Goal: Task Accomplishment & Management: Manage account settings

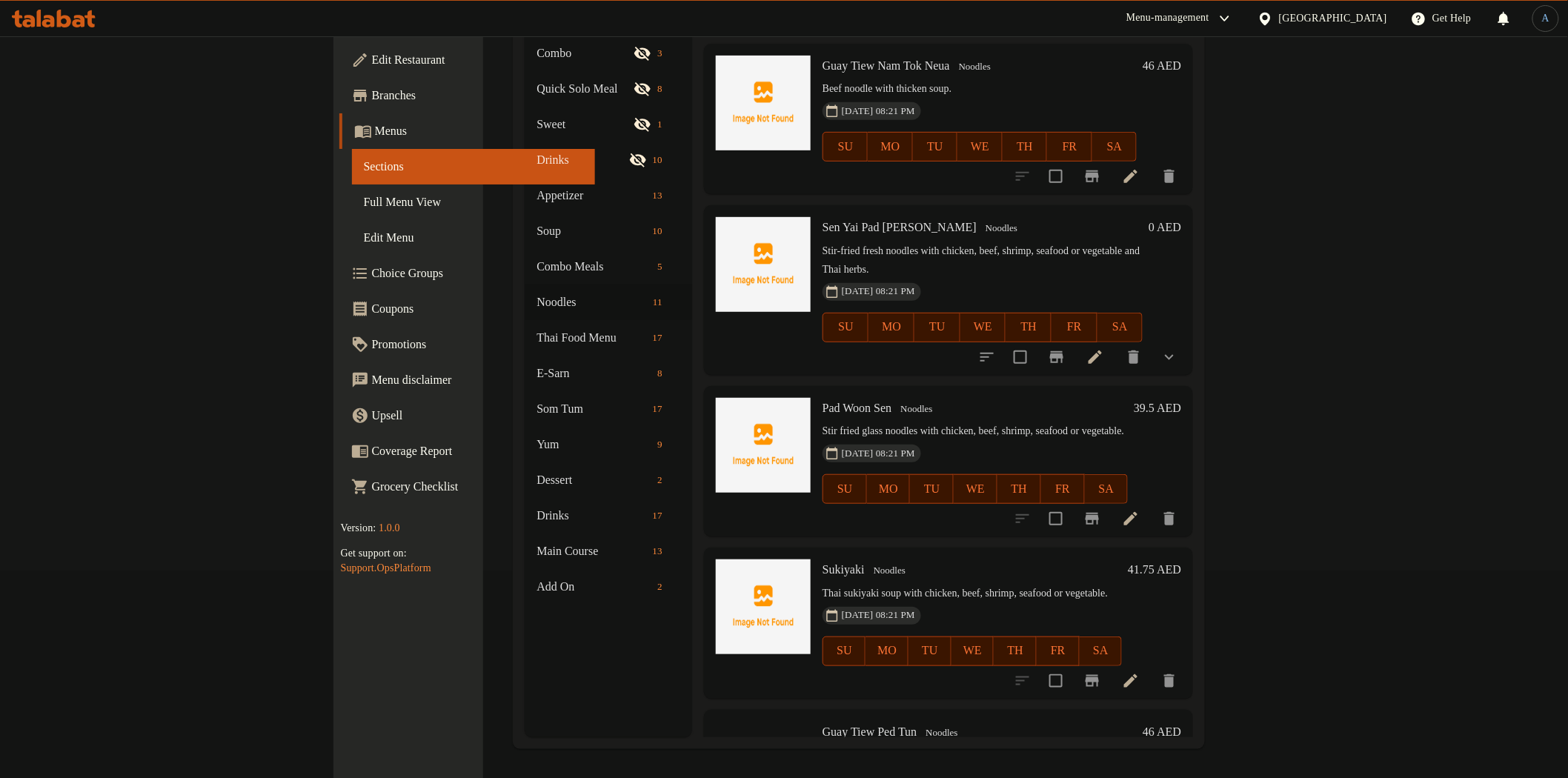
scroll to position [329, 0]
click at [1140, 509] on icon at bounding box center [1130, 517] width 18 height 18
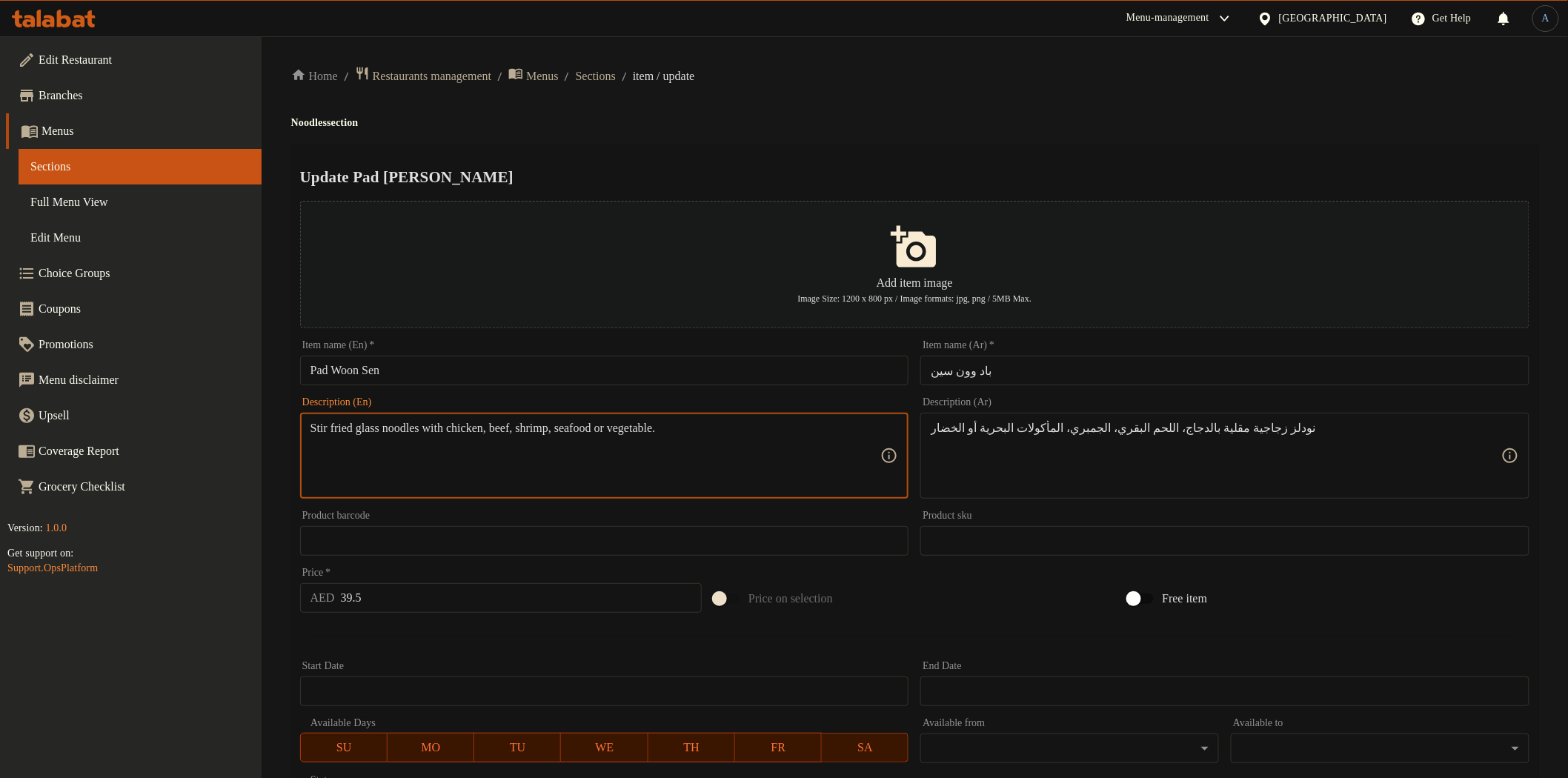
click at [489, 430] on textarea "Stir fried glass noodles with chicken, beef, shrimp, seafood or vegetable." at bounding box center [595, 455] width 571 height 70
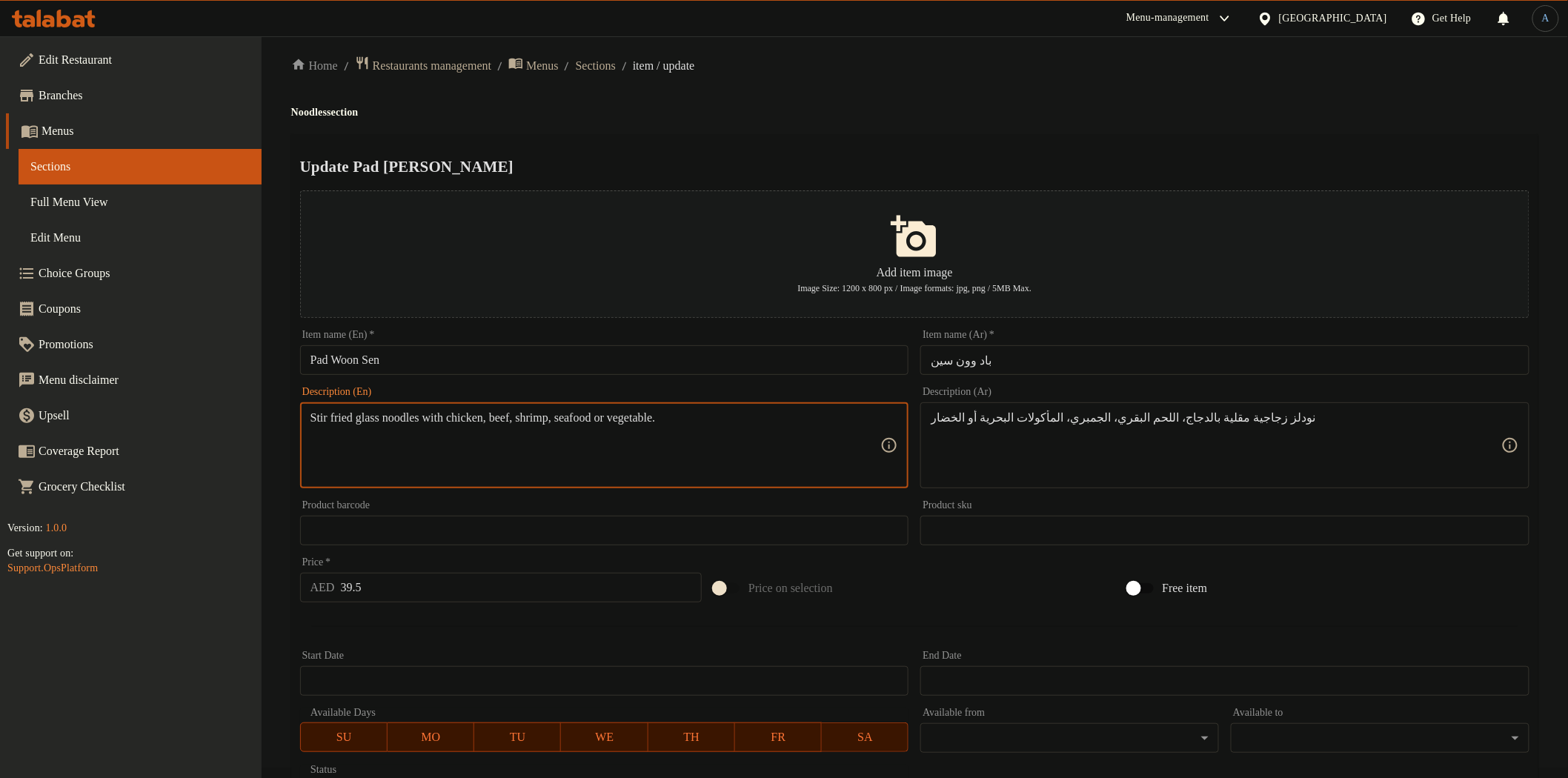
scroll to position [258, 0]
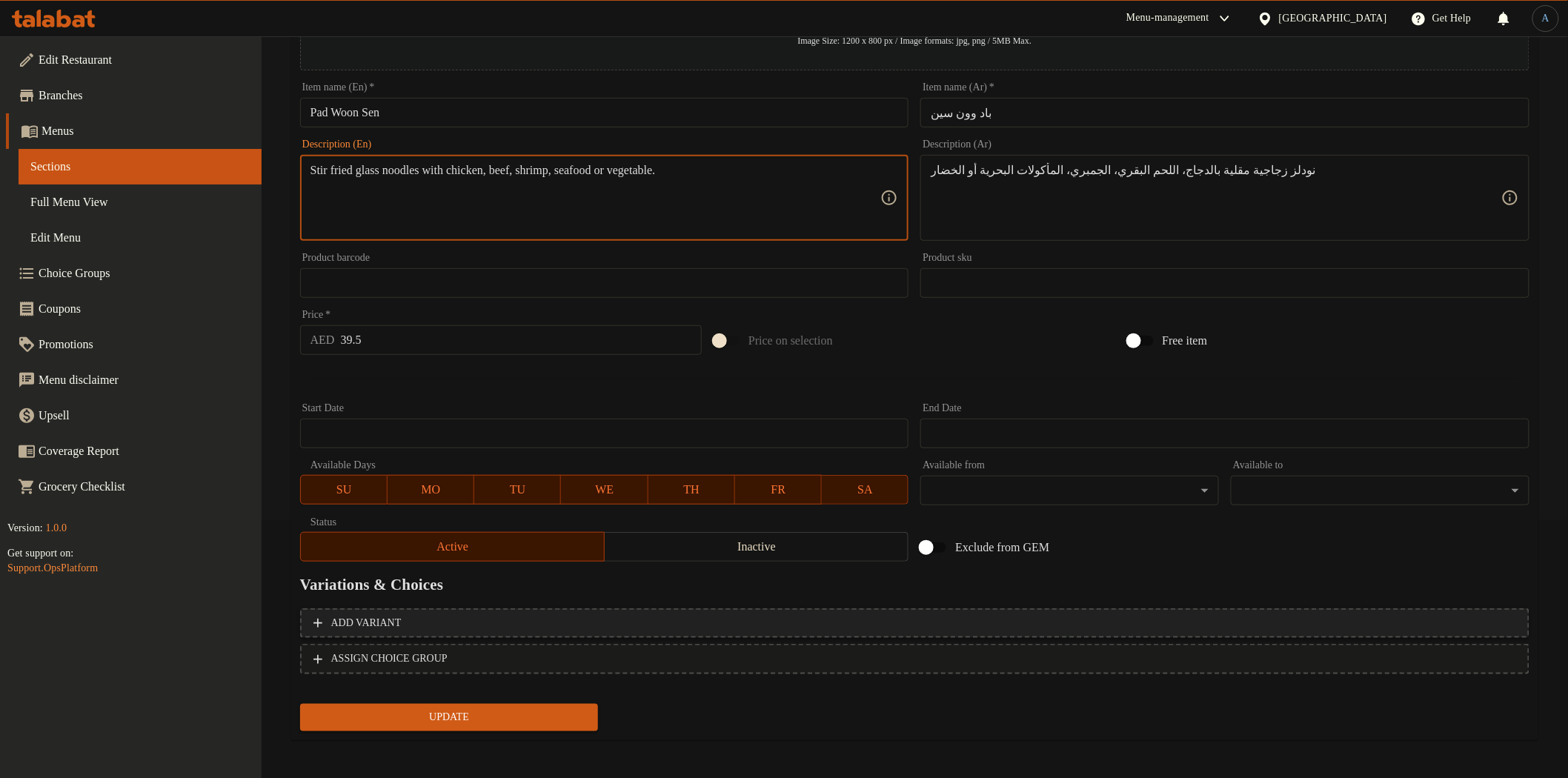
click at [1399, 614] on span "Add variant" at bounding box center [915, 624] width 1203 height 19
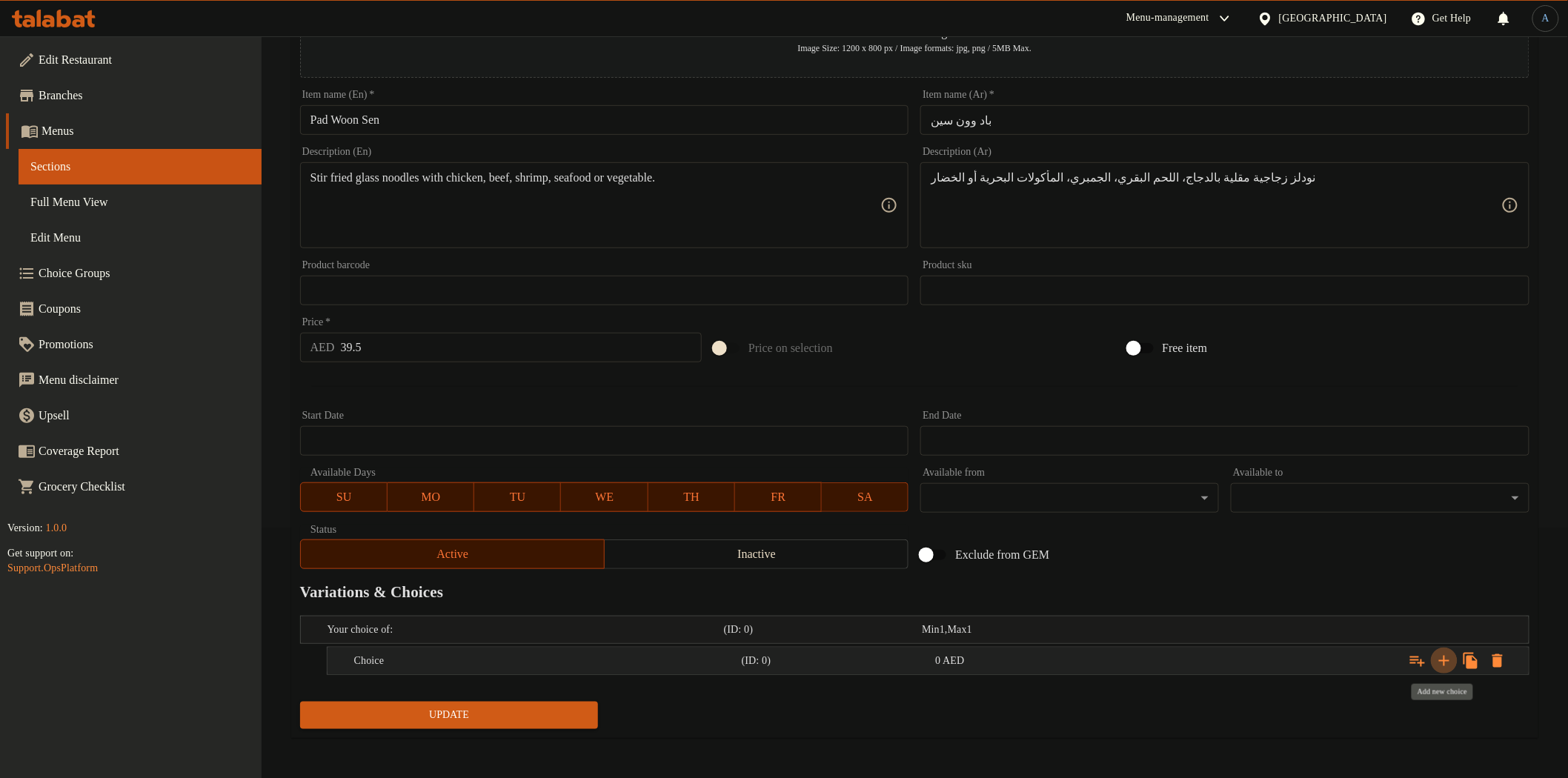
click at [1445, 659] on icon "Expand" at bounding box center [1444, 660] width 10 height 10
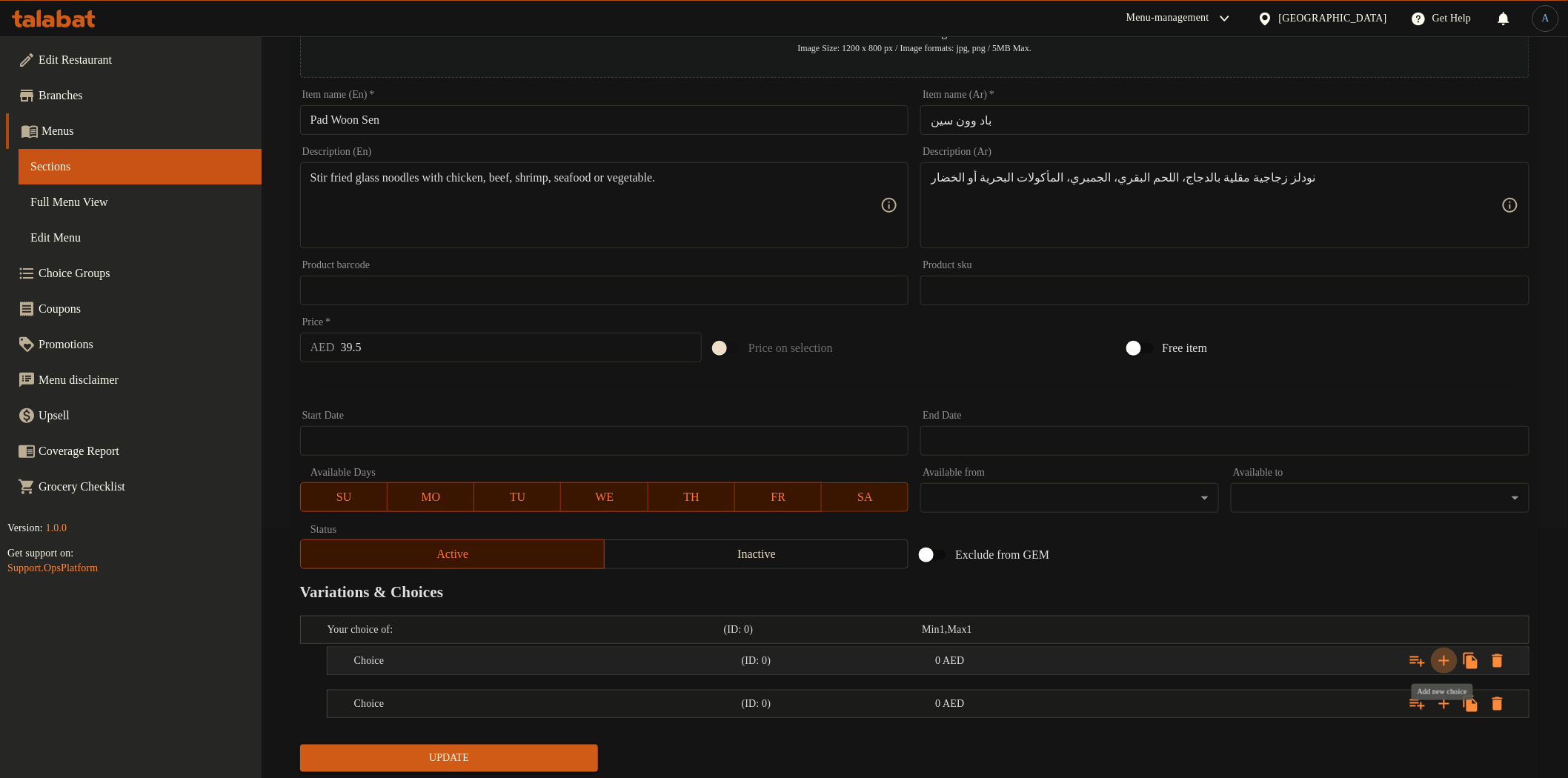
click at [1445, 659] on icon "Expand" at bounding box center [1444, 660] width 10 height 10
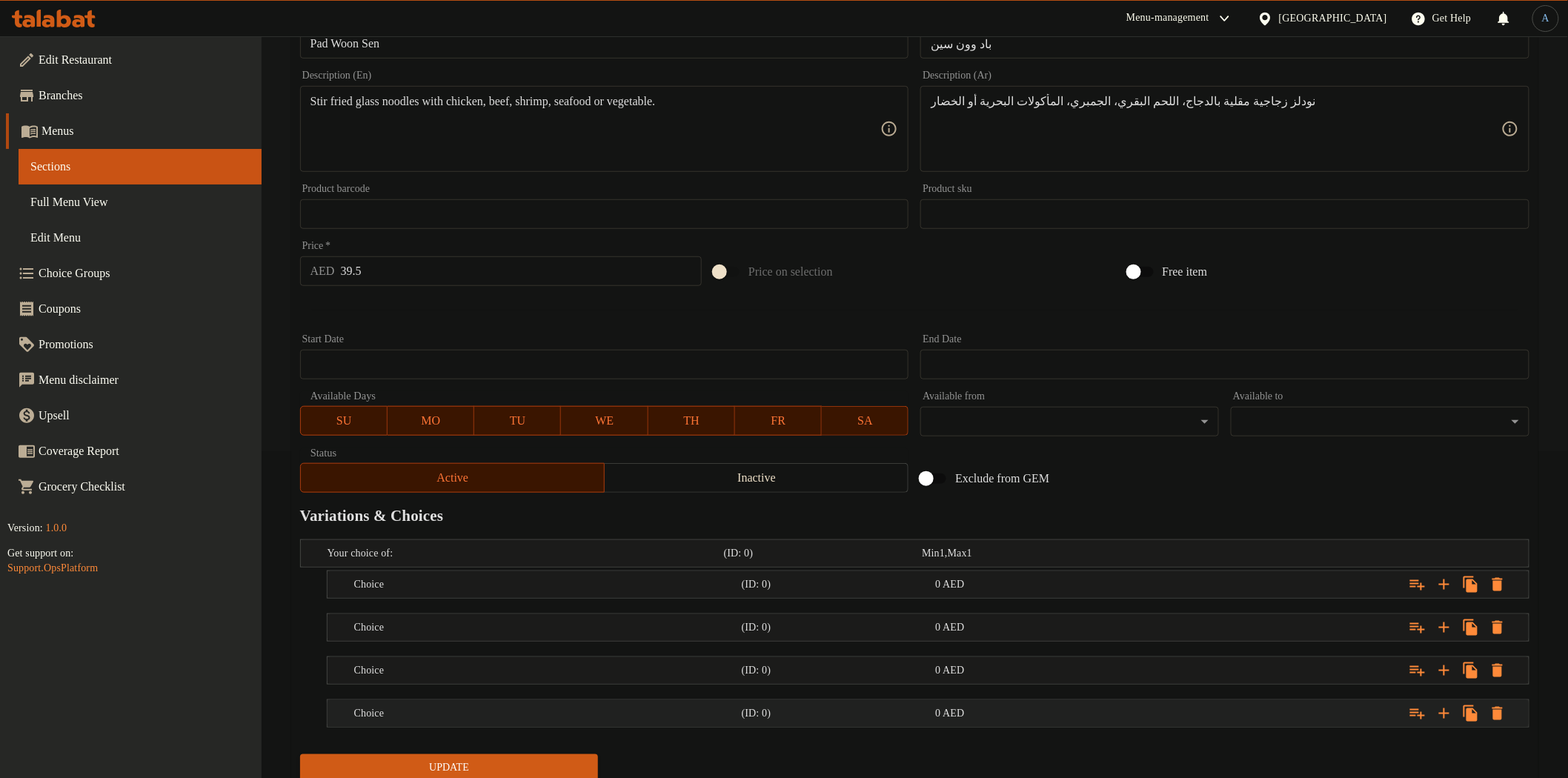
scroll to position [380, 0]
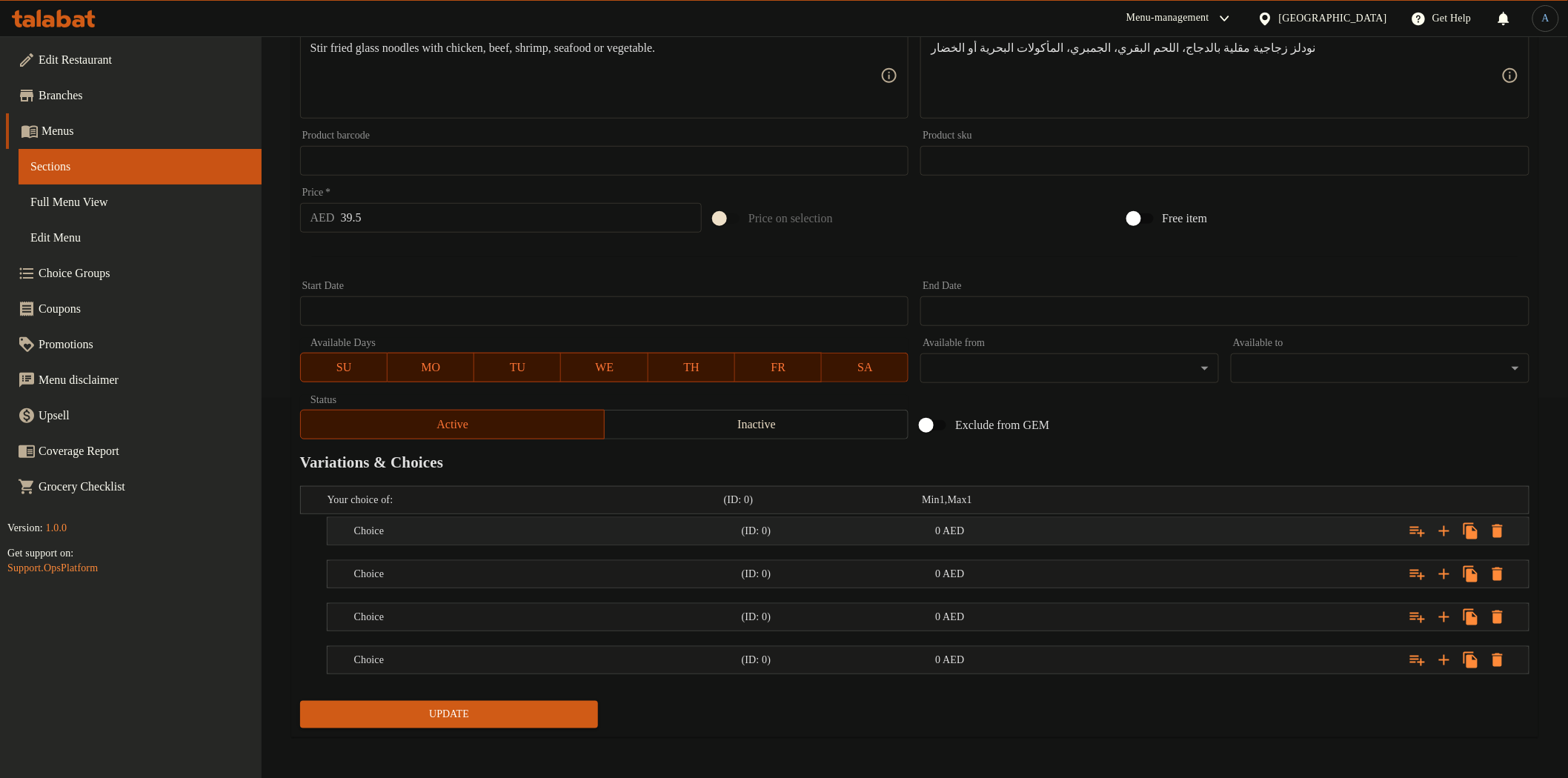
click at [448, 529] on h5 "Choice" at bounding box center [545, 531] width 381 height 15
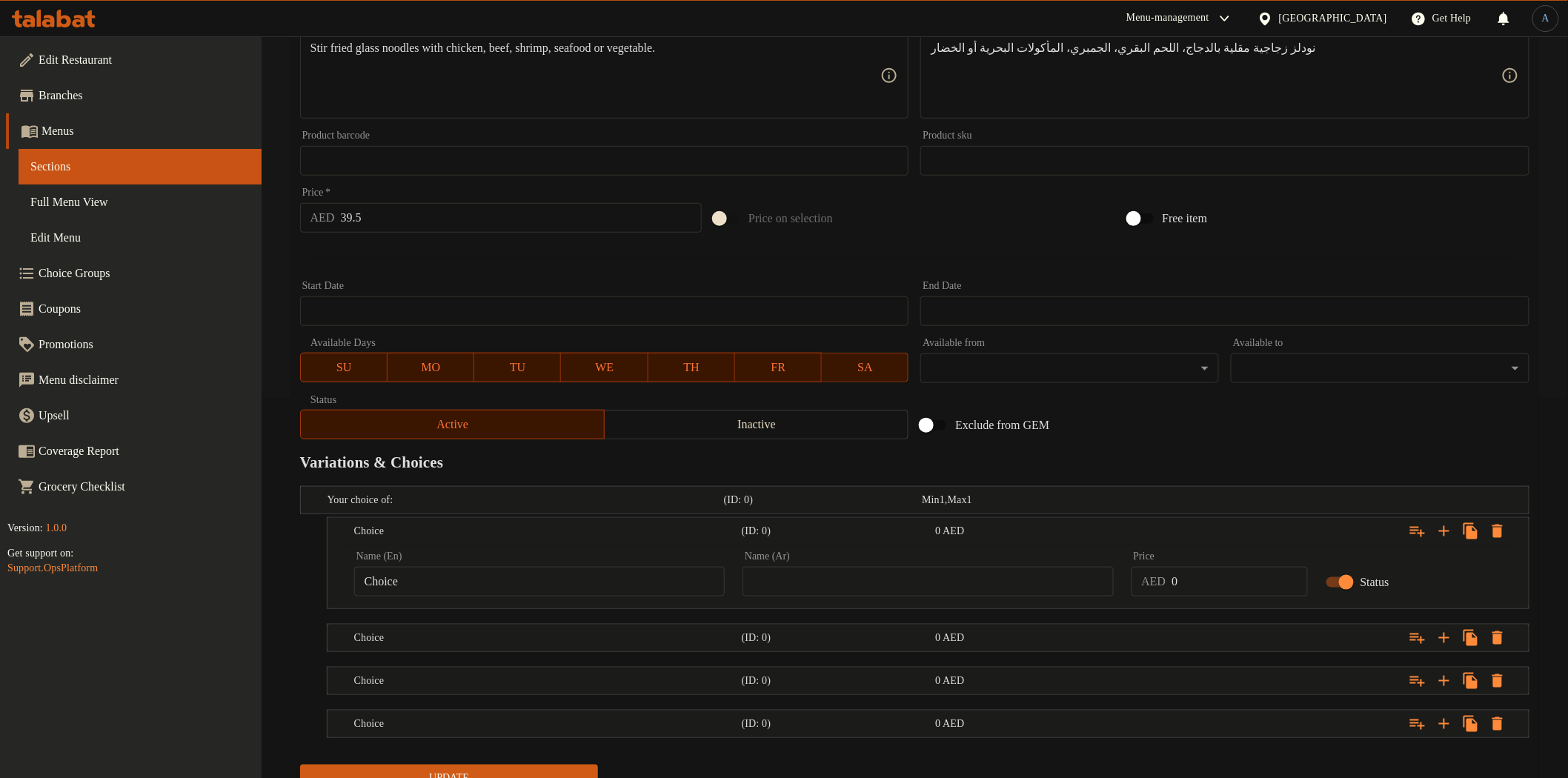
click at [496, 598] on div "Name (En) Choice Name (En)" at bounding box center [539, 574] width 388 height 63
click at [497, 584] on input "Choice" at bounding box center [540, 581] width 371 height 29
paste input "chicken"
click at [564, 590] on input "chicken" at bounding box center [540, 581] width 371 height 29
paste input "C"
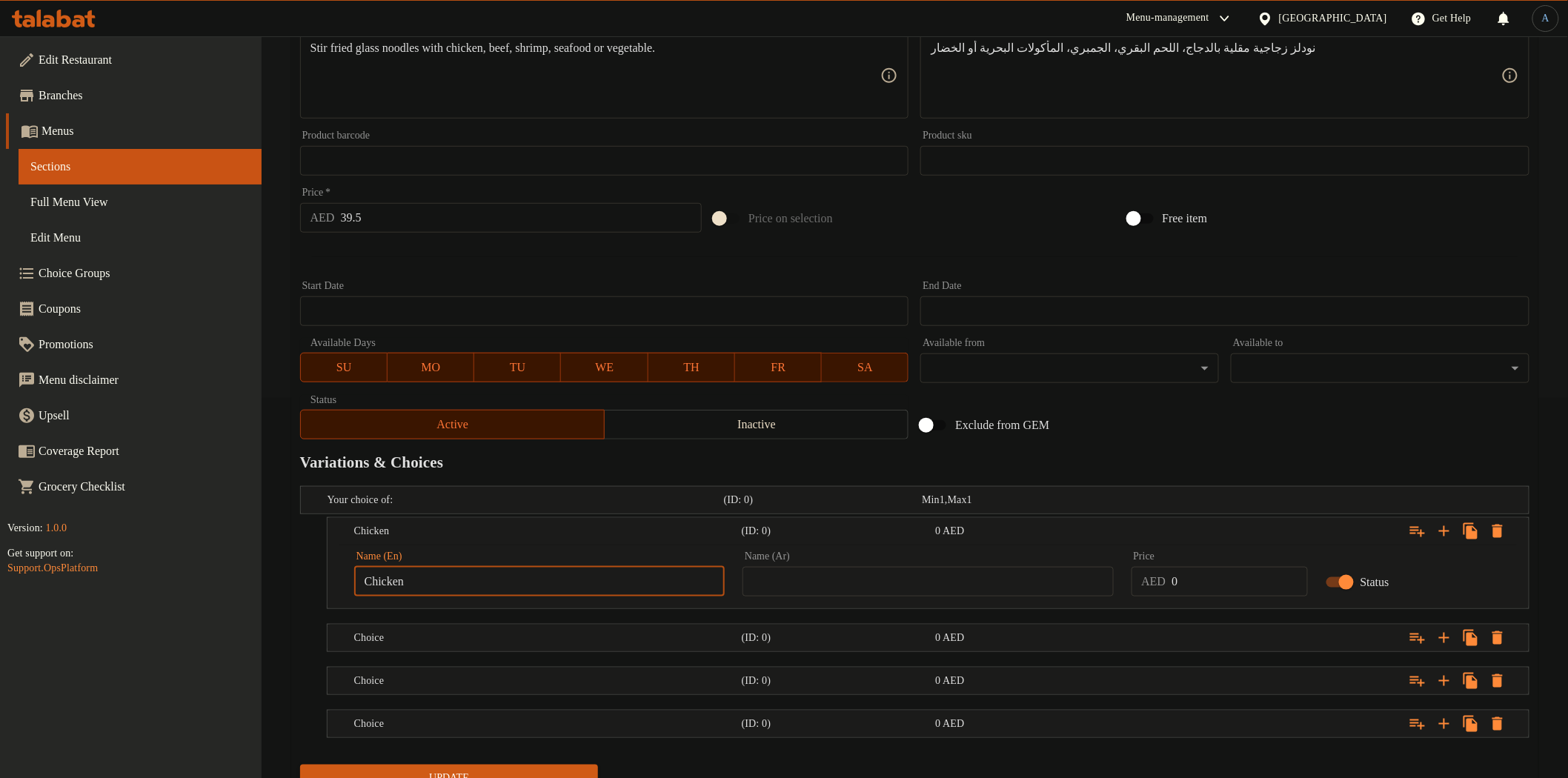
type input "Chicken"
click at [532, 46] on textarea "Stir fried glass noodles with chicken, beef, shrimp, seafood or vegetable." at bounding box center [595, 76] width 571 height 70
click at [409, 642] on h5 "Choice" at bounding box center [545, 638] width 381 height 15
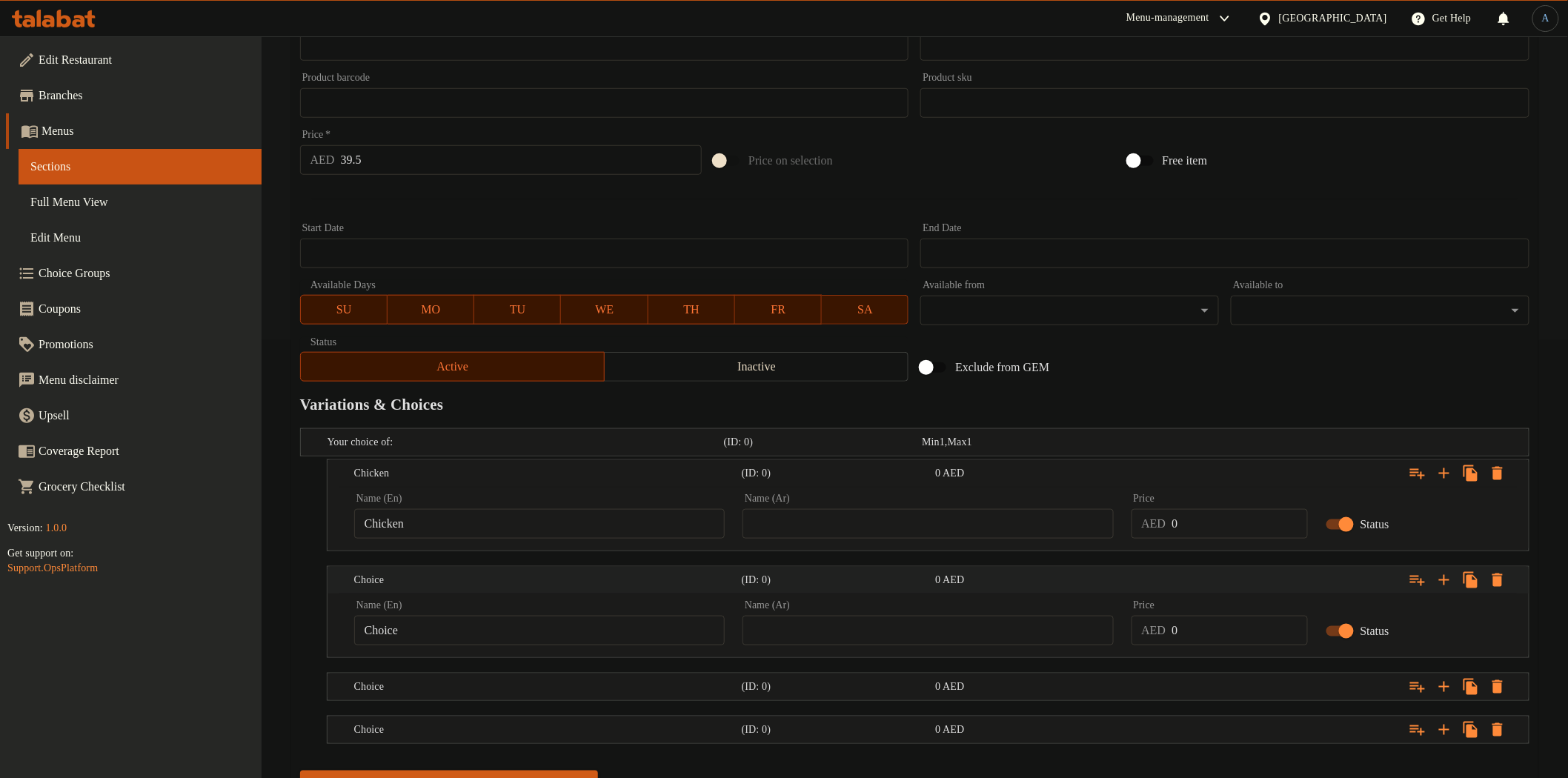
scroll to position [505, 0]
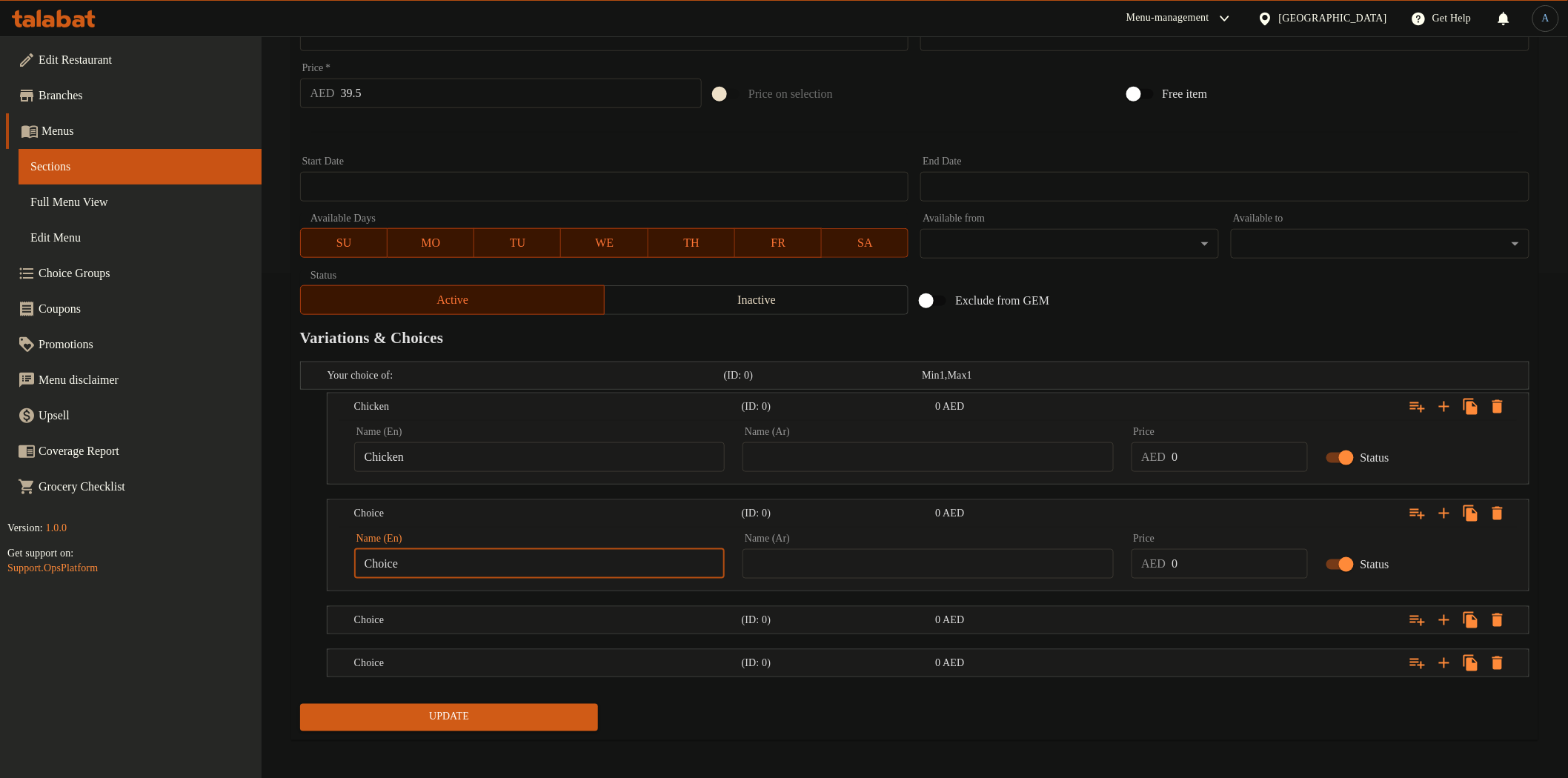
click at [420, 569] on input "Choice" at bounding box center [540, 563] width 371 height 29
click at [460, 554] on input "Choice" at bounding box center [540, 563] width 371 height 29
paste input "Beef"
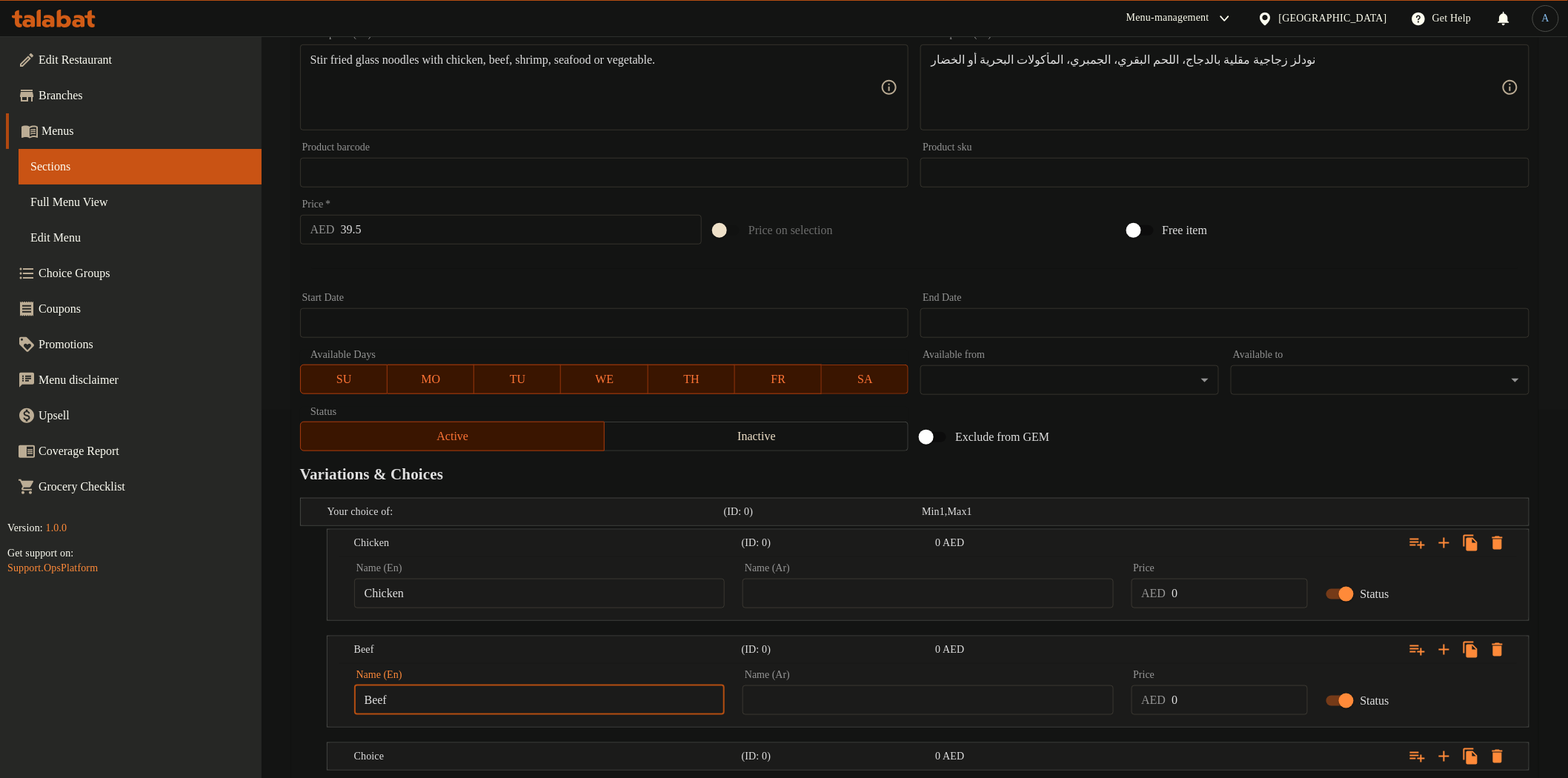
scroll to position [340, 0]
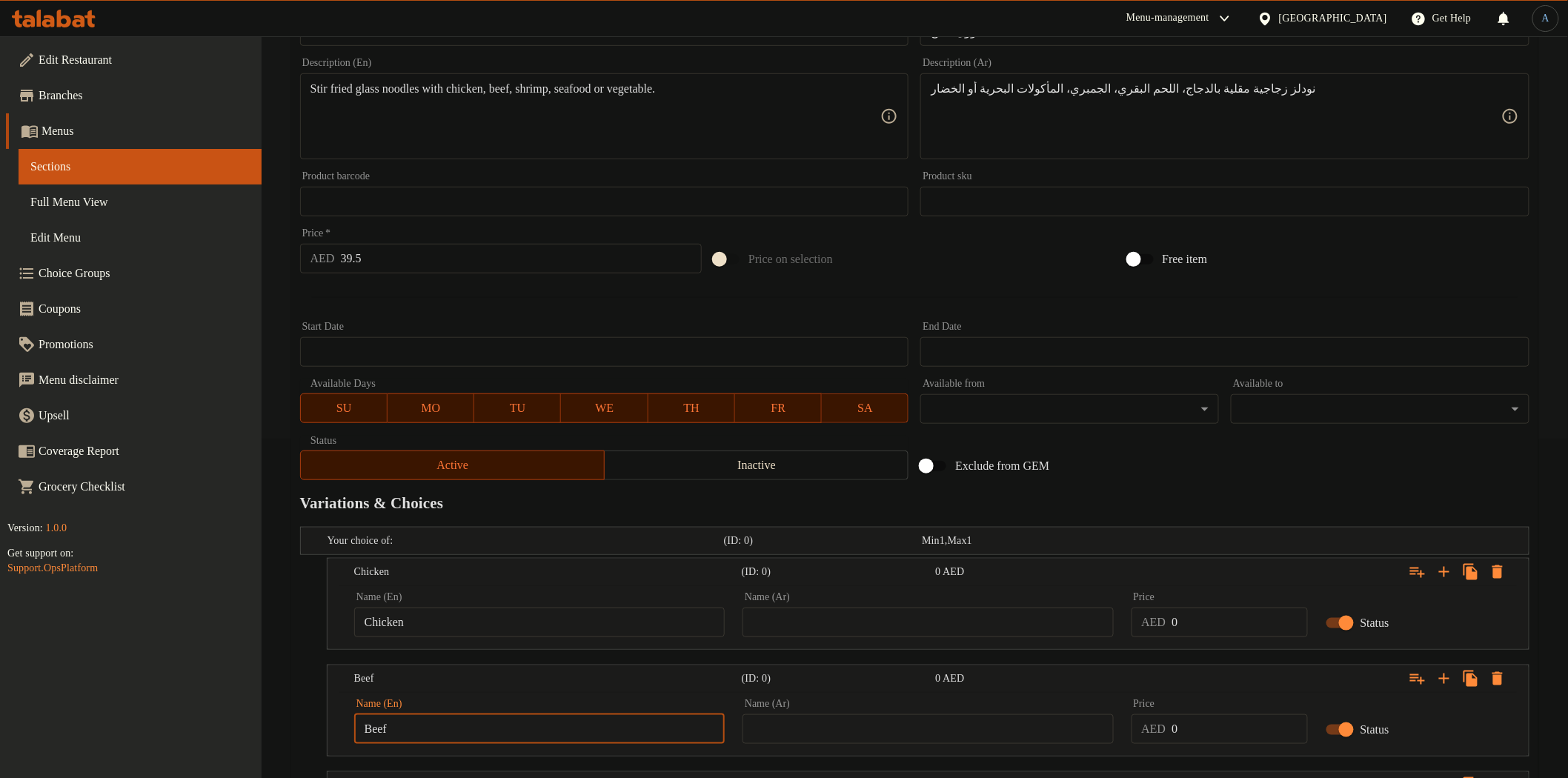
type input "Beef"
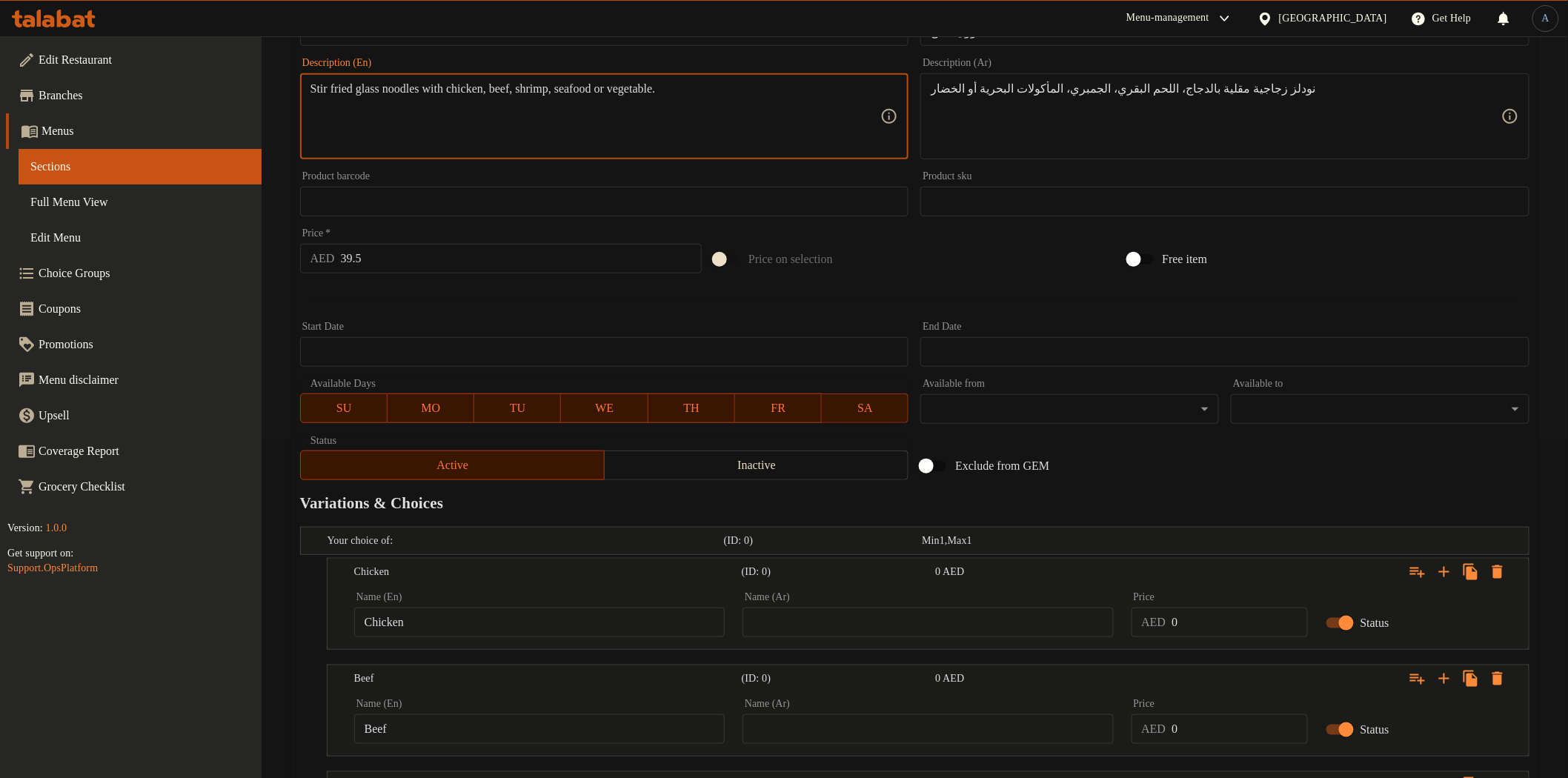
click at [560, 85] on textarea "Stir fried glass noodles with chicken, beef, shrimp, seafood or vegetable." at bounding box center [595, 117] width 571 height 70
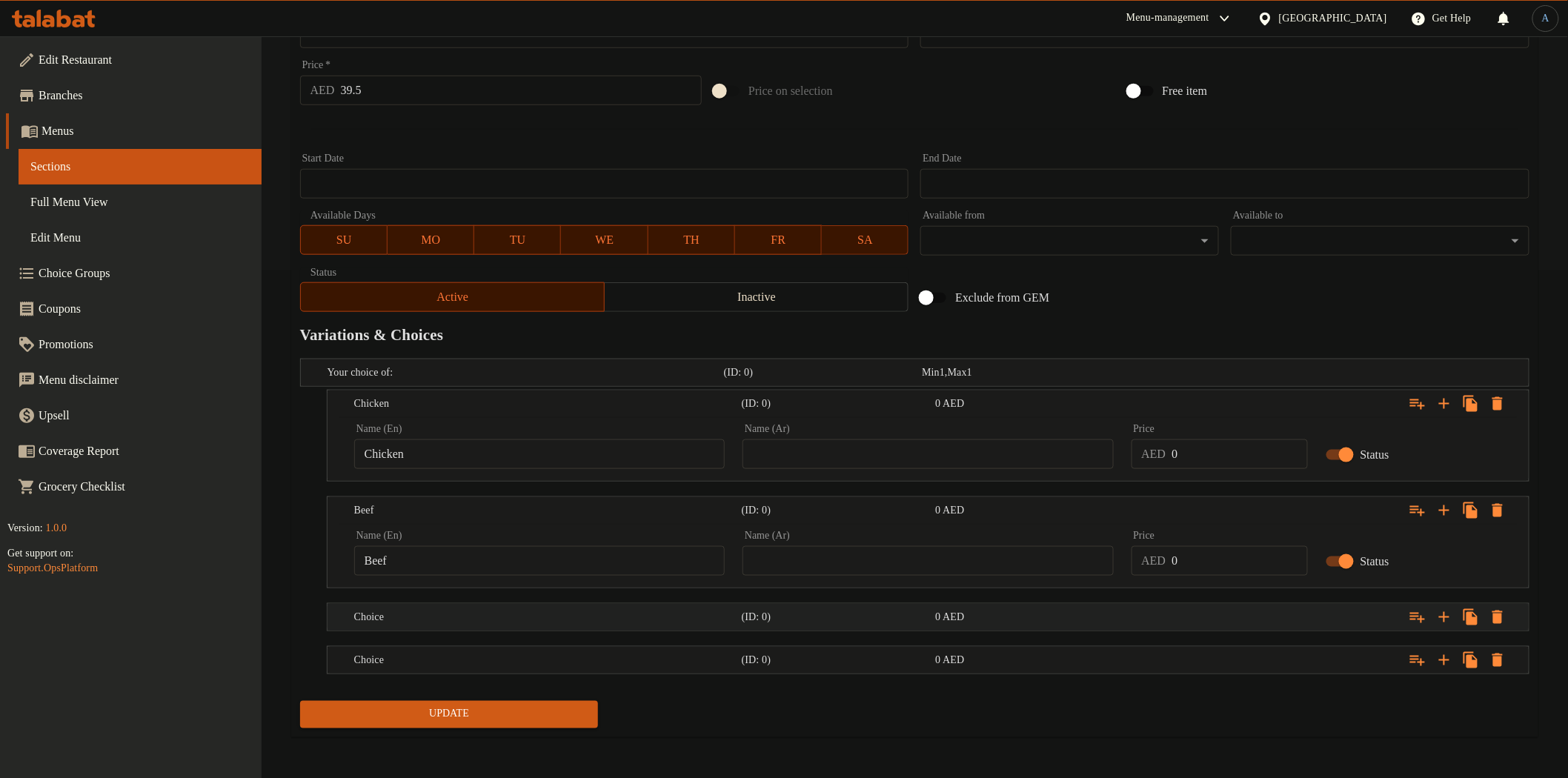
click at [402, 610] on h5 "Choice" at bounding box center [545, 617] width 381 height 15
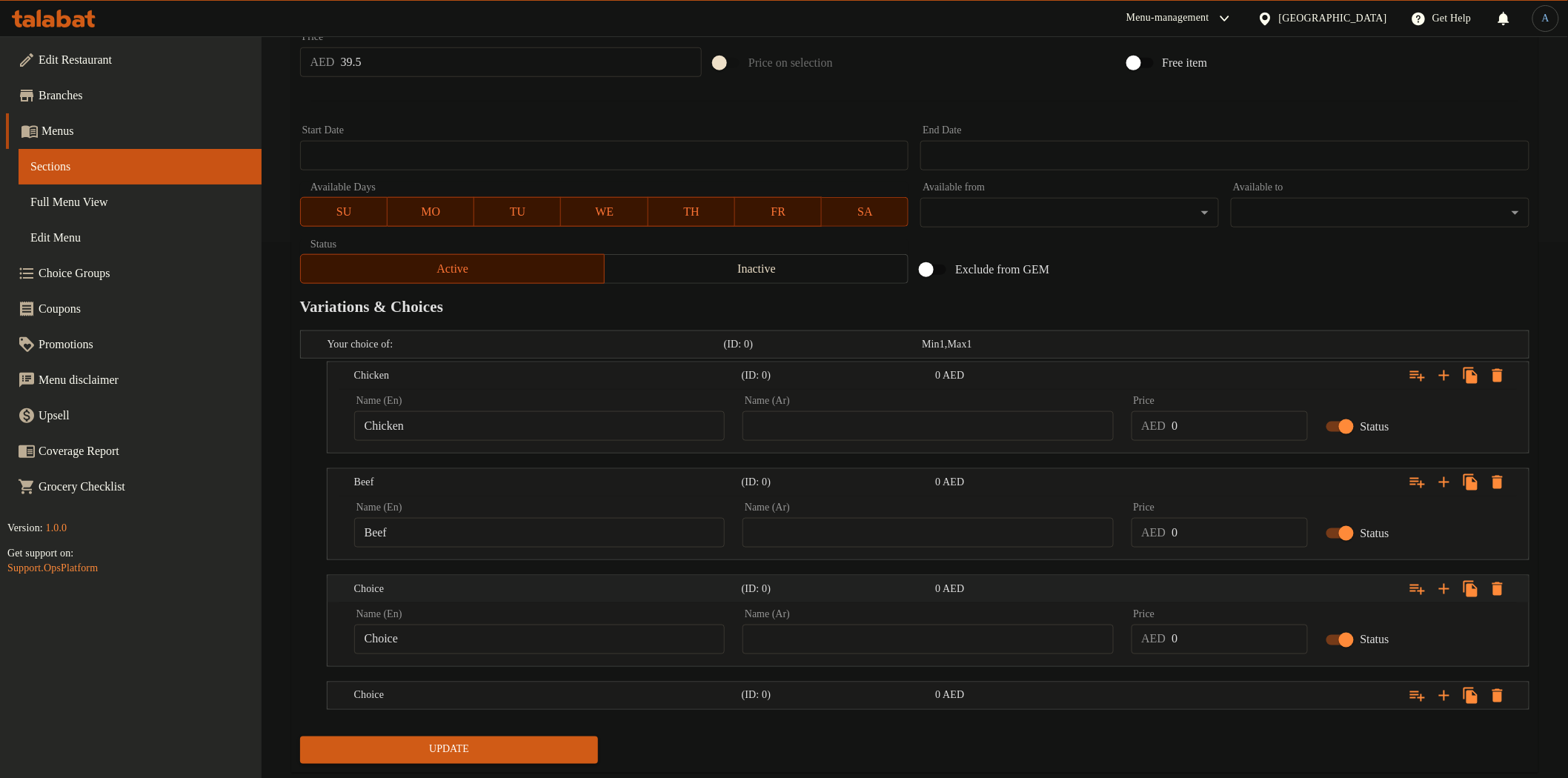
scroll to position [571, 0]
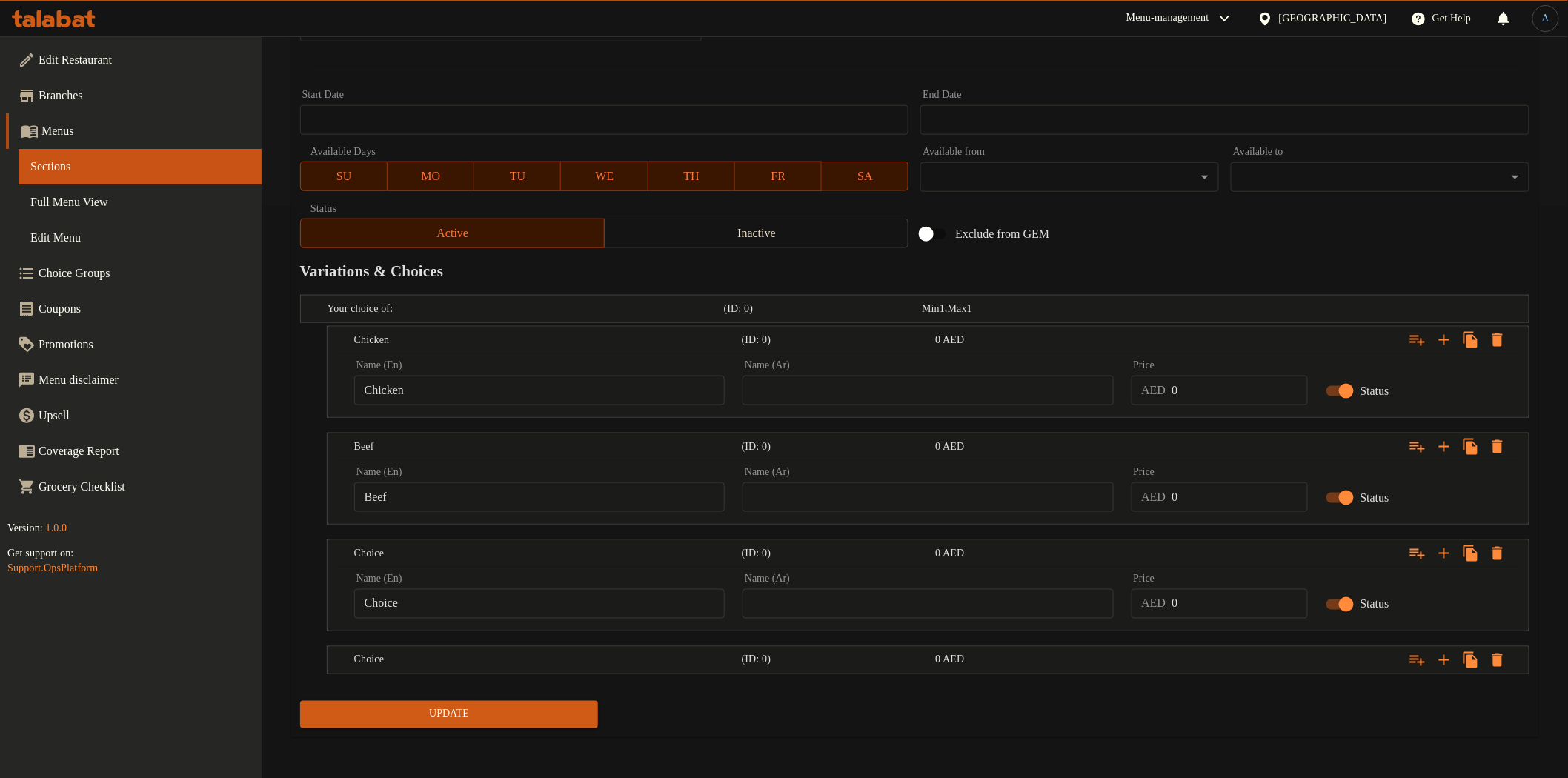
click at [439, 612] on input "Choice" at bounding box center [540, 604] width 371 height 29
paste input "Shrimp"
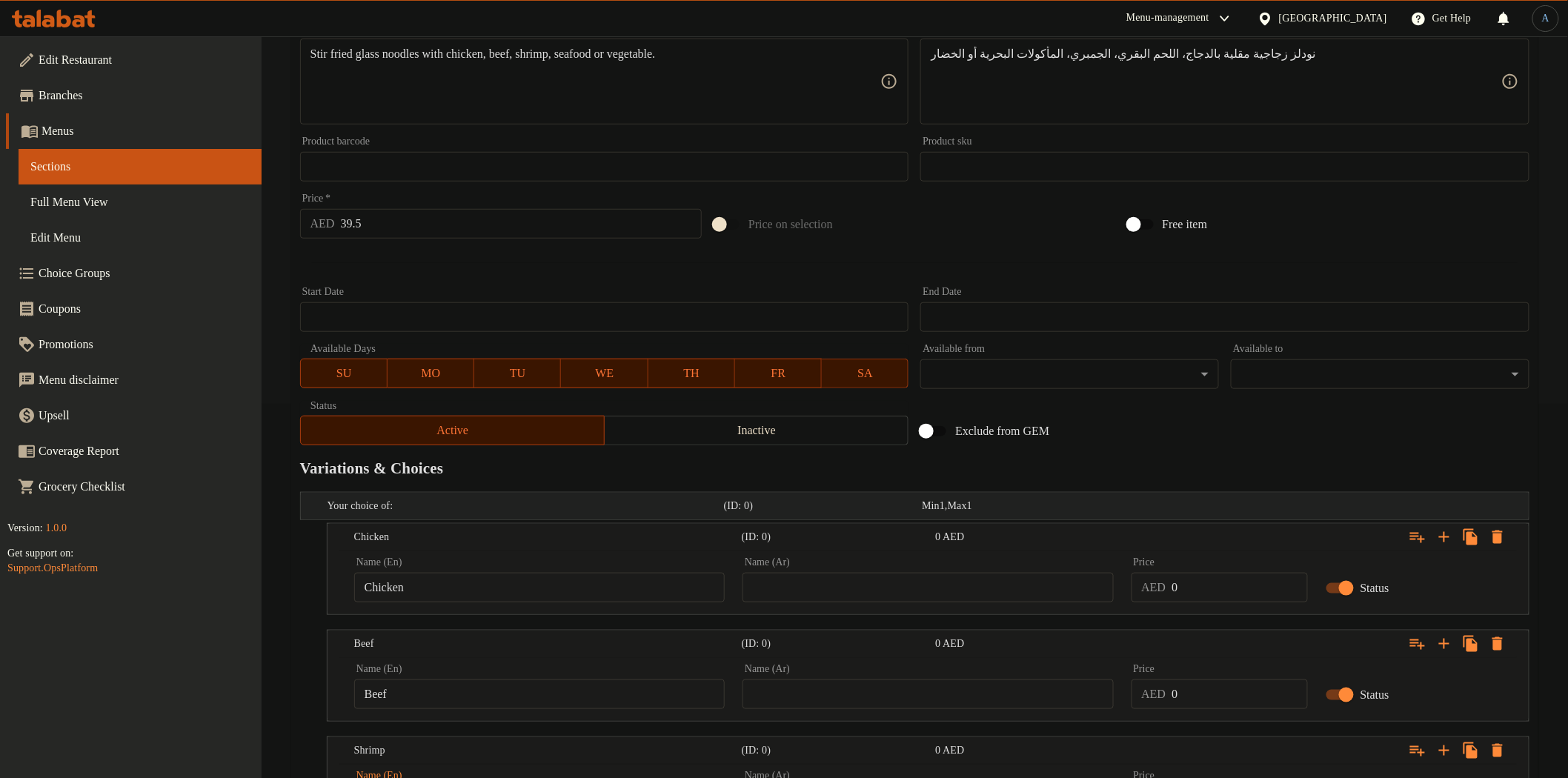
scroll to position [0, 0]
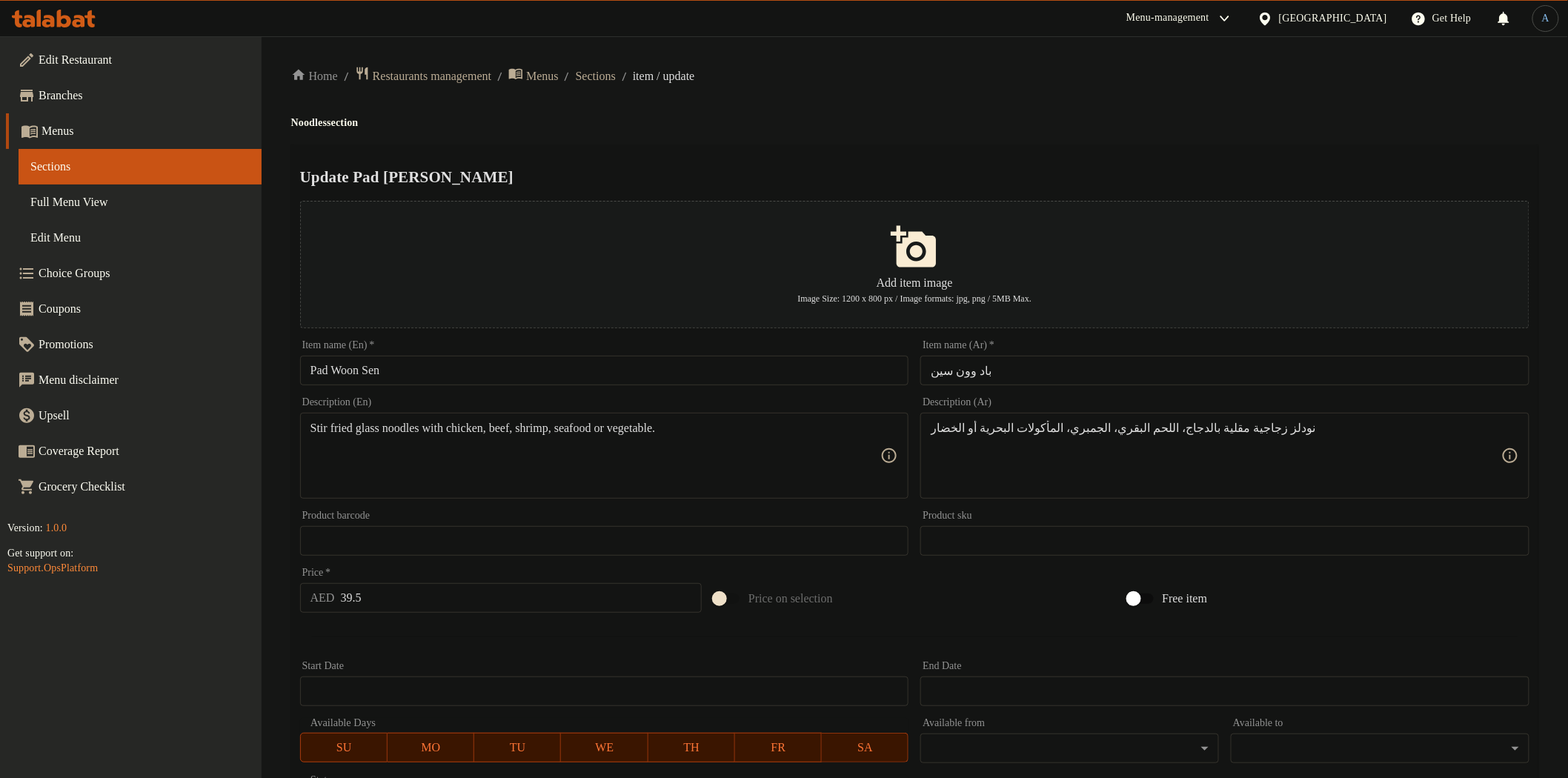
type input "Shrimp"
click at [605, 425] on textarea "Stir fried glass noodles with chicken, beef, shrimp, seafood or vegetable." at bounding box center [595, 455] width 571 height 70
click at [752, 173] on h2 "Update Pad [PERSON_NAME]" at bounding box center [915, 177] width 1229 height 22
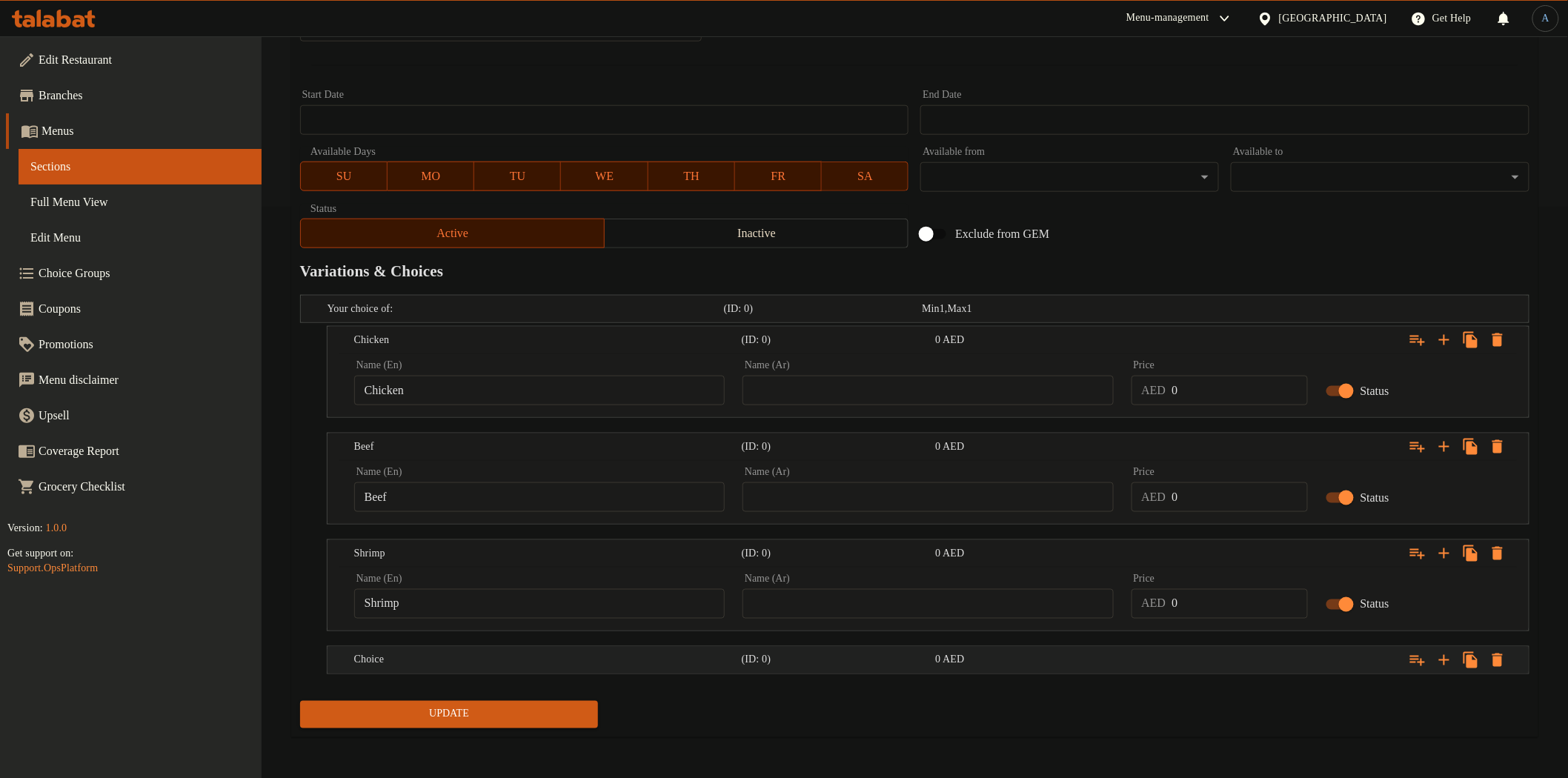
click at [509, 663] on h5 "Choice" at bounding box center [545, 660] width 381 height 15
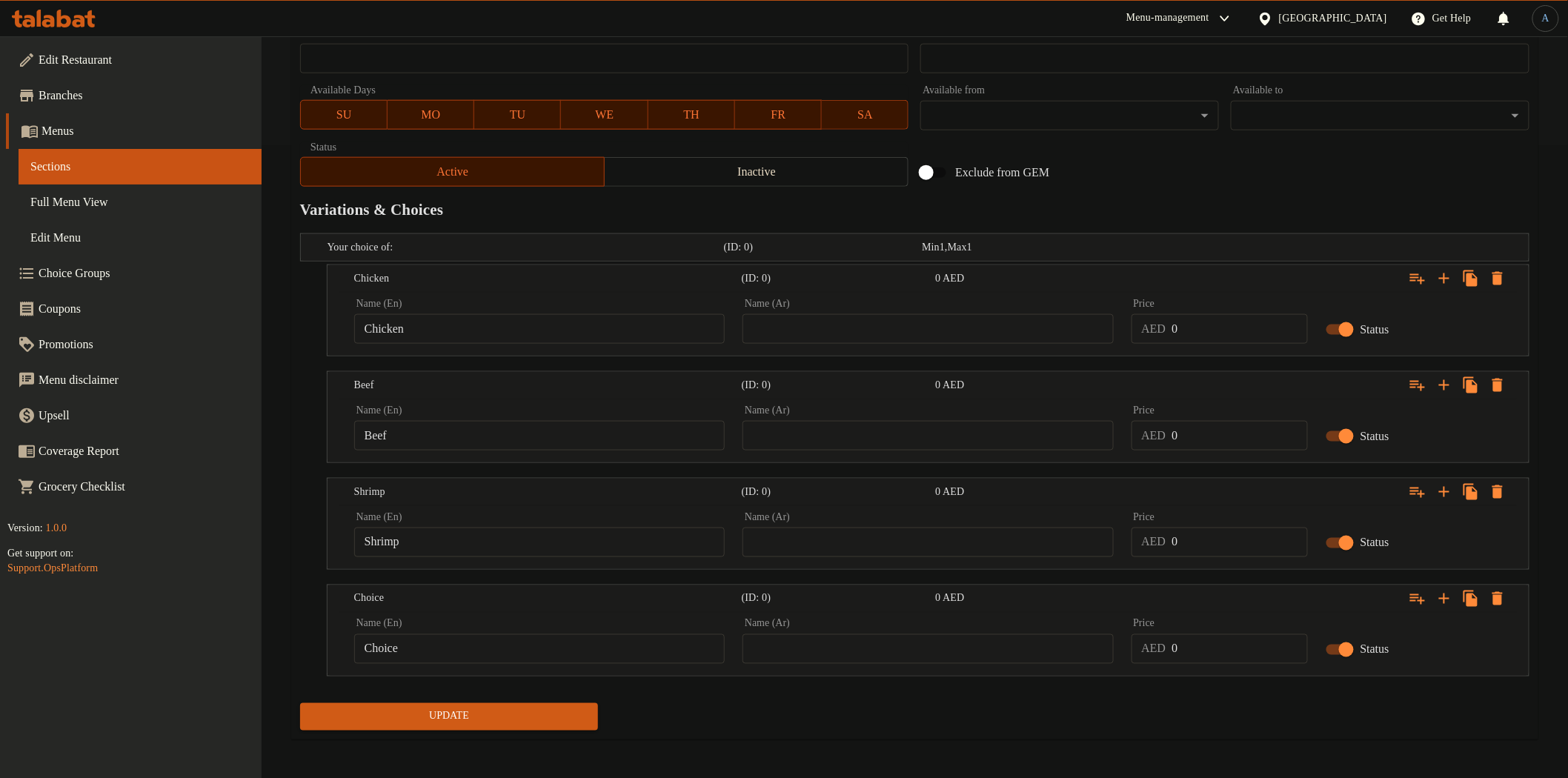
scroll to position [634, 0]
click at [492, 647] on input "Choice" at bounding box center [540, 648] width 371 height 29
paste input "Seafood"
type input "Seafood"
click at [815, 736] on div "Update Pad [PERSON_NAME] Add item image Image Size: 1200 x 800 px / Image forma…" at bounding box center [914, 124] width 1247 height 1227
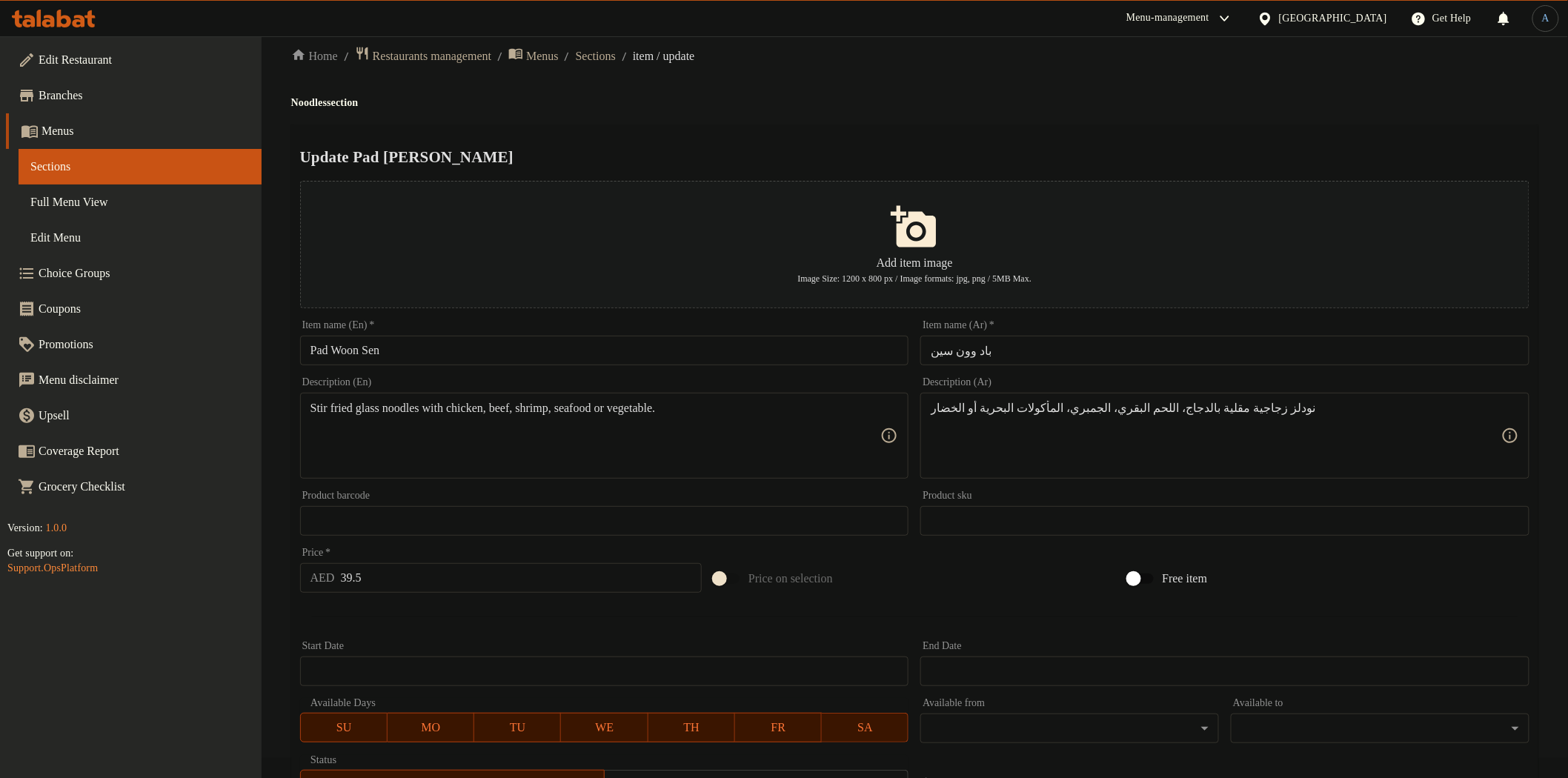
scroll to position [0, 0]
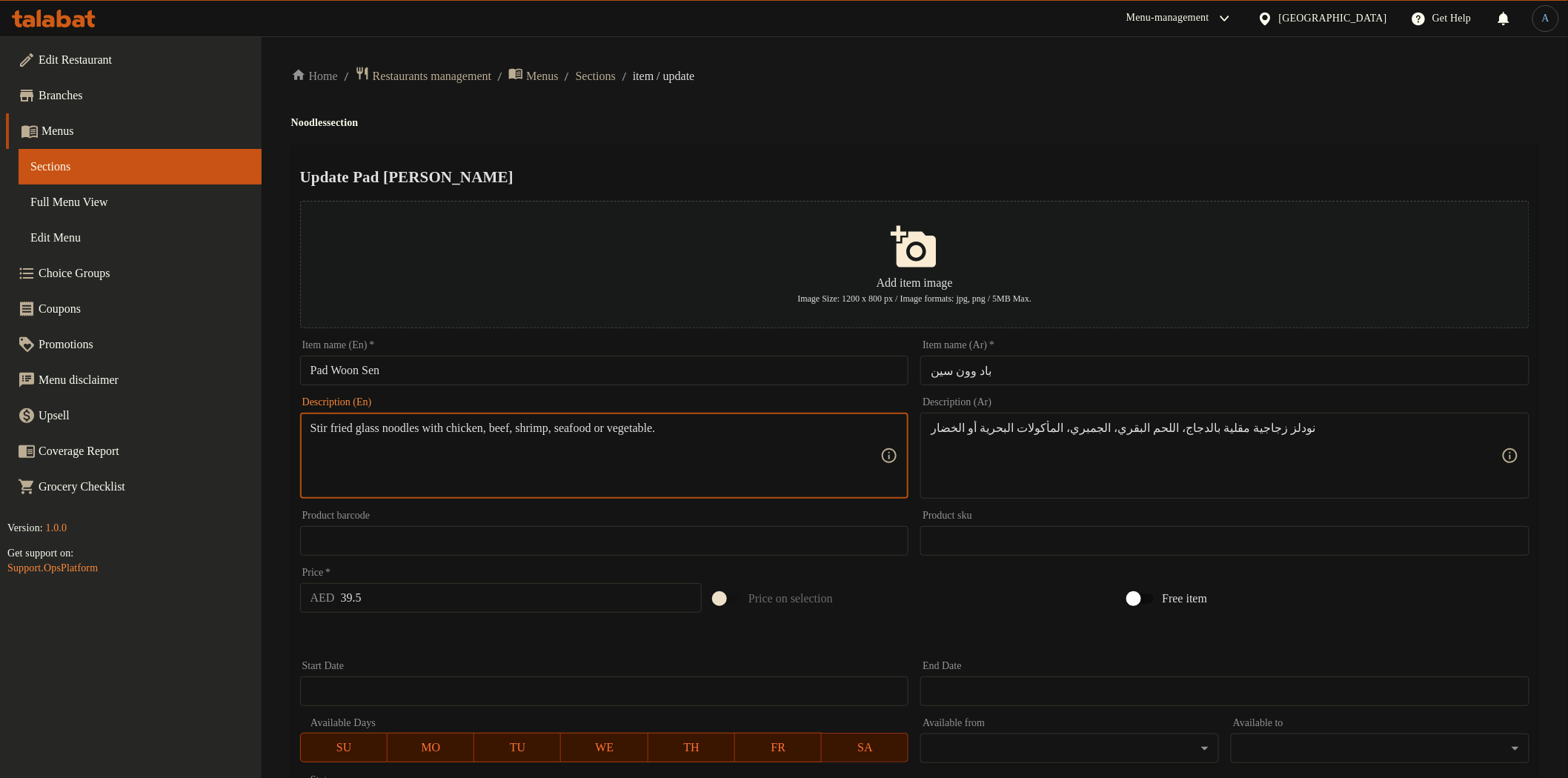
click at [685, 431] on textarea "Stir fried glass noodles with chicken, beef, shrimp, seafood or vegetable." at bounding box center [595, 455] width 571 height 70
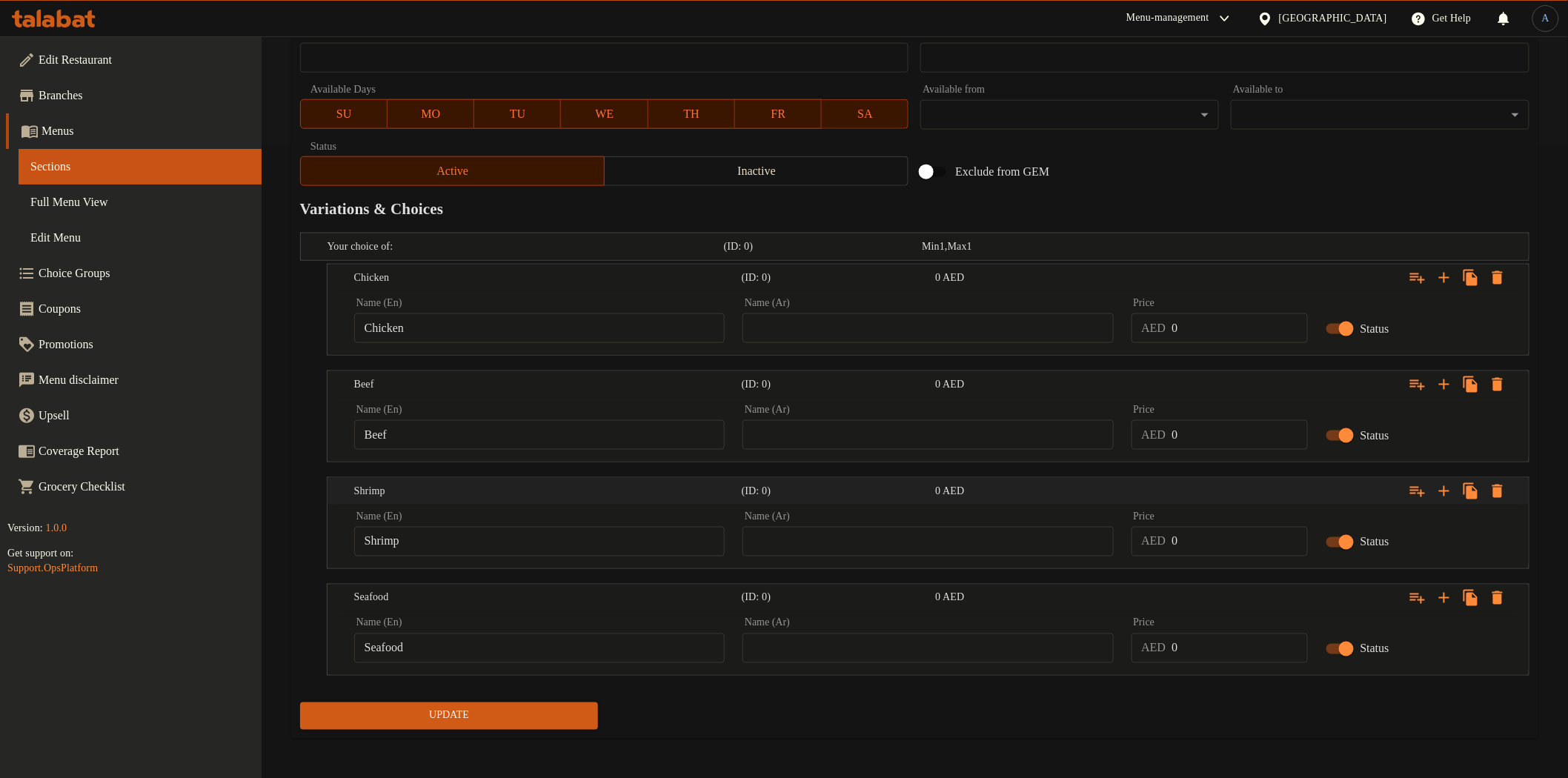
scroll to position [634, 0]
click at [1443, 597] on icon "Expand" at bounding box center [1444, 597] width 10 height 10
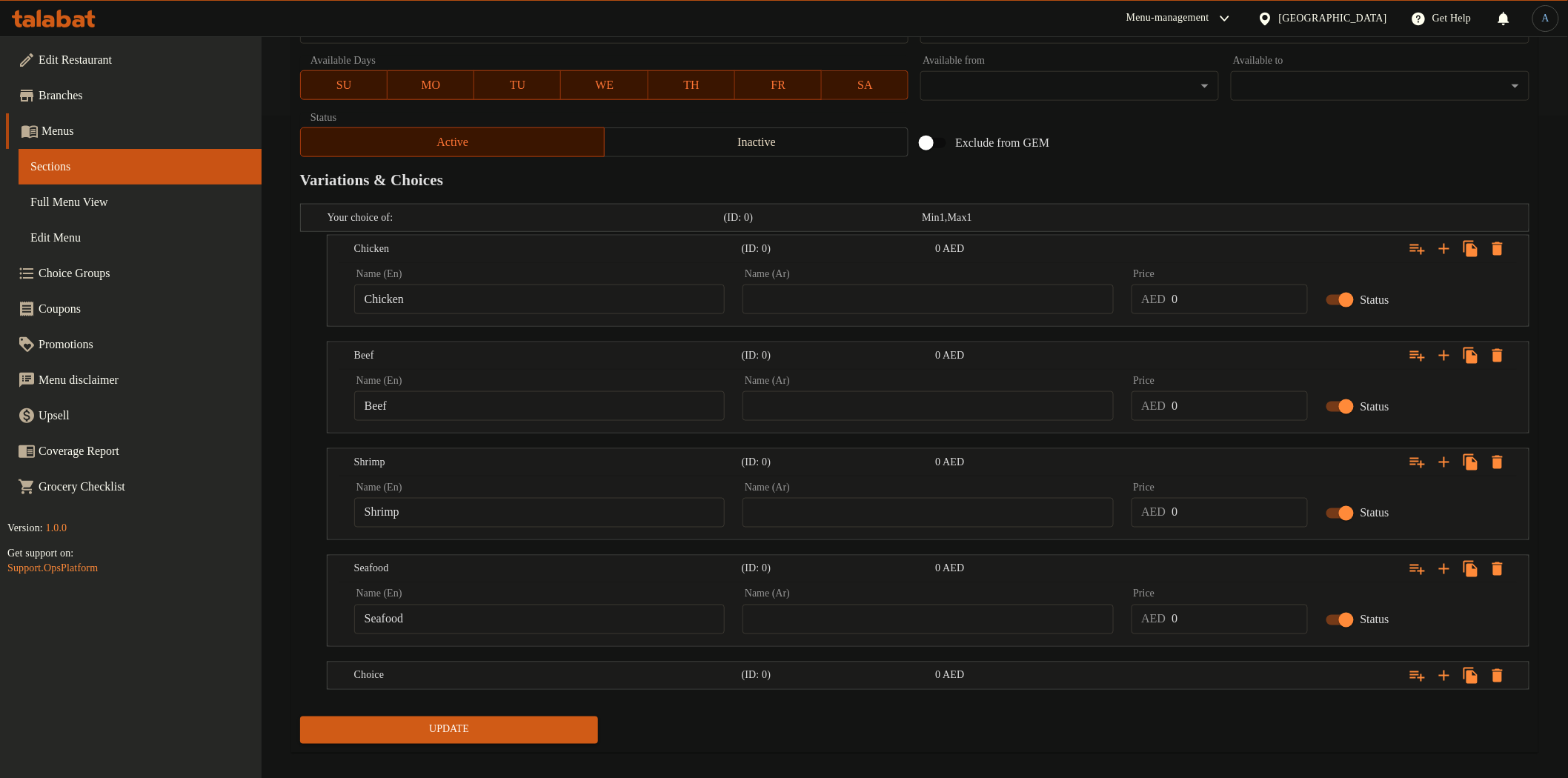
scroll to position [678, 0]
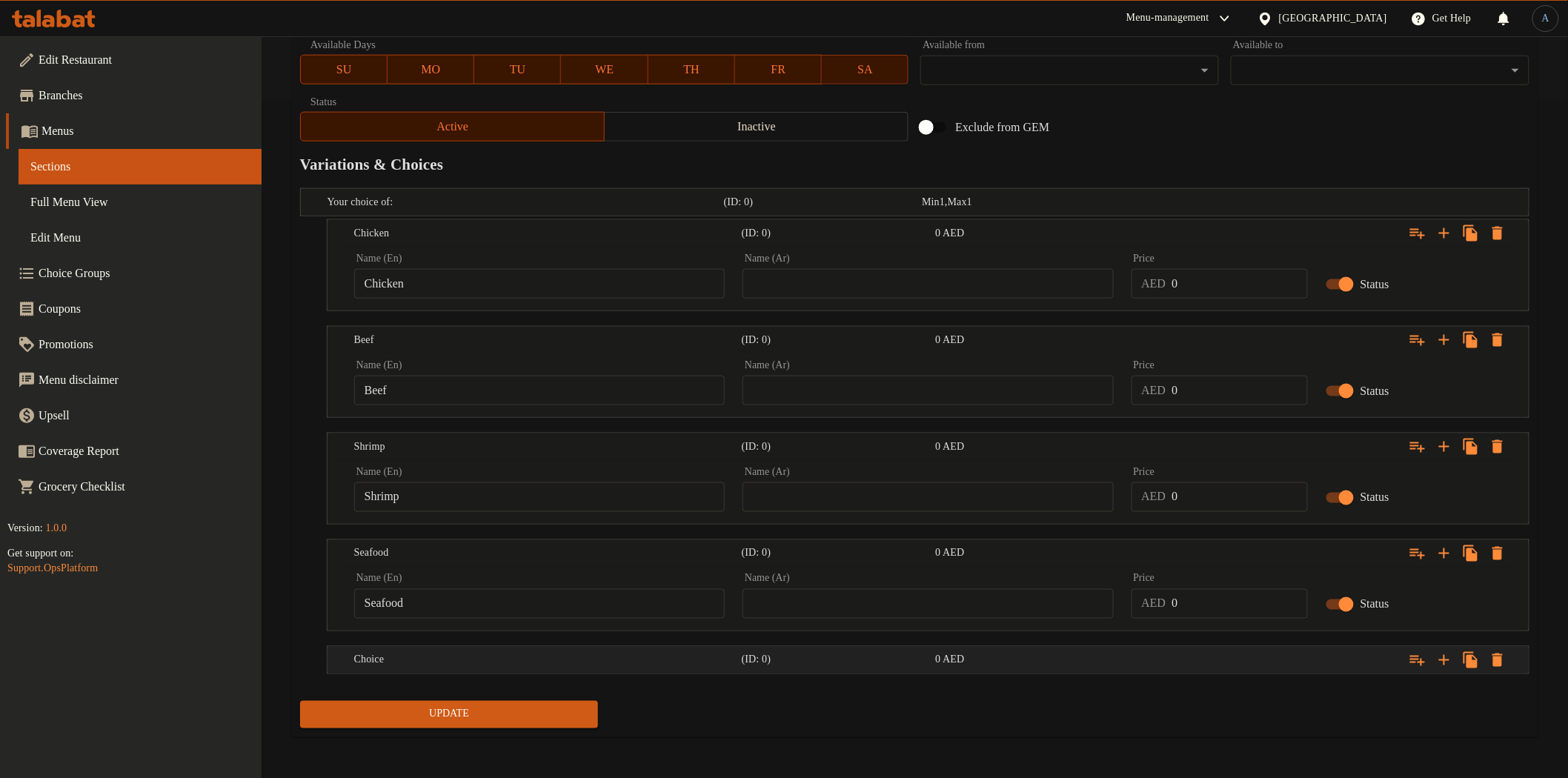
click at [573, 650] on div "Choice" at bounding box center [545, 660] width 388 height 21
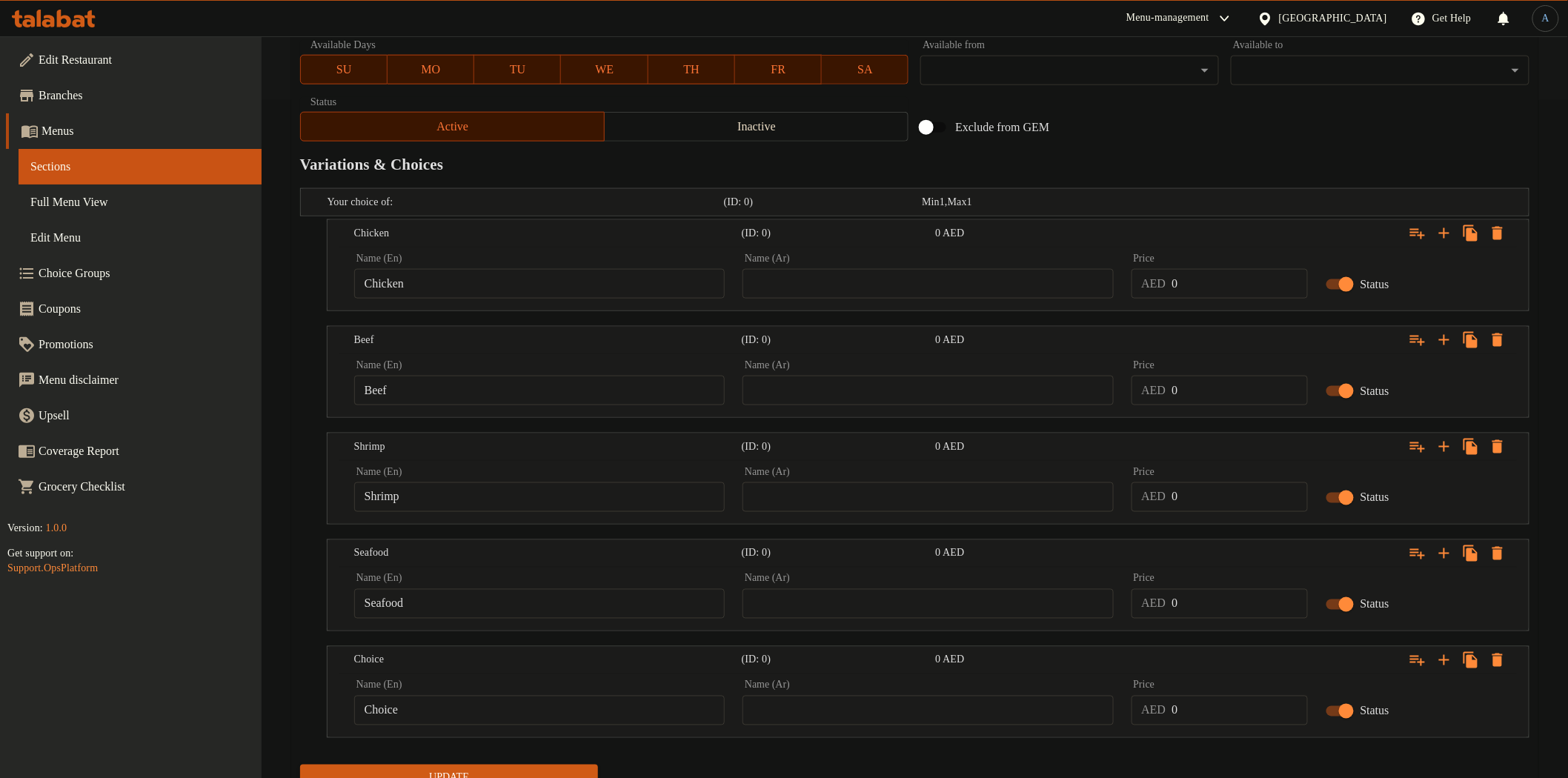
click at [456, 712] on input "Choice" at bounding box center [540, 710] width 371 height 29
paste input "vegetabl"
type input "Vegetable"
click at [871, 294] on input "text" at bounding box center [928, 283] width 371 height 29
type input "دجاج"
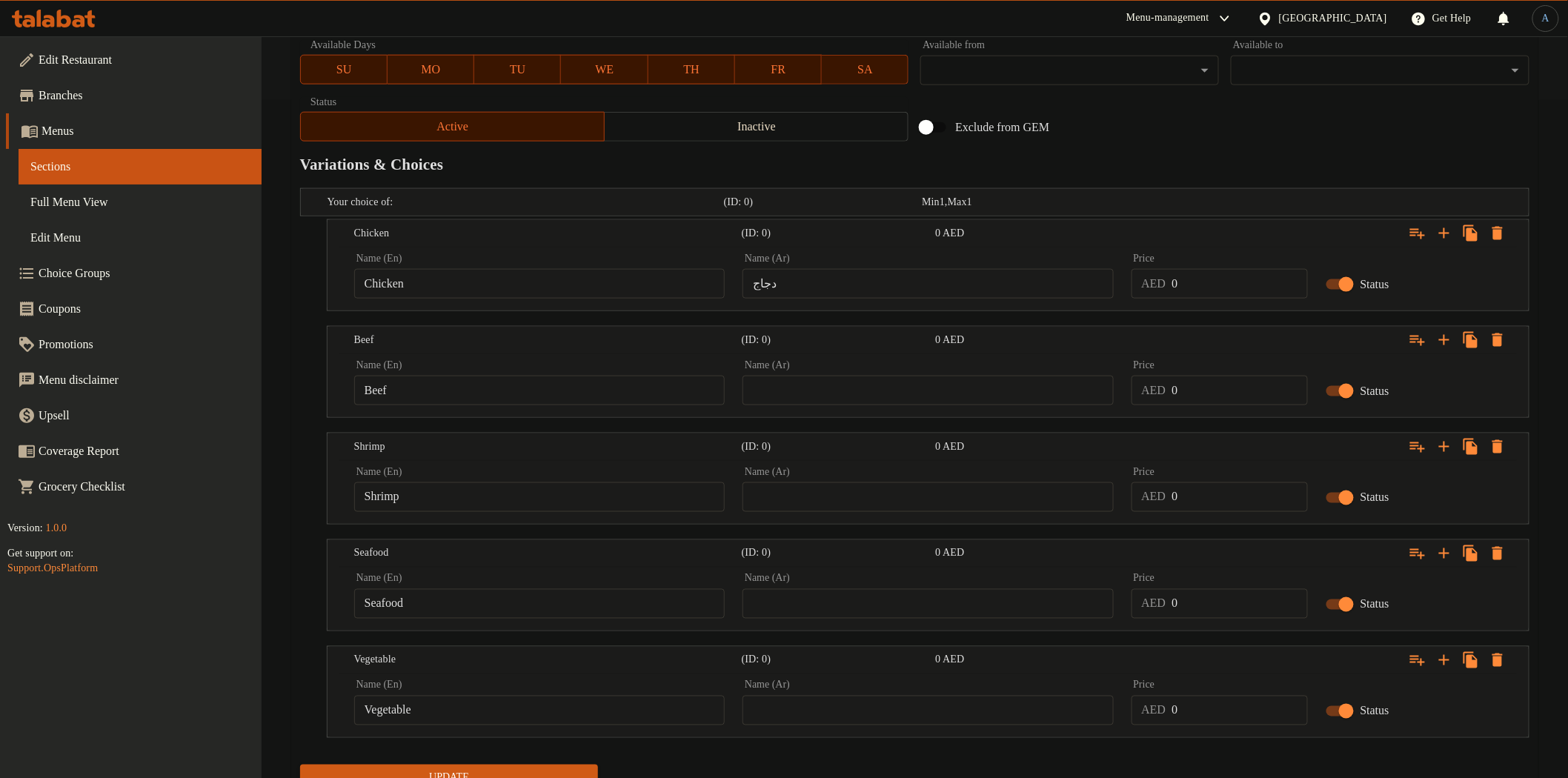
drag, startPoint x: 897, startPoint y: 357, endPoint x: 895, endPoint y: 394, distance: 37.1
click at [898, 360] on div "Name (Ar) Name (Ar)" at bounding box center [927, 383] width 388 height 63
click at [895, 394] on input "text" at bounding box center [928, 391] width 371 height 29
click at [589, 378] on input "Beef" at bounding box center [540, 391] width 371 height 29
click at [960, 381] on input "text" at bounding box center [928, 391] width 371 height 29
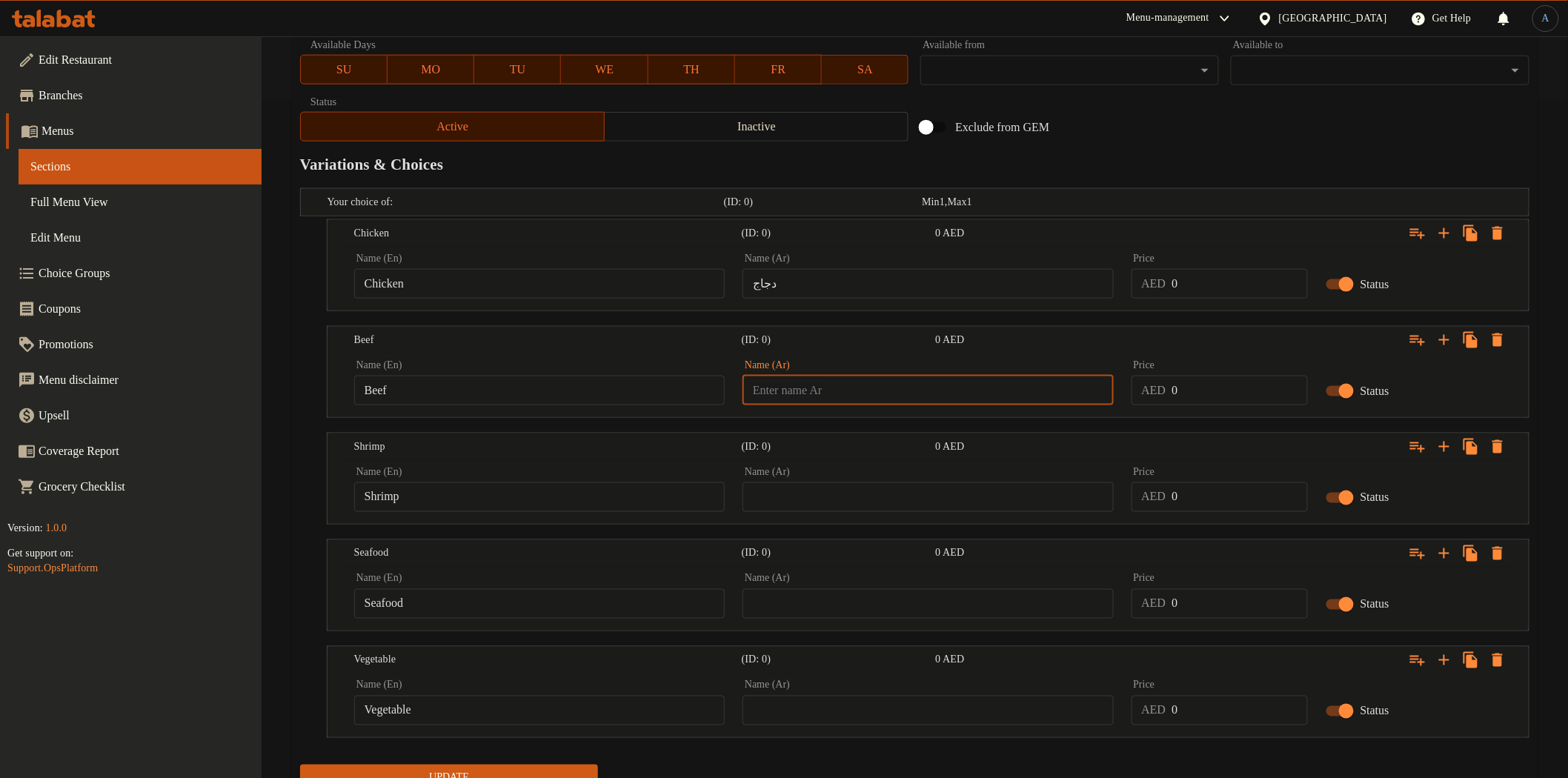
paste input "لحم بقرى"
type input "لحم بقرى"
click at [580, 497] on input "Shrimp" at bounding box center [540, 497] width 371 height 29
click at [989, 488] on input "text" at bounding box center [928, 497] width 371 height 29
paste input "جمبري"
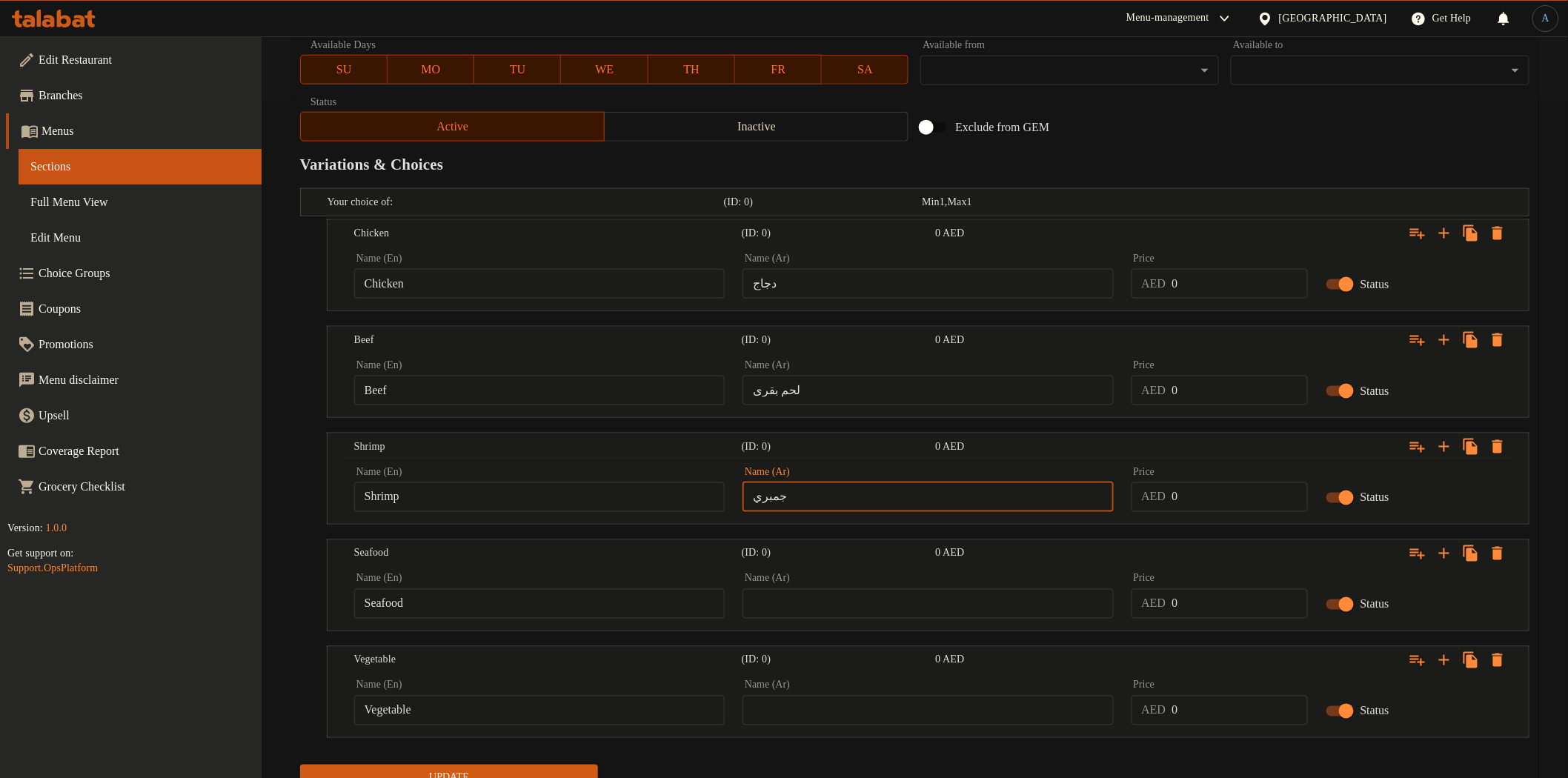
type input "جمبري"
click at [577, 603] on input "Seafood" at bounding box center [540, 604] width 371 height 29
click at [856, 604] on input "text" at bounding box center [928, 604] width 371 height 29
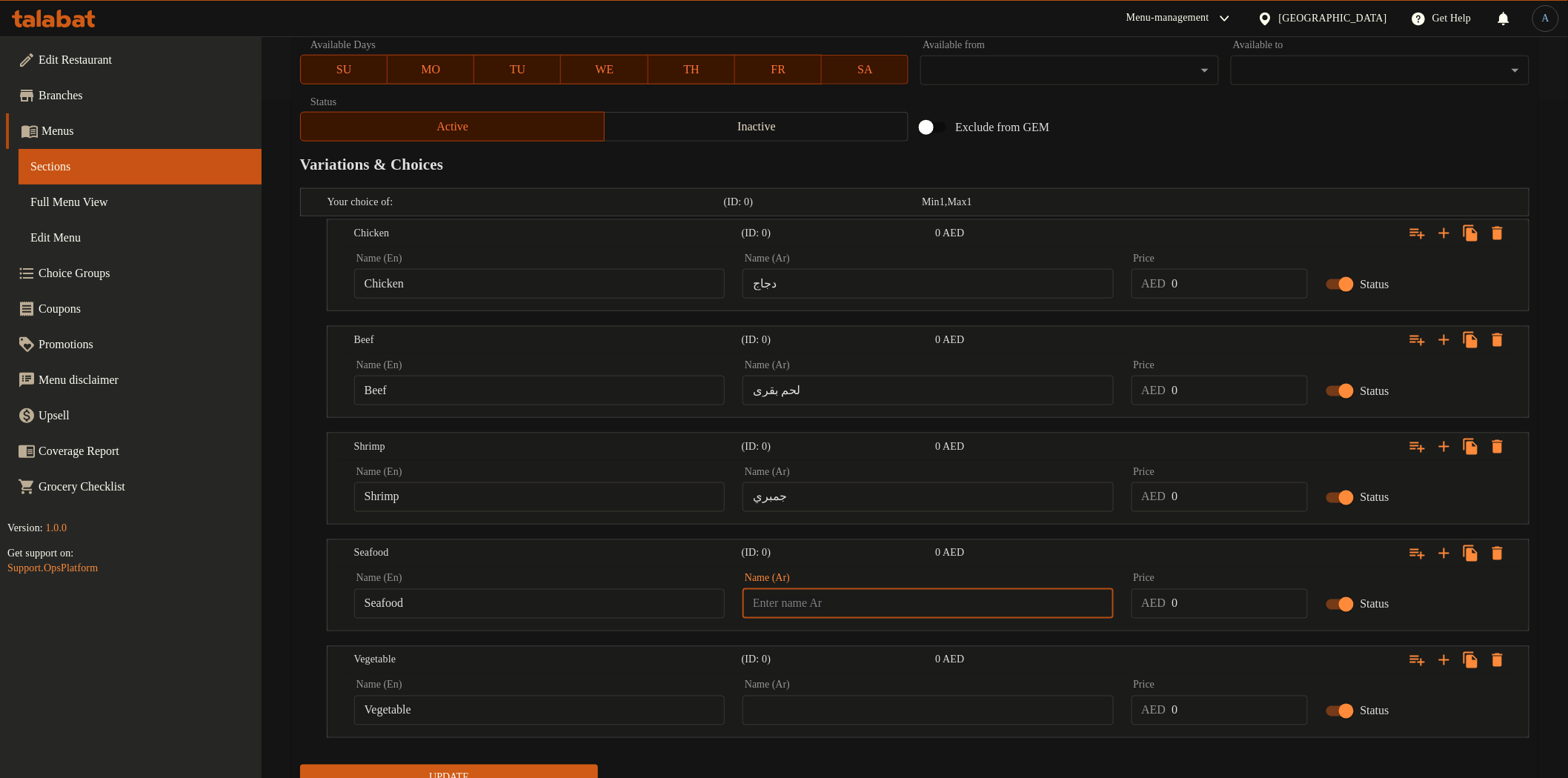
paste input "مأكولات بحرية"
type input "مأكولات بحرية"
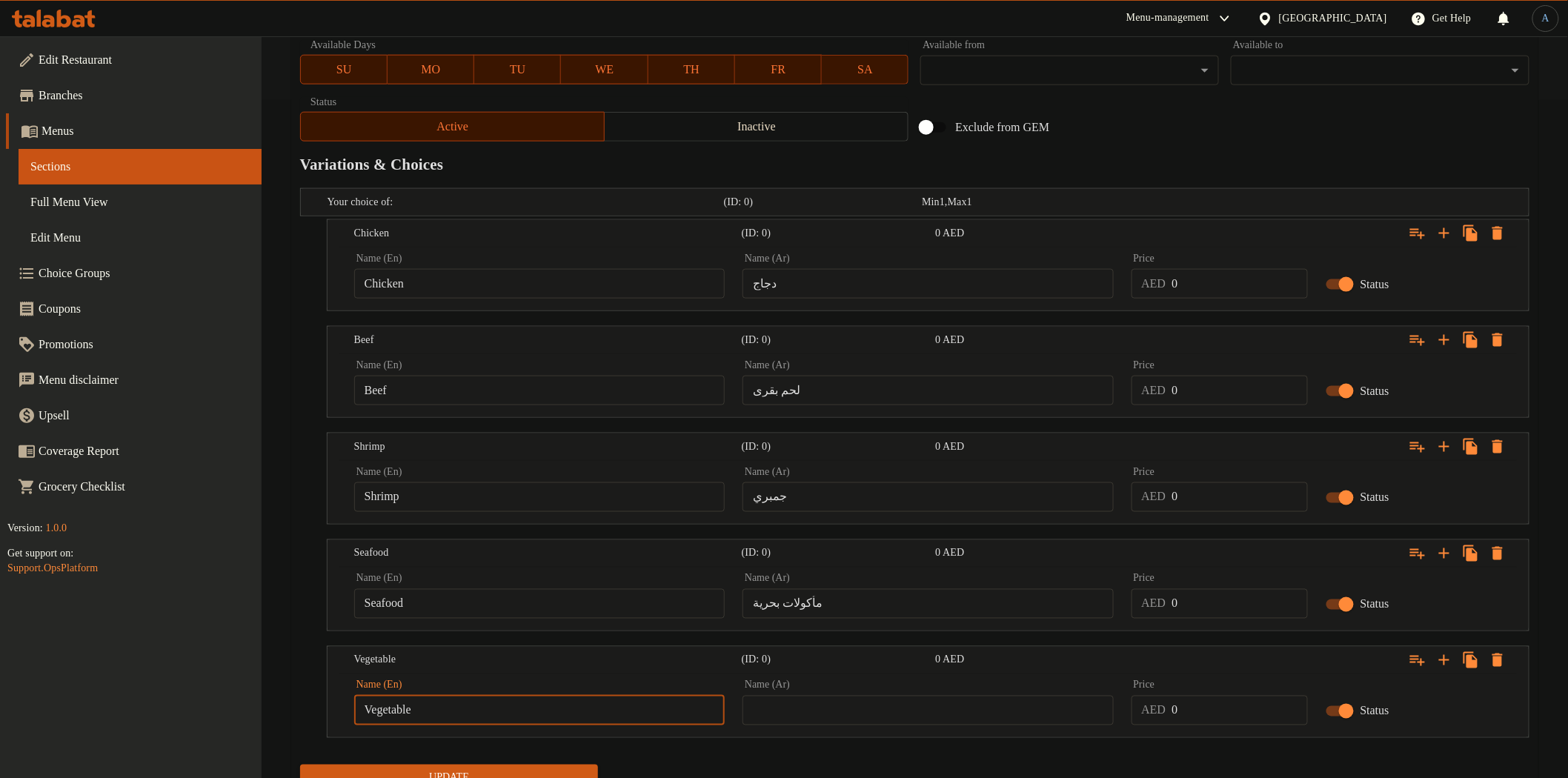
click at [613, 713] on input "Vegetable" at bounding box center [540, 710] width 371 height 29
click at [922, 716] on input "text" at bounding box center [928, 710] width 371 height 29
paste input "خضروات"
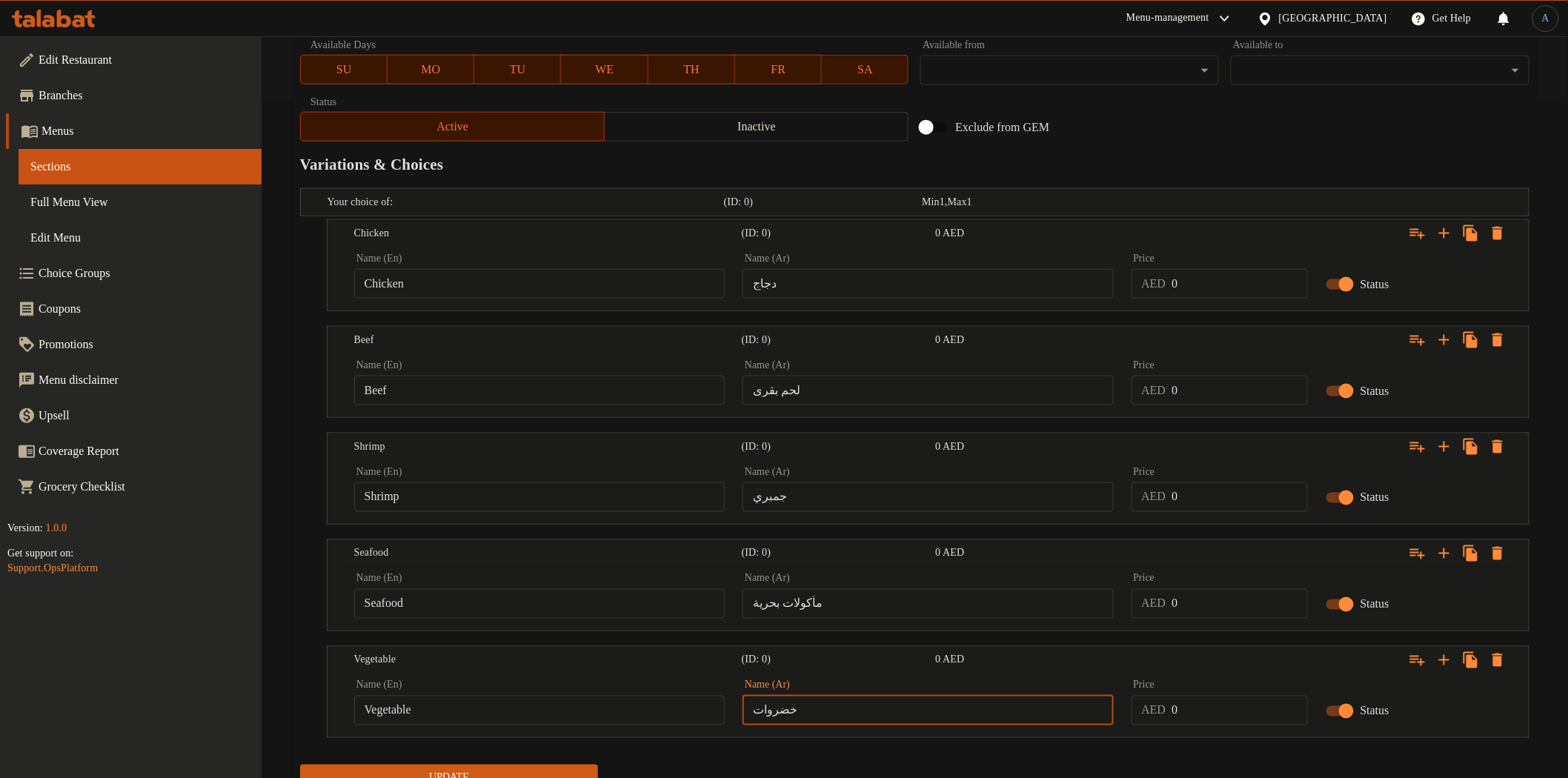
scroll to position [431, 0]
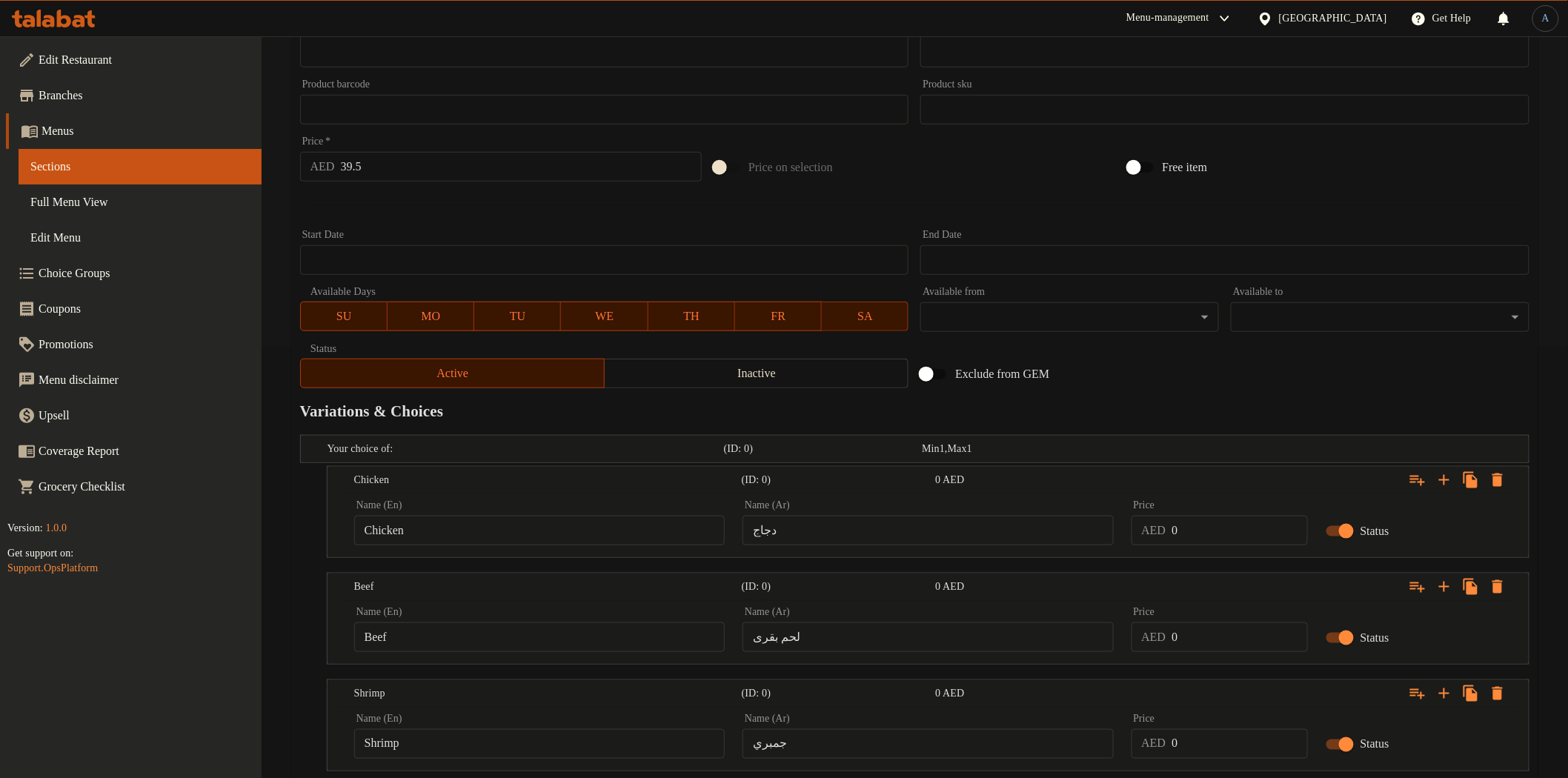
type input "خضروات"
click at [414, 175] on input "39.5" at bounding box center [521, 167] width 361 height 29
type input "0"
click at [1216, 523] on input "0" at bounding box center [1239, 530] width 136 height 29
paste input "39.5"
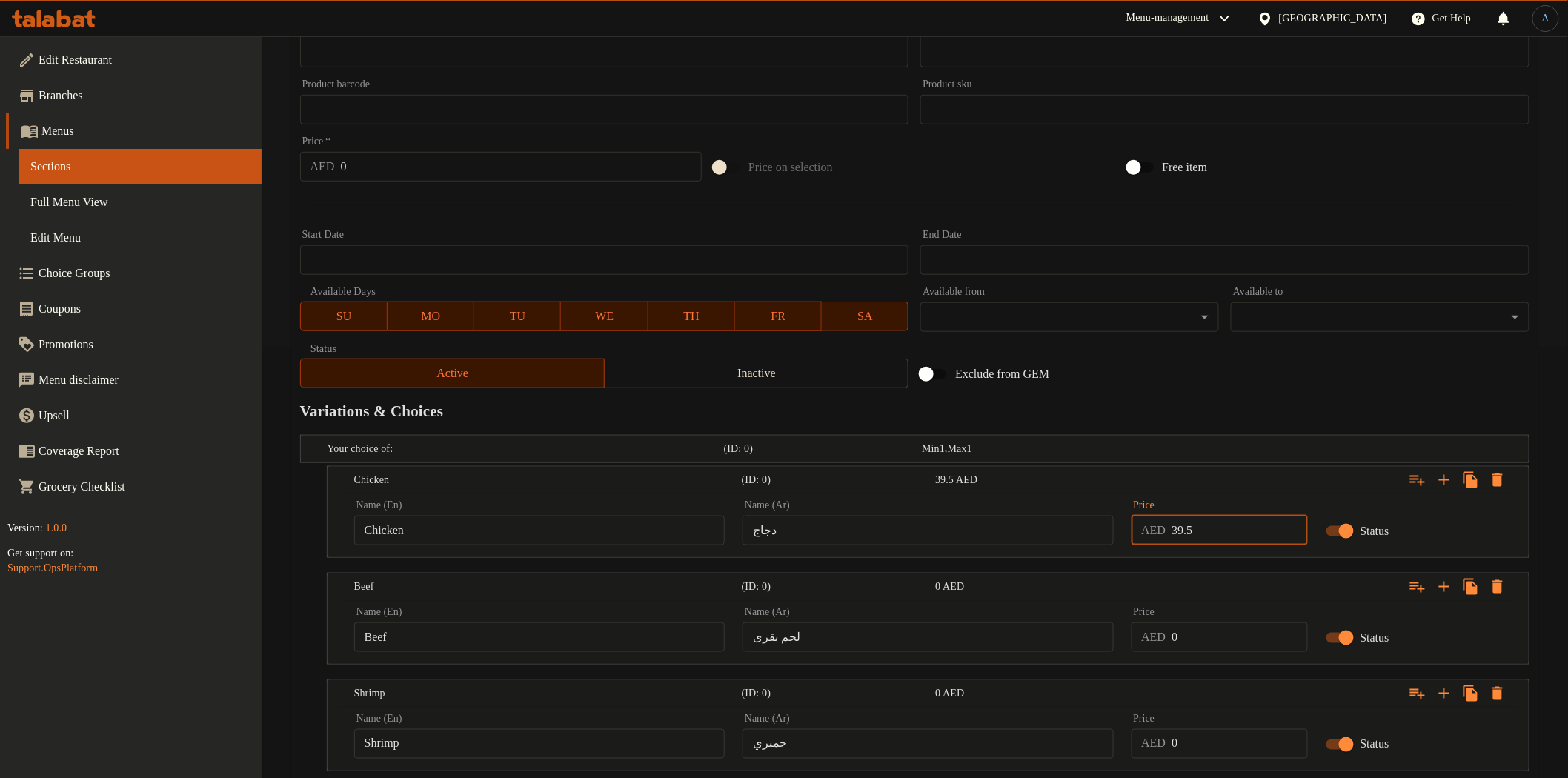
type input "39.5"
click at [1206, 624] on input "0" at bounding box center [1239, 637] width 136 height 29
paste input "39.5"
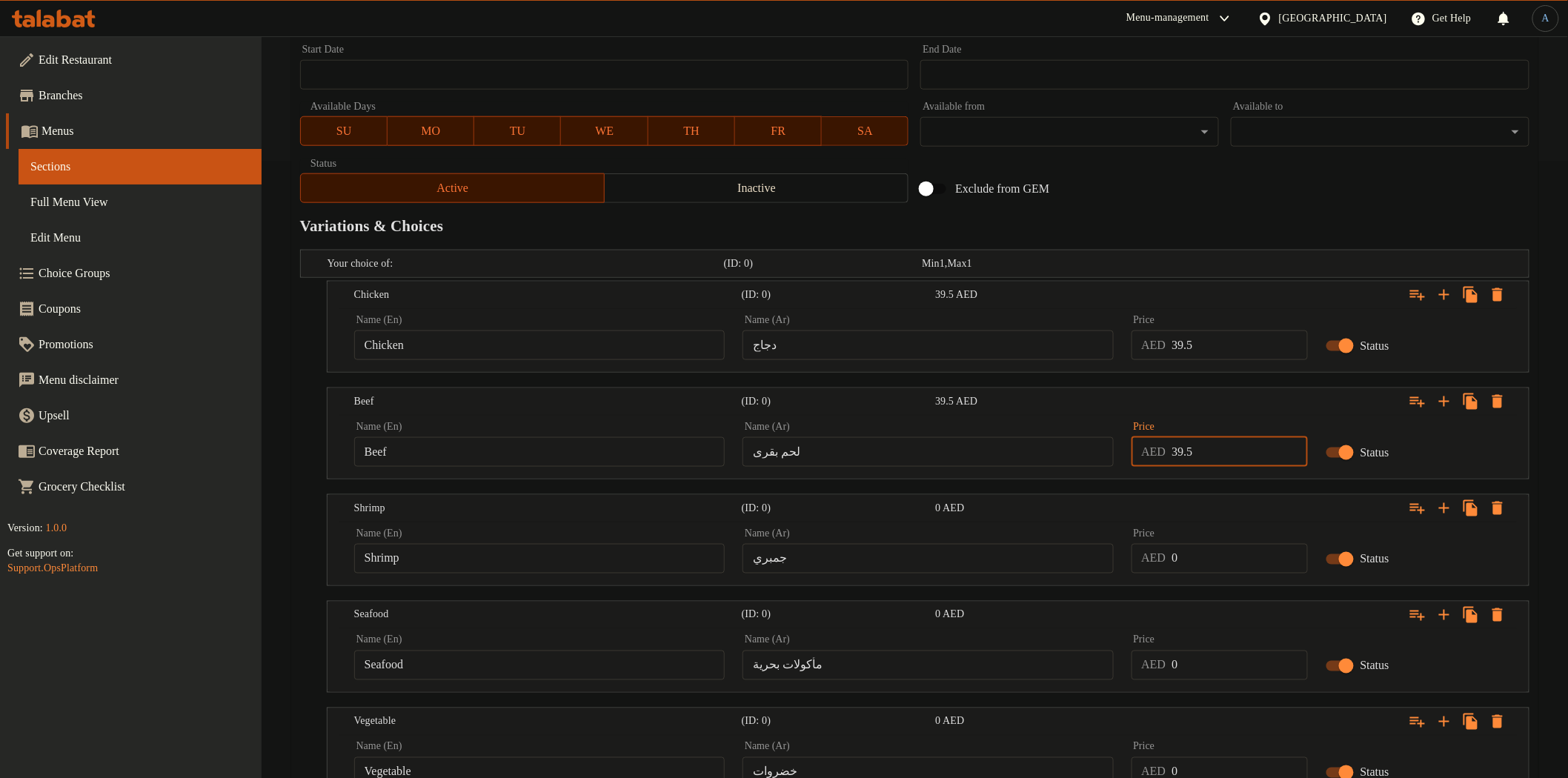
scroll to position [742, 0]
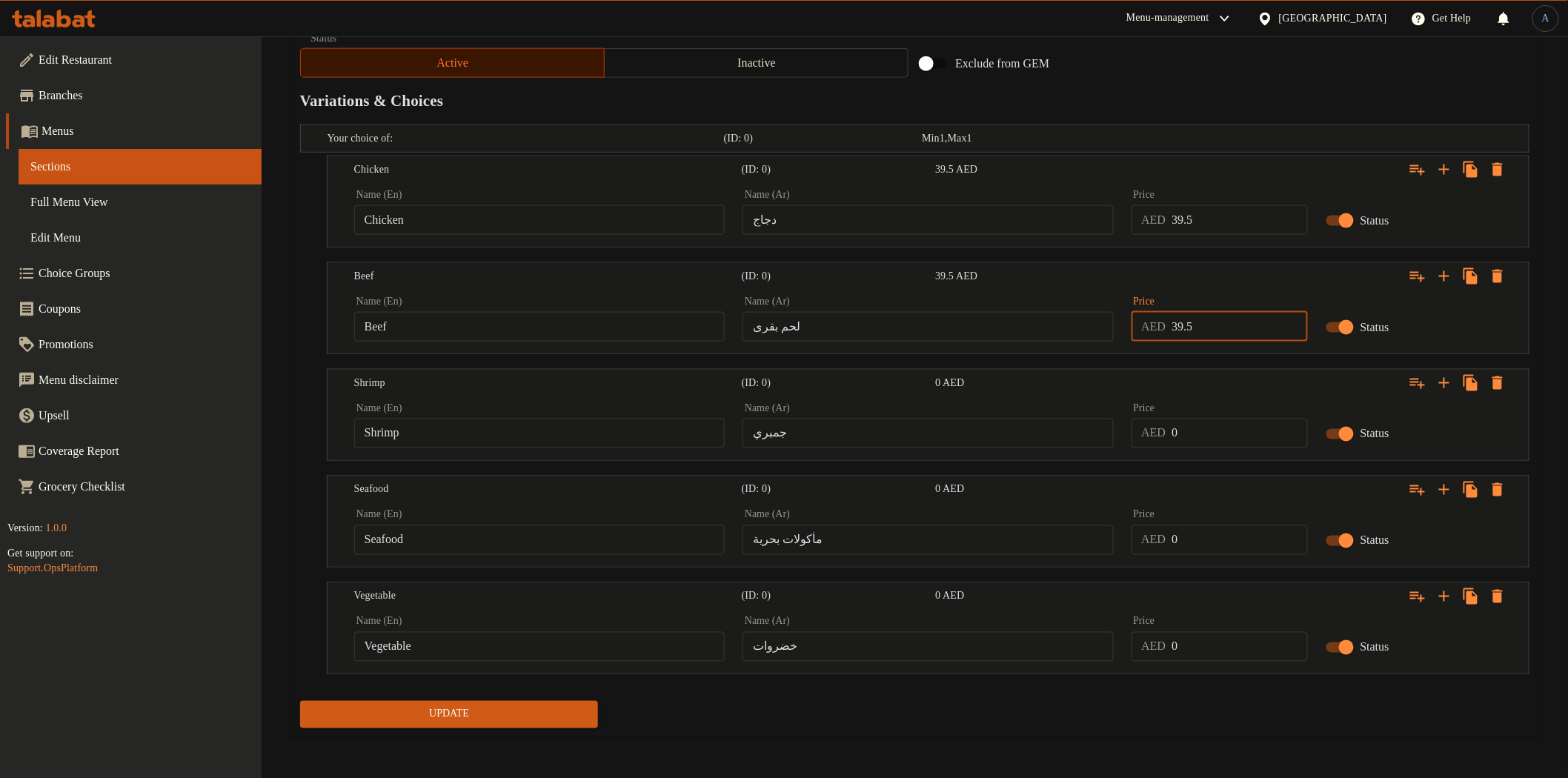
type input "39.5"
click at [1210, 434] on input "0" at bounding box center [1239, 433] width 136 height 29
paste input "39.5"
type input "39.5"
click at [1204, 548] on input "0" at bounding box center [1239, 540] width 136 height 29
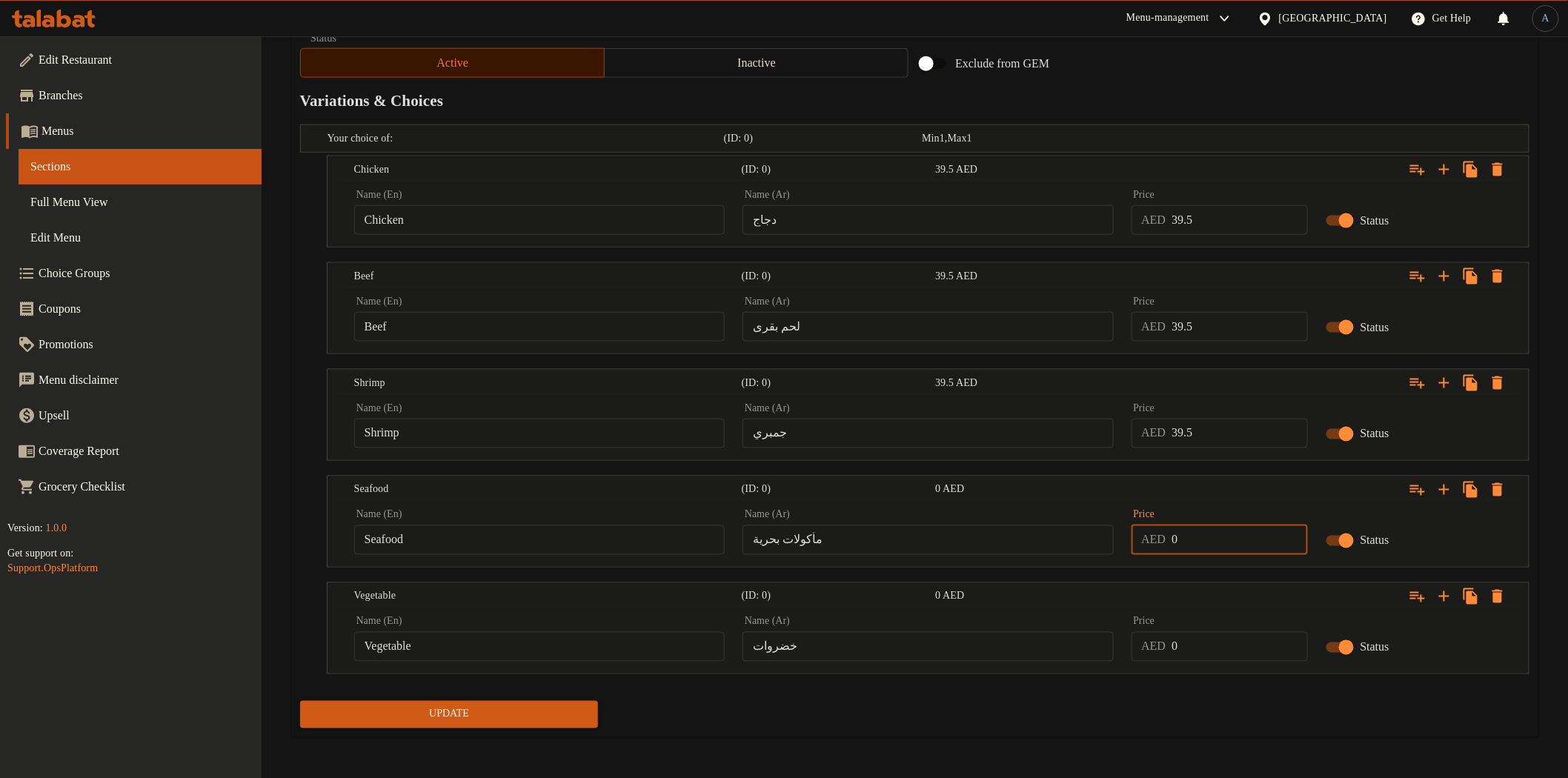
paste input "39.5"
type input "39.5"
click at [1194, 649] on input "0" at bounding box center [1239, 647] width 136 height 29
paste input "39.5"
type input "39.5"
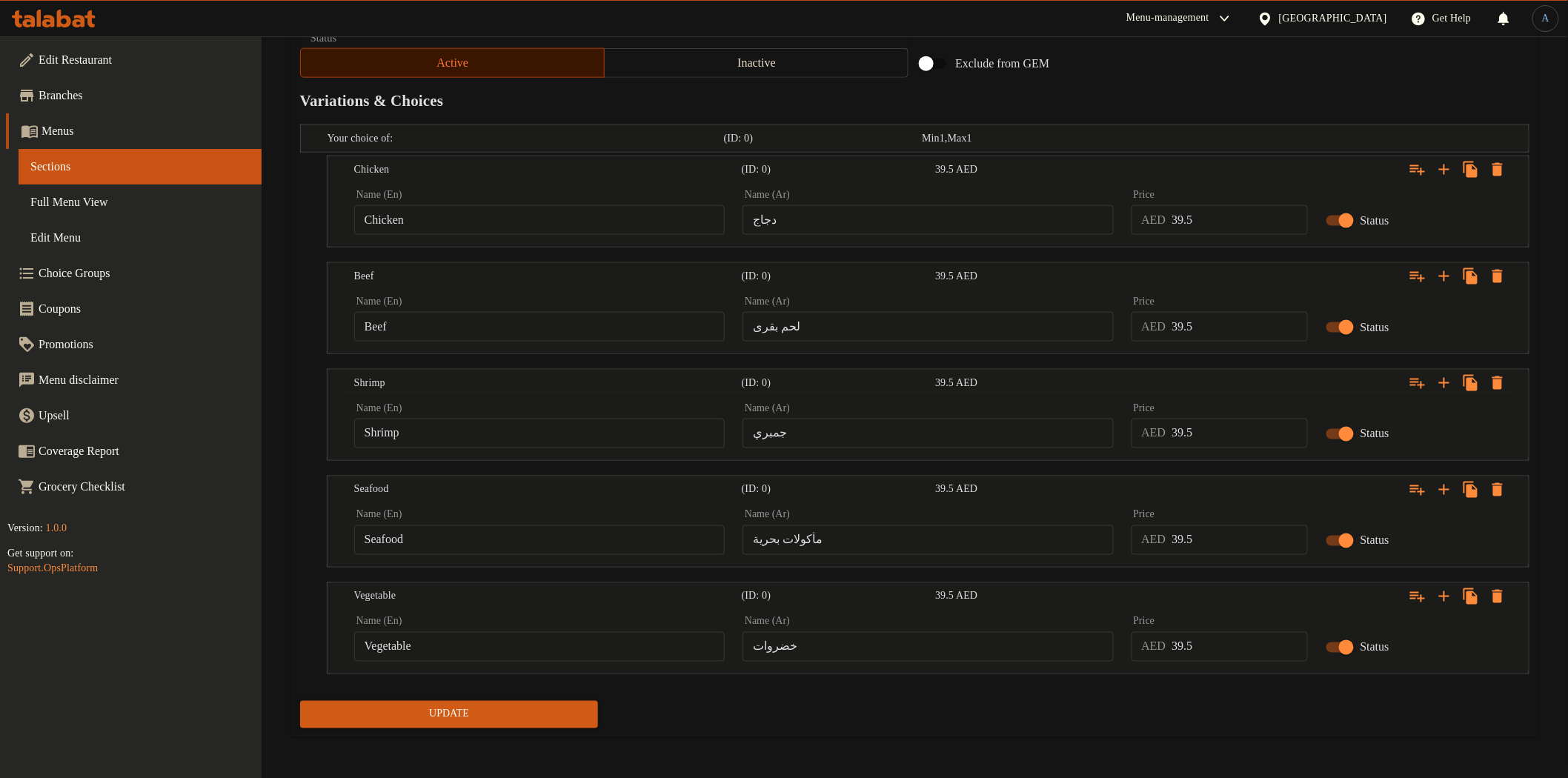
drag, startPoint x: 1133, startPoint y: 717, endPoint x: 873, endPoint y: 776, distance: 266.6
click at [1126, 720] on div "Update" at bounding box center [915, 714] width 1241 height 39
click at [490, 709] on span "Update" at bounding box center [449, 715] width 275 height 19
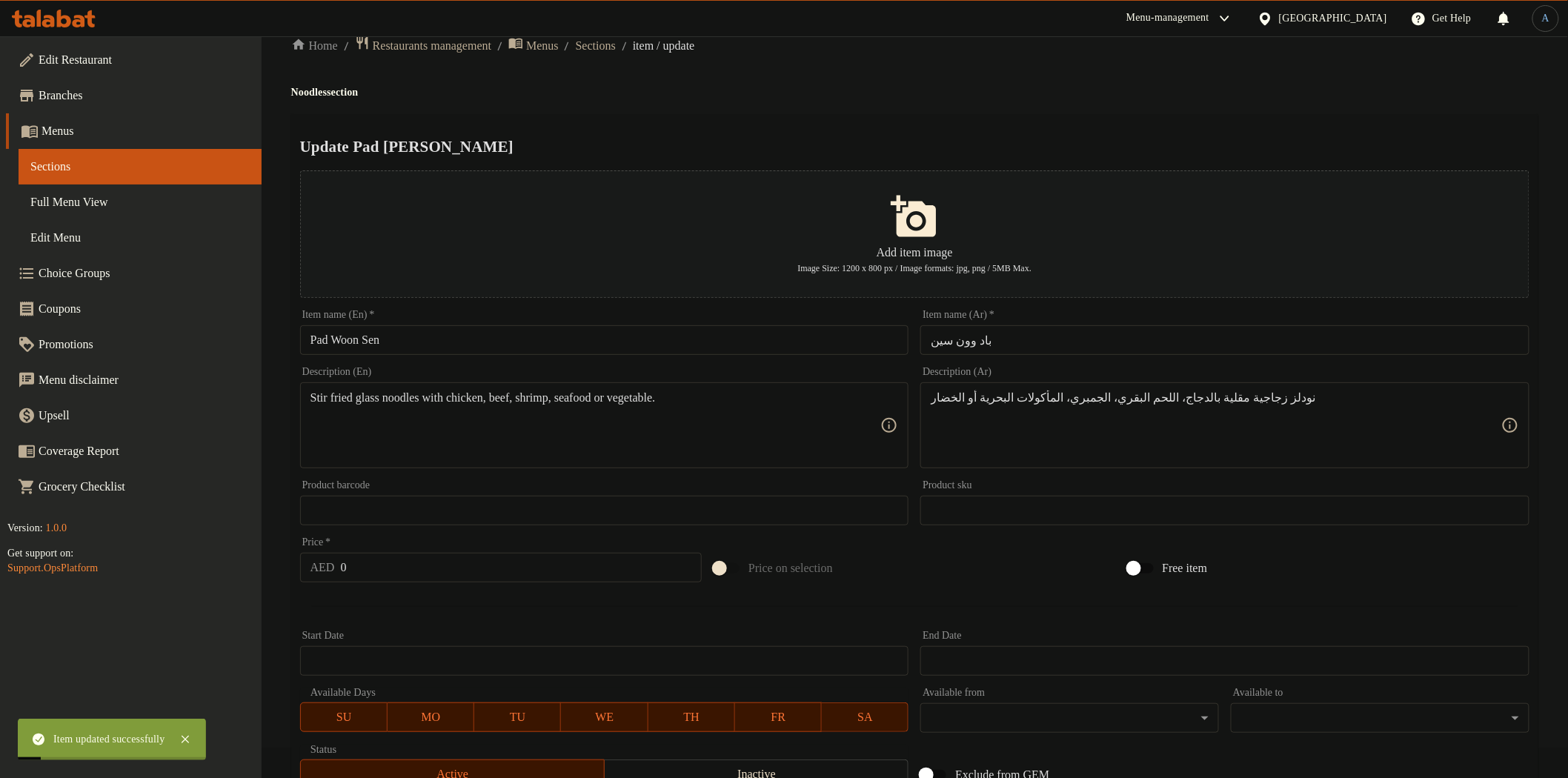
scroll to position [0, 0]
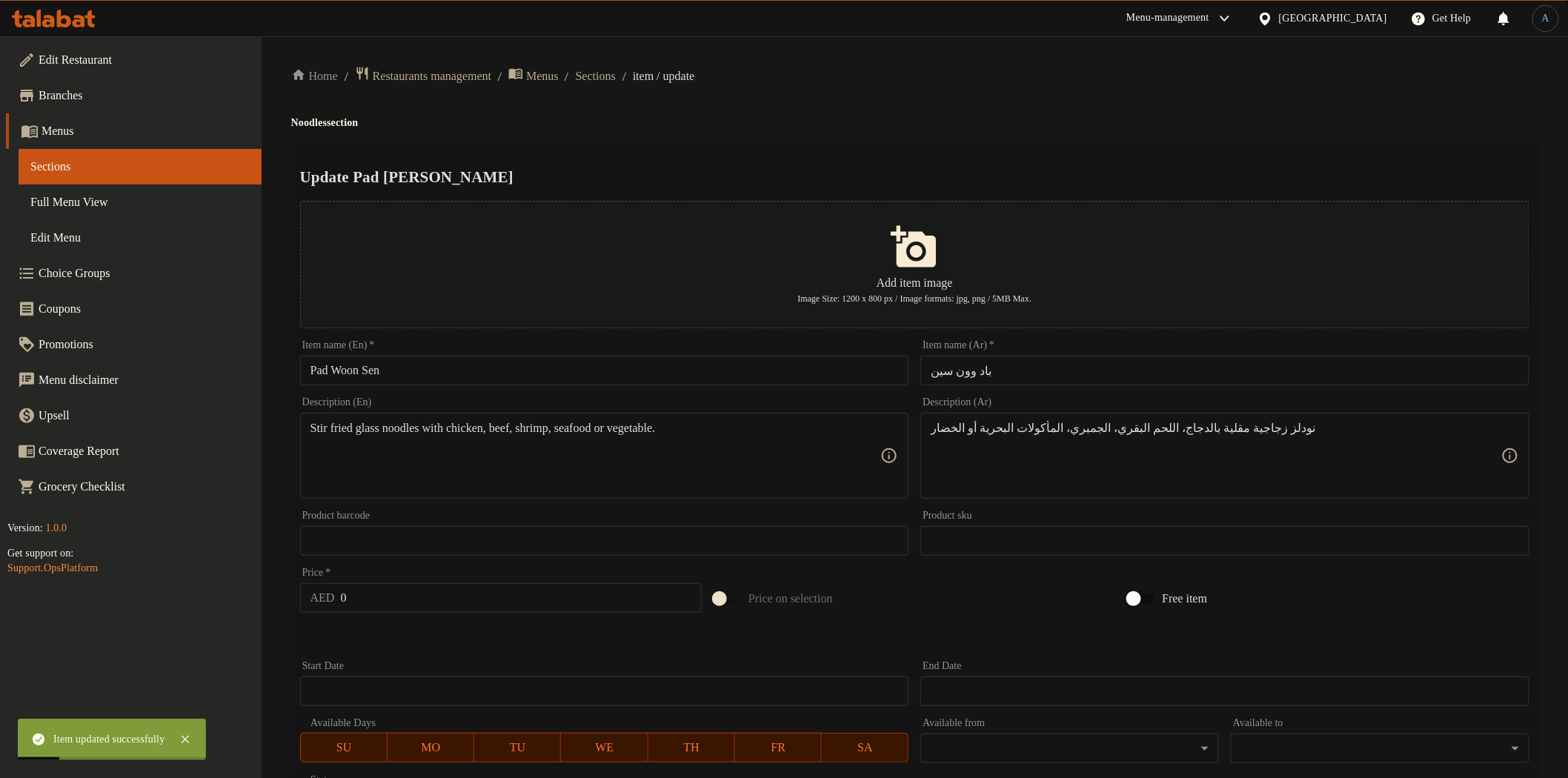
click at [623, 84] on ol "Home / Restaurants management / Menus / Sections / item / update" at bounding box center [914, 76] width 1247 height 20
click at [616, 78] on span "Sections" at bounding box center [596, 76] width 40 height 18
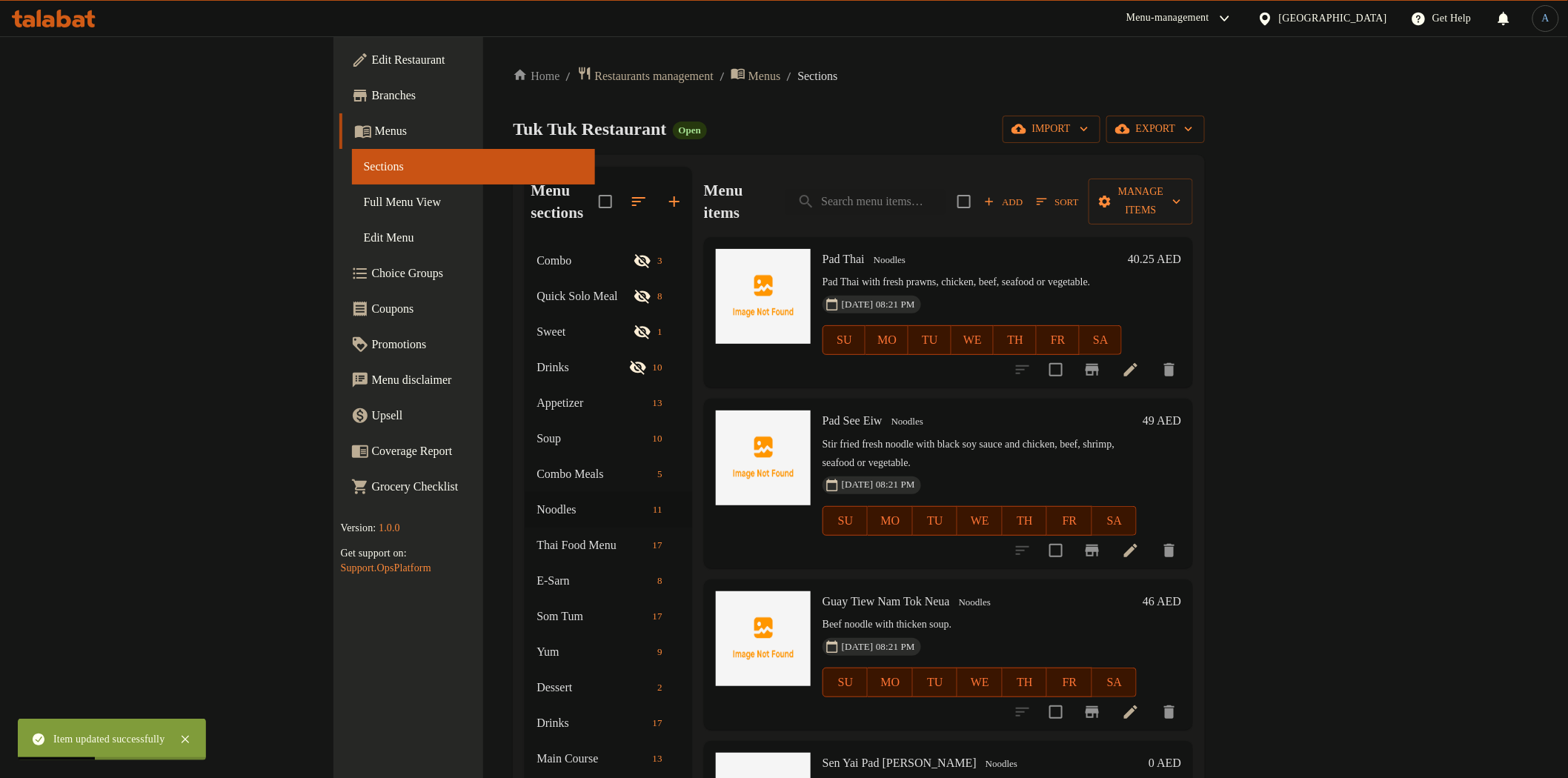
click at [811, 193] on div "Menu items Add Sort Manage items" at bounding box center [948, 201] width 489 height 70
click at [946, 198] on input "search" at bounding box center [865, 202] width 160 height 26
paste input "Sukiyaki"
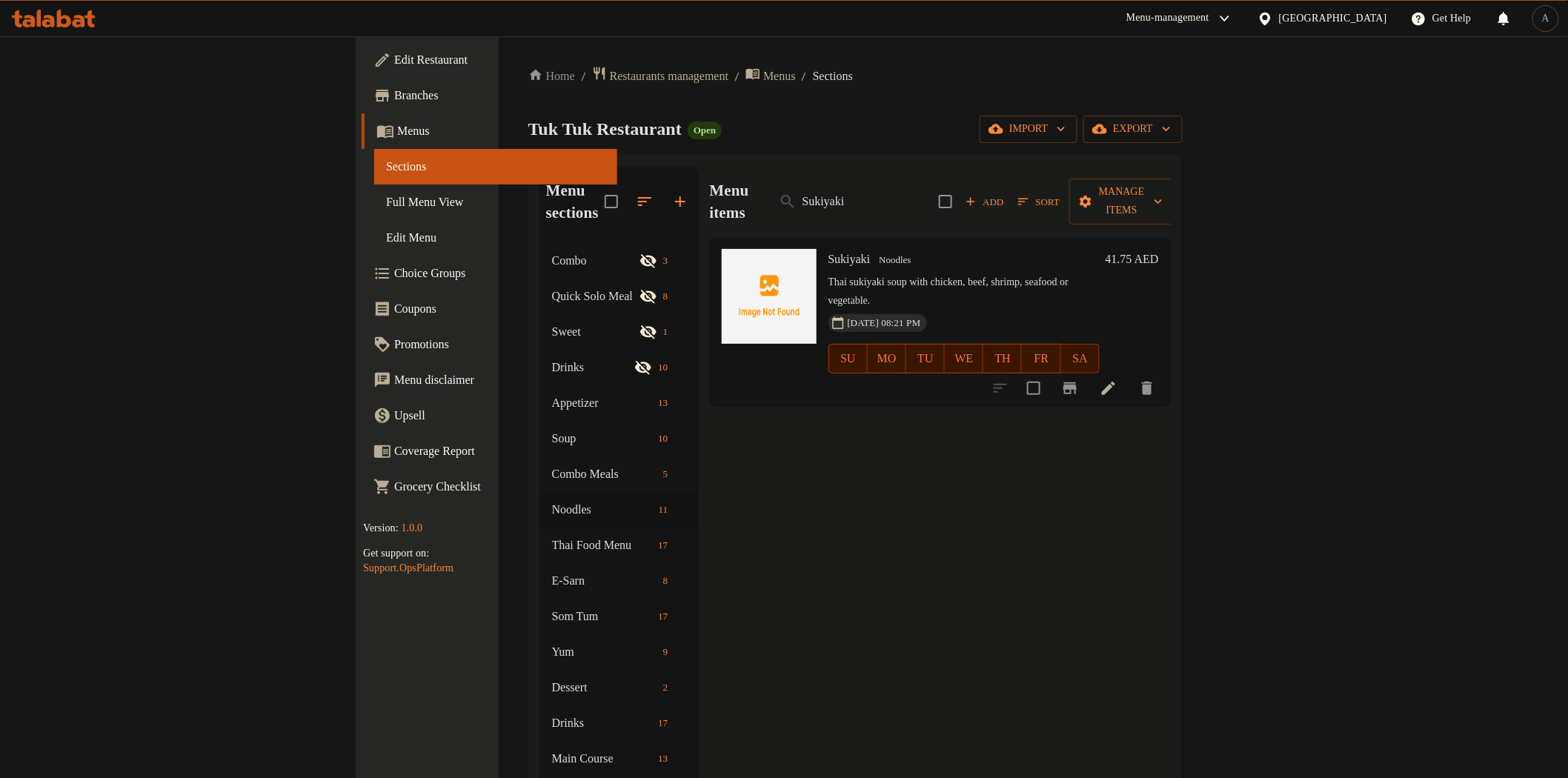
type input "Sukiyaki"
click at [1115, 381] on icon at bounding box center [1108, 387] width 13 height 13
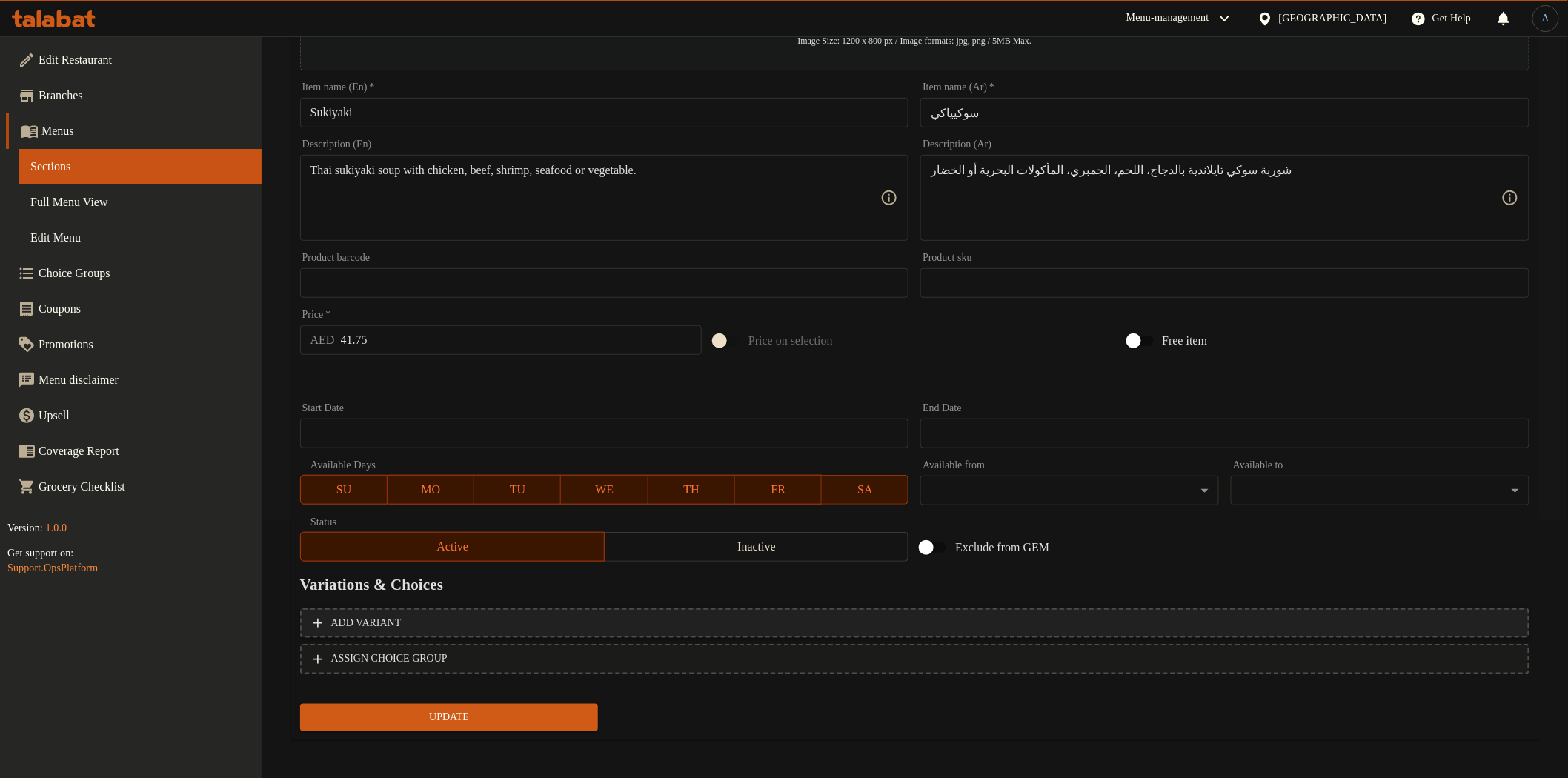
click at [1073, 608] on button "Add variant" at bounding box center [915, 623] width 1229 height 30
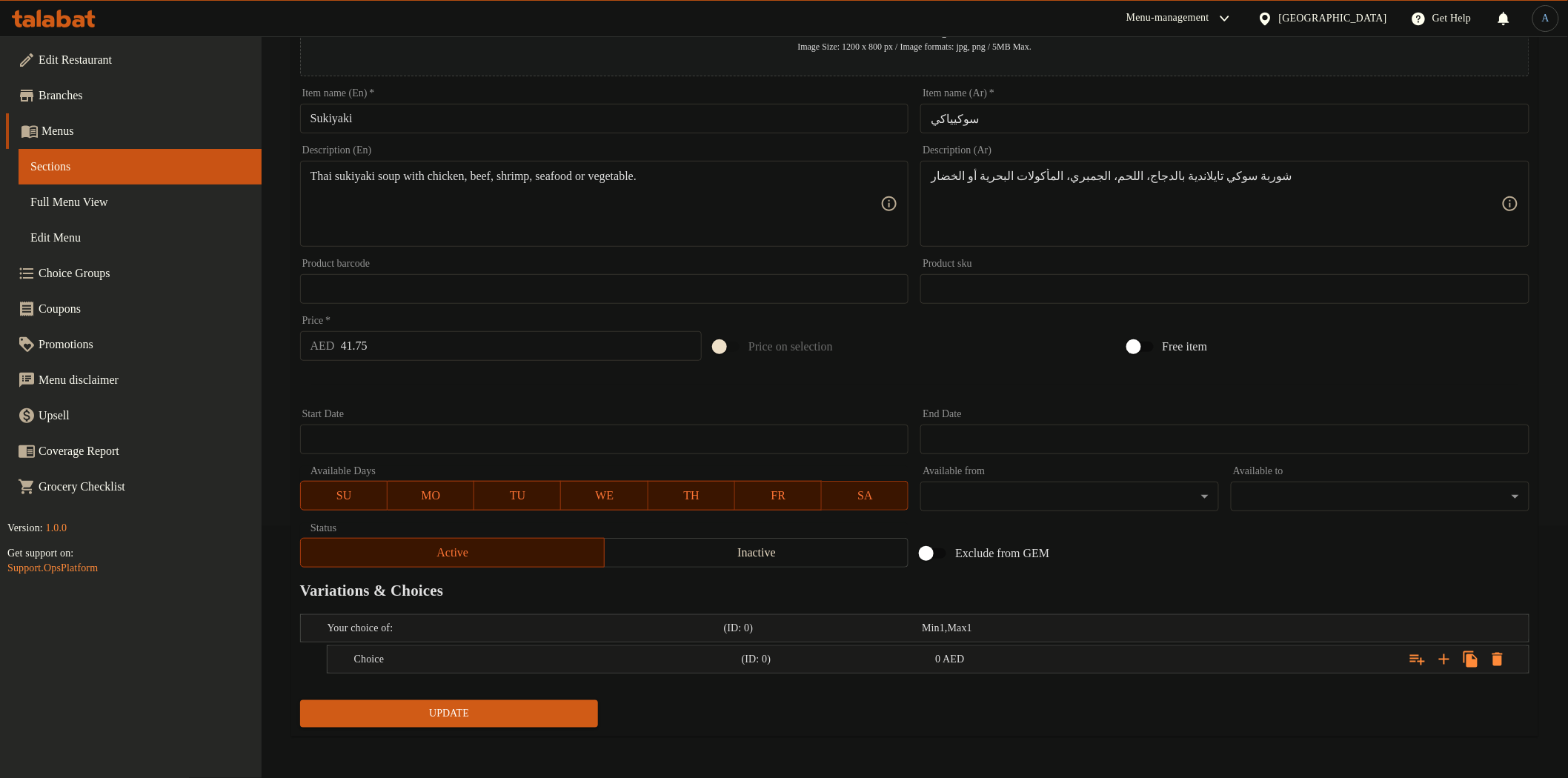
scroll to position [250, 0]
click at [1441, 655] on icon "Expand" at bounding box center [1444, 661] width 18 height 18
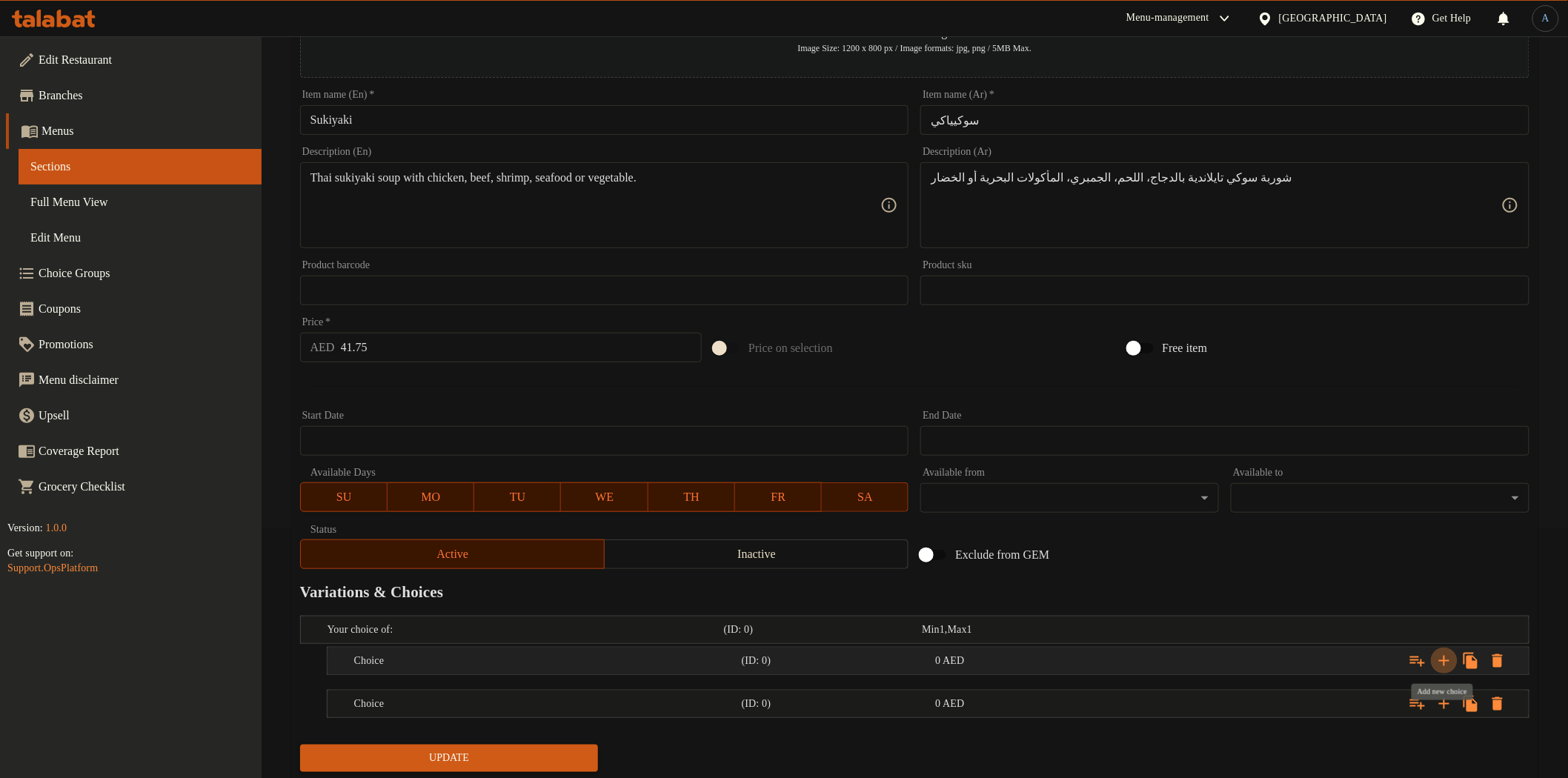
click at [1441, 655] on icon "Expand" at bounding box center [1444, 661] width 18 height 18
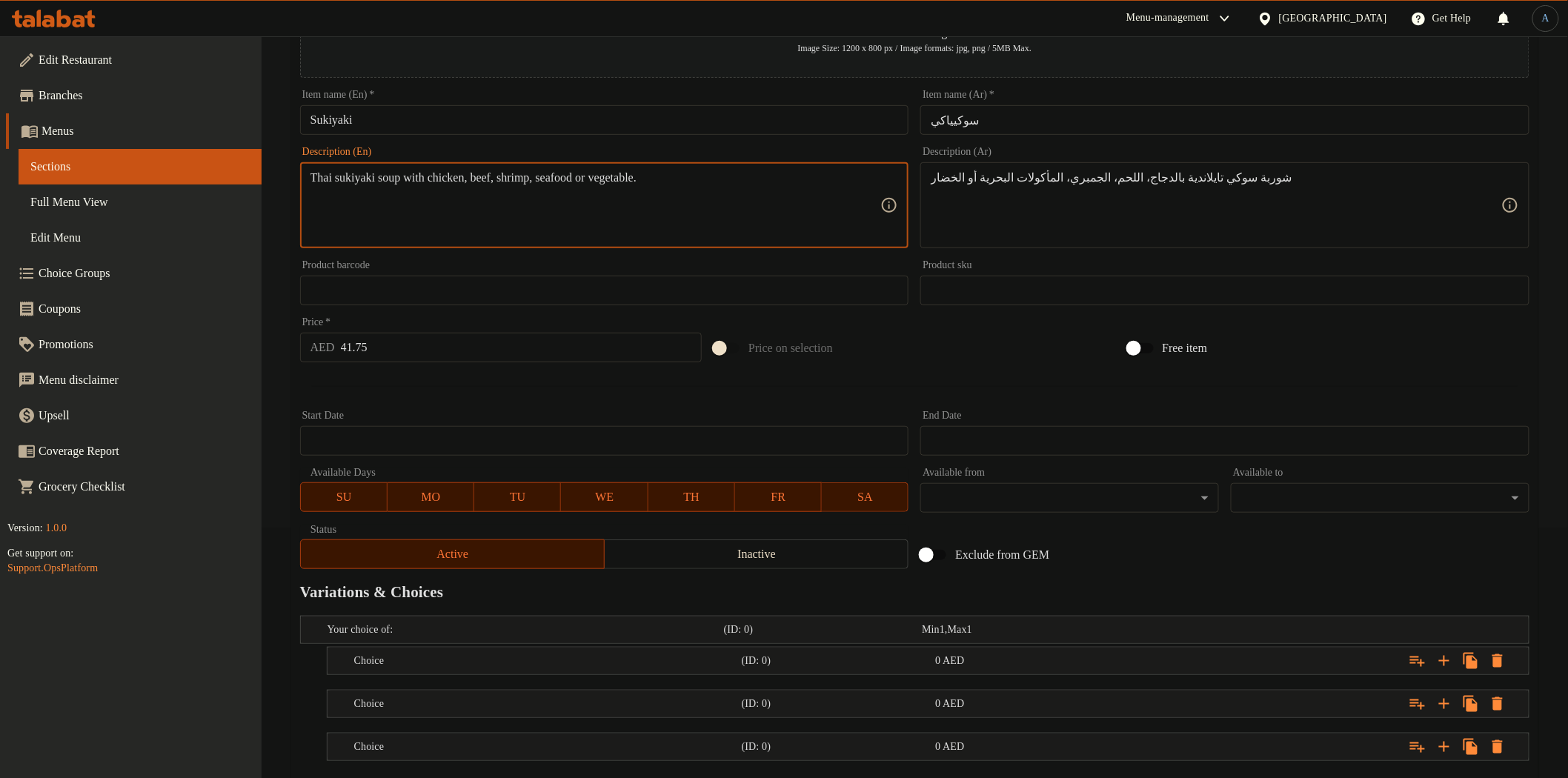
click at [458, 182] on textarea "Thai sukiyaki soup with chicken, beef, shrimp, seafood or vegetable." at bounding box center [595, 205] width 571 height 70
click at [1330, 156] on div "Description (Ar) شوربة سوكي تايلاندية بالدجاج، اللحم، الجمبري، المأكولات البحري…" at bounding box center [1224, 197] width 609 height 101
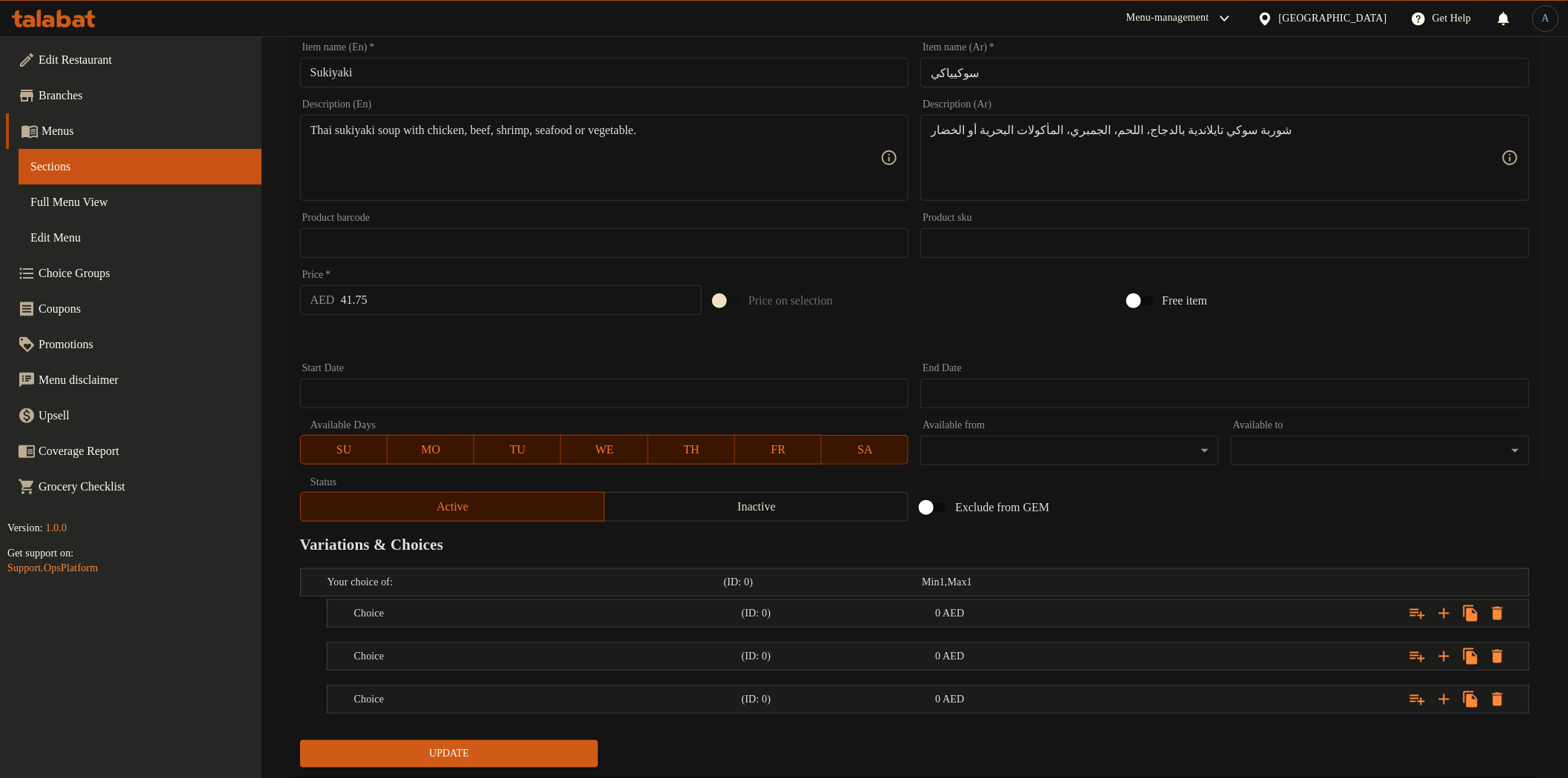
scroll to position [337, 0]
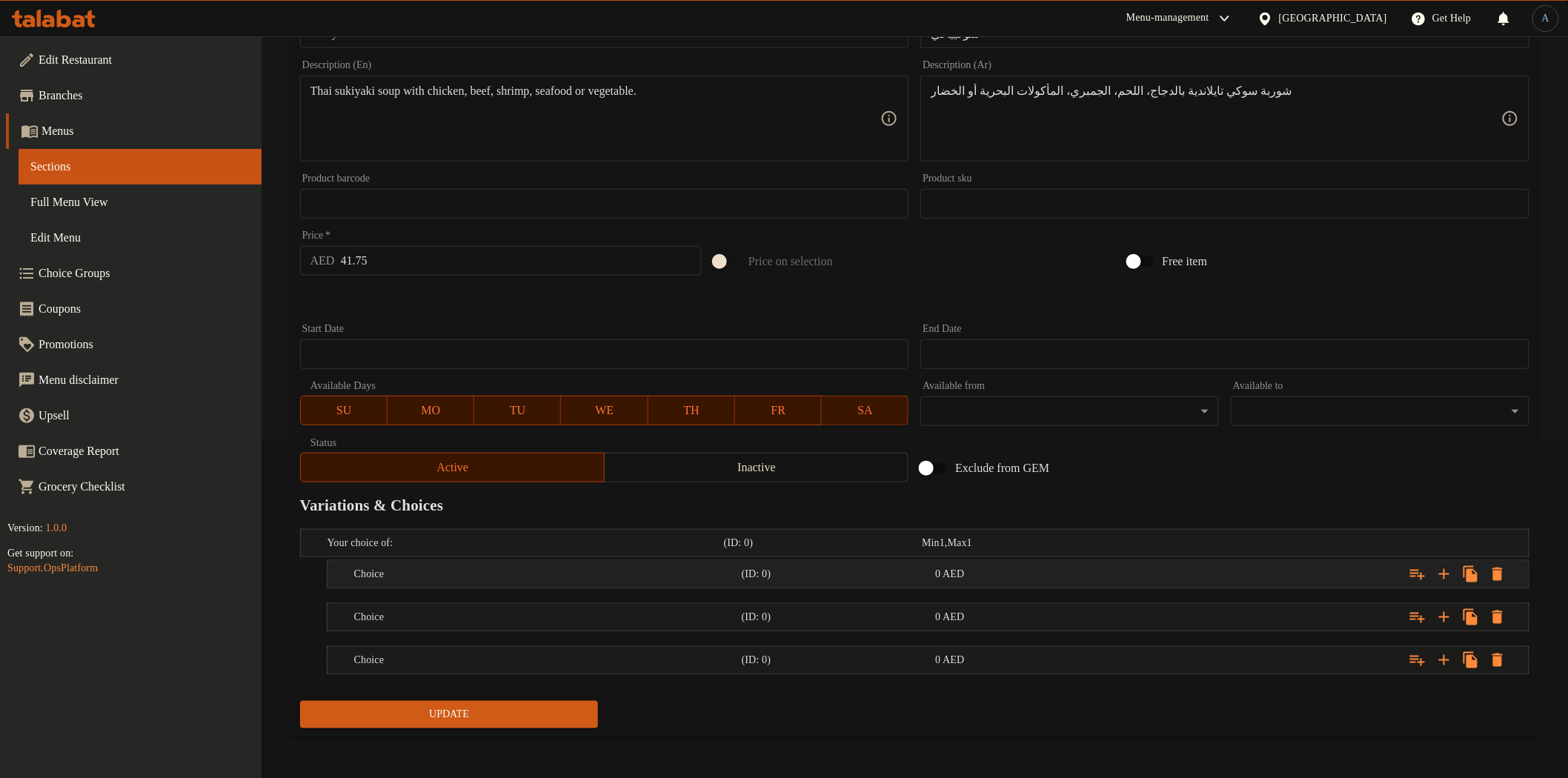
drag, startPoint x: 477, startPoint y: 579, endPoint x: 442, endPoint y: 578, distance: 35.0
click at [478, 579] on h5 "Choice" at bounding box center [545, 573] width 381 height 15
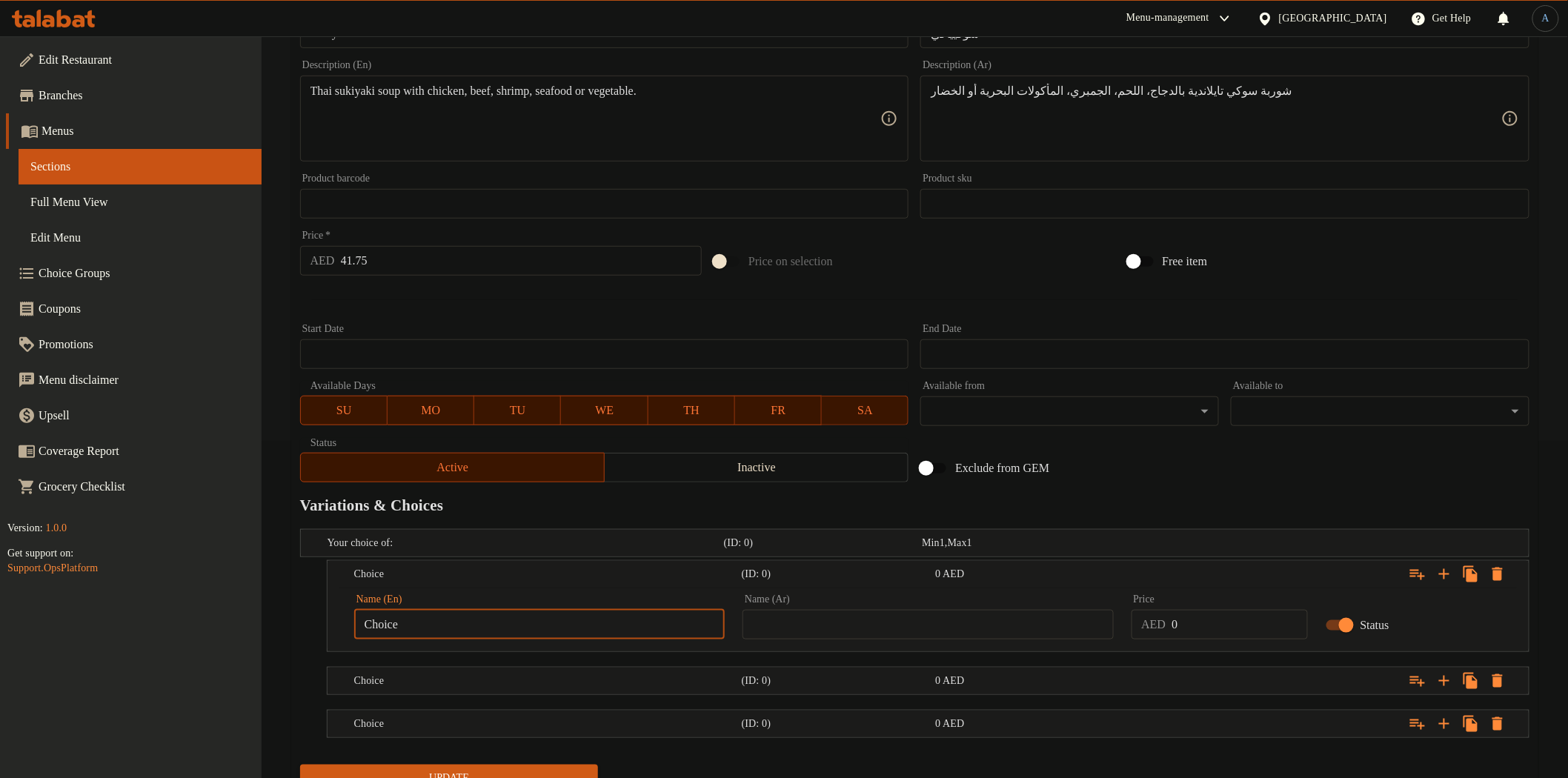
click at [437, 617] on input "Choice" at bounding box center [540, 624] width 371 height 29
paste input "icken"
type input "Chicken"
click at [1062, 627] on input "text" at bounding box center [928, 624] width 371 height 29
paste input "دجاج"
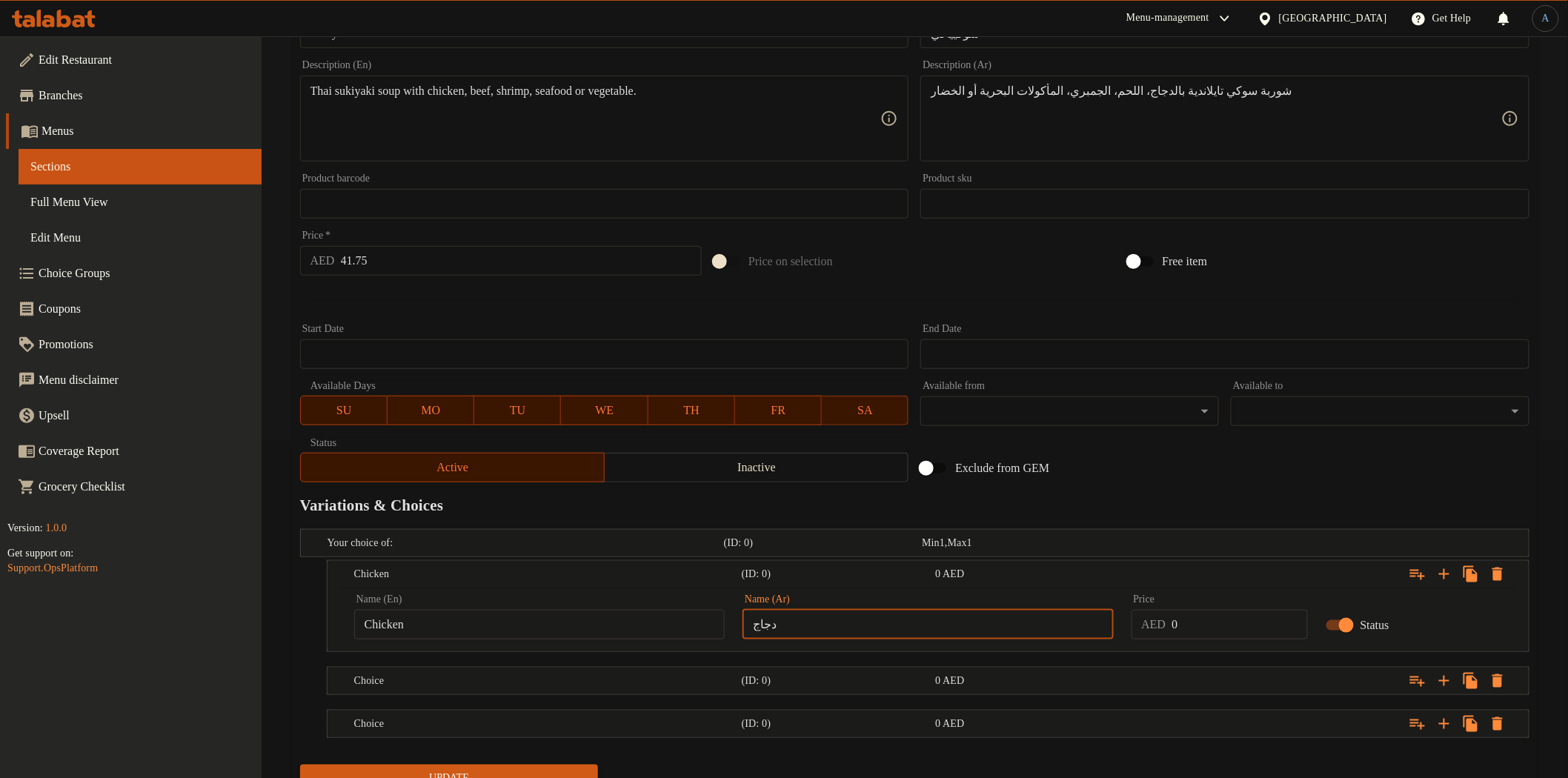
type input "دجاج"
click at [1187, 467] on div "Exclude from GEM" at bounding box center [1121, 468] width 414 height 40
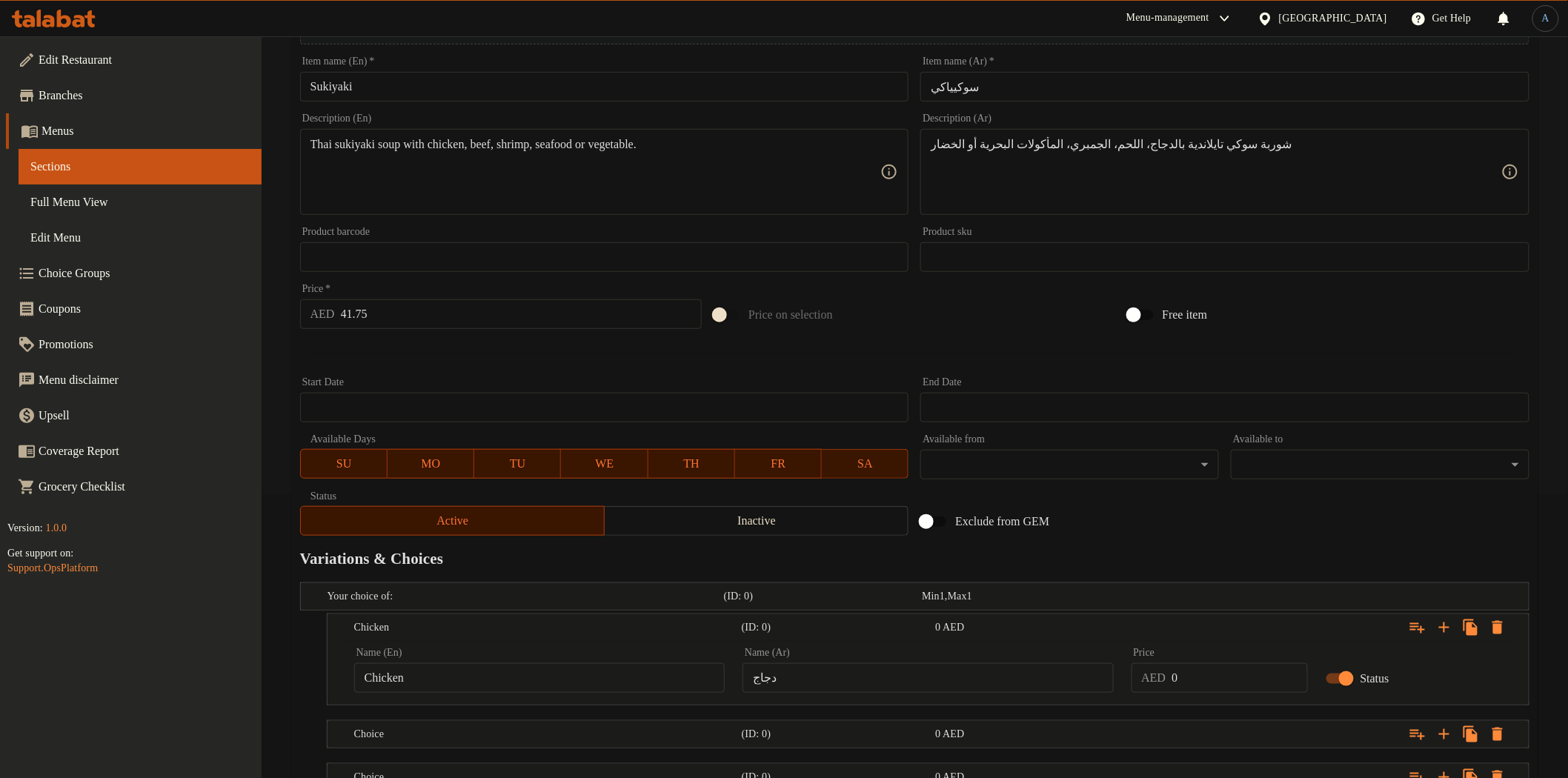
scroll to position [255, 0]
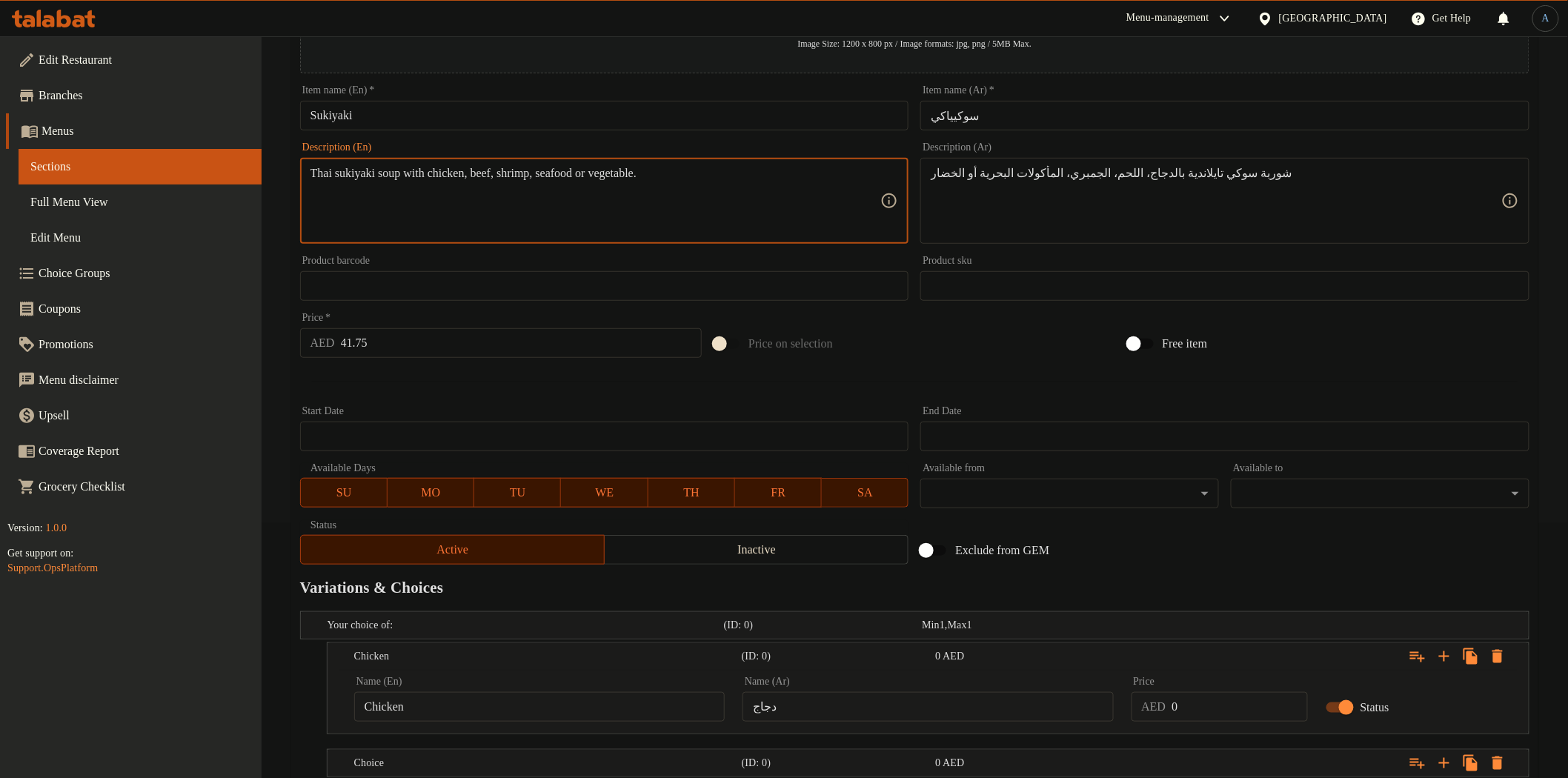
click at [503, 167] on textarea "Thai sukiyaki soup with chicken, beef, shrimp, seafood or vegetable." at bounding box center [595, 201] width 571 height 70
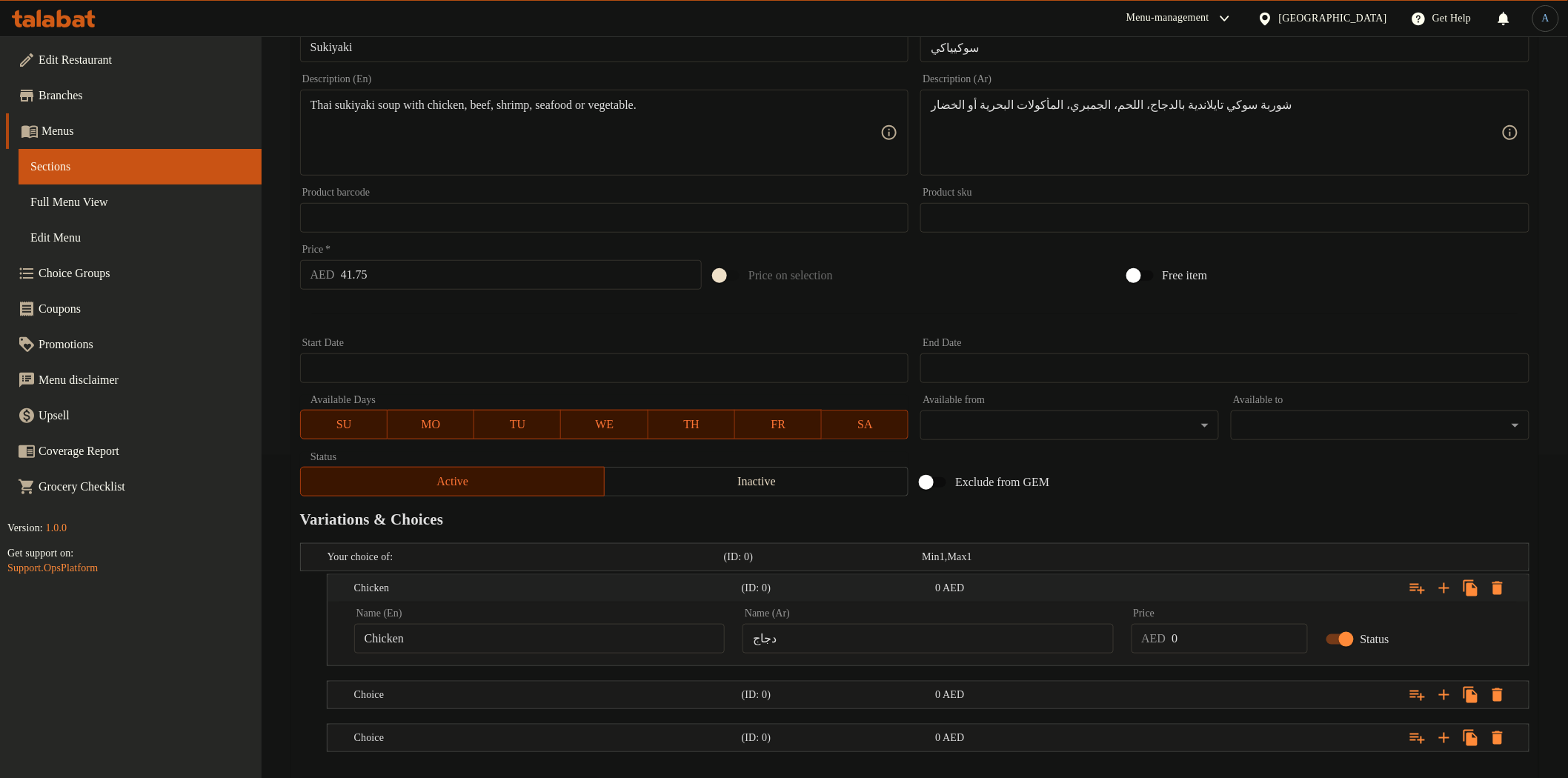
scroll to position [401, 0]
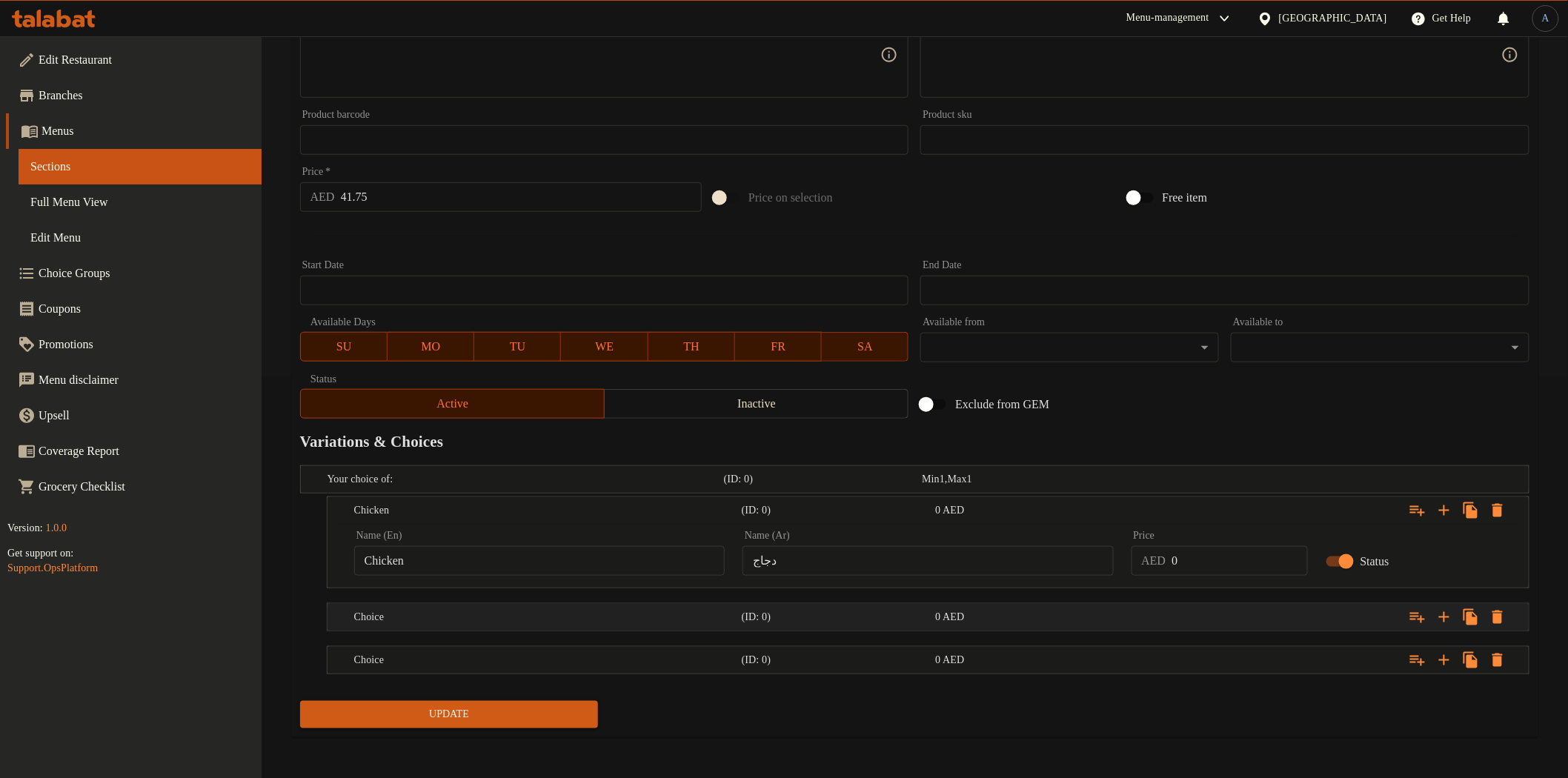
click at [522, 617] on h5 "Choice" at bounding box center [545, 617] width 381 height 15
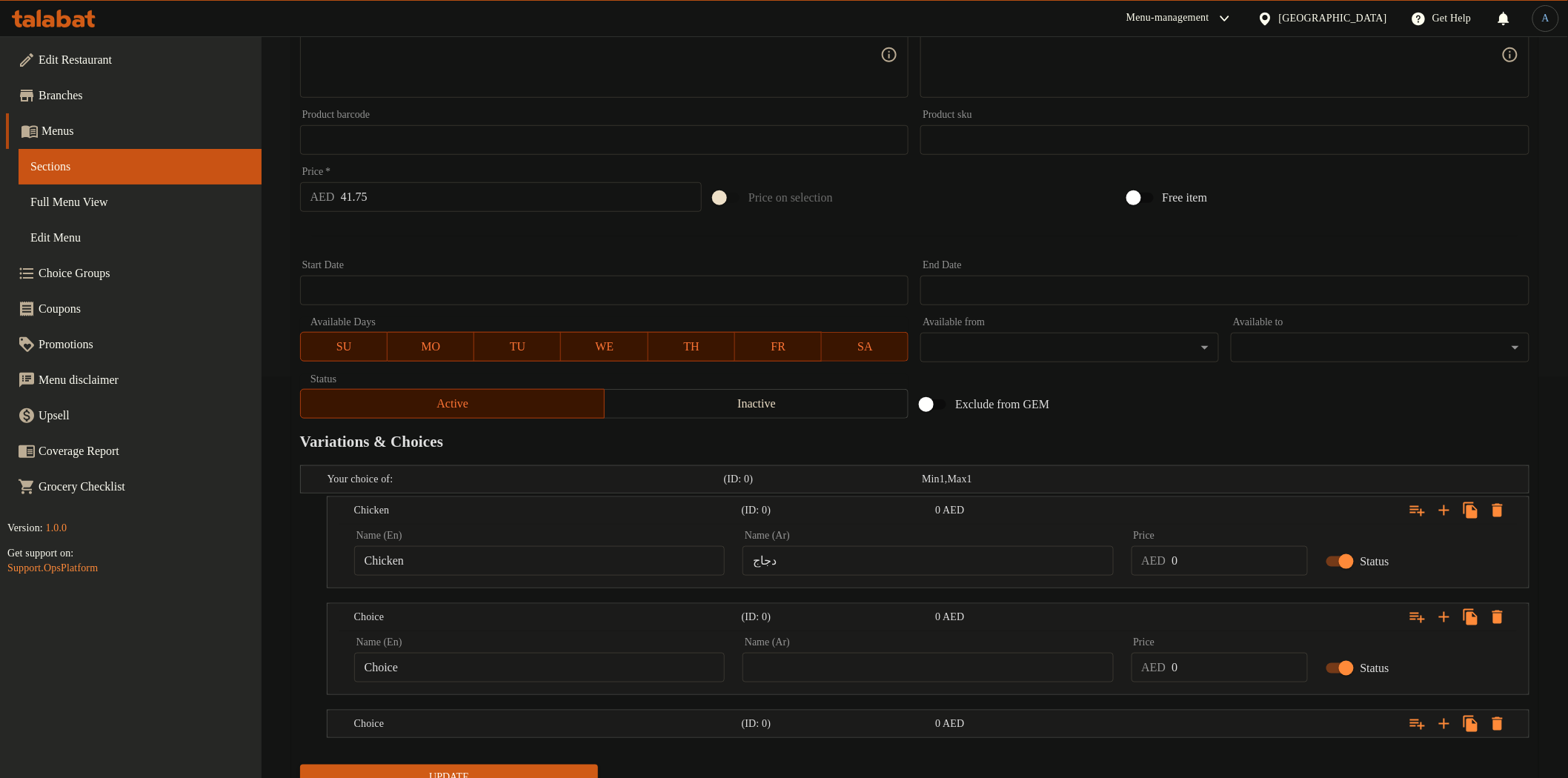
click at [480, 665] on input "Choice" at bounding box center [540, 668] width 371 height 29
paste input "Beef"
type input "Beef"
click at [864, 672] on input "text" at bounding box center [928, 668] width 371 height 29
paste input "لحم بقرى"
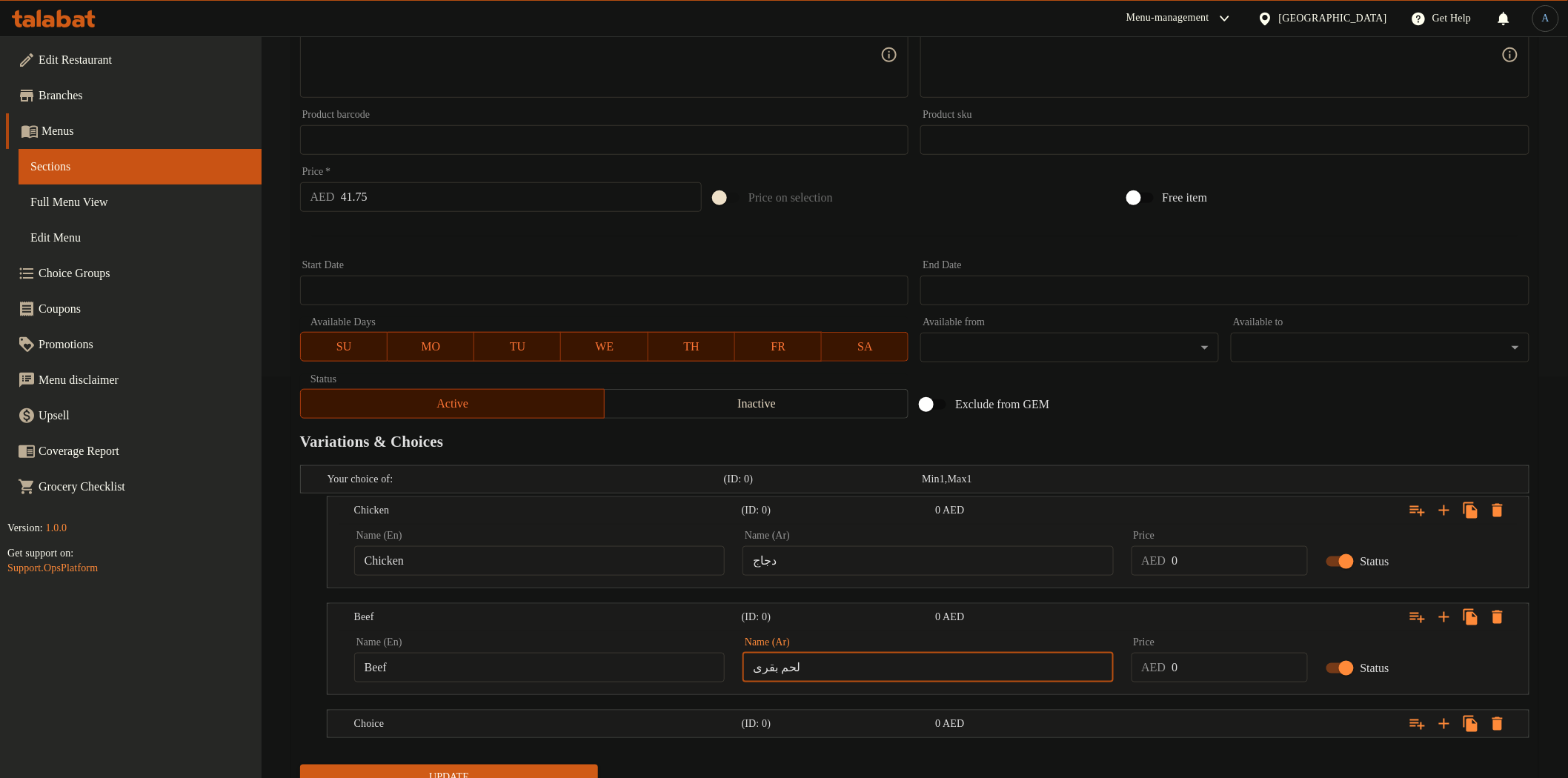
type input "لحم بقرى"
click at [1147, 422] on div "Exclude from GEM" at bounding box center [1121, 404] width 414 height 40
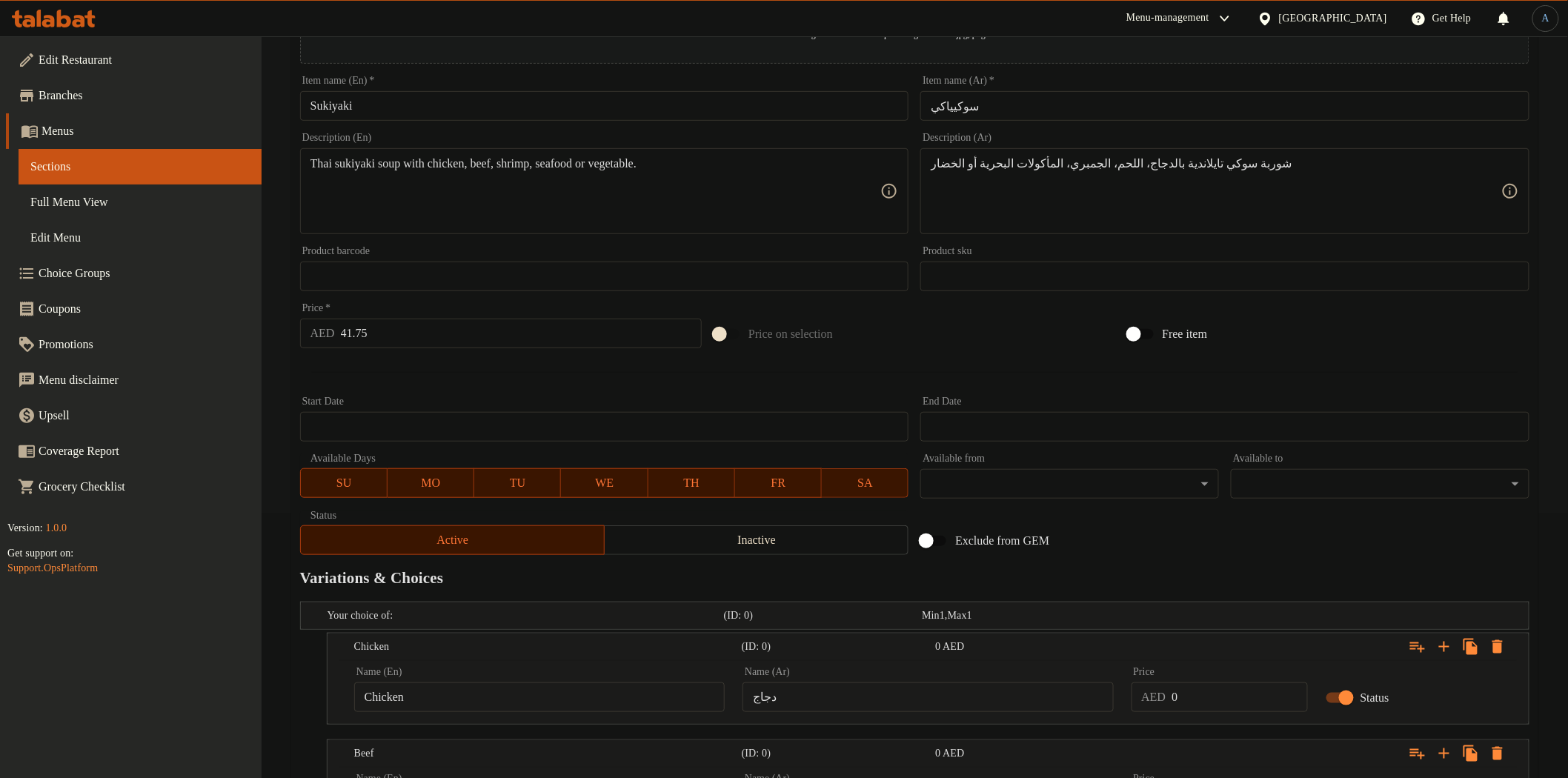
scroll to position [71, 0]
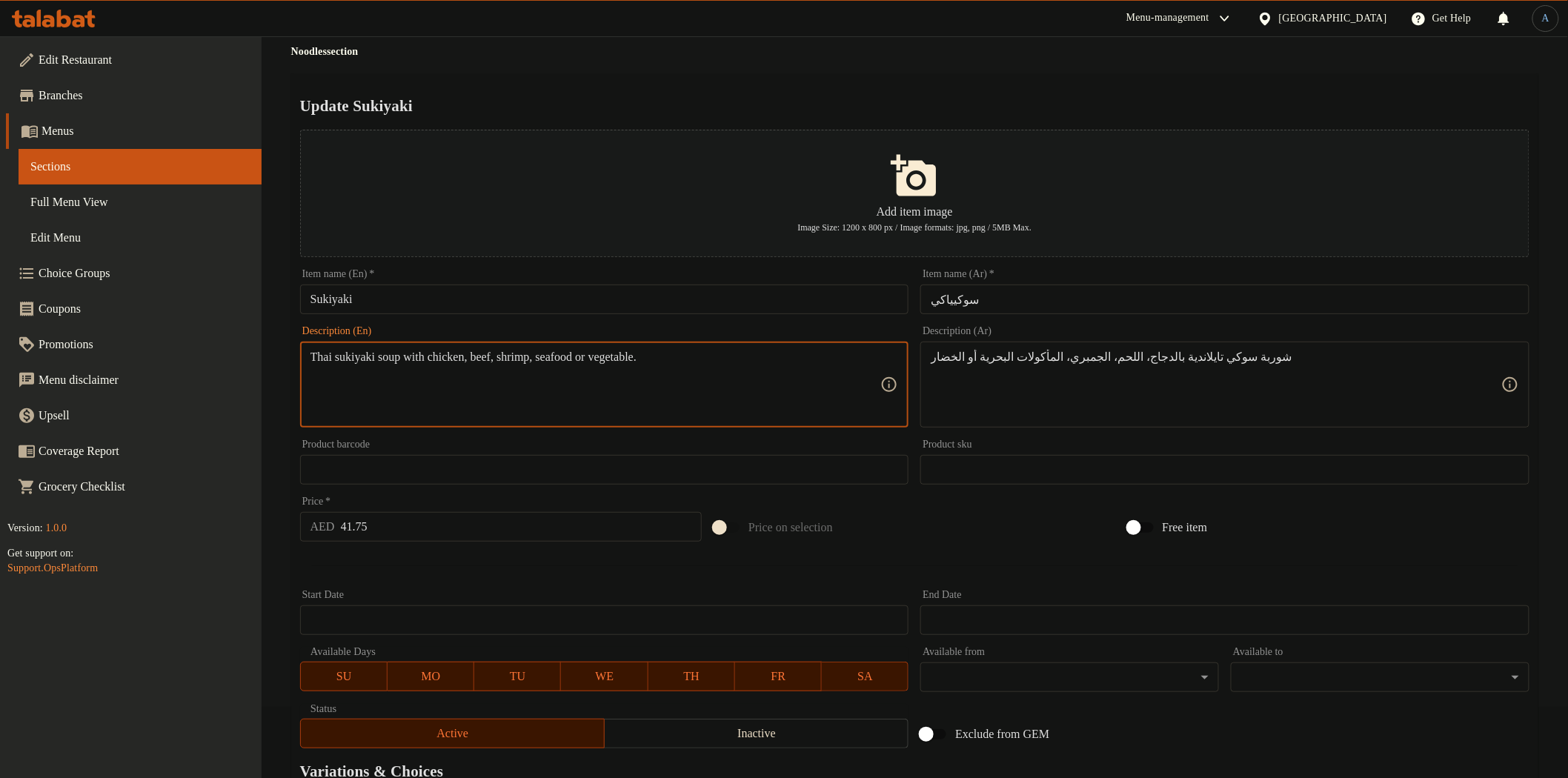
click at [546, 357] on textarea "Thai sukiyaki soup with chicken, beef, shrimp, seafood or vegetable." at bounding box center [595, 384] width 571 height 70
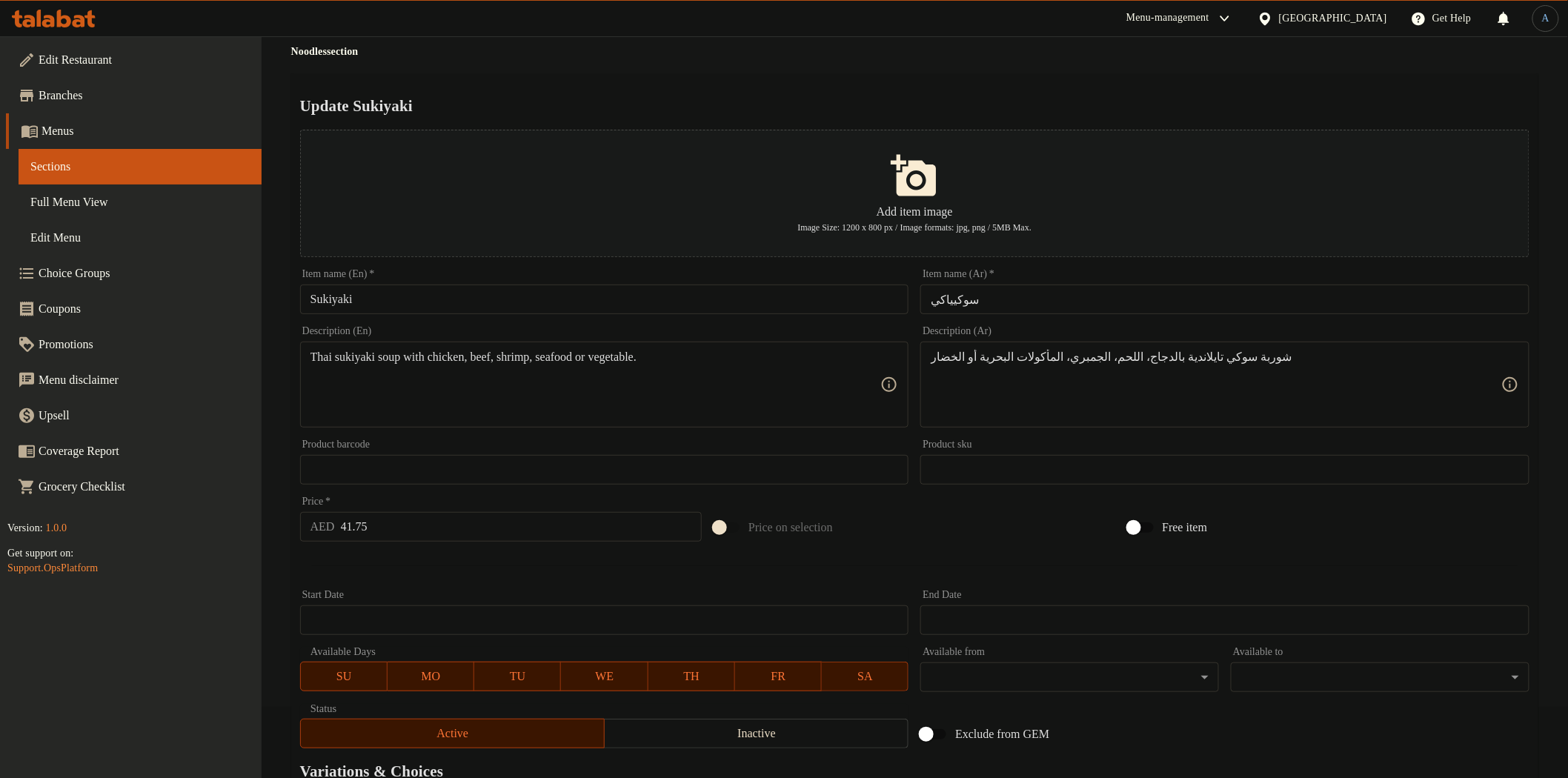
click at [1320, 86] on div "Update Sukiyaki Add item image Image Size: 1200 x 800 px / Image formats: jpg, …" at bounding box center [914, 602] width 1247 height 1057
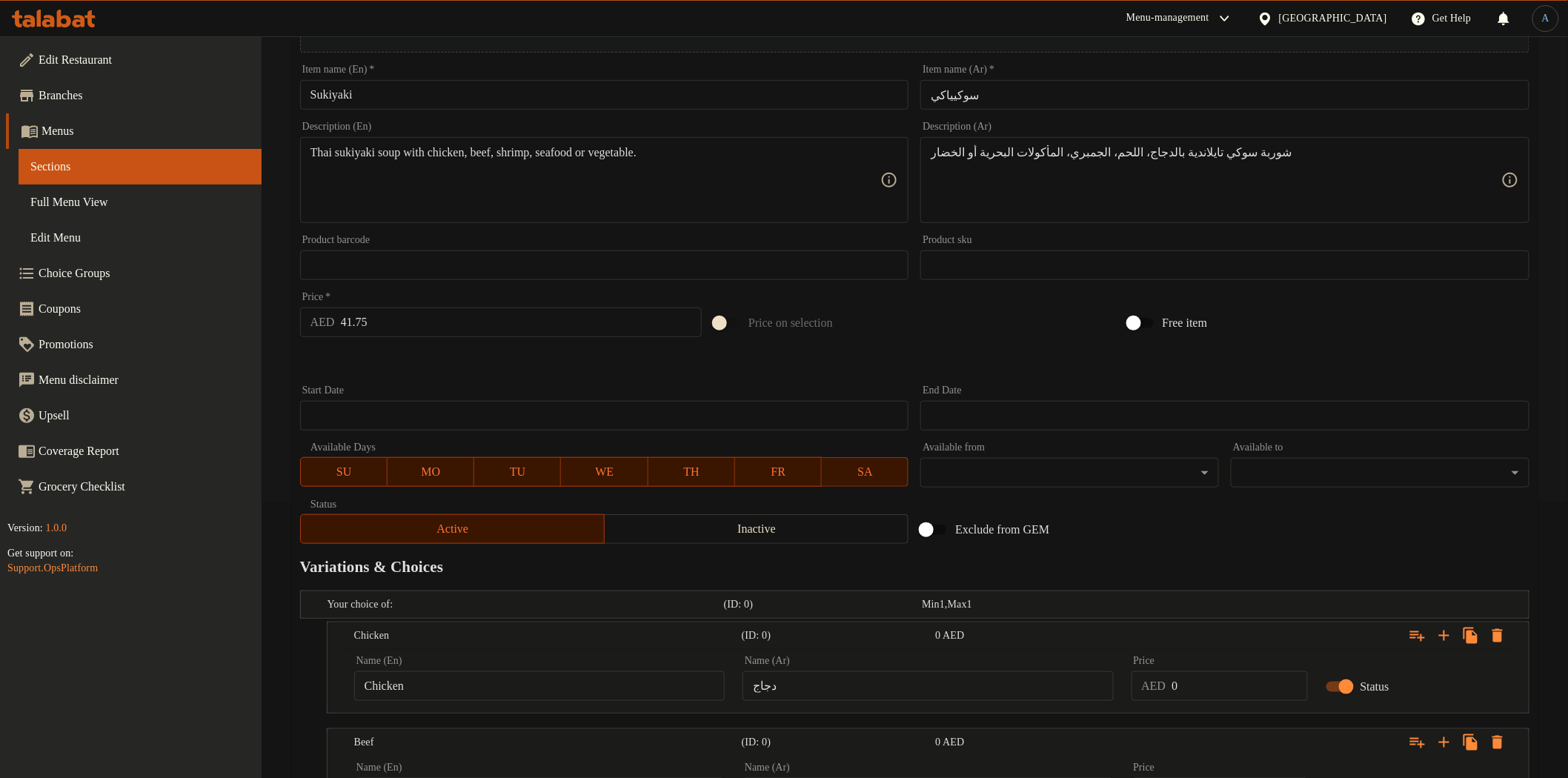
scroll to position [464, 0]
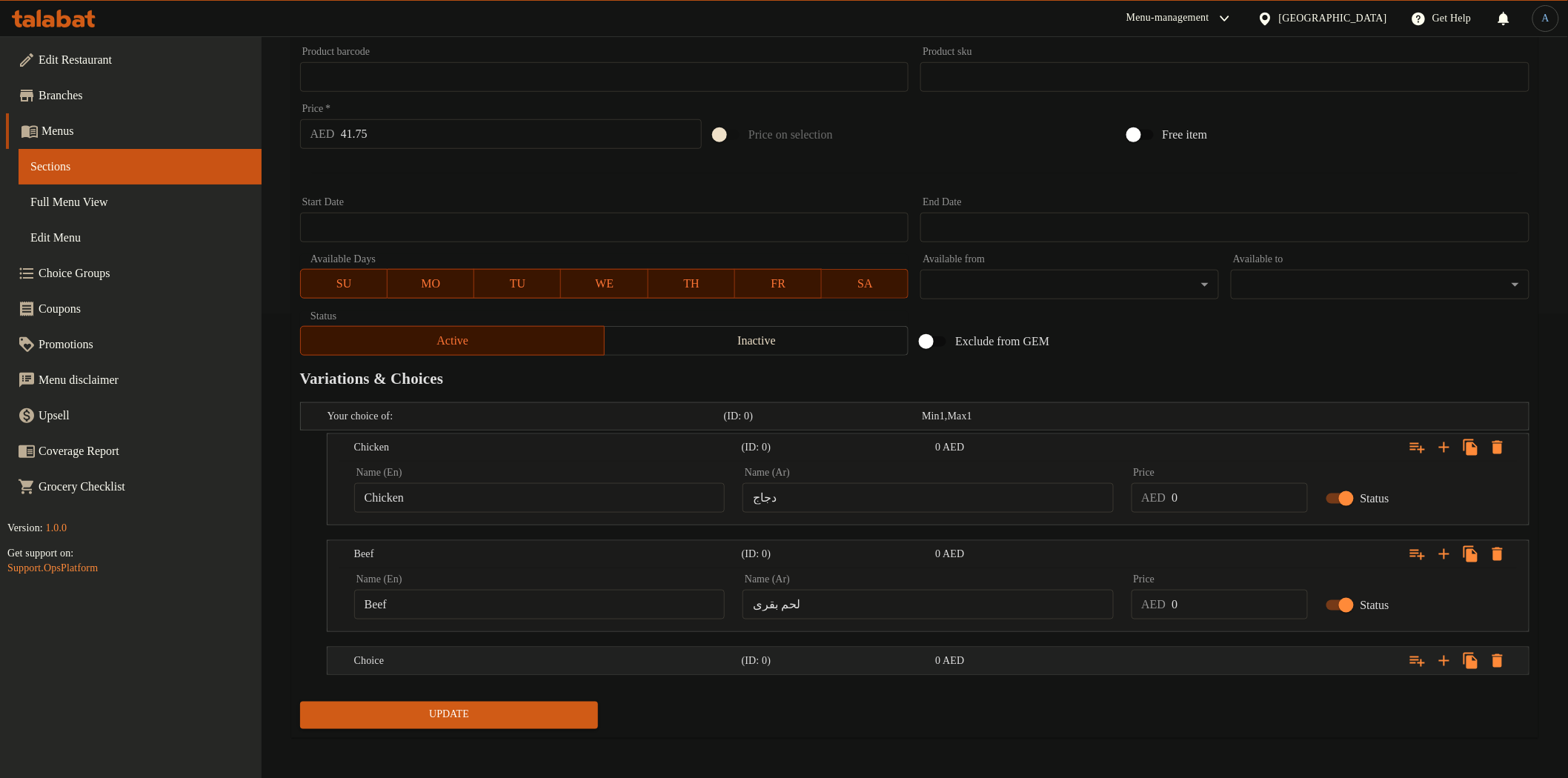
click at [439, 667] on h5 "Choice" at bounding box center [545, 661] width 381 height 15
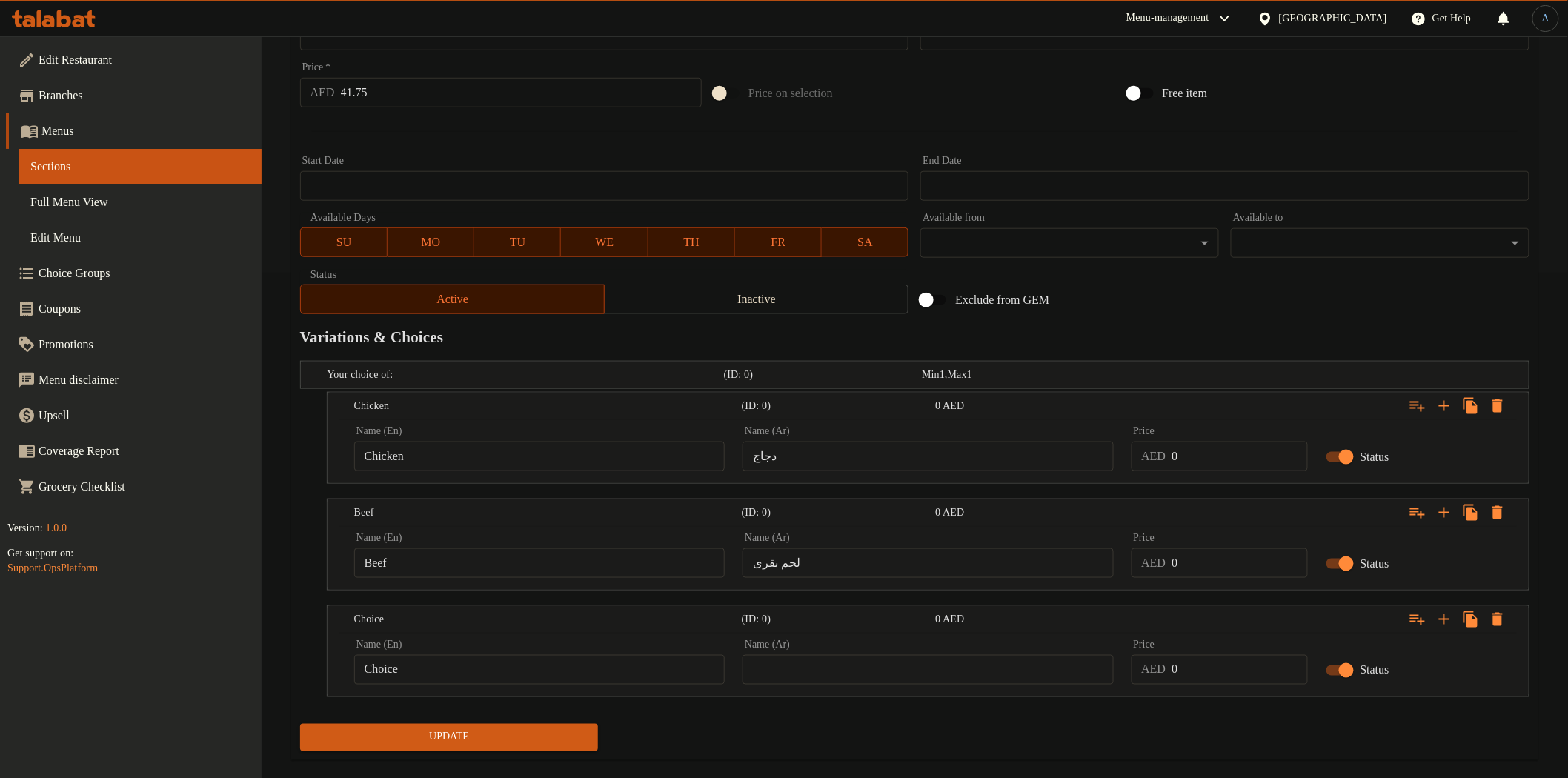
scroll to position [528, 0]
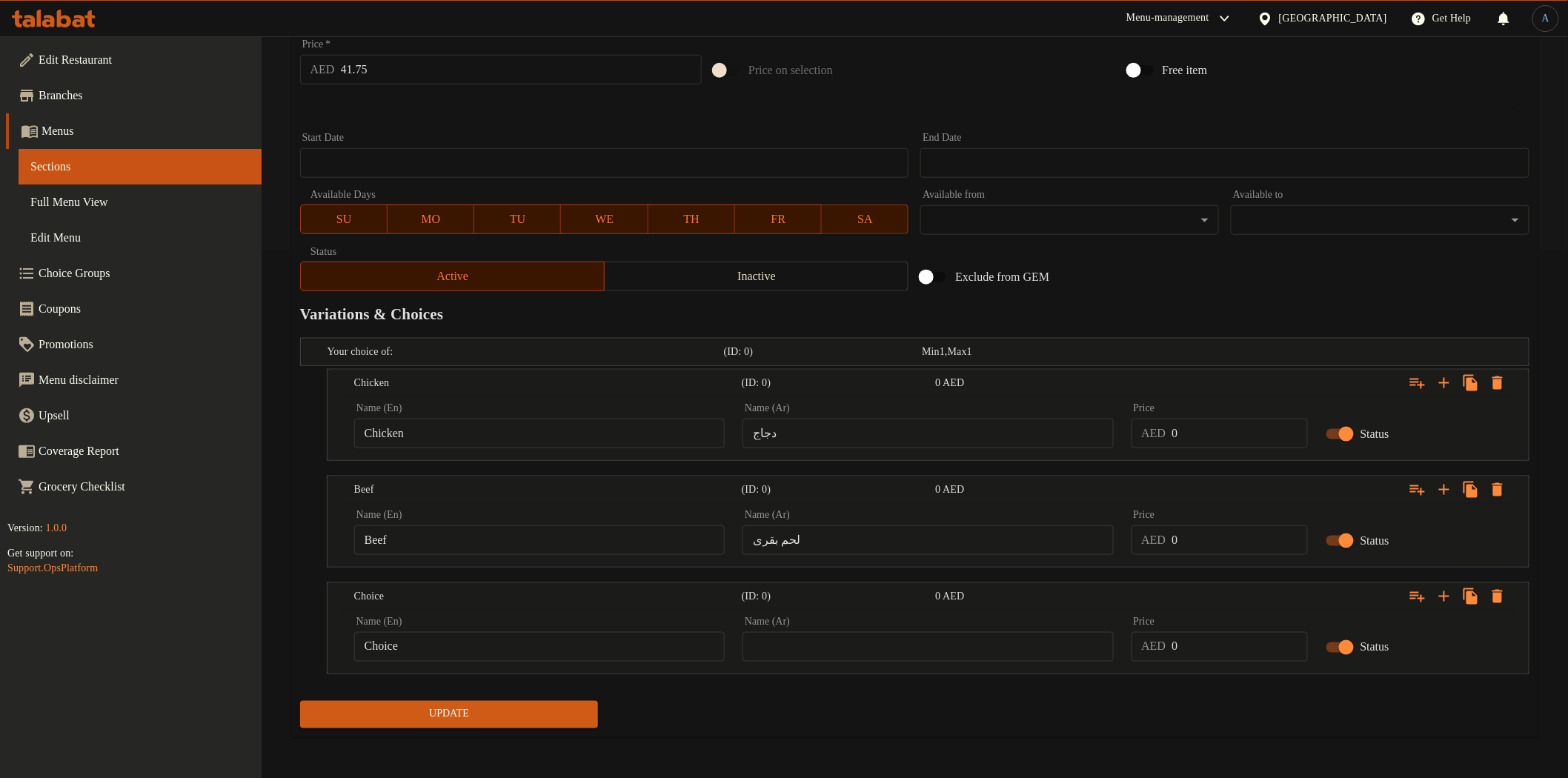
click at [441, 649] on input "Choice" at bounding box center [540, 647] width 371 height 29
paste input "Shrimp"
type input "Shrimp"
click at [784, 717] on div "Update" at bounding box center [915, 714] width 1241 height 39
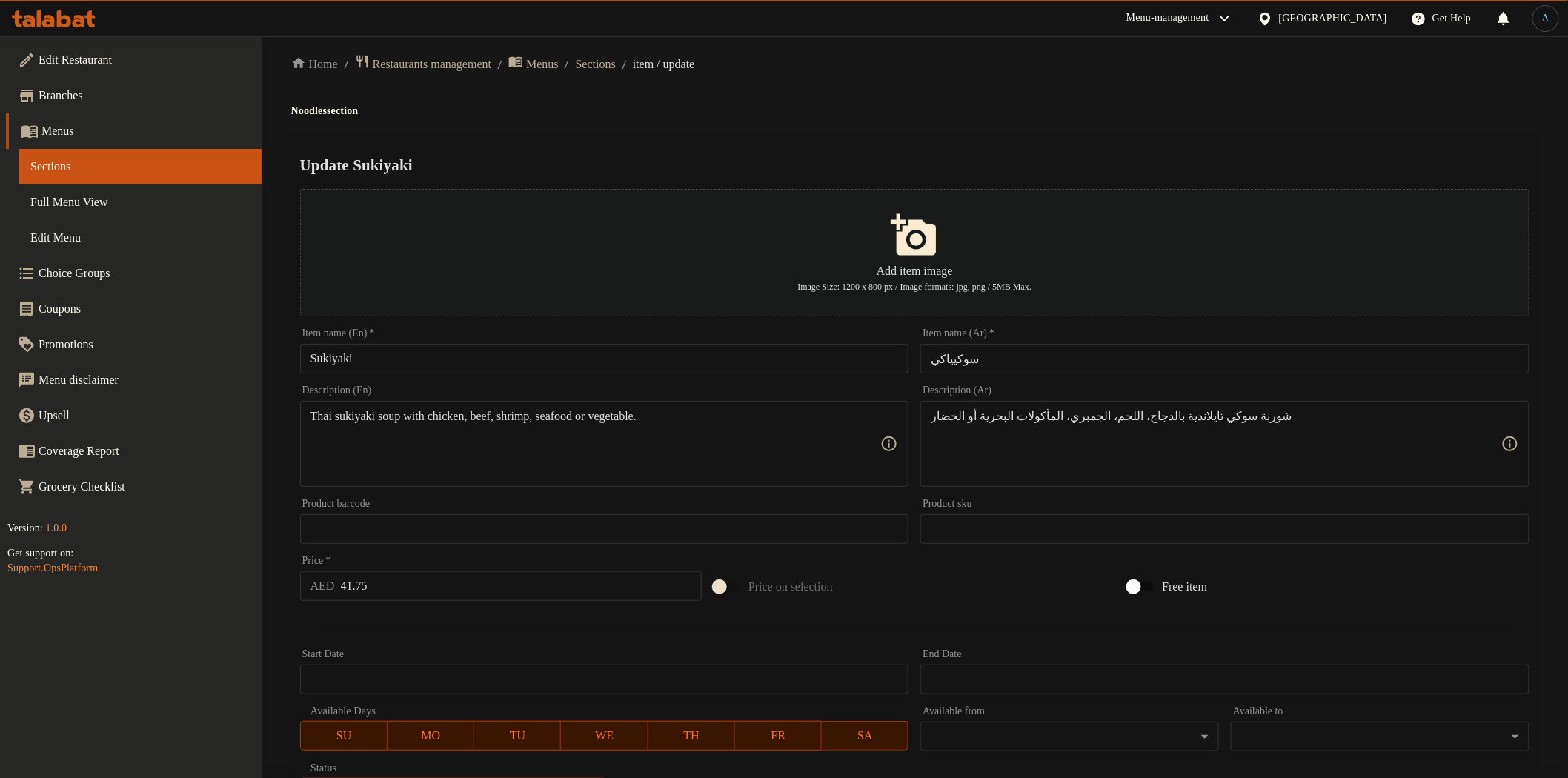
scroll to position [0, 0]
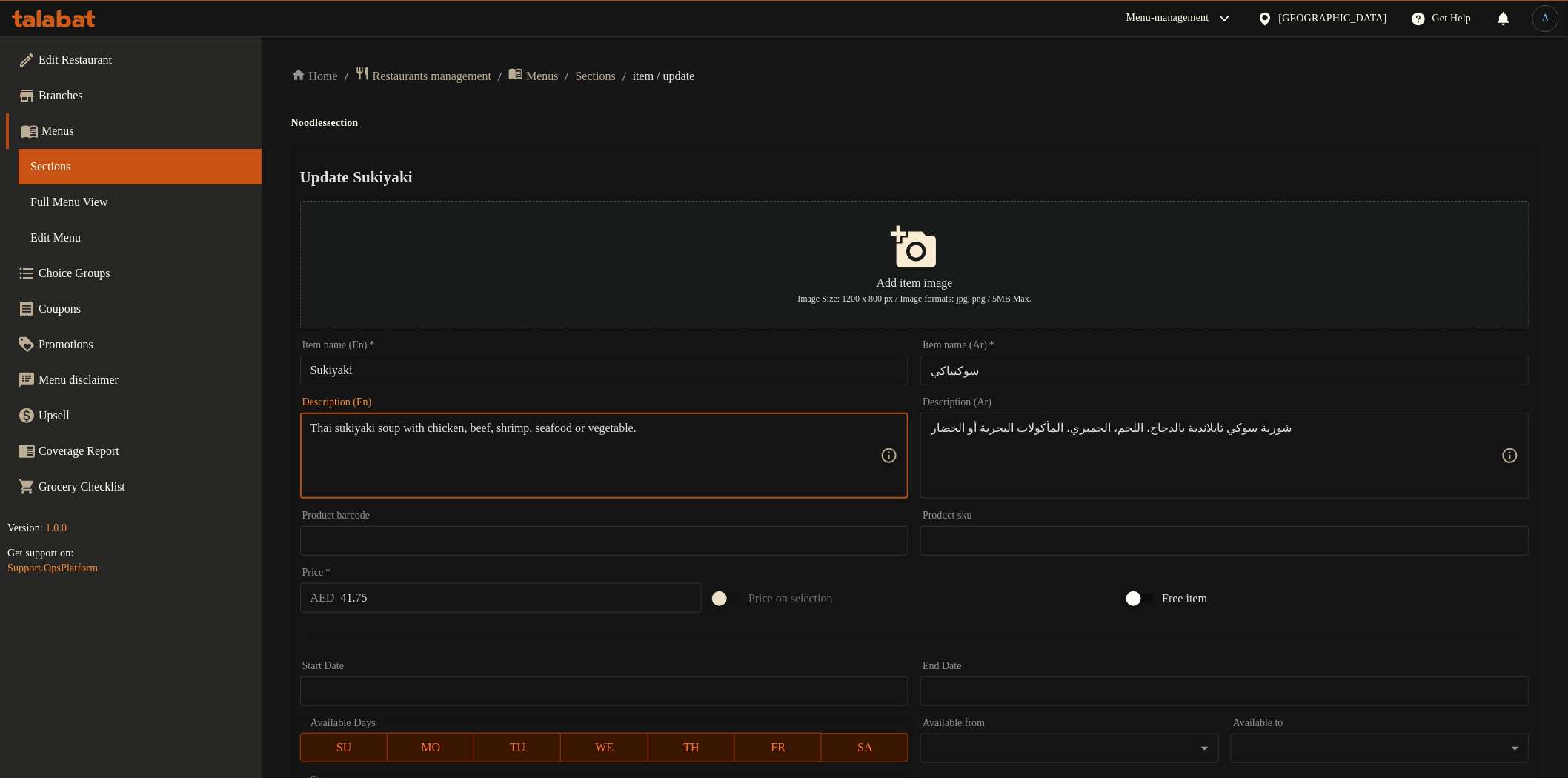
click at [586, 424] on textarea "Thai sukiyaki soup with chicken, beef, shrimp, seafood or vegetable." at bounding box center [595, 455] width 571 height 70
click at [1265, 120] on h4 "Noodles section" at bounding box center [914, 123] width 1247 height 15
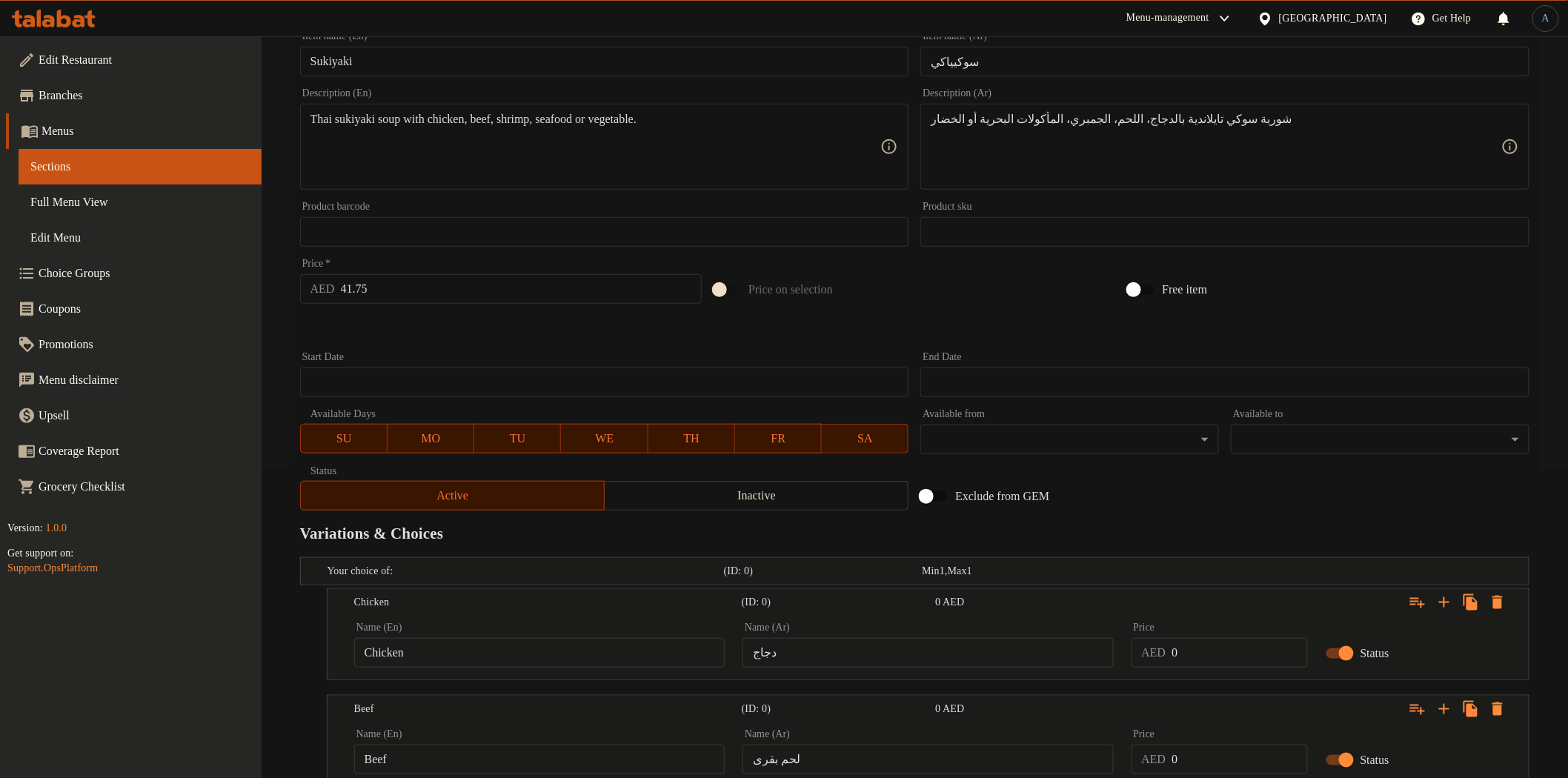
scroll to position [528, 0]
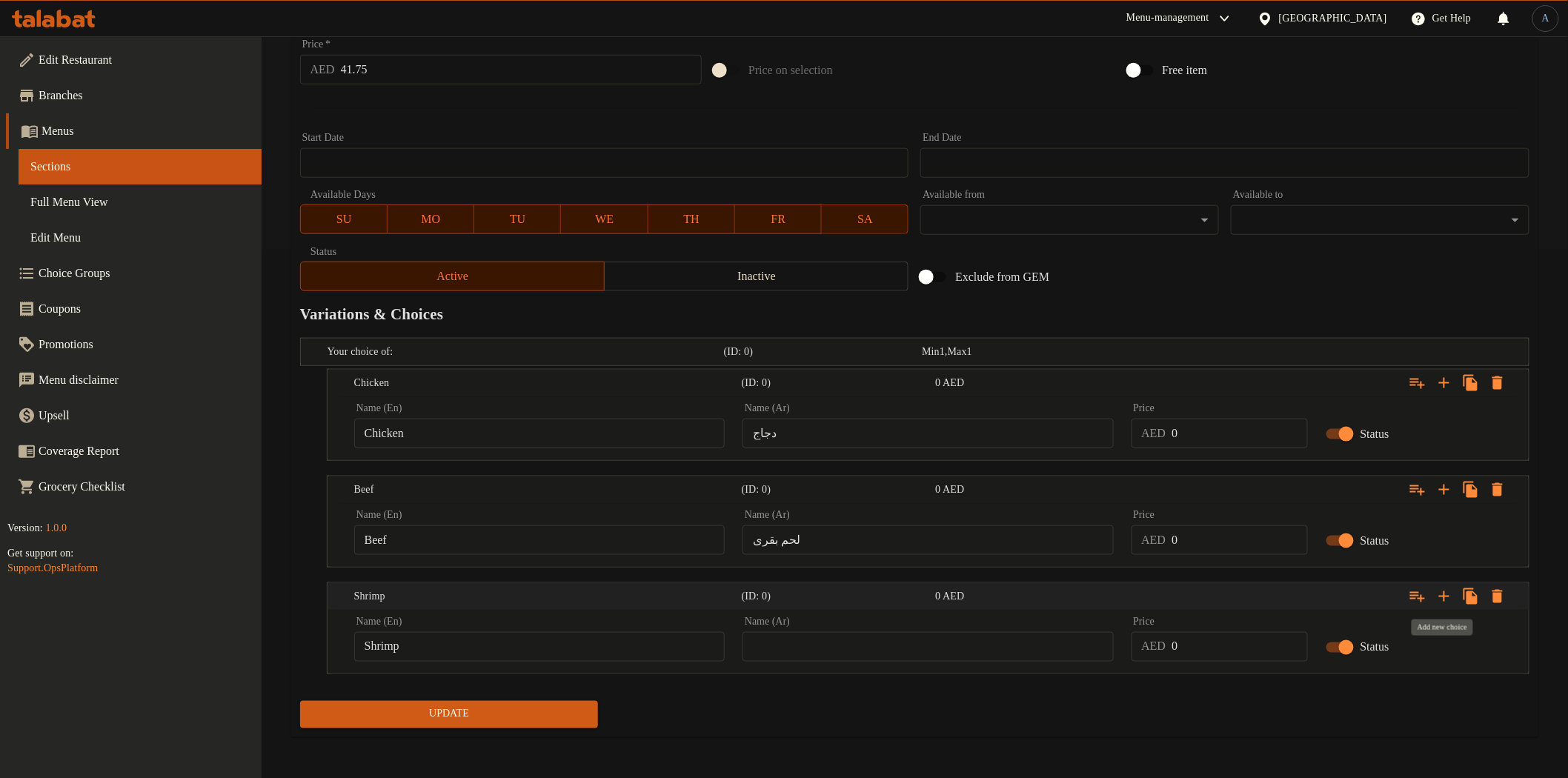
click at [1446, 595] on icon "Expand" at bounding box center [1444, 596] width 10 height 10
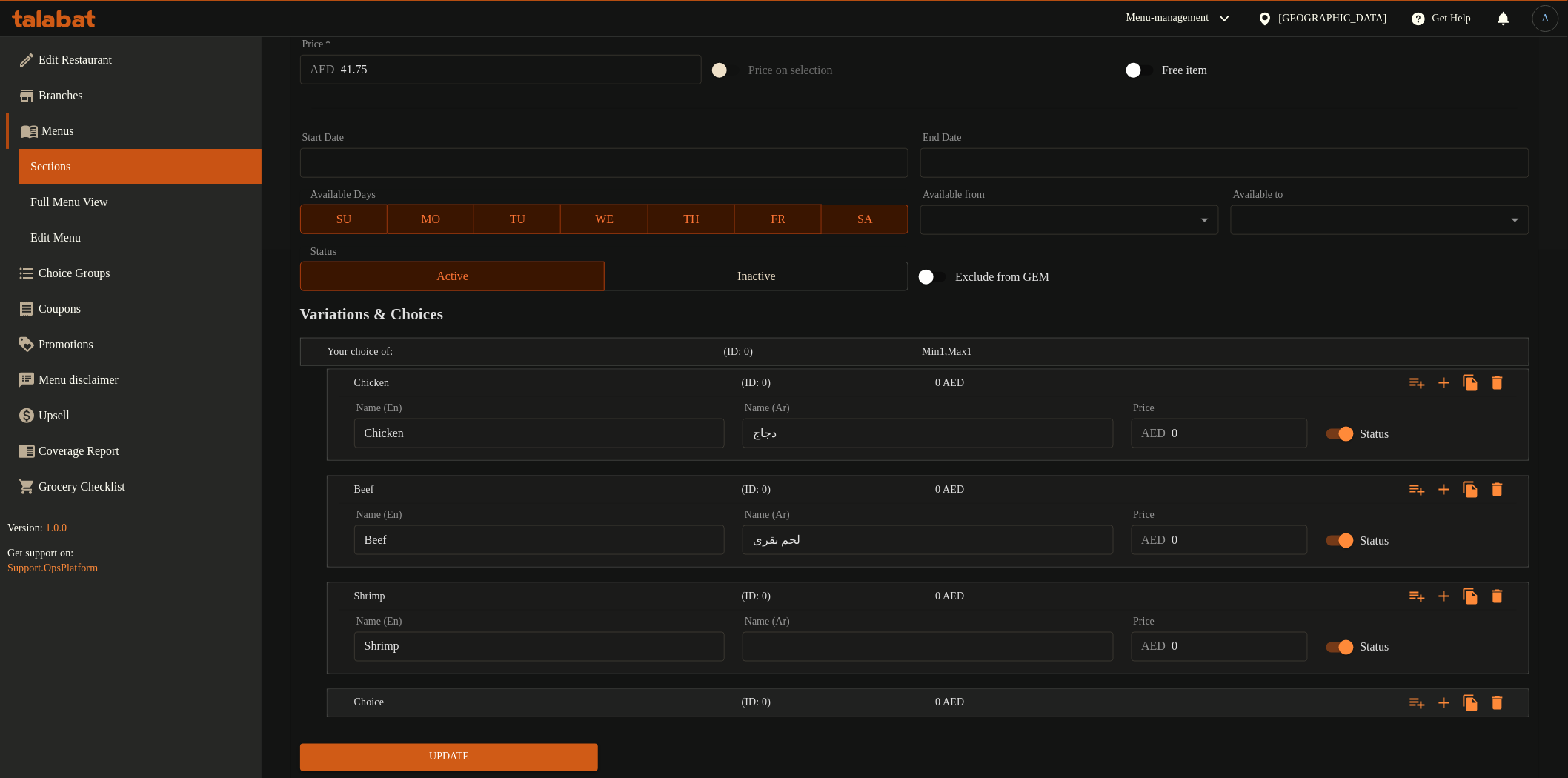
click at [545, 709] on h5 "Choice" at bounding box center [545, 702] width 381 height 15
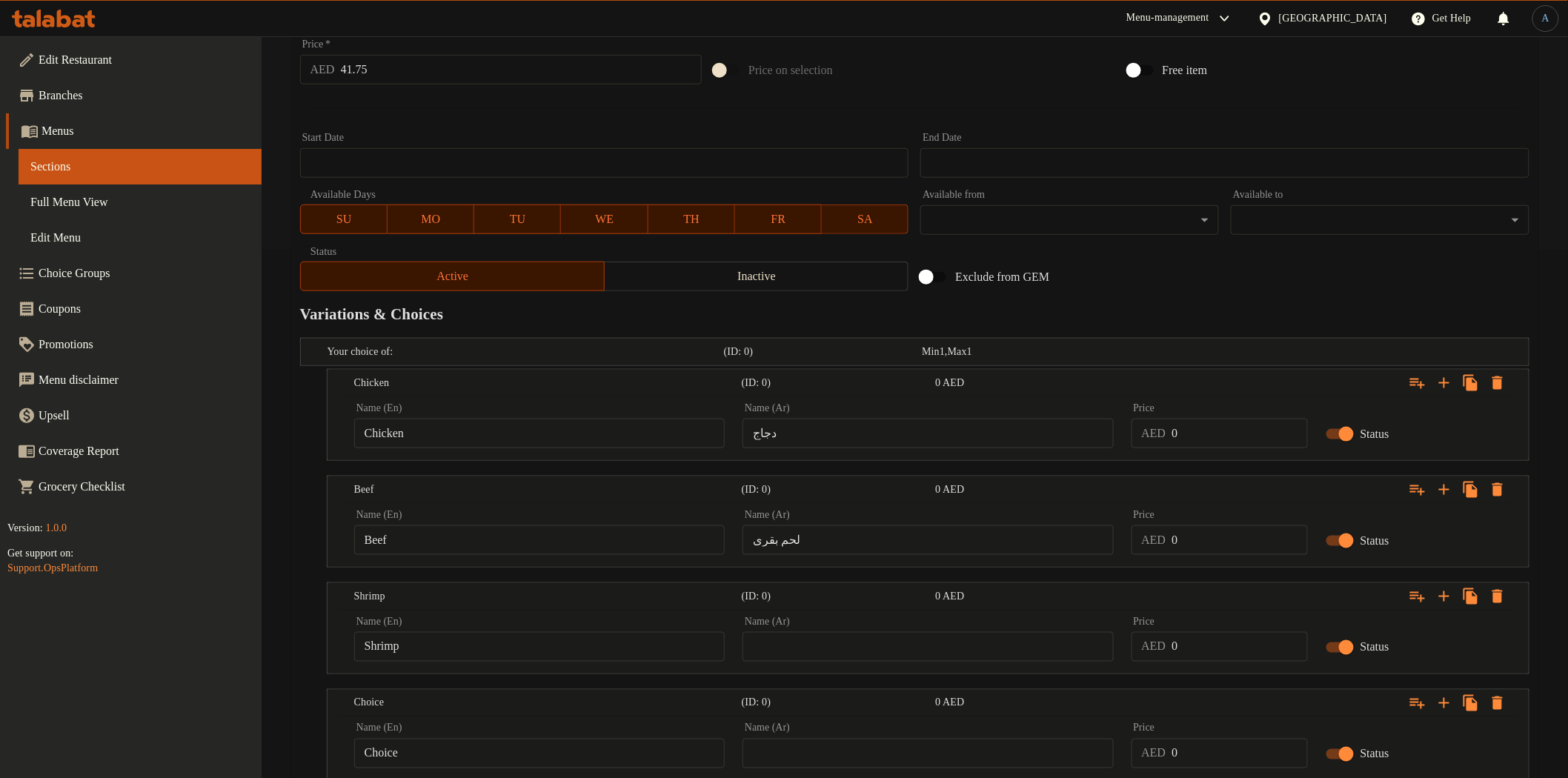
click at [452, 742] on input "Choice" at bounding box center [540, 753] width 371 height 29
paste input "Seafood"
type input "Seafood"
click at [469, 660] on input "Shrimp" at bounding box center [540, 647] width 371 height 29
click at [907, 638] on input "text" at bounding box center [928, 647] width 371 height 29
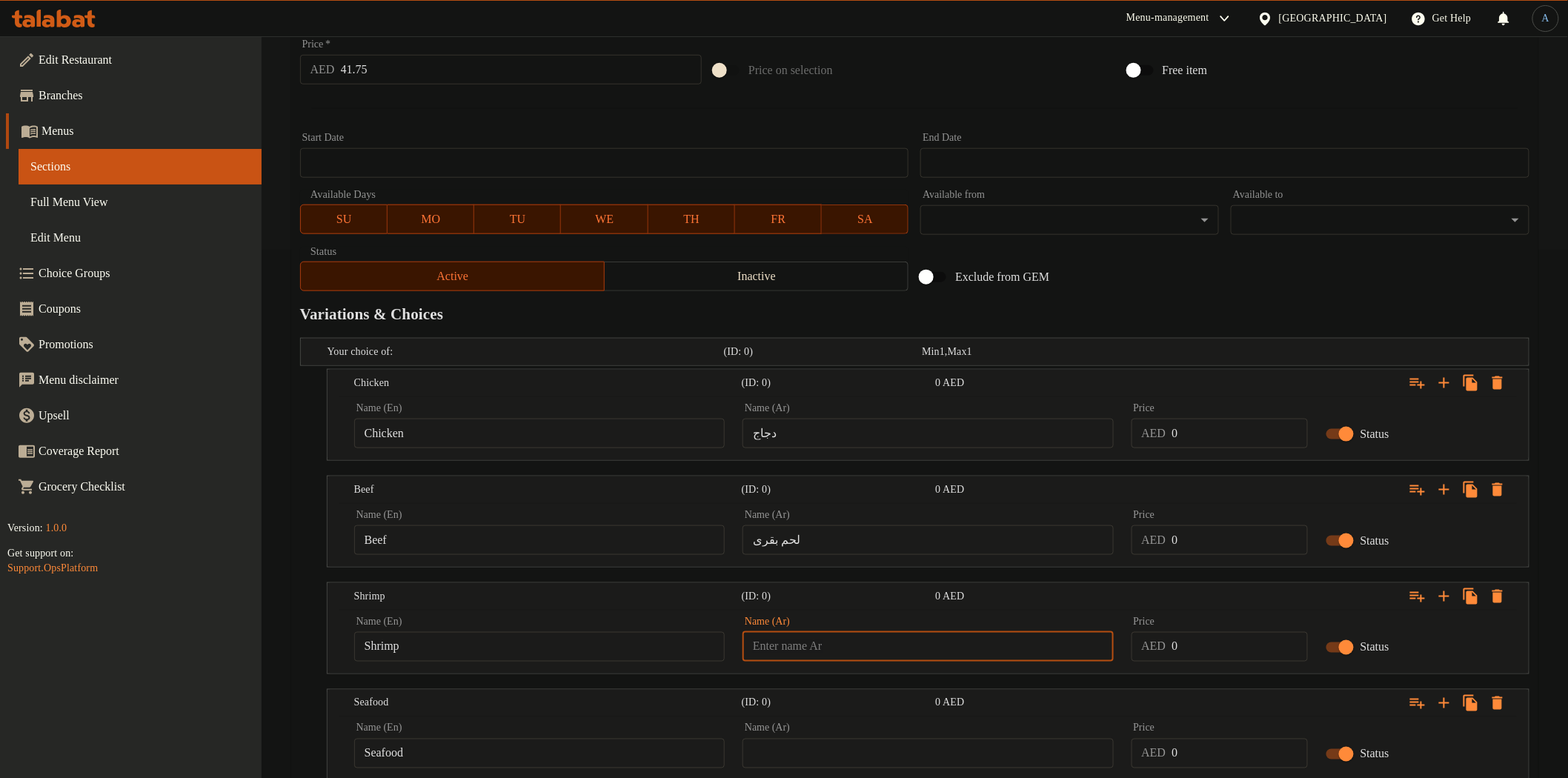
paste input "جمبري"
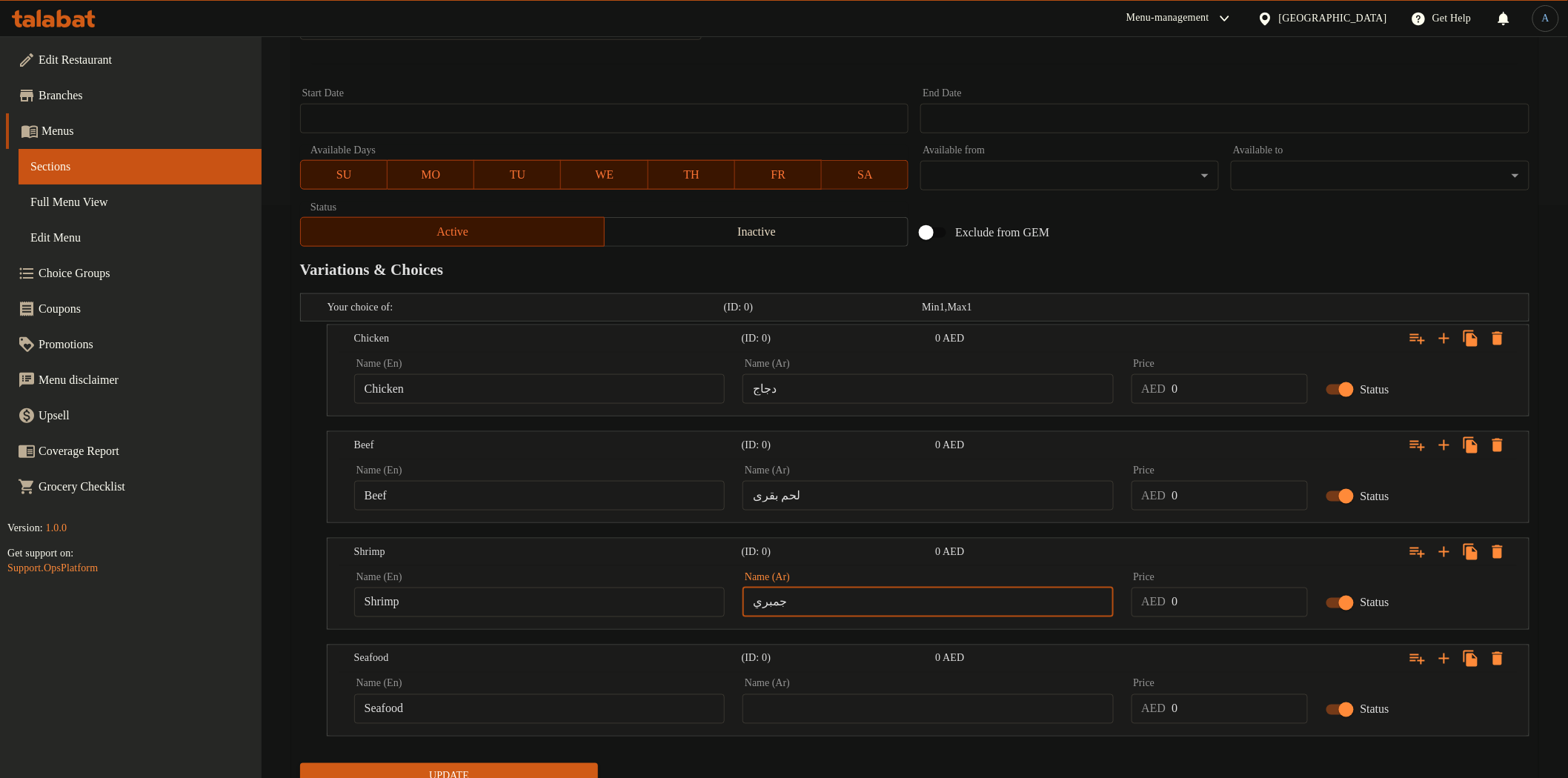
scroll to position [634, 0]
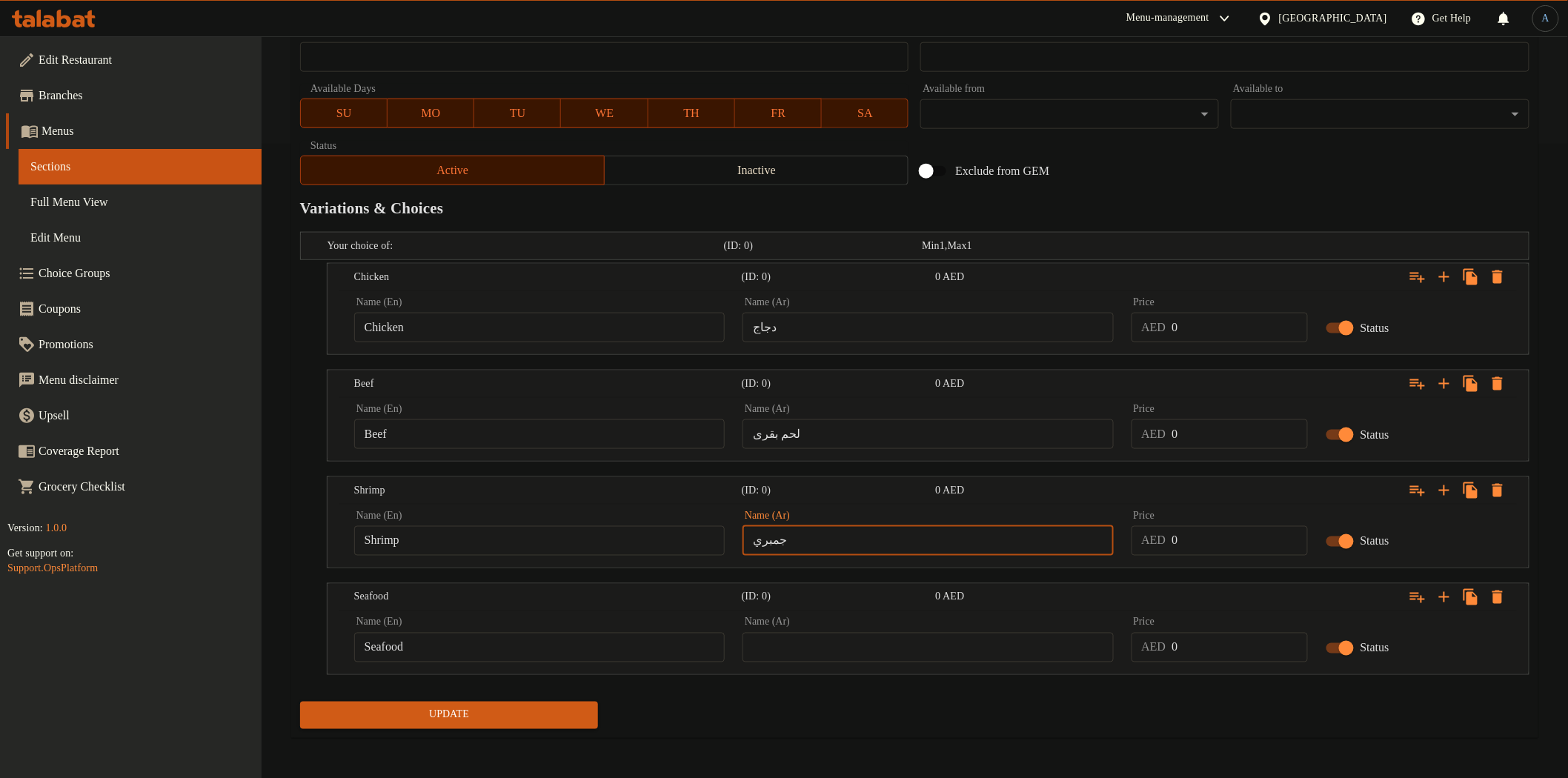
type input "جمبري"
click at [643, 655] on input "Seafood" at bounding box center [540, 648] width 371 height 29
click at [833, 660] on input "text" at bounding box center [928, 648] width 371 height 29
paste input "مأكولات بحرية"
type input "مأكولات بحرية"
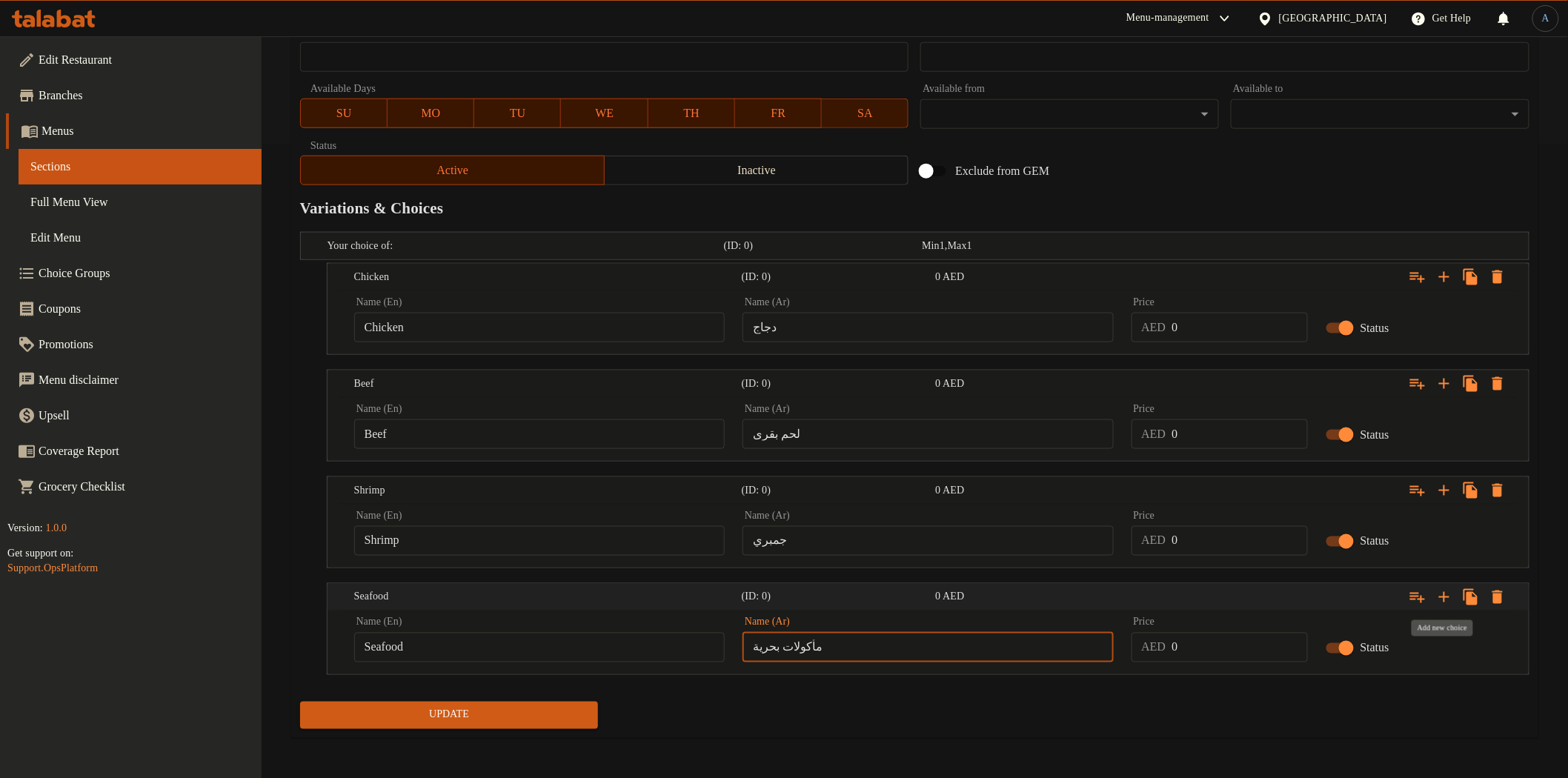
click at [1439, 598] on icon "Expand" at bounding box center [1444, 597] width 18 height 18
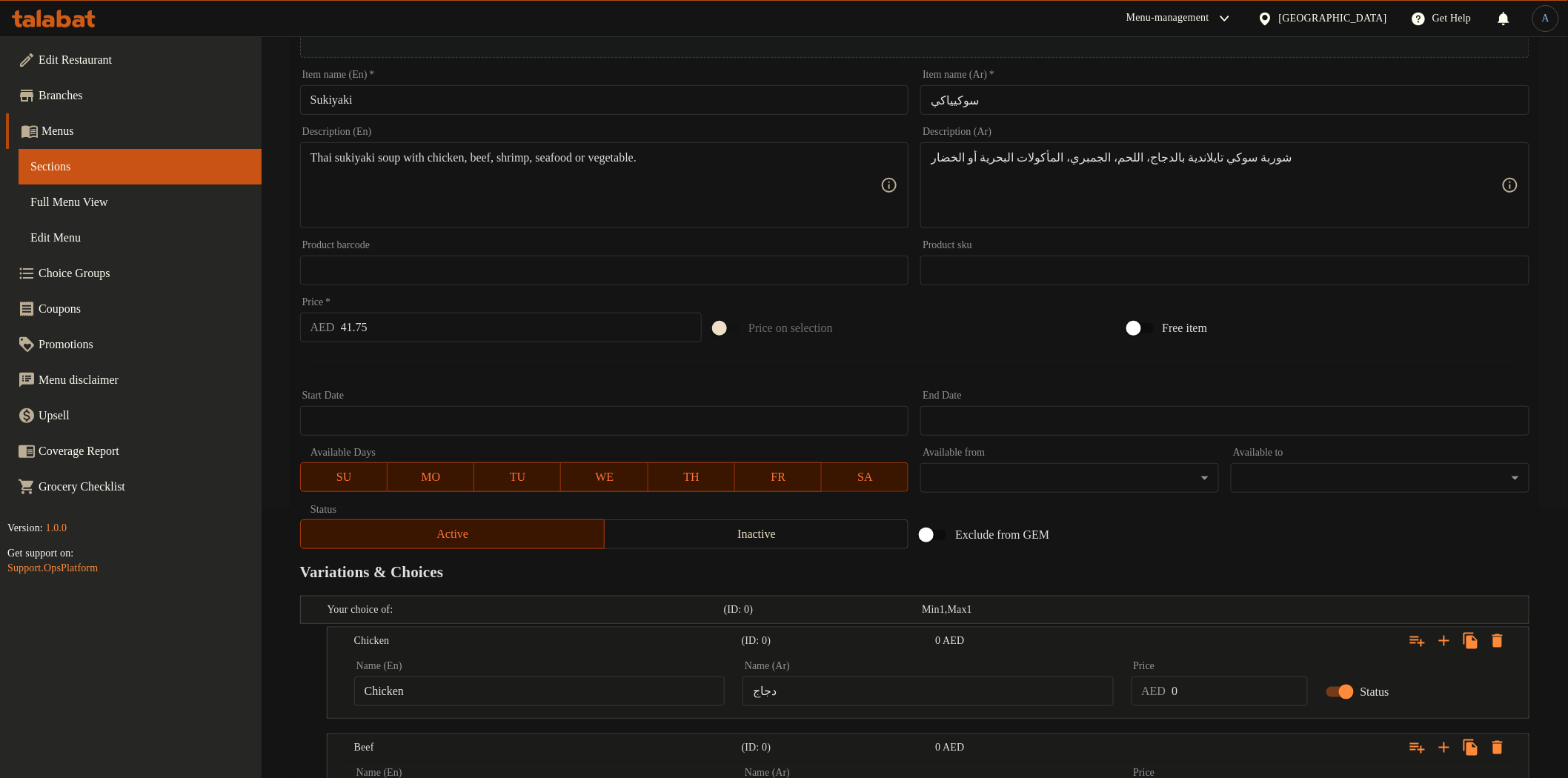
scroll to position [0, 0]
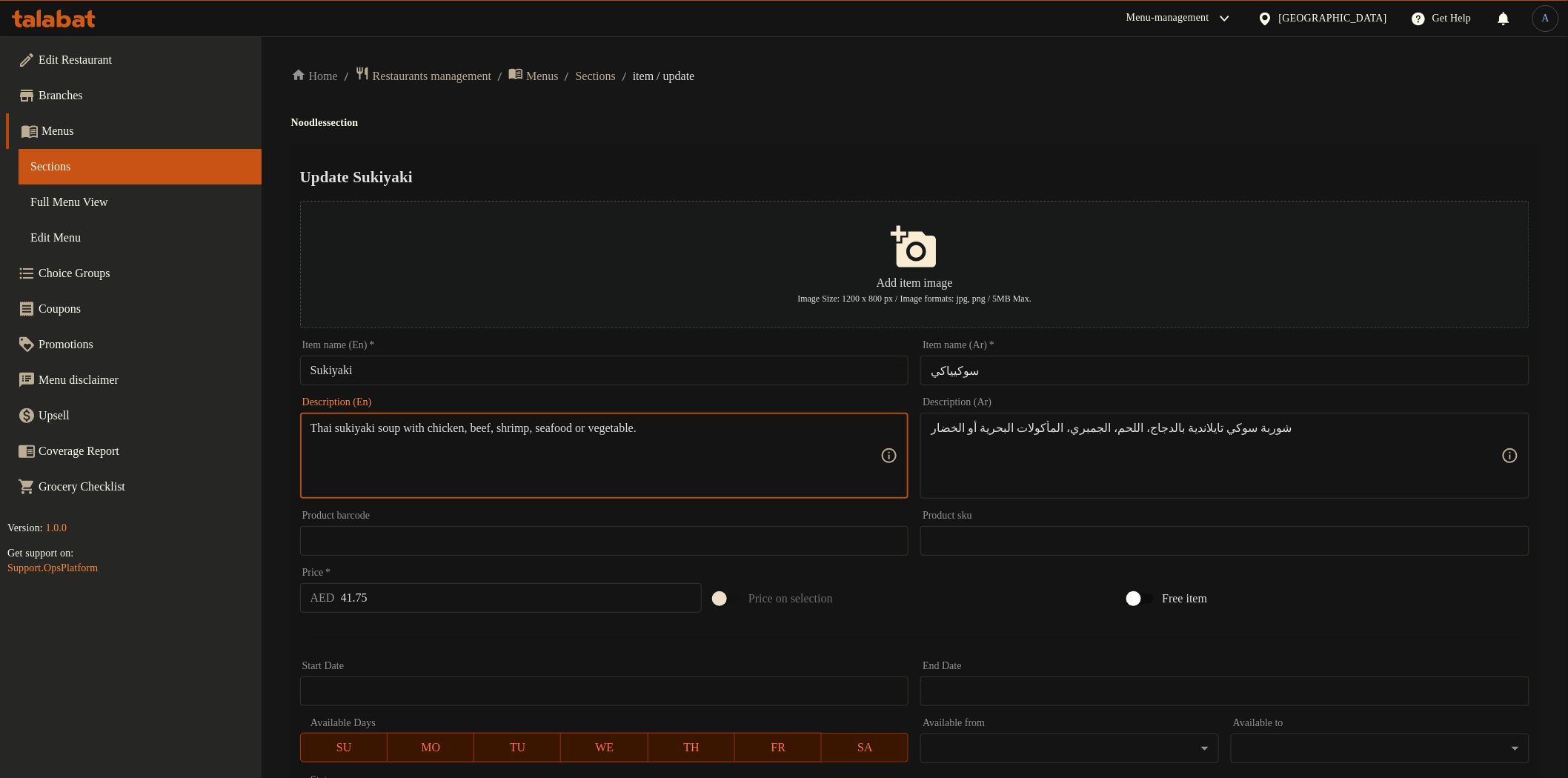
click at [641, 432] on textarea "Thai sukiyaki soup with chicken, beef, shrimp, seafood or vegetable." at bounding box center [595, 455] width 571 height 70
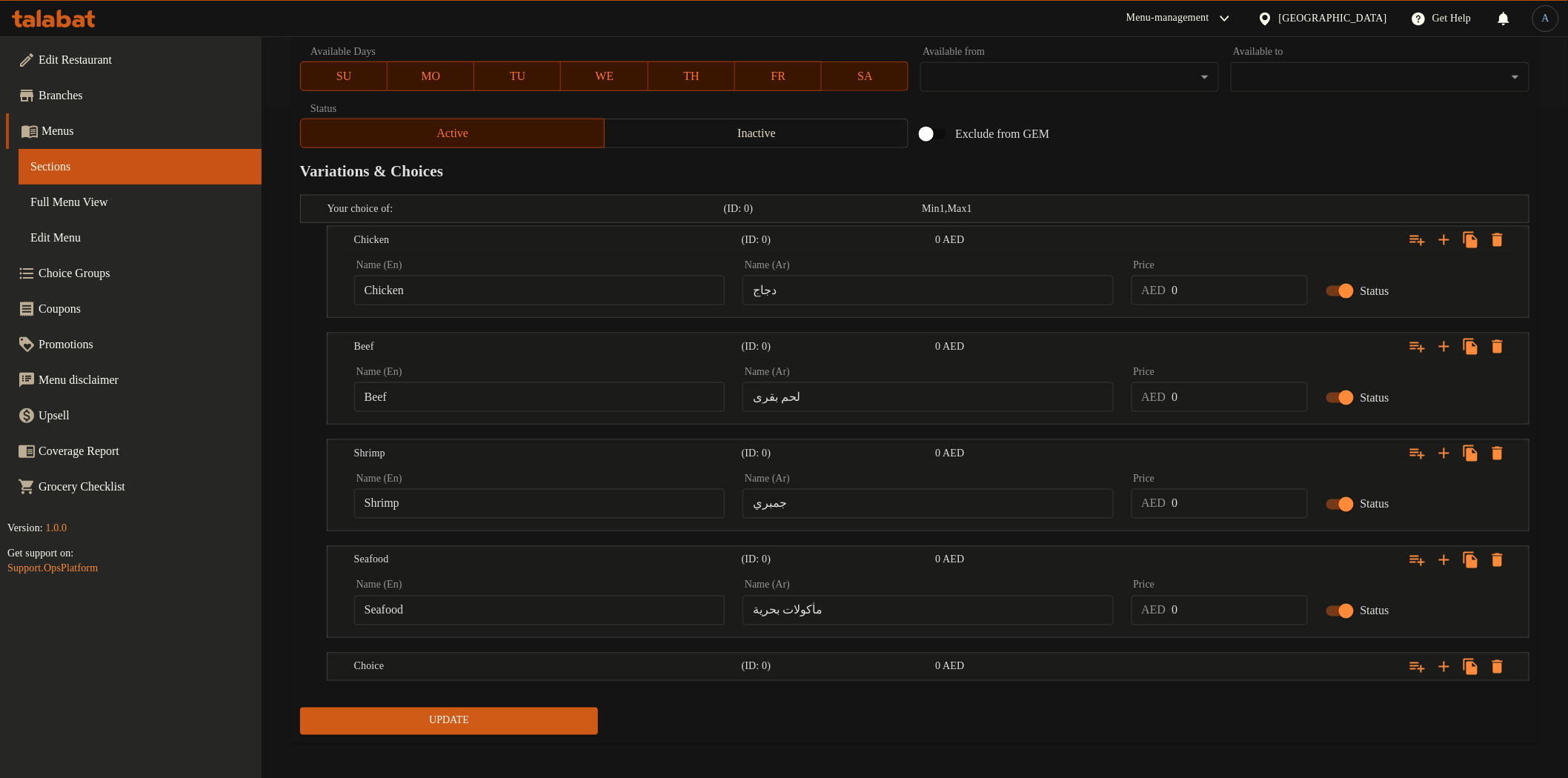
scroll to position [678, 0]
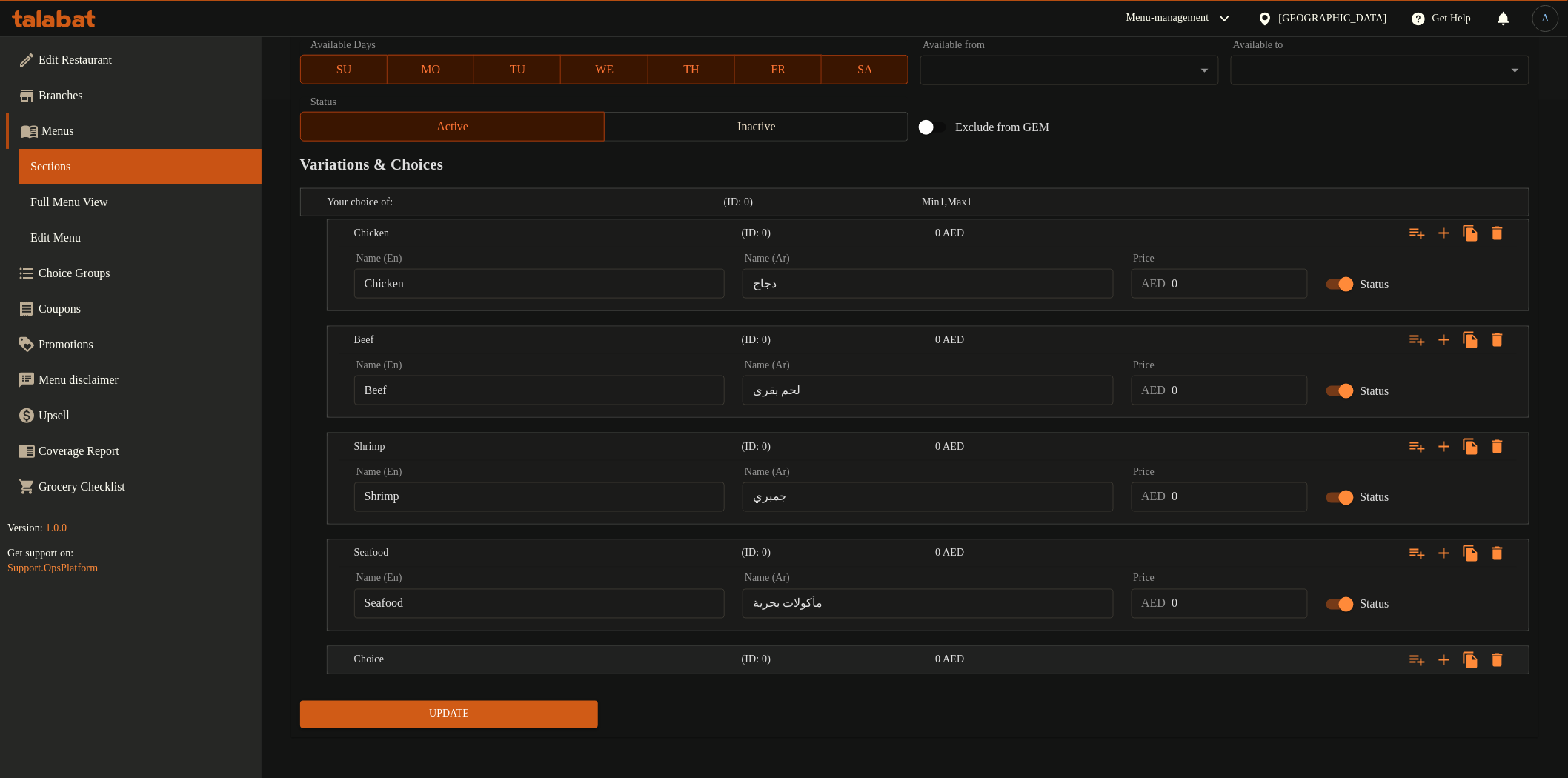
click at [443, 662] on h5 "Choice" at bounding box center [545, 660] width 381 height 15
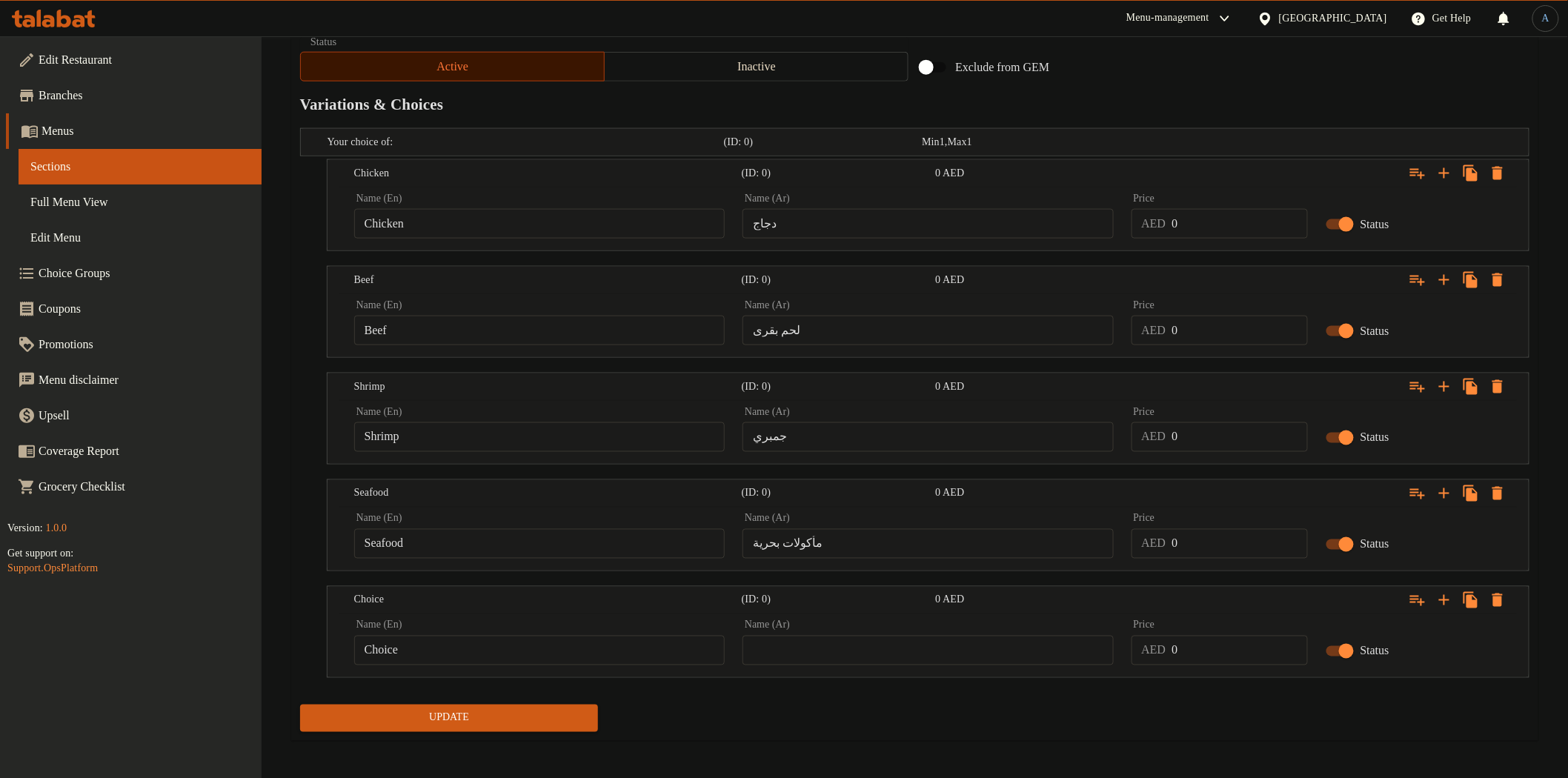
scroll to position [742, 0]
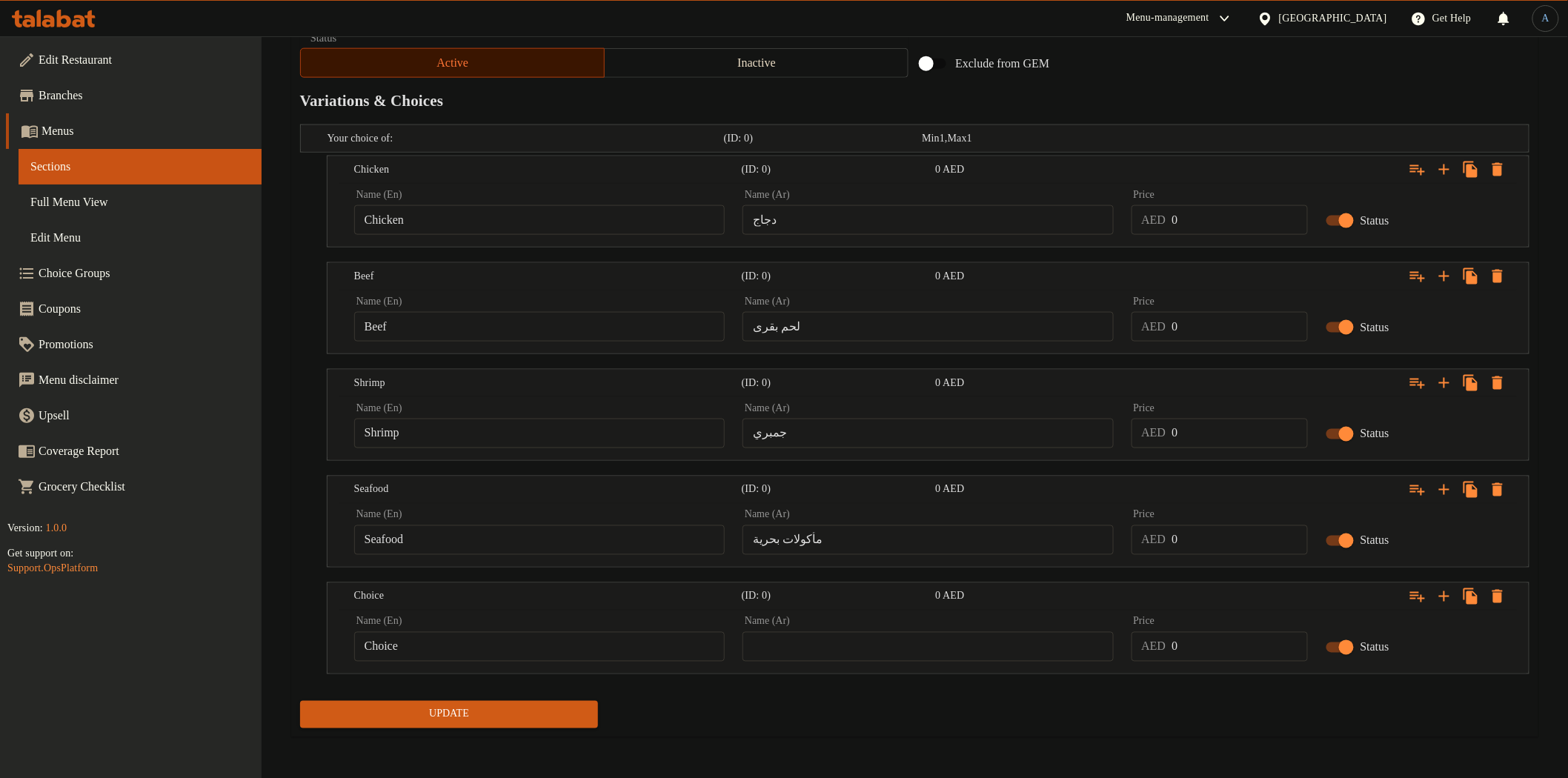
click at [441, 655] on input "Choice" at bounding box center [540, 647] width 371 height 29
paste input "vegetabl"
type input "Vegetable"
click at [912, 654] on input "text" at bounding box center [928, 647] width 371 height 29
paste input "خضروات"
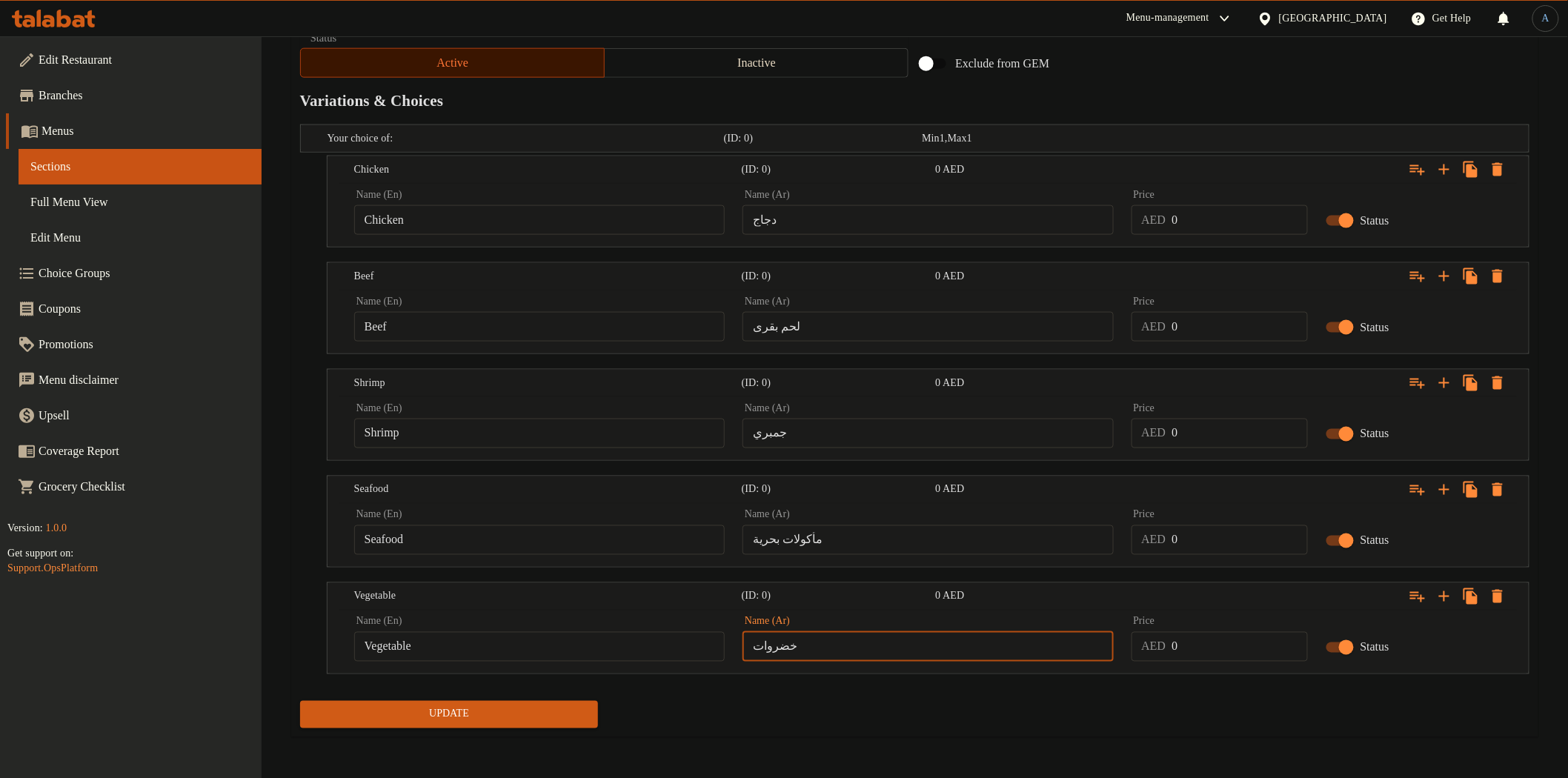
scroll to position [412, 0]
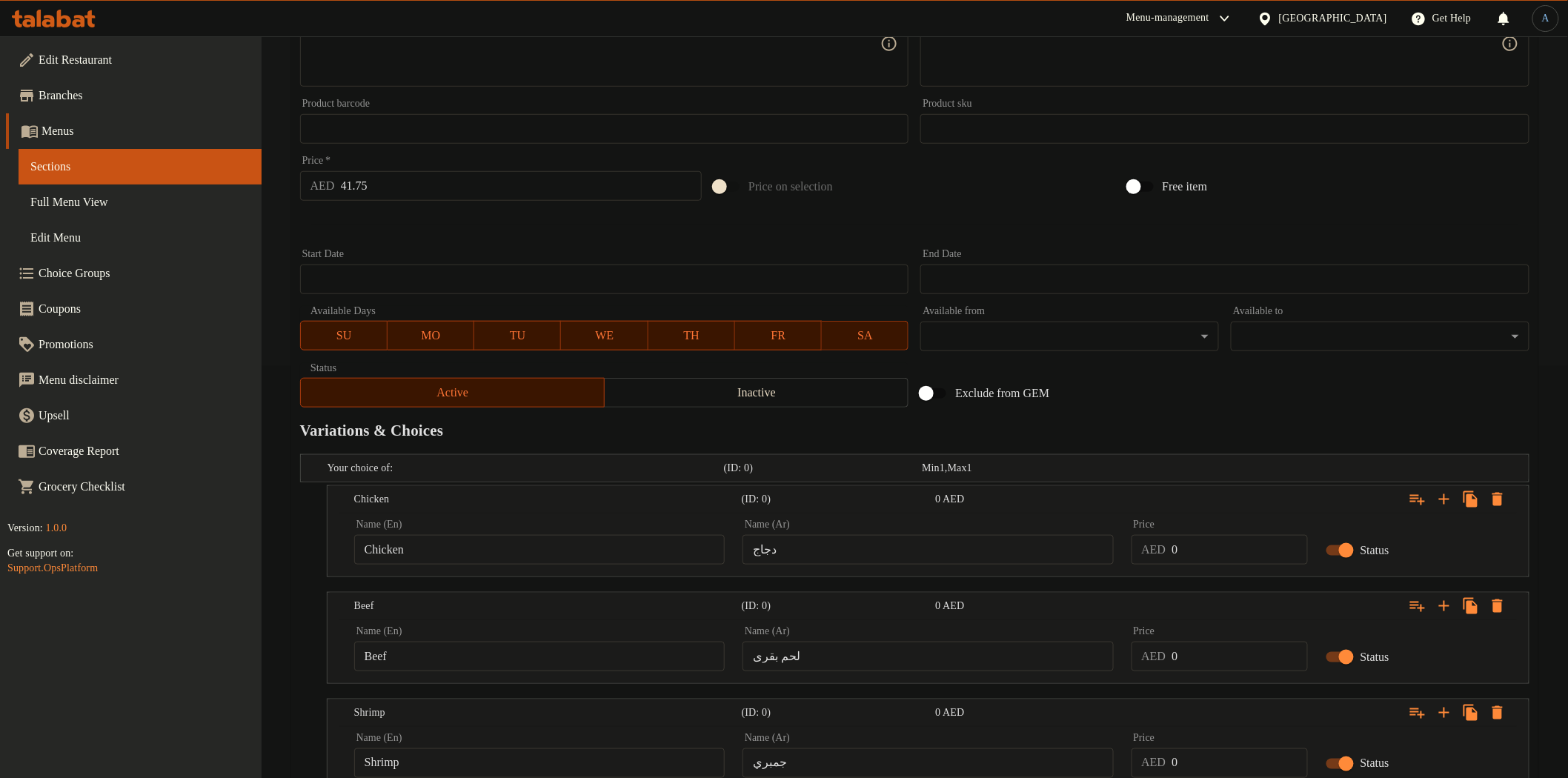
type input "خضروات"
click at [435, 194] on input "41.75" at bounding box center [521, 186] width 361 height 29
type input "0"
click at [1208, 552] on input "0" at bounding box center [1239, 550] width 136 height 29
paste input "41.75"
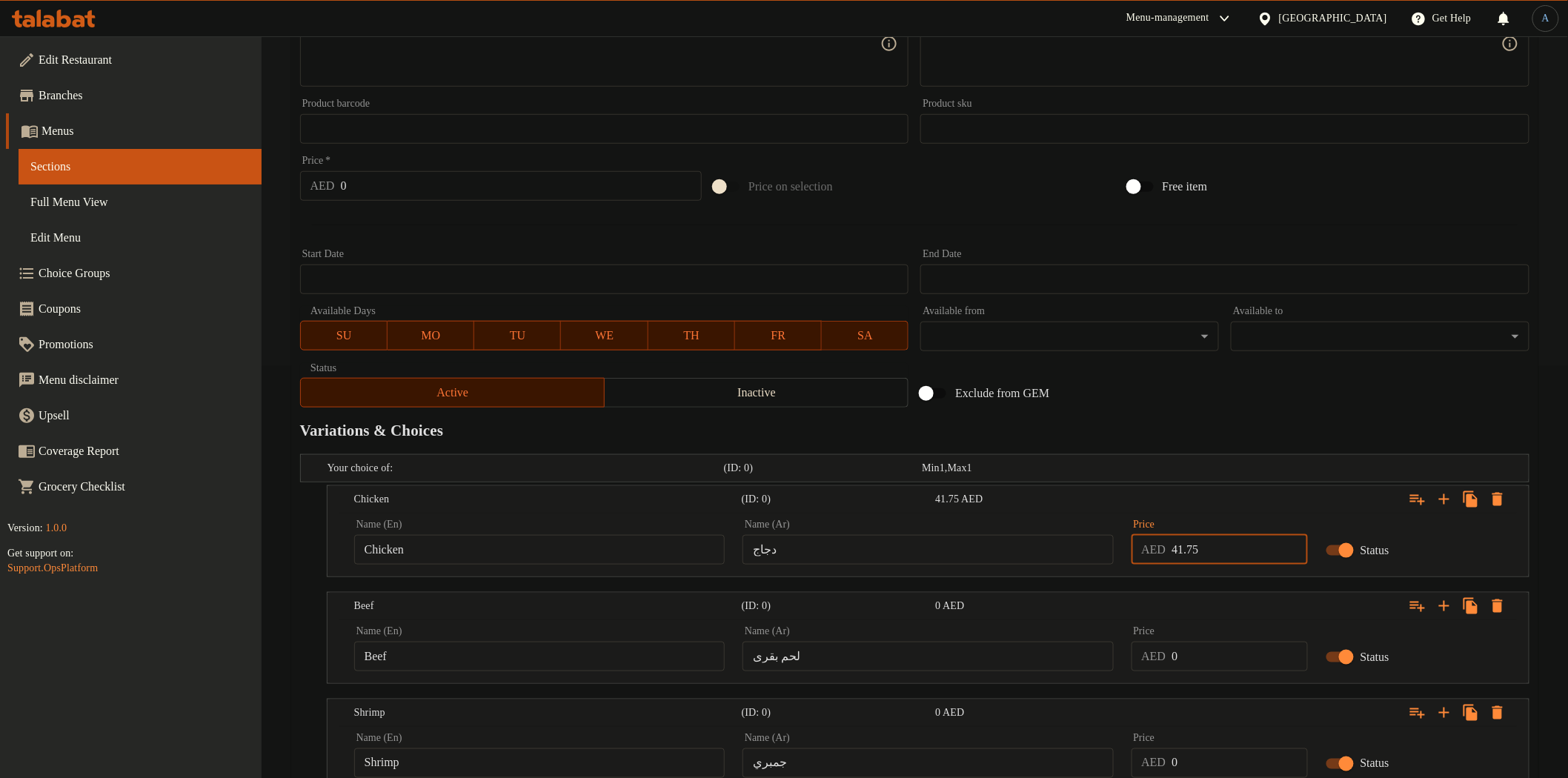
type input "41.75"
click at [1292, 365] on div "Add item image Image Size: 1200 x 800 px / Image formats: jpg, png / 5MB Max. I…" at bounding box center [915, 98] width 1241 height 631
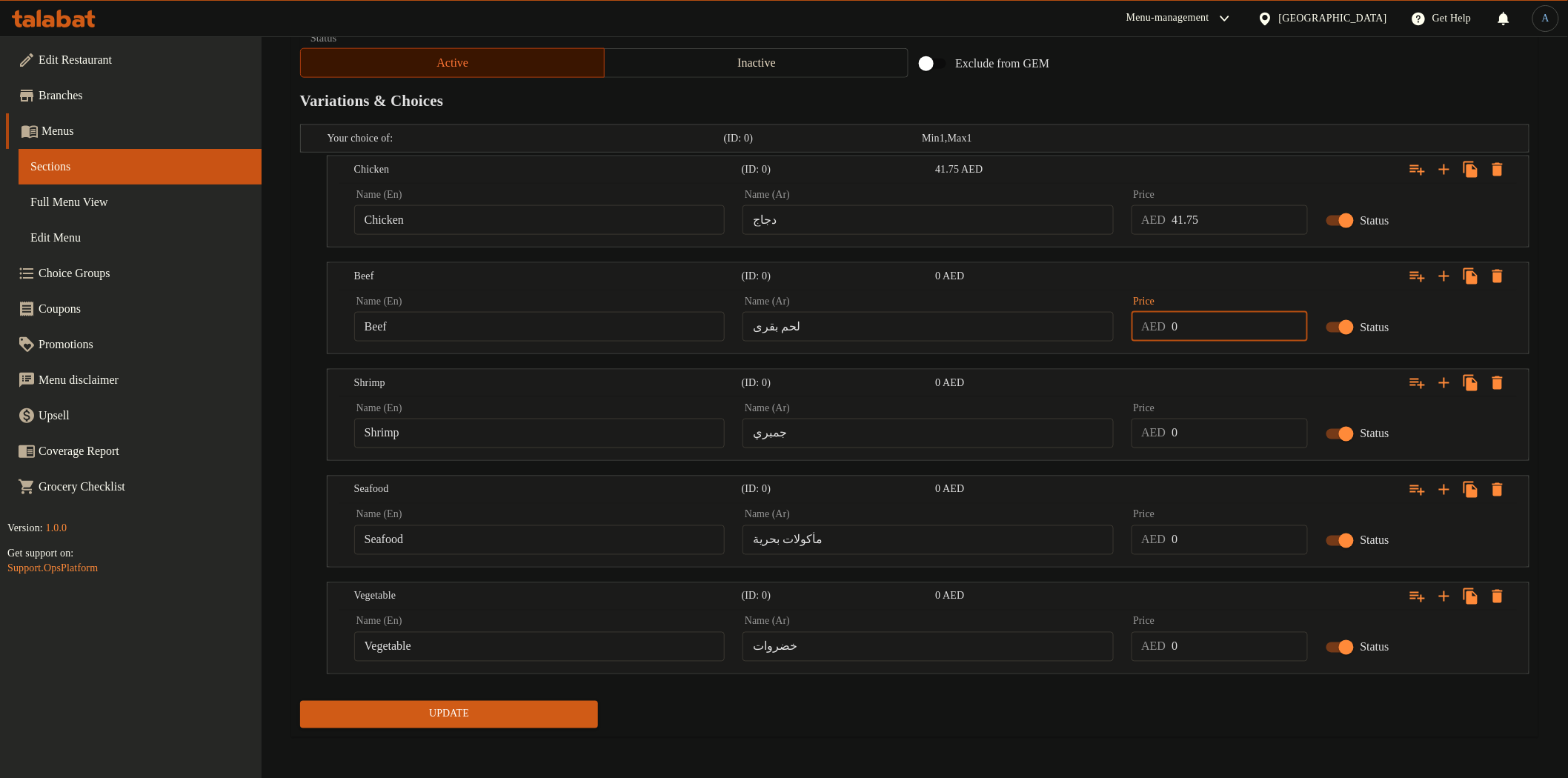
click at [1234, 330] on input "0" at bounding box center [1239, 326] width 136 height 29
click at [1234, 327] on input "0" at bounding box center [1239, 326] width 136 height 29
paste input "41.75"
paste input "number"
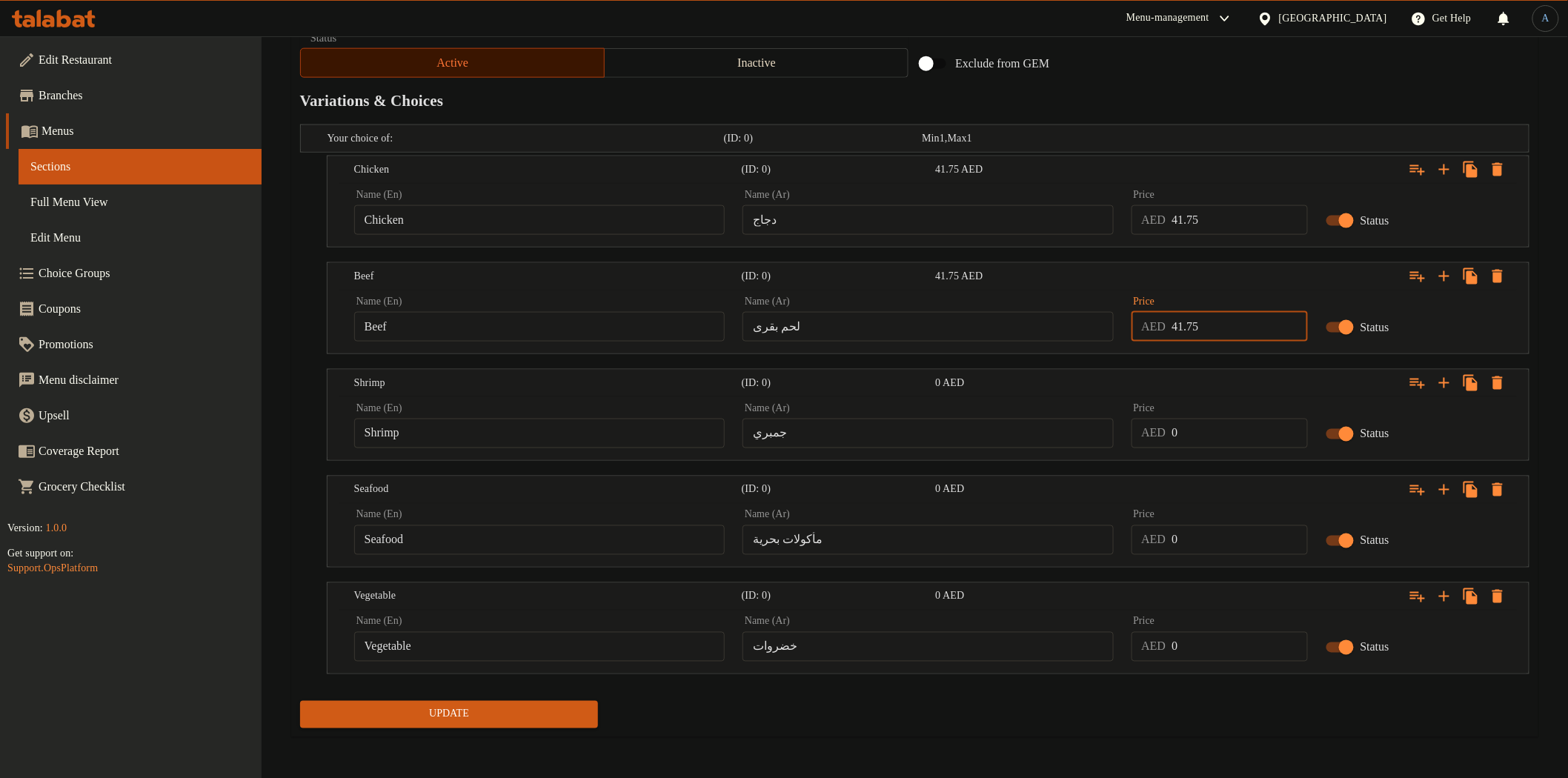
type input "41.75"
click at [1213, 432] on input "0" at bounding box center [1239, 433] width 136 height 29
paste input "41.75"
type input "41.75"
click at [1194, 525] on input "0" at bounding box center [1239, 540] width 136 height 29
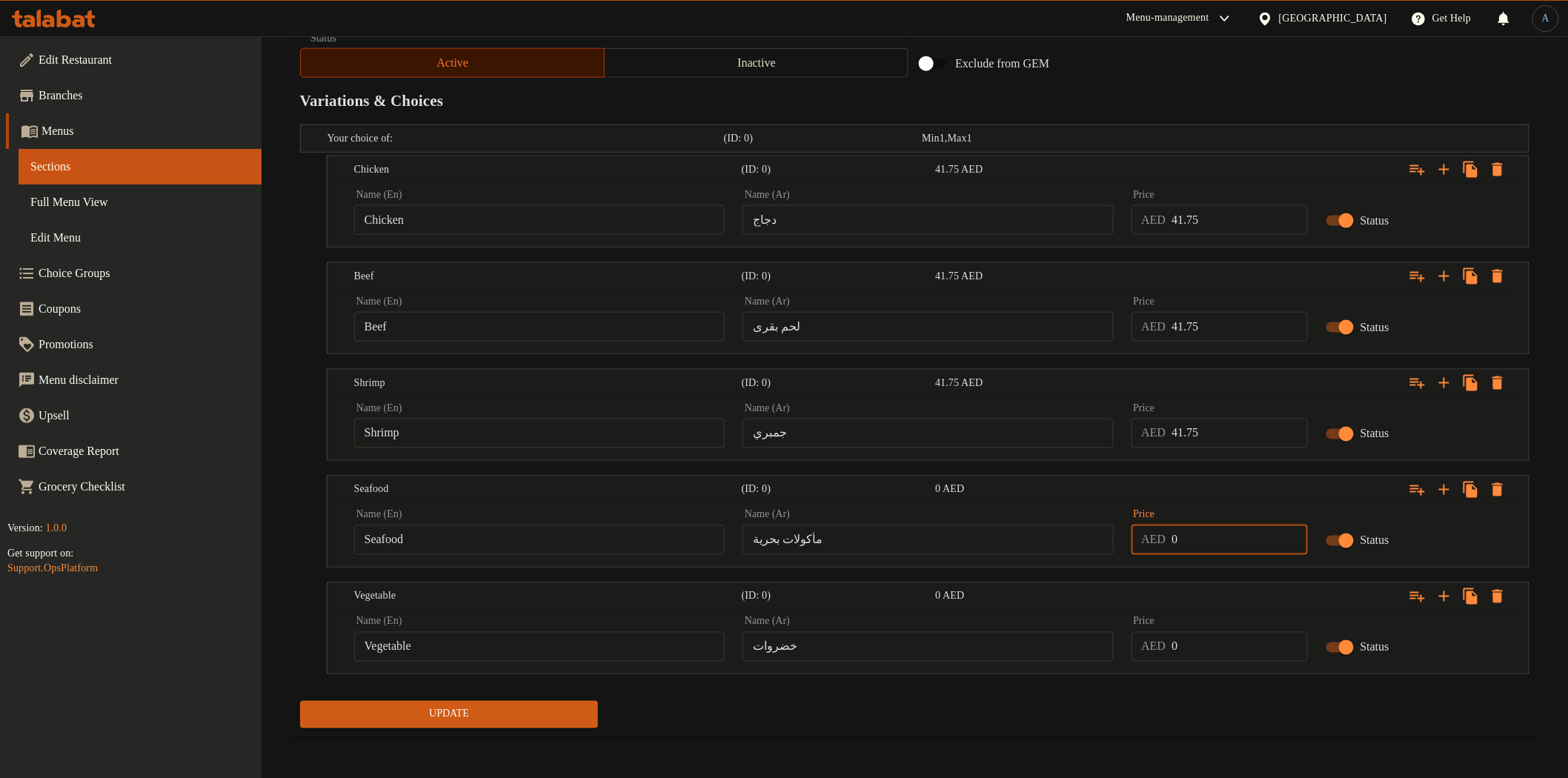
paste input "41.75"
type input "41.75"
click at [1189, 649] on input "0" at bounding box center [1239, 647] width 136 height 29
paste input "41.75"
type input "41.75"
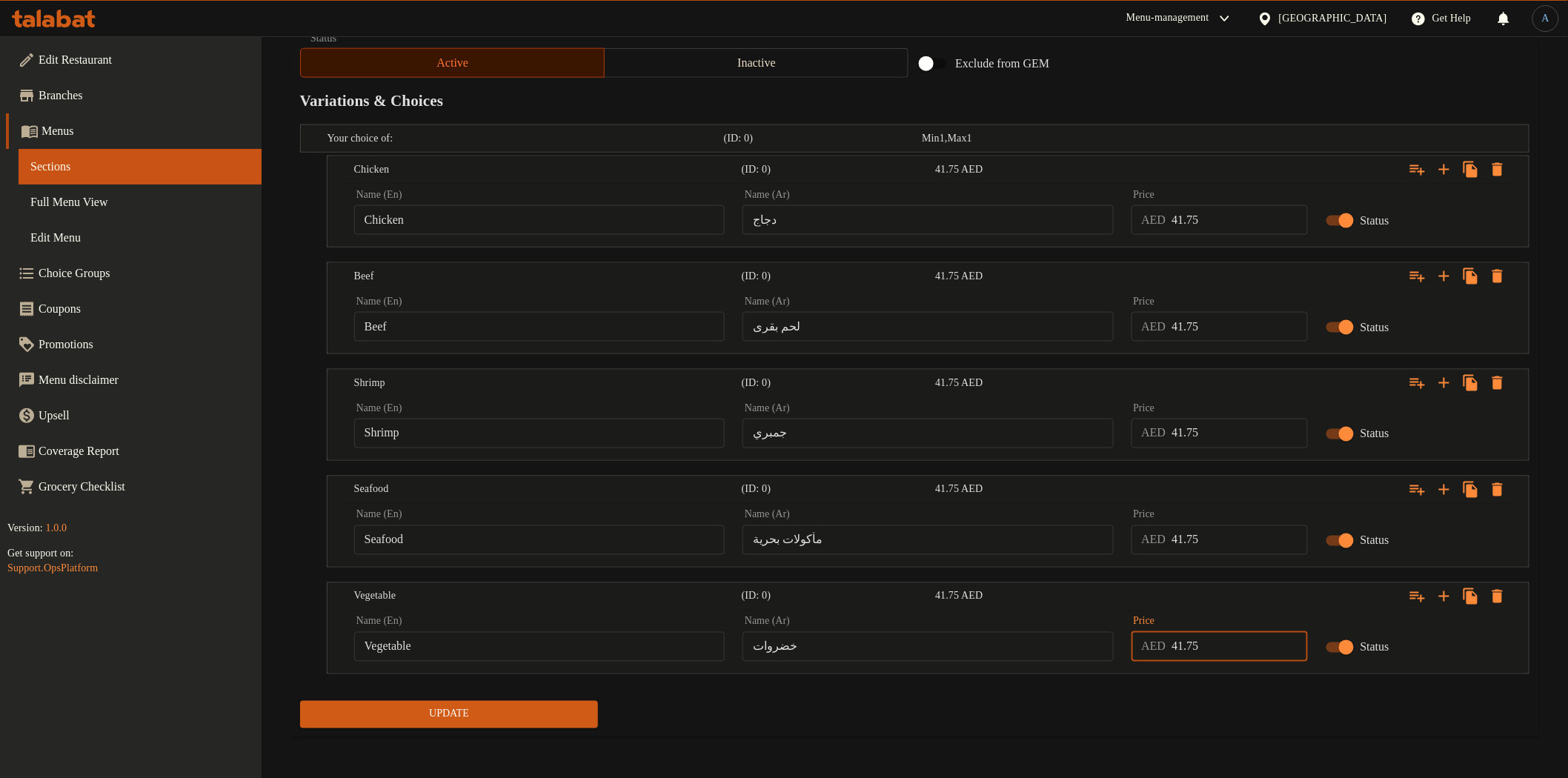
click at [1158, 708] on div "Update" at bounding box center [915, 714] width 1241 height 39
click at [501, 713] on span "Update" at bounding box center [449, 715] width 275 height 19
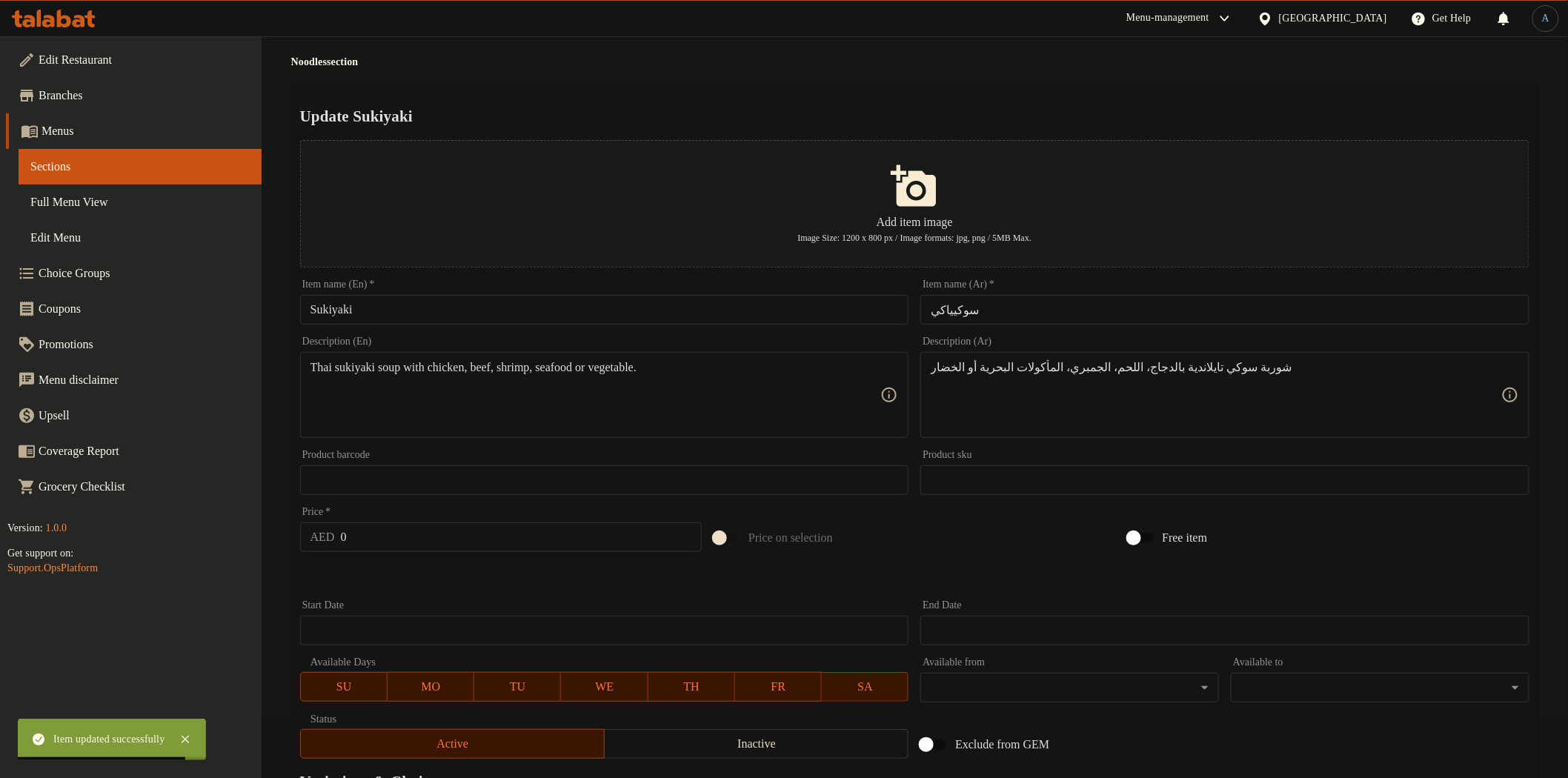
scroll to position [0, 0]
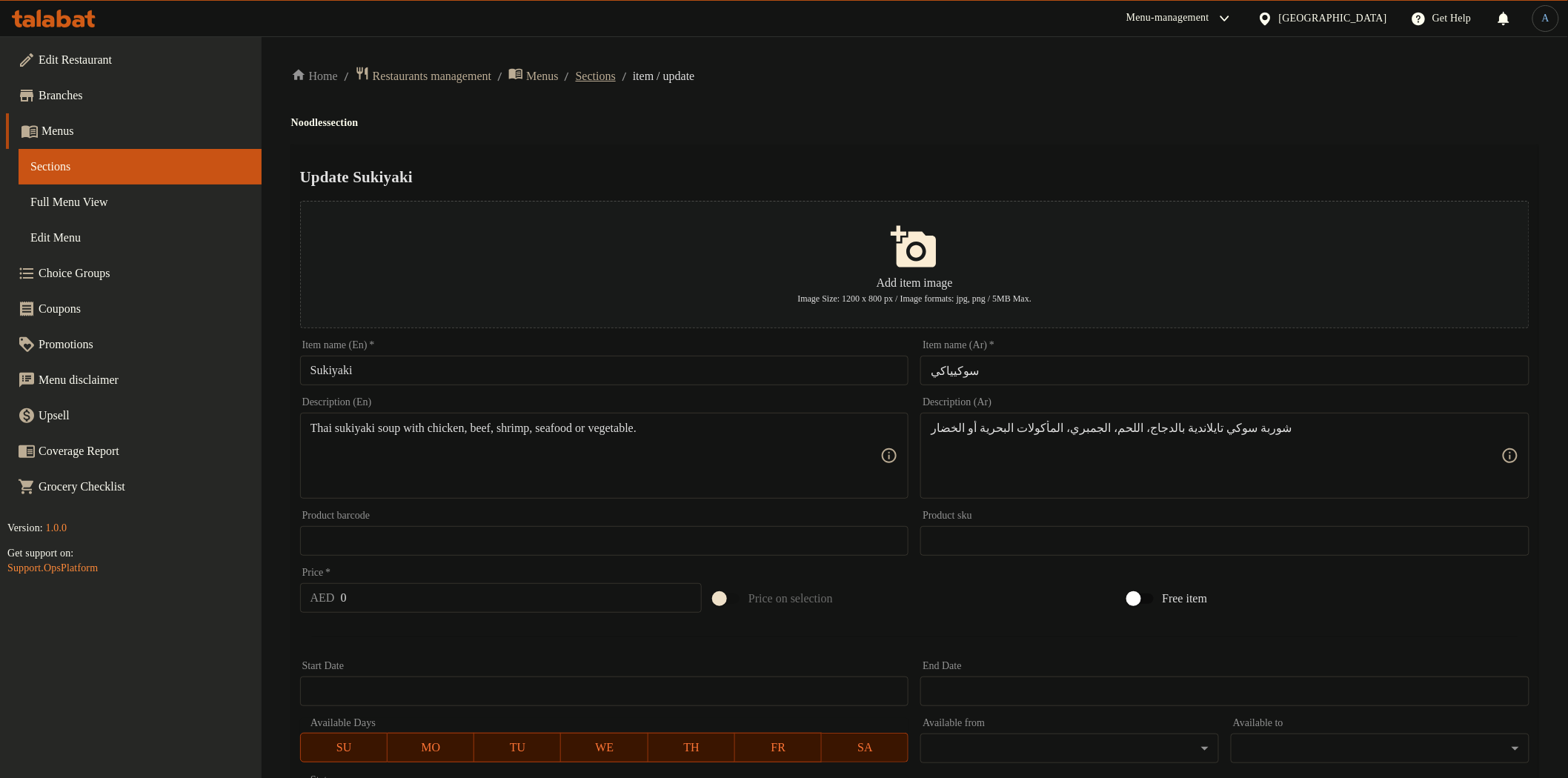
click at [609, 73] on span "Sections" at bounding box center [596, 76] width 40 height 18
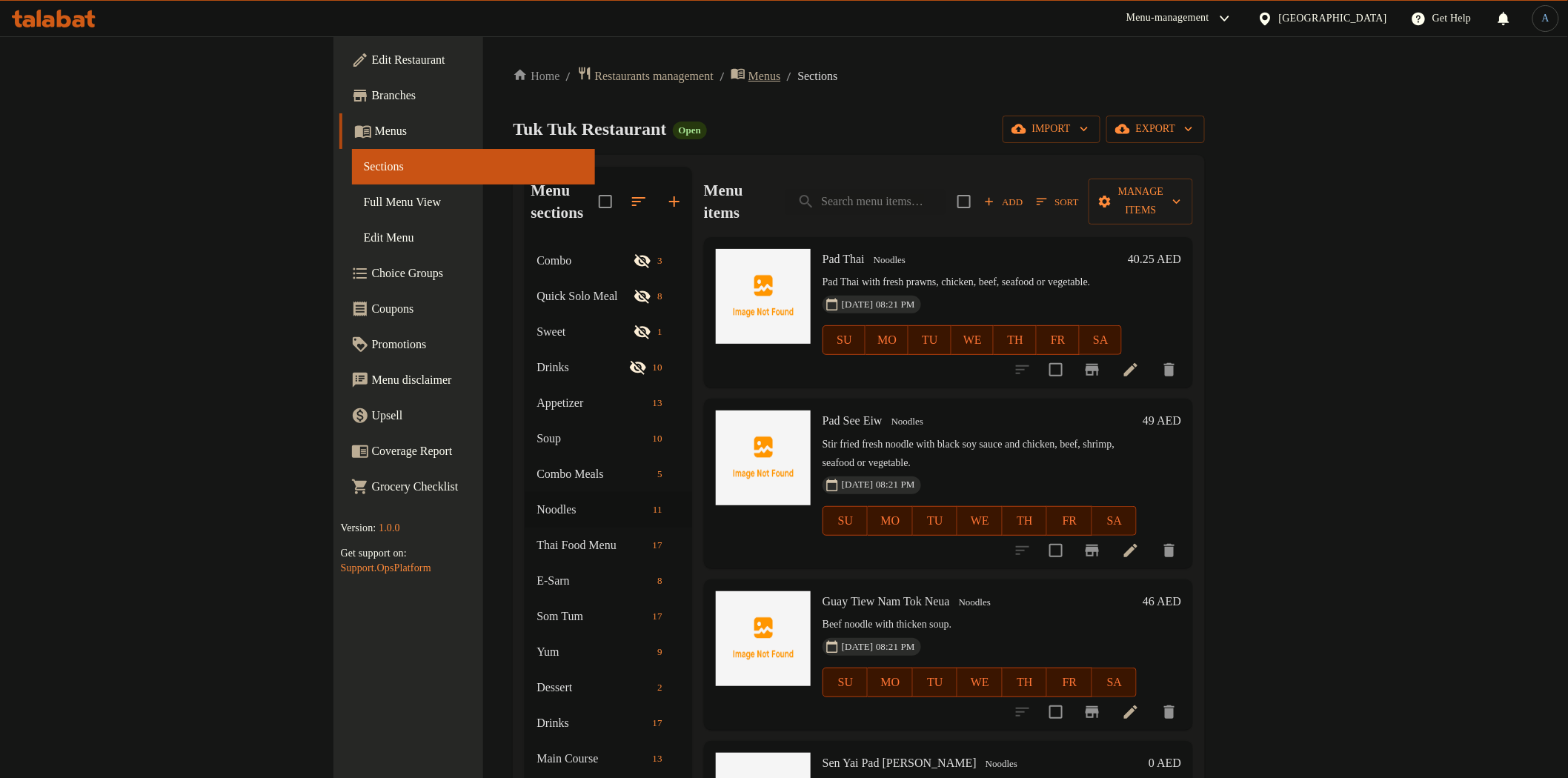
click at [748, 72] on span "Menus" at bounding box center [764, 76] width 32 height 18
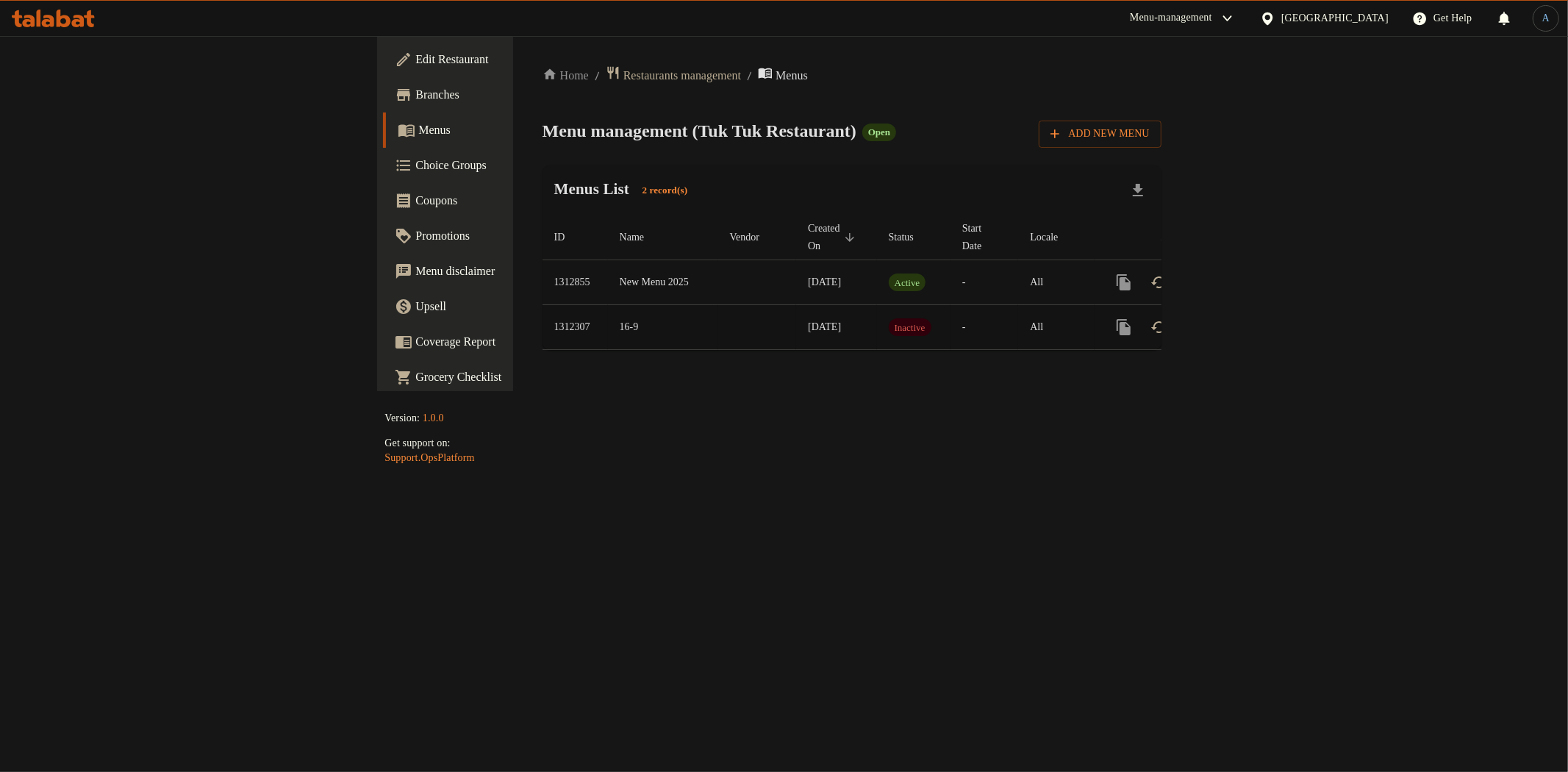
click at [542, 312] on td "1312307" at bounding box center [574, 327] width 65 height 45
click at [542, 312] on td "1312307" at bounding box center [574, 327] width 65 height 45
click at [542, 335] on div "Home / Restaurants management / Menus Menu management ( Tuk Tuk Restaurant ) Op…" at bounding box center [852, 213] width 619 height 296
click at [808, 276] on span "[DATE]" at bounding box center [824, 282] width 33 height 11
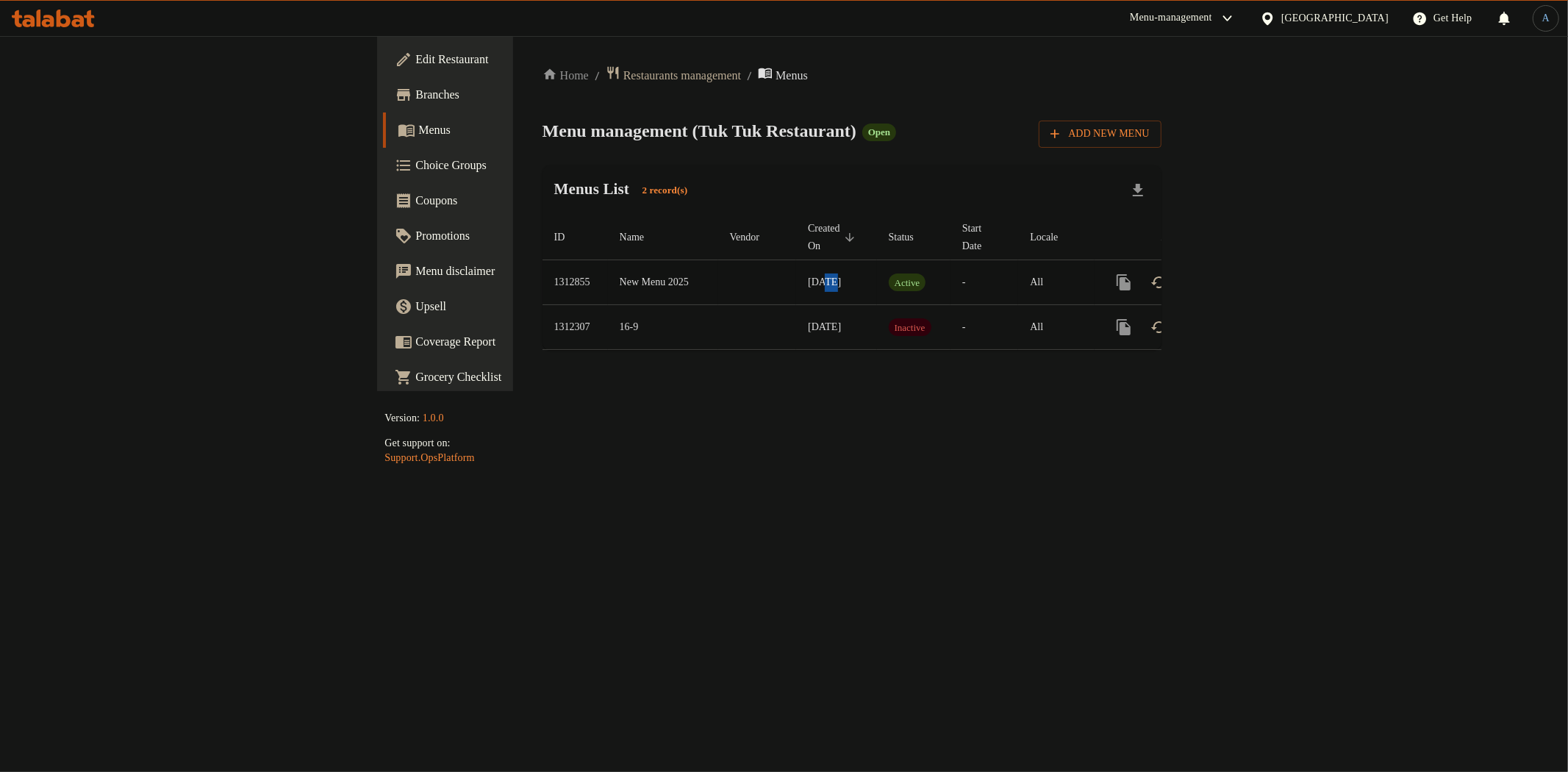
click at [808, 276] on span "[DATE]" at bounding box center [824, 282] width 33 height 11
click at [1239, 273] on icon "enhanced table" at bounding box center [1229, 282] width 18 height 18
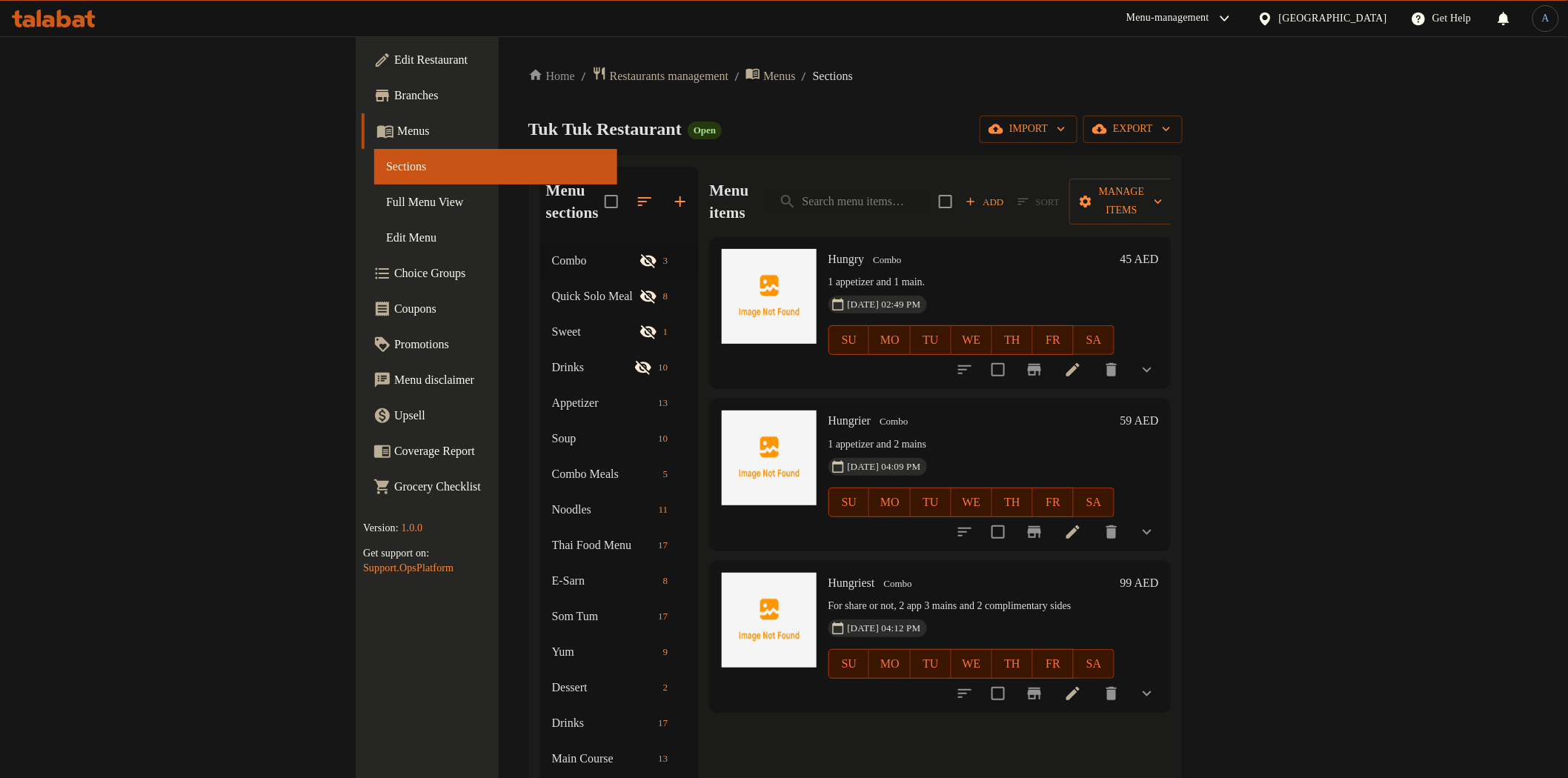
click at [836, 135] on div "Tuk Tuk Restaurant Open import export" at bounding box center [855, 130] width 654 height 28
click at [767, 112] on div "Home / Restaurants management / Menus / Sections Tuk Tuk Restaurant Open import…" at bounding box center [855, 511] width 654 height 891
click at [927, 189] on input "search" at bounding box center [846, 202] width 160 height 26
paste input "Raad Nah"
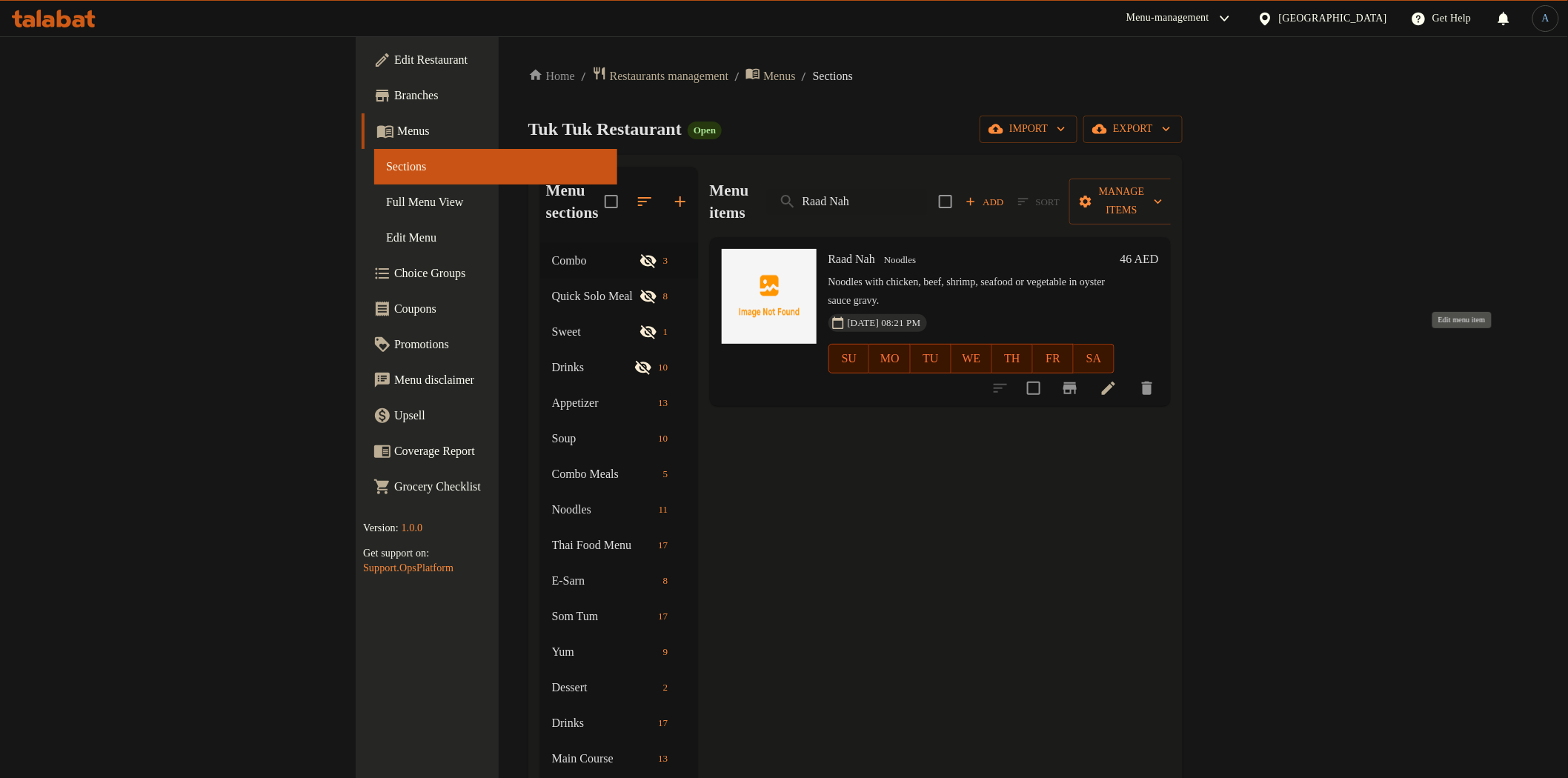
type input "Raad Nah"
click at [1117, 379] on icon at bounding box center [1108, 387] width 18 height 18
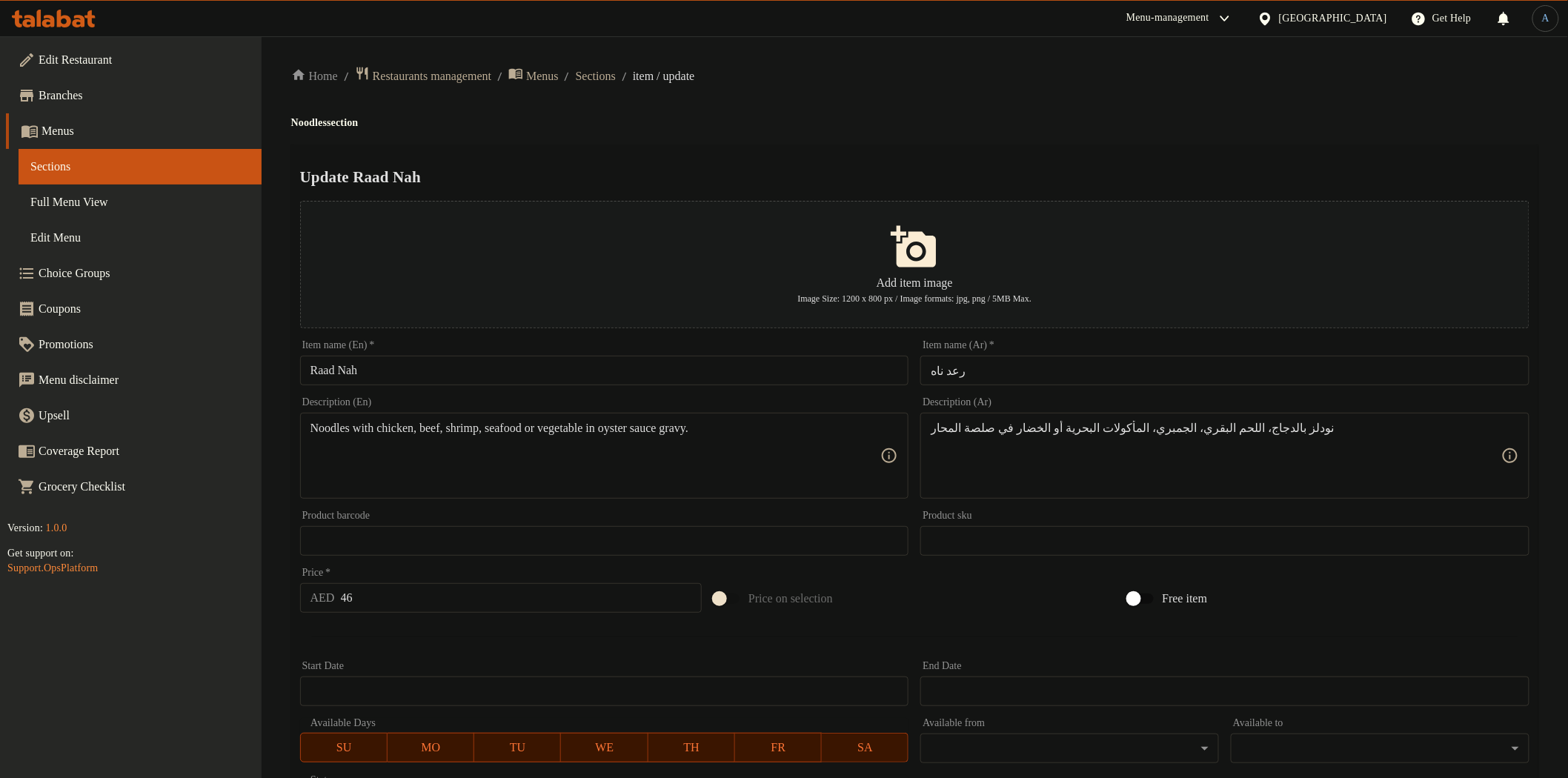
scroll to position [258, 0]
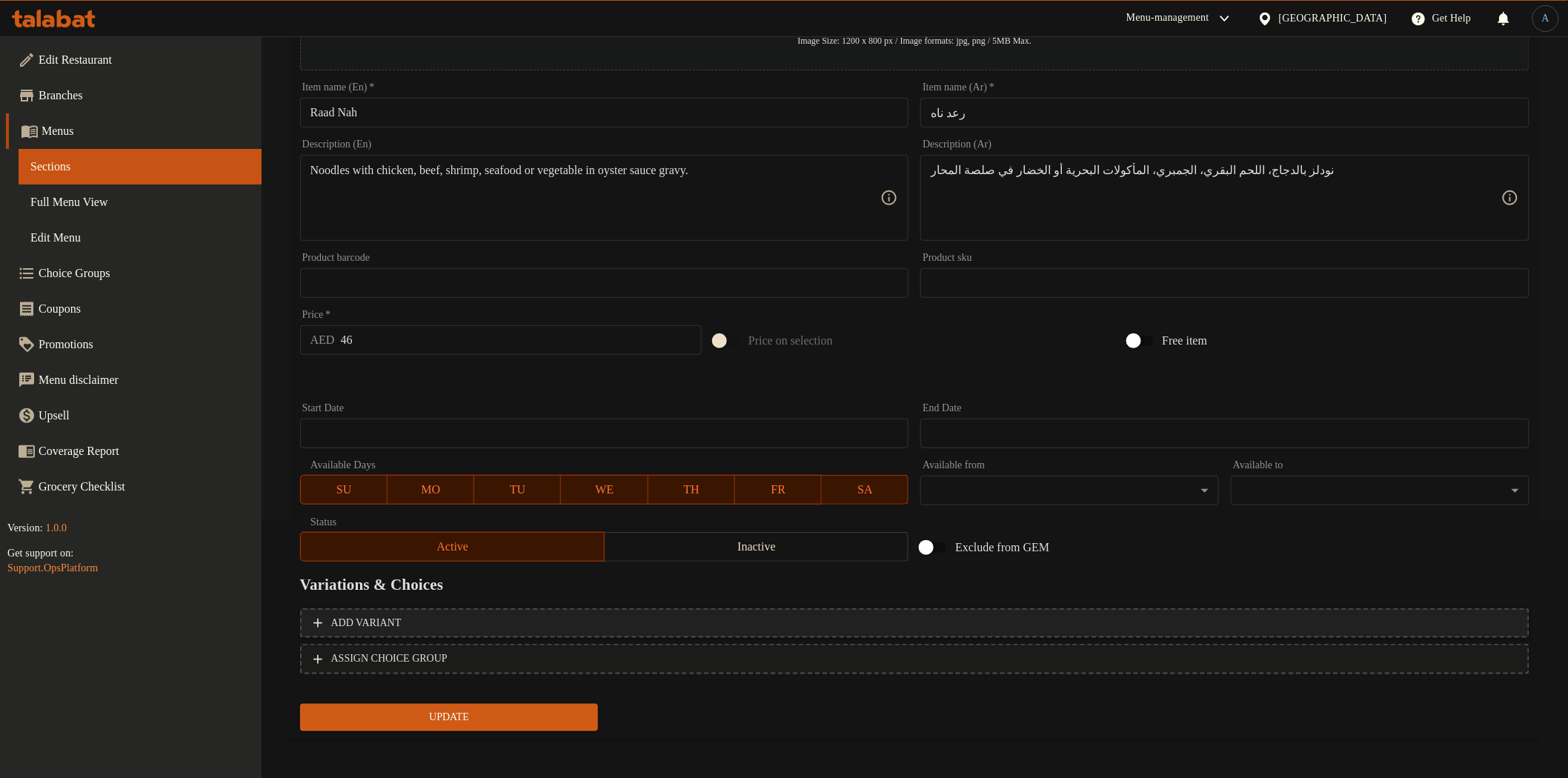
click at [574, 614] on span "Add variant" at bounding box center [915, 624] width 1203 height 19
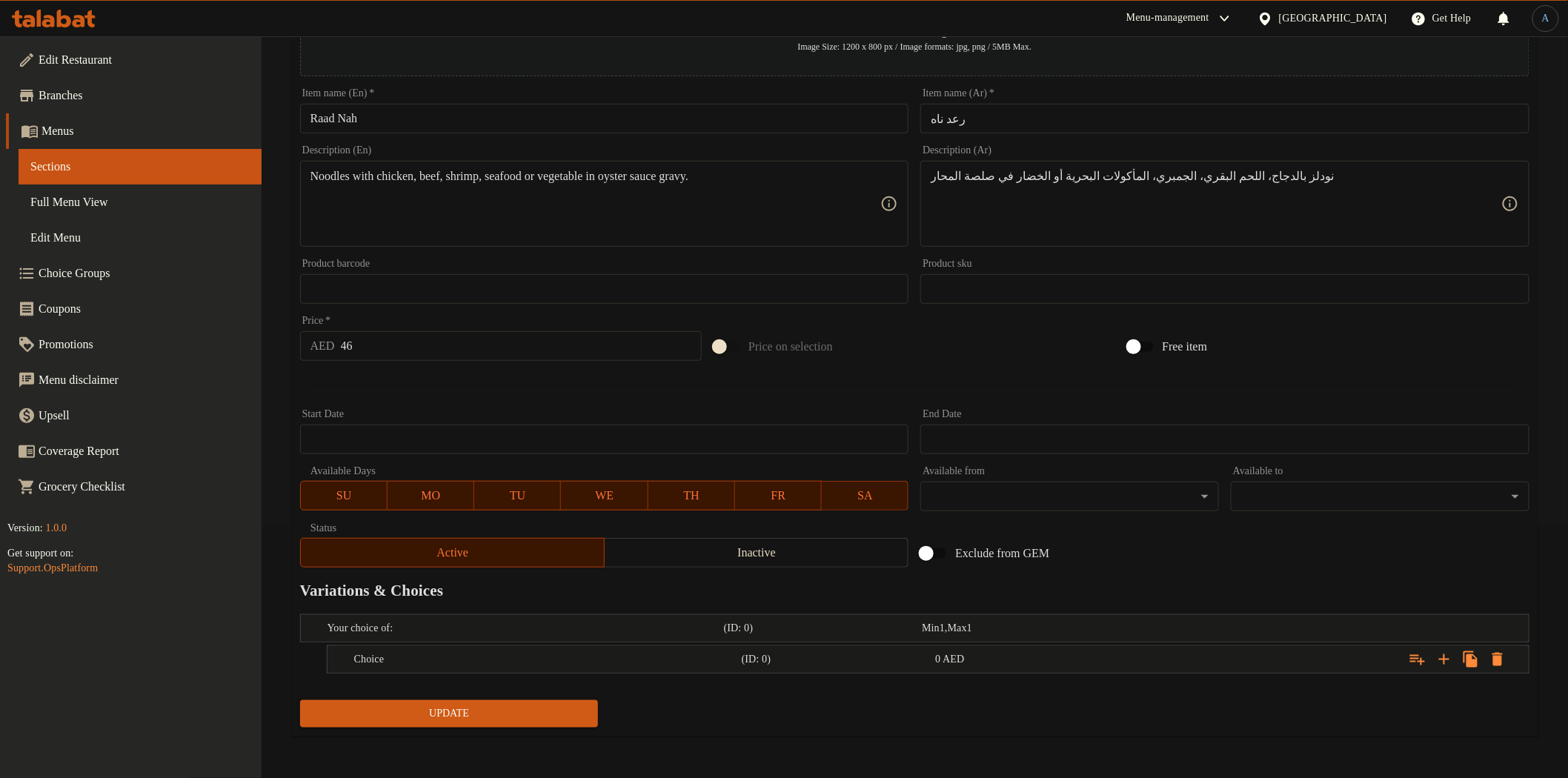
scroll to position [250, 0]
click at [1446, 660] on icon "Expand" at bounding box center [1444, 660] width 10 height 10
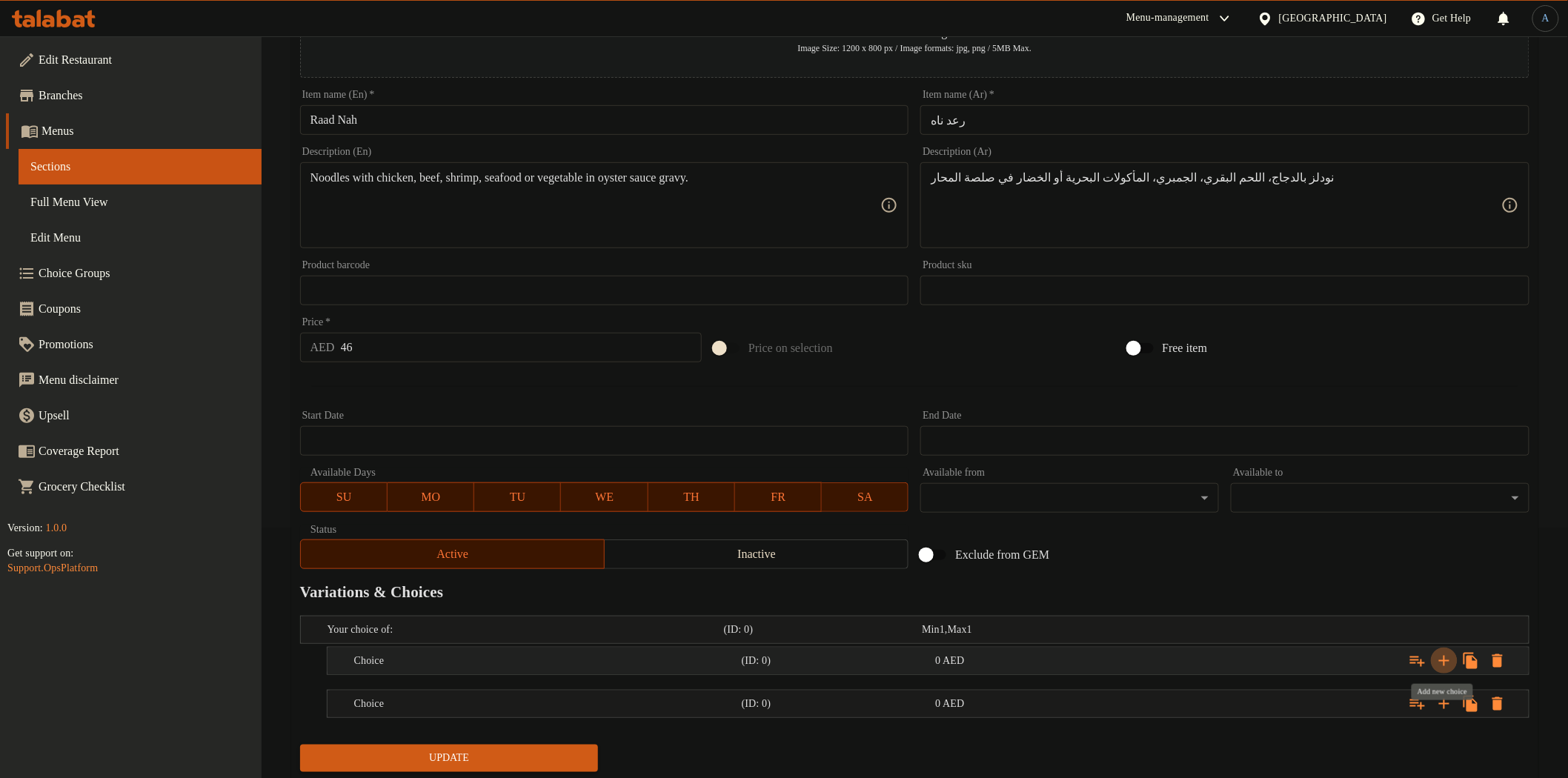
click at [1446, 660] on icon "Expand" at bounding box center [1444, 660] width 10 height 10
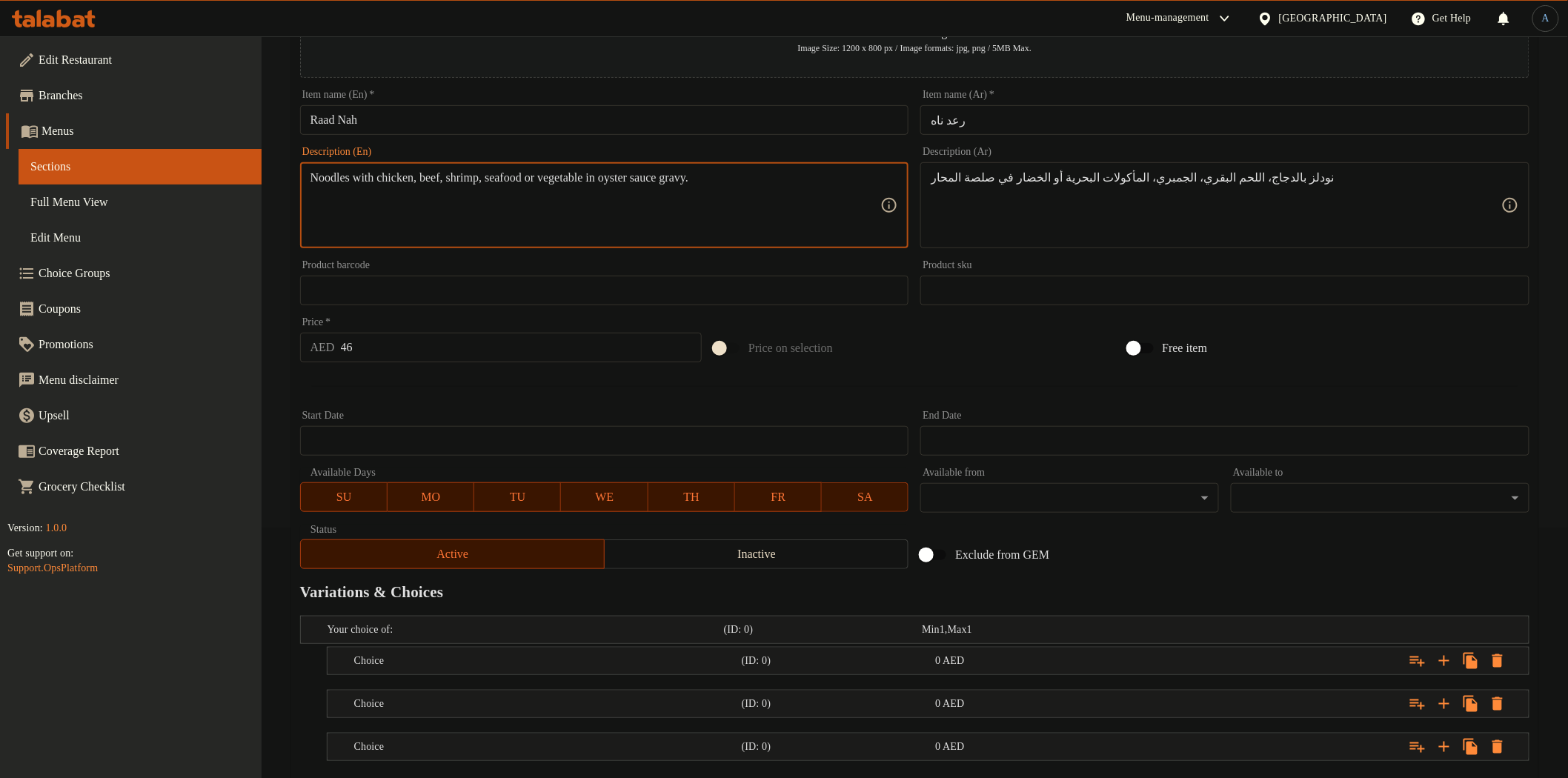
click at [408, 181] on textarea "Noodles with chicken, beef, shrimp, seafood or vegetable in oyster sauce gravy." at bounding box center [595, 205] width 571 height 70
click at [483, 668] on div "Choice" at bounding box center [545, 661] width 388 height 21
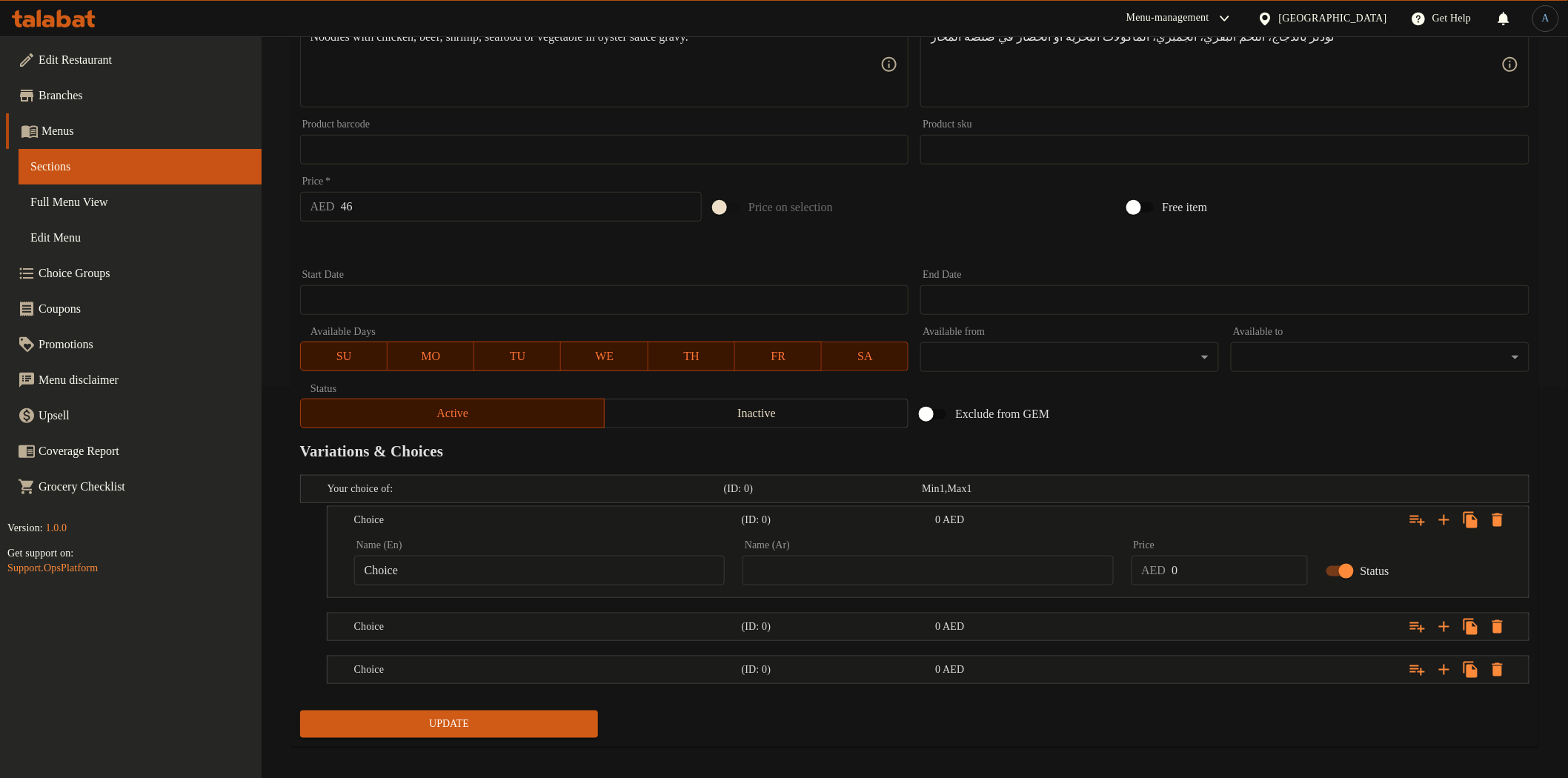
scroll to position [401, 0]
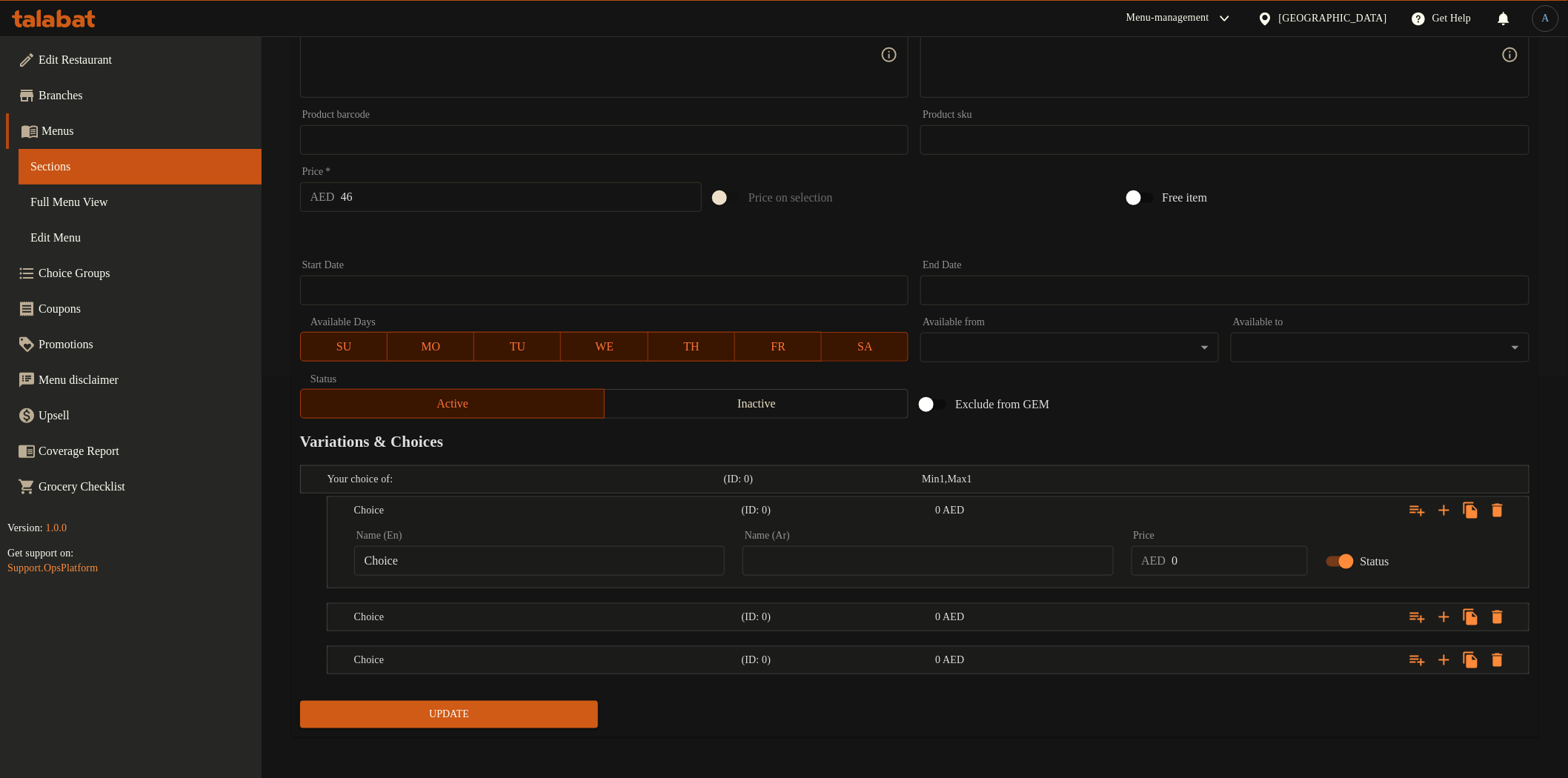
click at [487, 551] on input "Choice" at bounding box center [540, 560] width 371 height 29
paste input "icken"
type input "Chicken"
click at [962, 557] on input "text" at bounding box center [928, 560] width 371 height 29
paste input "دجاج"
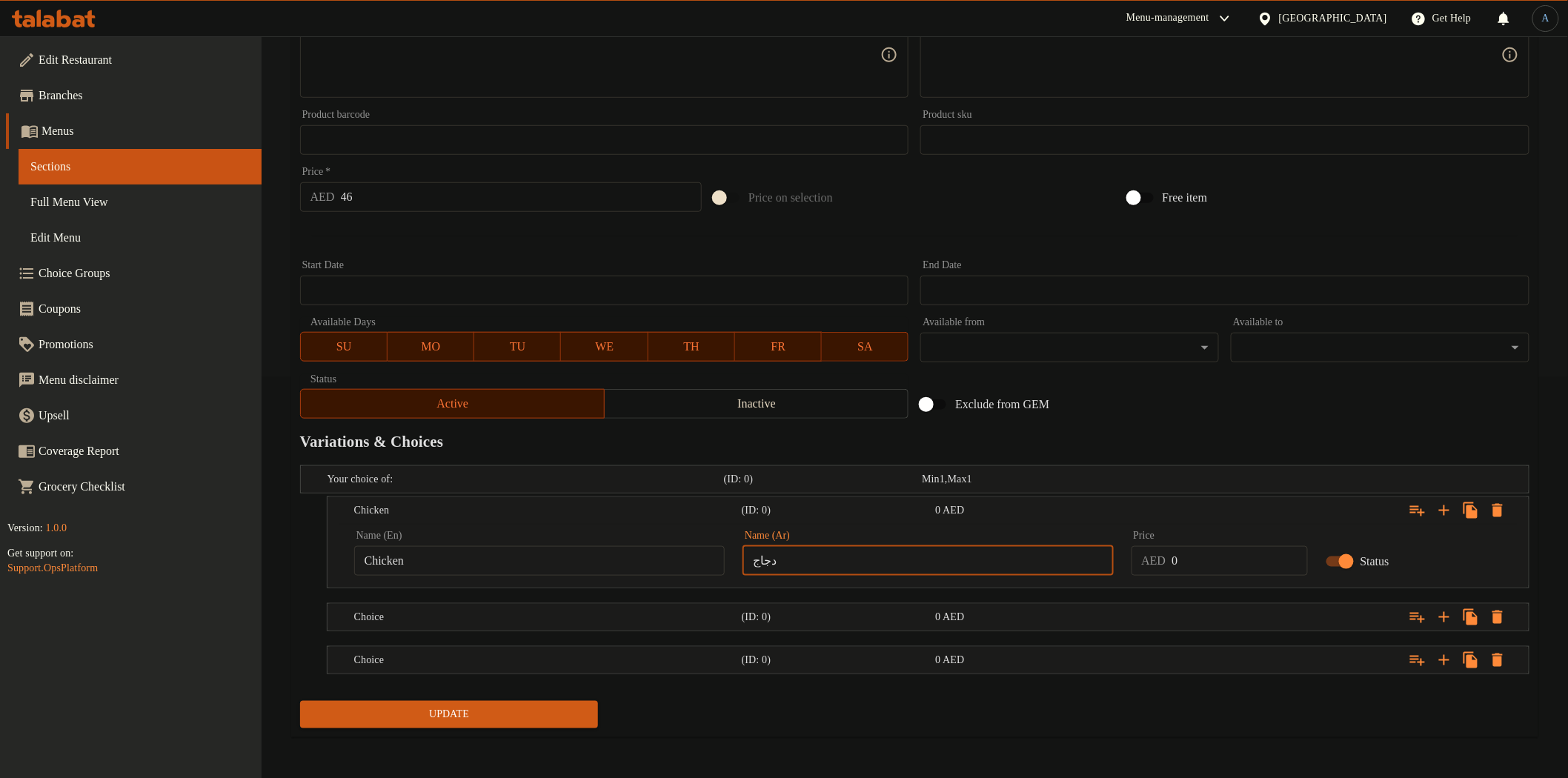
type input "دجاج"
click at [1231, 416] on div "Exclude from GEM" at bounding box center [1121, 404] width 414 height 40
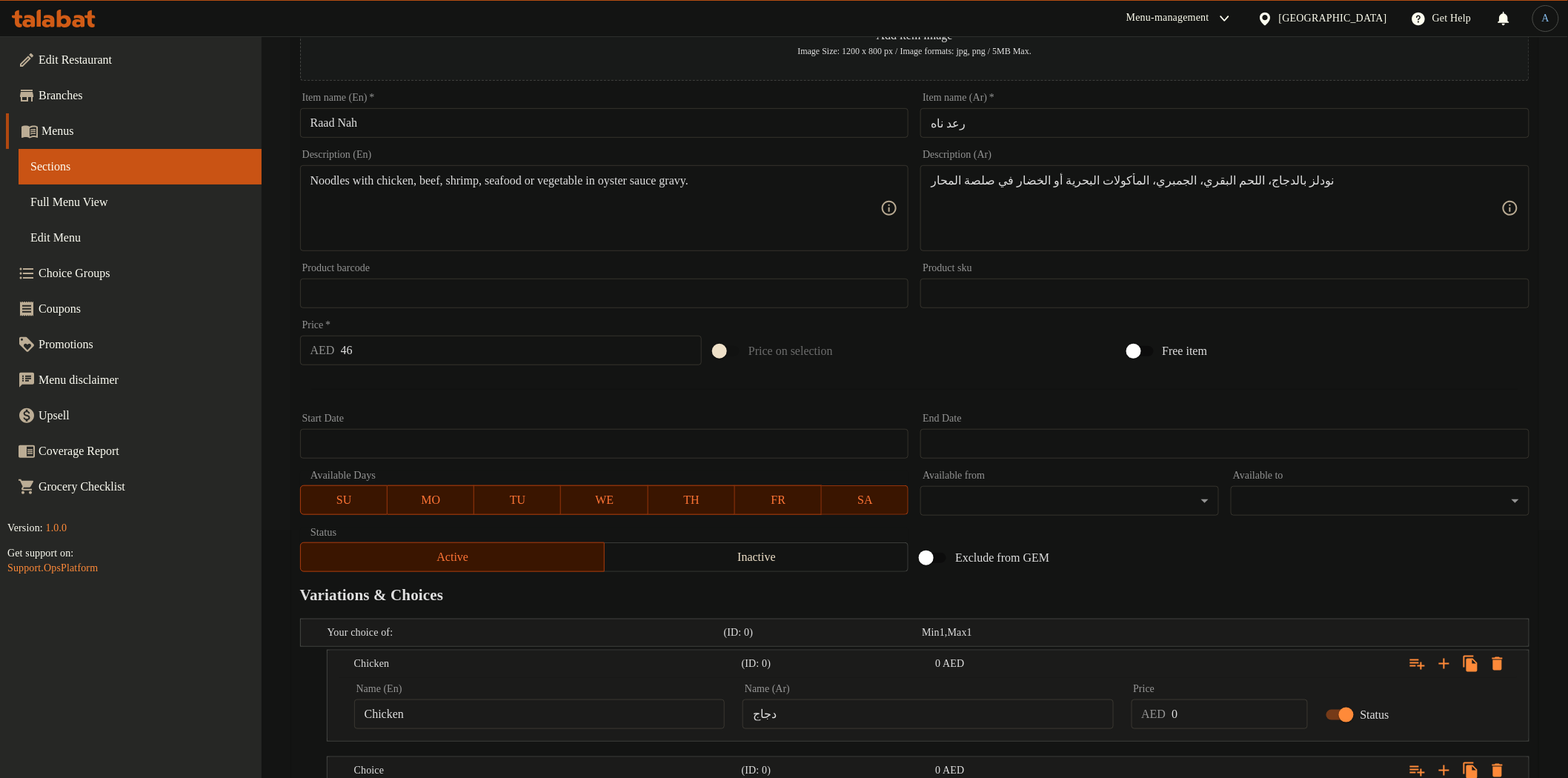
scroll to position [154, 0]
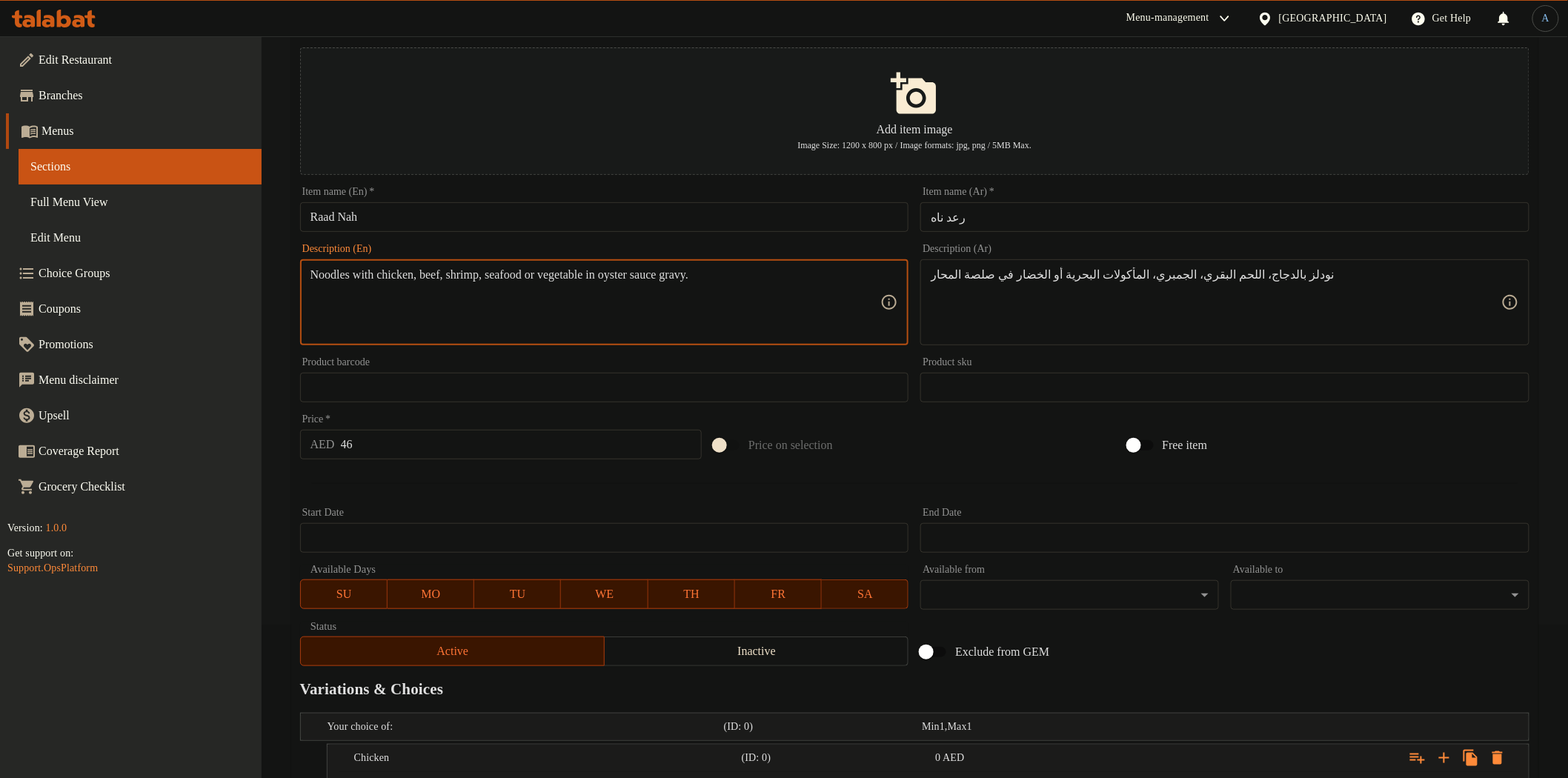
click at [486, 274] on textarea "Noodles with chicken, beef, shrimp, seafood or vegetable in oyster sauce gravy." at bounding box center [595, 302] width 571 height 70
click at [451, 276] on textarea "Noodles with chicken, beef, shrimp, seafood or vegetable in oyster sauce gravy." at bounding box center [595, 302] width 571 height 70
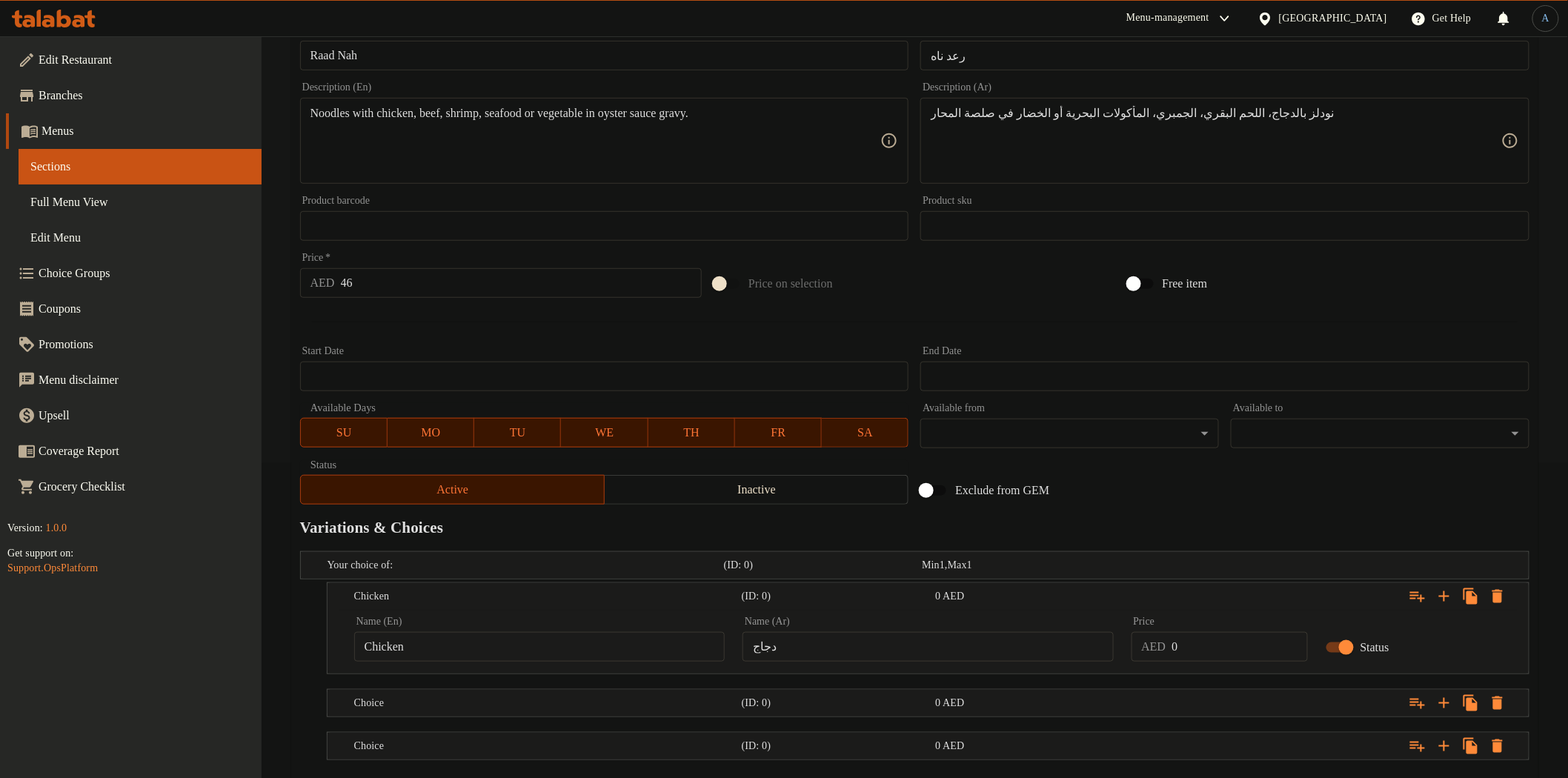
scroll to position [401, 0]
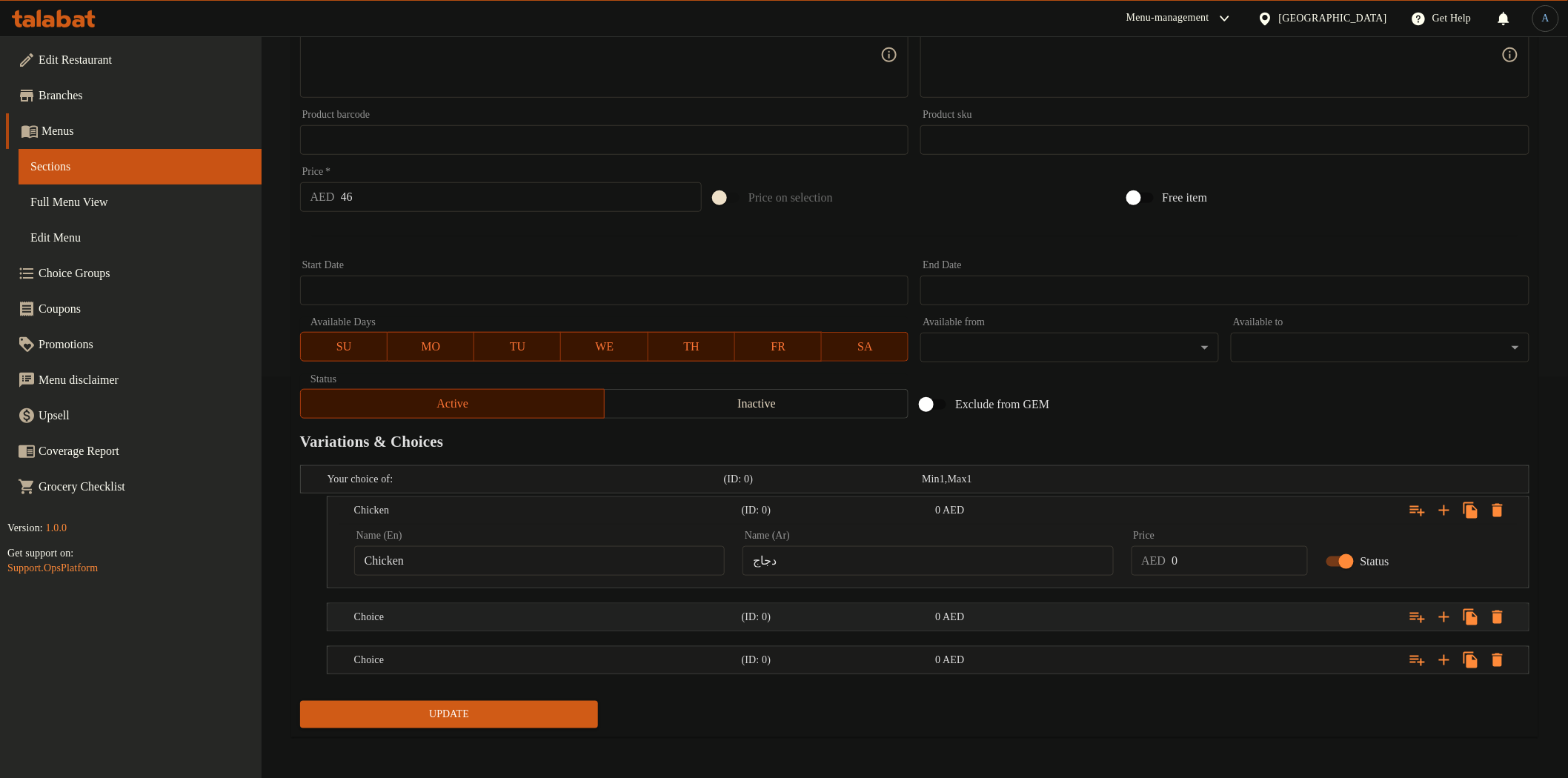
click at [384, 622] on h5 "Choice" at bounding box center [545, 617] width 381 height 15
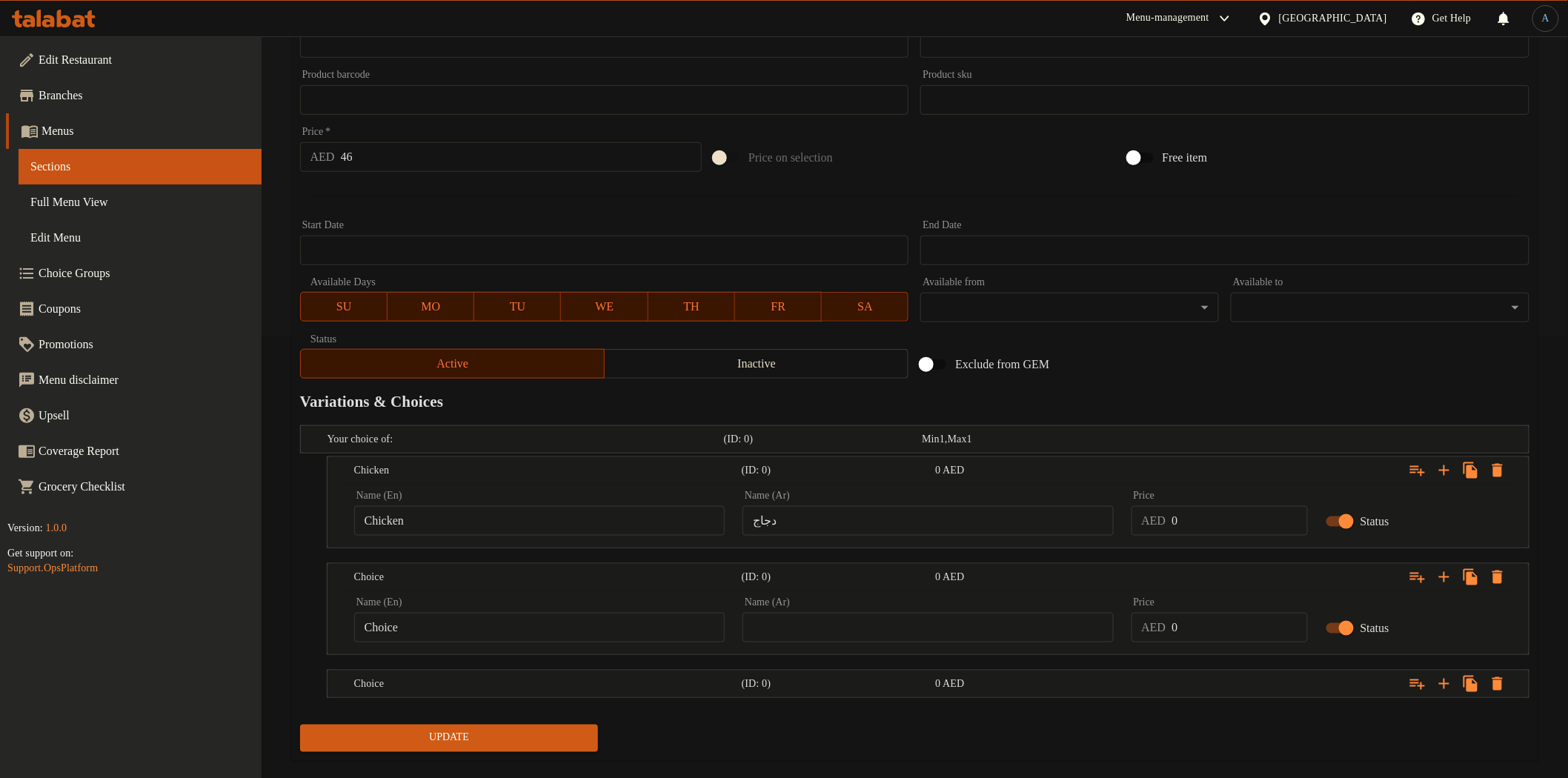
scroll to position [464, 0]
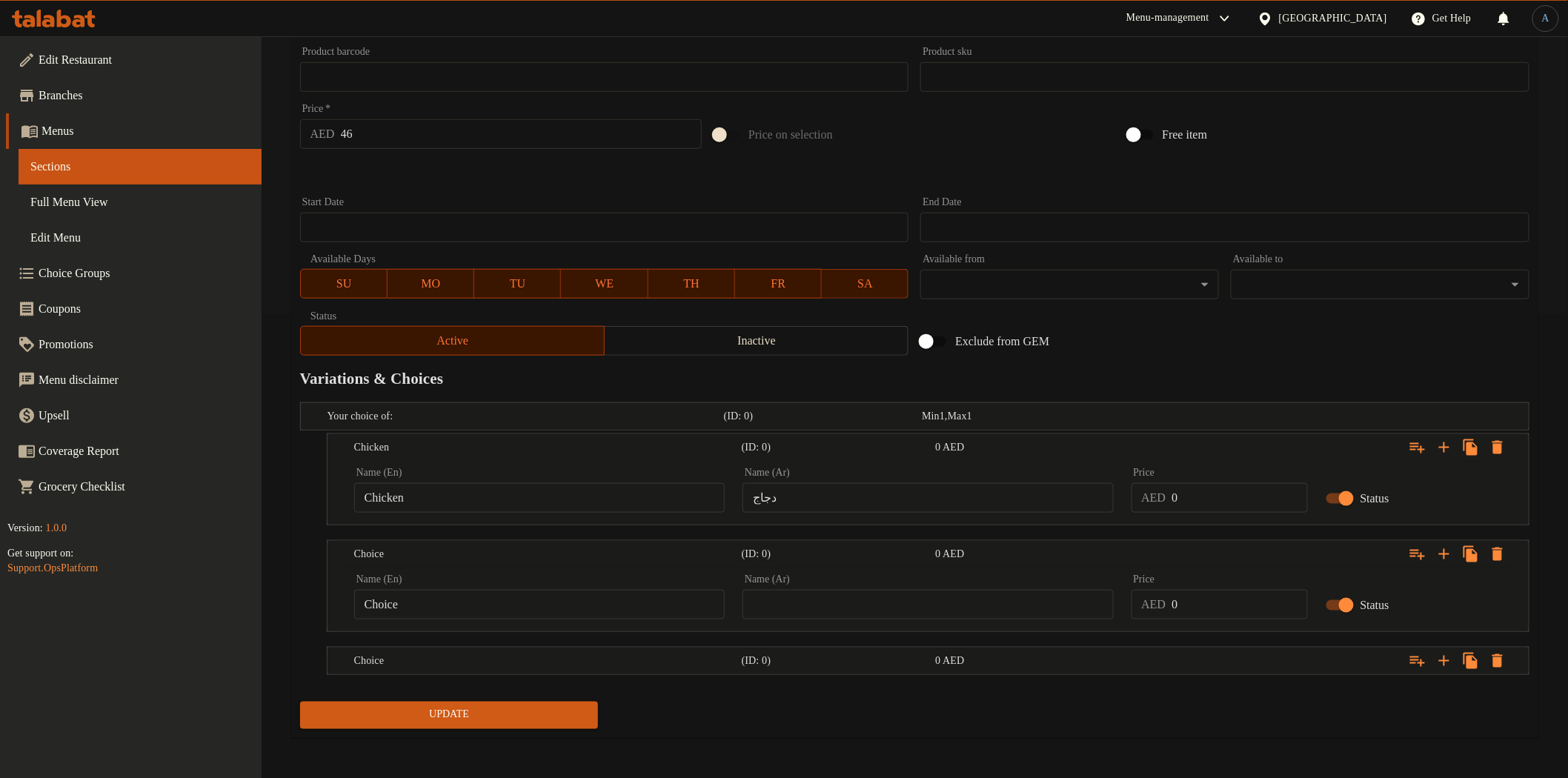
click at [419, 612] on input "Choice" at bounding box center [540, 604] width 371 height 29
paste input "Beef"
type input "Beef"
click at [946, 600] on input "text" at bounding box center [928, 604] width 371 height 29
paste input "لحم بقرى"
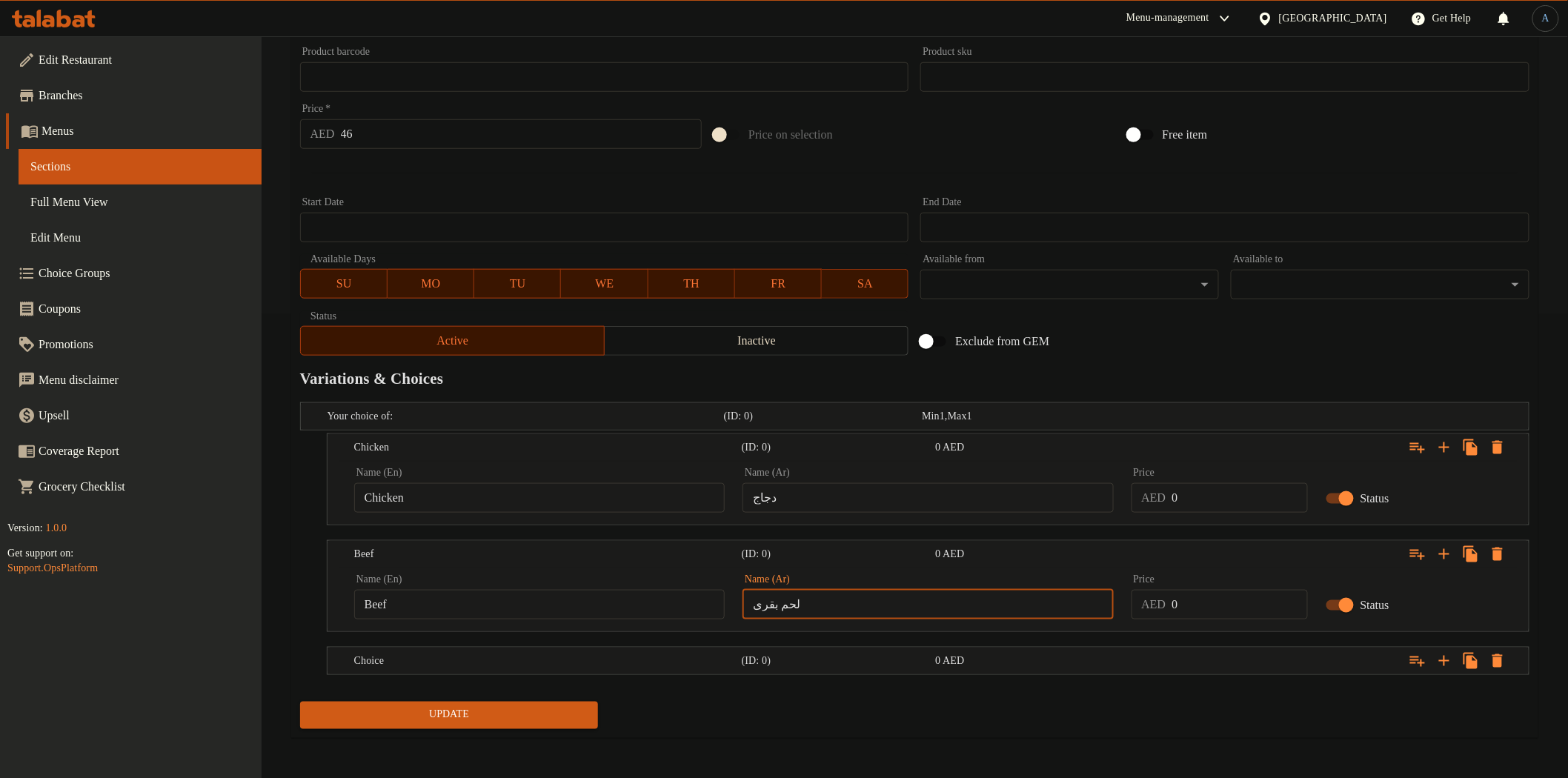
click at [876, 602] on input "لحم بقرى" at bounding box center [928, 604] width 371 height 29
type input "لحم بقرى"
click at [869, 735] on div "Update Raad Nah Add item image Image Size: 1200 x 800 px / Image formats: jpg, …" at bounding box center [914, 209] width 1247 height 1057
click at [1023, 658] on div "0 AED" at bounding box center [1029, 661] width 188 height 15
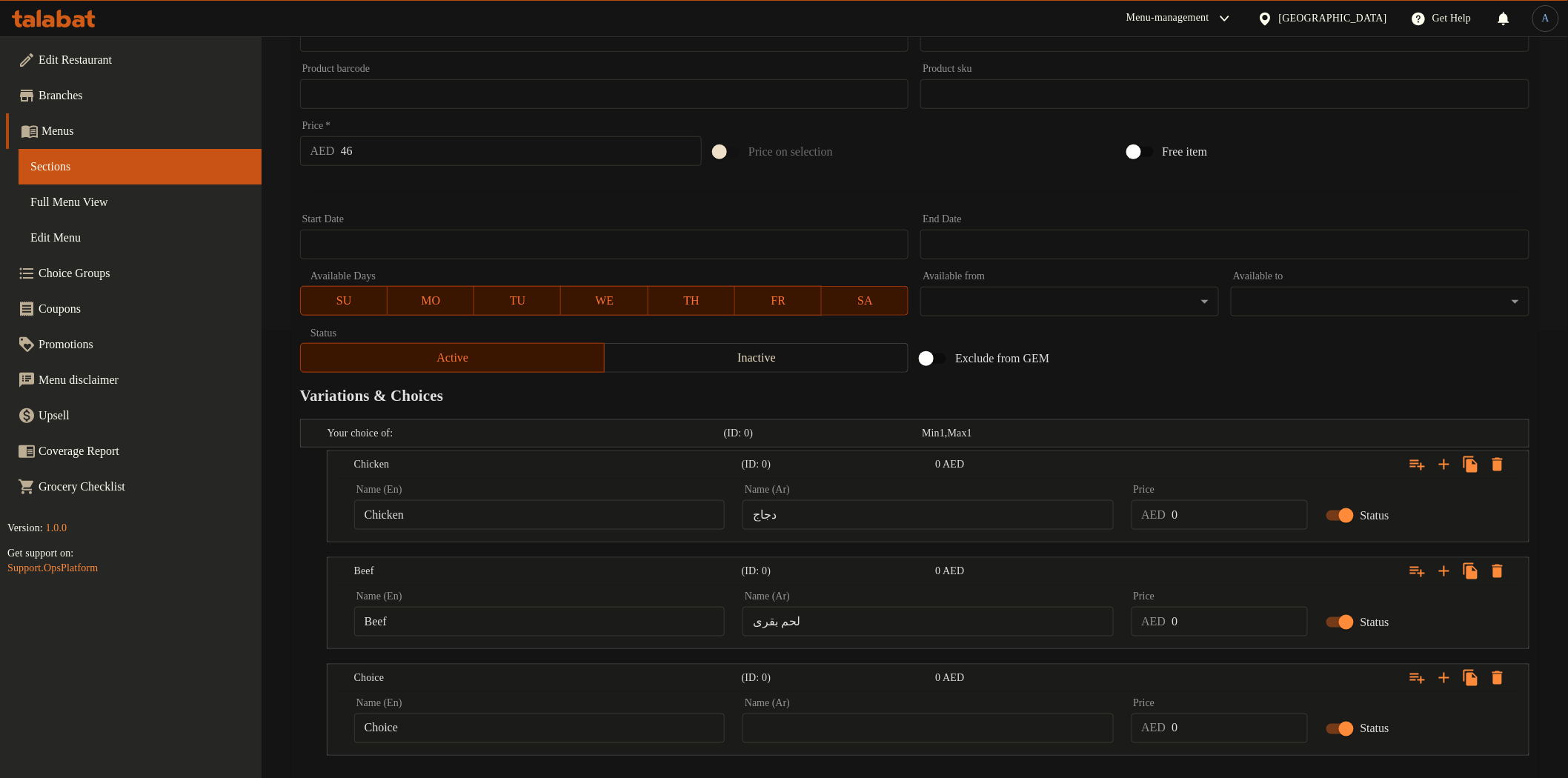
scroll to position [0, 0]
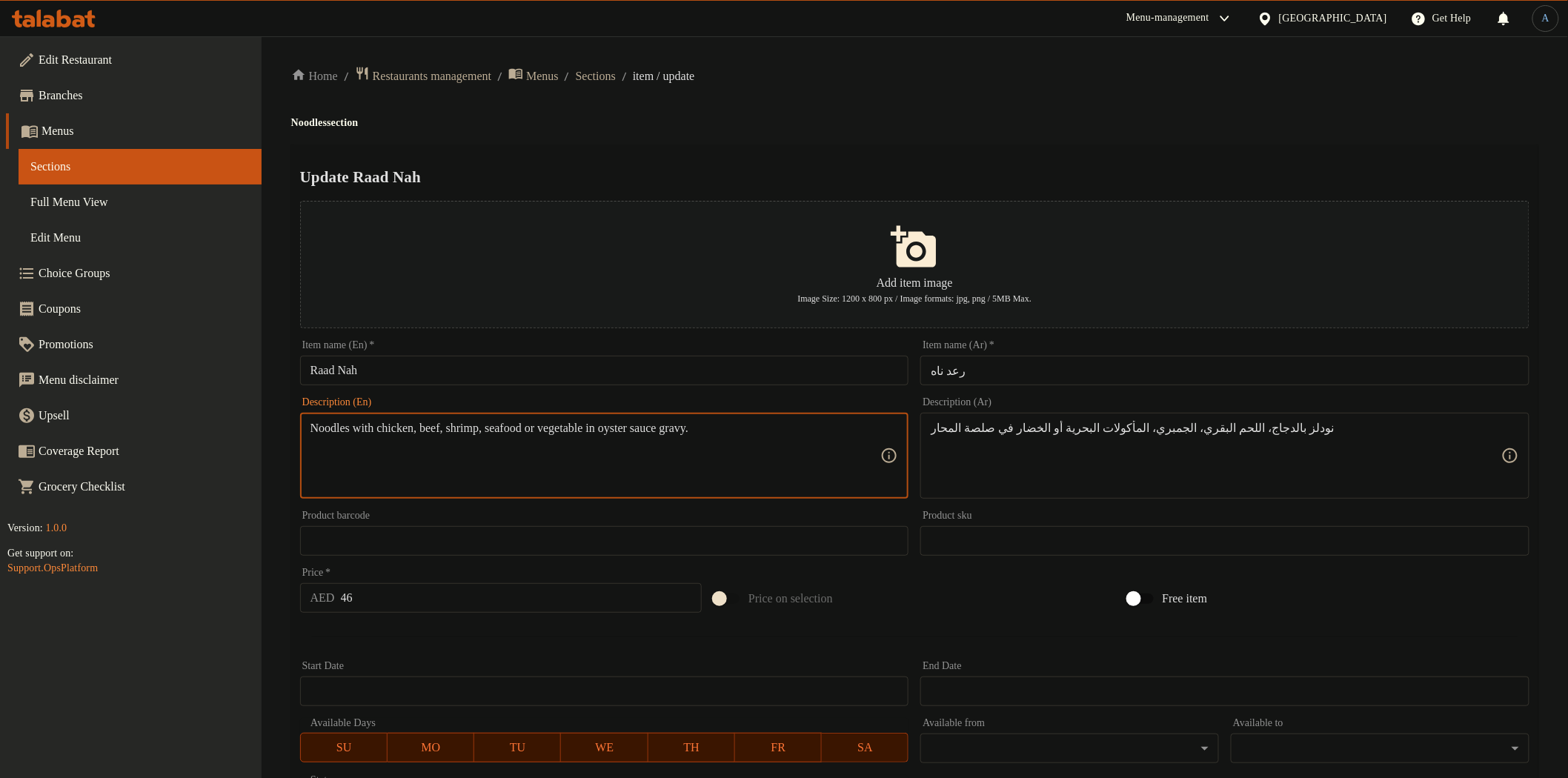
click at [544, 428] on textarea "Noodles with chicken, beef, shrimp, seafood or vegetable in oyster sauce gravy." at bounding box center [595, 455] width 571 height 70
click at [479, 425] on textarea "Noodles with chicken, beef, shrimp, seafood or vegetable in oyster sauce gravy." at bounding box center [595, 455] width 571 height 70
drag, startPoint x: 1350, startPoint y: 90, endPoint x: 1334, endPoint y: 100, distance: 18.9
click at [1350, 90] on div "Home / Restaurants management / Menus / Sections / item / update Noodles sectio…" at bounding box center [914, 671] width 1247 height 1211
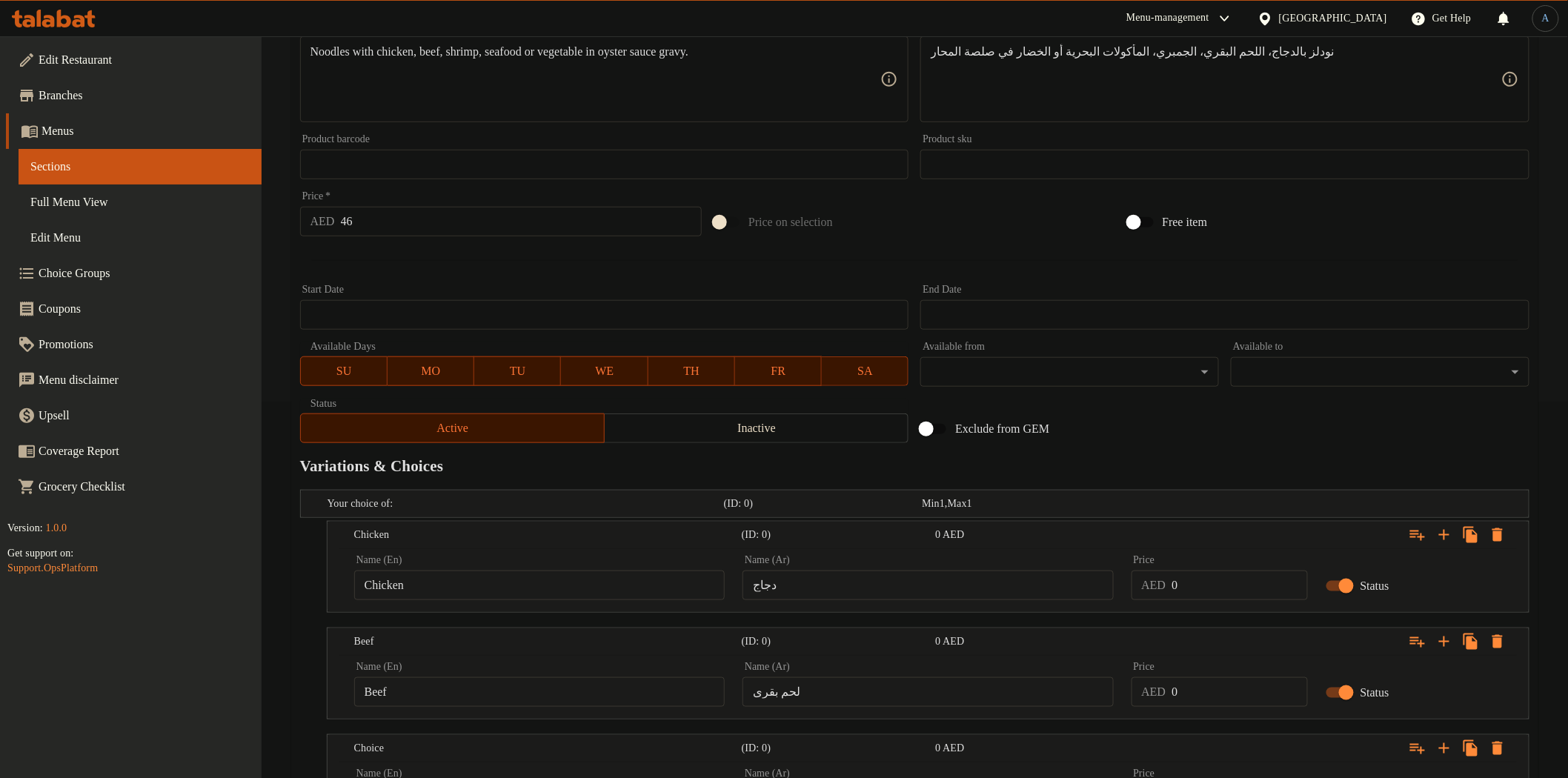
scroll to position [528, 0]
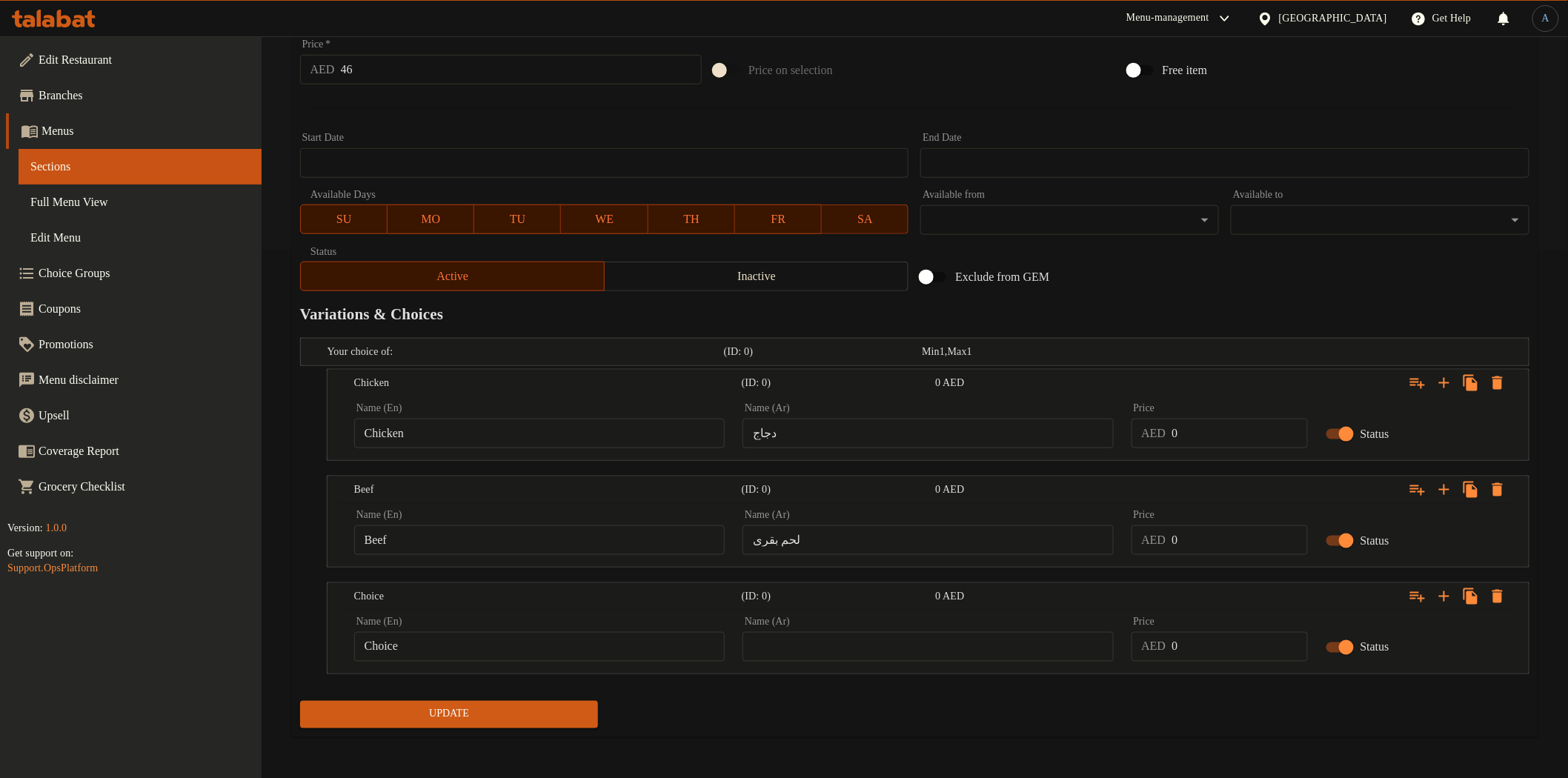
click at [469, 646] on input "Choice" at bounding box center [540, 647] width 371 height 29
paste input "Shrimp"
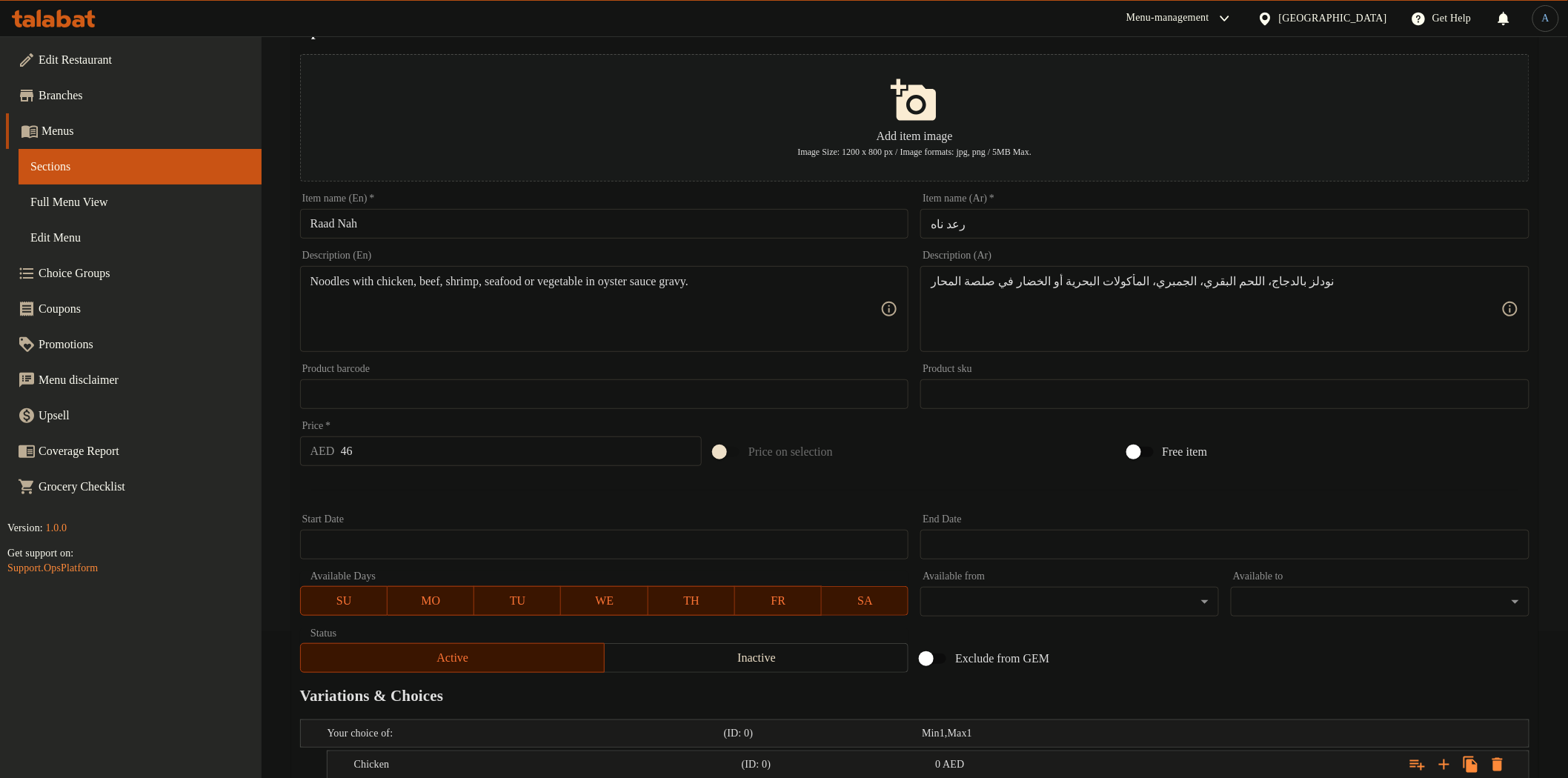
scroll to position [0, 0]
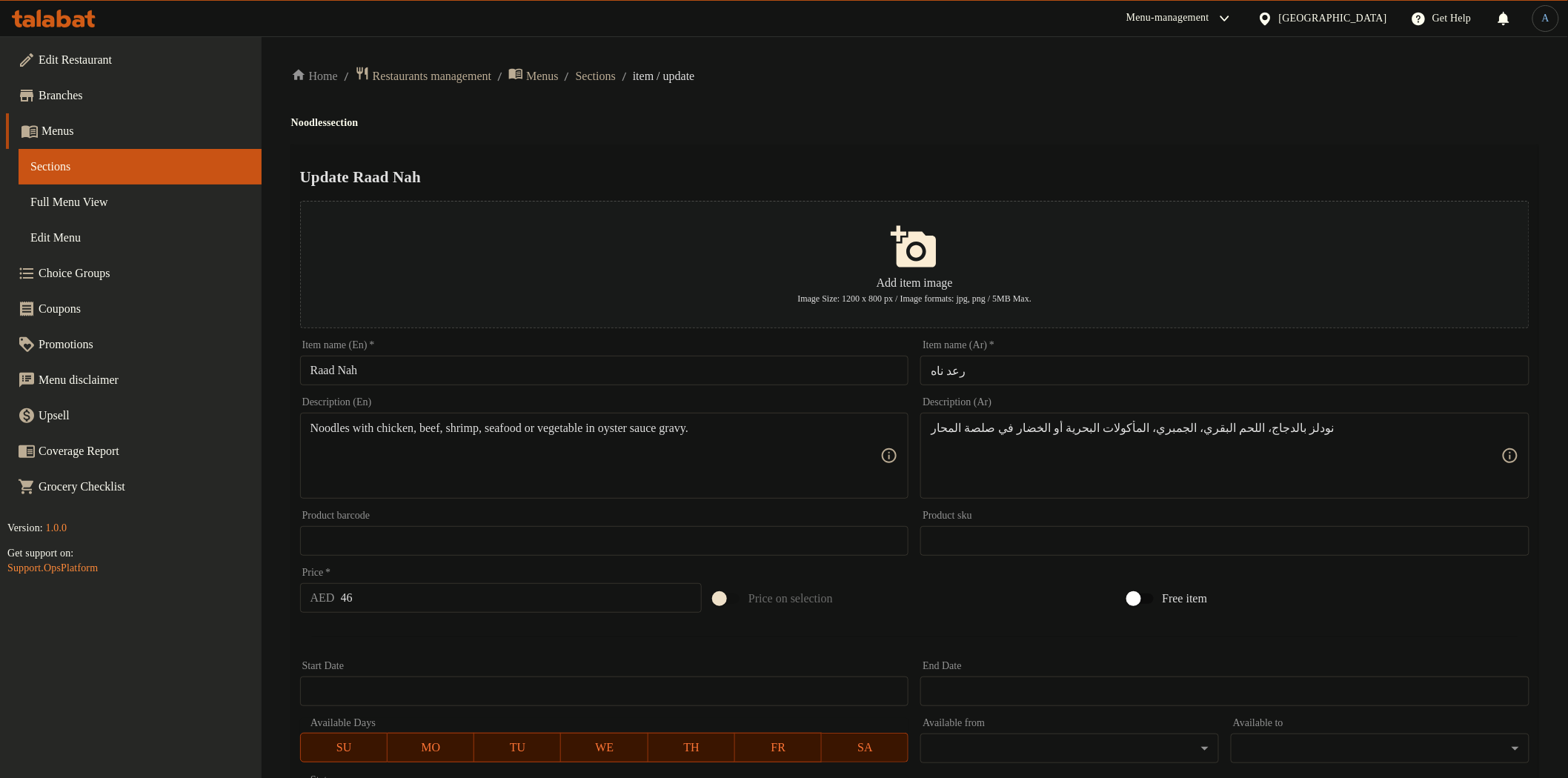
type input "Shrimp"
click at [534, 428] on textarea "Noodles with chicken, beef, shrimp, seafood or vegetable in oyster sauce gravy." at bounding box center [595, 455] width 571 height 70
click at [595, 427] on textarea "Noodles with chicken, beef, shrimp, seafood or vegetable in oyster sauce gravy." at bounding box center [595, 455] width 571 height 70
click at [527, 428] on textarea "Noodles with chicken, beef, shrimp, seafood or vegetable in oyster sauce gravy." at bounding box center [595, 455] width 571 height 70
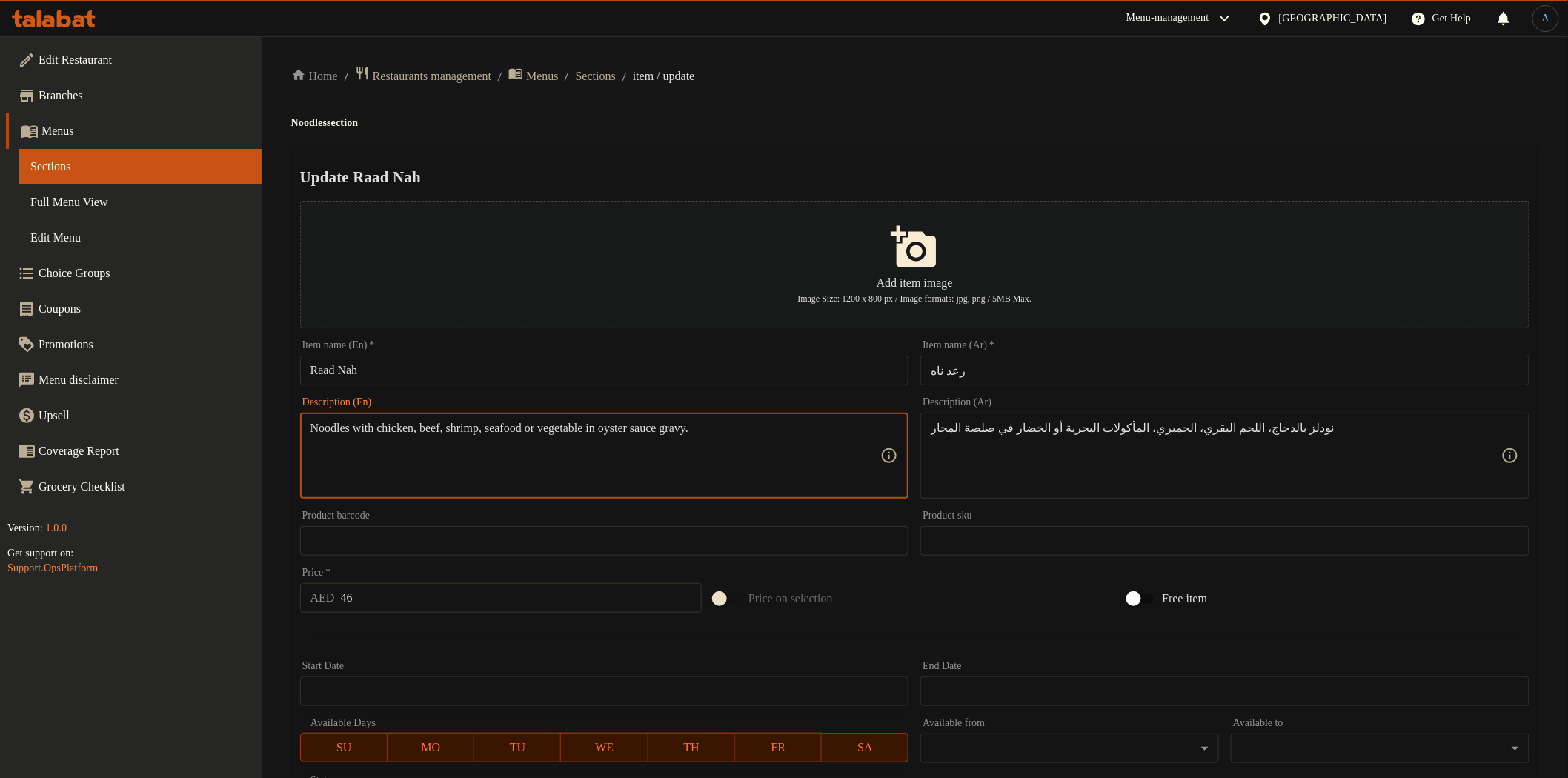
click at [527, 428] on textarea "Noodles with chicken, beef, shrimp, seafood or vegetable in oyster sauce gravy." at bounding box center [595, 455] width 571 height 70
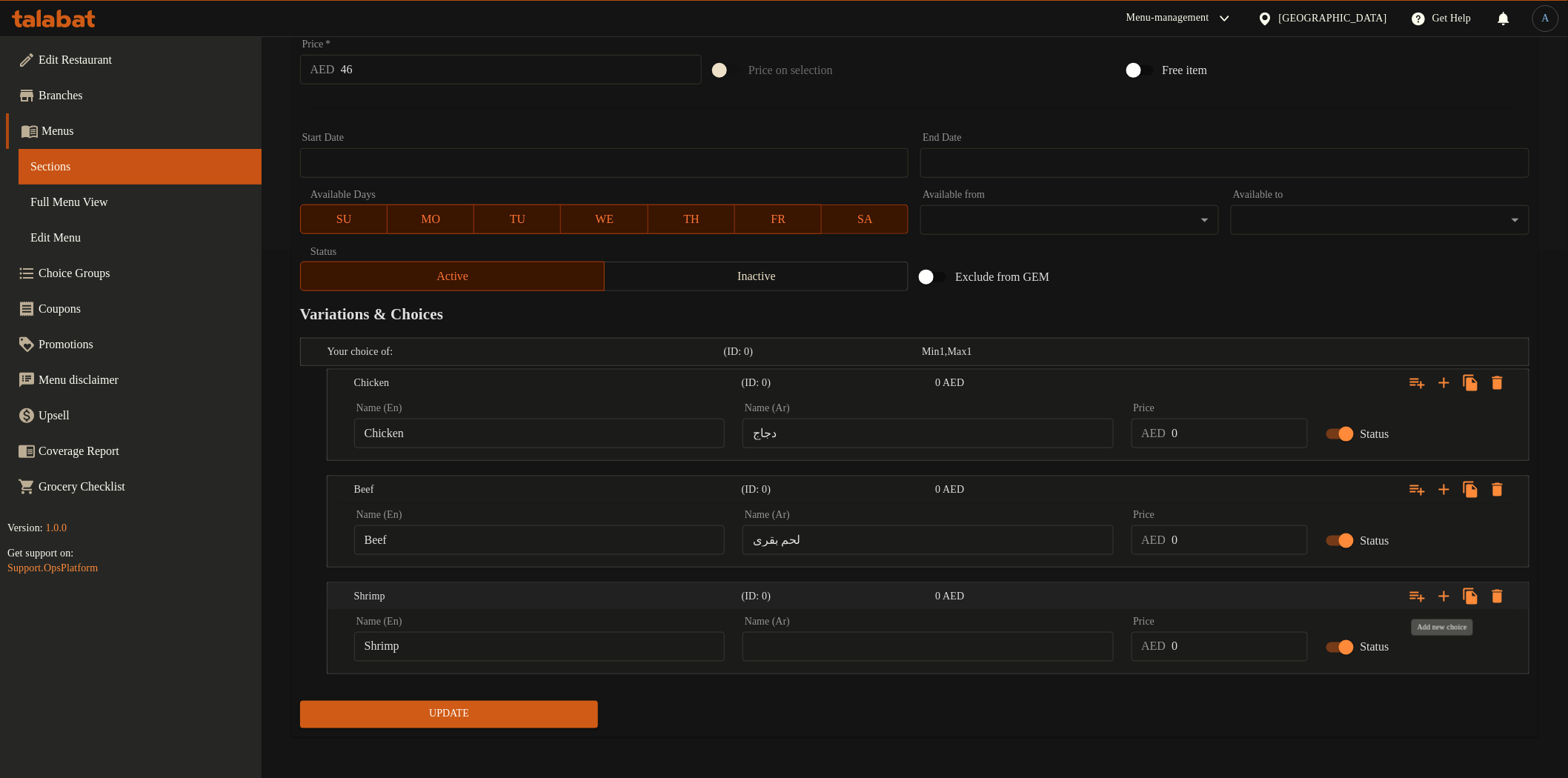
click at [1451, 597] on icon "Expand" at bounding box center [1444, 596] width 18 height 18
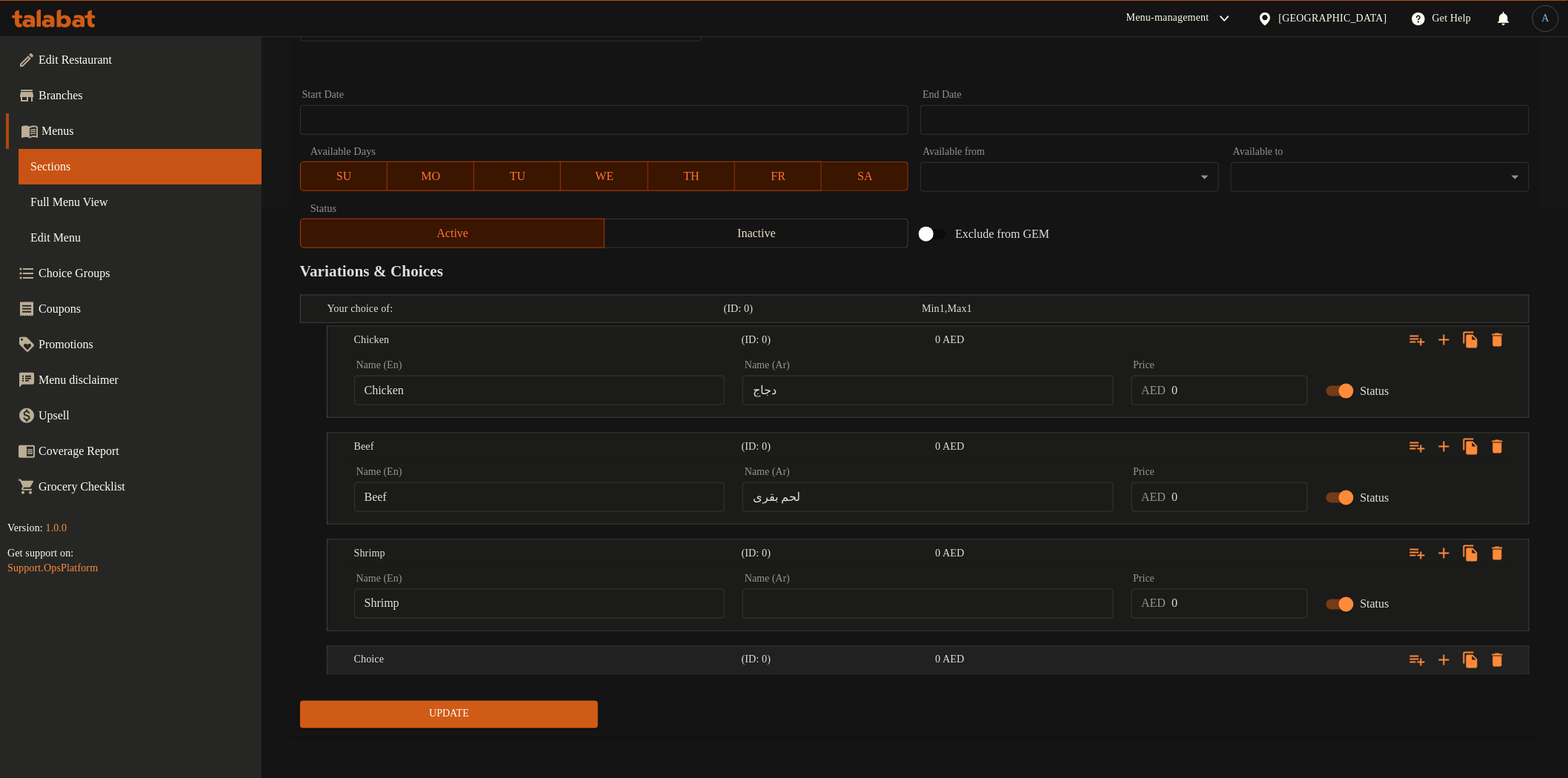
click at [719, 657] on h5 "Choice" at bounding box center [545, 660] width 381 height 15
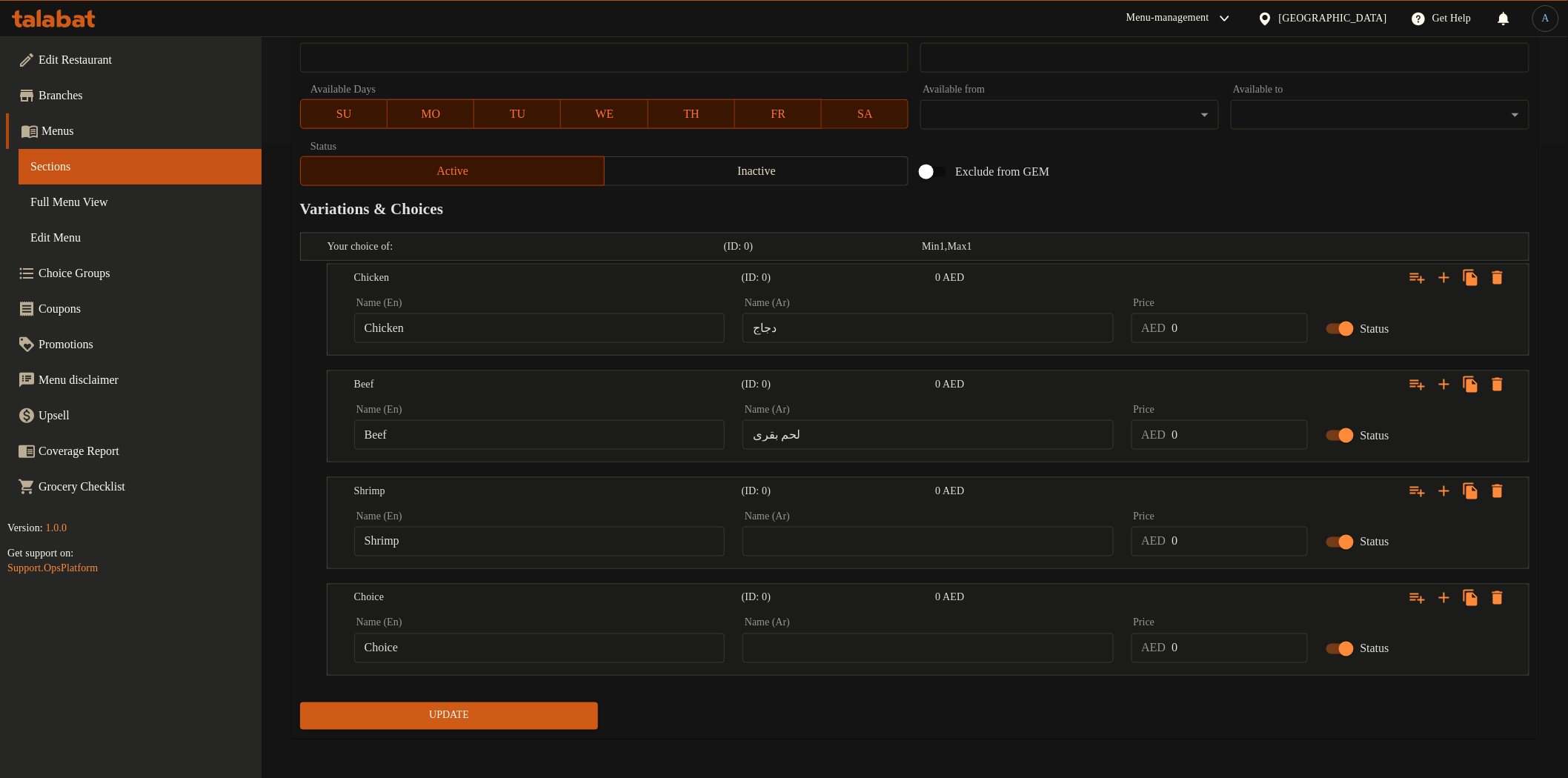
scroll to position [634, 0]
click at [625, 638] on input "Choice" at bounding box center [540, 648] width 371 height 29
paste input "seafood"
type input "Seafood"
click at [872, 544] on input "text" at bounding box center [928, 540] width 371 height 29
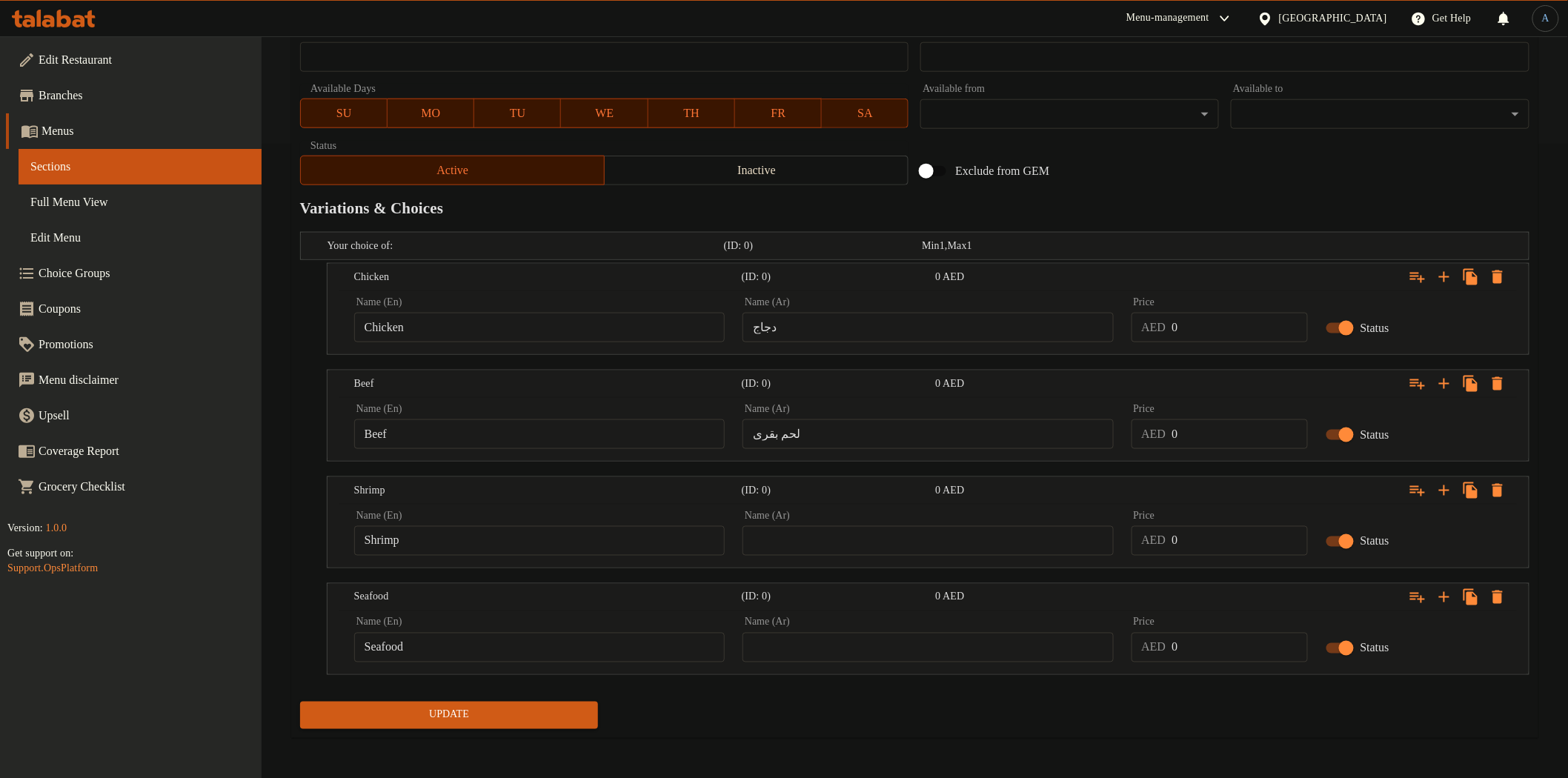
paste input "مأكولات بحرية,"
type input "مأكولات بحرية,"
click at [831, 648] on input "text" at bounding box center [928, 648] width 371 height 29
paste input "مأكولات بحرية,"
type input "مأكولات بحرية"
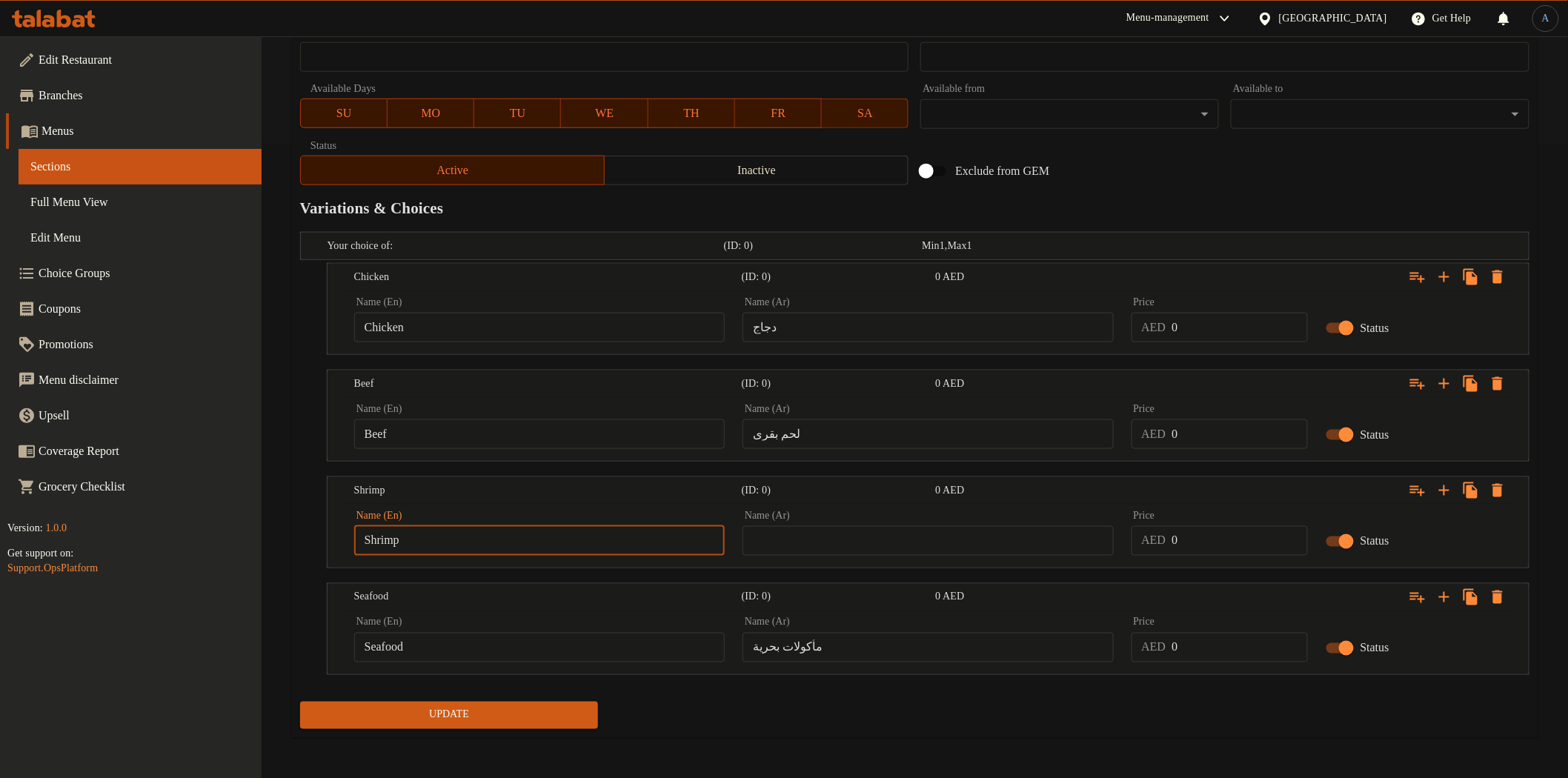
click at [672, 549] on input "Shrimp" at bounding box center [540, 540] width 371 height 29
click at [895, 543] on input "text" at bounding box center [928, 540] width 371 height 29
paste input "جمبري"
type input "جمبري"
click at [925, 712] on div "Update" at bounding box center [915, 715] width 1241 height 39
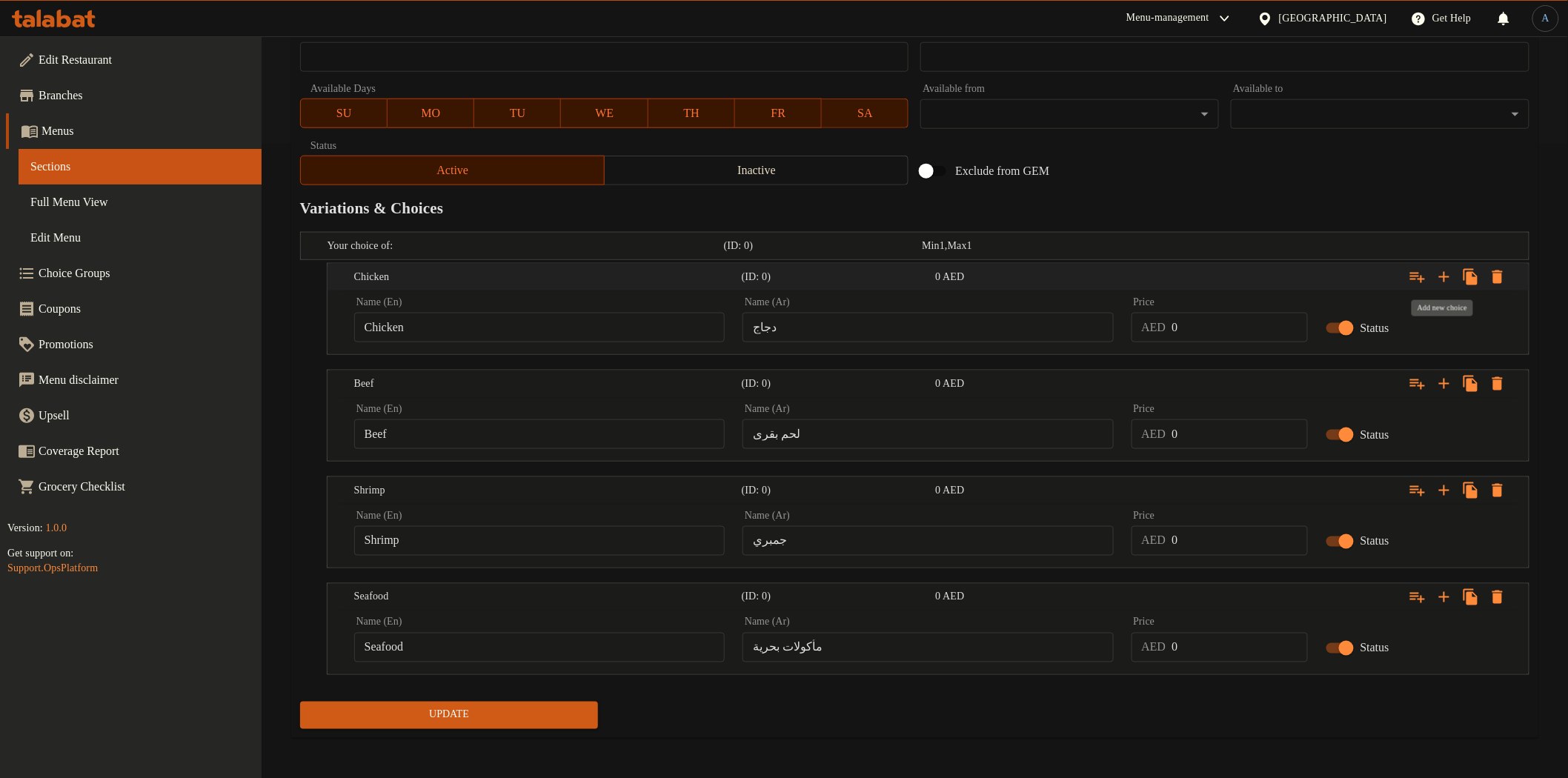
click at [1441, 279] on icon "Expand" at bounding box center [1444, 276] width 18 height 18
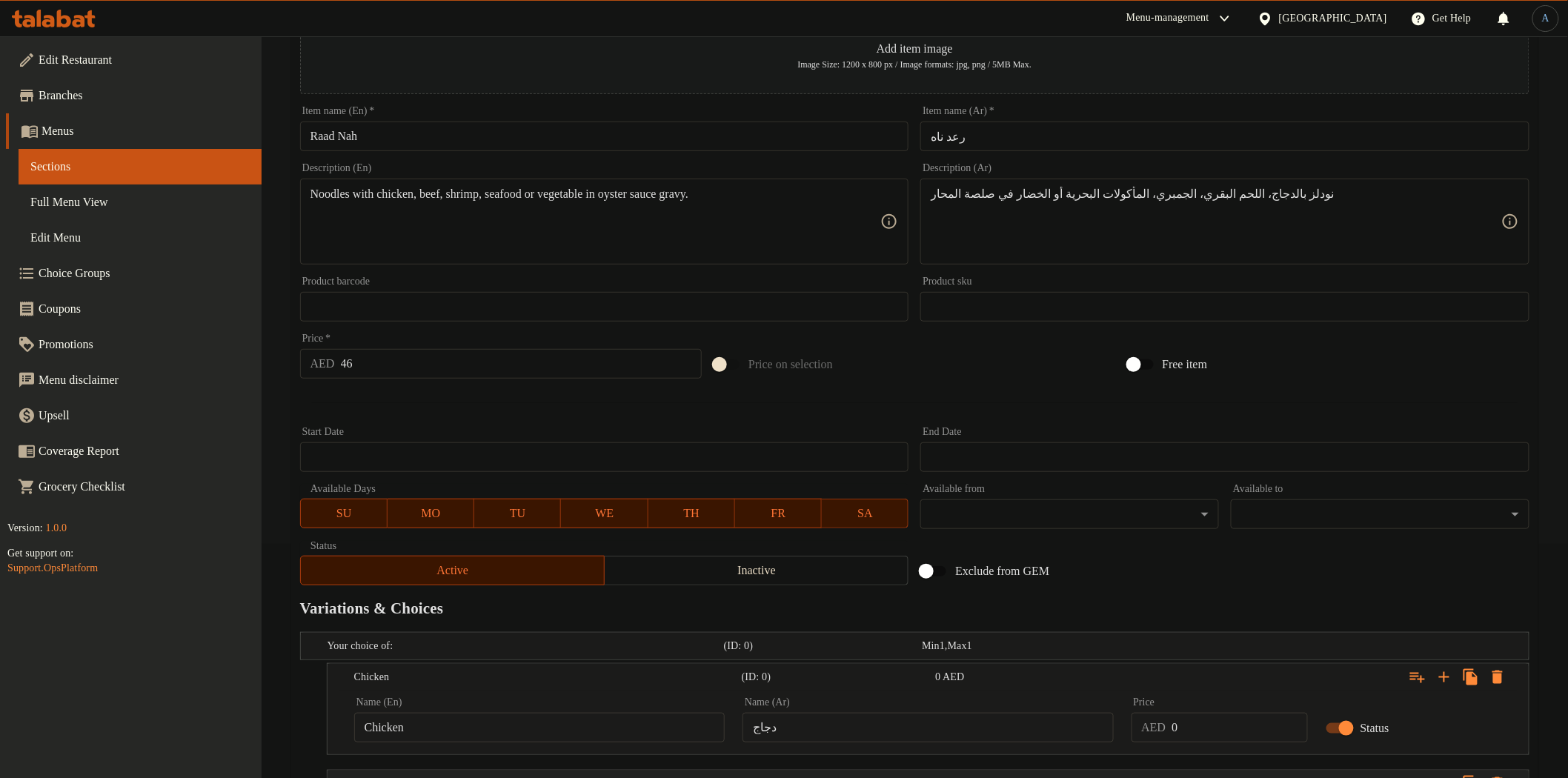
scroll to position [0, 0]
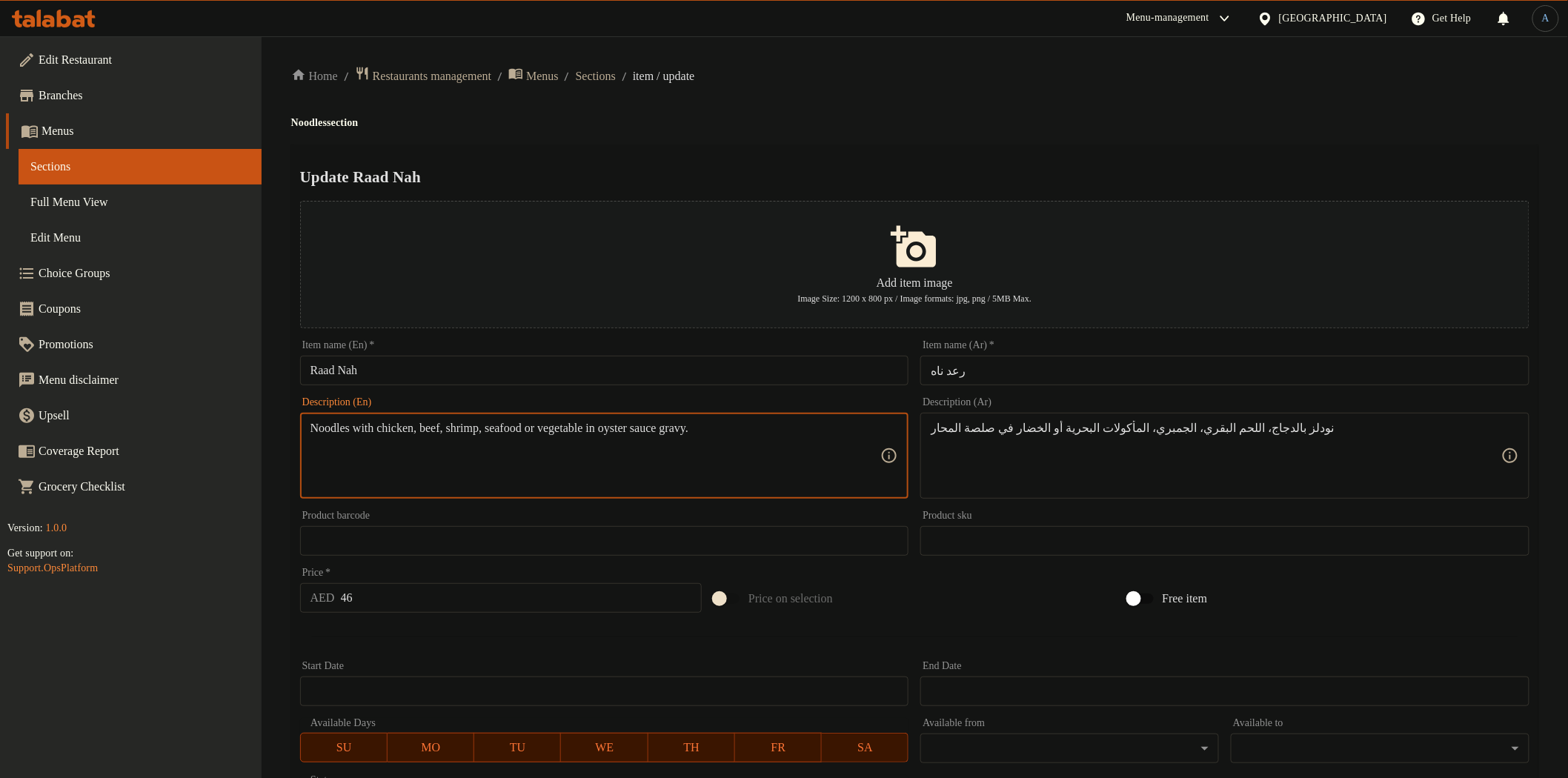
click at [603, 430] on textarea "Noodles with chicken, beef, shrimp, seafood or vegetable in oyster sauce gravy." at bounding box center [595, 455] width 571 height 70
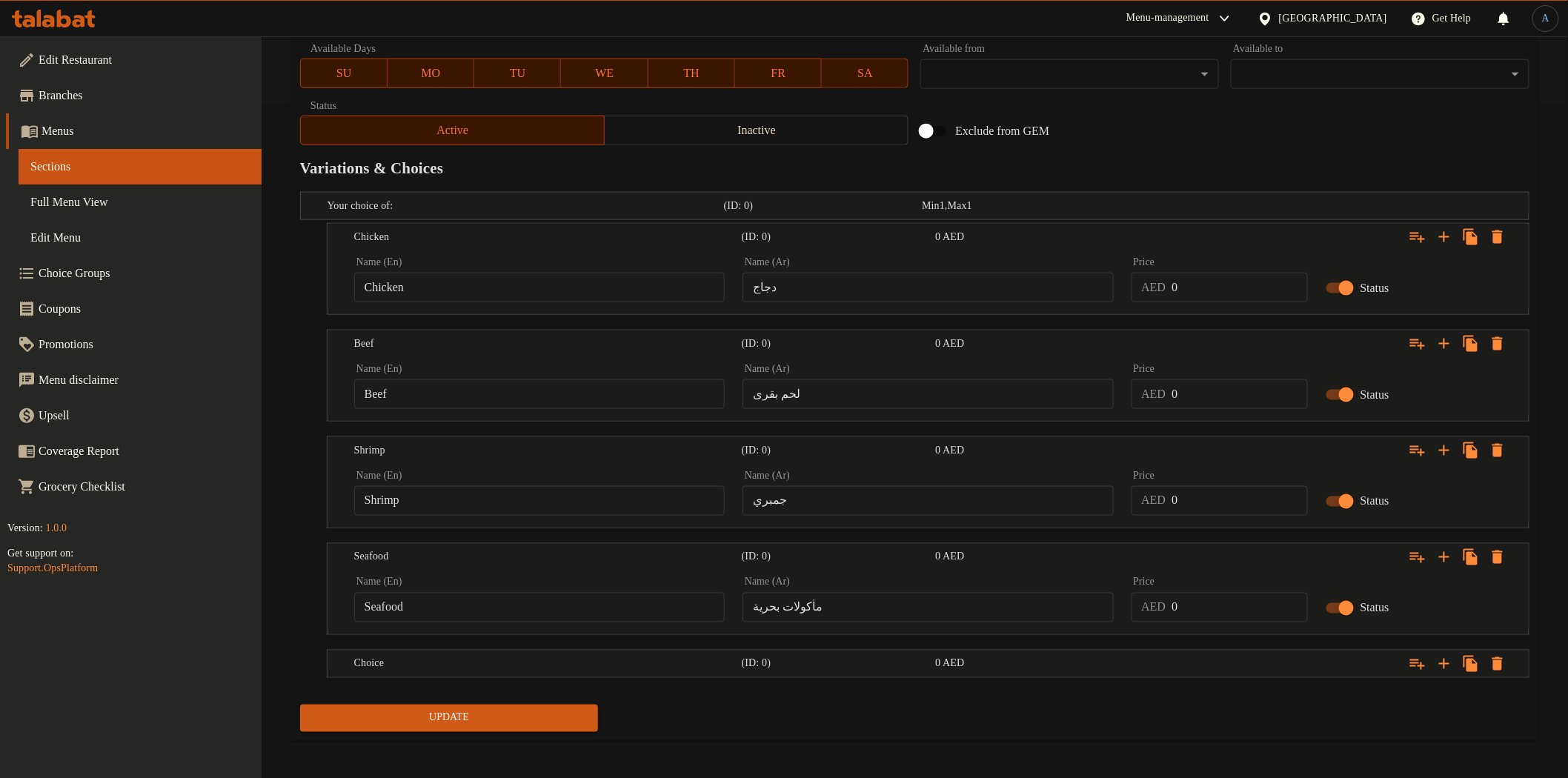
scroll to position [678, 0]
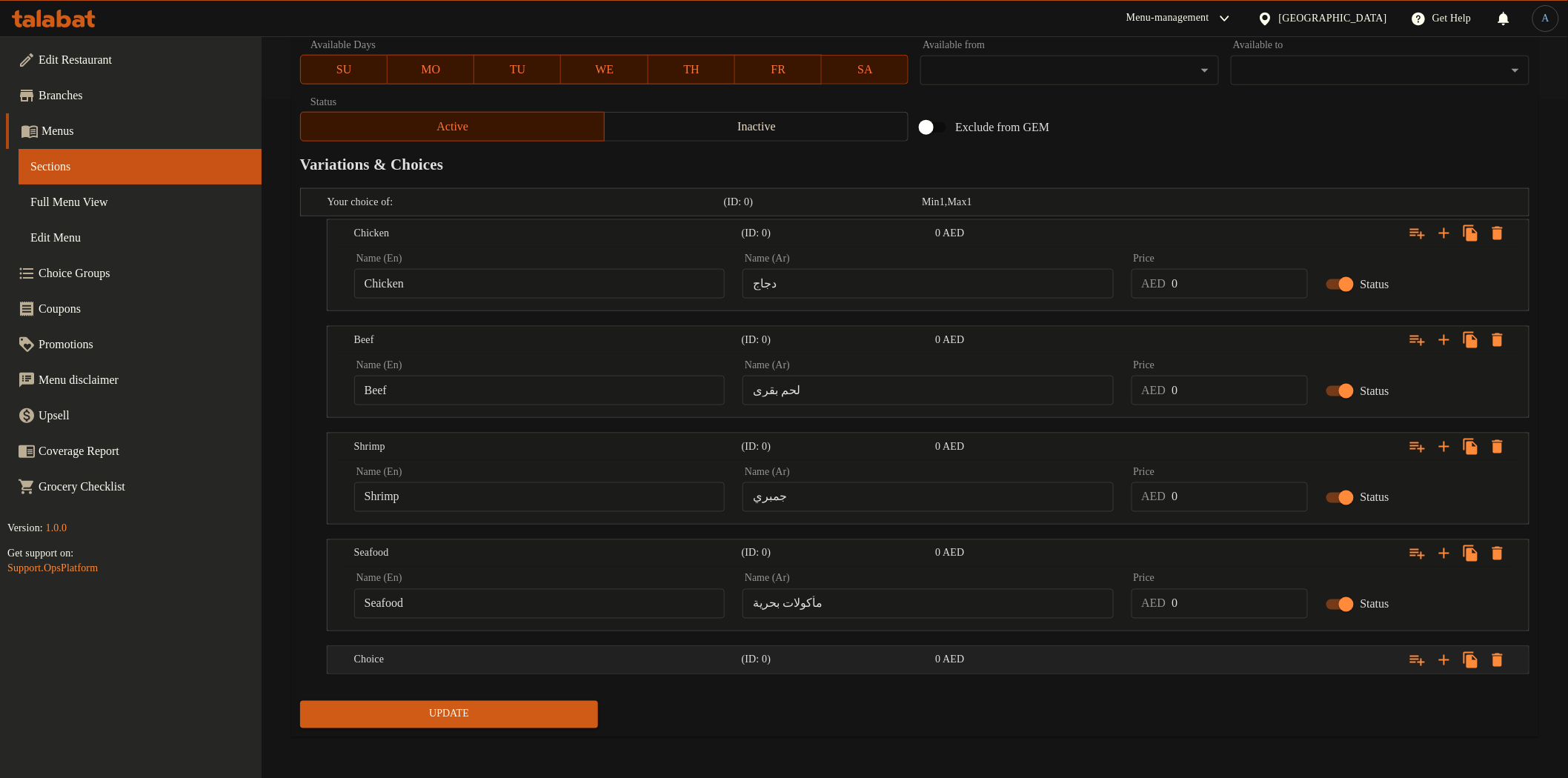
click at [462, 650] on div "Choice" at bounding box center [545, 660] width 388 height 21
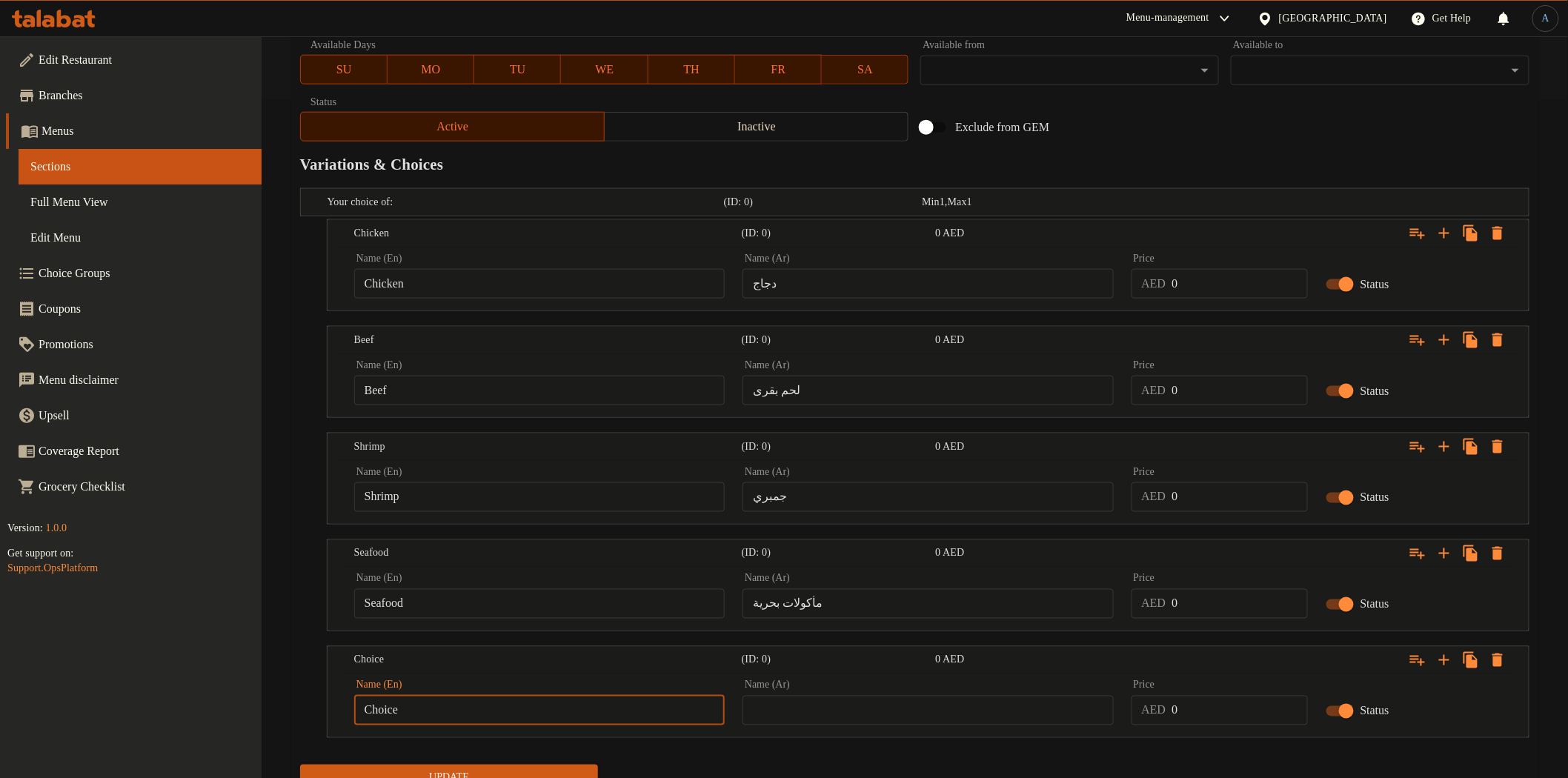
click at [454, 711] on input "Choice" at bounding box center [540, 710] width 371 height 29
paste input "vegetable"
type input "Vegetable"
click at [913, 700] on input "text" at bounding box center [928, 710] width 371 height 29
paste input "خضروات"
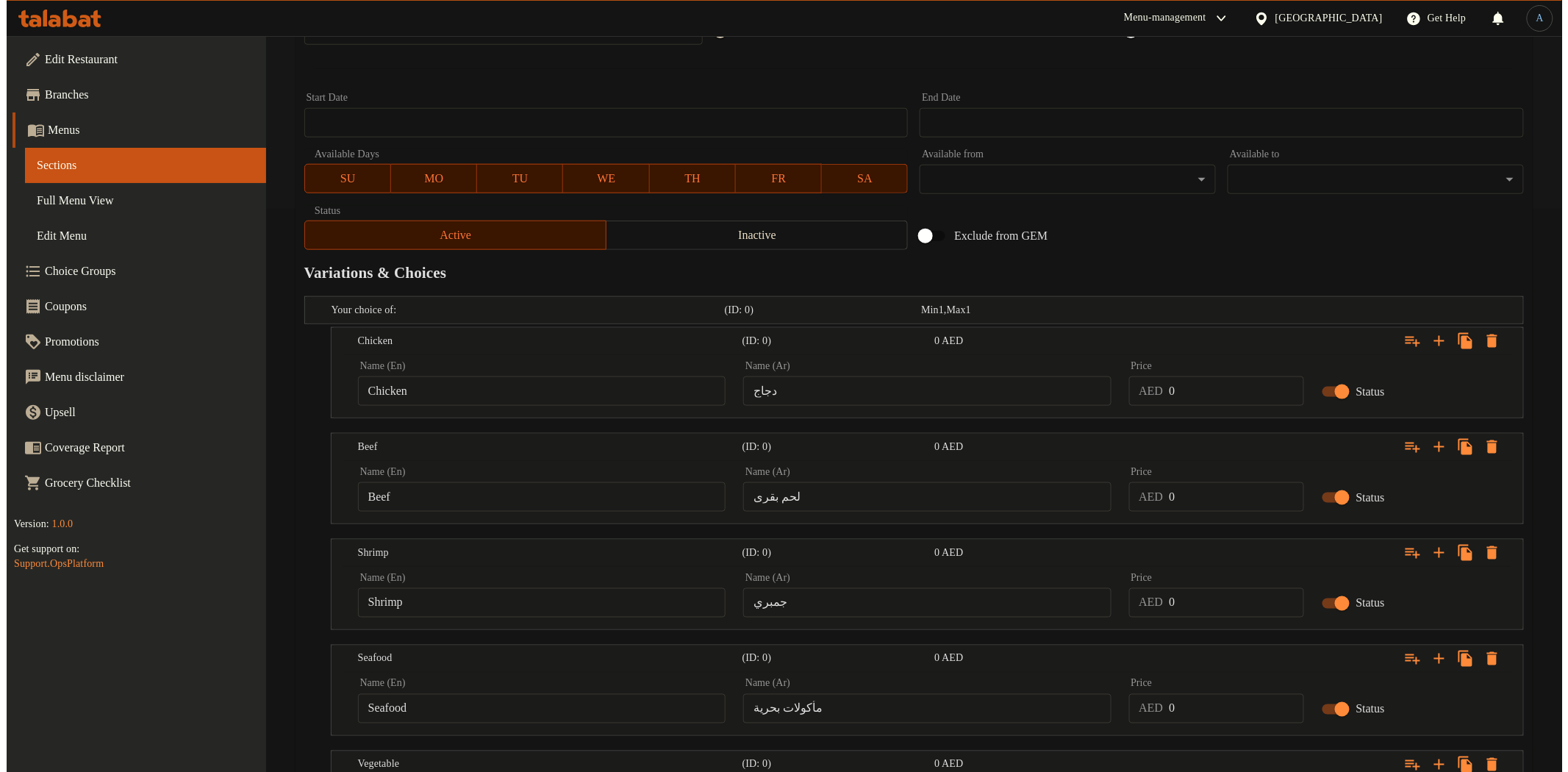
scroll to position [428, 0]
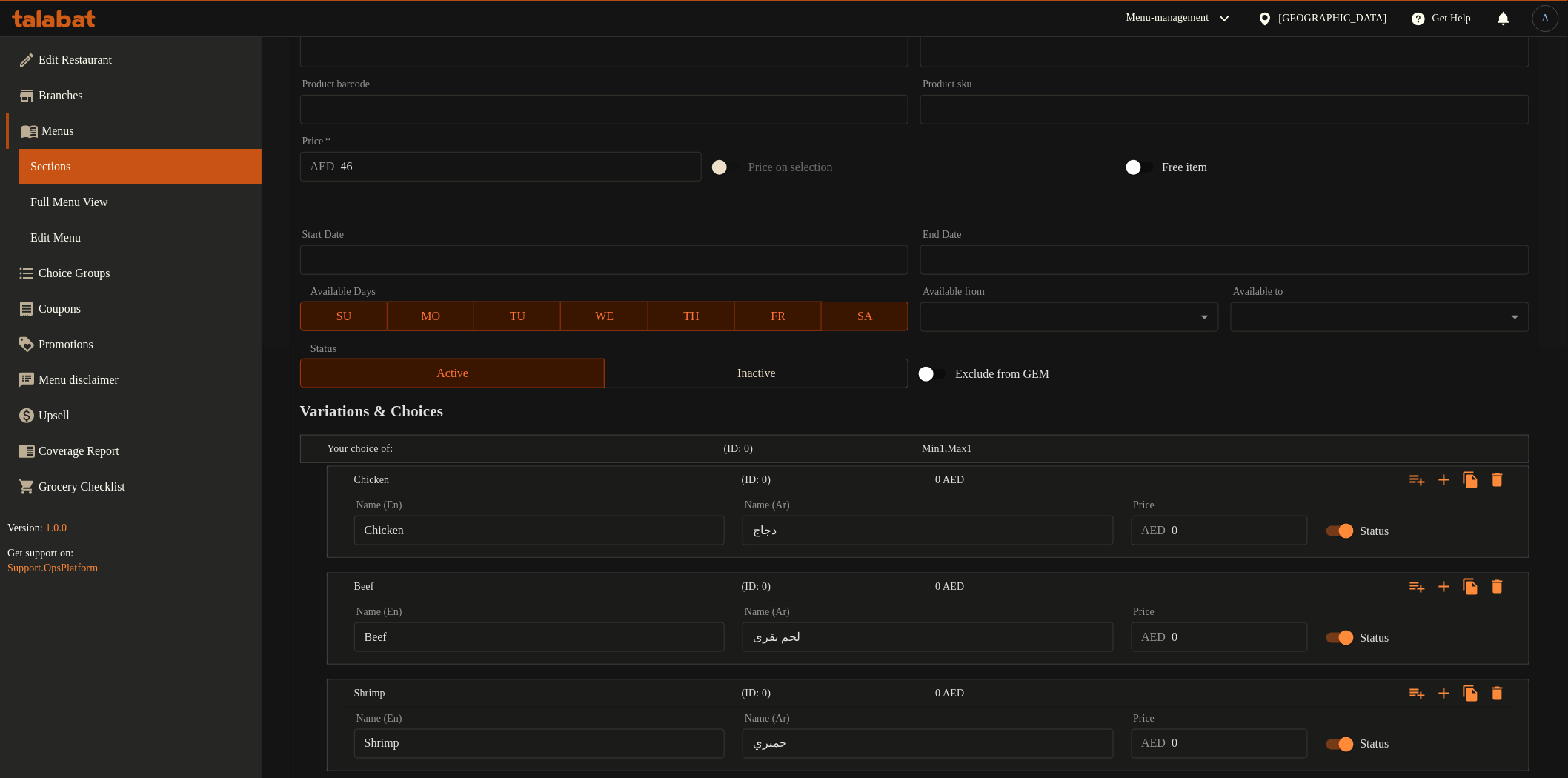
type input "خضروات"
click at [416, 167] on input "46" at bounding box center [521, 167] width 361 height 29
type input "0"
click at [1199, 524] on input "0" at bounding box center [1239, 530] width 136 height 29
paste input "46"
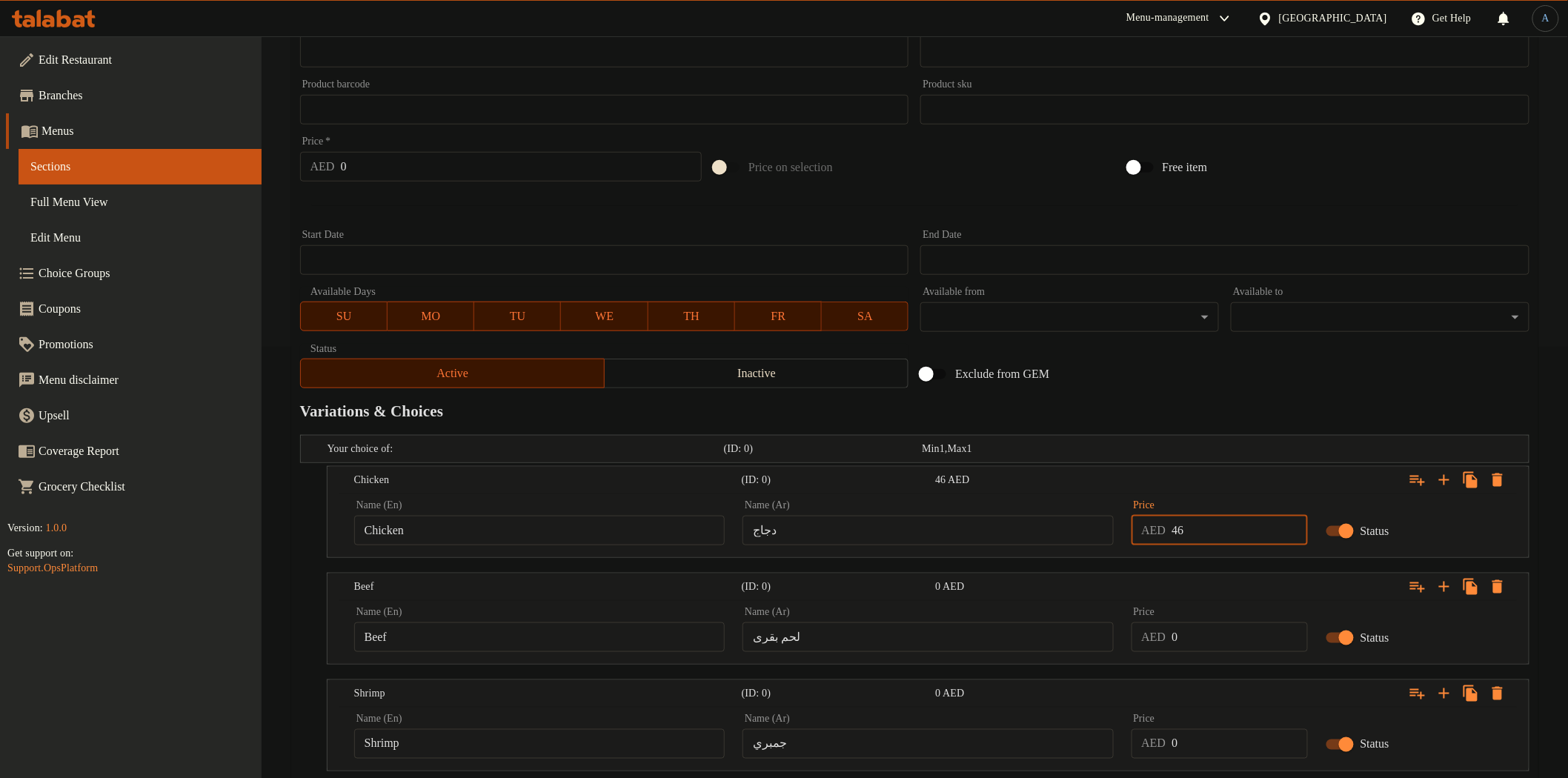
type input "46"
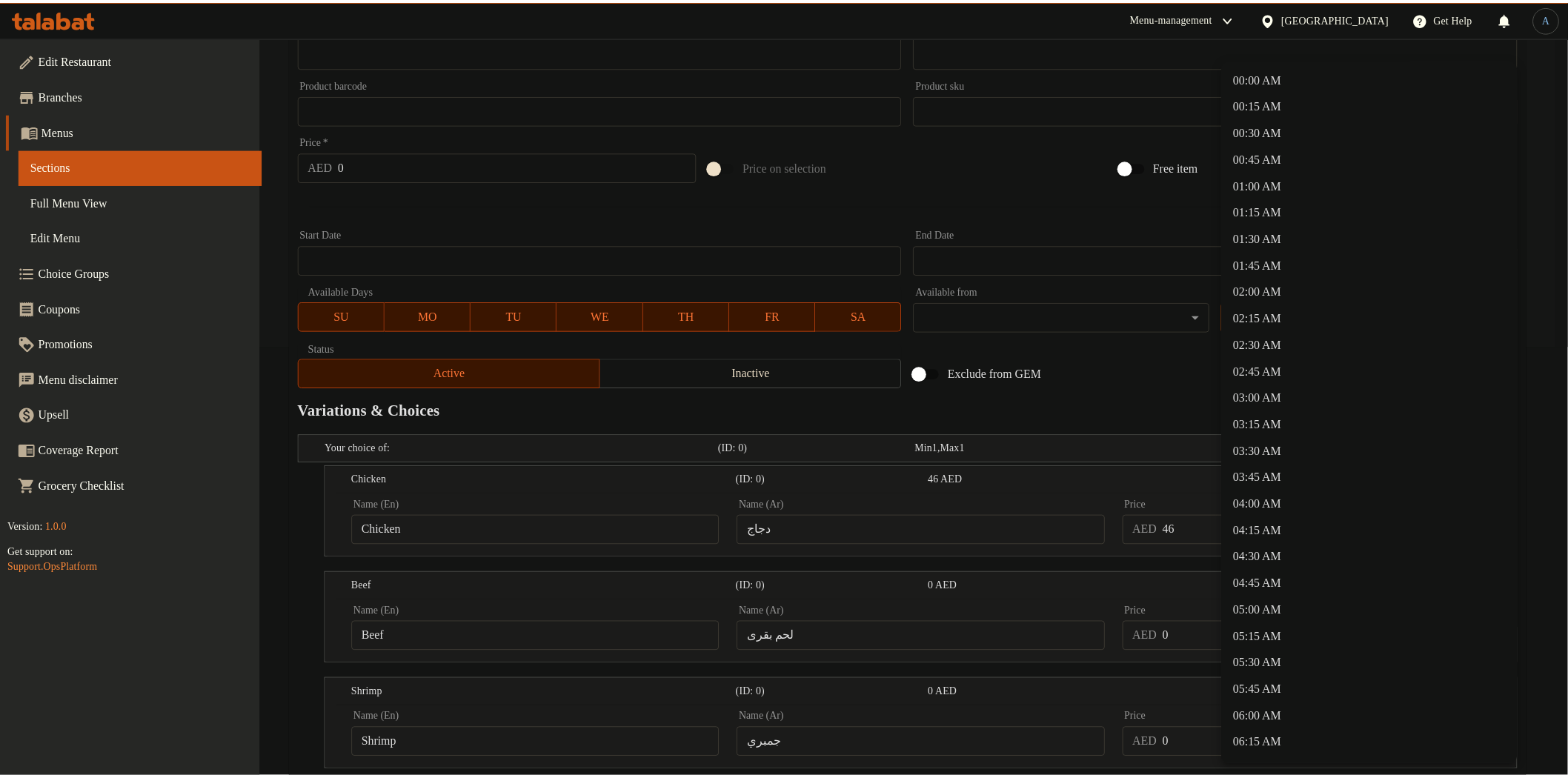
scroll to position [164, 0]
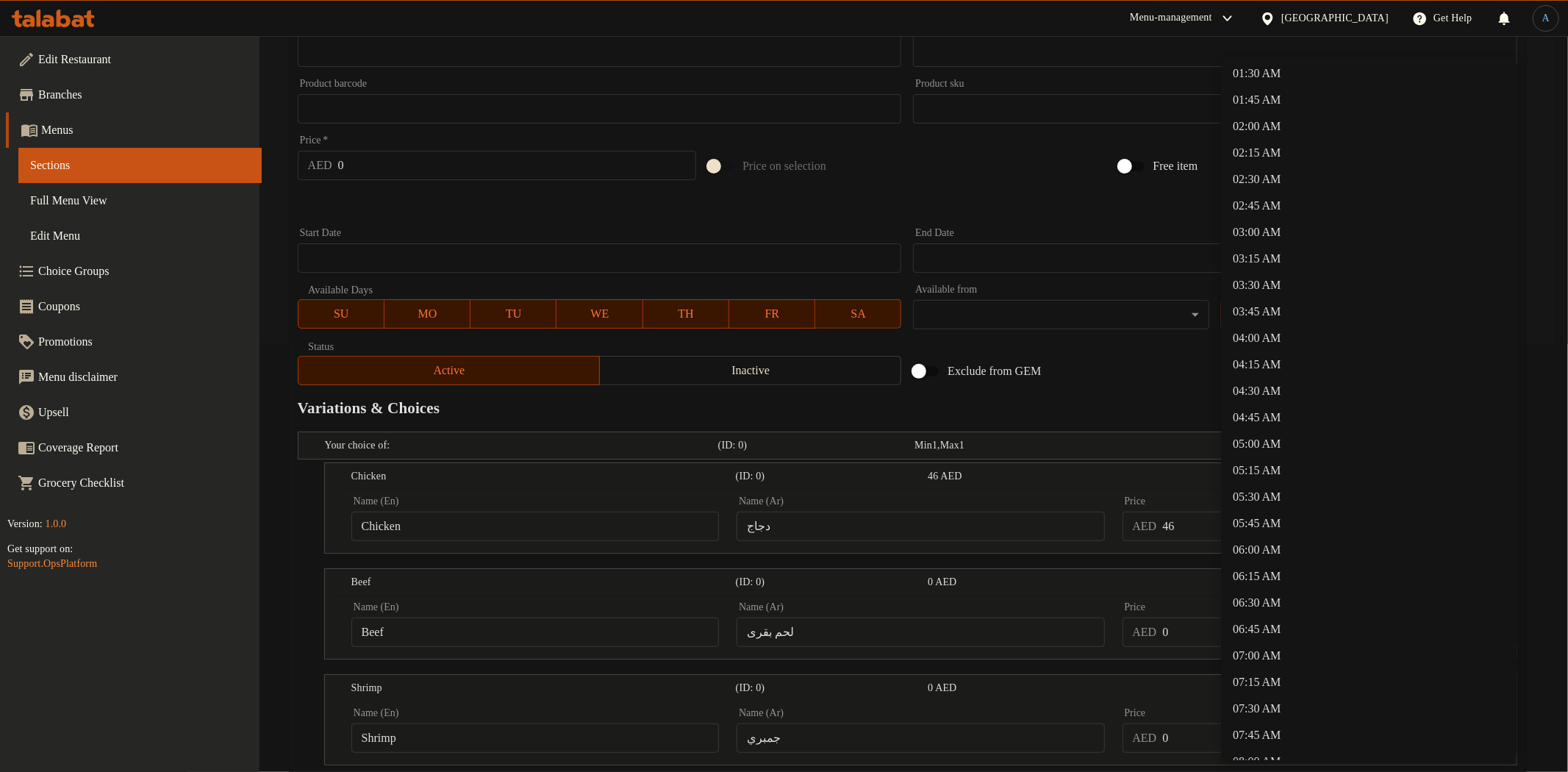
click at [1088, 365] on div at bounding box center [784, 386] width 1568 height 772
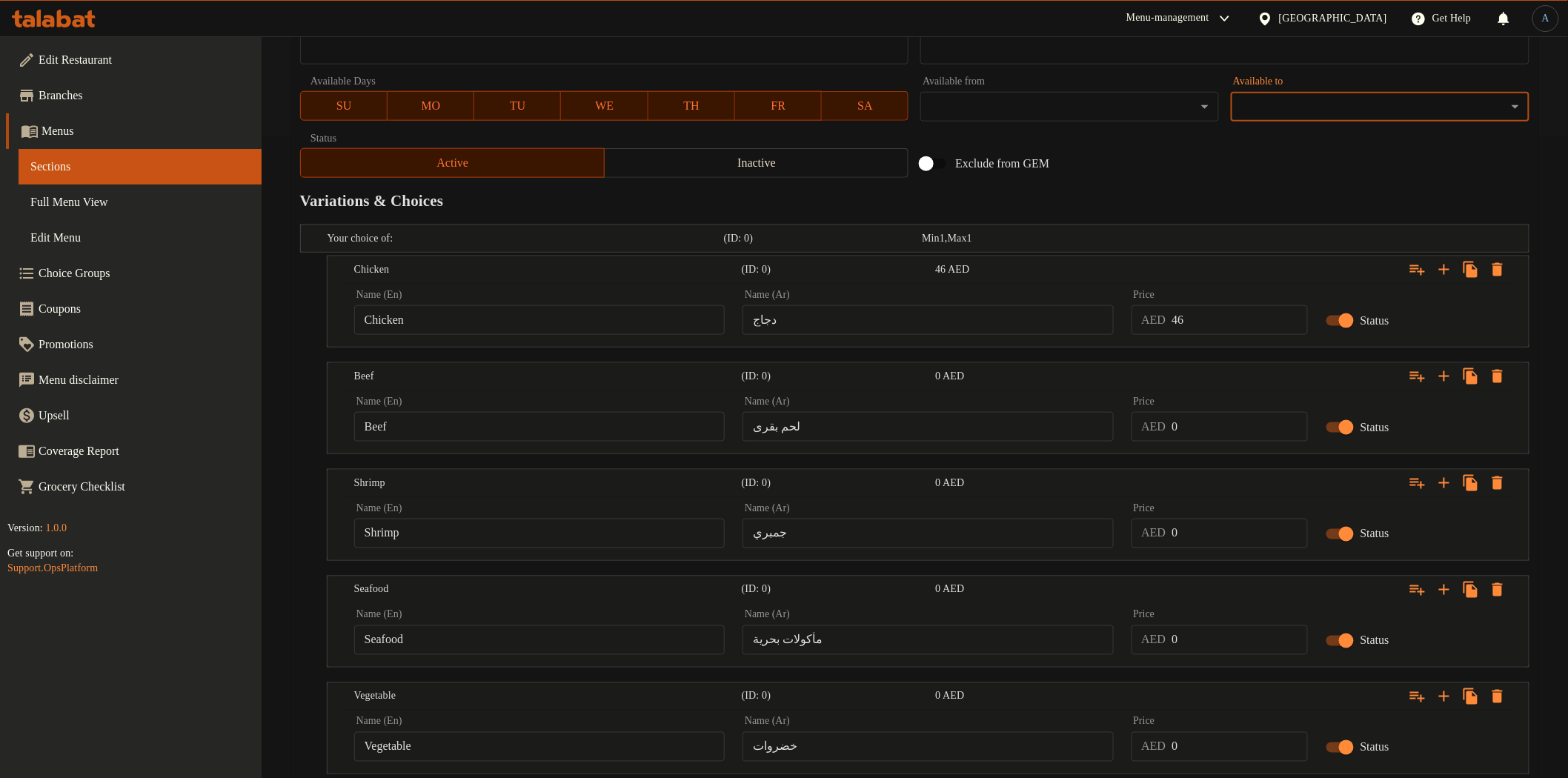
scroll to position [742, 0]
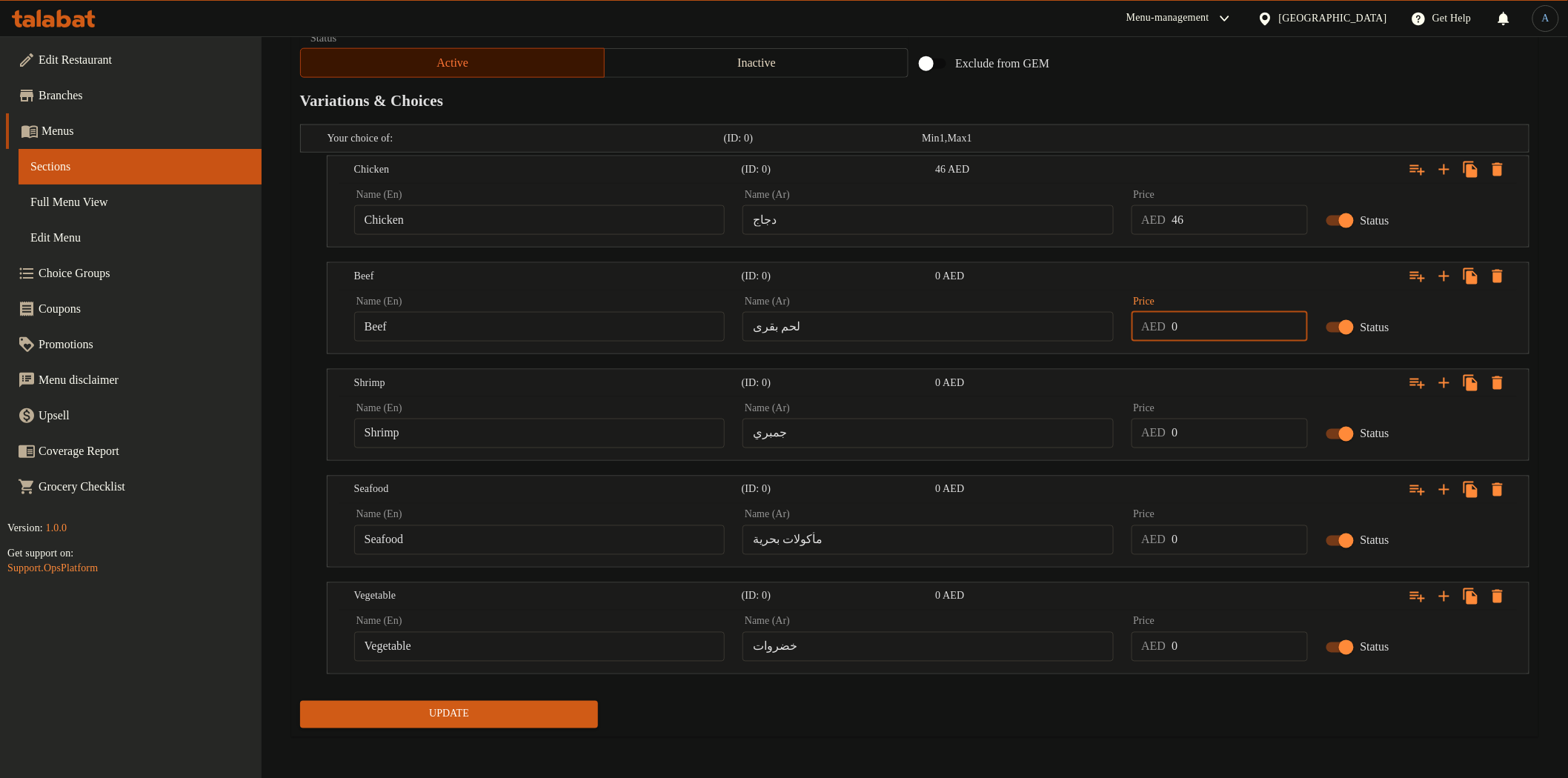
click at [1233, 335] on input "0" at bounding box center [1239, 326] width 136 height 29
paste input "46"
type input "46"
click at [1217, 418] on input "0" at bounding box center [1239, 433] width 136 height 29
paste input "46"
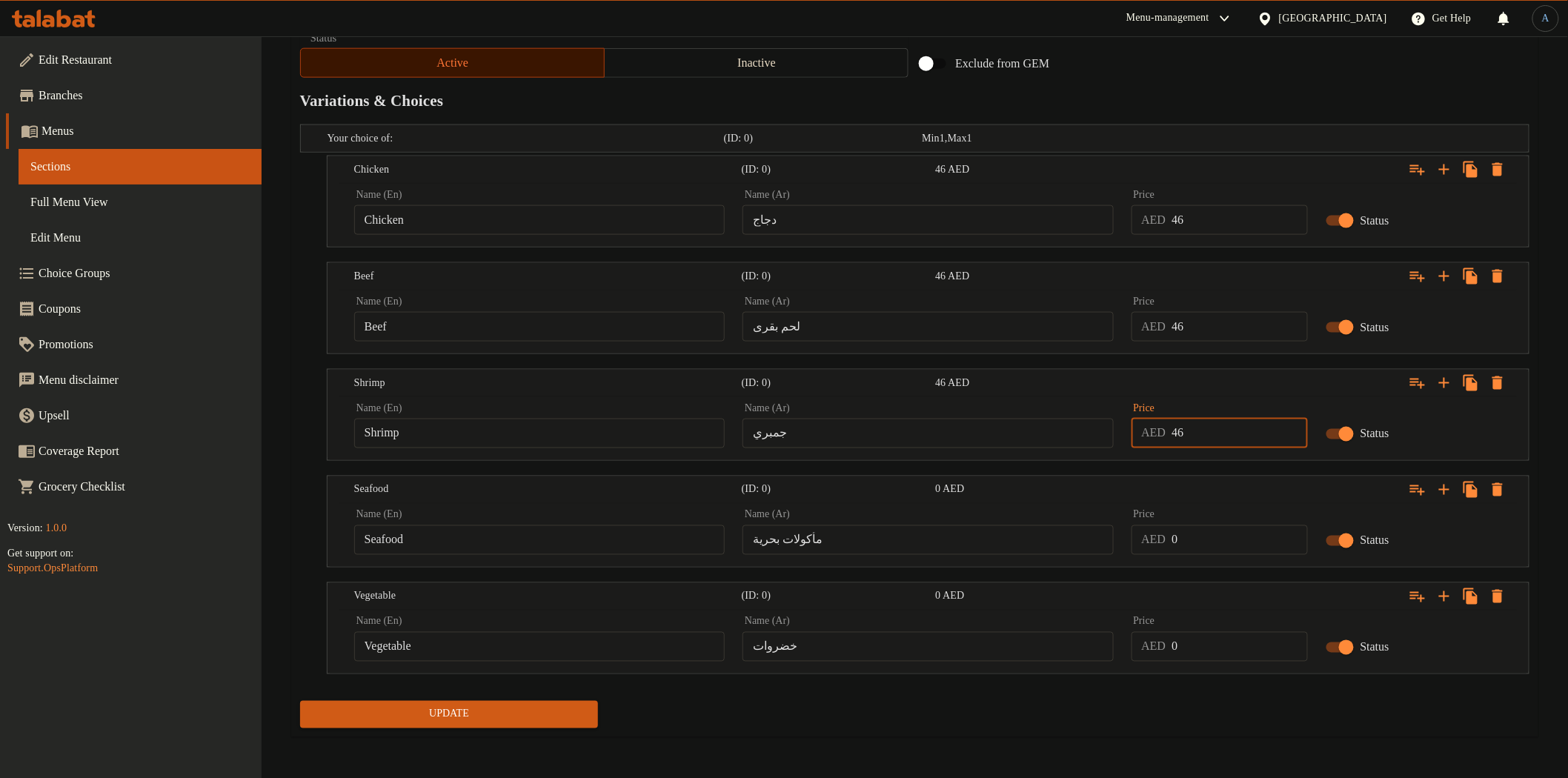
type input "46"
click at [1213, 552] on input "0" at bounding box center [1239, 540] width 136 height 29
paste input "46"
type input "46"
click at [1190, 651] on input "0" at bounding box center [1239, 647] width 136 height 29
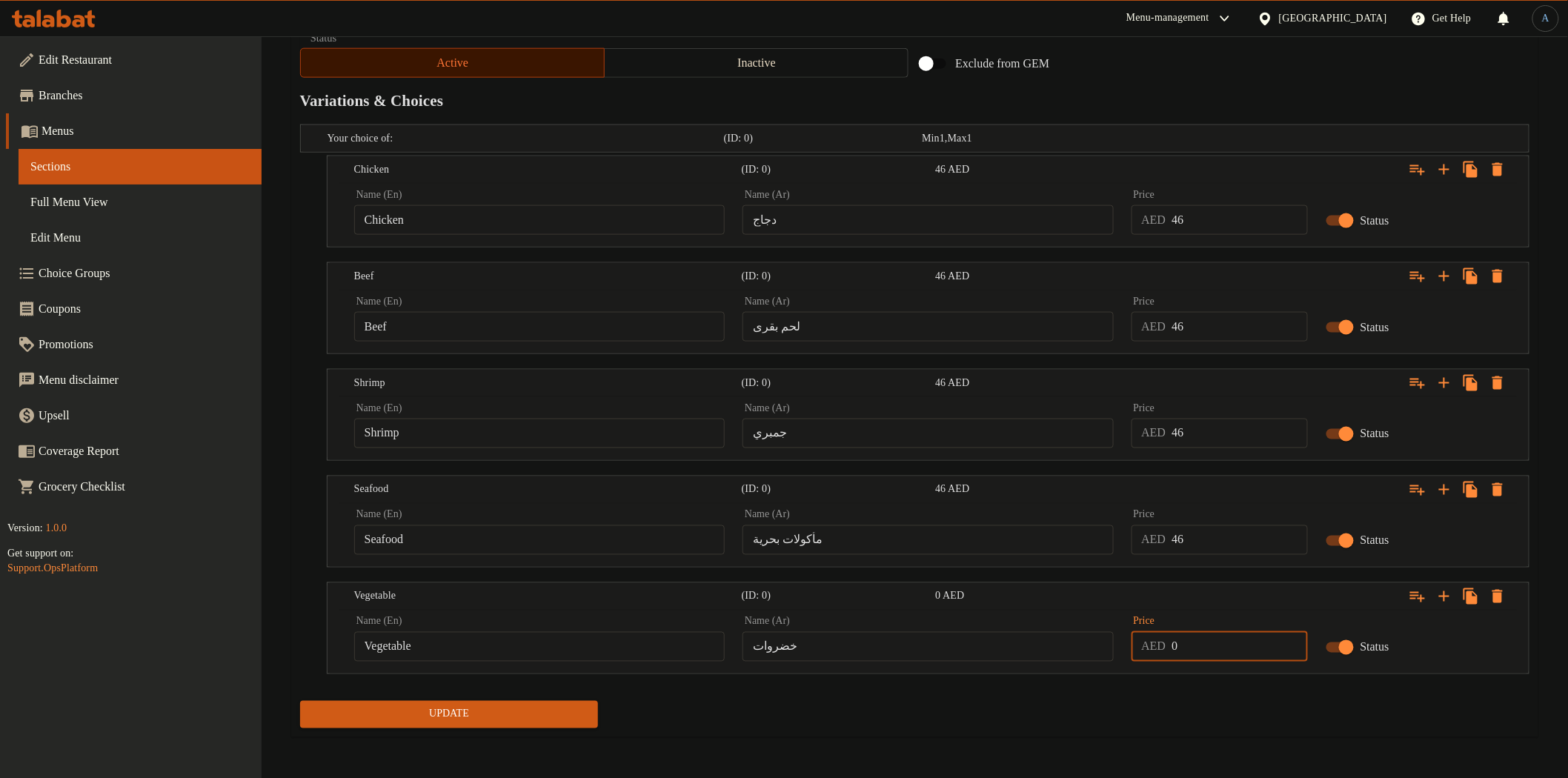
paste input "46"
type input "46"
click at [1228, 722] on div "Update" at bounding box center [915, 714] width 1241 height 39
click at [527, 726] on button "Update" at bounding box center [449, 715] width 299 height 28
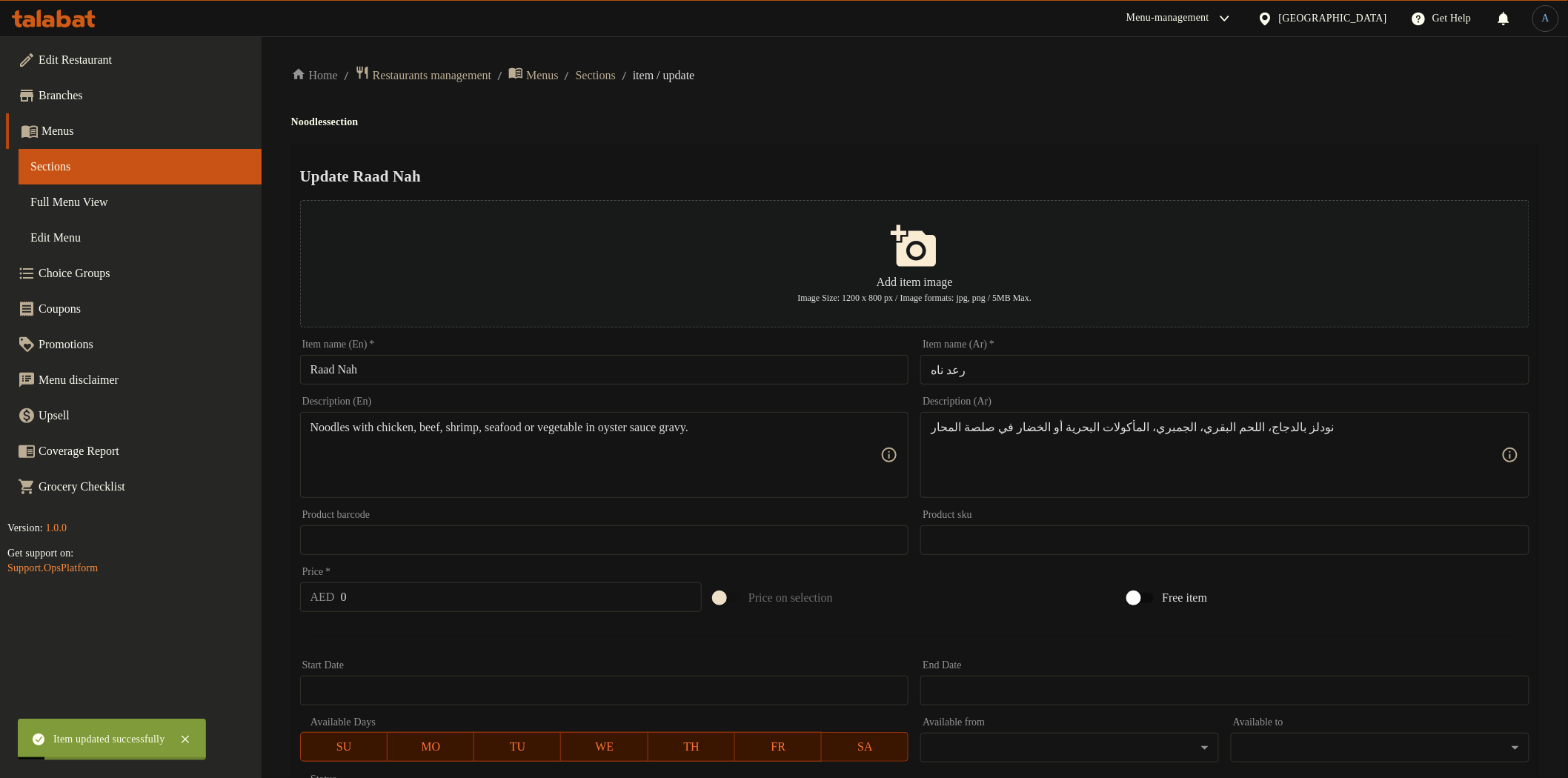
scroll to position [0, 0]
click at [616, 82] on span "Sections" at bounding box center [596, 76] width 40 height 18
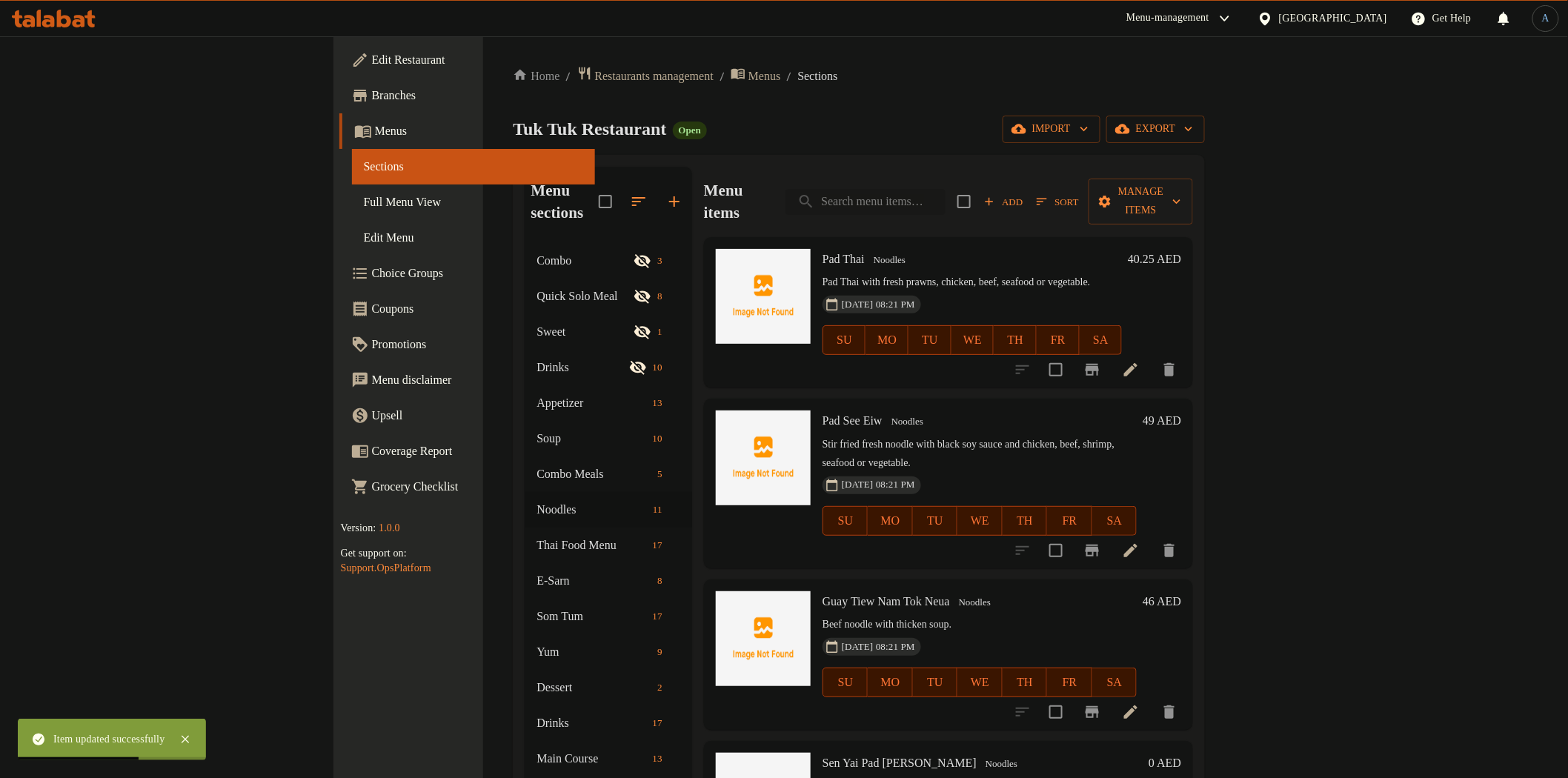
click at [936, 191] on input "search" at bounding box center [865, 202] width 160 height 26
paste input "Pad Mee Tuktuk"
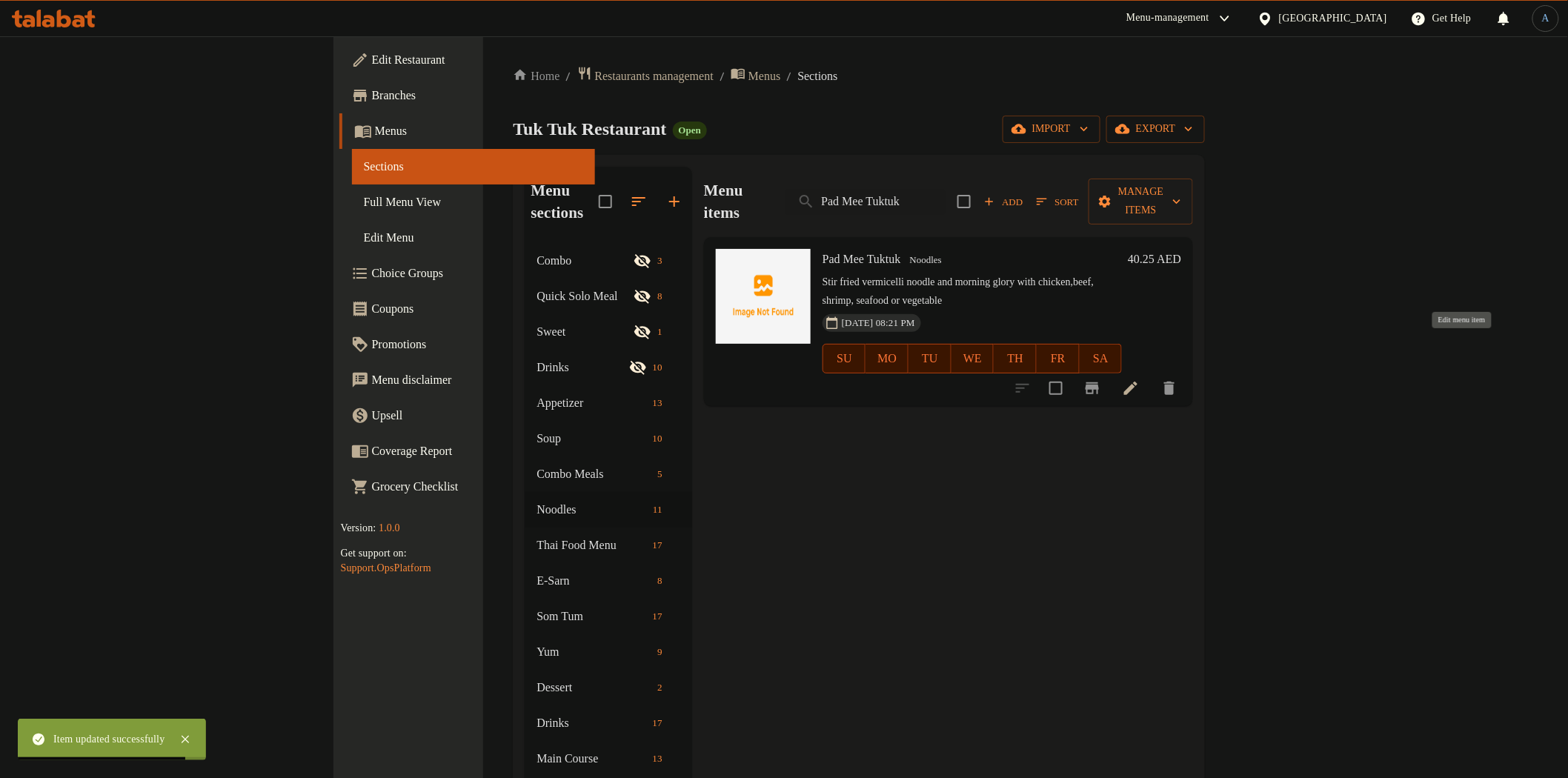
type input "Pad Mee Tuktuk"
click at [1140, 379] on icon at bounding box center [1130, 387] width 18 height 18
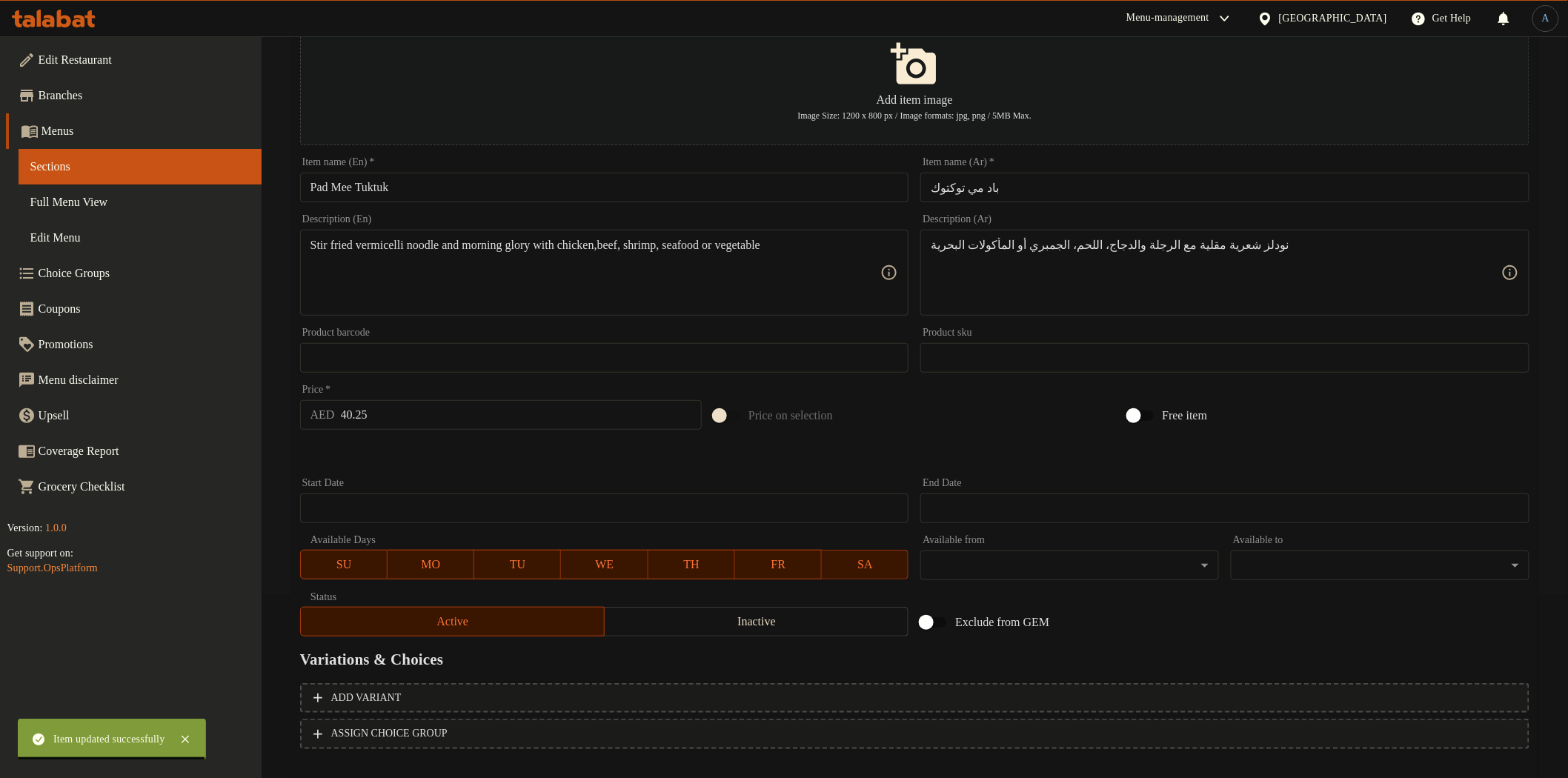
scroll to position [258, 0]
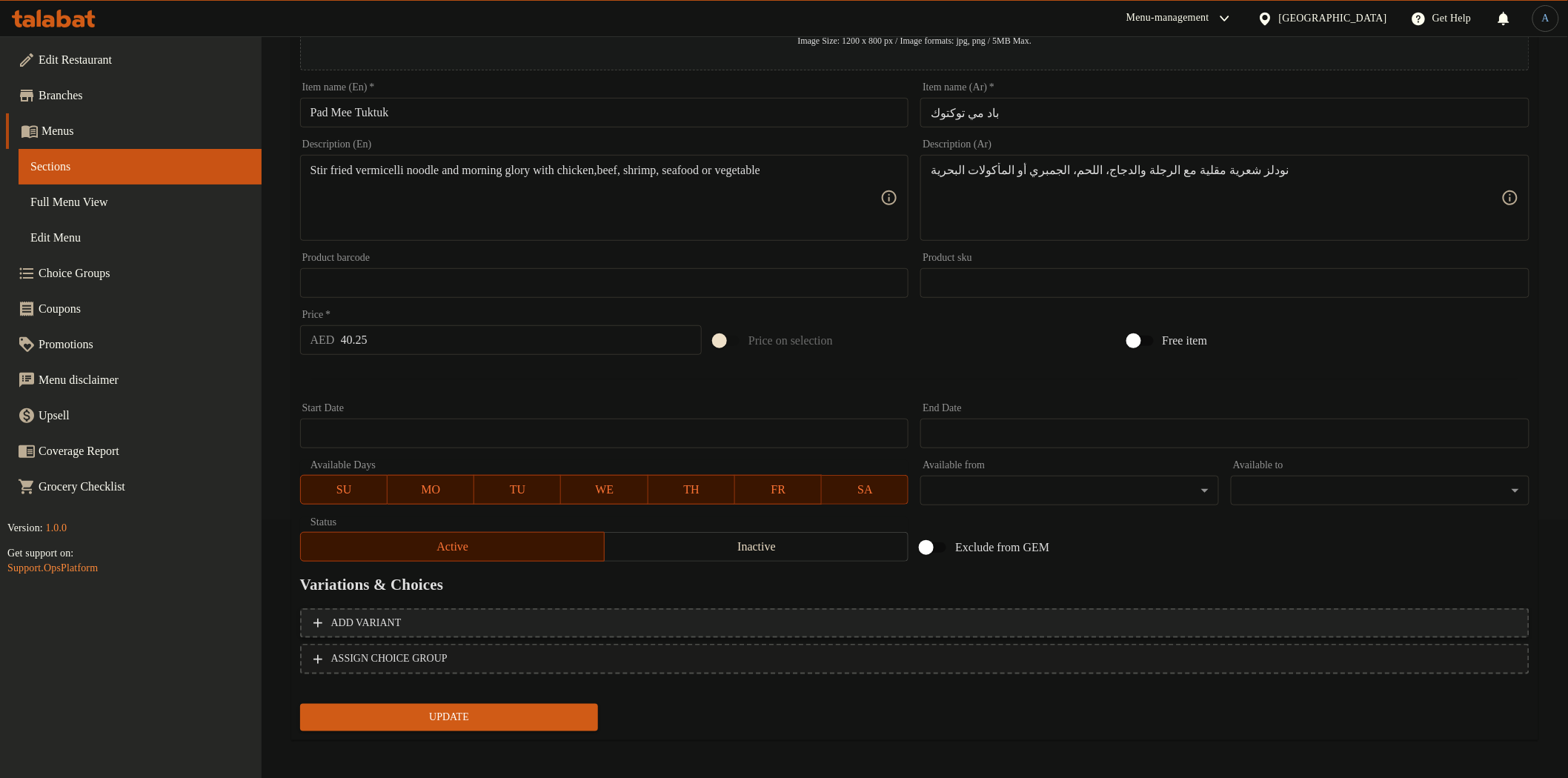
click at [981, 625] on span "Add variant" at bounding box center [915, 624] width 1203 height 19
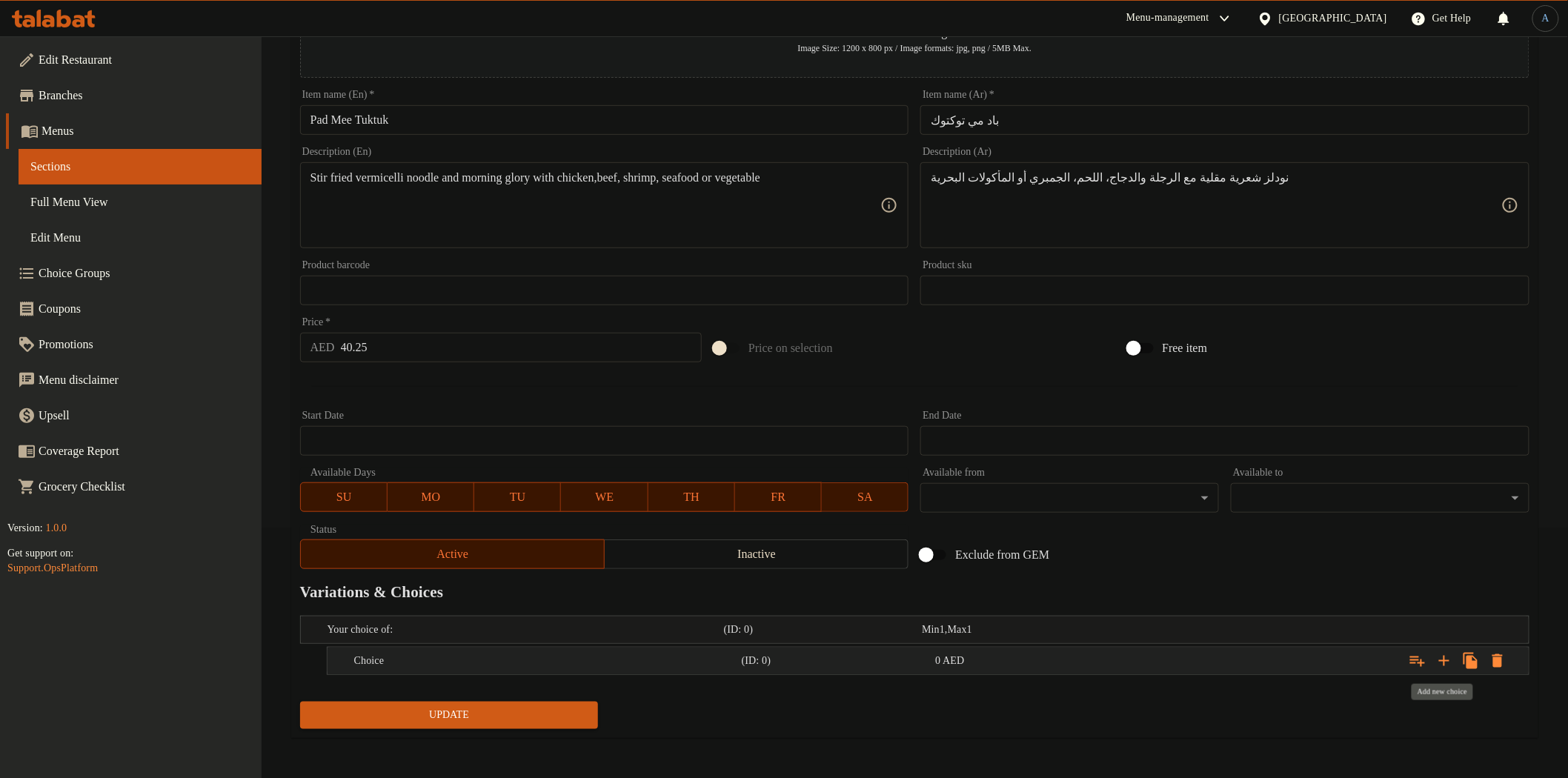
click at [1442, 656] on icon "Expand" at bounding box center [1444, 661] width 18 height 18
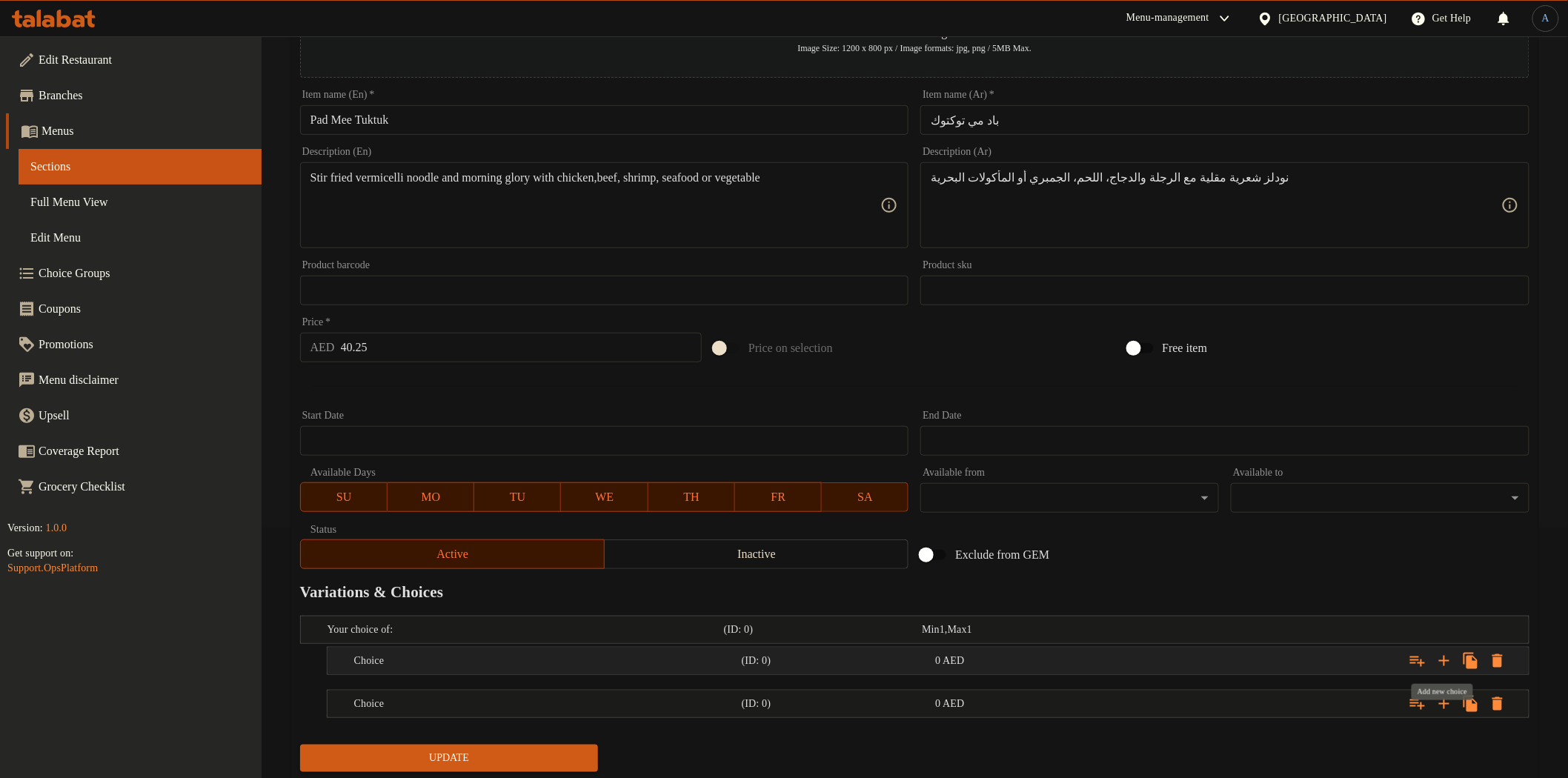
click at [1442, 656] on icon "Expand" at bounding box center [1444, 661] width 18 height 18
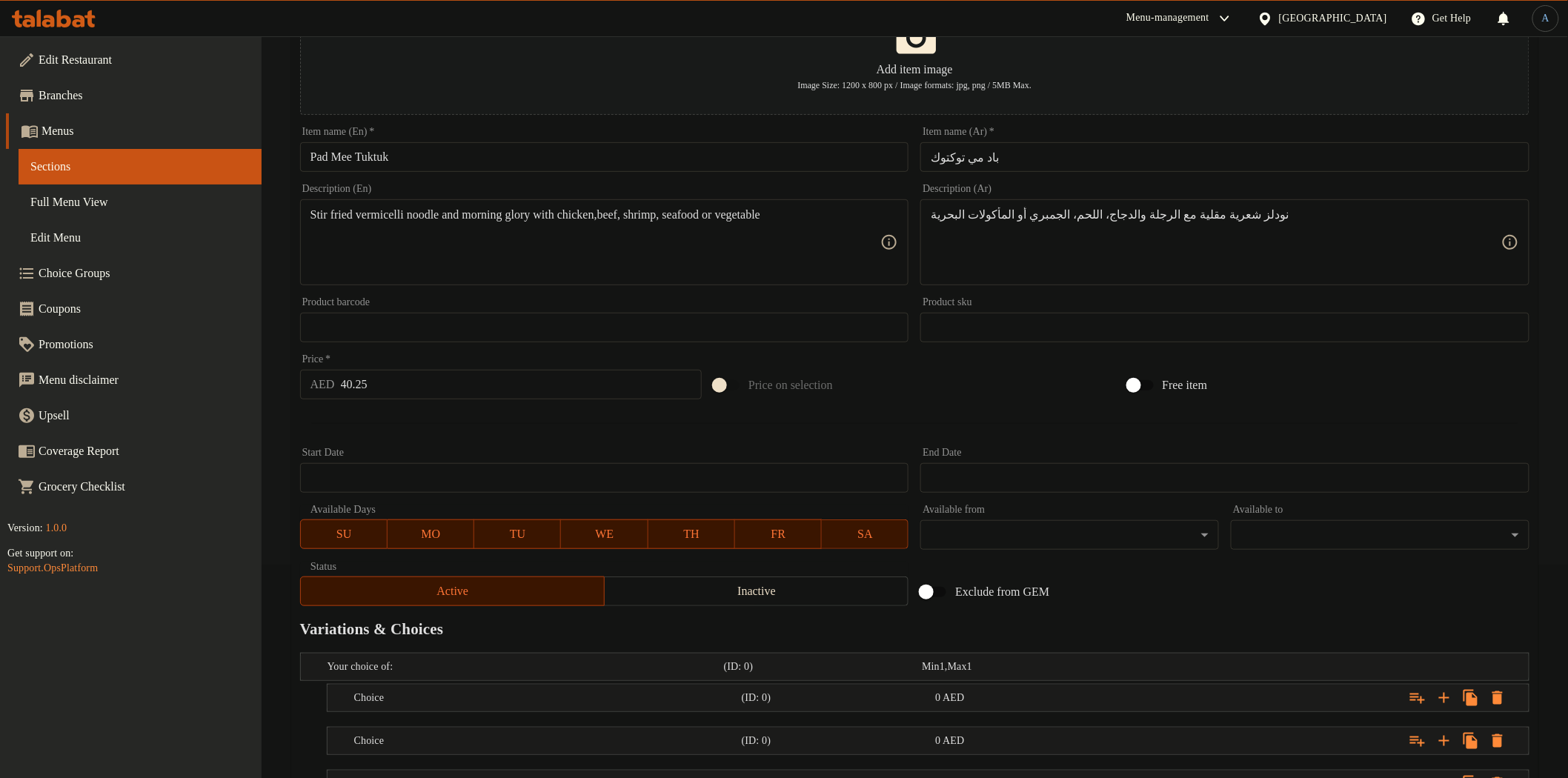
scroll to position [0, 0]
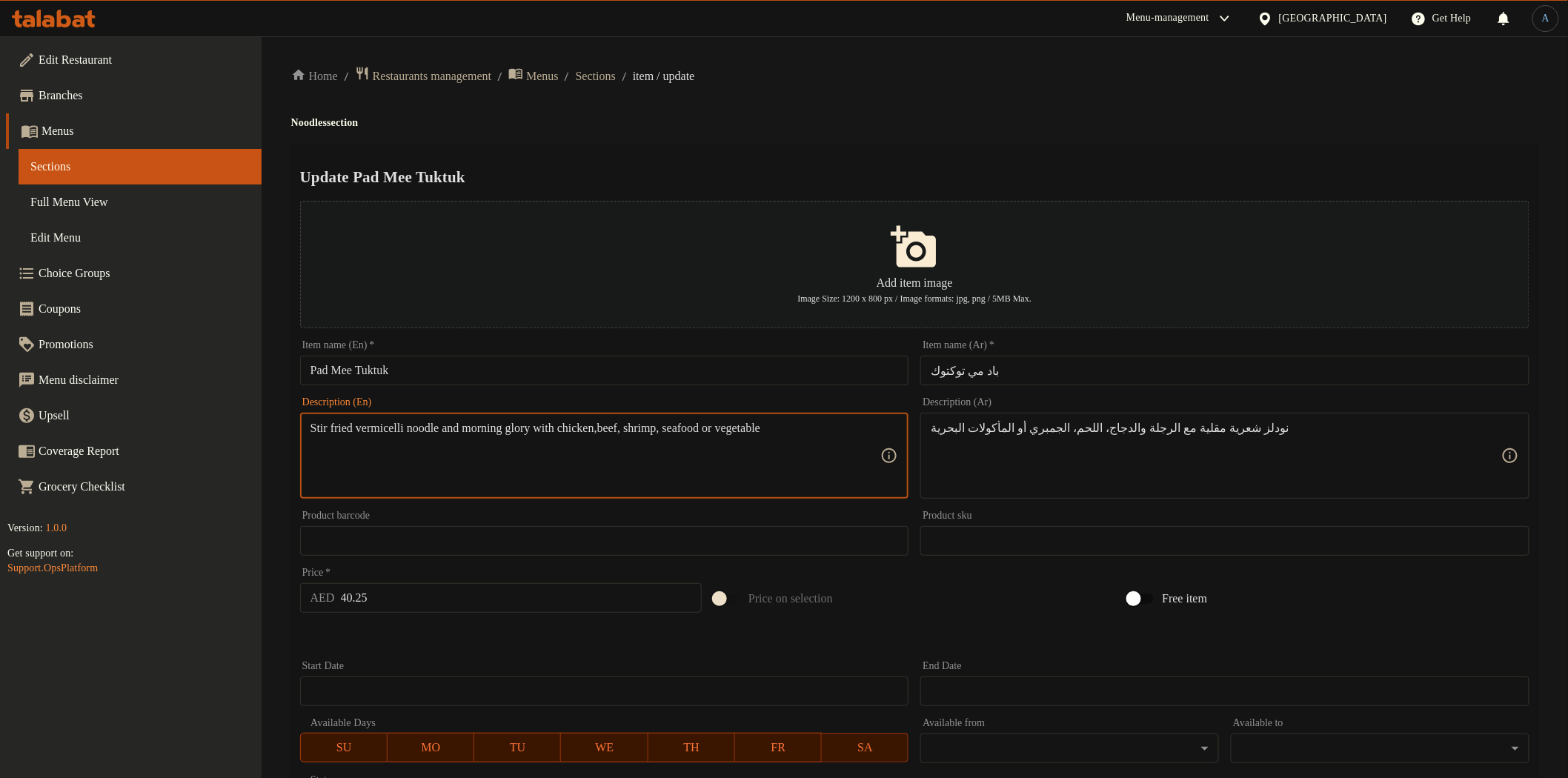
click at [618, 424] on textarea "Stir fried vermicelli noodle and morning glory with chicken,beef, shrimp, seafo…" at bounding box center [595, 455] width 571 height 70
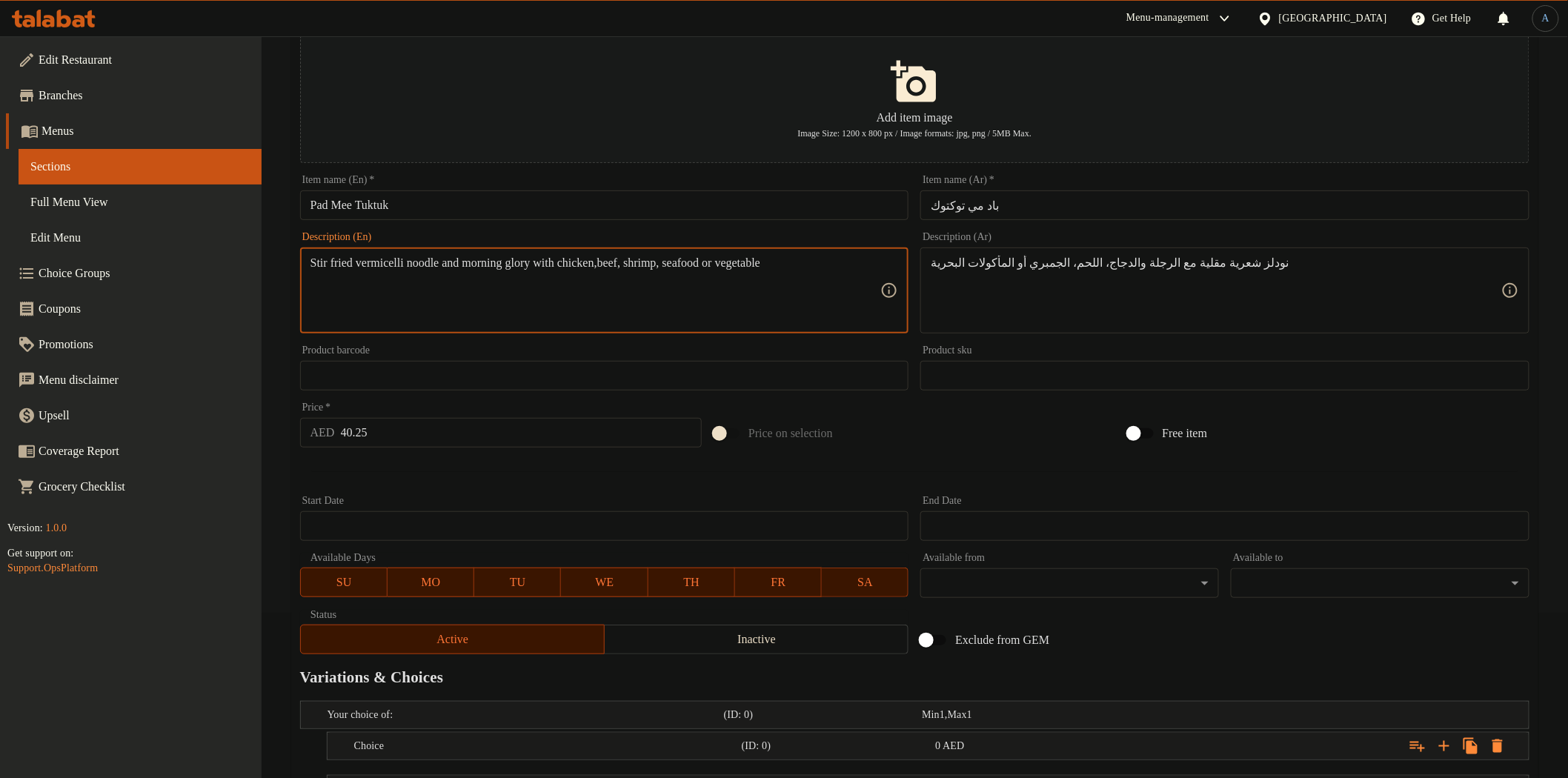
scroll to position [337, 0]
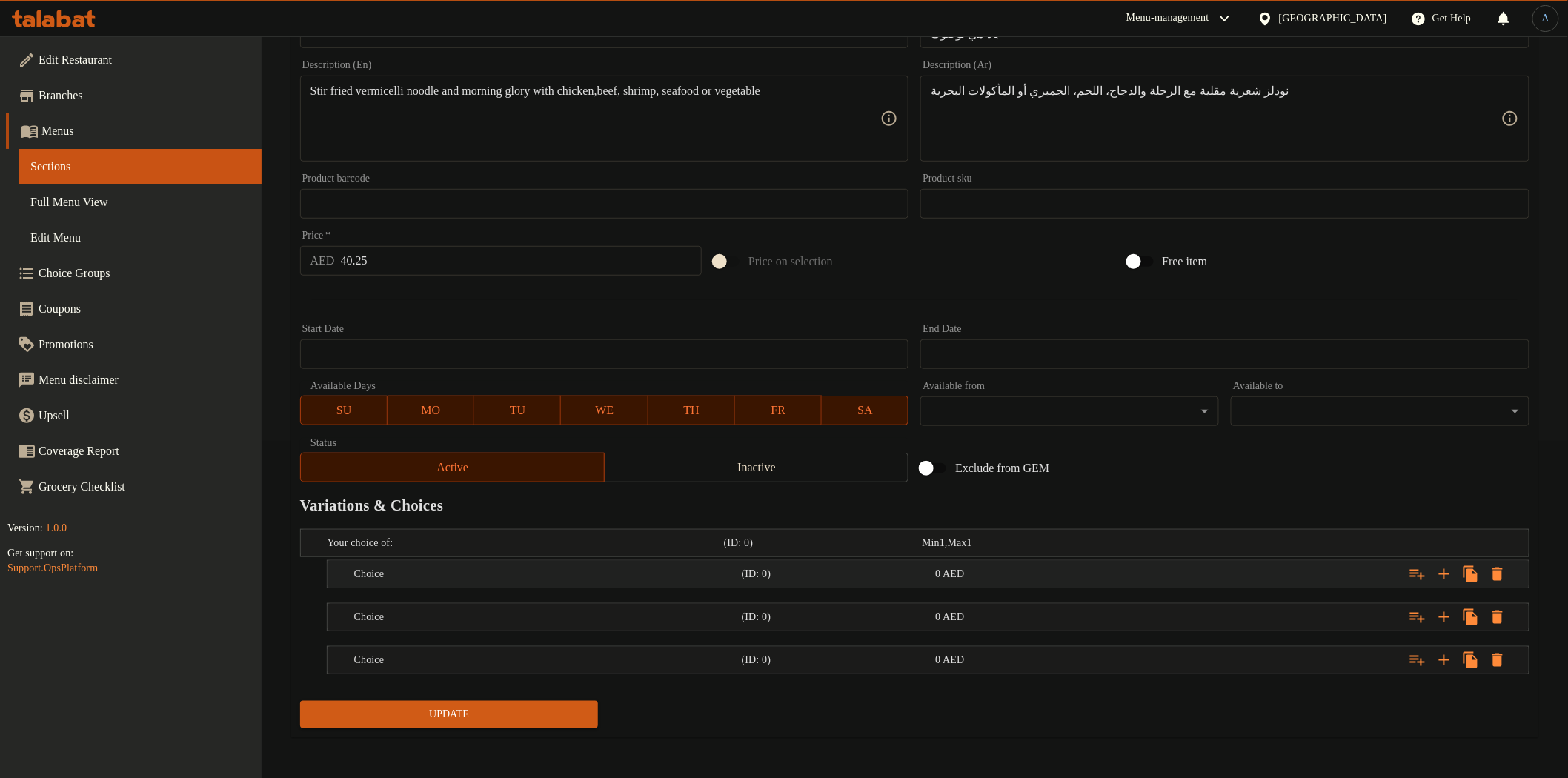
click at [458, 577] on h5 "Choice" at bounding box center [545, 573] width 381 height 15
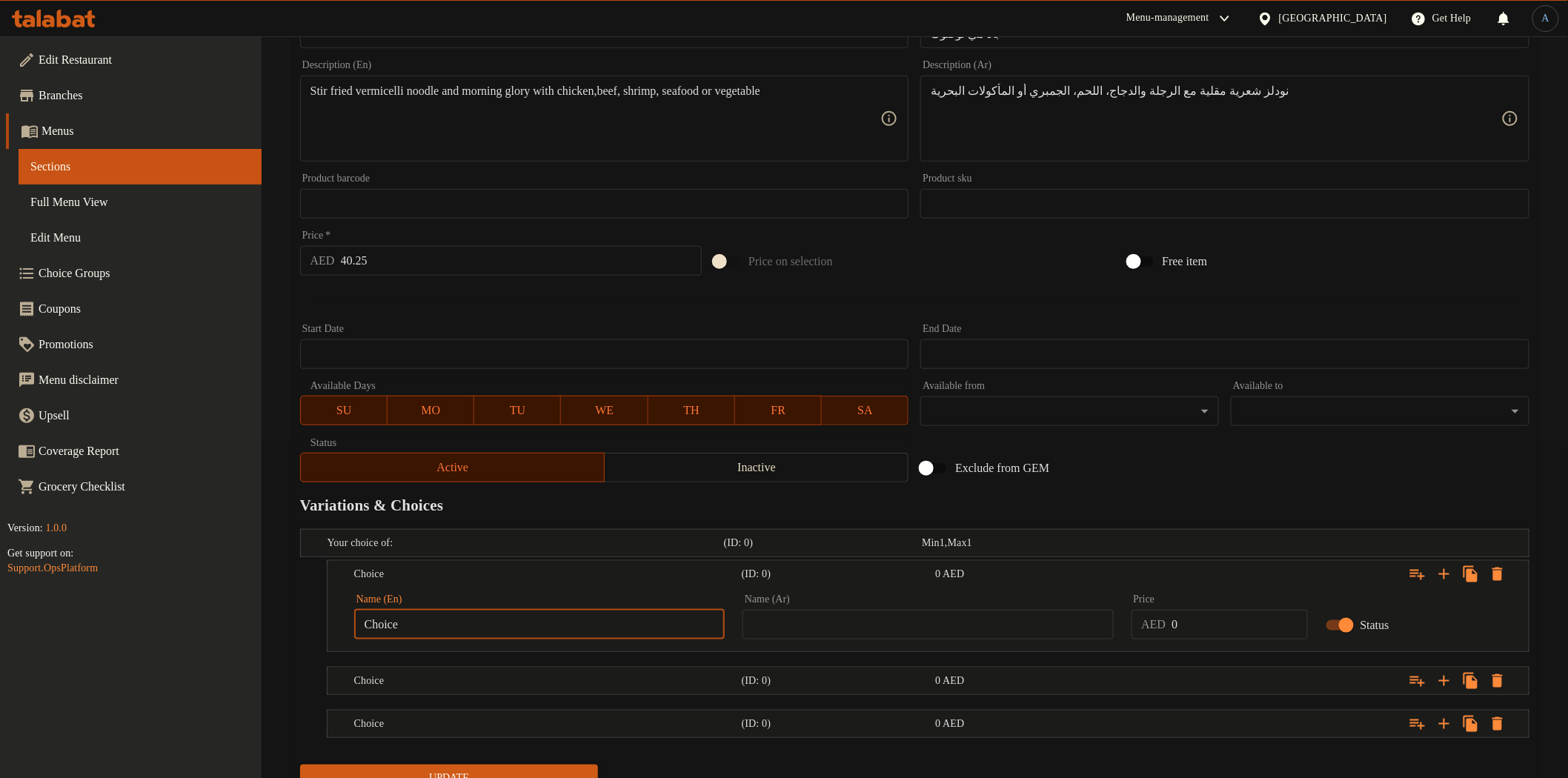
click at [589, 624] on input "Choice" at bounding box center [540, 624] width 371 height 29
paste input "chicken"
type input "Chicken"
click at [862, 628] on input "text" at bounding box center [928, 624] width 371 height 29
paste input "دجاج"
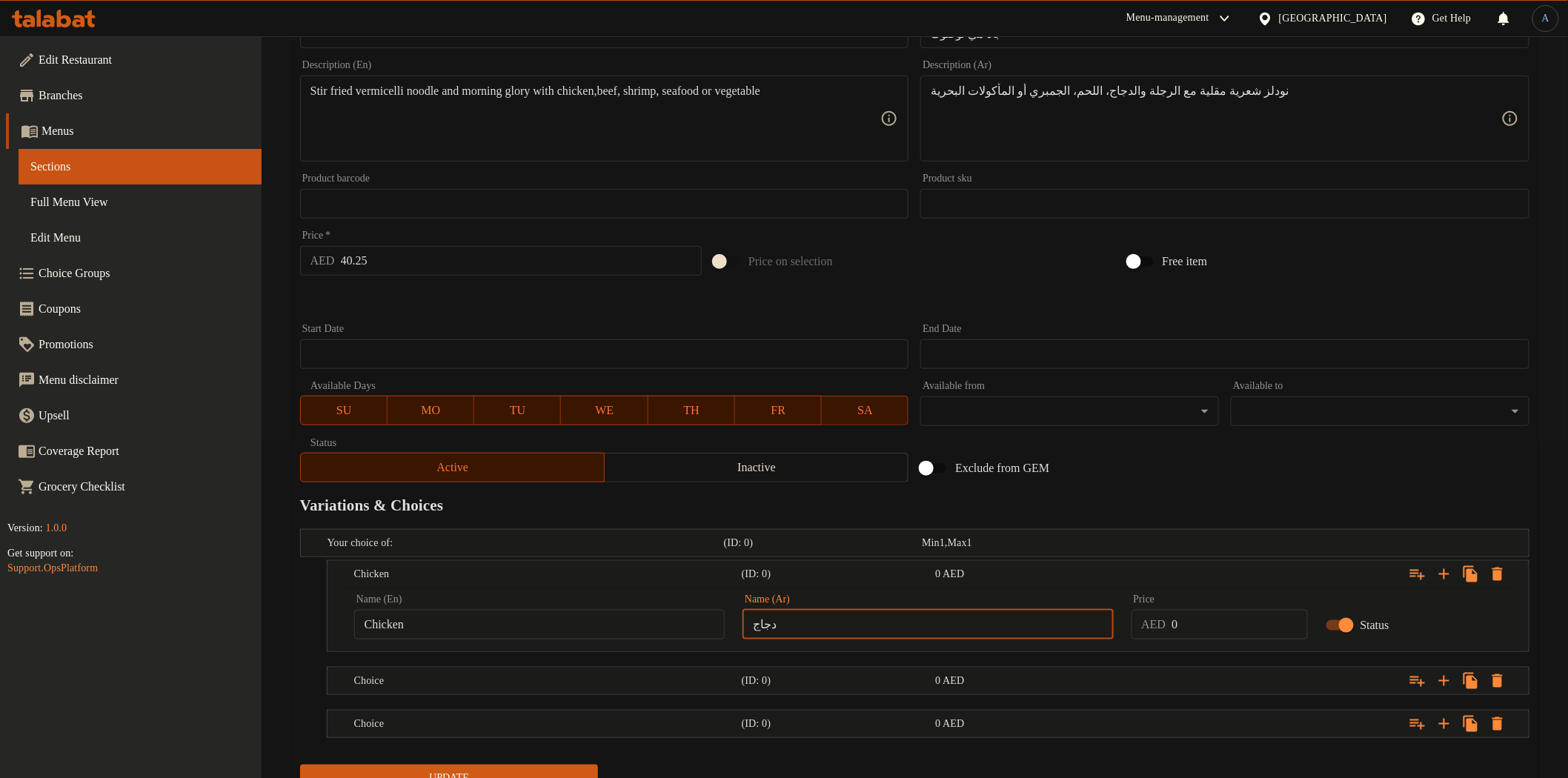
type input "دجاج"
click at [1173, 470] on div "Exclude from GEM" at bounding box center [1121, 468] width 414 height 40
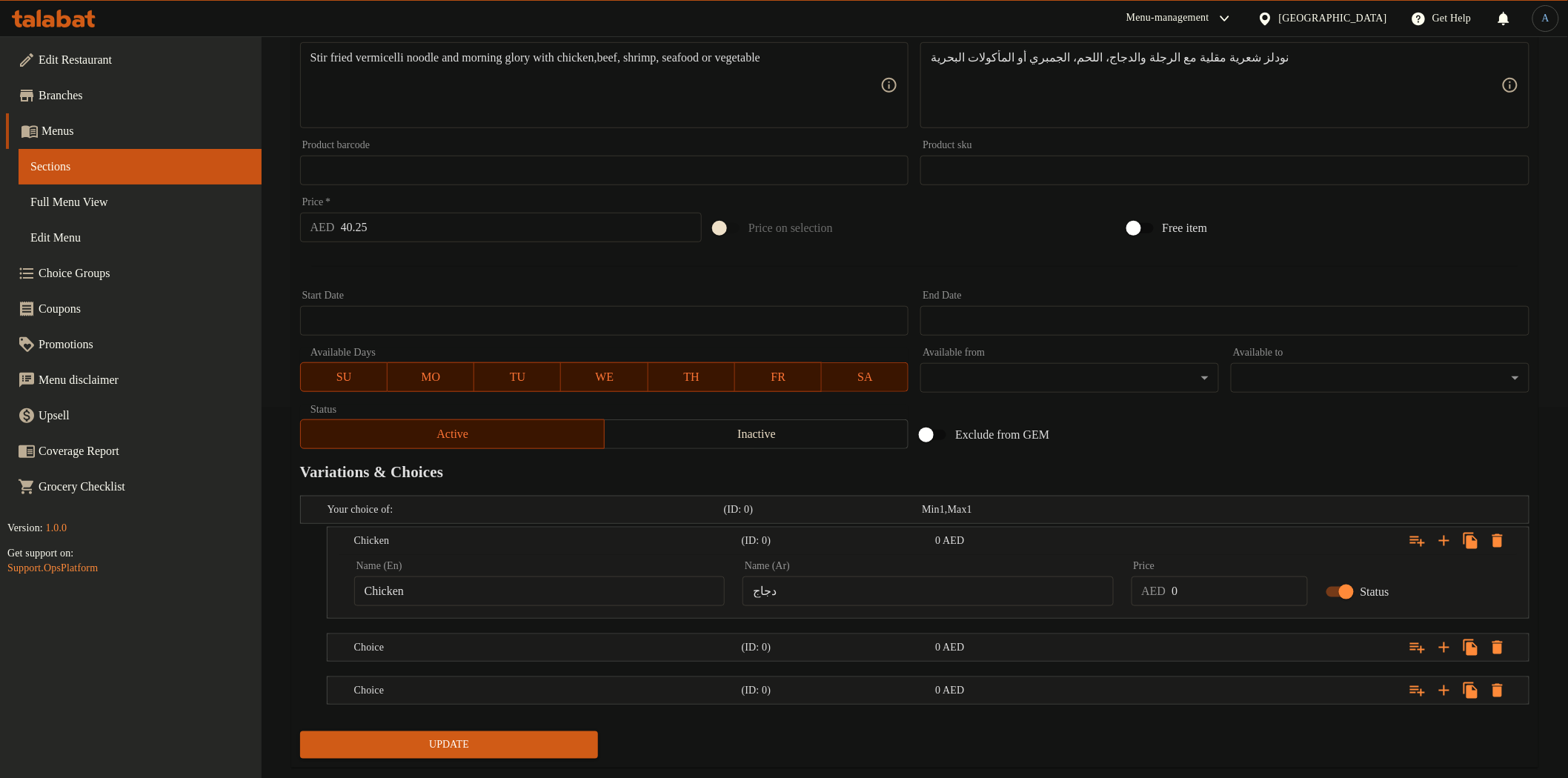
scroll to position [401, 0]
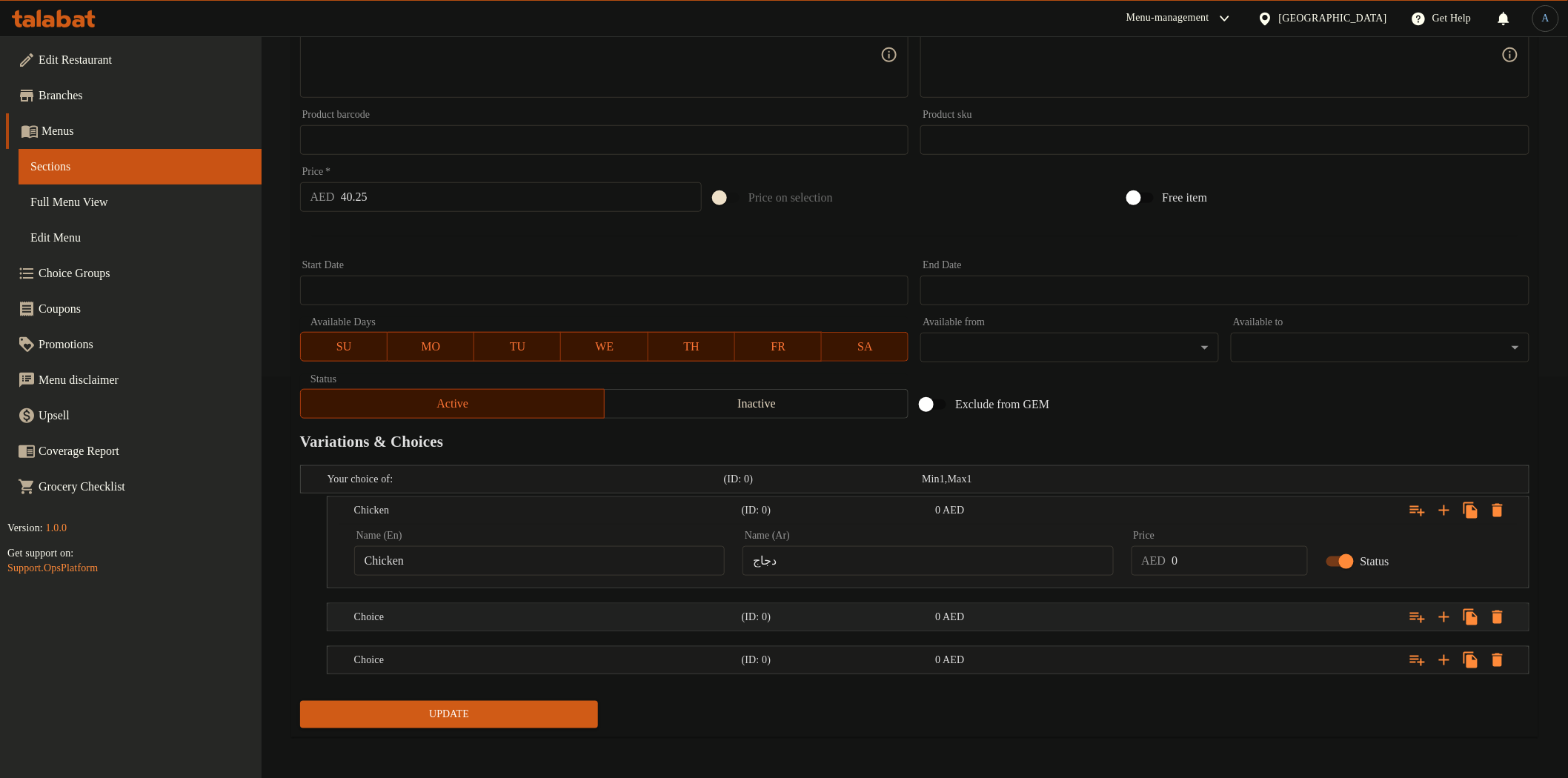
click at [754, 612] on h5 "(ID: 0)" at bounding box center [836, 617] width 188 height 15
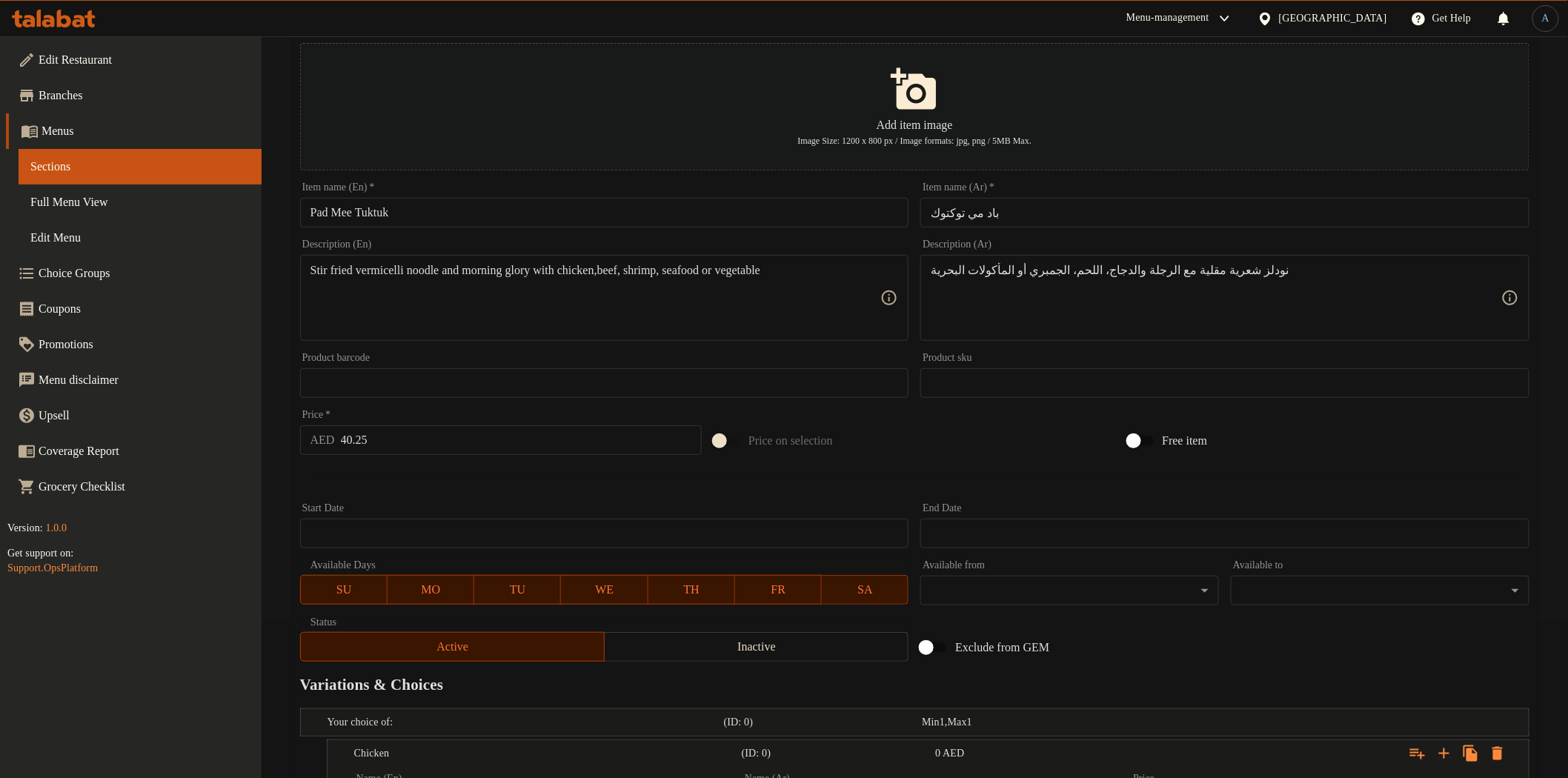
scroll to position [0, 0]
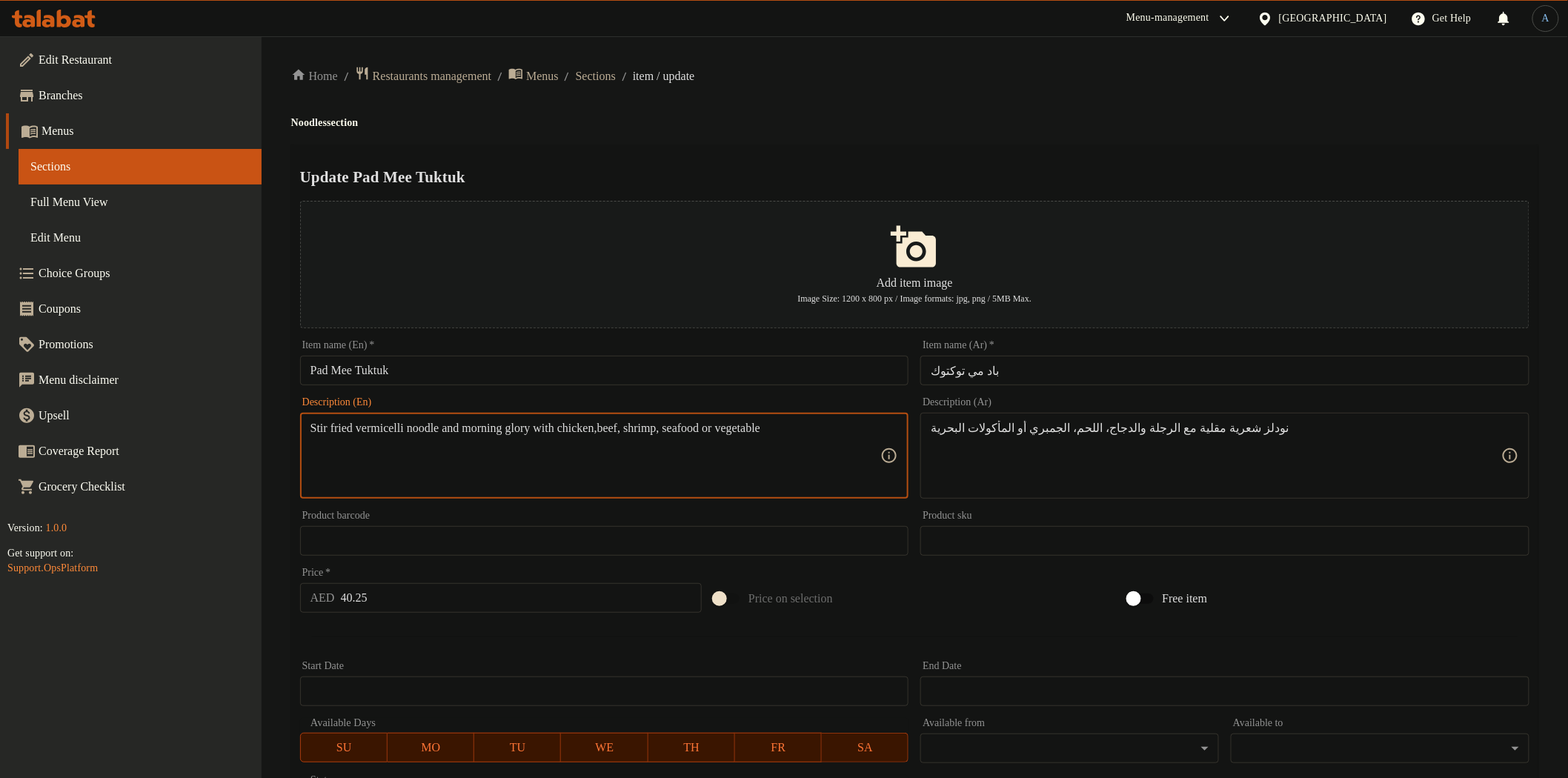
click at [646, 431] on textarea "Stir fried vermicelli noodle and morning glory with chicken,beef, shrimp, seafo…" at bounding box center [595, 455] width 571 height 70
click at [1302, 138] on div "Home / Restaurants management / Menus / Sections / item / update Noodles sectio…" at bounding box center [914, 639] width 1247 height 1148
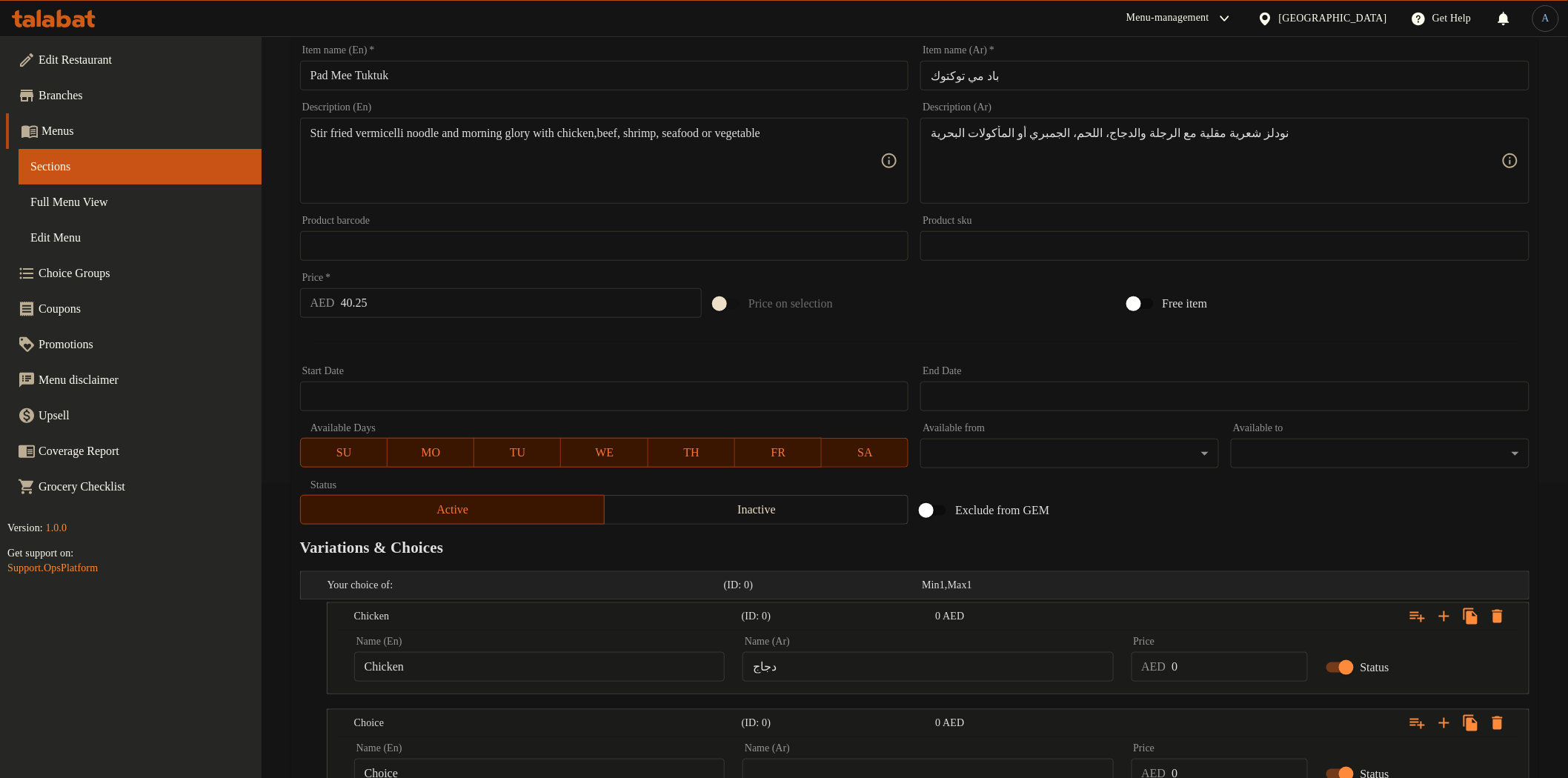
scroll to position [464, 0]
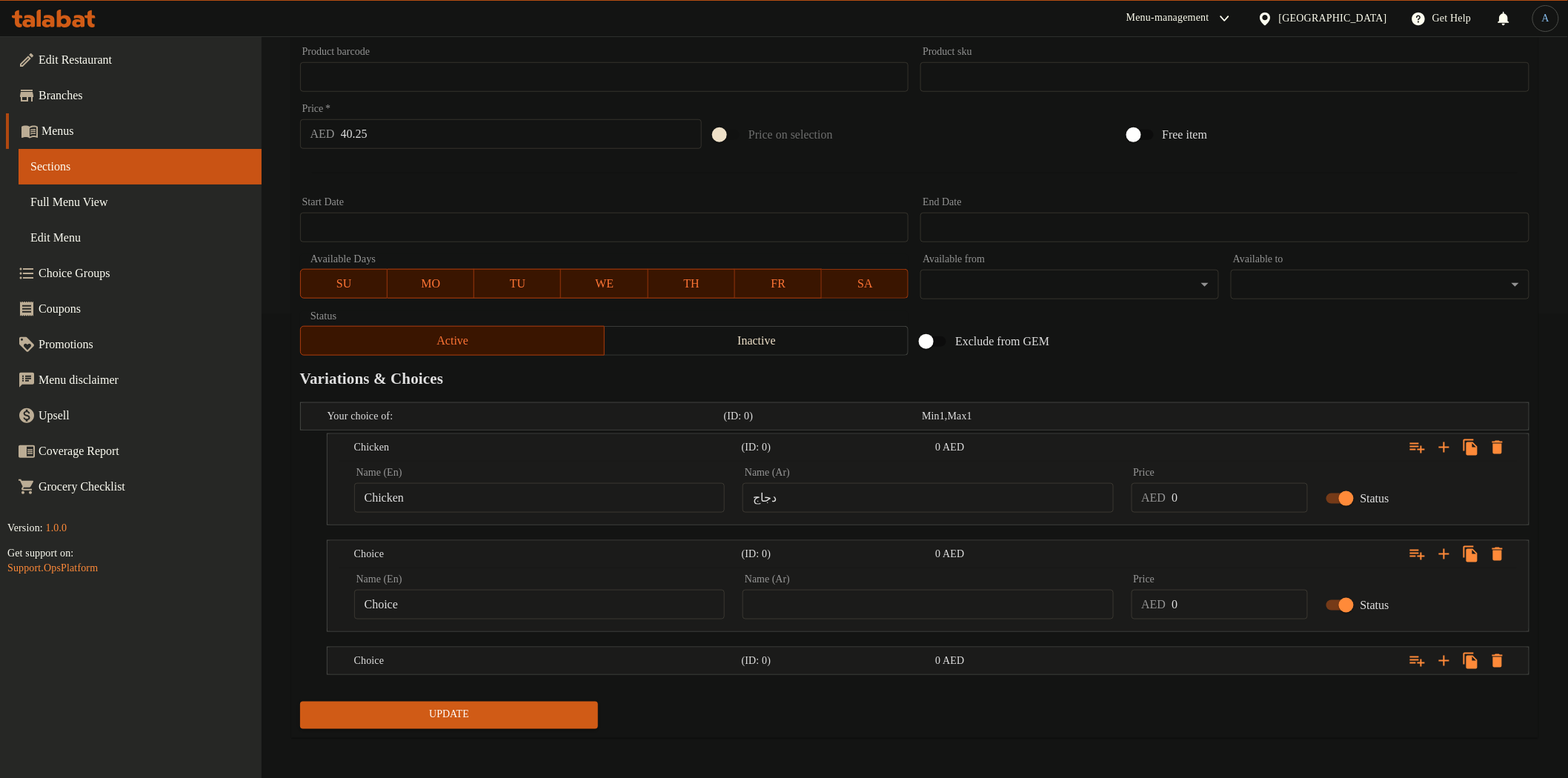
click at [461, 596] on input "Choice" at bounding box center [540, 604] width 371 height 29
paste input "Beef"
type input "Beef"
click at [857, 610] on input "text" at bounding box center [928, 604] width 371 height 29
paste input "لحم بقرى"
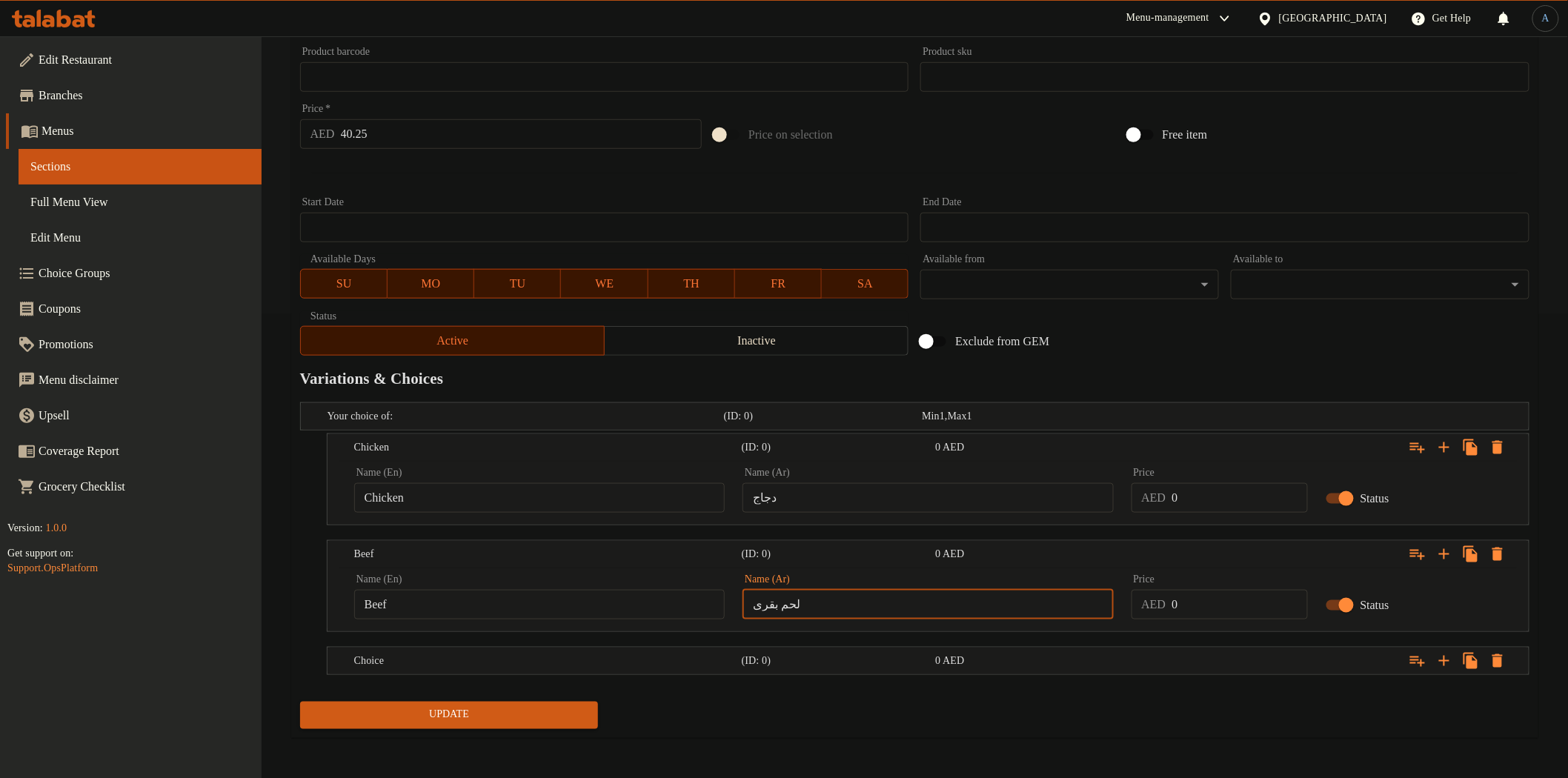
type input "لحم بقرى"
click at [841, 707] on div "Update" at bounding box center [915, 715] width 1241 height 39
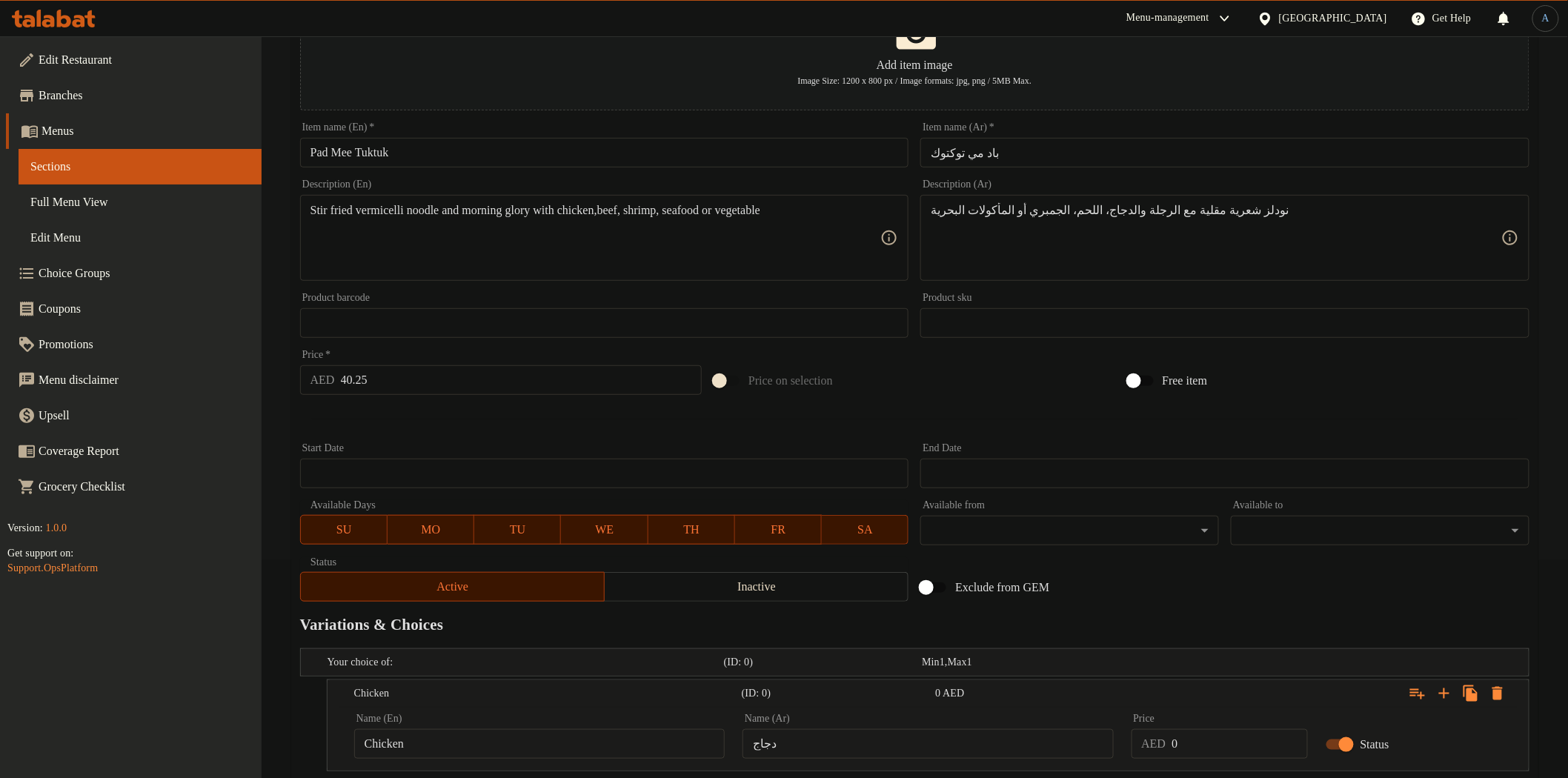
scroll to position [0, 0]
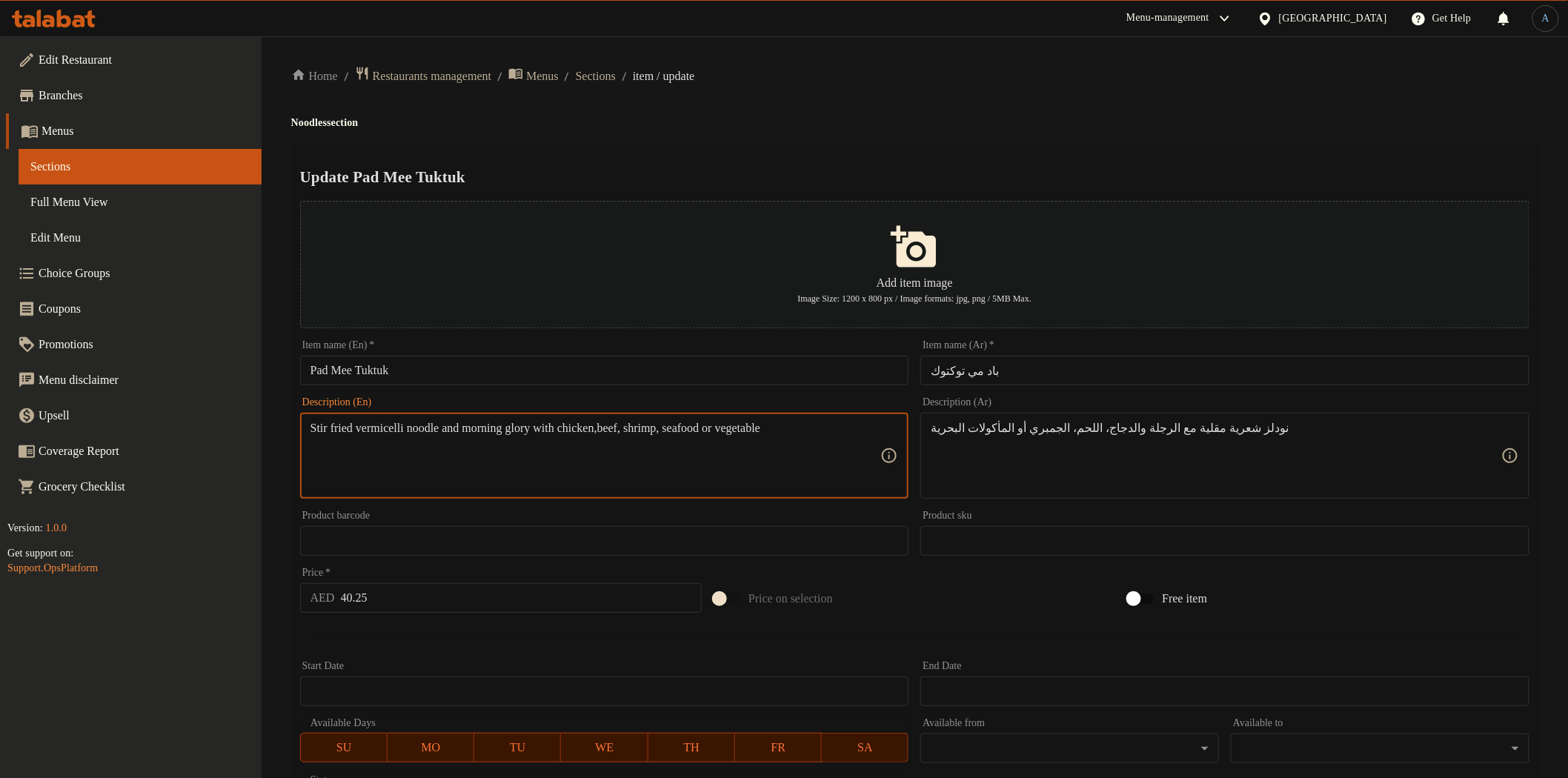
click at [690, 432] on textarea "Stir fried vermicelli noodle and morning glory with chicken,beef, shrimp, seafo…" at bounding box center [595, 455] width 571 height 70
click at [1343, 127] on h4 "Noodles section" at bounding box center [914, 123] width 1247 height 15
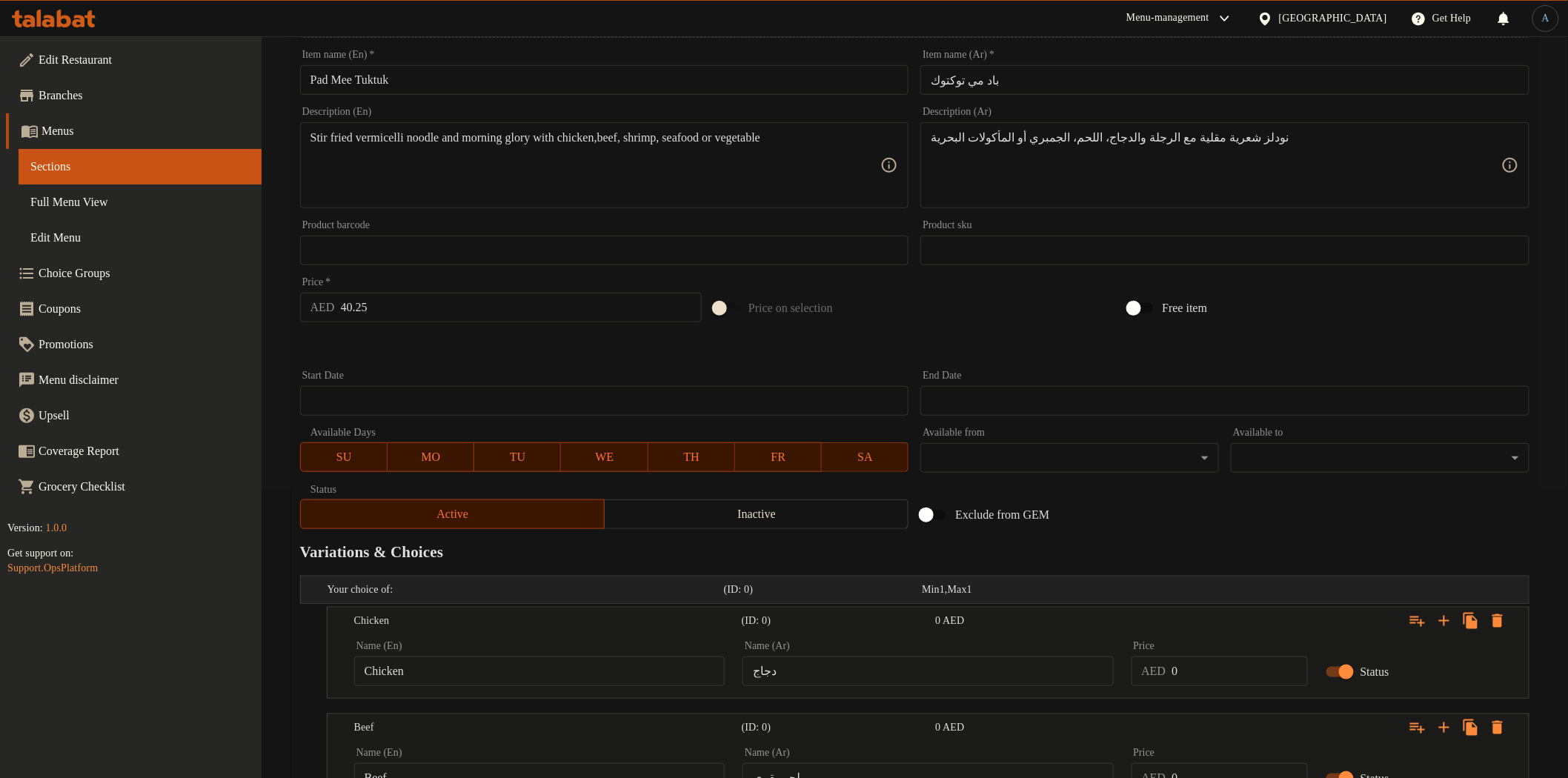
scroll to position [464, 0]
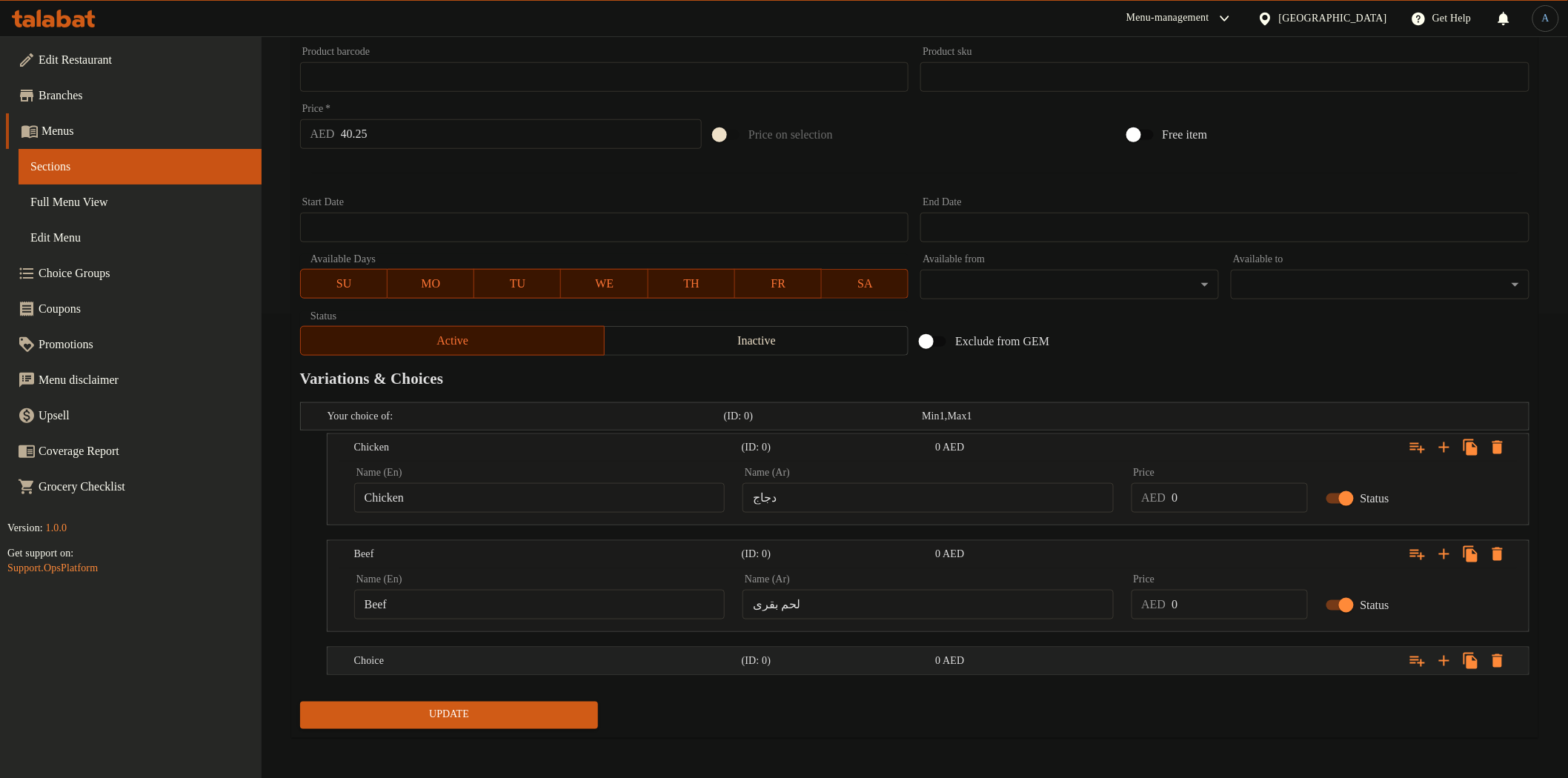
click at [396, 661] on h5 "Choice" at bounding box center [545, 661] width 381 height 15
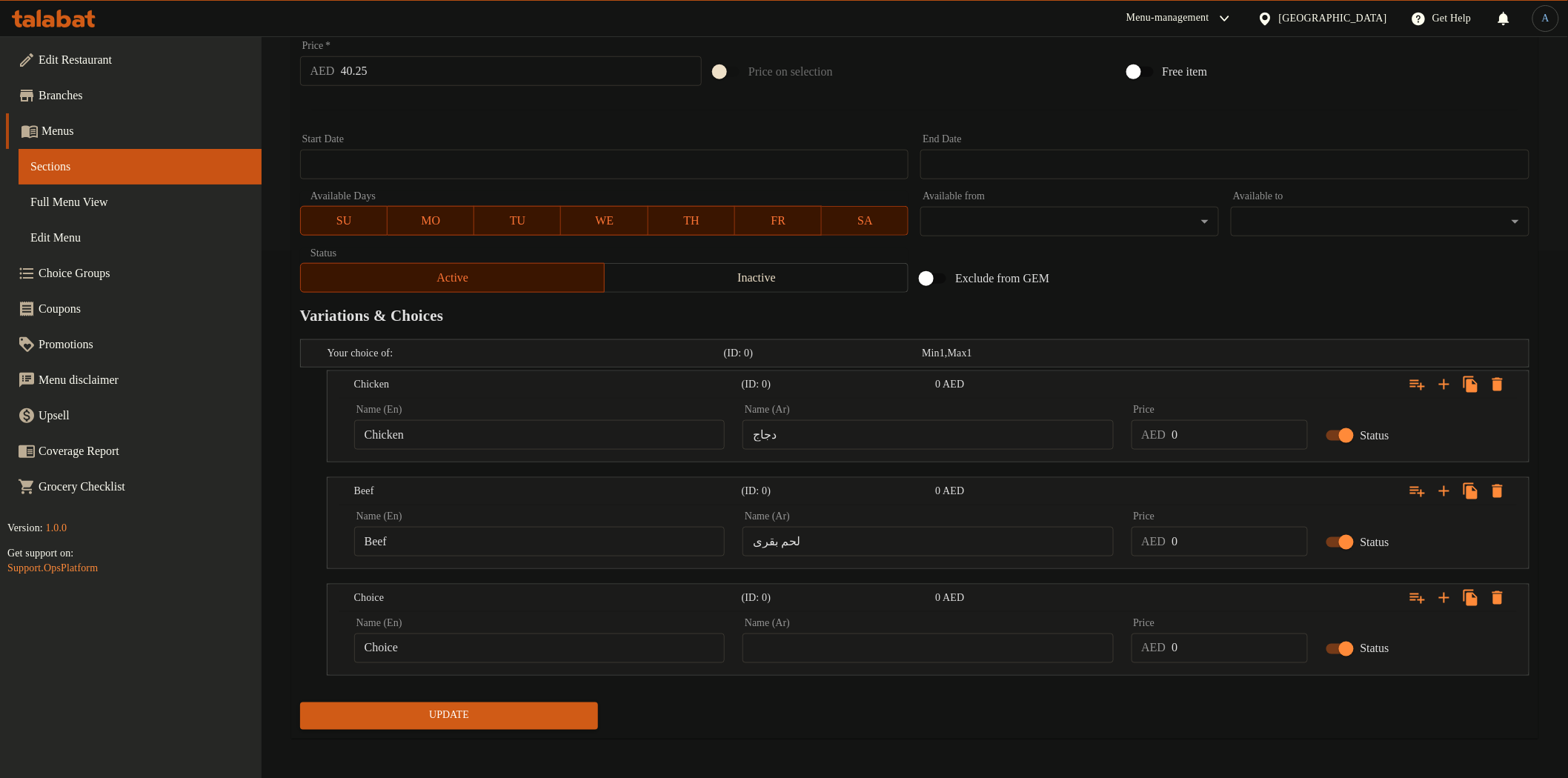
scroll to position [528, 0]
click at [451, 649] on input "Choice" at bounding box center [540, 647] width 371 height 29
paste input "Shrimp"
type input "Shrimp"
click at [960, 643] on input "text" at bounding box center [928, 647] width 371 height 29
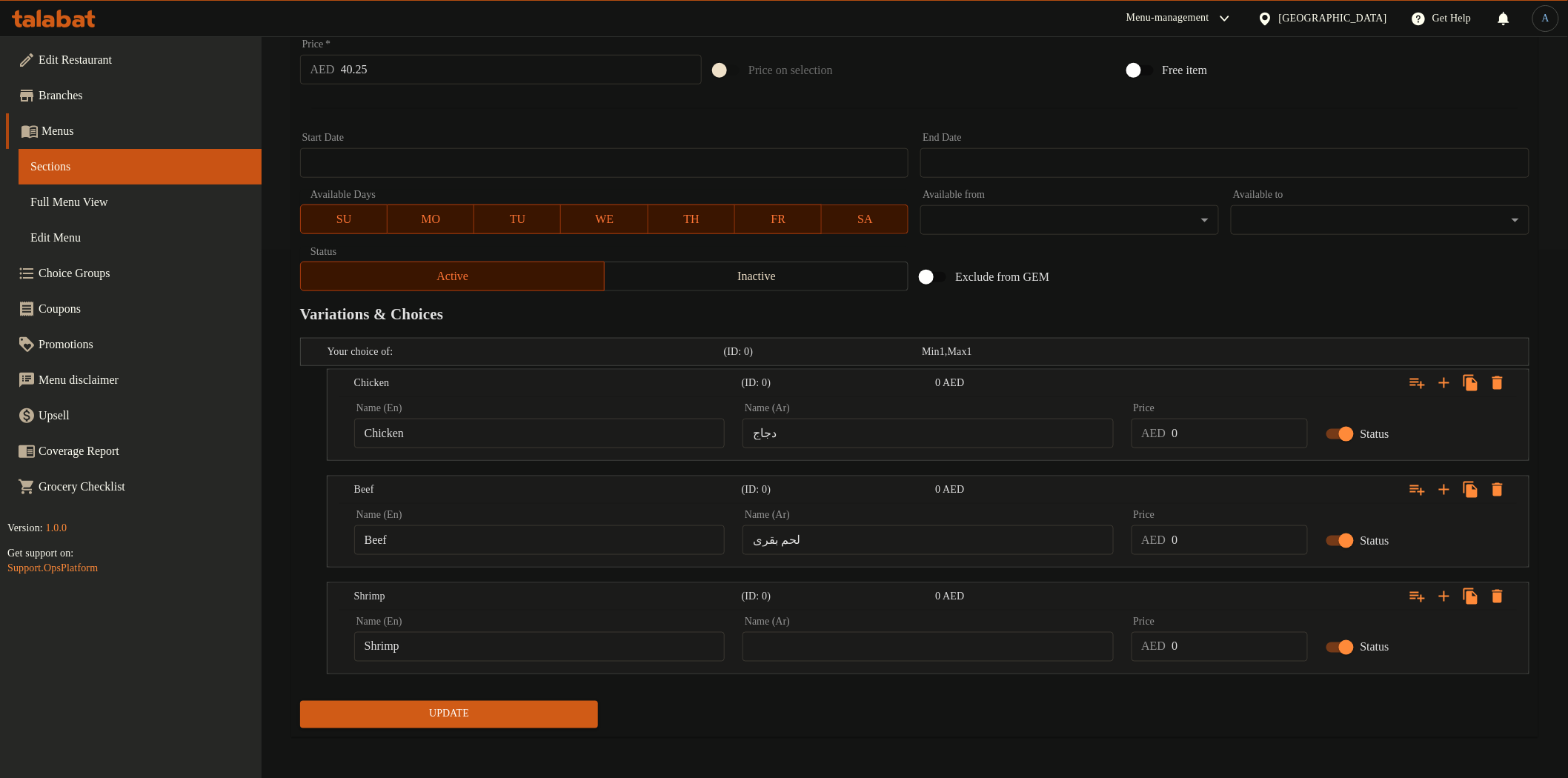
paste input "جمبري"
type input "جمبري"
click at [936, 702] on div "Update" at bounding box center [915, 714] width 1241 height 39
click at [1440, 593] on icon "Expand" at bounding box center [1444, 596] width 18 height 18
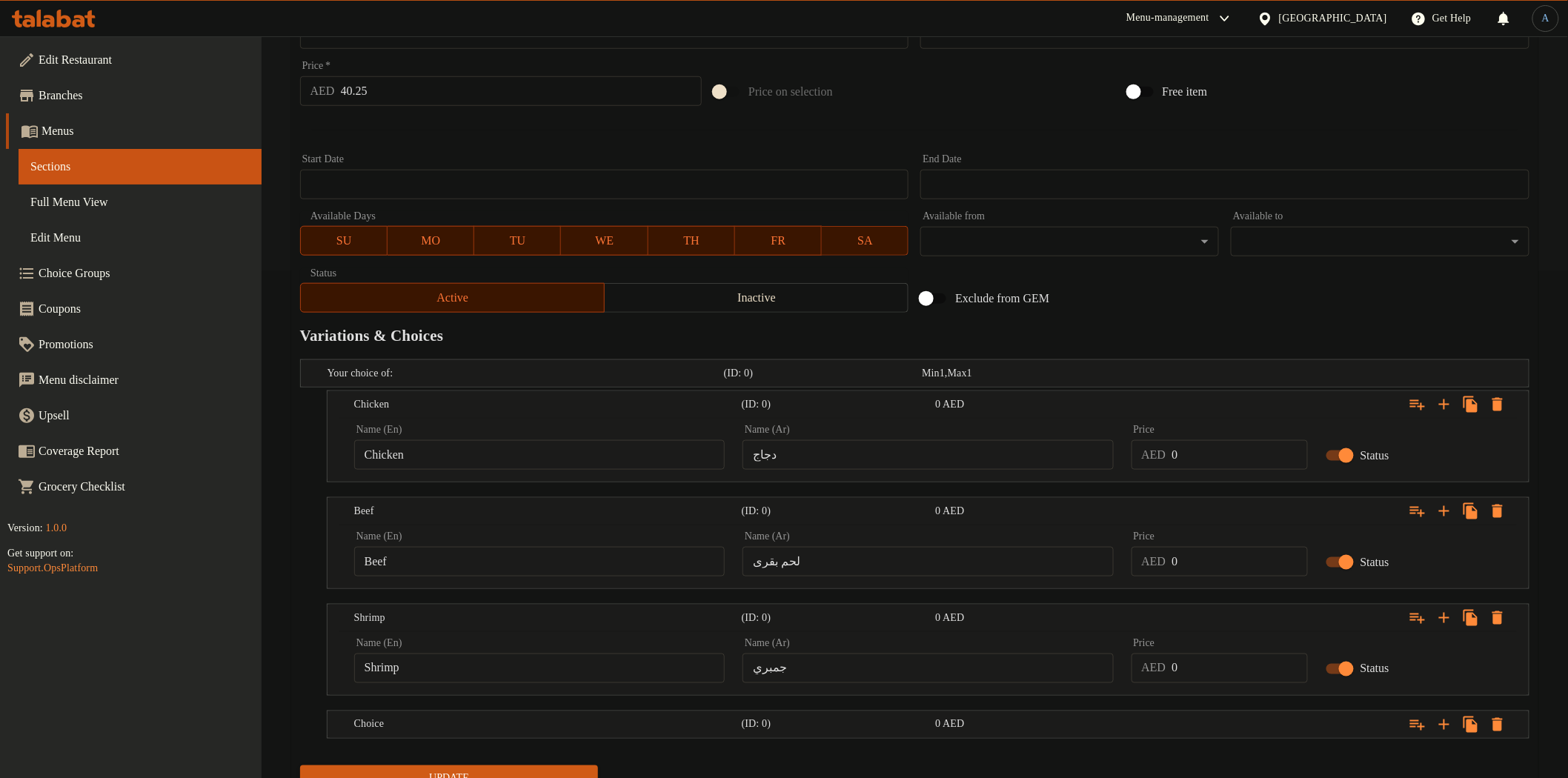
scroll to position [34, 0]
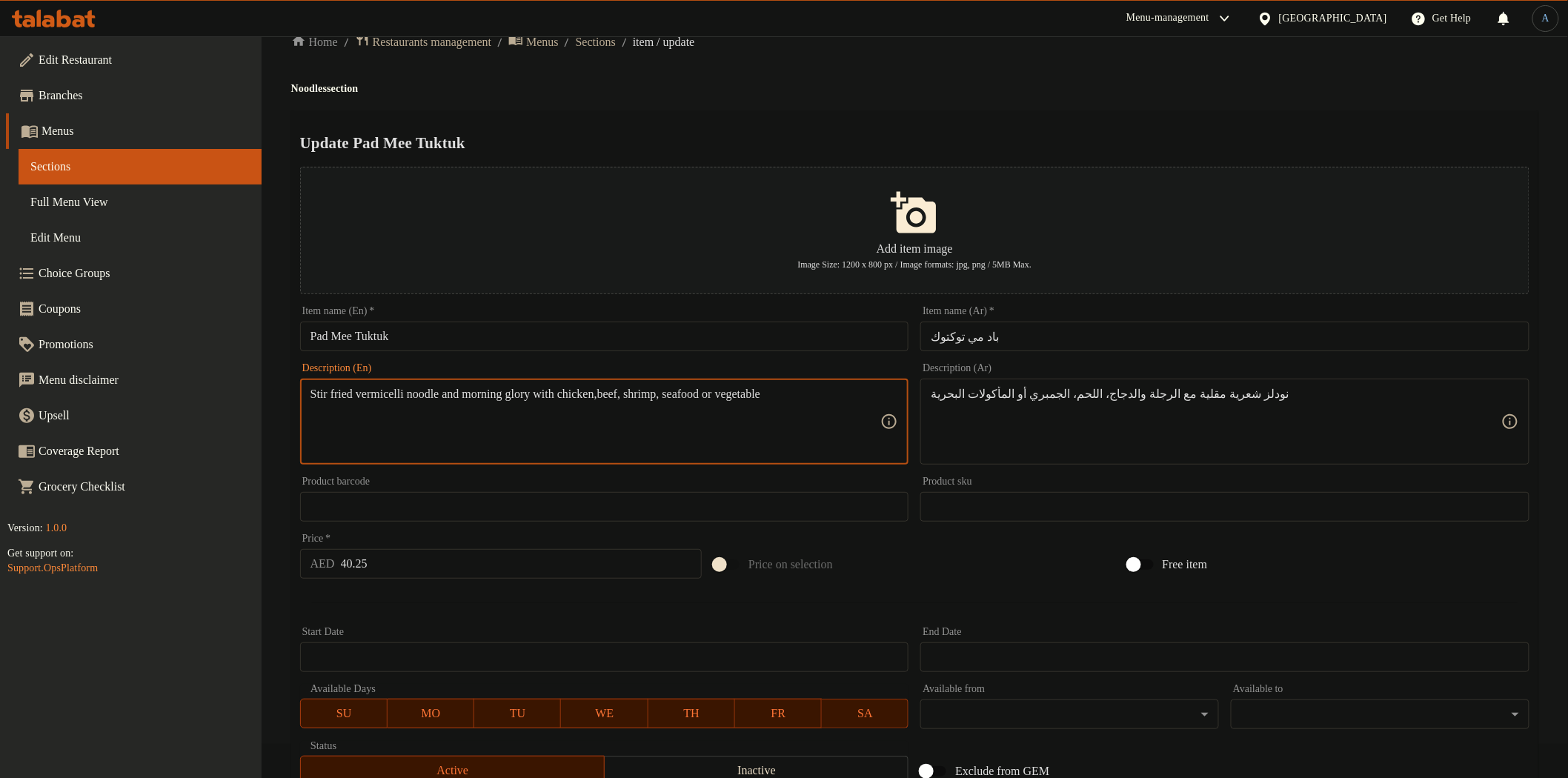
click at [735, 387] on textarea "Stir fried vermicelli noodle and morning glory with chicken,beef, shrimp, seafo…" at bounding box center [595, 421] width 571 height 70
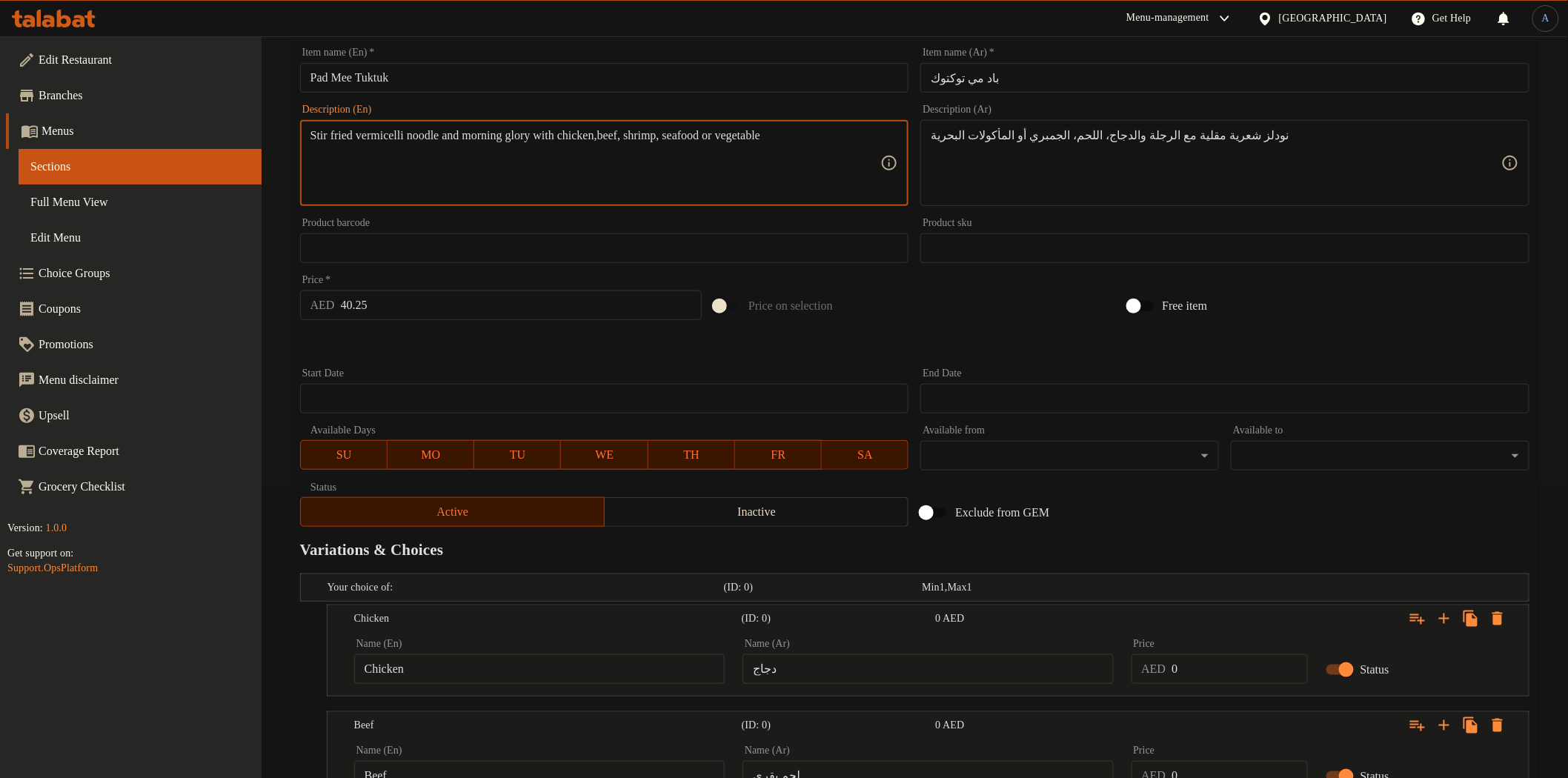
scroll to position [571, 0]
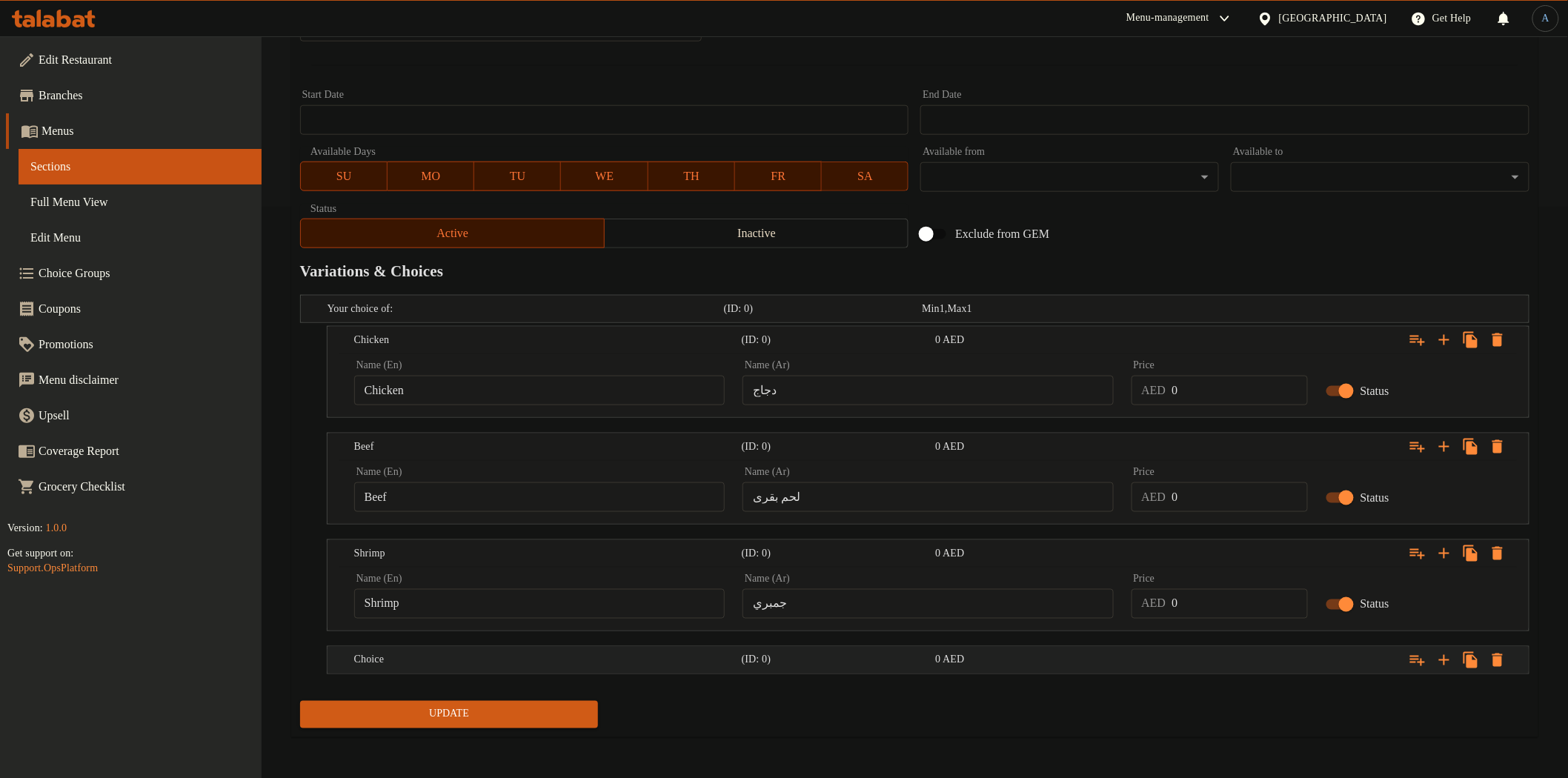
click at [438, 659] on h5 "Choice" at bounding box center [545, 660] width 381 height 15
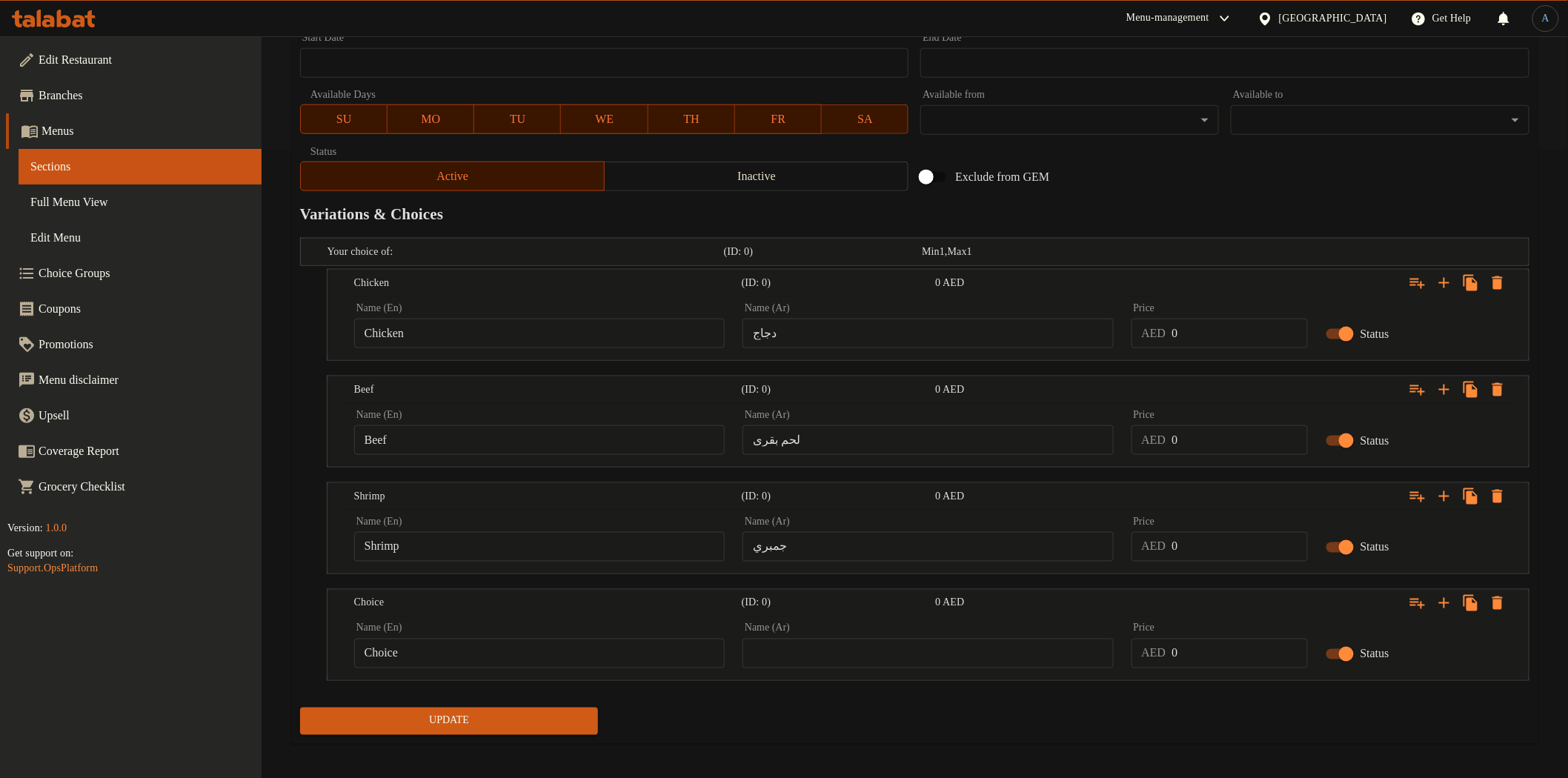
scroll to position [630, 0]
click at [447, 650] on input "Choice" at bounding box center [540, 651] width 371 height 29
paste input "seafood"
type input "Seafood"
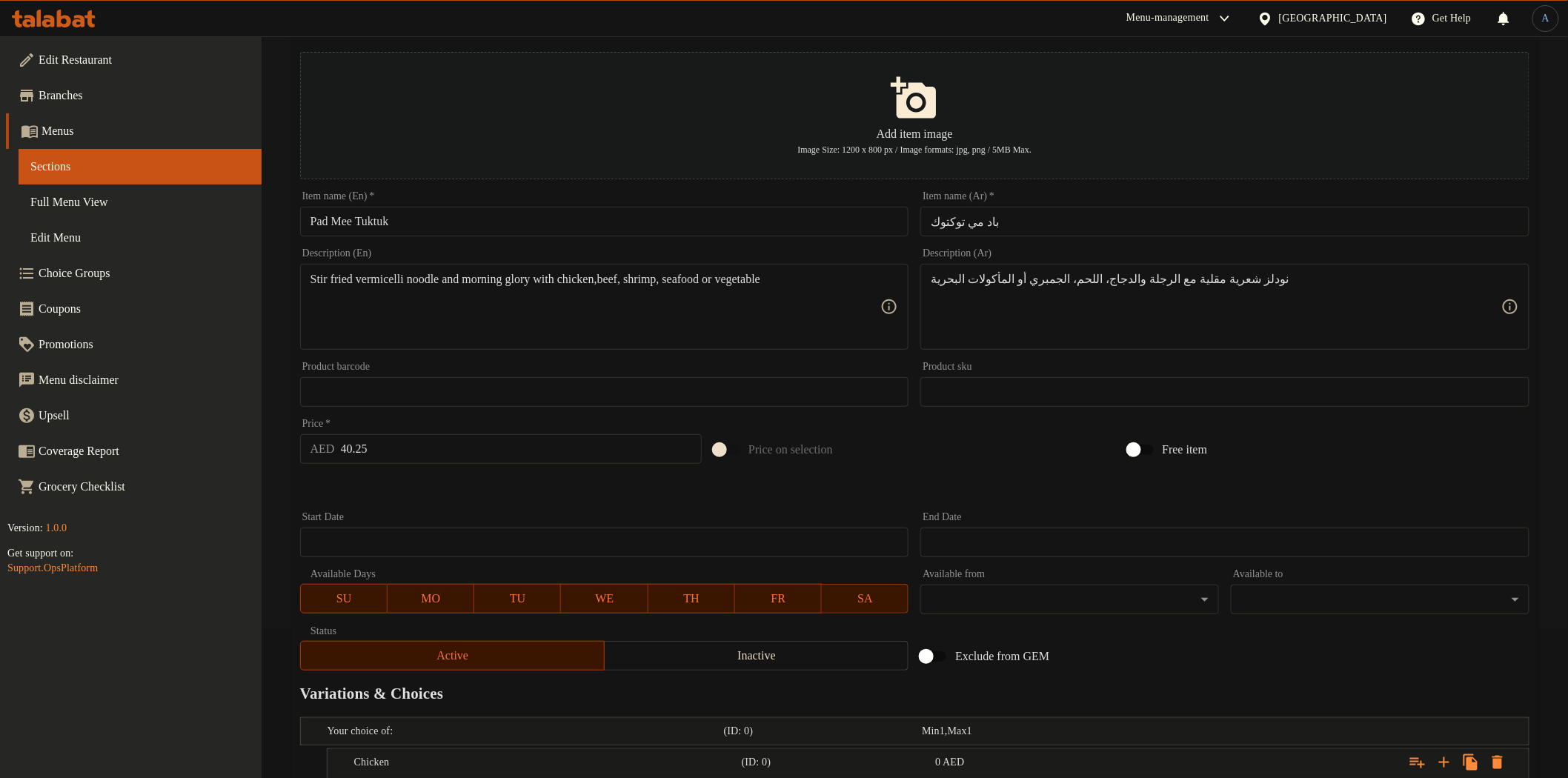
scroll to position [136, 0]
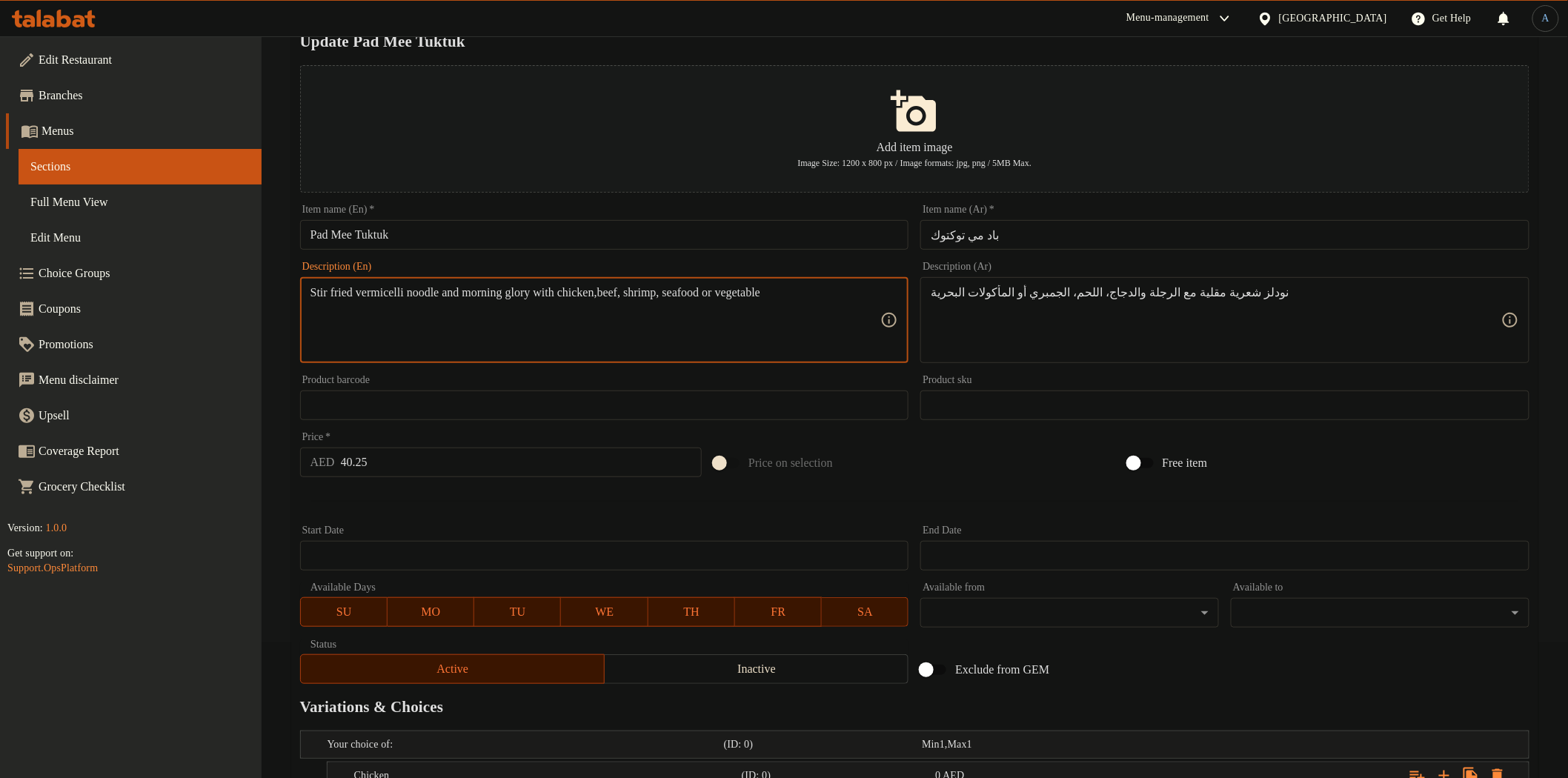
click at [818, 300] on textarea "Stir fried vermicelli noodle and morning glory with chicken,beef, shrimp, seafo…" at bounding box center [595, 320] width 571 height 70
click at [811, 297] on textarea "Stir fried vermicelli noodle and morning glory with chicken,beef, shrimp, seafo…" at bounding box center [595, 320] width 571 height 70
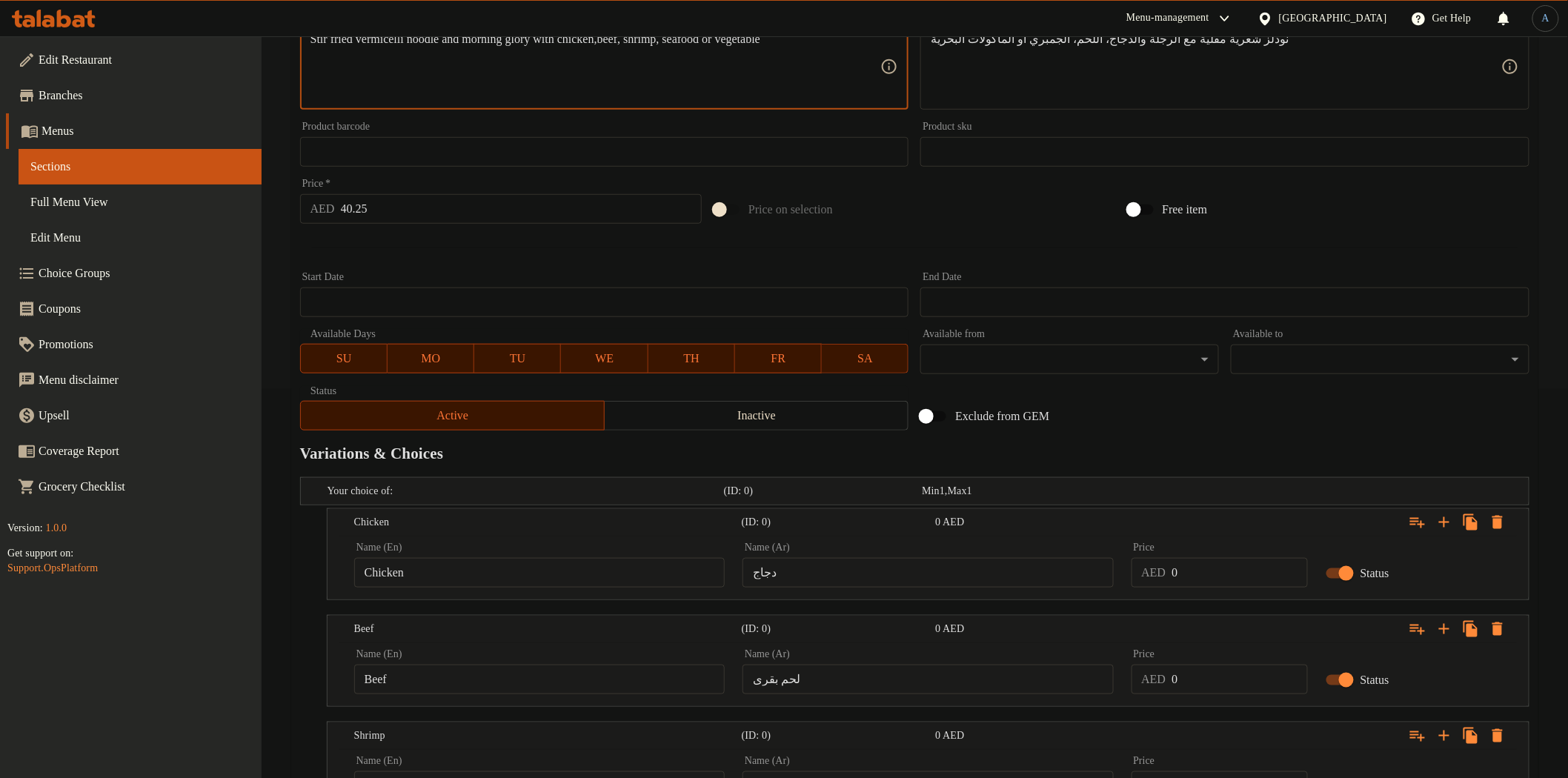
scroll to position [634, 0]
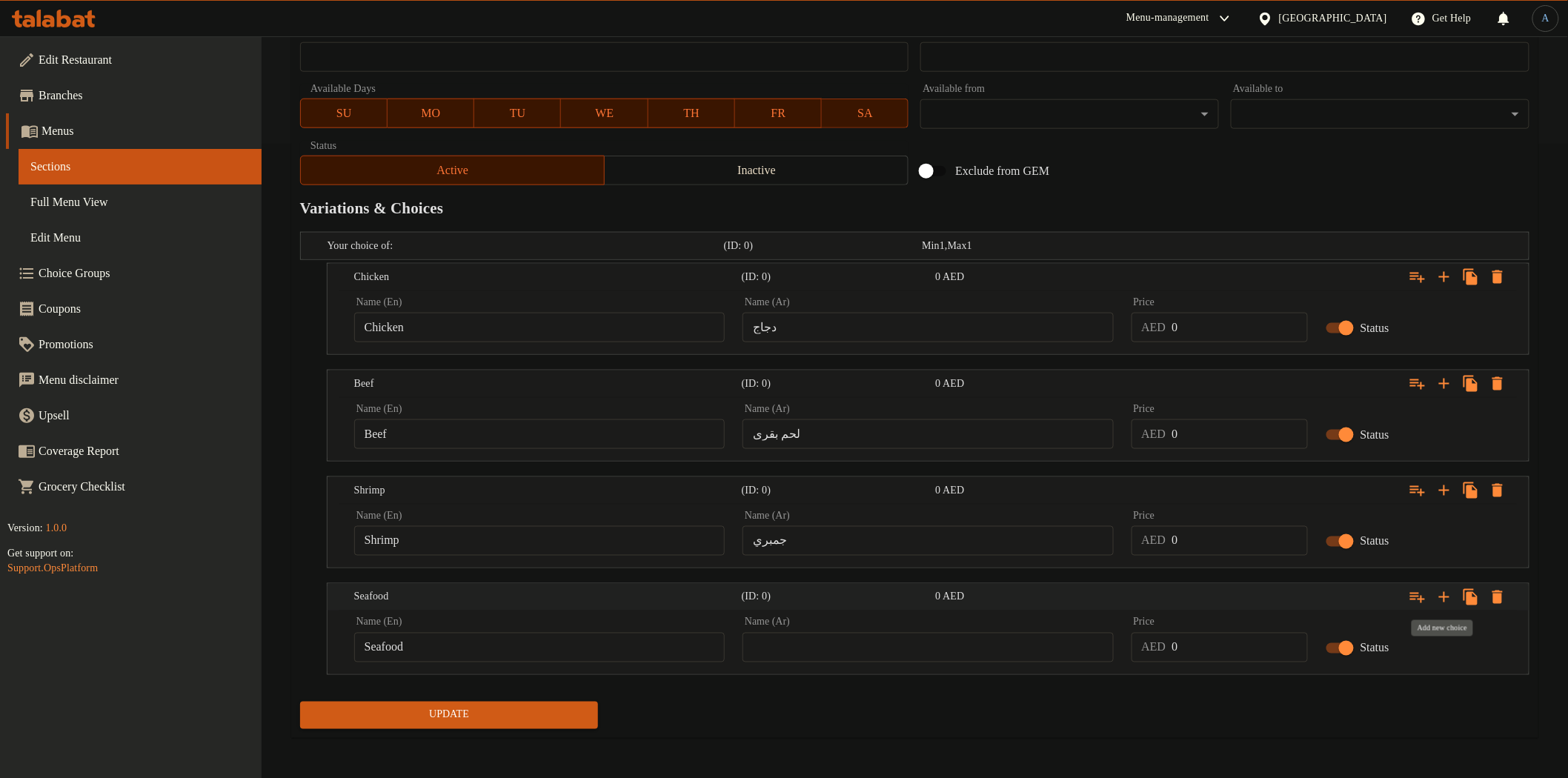
click at [1441, 589] on icon "Expand" at bounding box center [1444, 597] width 18 height 18
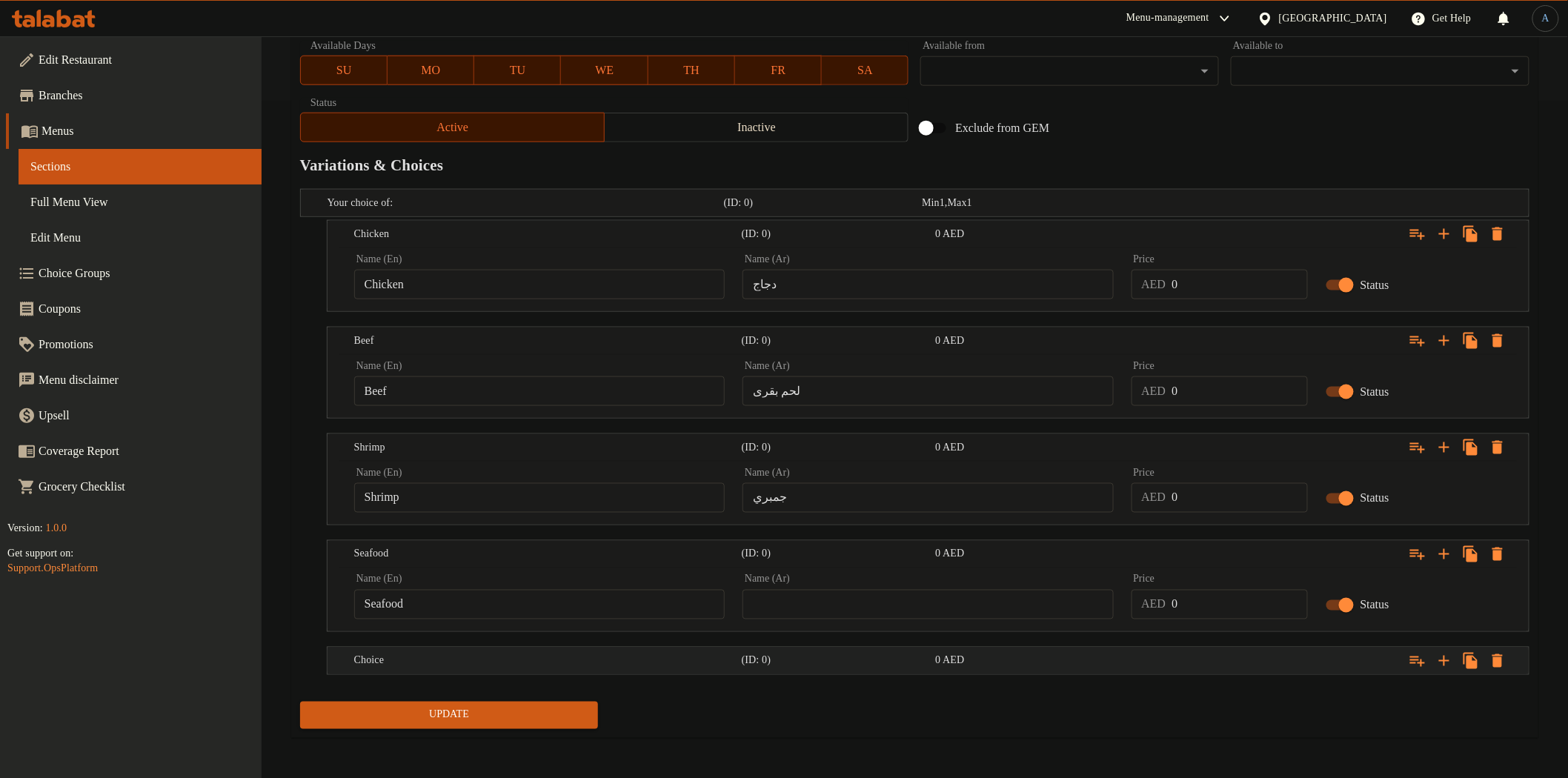
scroll to position [678, 0]
click at [624, 663] on h5 "Choice" at bounding box center [545, 660] width 381 height 15
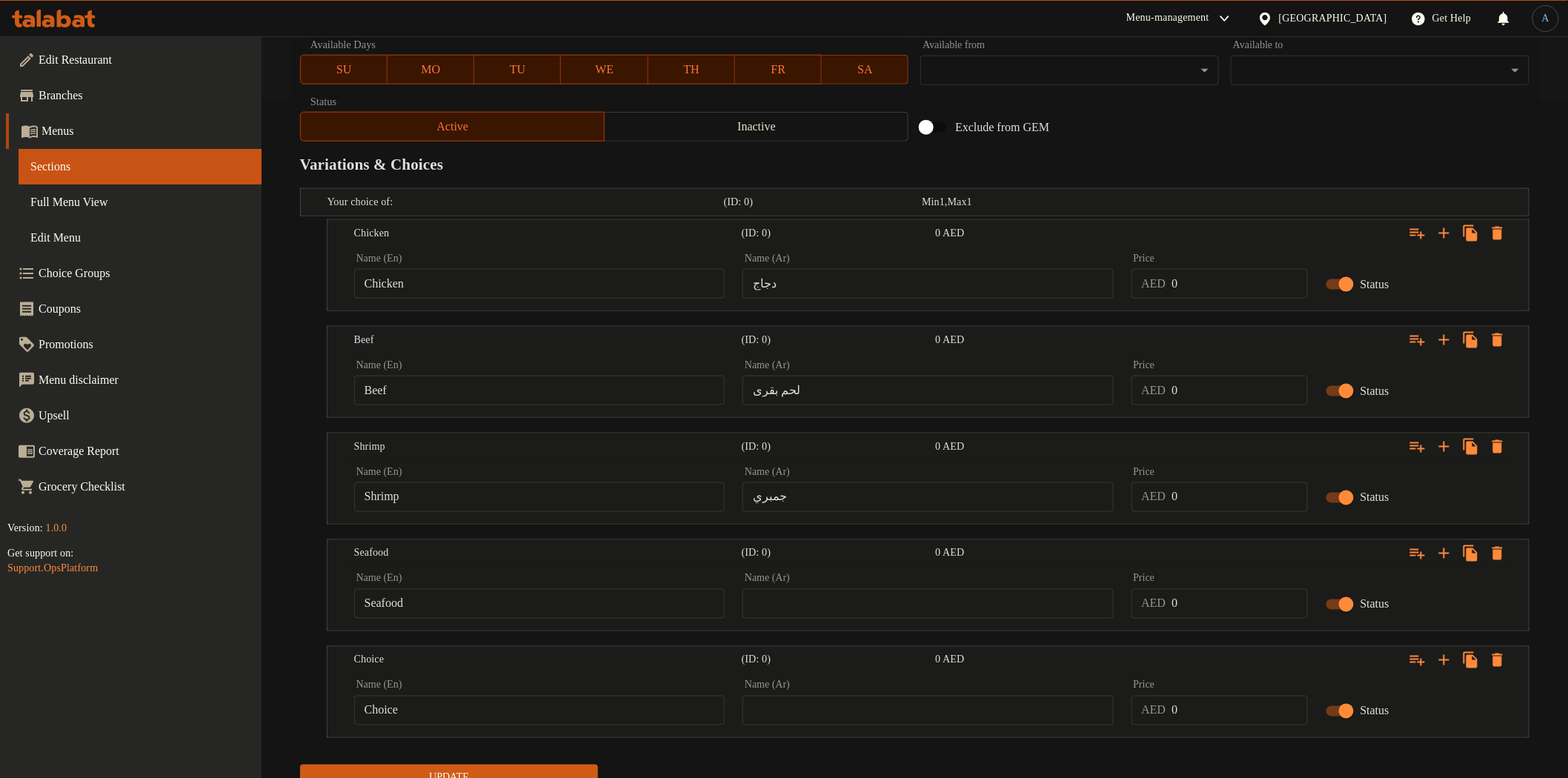
click at [515, 717] on input "Choice" at bounding box center [540, 710] width 371 height 29
paste input "vegetabl"
type input "Vegetable"
click at [870, 720] on input "text" at bounding box center [928, 710] width 371 height 29
type input "خضروات"
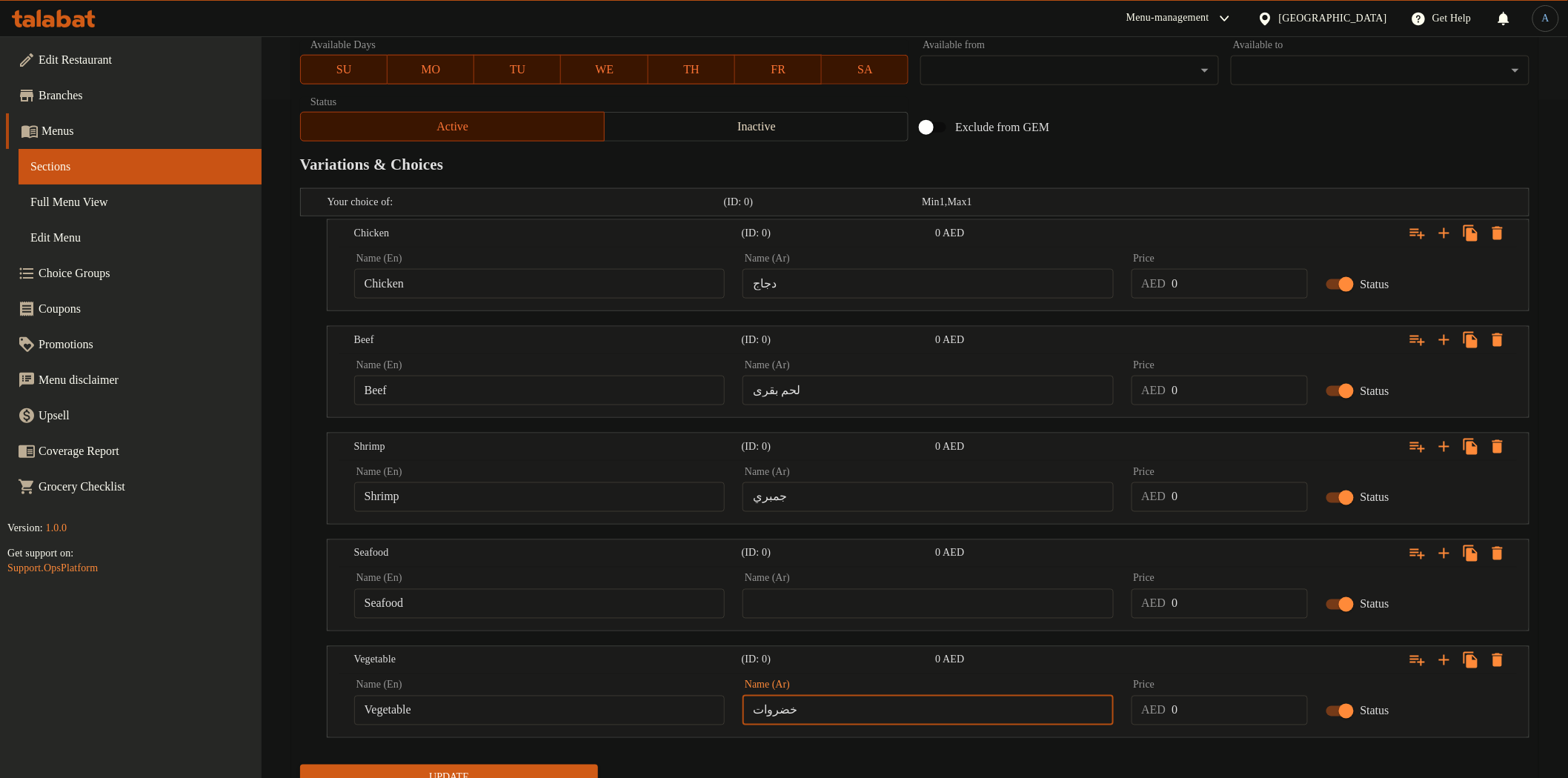
click at [825, 609] on input "text" at bounding box center [928, 604] width 371 height 29
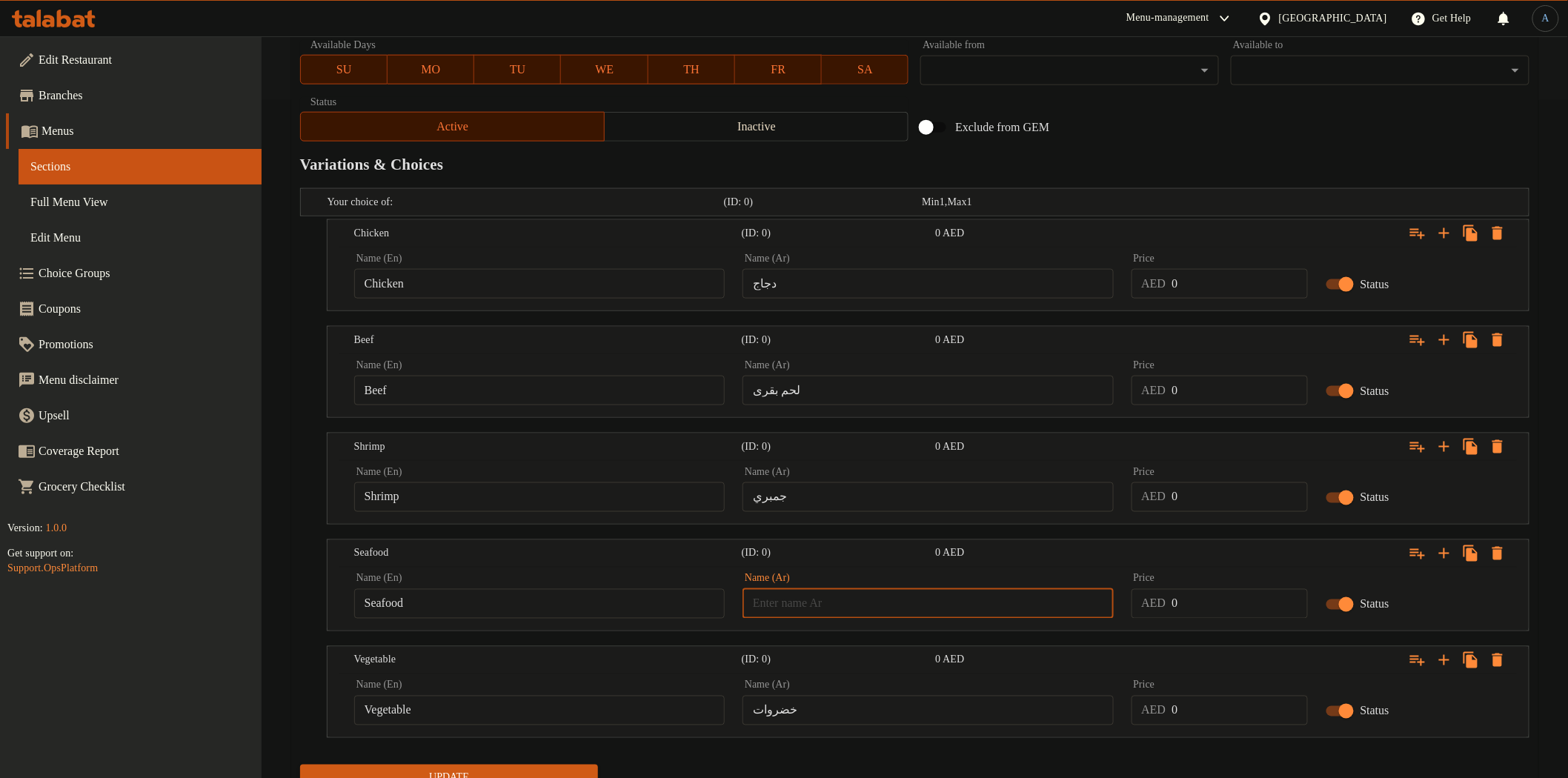
type input "مأكولات بحرية"
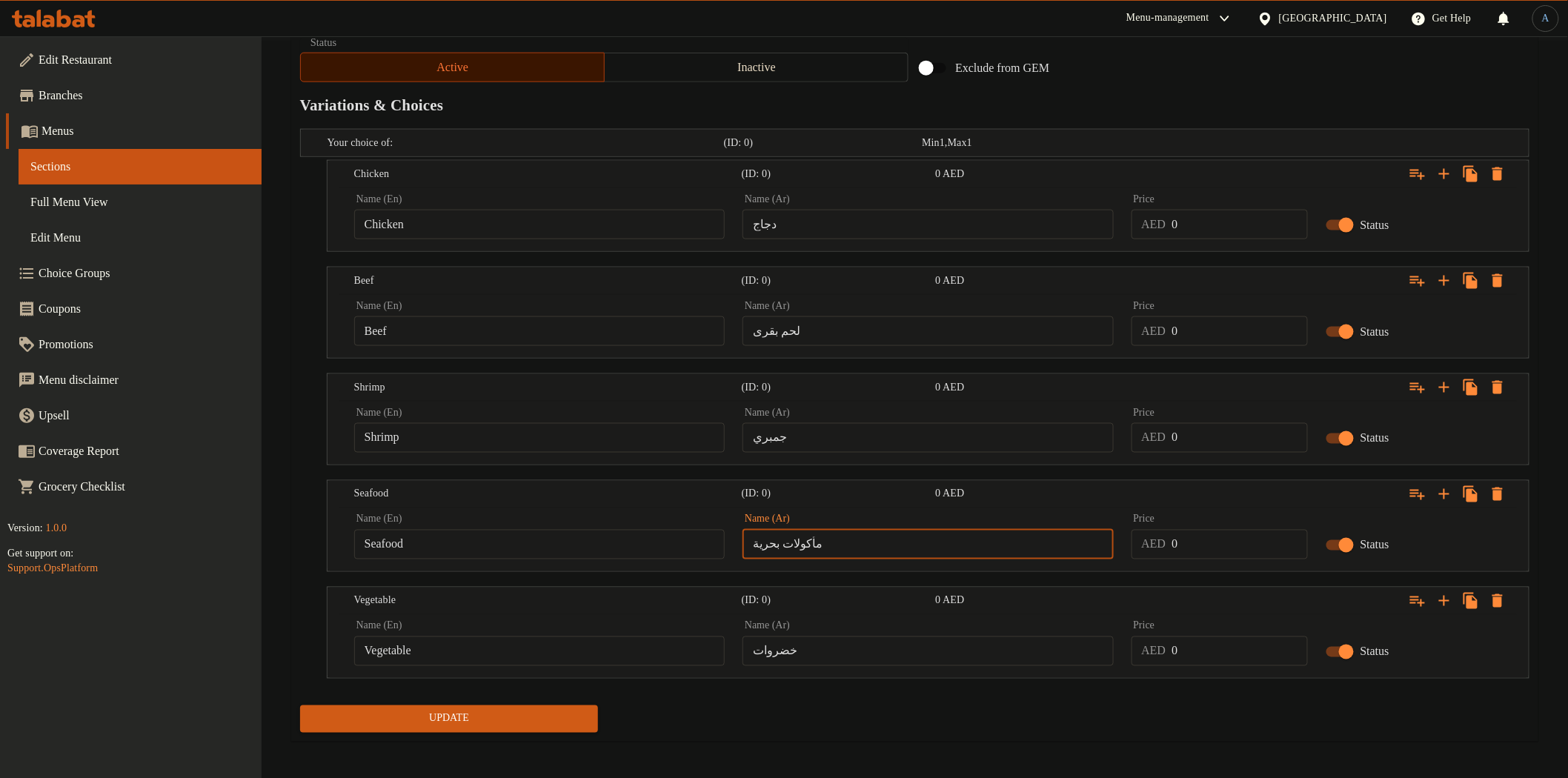
scroll to position [742, 0]
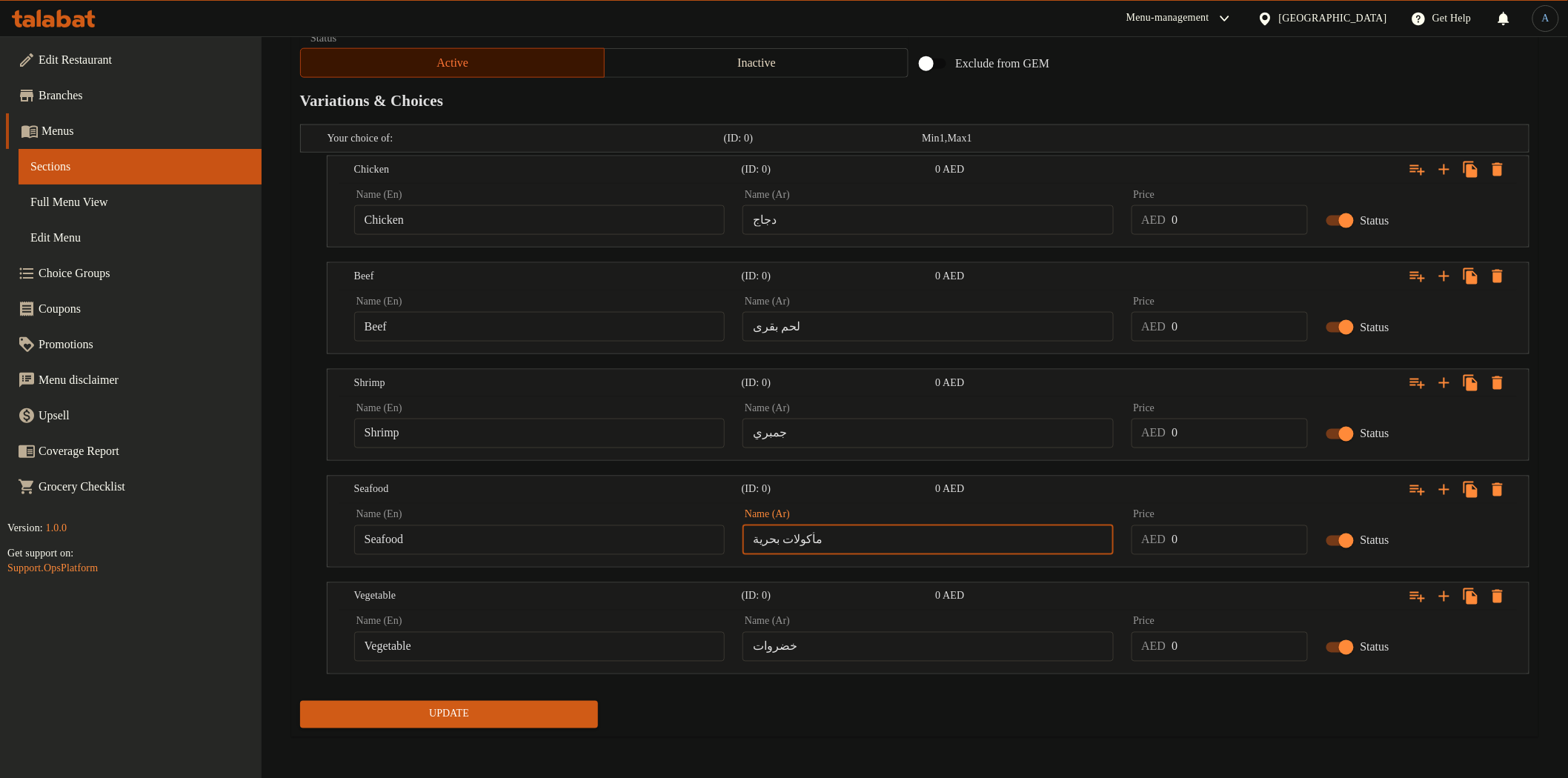
click at [472, 715] on span "Update" at bounding box center [449, 715] width 275 height 19
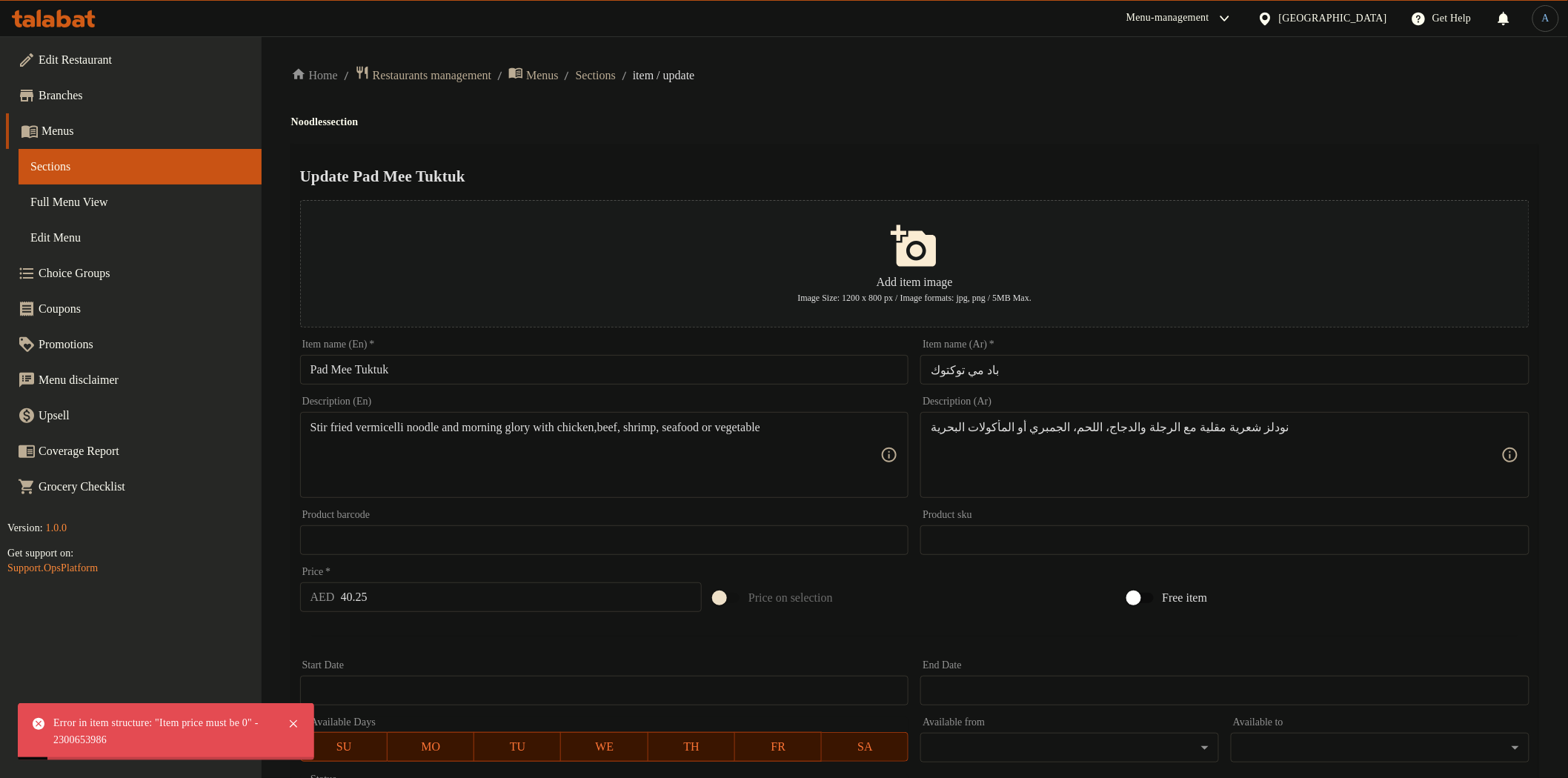
scroll to position [0, 0]
click at [406, 600] on input "40.25" at bounding box center [521, 597] width 361 height 29
type input "0"
click at [470, 640] on div at bounding box center [915, 636] width 1241 height 36
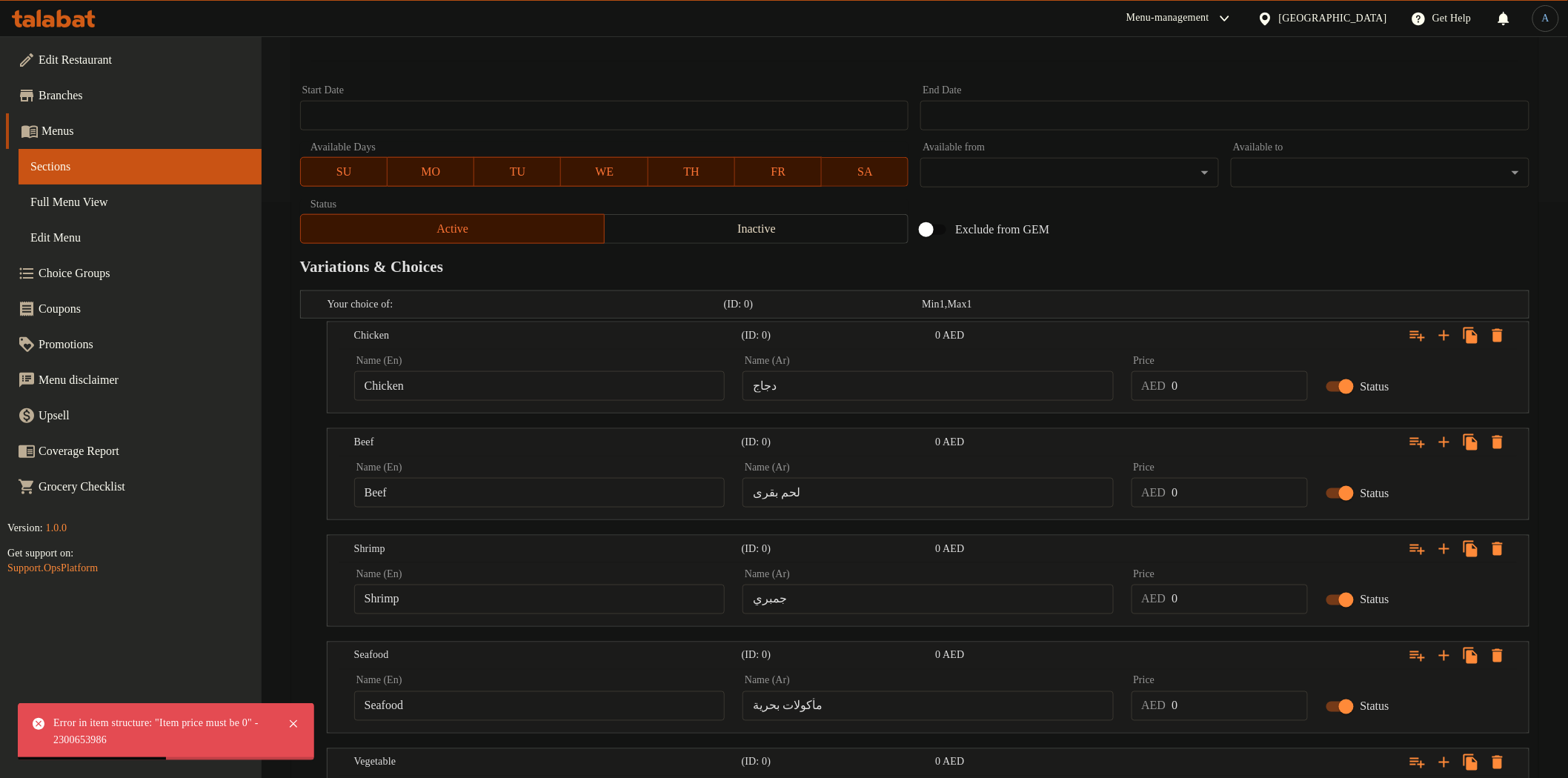
scroll to position [742, 0]
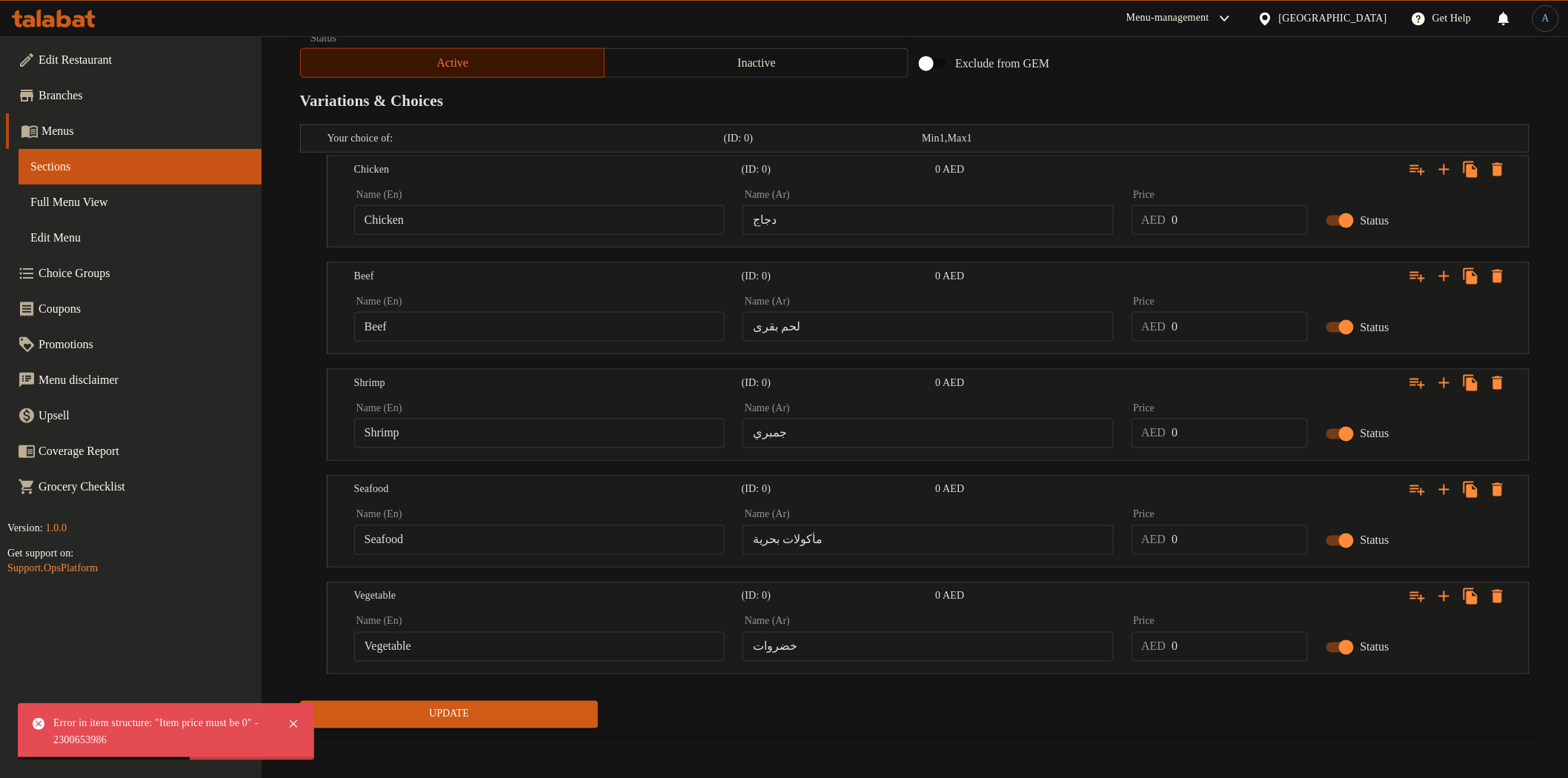
click at [1204, 228] on input "0" at bounding box center [1239, 220] width 136 height 29
paste input "40.25"
type input "40.25"
click at [1209, 319] on input "0" at bounding box center [1239, 326] width 136 height 29
paste input "40.25"
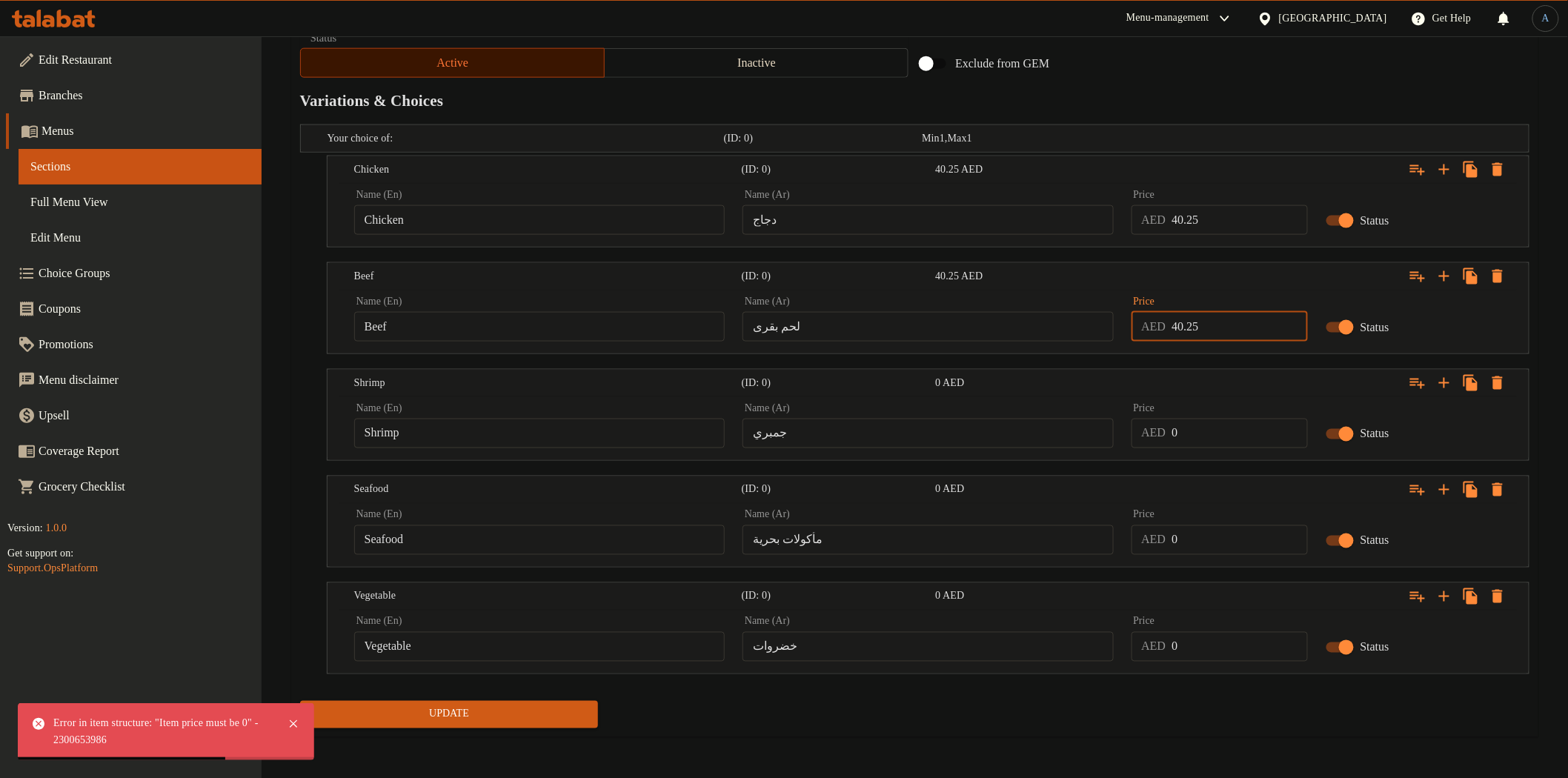
type input "40.25"
click at [1210, 423] on input "0" at bounding box center [1239, 433] width 136 height 29
paste input "40.25"
type input "40.25"
click at [1216, 546] on input "0" at bounding box center [1239, 540] width 136 height 29
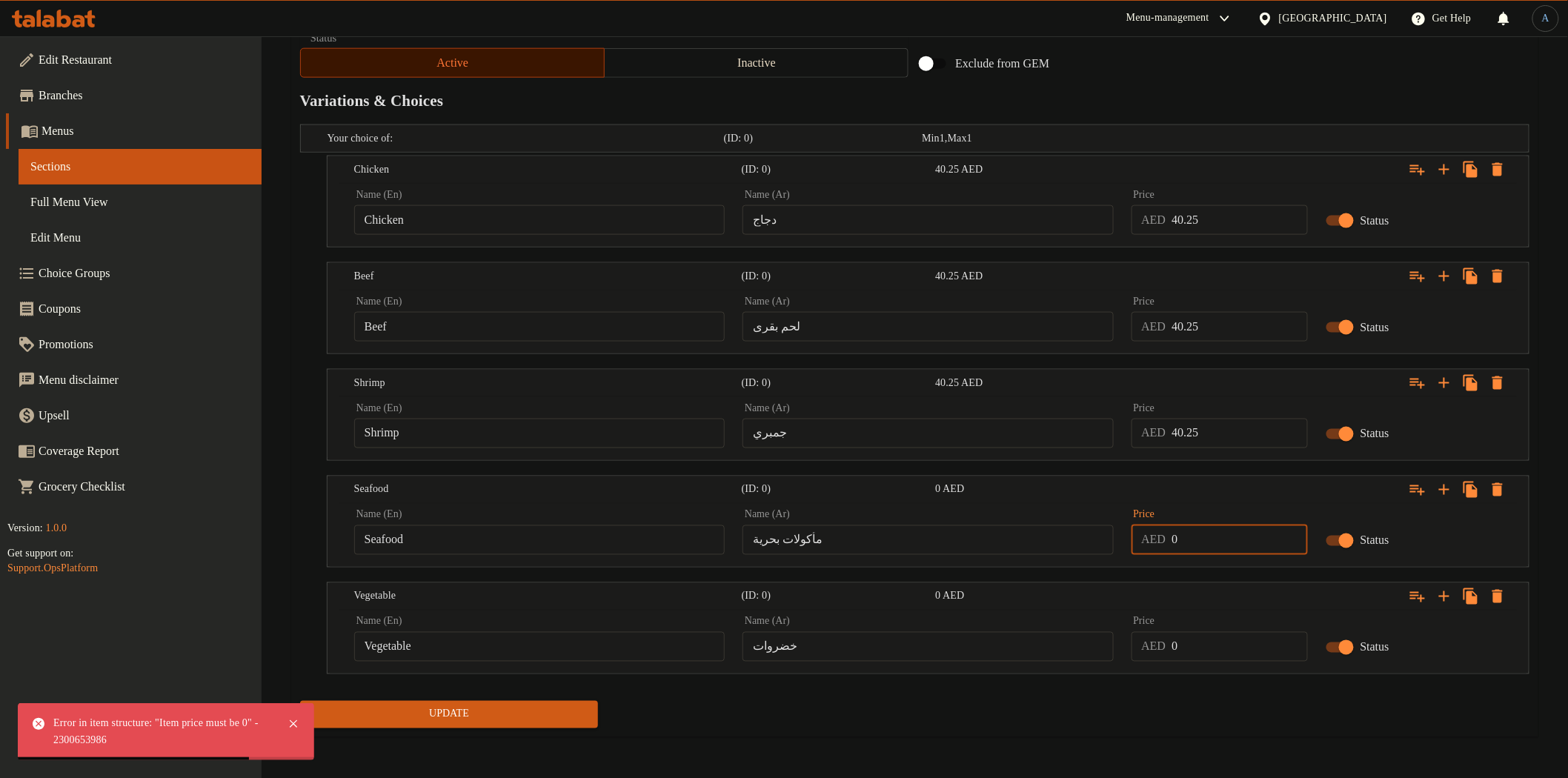
paste input "40.25"
type input "40.25"
click at [1206, 640] on input "0" at bounding box center [1239, 647] width 136 height 29
paste input "40.25"
type input "40.25"
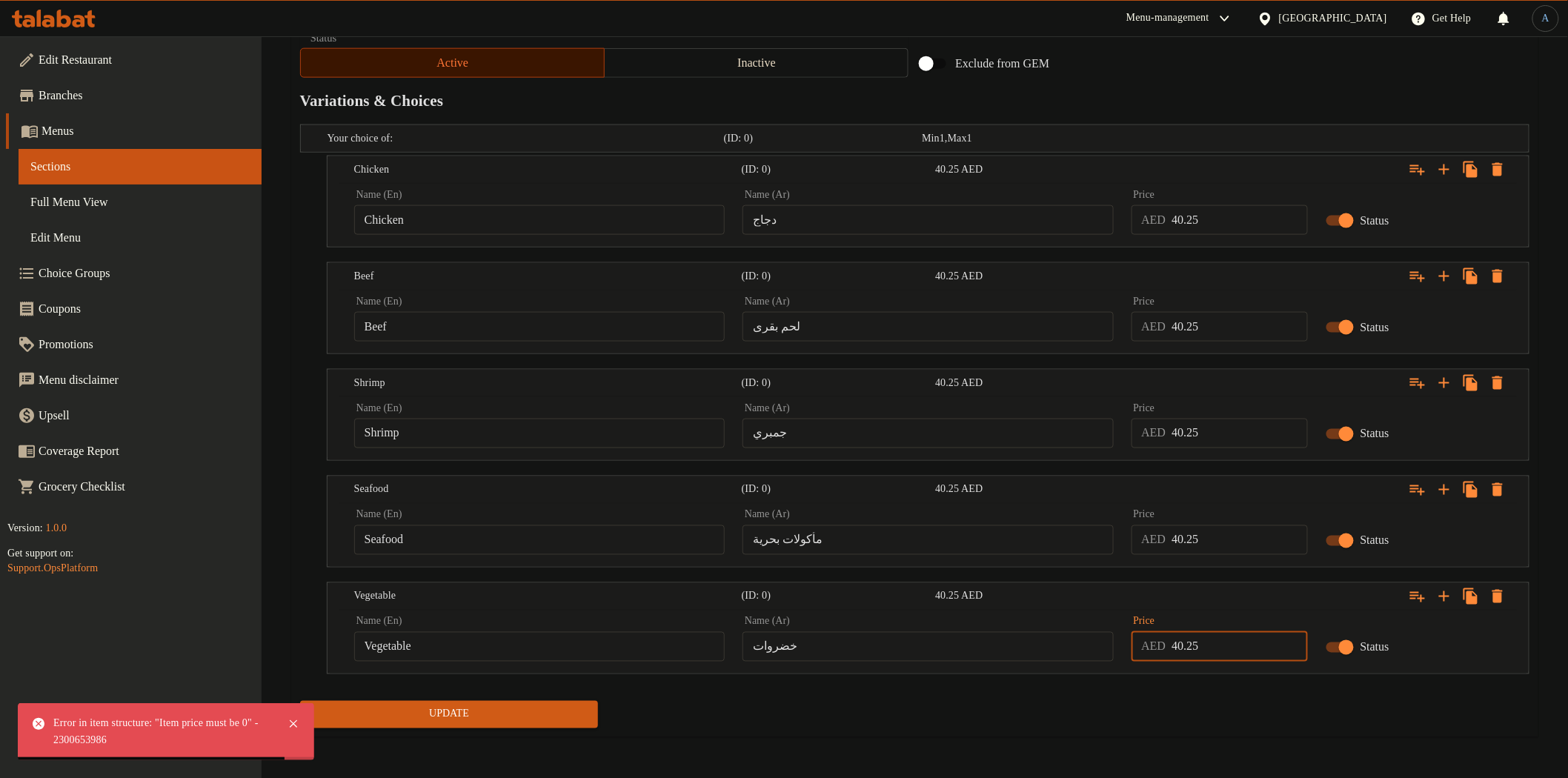
click at [1187, 720] on div "Update" at bounding box center [915, 714] width 1241 height 39
click at [489, 720] on span "Update" at bounding box center [449, 715] width 275 height 19
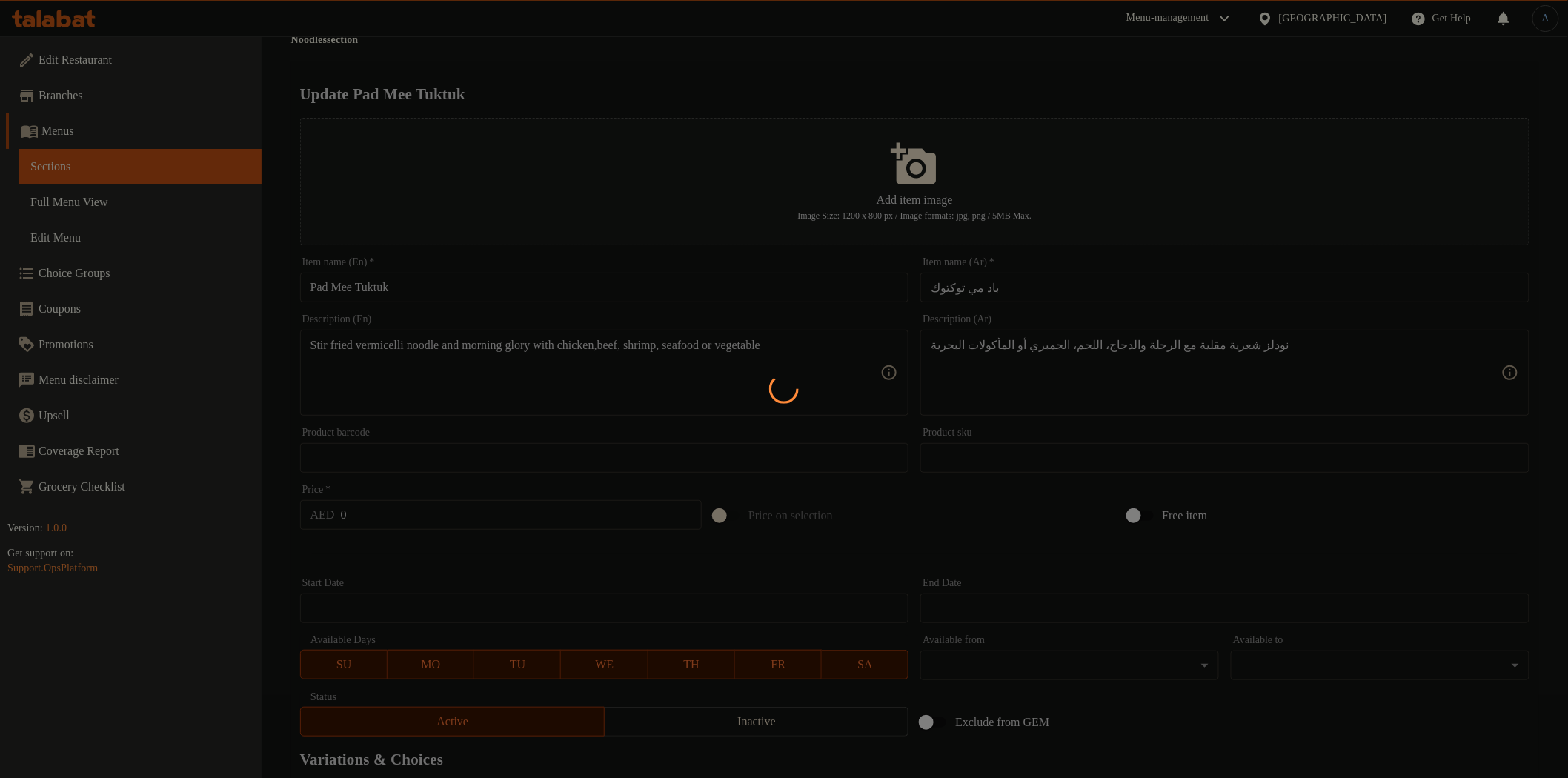
scroll to position [0, 0]
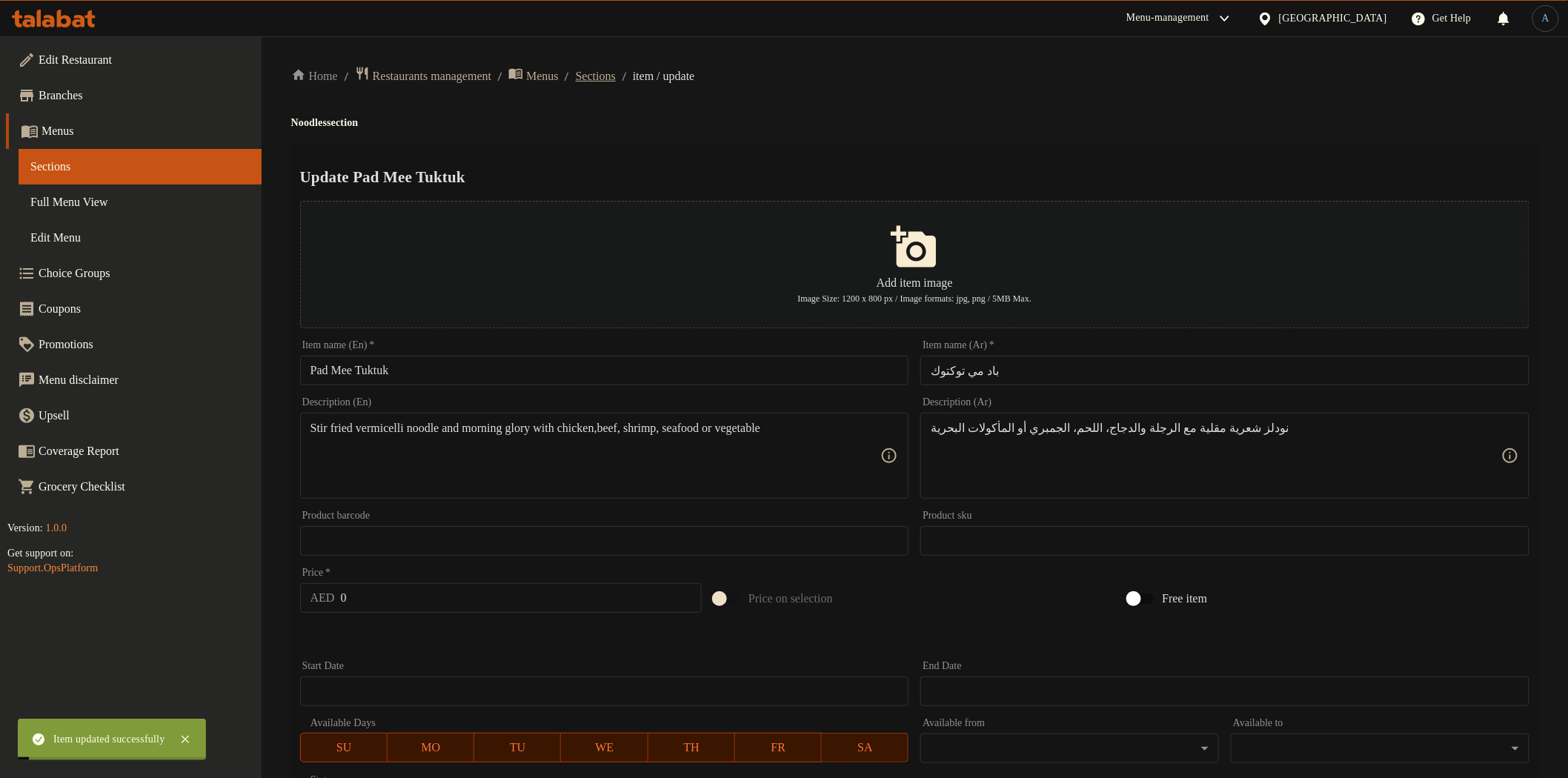
click at [616, 74] on span "Sections" at bounding box center [596, 76] width 40 height 18
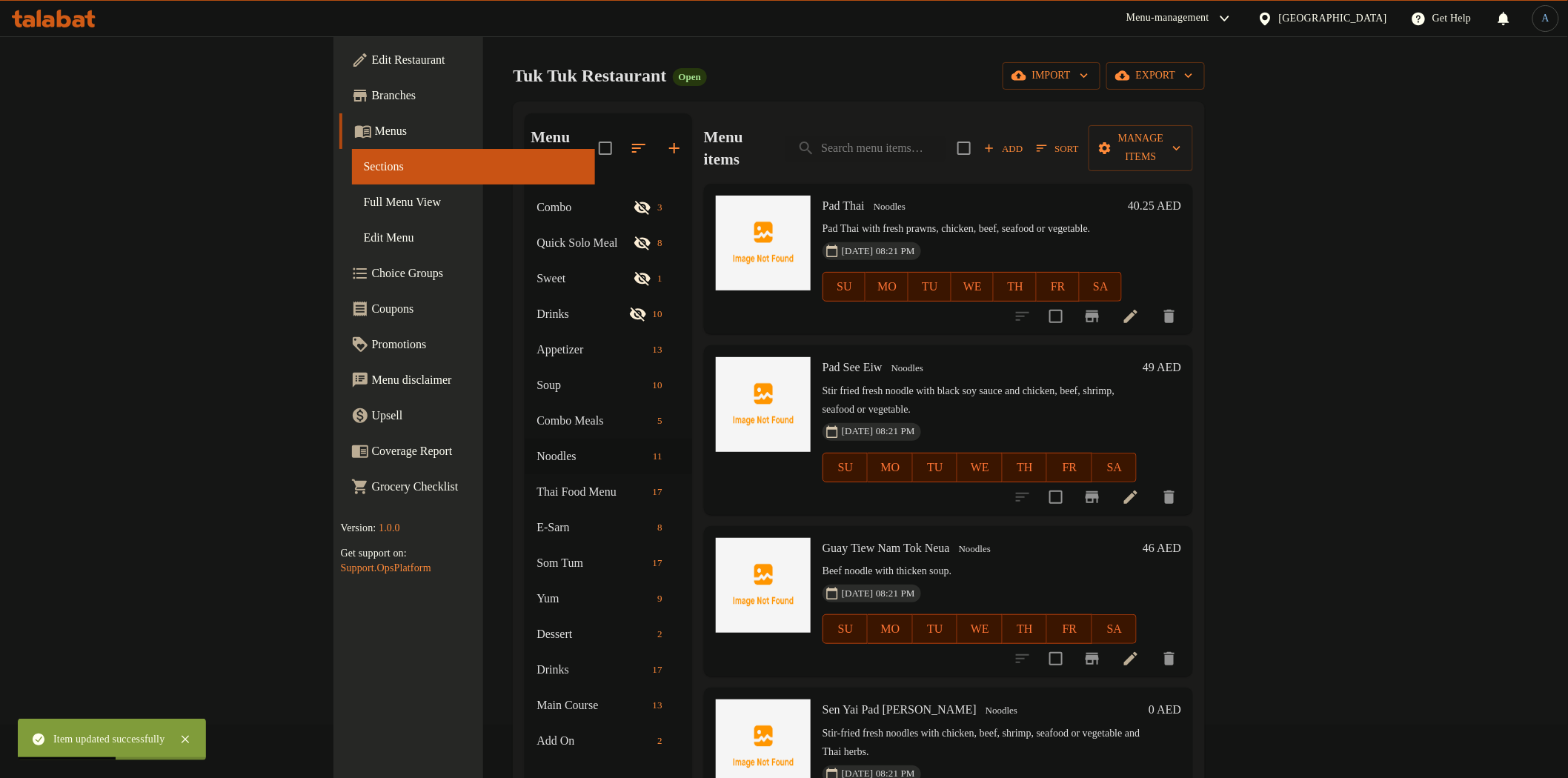
scroll to position [83, 0]
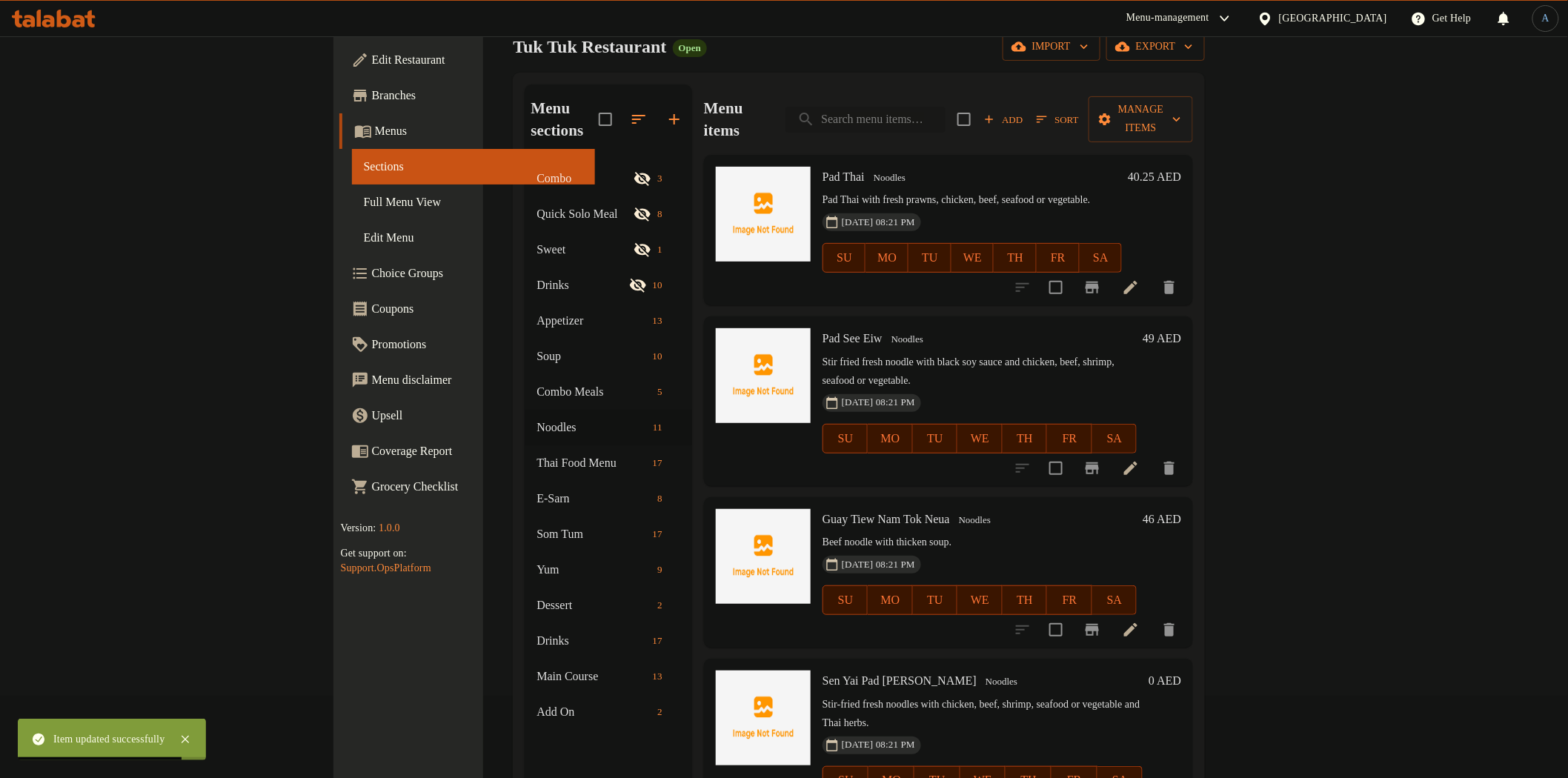
click at [946, 113] on input "search" at bounding box center [865, 120] width 160 height 26
paste input "Fried Rice"
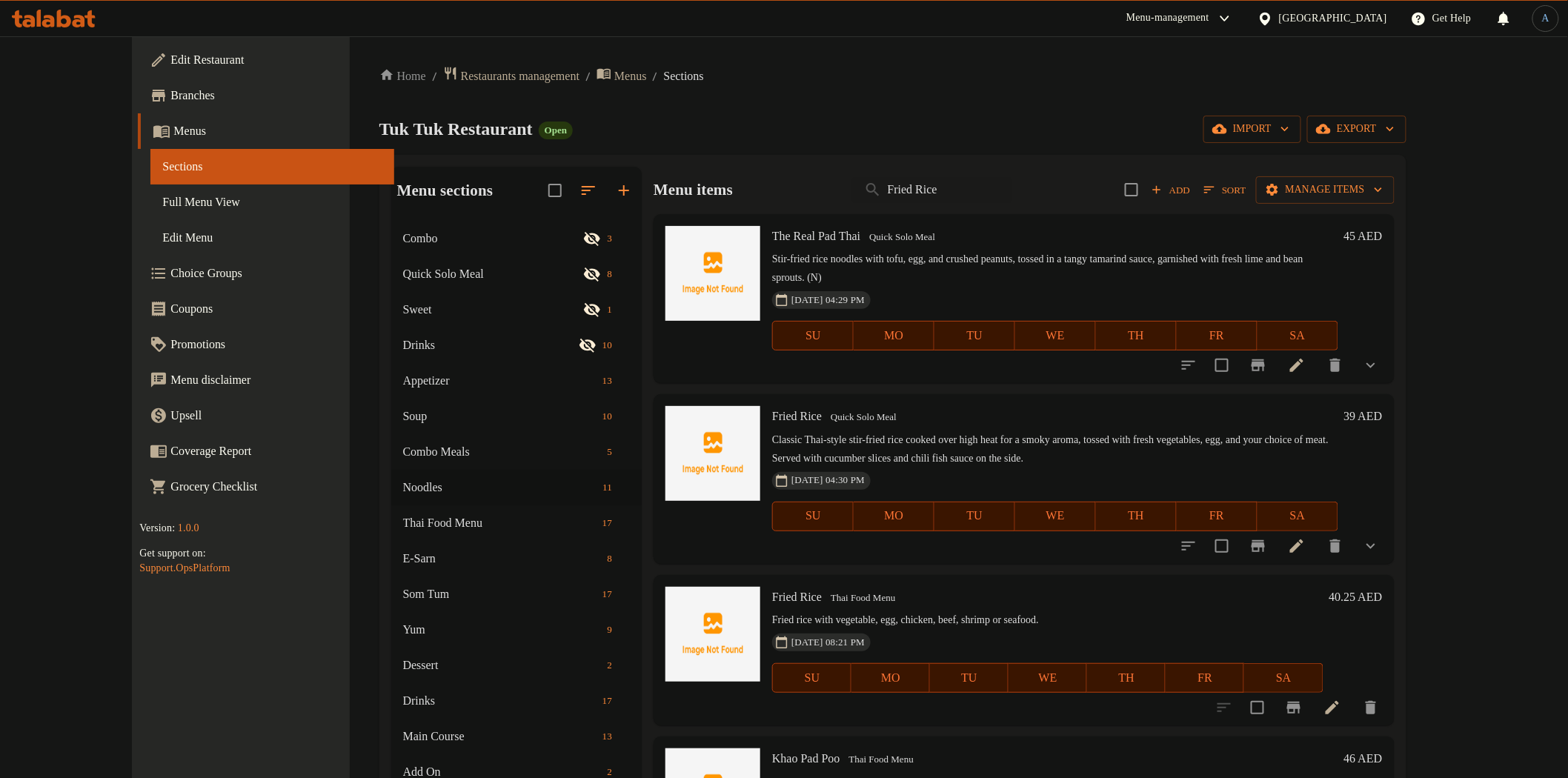
scroll to position [0, 0]
type input "Fried Rice"
click at [1375, 543] on icon "show more" at bounding box center [1371, 546] width 9 height 5
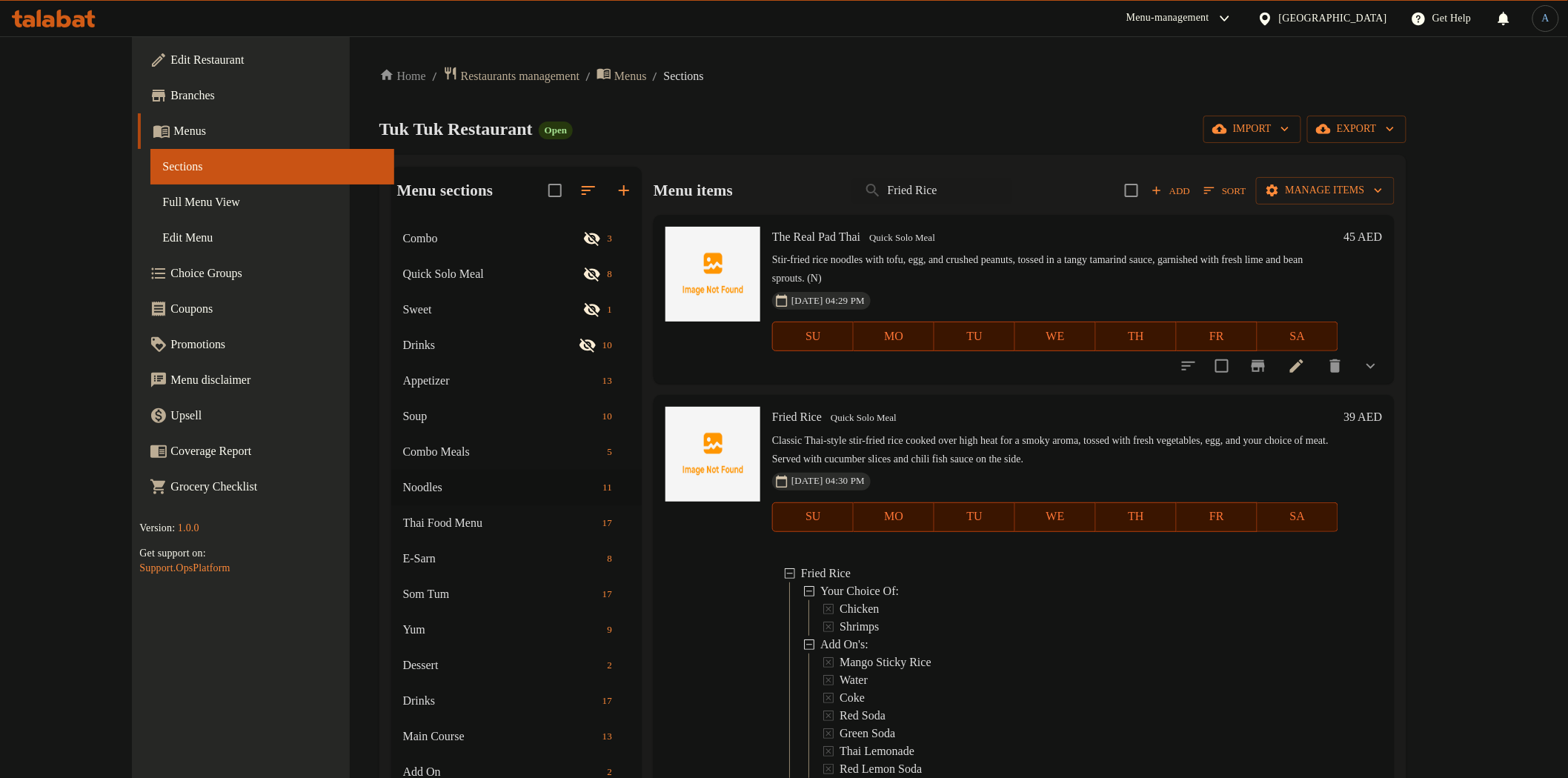
scroll to position [83, 0]
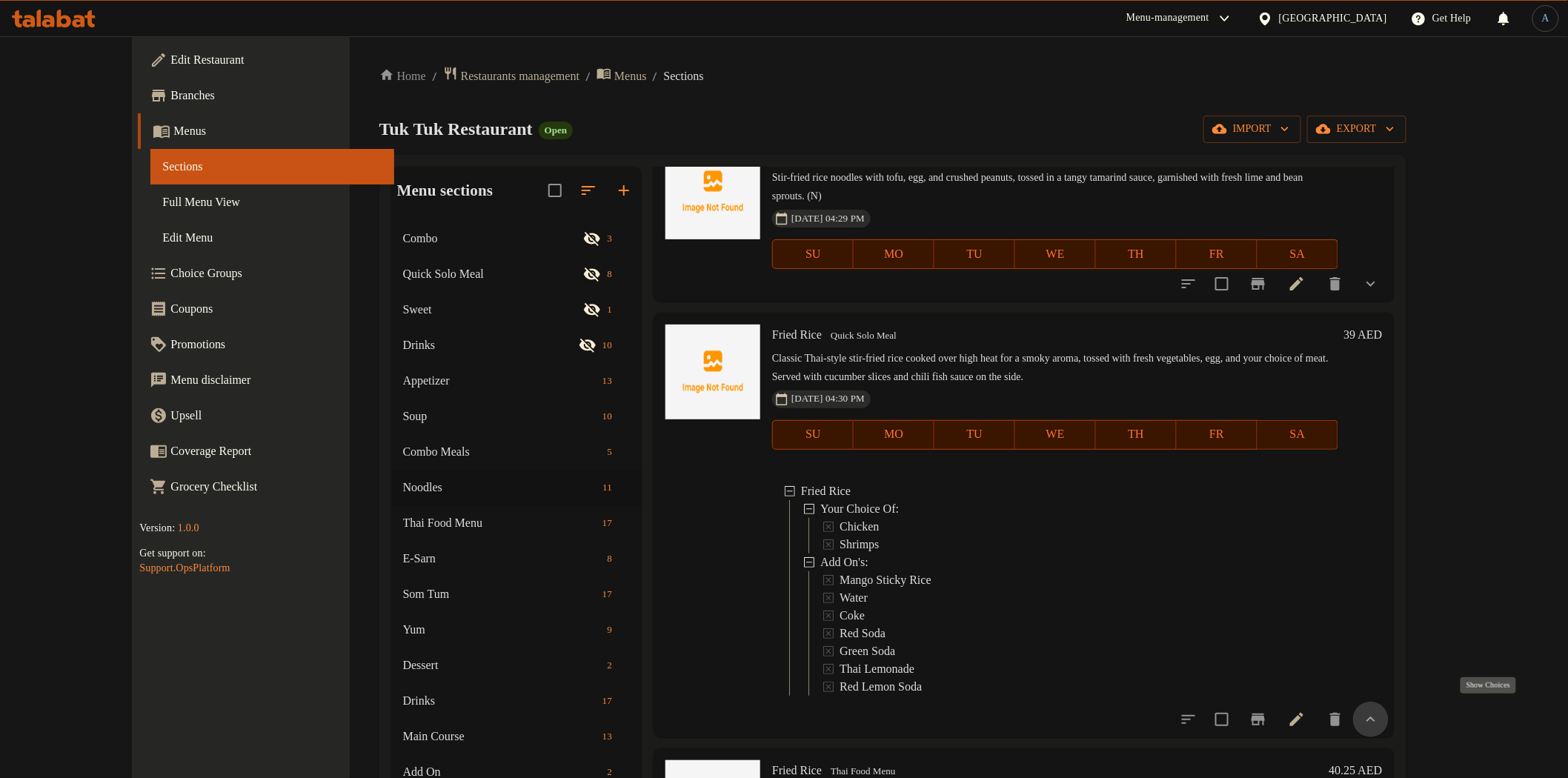
click at [1380, 714] on icon "show more" at bounding box center [1370, 719] width 18 height 18
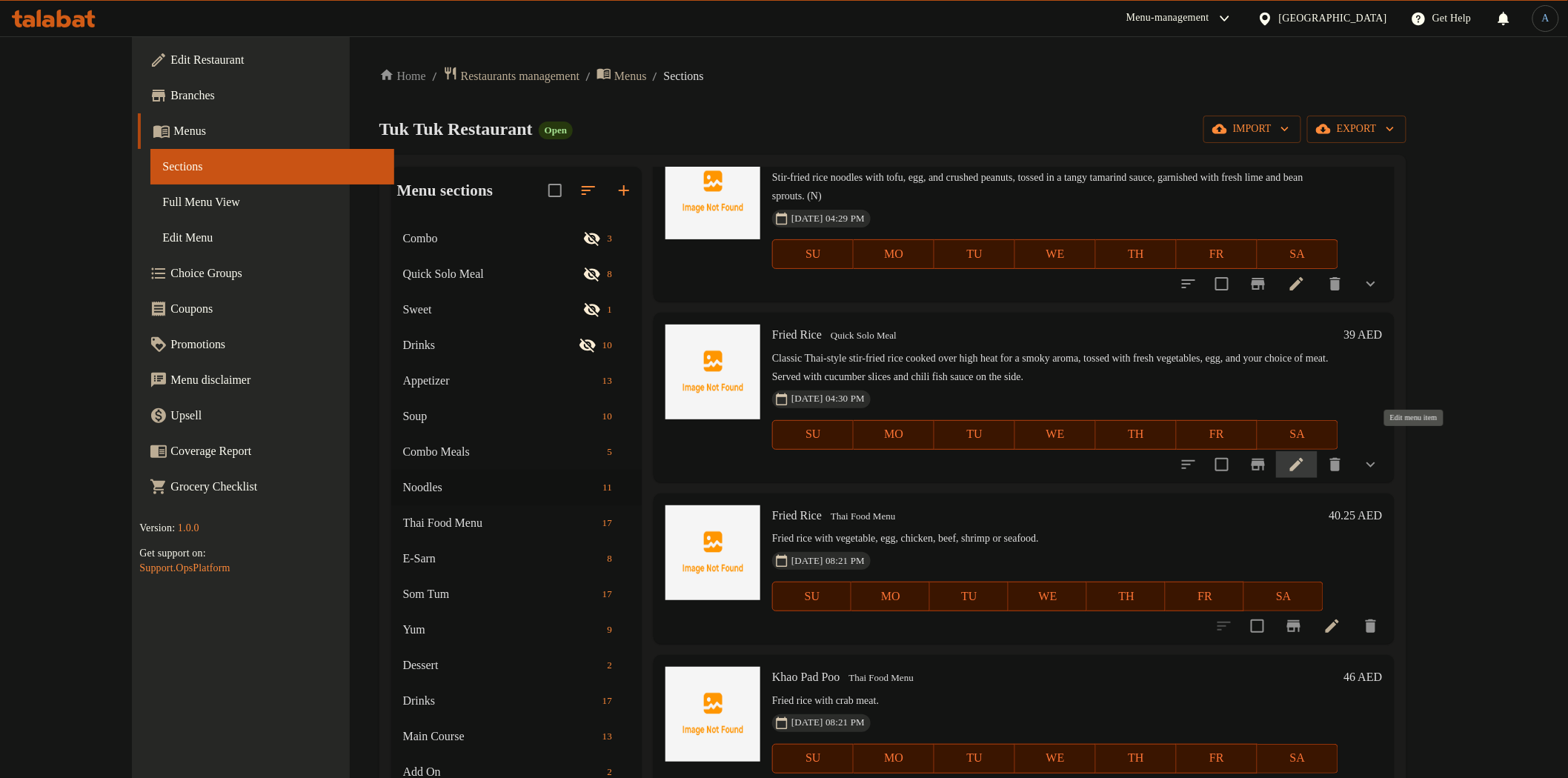
click at [1306, 455] on icon at bounding box center [1296, 464] width 18 height 18
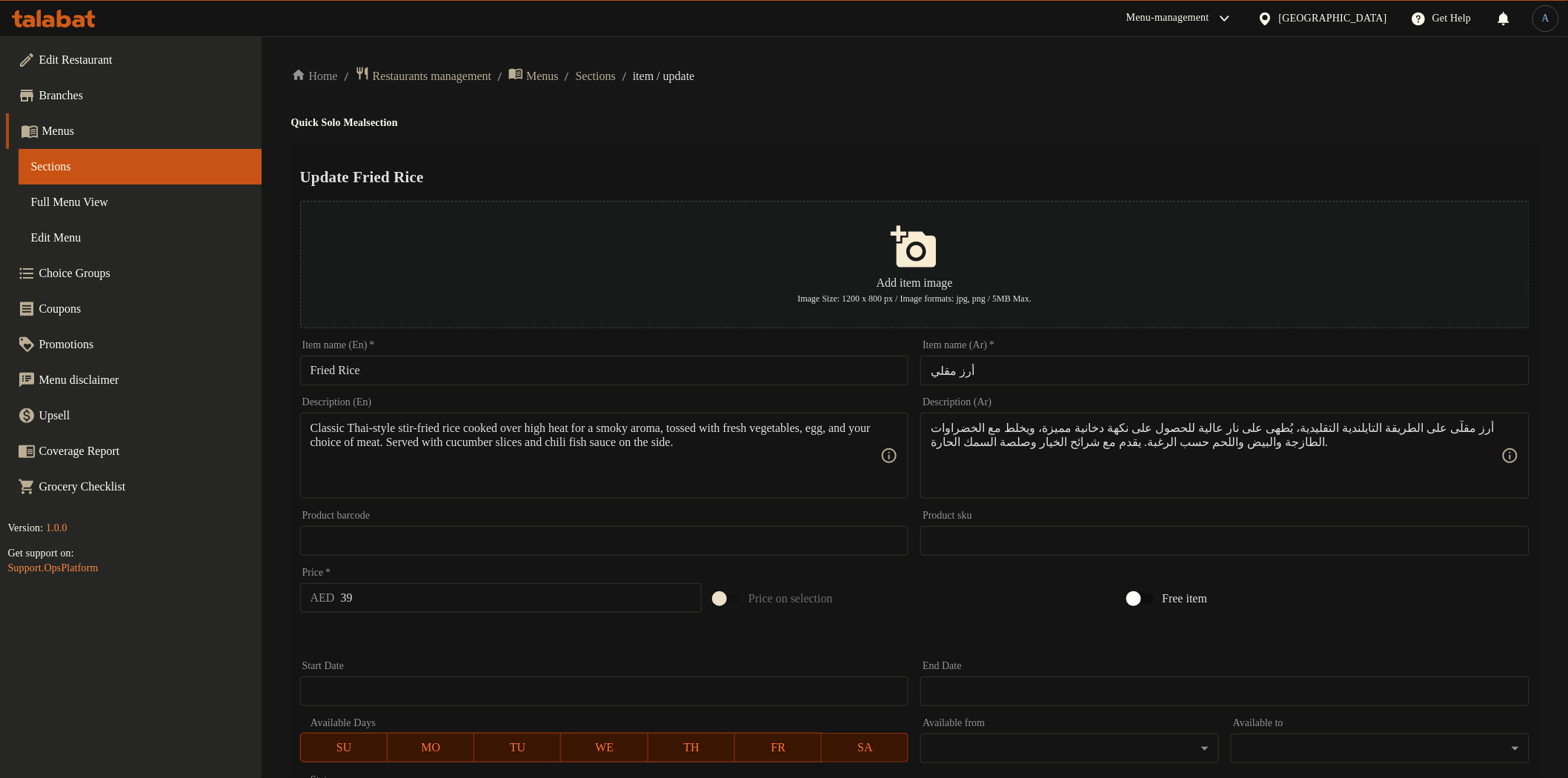
scroll to position [345, 0]
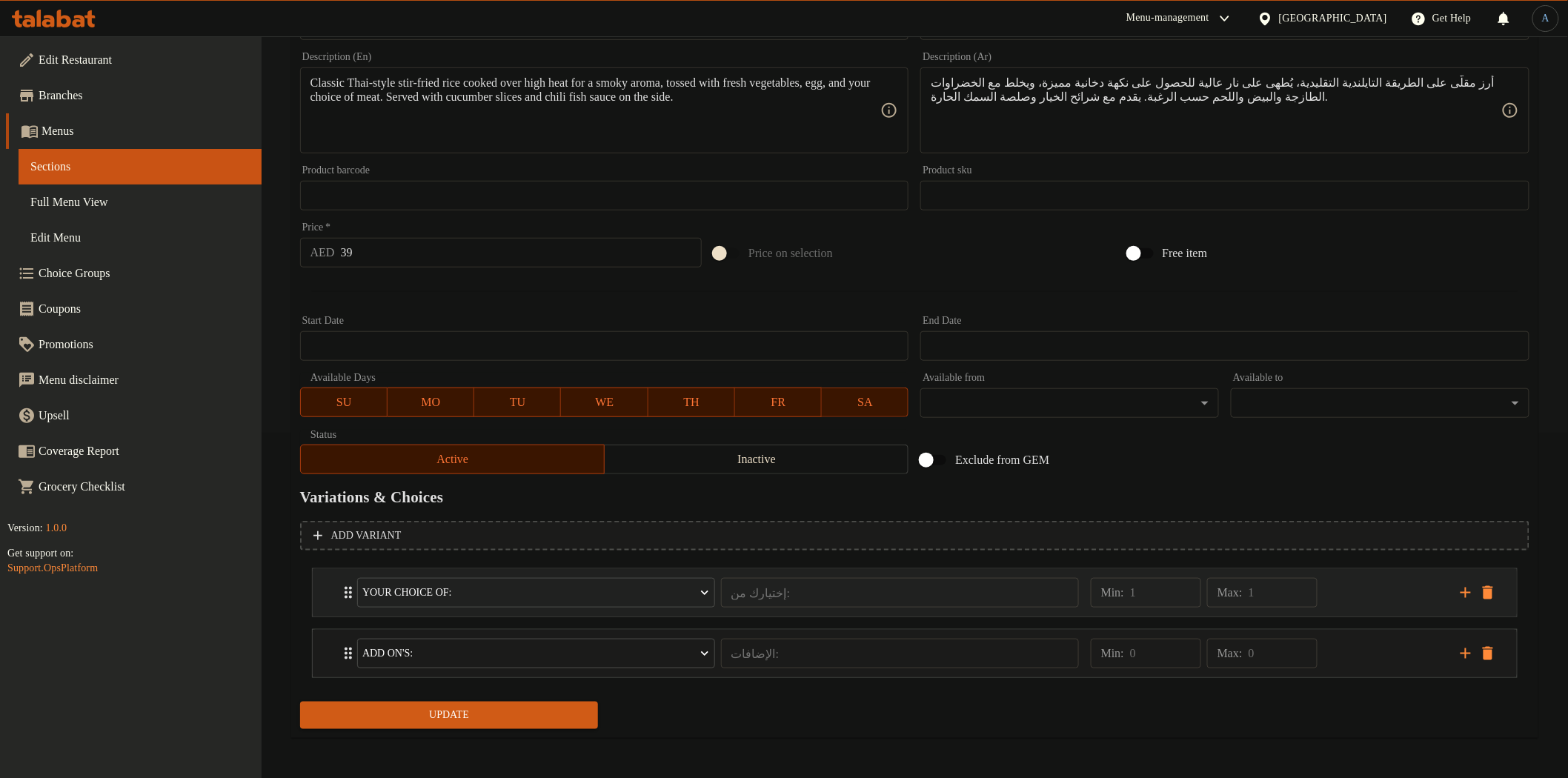
click at [1353, 596] on div "Min: 1 ​ Max: 1 ​" at bounding box center [1266, 592] width 370 height 47
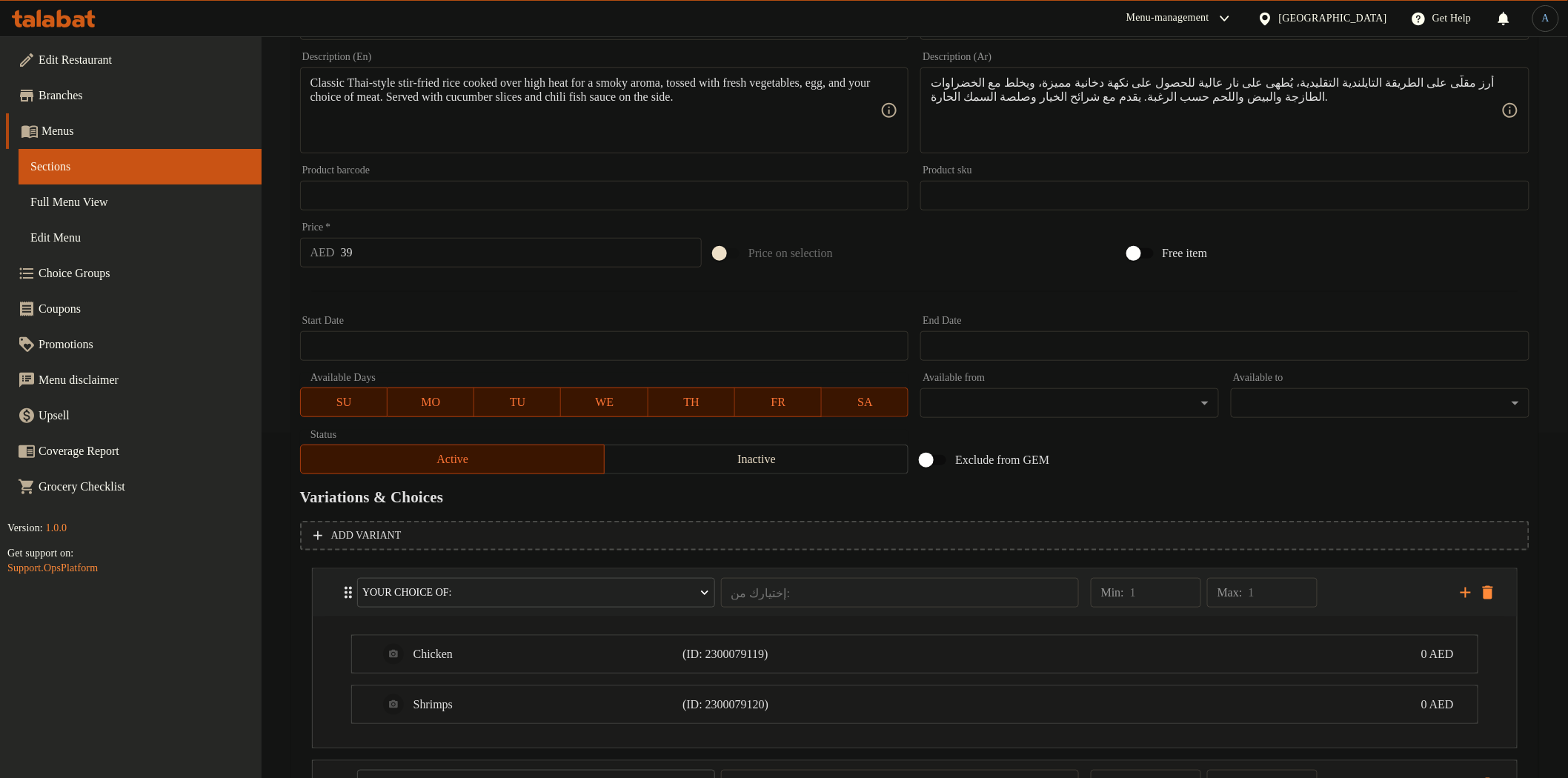
click at [1353, 596] on div "Min: 1 ​ Max: 1 ​" at bounding box center [1266, 592] width 370 height 47
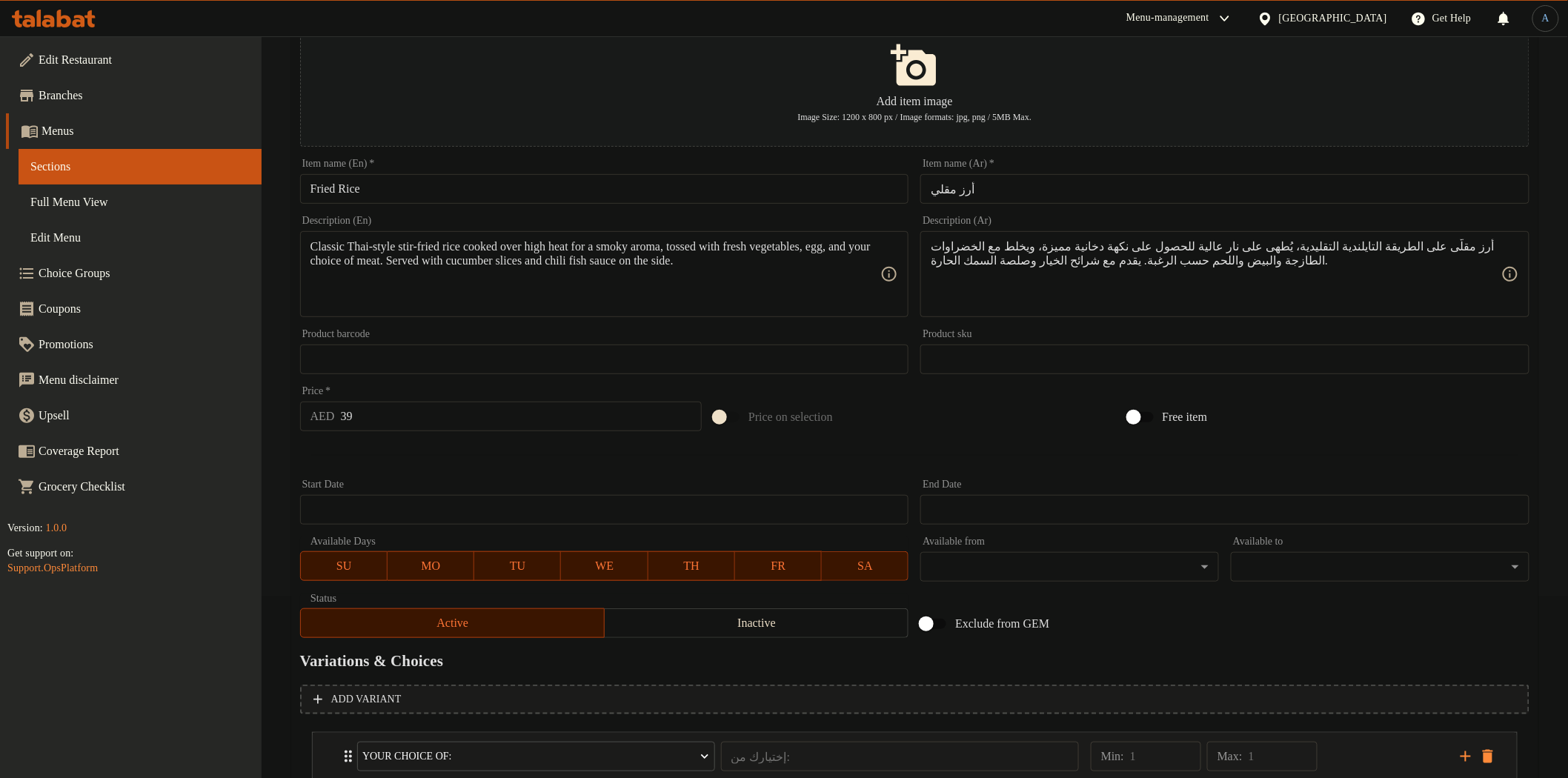
scroll to position [0, 0]
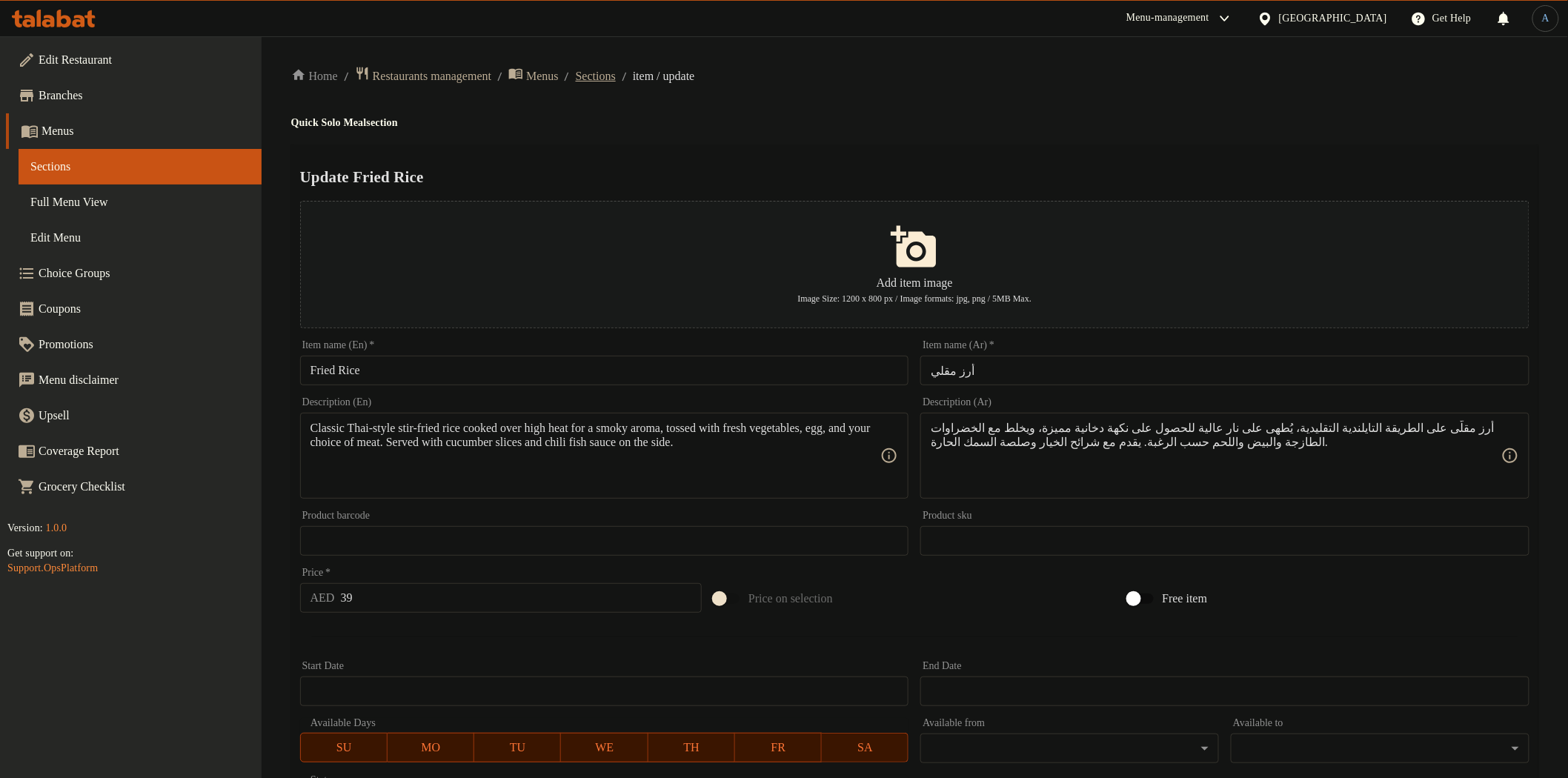
click at [616, 83] on span "Sections" at bounding box center [596, 76] width 40 height 18
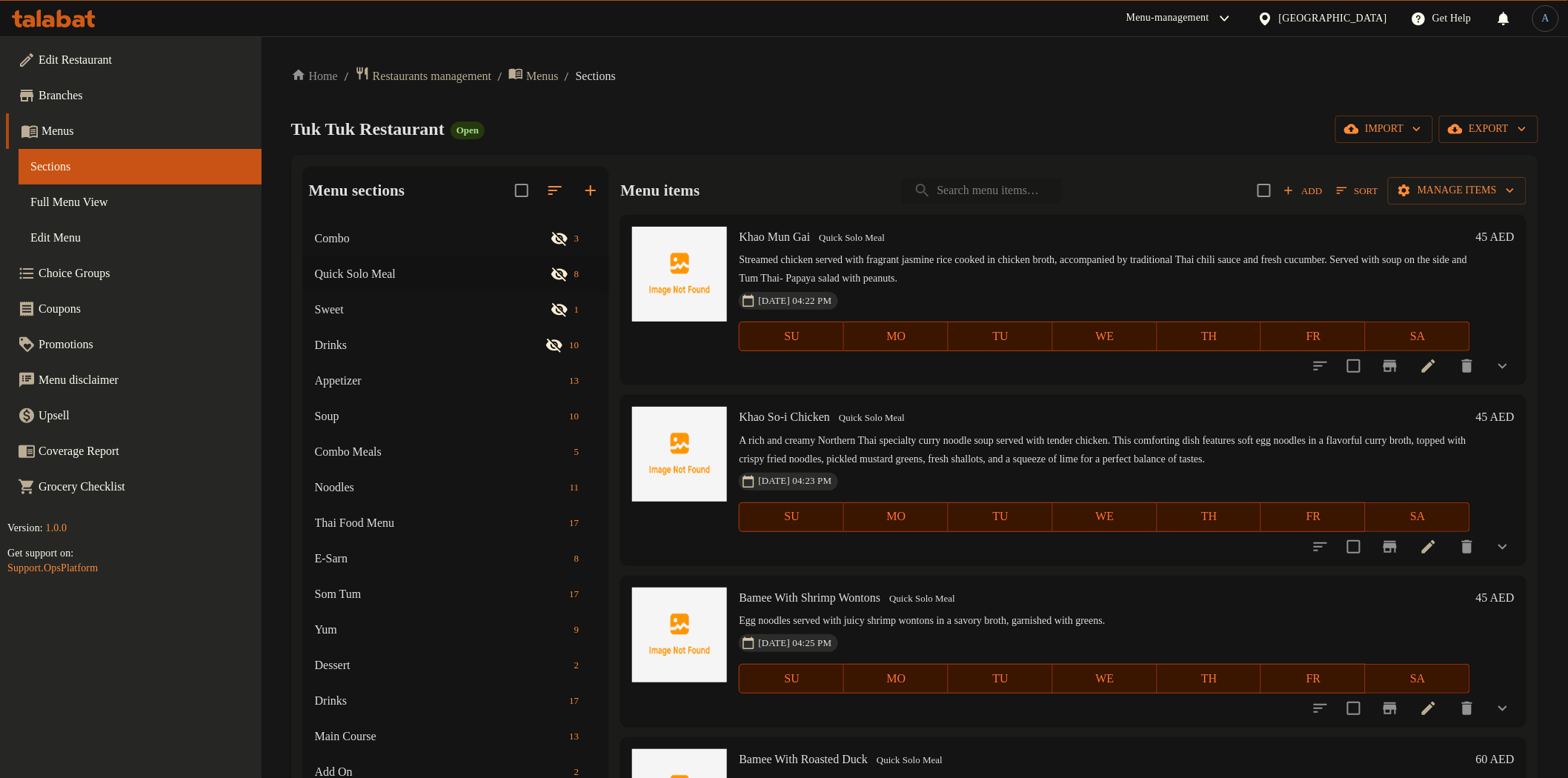
click at [964, 179] on input "search" at bounding box center [981, 191] width 160 height 26
paste input "Fried Rice"
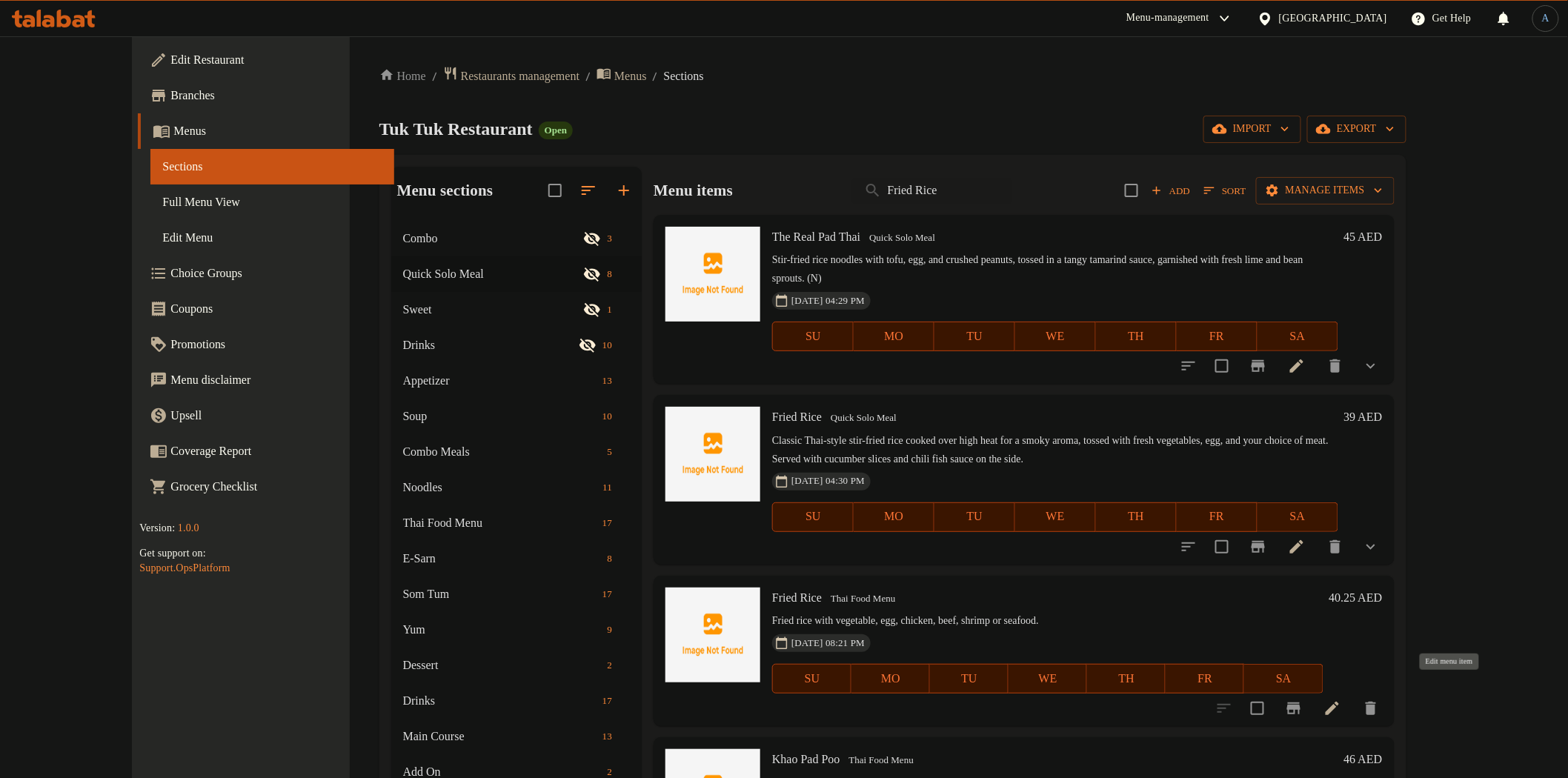
type input "Fried Rice"
click at [1339, 702] on icon at bounding box center [1332, 708] width 13 height 13
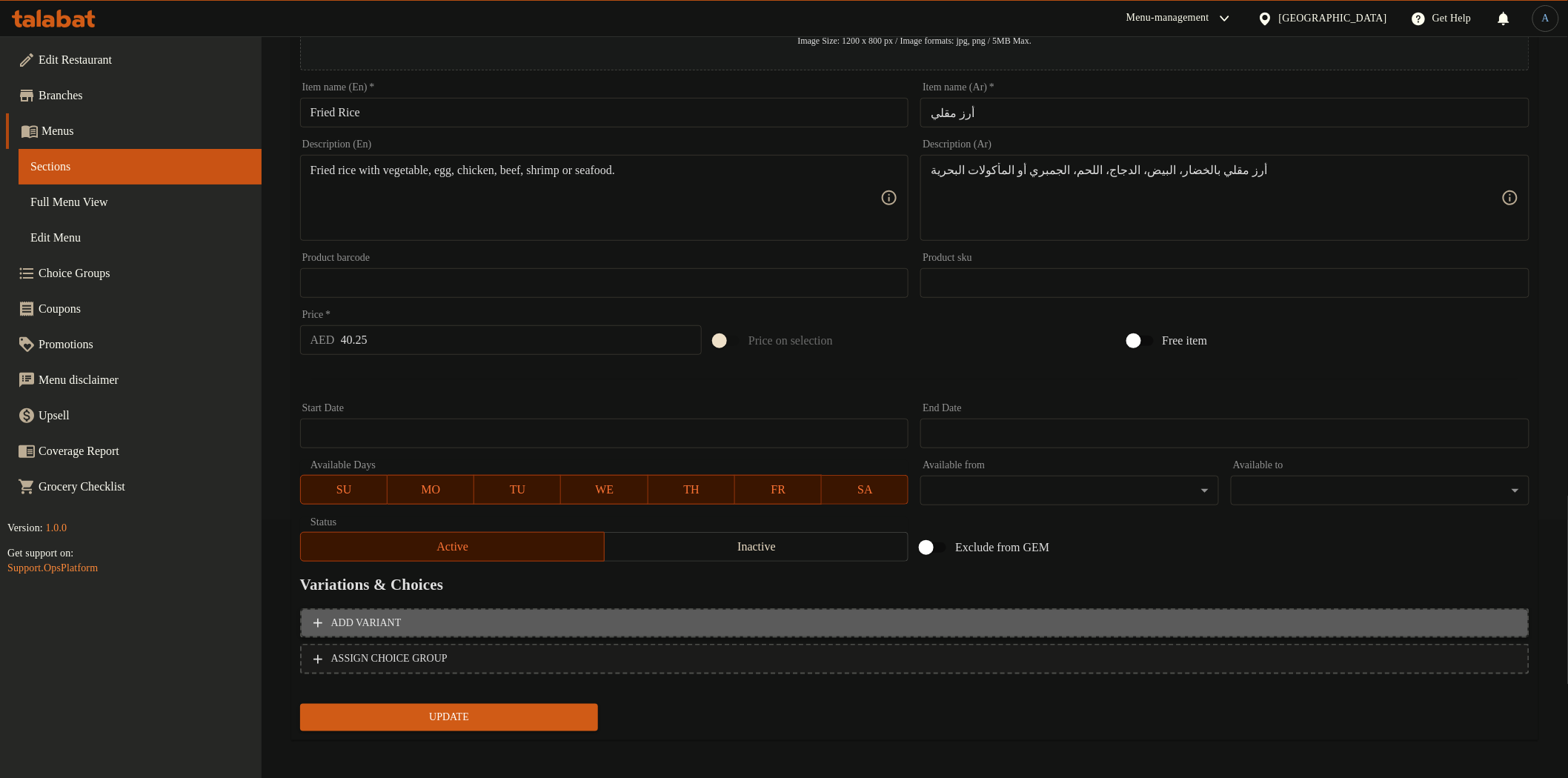
click at [598, 632] on button "Add variant" at bounding box center [915, 623] width 1229 height 30
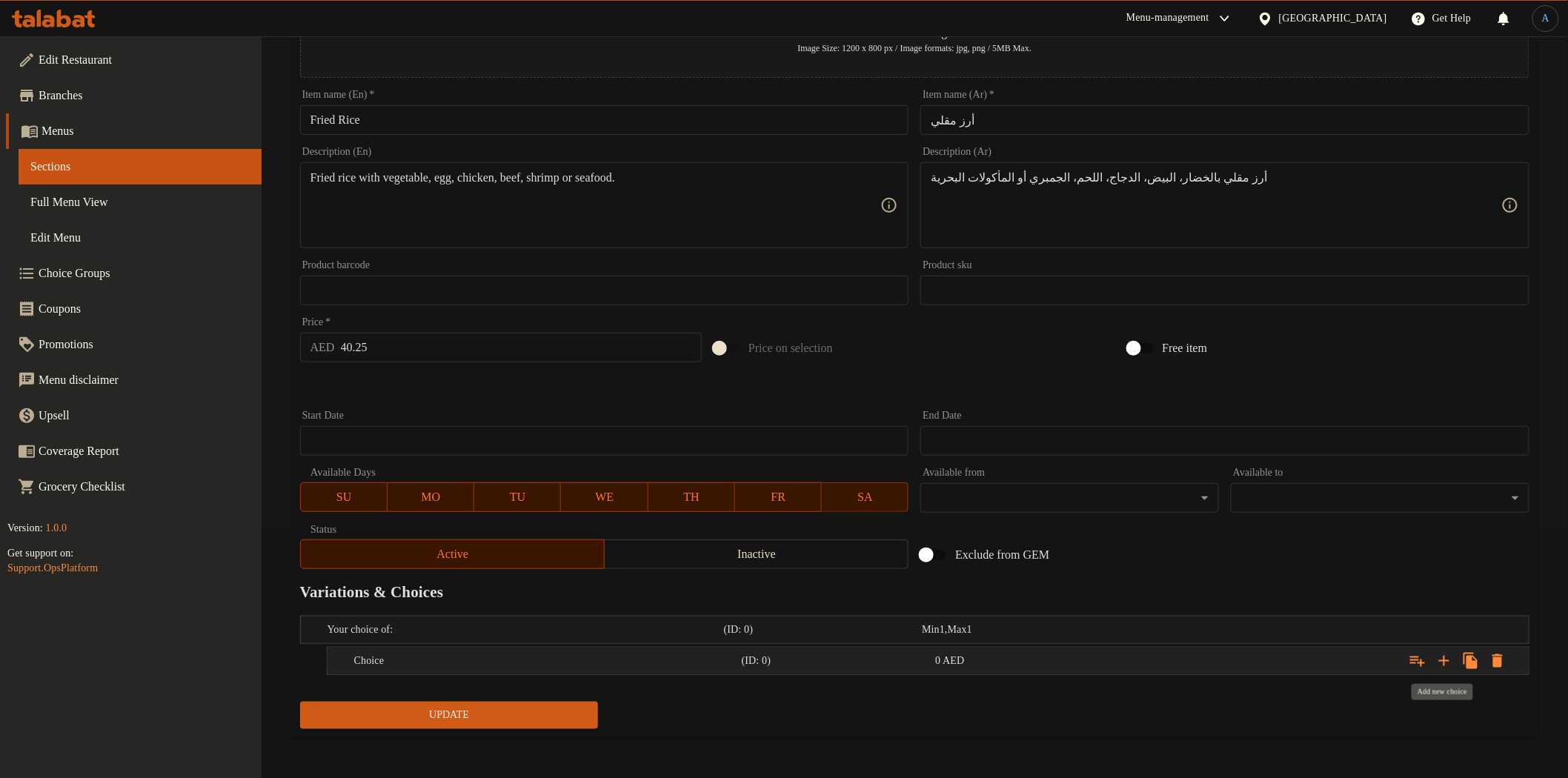
click at [1447, 659] on icon "Expand" at bounding box center [1444, 660] width 10 height 10
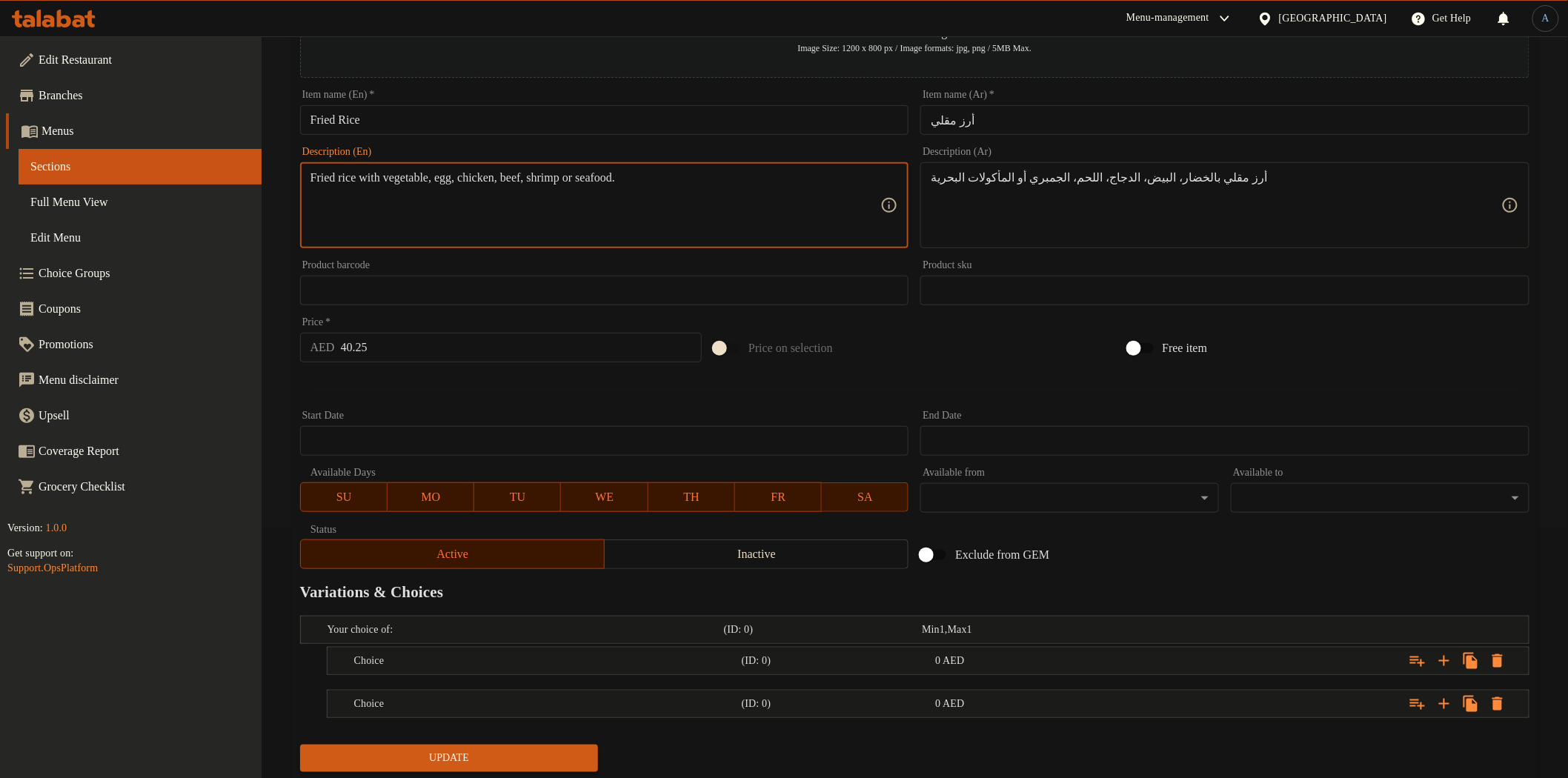
click at [505, 181] on textarea "Fried rice with vegetable, egg, chicken, beef, shrimp or seafood." at bounding box center [595, 205] width 571 height 70
click at [639, 656] on h5 "Choice" at bounding box center [545, 661] width 381 height 15
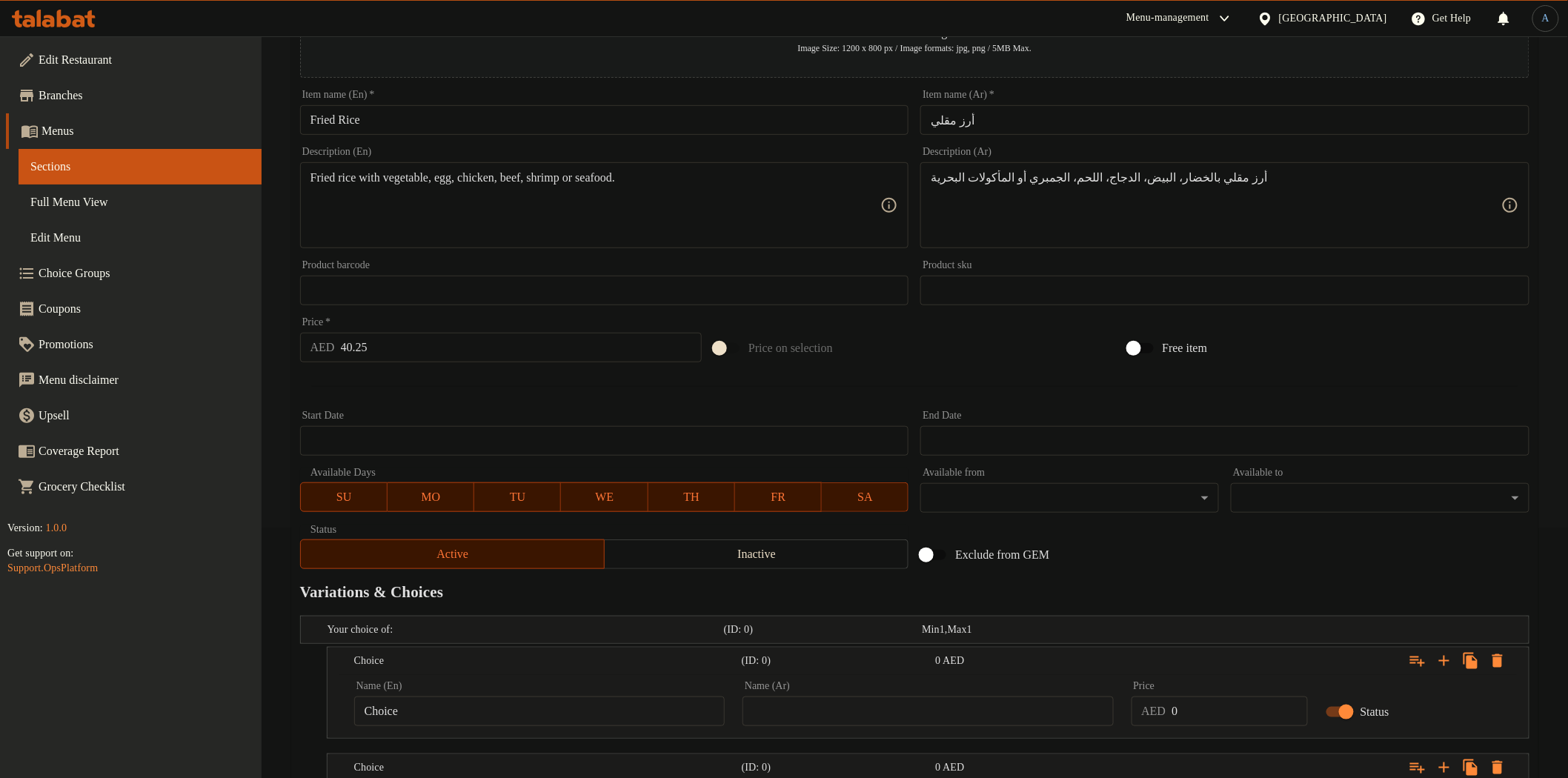
click at [546, 706] on input "Choice" at bounding box center [540, 711] width 371 height 29
paste input "icken"
type input "Chicken"
click at [543, 181] on textarea "Fried rice with vegetable, egg, chicken, beef, shrimp or seafood." at bounding box center [595, 205] width 571 height 70
click at [759, 198] on textarea "Fried rice with vegetable, egg, chicken, beef, shrimp or seafood." at bounding box center [595, 205] width 571 height 70
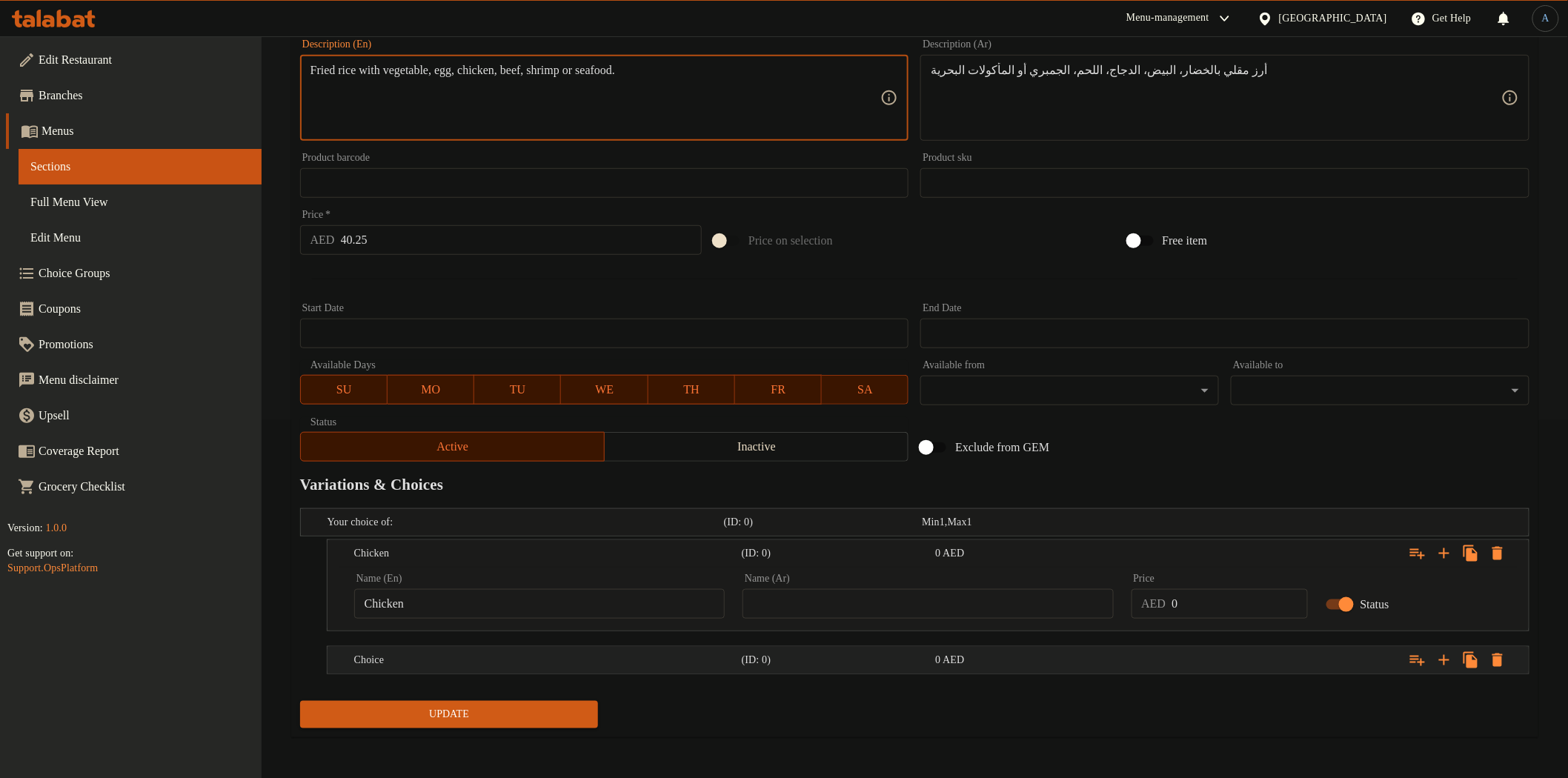
click at [587, 653] on h5 "Choice" at bounding box center [545, 660] width 381 height 15
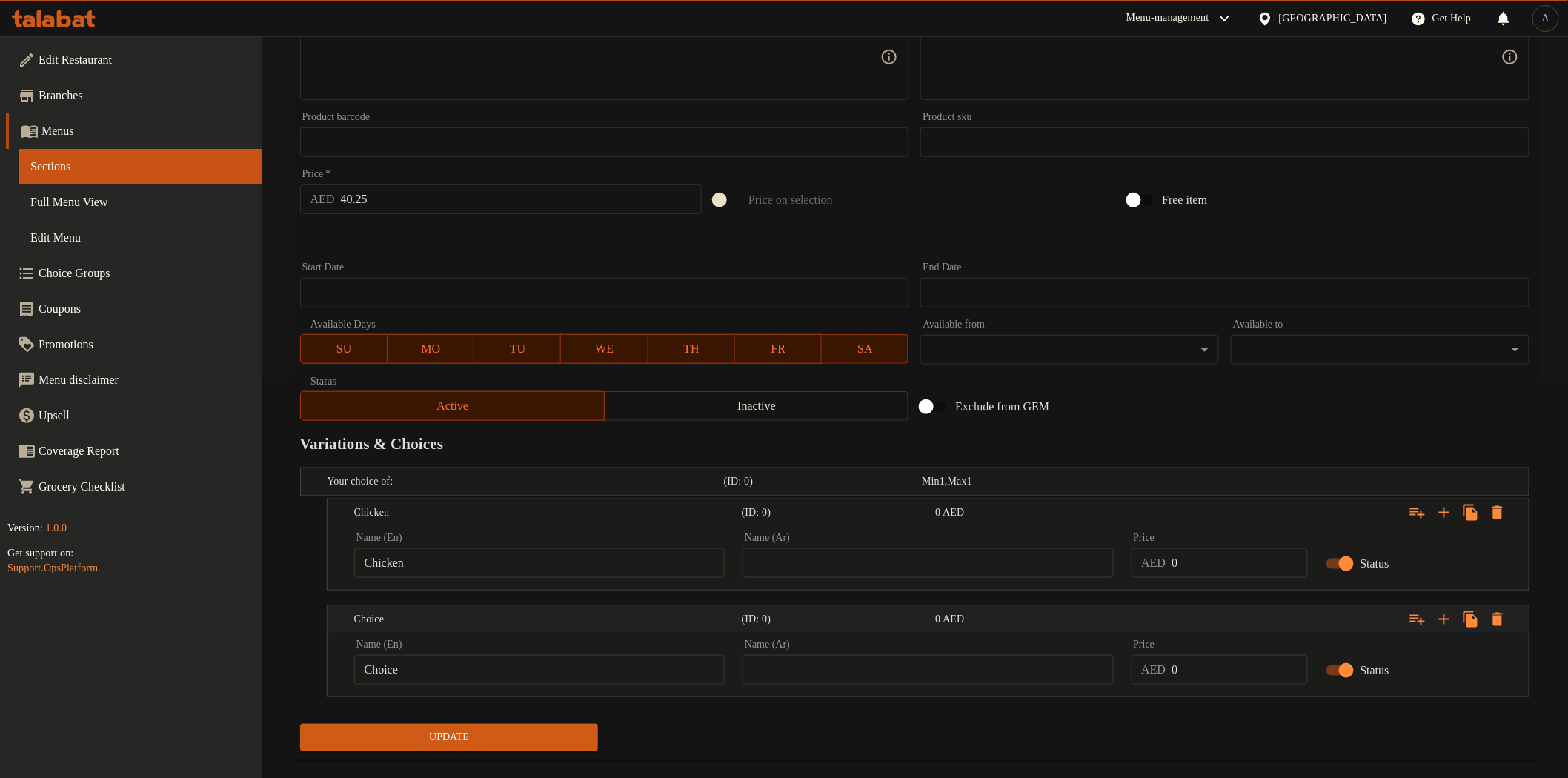
scroll to position [421, 0]
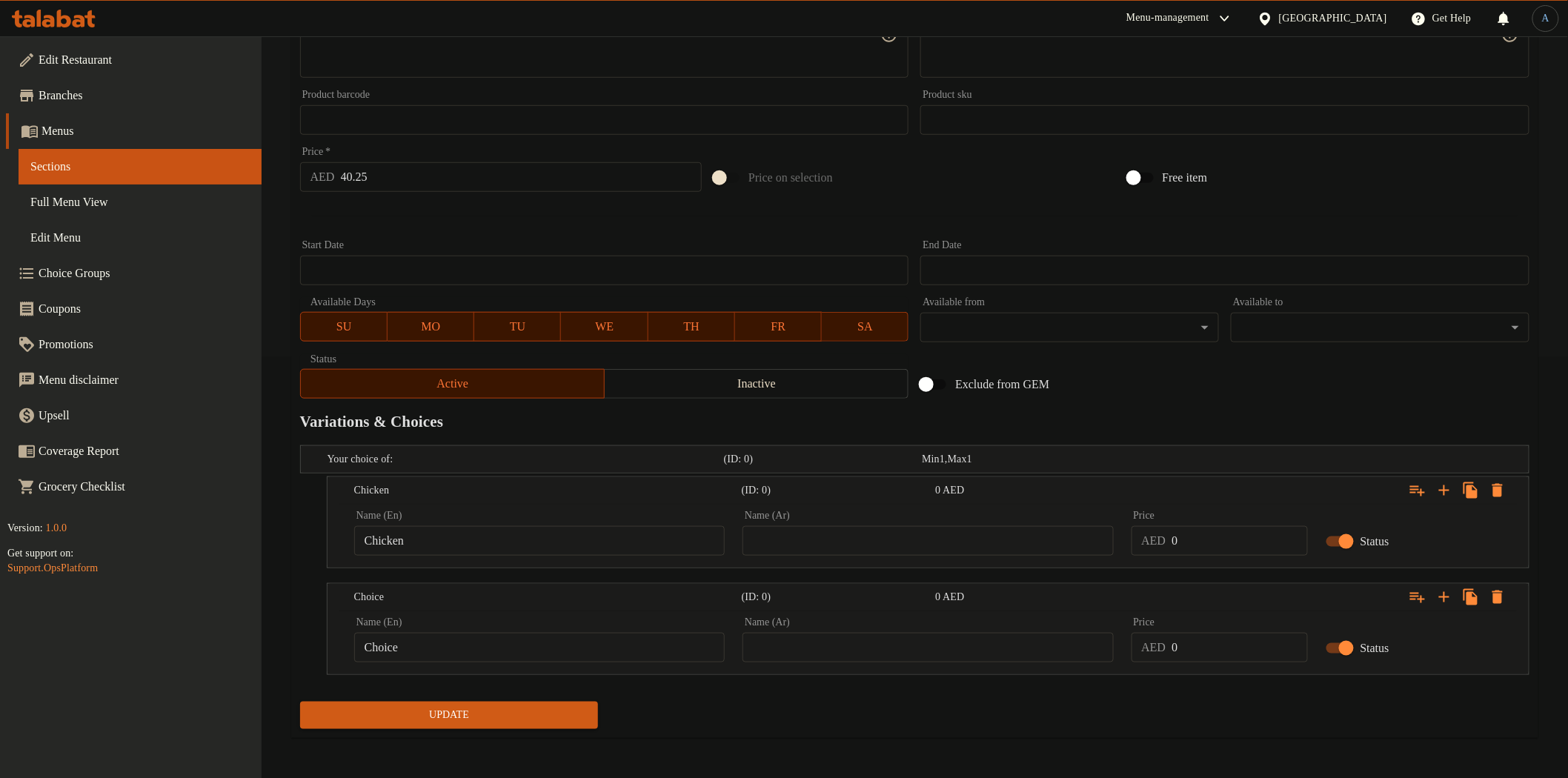
click at [458, 657] on input "Choice" at bounding box center [540, 648] width 371 height 29
paste input "beef"
click at [865, 699] on div "Update" at bounding box center [915, 715] width 1241 height 39
click at [623, 640] on input "beef" at bounding box center [540, 648] width 371 height 29
type input "Beef"
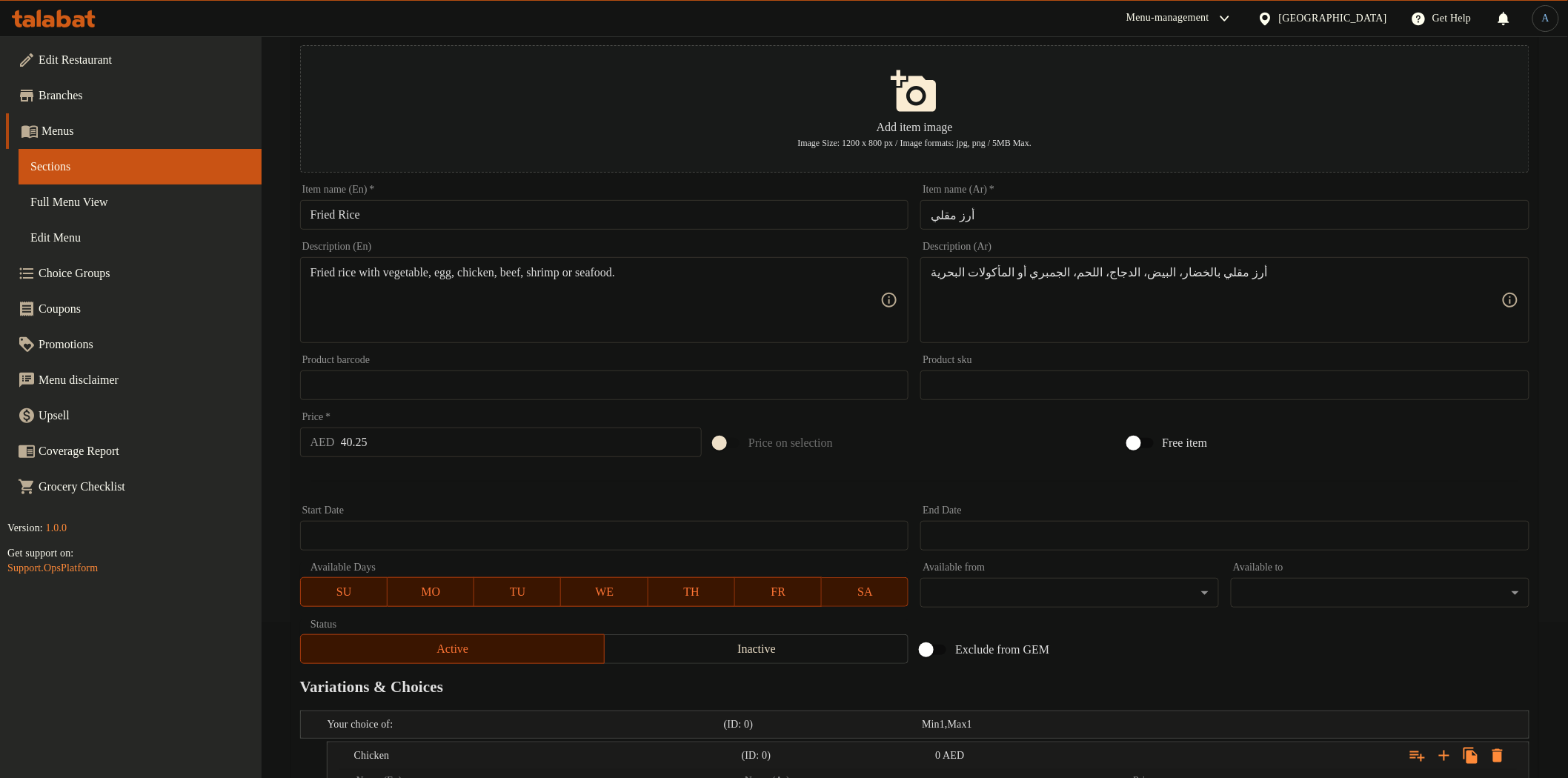
scroll to position [0, 0]
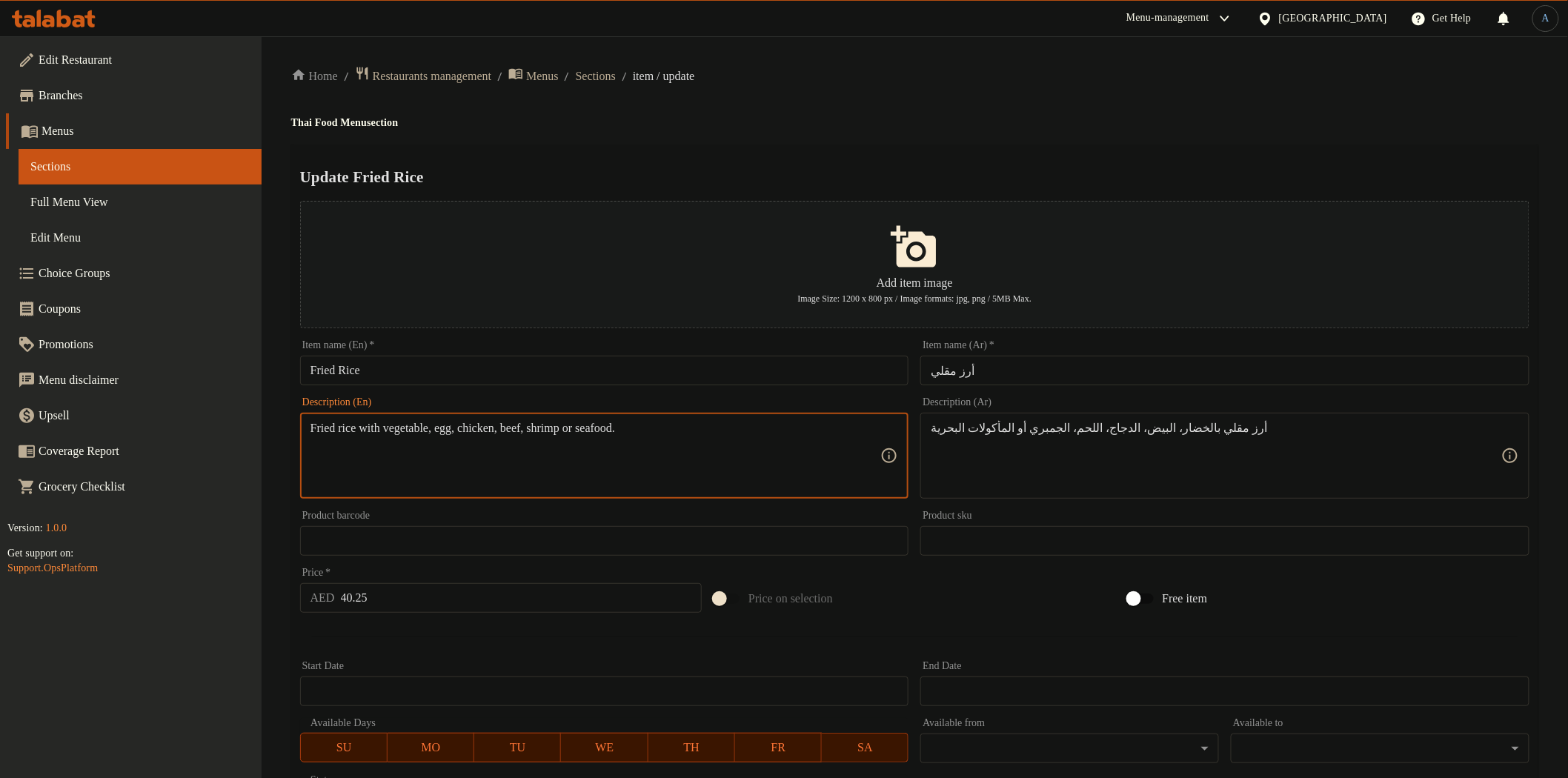
click at [571, 431] on textarea "Fried rice with vegetable, egg, chicken, beef, shrimp or seafood." at bounding box center [595, 455] width 571 height 70
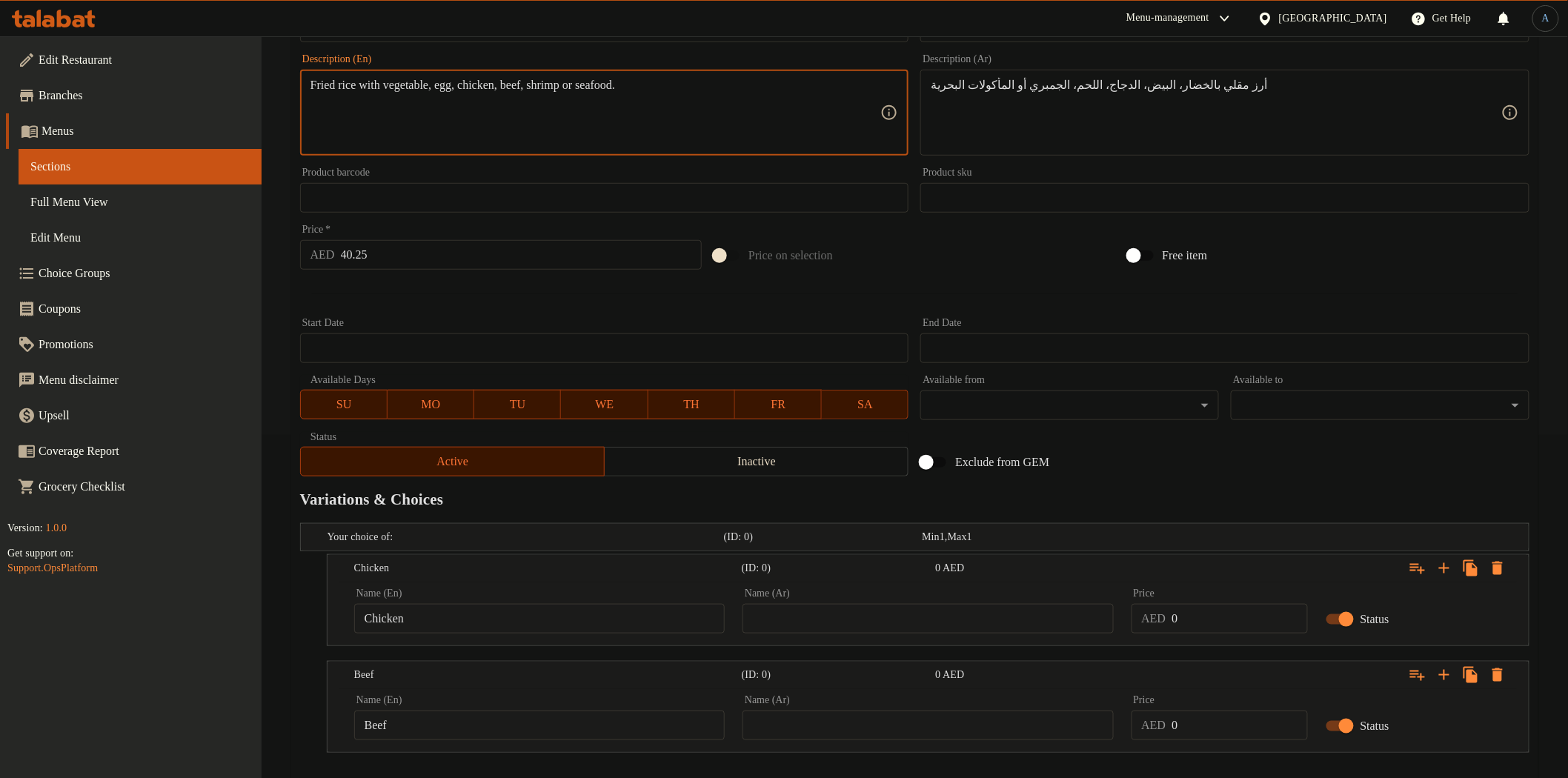
scroll to position [421, 0]
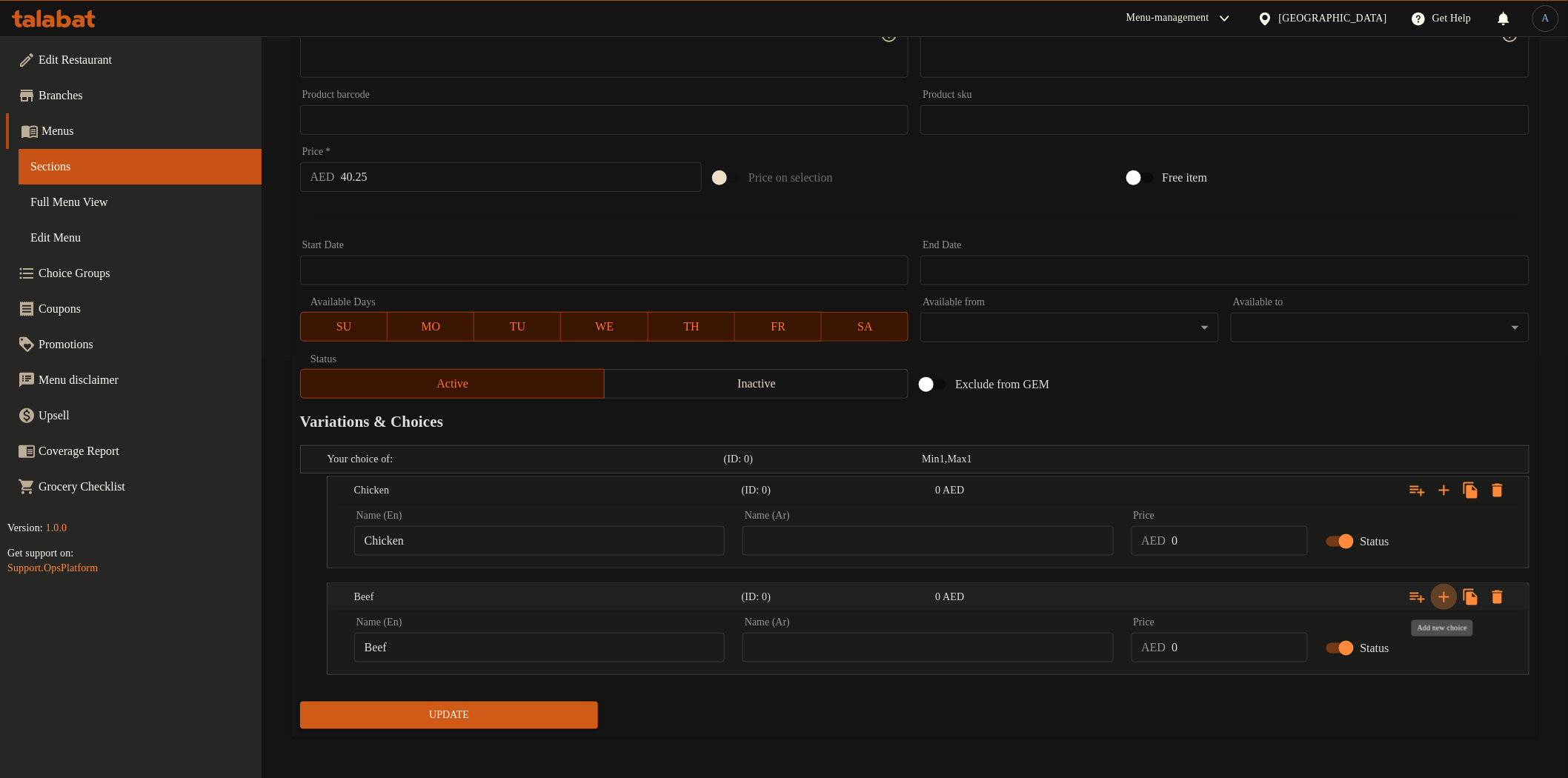
click at [1440, 600] on icon "Expand" at bounding box center [1444, 597] width 18 height 18
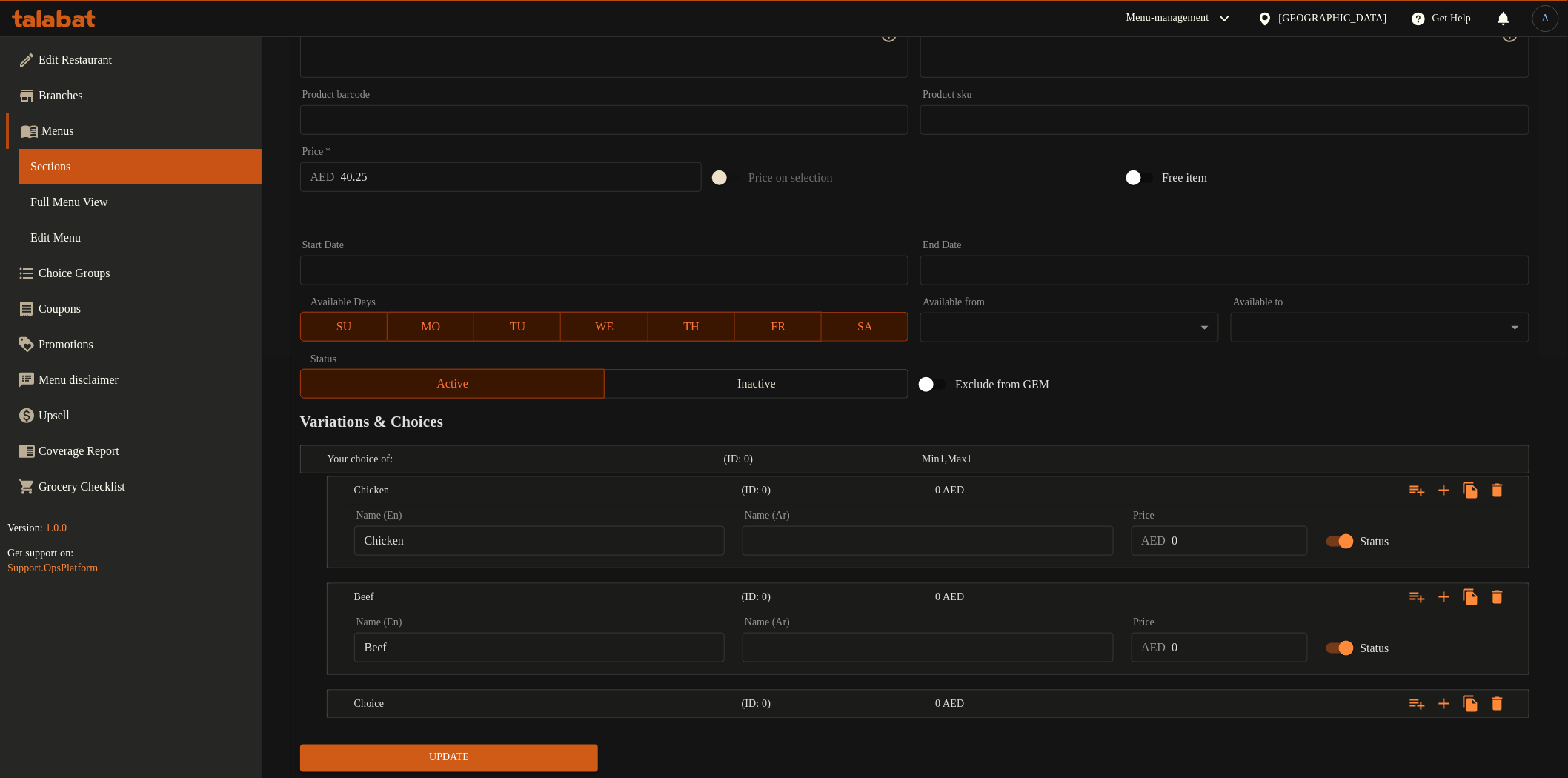
scroll to position [464, 0]
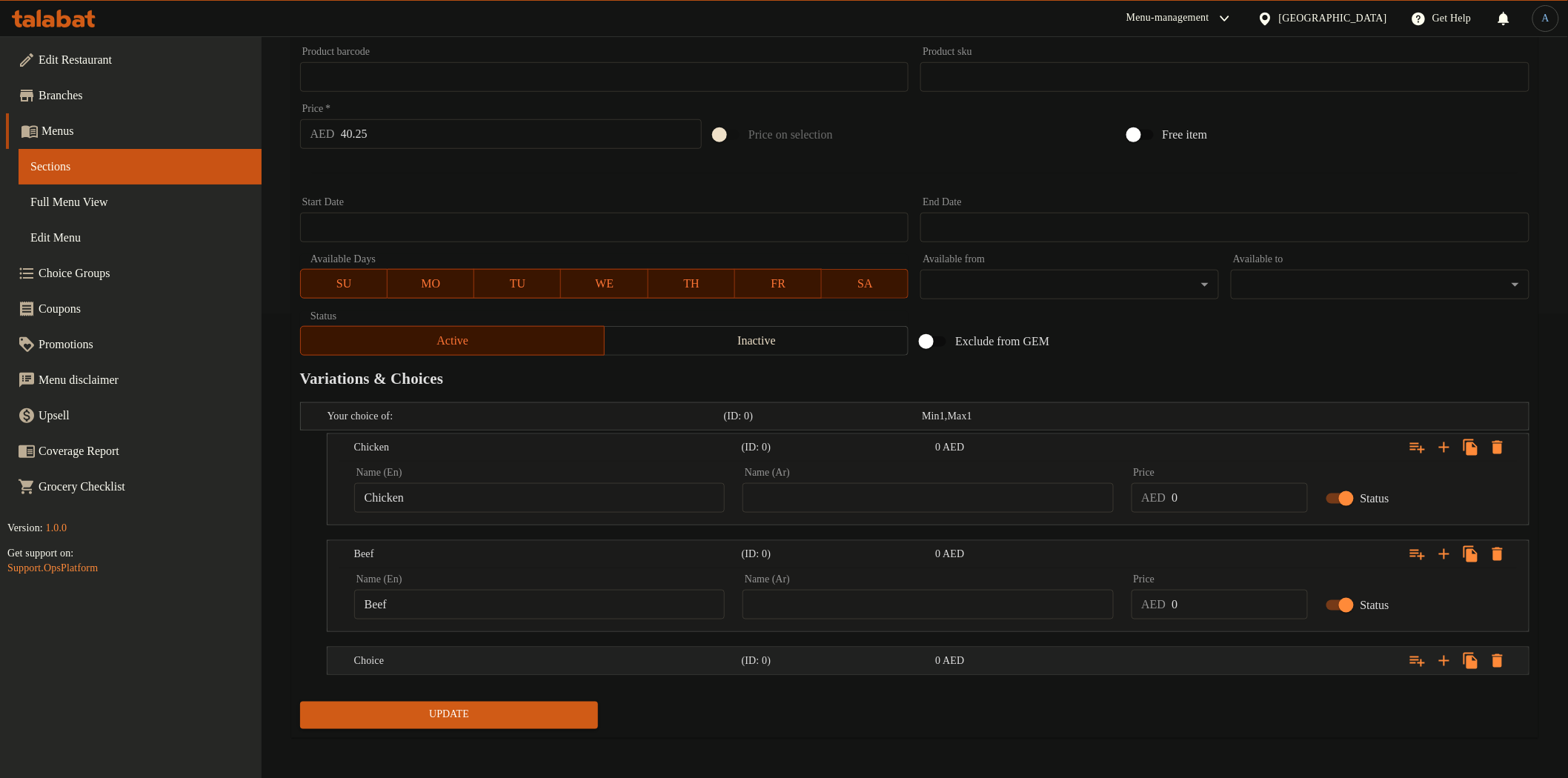
click at [668, 671] on div "Choice (ID: 0) 0 AED" at bounding box center [933, 661] width 1163 height 32
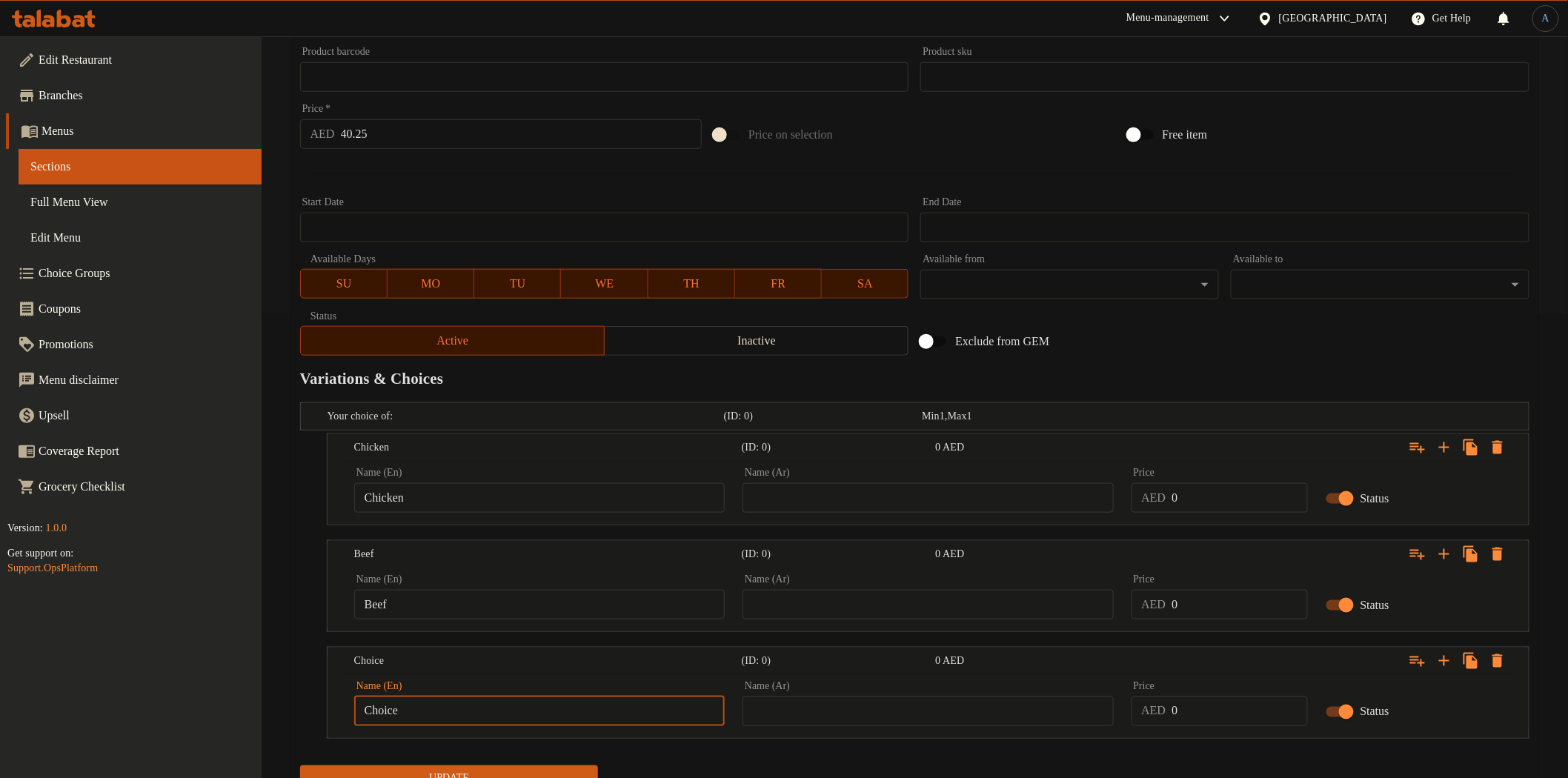
click at [496, 711] on input "Choice" at bounding box center [540, 711] width 371 height 29
paste input "shrimp"
click at [476, 715] on input "shrimp" at bounding box center [540, 711] width 371 height 29
click at [433, 719] on input "shrimp" at bounding box center [540, 711] width 371 height 29
paste input "S"
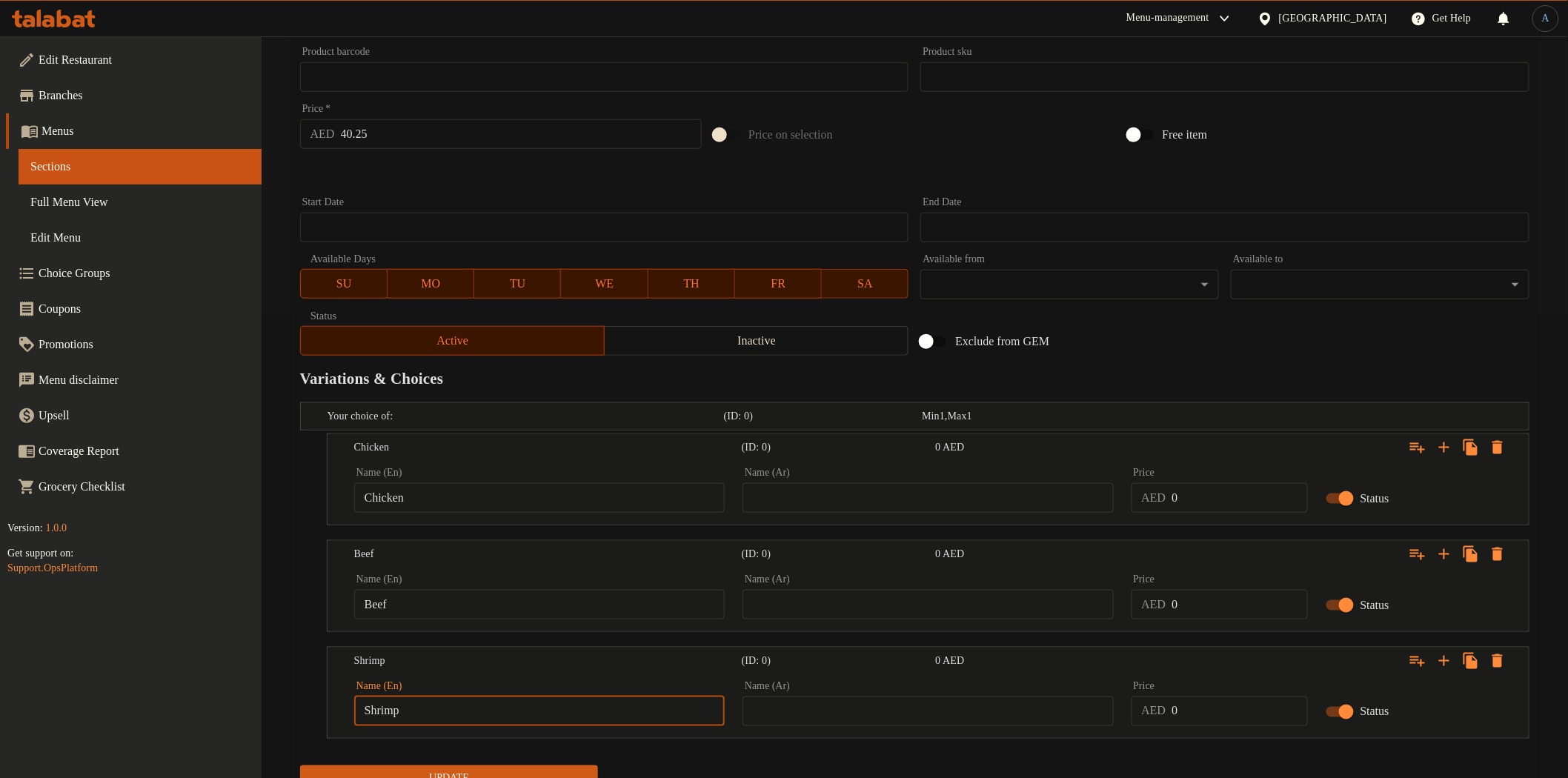
type input "Shrimp"
click at [914, 705] on input "text" at bounding box center [928, 711] width 371 height 29
paste input "جمبري"
type input "جمبري"
click at [506, 603] on input "Beef" at bounding box center [540, 604] width 371 height 29
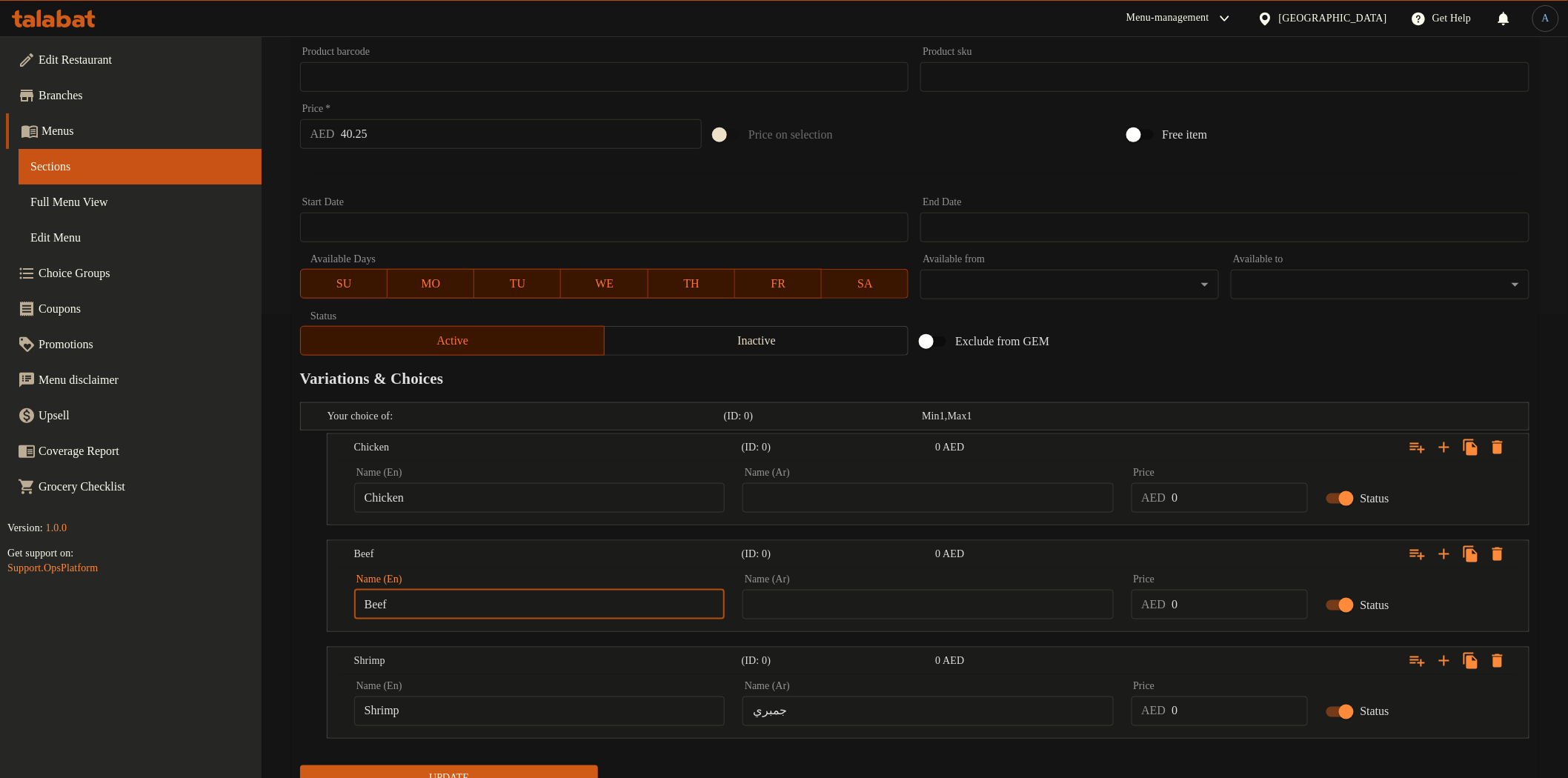
click at [843, 610] on input "text" at bounding box center [928, 604] width 371 height 29
click at [612, 596] on input "Beef" at bounding box center [540, 604] width 371 height 29
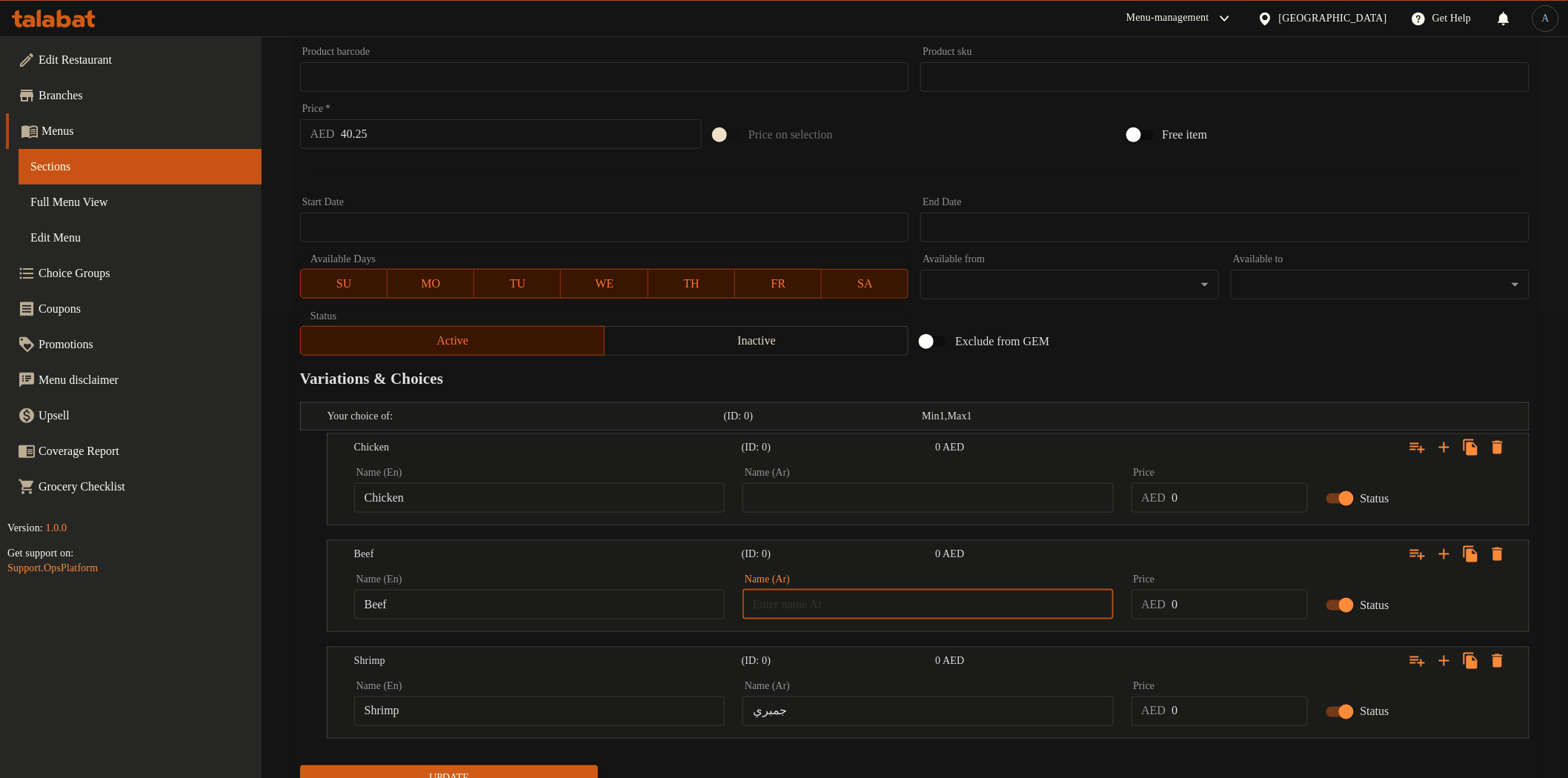
click at [948, 602] on input "text" at bounding box center [928, 604] width 371 height 29
paste input "لحم بقرى"
type input "لحم بقرى"
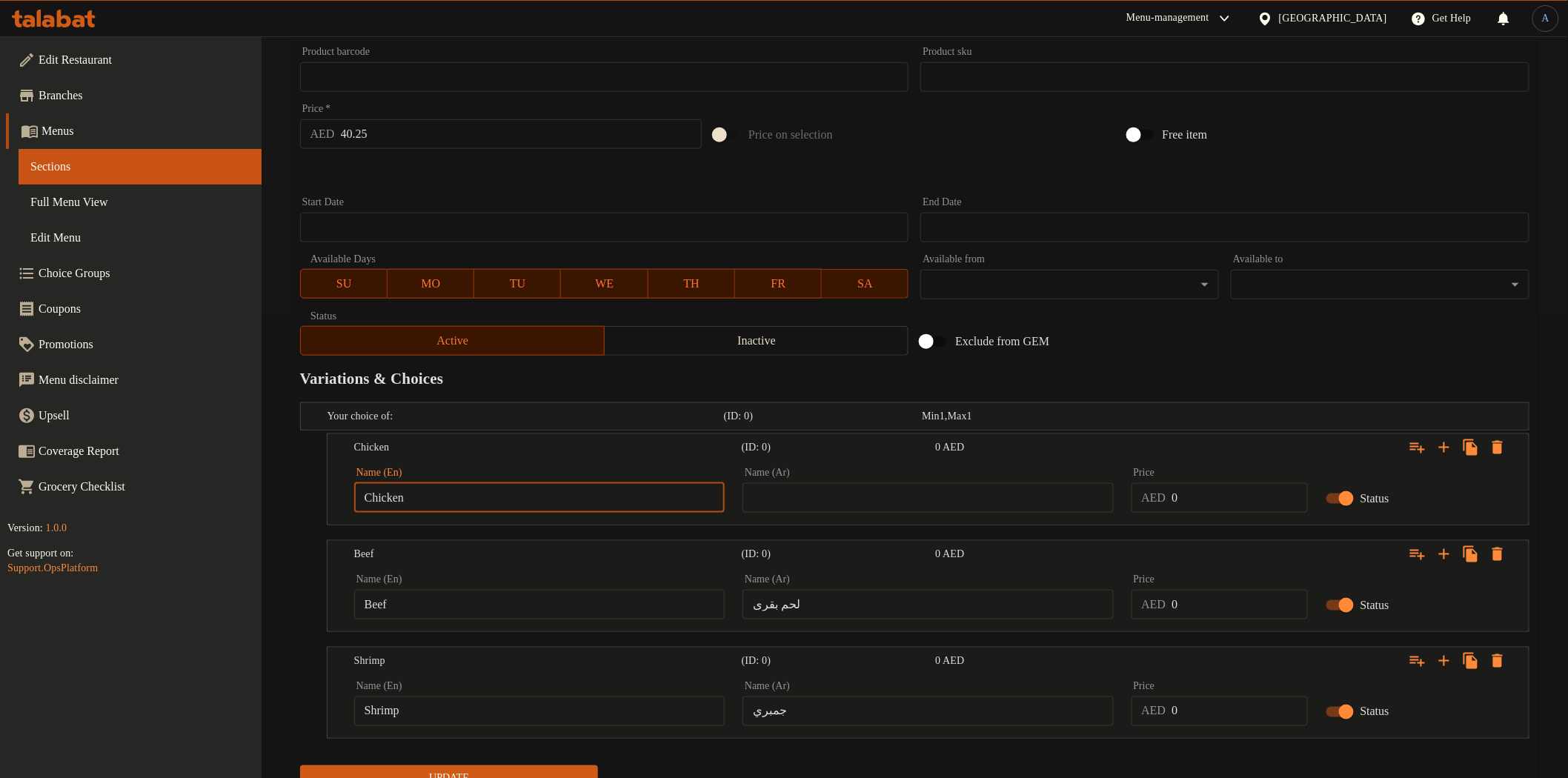
click at [610, 495] on input "Chicken" at bounding box center [540, 498] width 371 height 29
click at [936, 499] on input "text" at bounding box center [928, 498] width 371 height 29
paste input "دجاجة"
type input "دجاج"
click at [1186, 379] on h2 "Variations & Choices" at bounding box center [915, 378] width 1229 height 22
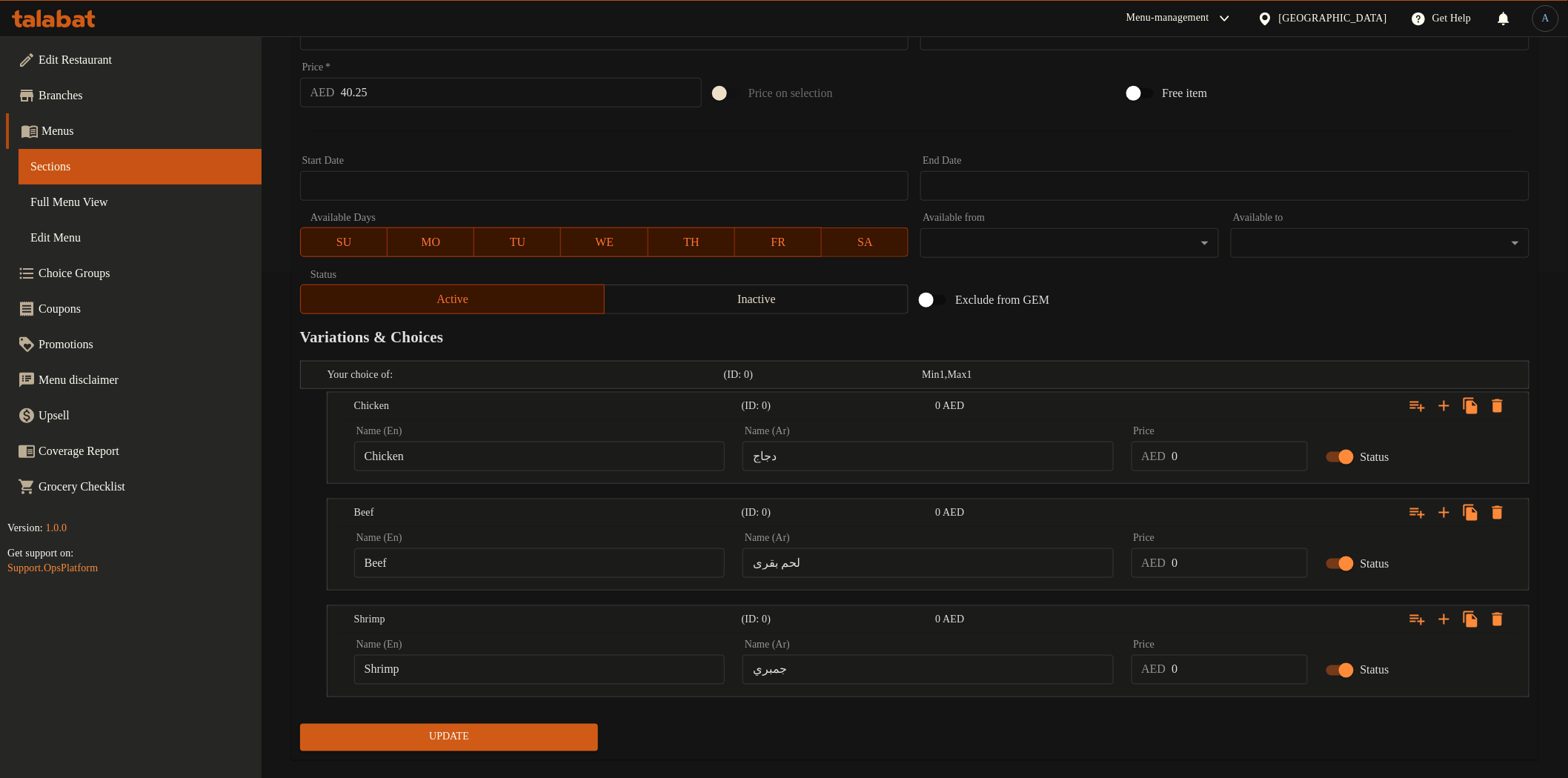
scroll to position [528, 0]
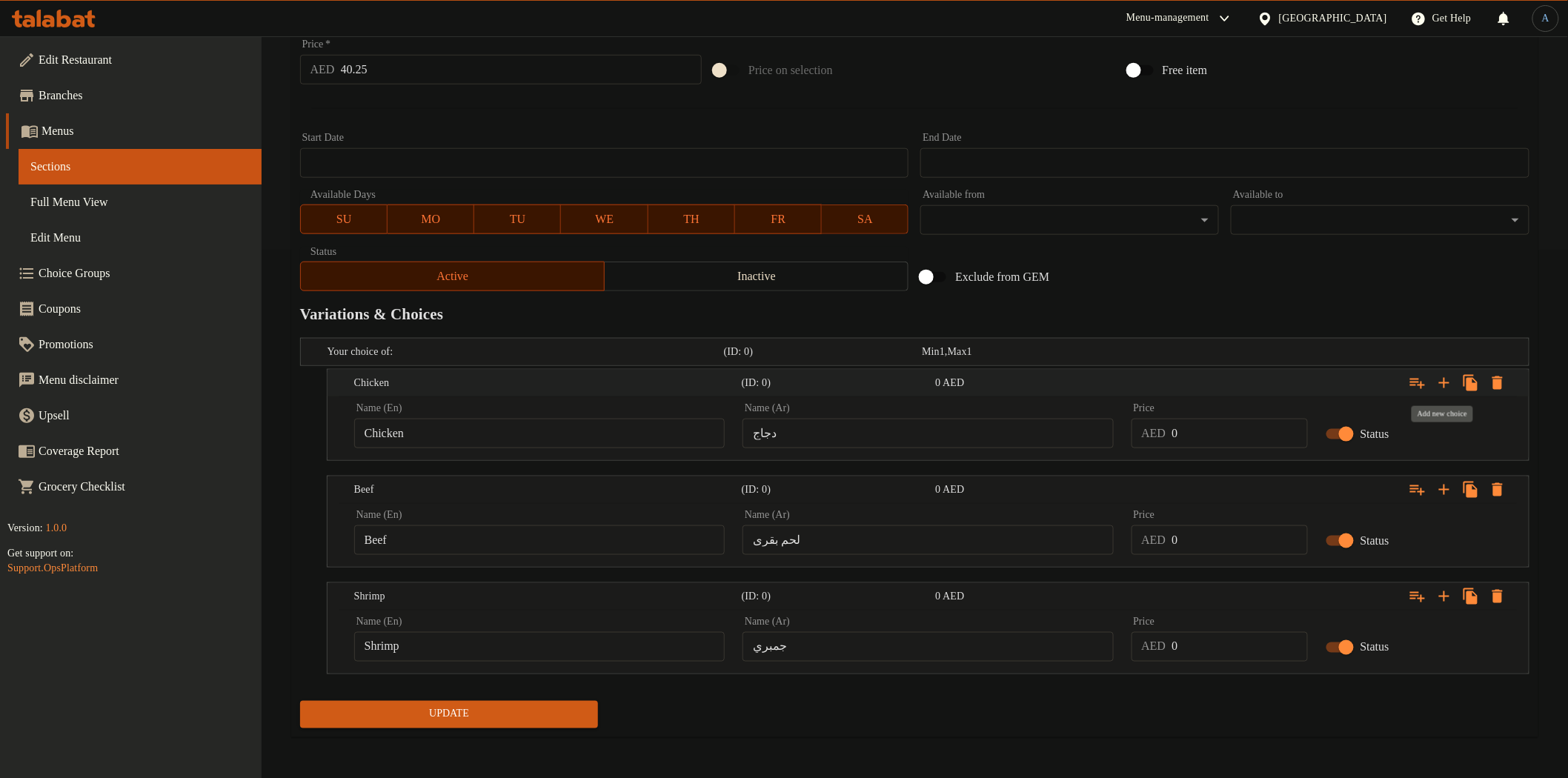
click at [1441, 382] on icon "Expand" at bounding box center [1444, 382] width 10 height 10
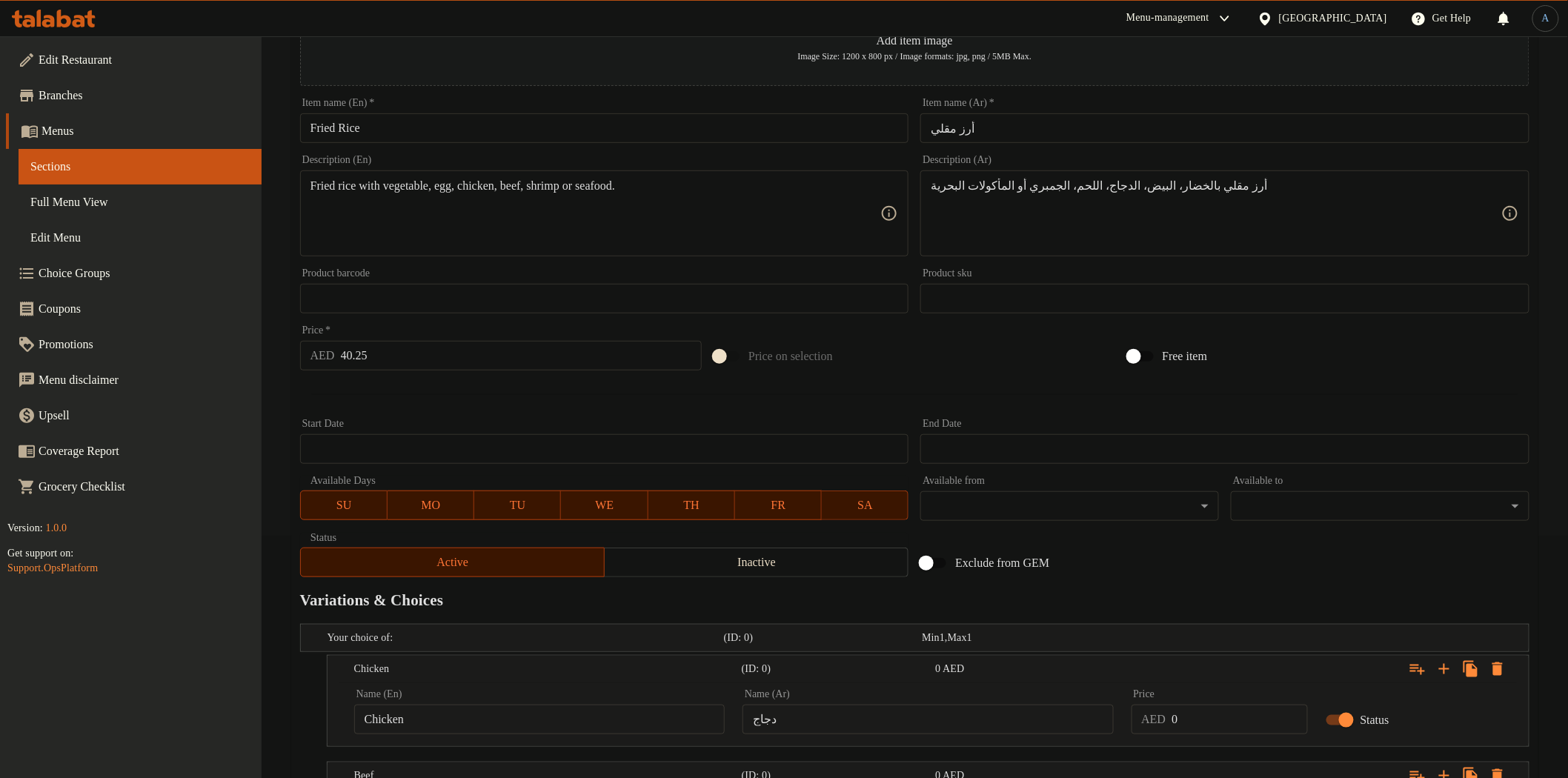
scroll to position [0, 0]
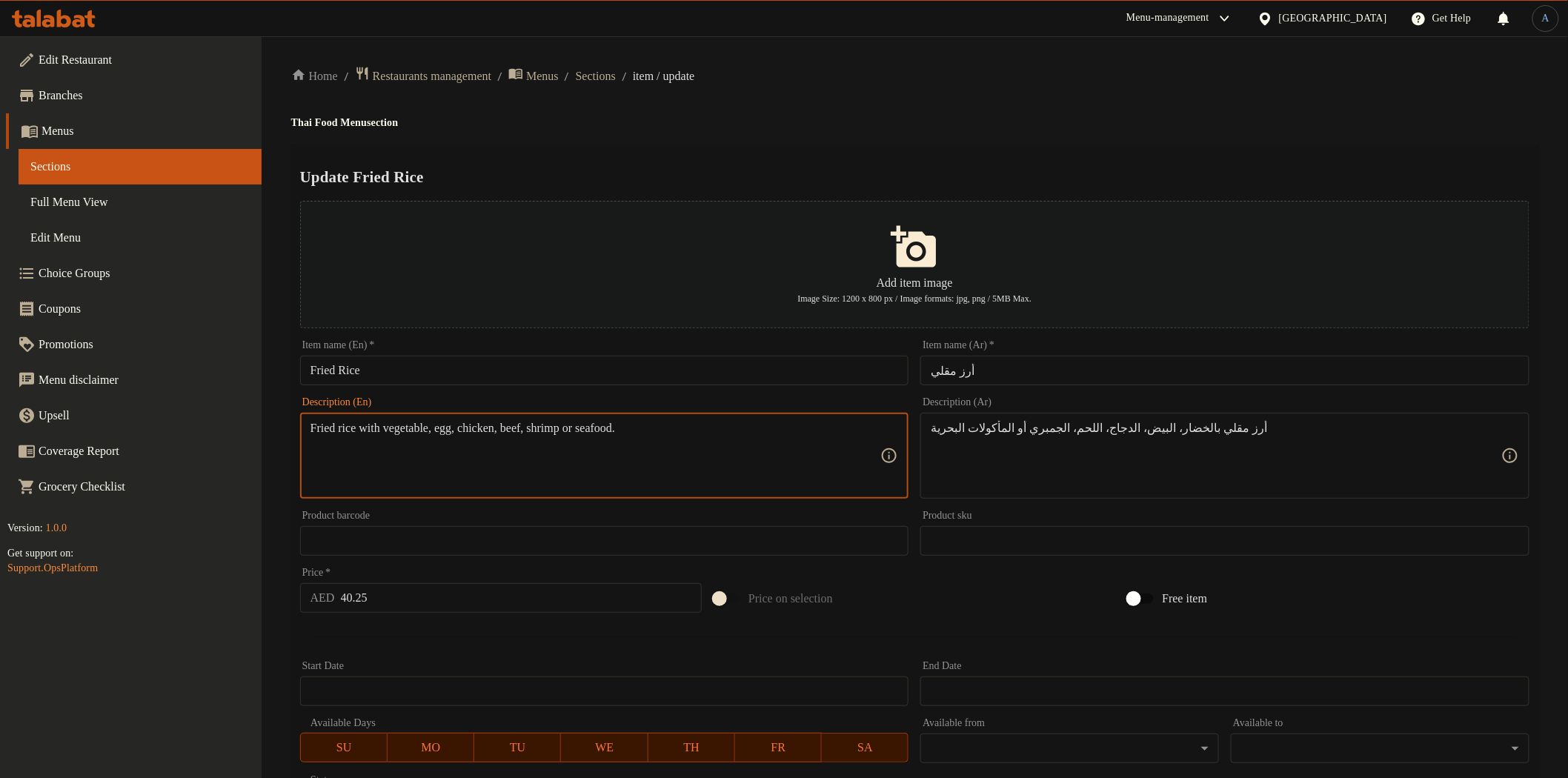
click at [583, 430] on textarea "Fried rice with vegetable, egg, chicken, beef, shrimp or seafood." at bounding box center [595, 455] width 571 height 70
click at [621, 431] on textarea "Fried rice with vegetable, egg, chicken, beef, shrimp or seafood." at bounding box center [595, 455] width 571 height 70
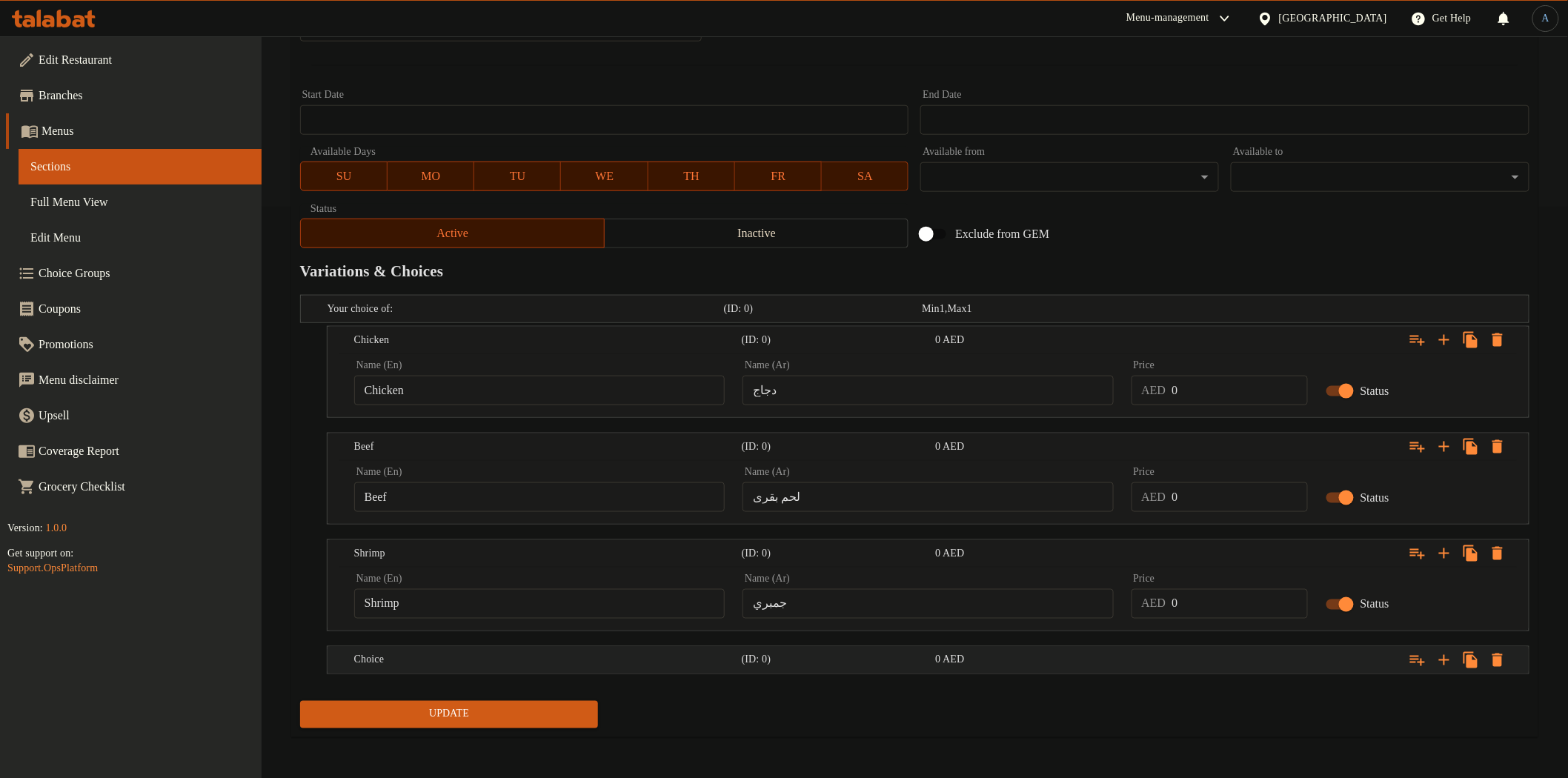
click at [454, 653] on h5 "Choice" at bounding box center [545, 660] width 381 height 15
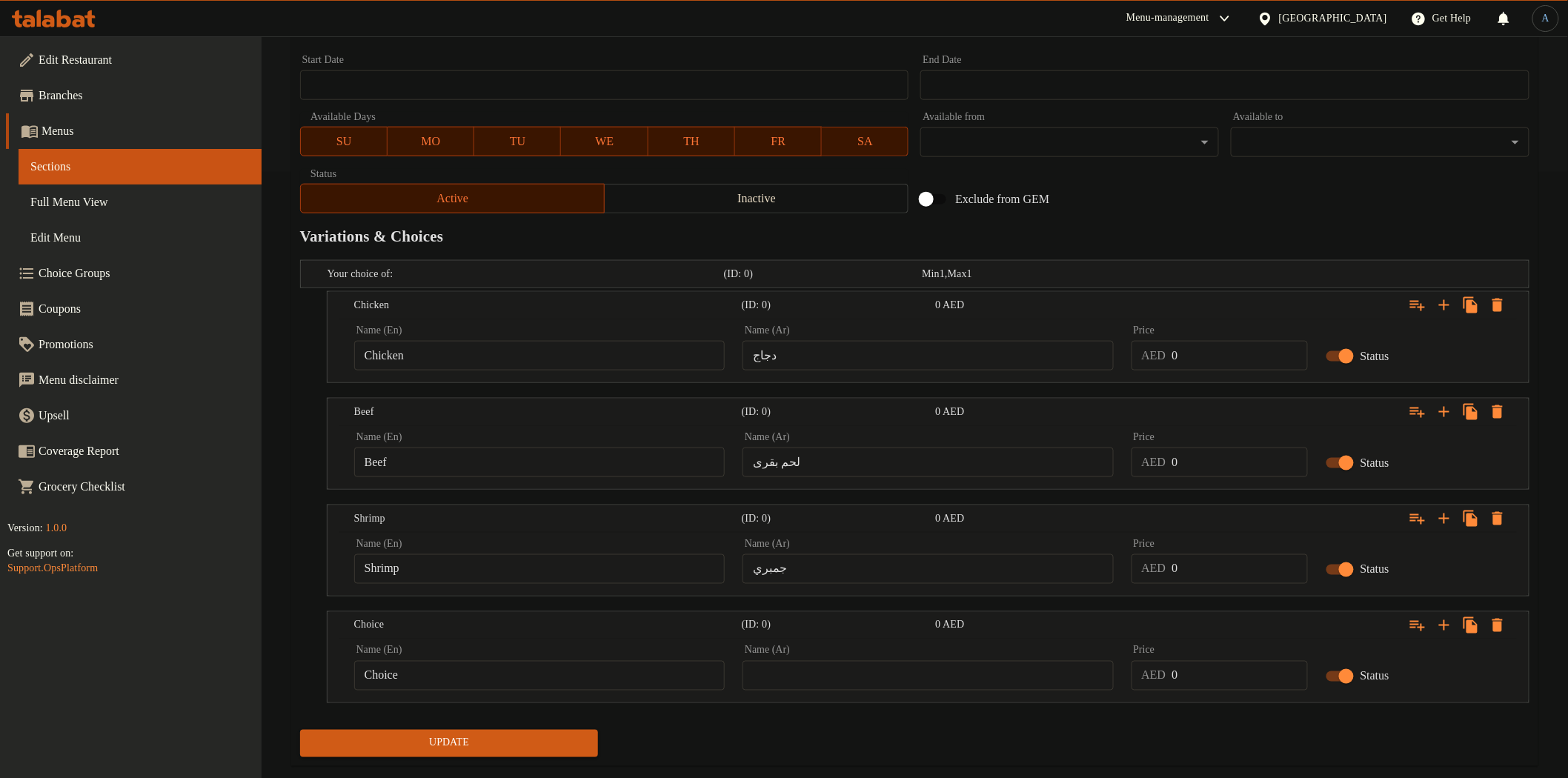
scroll to position [634, 0]
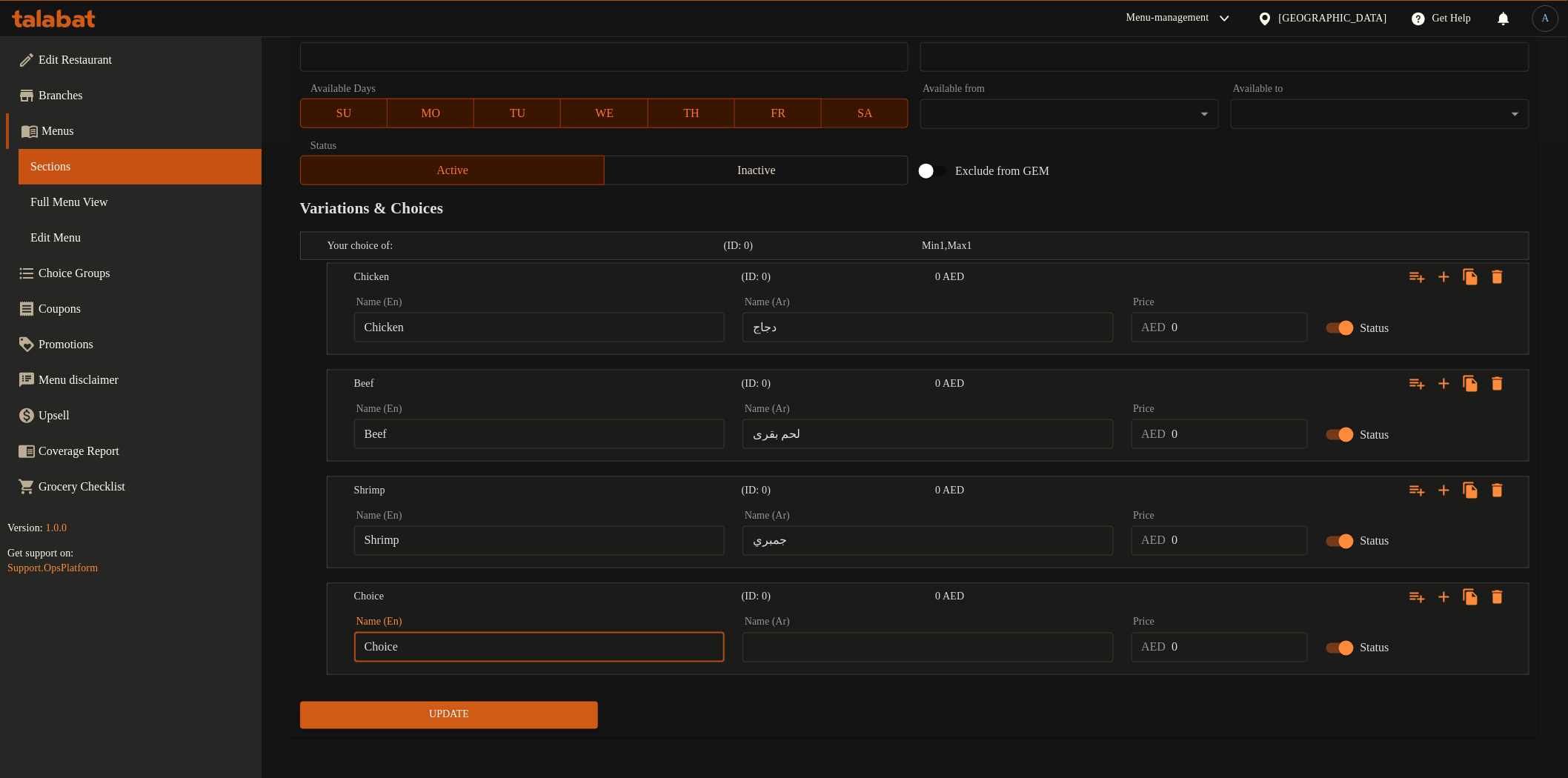
click at [432, 651] on input "Choice" at bounding box center [540, 648] width 371 height 29
paste input "seafood"
type input "Seafood"
click at [832, 638] on input "text" at bounding box center [928, 648] width 371 height 29
type input "مأكولات بحرية"
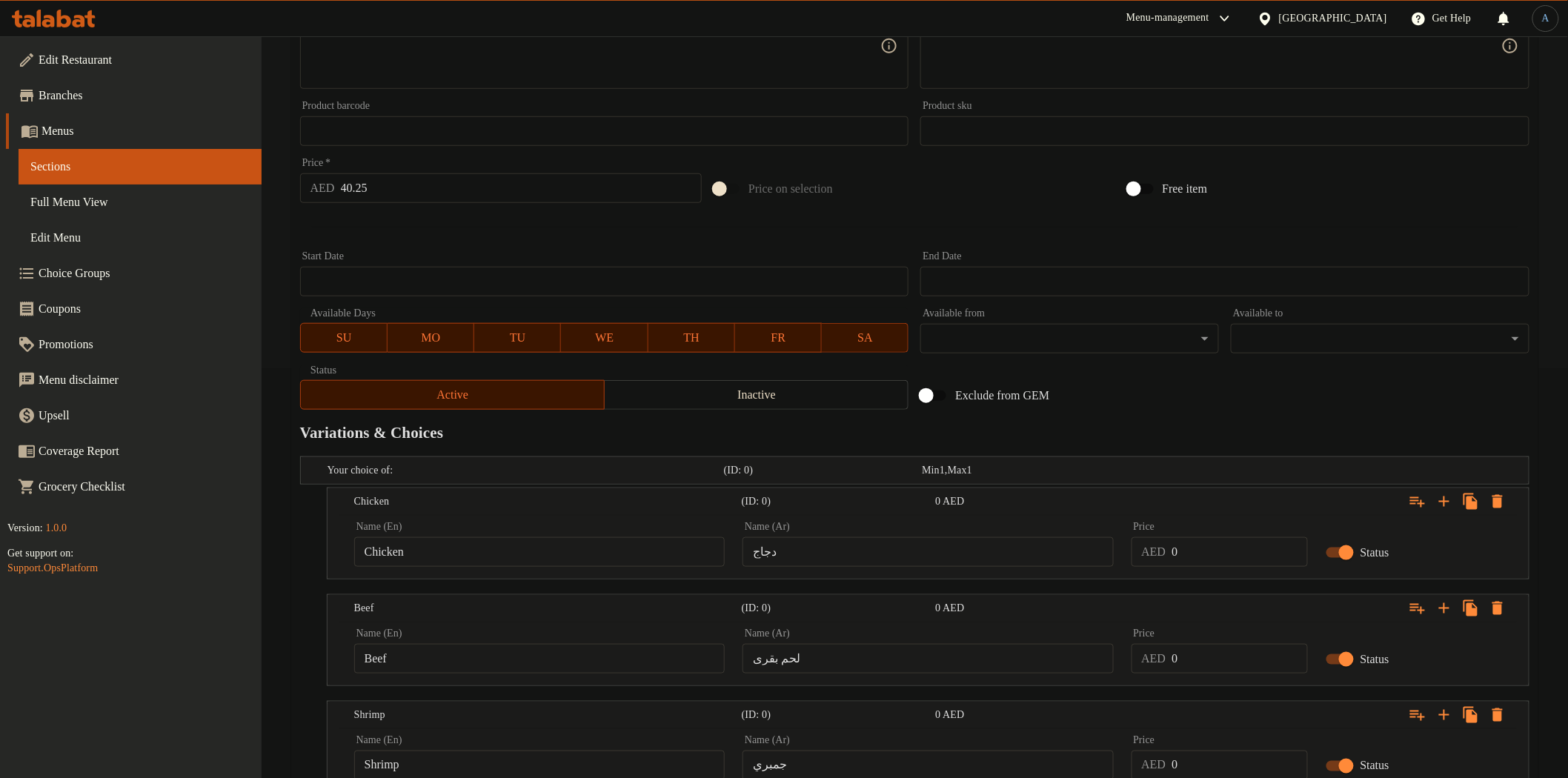
scroll to position [140, 0]
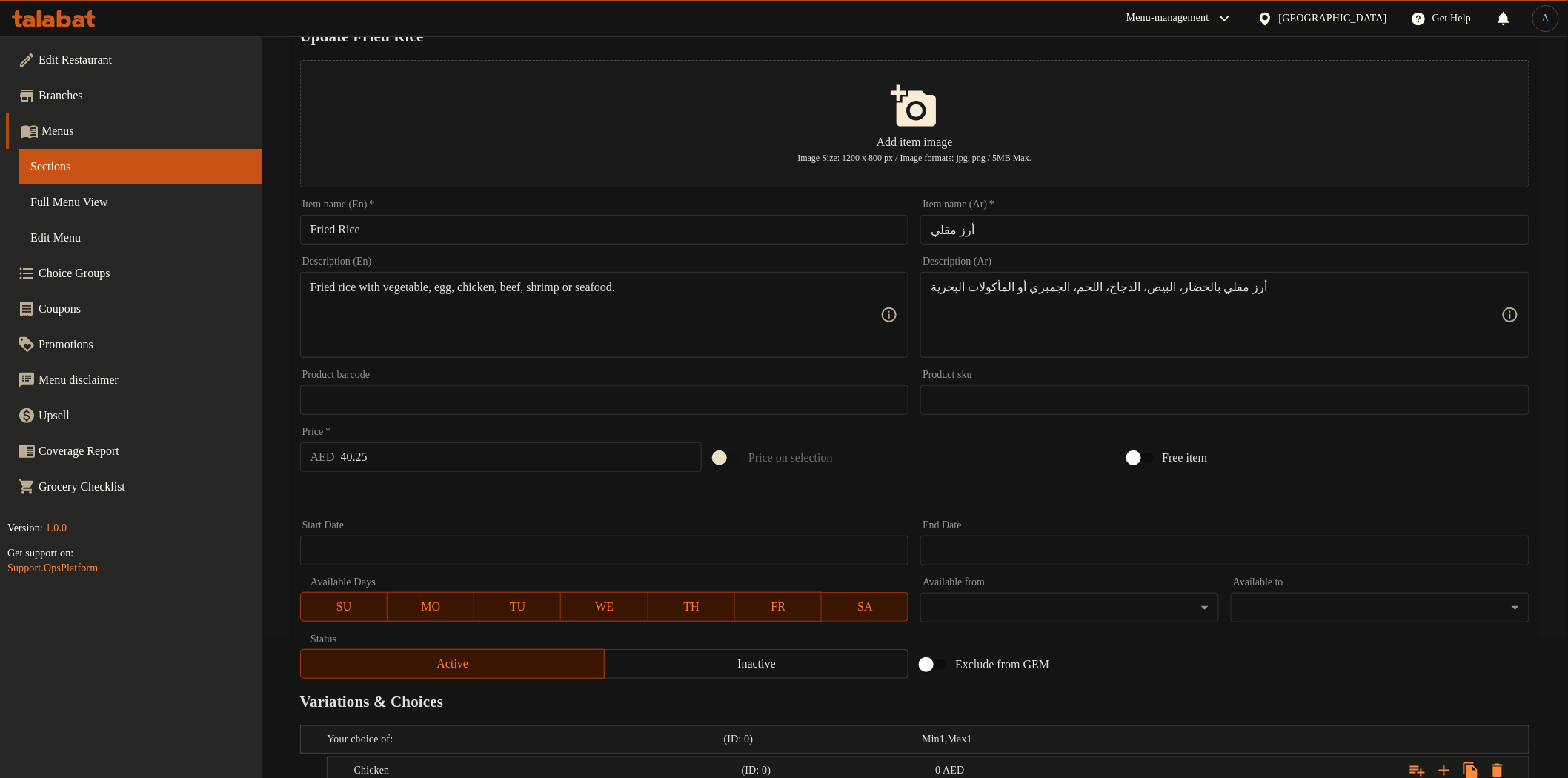
click at [433, 457] on input "40.25" at bounding box center [521, 457] width 361 height 29
type input "0"
click at [441, 492] on div at bounding box center [915, 496] width 1241 height 36
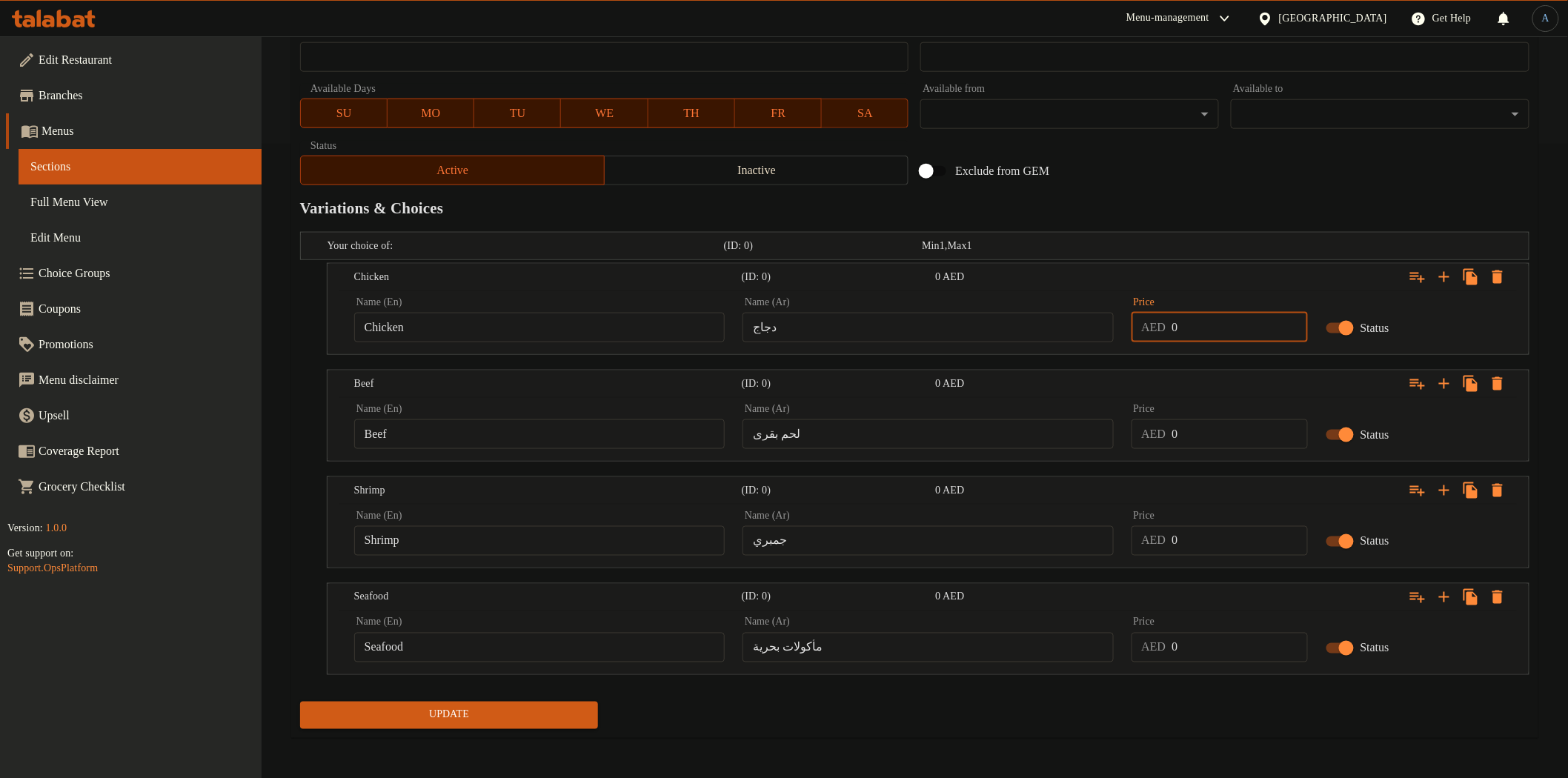
click at [1188, 327] on input "0" at bounding box center [1239, 327] width 136 height 29
paste input "40.25"
type input "40.25"
click at [1205, 431] on input "0" at bounding box center [1239, 434] width 136 height 29
paste input "40.25"
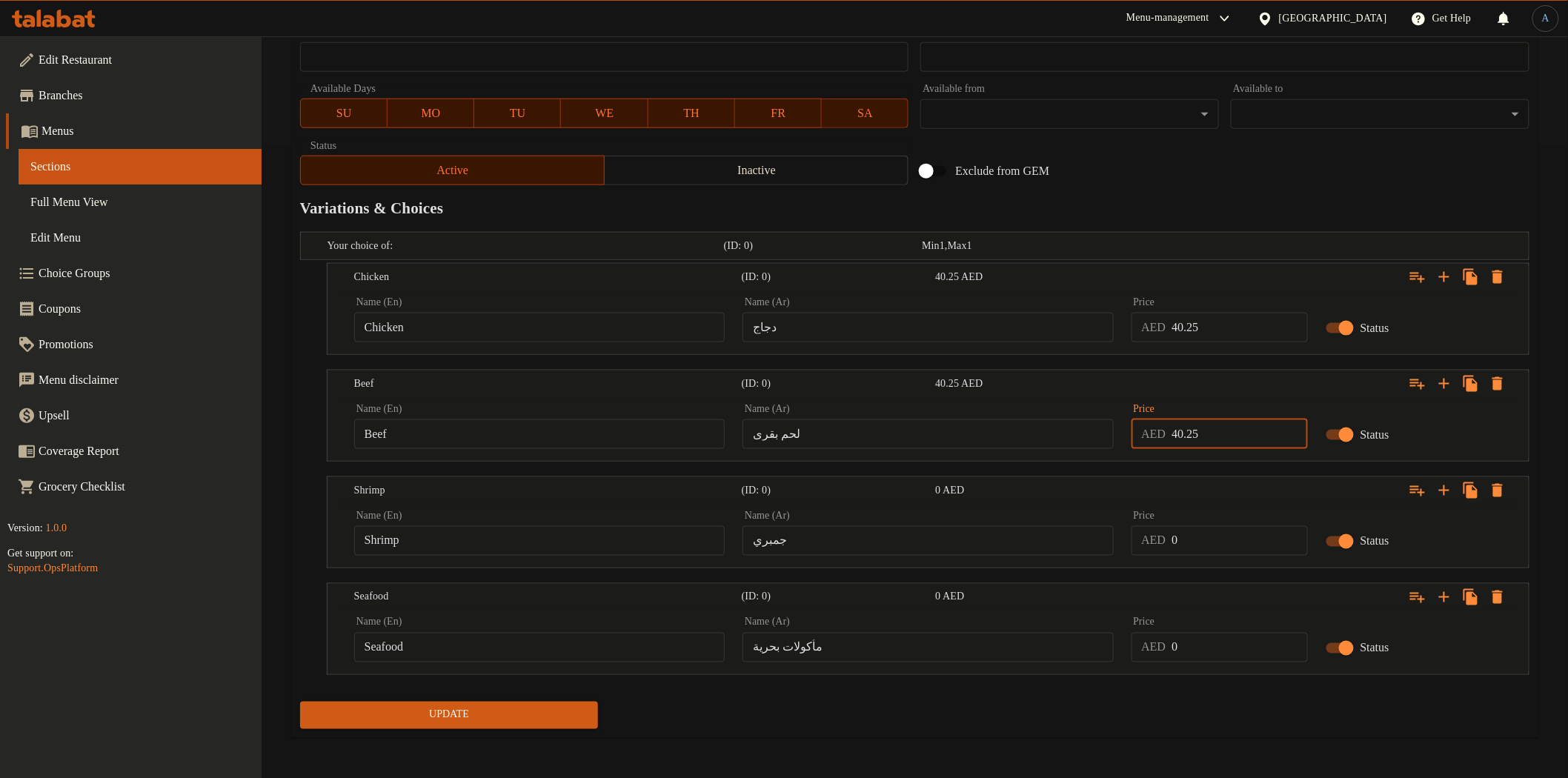
type input "40.25"
click at [1208, 557] on div "Price AED 0 Price" at bounding box center [1219, 533] width 194 height 63
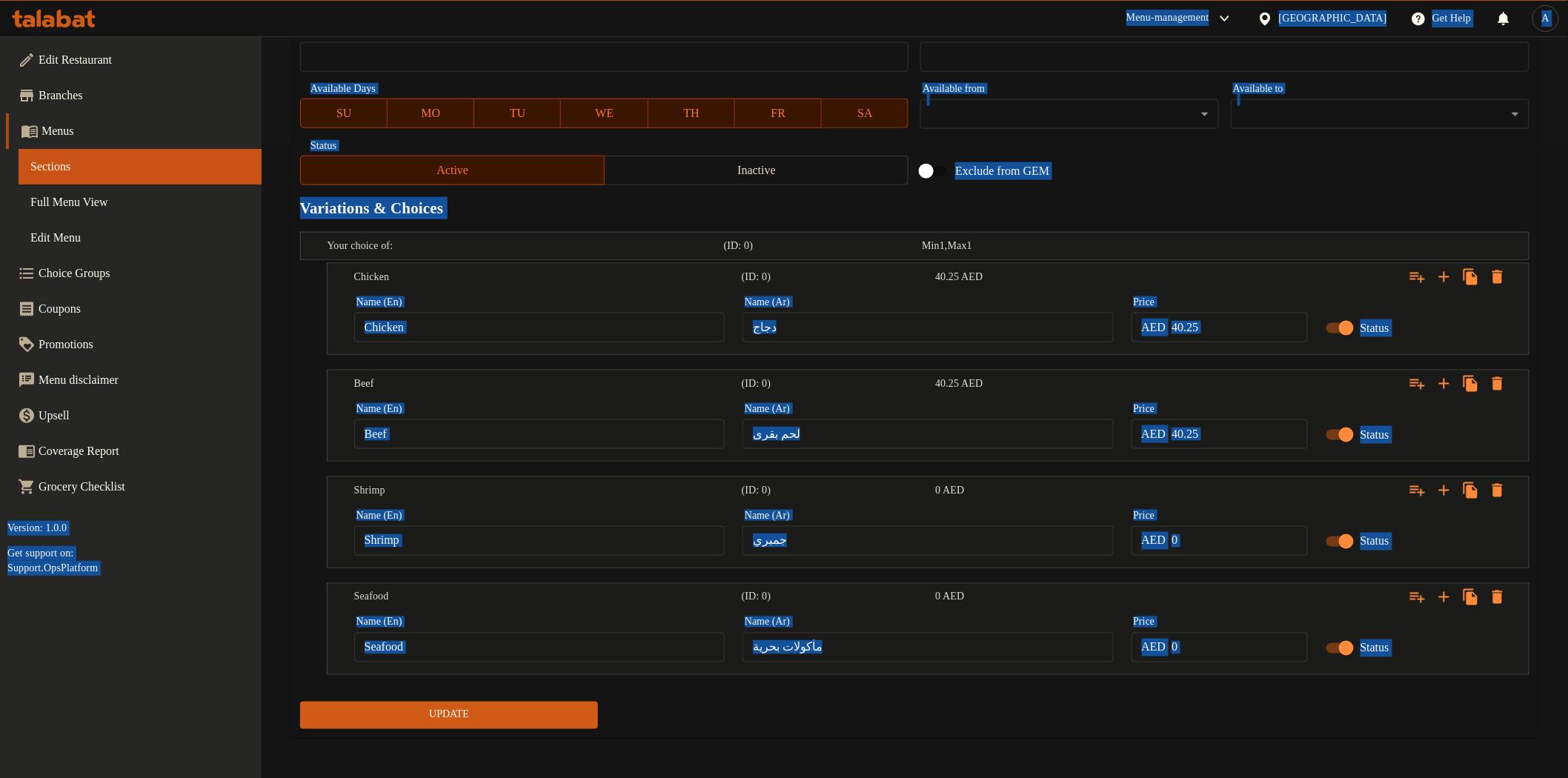
click at [1214, 543] on input "0" at bounding box center [1239, 540] width 136 height 29
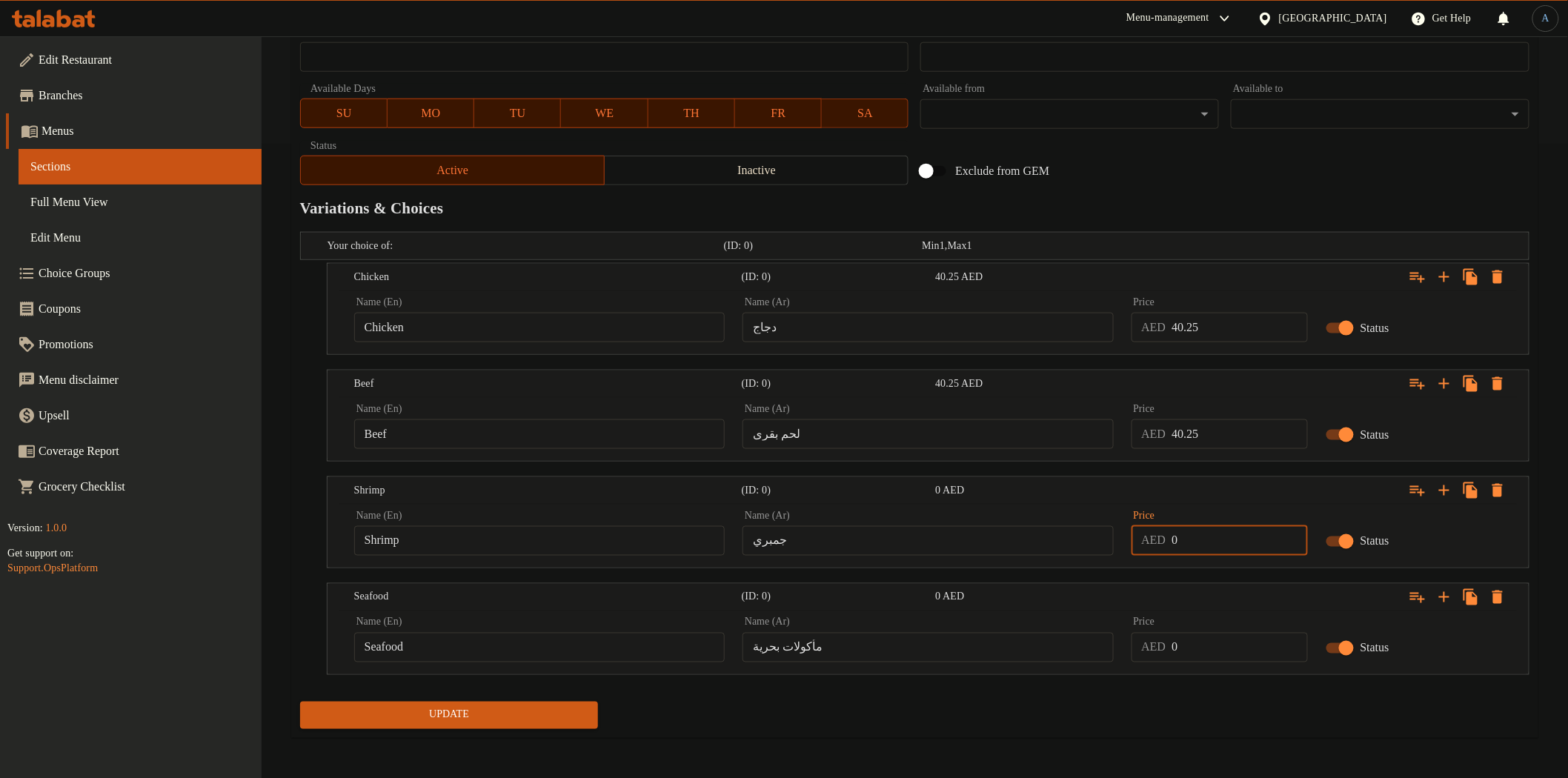
paste input "40.25"
type input "40.25"
click at [1213, 654] on input "0" at bounding box center [1239, 648] width 136 height 29
paste input "40.25"
type input "40.25"
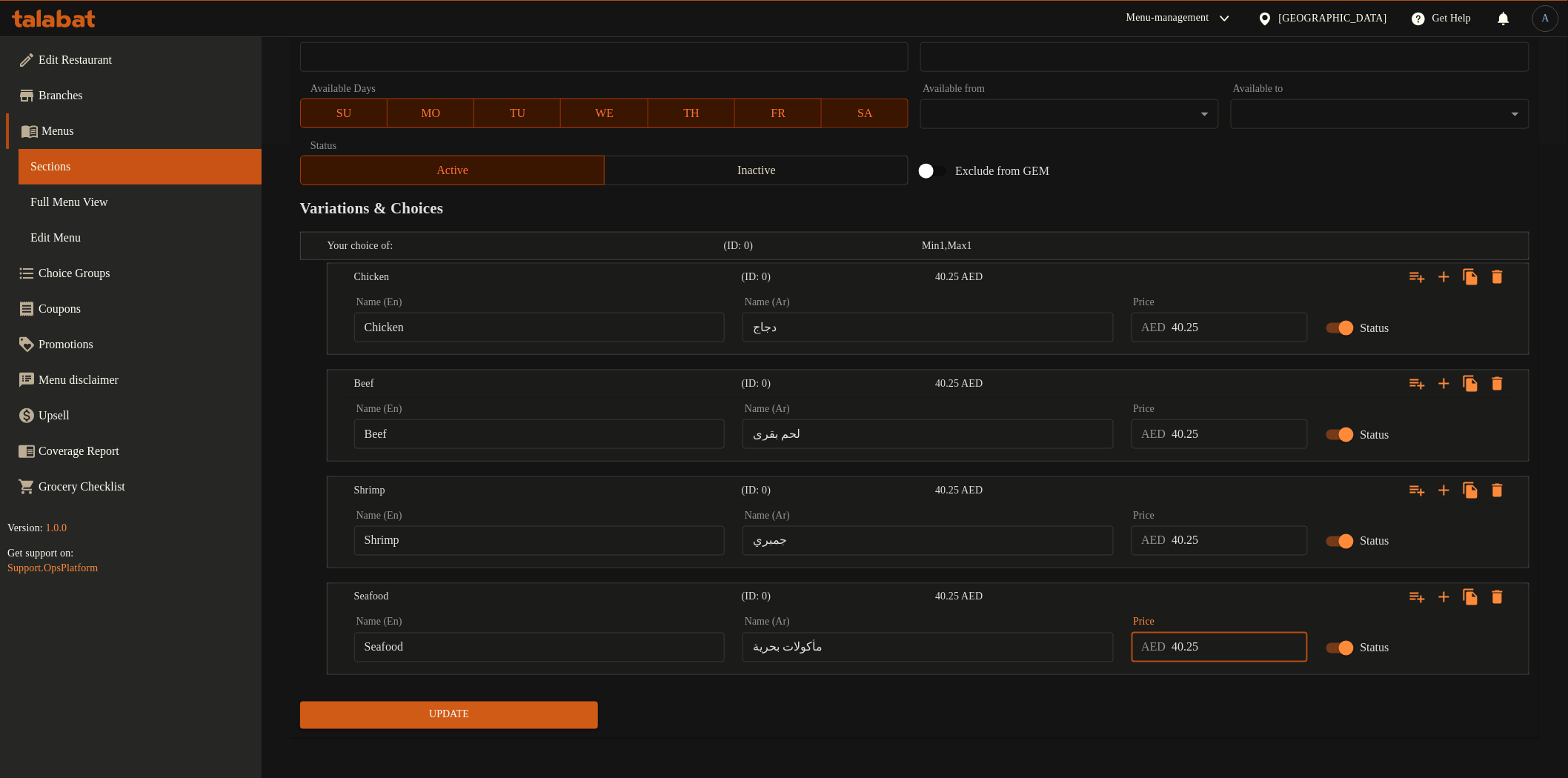
click at [1208, 706] on div "Update" at bounding box center [915, 715] width 1241 height 39
click at [525, 719] on span "Update" at bounding box center [449, 715] width 275 height 19
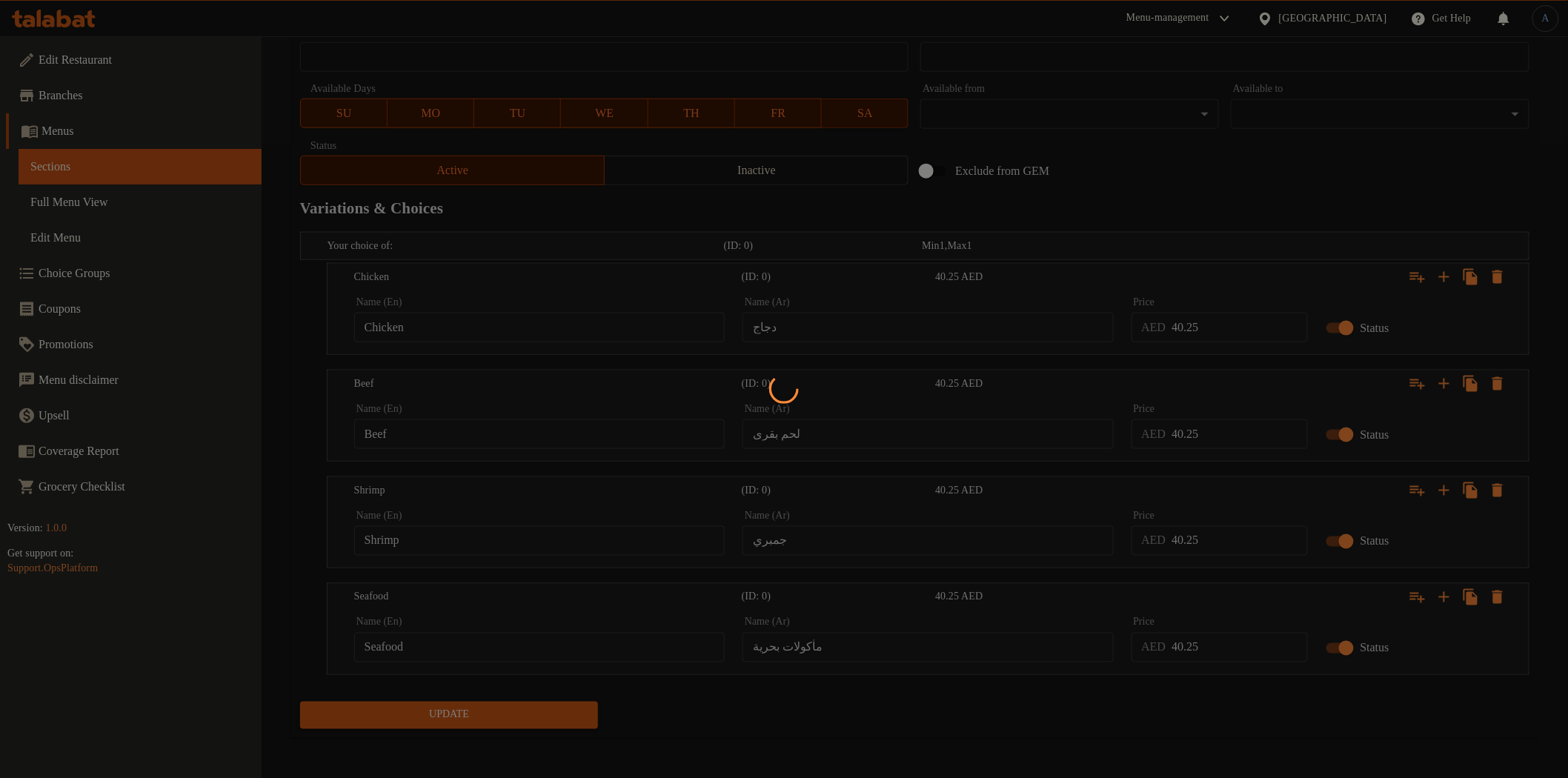
click at [915, 733] on div at bounding box center [784, 389] width 1568 height 778
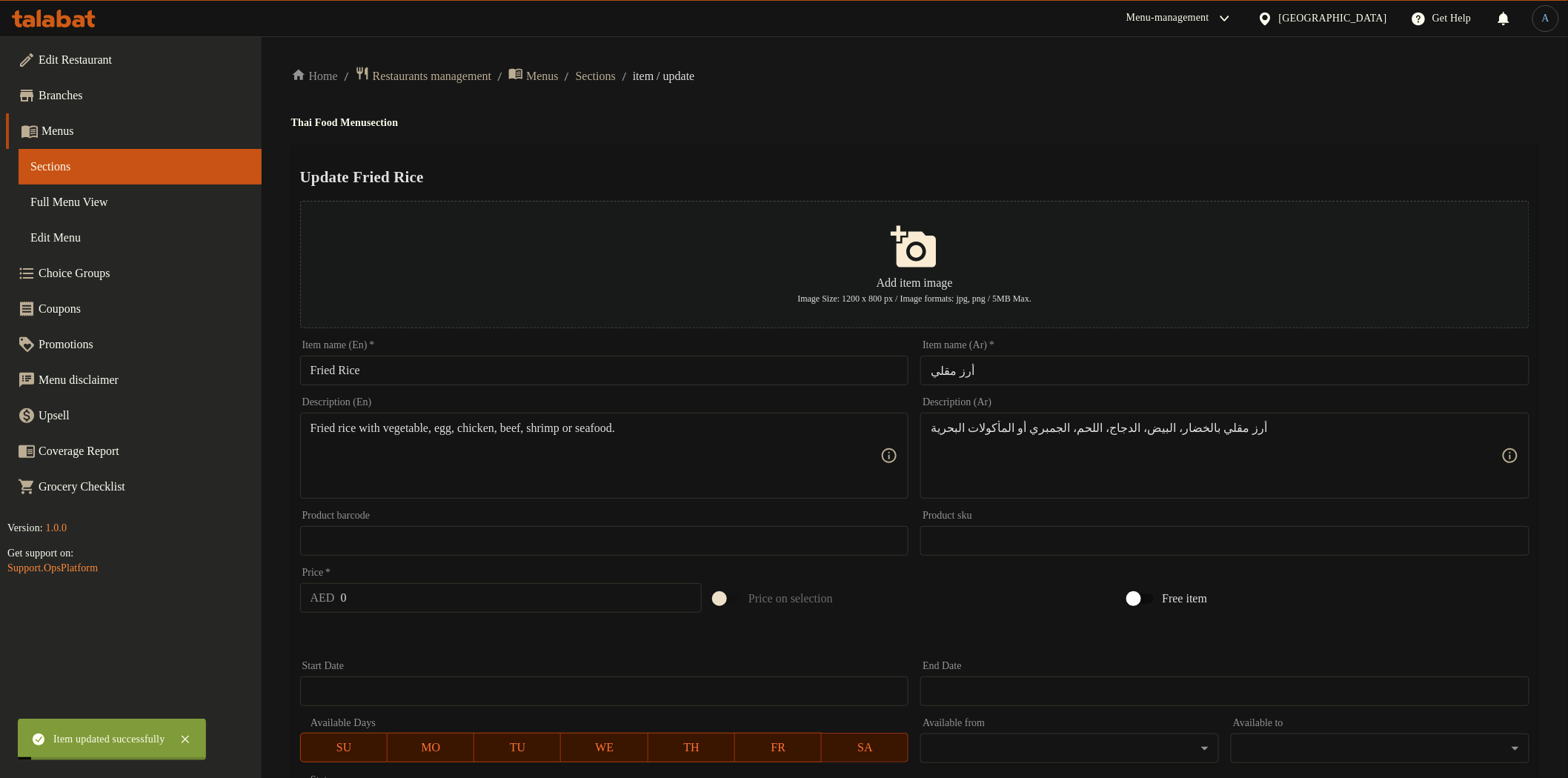
click at [774, 136] on div "Home / Restaurants management / Menus / Sections / item / update Thai Food Menu…" at bounding box center [914, 724] width 1247 height 1318
click at [616, 75] on span "Sections" at bounding box center [596, 76] width 40 height 18
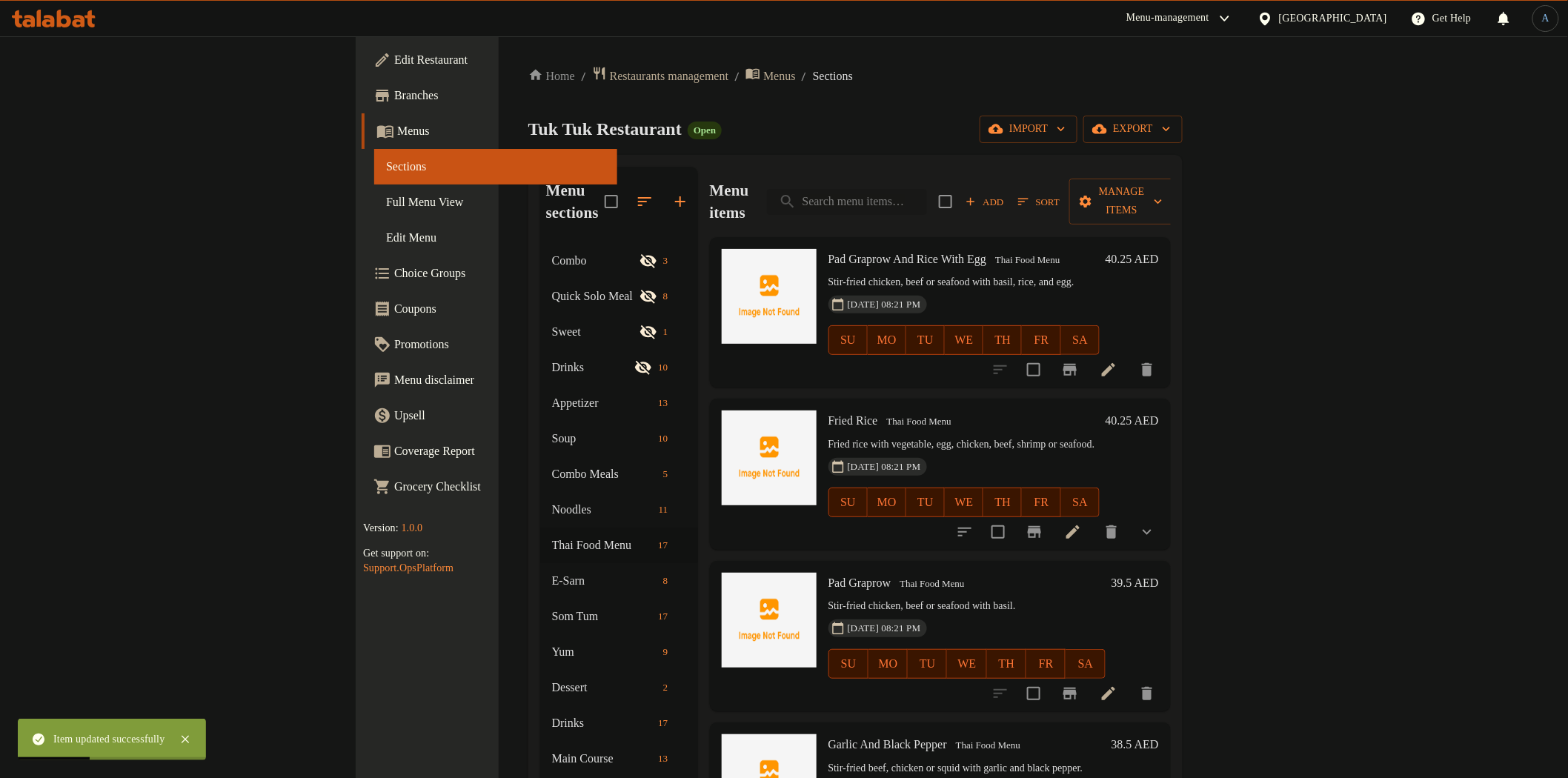
click at [927, 191] on input "search" at bounding box center [846, 202] width 160 height 26
paste input "Pad Graprow"
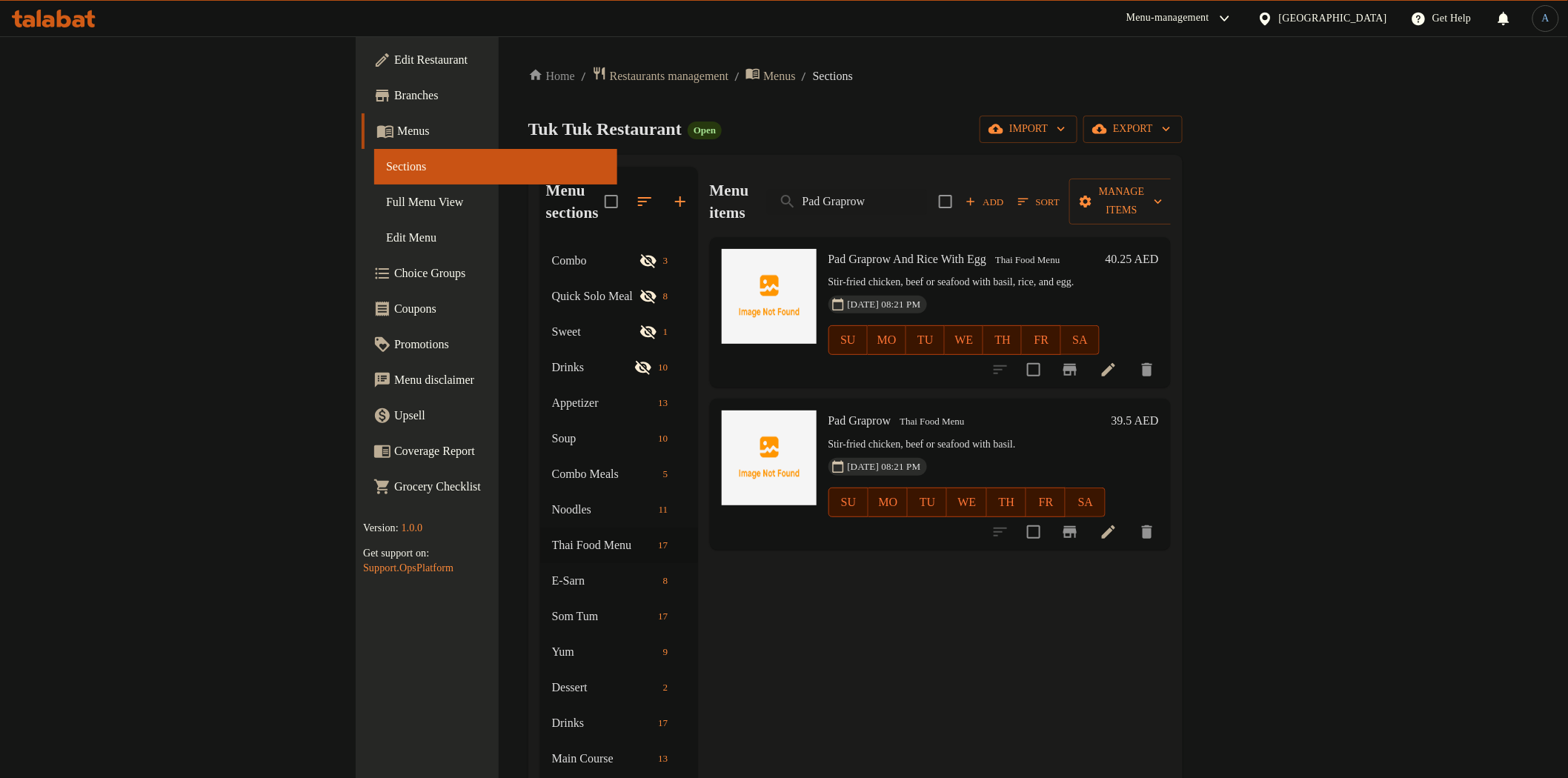
type input "Pad Graprow"
click at [1117, 523] on icon at bounding box center [1108, 532] width 18 height 18
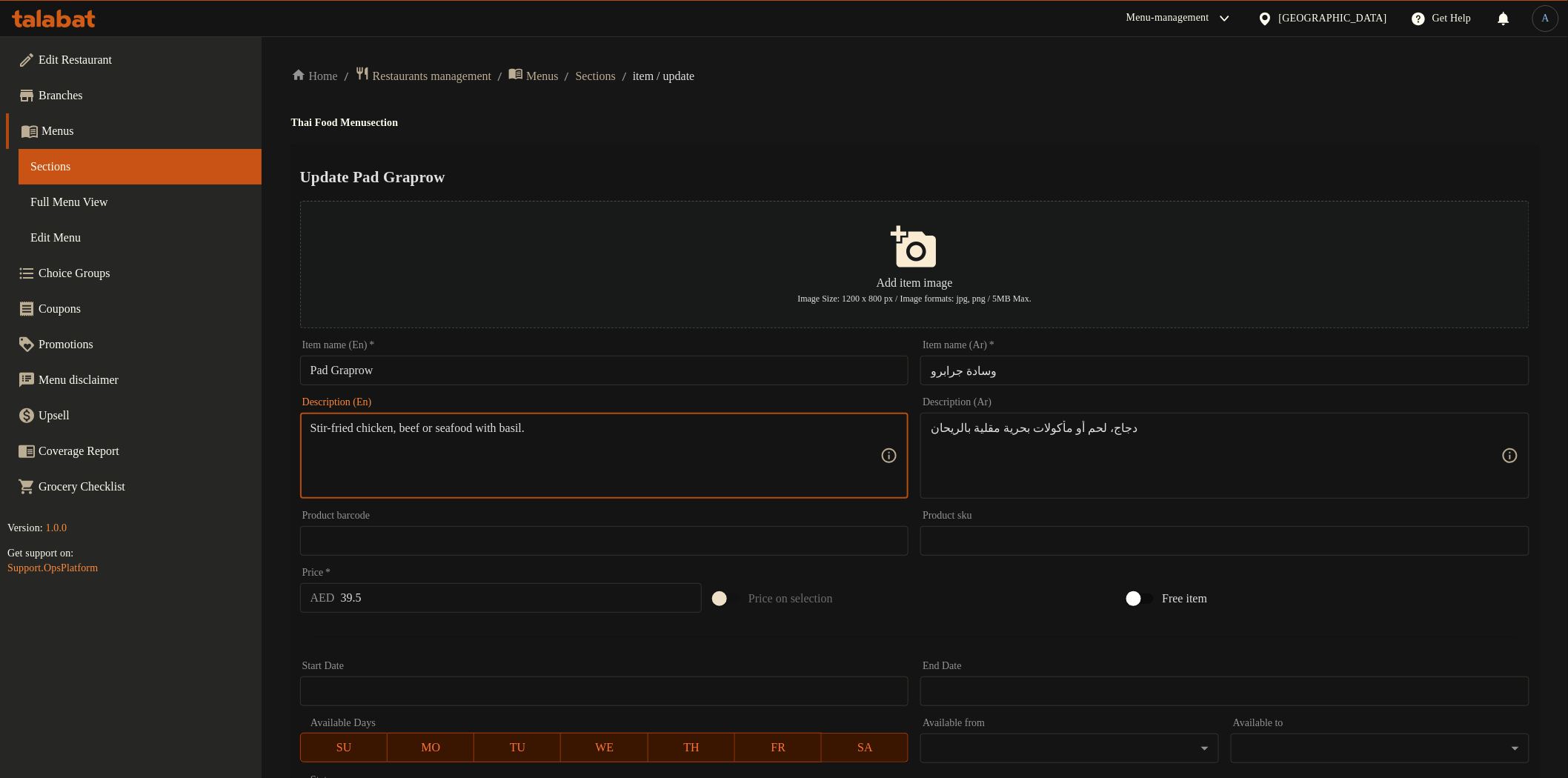
click at [388, 425] on textarea "Stir-fried chicken, beef or seafood with basil." at bounding box center [595, 455] width 571 height 70
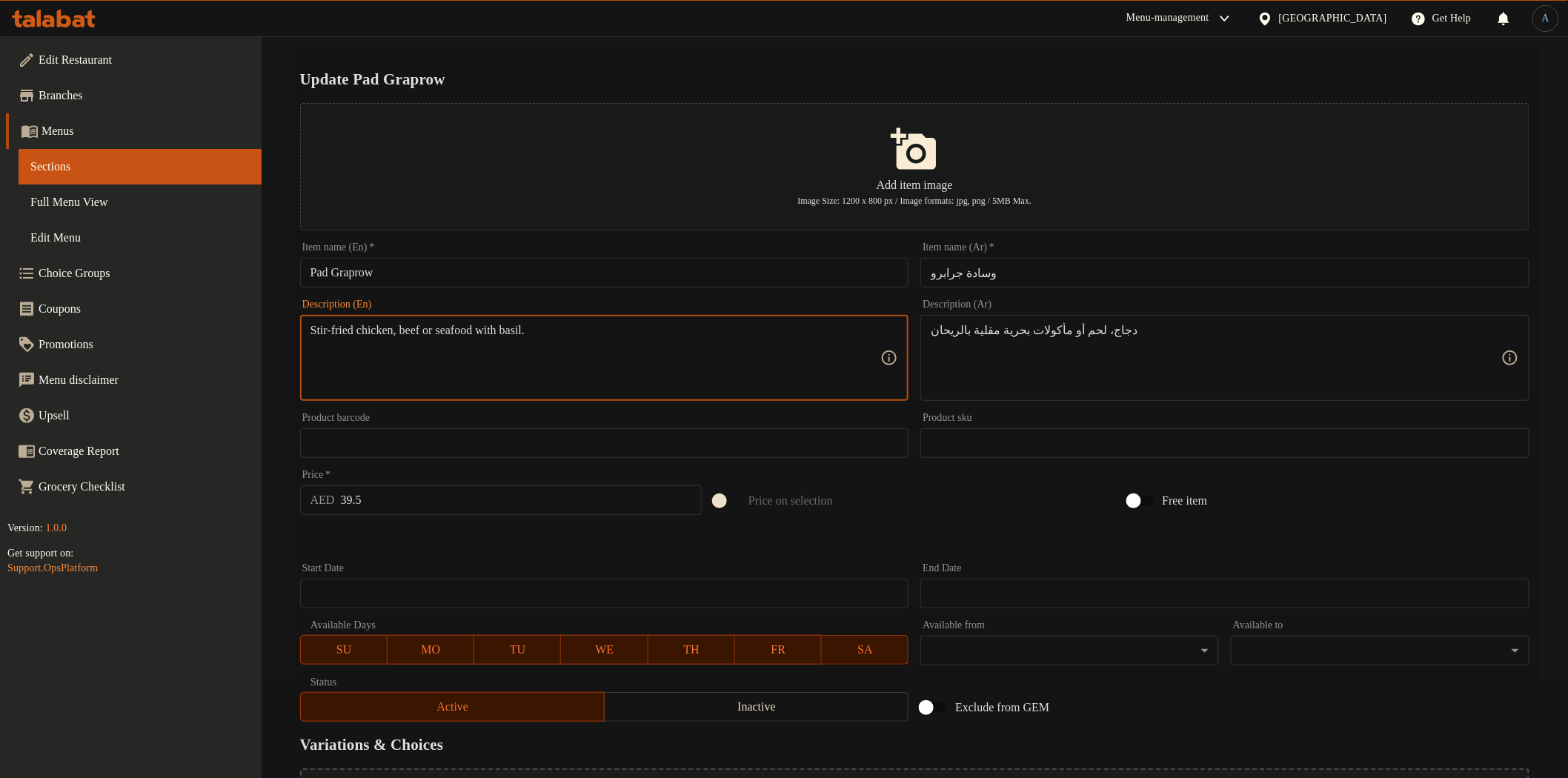
scroll to position [258, 0]
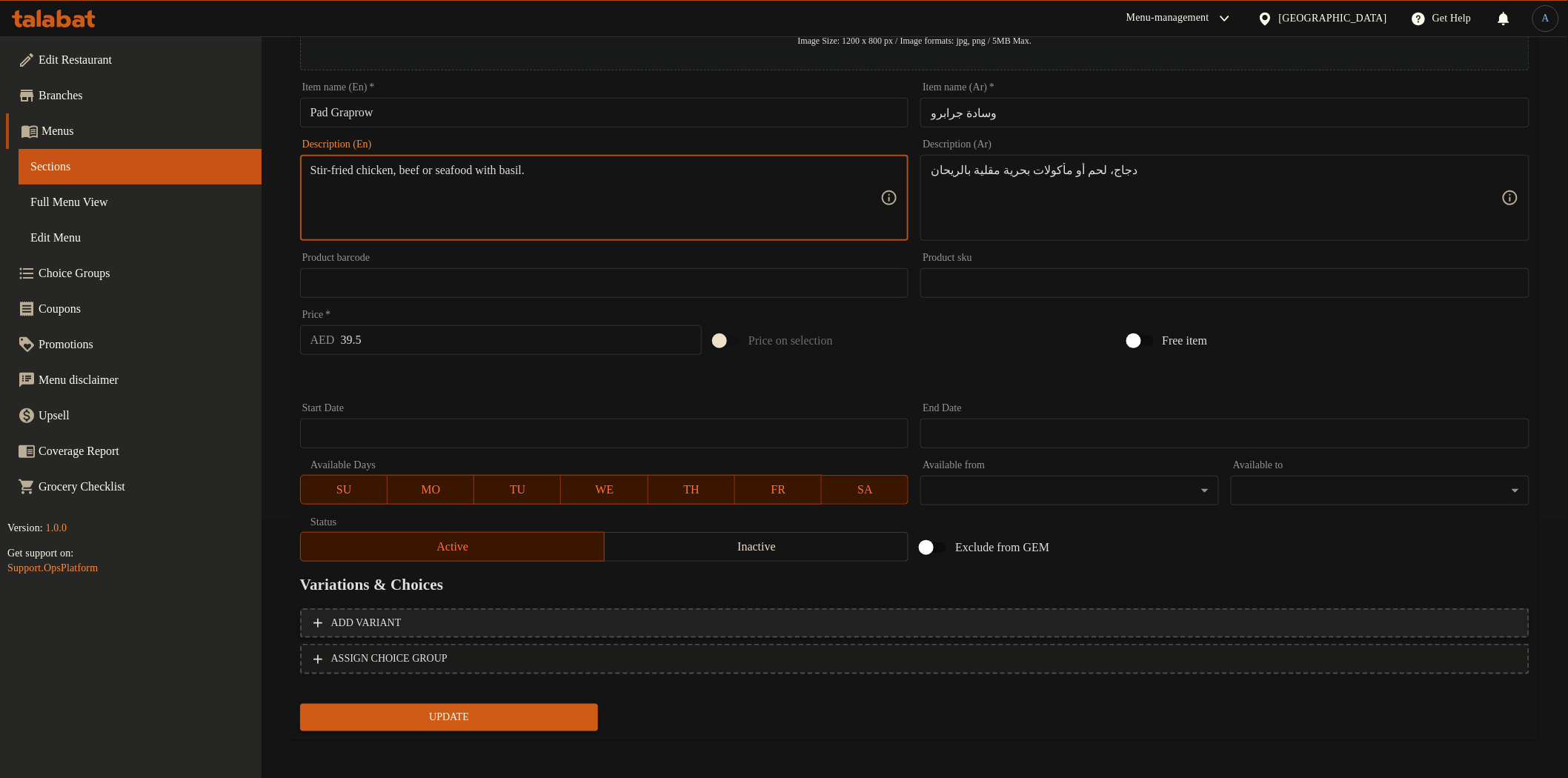
click at [486, 622] on span "Add variant" at bounding box center [915, 624] width 1203 height 19
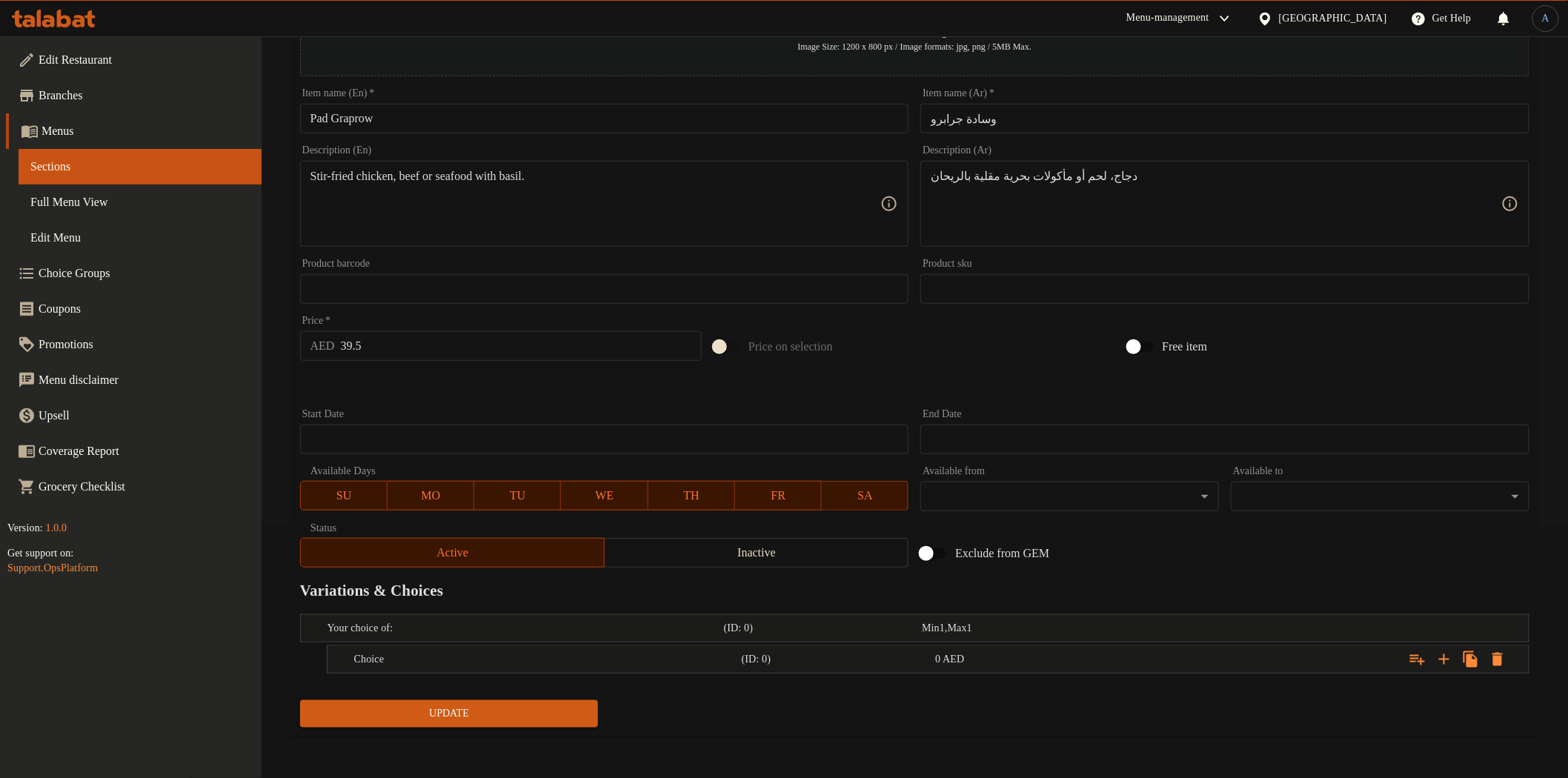
scroll to position [250, 0]
drag, startPoint x: 1017, startPoint y: 668, endPoint x: 1325, endPoint y: 655, distance: 308.3
click at [1040, 668] on div "0 AED" at bounding box center [1028, 661] width 194 height 21
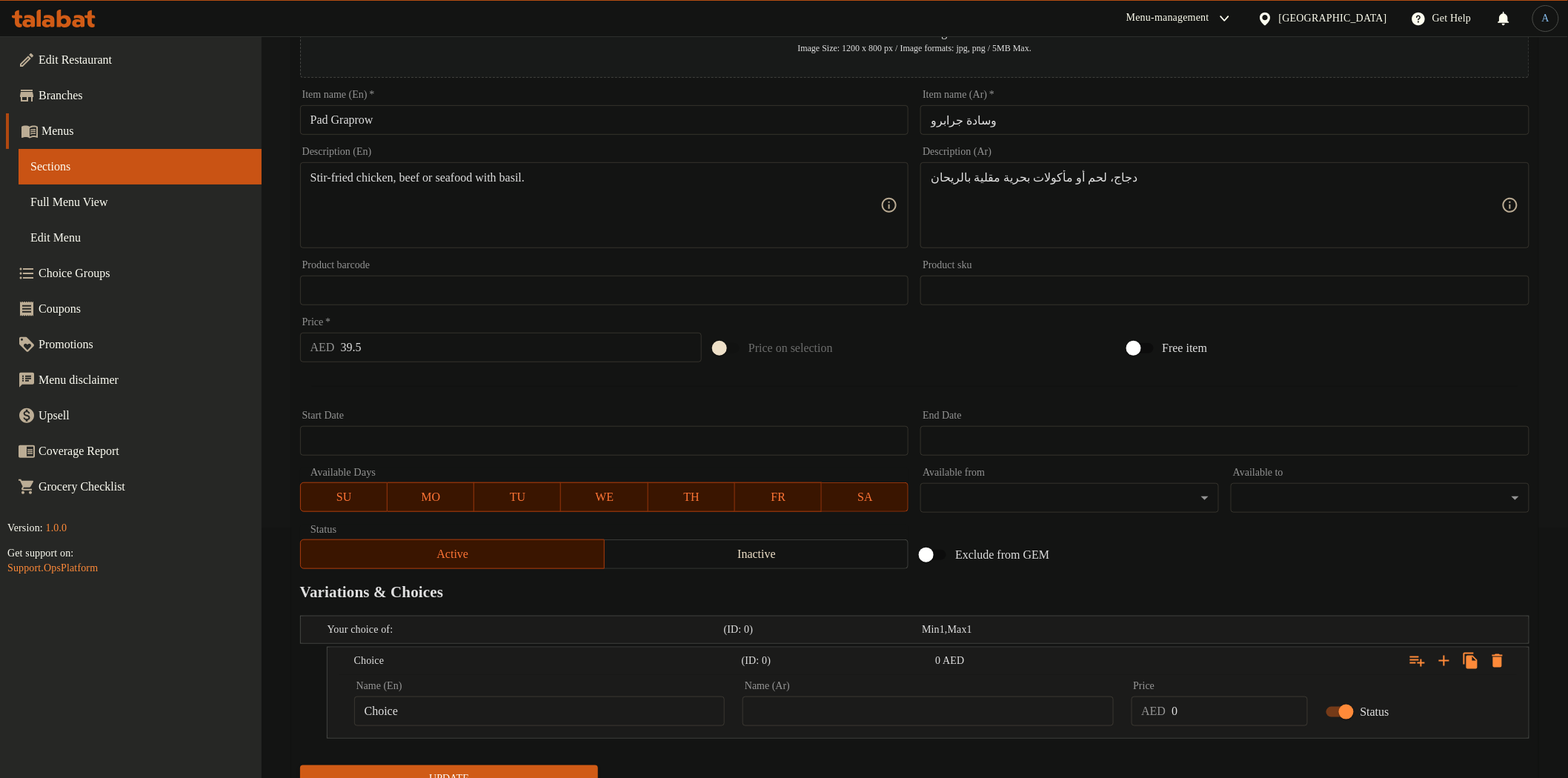
click at [408, 713] on input "Choice" at bounding box center [540, 711] width 371 height 29
paste input "chicken"
click at [503, 722] on input "chicken" at bounding box center [540, 711] width 371 height 29
paste input "C"
type input "Chicken"
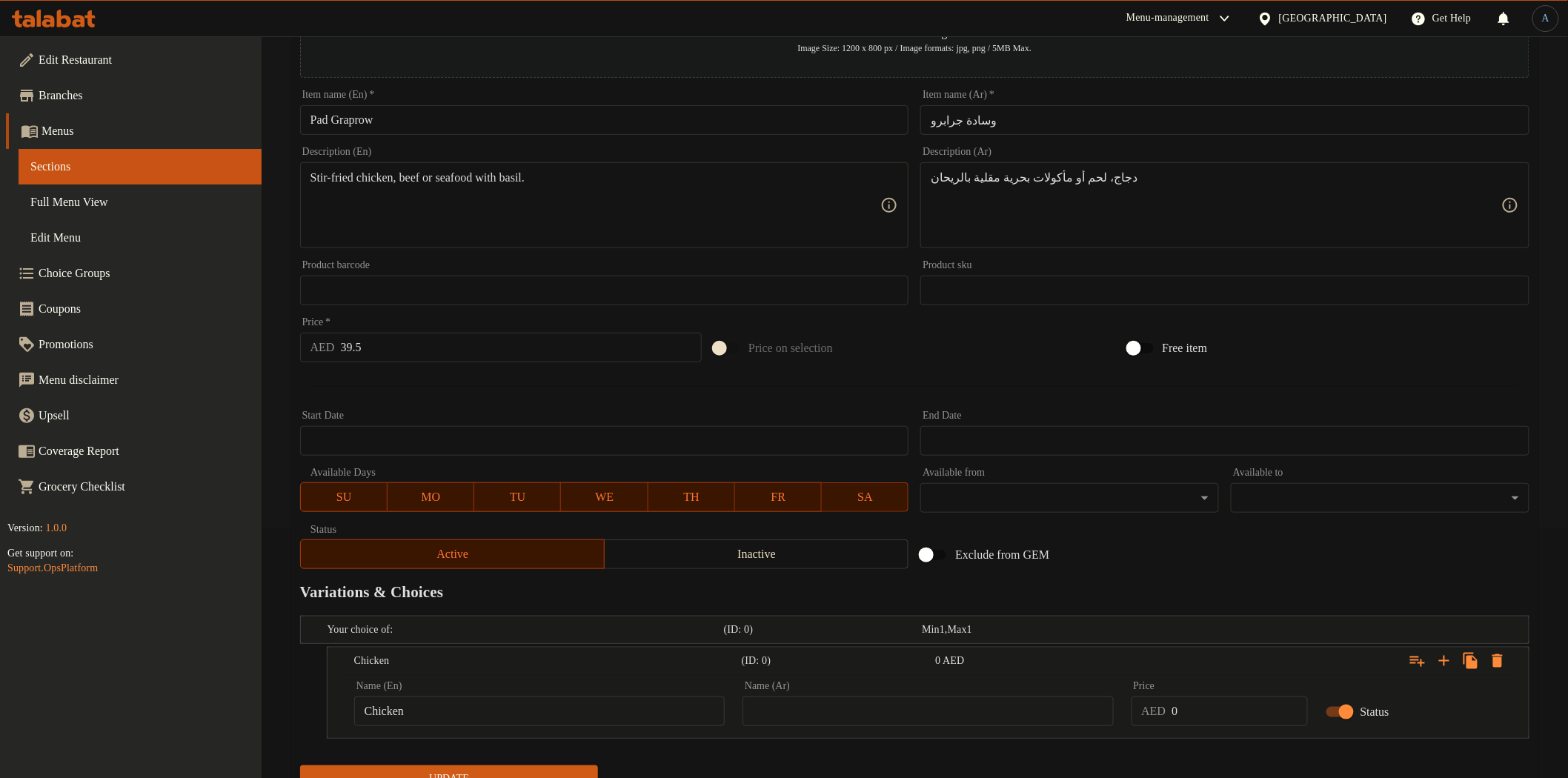
click at [982, 705] on input "text" at bounding box center [928, 711] width 371 height 29
paste input "دجاج"
type input "دجاج"
click at [449, 349] on input "39.5" at bounding box center [521, 347] width 361 height 29
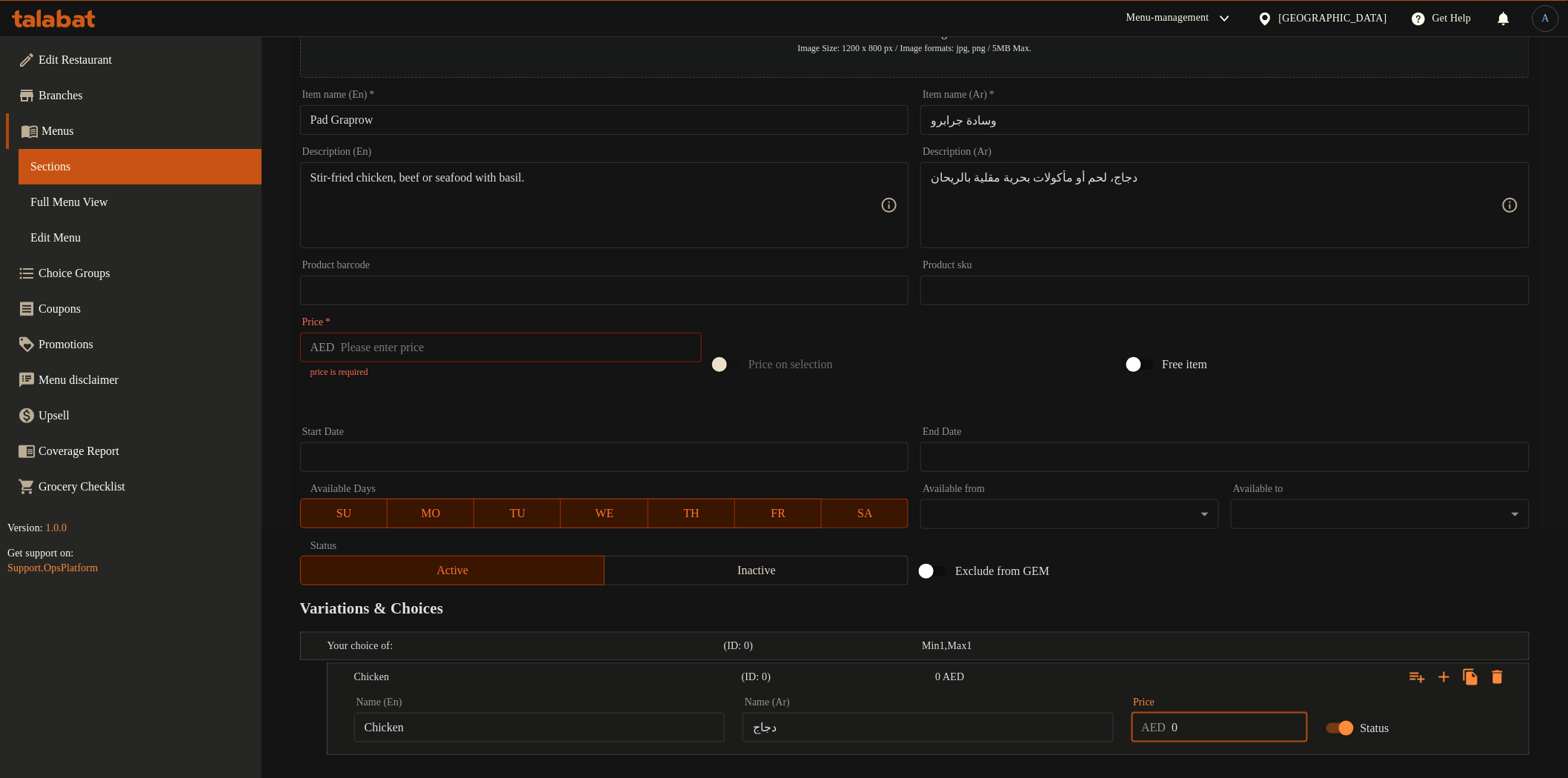
click at [1213, 719] on input "0" at bounding box center [1239, 727] width 136 height 29
paste input "39.5"
type input "39.5"
click at [442, 339] on input "number" at bounding box center [521, 347] width 361 height 29
type input "0"
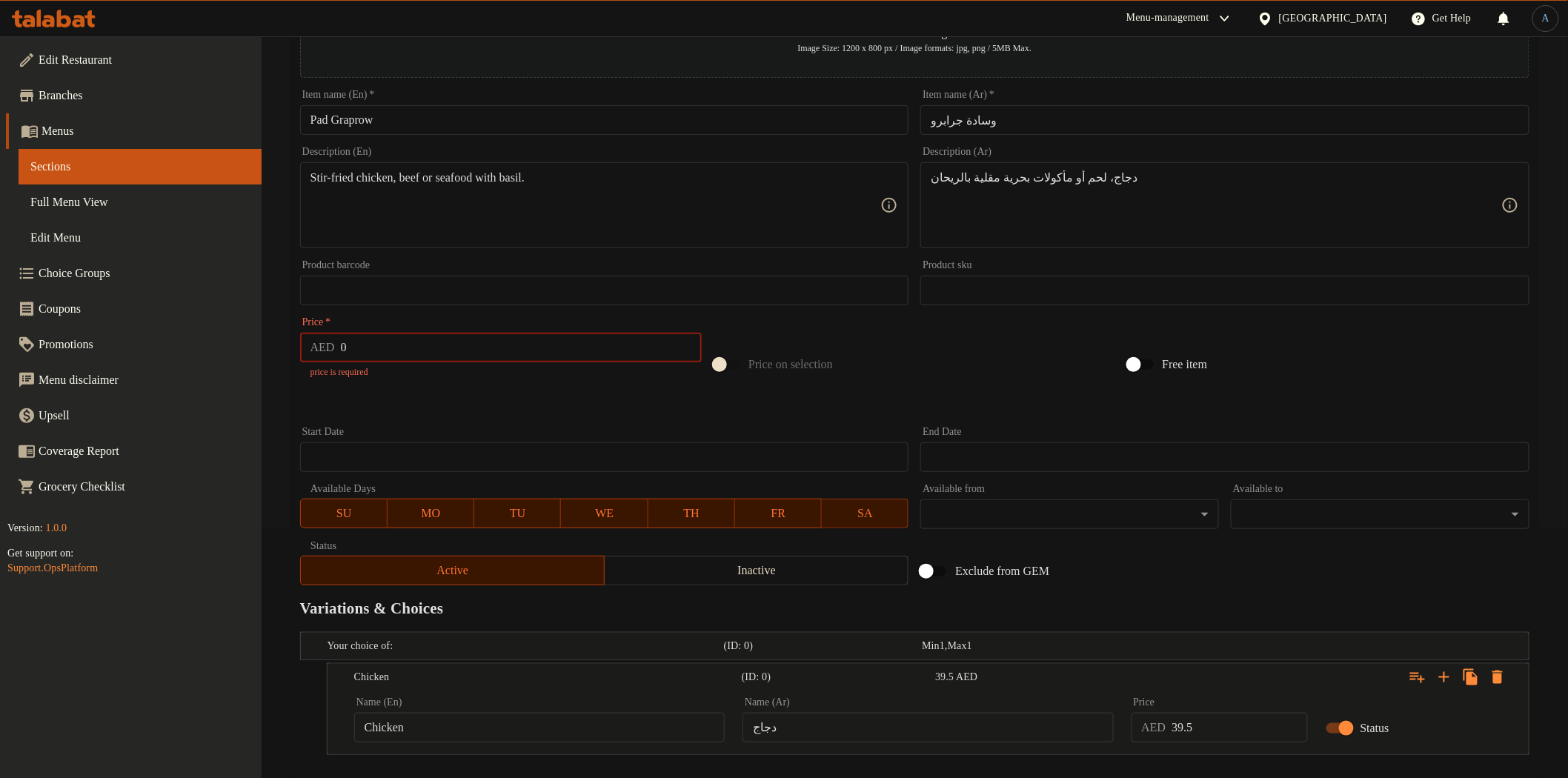
click at [434, 379] on div "Add item image Image Size: 1200 x 800 px / Image formats: jpg, png / 5MB Max. I…" at bounding box center [915, 268] width 1241 height 647
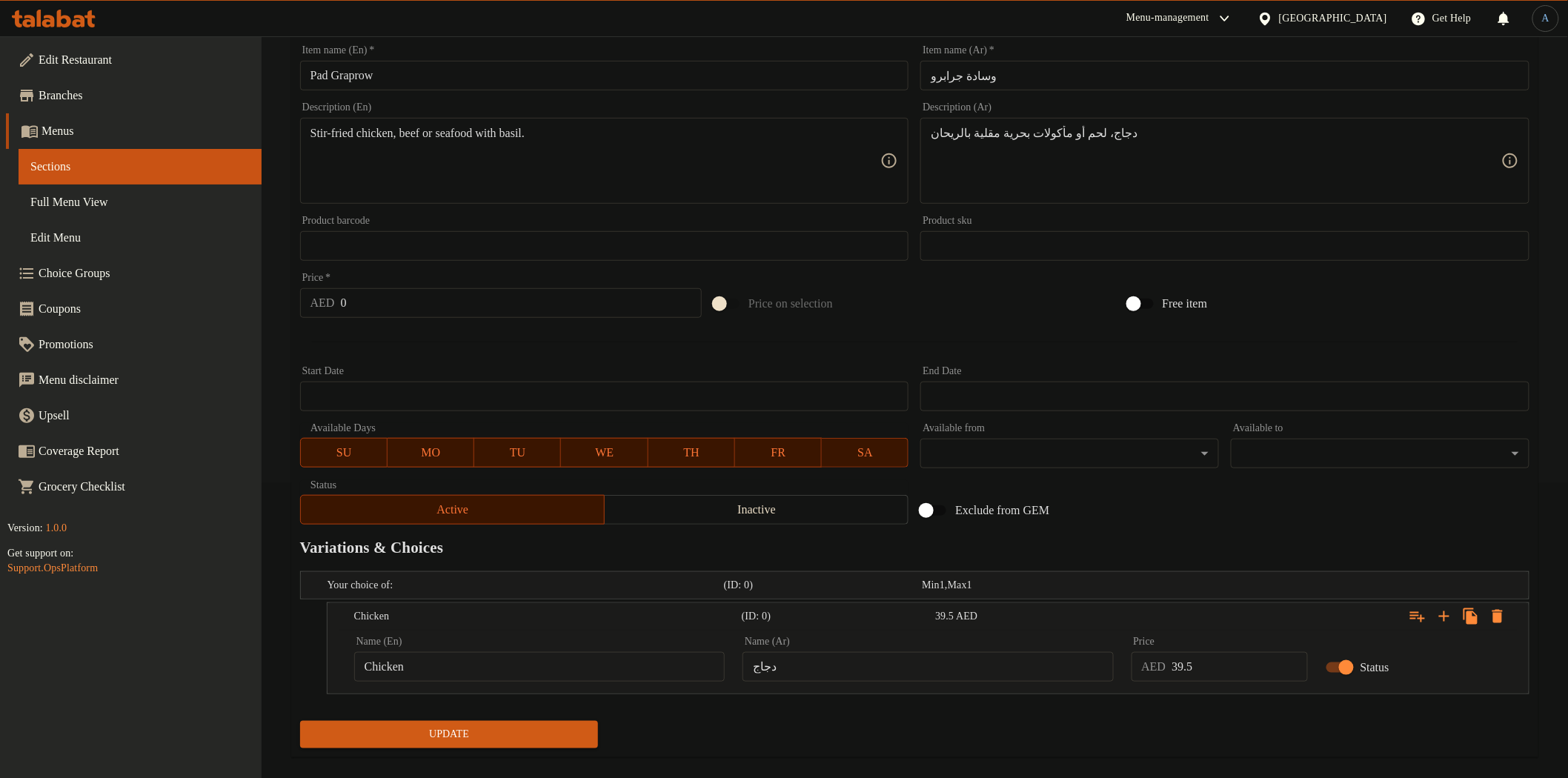
scroll to position [314, 0]
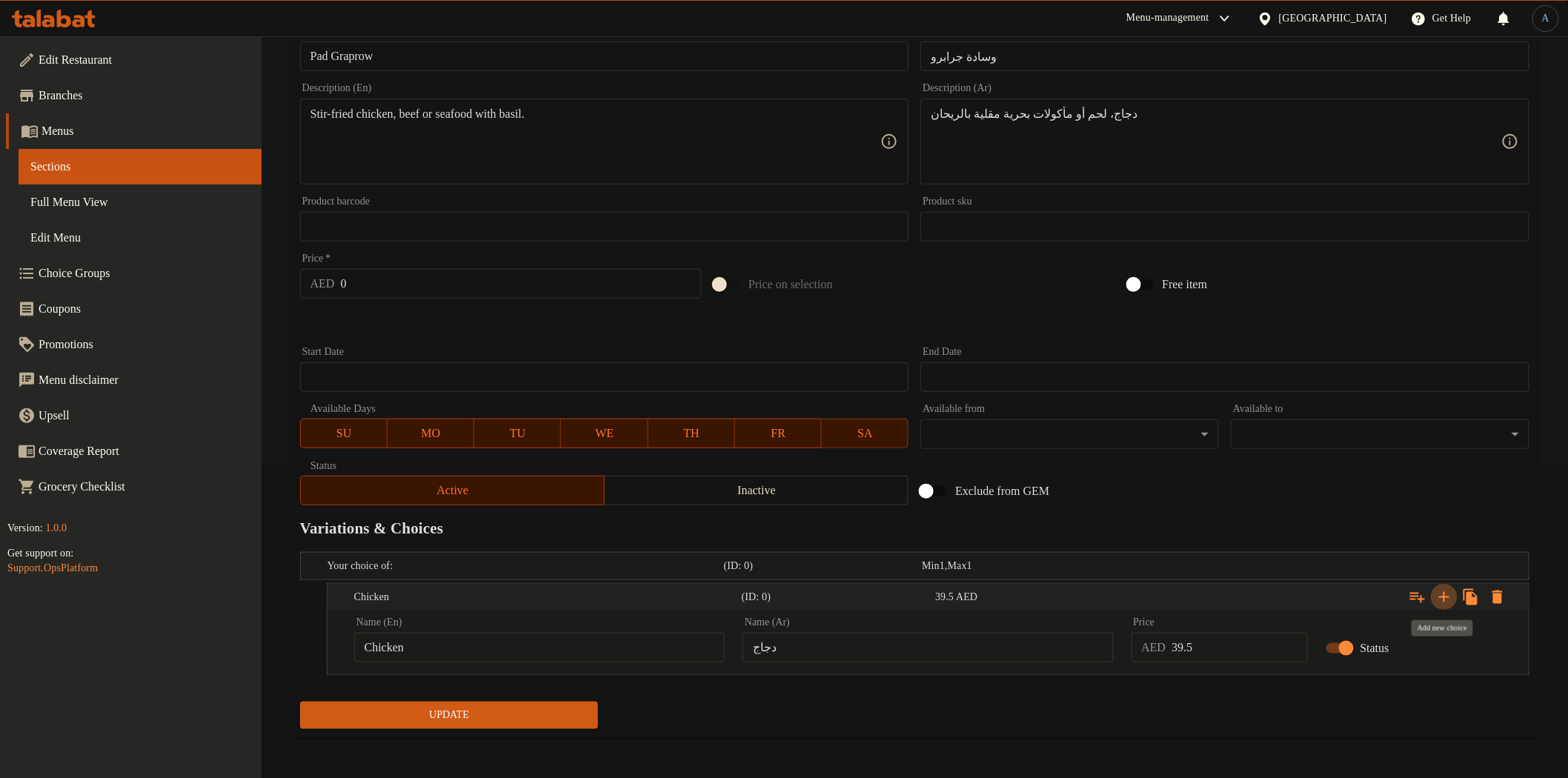
click at [1450, 596] on icon "Expand" at bounding box center [1444, 597] width 18 height 18
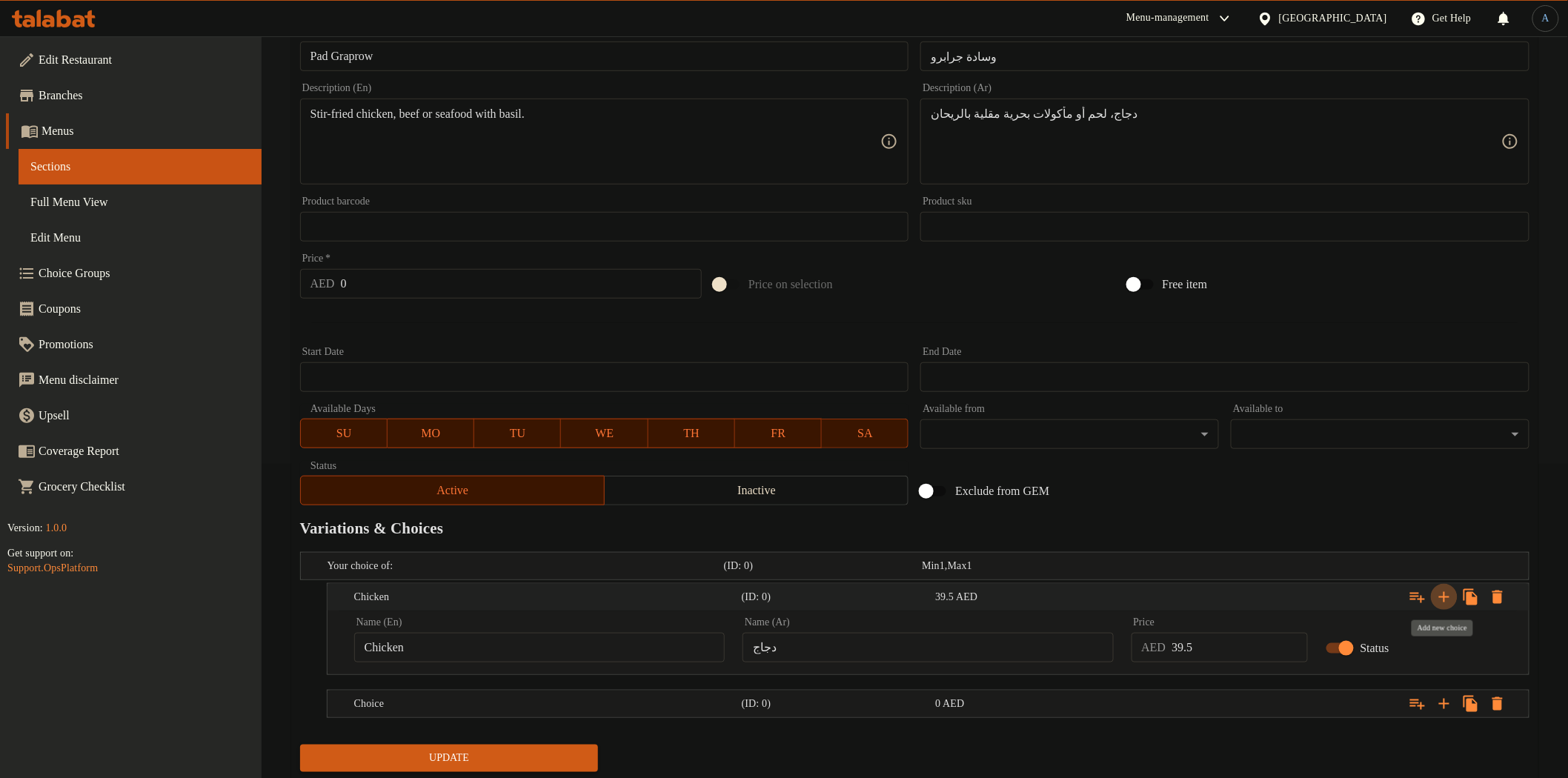
click at [1450, 596] on icon "Expand" at bounding box center [1444, 597] width 18 height 18
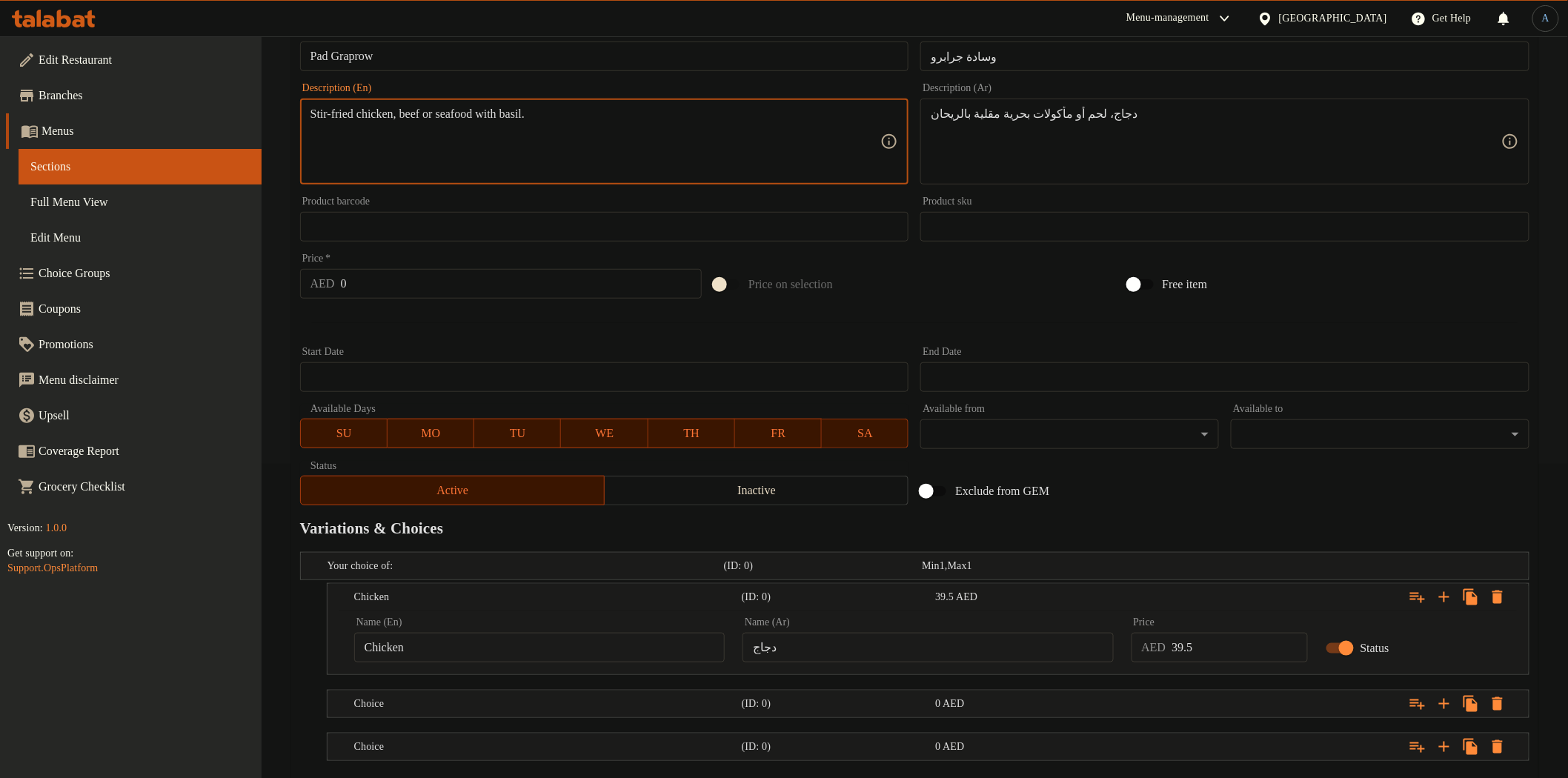
click at [488, 115] on textarea "Stir-fried chicken, beef or seafood with basil." at bounding box center [595, 141] width 571 height 70
click at [430, 117] on textarea "Stir-fried chicken, beef or seafood with basil." at bounding box center [595, 141] width 571 height 70
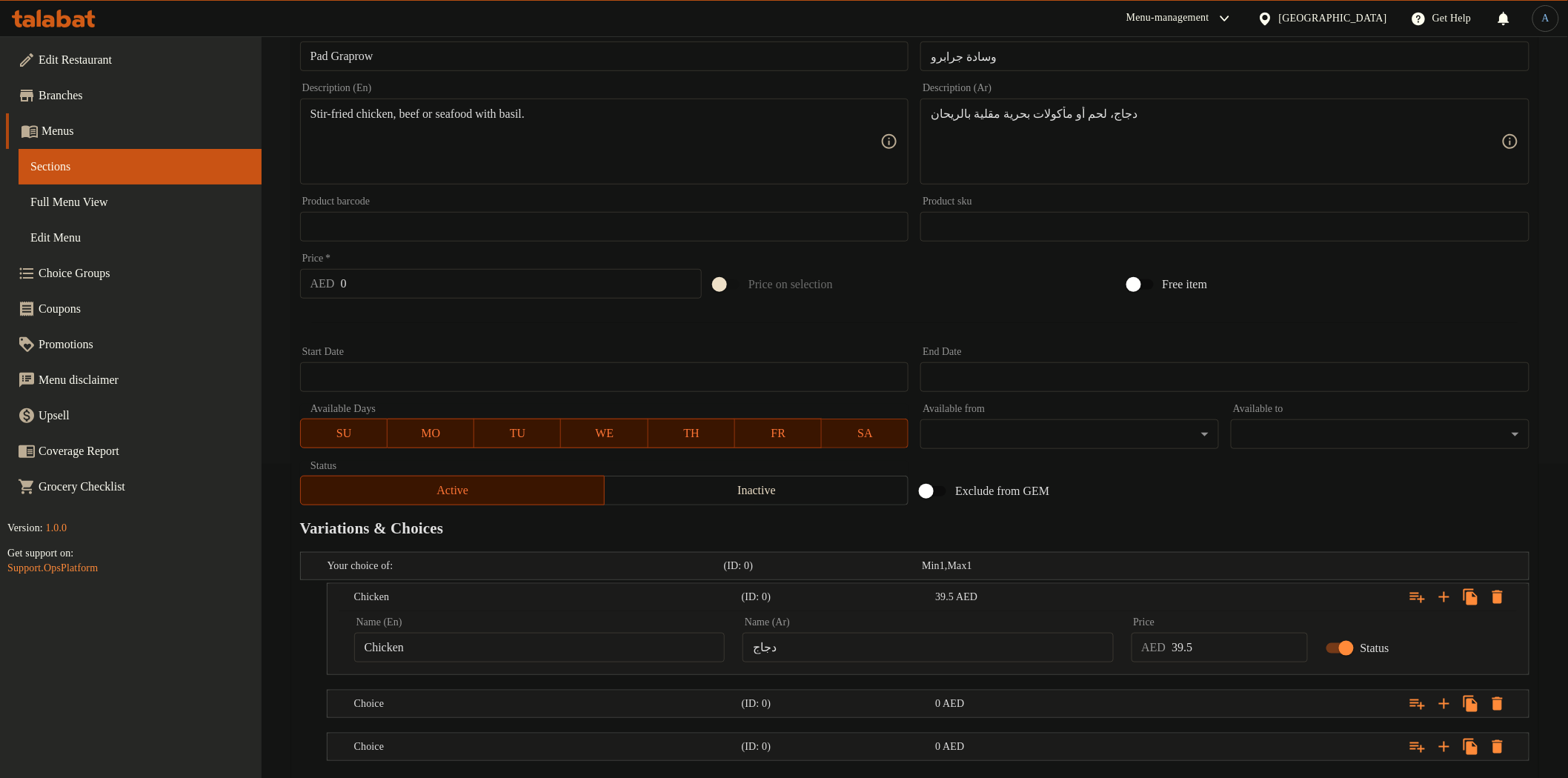
click at [499, 722] on nav at bounding box center [915, 726] width 1229 height 12
click at [507, 706] on h5 "Choice" at bounding box center [545, 703] width 381 height 15
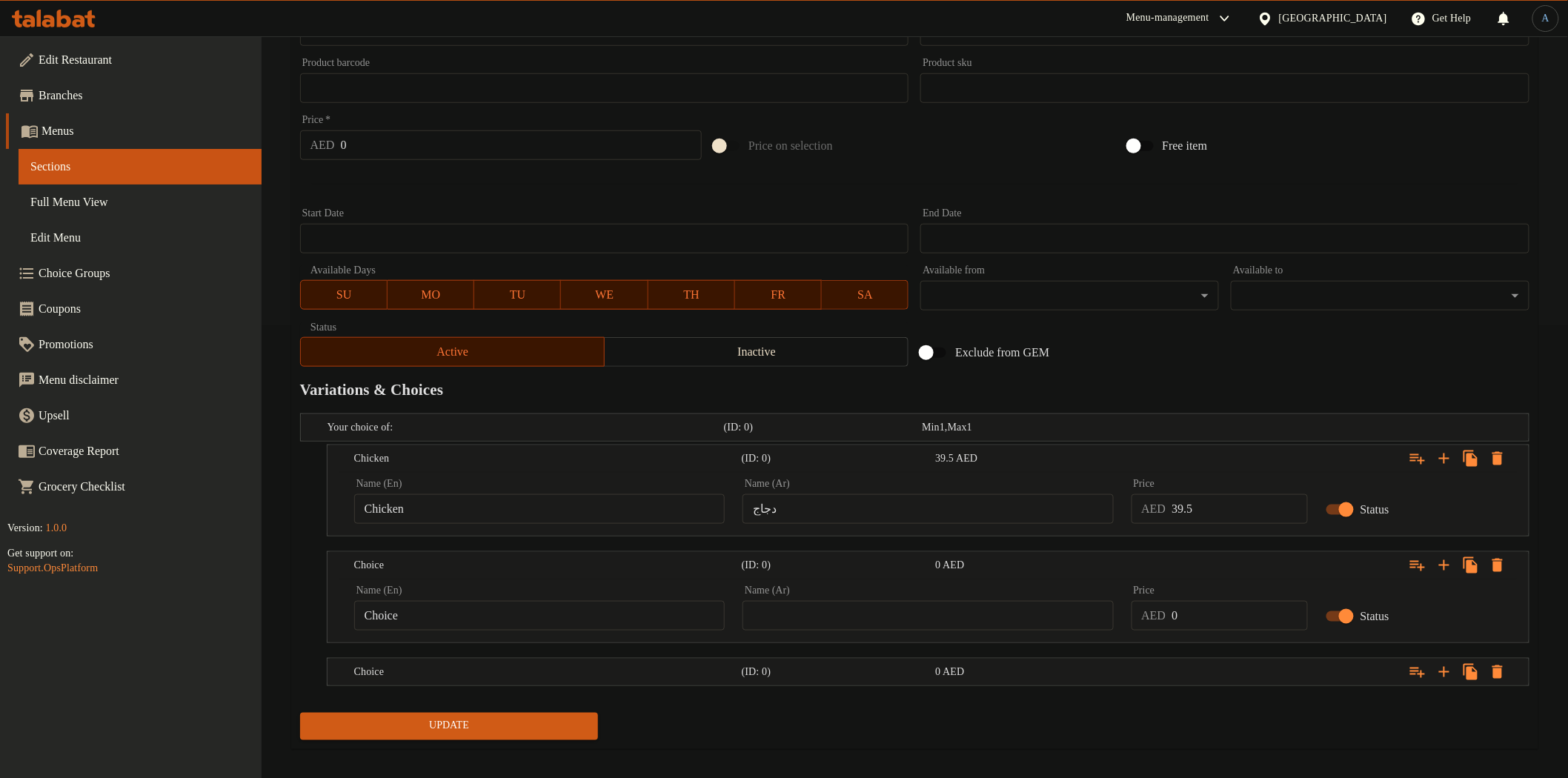
scroll to position [463, 0]
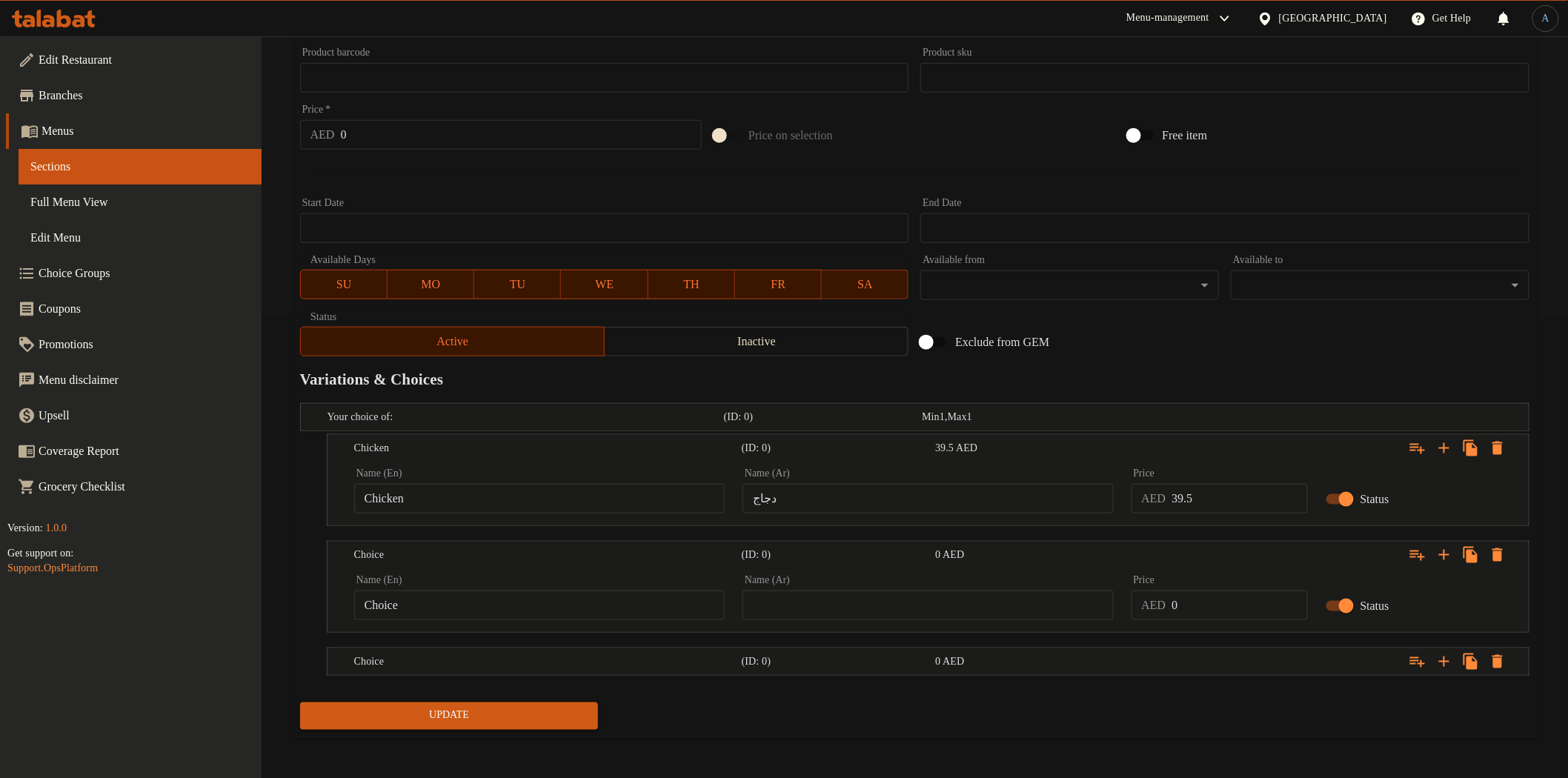
drag, startPoint x: 511, startPoint y: 621, endPoint x: 513, endPoint y: 604, distance: 17.1
click at [512, 620] on div "Name (En) Choice Name (En)" at bounding box center [539, 597] width 388 height 63
click at [513, 604] on input "Choice" at bounding box center [540, 605] width 371 height 29
paste input "Beef"
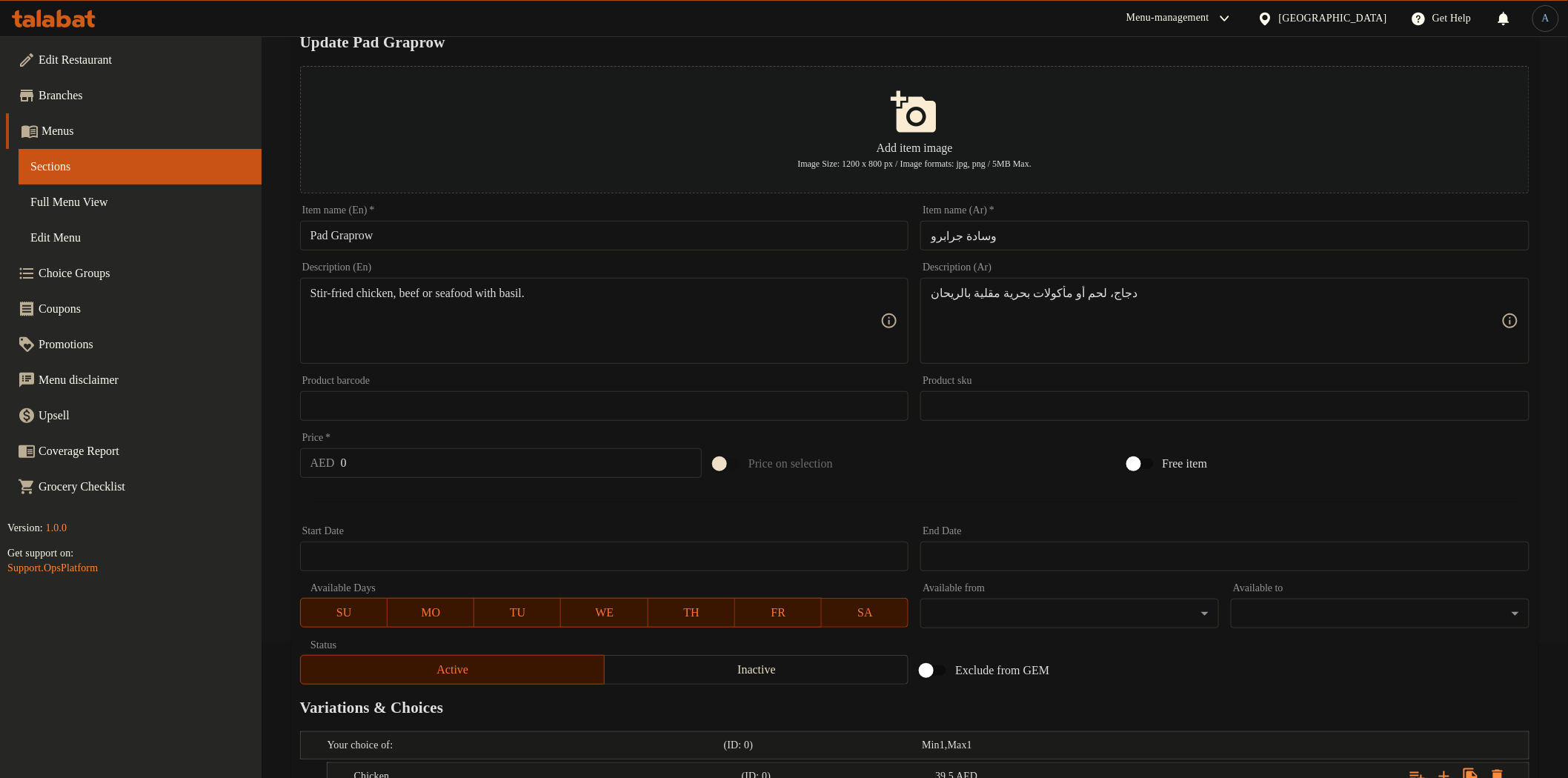
scroll to position [134, 0]
type input "Beef"
click at [475, 299] on textarea "Stir-fried chicken, beef or seafood with basil." at bounding box center [595, 321] width 571 height 70
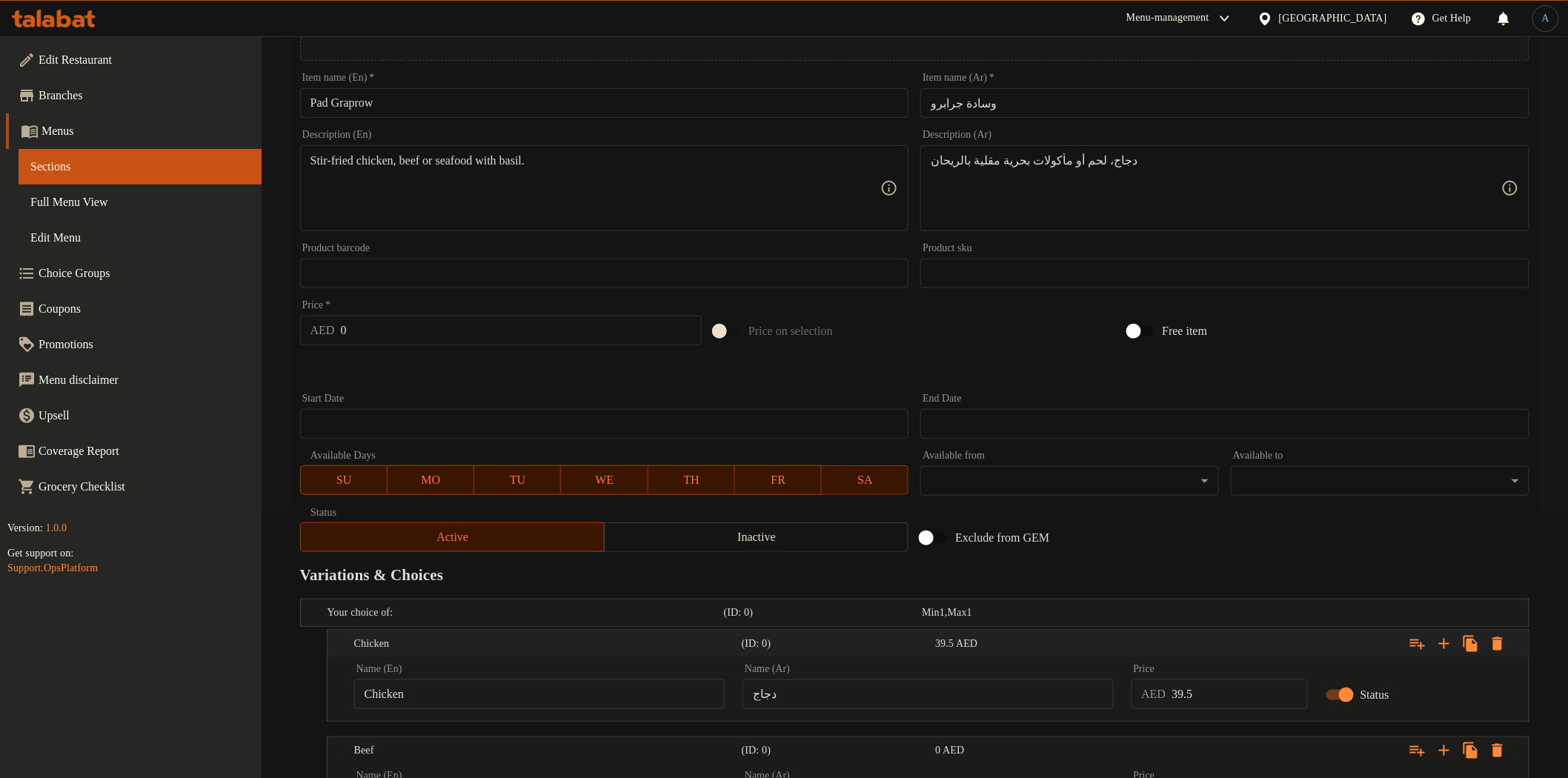
scroll to position [464, 0]
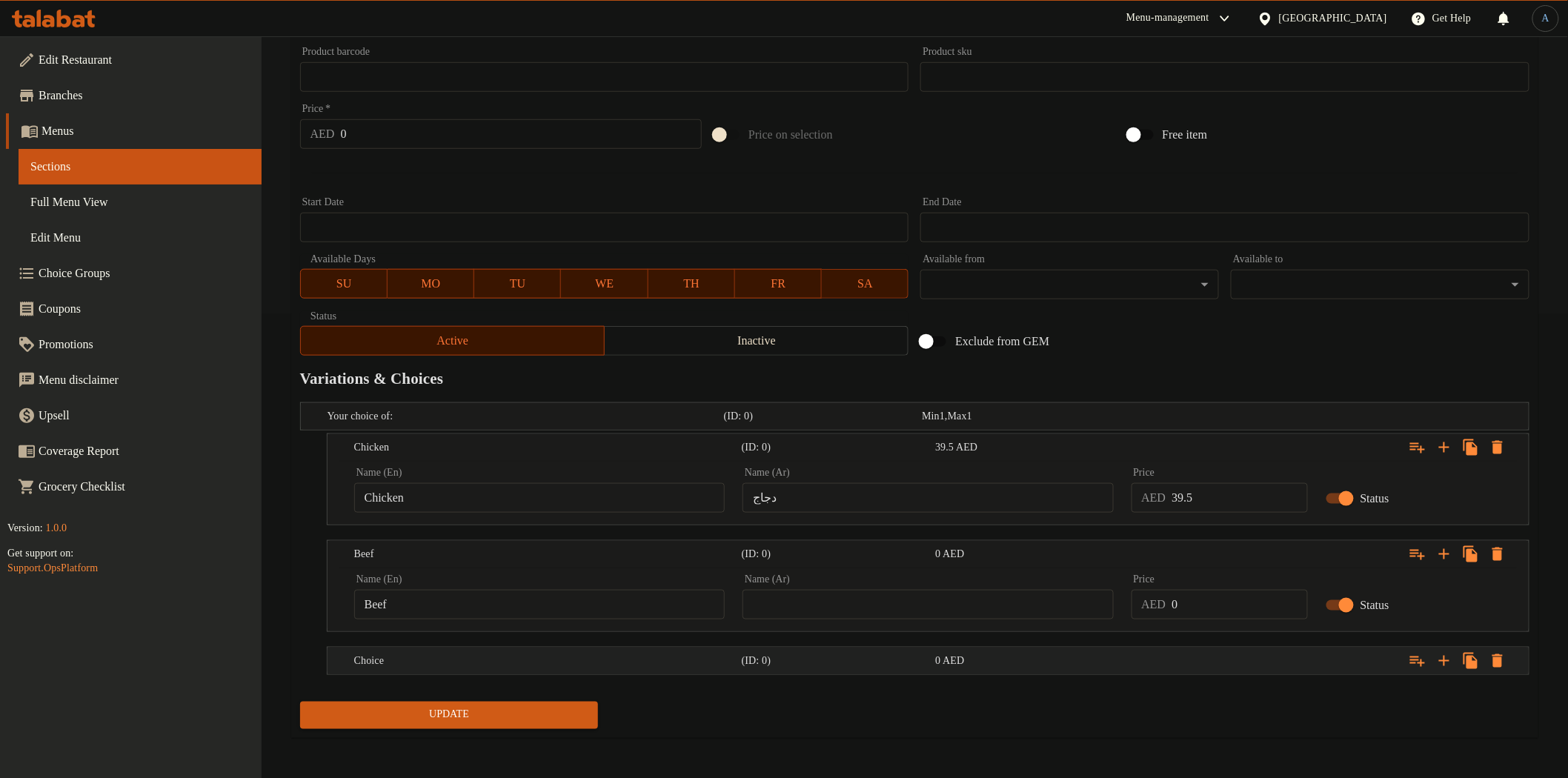
click at [516, 660] on h5 "Choice" at bounding box center [545, 661] width 381 height 15
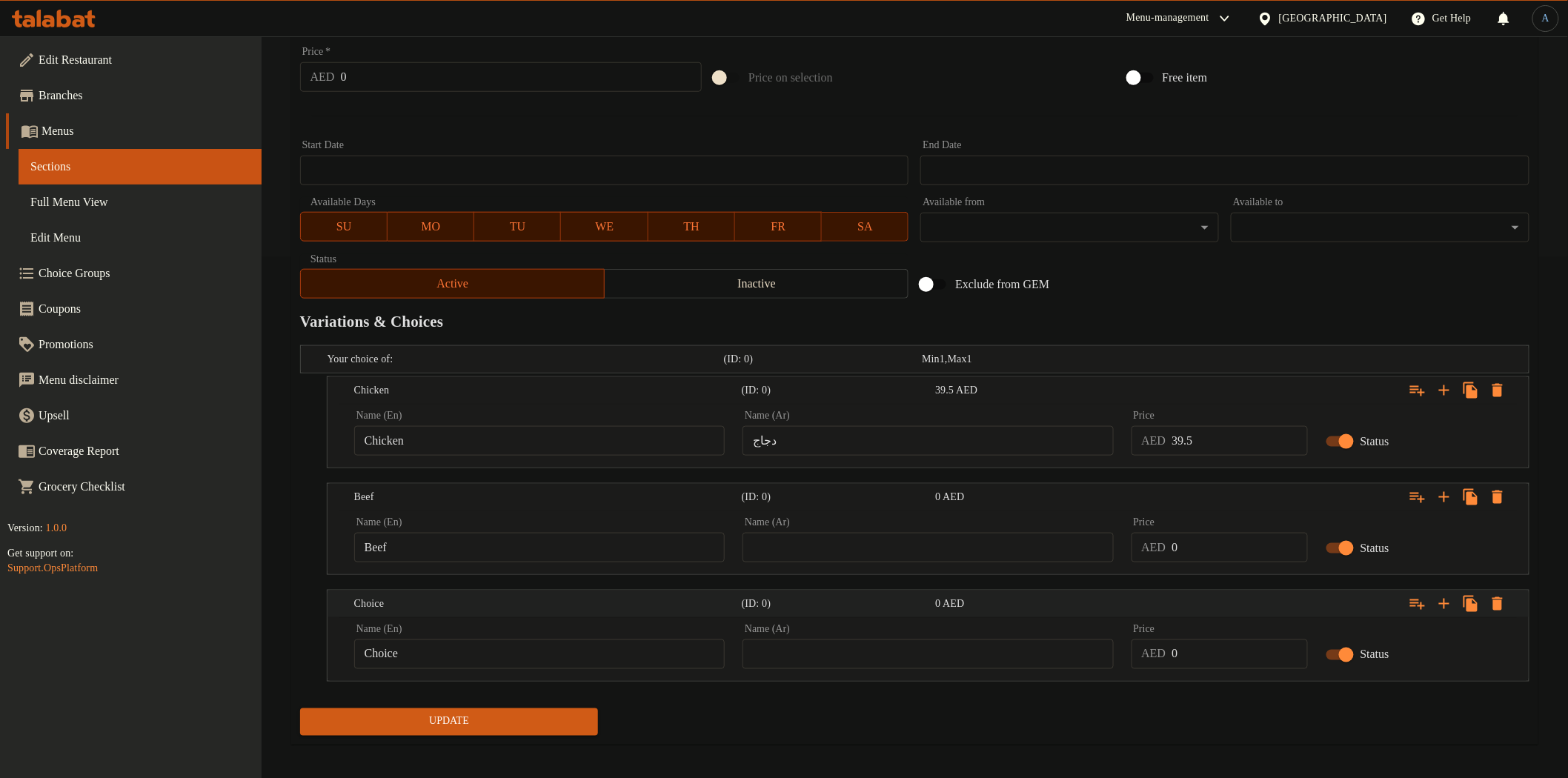
scroll to position [528, 0]
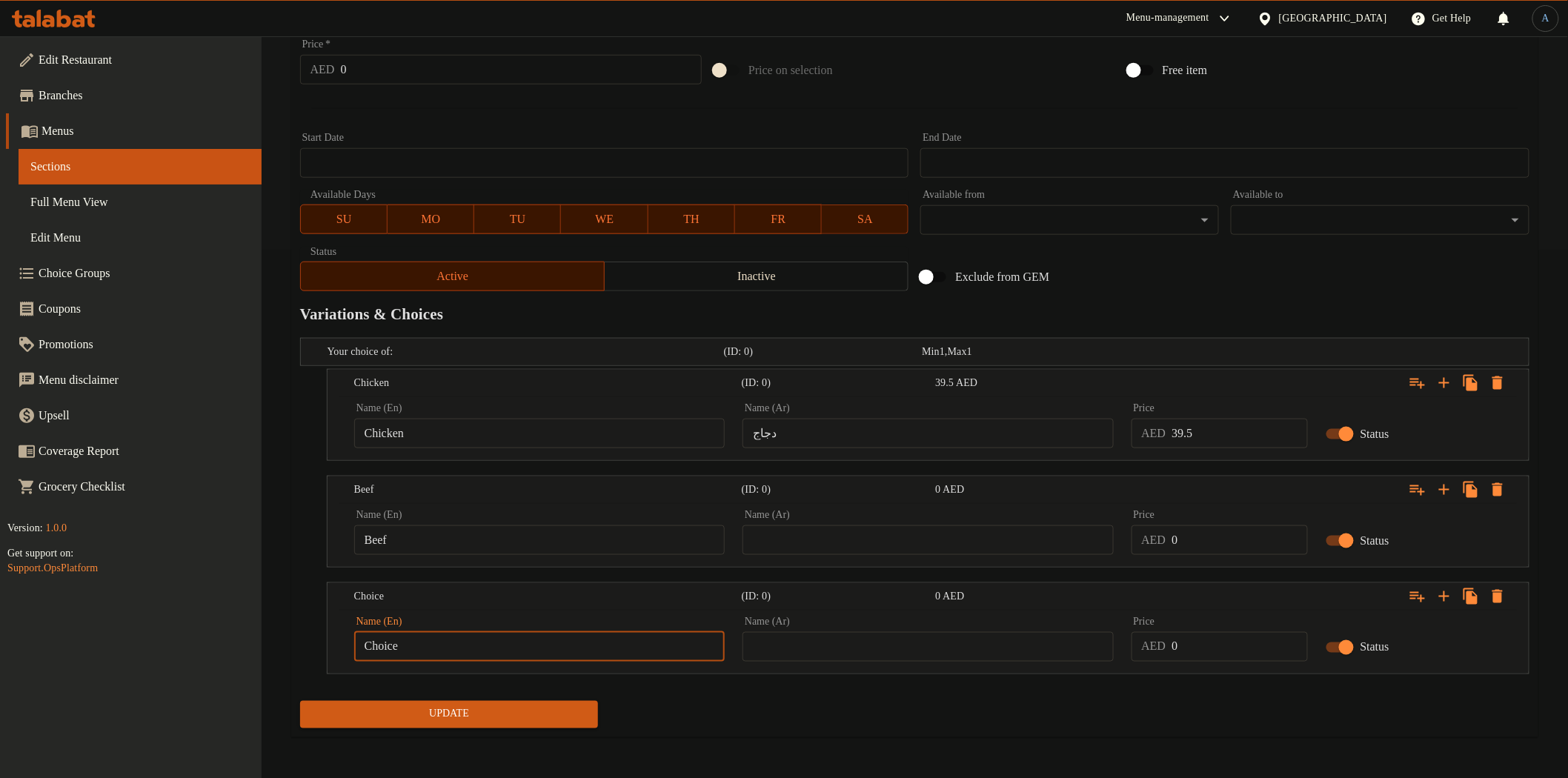
click at [502, 655] on input "Choice" at bounding box center [540, 647] width 371 height 29
paste input "Seafood"
type input "Seafood"
click at [876, 649] on input "text" at bounding box center [928, 647] width 371 height 29
paste input "مأكولات بحرية"
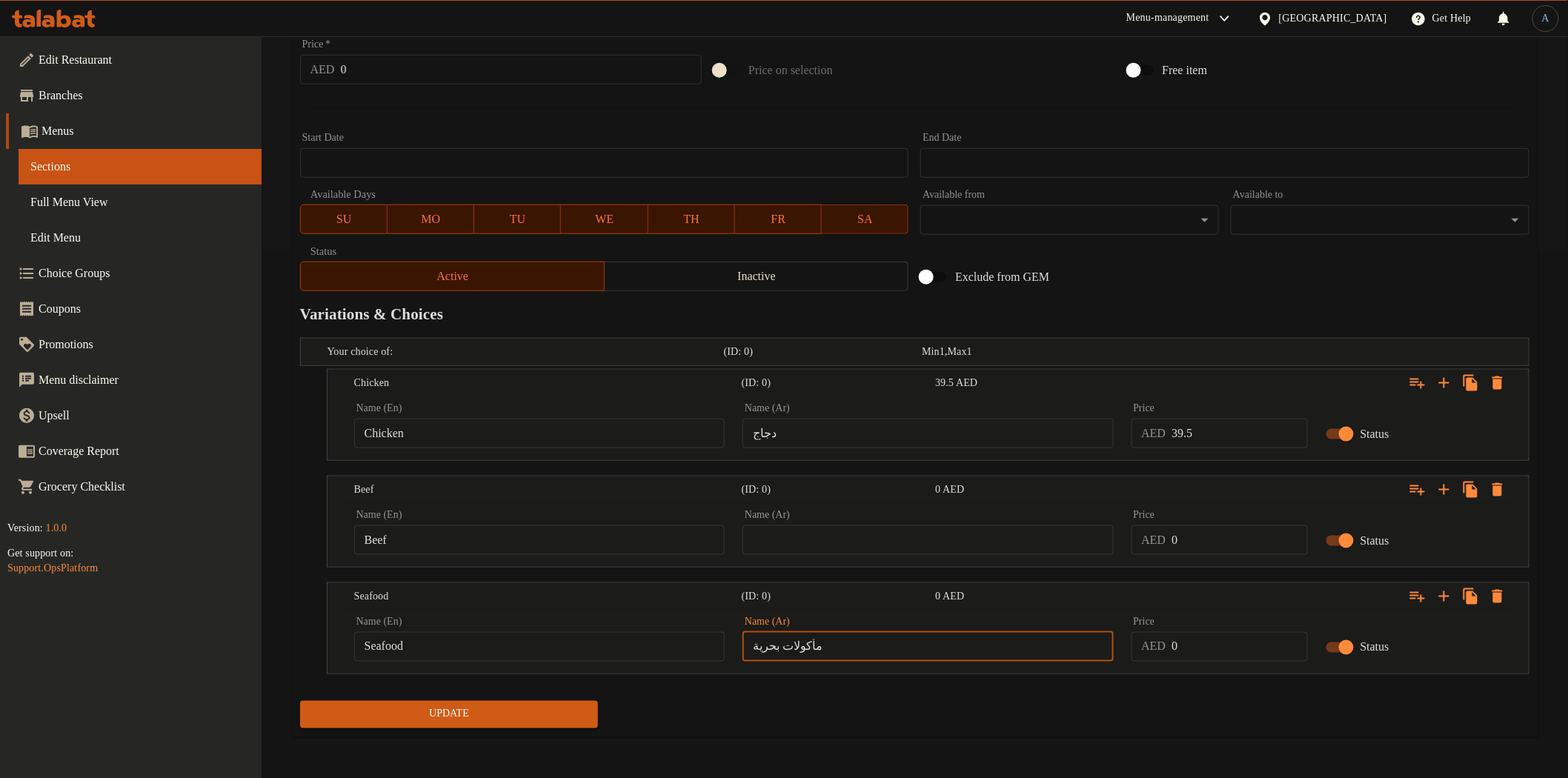
type input "مأكولات بحرية"
click at [520, 536] on input "Beef" at bounding box center [540, 540] width 371 height 29
click at [821, 528] on input "text" at bounding box center [928, 540] width 371 height 29
paste input "لحم بقرى"
type input "لحم بقرى"
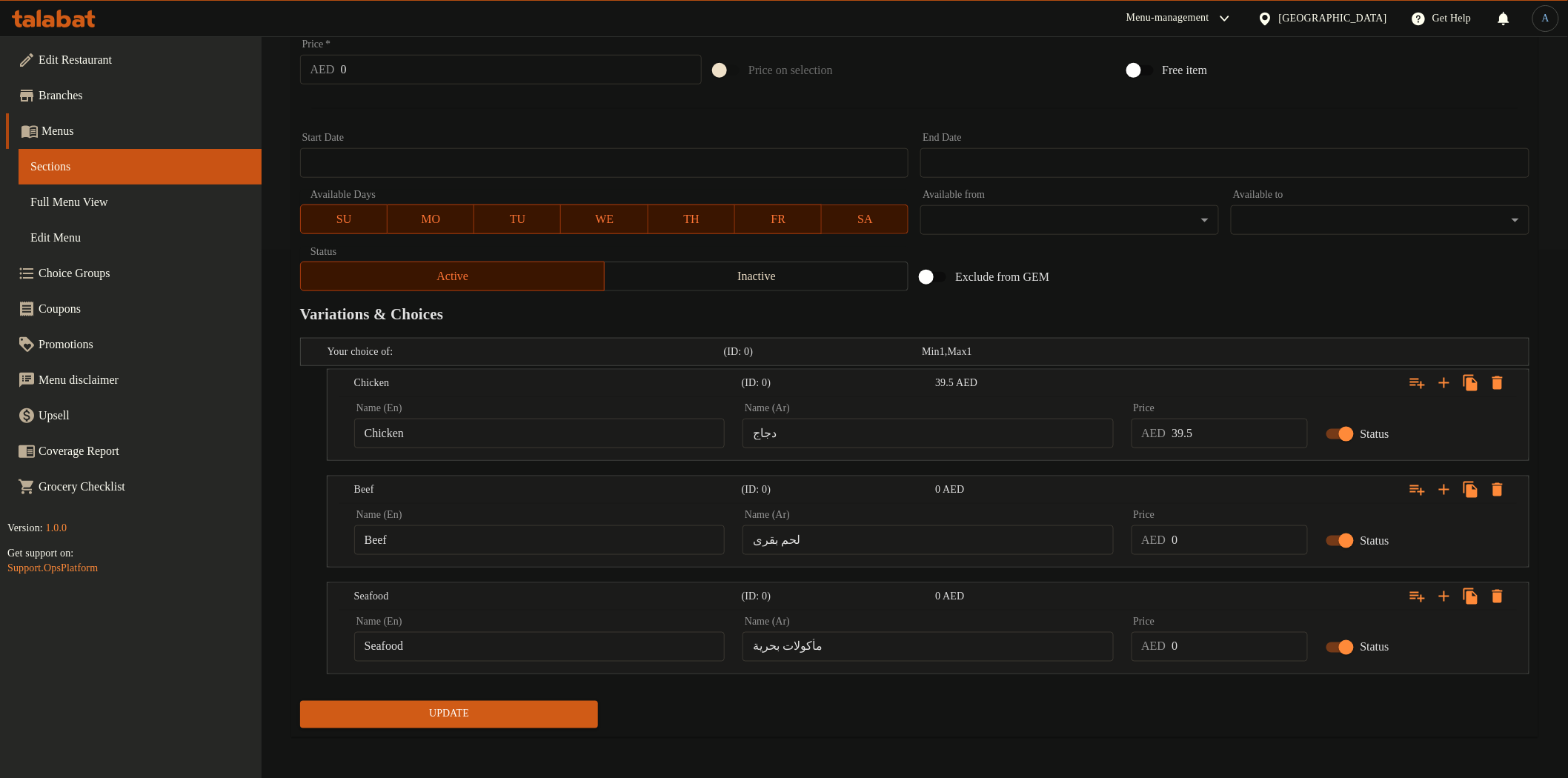
click at [827, 712] on div "Update" at bounding box center [915, 714] width 1241 height 39
click at [1227, 432] on input "39.5" at bounding box center [1239, 433] width 136 height 29
click at [1231, 536] on input "0" at bounding box center [1239, 540] width 136 height 29
paste input "39.5"
type input "39.5"
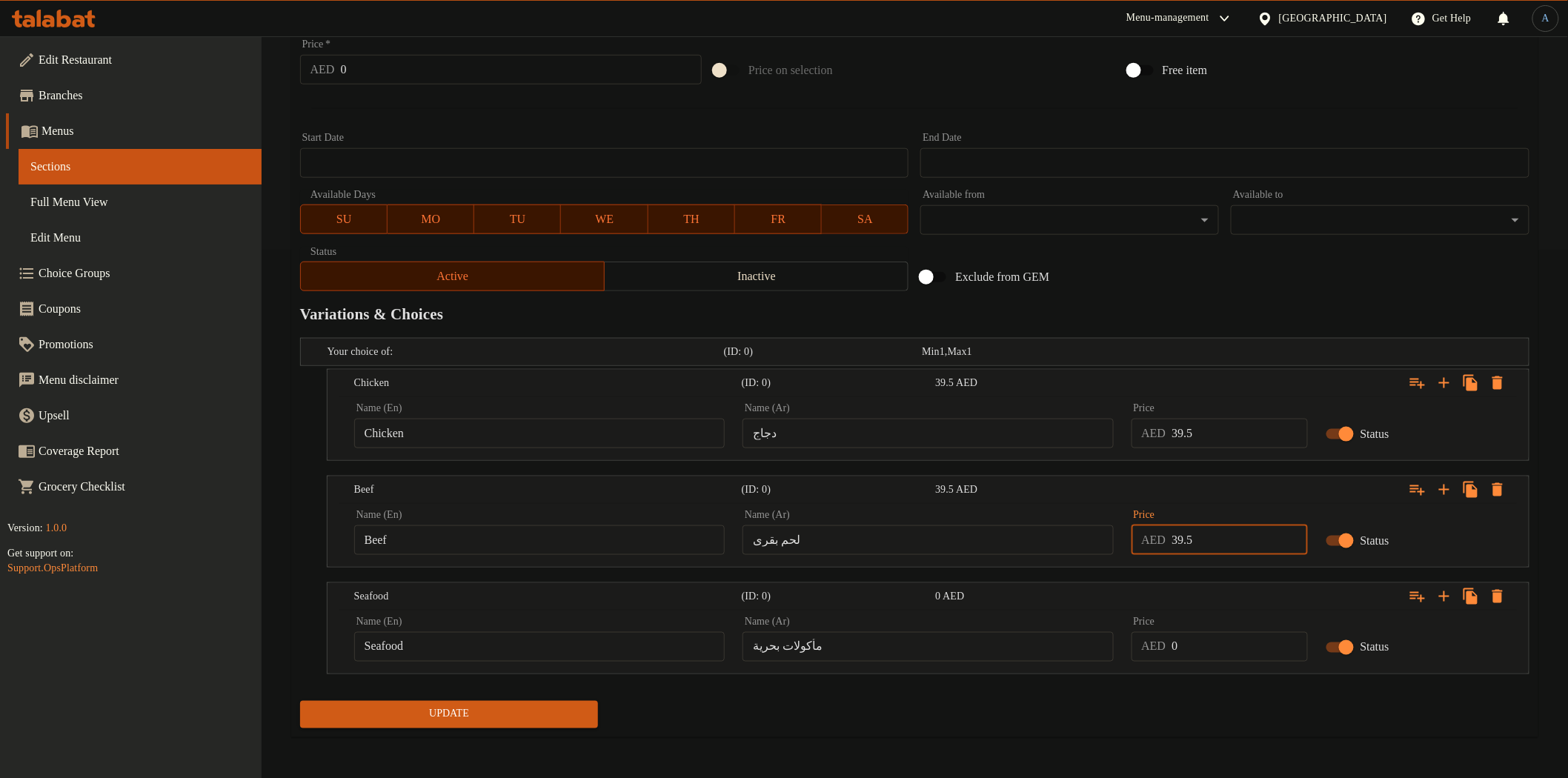
click at [1206, 643] on input "0" at bounding box center [1239, 647] width 136 height 29
paste input "39.5"
type input "39.5"
click at [1187, 712] on div "Update" at bounding box center [915, 714] width 1241 height 39
click at [544, 707] on span "Update" at bounding box center [449, 715] width 275 height 19
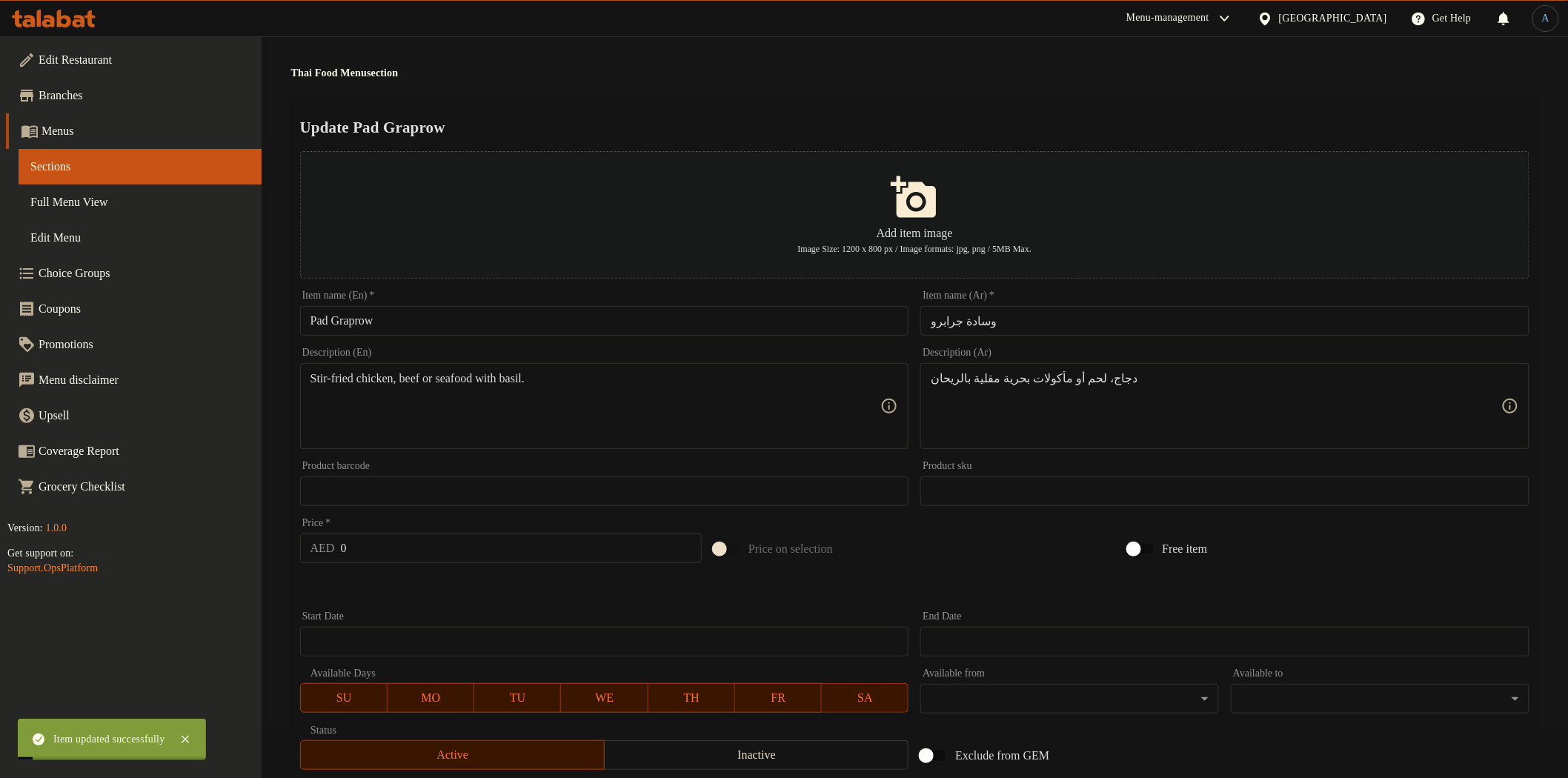
scroll to position [0, 0]
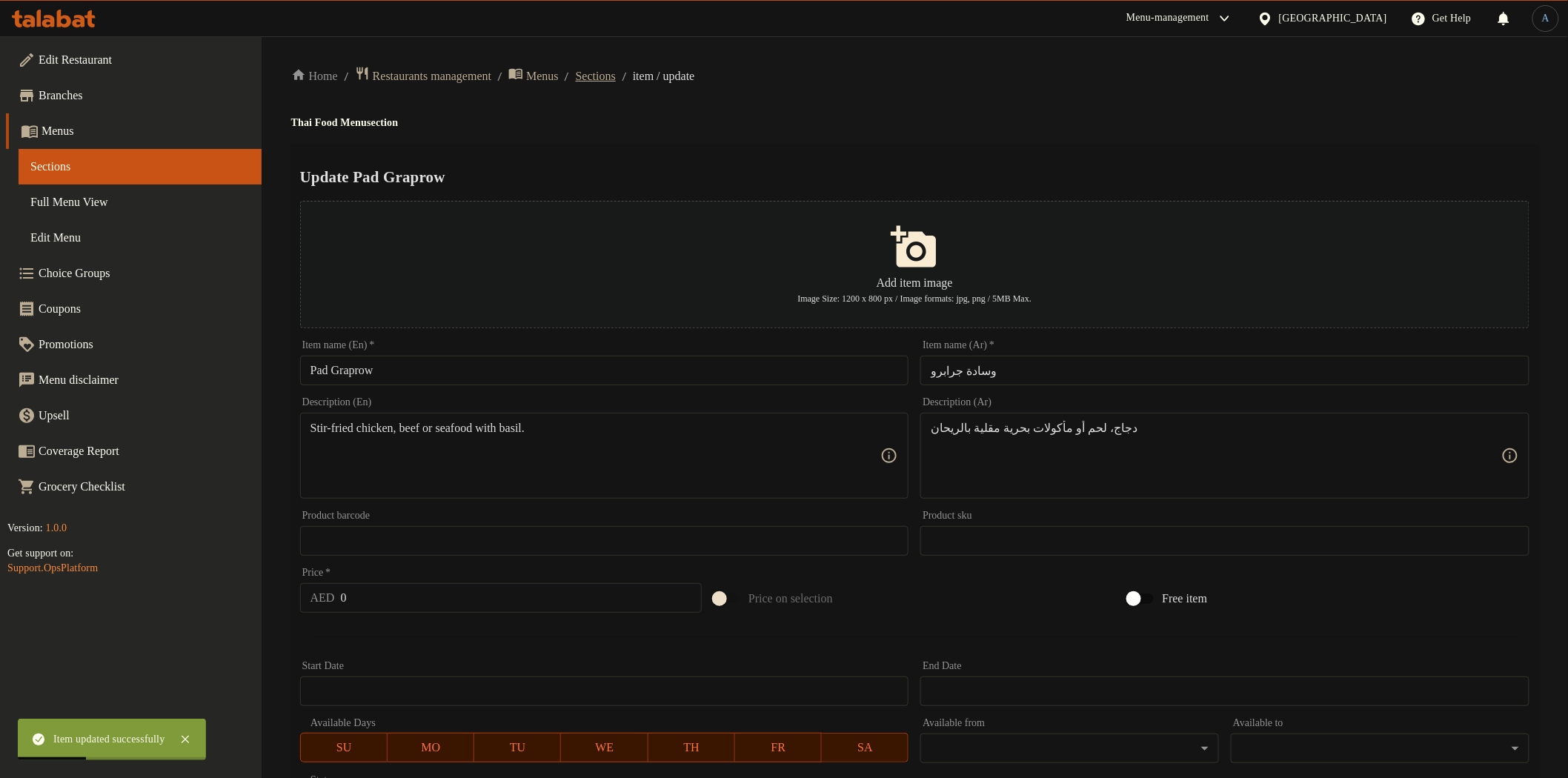
click at [616, 79] on span "Sections" at bounding box center [596, 76] width 40 height 18
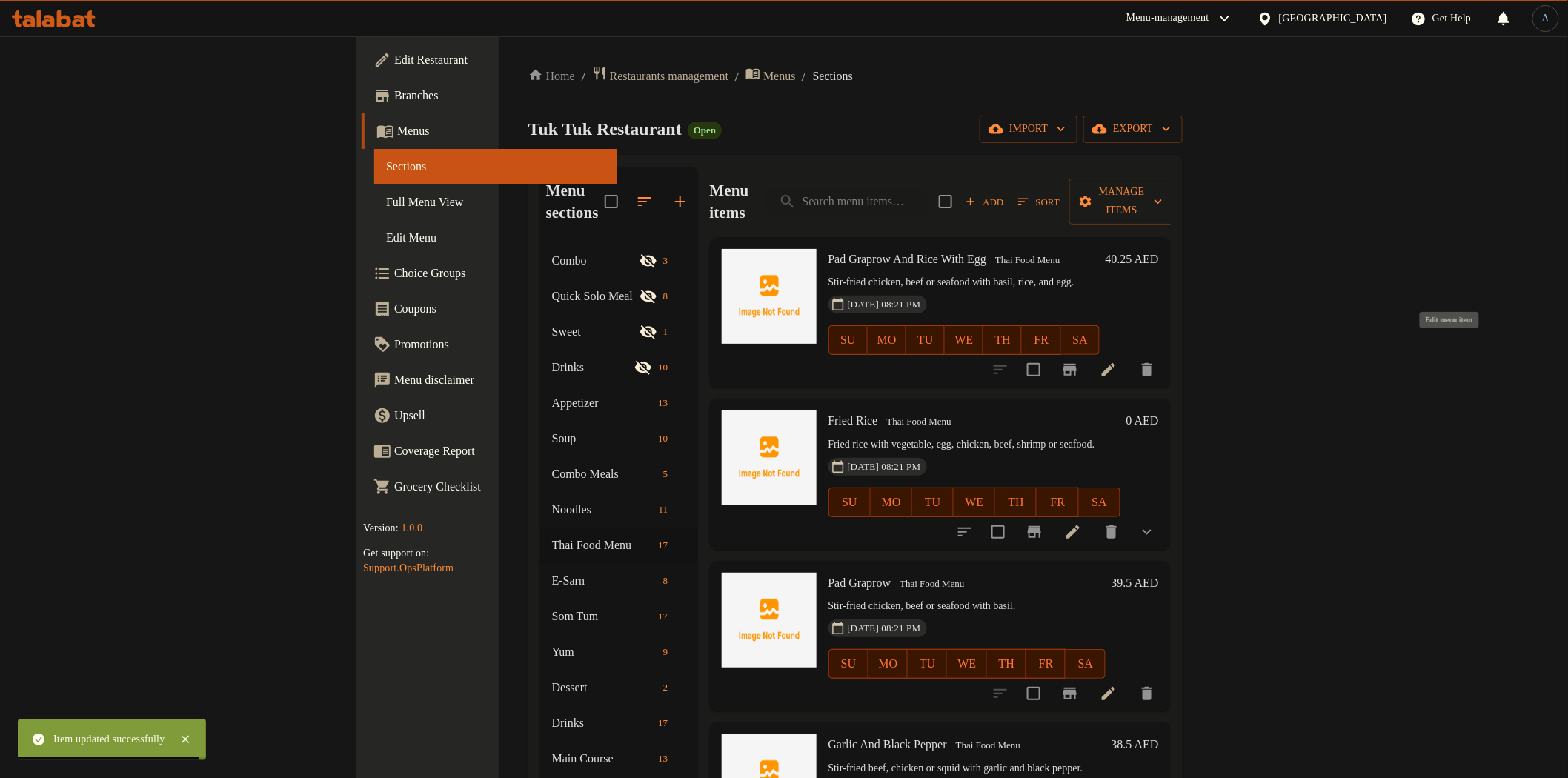
click at [1115, 363] on icon at bounding box center [1108, 369] width 13 height 13
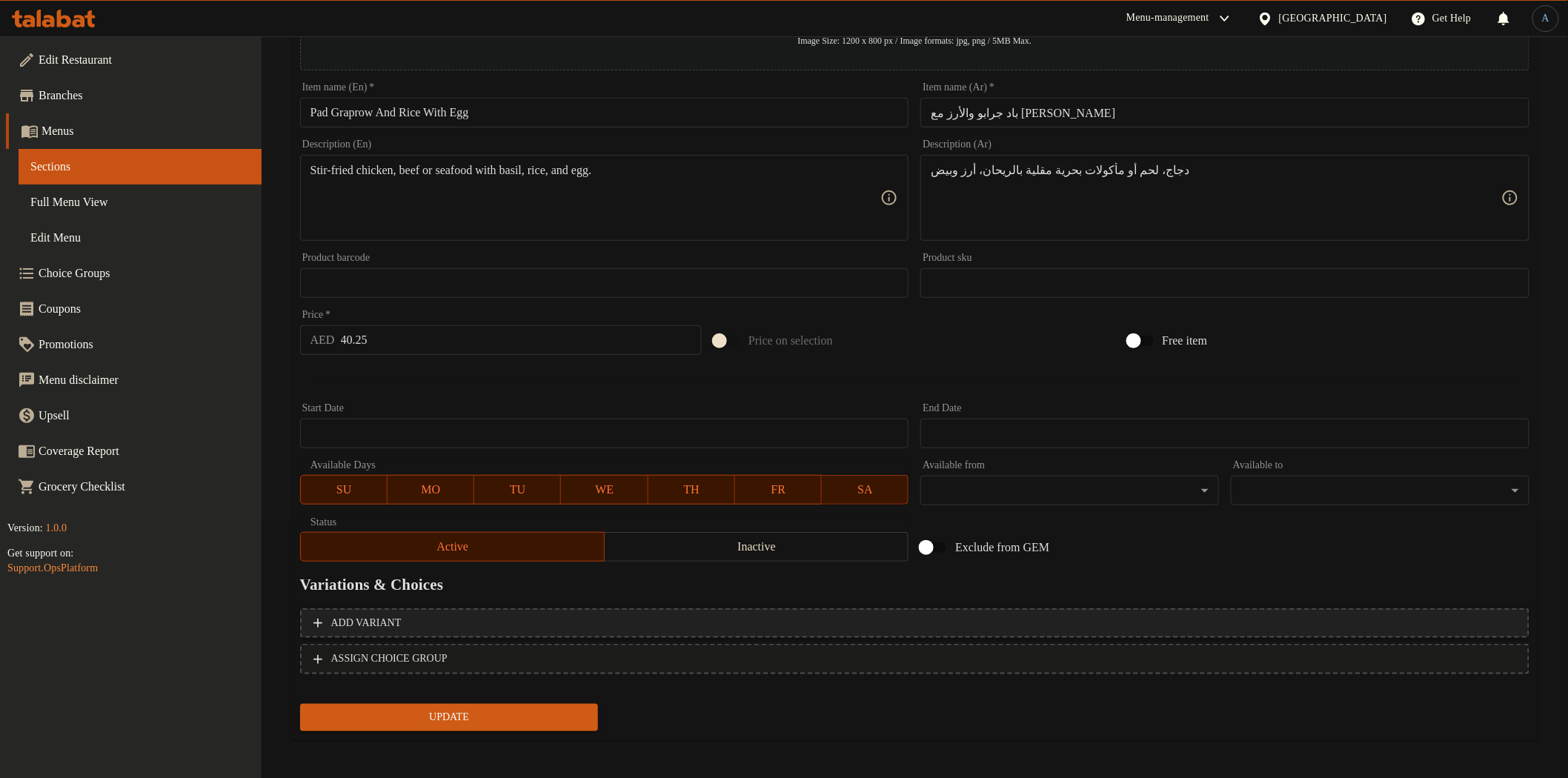
click at [1142, 622] on span "Add variant" at bounding box center [915, 624] width 1203 height 19
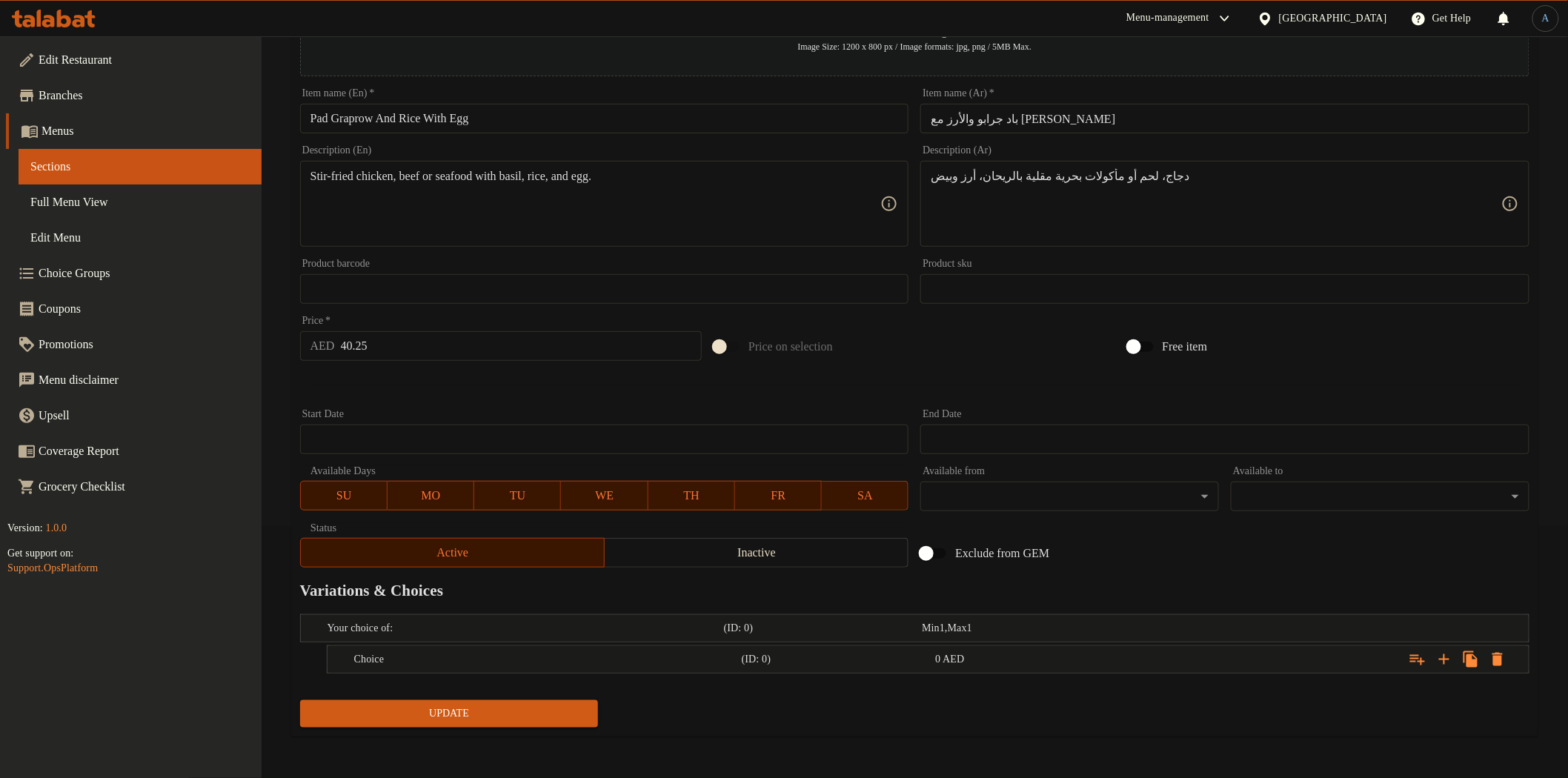
scroll to position [250, 0]
click at [1445, 657] on icon "Expand" at bounding box center [1444, 660] width 10 height 10
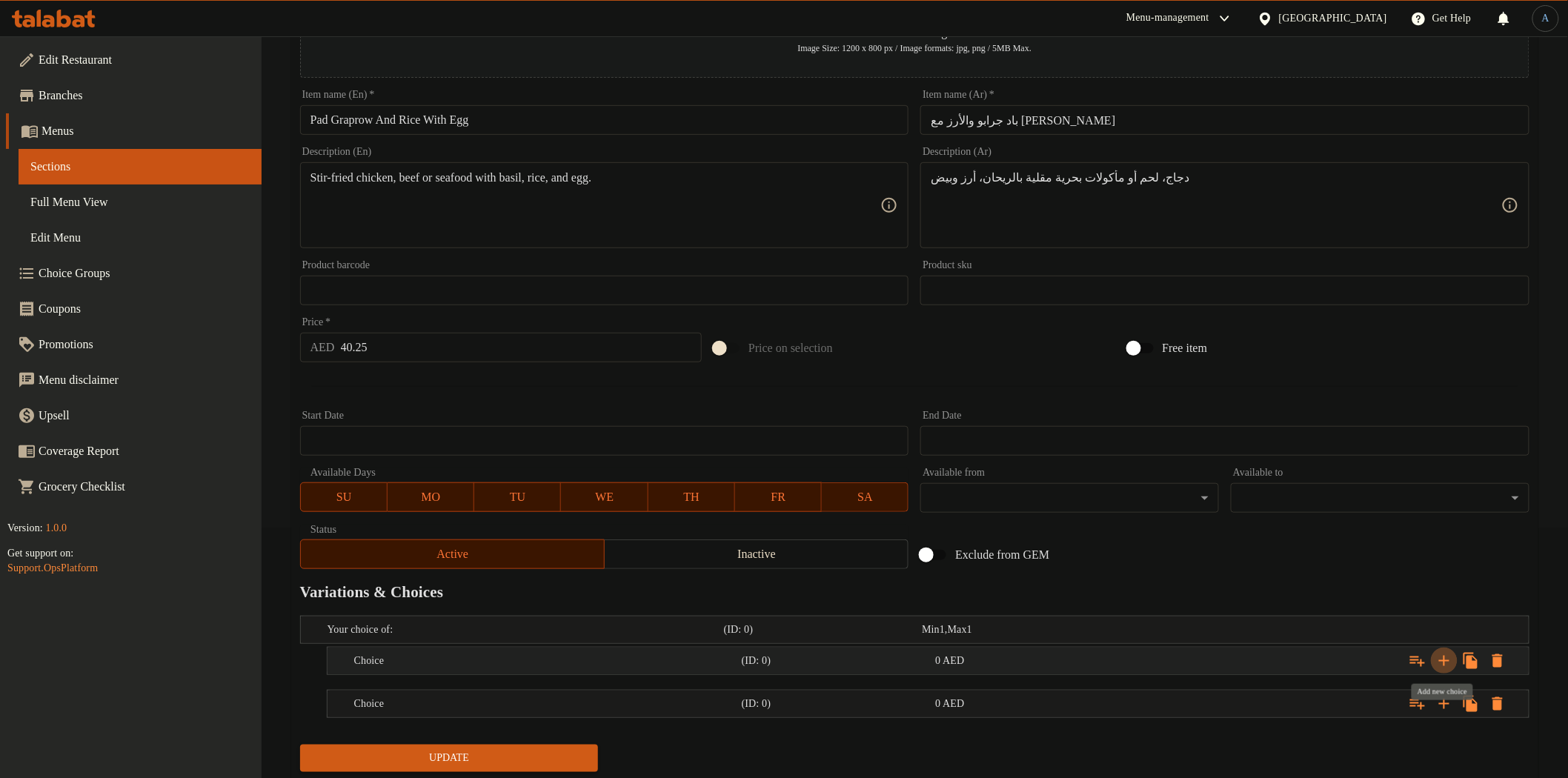
click at [1445, 657] on icon "Expand" at bounding box center [1444, 660] width 10 height 10
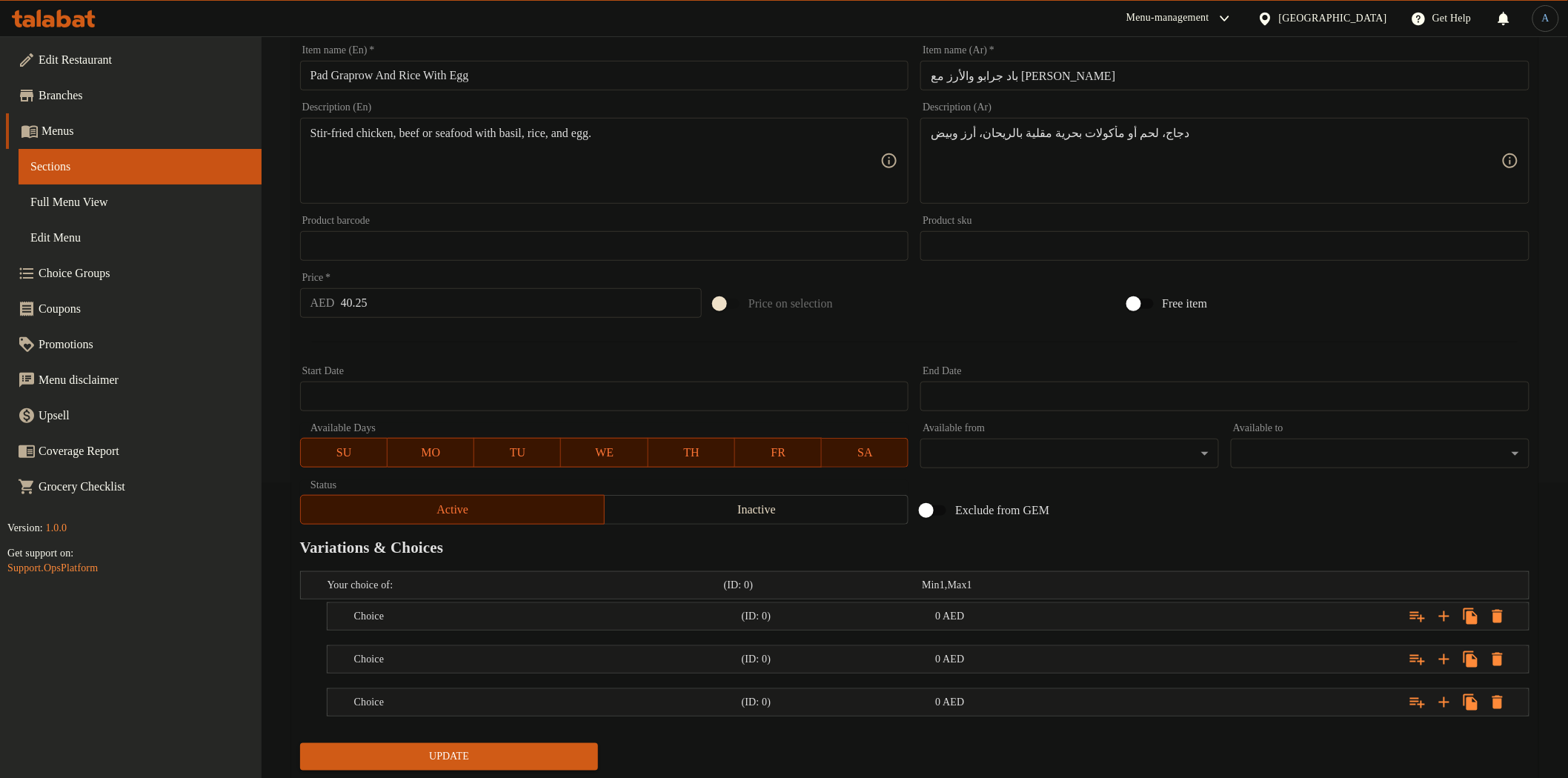
scroll to position [337, 0]
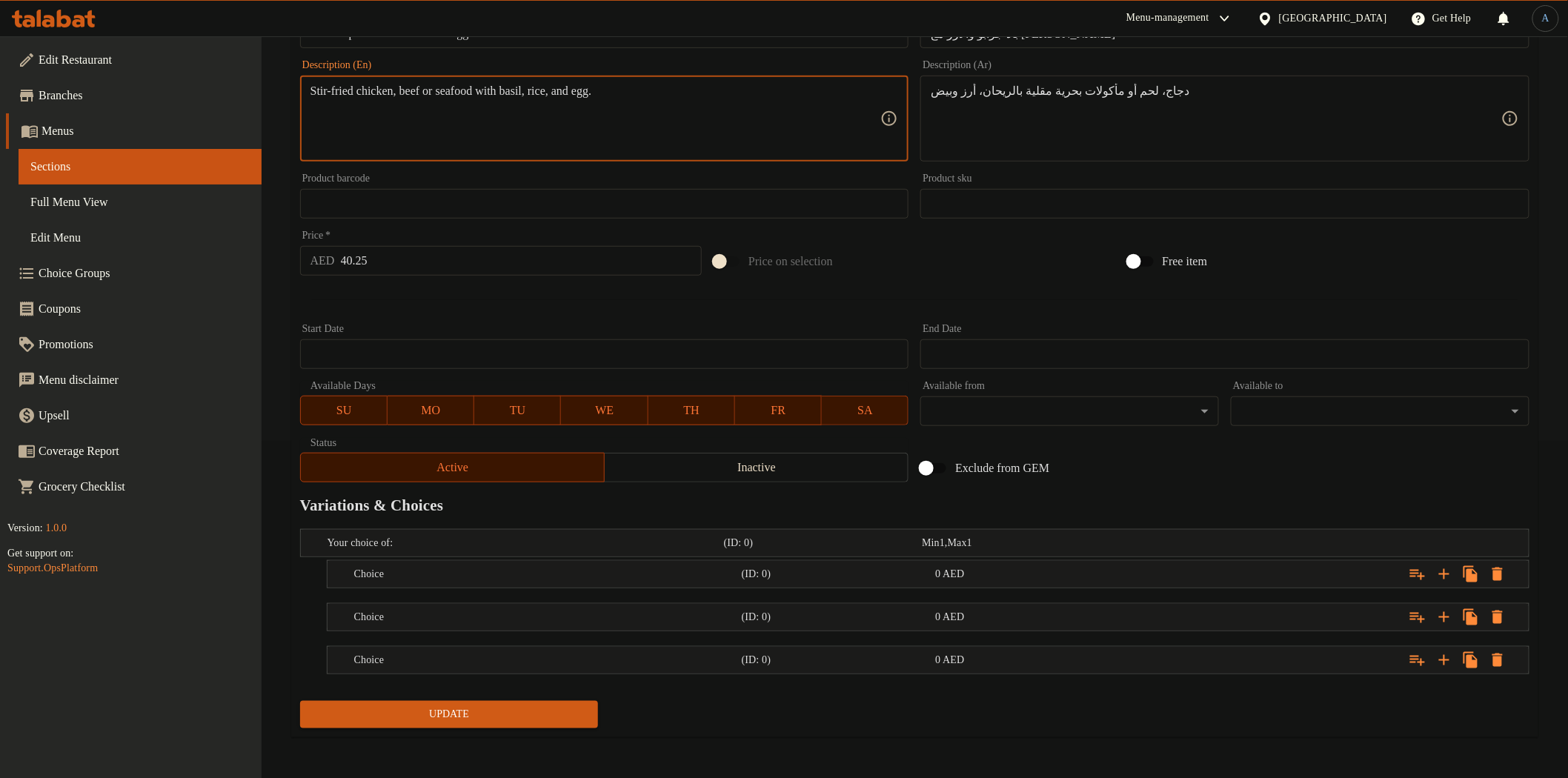
click at [401, 92] on textarea "Stir-fried chicken, beef or seafood with basil, rice, and egg." at bounding box center [595, 118] width 571 height 70
click at [442, 568] on h5 "Choice" at bounding box center [545, 573] width 381 height 15
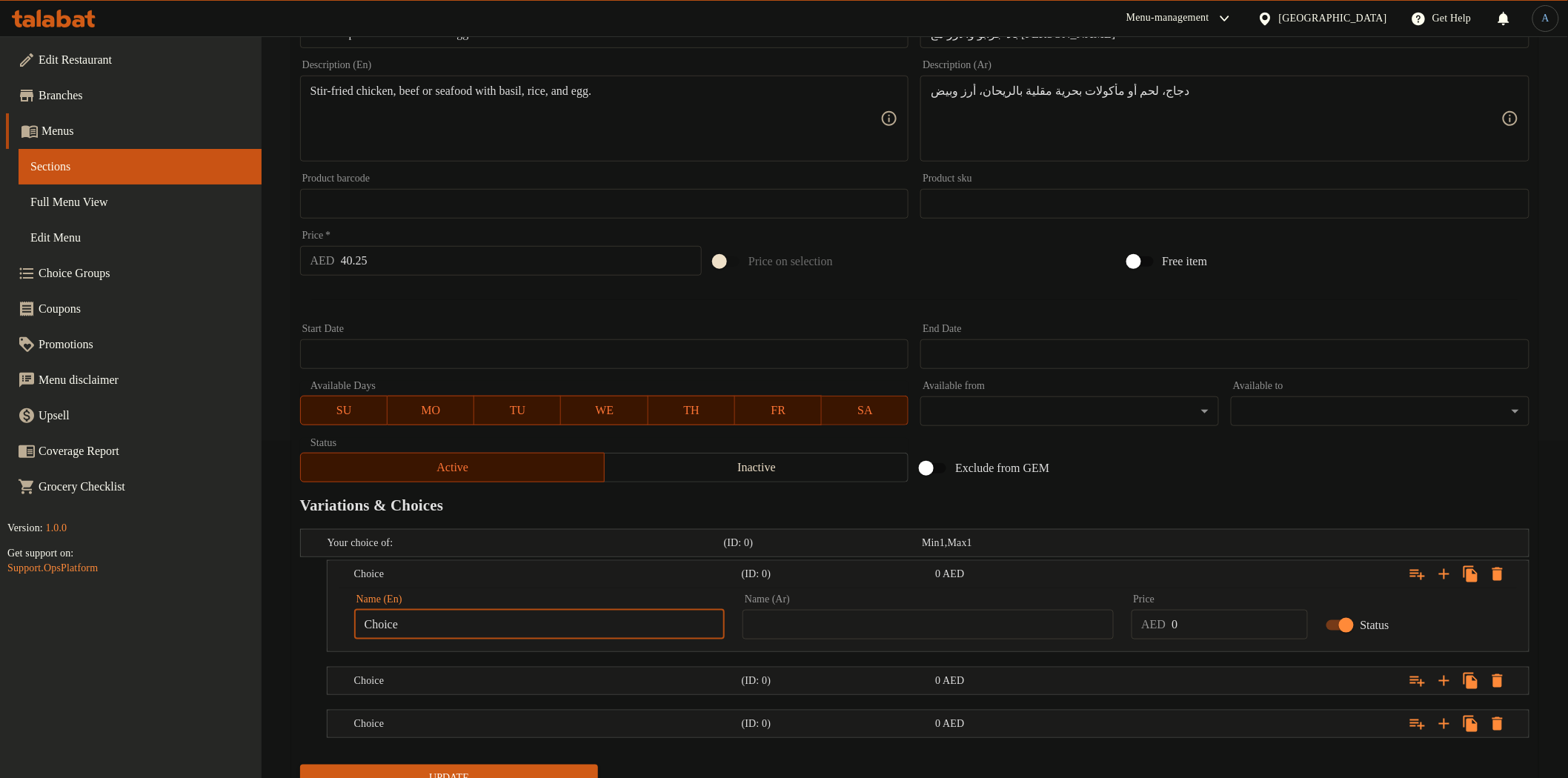
click at [453, 627] on input "Choice" at bounding box center [540, 624] width 371 height 29
paste input "chicken"
type input "Chicken"
click at [398, 691] on div "Choice (ID: 0) 0 AED" at bounding box center [933, 681] width 1163 height 32
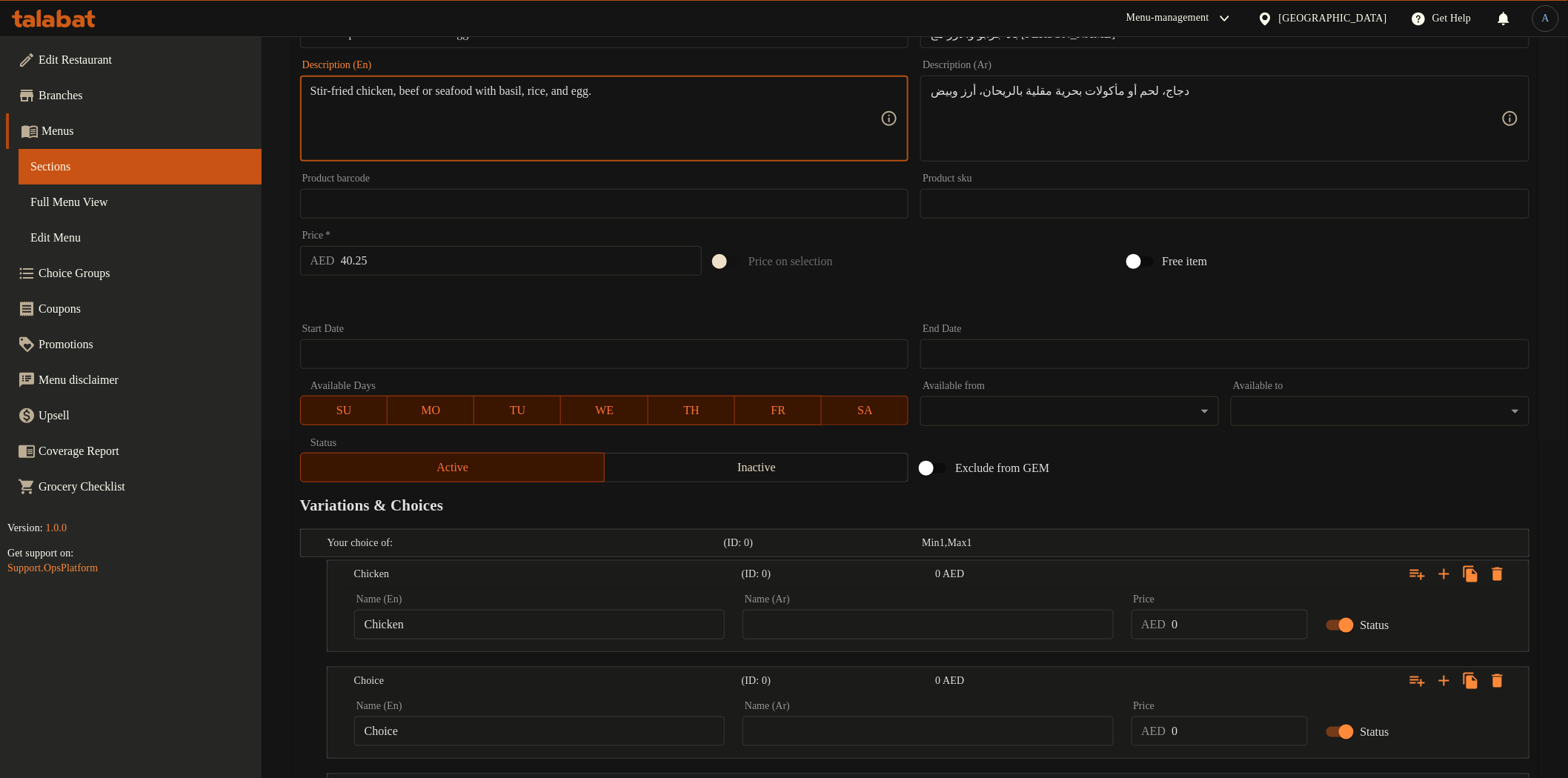
click at [433, 86] on textarea "Stir-fried chicken, beef or seafood with basil, rice, and egg." at bounding box center [595, 118] width 571 height 70
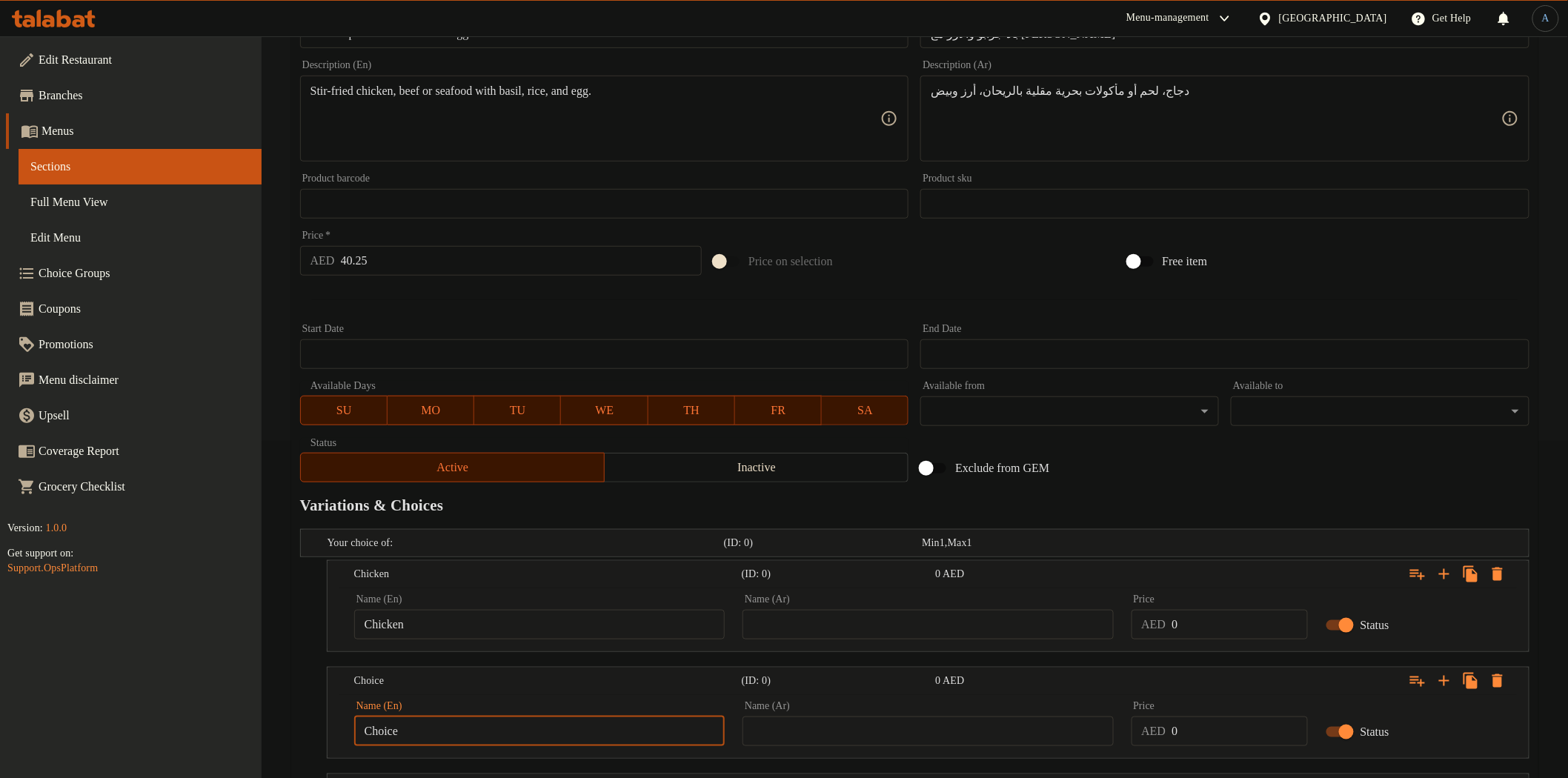
click at [433, 729] on input "Choice" at bounding box center [540, 731] width 371 height 29
paste input "beef"
type input "Beef"
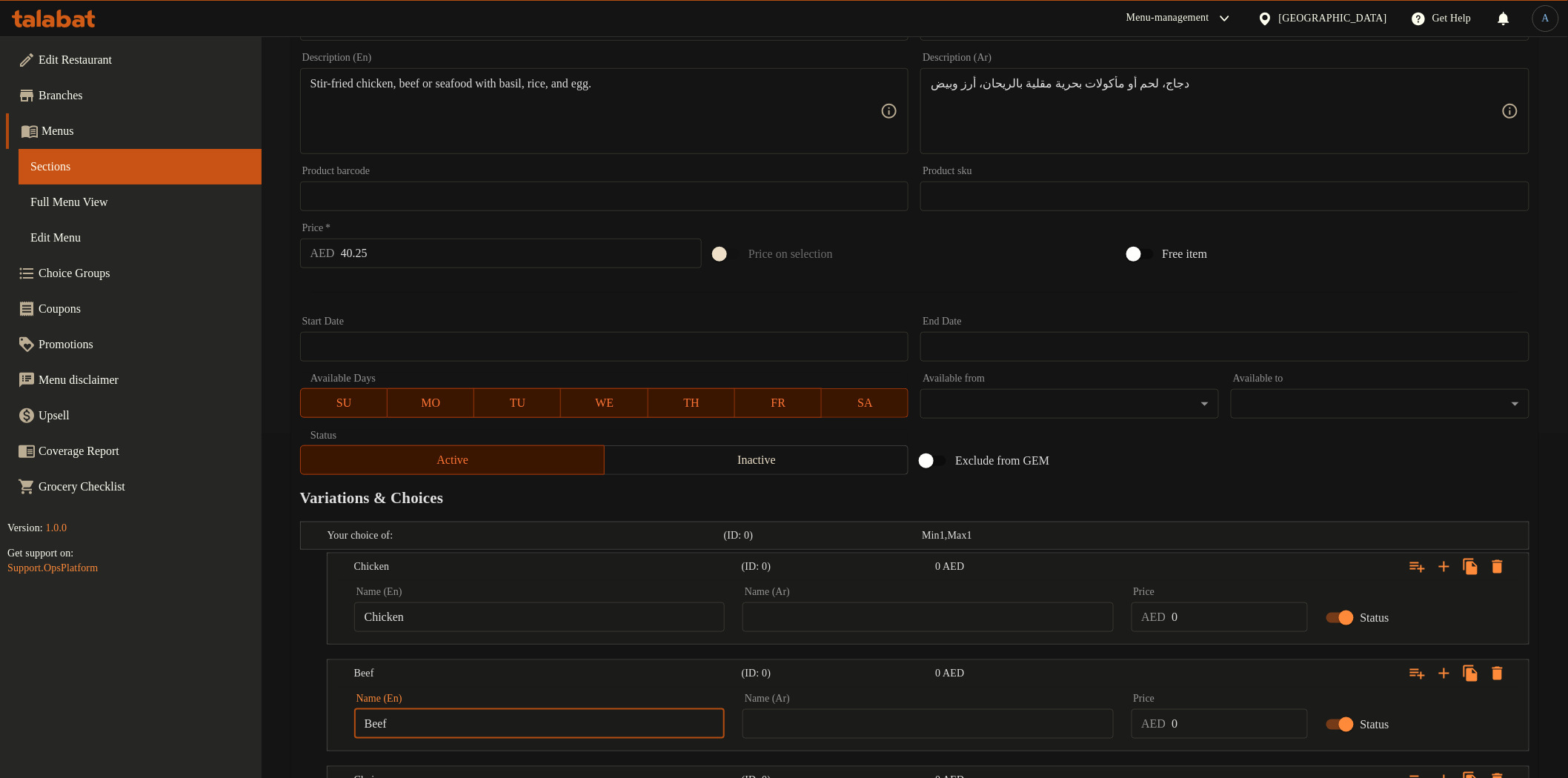
scroll to position [217, 0]
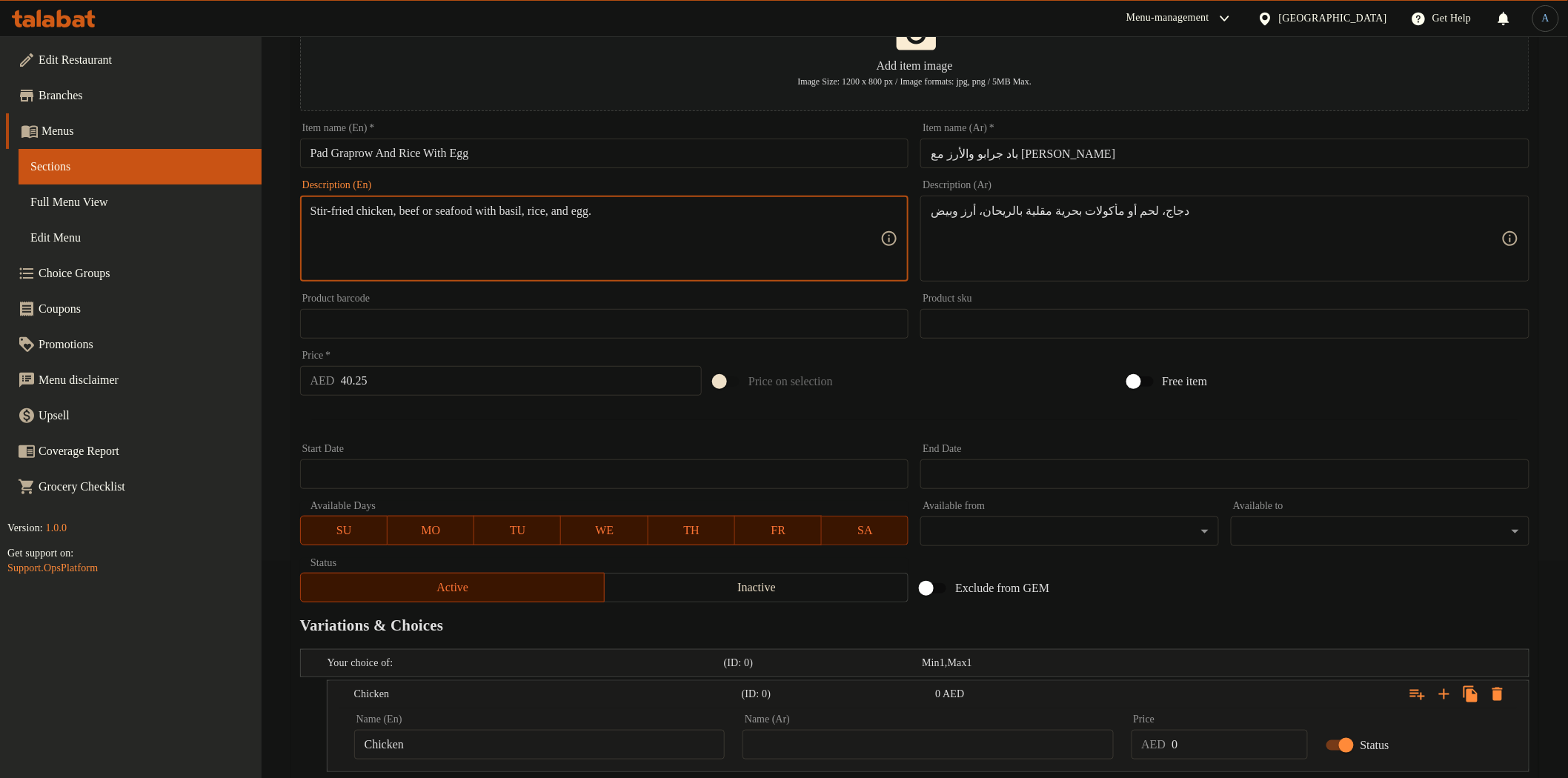
click at [500, 211] on textarea "Stir-fried chicken, beef or seafood with basil, rice, and egg." at bounding box center [595, 238] width 571 height 70
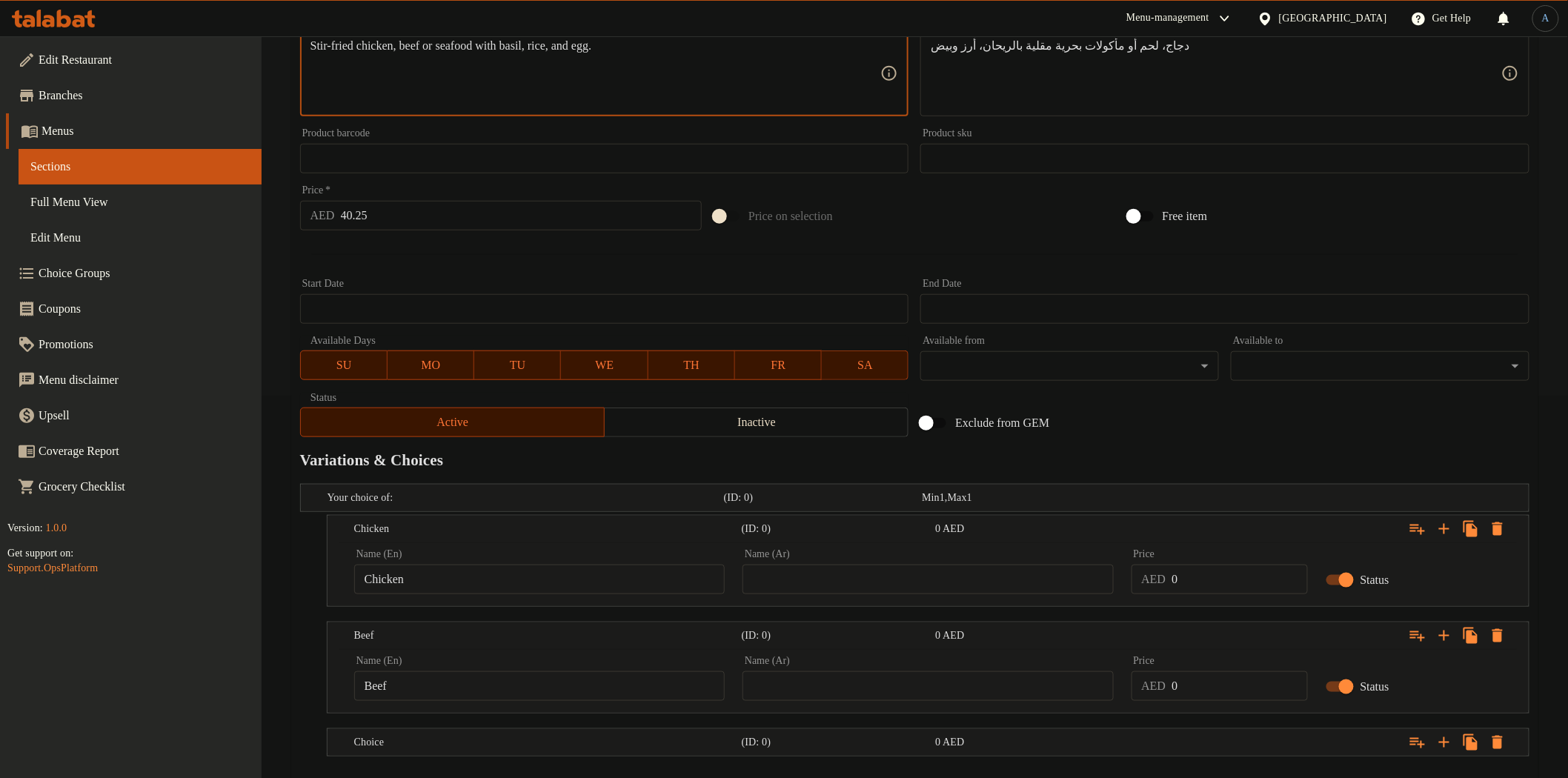
scroll to position [464, 0]
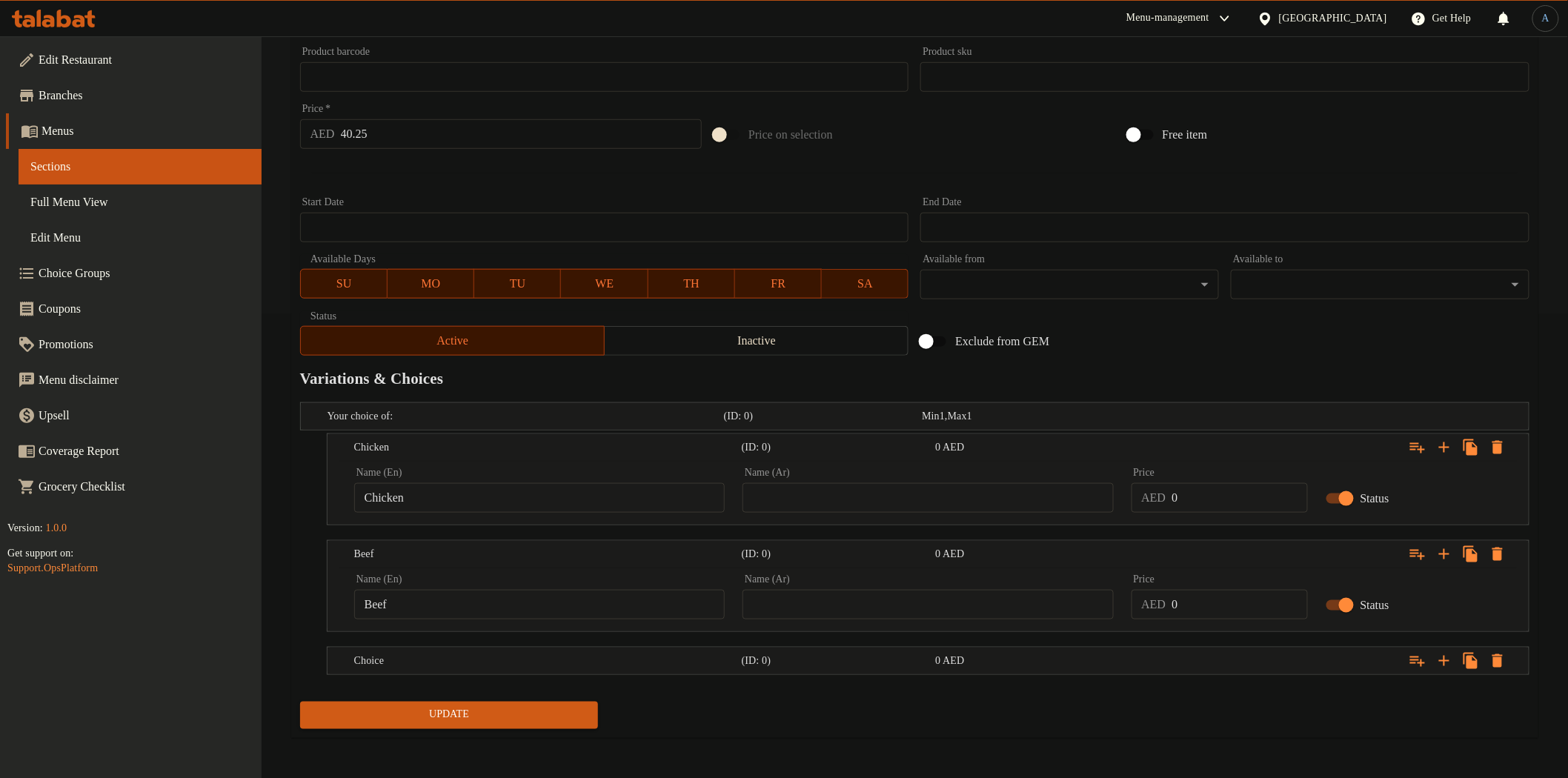
click at [433, 678] on nav at bounding box center [915, 683] width 1229 height 12
click at [441, 668] on div "Choice" at bounding box center [545, 661] width 388 height 21
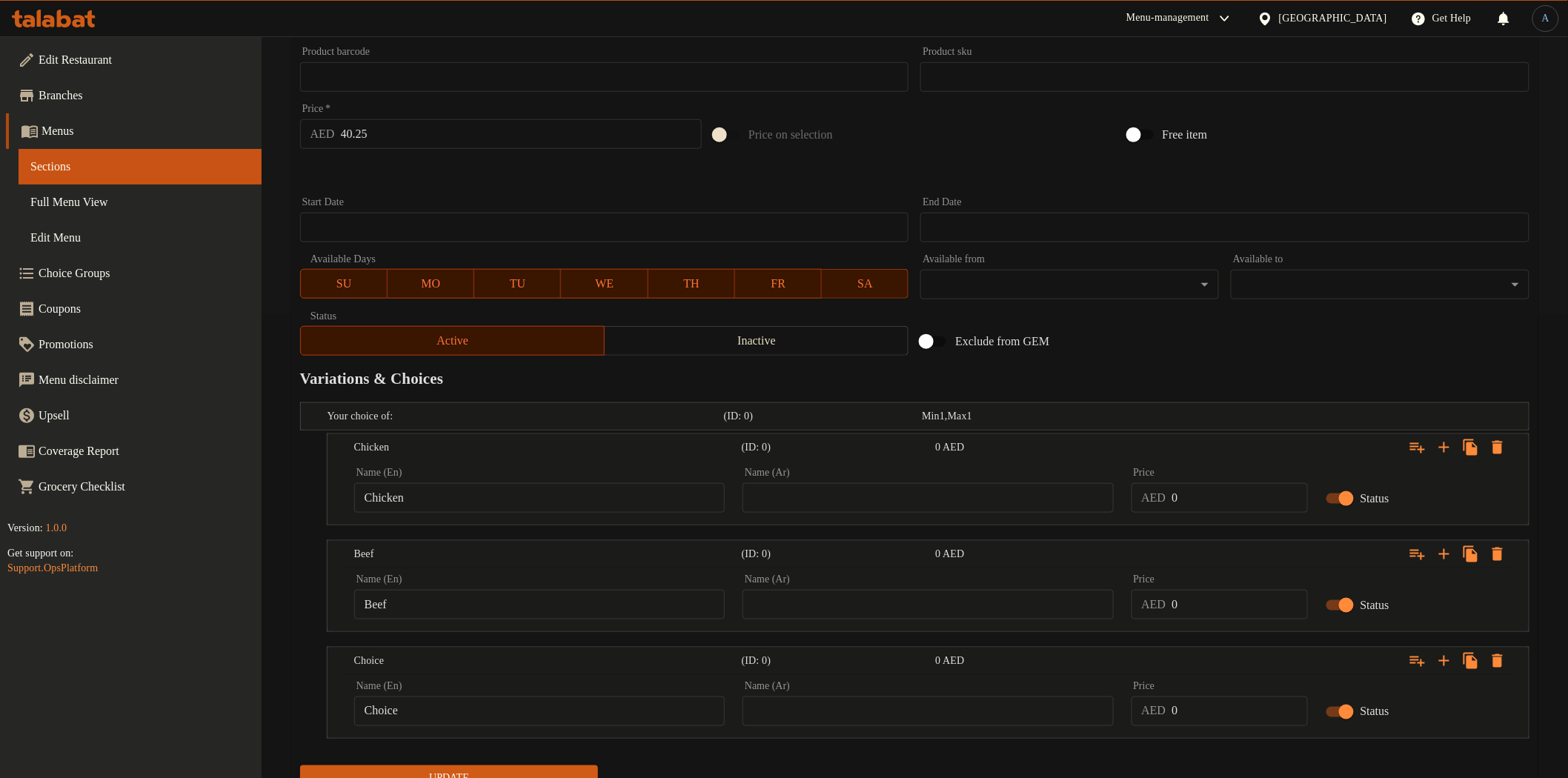
click at [470, 709] on input "Choice" at bounding box center [540, 711] width 371 height 29
paste input "seafood"
type input "Seafood"
drag, startPoint x: 899, startPoint y: 479, endPoint x: 895, endPoint y: 489, distance: 10.8
click at [898, 484] on div "Name (Ar) Name (Ar)" at bounding box center [928, 490] width 371 height 46
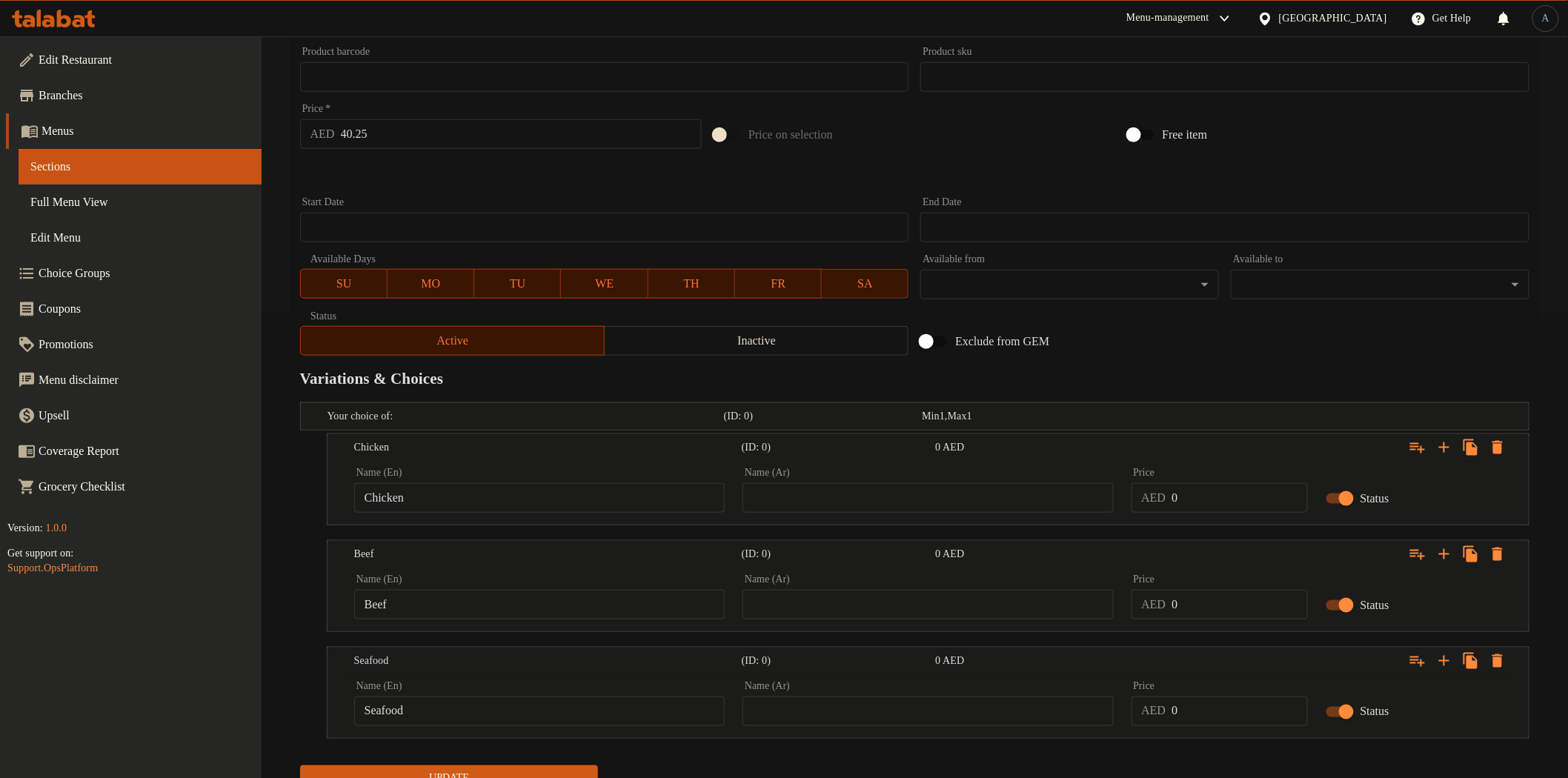
click at [895, 489] on input "text" at bounding box center [928, 498] width 371 height 29
type input "دجاج"
click at [831, 598] on input "text" at bounding box center [928, 604] width 371 height 29
type input "لحم بقرى"
click at [796, 701] on input "text" at bounding box center [928, 711] width 371 height 29
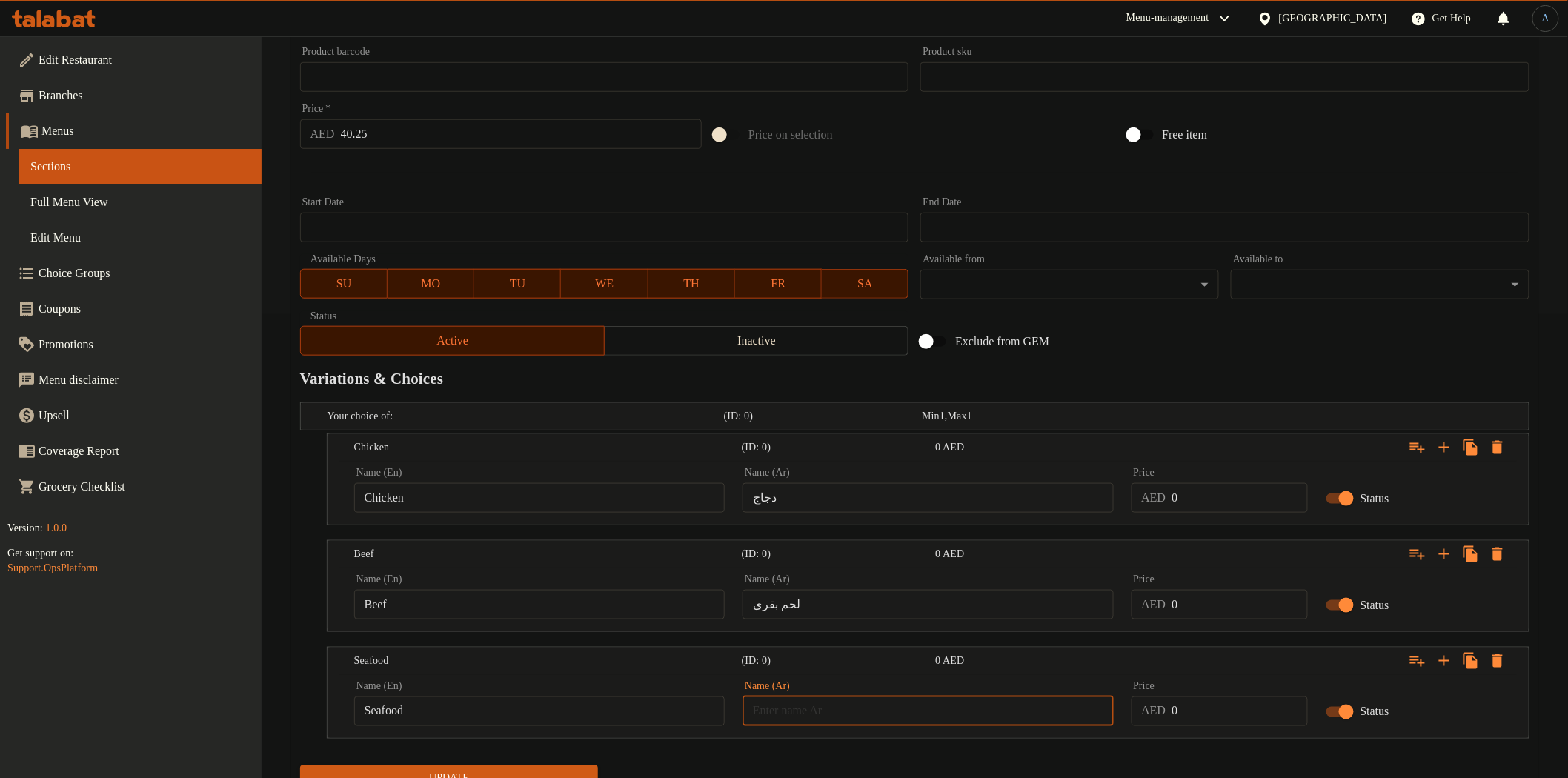
type input "جمبري"
click at [818, 709] on input "جمبري" at bounding box center [928, 711] width 371 height 29
click at [818, 709] on input "text" at bounding box center [928, 711] width 371 height 29
type input "l"
type input "م"
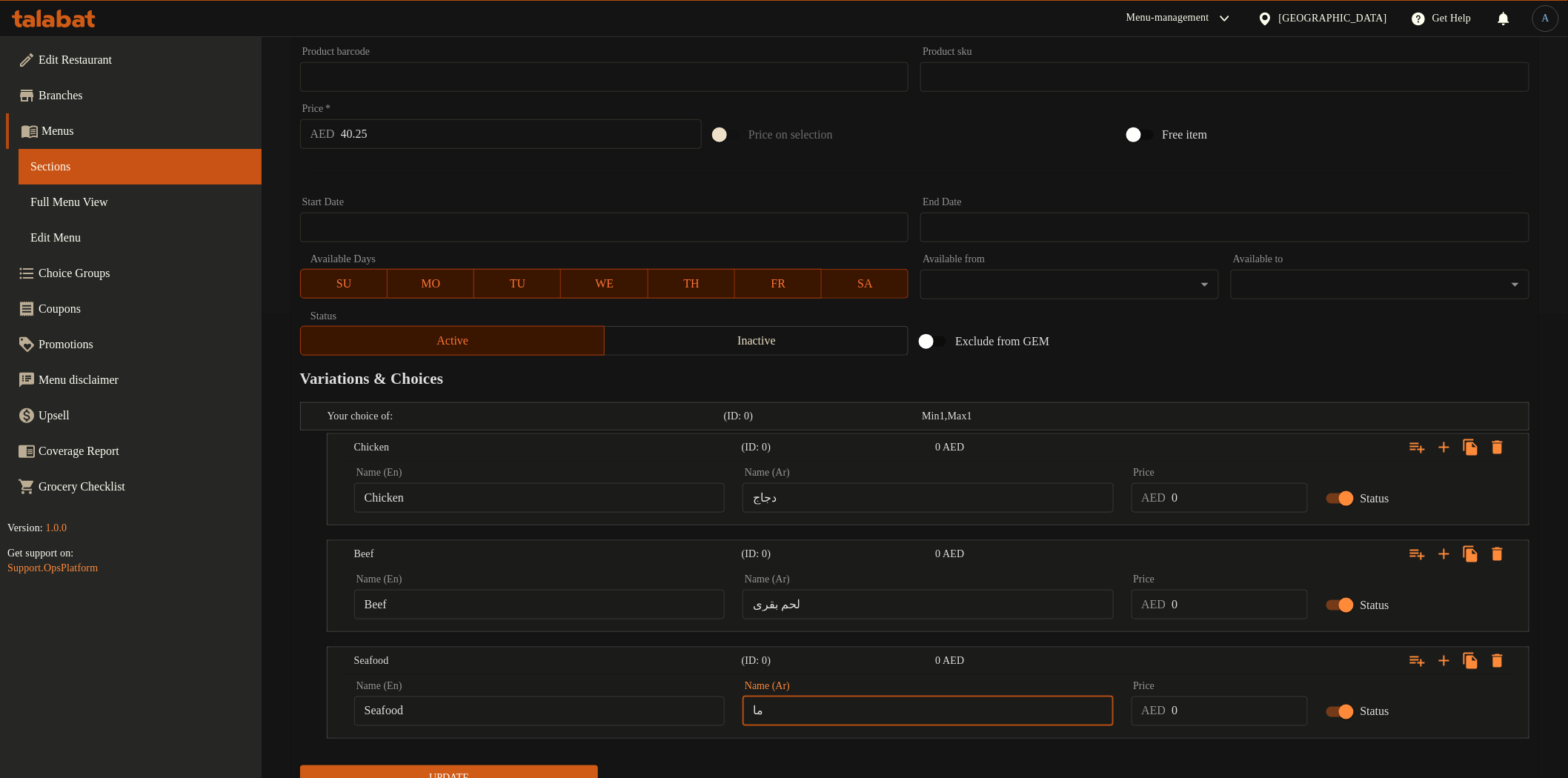
type input "م"
click at [633, 712] on input "Seafood" at bounding box center [540, 711] width 371 height 29
click at [869, 715] on input "text" at bounding box center [928, 711] width 371 height 29
paste input "مأكولات بحرية"
type input "مأكولات بحرية"
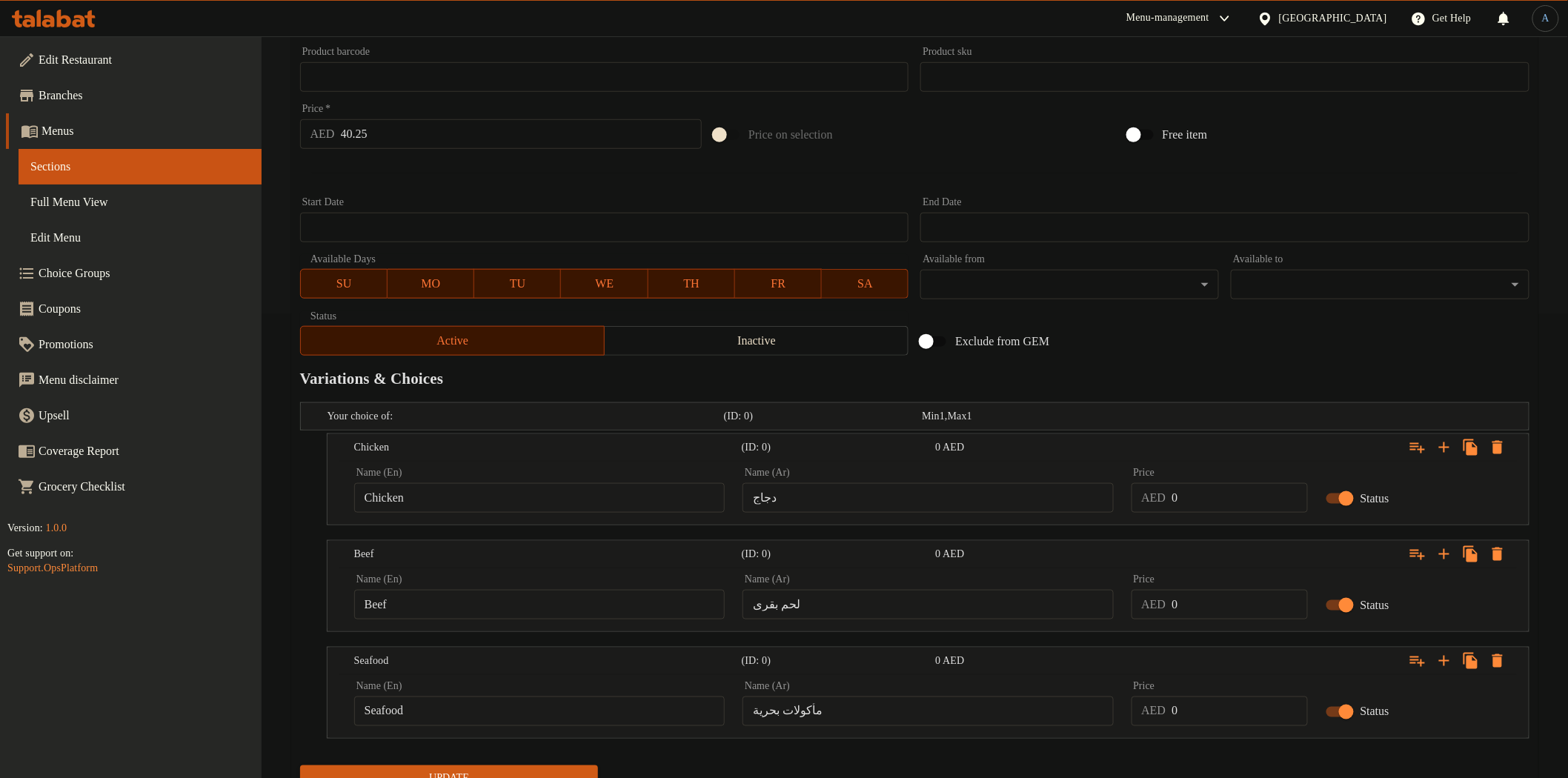
click at [845, 756] on div "Your choice of: (ID: 0) Min 1 , Max 1 Name (En) Your choice of: Name (En) Name …" at bounding box center [915, 577] width 1241 height 363
click at [435, 134] on input "40.25" at bounding box center [521, 134] width 361 height 29
type input "0"
click at [1191, 494] on input "0" at bounding box center [1239, 498] width 136 height 29
paste input "40.25"
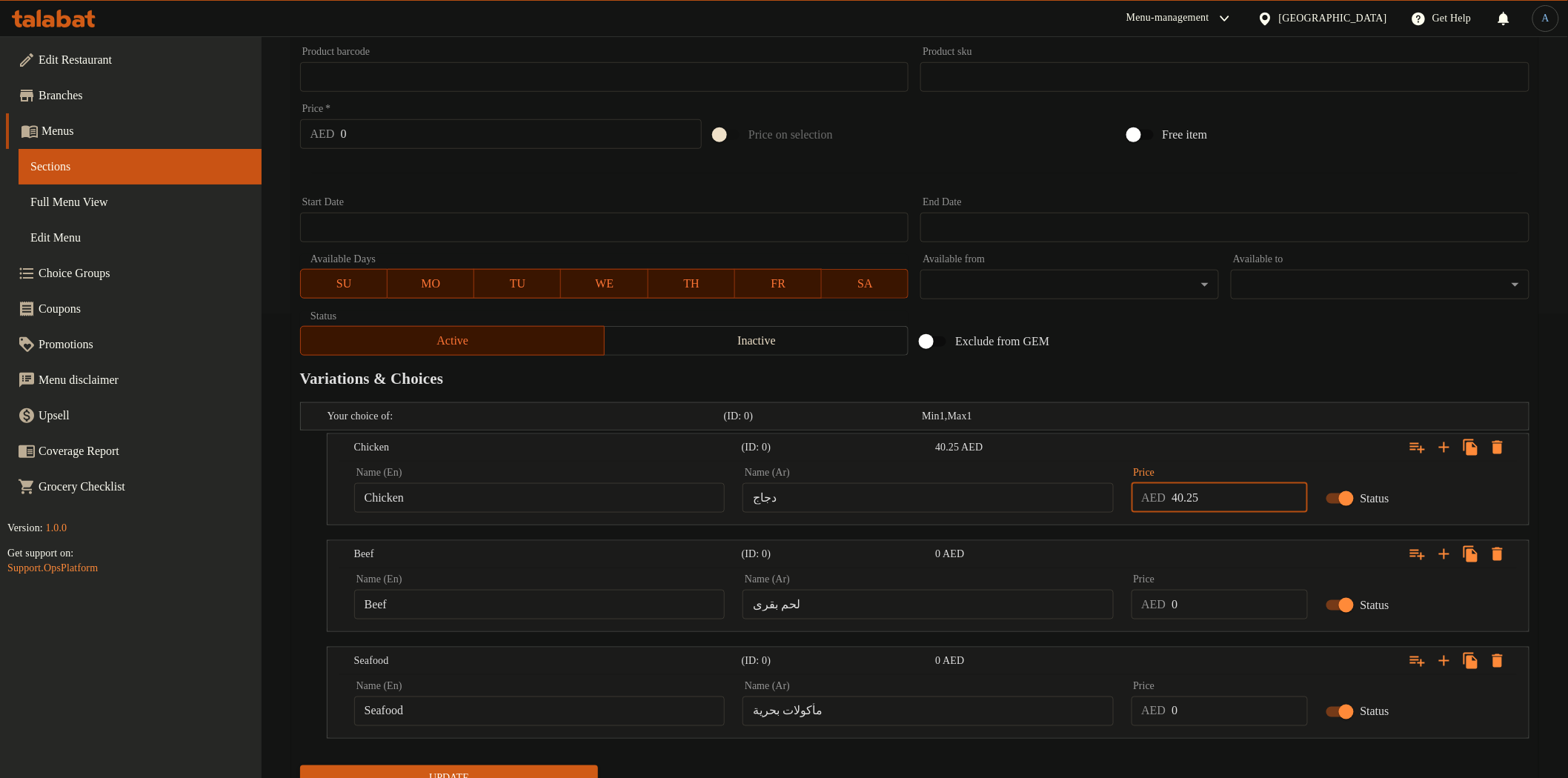
type input "40.25"
click at [1204, 603] on input "0" at bounding box center [1239, 604] width 136 height 29
paste input "40.25"
type input "40.25"
click at [1217, 709] on input "0" at bounding box center [1239, 711] width 136 height 29
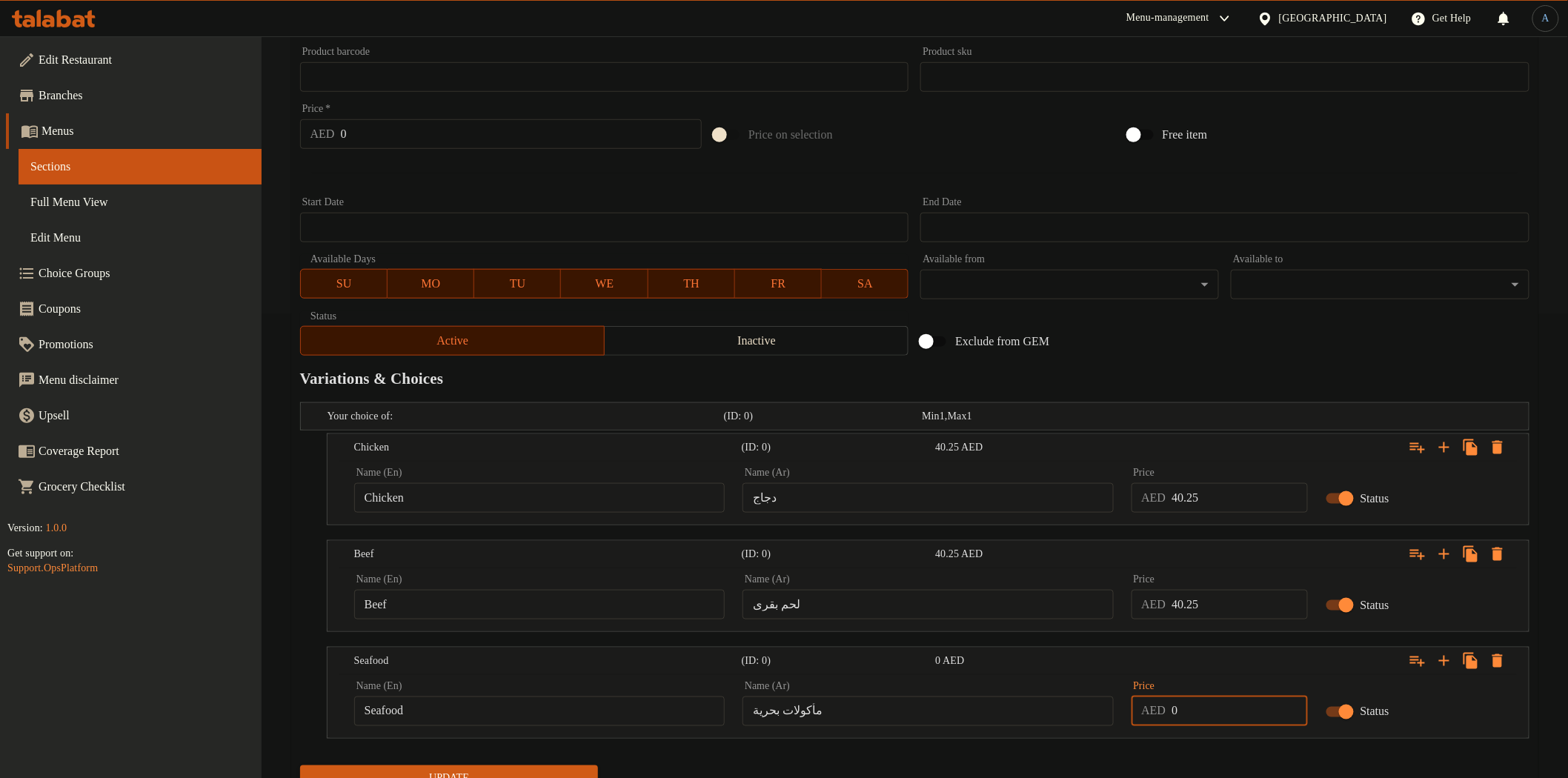
paste input "40.25"
type input "40.25"
click at [1193, 749] on nav at bounding box center [915, 747] width 1229 height 12
click at [490, 772] on span "Update" at bounding box center [449, 779] width 275 height 19
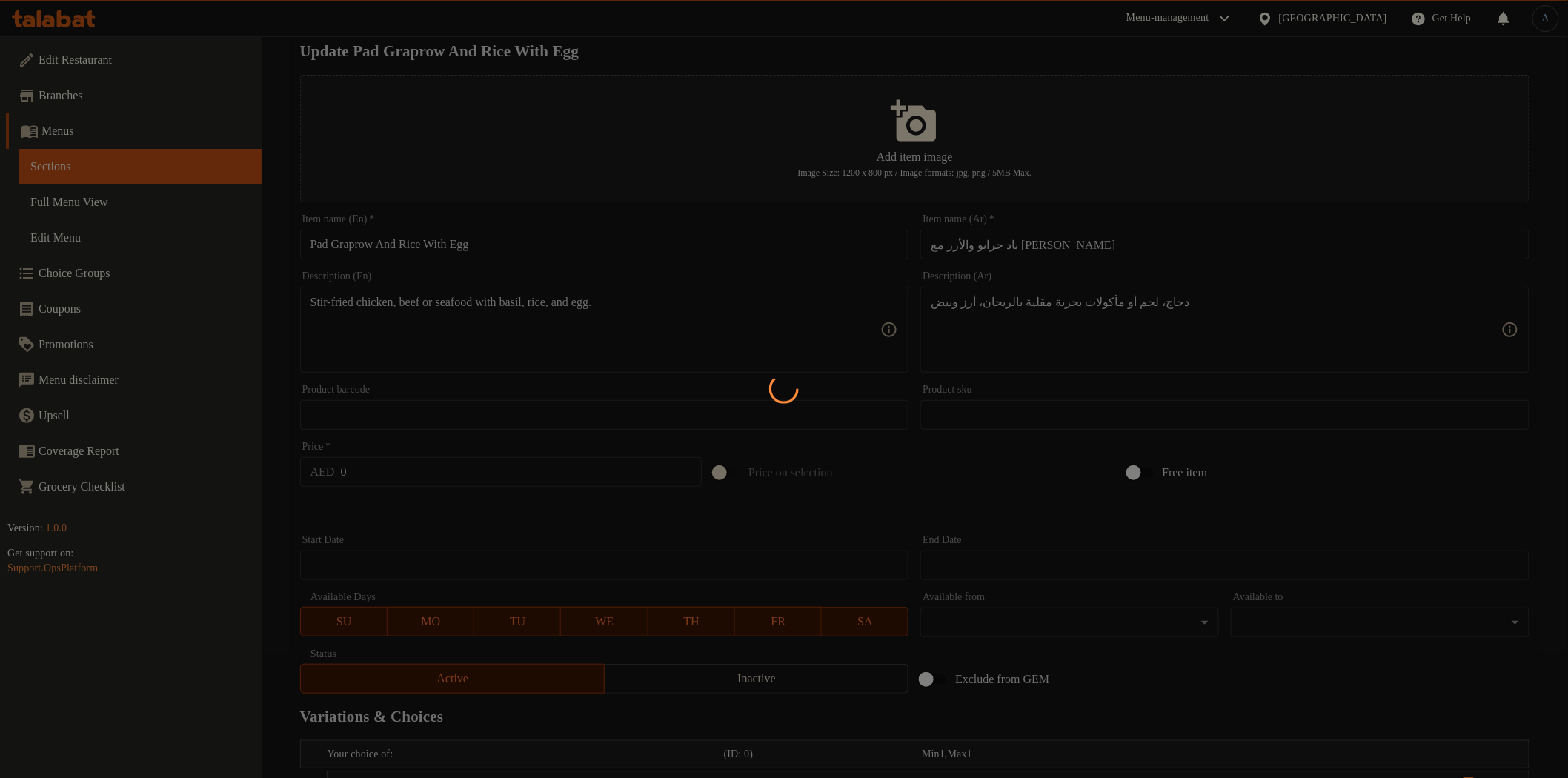
scroll to position [0, 0]
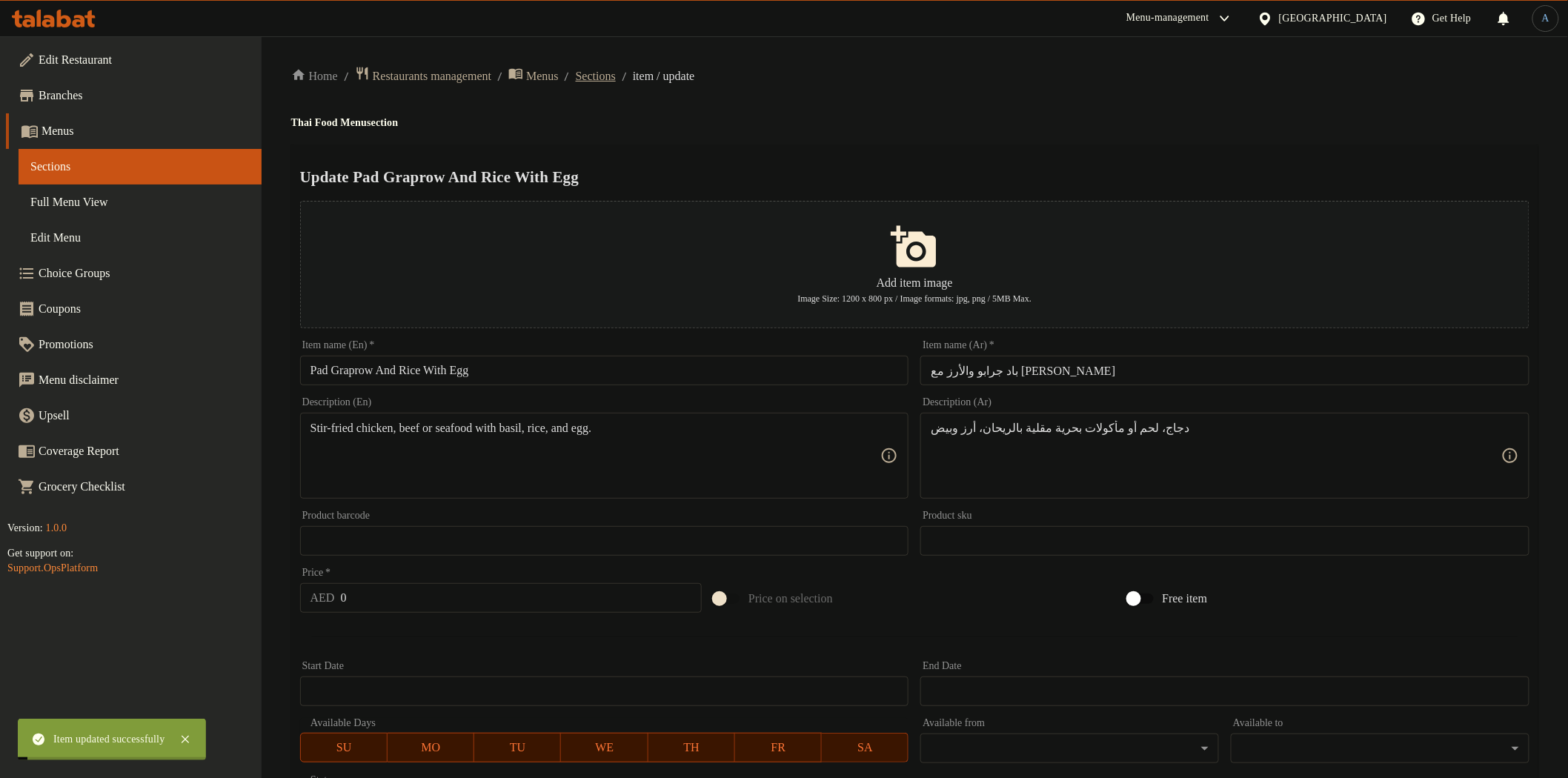
click at [616, 79] on span "Sections" at bounding box center [596, 76] width 40 height 18
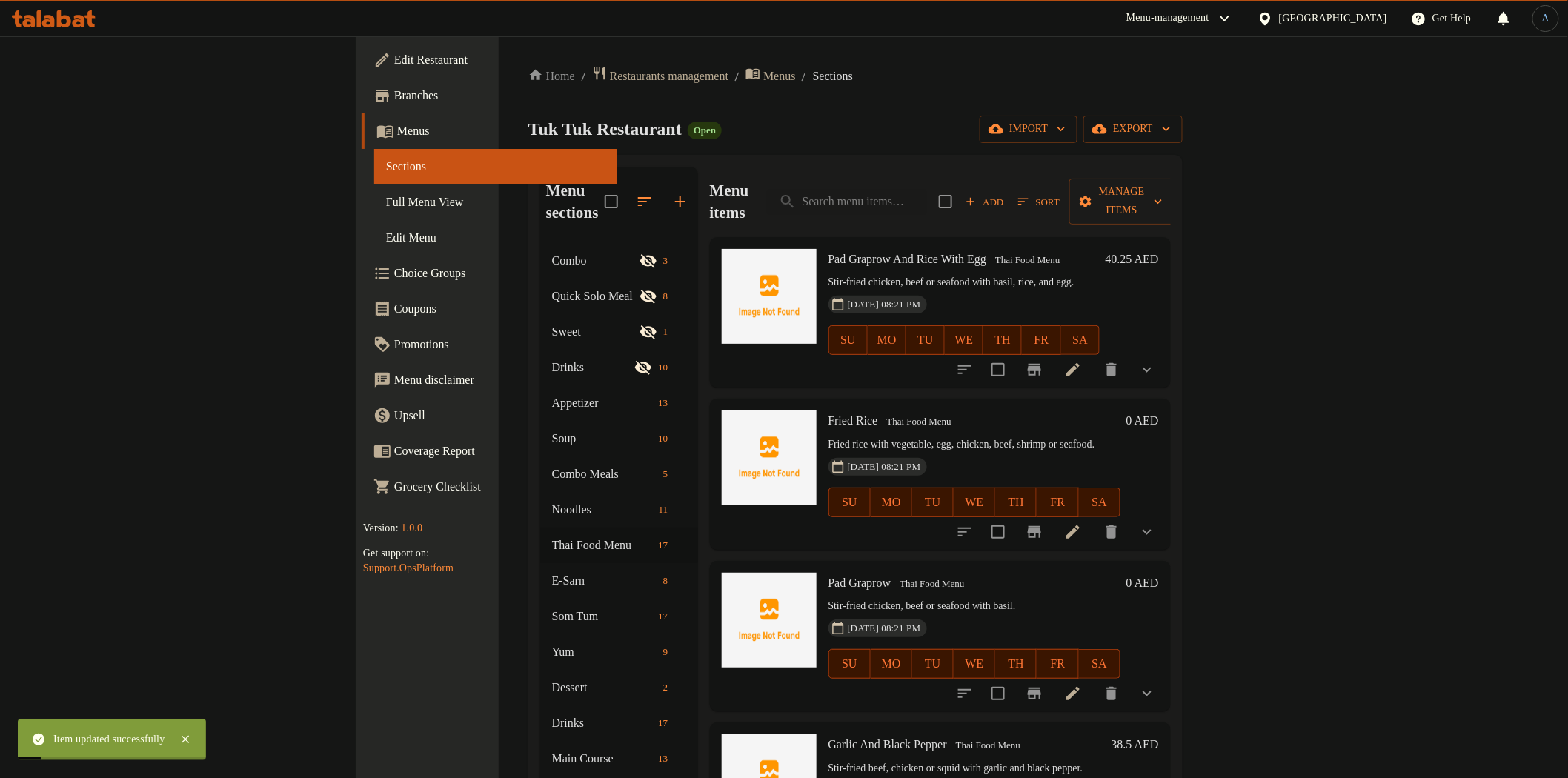
click at [752, 122] on div "Tuk Tuk Restaurant Open import export" at bounding box center [855, 130] width 654 height 28
click at [927, 189] on input "search" at bounding box center [846, 202] width 160 height 26
paste input "Garlic And Black Pepper"
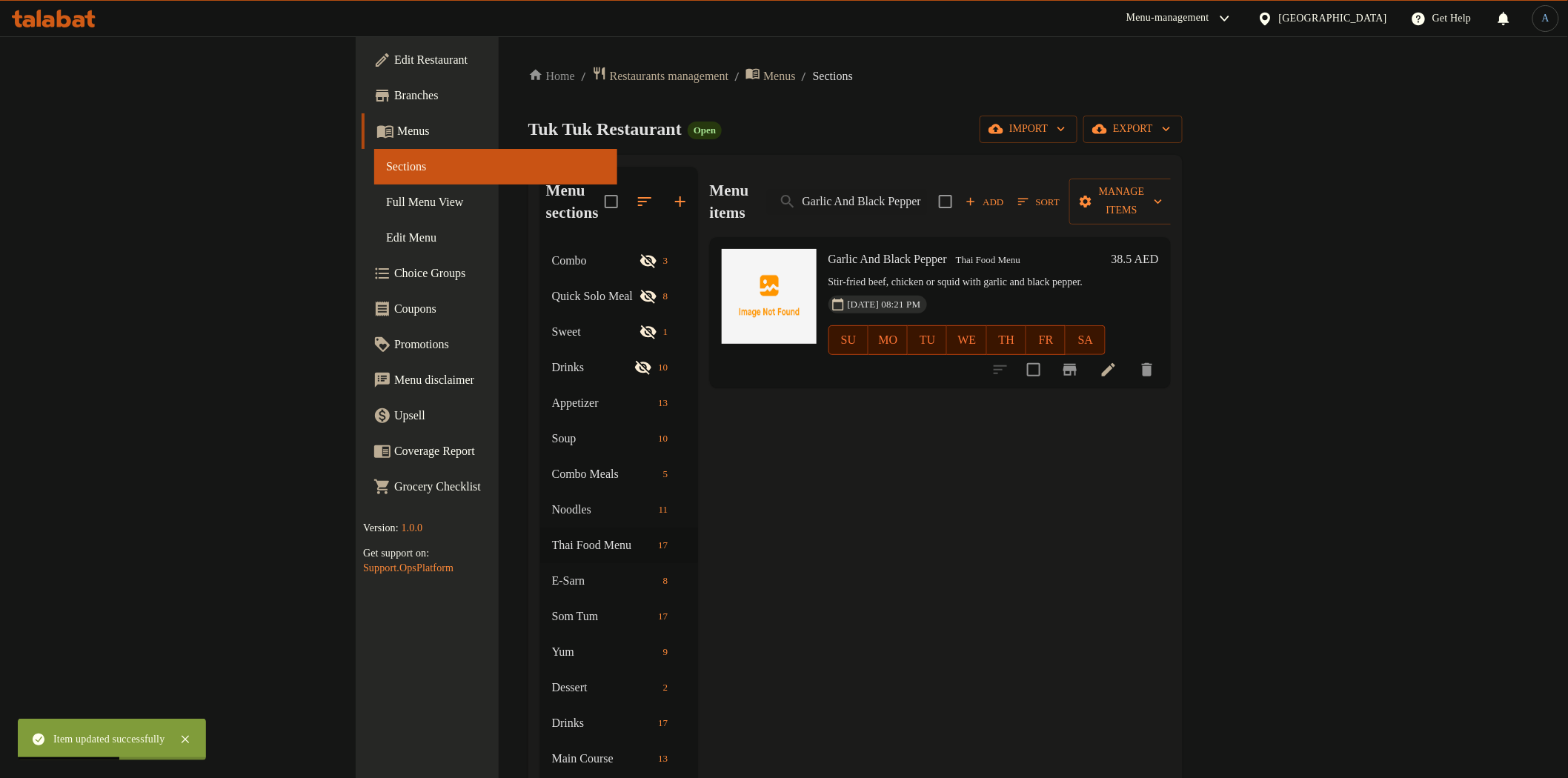
type input "Garlic And Black Pepper"
click at [1117, 360] on icon at bounding box center [1108, 369] width 18 height 18
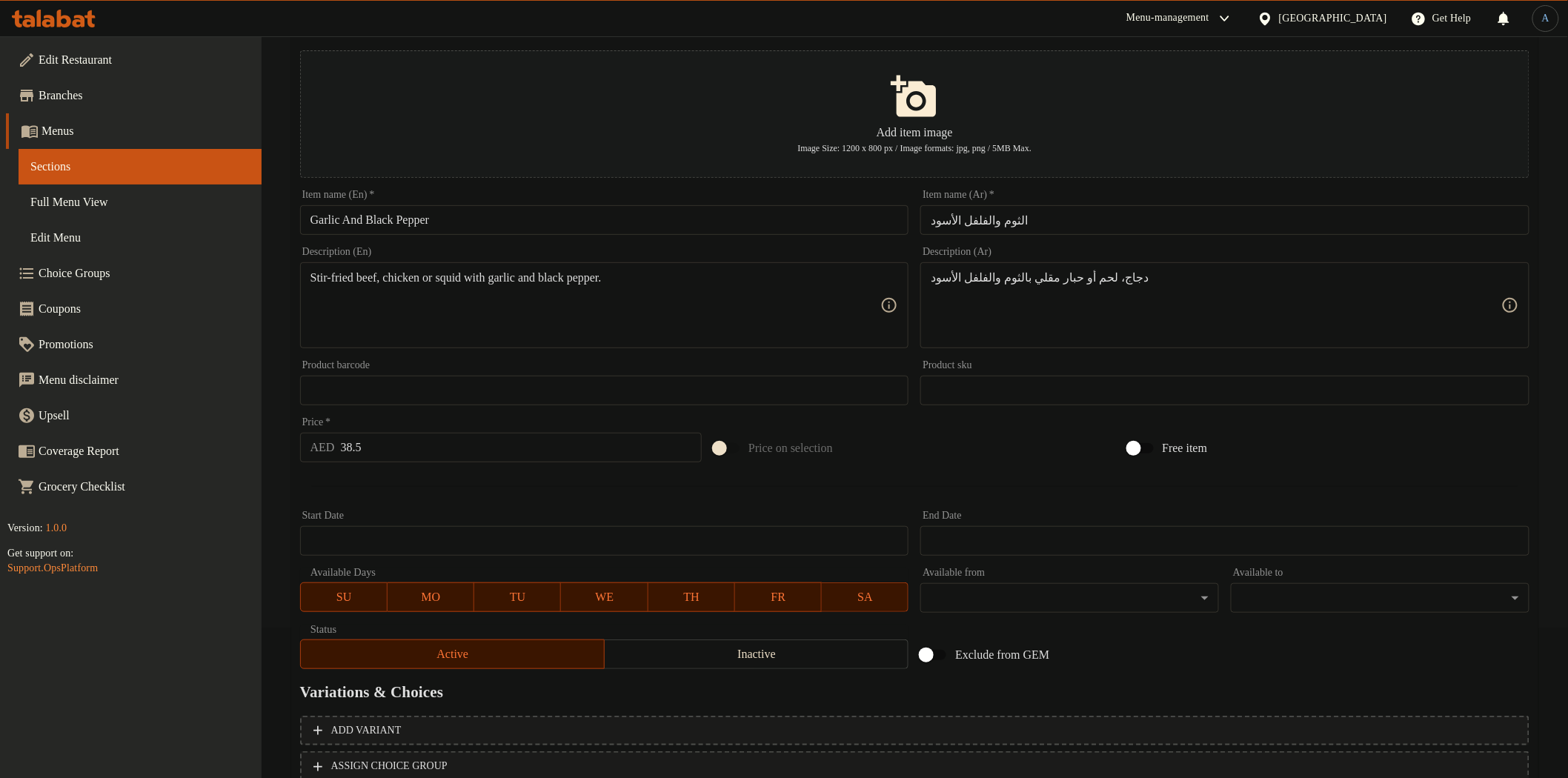
scroll to position [258, 0]
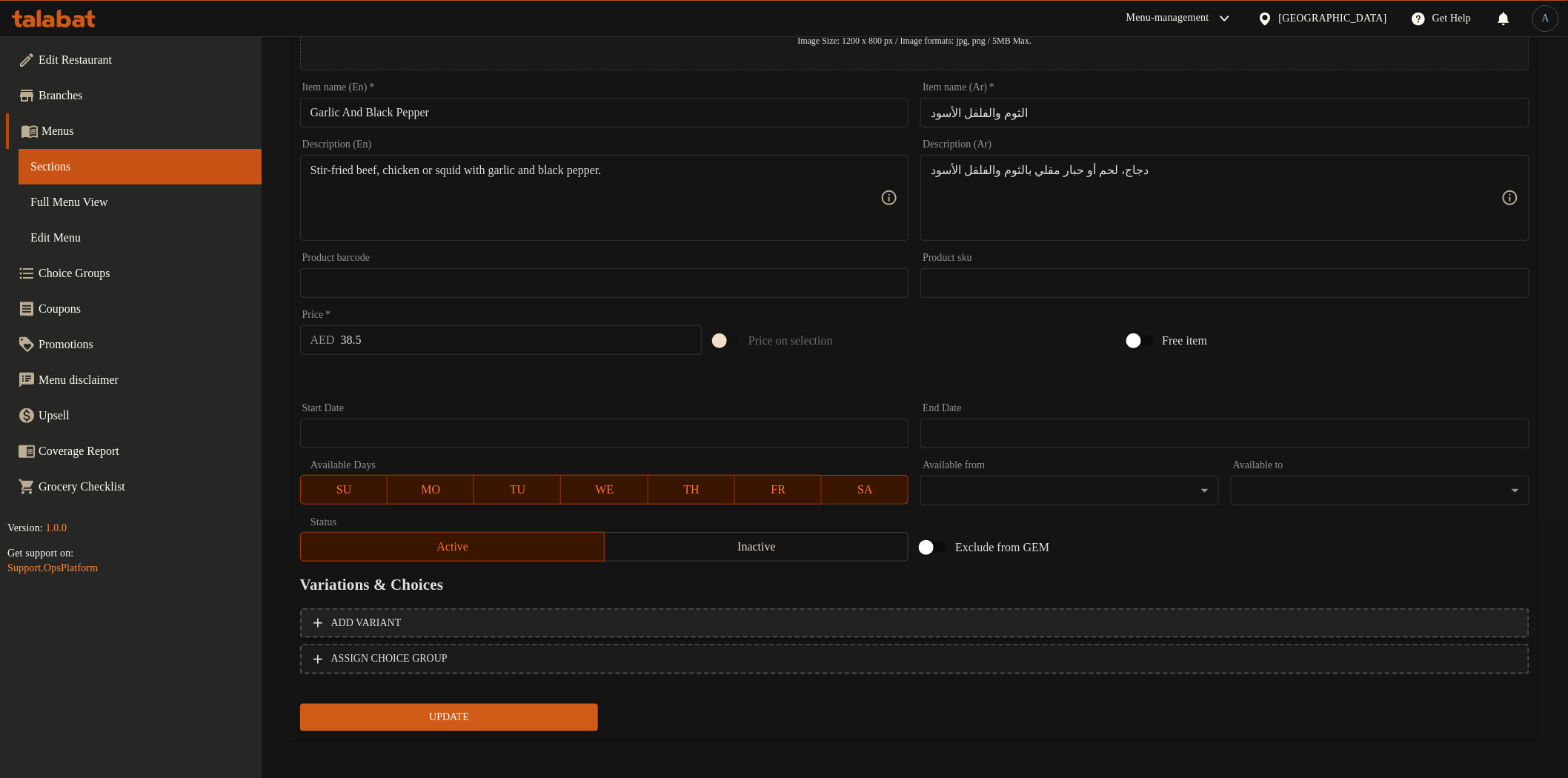
click at [622, 624] on span "Add variant" at bounding box center [915, 624] width 1203 height 19
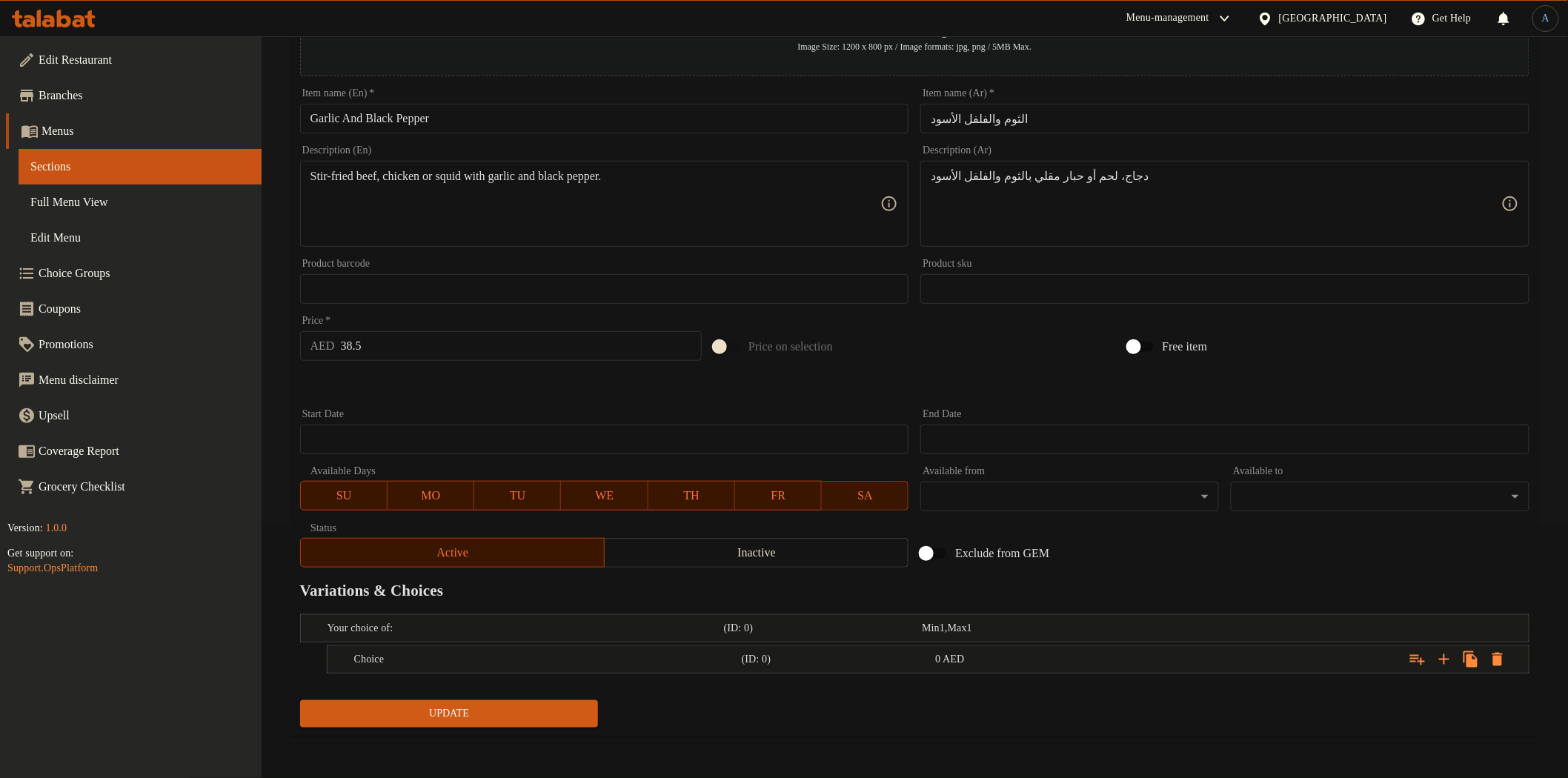
scroll to position [250, 0]
click at [1447, 664] on icon "Expand" at bounding box center [1444, 661] width 18 height 18
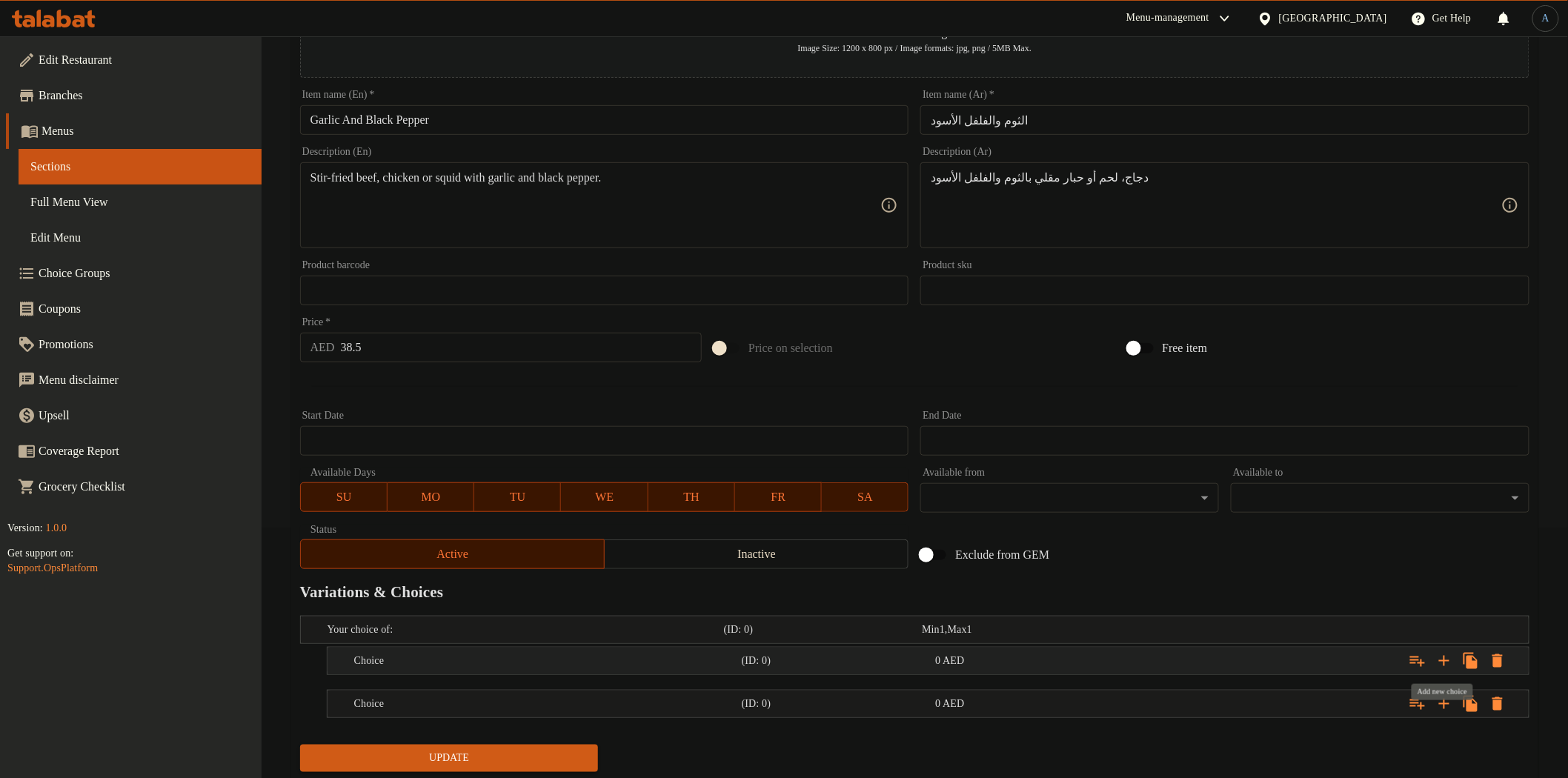
click at [1447, 662] on icon "Expand" at bounding box center [1444, 661] width 18 height 18
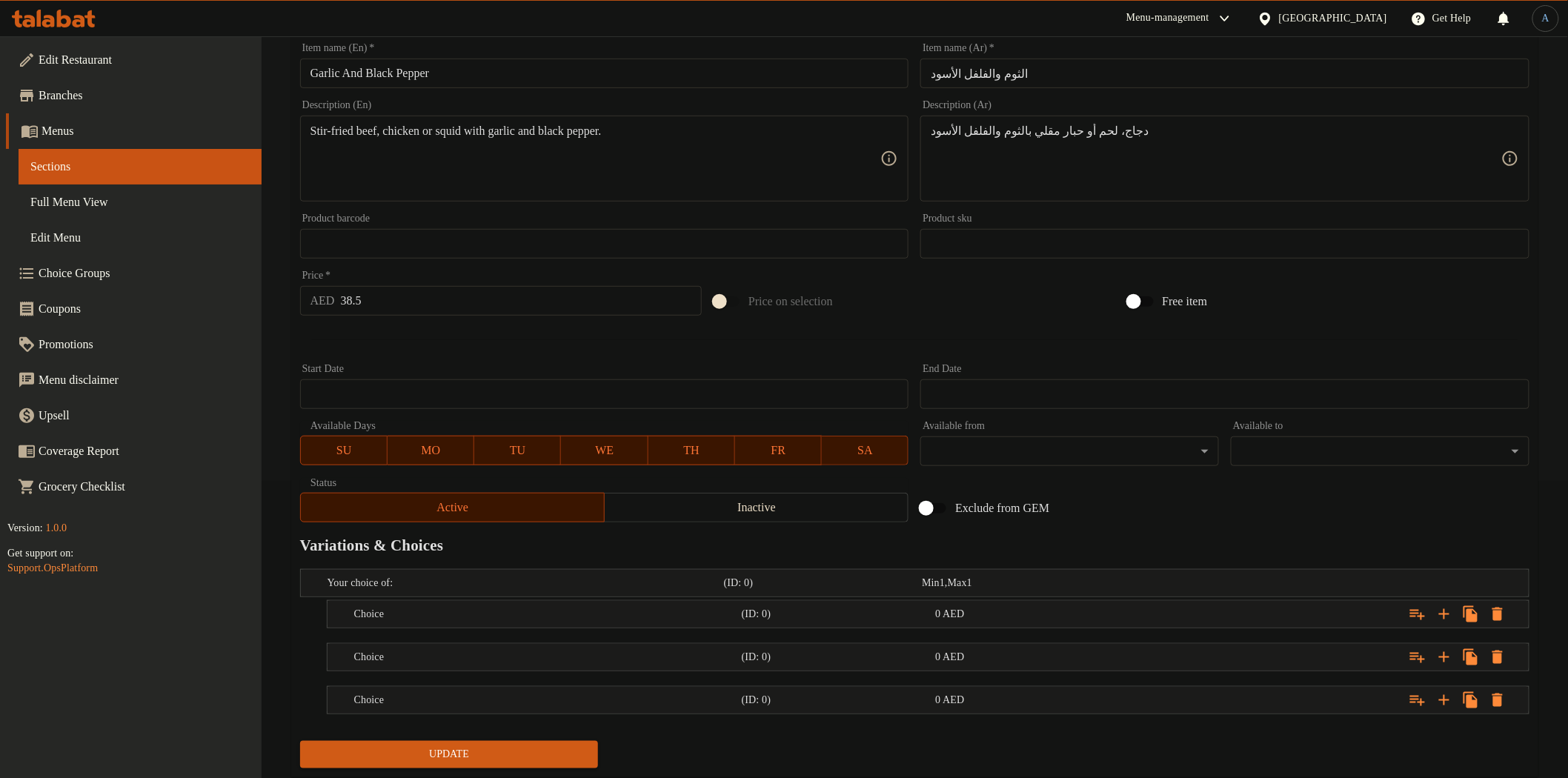
scroll to position [337, 0]
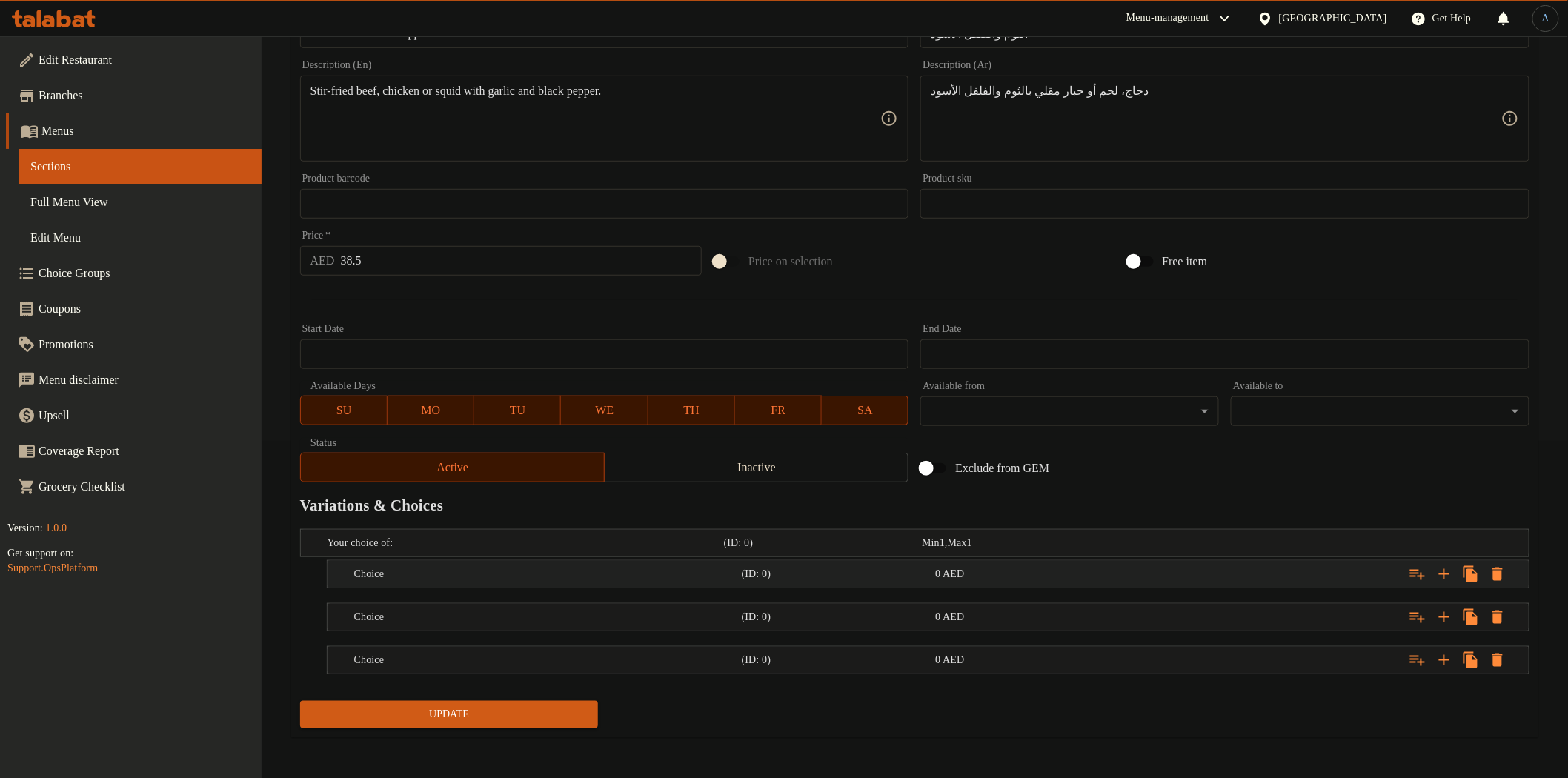
click at [762, 580] on div "(ID: 0)" at bounding box center [835, 573] width 194 height 21
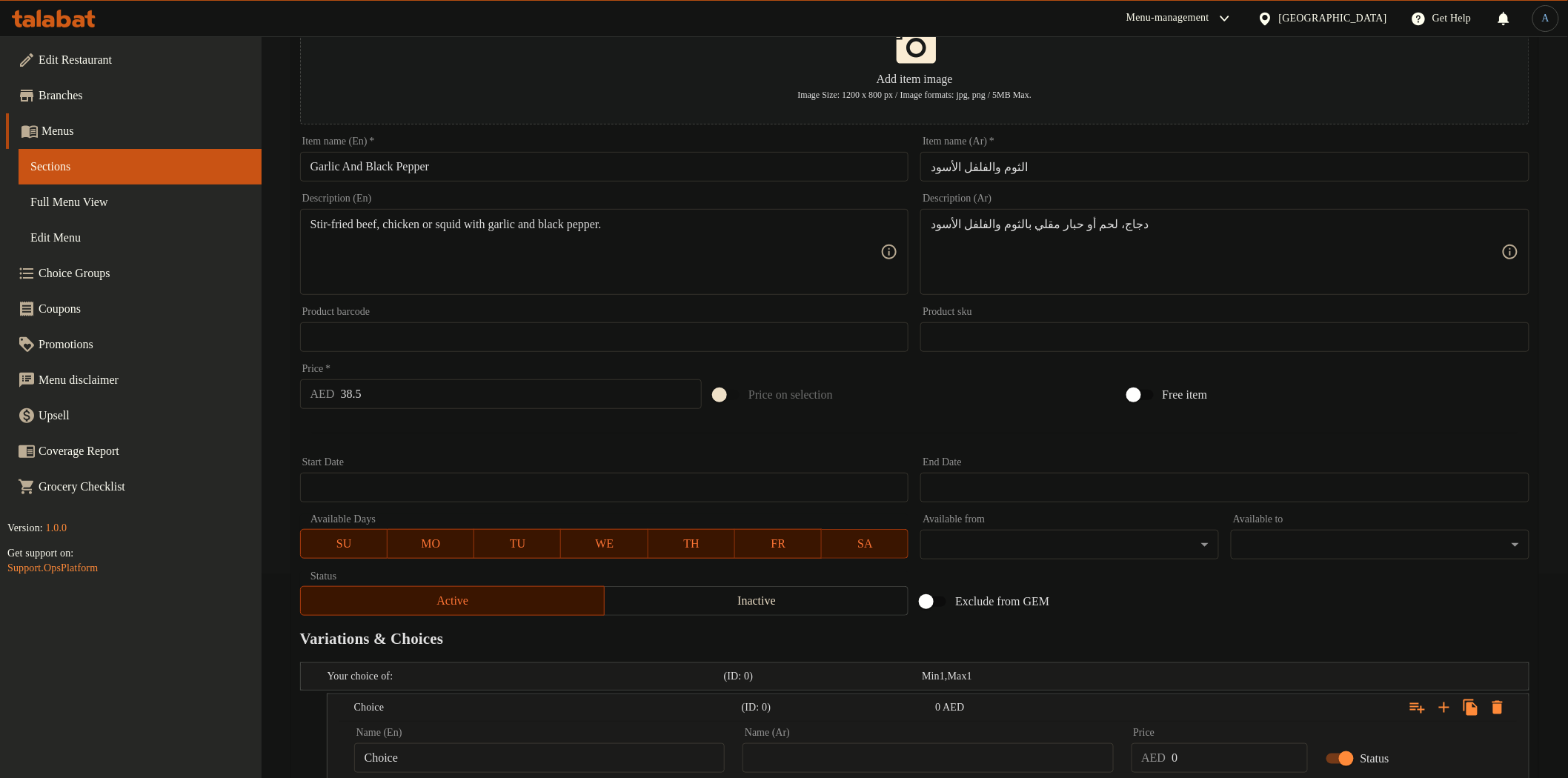
scroll to position [0, 0]
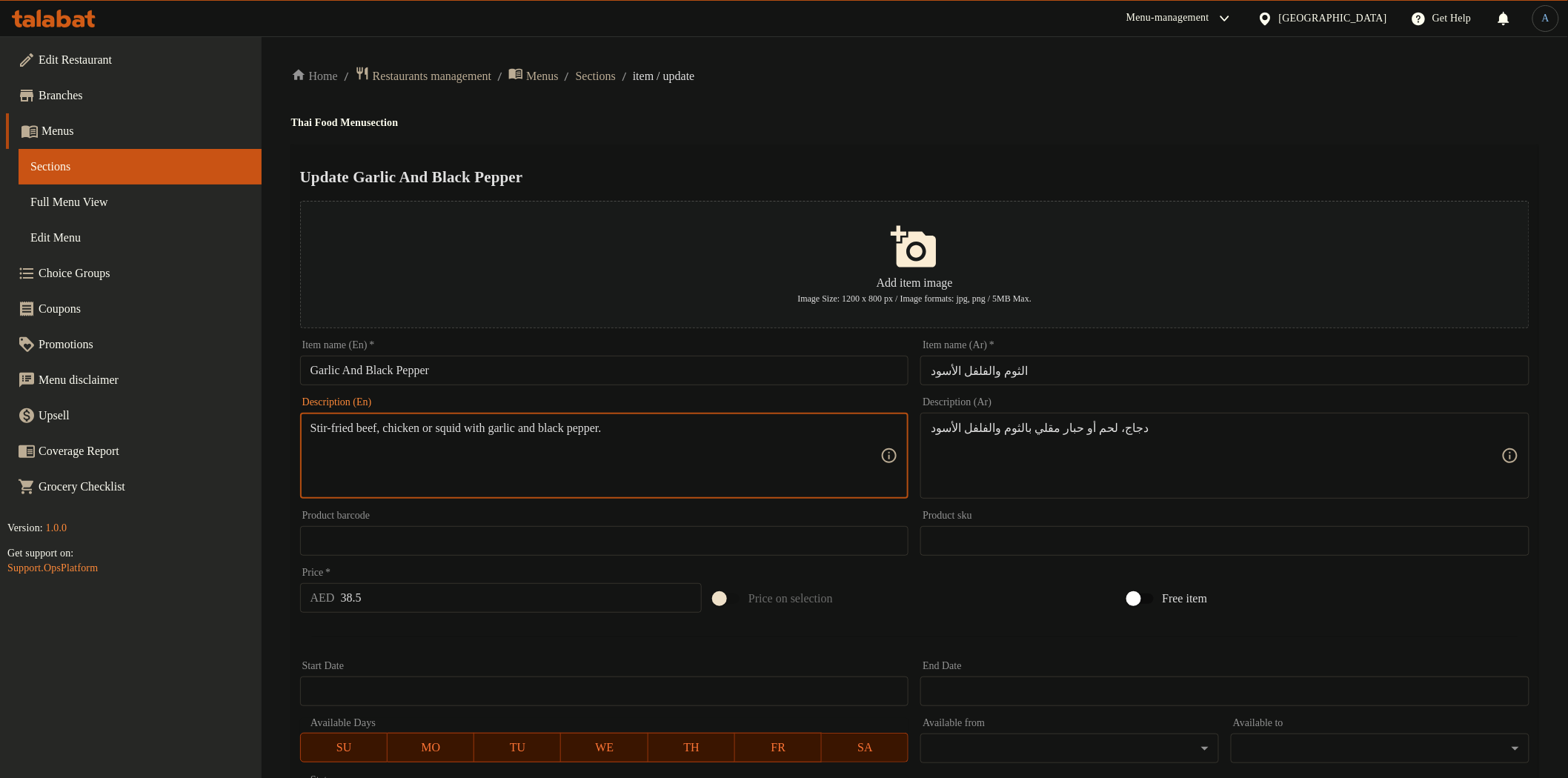
click at [385, 428] on textarea "Stir-fried beef, chicken or squid with garlic and black pepper." at bounding box center [595, 455] width 571 height 70
click at [1302, 117] on h4 "Thai Food Menu section" at bounding box center [914, 123] width 1247 height 15
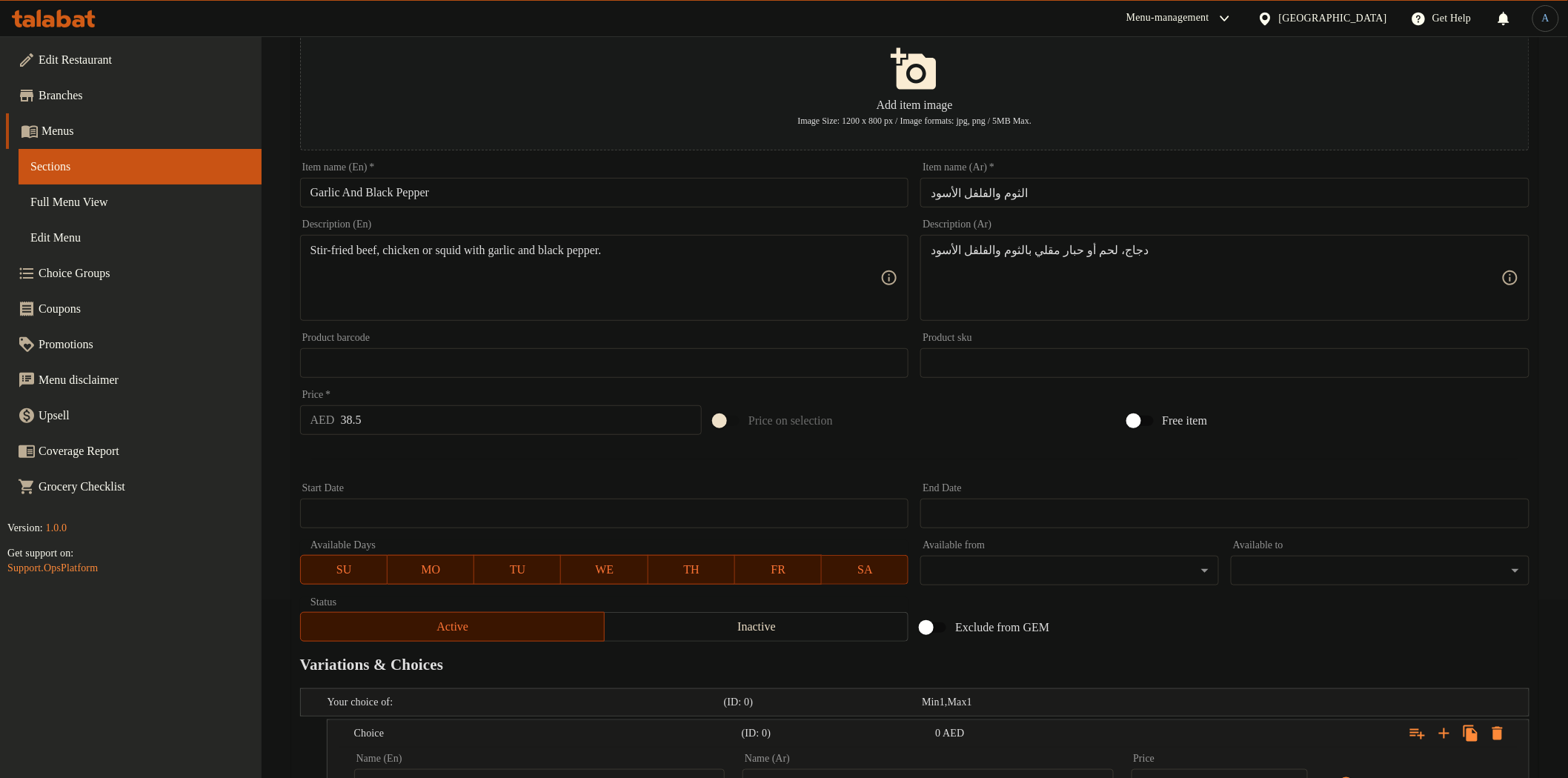
scroll to position [401, 0]
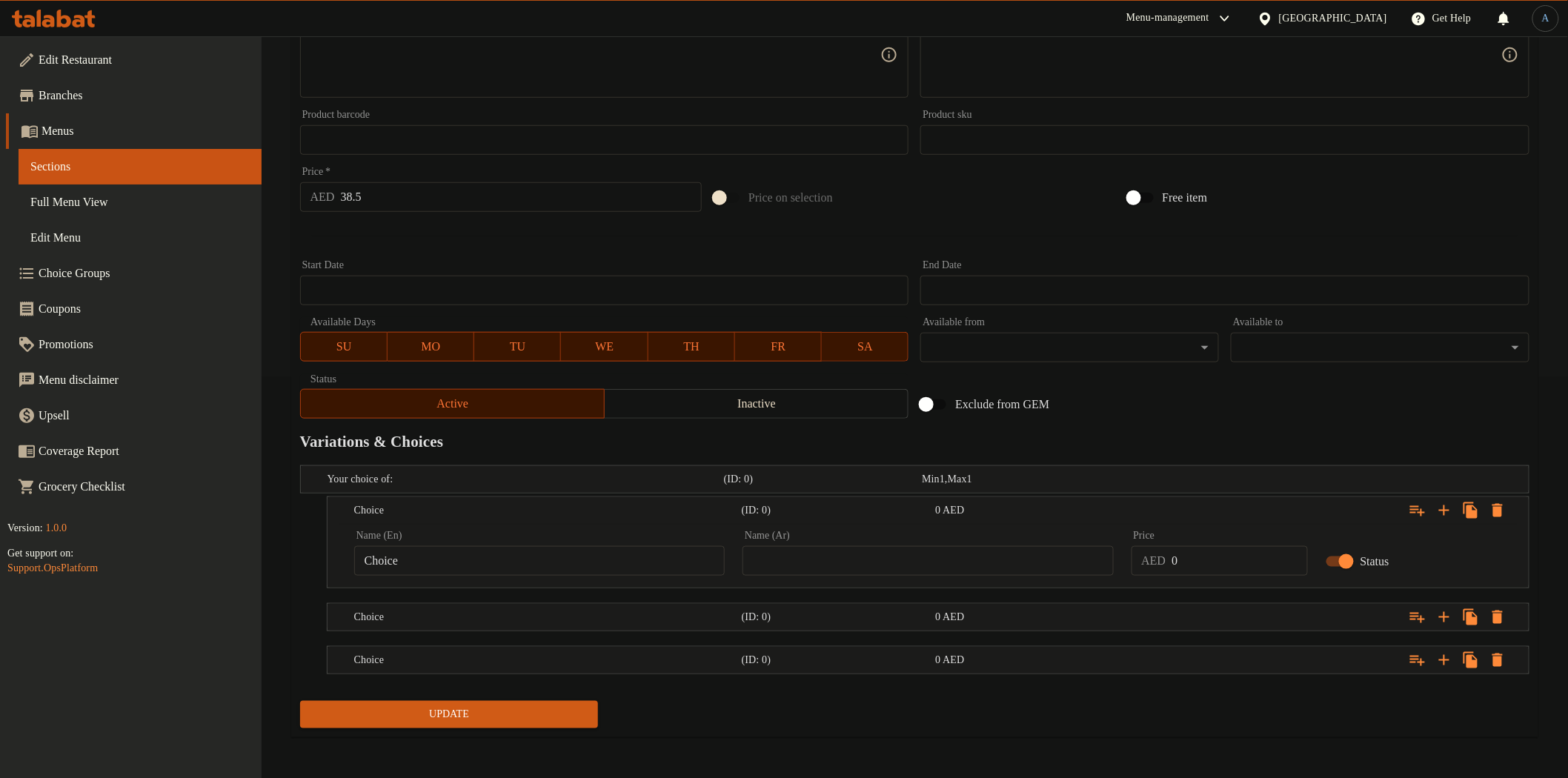
click at [437, 563] on input "Choice" at bounding box center [540, 560] width 371 height 29
paste input "Beef"
type input "Beef"
click at [967, 559] on input "text" at bounding box center [928, 560] width 371 height 29
paste input "لحم بقرى"
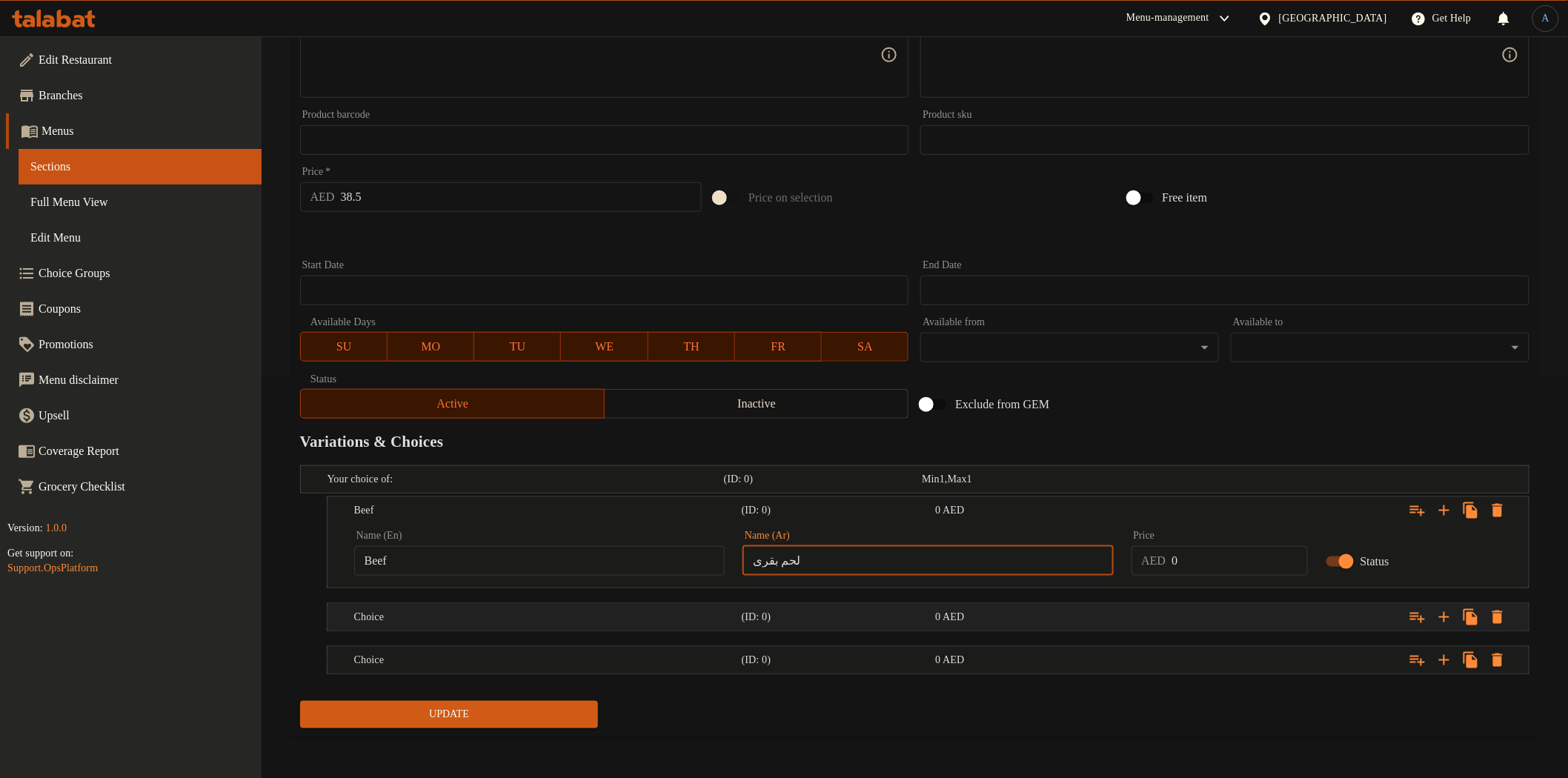
type input "لحم بقرى"
click at [576, 631] on div "Choice (ID: 0) 0 AED" at bounding box center [933, 617] width 1163 height 32
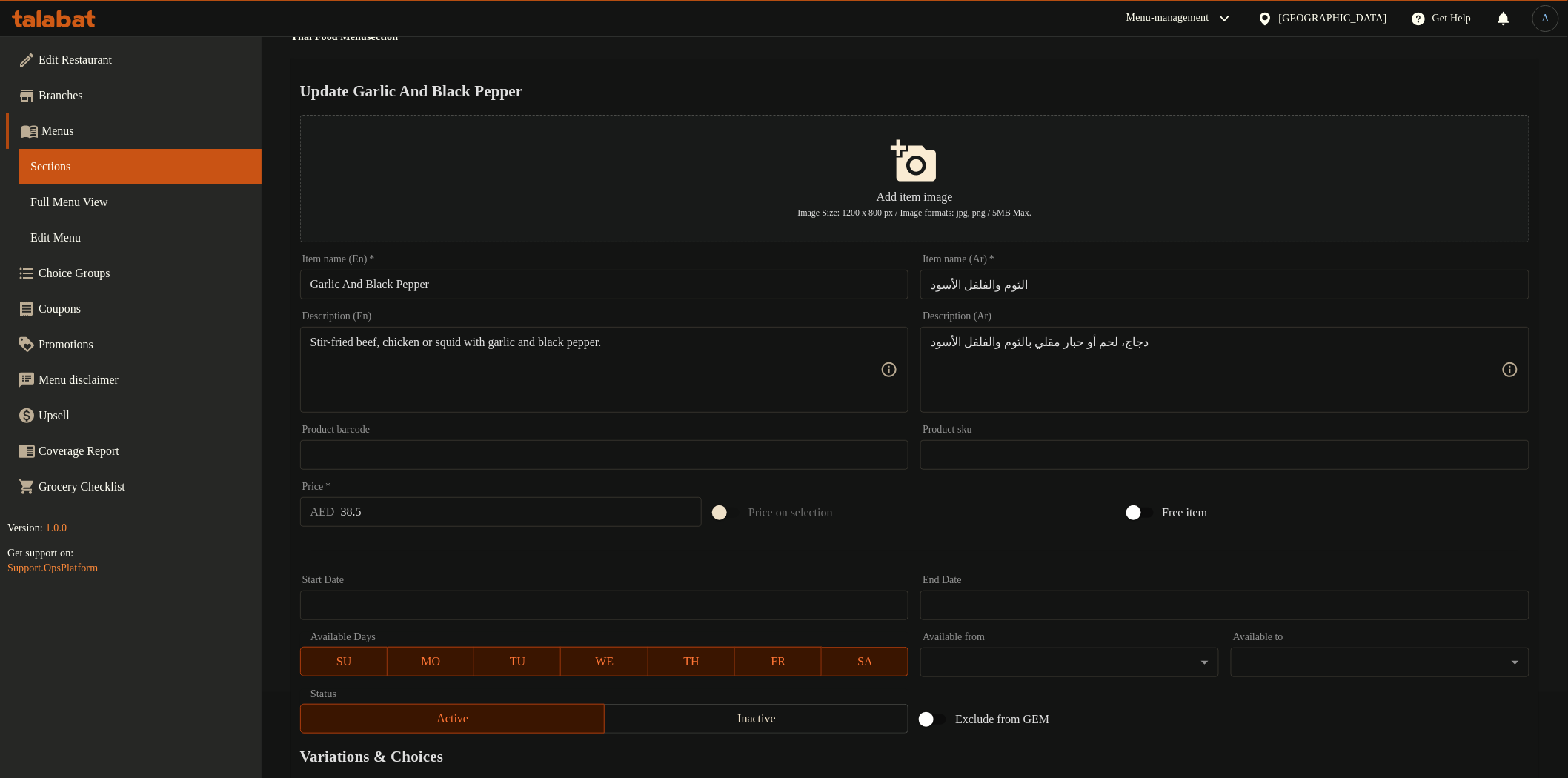
scroll to position [0, 0]
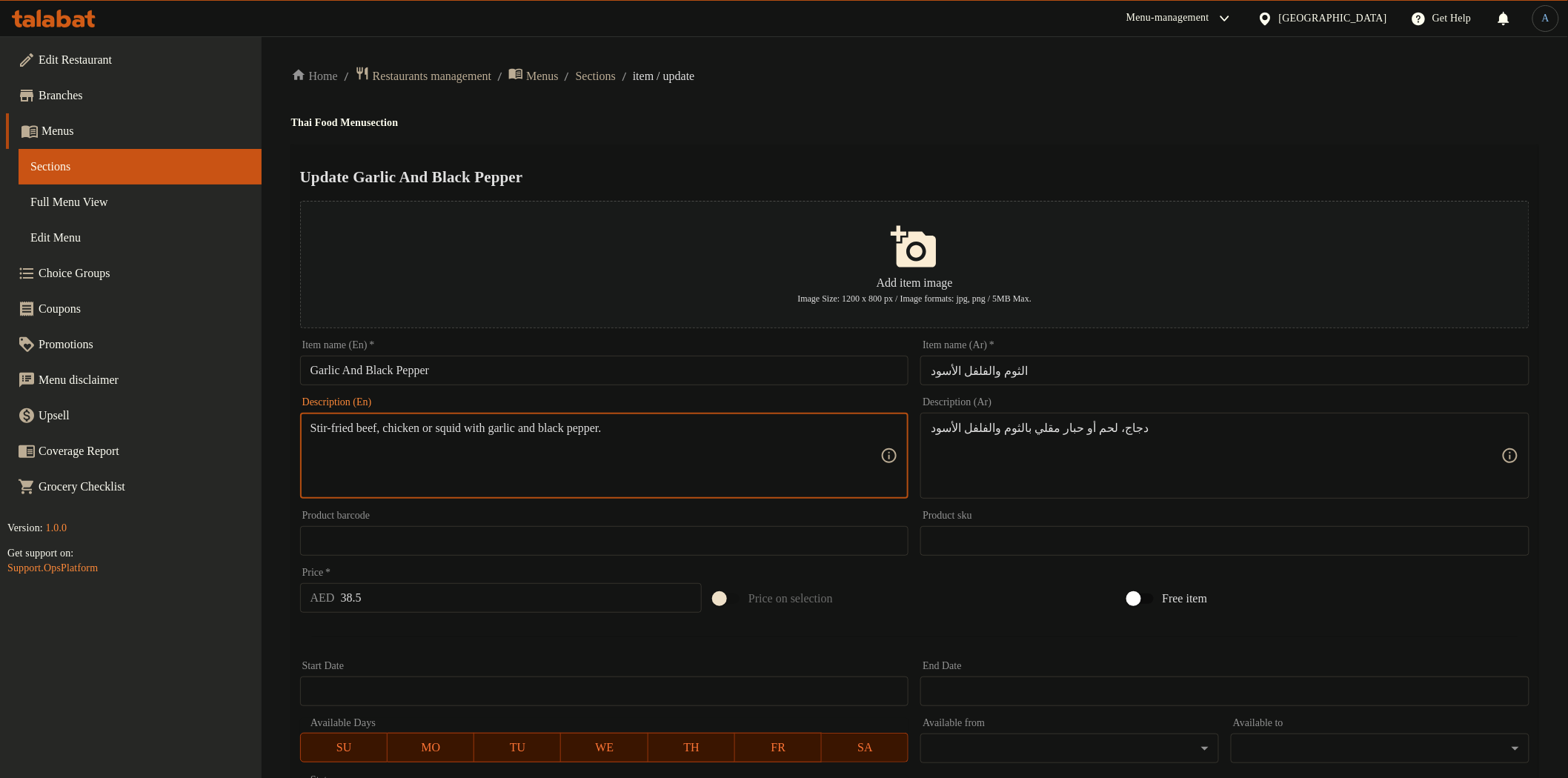
click at [430, 432] on textarea "Stir-fried beef, chicken or squid with garlic and black pepper." at bounding box center [595, 455] width 571 height 70
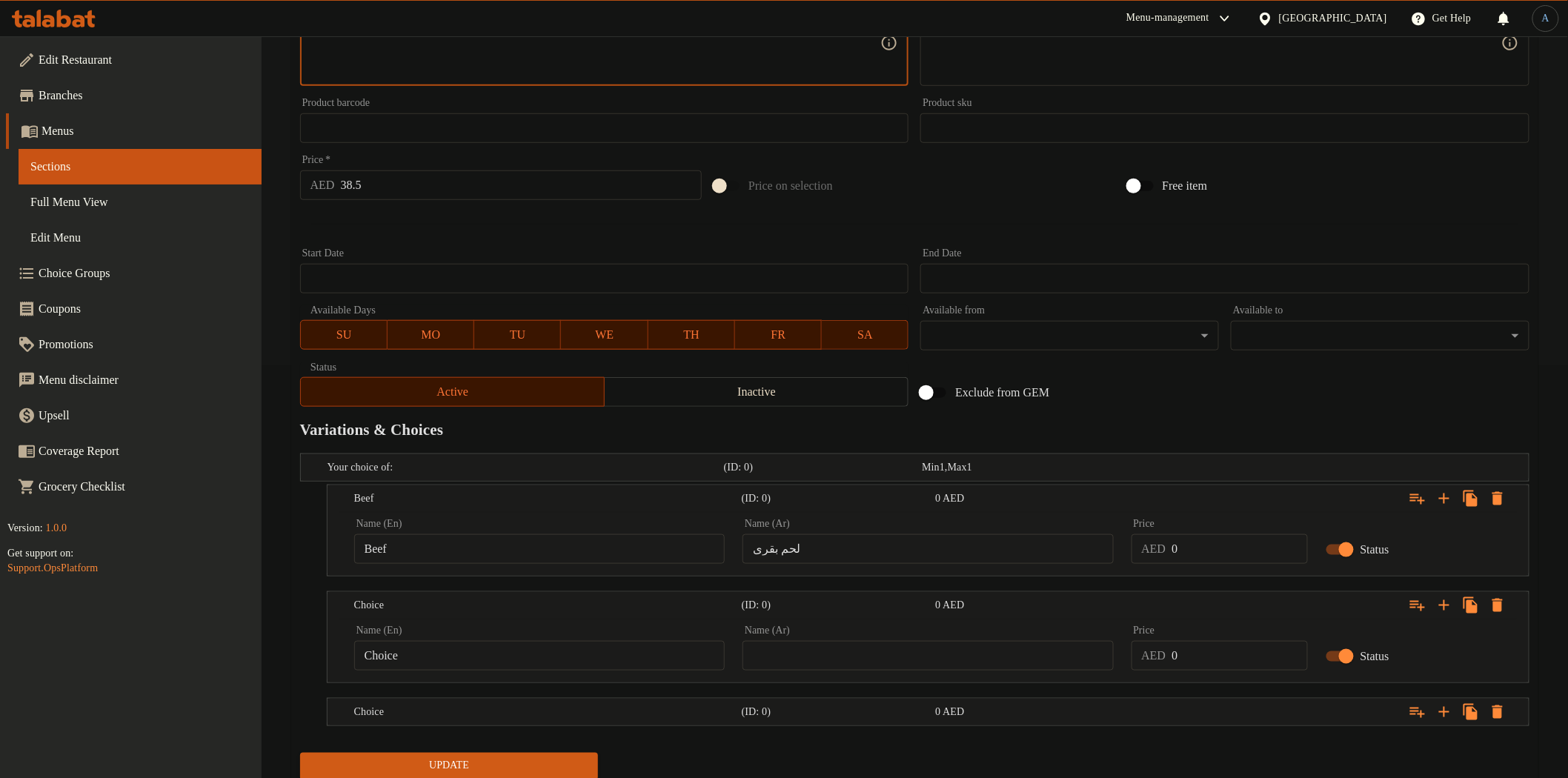
scroll to position [464, 0]
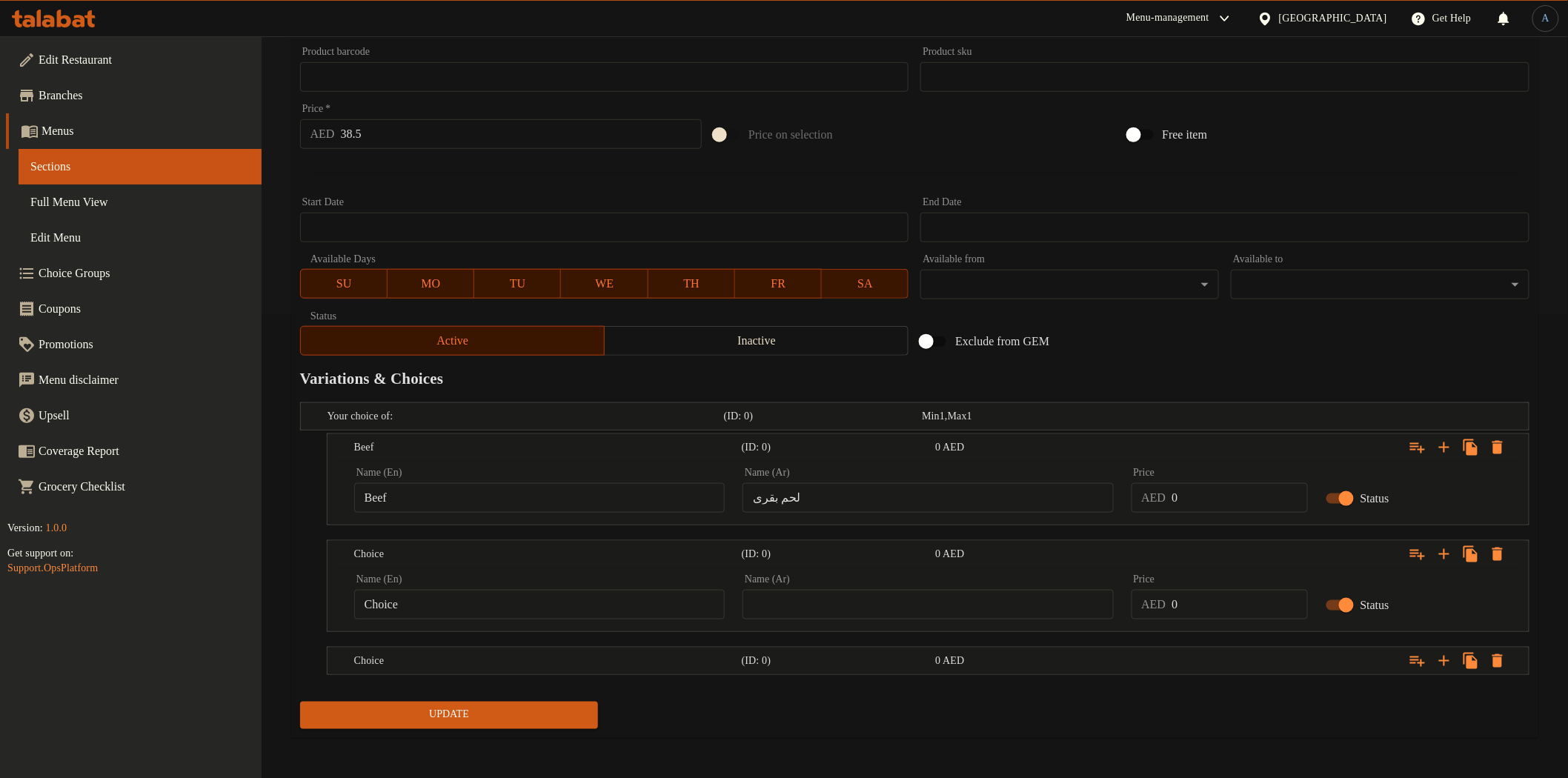
click at [438, 602] on input "Choice" at bounding box center [540, 604] width 371 height 29
paste input "chicken"
click at [425, 605] on input "chicken" at bounding box center [540, 604] width 371 height 29
paste input "C"
type input "Chicken"
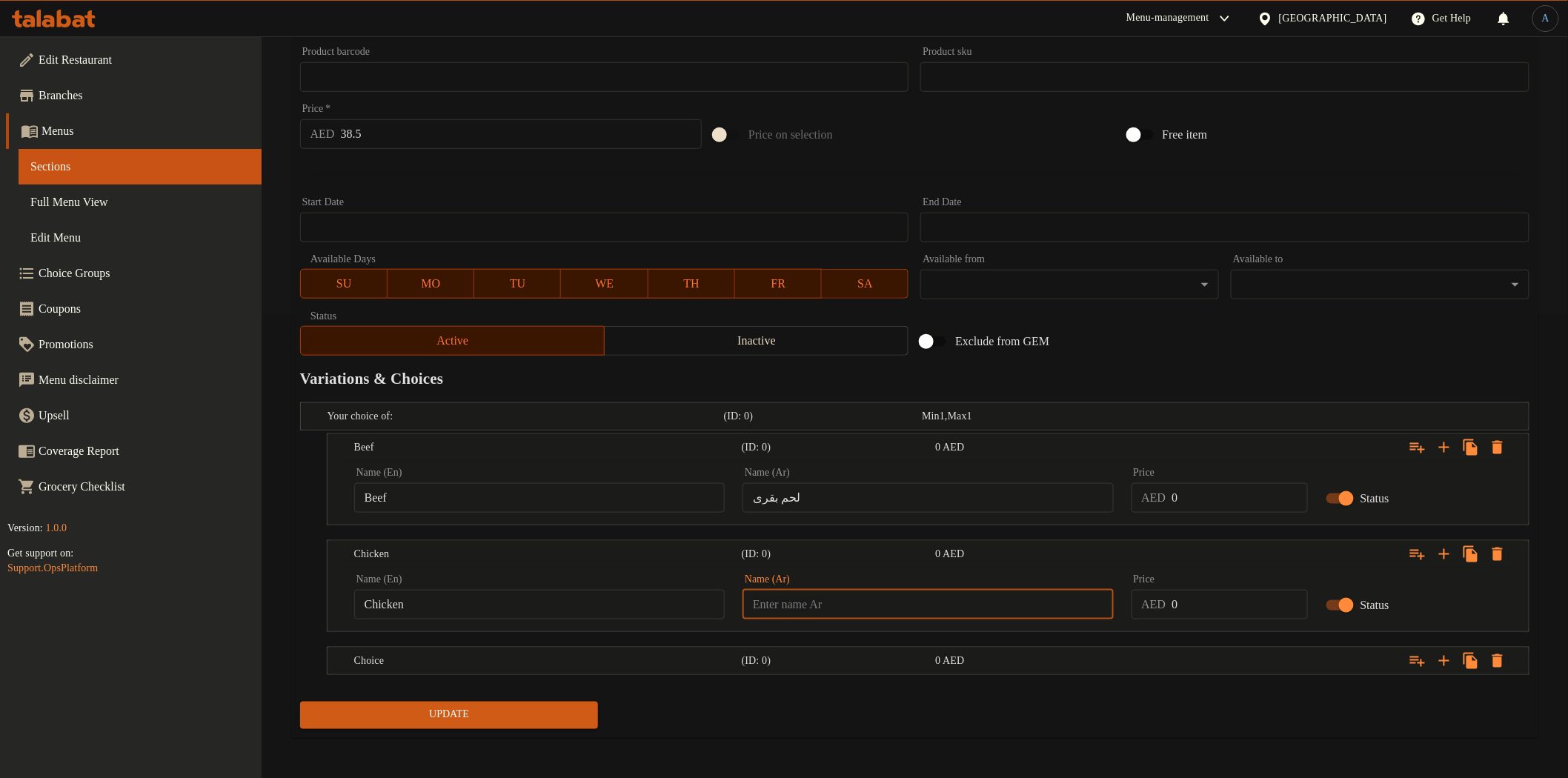
click at [838, 595] on input "text" at bounding box center [928, 604] width 371 height 29
paste
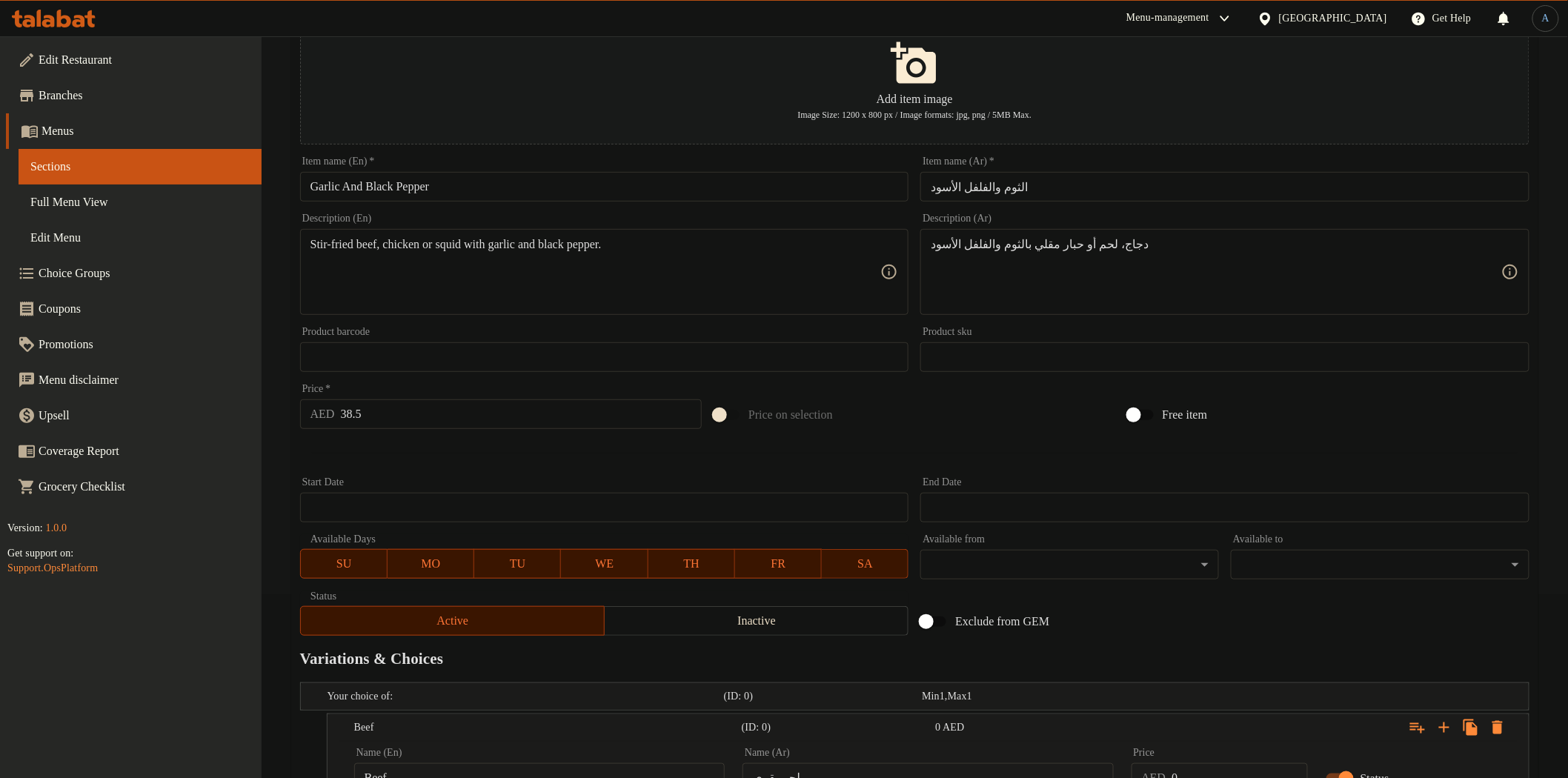
scroll to position [135, 0]
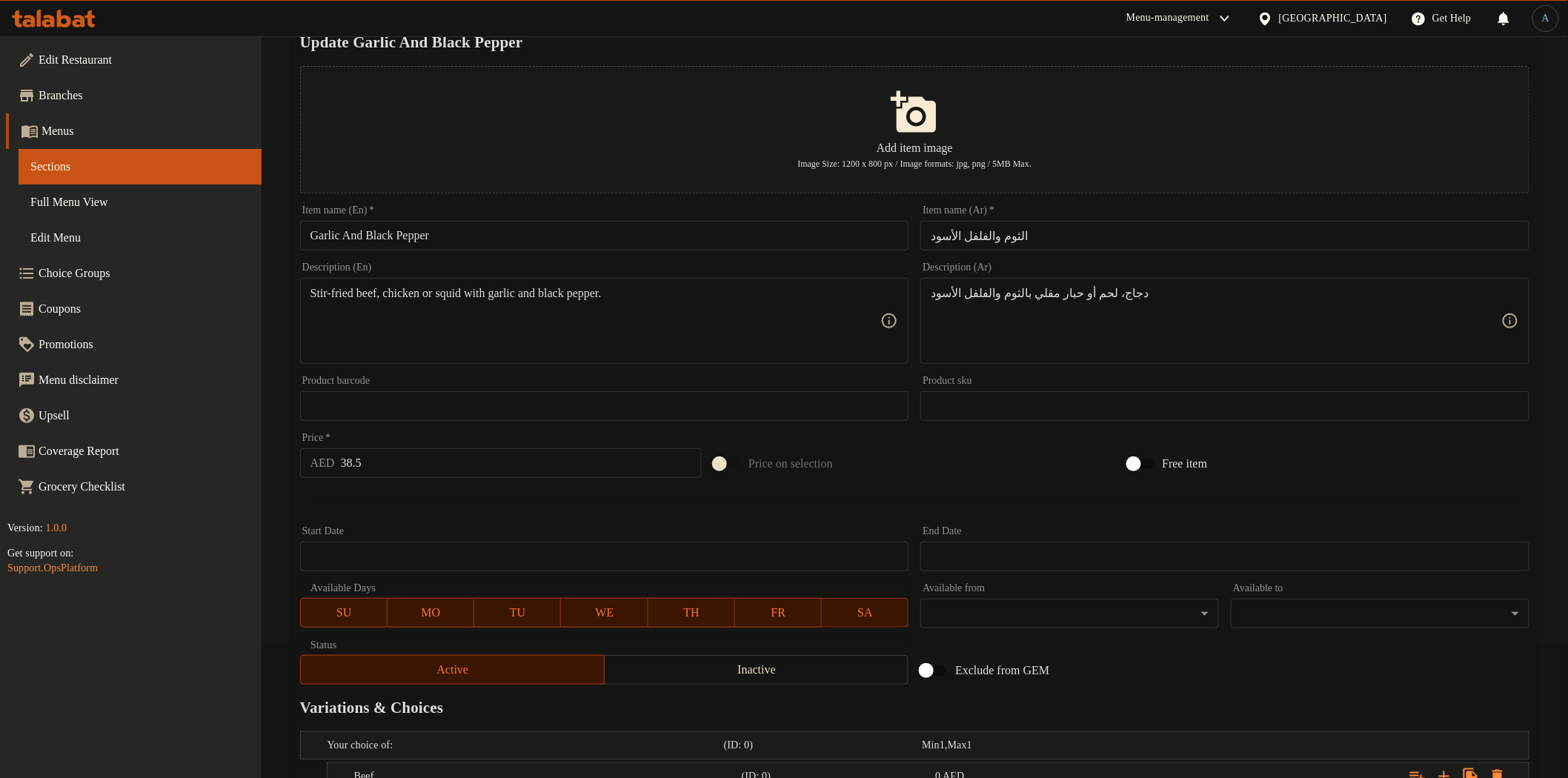
type input "دجاج"
click at [475, 290] on textarea "Stir-fried beef, chicken or squid with garlic and black pepper." at bounding box center [595, 320] width 571 height 70
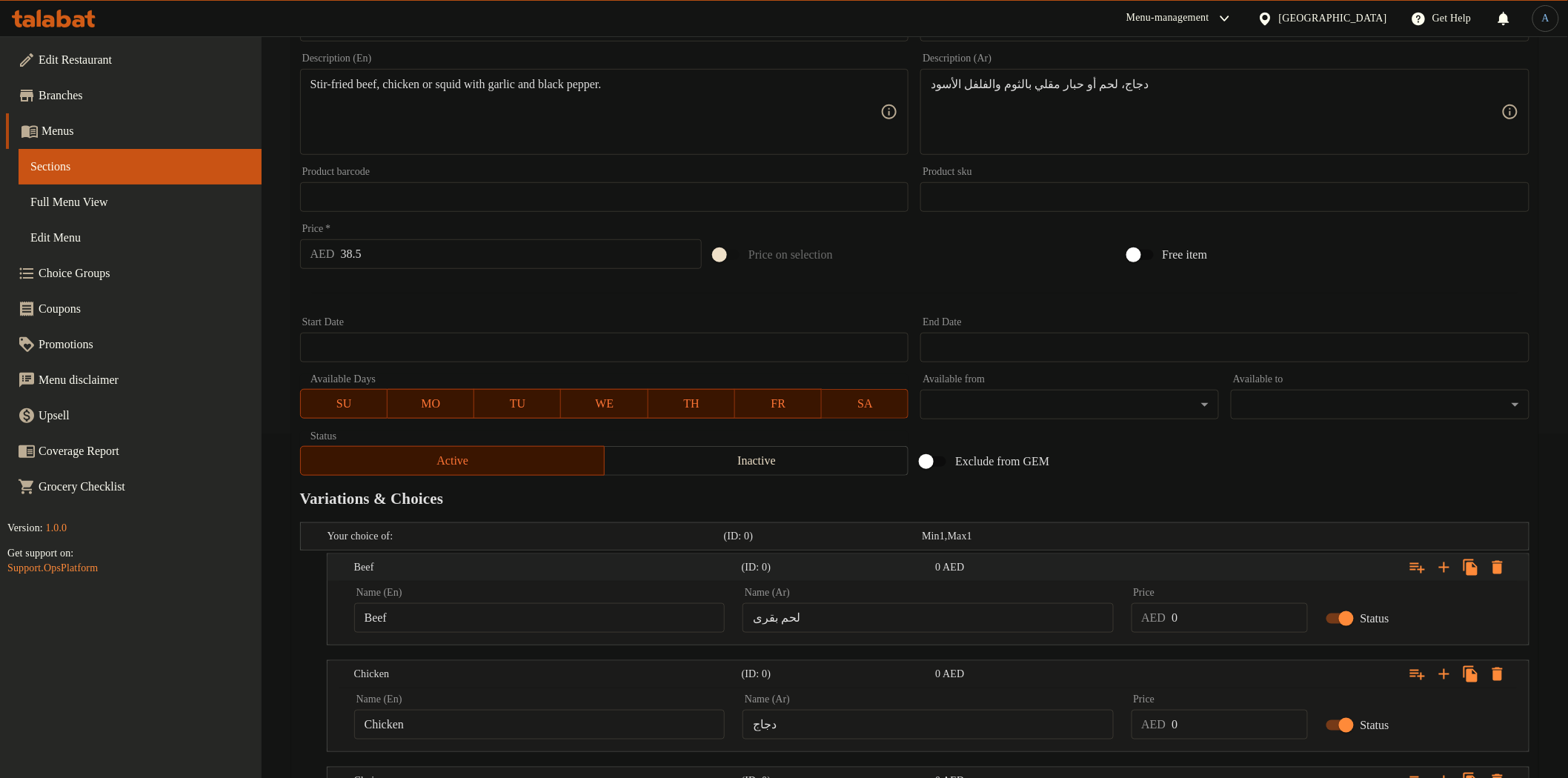
scroll to position [464, 0]
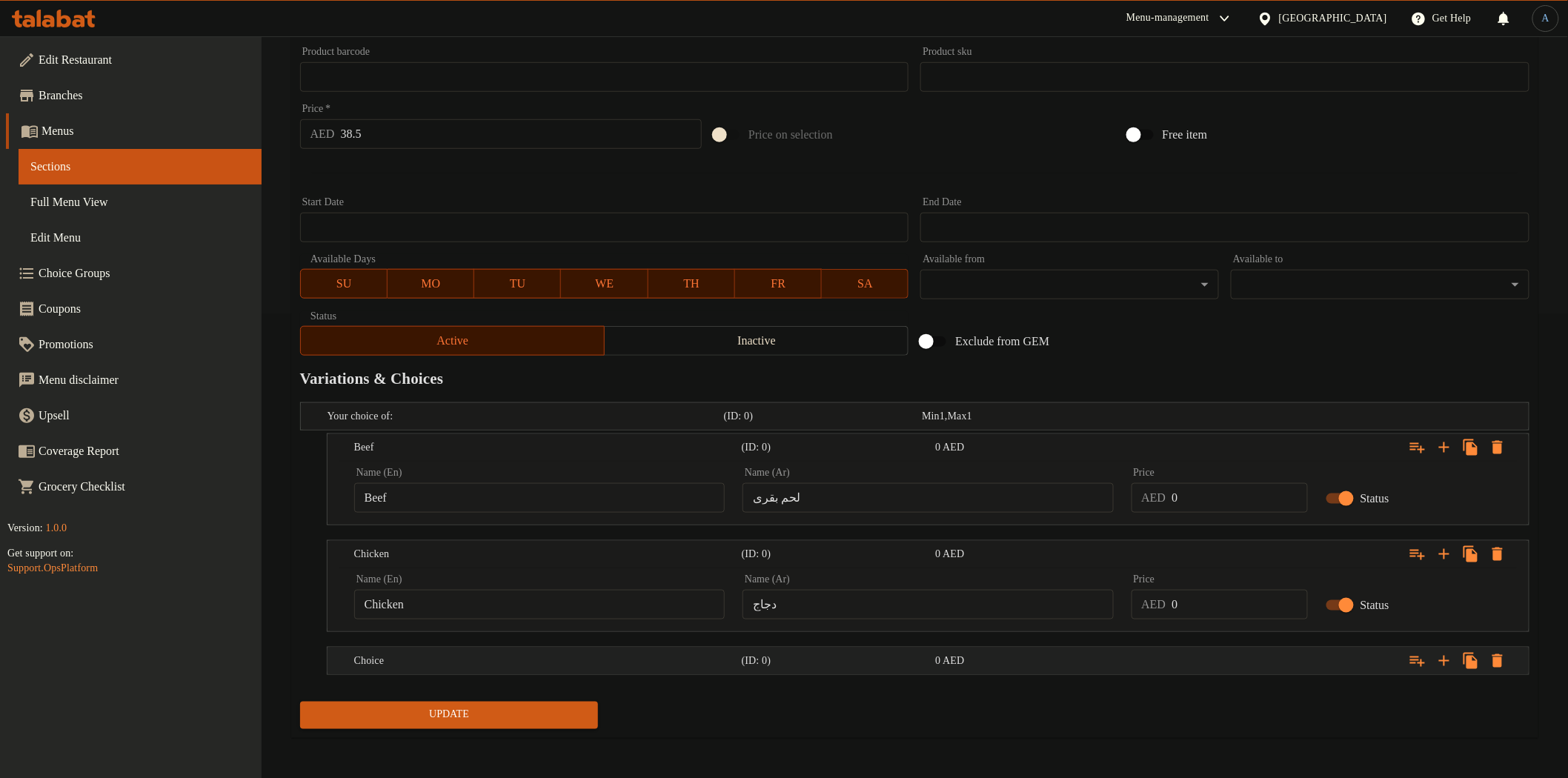
click at [462, 655] on h5 "Choice" at bounding box center [545, 661] width 381 height 15
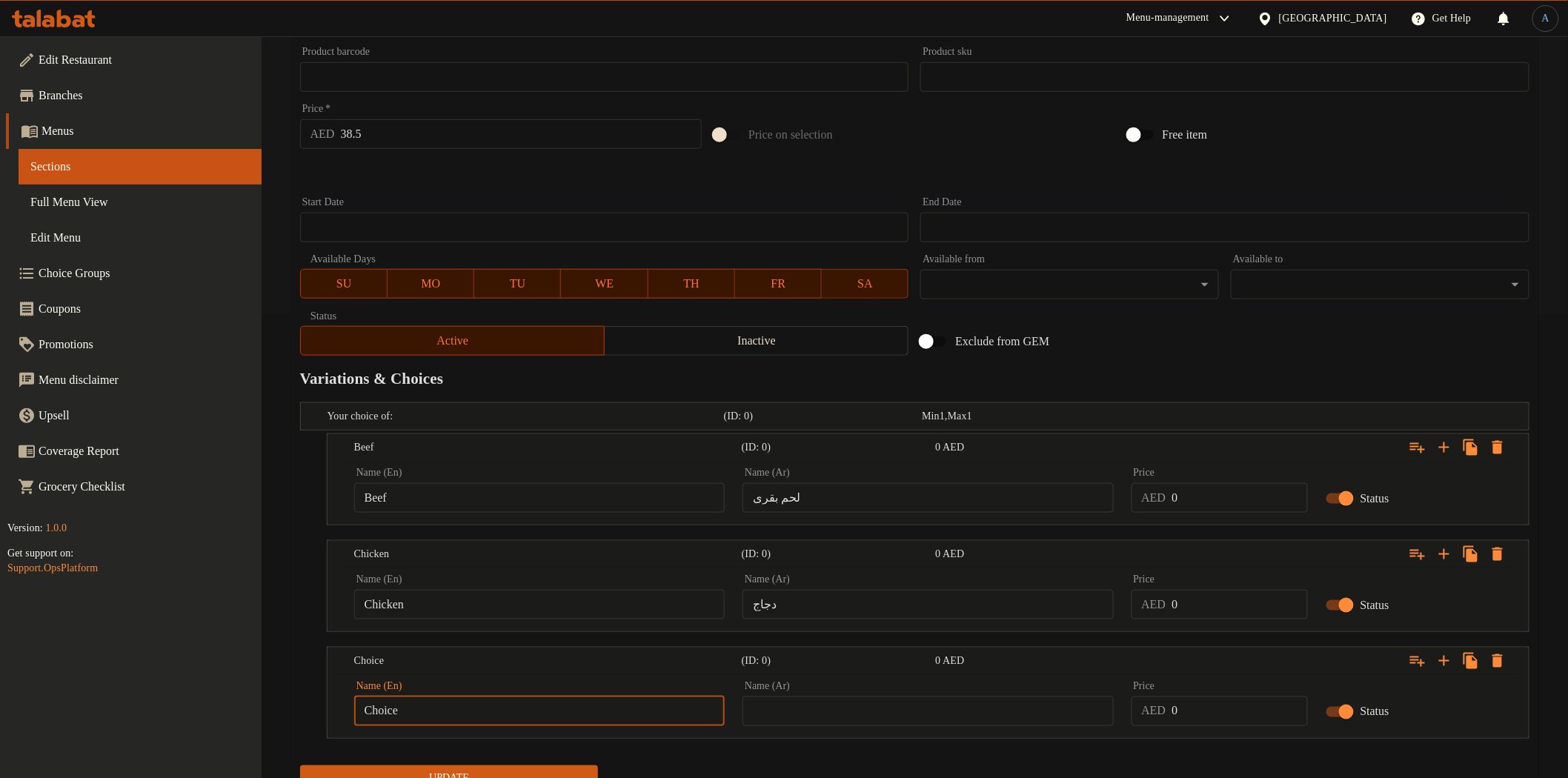
click at [431, 712] on input "Choice" at bounding box center [540, 711] width 371 height 29
type input "Squid"
click at [962, 697] on input "text" at bounding box center [928, 711] width 371 height 29
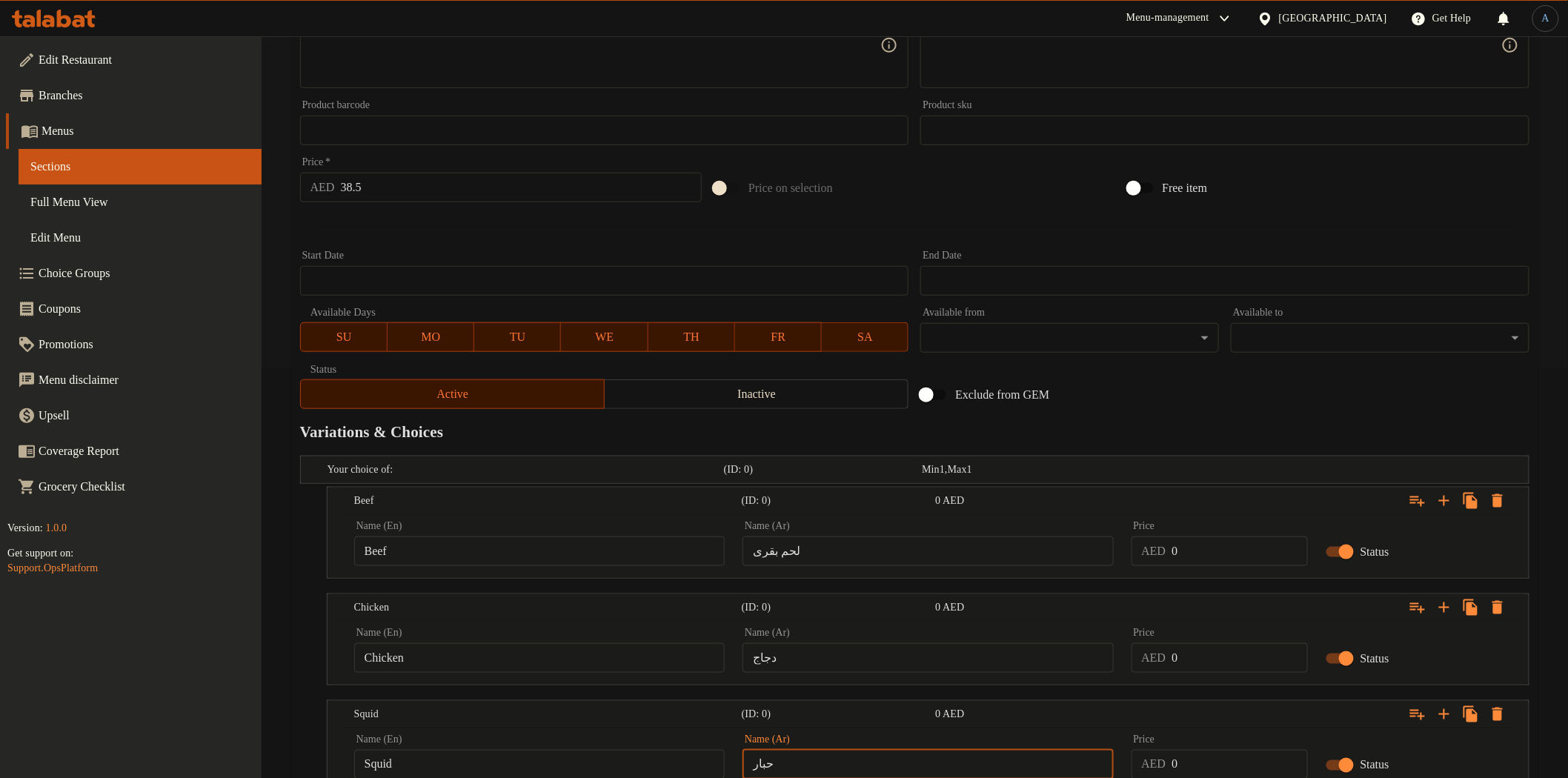
scroll to position [381, 0]
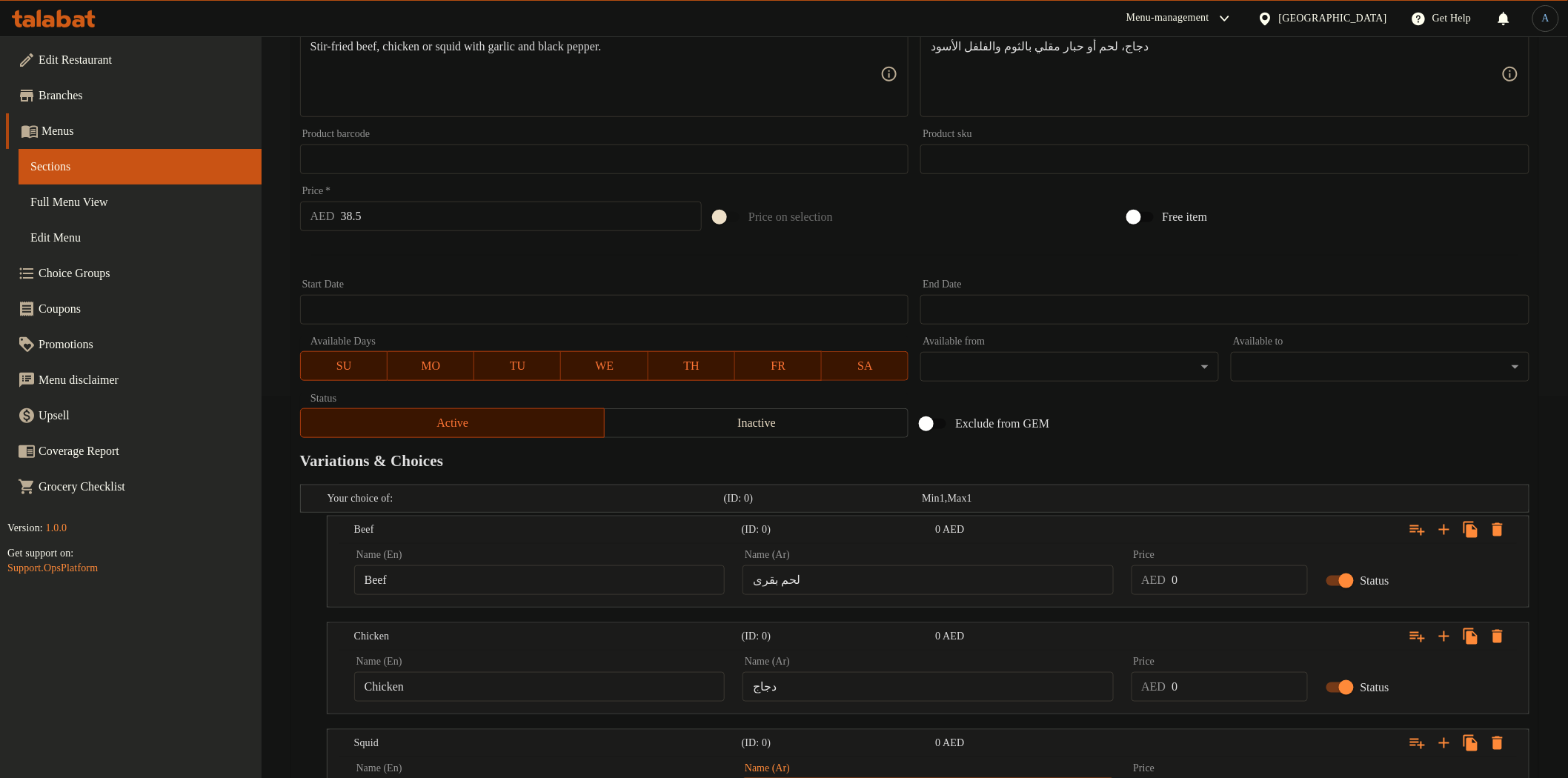
type input "حبار"
click at [425, 217] on input "38.5" at bounding box center [521, 216] width 361 height 29
type input "0"
click at [1199, 580] on input "0" at bounding box center [1239, 580] width 136 height 29
type input "38.5"
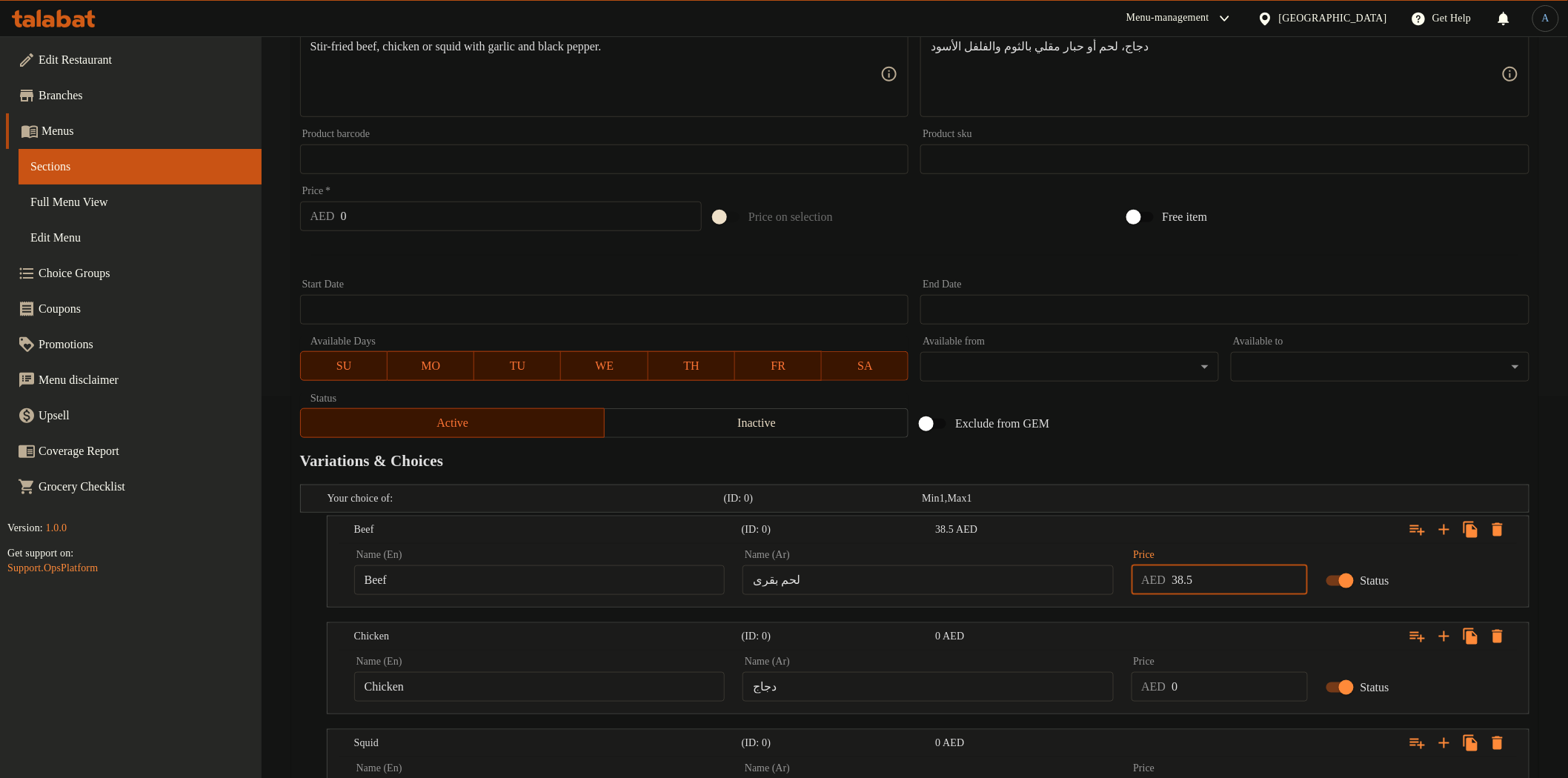
click at [1196, 690] on input "0" at bounding box center [1239, 687] width 136 height 29
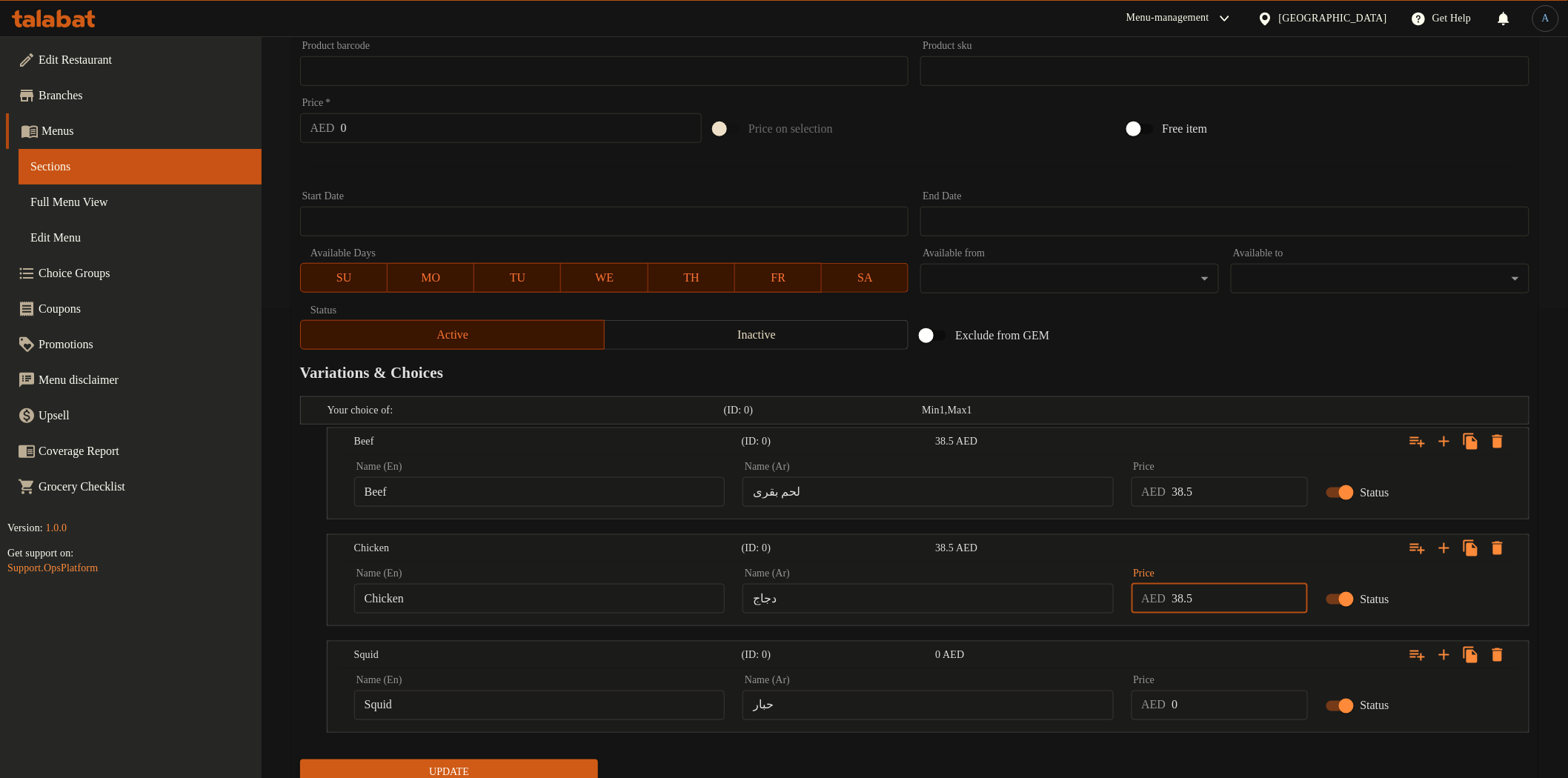
scroll to position [528, 0]
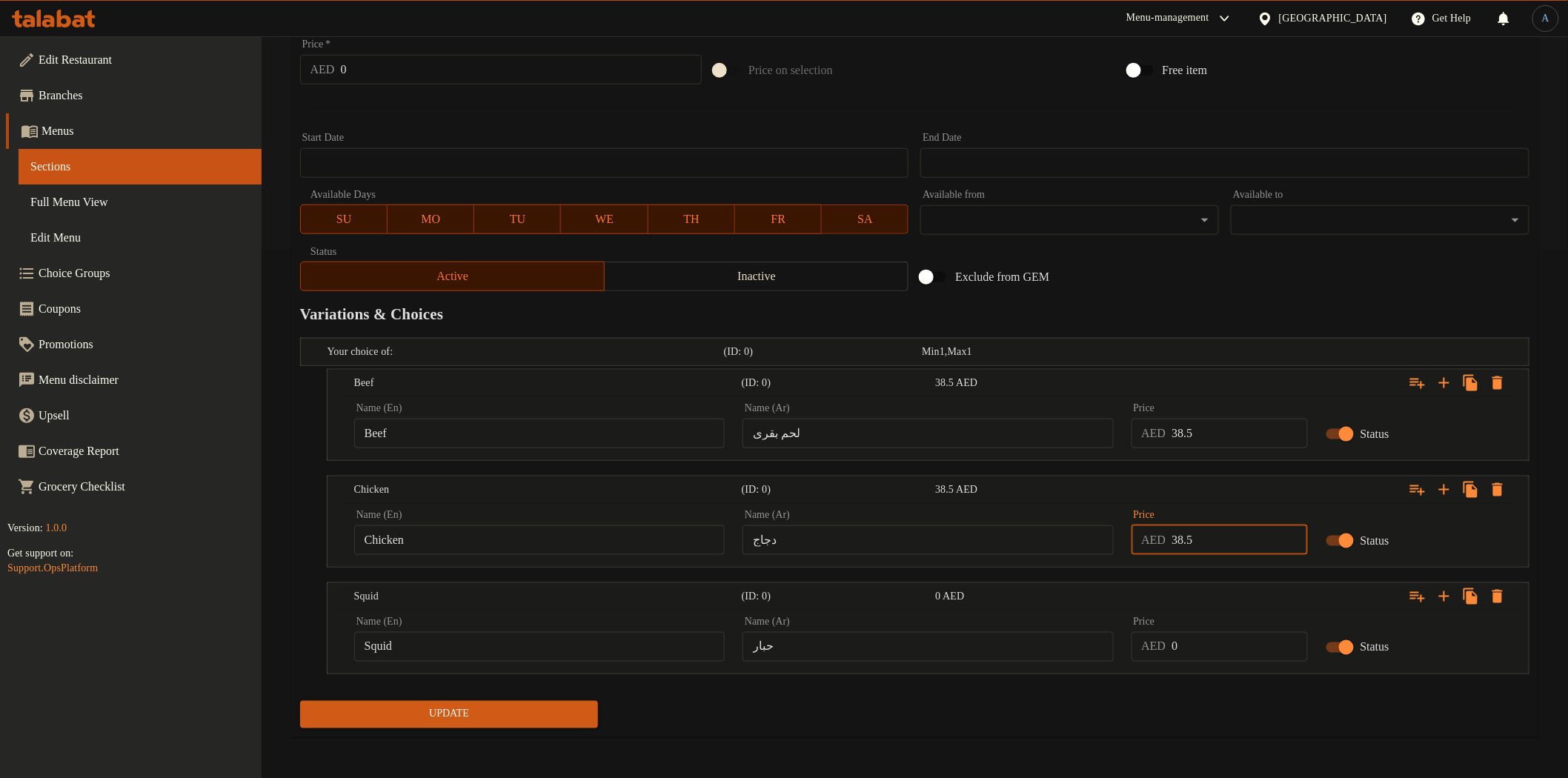
type input "38.5"
click at [1223, 658] on input "0" at bounding box center [1239, 647] width 136 height 29
type input "38.5"
click at [1206, 716] on div "Update" at bounding box center [915, 714] width 1241 height 39
click at [493, 717] on span "Update" at bounding box center [449, 715] width 275 height 19
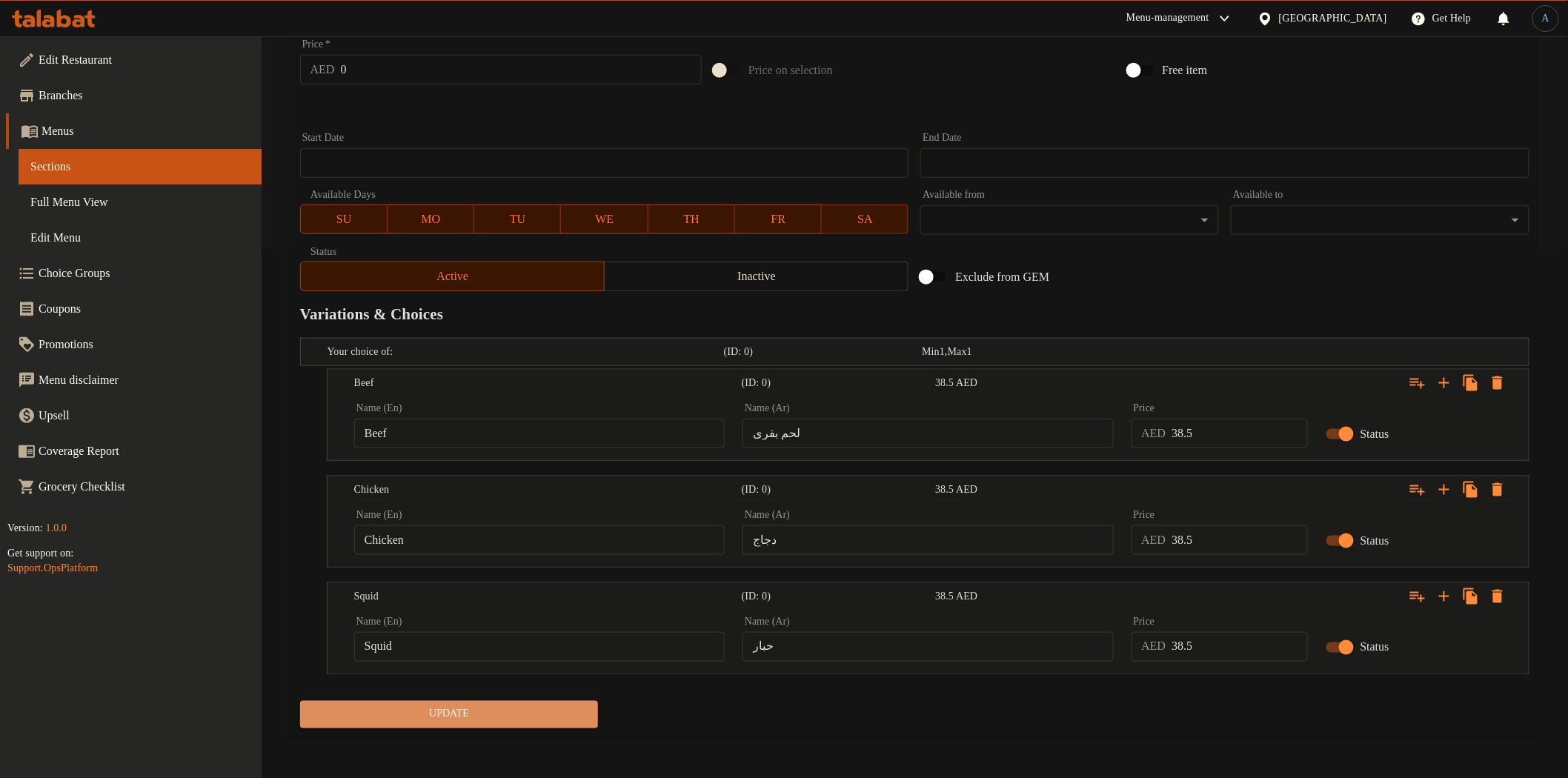
click at [513, 716] on span "Update" at bounding box center [449, 715] width 275 height 19
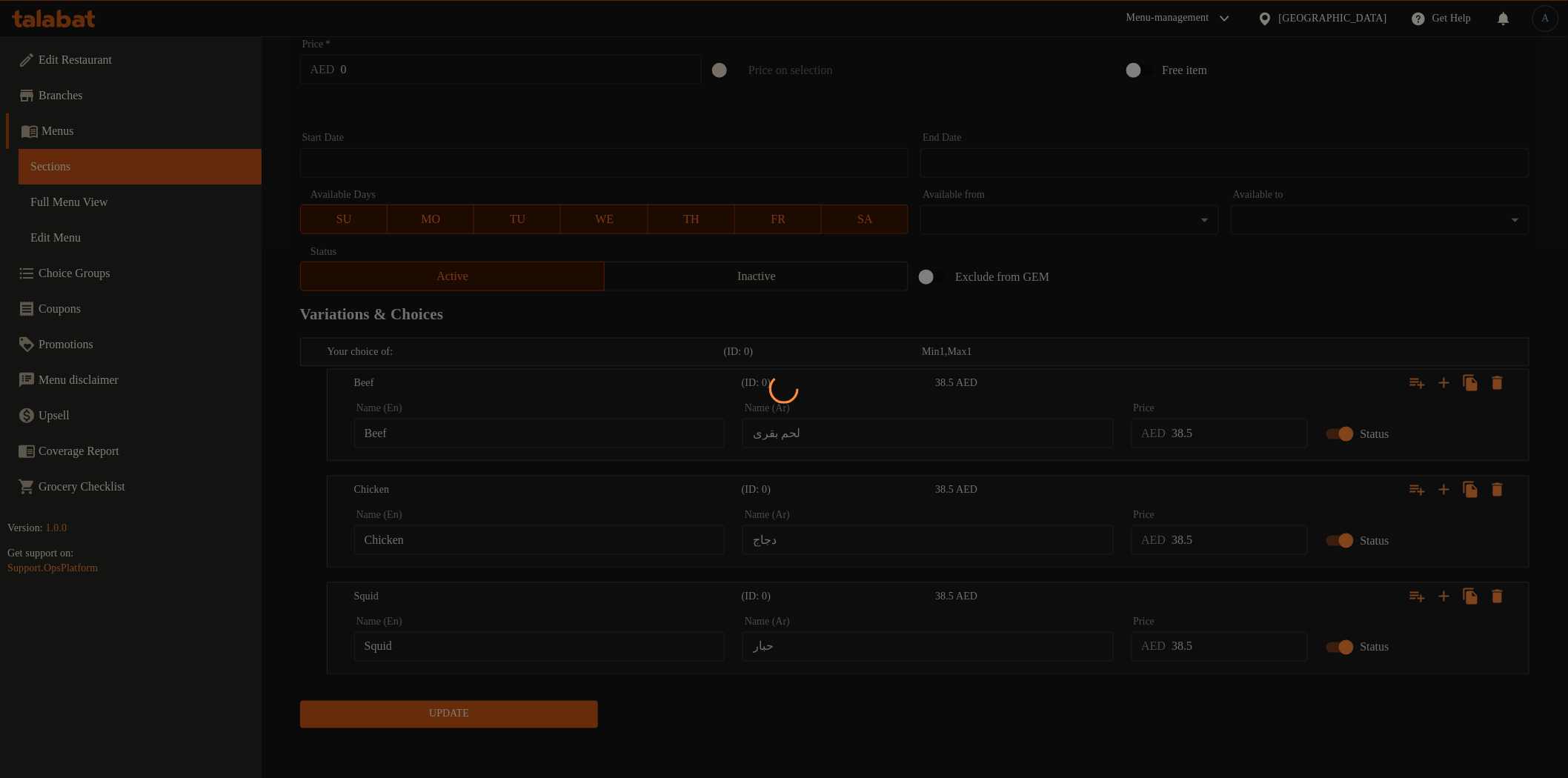
click at [705, 722] on div at bounding box center [784, 389] width 1568 height 778
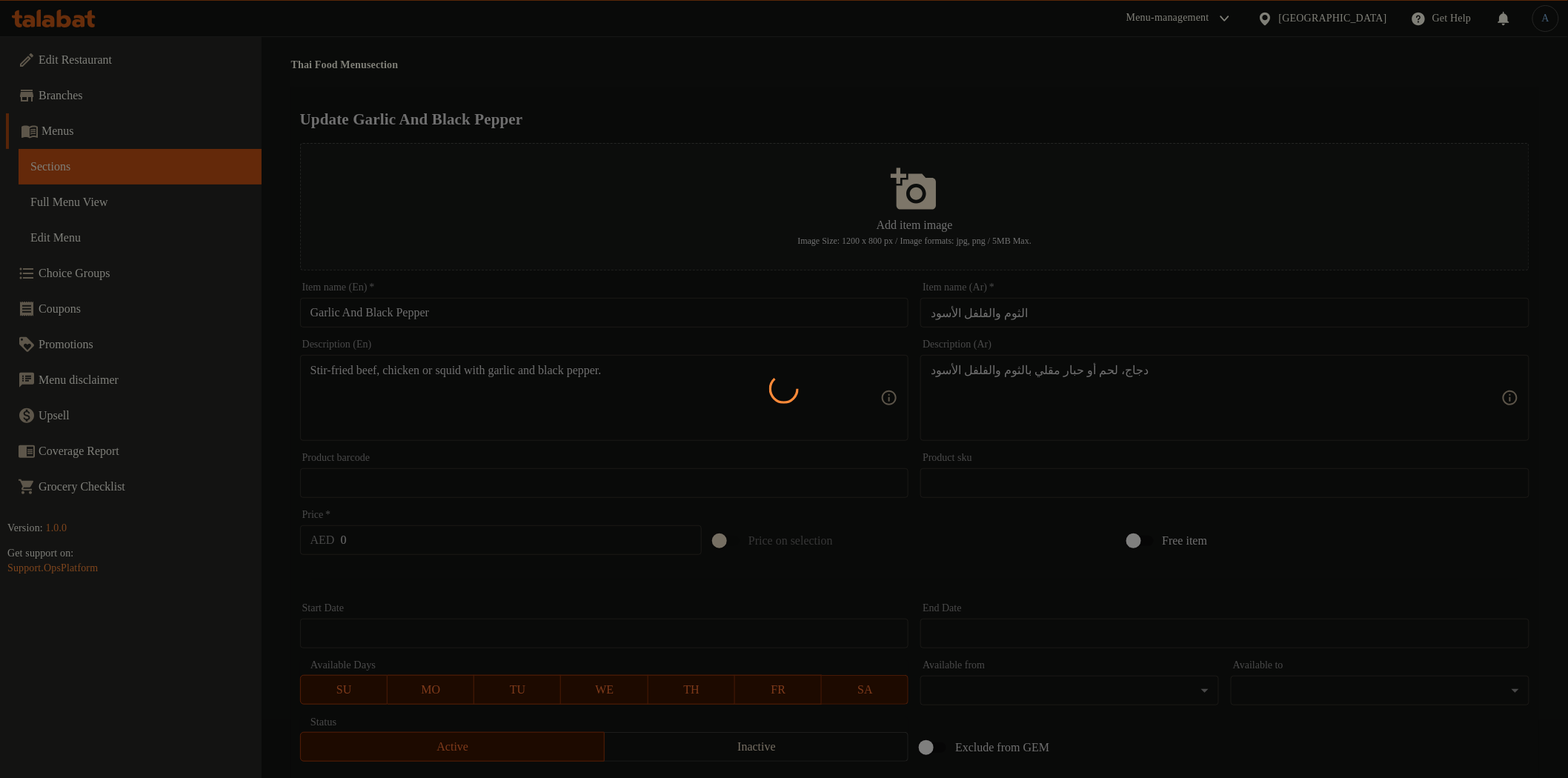
scroll to position [0, 0]
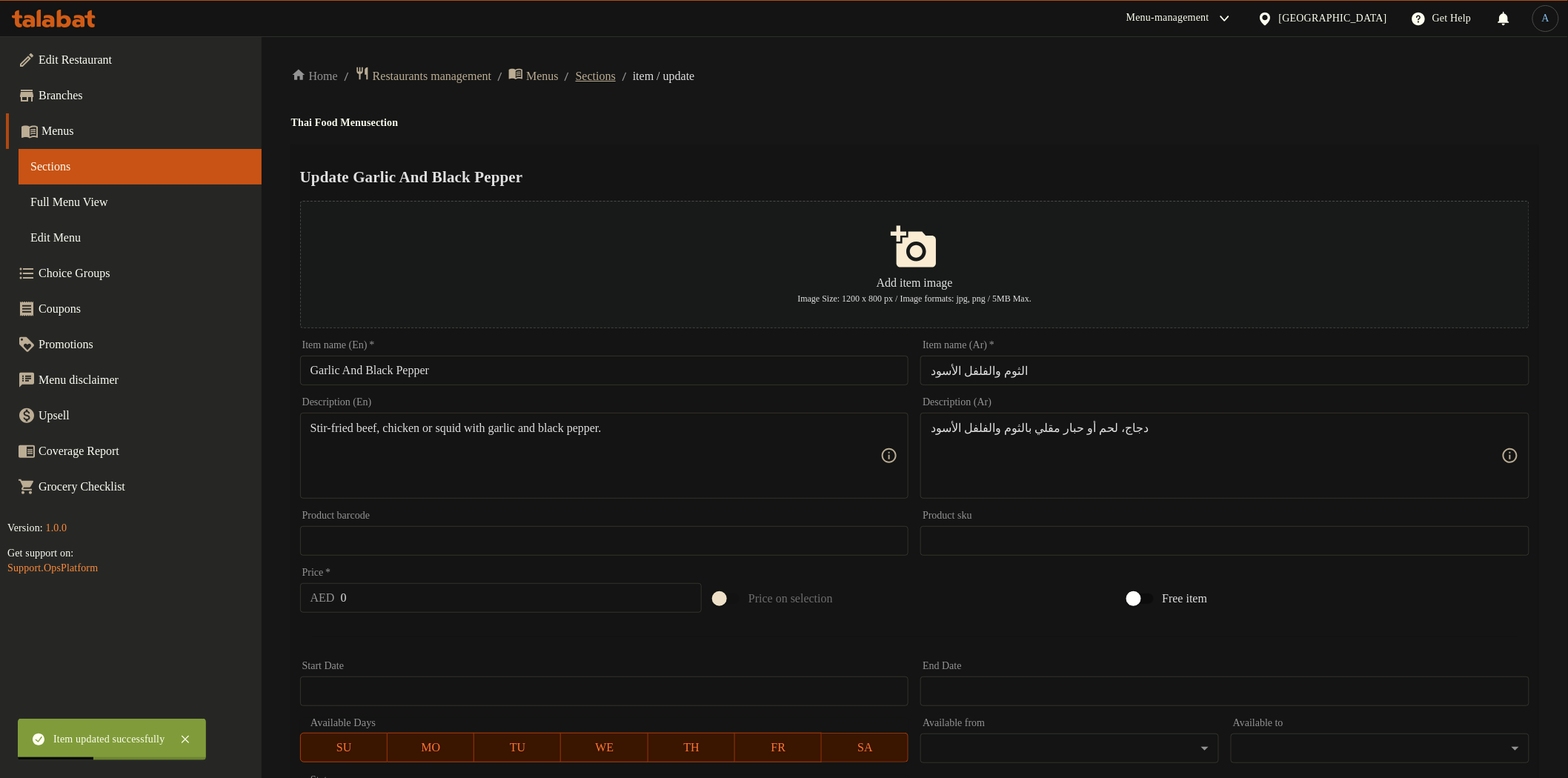
click at [616, 82] on span "Sections" at bounding box center [596, 76] width 40 height 18
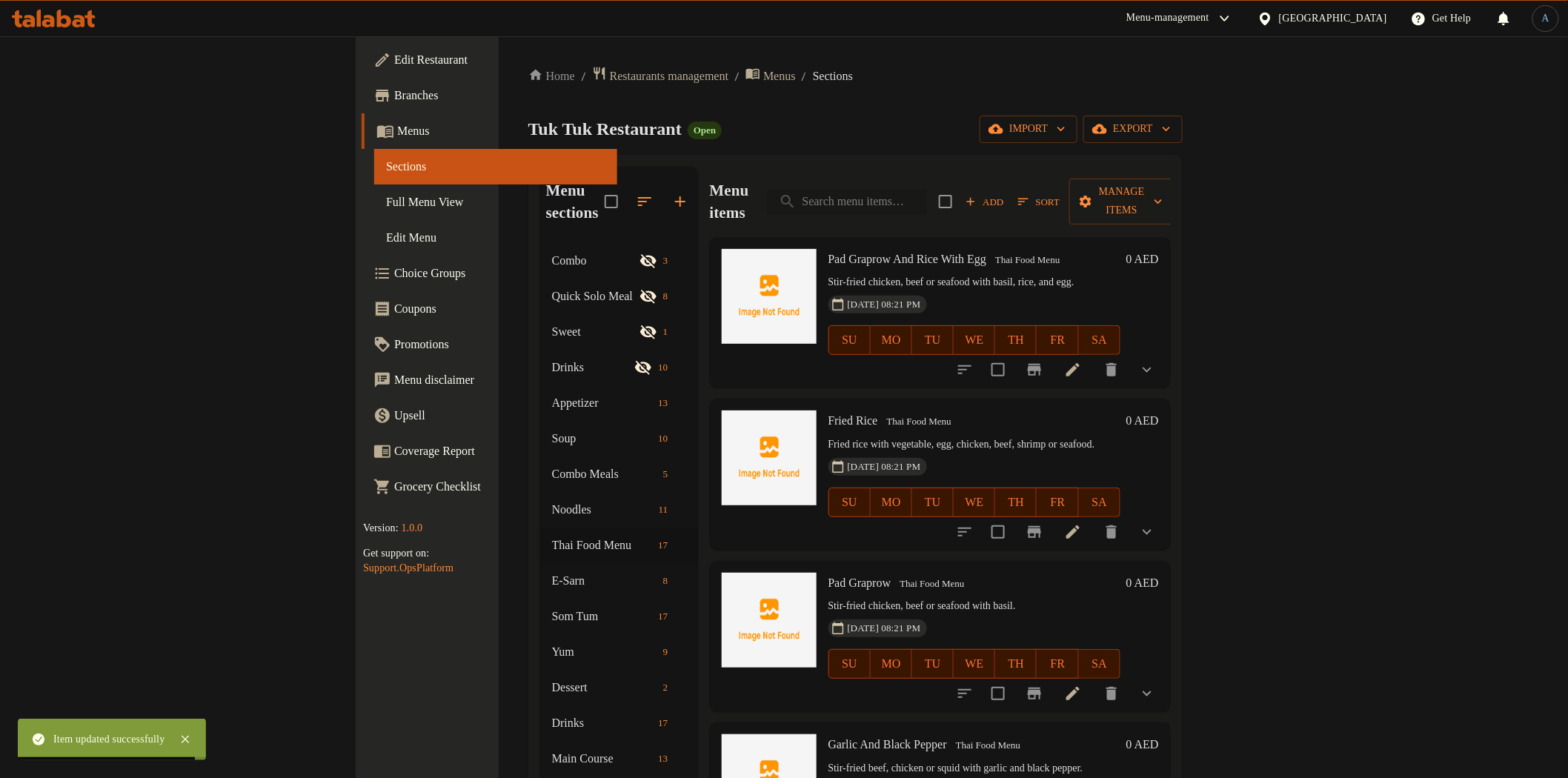
click at [927, 191] on input "search" at bounding box center [846, 202] width 160 height 26
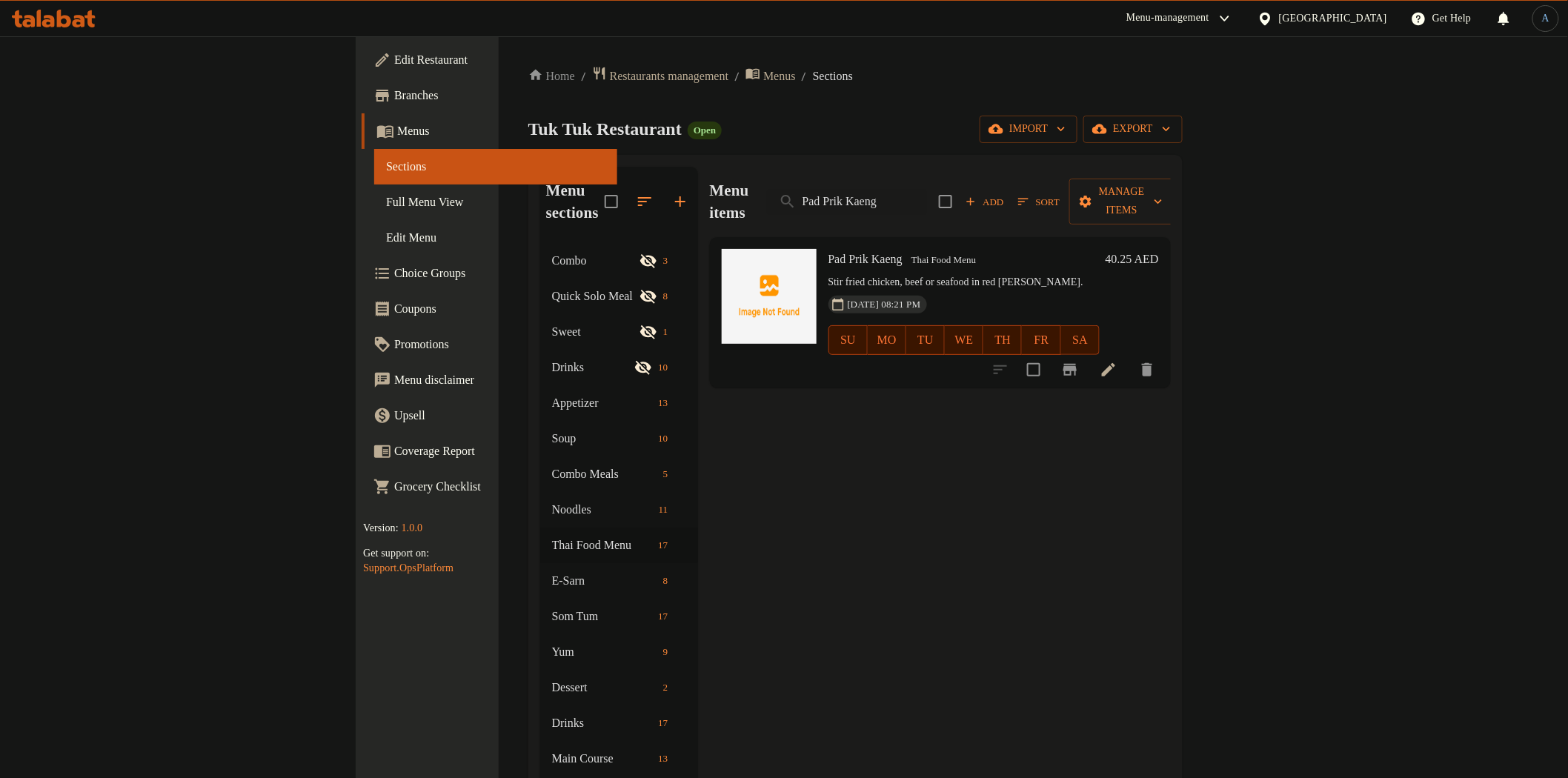
type input "Pad Prik Kaeng"
click at [1117, 360] on icon at bounding box center [1108, 369] width 18 height 18
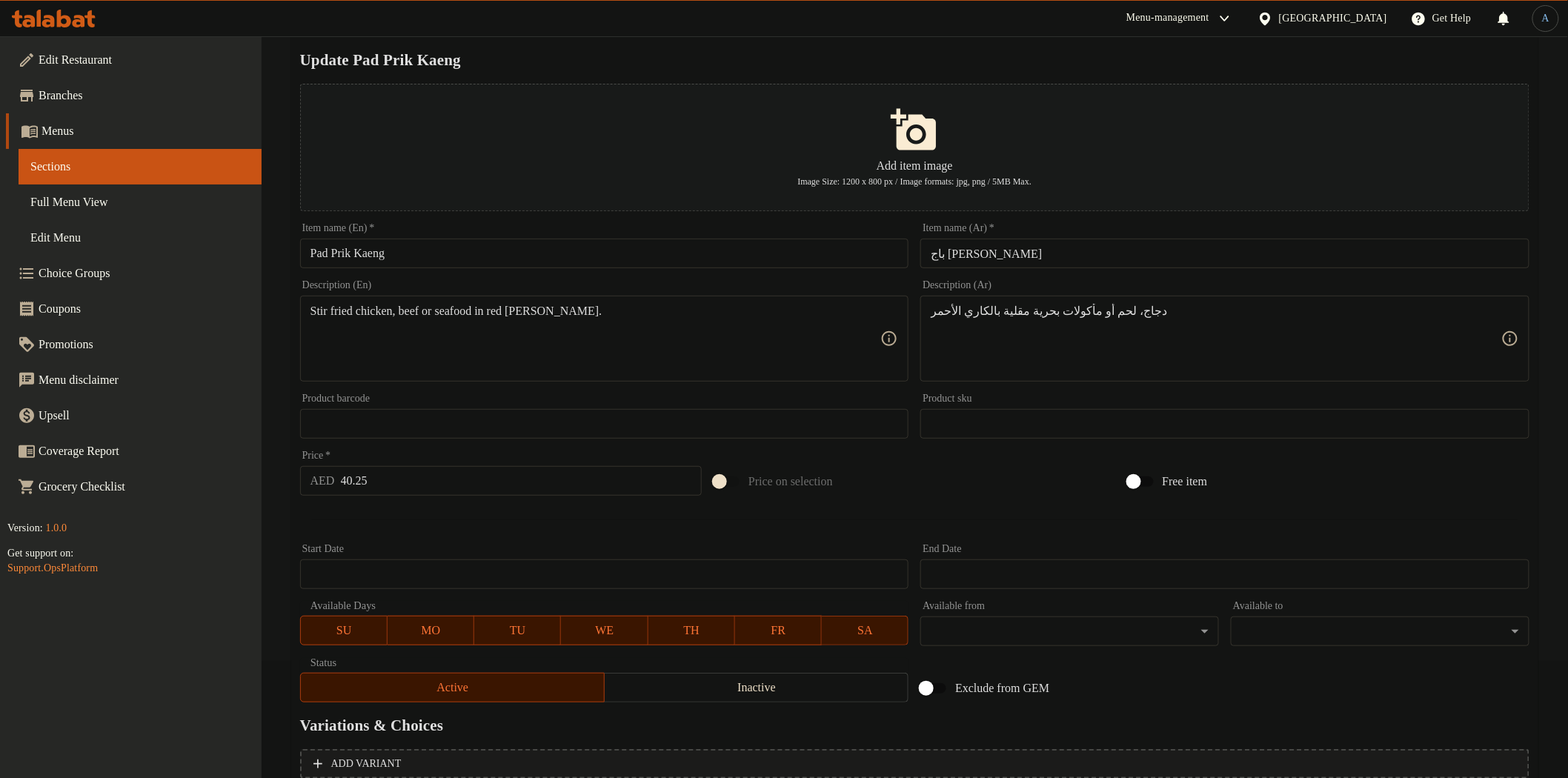
scroll to position [258, 0]
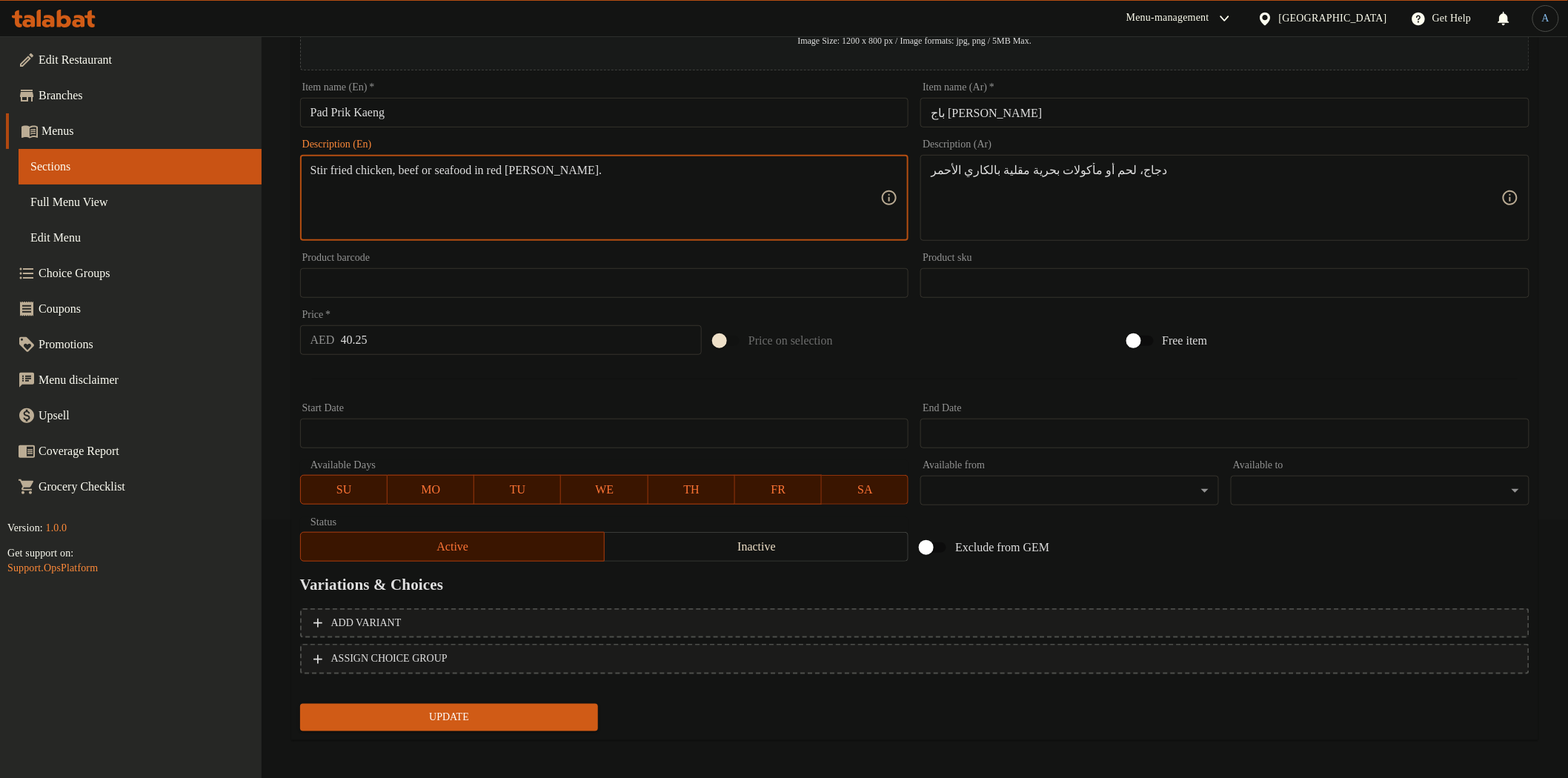
click at [393, 169] on textarea "Stir fried chicken, beef or seafood in red [PERSON_NAME]." at bounding box center [595, 198] width 571 height 70
click at [1151, 605] on div "Add variant ASSIGN CHOICE GROUP" at bounding box center [915, 650] width 1241 height 96
click at [1213, 617] on span "Add variant" at bounding box center [915, 624] width 1203 height 19
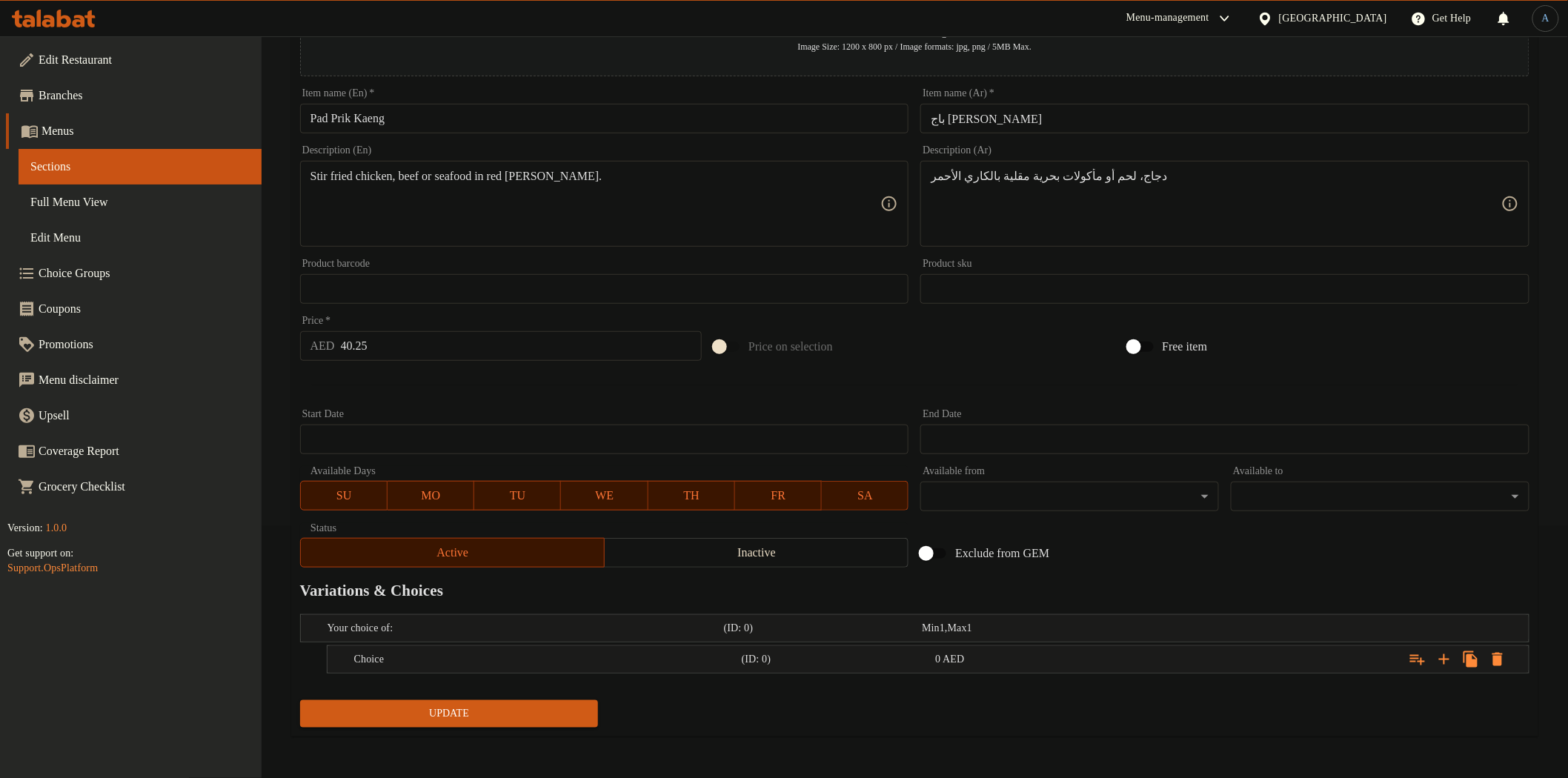
scroll to position [250, 0]
click at [1445, 658] on icon "Expand" at bounding box center [1444, 660] width 10 height 10
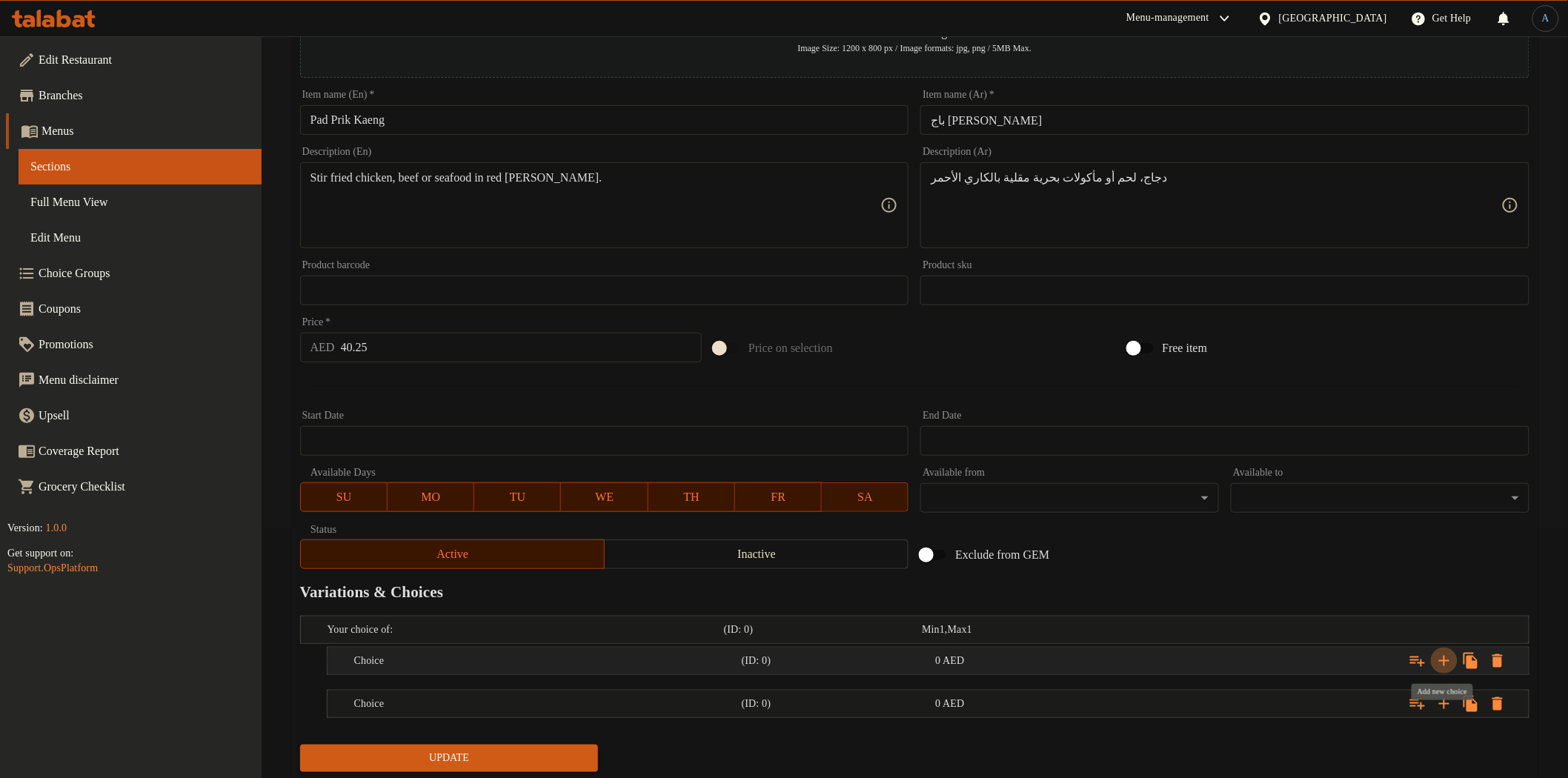
click at [1445, 658] on icon "Expand" at bounding box center [1444, 660] width 10 height 10
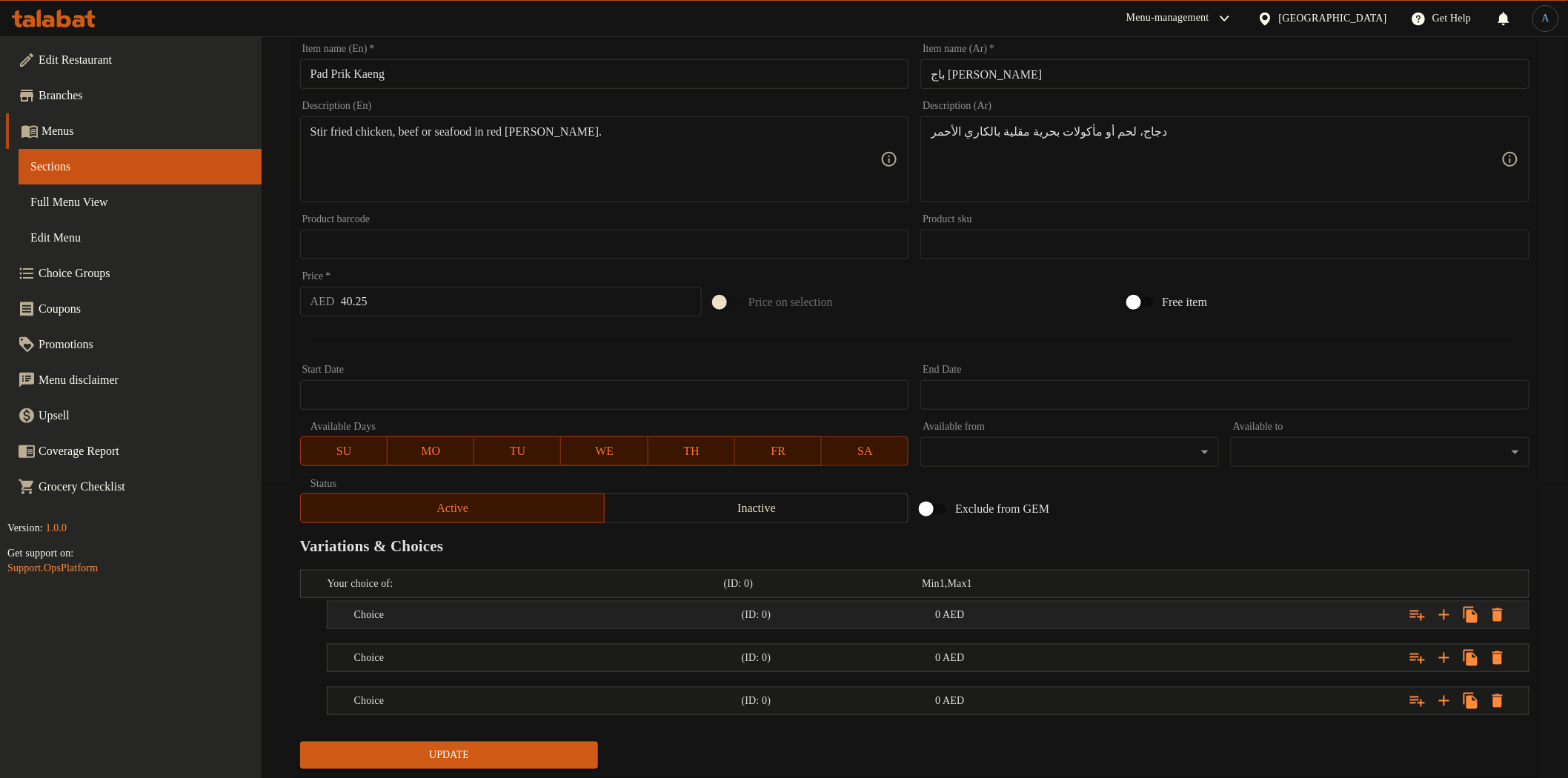
scroll to position [337, 0]
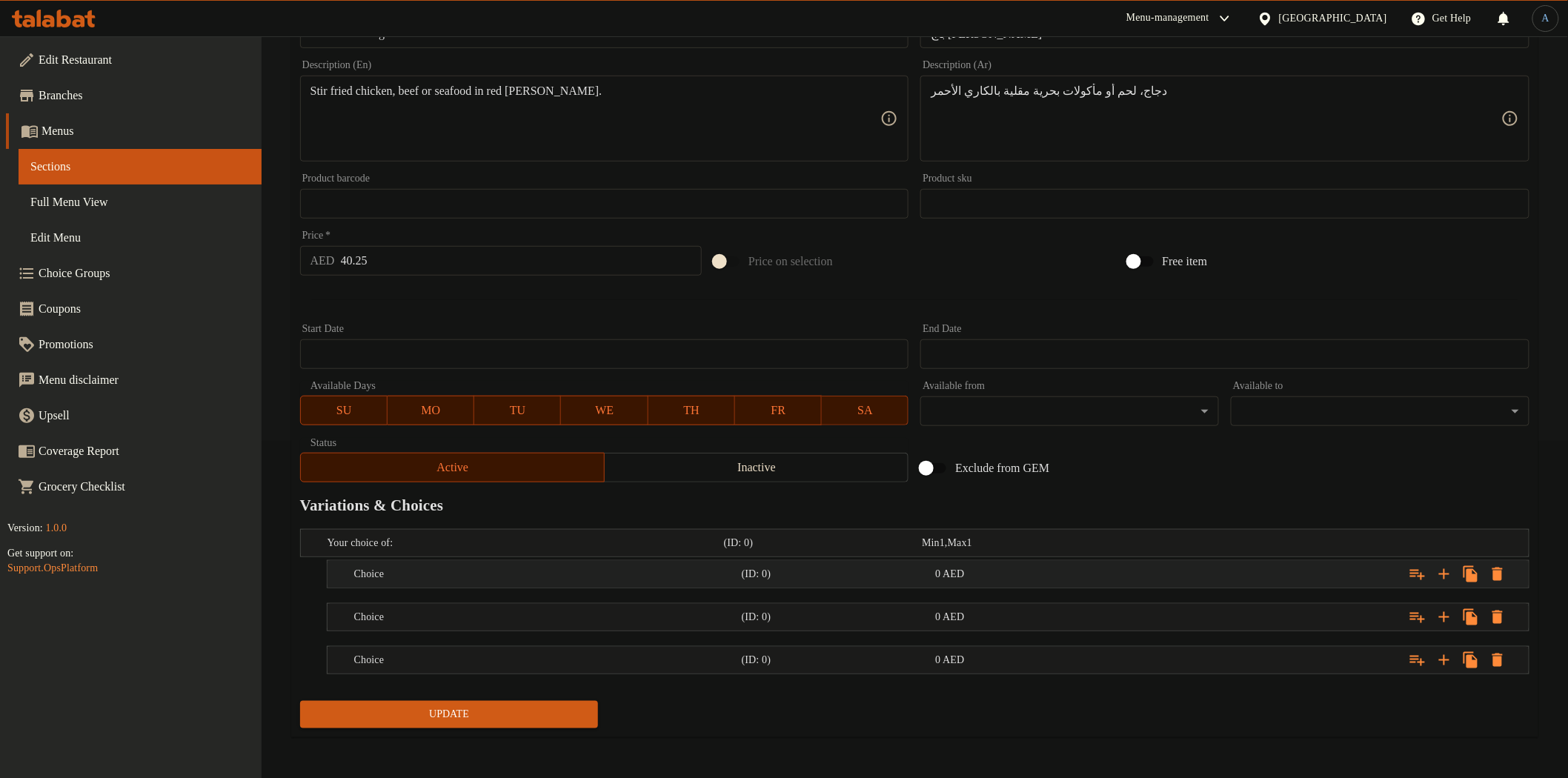
click at [712, 576] on h5 "Choice" at bounding box center [545, 573] width 381 height 15
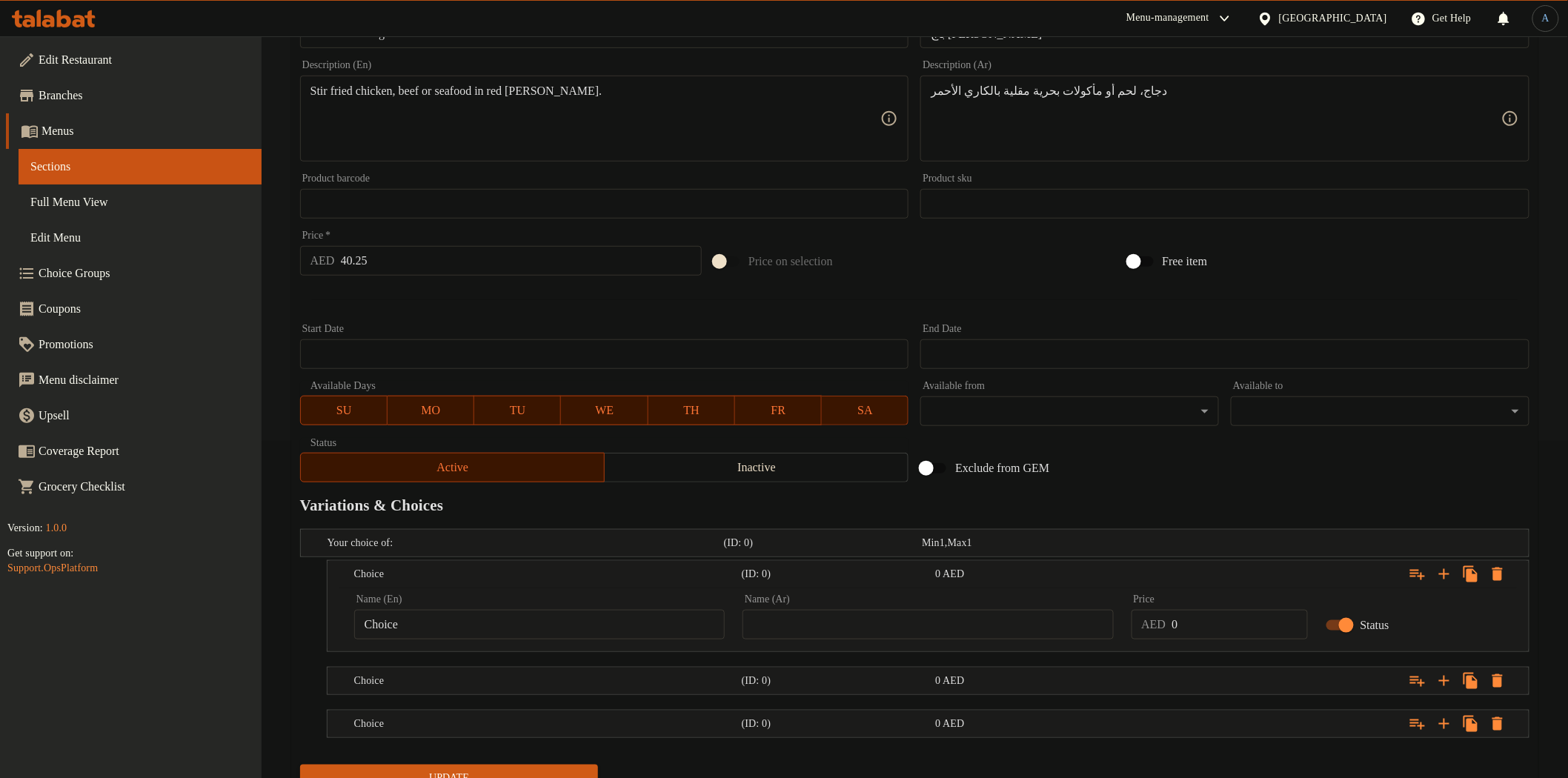
click at [448, 627] on input "Choice" at bounding box center [540, 624] width 371 height 29
type input "Chicken"
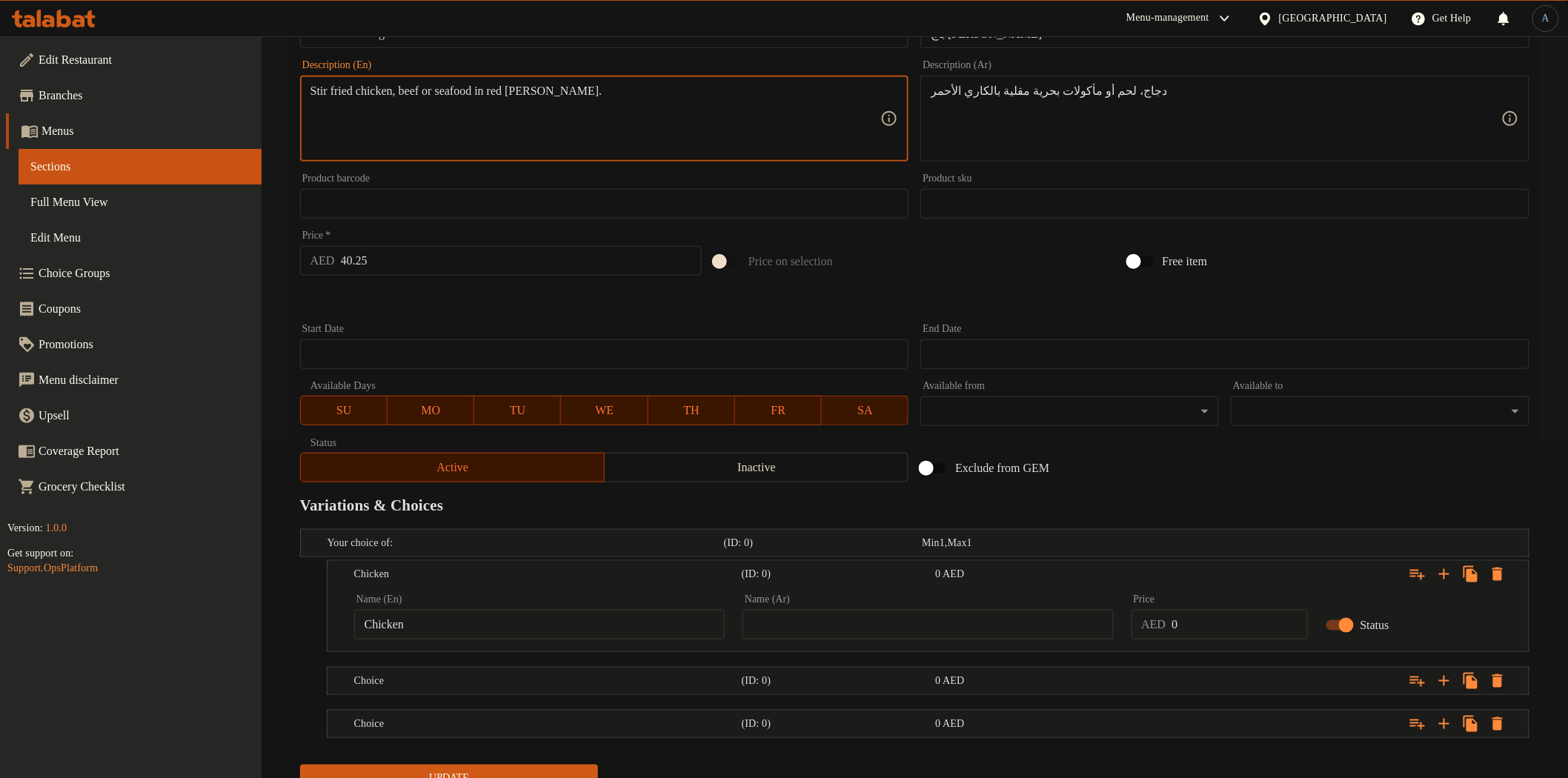
click at [422, 91] on textarea "Stir fried chicken, beef or seafood in red [PERSON_NAME]." at bounding box center [595, 118] width 571 height 70
click at [554, 682] on h5 "Choice" at bounding box center [545, 680] width 381 height 15
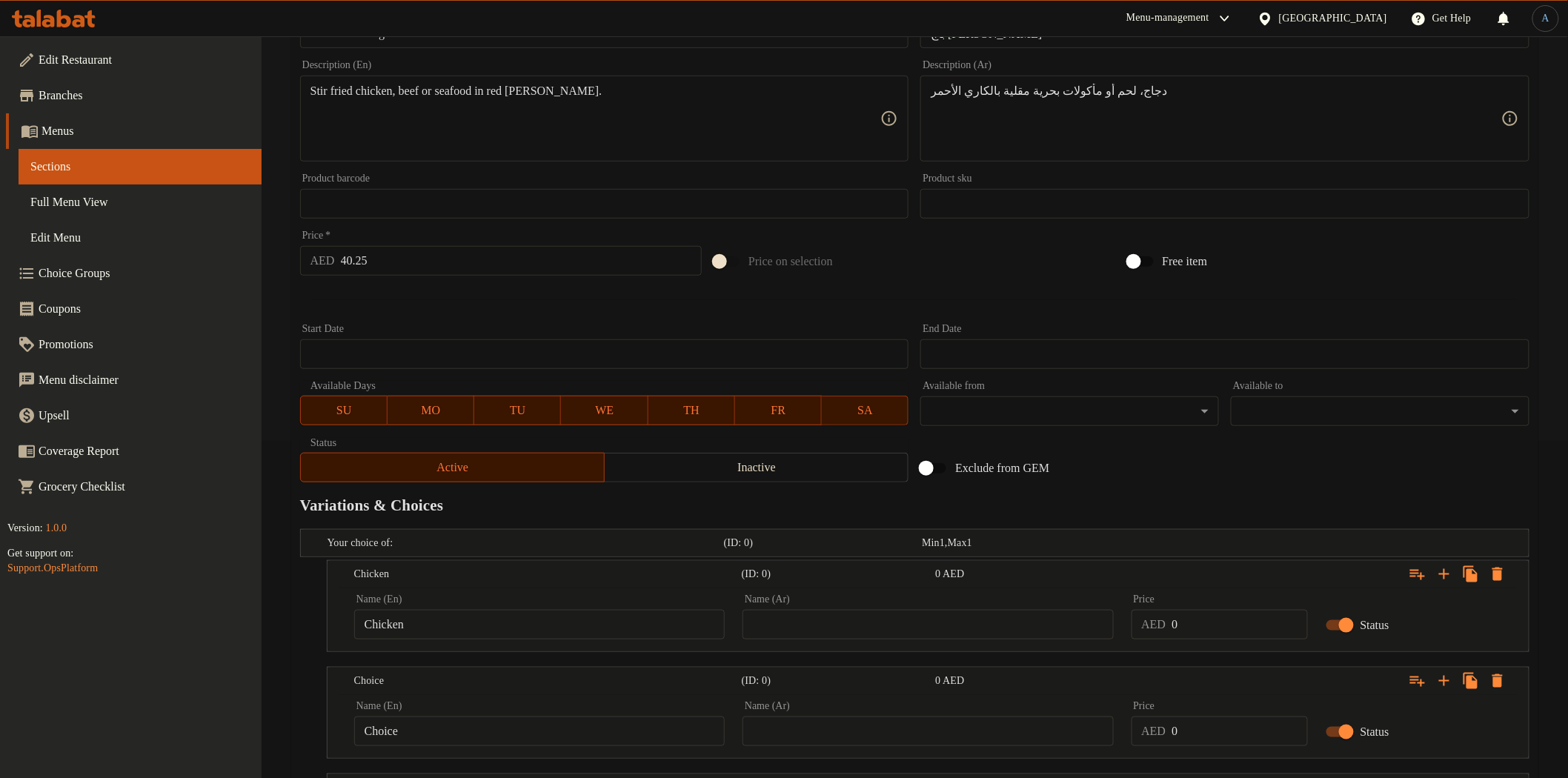
click at [495, 720] on input "Choice" at bounding box center [540, 731] width 371 height 29
type input "Beef"
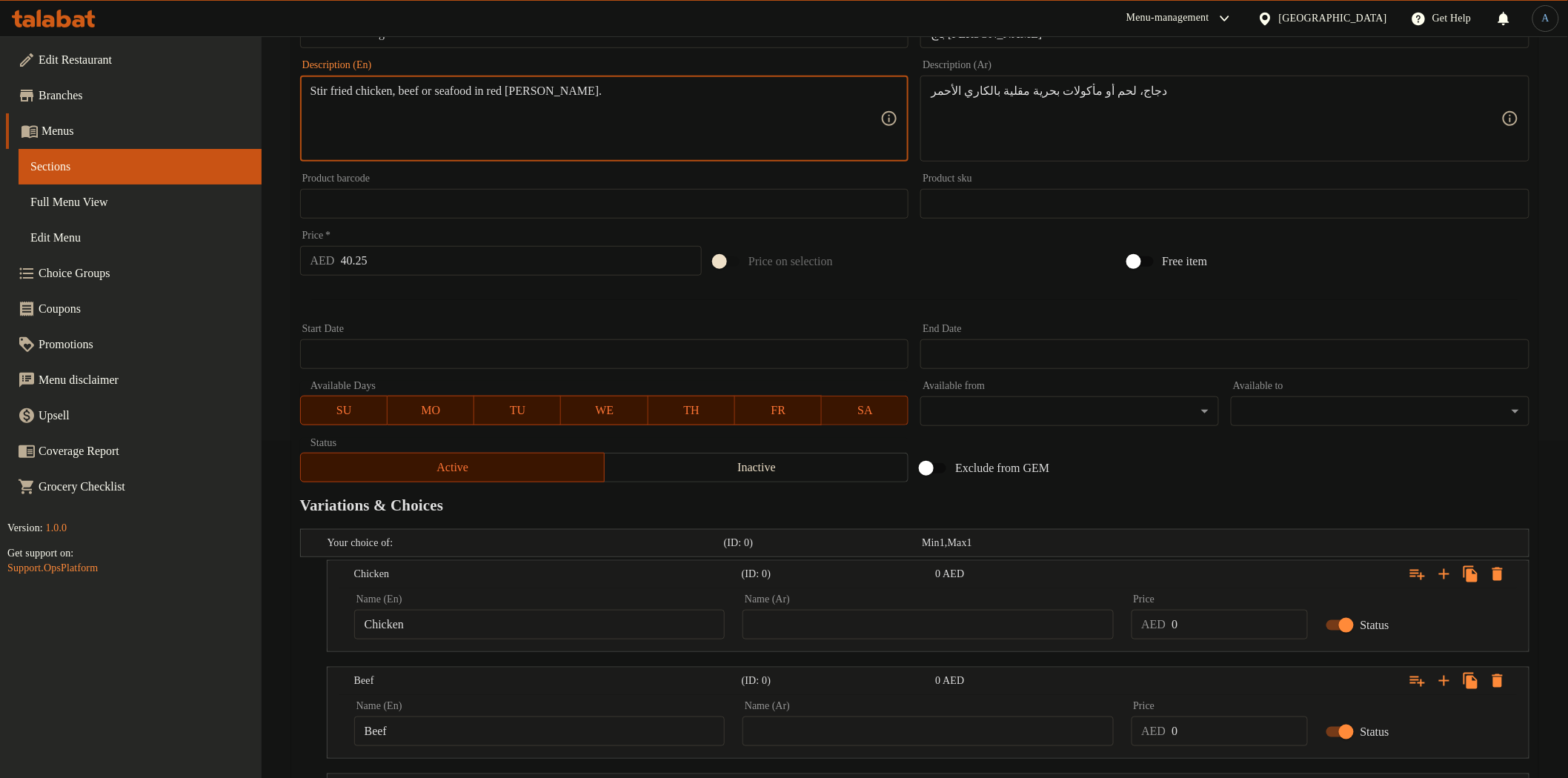
click at [476, 95] on textarea "Stir fried chicken, beef or seafood in red [PERSON_NAME]." at bounding box center [595, 118] width 571 height 70
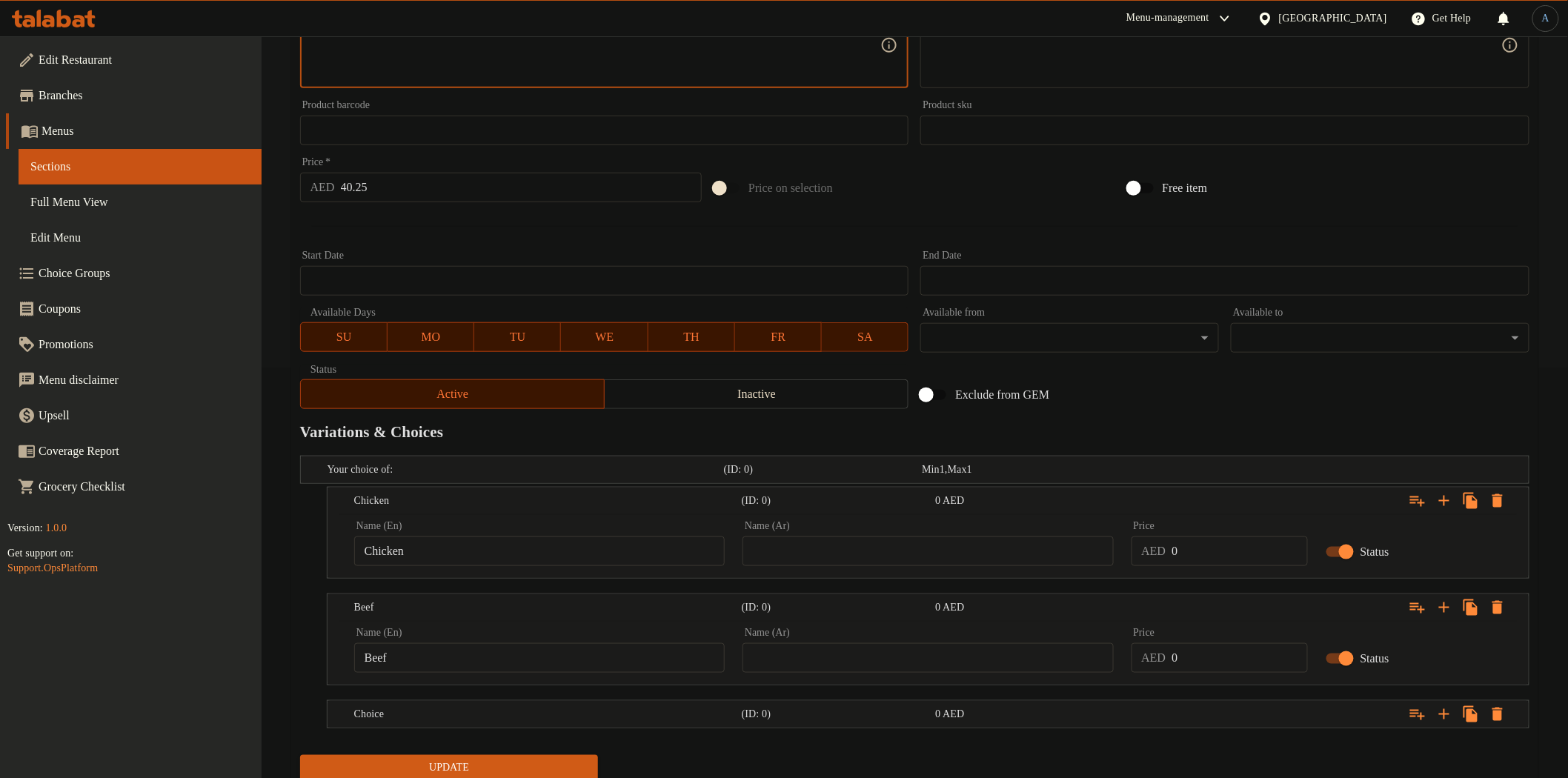
scroll to position [464, 0]
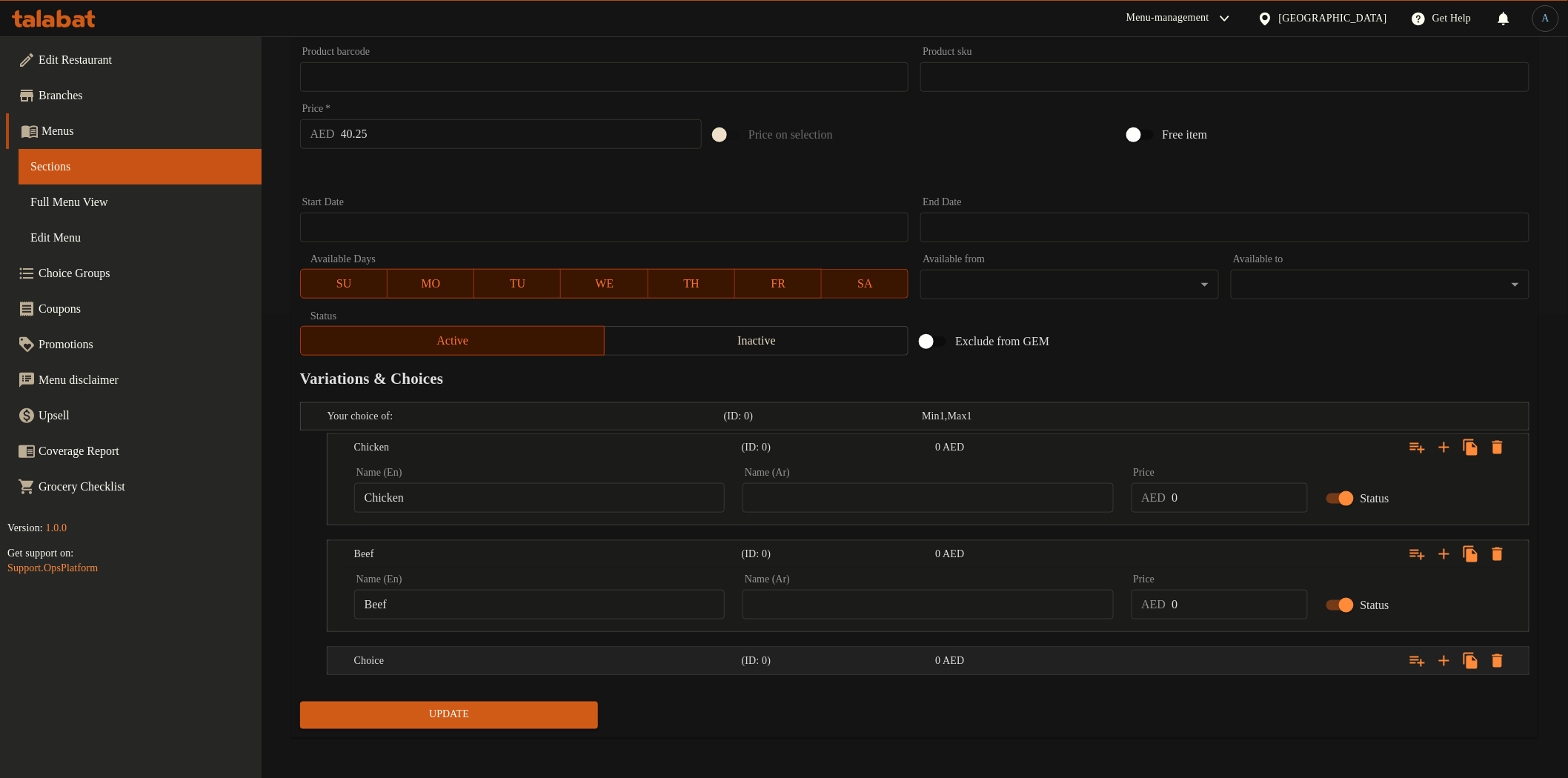
drag, startPoint x: 414, startPoint y: 655, endPoint x: 418, endPoint y: 674, distance: 19.4
click at [414, 655] on h5 "Choice" at bounding box center [545, 661] width 381 height 15
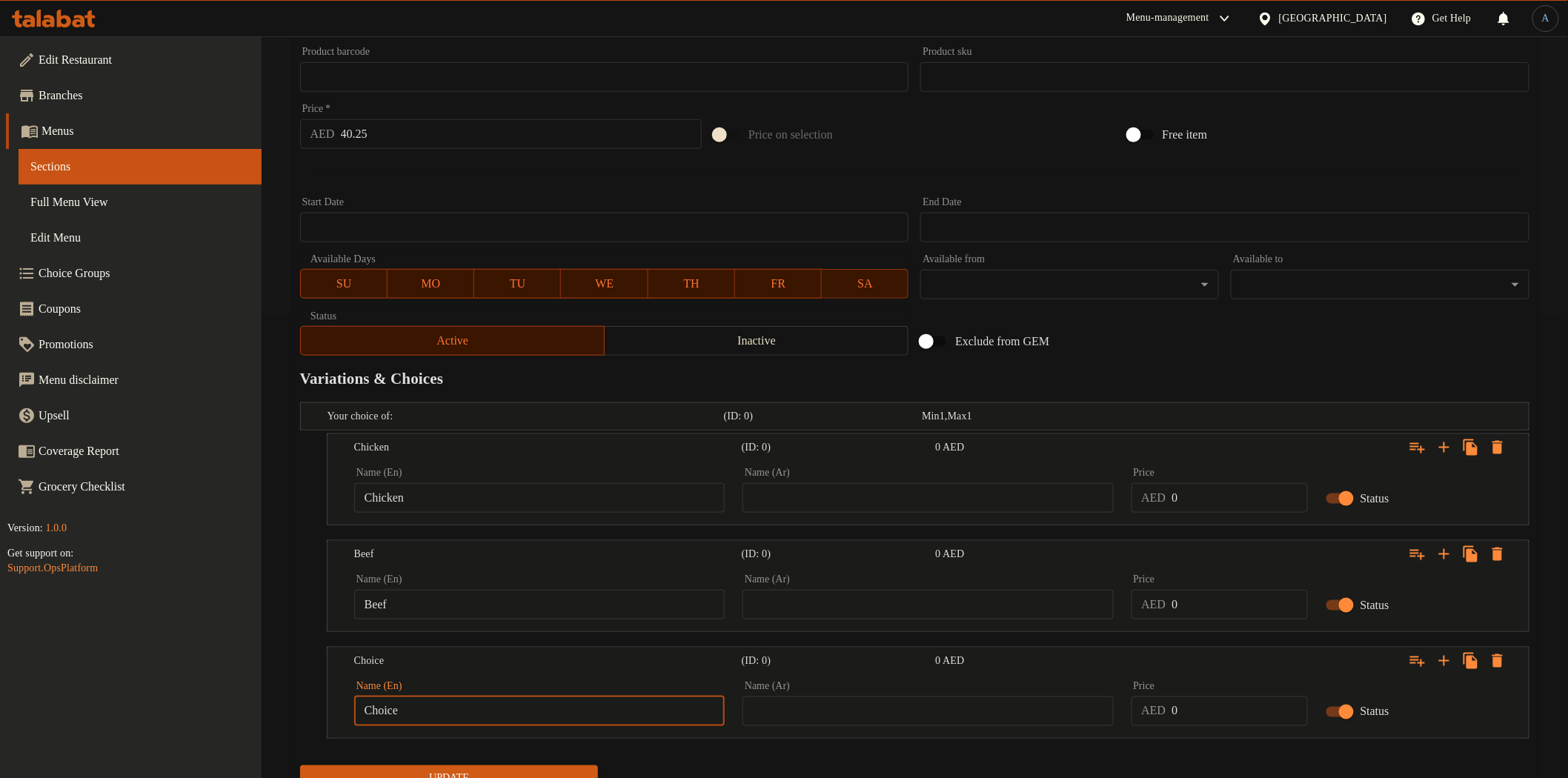
click at [413, 700] on input "Choice" at bounding box center [540, 711] width 371 height 29
type input "Seafood"
click at [912, 487] on input "text" at bounding box center [928, 498] width 371 height 29
type input "دجاج"
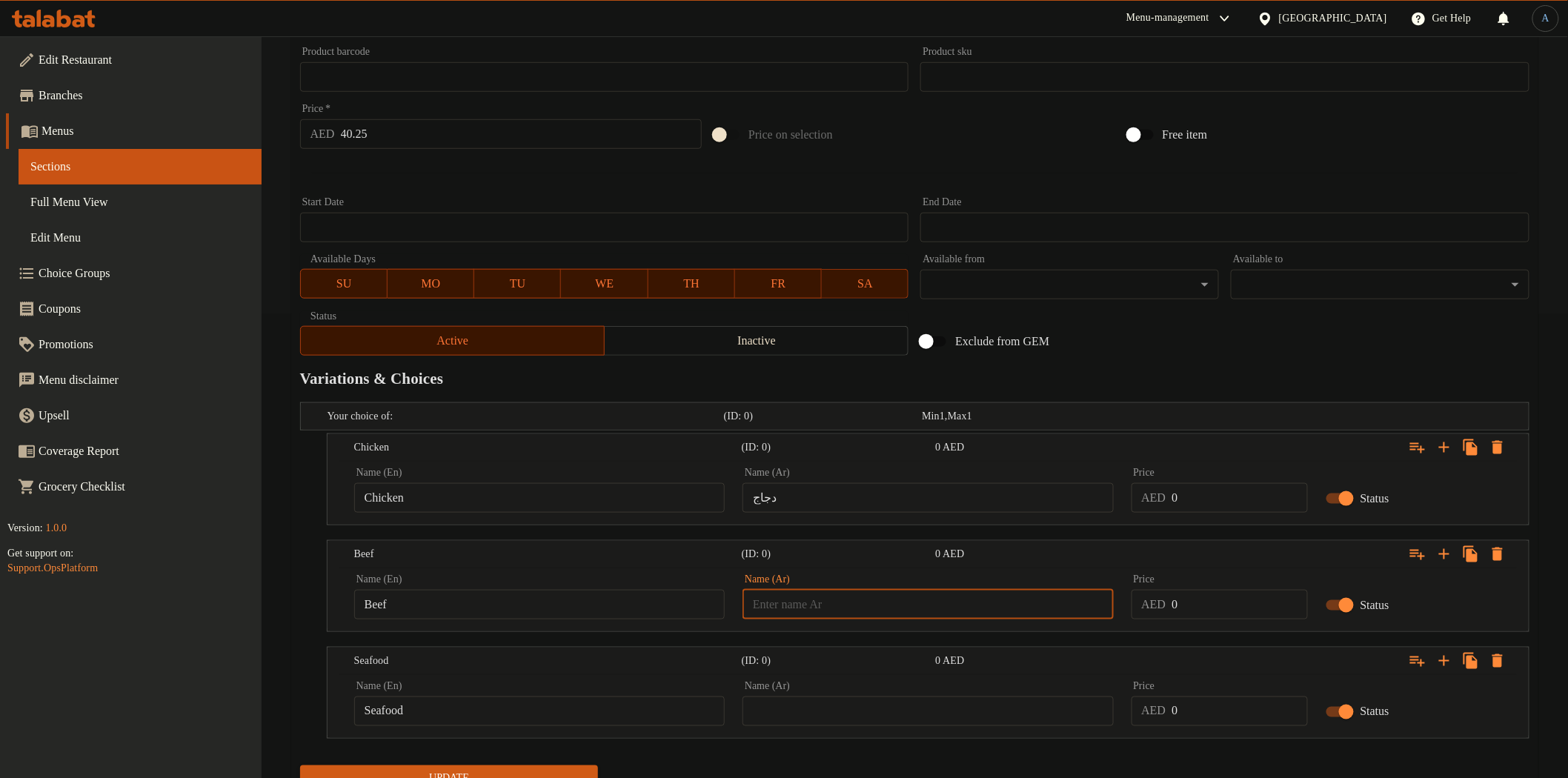
click at [863, 604] on input "text" at bounding box center [928, 604] width 371 height 29
type input "لحم بقرى"
click at [805, 719] on input "text" at bounding box center [928, 711] width 371 height 29
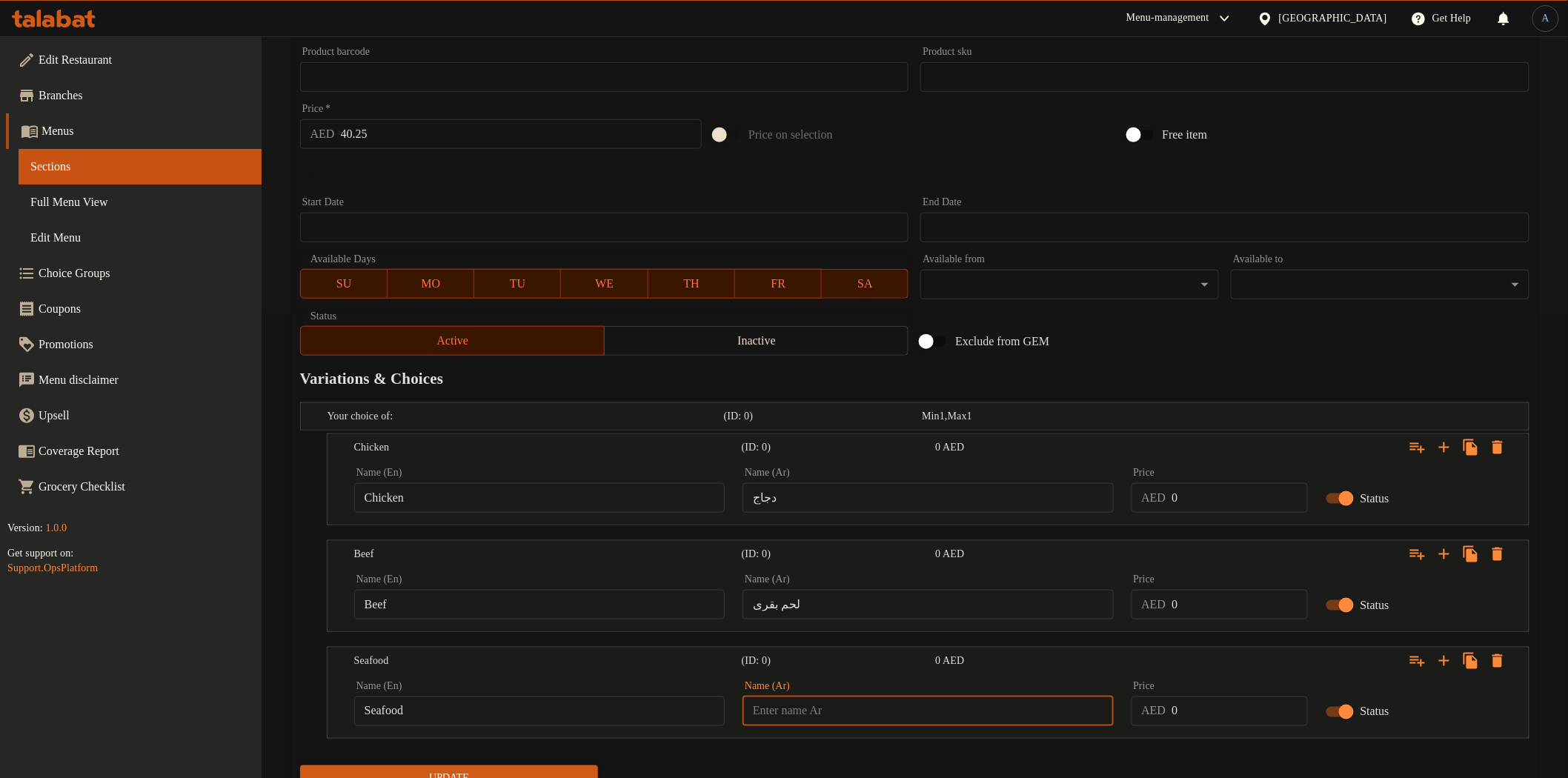
click at [560, 719] on input "Seafood" at bounding box center [540, 711] width 371 height 29
click at [942, 713] on input "text" at bounding box center [928, 711] width 371 height 29
type input "مأكولات بحرية"
click at [1169, 361] on div "Variations & Choices" at bounding box center [915, 378] width 1241 height 34
click at [464, 127] on input "40.25" at bounding box center [521, 134] width 361 height 29
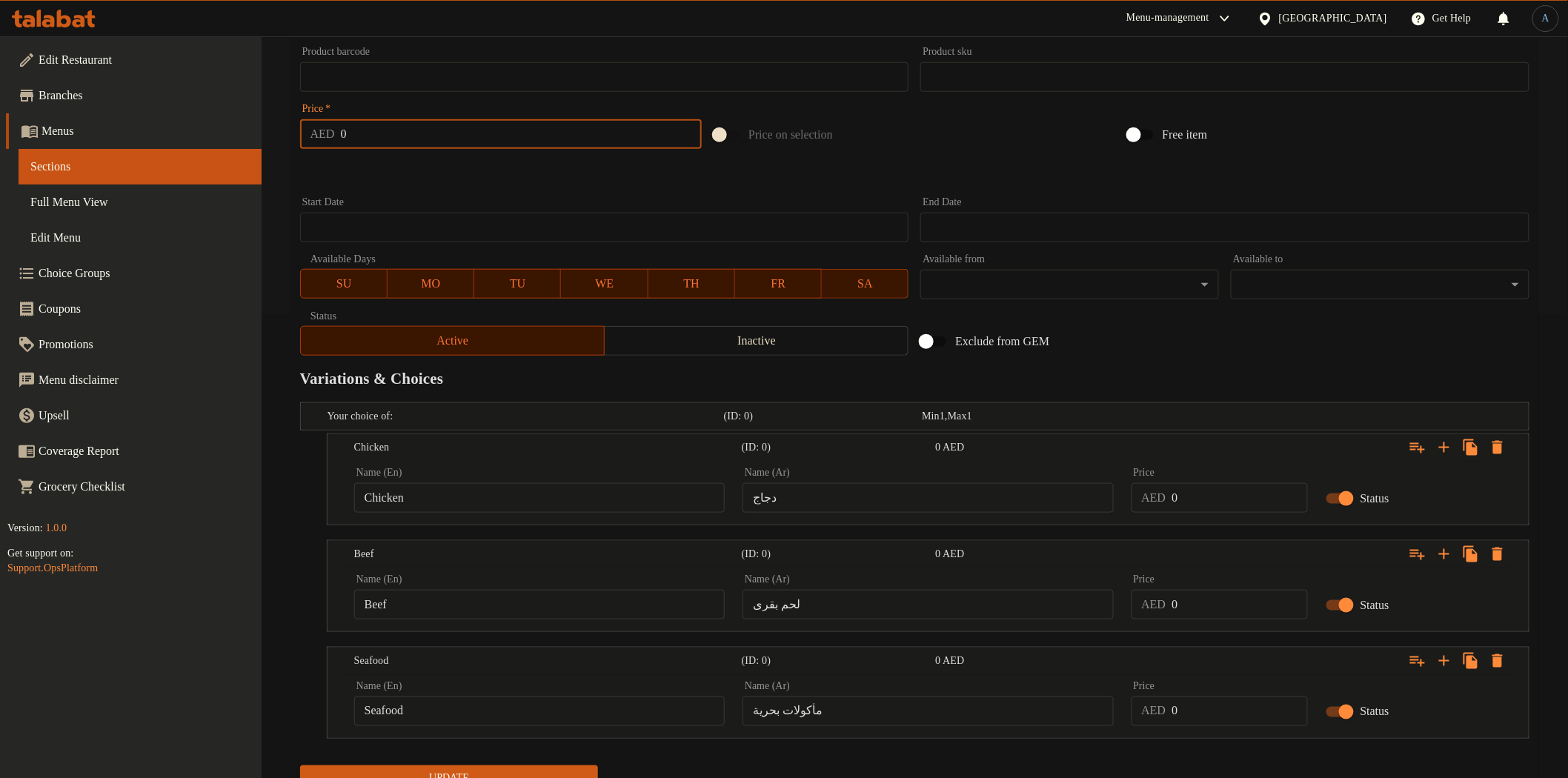
type input "0"
click at [1208, 499] on input "0" at bounding box center [1239, 498] width 136 height 29
type input "40.25"
click at [1184, 602] on input "0" at bounding box center [1239, 604] width 136 height 29
type input "40.25"
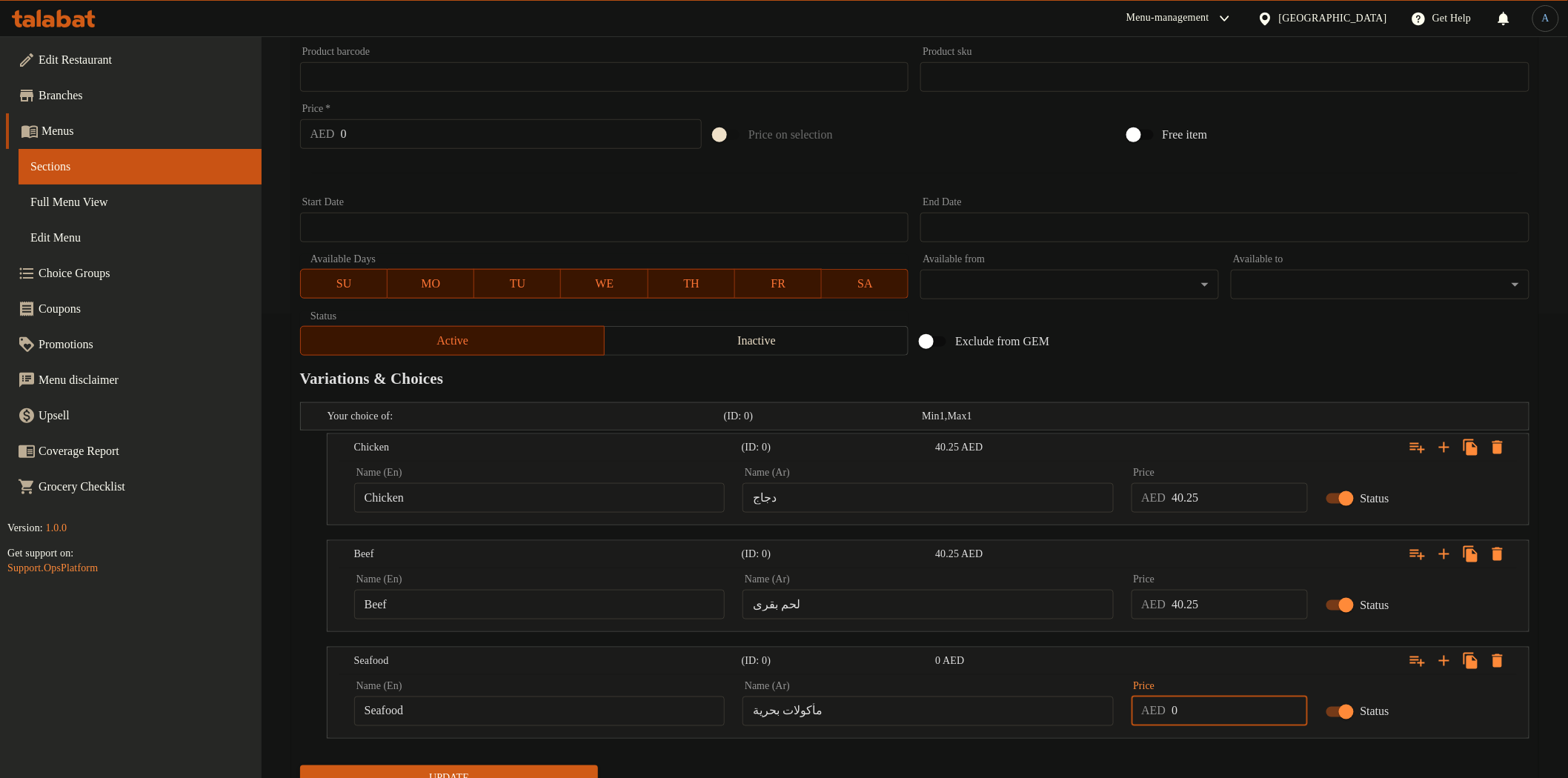
click at [1196, 711] on input "0" at bounding box center [1239, 711] width 136 height 29
type input "40.25"
click at [1194, 762] on div "Update" at bounding box center [915, 779] width 1241 height 39
click at [548, 770] on span "Update" at bounding box center [449, 779] width 275 height 19
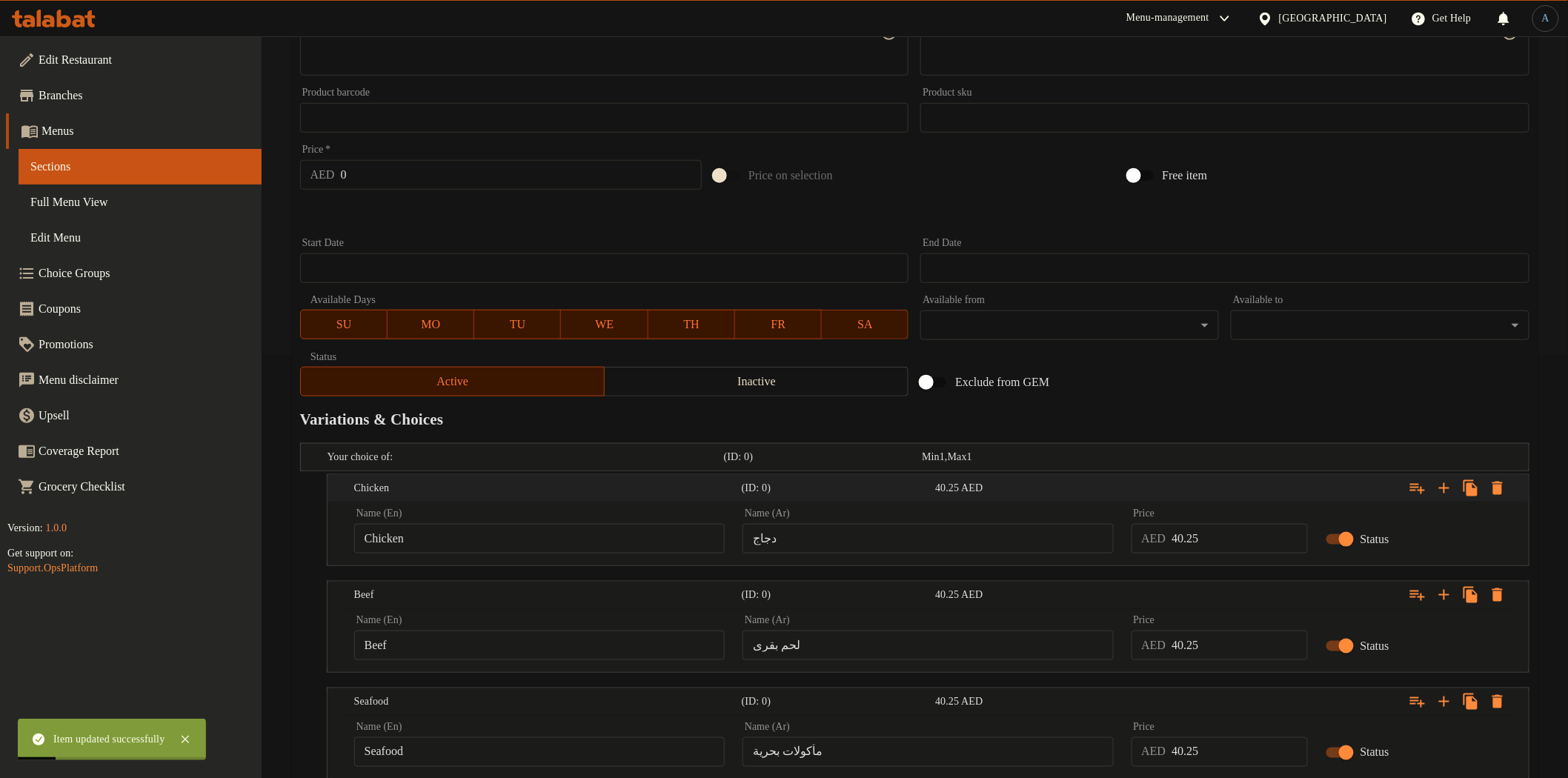
scroll to position [0, 0]
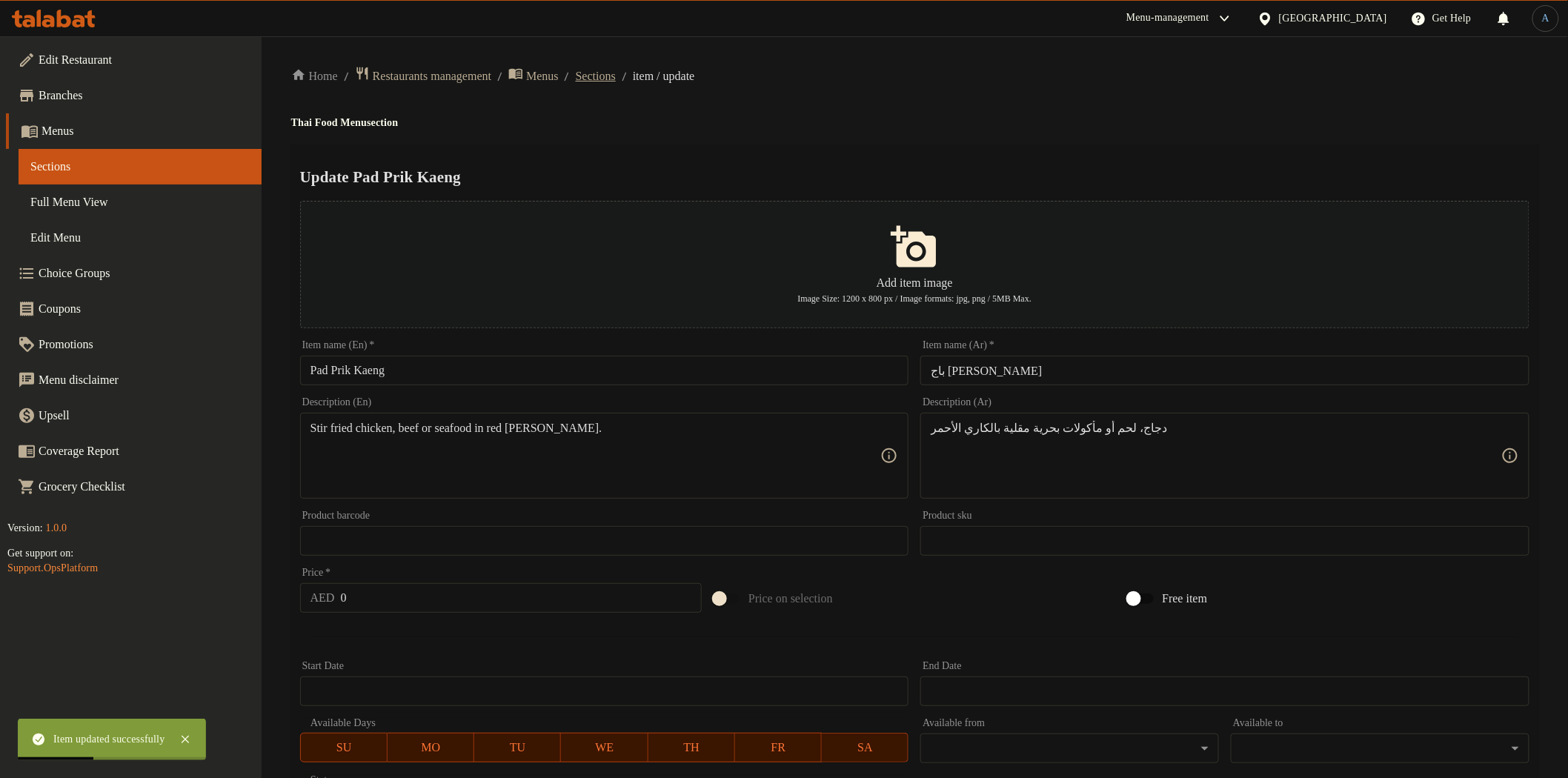
click at [616, 78] on span "Sections" at bounding box center [596, 76] width 40 height 18
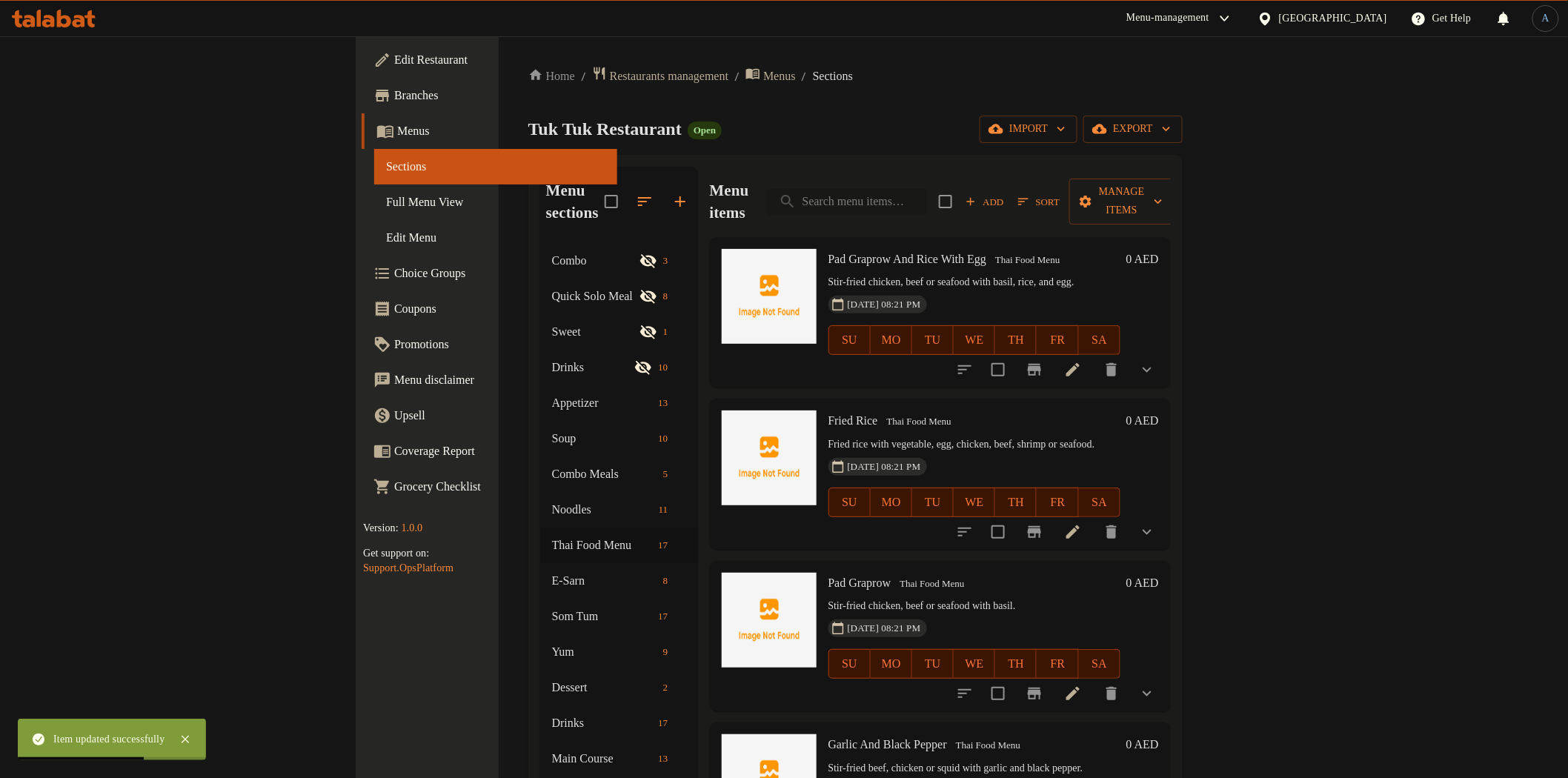
click at [927, 193] on input "search" at bounding box center [846, 202] width 160 height 26
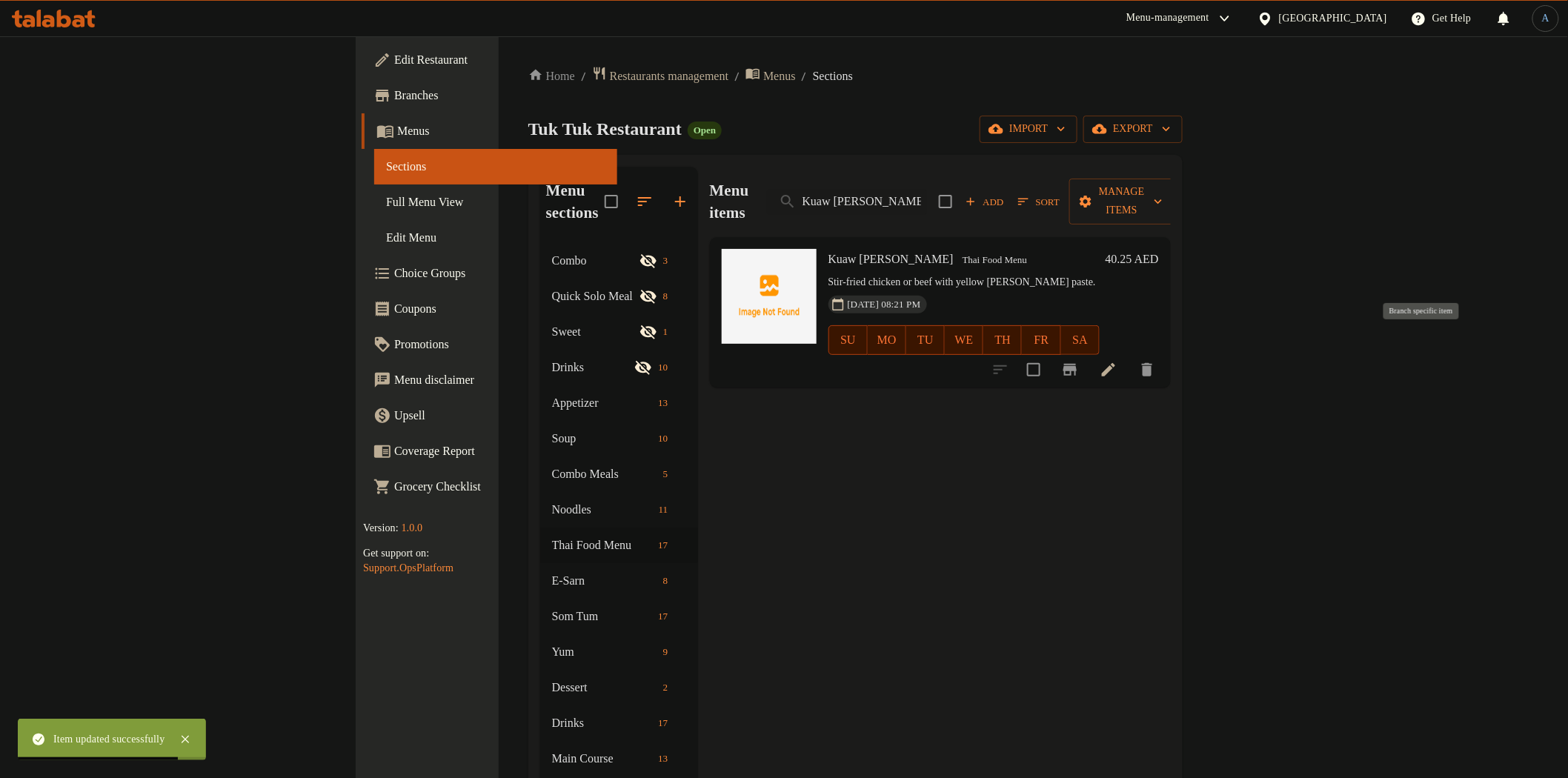
type input "Kuaw [PERSON_NAME]"
click at [1079, 360] on icon "Branch-specific-item" at bounding box center [1069, 369] width 18 height 18
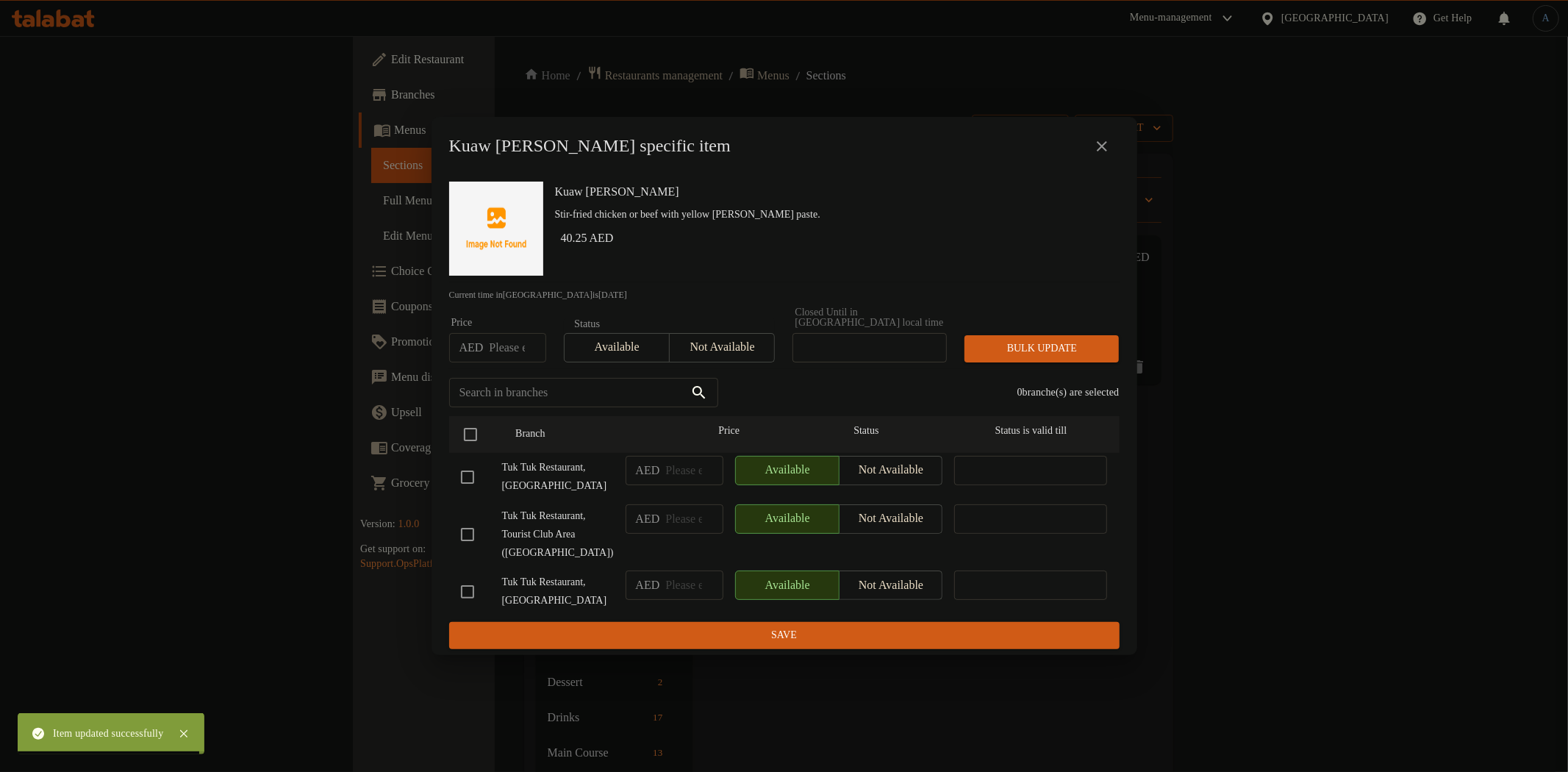
click at [1102, 147] on icon "close" at bounding box center [1102, 146] width 10 height 10
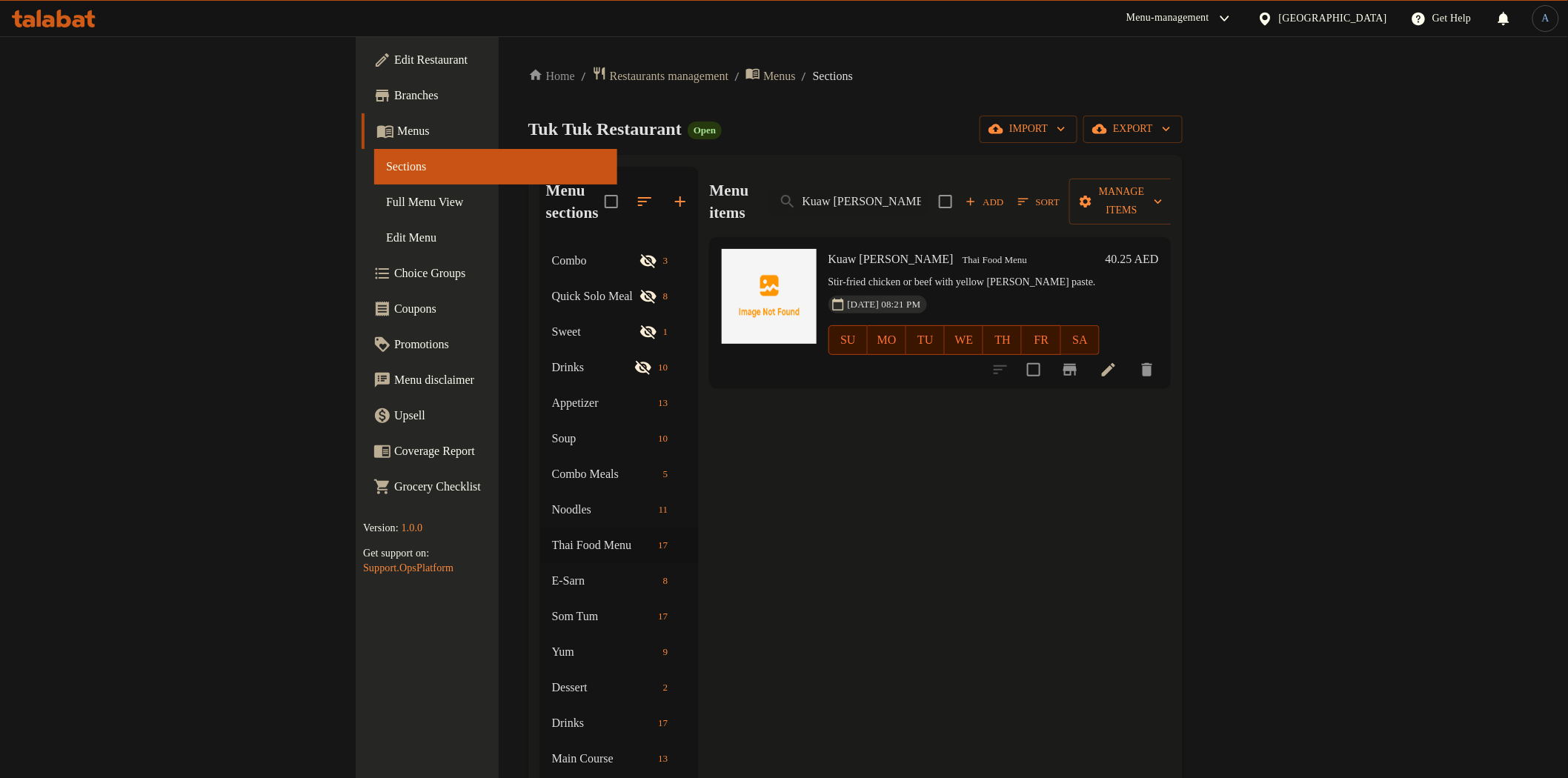
click at [1117, 360] on icon at bounding box center [1108, 369] width 18 height 18
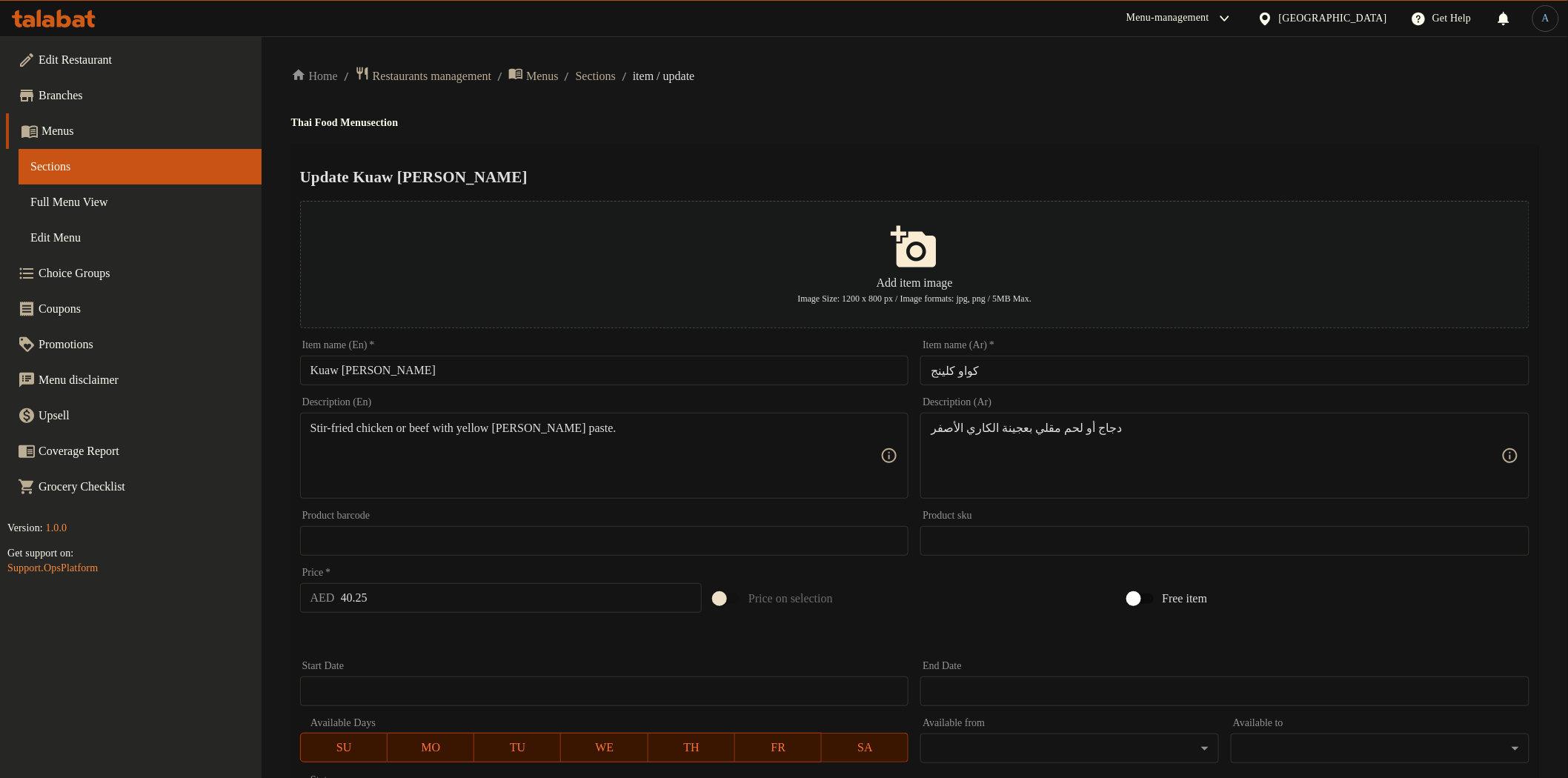
click at [935, 116] on h4 "Thai Food Menu section" at bounding box center [914, 123] width 1247 height 15
click at [393, 427] on textarea "Stir-fried chicken or beef with yellow [PERSON_NAME] paste." at bounding box center [595, 455] width 571 height 70
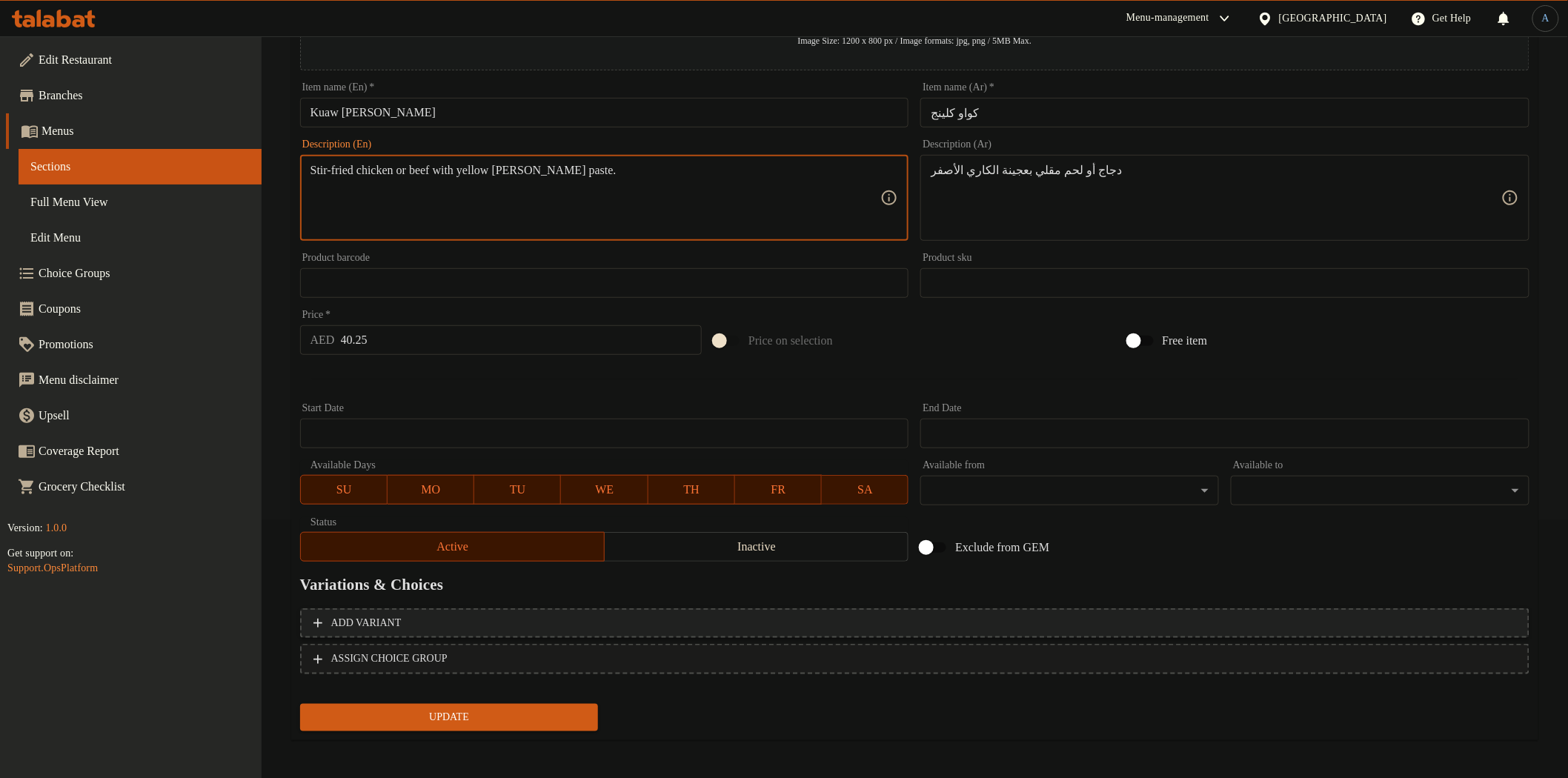
click at [1077, 631] on button "Add variant" at bounding box center [915, 623] width 1229 height 30
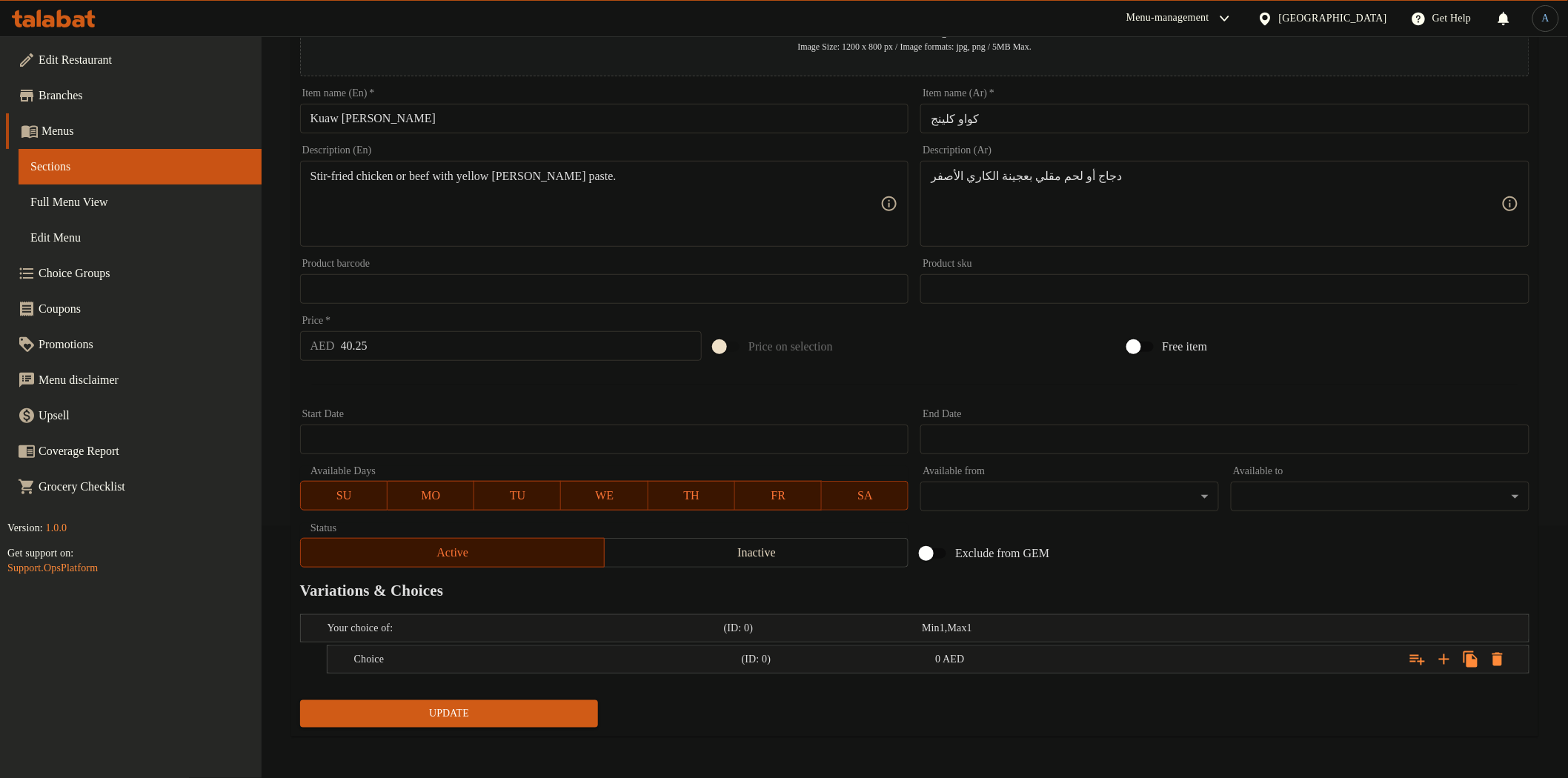
scroll to position [250, 0]
click at [1448, 656] on icon "Expand" at bounding box center [1444, 661] width 18 height 18
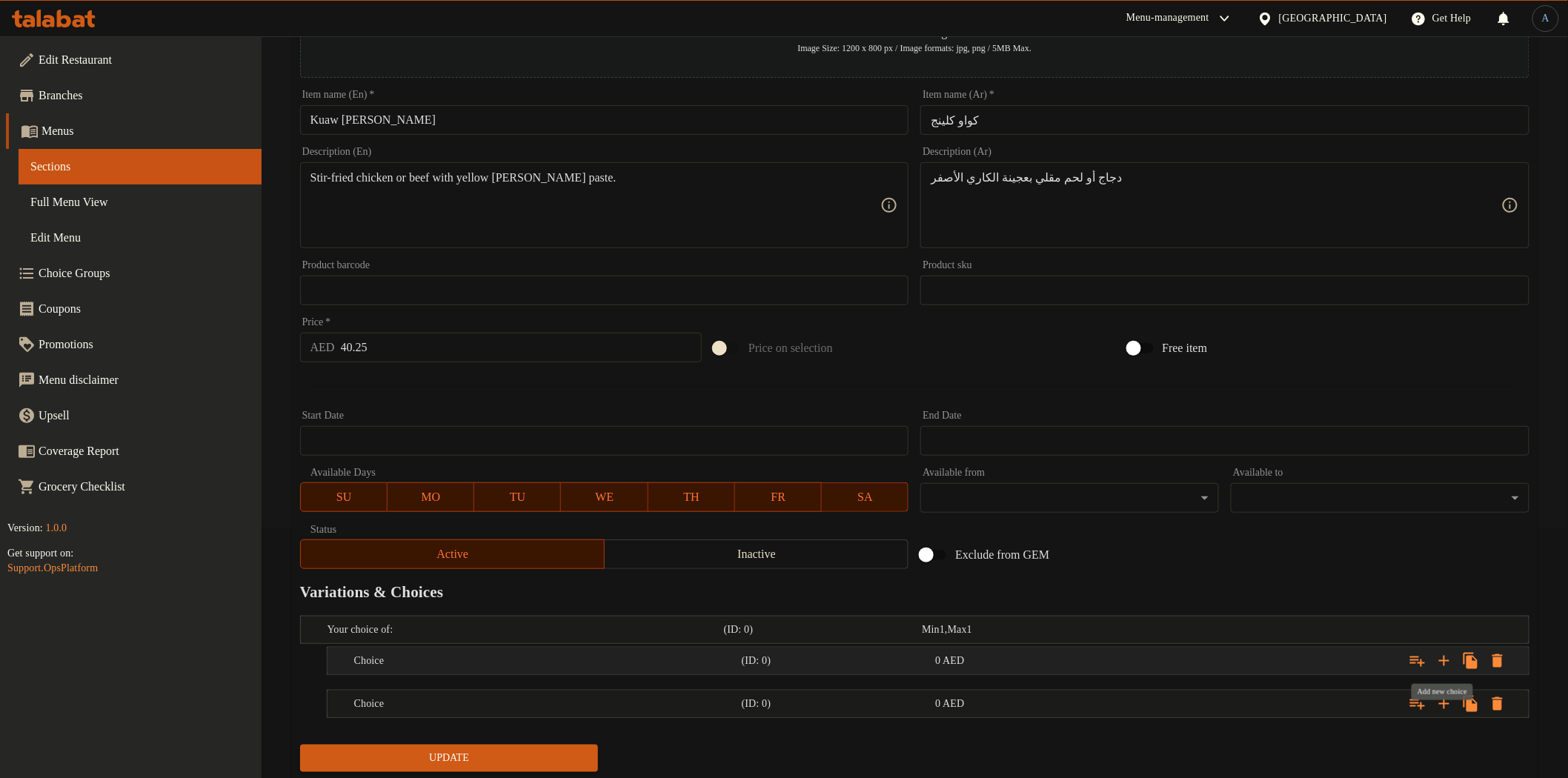
click at [1448, 656] on icon "Expand" at bounding box center [1444, 661] width 18 height 18
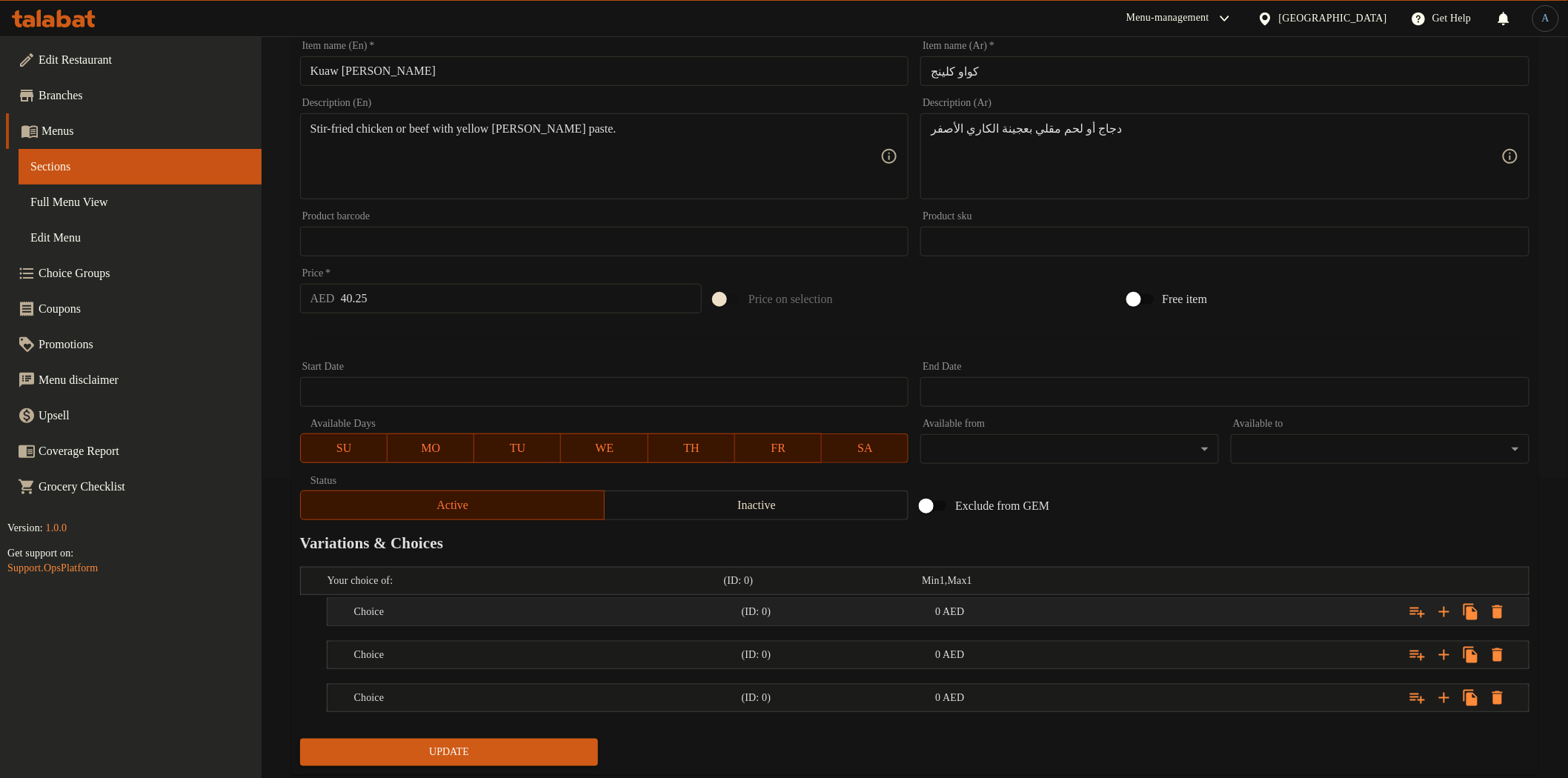
scroll to position [337, 0]
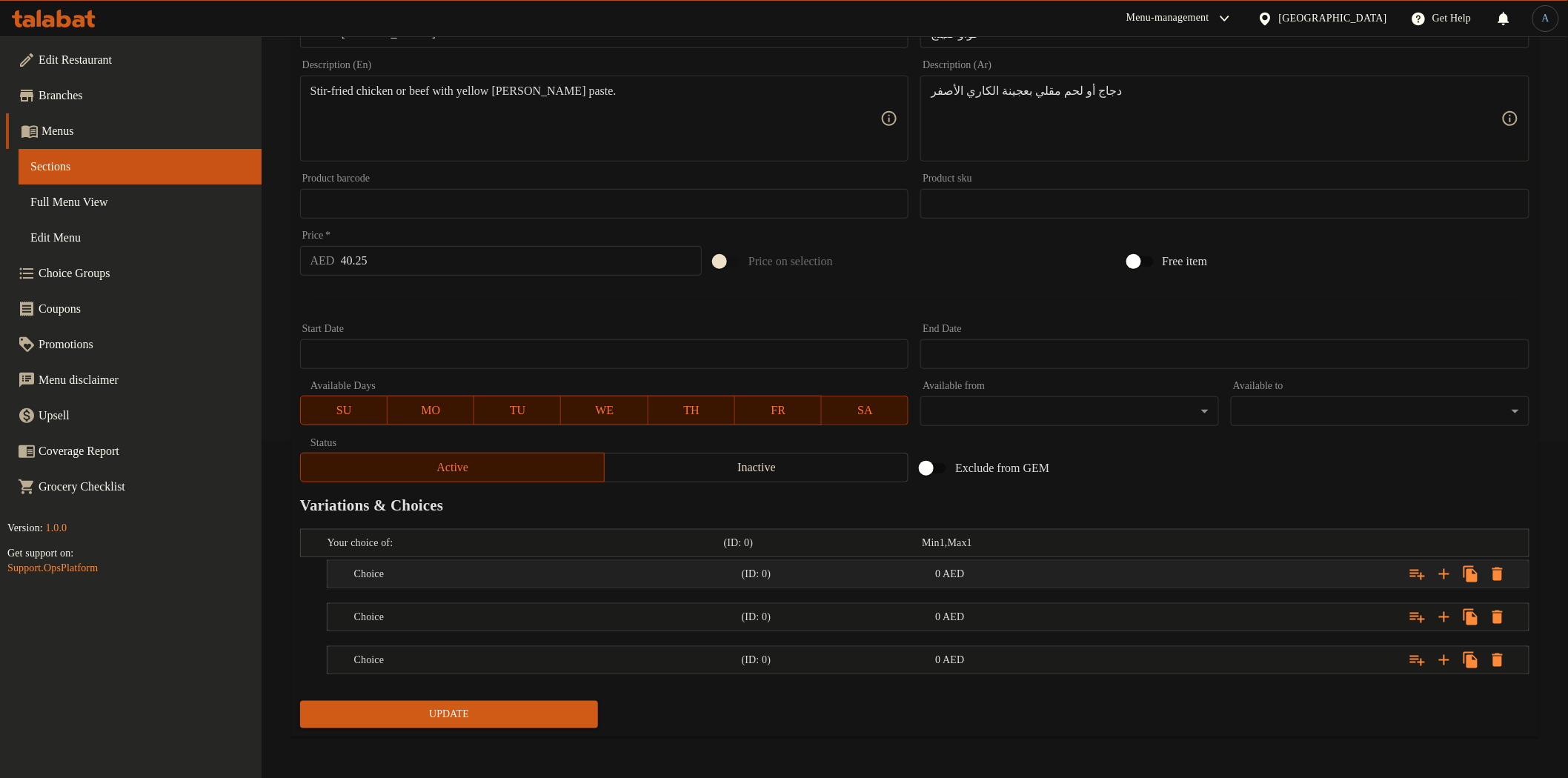
click at [854, 567] on h5 "(ID: 0)" at bounding box center [836, 573] width 188 height 15
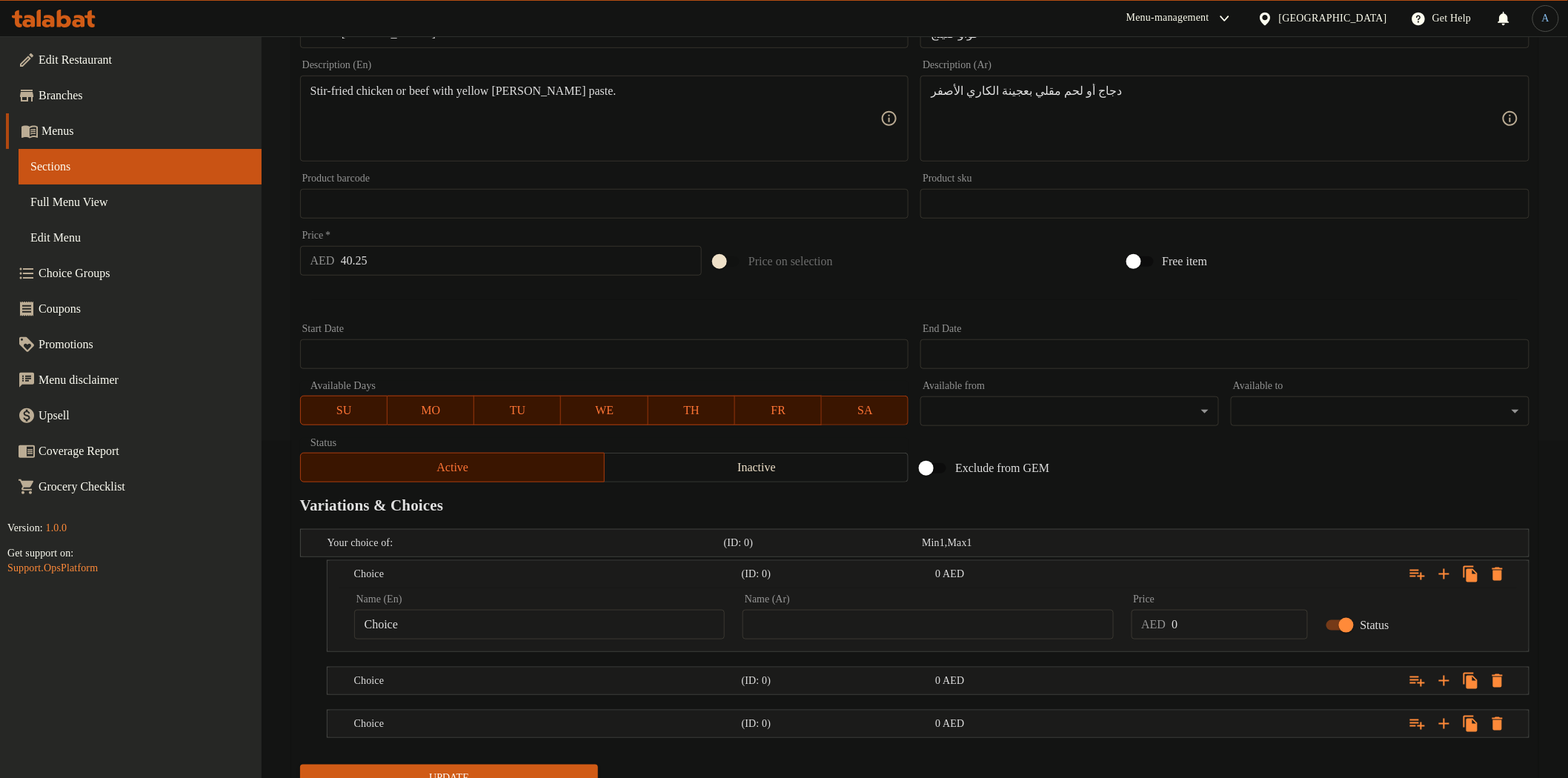
click at [538, 634] on input "Choice" at bounding box center [540, 624] width 371 height 29
type input "Chicken"
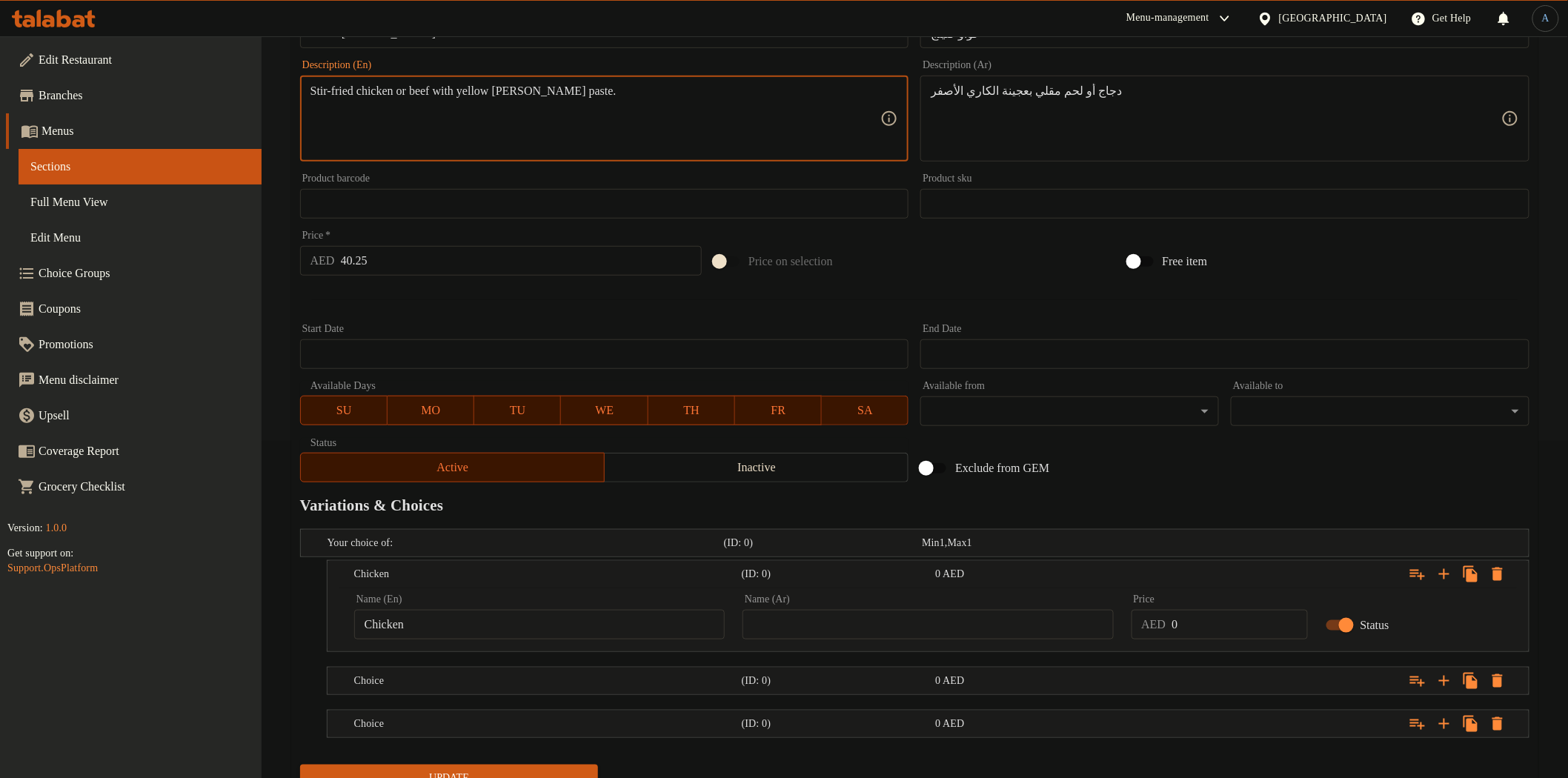
click at [445, 90] on textarea "Stir-fried chicken or beef with yellow [PERSON_NAME] paste." at bounding box center [595, 118] width 571 height 70
click at [435, 684] on h5 "Choice" at bounding box center [545, 680] width 381 height 15
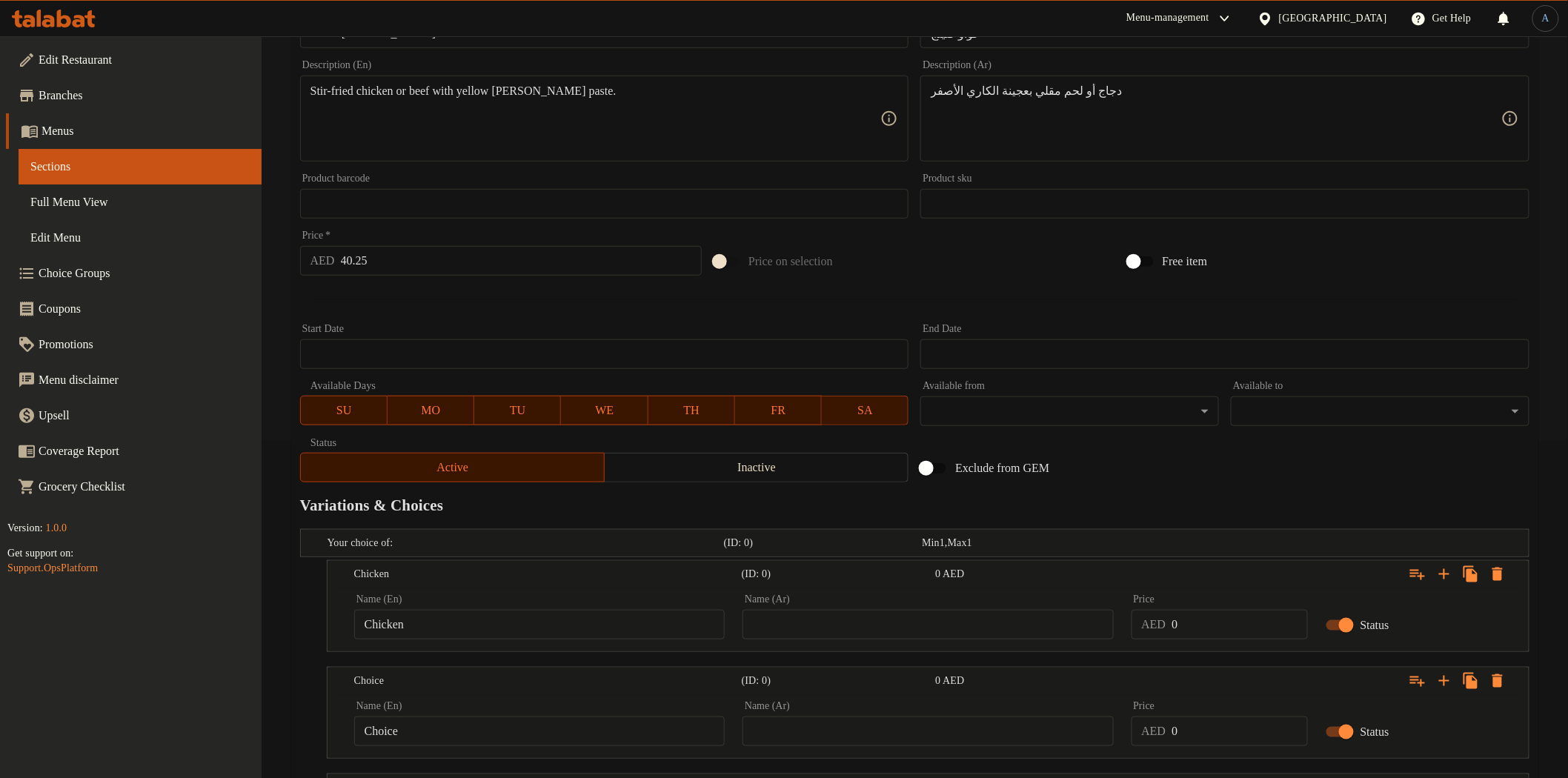
click at [439, 722] on input "Choice" at bounding box center [540, 731] width 371 height 29
type input "Beef"
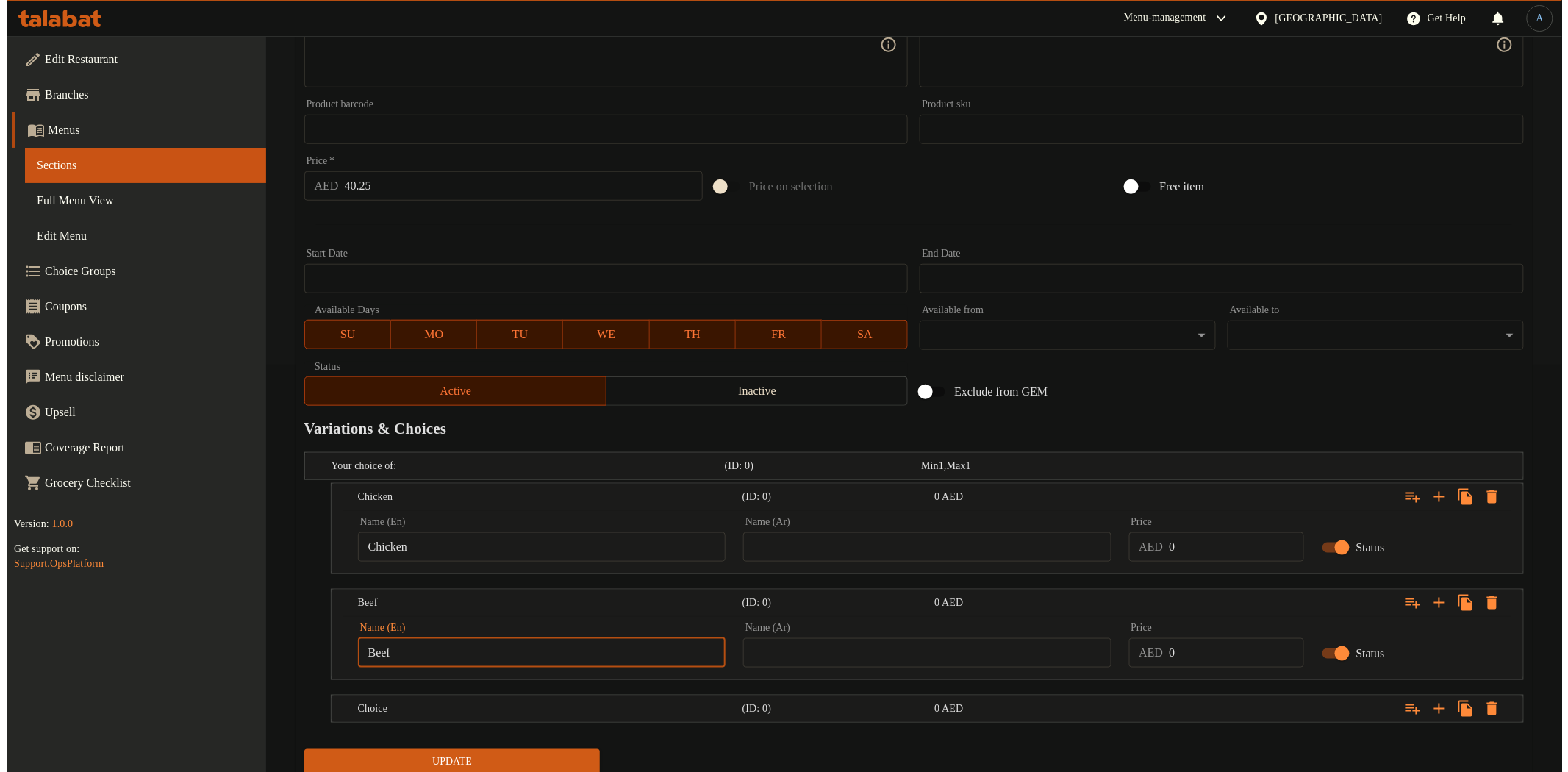
scroll to position [460, 0]
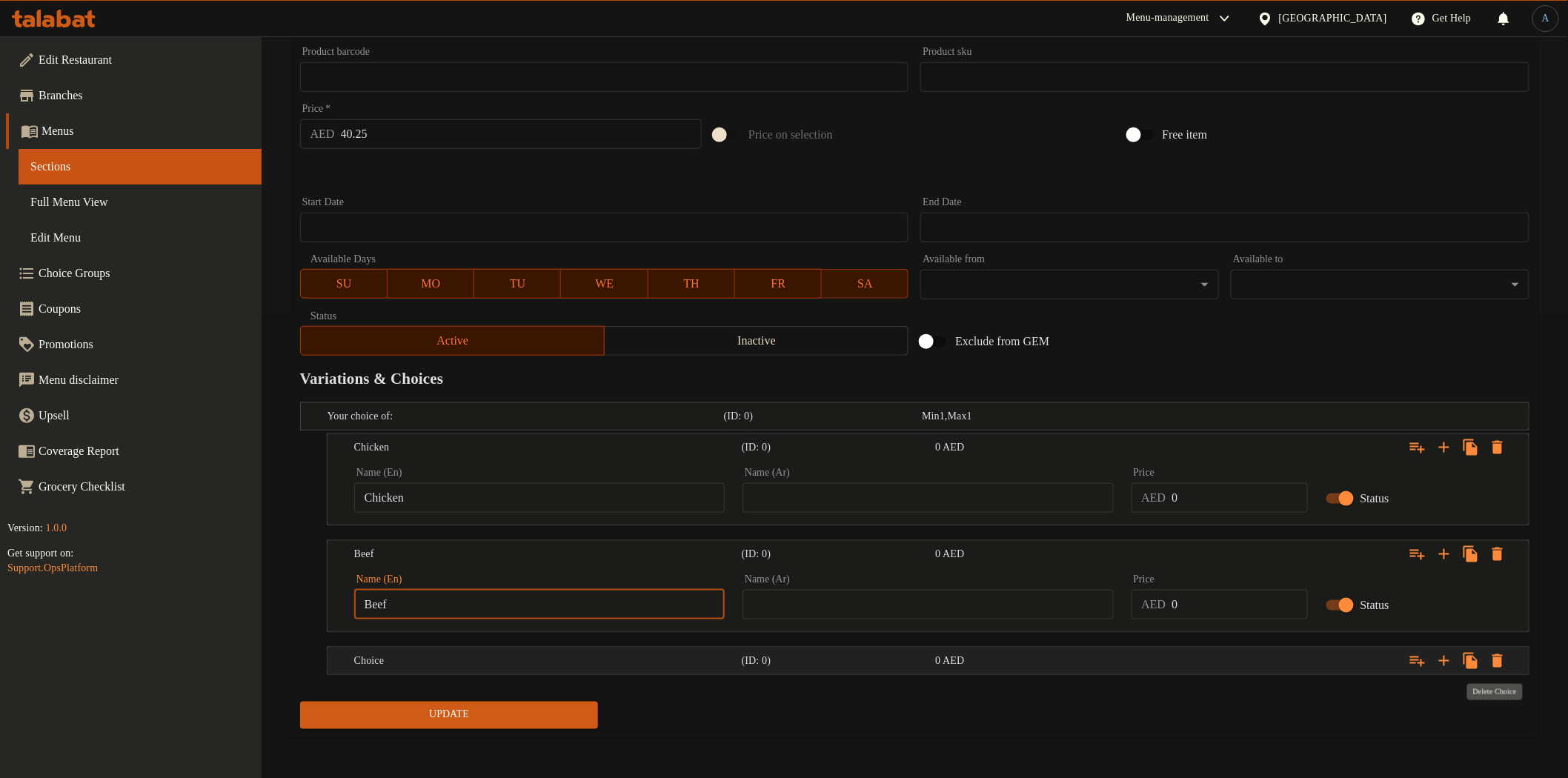
click at [1504, 662] on icon "Expand" at bounding box center [1497, 661] width 18 height 18
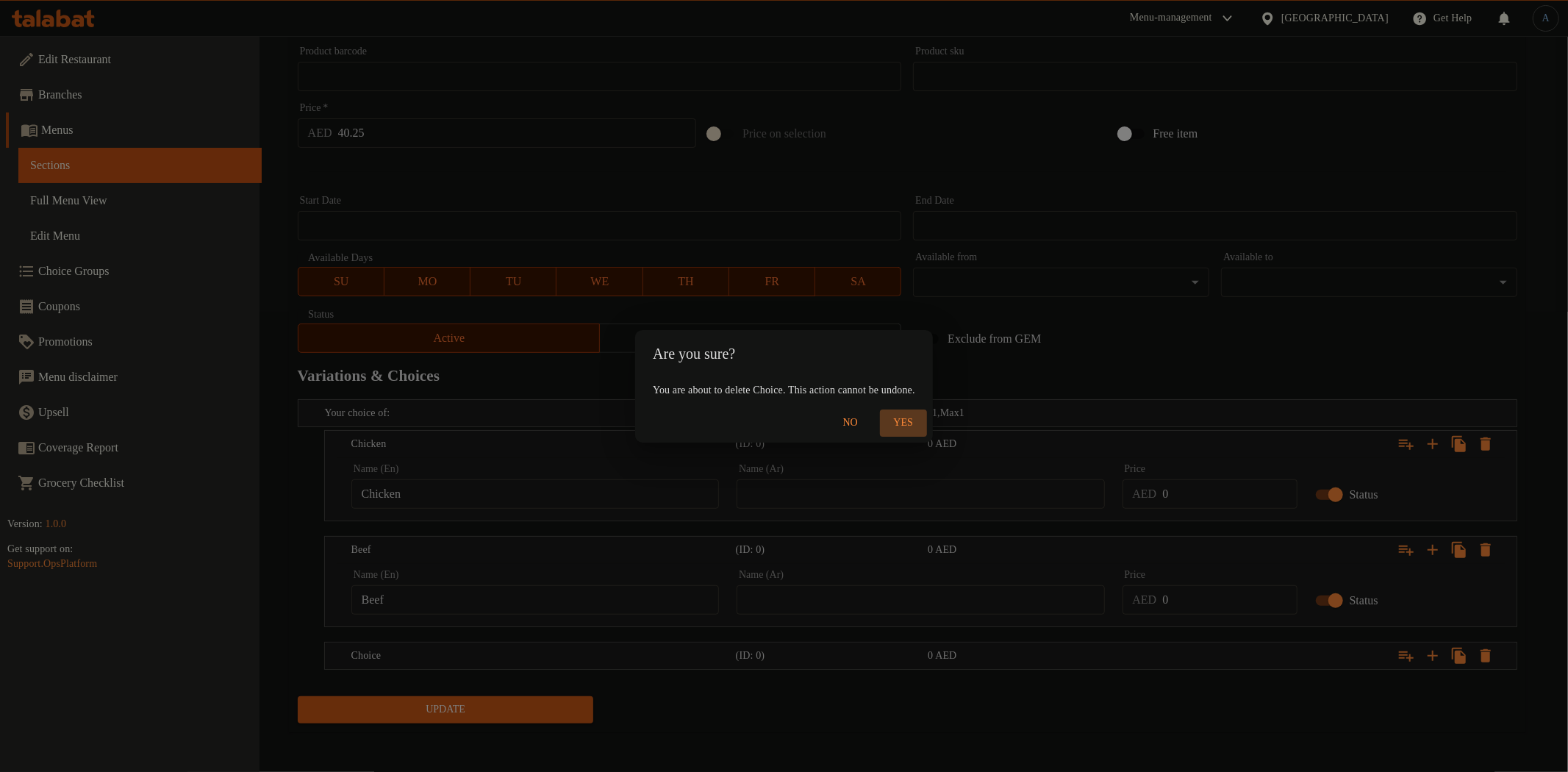
click at [910, 425] on span "Yes" at bounding box center [904, 423] width 35 height 18
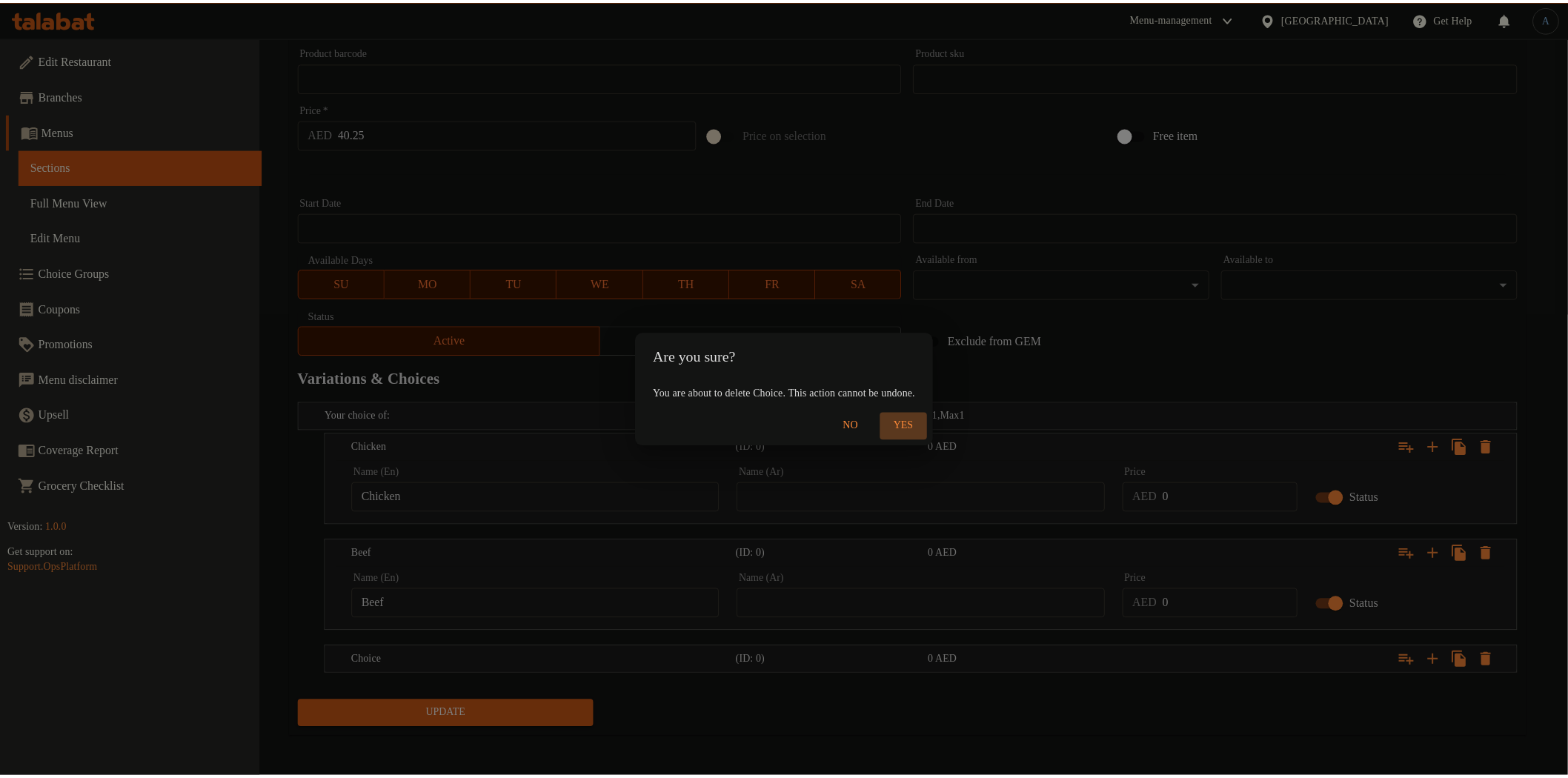
scroll to position [421, 0]
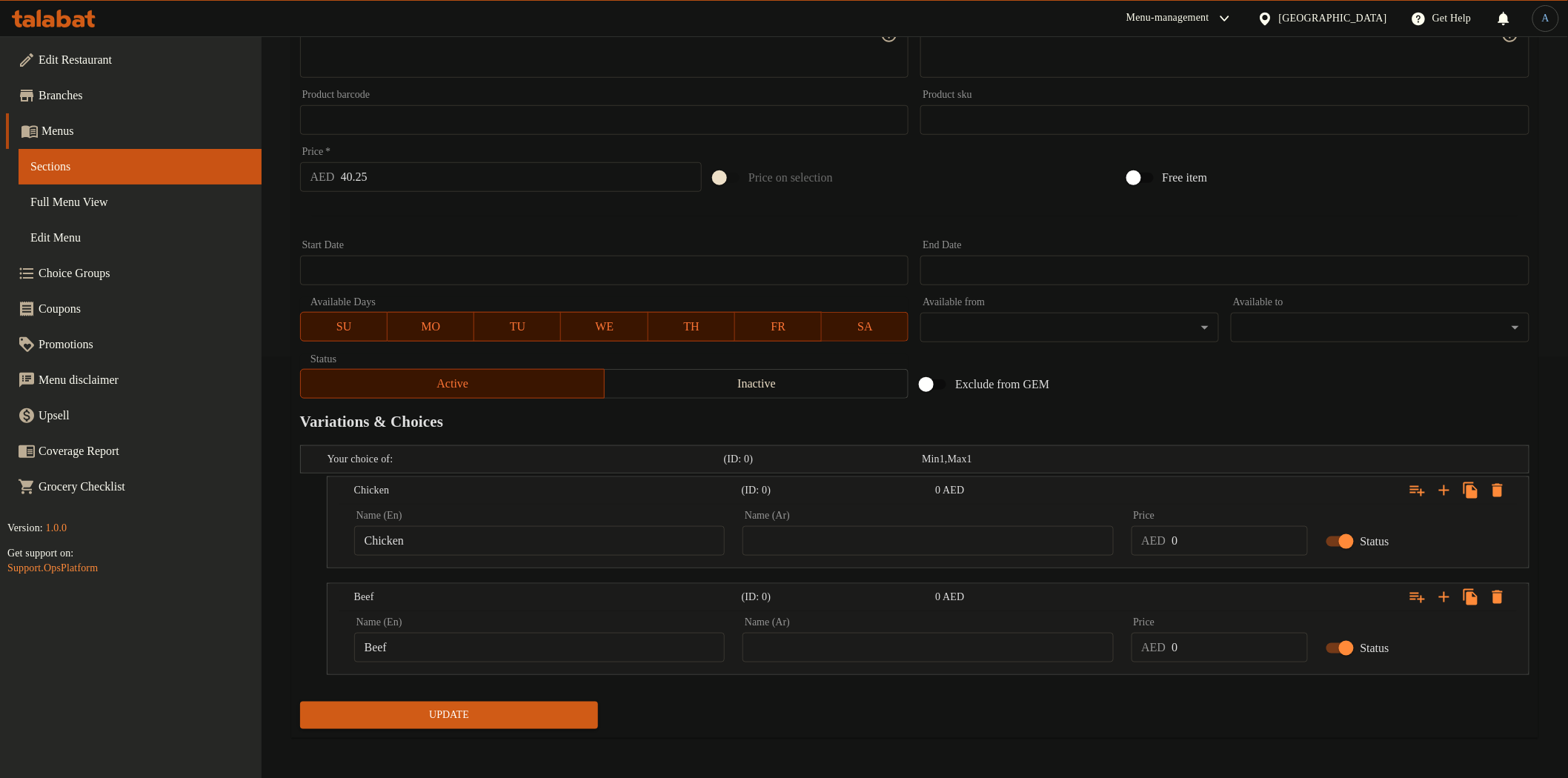
click at [544, 529] on input "Chicken" at bounding box center [540, 540] width 371 height 29
click at [947, 533] on input "text" at bounding box center [928, 540] width 371 height 29
type input "دجاج"
click at [550, 651] on input "Beef" at bounding box center [540, 648] width 371 height 29
click at [888, 653] on input "text" at bounding box center [928, 648] width 371 height 29
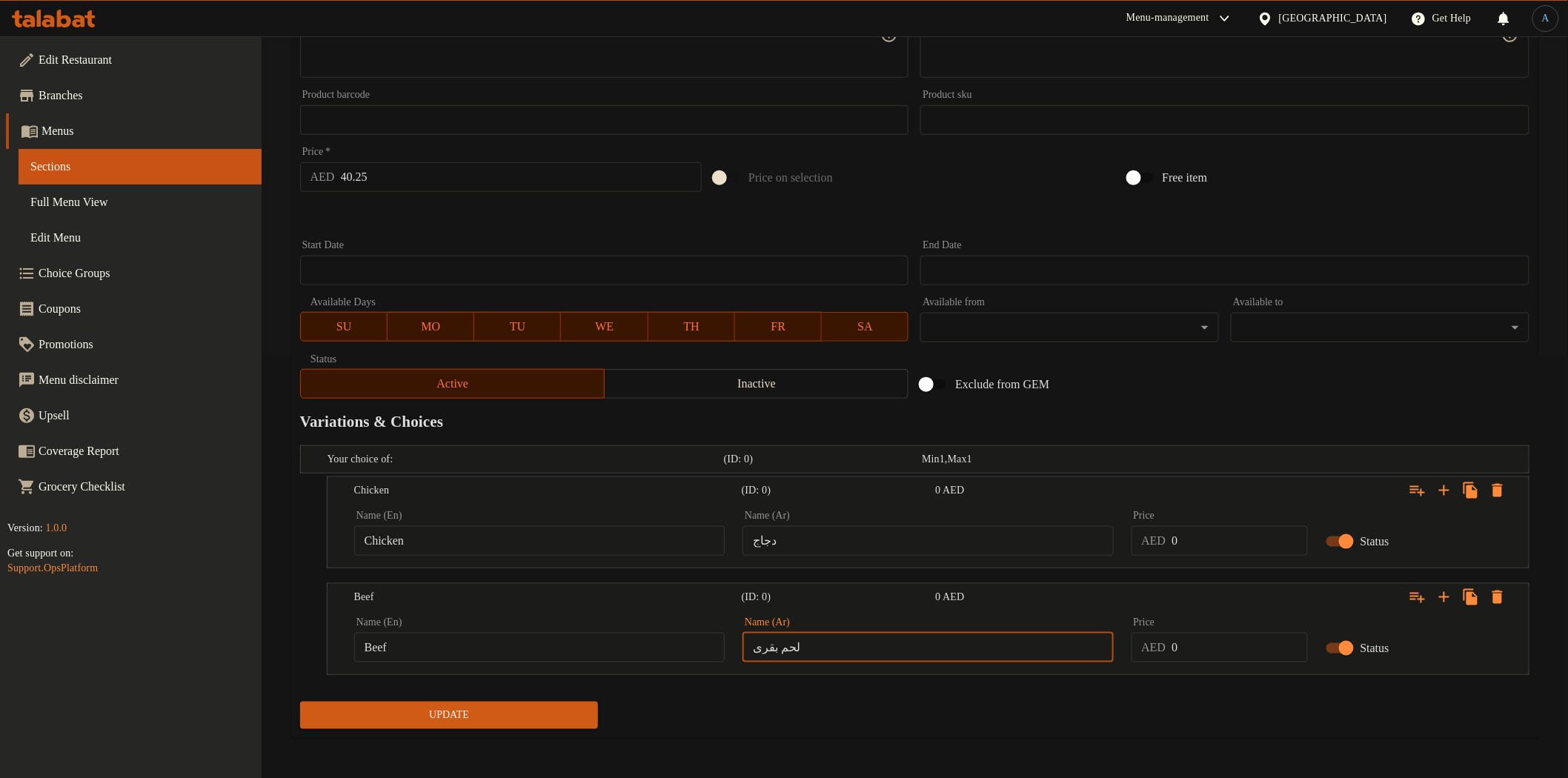
type input "لحم بقرى"
click at [415, 183] on input "40.25" at bounding box center [521, 177] width 361 height 29
type input "0"
click at [1234, 541] on input "0" at bounding box center [1239, 540] width 136 height 29
type input "40.25"
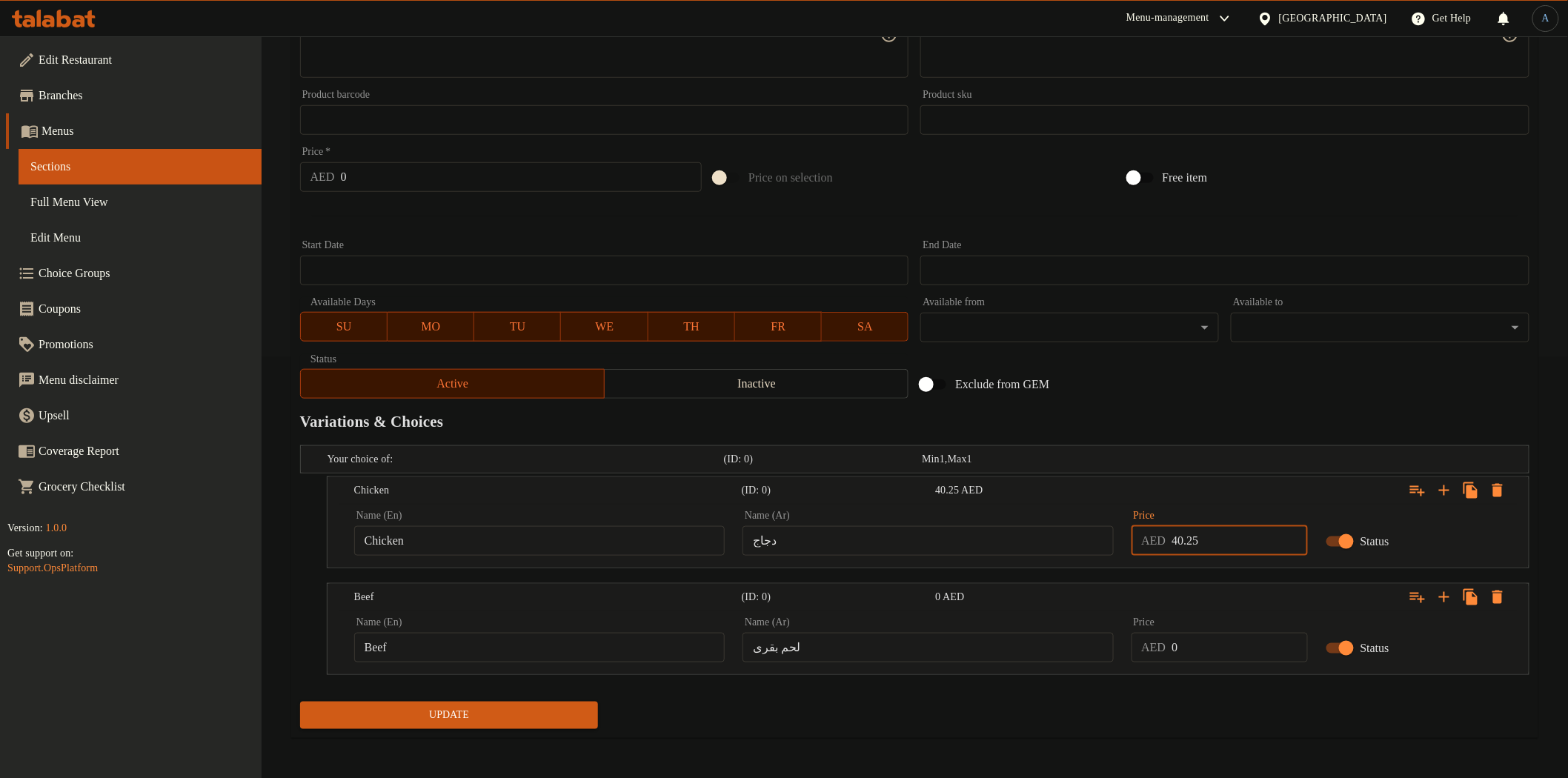
click at [1209, 653] on input "0" at bounding box center [1239, 648] width 136 height 29
type input "40.25"
click at [1170, 690] on div "Your choice of: (ID: 0) Min 1 , Max 1 Name (En) Your choice of: Name (En) Name …" at bounding box center [915, 567] width 1241 height 256
click at [519, 732] on div "Update" at bounding box center [449, 715] width 310 height 39
click at [522, 717] on span "Update" at bounding box center [449, 715] width 275 height 19
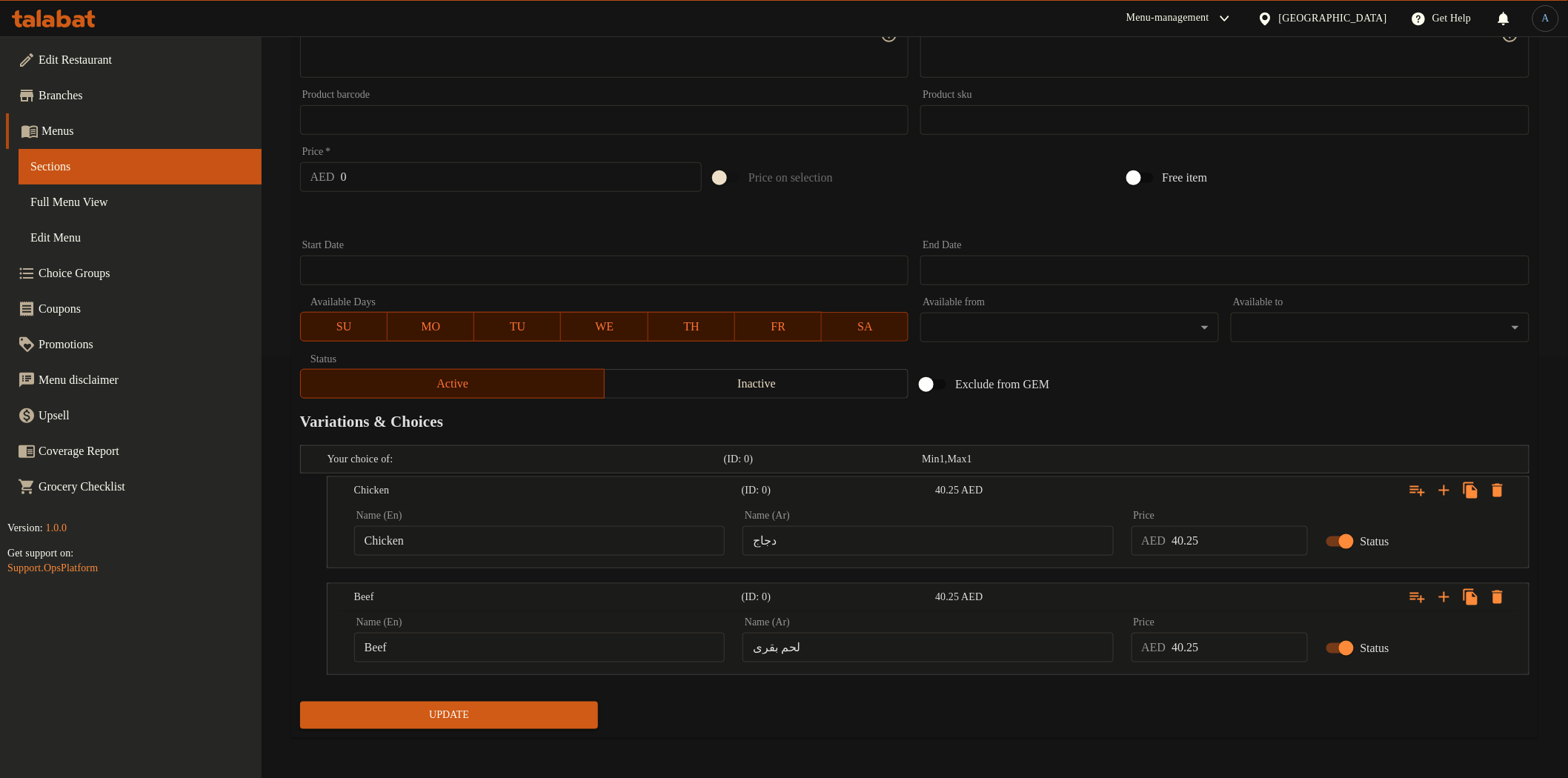
click at [531, 712] on span "Update" at bounding box center [449, 715] width 275 height 19
click at [488, 712] on span "Update" at bounding box center [449, 715] width 275 height 19
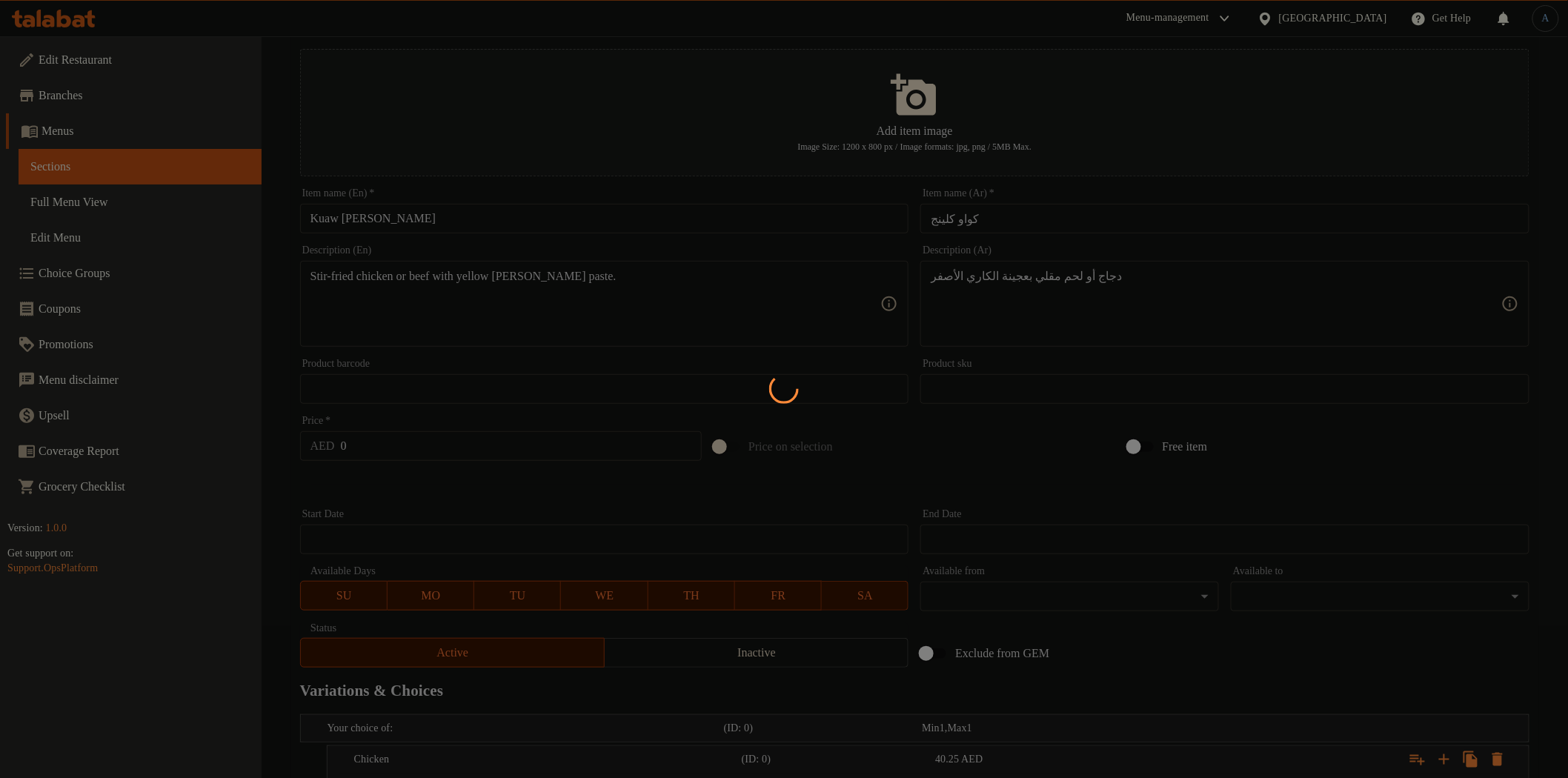
scroll to position [0, 0]
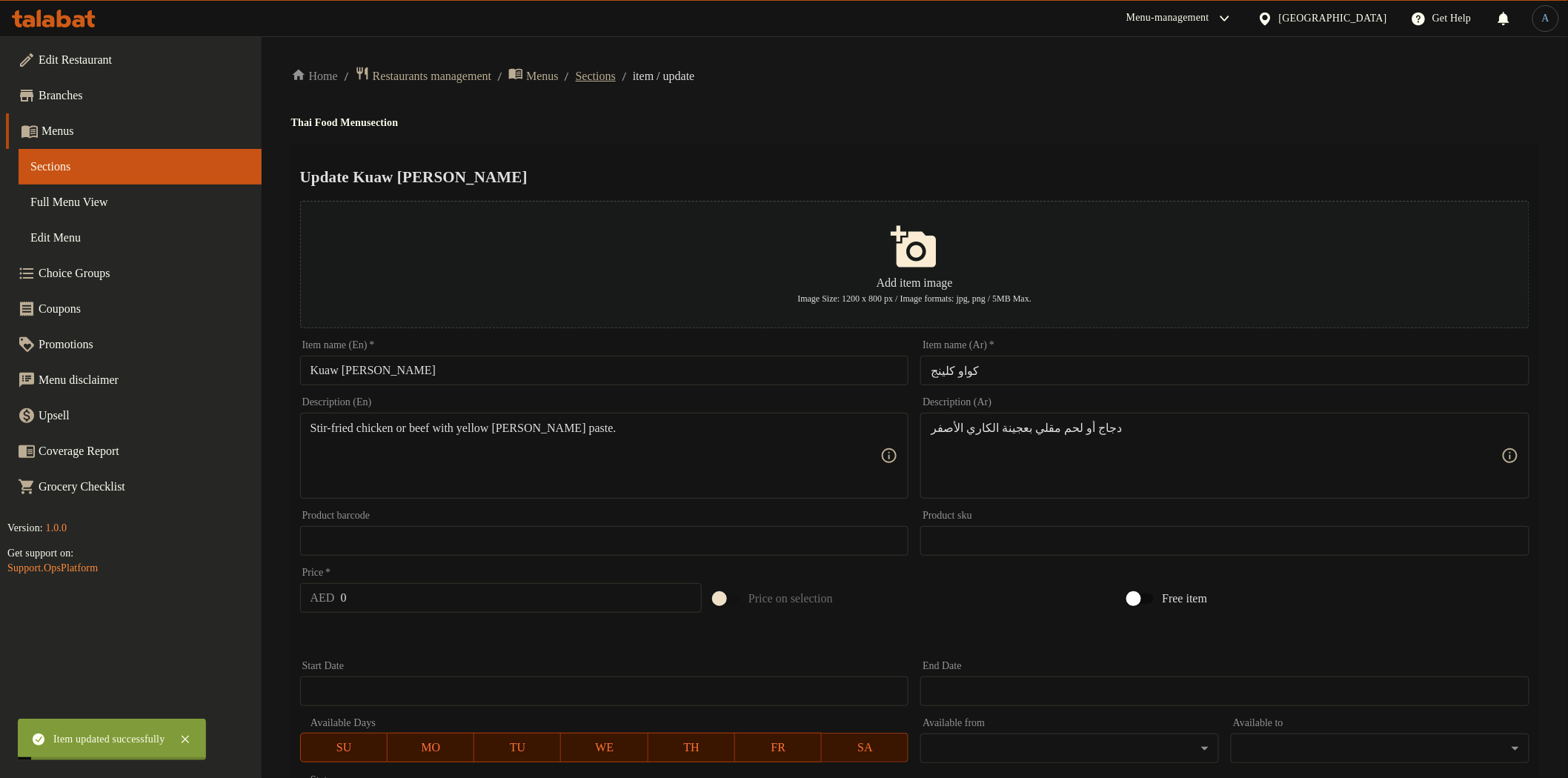
click at [616, 72] on span "Sections" at bounding box center [596, 76] width 40 height 18
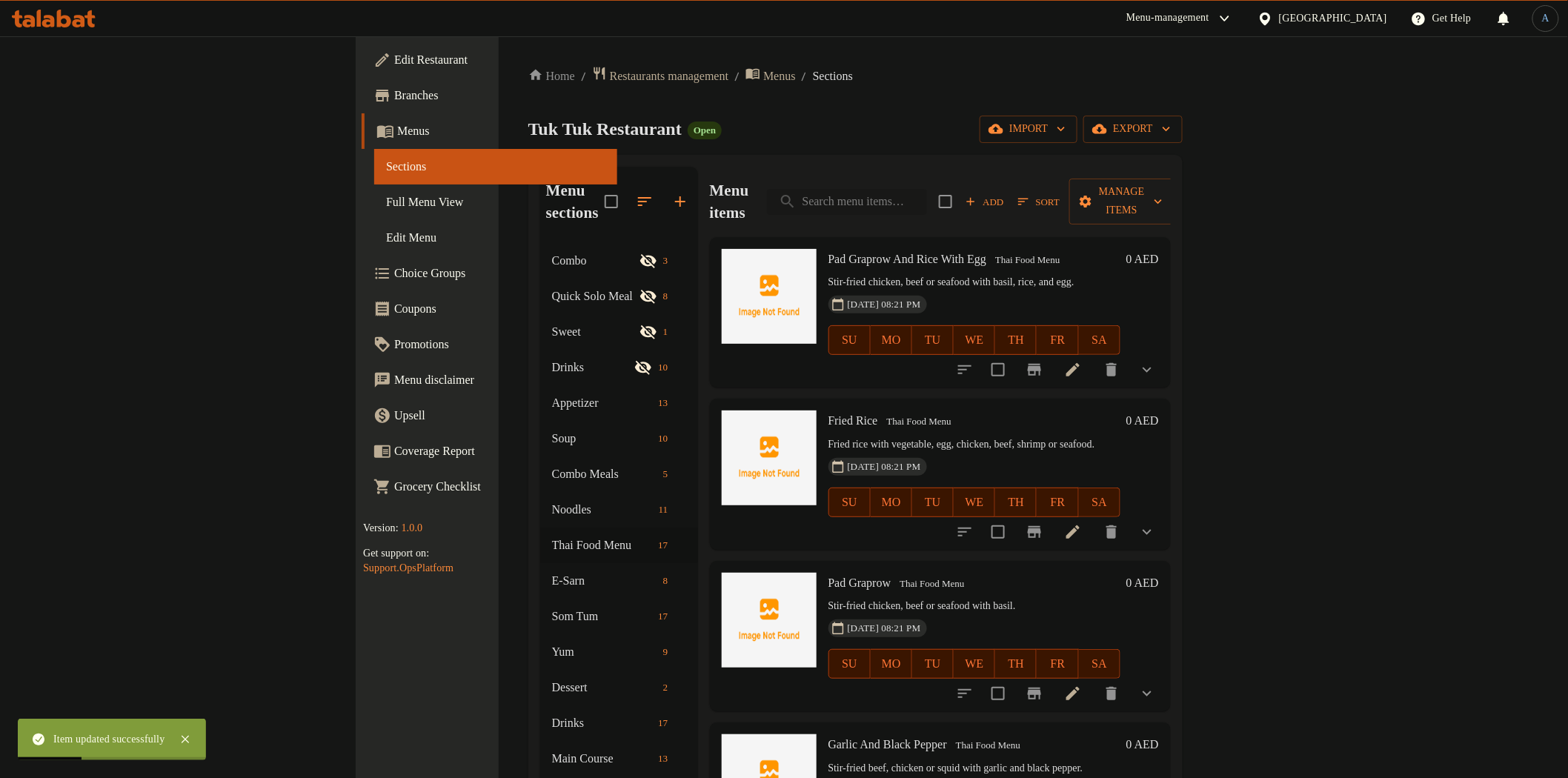
click at [927, 191] on input "search" at bounding box center [846, 202] width 160 height 26
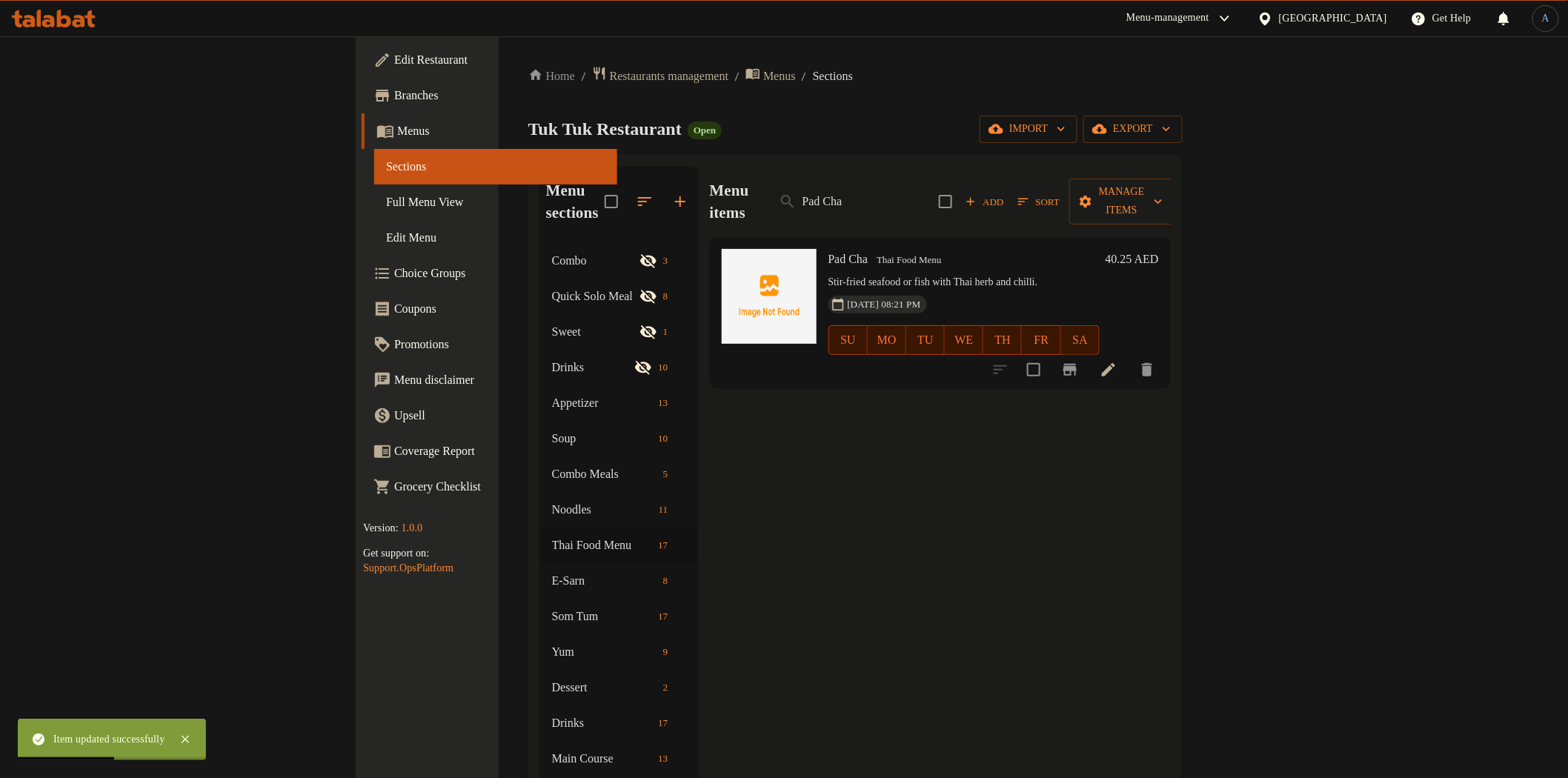
type input "Pad Cha"
click at [1117, 360] on icon at bounding box center [1108, 369] width 18 height 18
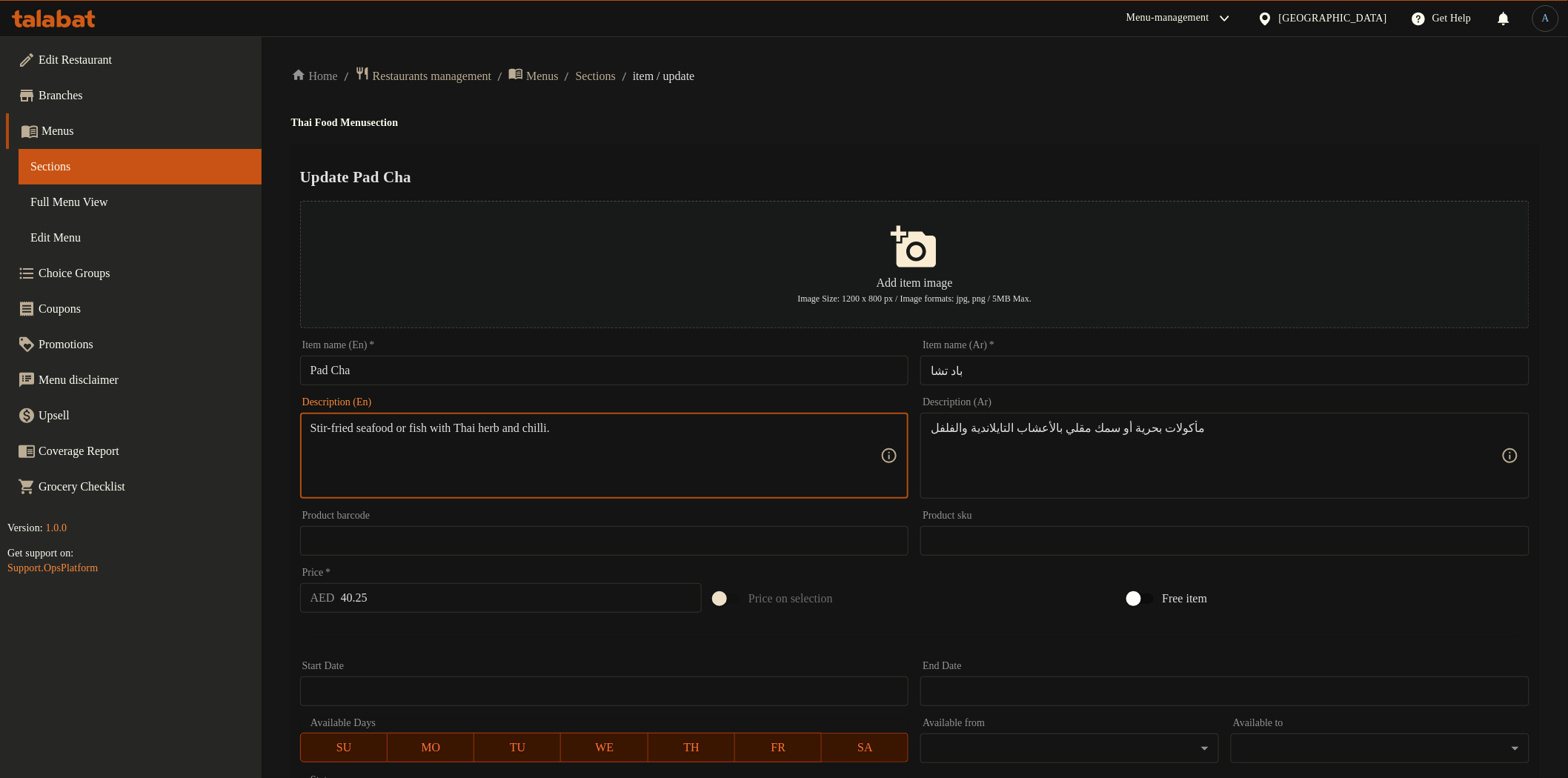
click at [393, 432] on textarea "Stir-fried seafood or fish with Thai herb and chilli." at bounding box center [595, 455] width 571 height 70
click at [772, 134] on div "Home / Restaurants management / Menus / Sections / item / update Thai Food Menu…" at bounding box center [914, 537] width 1247 height 944
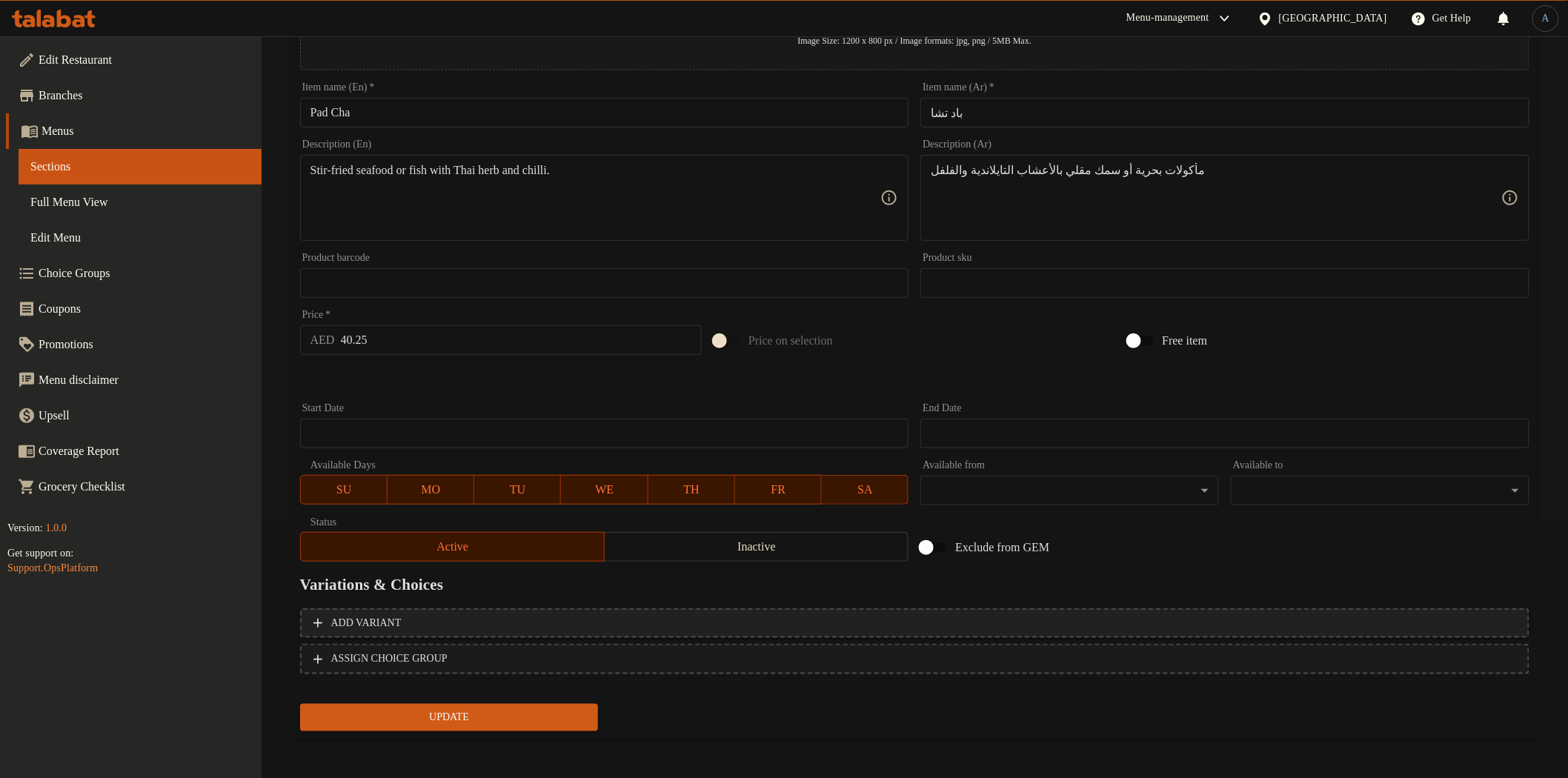
drag, startPoint x: 1038, startPoint y: 604, endPoint x: 1039, endPoint y: 616, distance: 12.0
click at [1038, 607] on div "Add variant ASSIGN CHOICE GROUP" at bounding box center [915, 650] width 1241 height 96
click at [1040, 617] on span "Add variant" at bounding box center [915, 624] width 1203 height 19
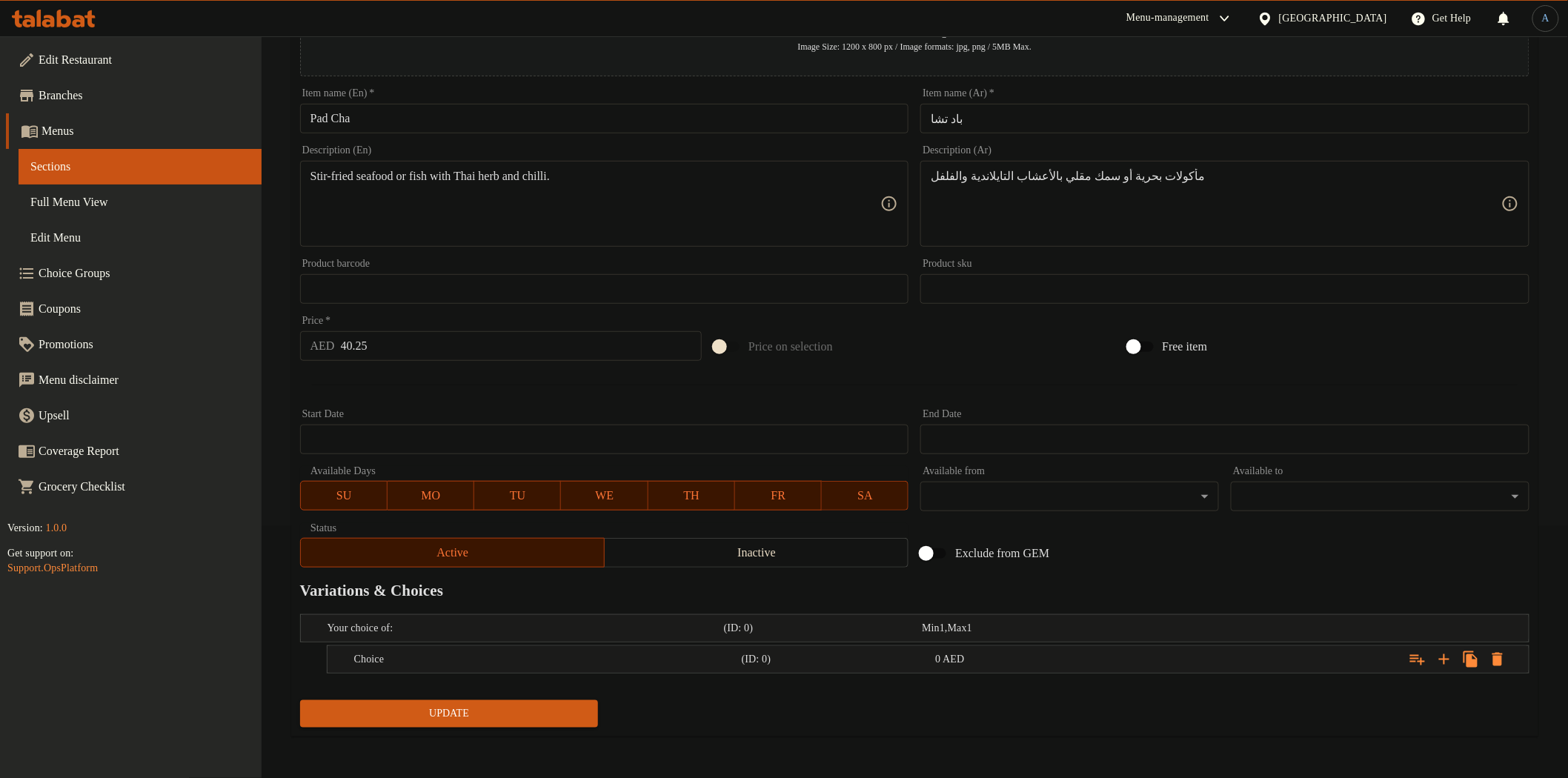
scroll to position [250, 0]
click at [1445, 657] on icon "Expand" at bounding box center [1444, 660] width 10 height 10
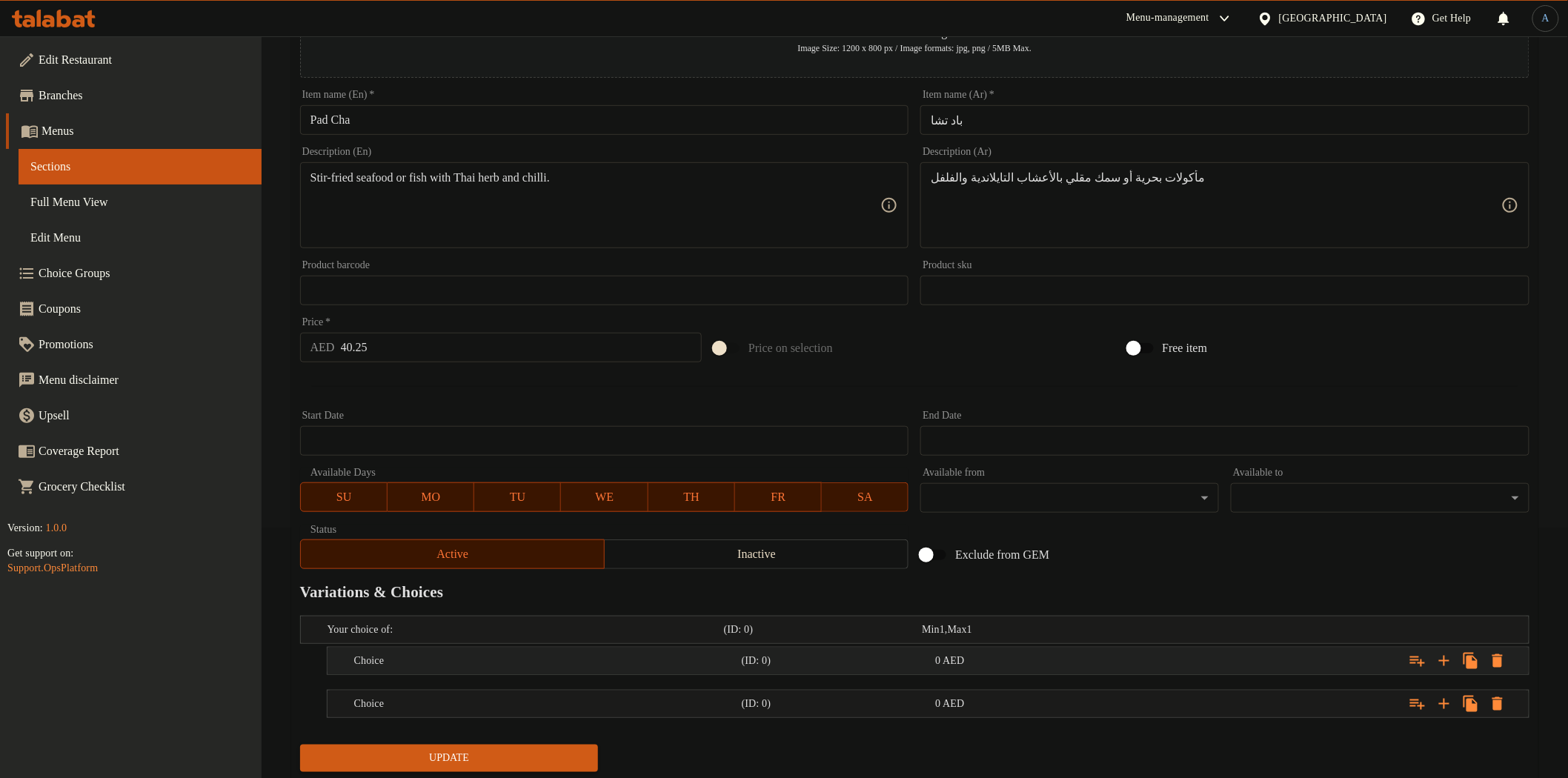
click at [930, 654] on h5 "(ID: 0)" at bounding box center [836, 661] width 188 height 15
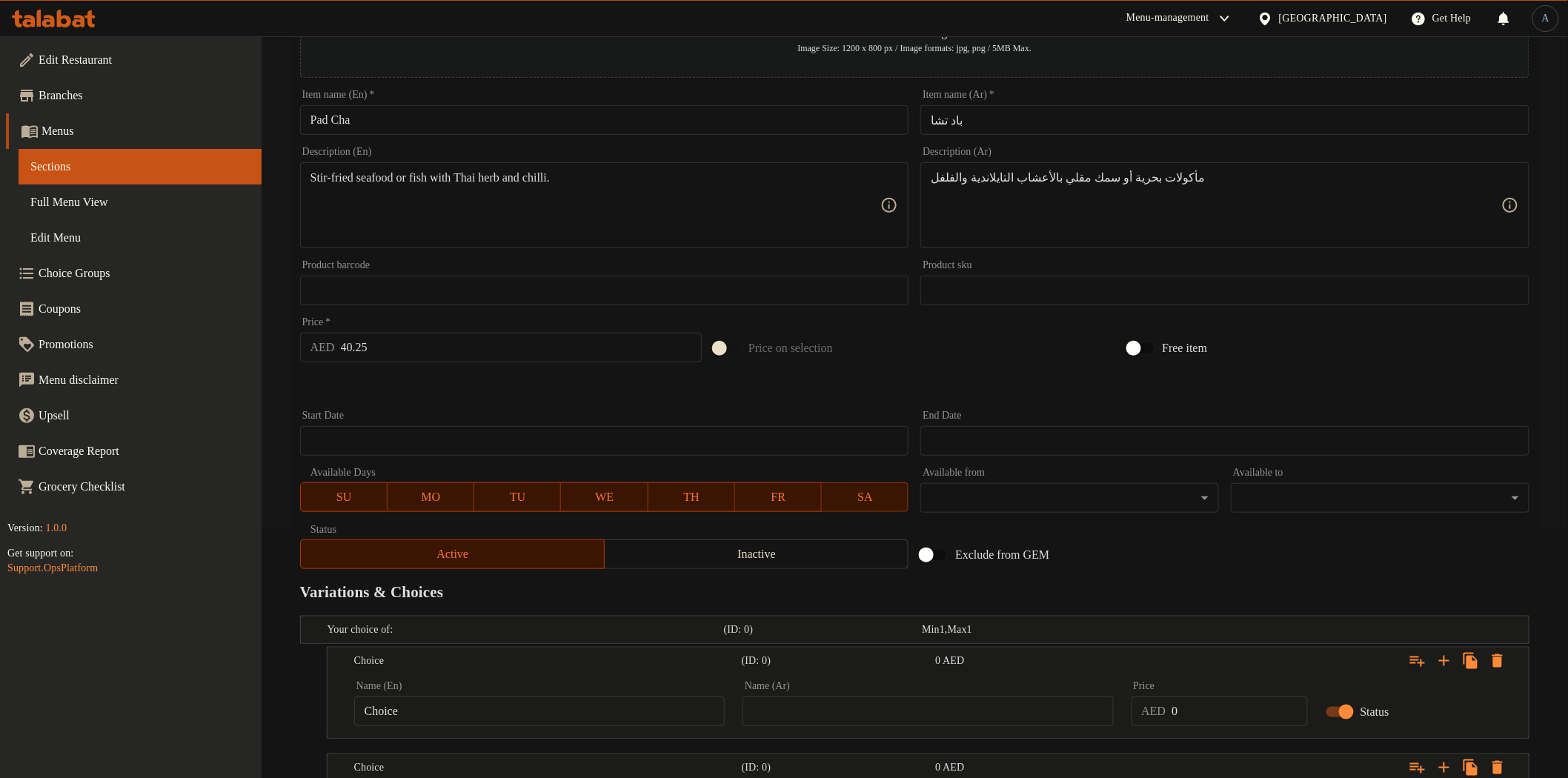
click at [611, 699] on input "Choice" at bounding box center [540, 711] width 371 height 29
type input "Seafood"
click at [987, 706] on input "text" at bounding box center [928, 711] width 371 height 29
type input "مأكولات بحرية"
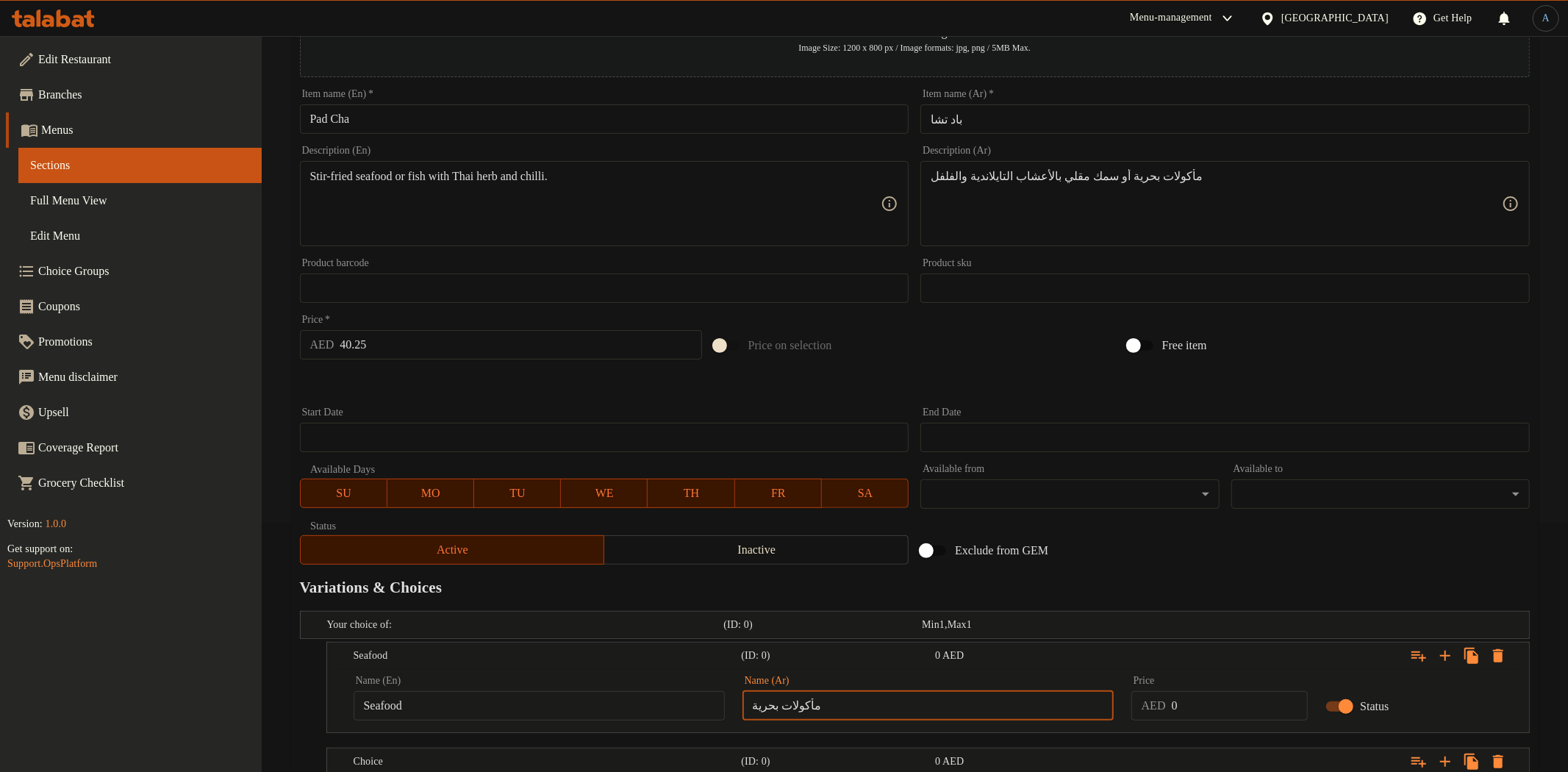
click at [1193, 505] on body "​ Menu-management [GEOGRAPHIC_DATA] Get Help A Edit Restaurant Branches Menus S…" at bounding box center [784, 155] width 1568 height 736
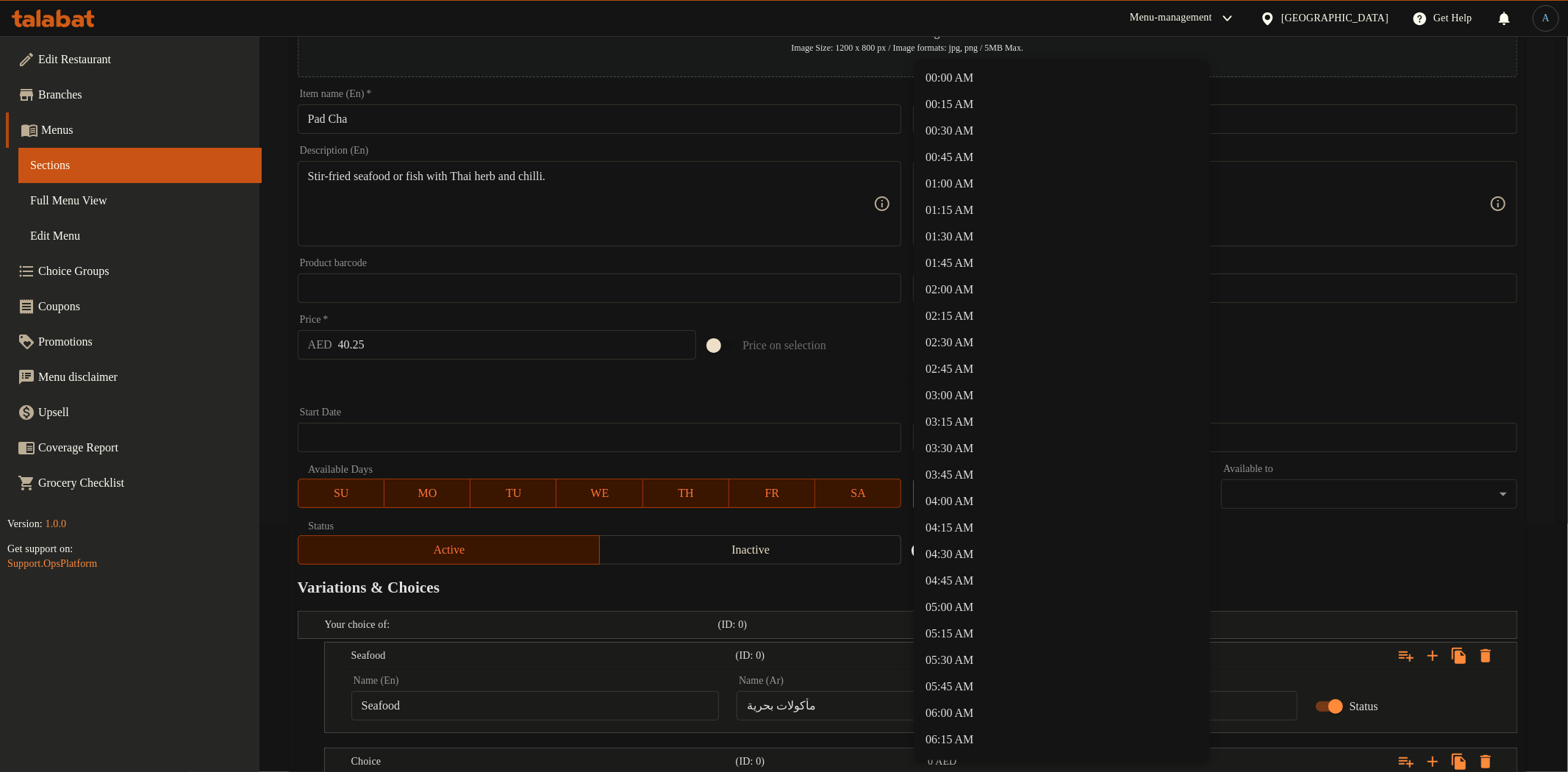
click at [452, 343] on div at bounding box center [784, 386] width 1568 height 772
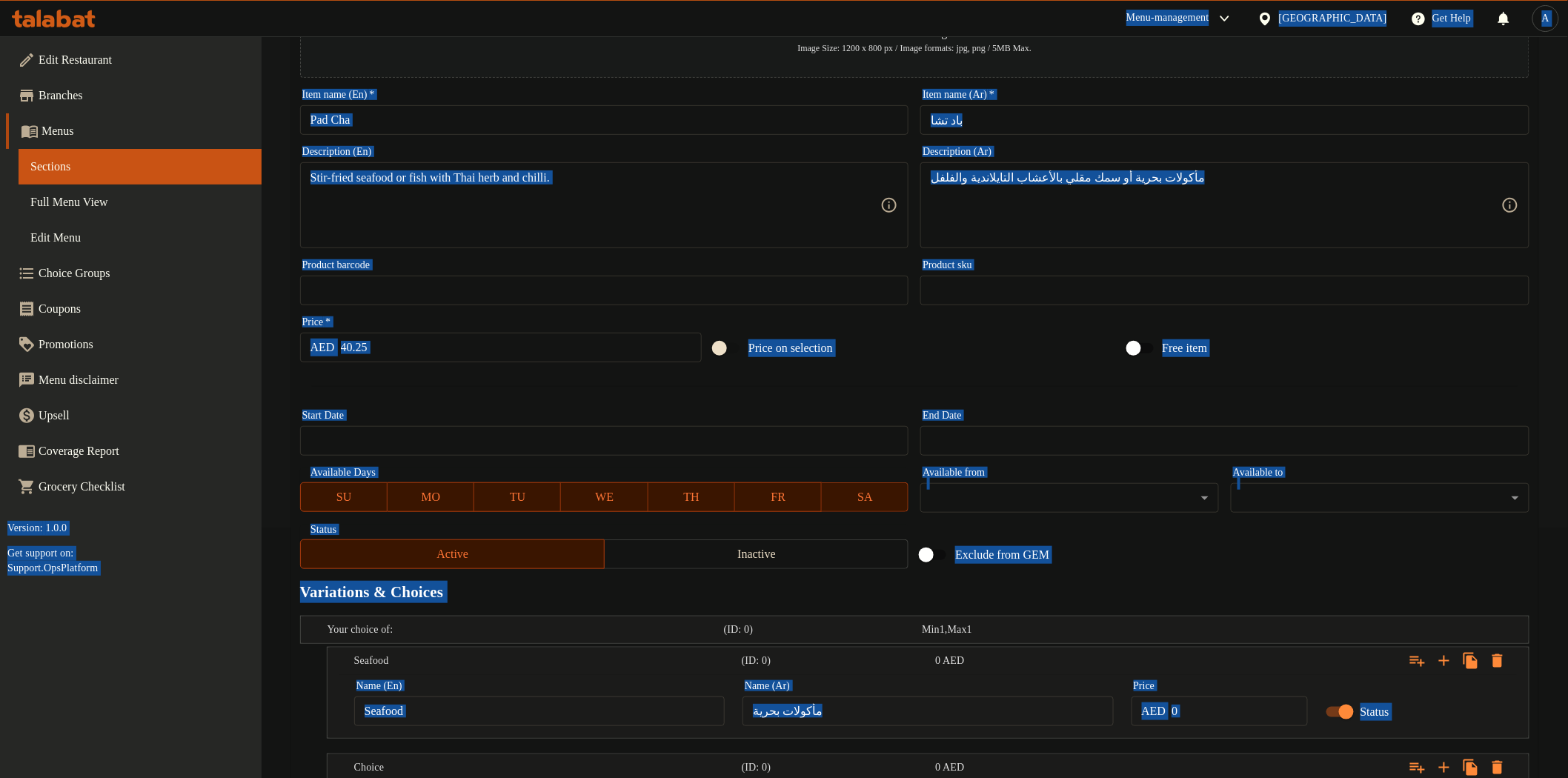
copy body "Lore-ipsumdolor Sitame Cons Adipisci Eli Sedd E Temp Incididunt Utlabore Etdol …"
click at [455, 353] on input "40.25" at bounding box center [521, 347] width 361 height 29
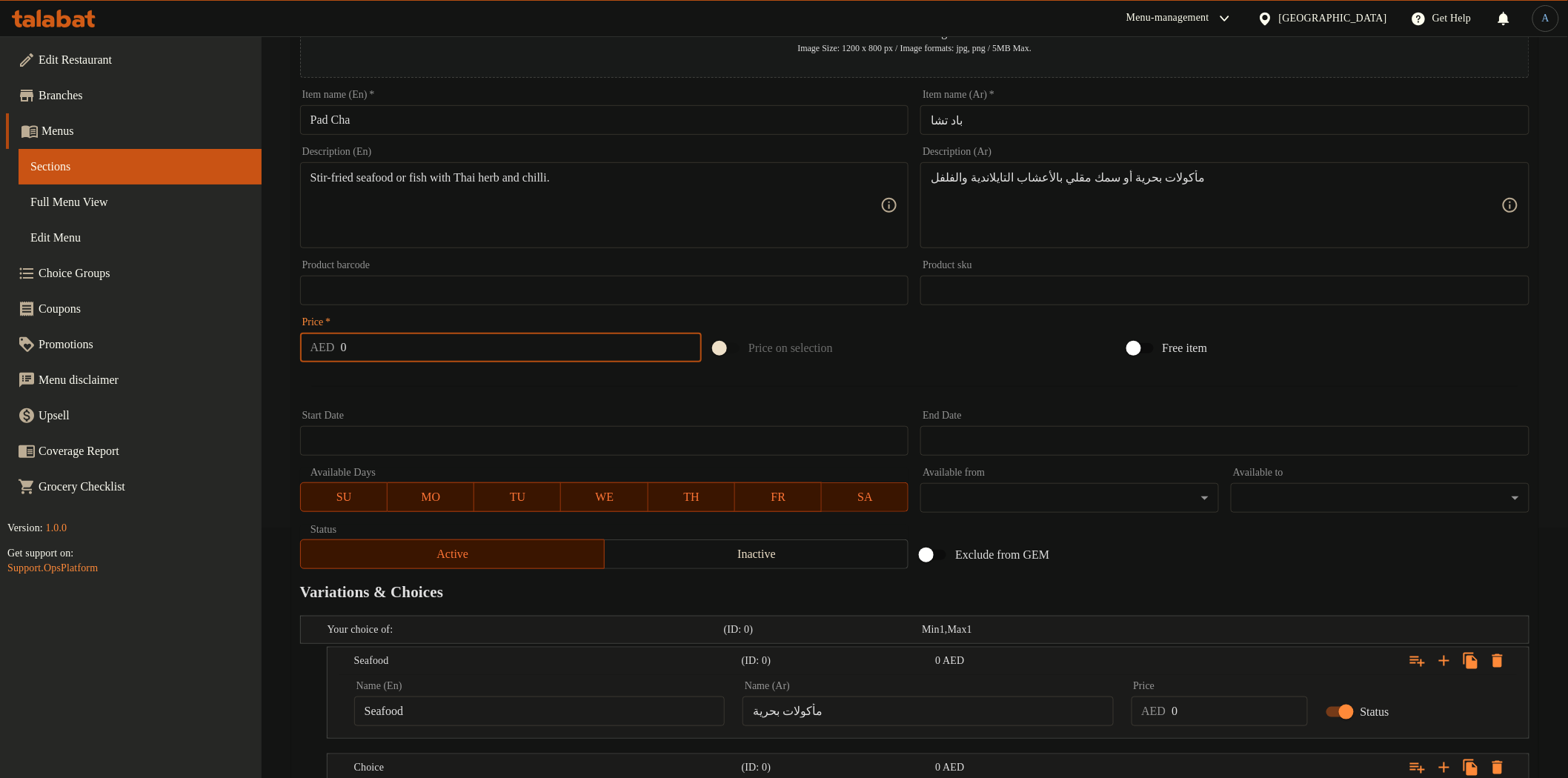
type input "0"
click at [463, 411] on div "Start Date Start Date" at bounding box center [605, 433] width 609 height 46
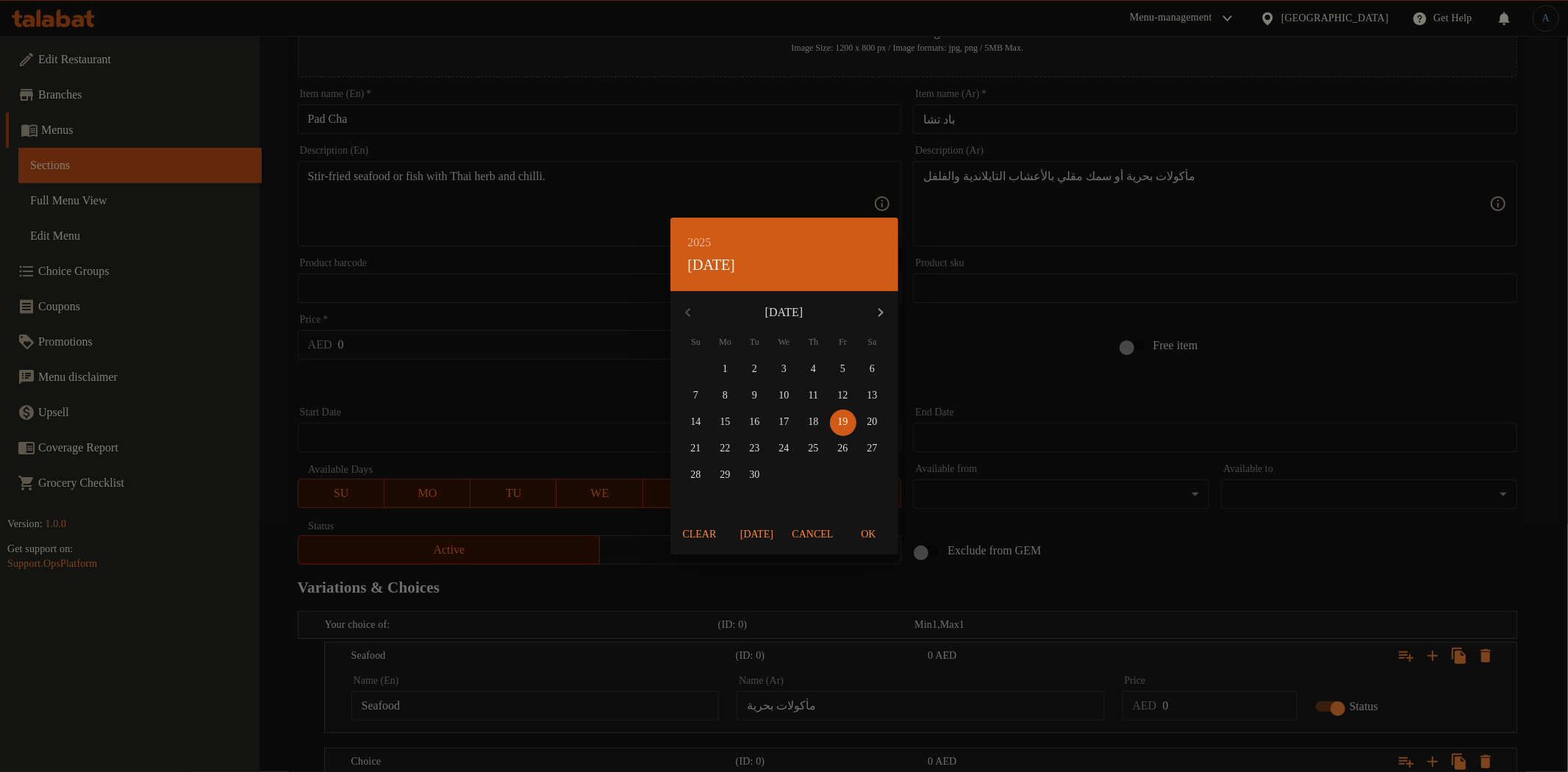
click at [1046, 709] on div "2025 Fri, Sep [DATE] Mo Tu We Th Fr Sa 31 1 2 3 4 5 6 7 8 9 10 11 12 13 14 15 1…" at bounding box center [784, 386] width 1568 height 772
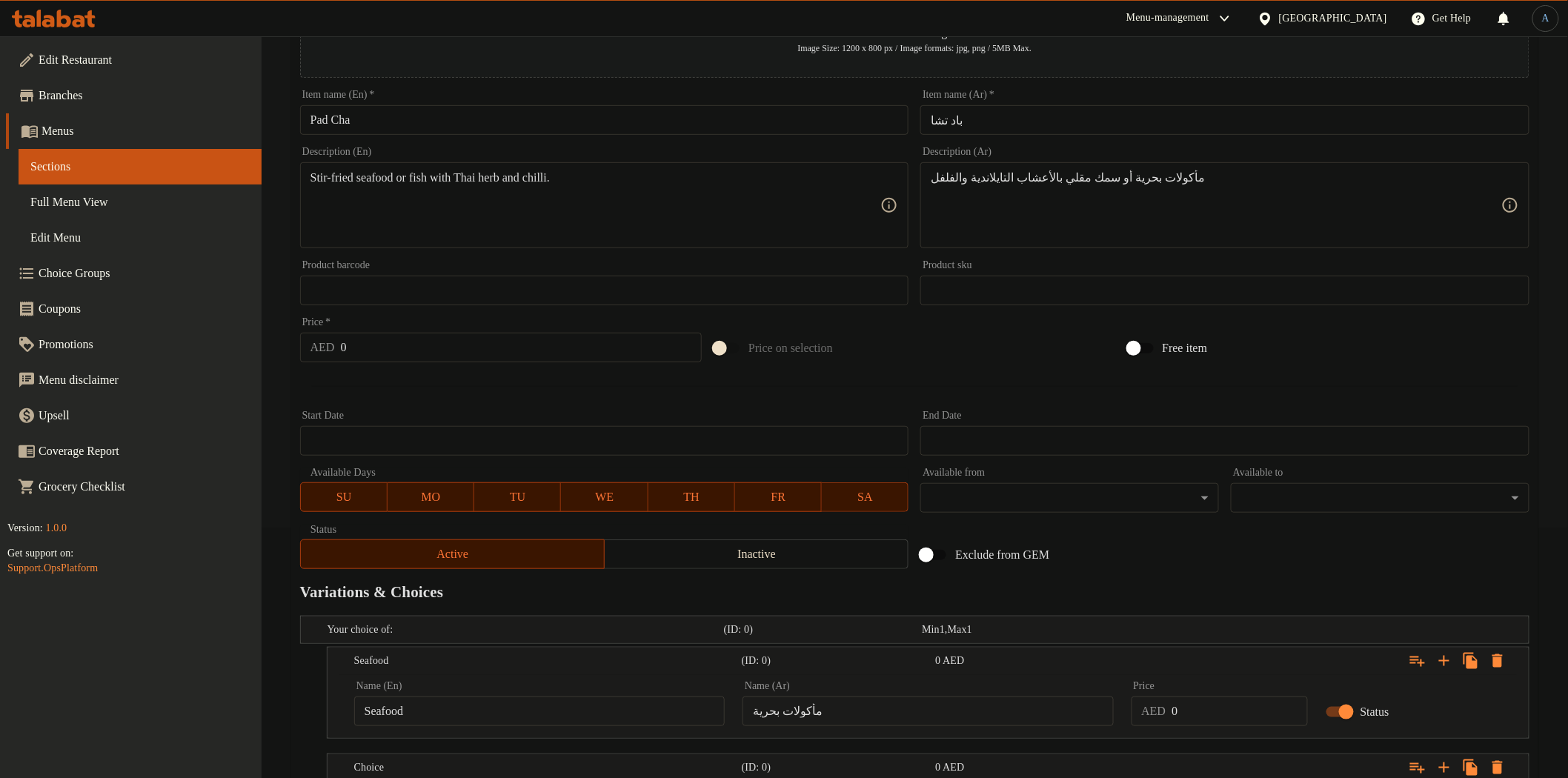
click at [1211, 705] on input "0" at bounding box center [1239, 711] width 136 height 29
type input "40.25"
click at [1260, 560] on div "Exclude from GEM" at bounding box center [1121, 555] width 414 height 40
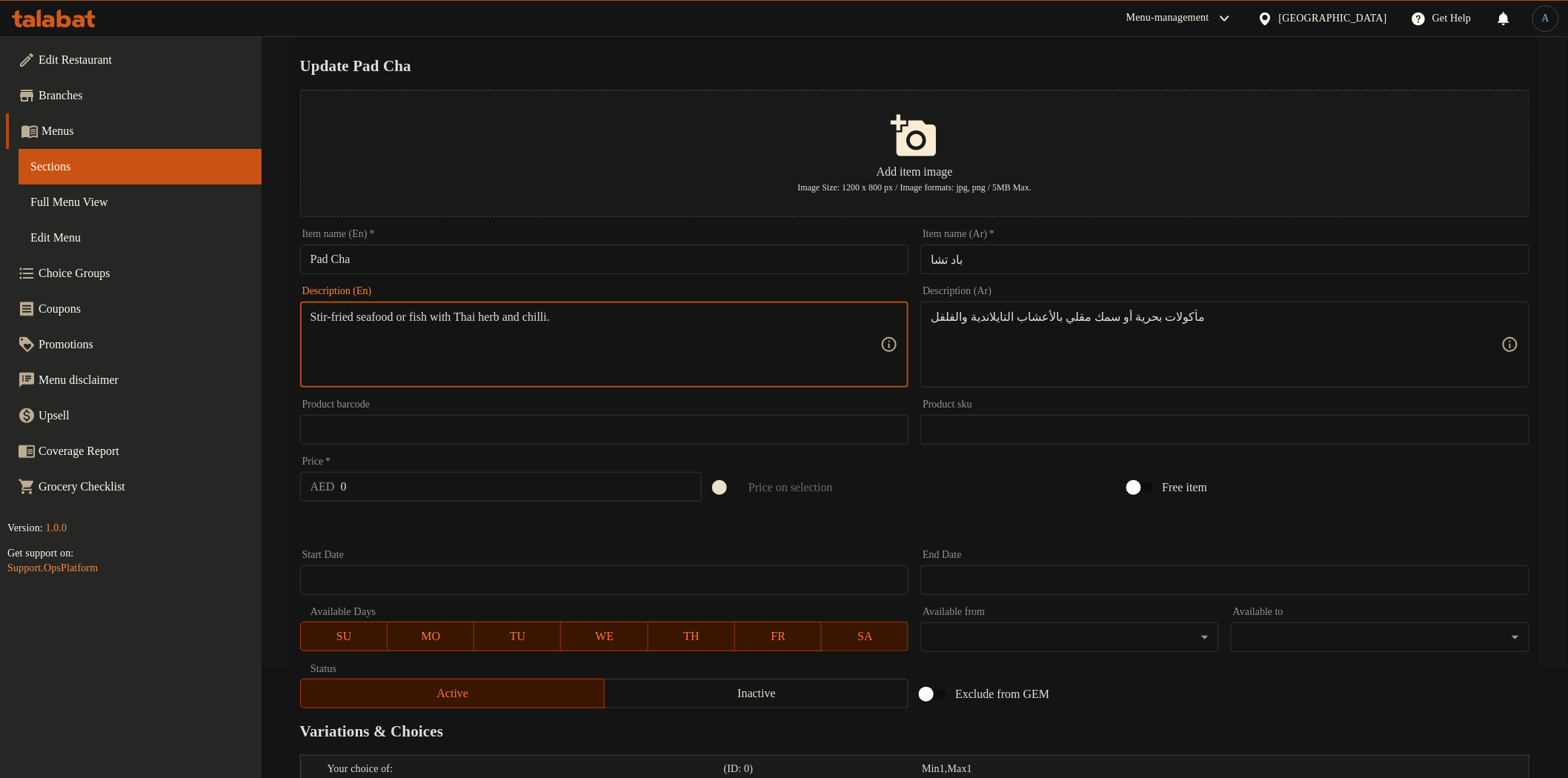
click at [439, 319] on textarea "Stir-fried seafood or fish with Thai herb and chilli." at bounding box center [595, 344] width 571 height 70
click at [773, 76] on h2 "Update Pad Cha" at bounding box center [915, 66] width 1229 height 22
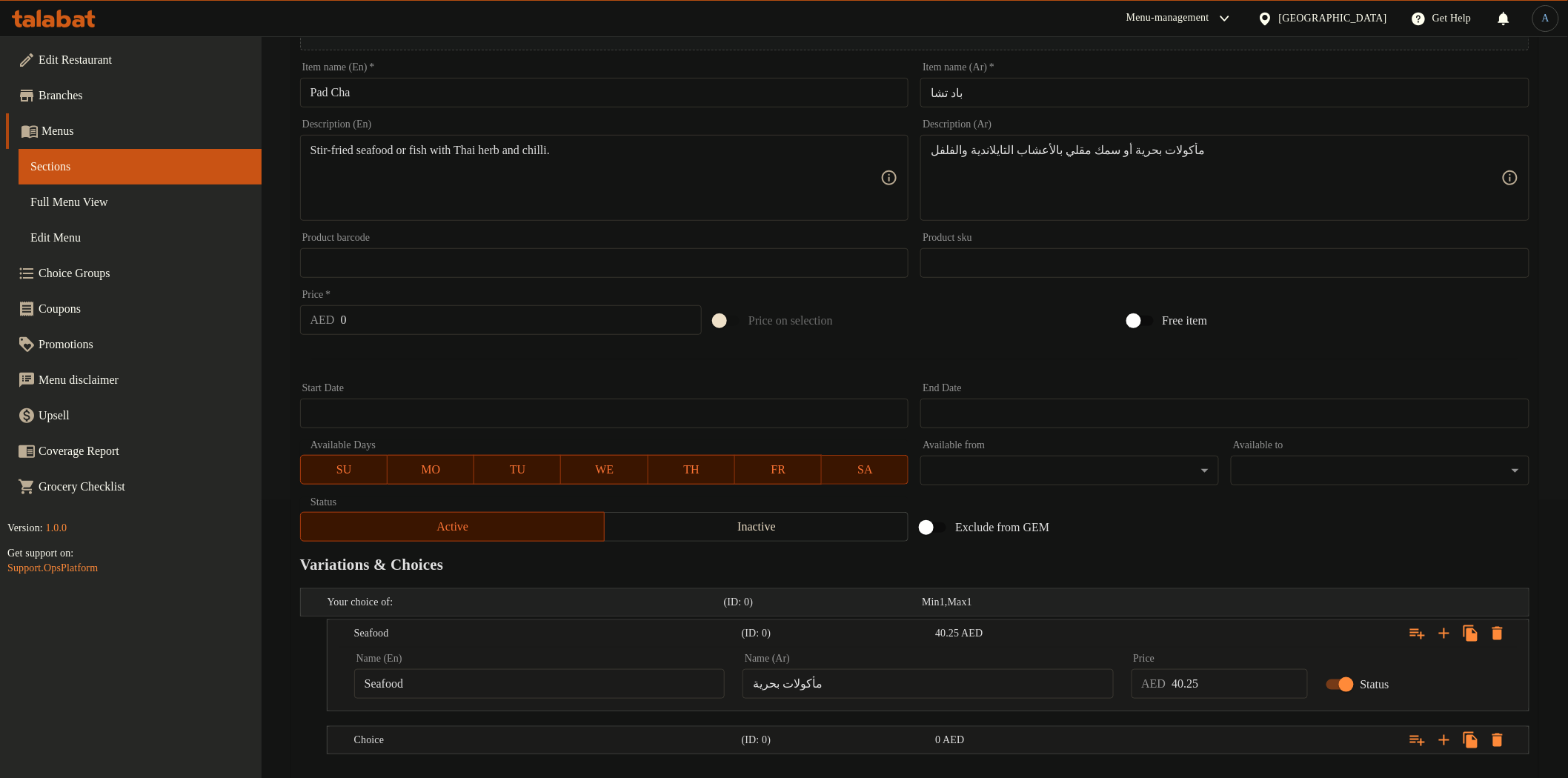
scroll to position [358, 0]
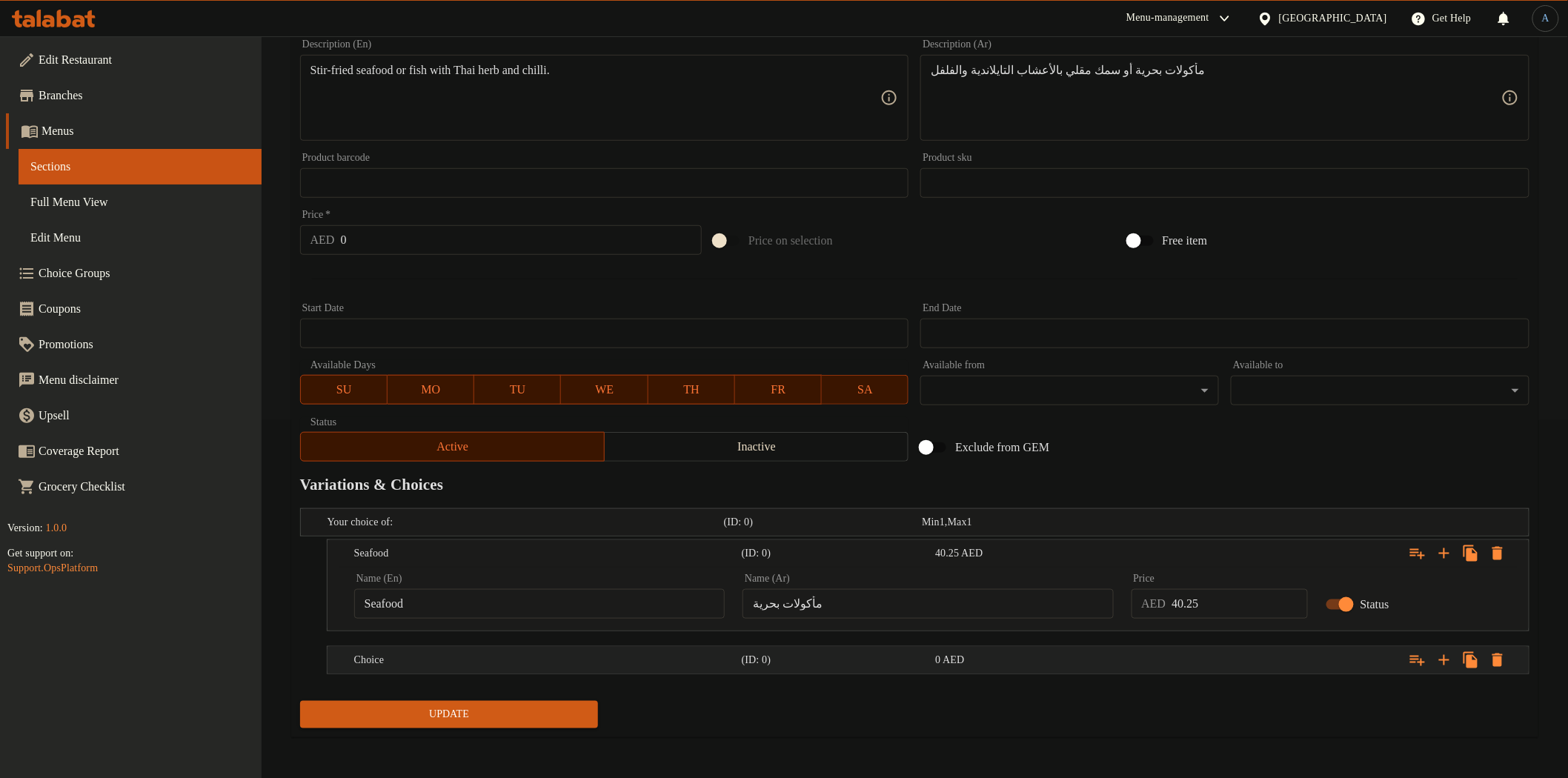
click at [447, 655] on h5 "Choice" at bounding box center [545, 660] width 381 height 15
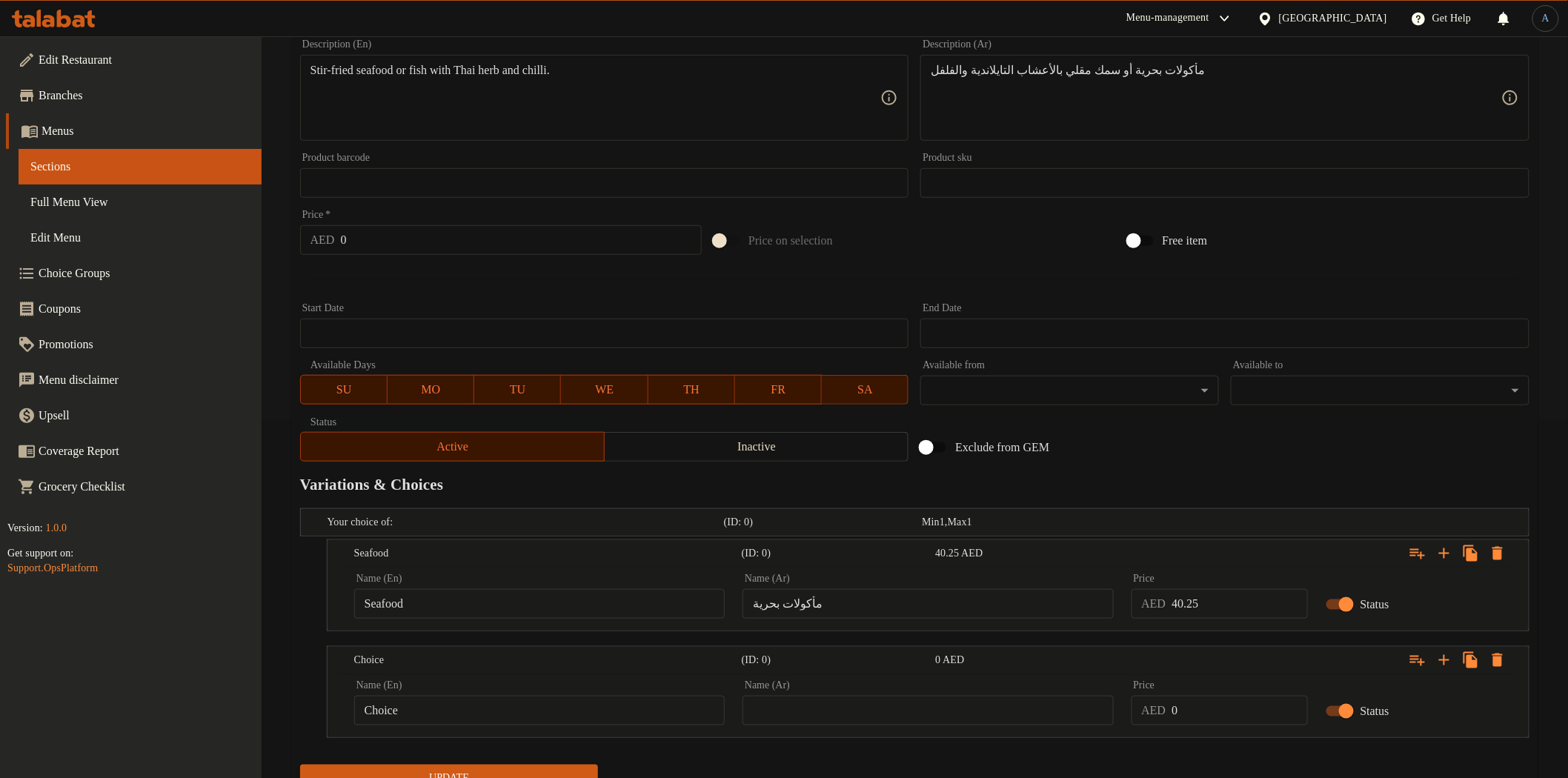
click at [454, 709] on input "Choice" at bounding box center [540, 710] width 371 height 29
type input "Fish"
click at [1035, 707] on input "سمك" at bounding box center [928, 710] width 371 height 29
type input "سمك"
click at [1236, 603] on input "40.25" at bounding box center [1239, 604] width 136 height 29
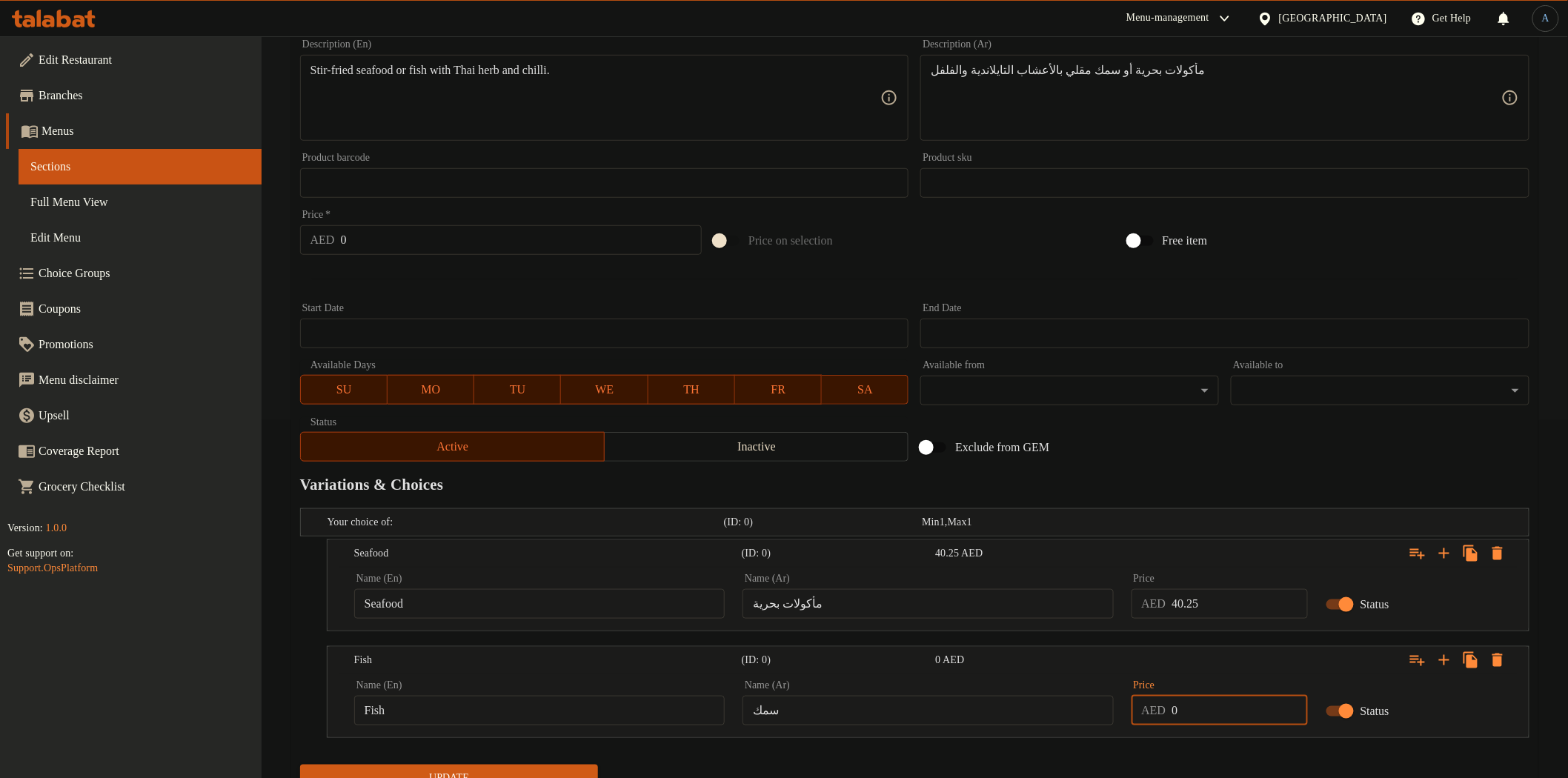
click at [1219, 706] on input "0" at bounding box center [1239, 710] width 136 height 29
type input "40.25"
click at [1215, 742] on nav at bounding box center [915, 746] width 1229 height 12
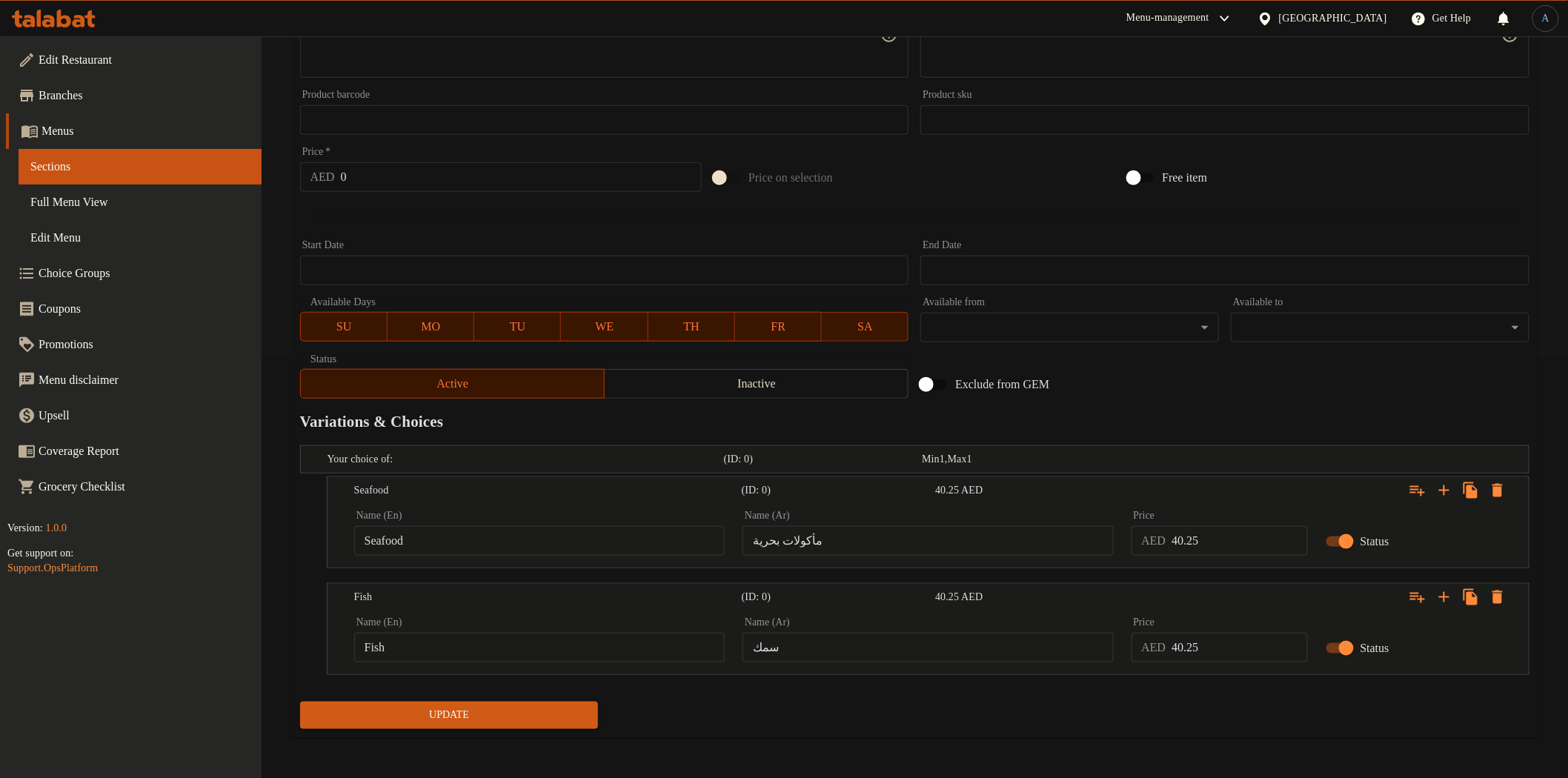
click at [514, 707] on span "Update" at bounding box center [449, 715] width 275 height 19
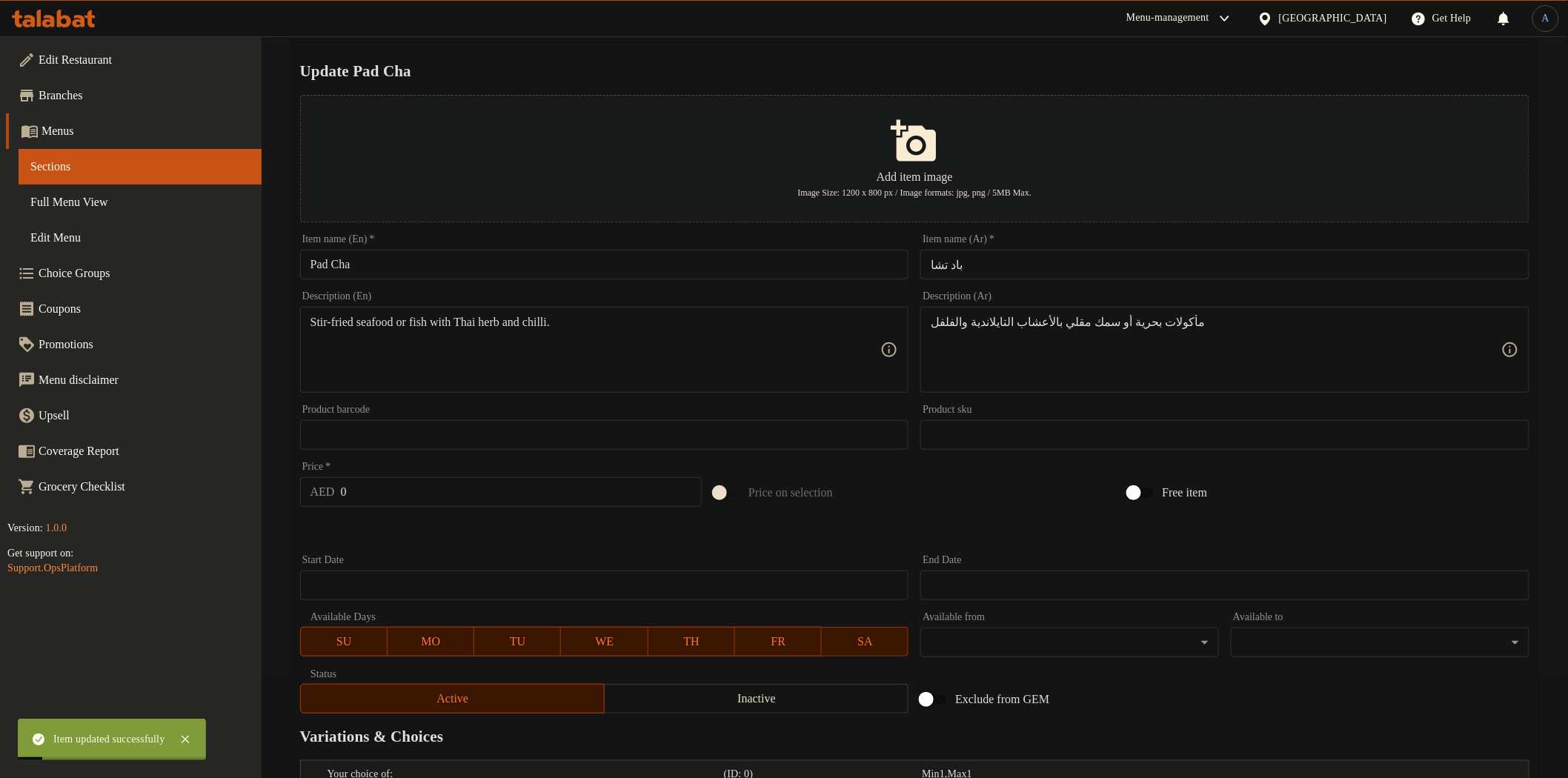
scroll to position [0, 0]
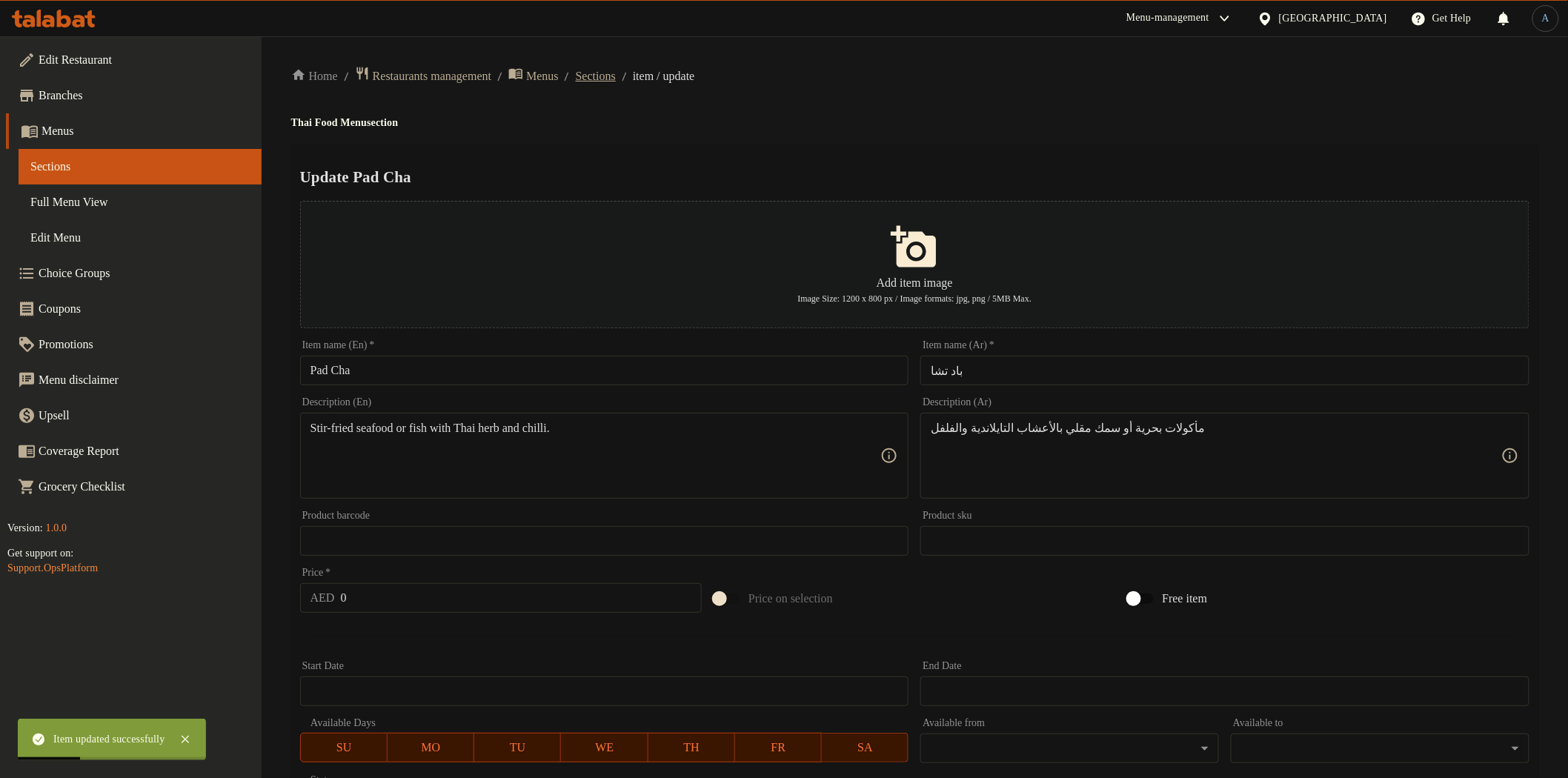
click at [616, 70] on span "Sections" at bounding box center [596, 76] width 40 height 18
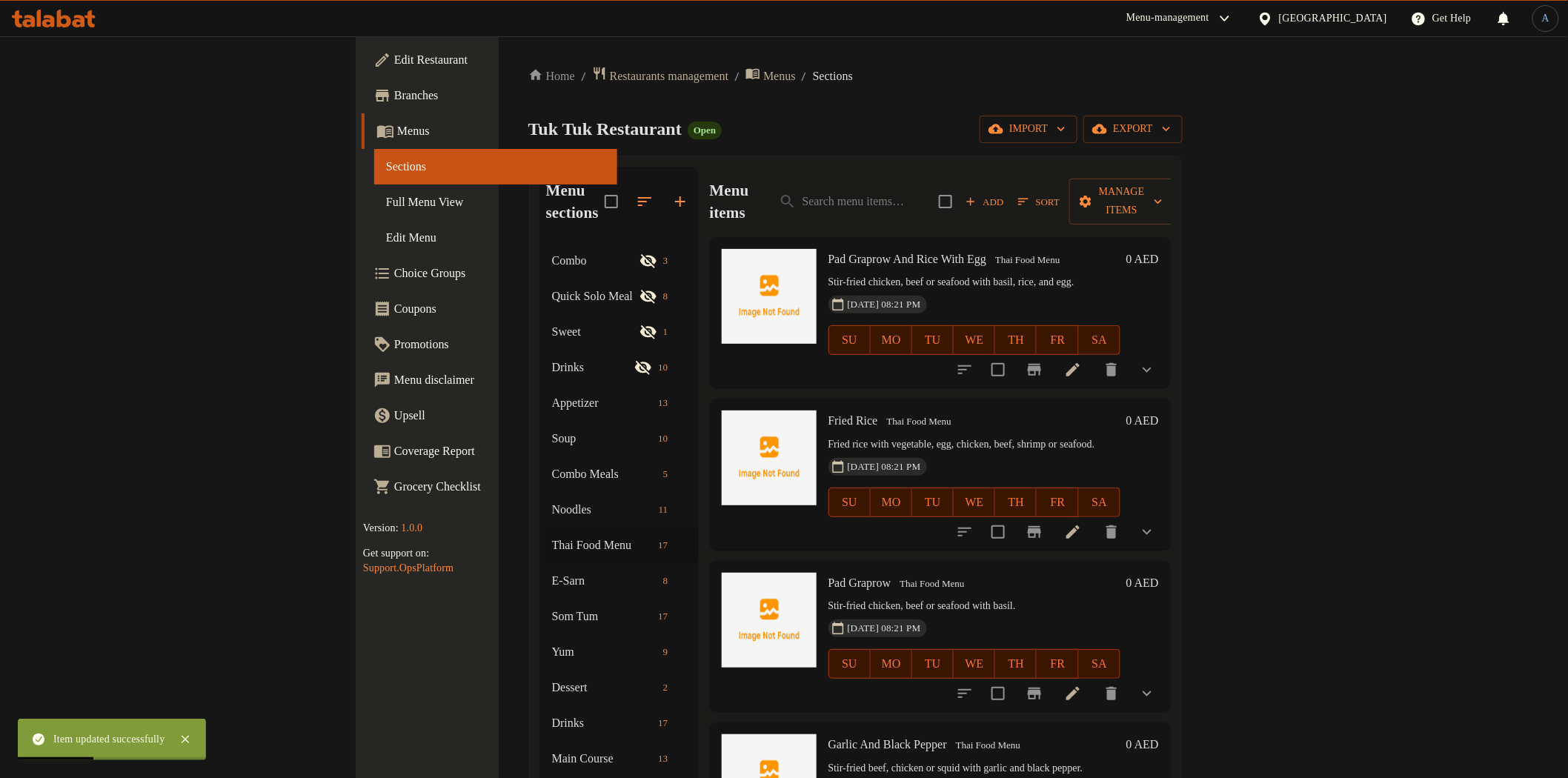
click at [744, 109] on div "Home / Restaurants management / Menus / Sections Tuk Tuk Restaurant Open import…" at bounding box center [855, 511] width 654 height 891
click at [927, 189] on input "search" at bounding box center [846, 202] width 160 height 26
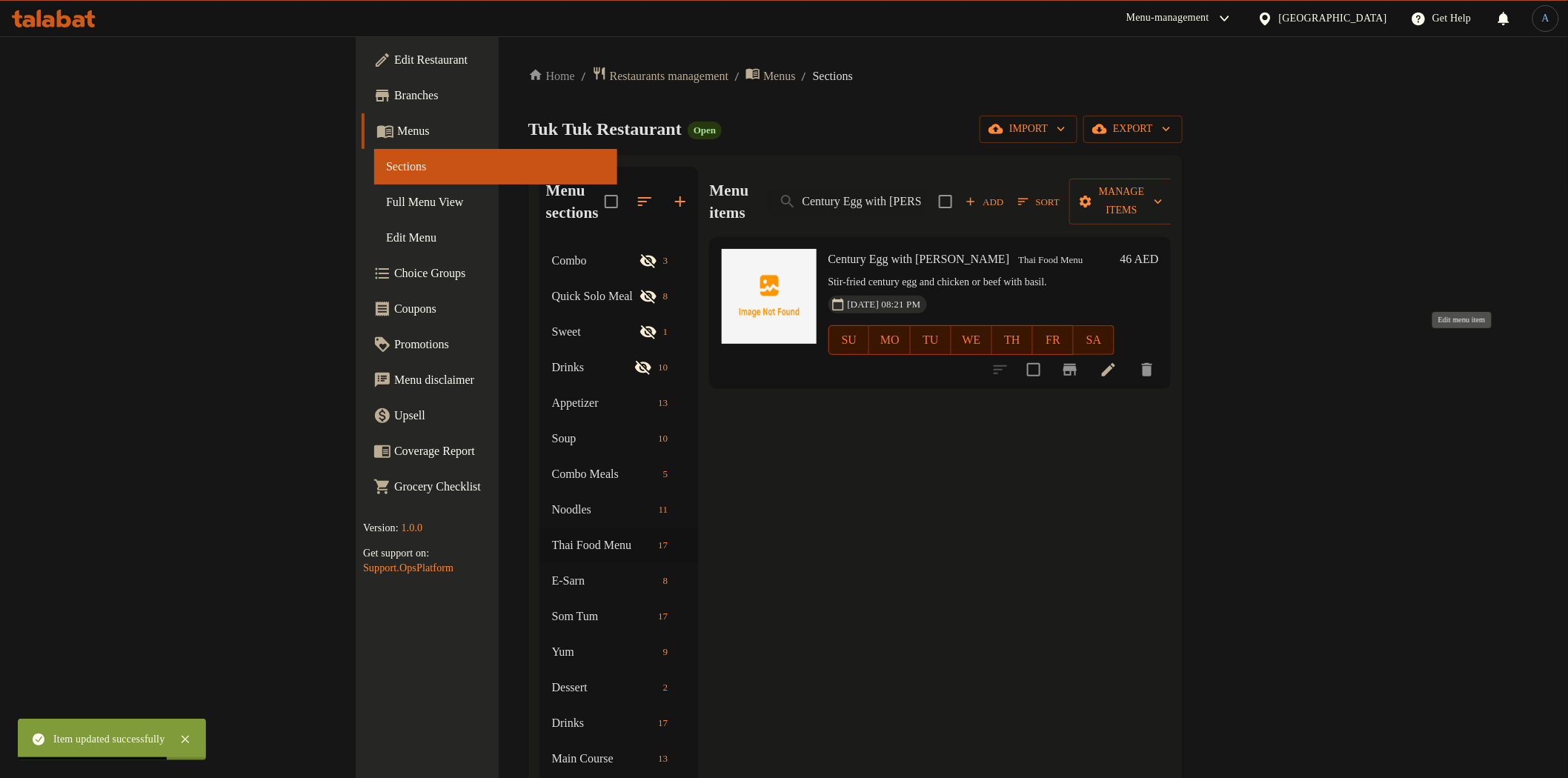
type input "Century Egg with [PERSON_NAME]"
click at [1117, 360] on icon at bounding box center [1108, 369] width 18 height 18
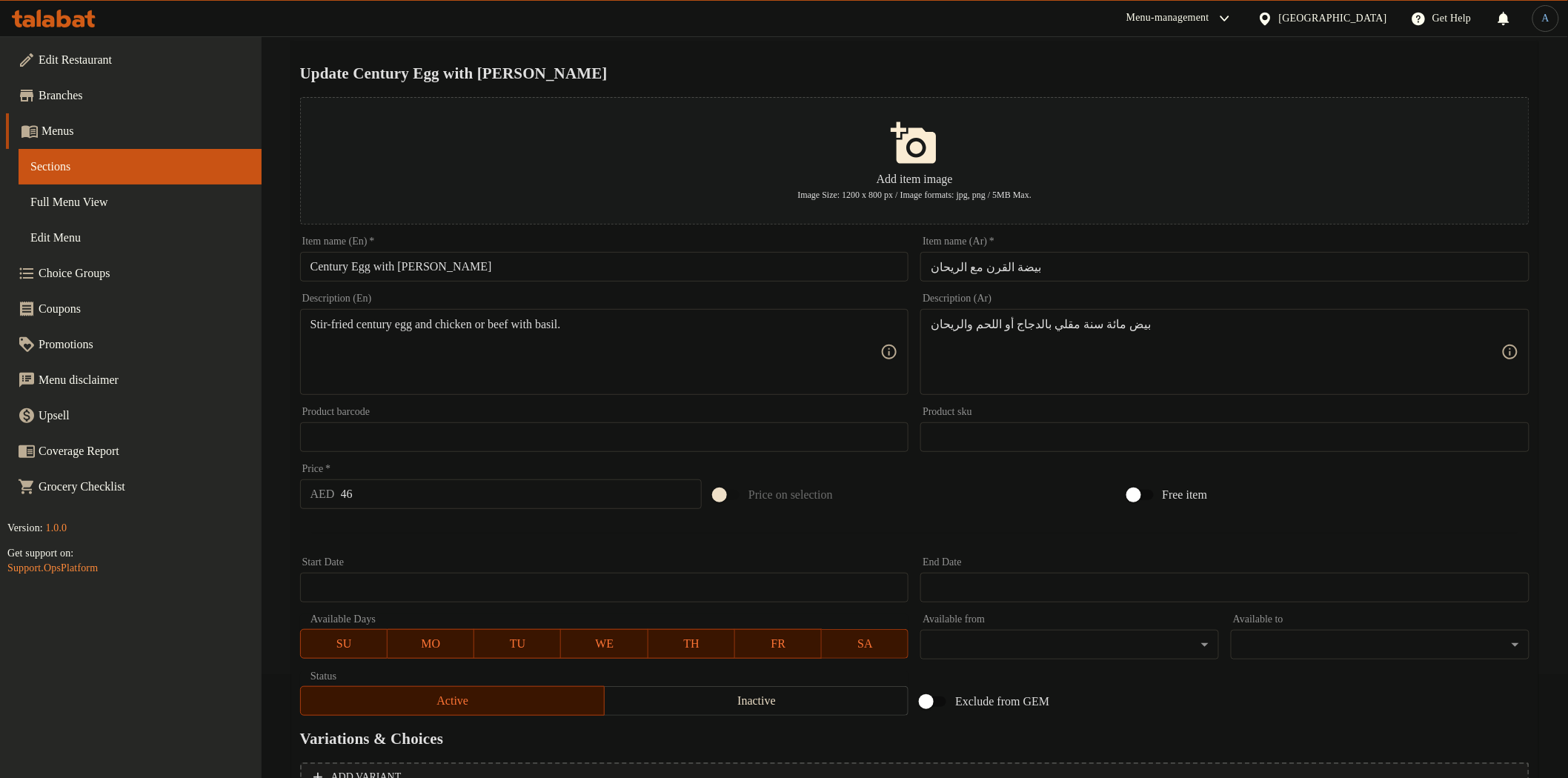
scroll to position [247, 0]
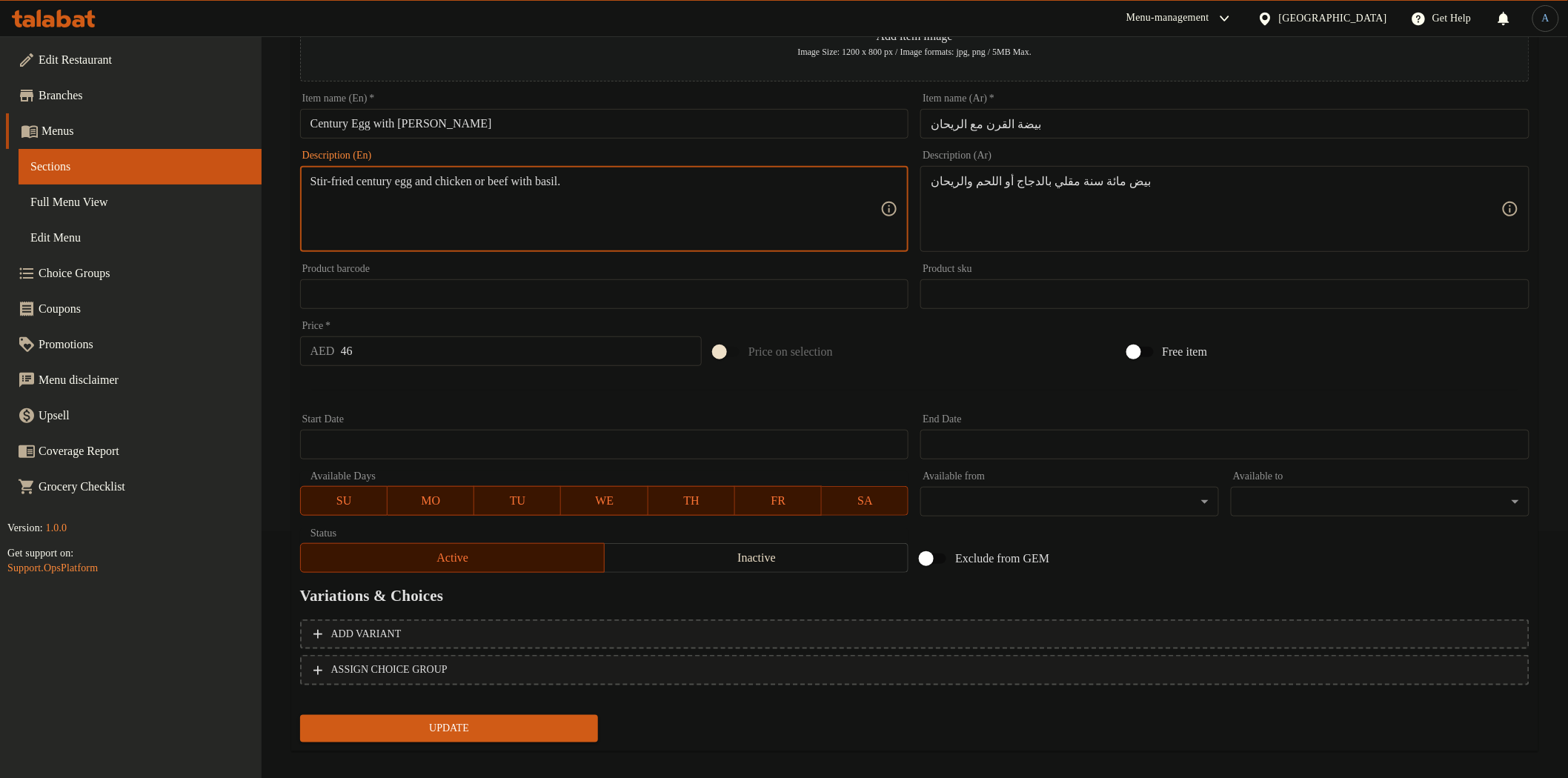
click at [479, 184] on textarea "Stir-fried century egg and chicken or beef with basil." at bounding box center [595, 209] width 571 height 70
click at [601, 622] on button "Add variant" at bounding box center [915, 634] width 1229 height 30
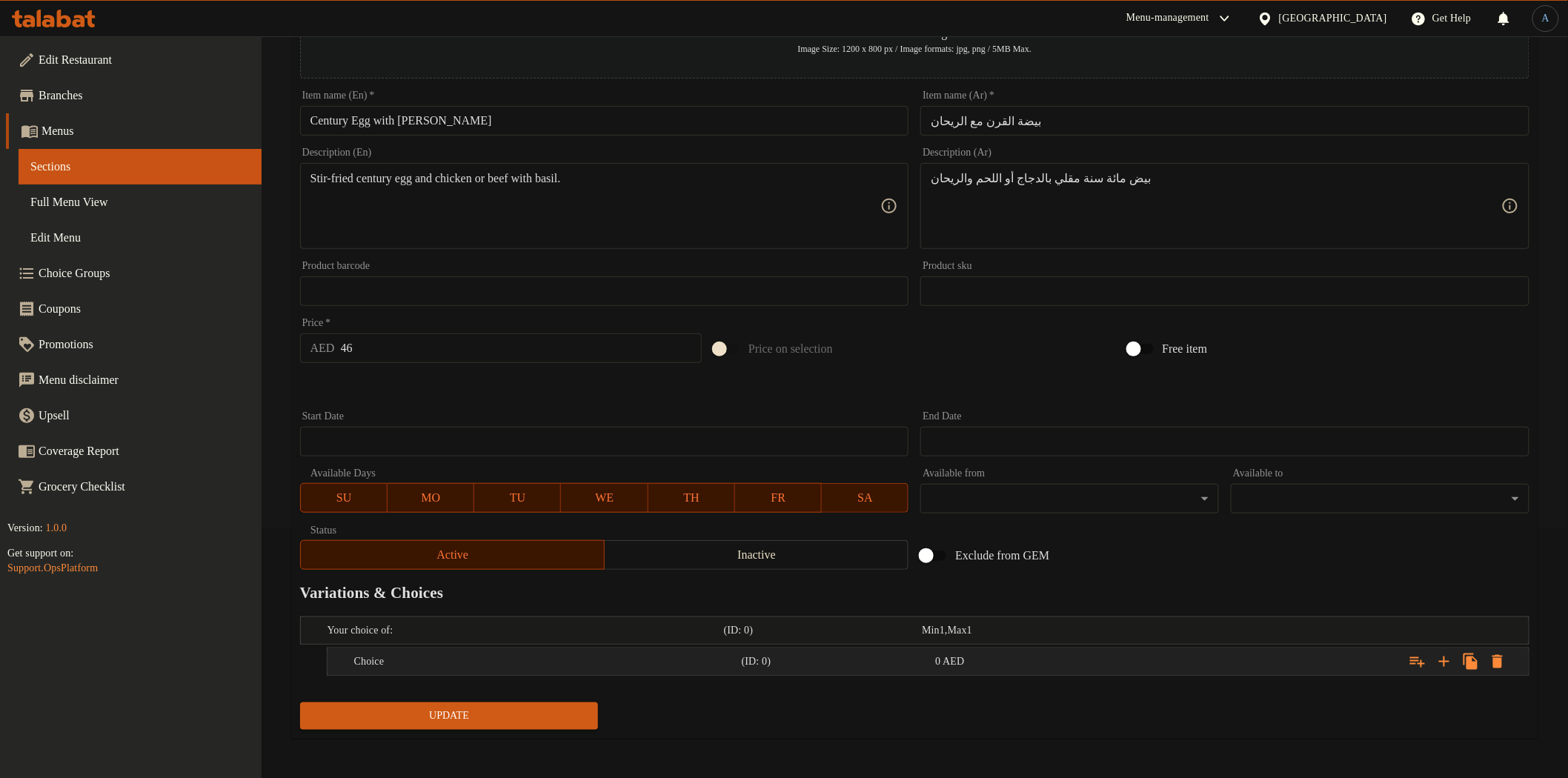
scroll to position [250, 0]
click at [1445, 661] on icon "Expand" at bounding box center [1444, 661] width 18 height 18
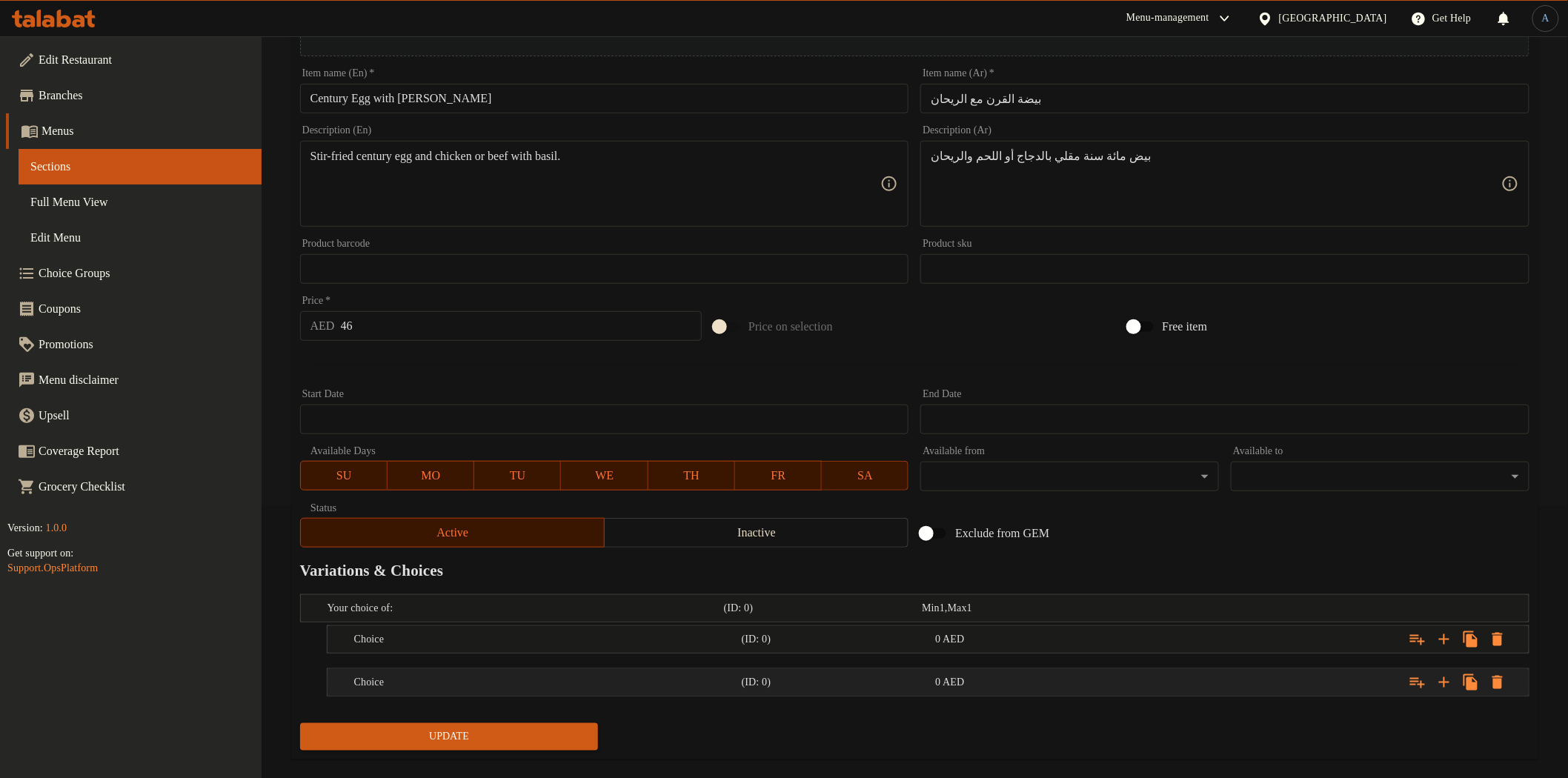
scroll to position [293, 0]
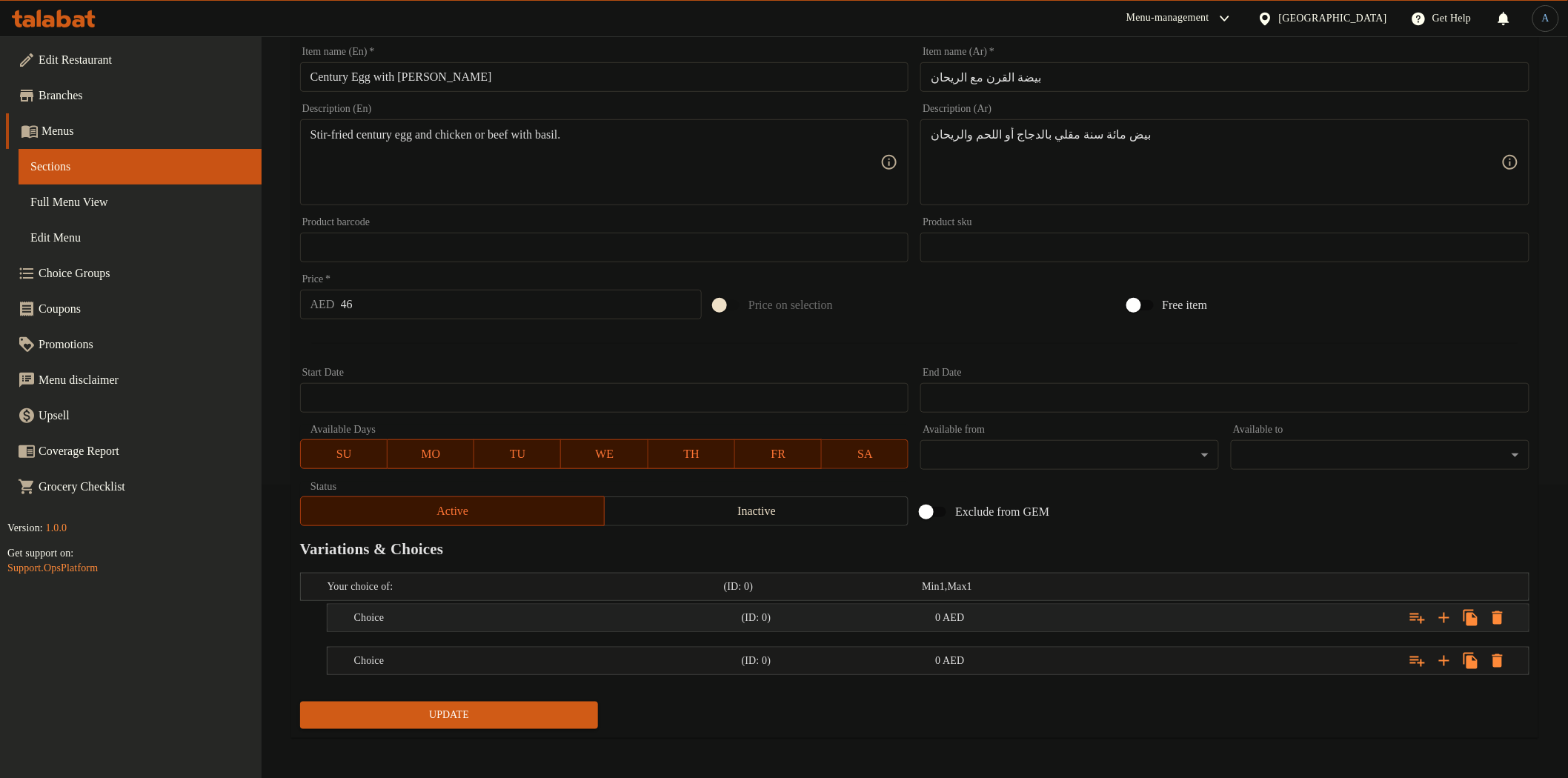
click at [461, 618] on h5 "Choice" at bounding box center [545, 617] width 381 height 15
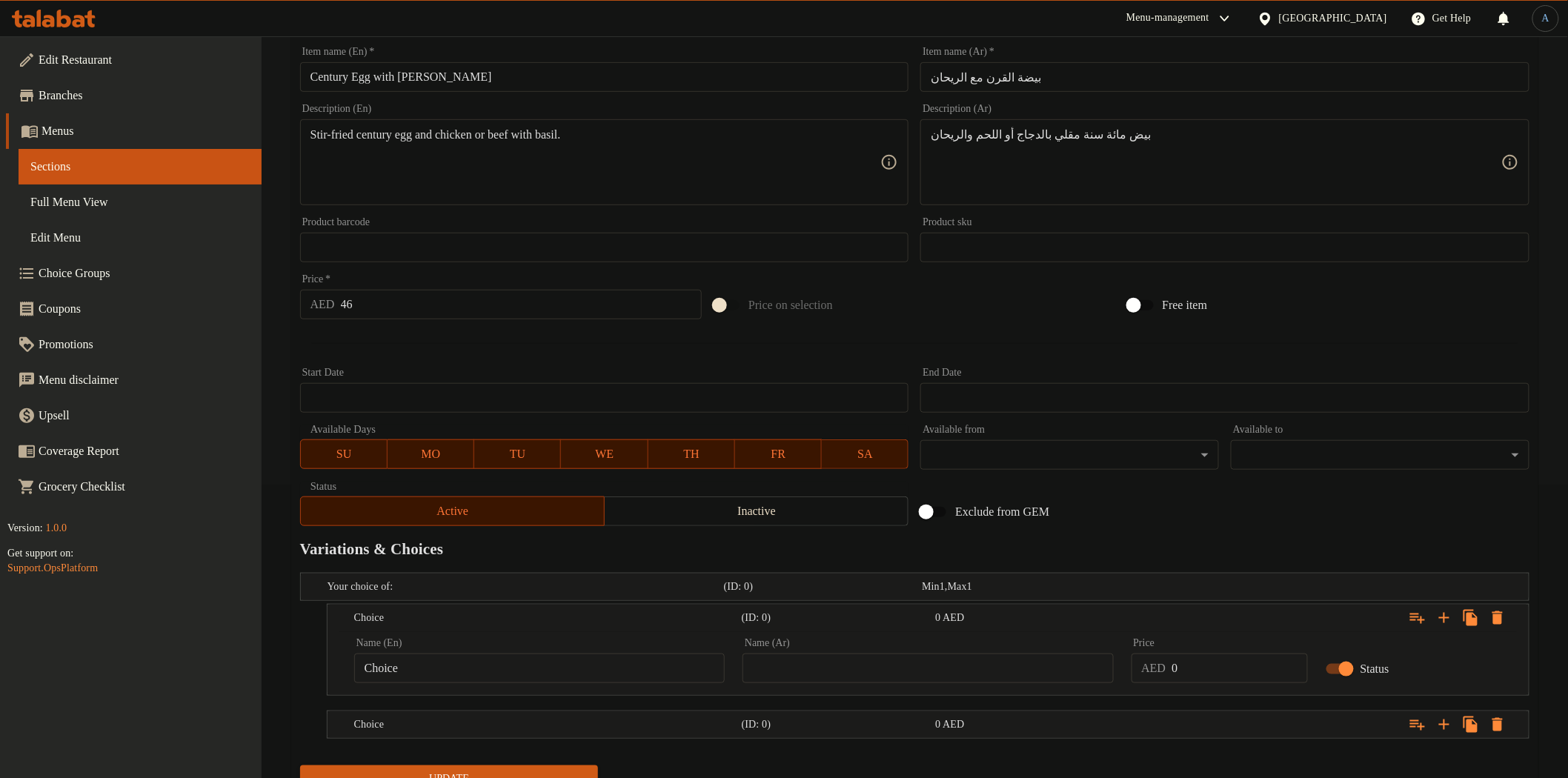
drag, startPoint x: 441, startPoint y: 654, endPoint x: 445, endPoint y: 667, distance: 13.6
click at [442, 662] on input "Choice" at bounding box center [540, 668] width 371 height 29
type input "Chicken"
click at [808, 668] on input "text" at bounding box center [928, 668] width 371 height 29
type input "دجاج"
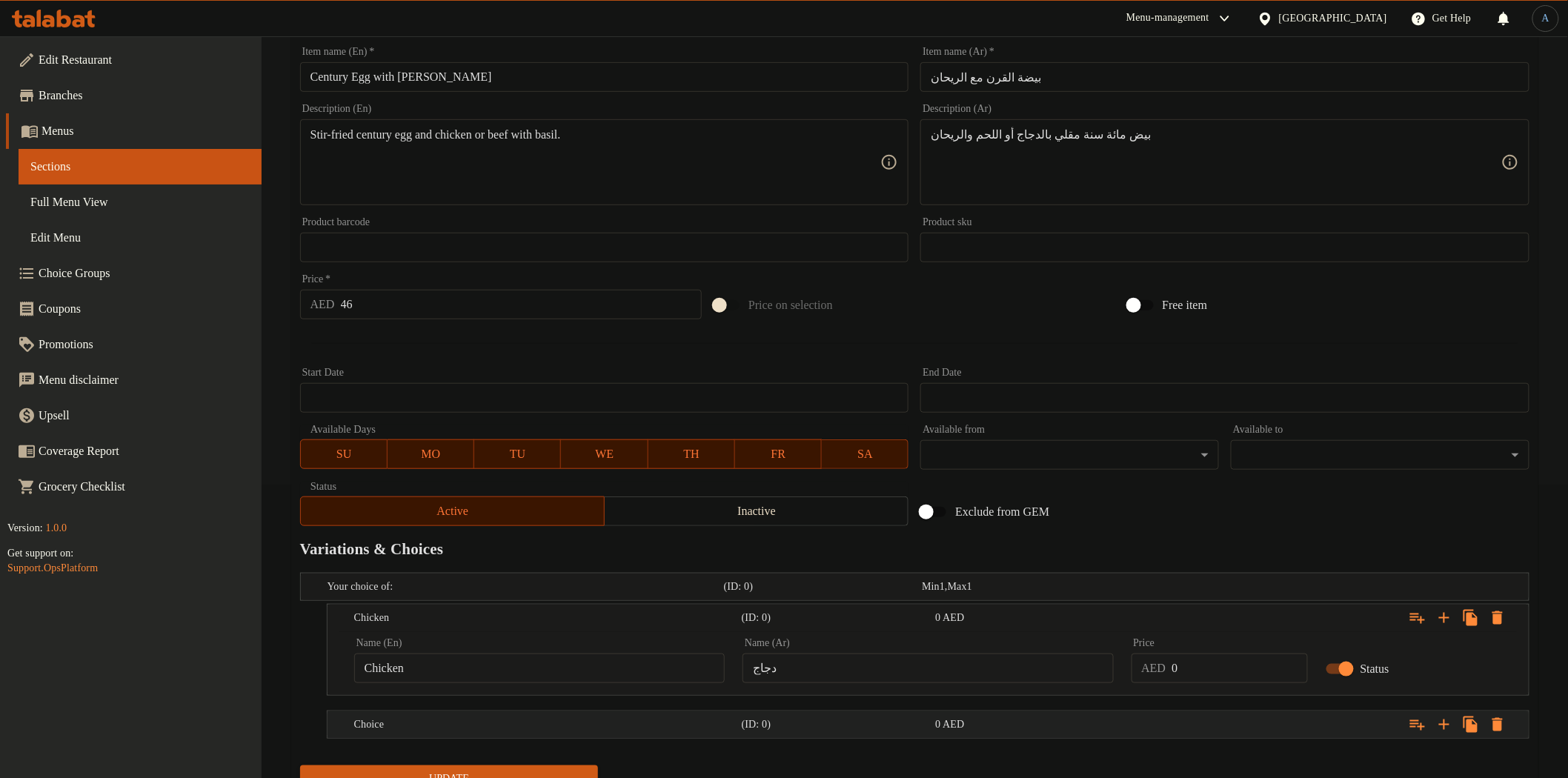
click at [639, 736] on div "Choice (ID: 0) 0 AED" at bounding box center [933, 725] width 1163 height 32
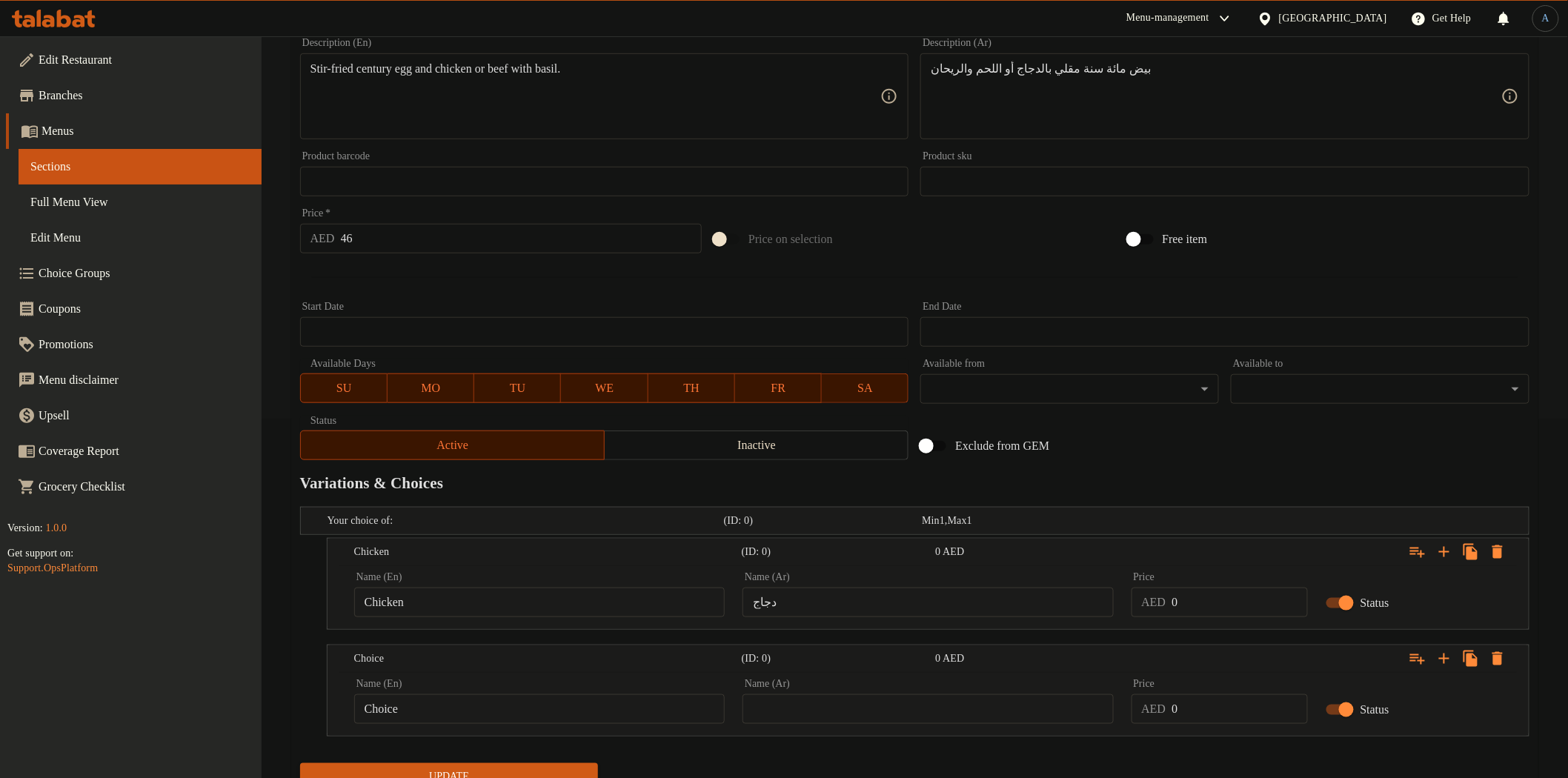
scroll to position [421, 0]
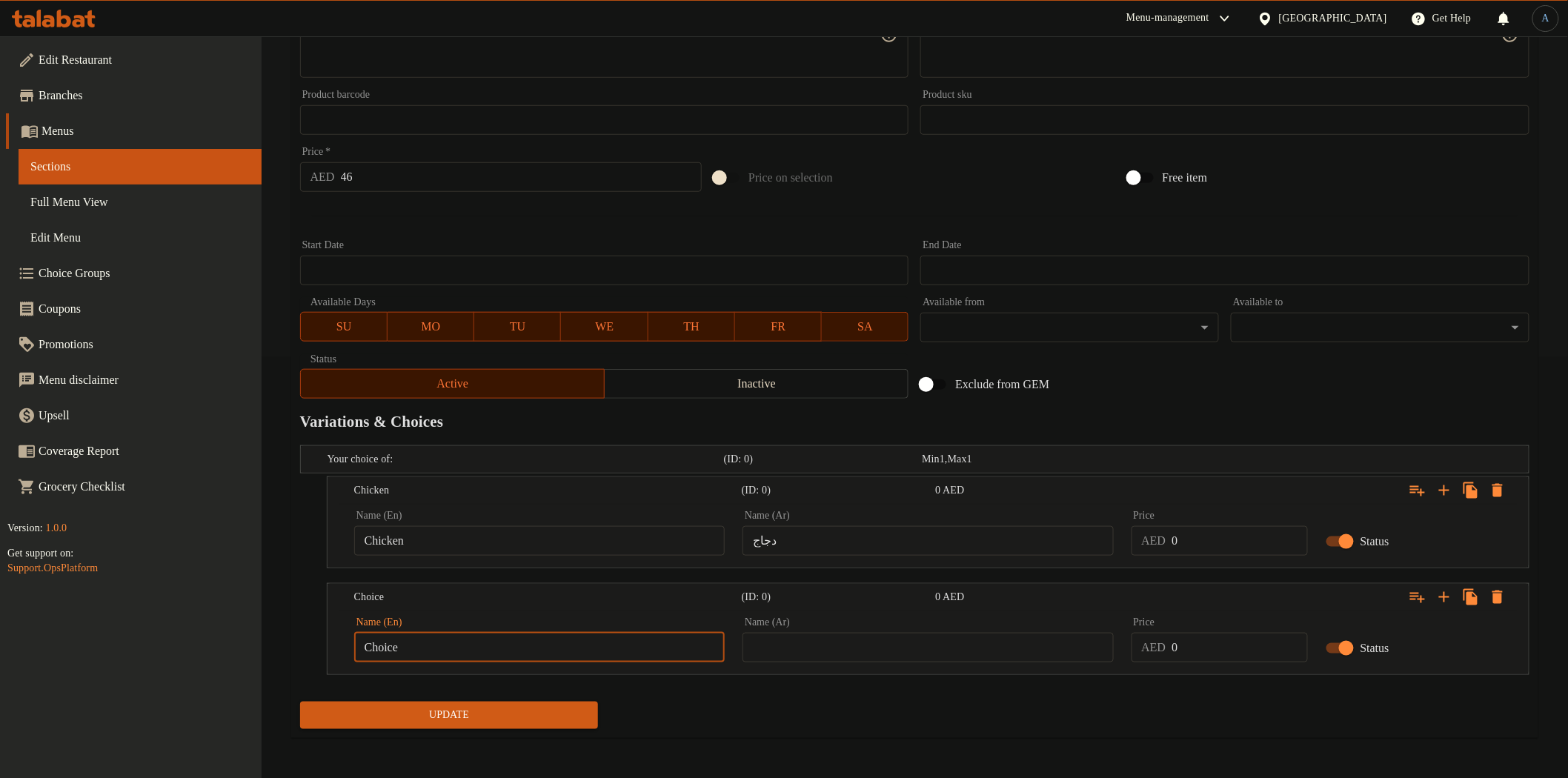
click at [508, 645] on input "Choice" at bounding box center [540, 648] width 371 height 29
click at [448, 647] on input "chicken" at bounding box center [540, 648] width 371 height 29
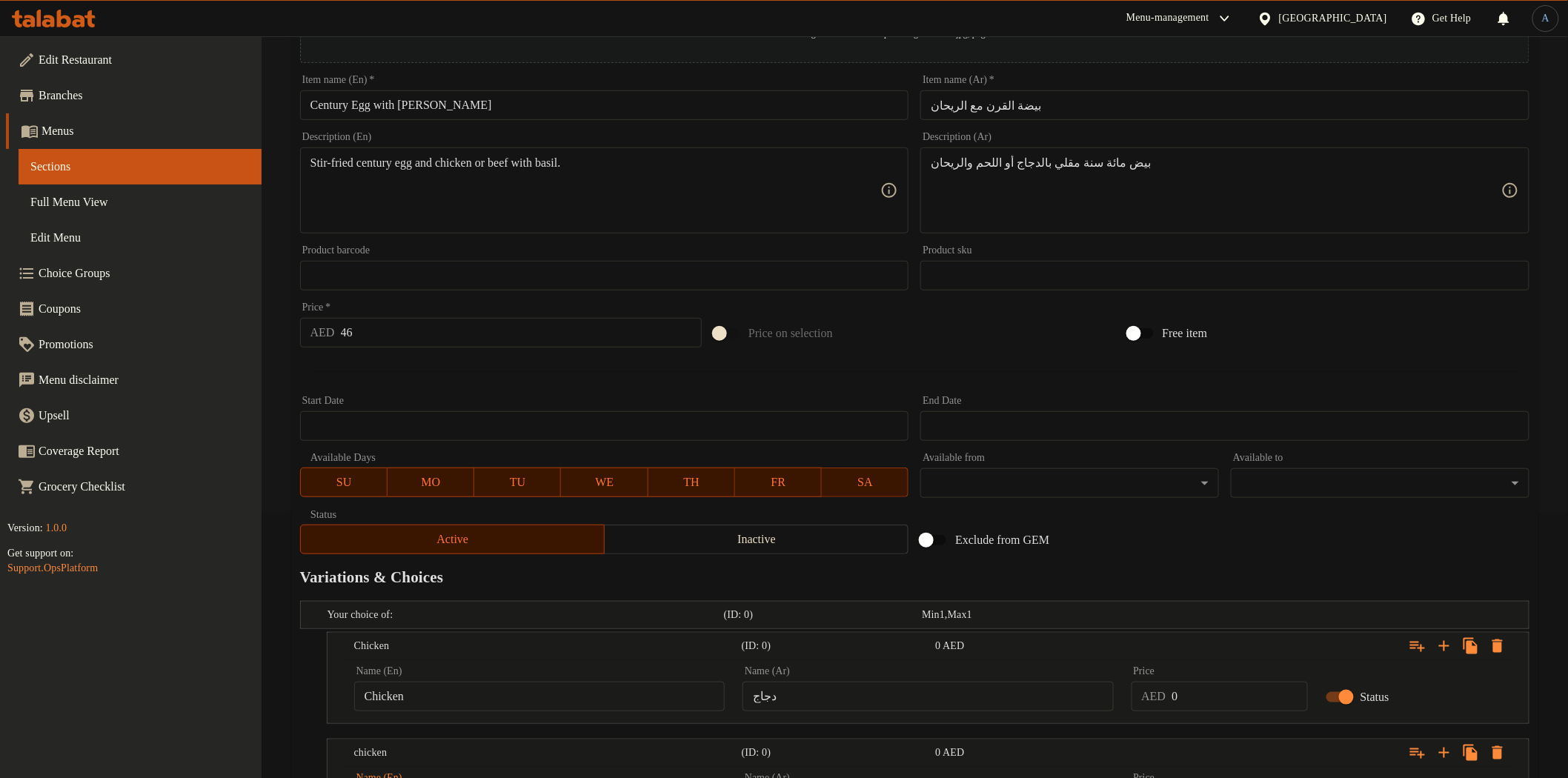
scroll to position [92, 0]
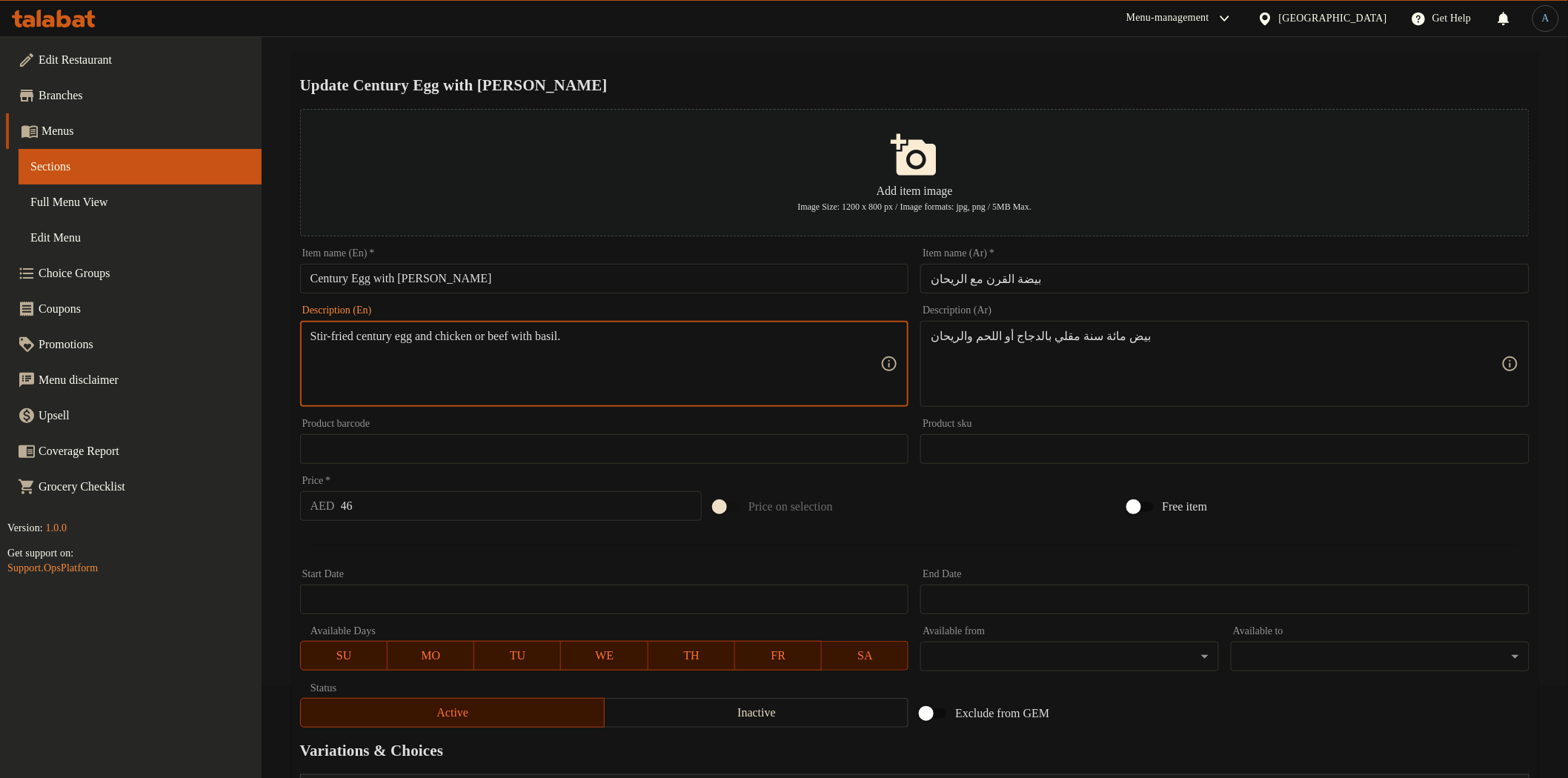
click at [529, 340] on textarea "Stir-fried century egg and chicken or beef with basil." at bounding box center [595, 364] width 571 height 70
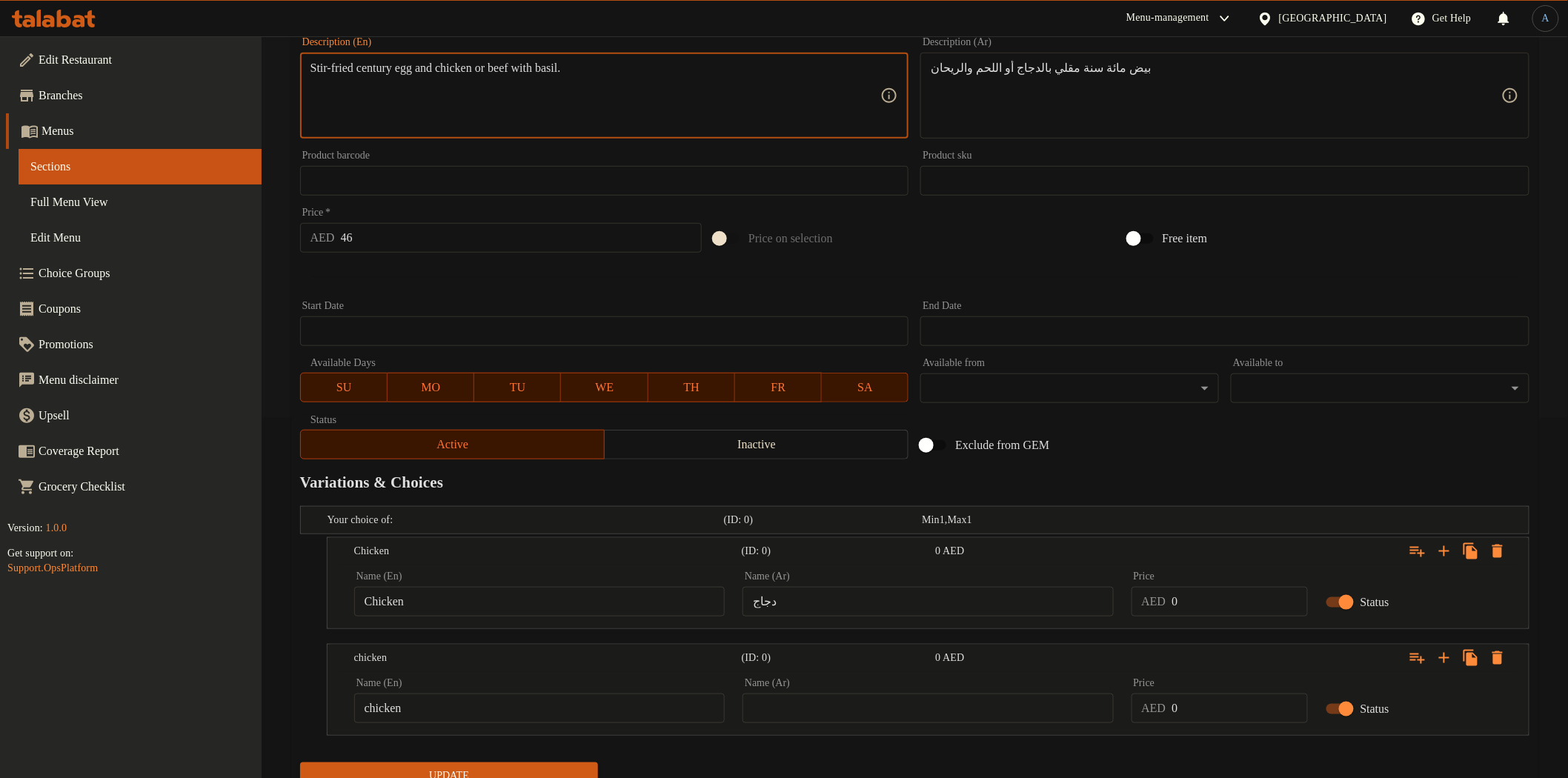
scroll to position [421, 0]
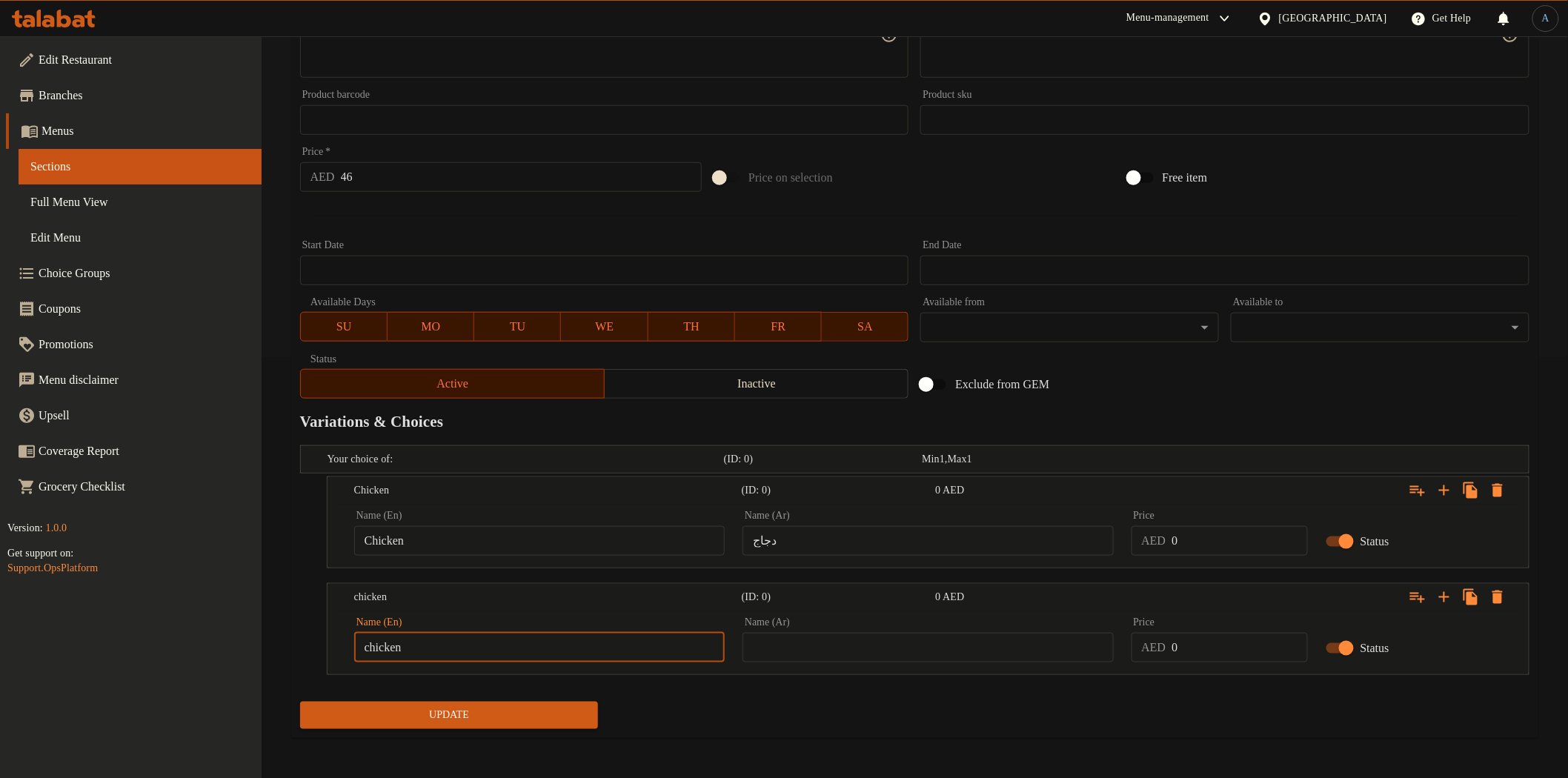
click at [515, 653] on input "chicken" at bounding box center [540, 648] width 371 height 29
type input "Beef"
click at [876, 635] on input "text" at bounding box center [928, 648] width 371 height 29
type input "لحم بقرى"
click at [396, 184] on input "46" at bounding box center [521, 177] width 361 height 29
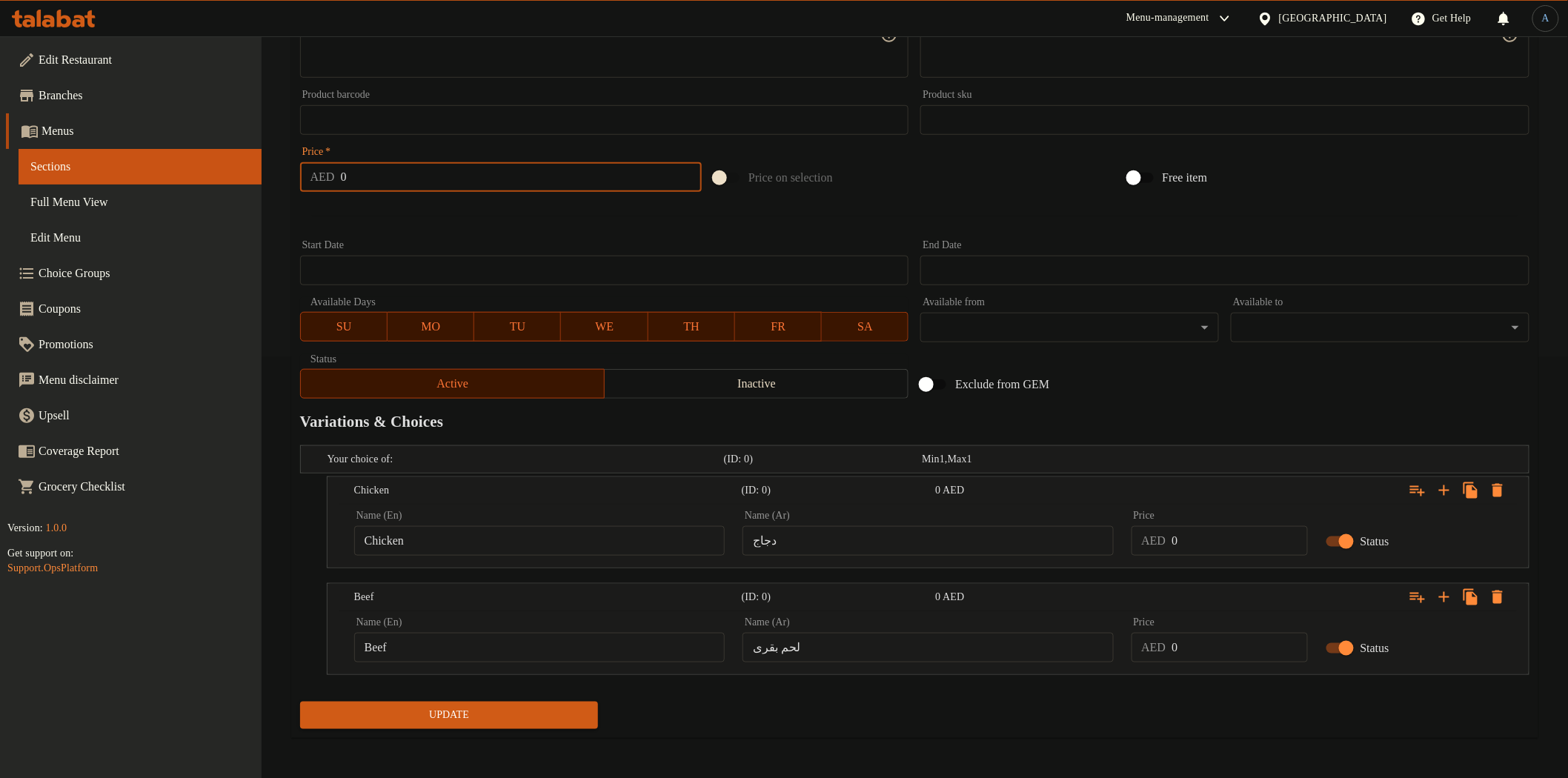
type input "0"
click at [380, 212] on div at bounding box center [915, 215] width 1241 height 36
click at [1241, 540] on input "0" at bounding box center [1239, 540] width 136 height 29
type input "46"
click at [1211, 651] on input "0" at bounding box center [1239, 648] width 136 height 29
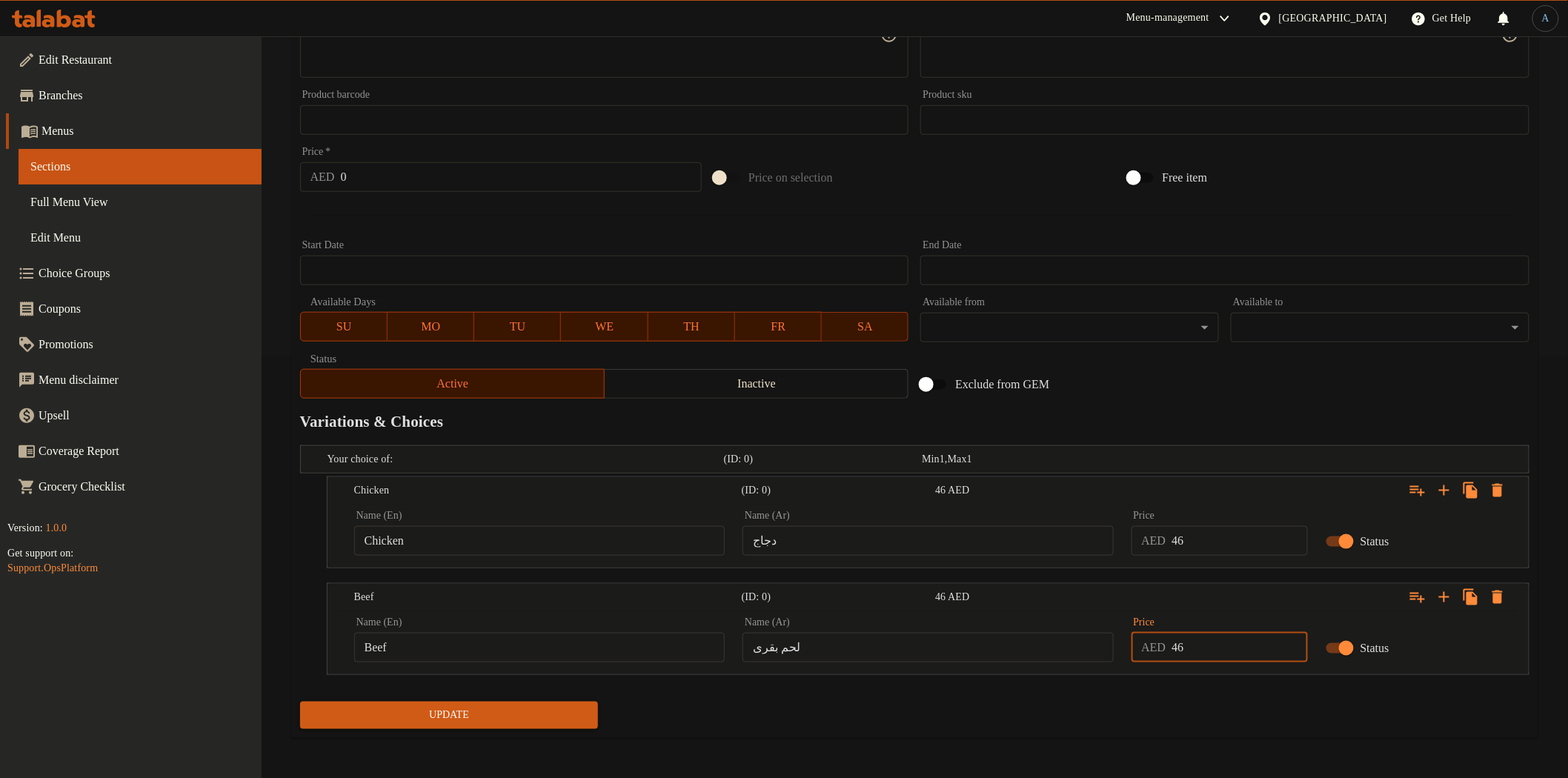
type input "46"
click at [574, 719] on span "Update" at bounding box center [449, 715] width 275 height 19
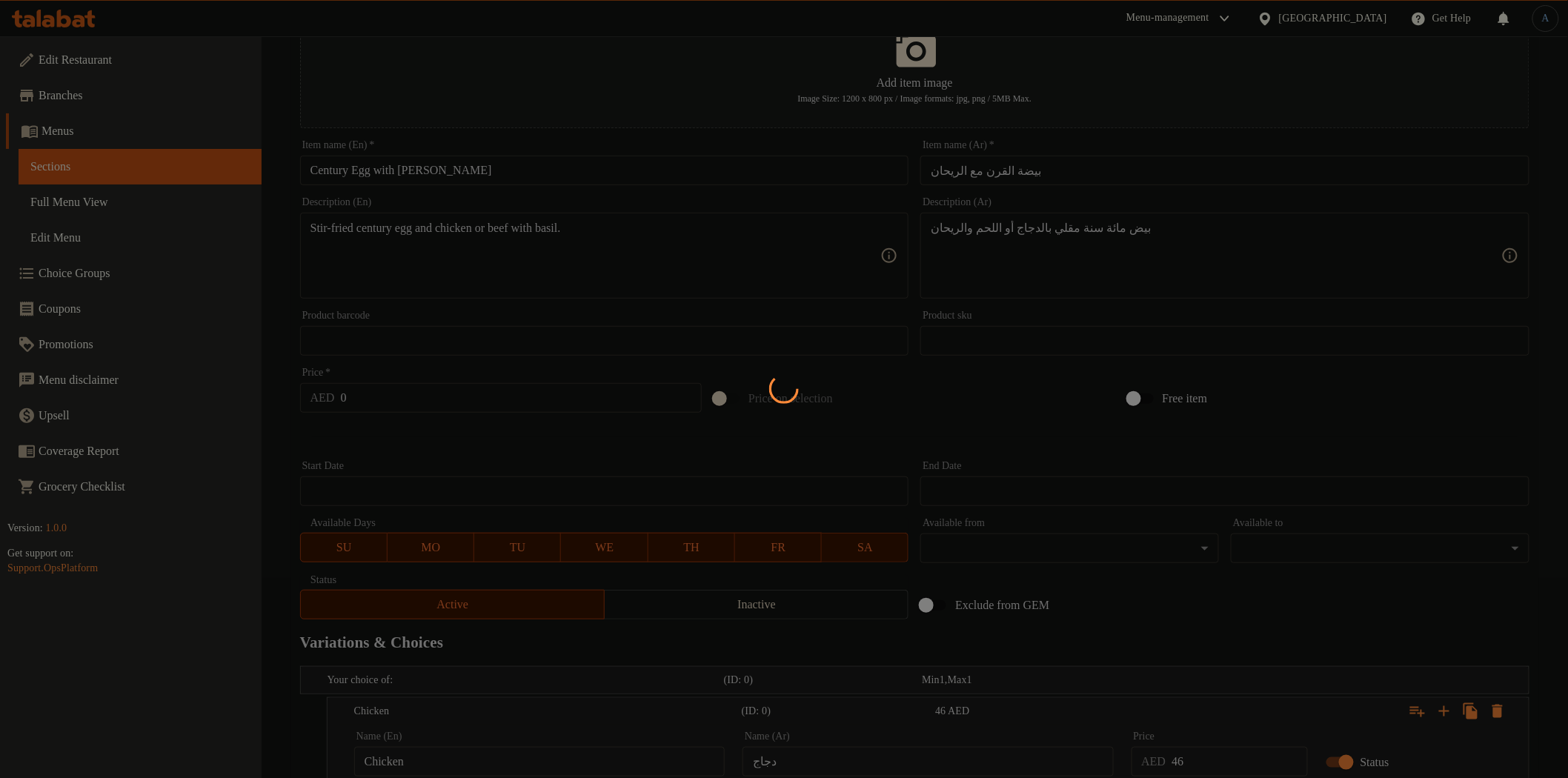
scroll to position [0, 0]
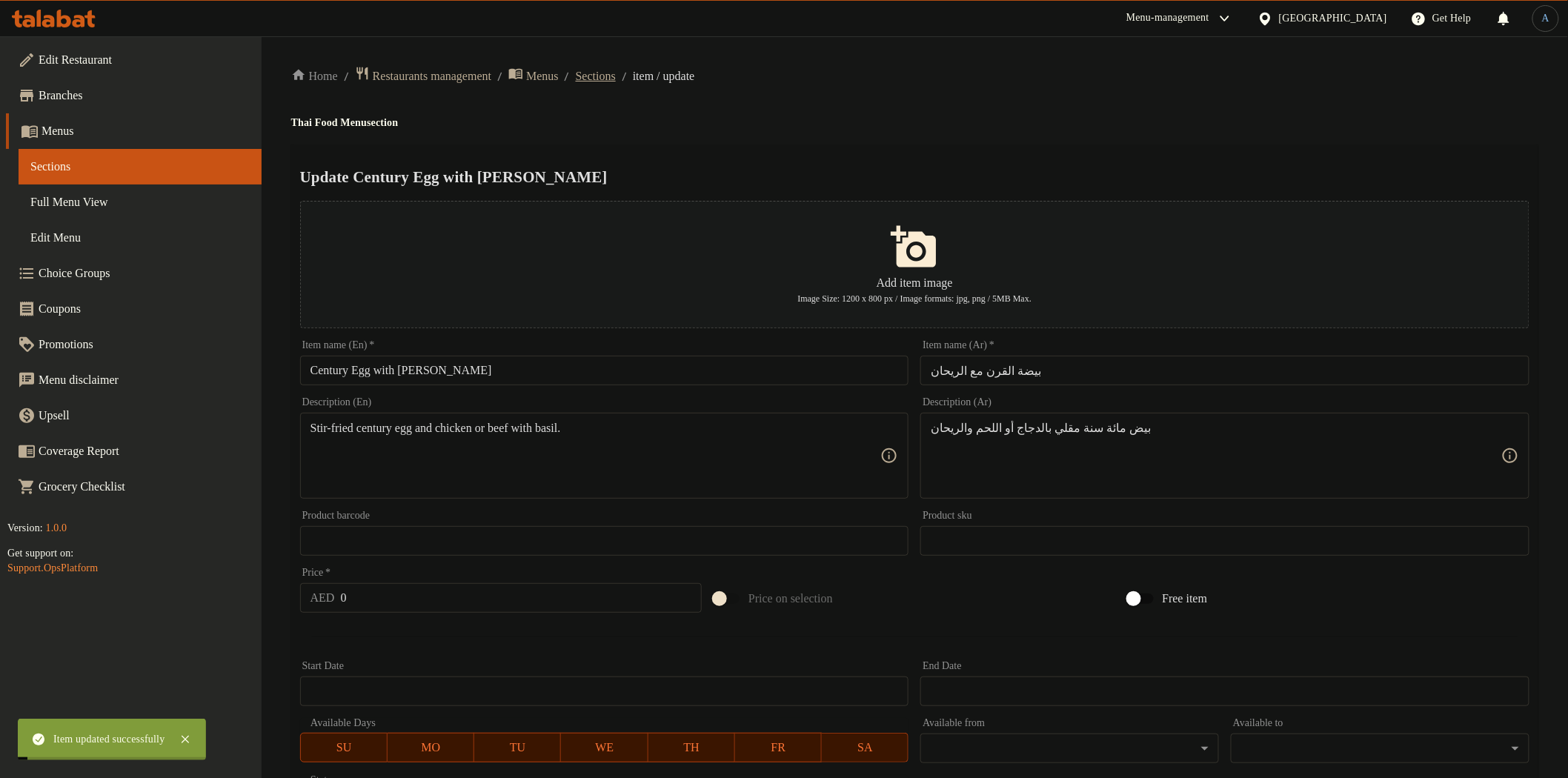
click at [616, 76] on span "Sections" at bounding box center [596, 76] width 40 height 18
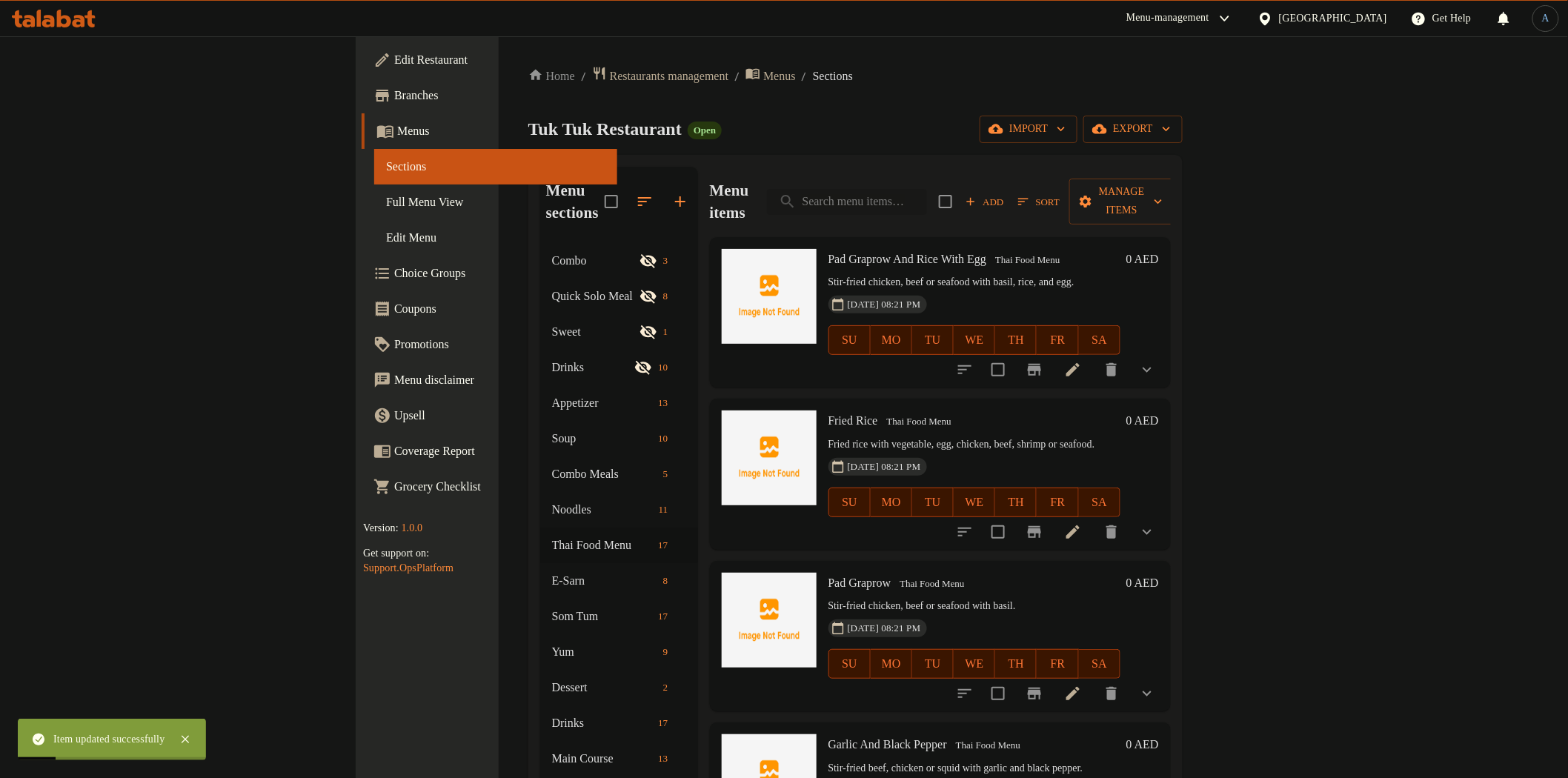
click at [927, 196] on input "search" at bounding box center [846, 202] width 160 height 26
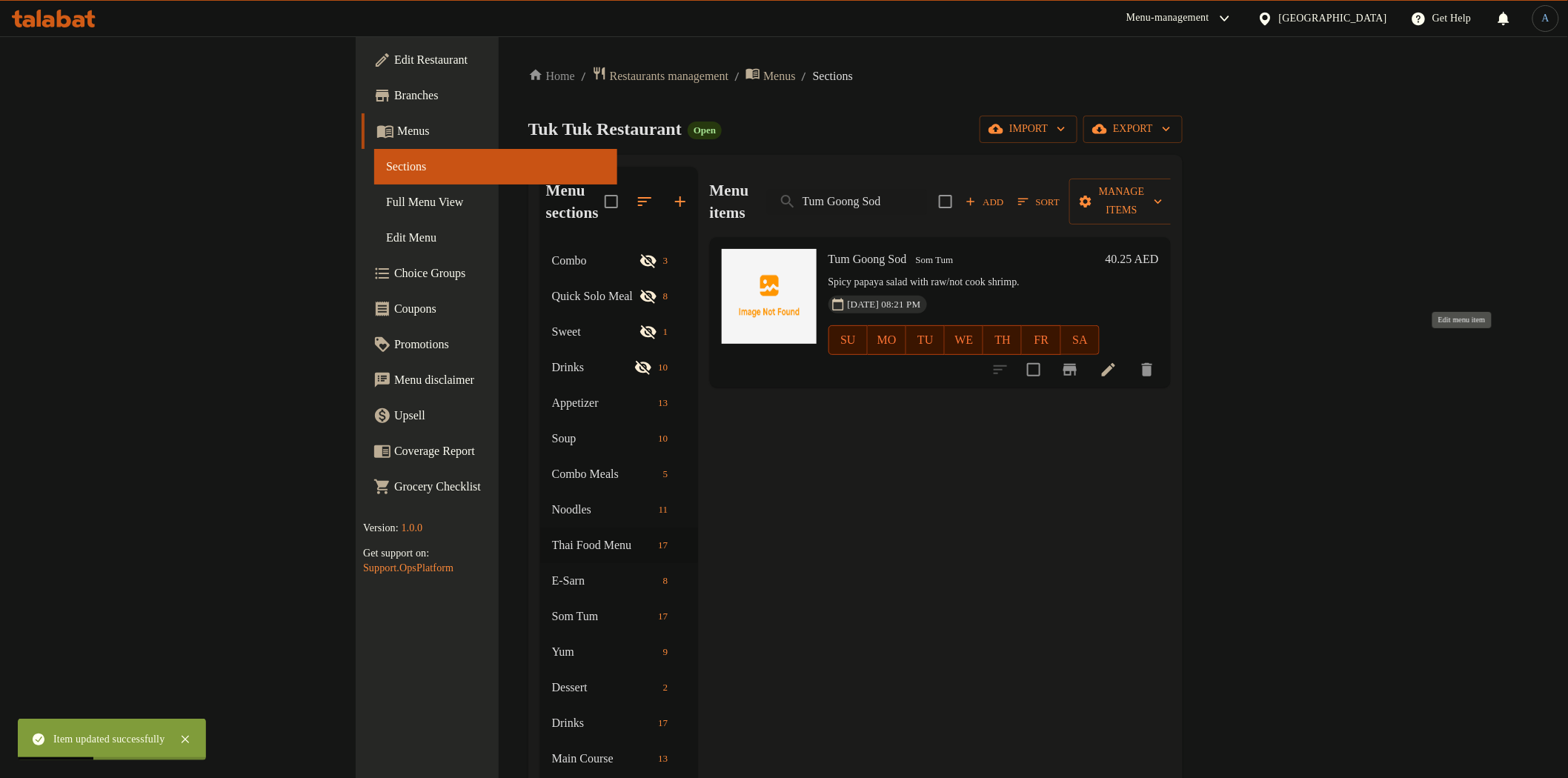
type input "Tum Goong Sod"
click at [1117, 360] on icon at bounding box center [1108, 369] width 18 height 18
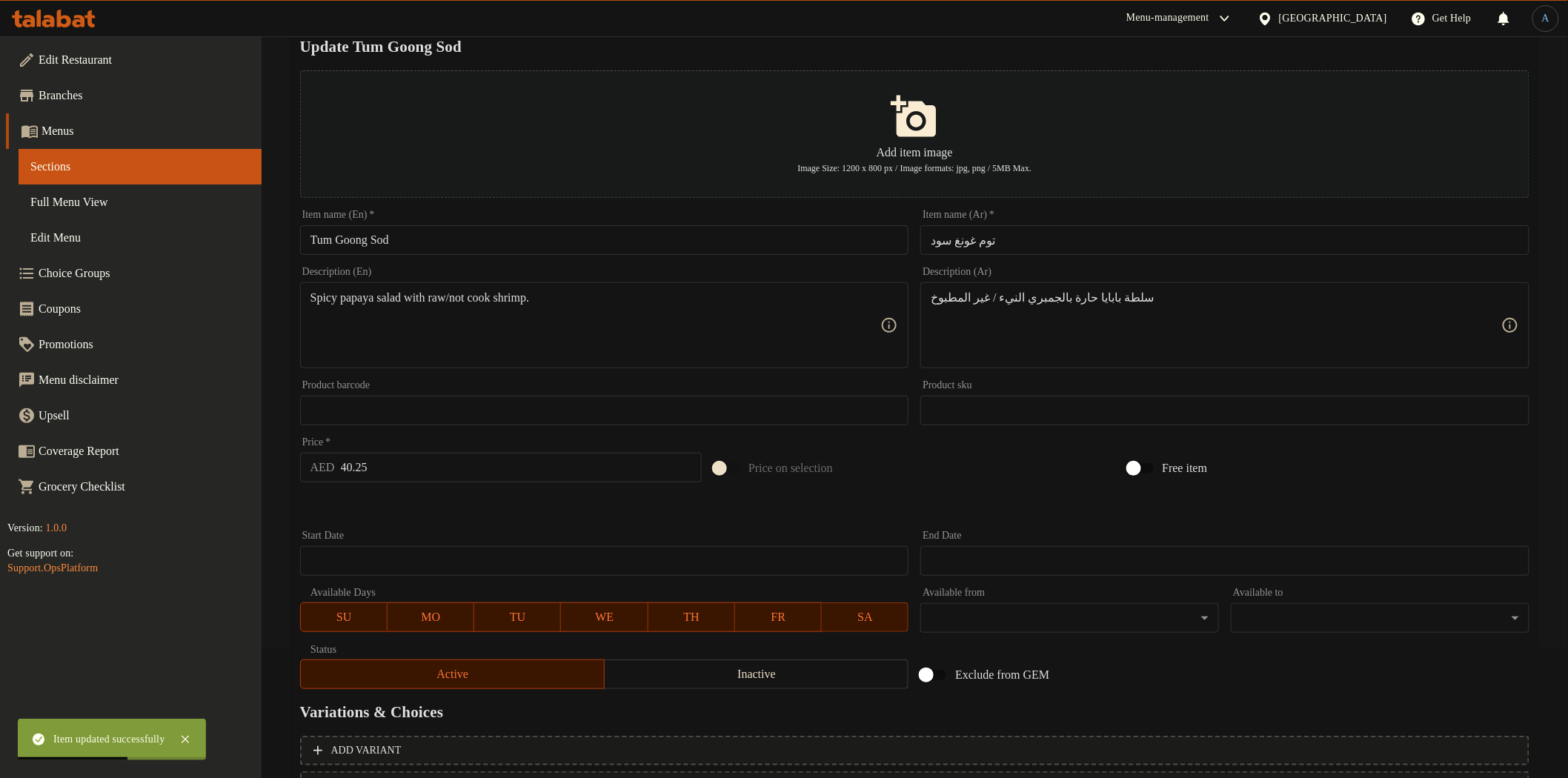
scroll to position [258, 0]
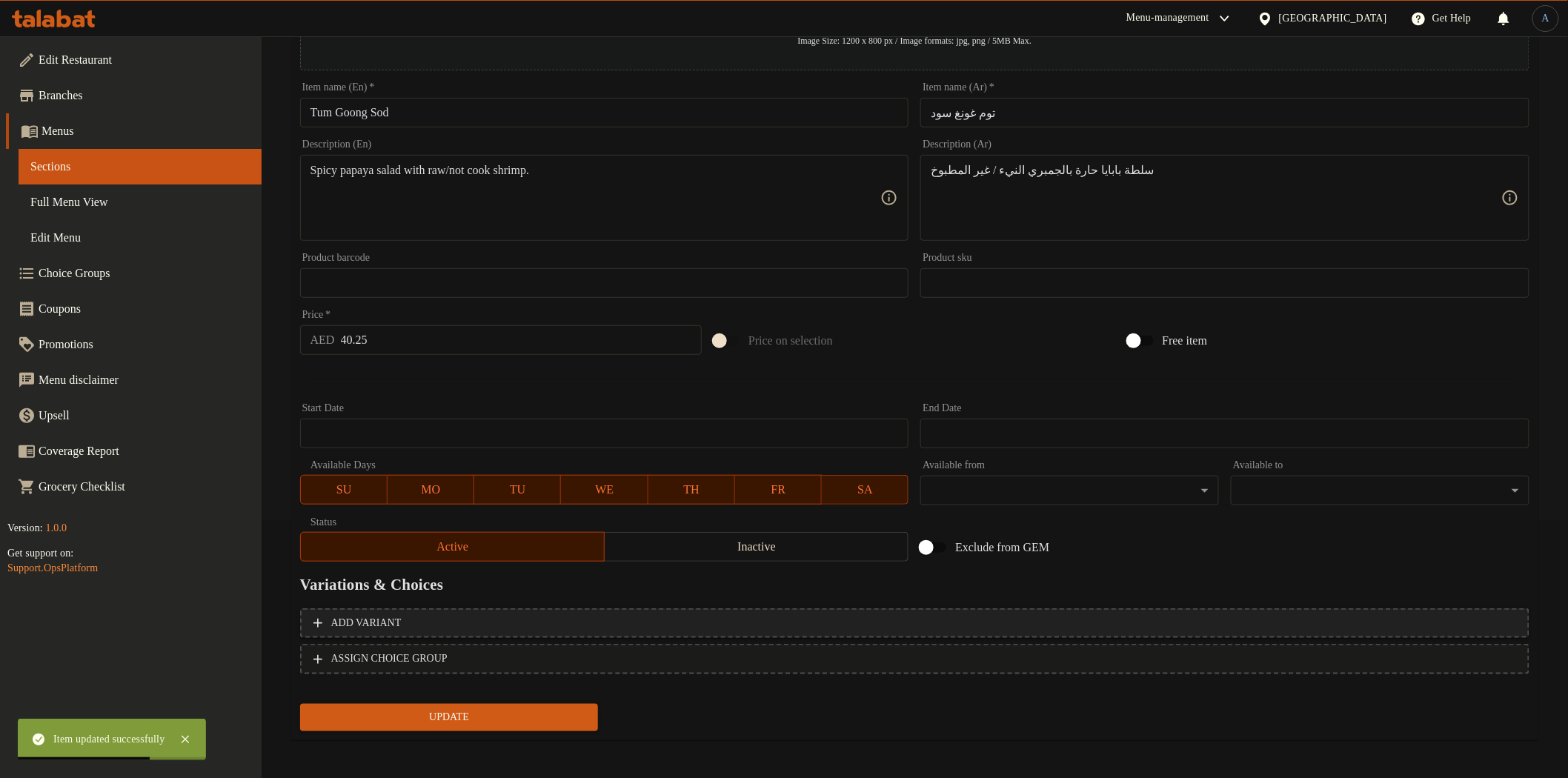
click at [696, 616] on span "Add variant" at bounding box center [915, 624] width 1203 height 19
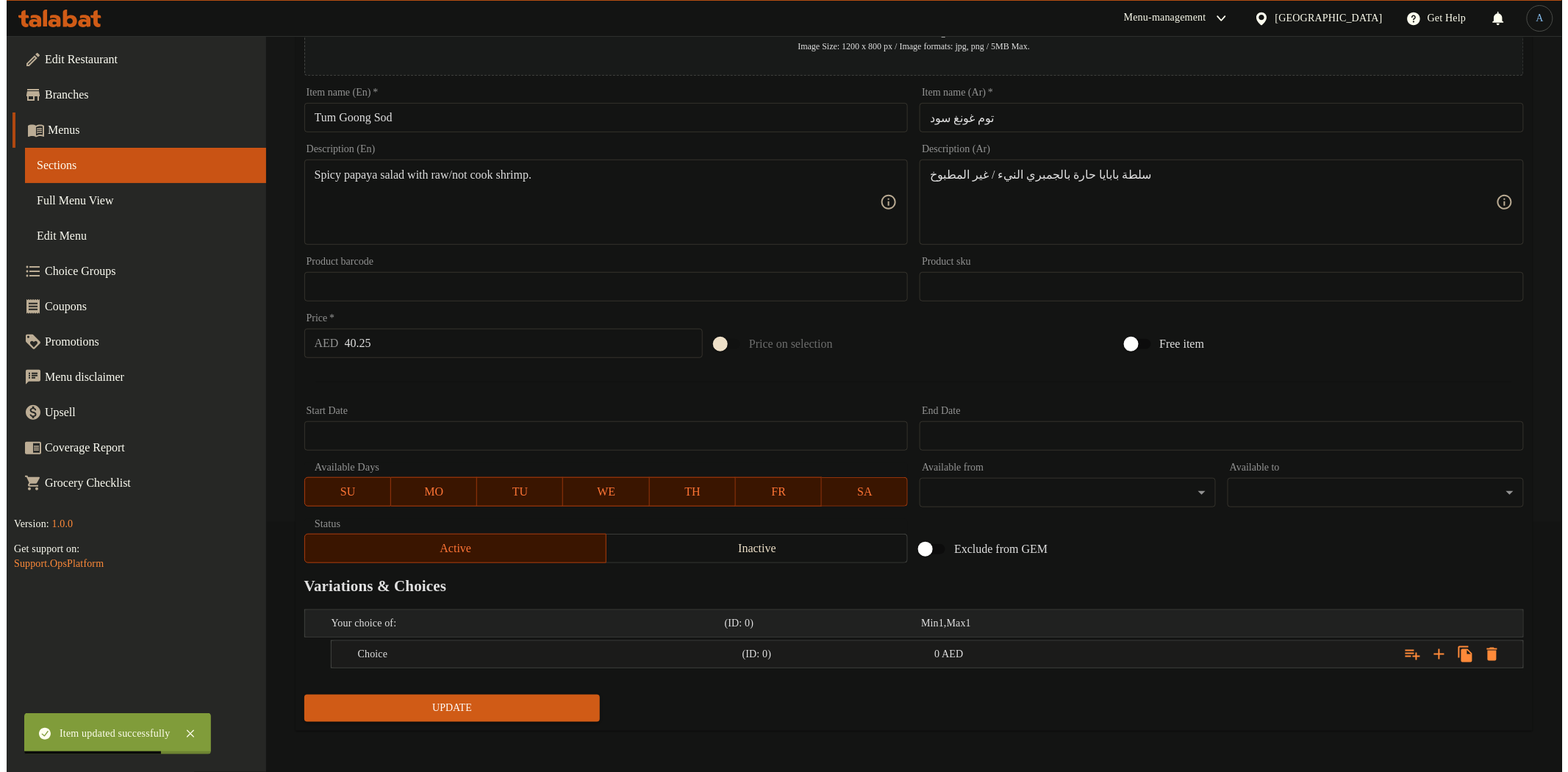
scroll to position [248, 0]
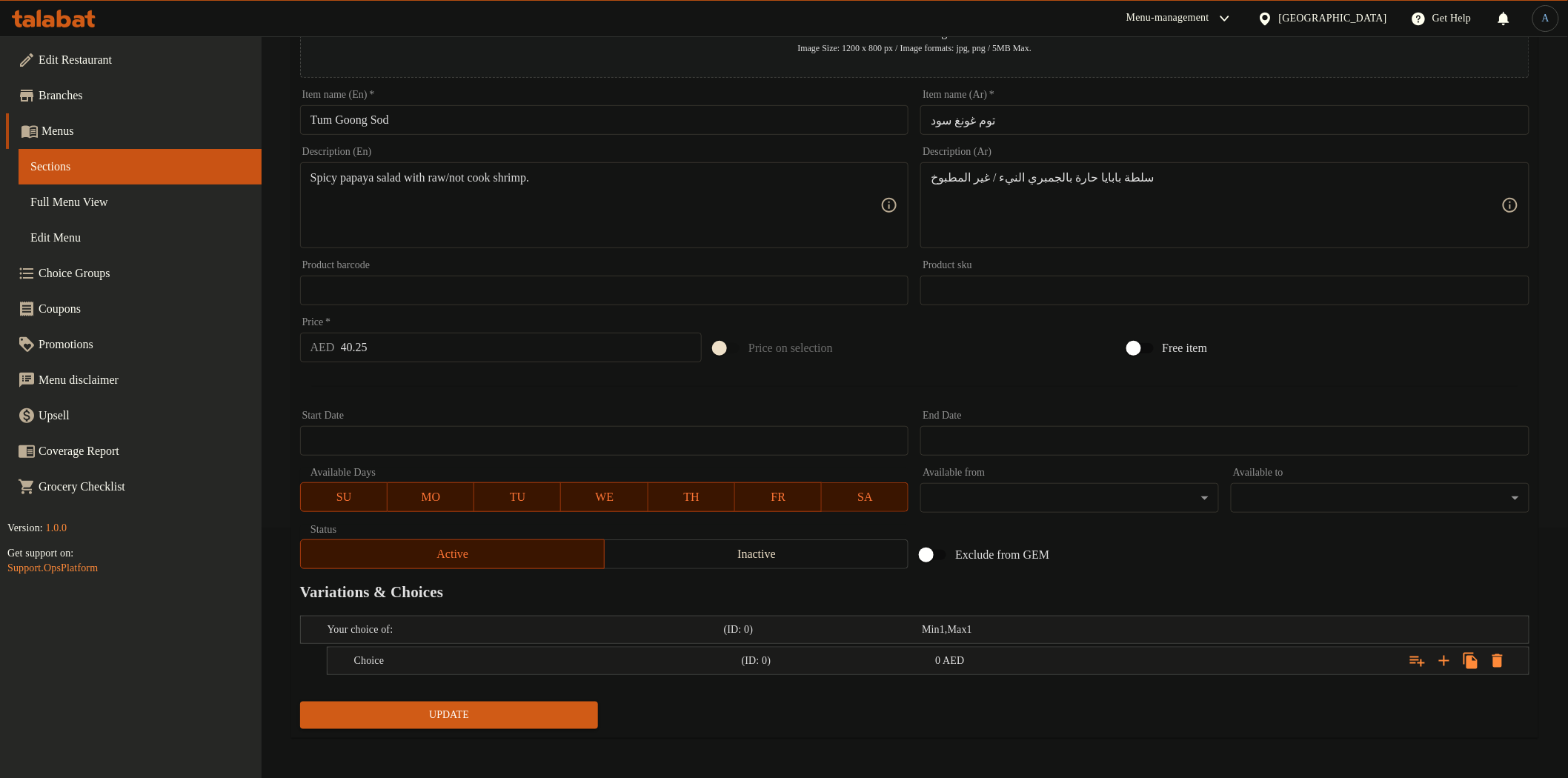
click at [561, 127] on input "Tum Goong Sod" at bounding box center [605, 120] width 609 height 29
drag, startPoint x: 442, startPoint y: 178, endPoint x: 493, endPoint y: 181, distance: 51.1
click at [493, 181] on textarea "Spicy papaya salad with raw/not cook shrimp." at bounding box center [595, 205] width 571 height 70
click at [705, 188] on textarea "Spicy papaya salad with raw/not cook shrimp." at bounding box center [595, 205] width 571 height 70
click at [598, 176] on textarea "Spicy papaya salad with raw/not cook shrimp." at bounding box center [595, 205] width 571 height 70
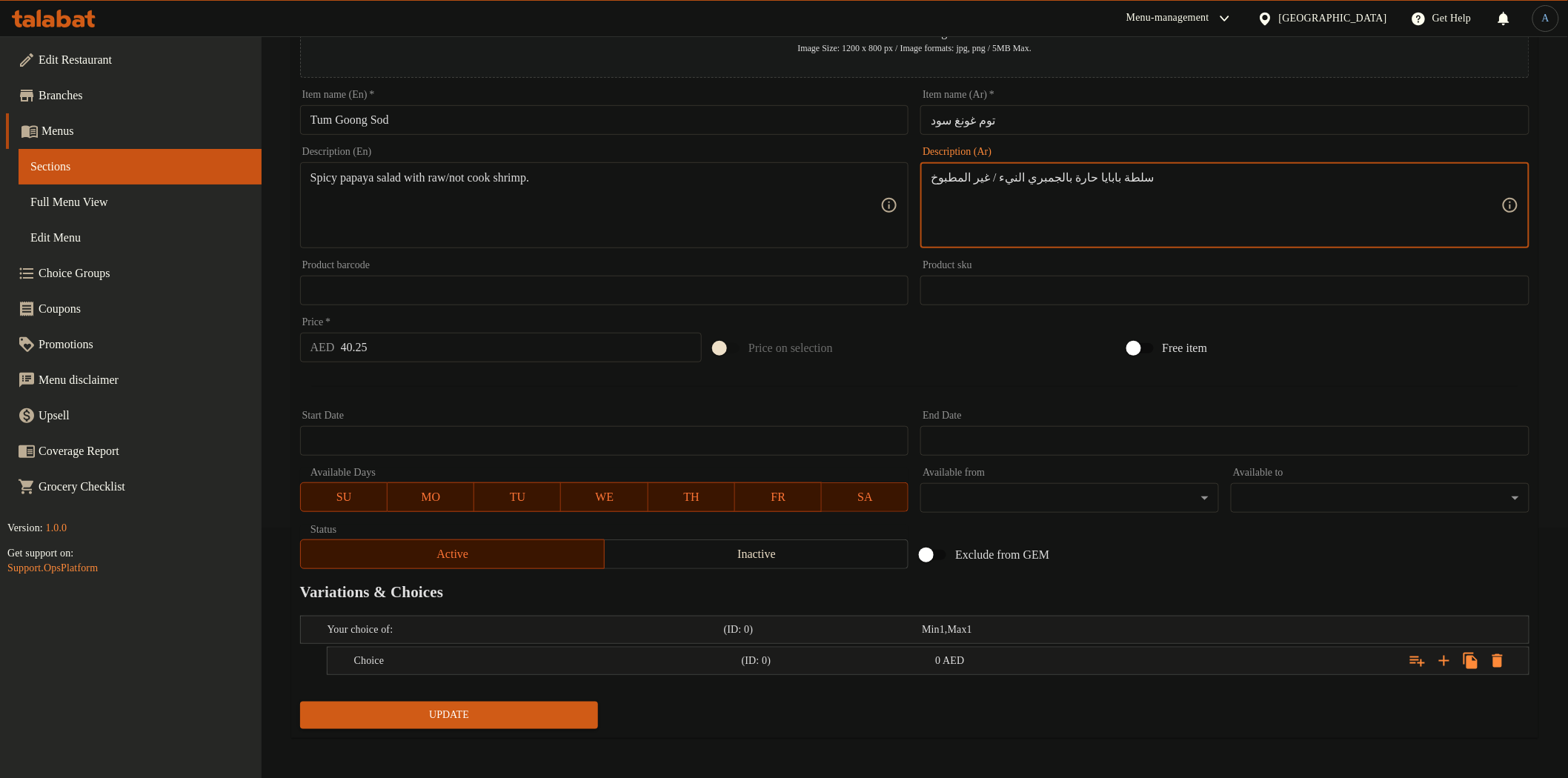
click at [1053, 120] on input "توم غونغ سود" at bounding box center [1224, 120] width 609 height 29
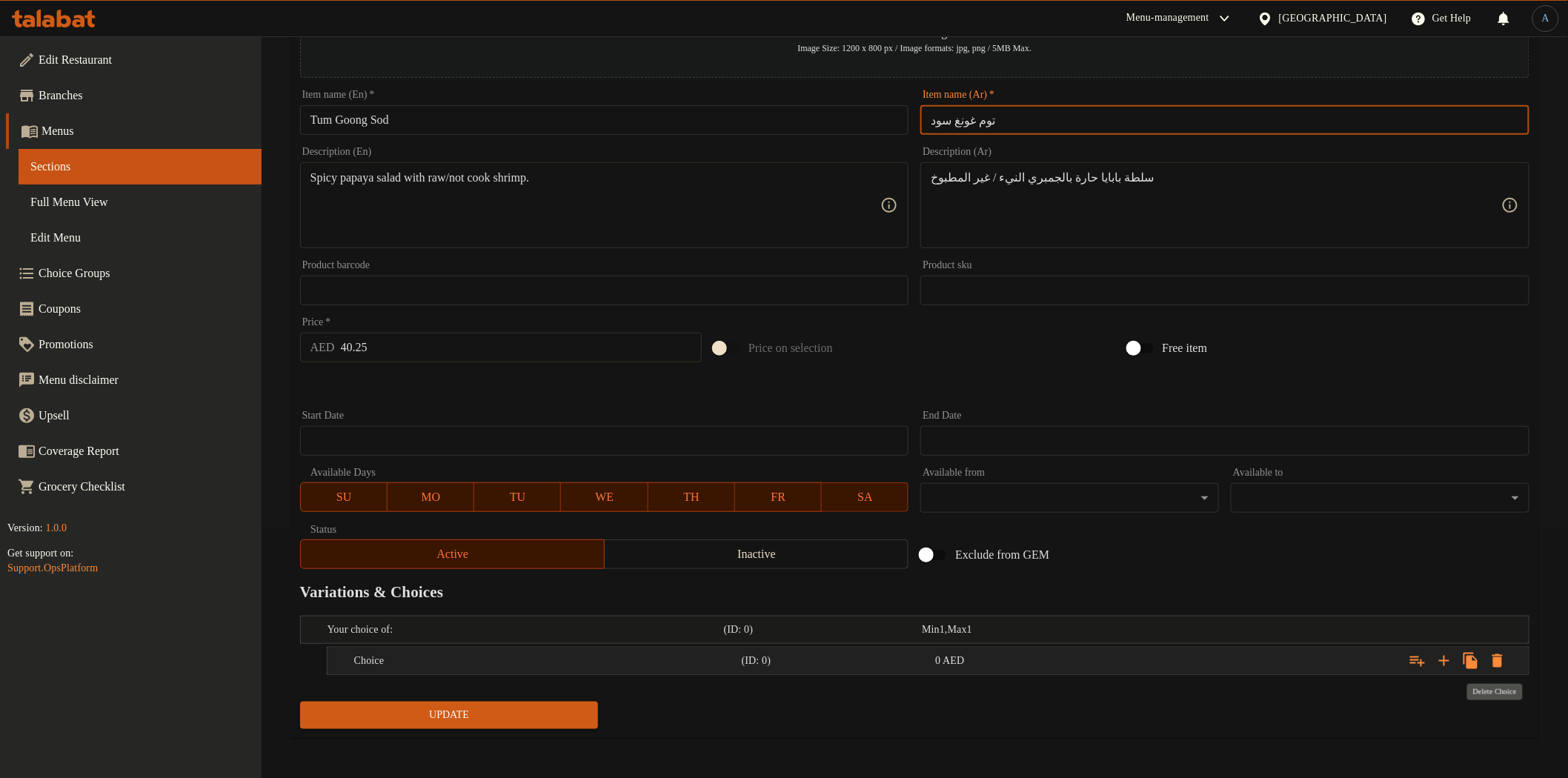
click at [1499, 657] on icon "Expand" at bounding box center [1497, 660] width 10 height 13
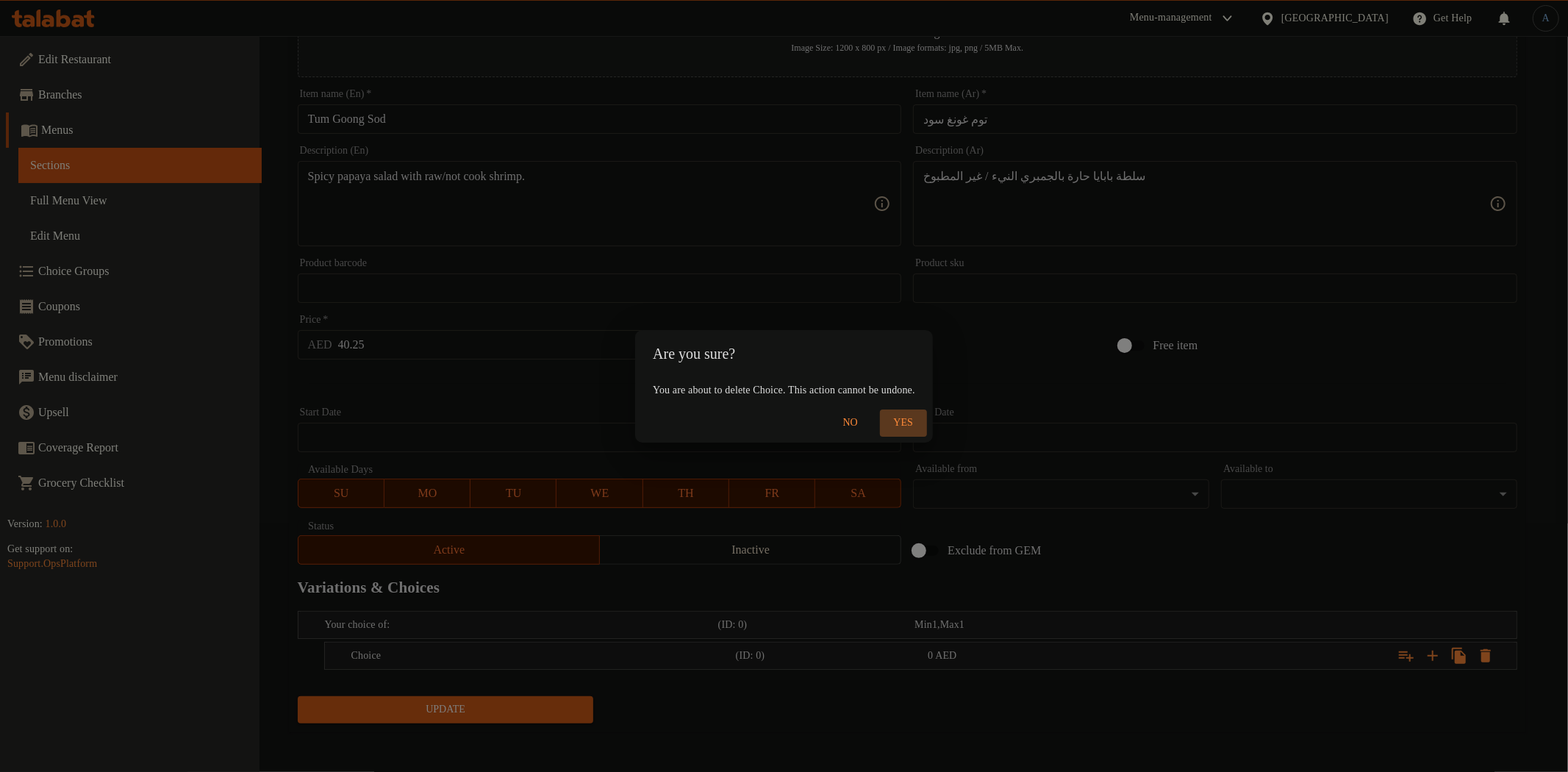
click at [921, 422] on span "Yes" at bounding box center [904, 423] width 35 height 18
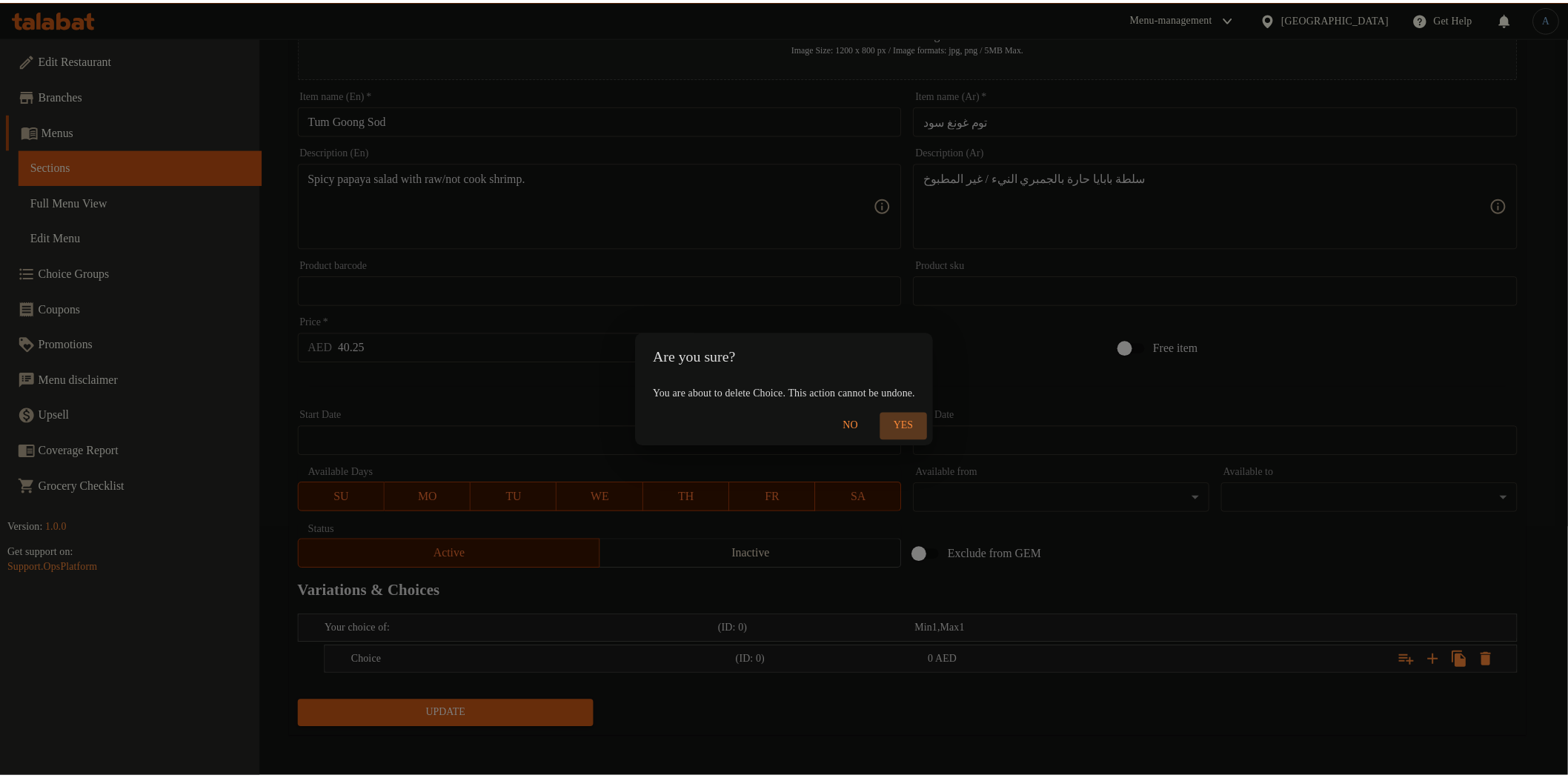
scroll to position [247, 0]
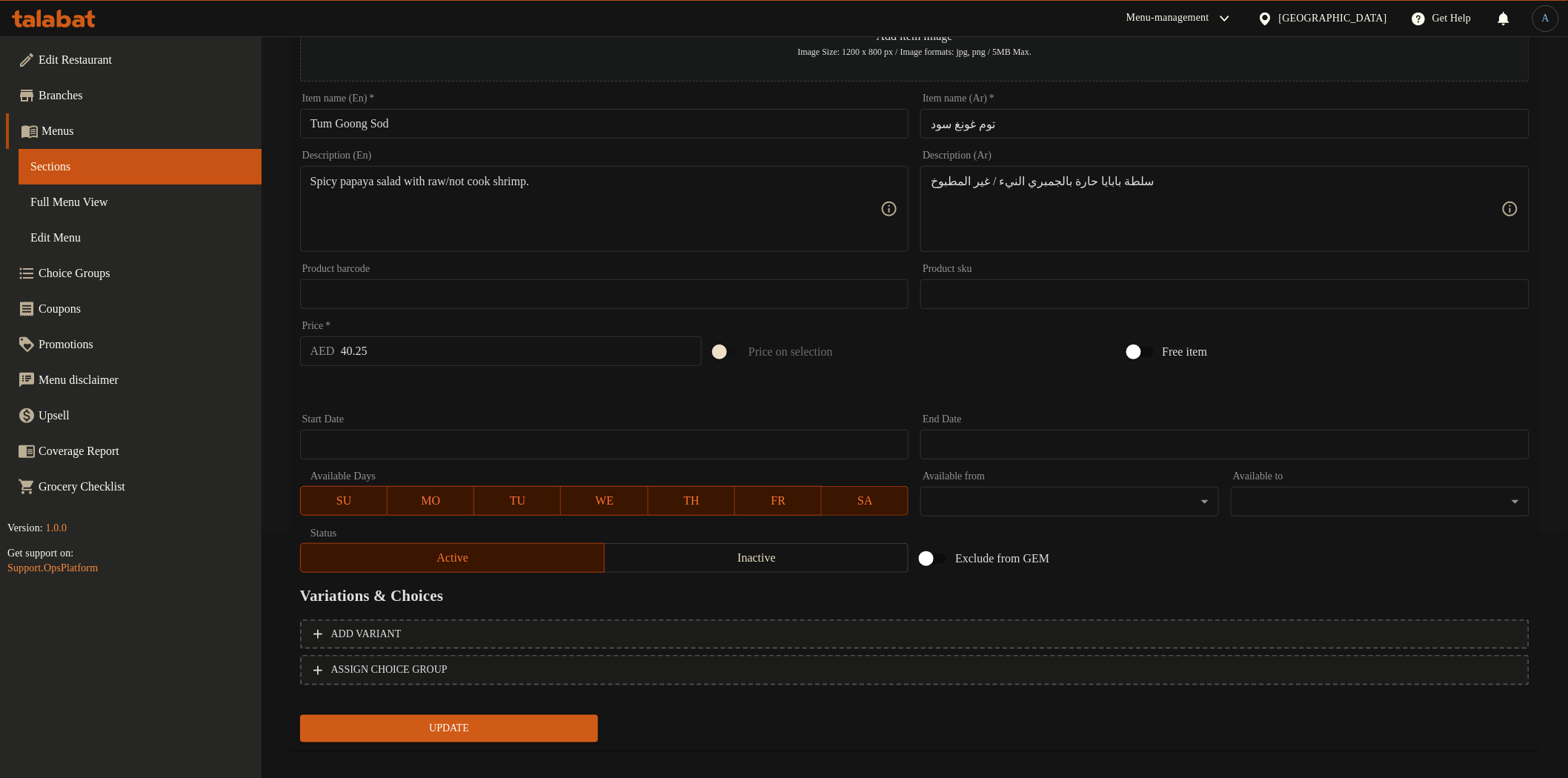
click at [965, 350] on div "Price on selection" at bounding box center [915, 352] width 414 height 40
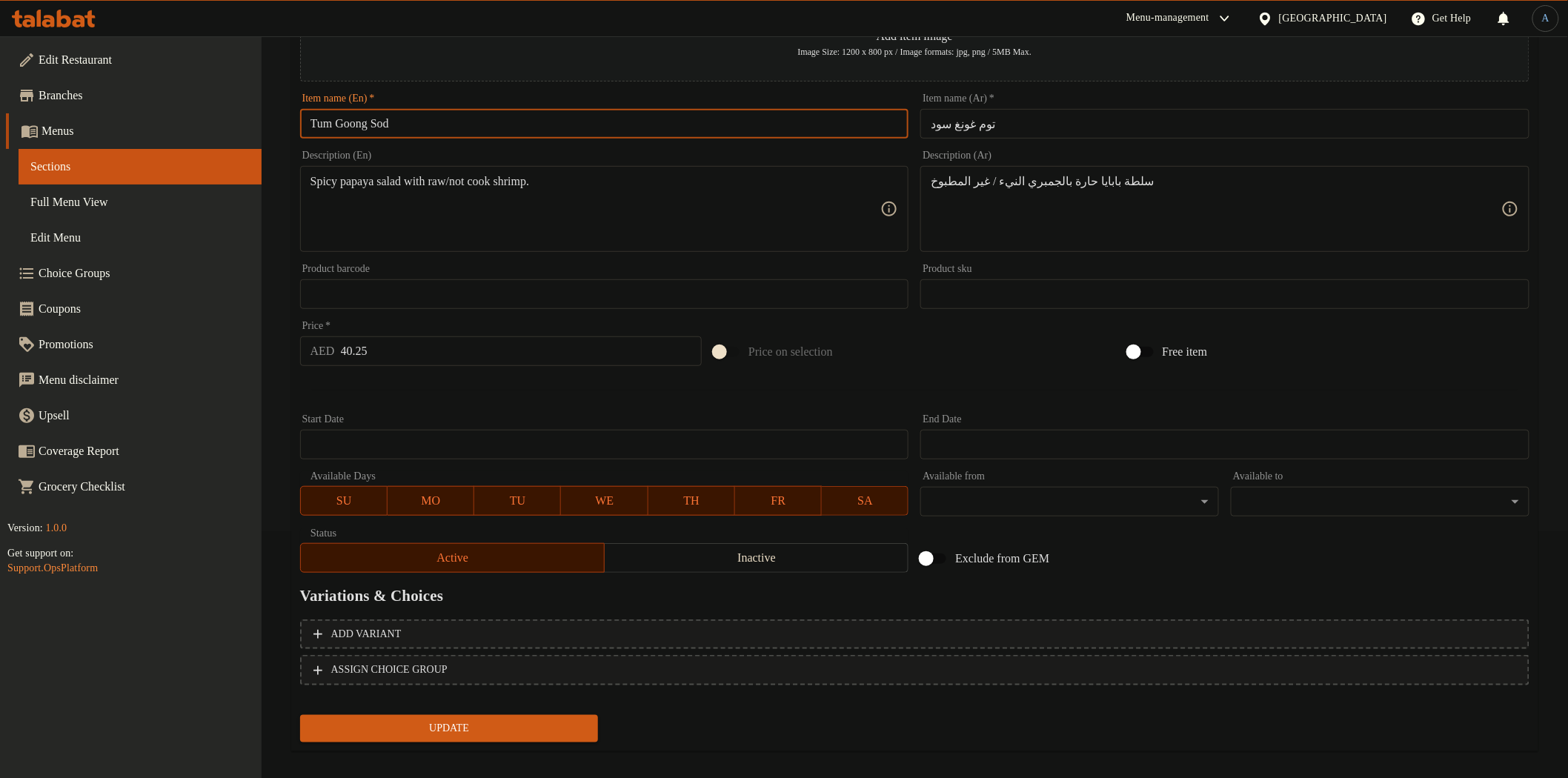
click at [503, 136] on input "Tum Goong Sod" at bounding box center [605, 123] width 609 height 29
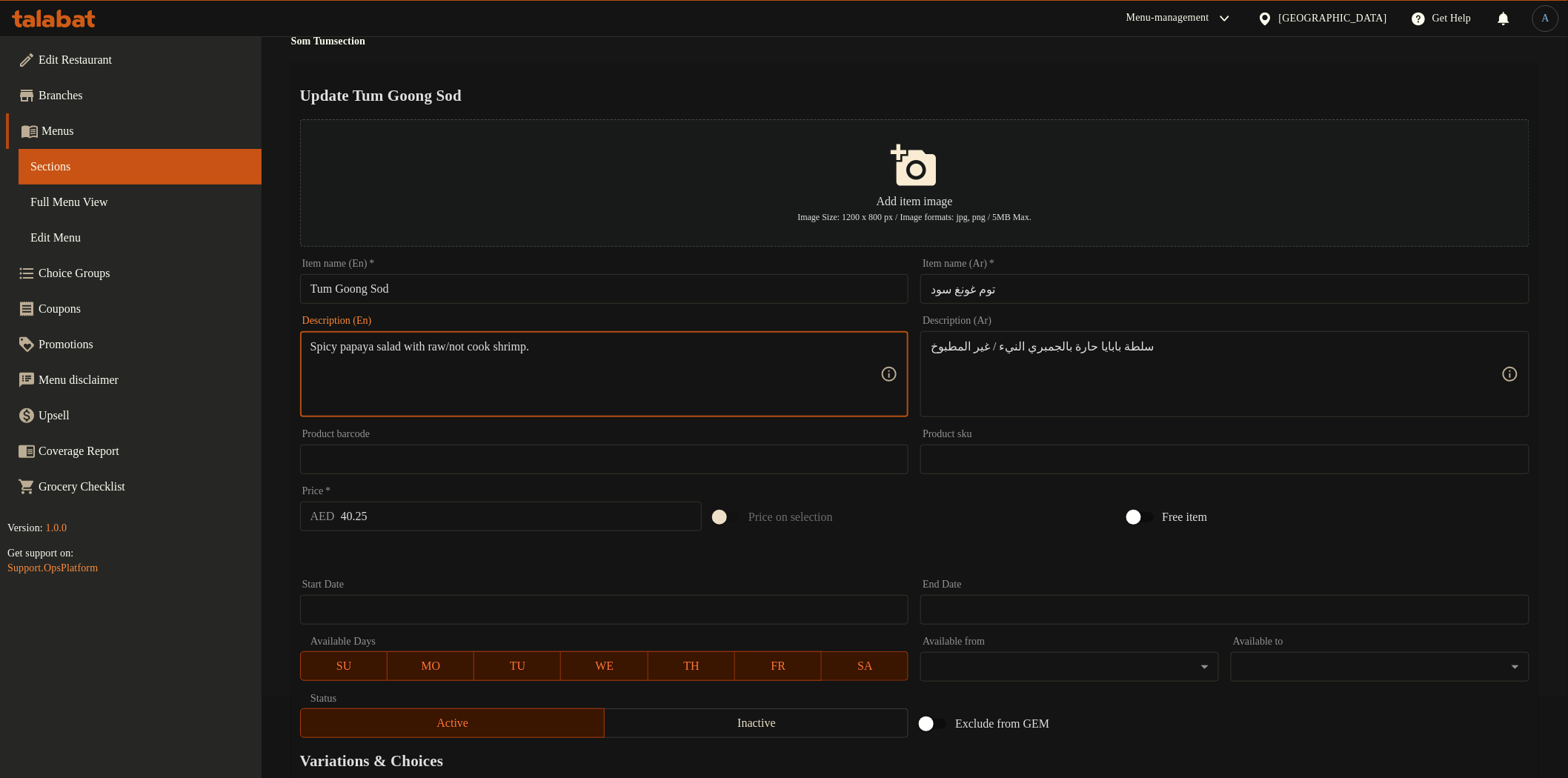
scroll to position [0, 0]
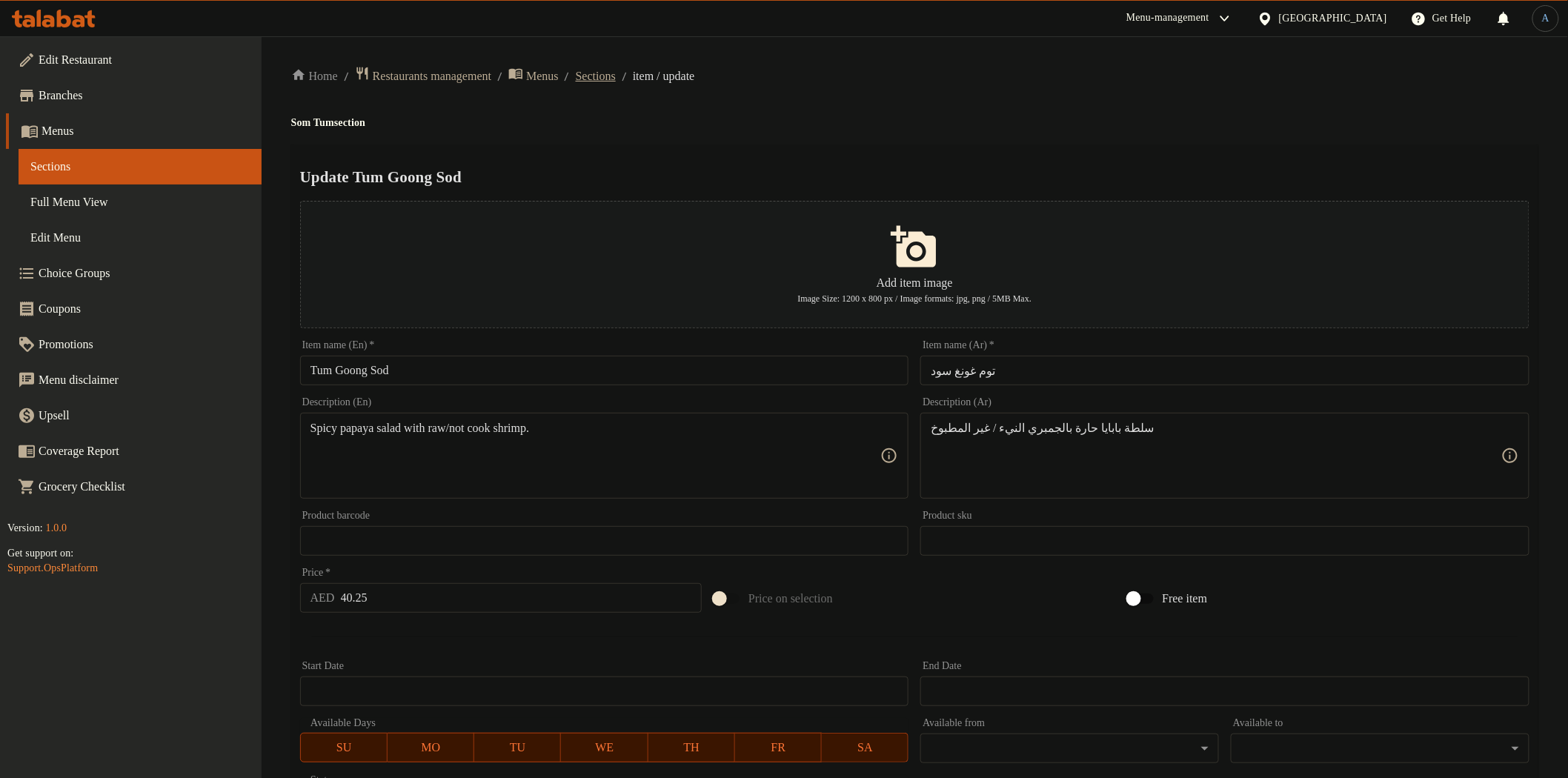
click at [616, 82] on span "Sections" at bounding box center [596, 76] width 40 height 18
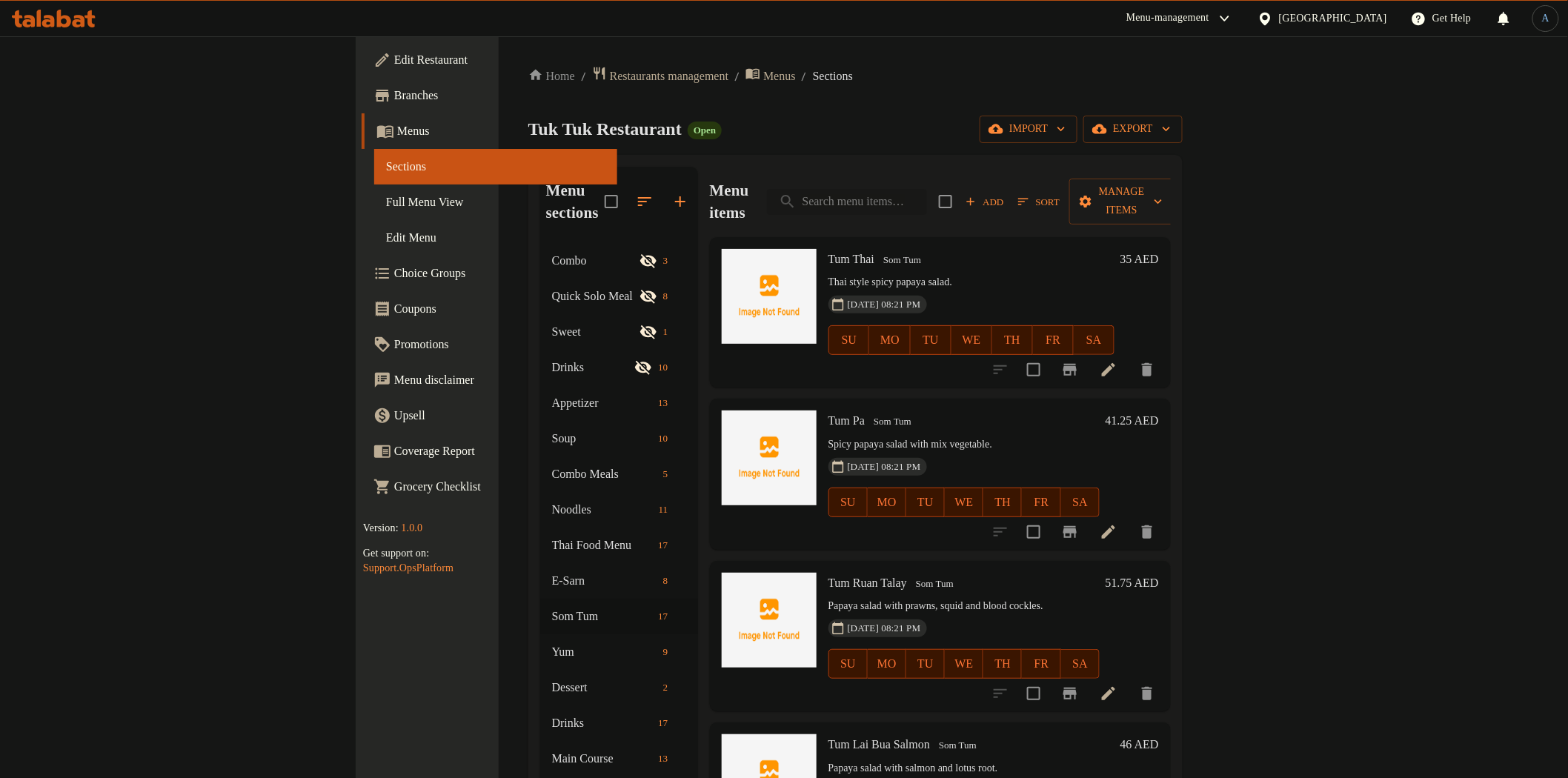
click at [927, 195] on input "search" at bounding box center [846, 202] width 160 height 26
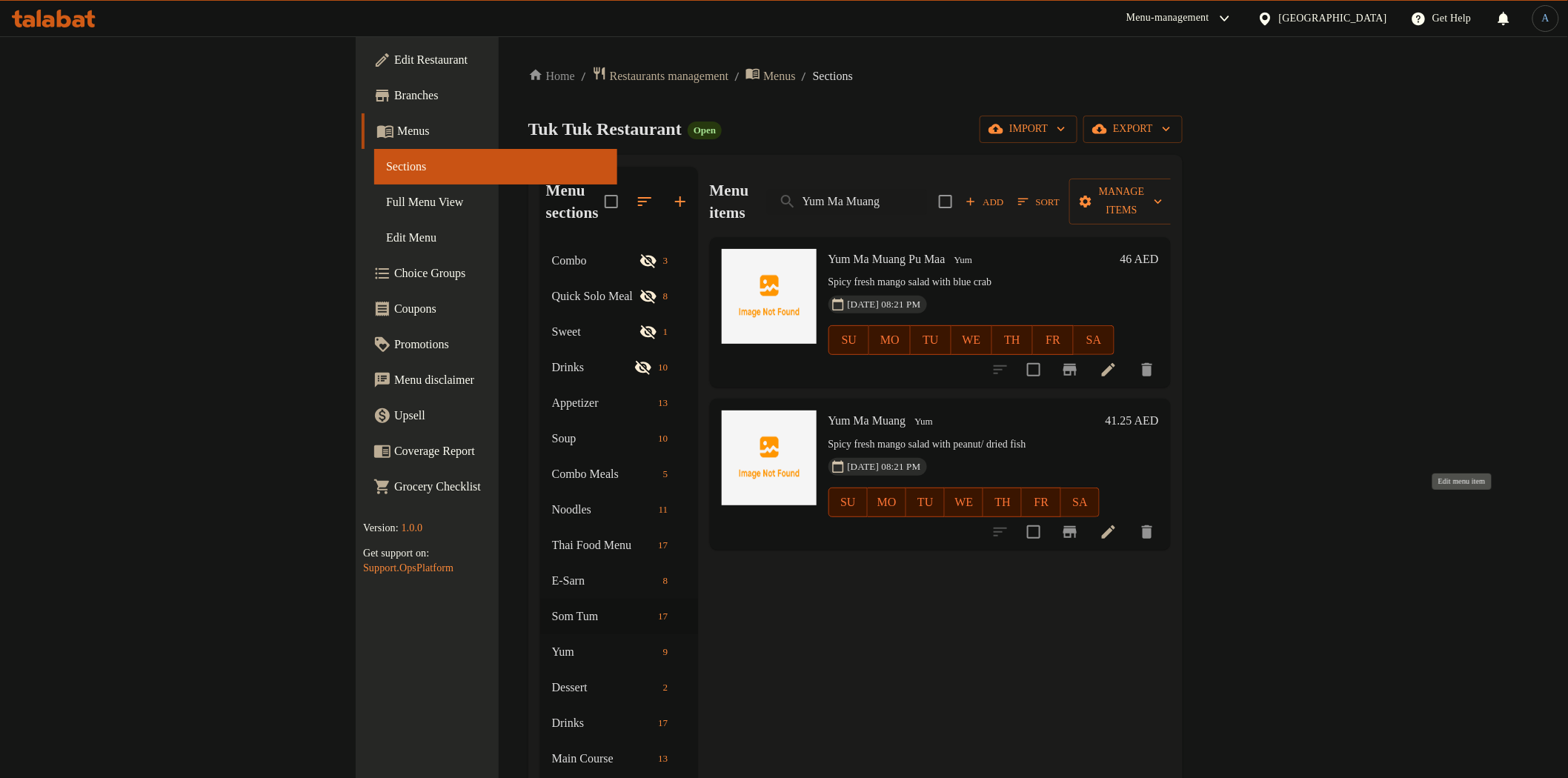
type input "Yum Ma Muang"
click at [1117, 523] on icon at bounding box center [1108, 532] width 18 height 18
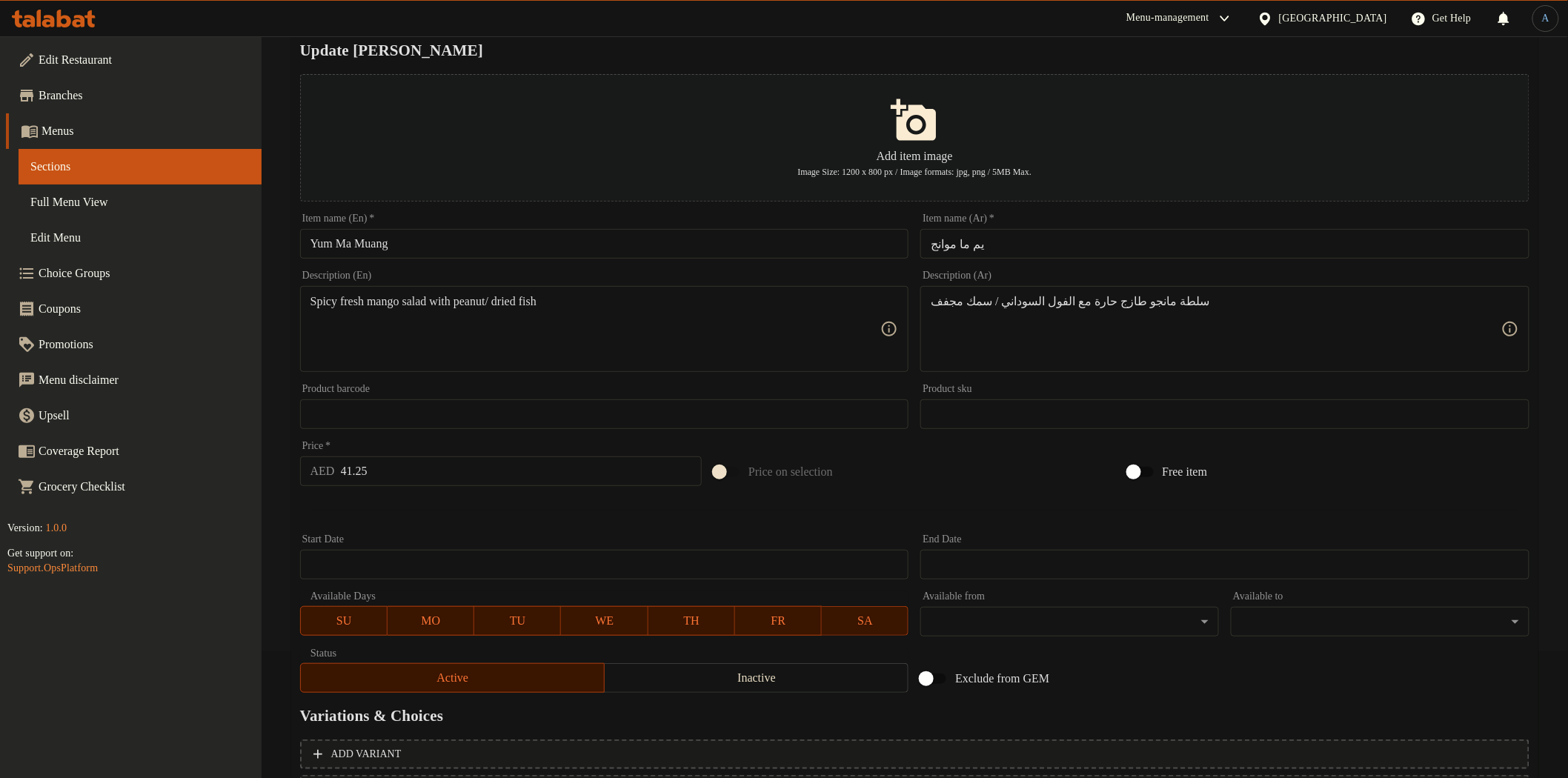
scroll to position [258, 0]
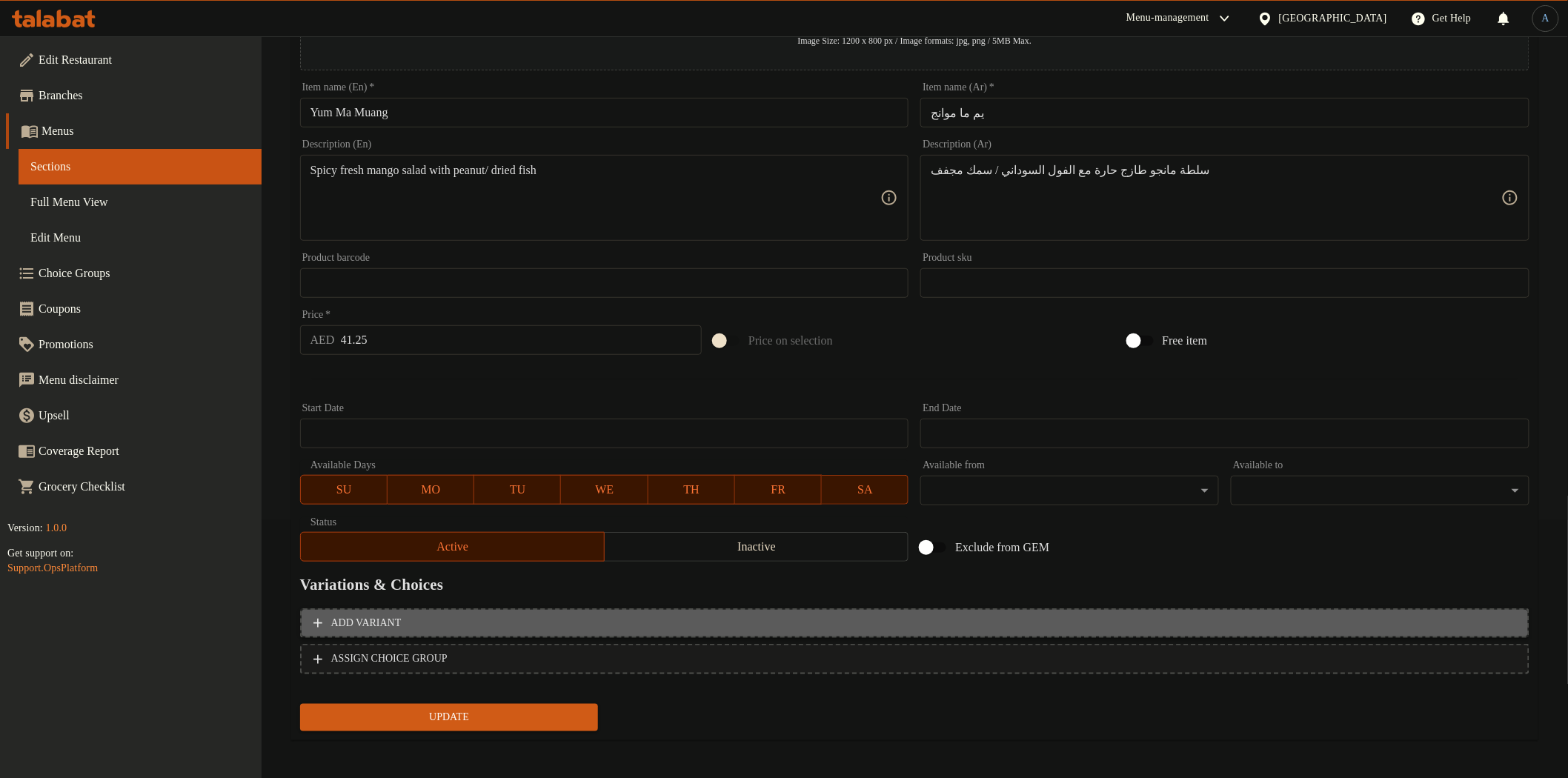
click at [688, 622] on span "Add variant" at bounding box center [915, 624] width 1203 height 19
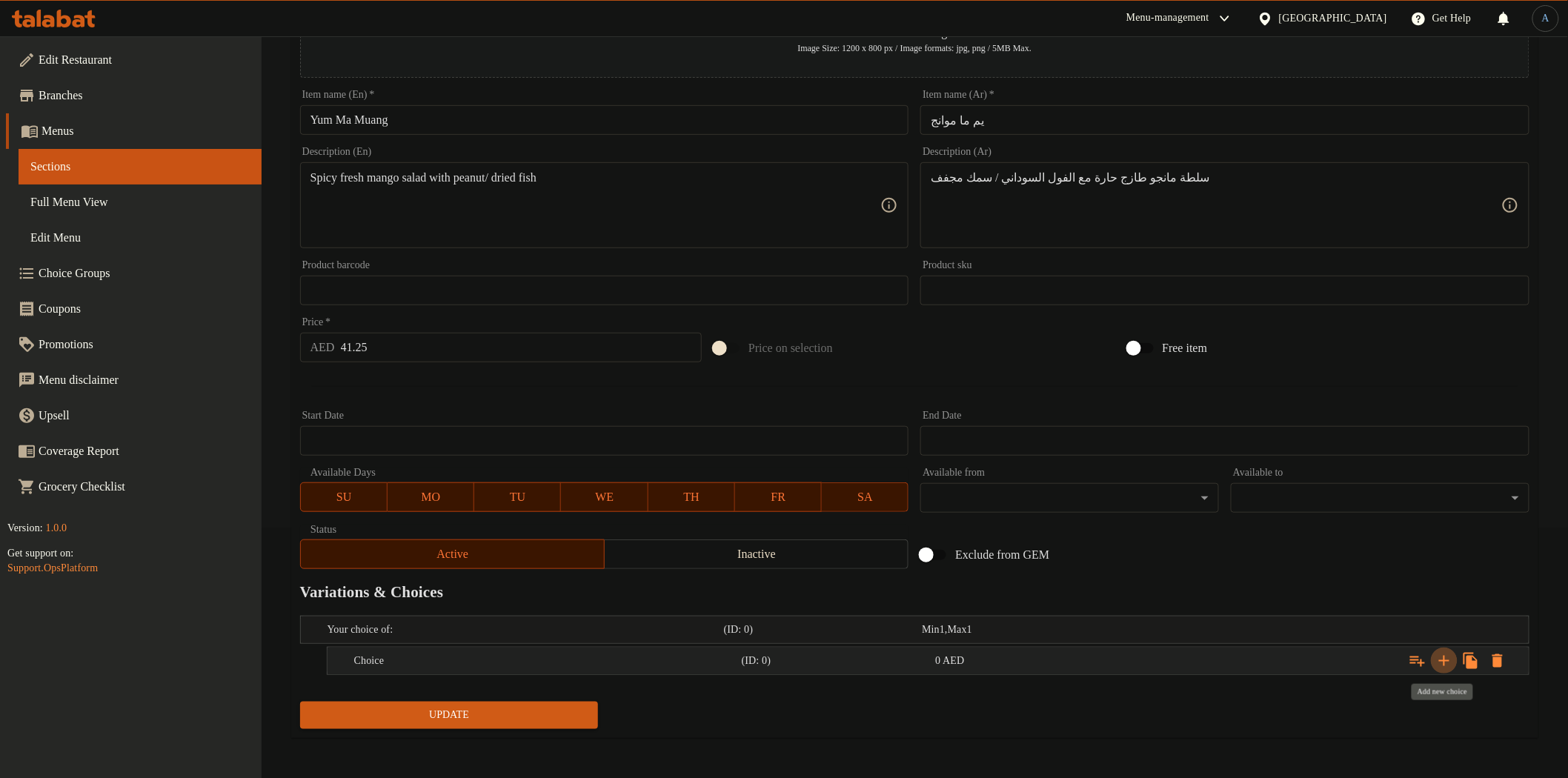
click at [1445, 657] on icon "Expand" at bounding box center [1444, 660] width 10 height 10
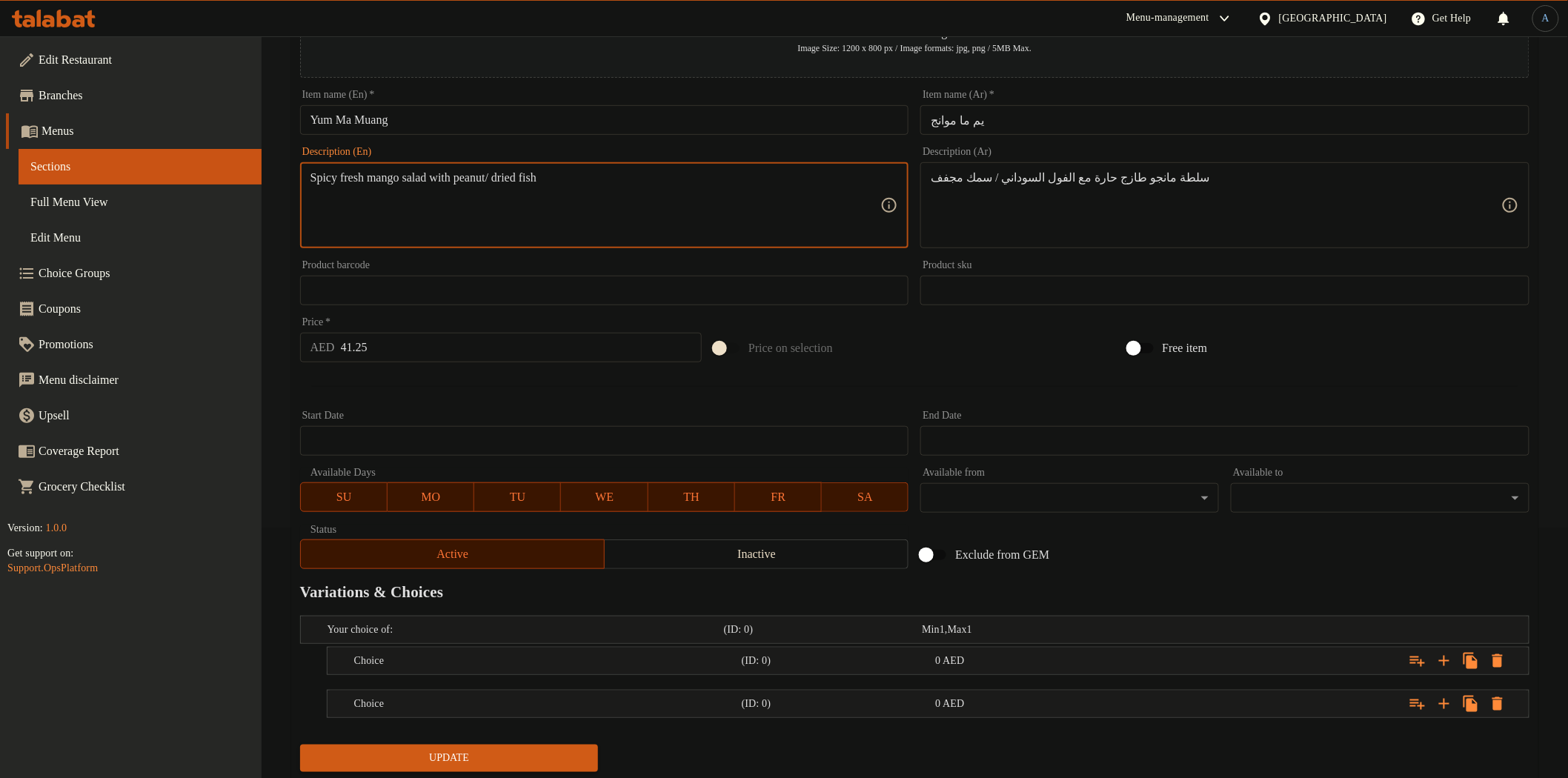
click at [493, 178] on textarea "Spicy fresh mango salad with peanut/ dried fish" at bounding box center [595, 205] width 571 height 70
click at [615, 662] on h5 "Choice" at bounding box center [545, 661] width 381 height 15
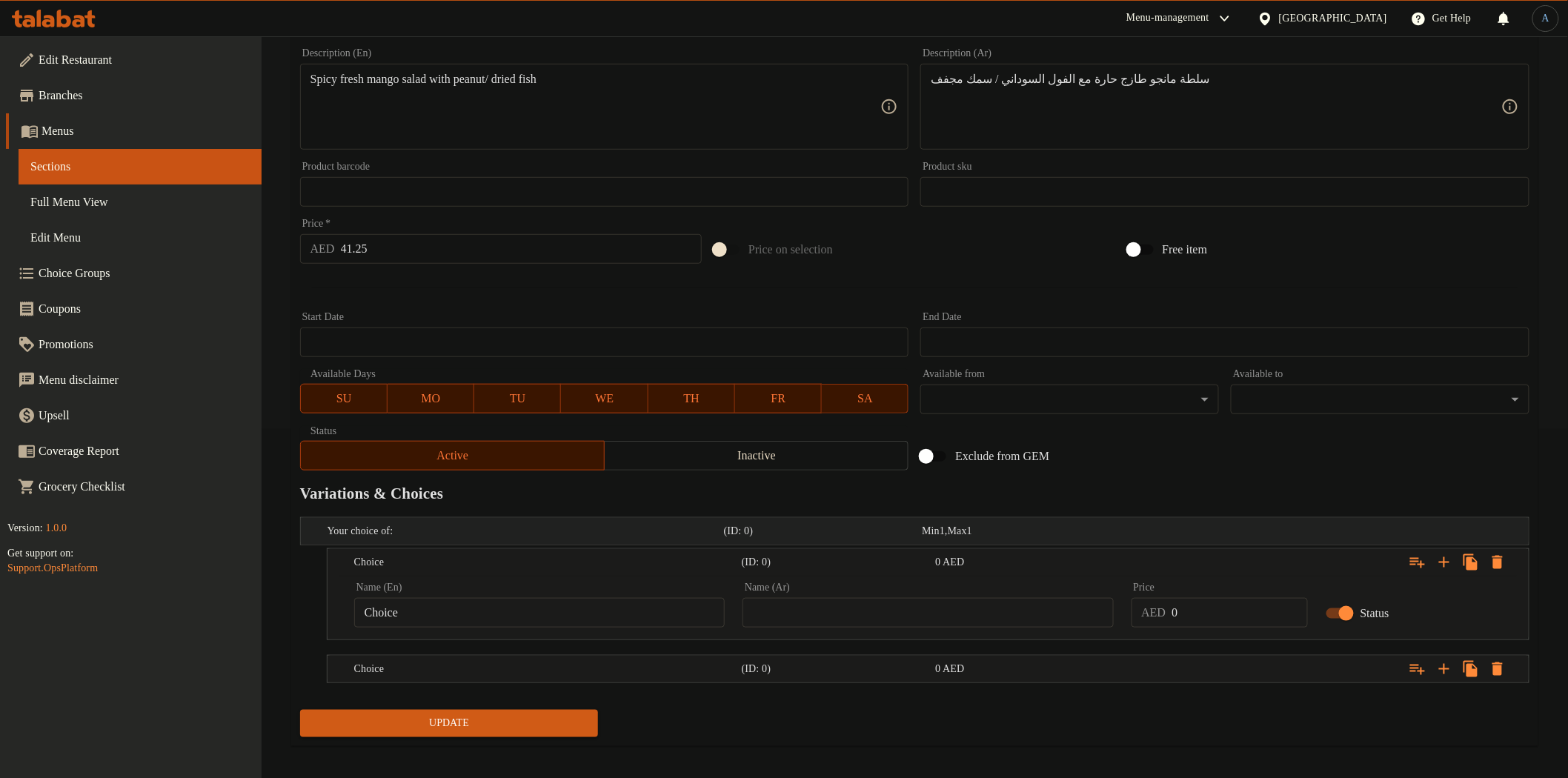
scroll to position [357, 0]
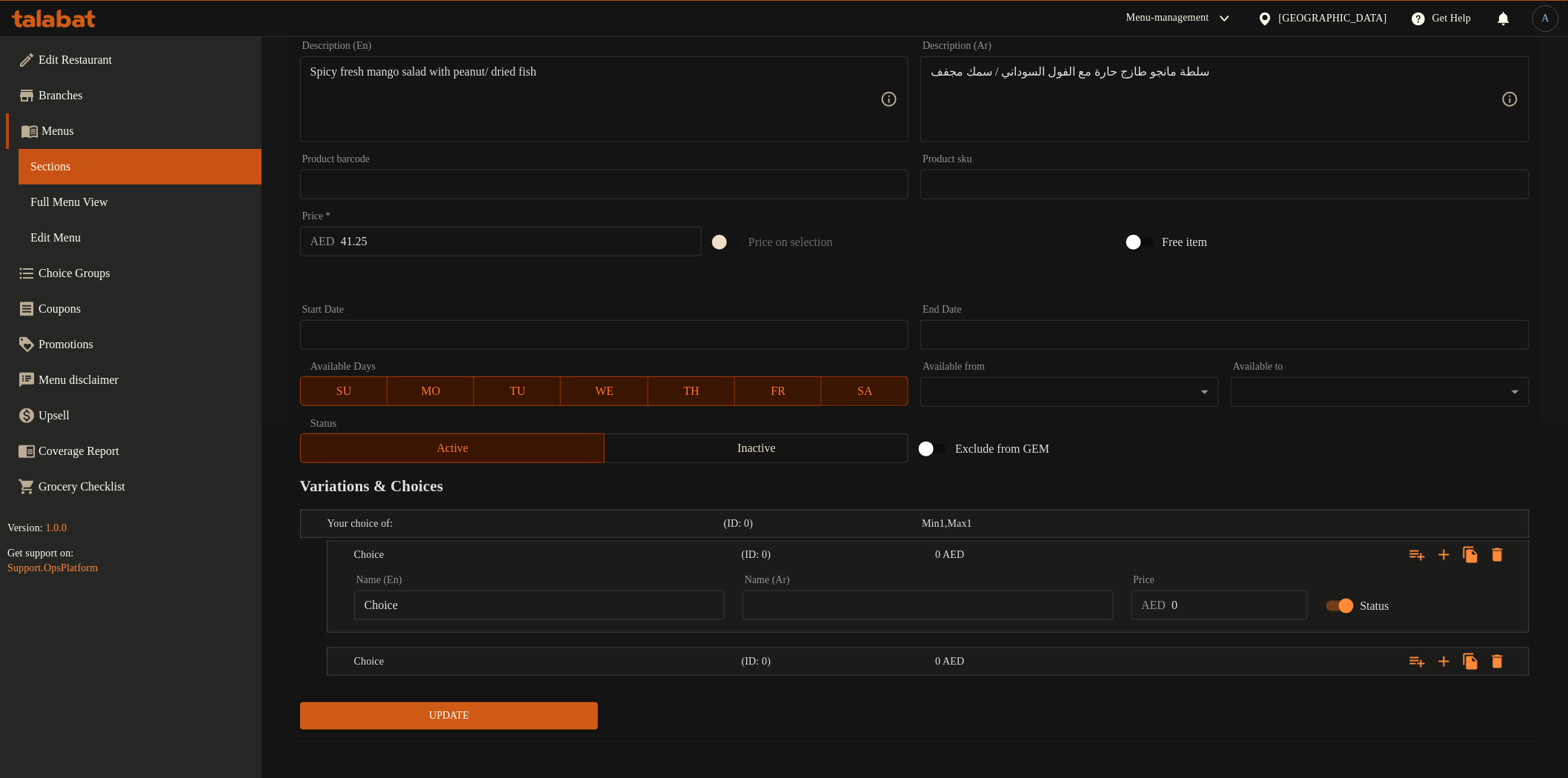
click at [546, 604] on input "Choice" at bounding box center [540, 605] width 371 height 29
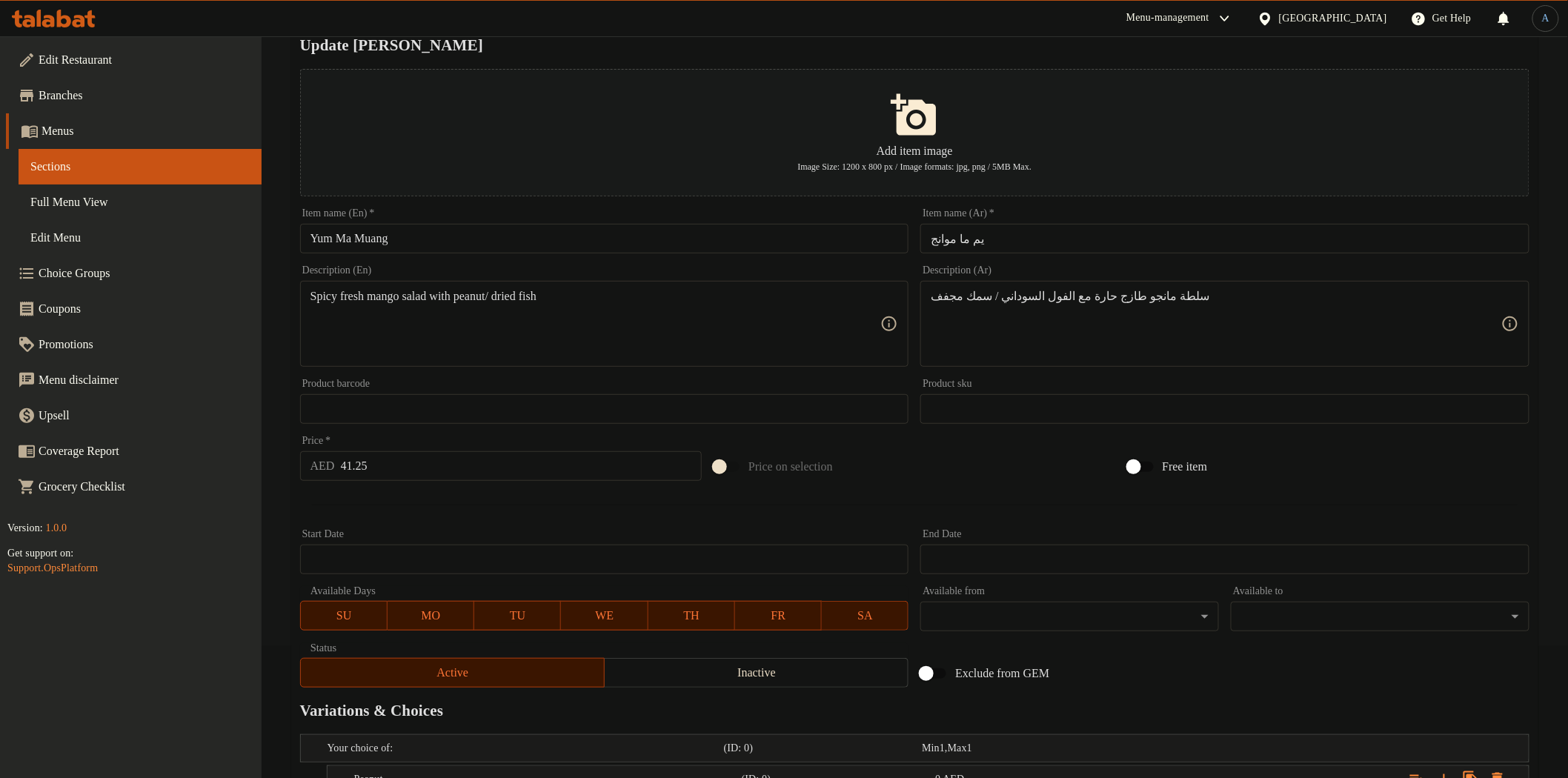
scroll to position [0, 0]
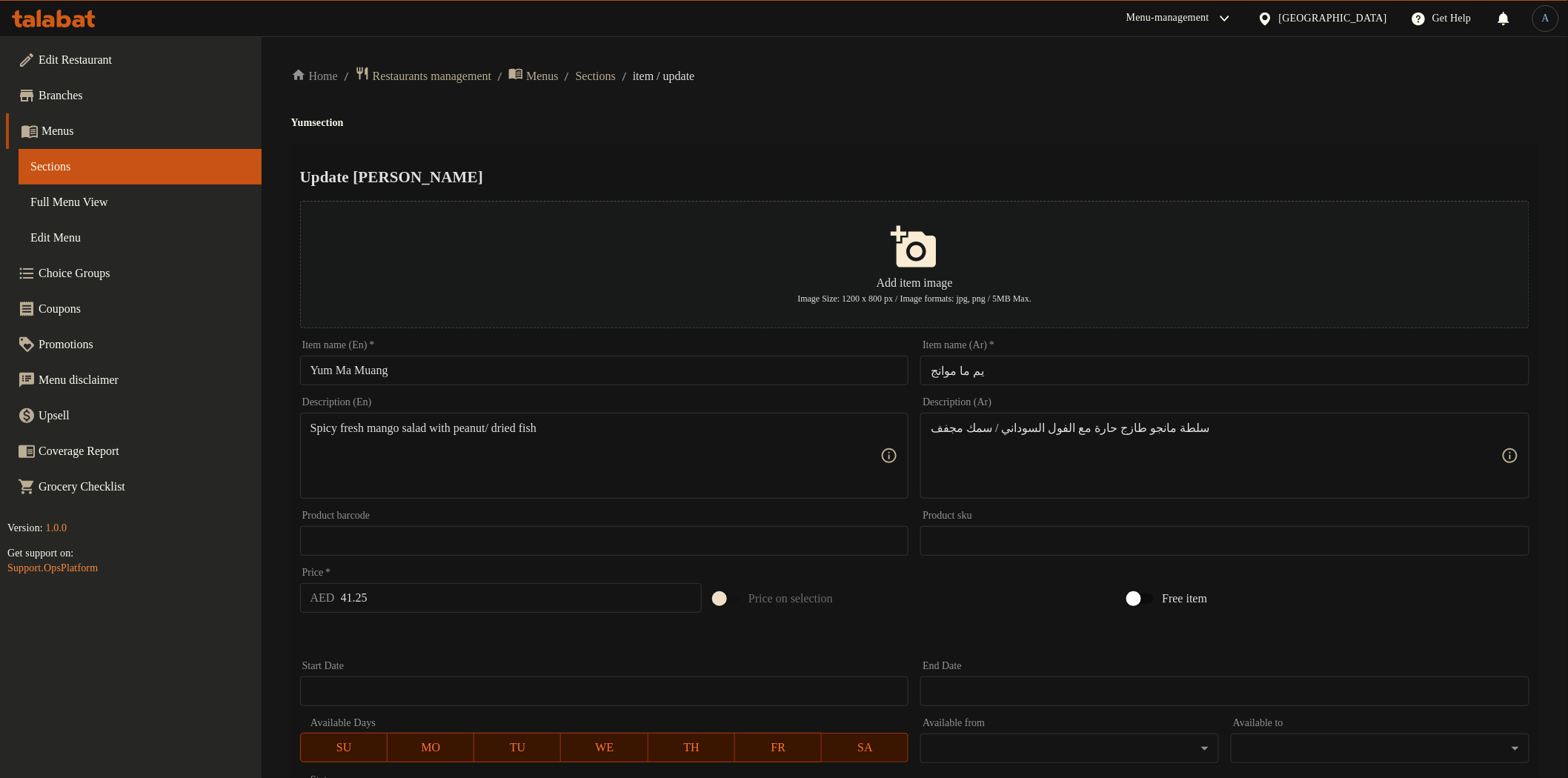
type input "Peanut"
click at [1041, 430] on textarea "سلطة مانجو طازج حارة مع الفول السوداني / سمك مجفف" at bounding box center [1215, 455] width 571 height 70
click at [1011, 431] on textarea "سلطة مانجو طازج حارة مع الفول السوداني / سمك مجفف" at bounding box center [1215, 455] width 571 height 70
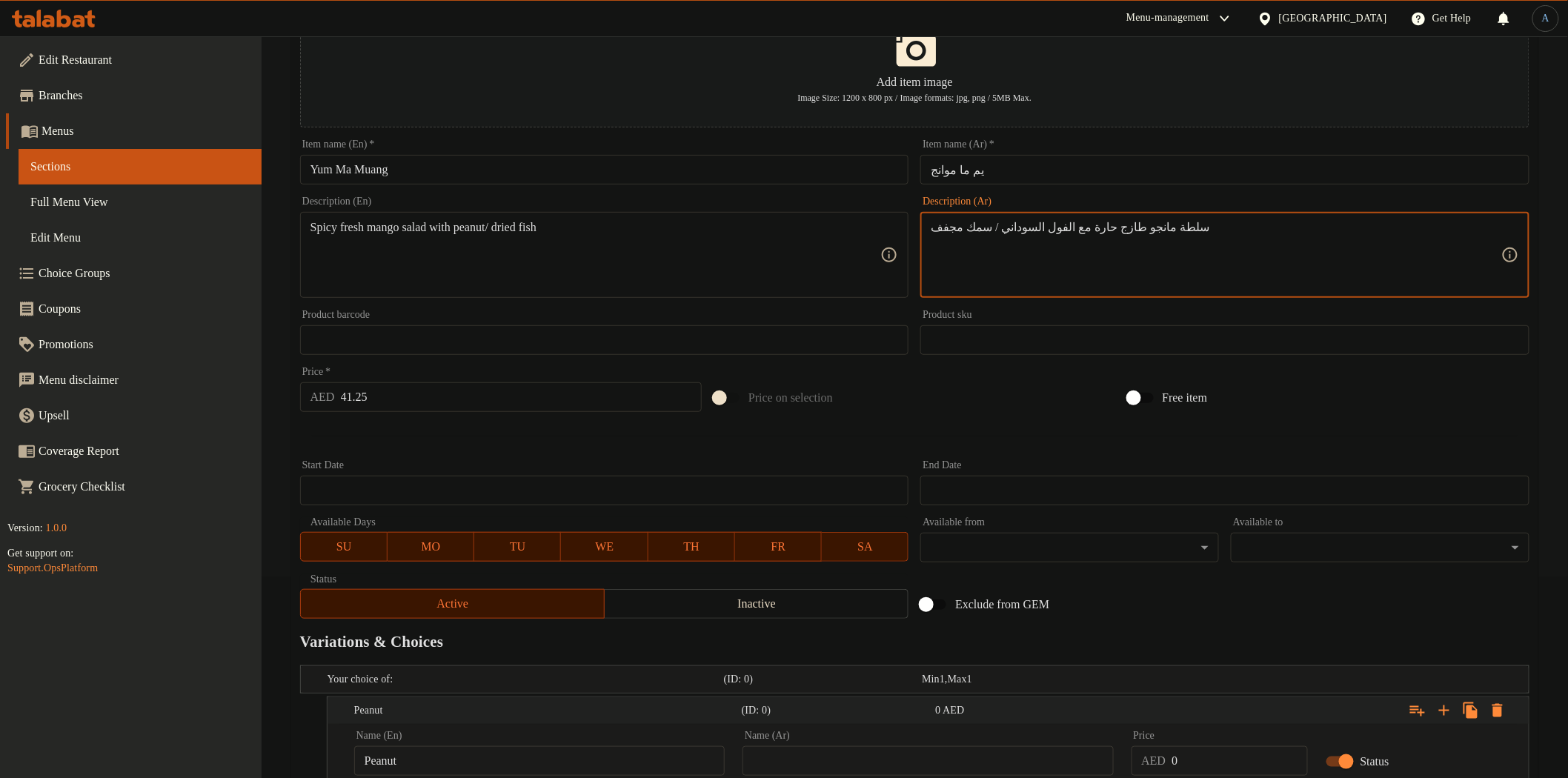
scroll to position [358, 0]
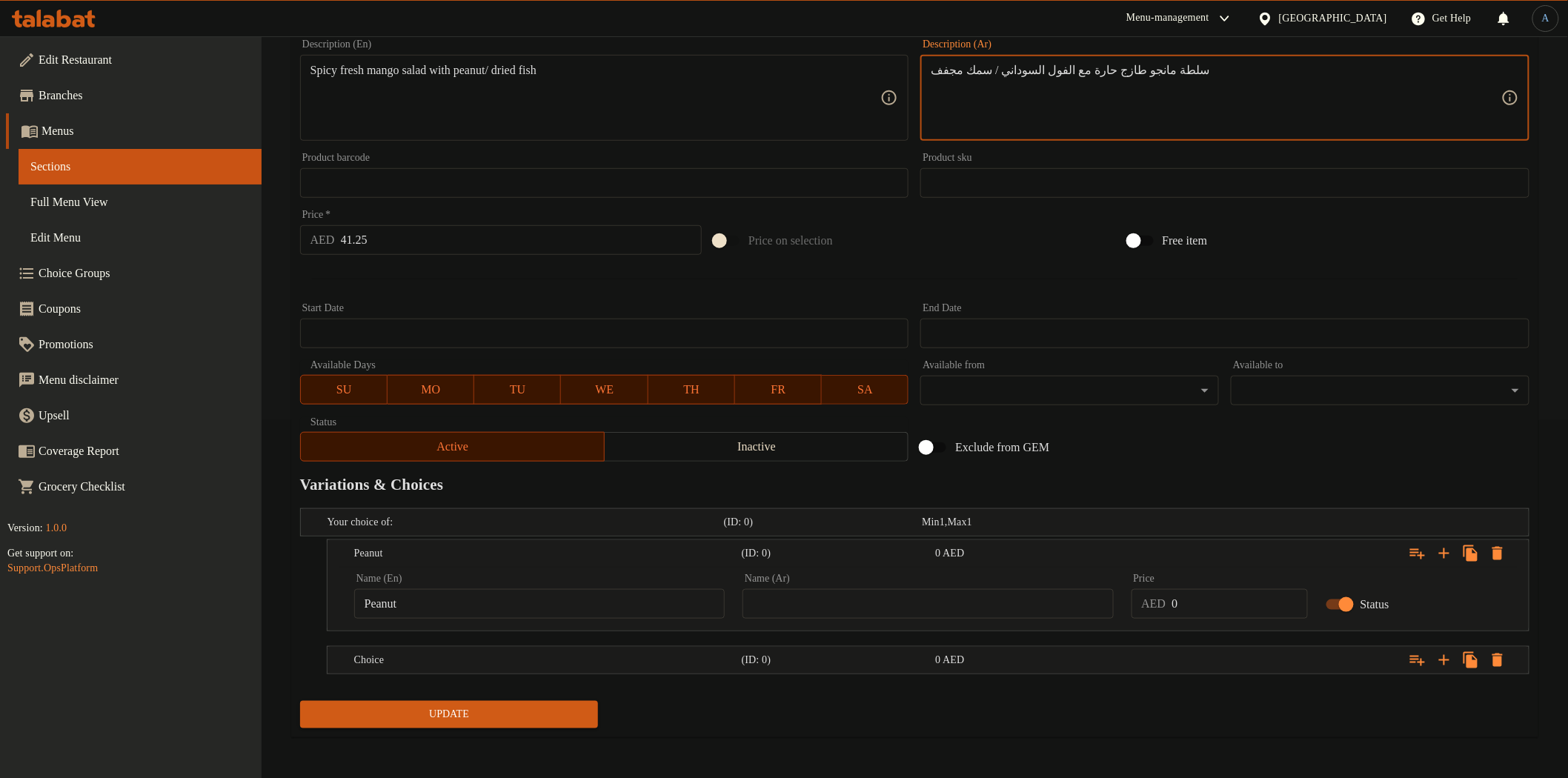
click at [977, 598] on input "text" at bounding box center [928, 604] width 371 height 29
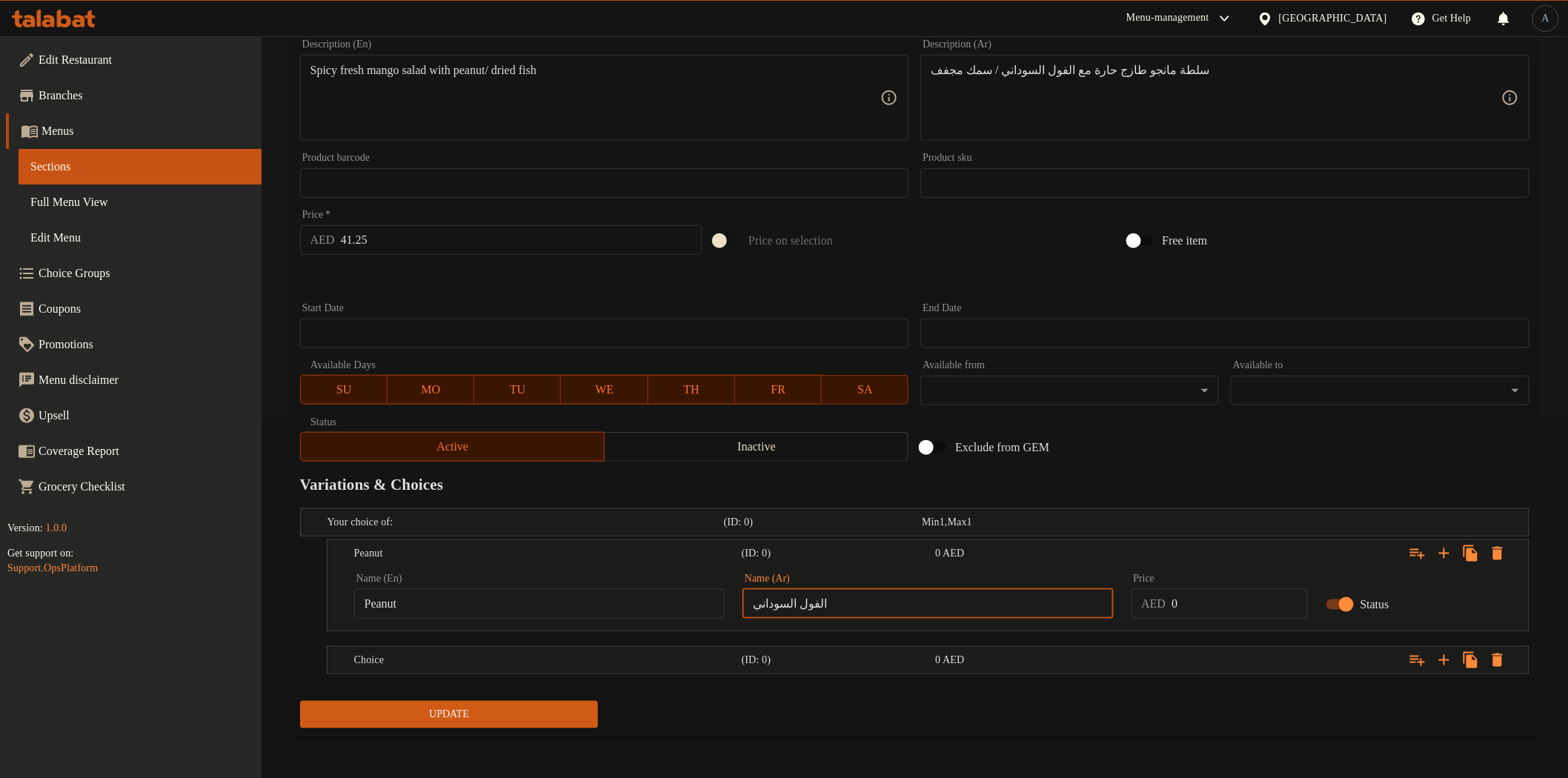
type input "الفول السوداني"
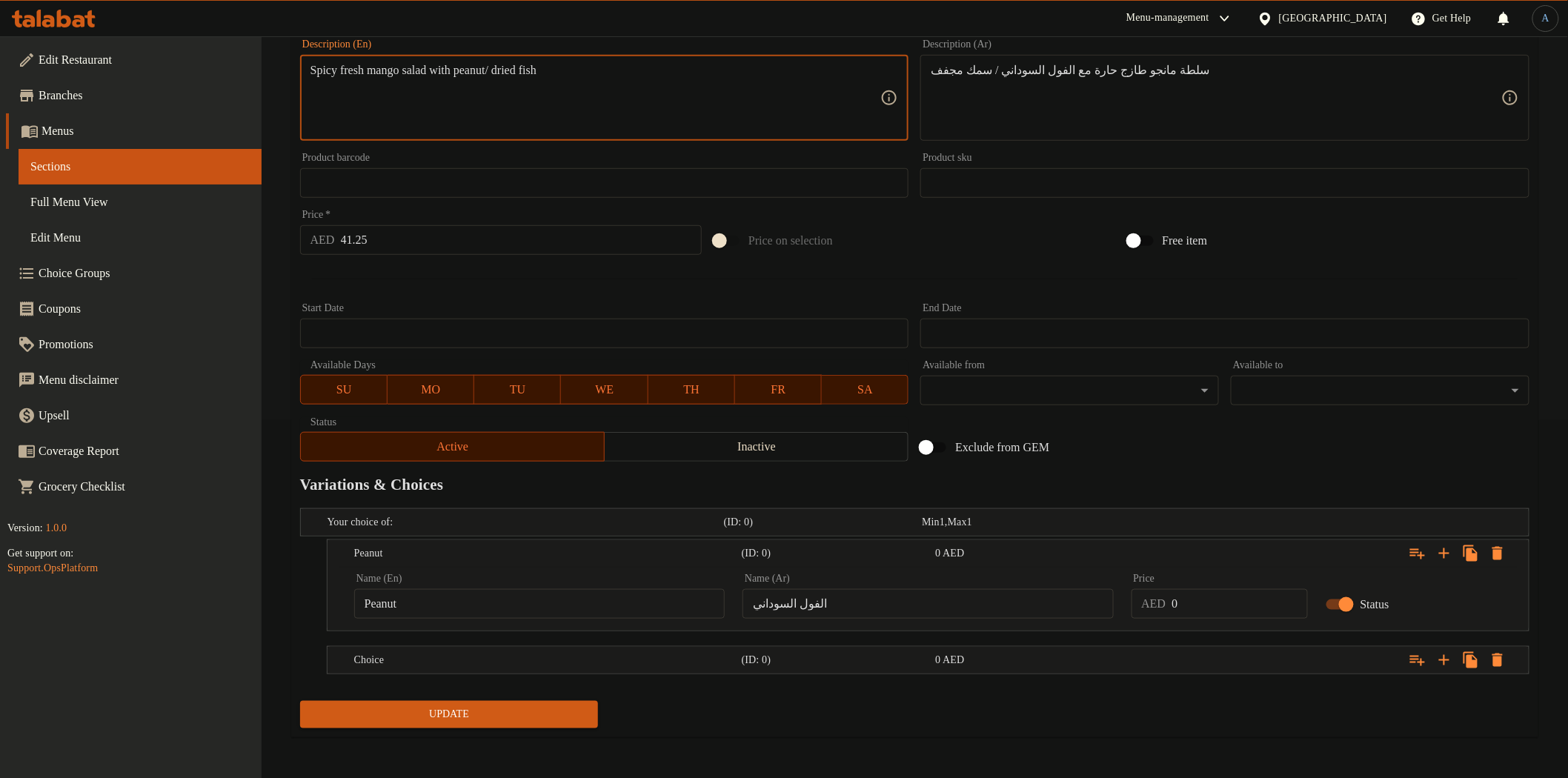
drag, startPoint x: 523, startPoint y: 74, endPoint x: 617, endPoint y: 74, distance: 94.0
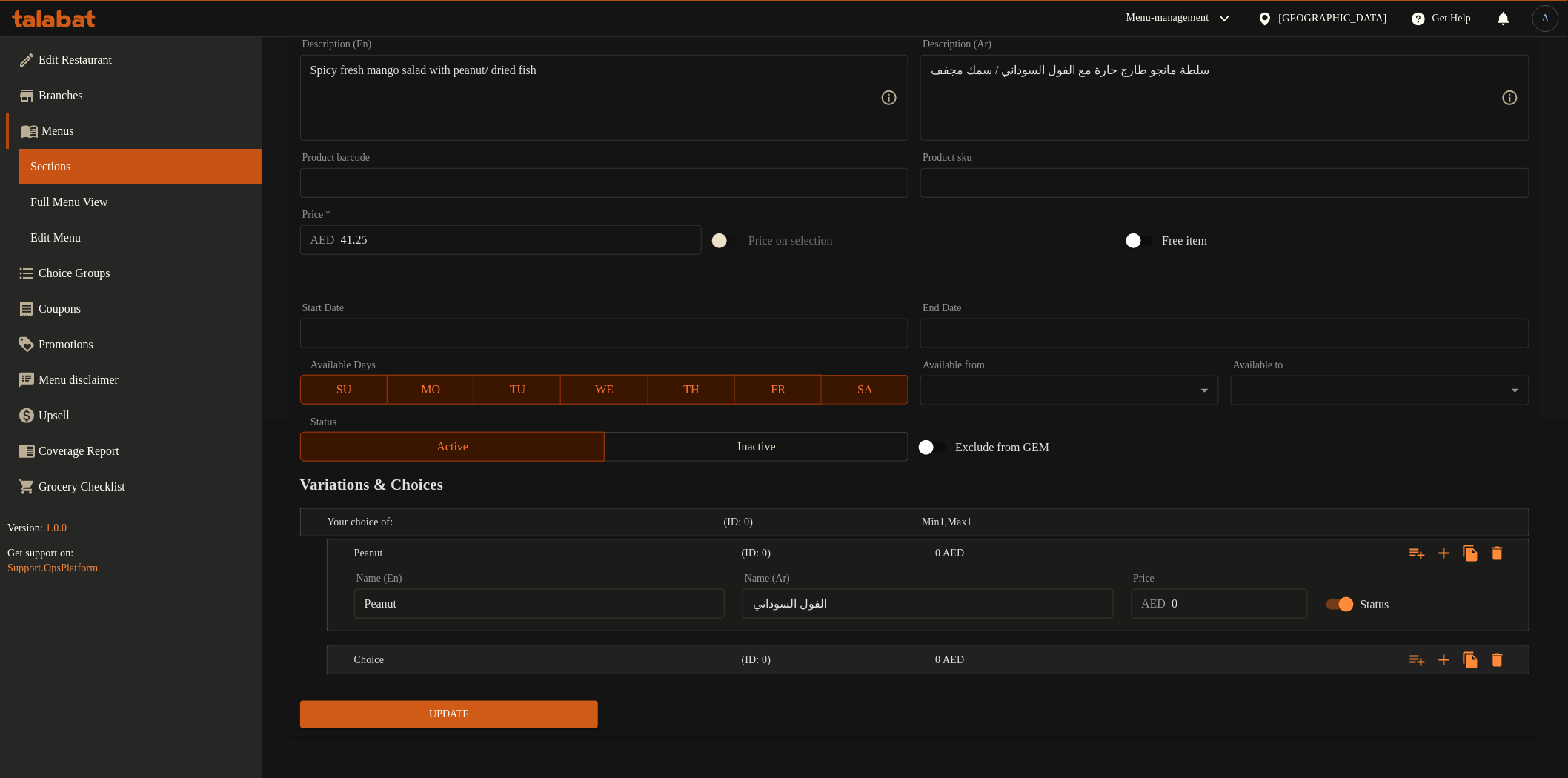
click at [490, 671] on div "Choice (ID: 0) 0 AED" at bounding box center [933, 660] width 1163 height 32
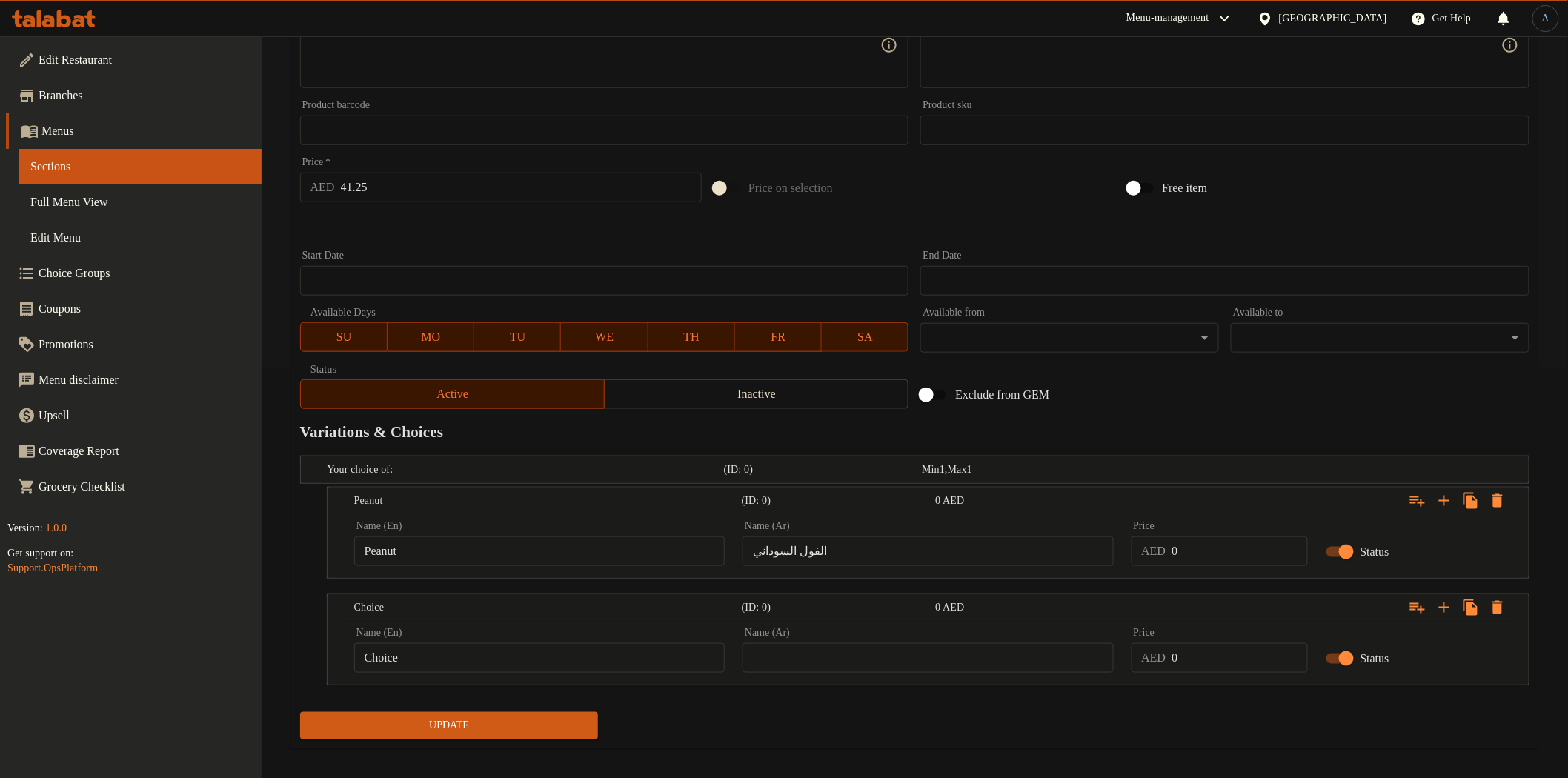
scroll to position [421, 0]
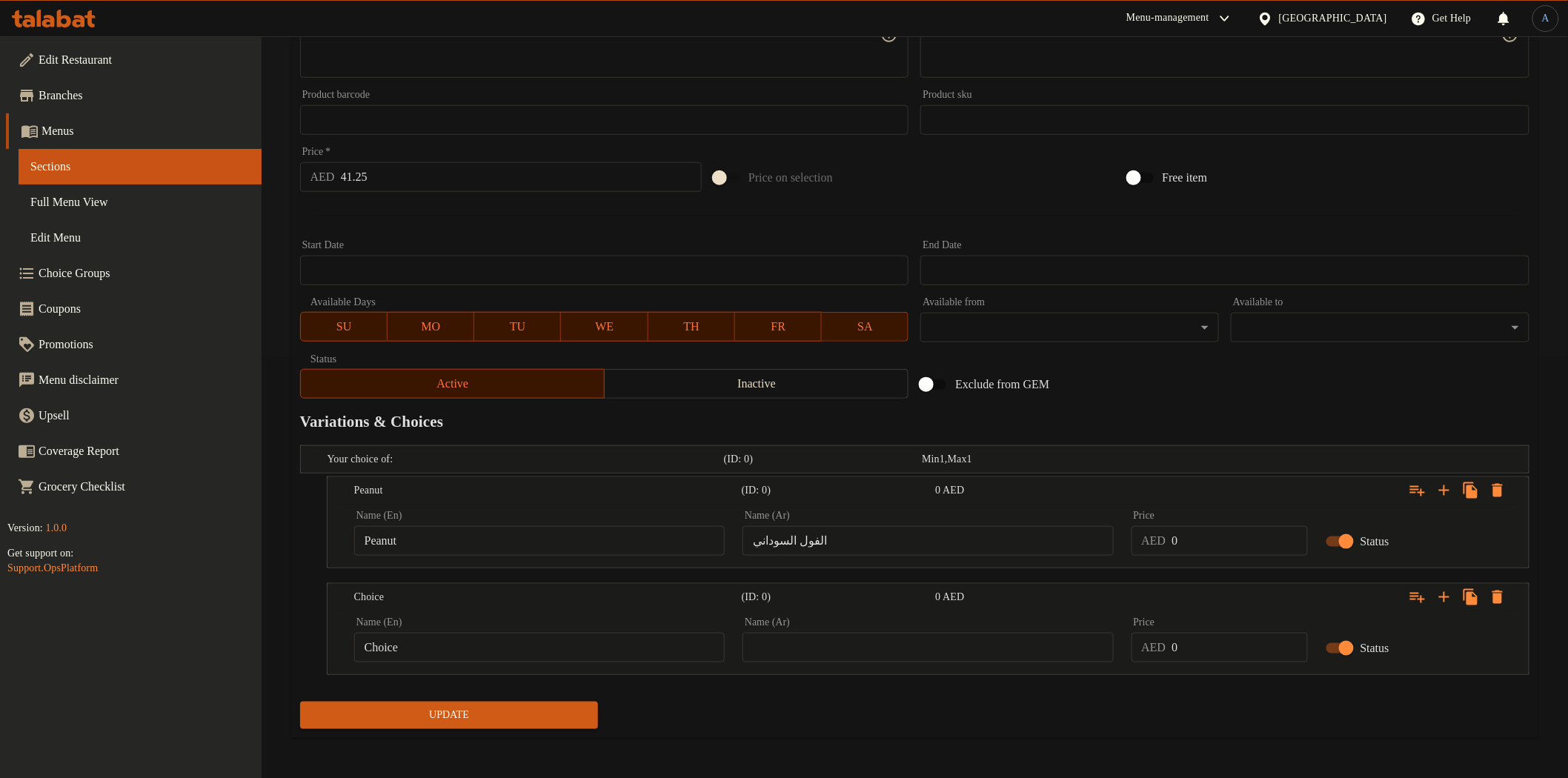
click at [459, 655] on input "Choice" at bounding box center [540, 648] width 371 height 29
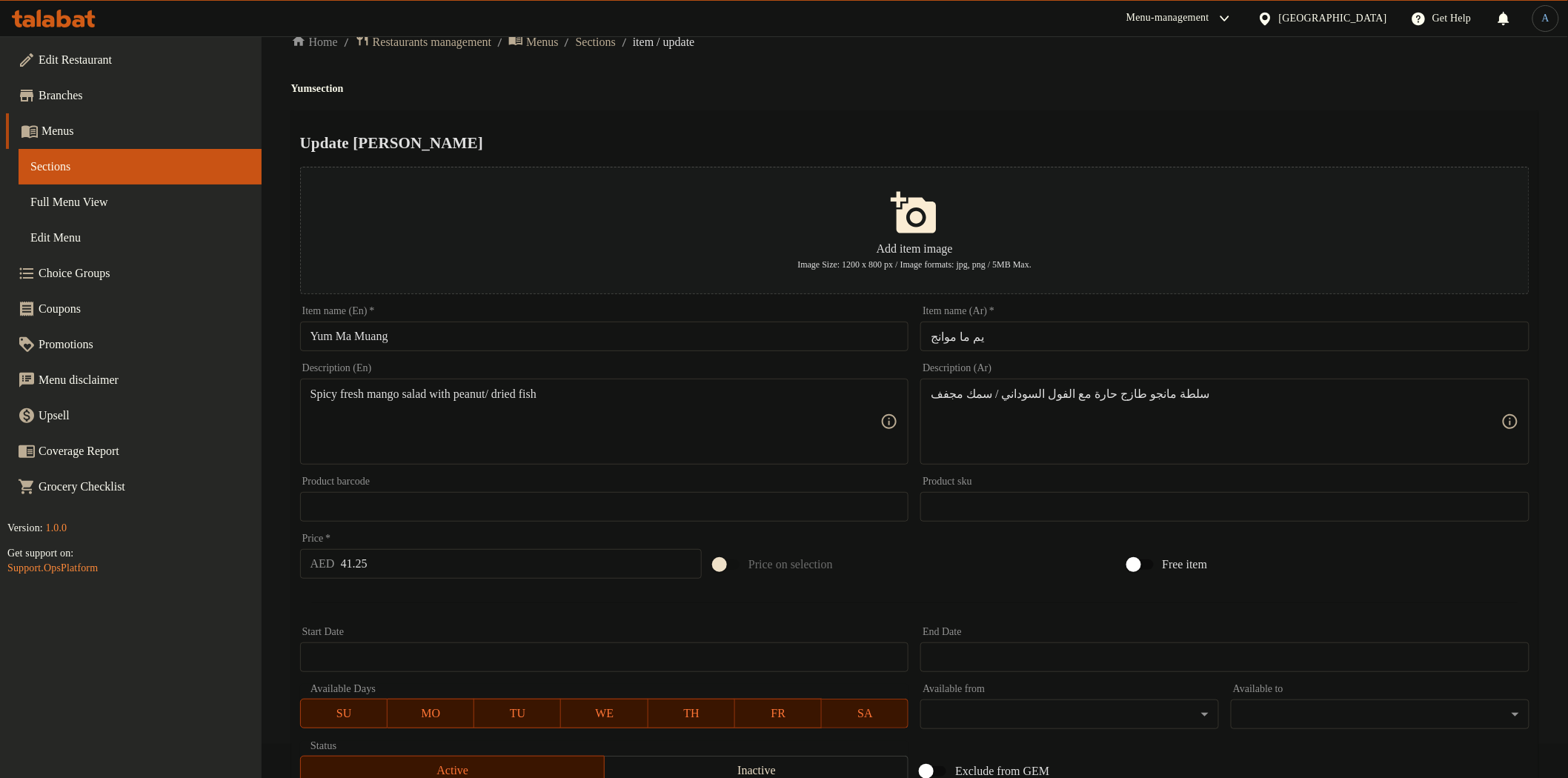
scroll to position [0, 0]
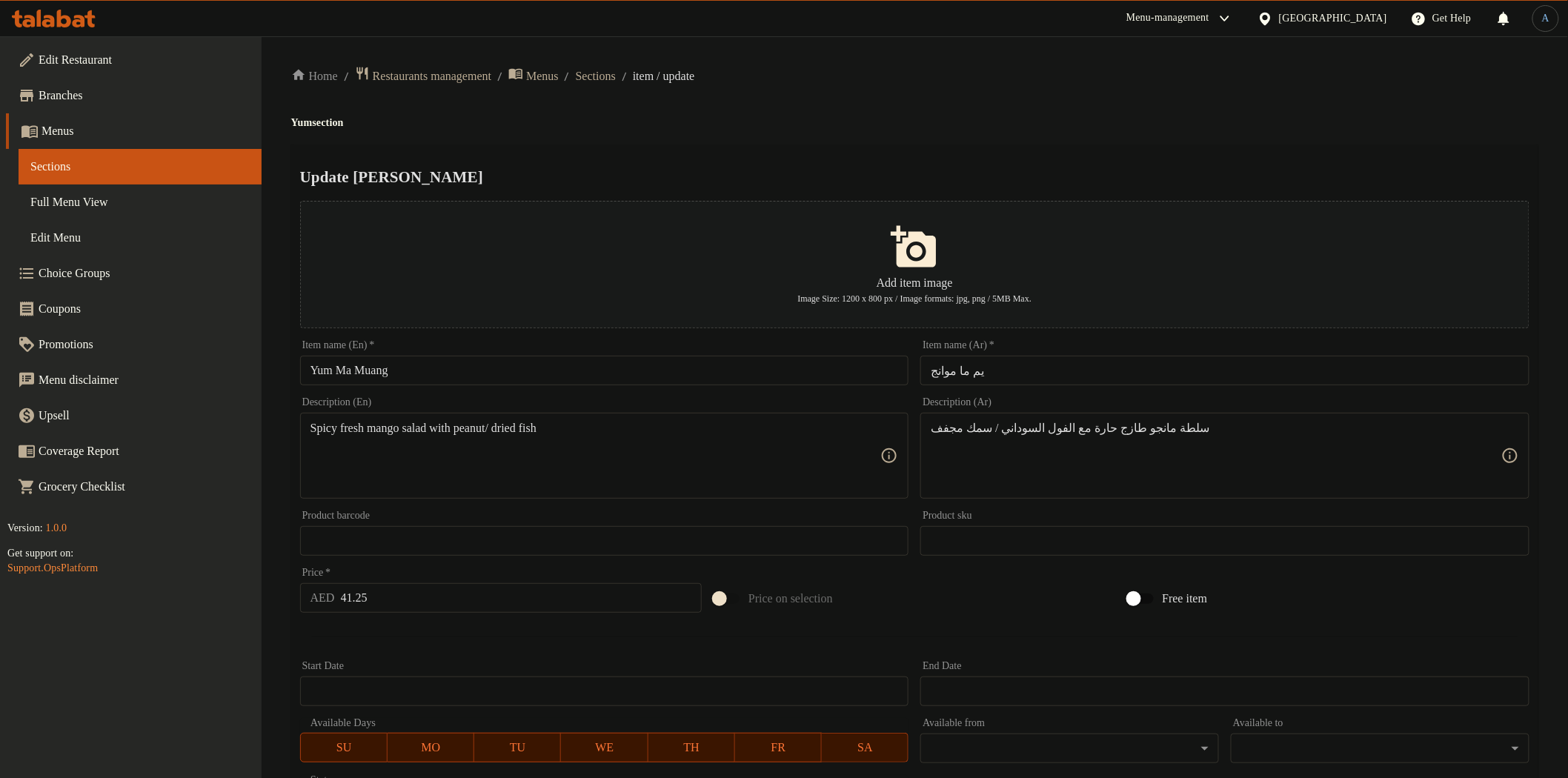
type input "Dried Fish"
click at [386, 604] on input "41.25" at bounding box center [521, 597] width 361 height 29
type input "0"
click at [390, 657] on div "Start Date Start Date" at bounding box center [605, 683] width 621 height 57
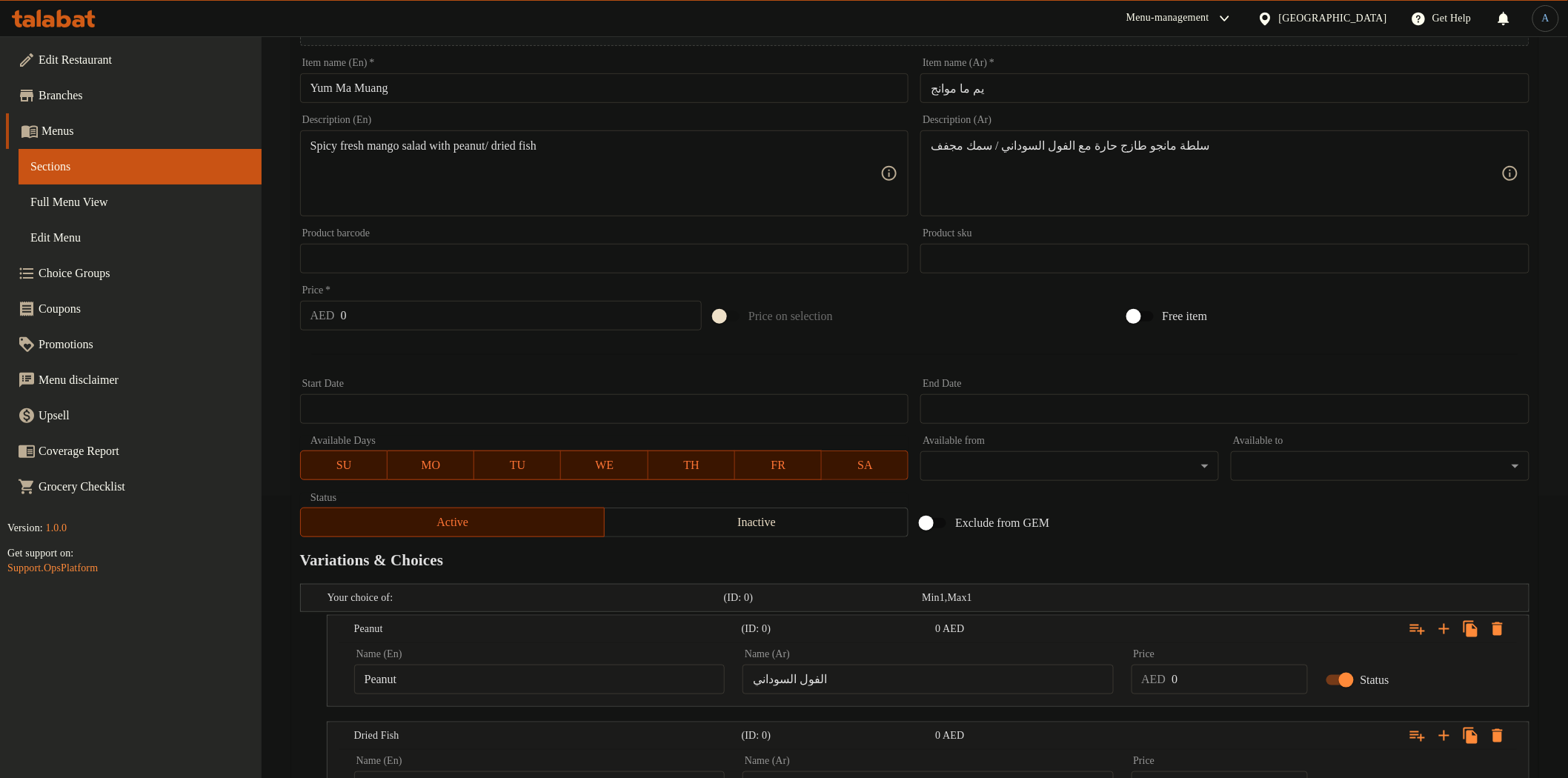
scroll to position [421, 0]
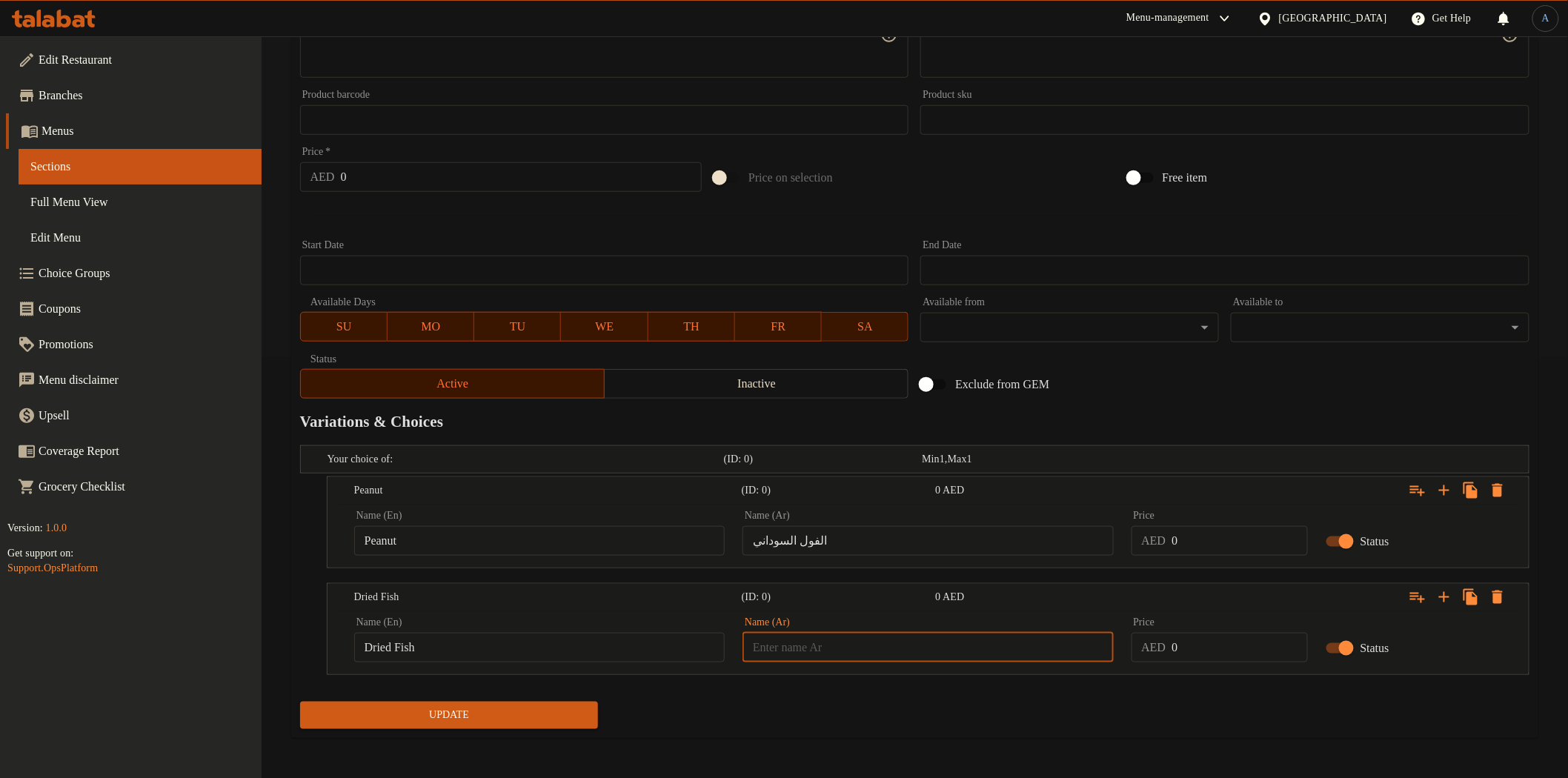
click at [984, 651] on input "text" at bounding box center [928, 648] width 371 height 29
click at [1209, 531] on input "0" at bounding box center [1239, 540] width 136 height 29
type input "41.25"
click at [1224, 642] on input "0" at bounding box center [1239, 648] width 136 height 29
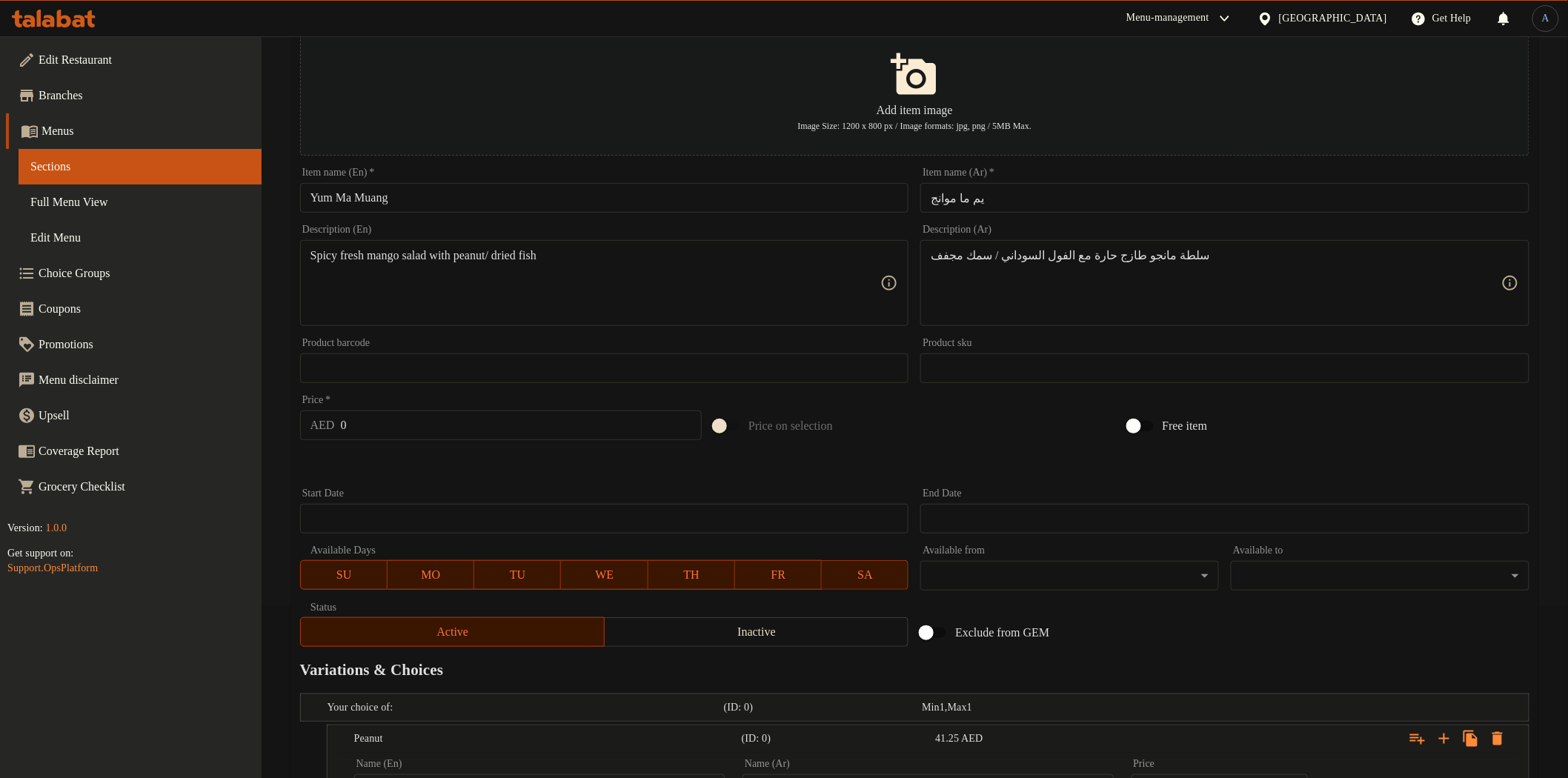
scroll to position [0, 0]
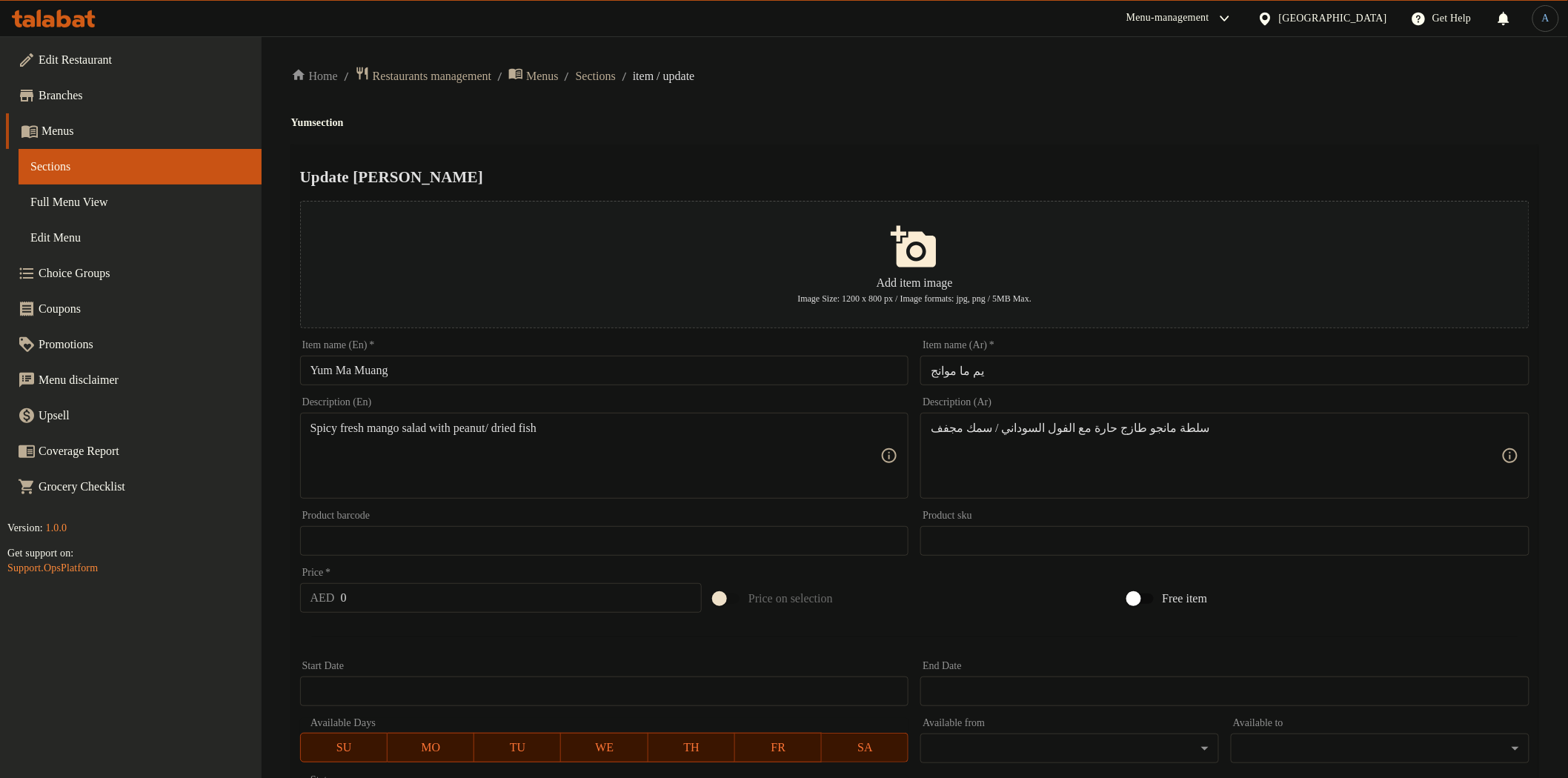
type input "41.25"
drag, startPoint x: 975, startPoint y: 425, endPoint x: 905, endPoint y: 438, distance: 71.2
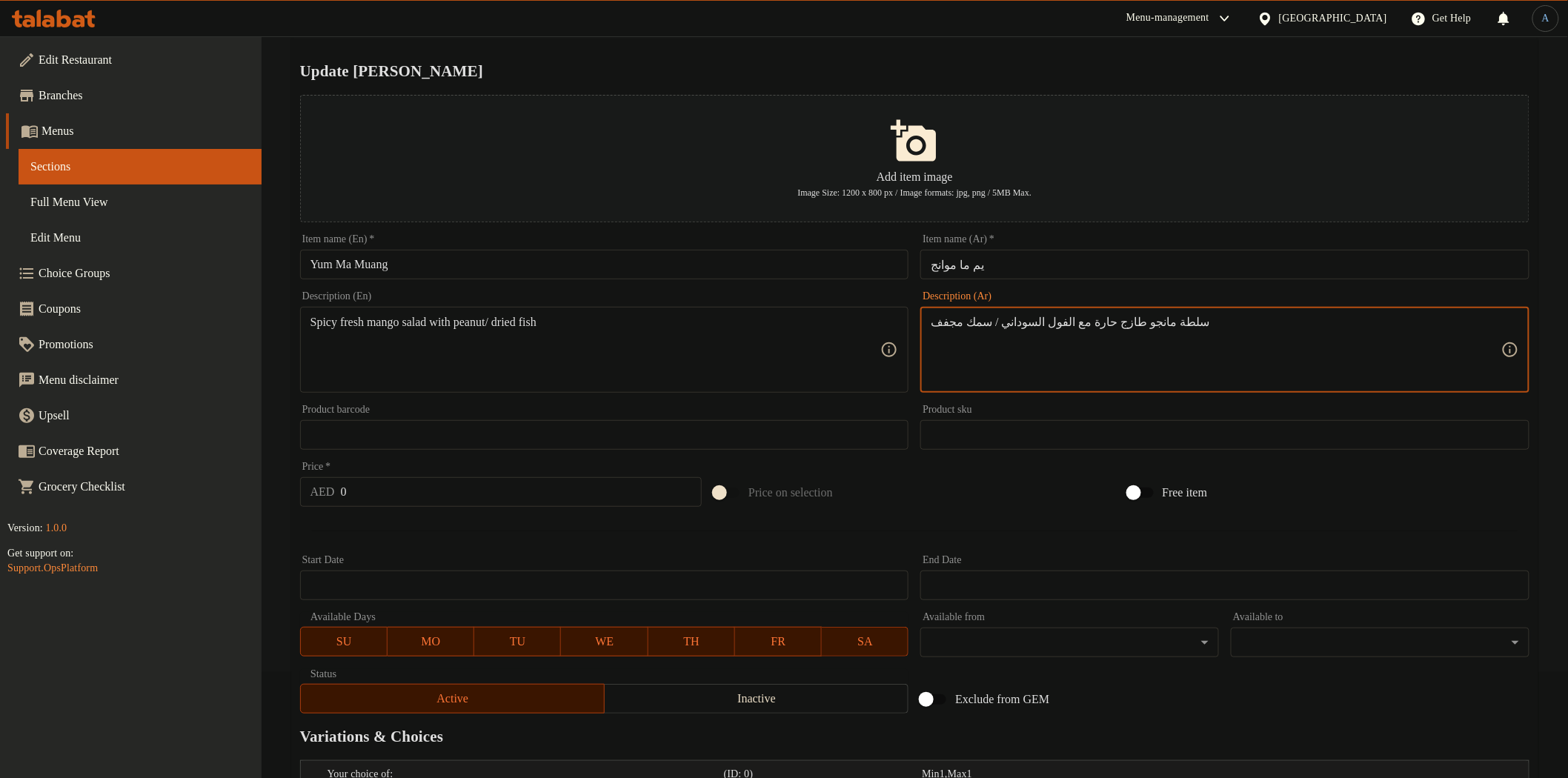
scroll to position [421, 0]
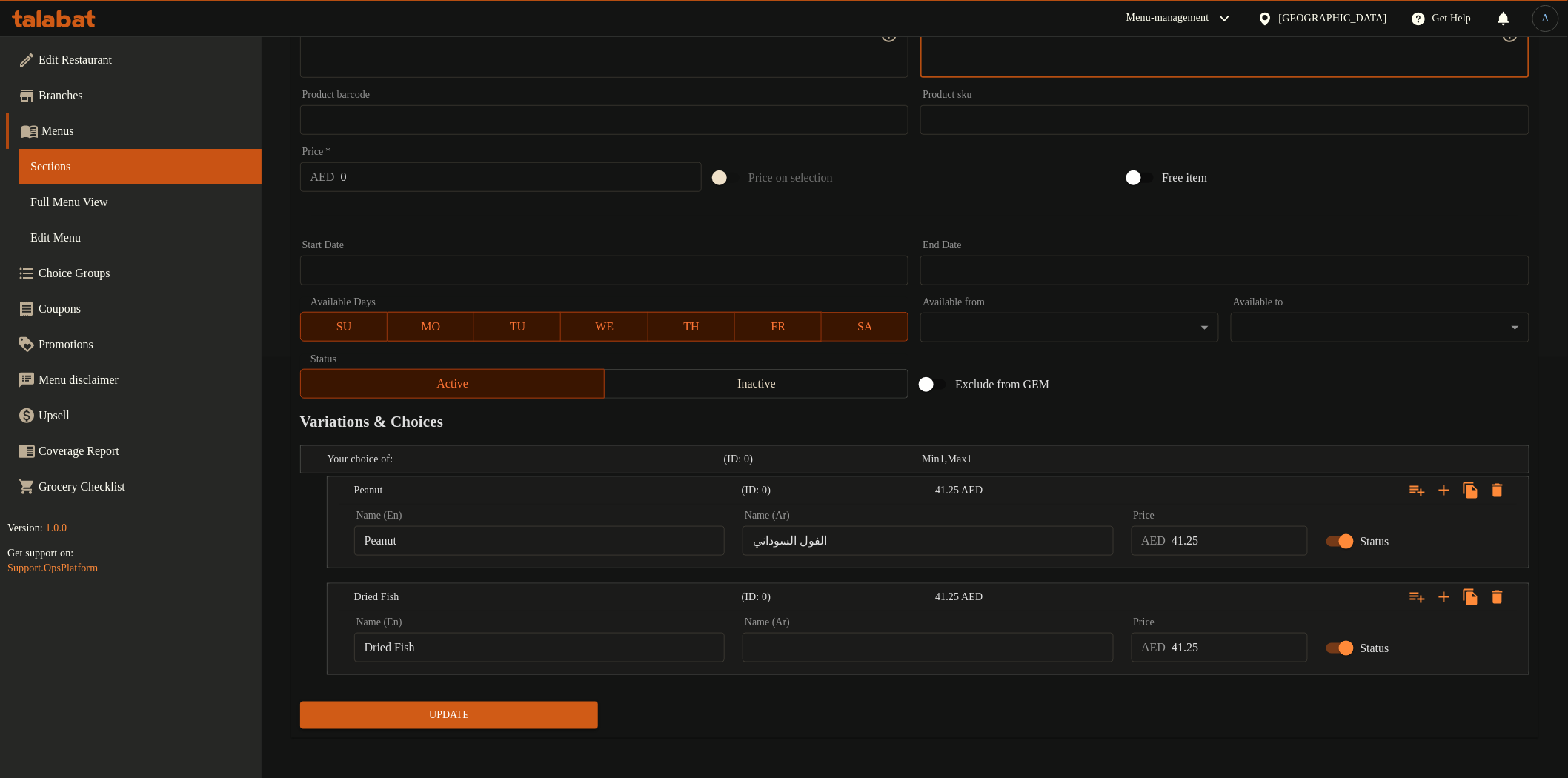
click at [963, 647] on input "text" at bounding box center [928, 648] width 371 height 29
type input "سمك مجفف"
click at [849, 698] on div "Update" at bounding box center [915, 715] width 1241 height 39
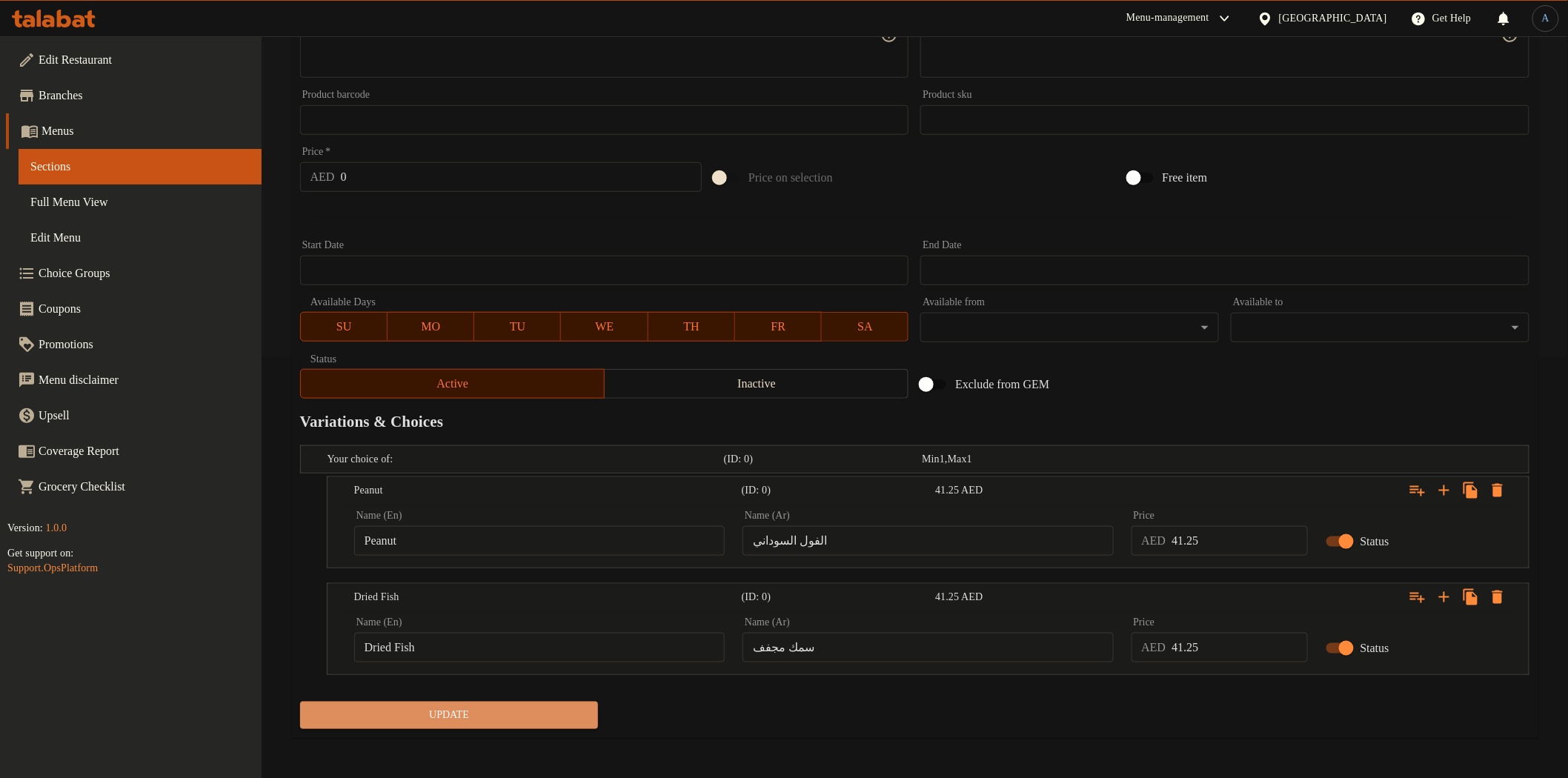
click at [540, 715] on span "Update" at bounding box center [449, 715] width 275 height 19
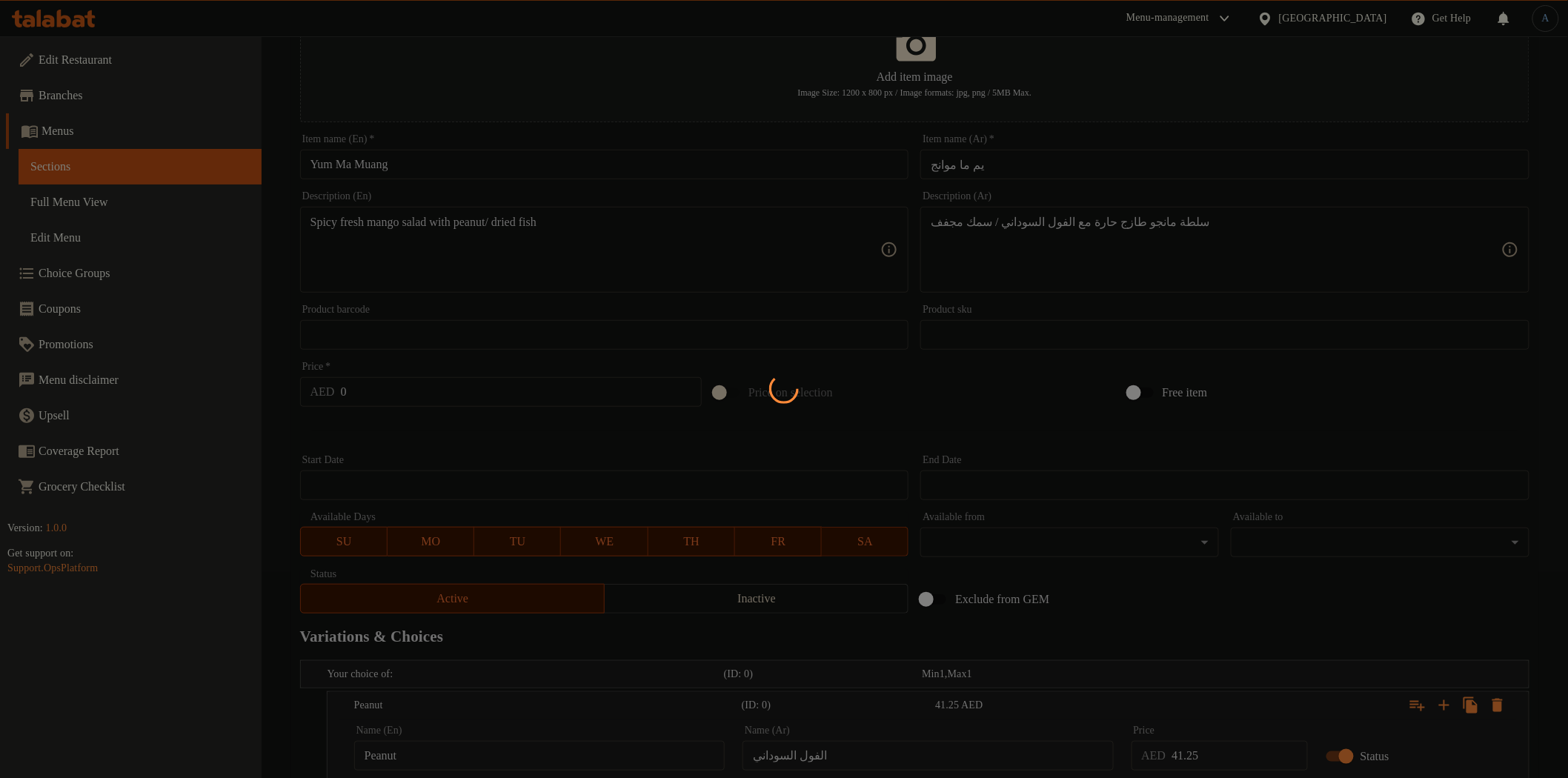
scroll to position [0, 0]
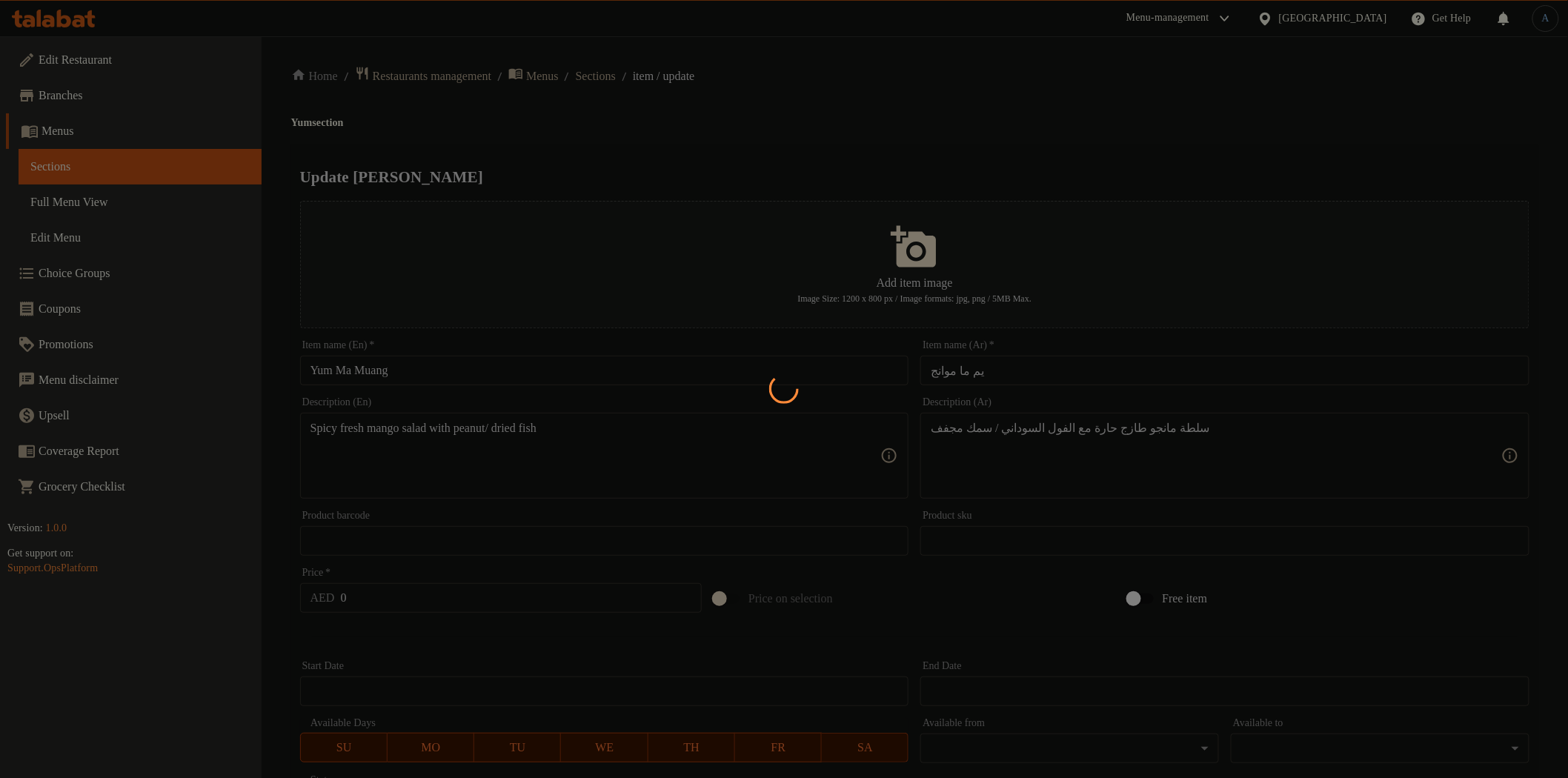
click at [623, 130] on div at bounding box center [784, 389] width 1568 height 778
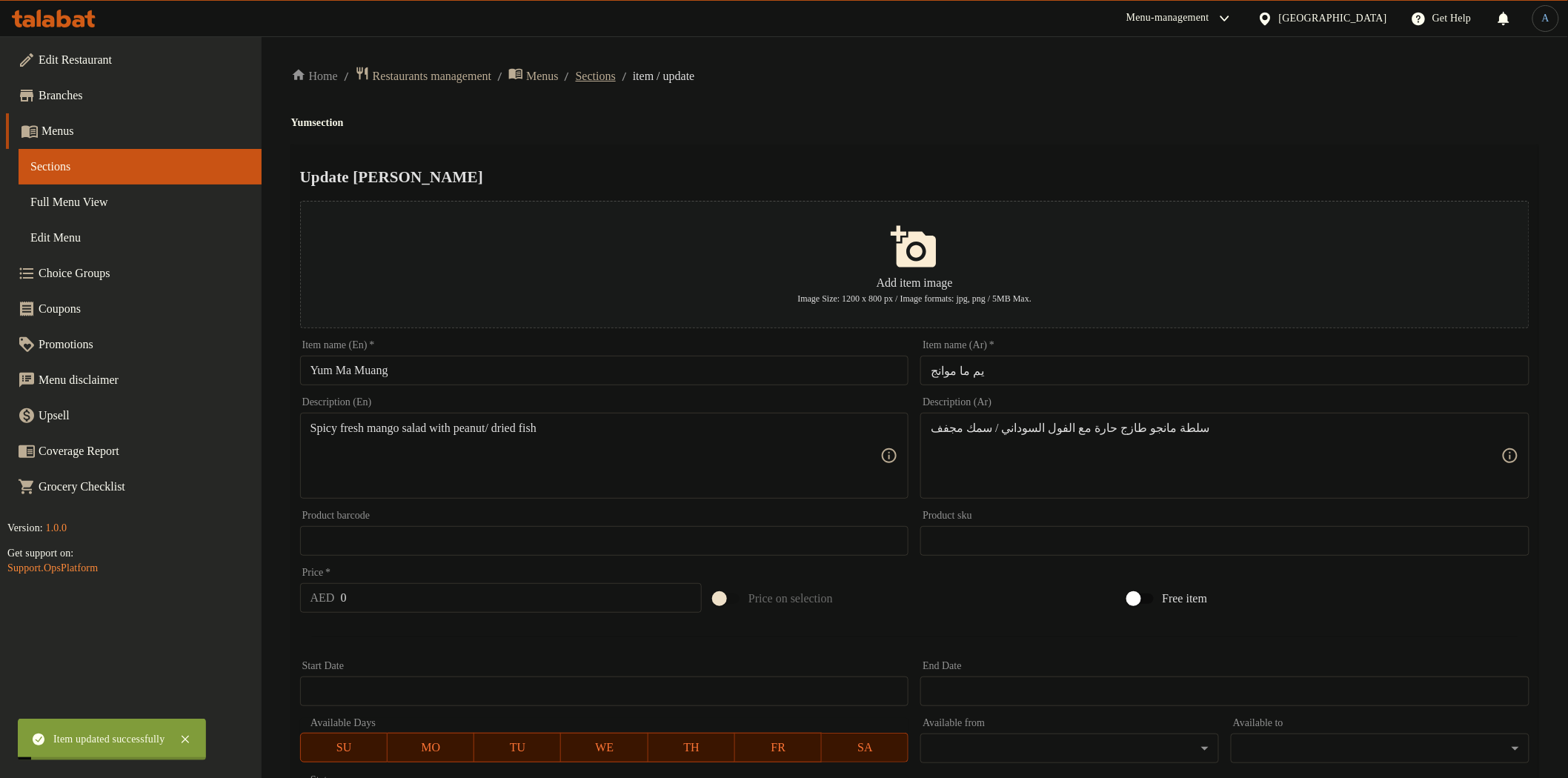
click at [616, 75] on span "Sections" at bounding box center [596, 76] width 40 height 18
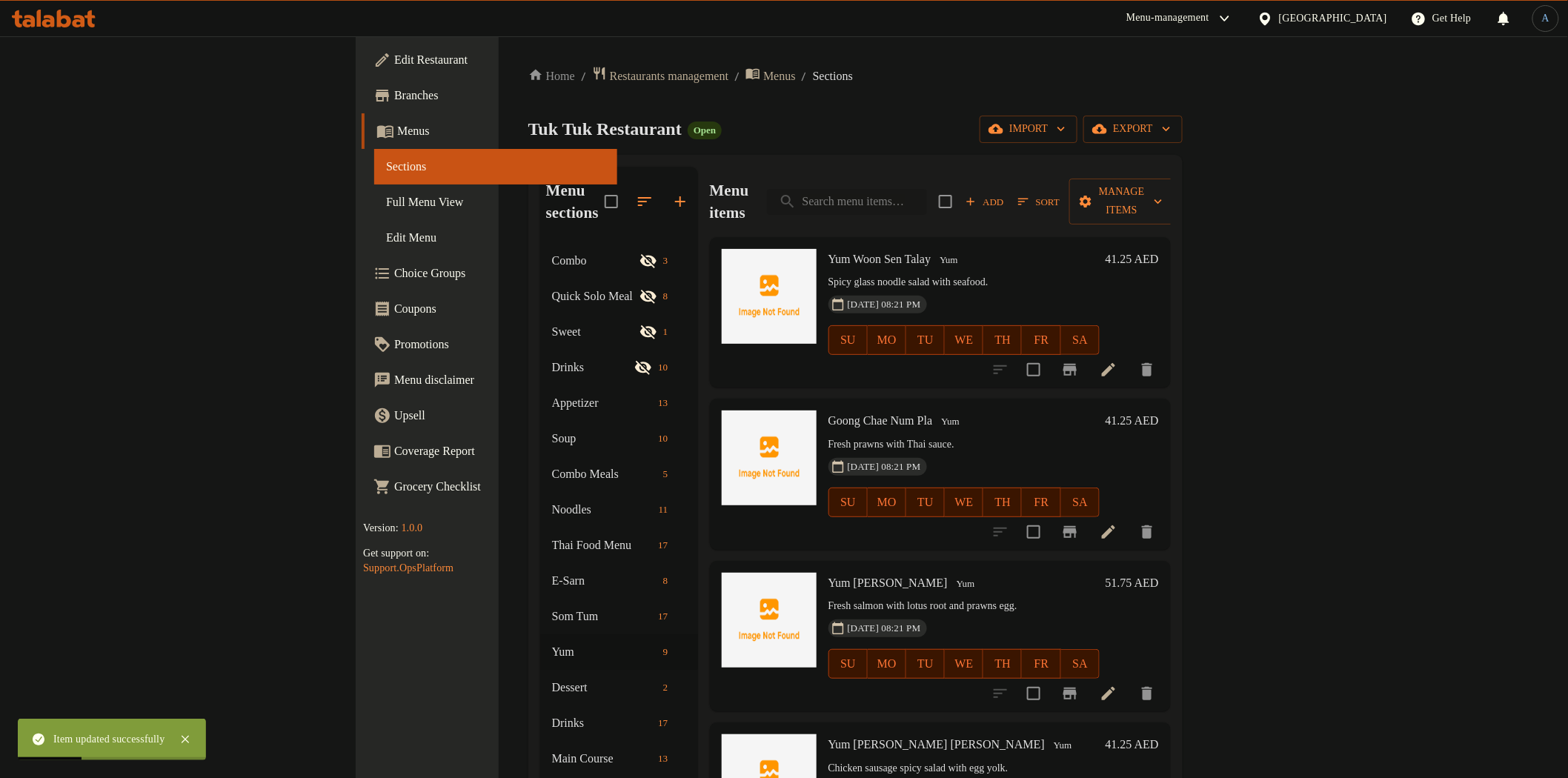
click at [927, 189] on input "search" at bounding box center [846, 202] width 160 height 26
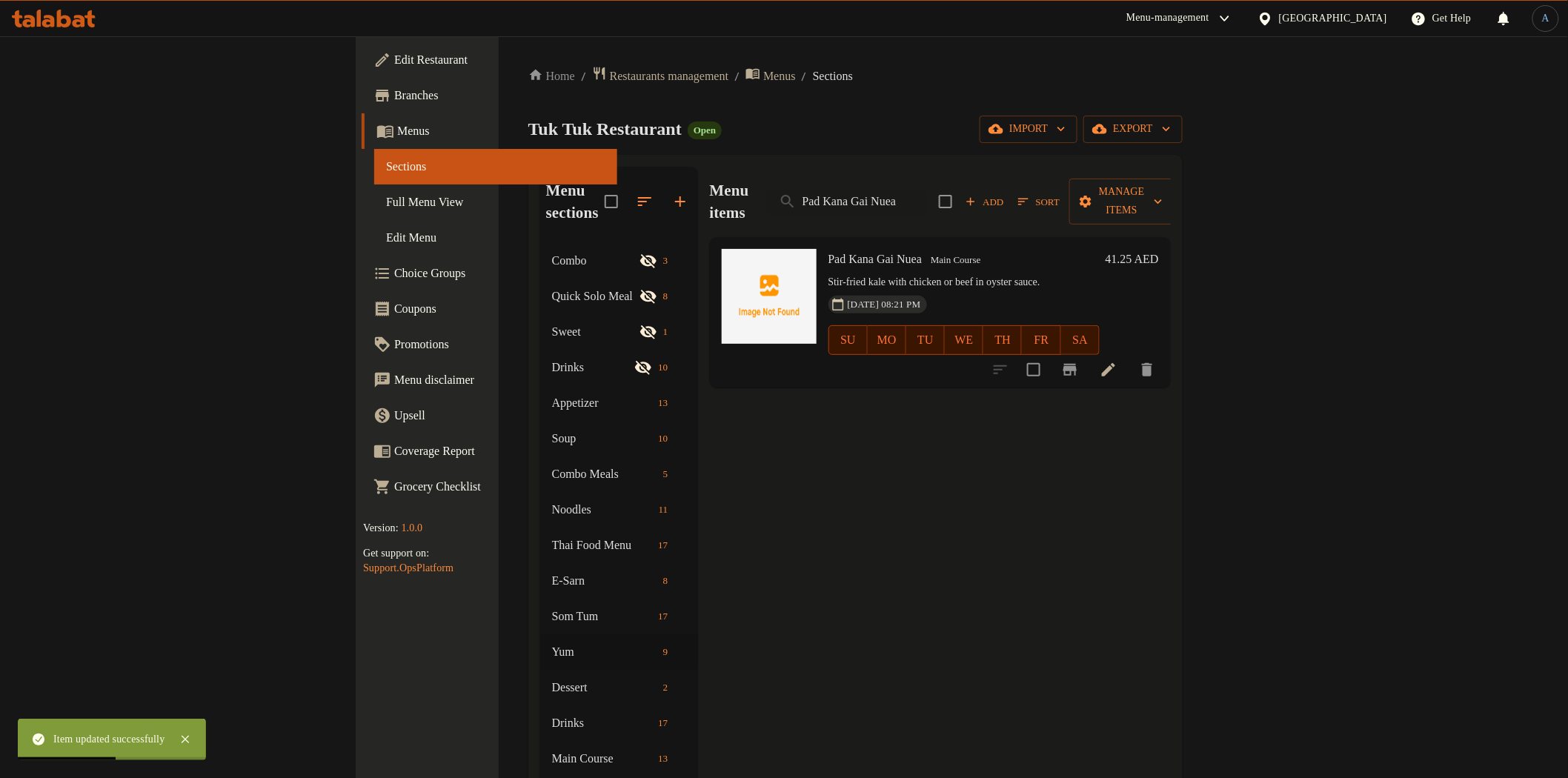
type input "Pad Kana Gai Nuea"
click at [1115, 363] on icon at bounding box center [1108, 369] width 13 height 13
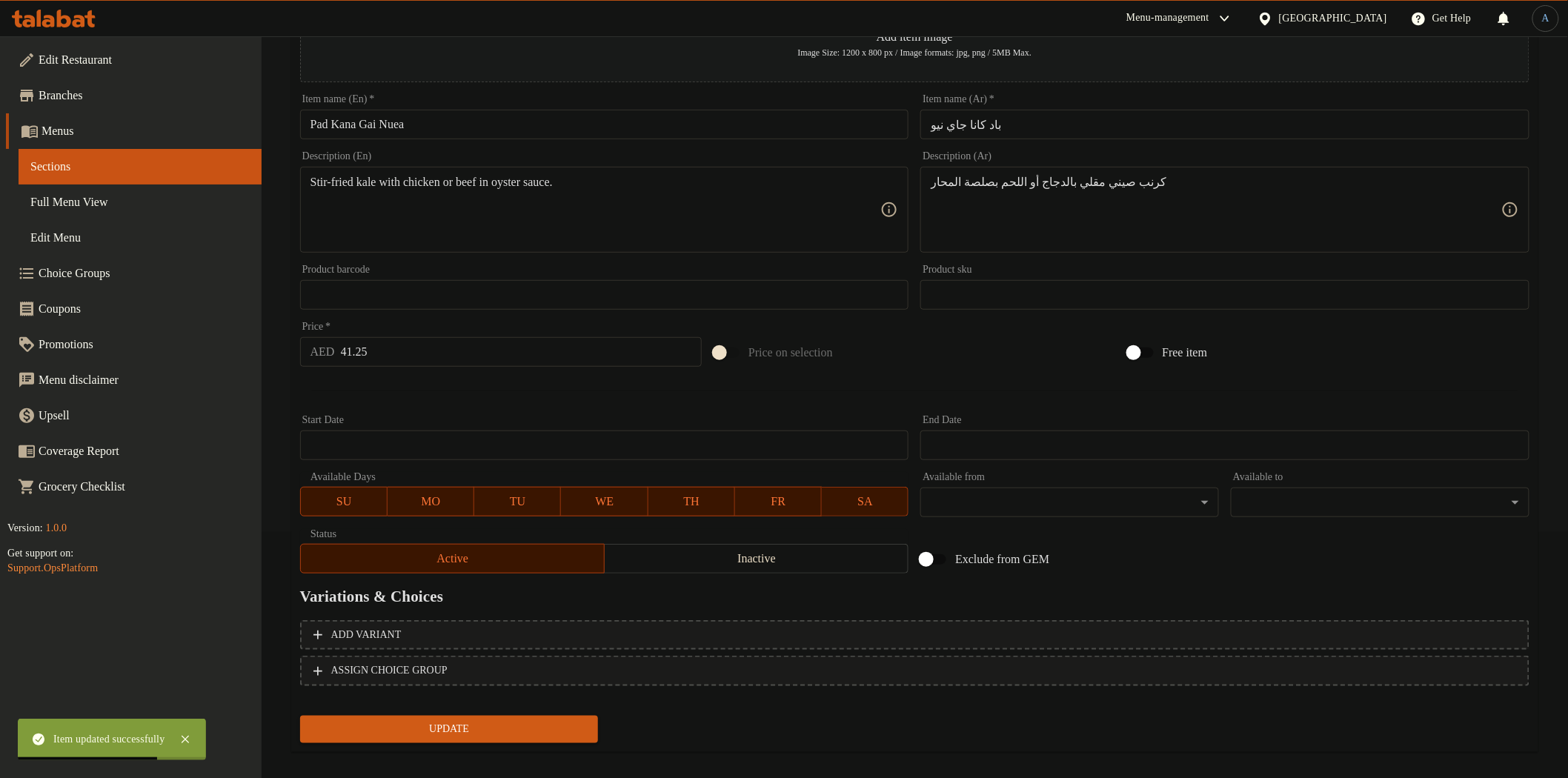
scroll to position [247, 0]
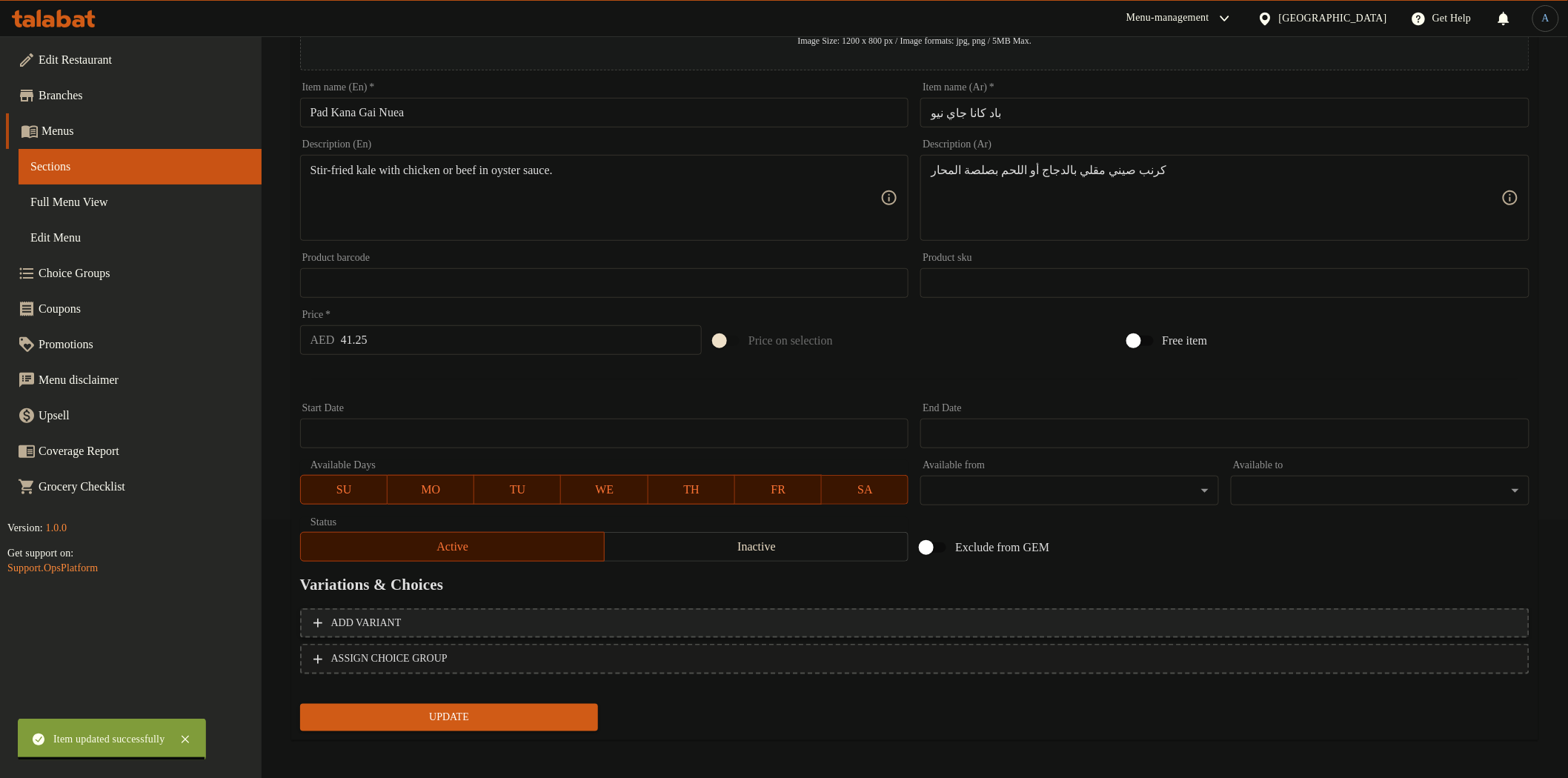
click at [1096, 621] on span "Add variant" at bounding box center [915, 624] width 1203 height 19
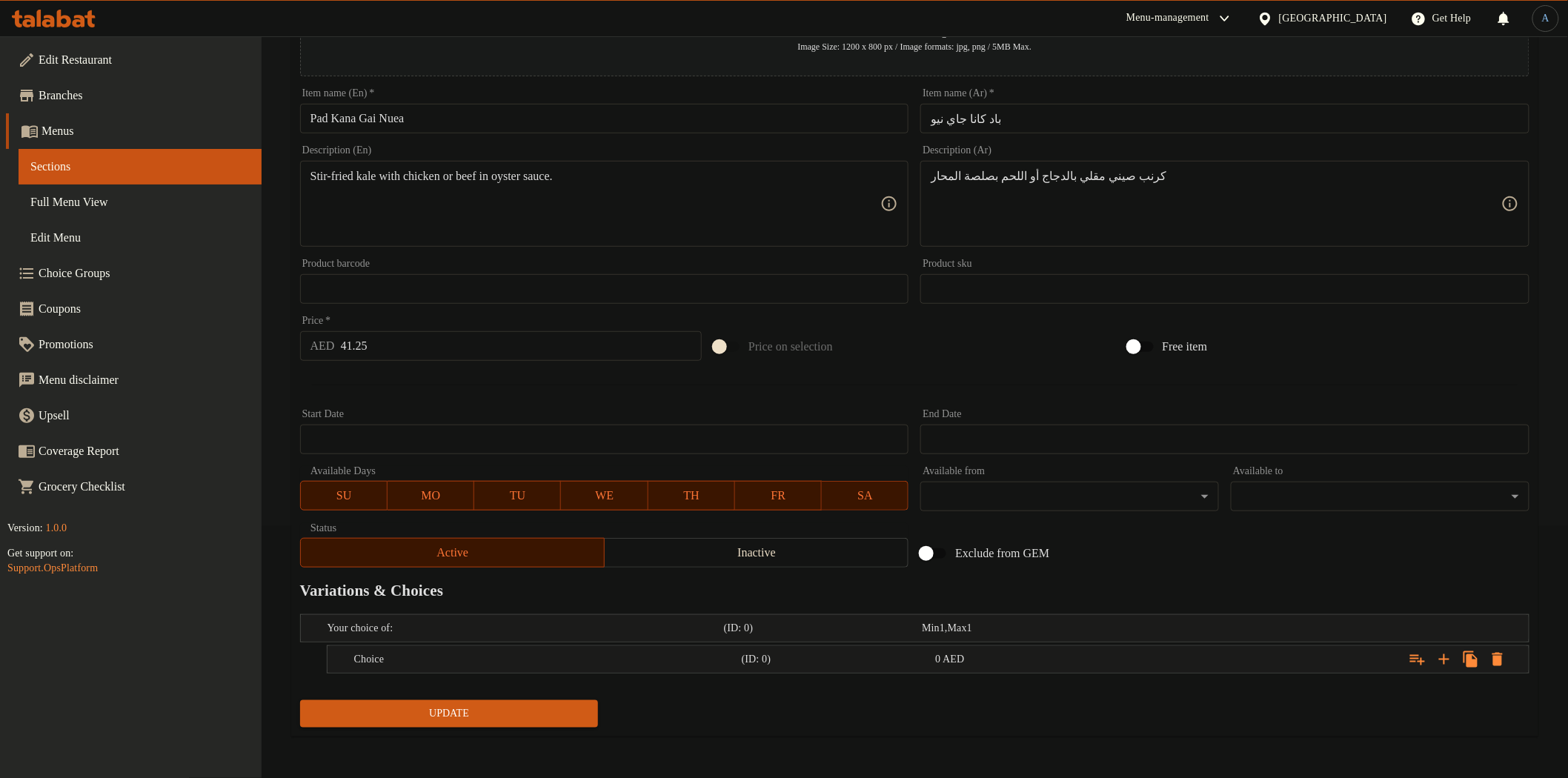
scroll to position [250, 0]
click at [1445, 661] on icon "Expand" at bounding box center [1444, 660] width 10 height 10
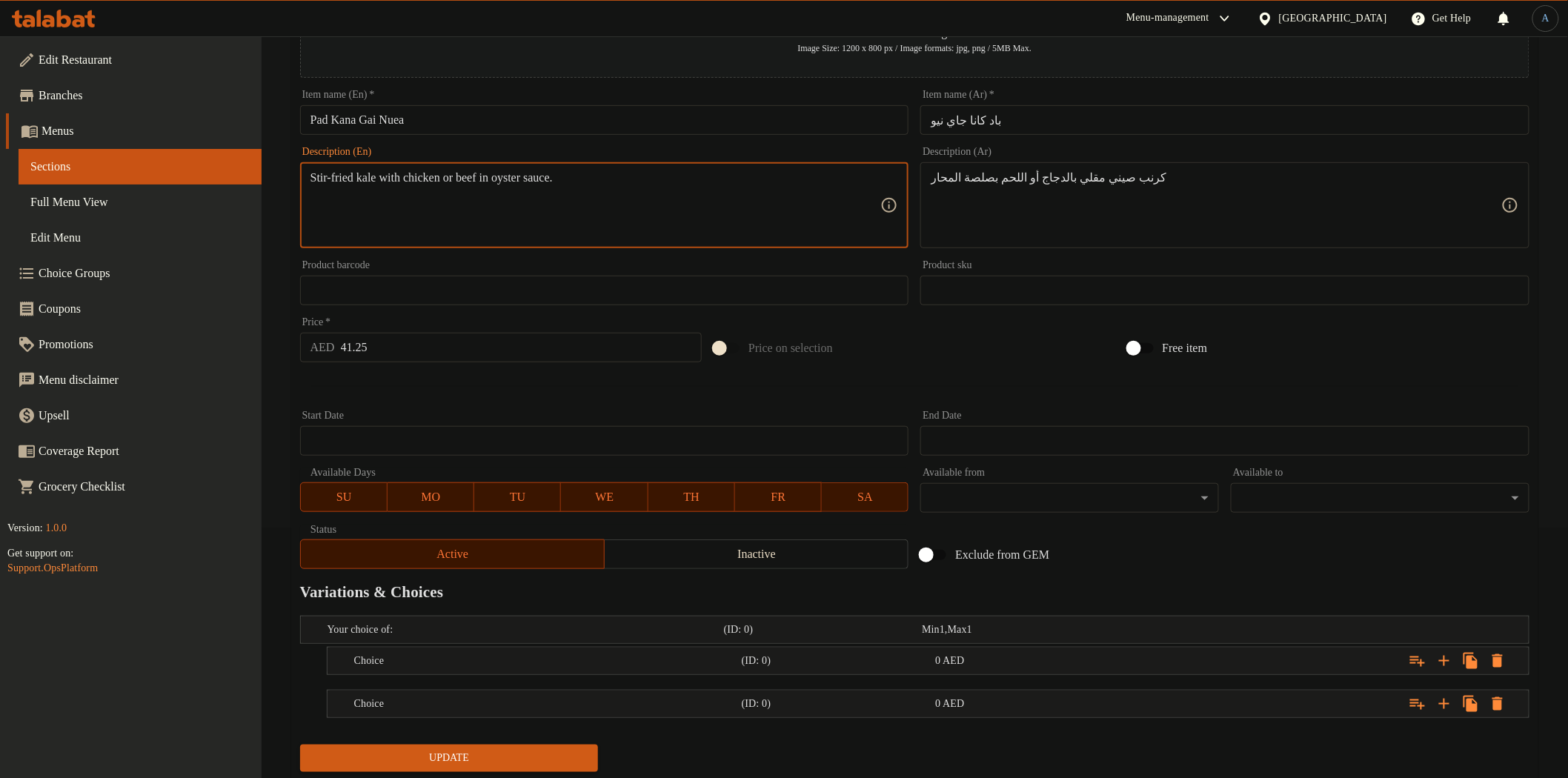
click at [449, 181] on textarea "Stir-fried kale with chicken or beef in oyster sauce." at bounding box center [595, 205] width 571 height 70
click at [405, 661] on h5 "Choice" at bounding box center [545, 661] width 381 height 15
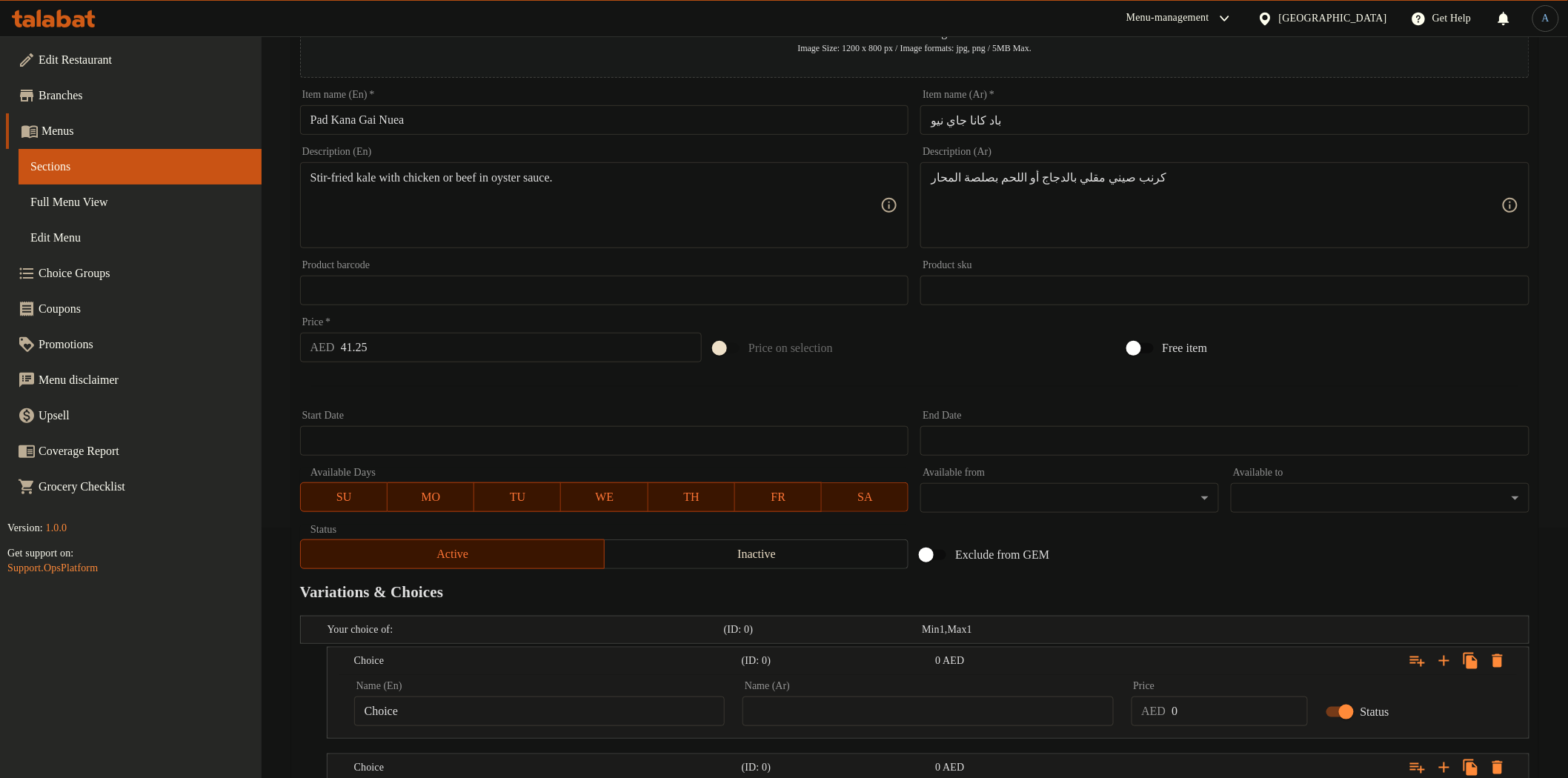
drag, startPoint x: 432, startPoint y: 685, endPoint x: 435, endPoint y: 697, distance: 12.4
click at [432, 690] on div "Name (En) Choice Name (En)" at bounding box center [540, 703] width 371 height 46
click at [435, 698] on input "Choice" at bounding box center [540, 711] width 371 height 29
type input "Chicken"
click at [922, 717] on input "text" at bounding box center [928, 711] width 371 height 29
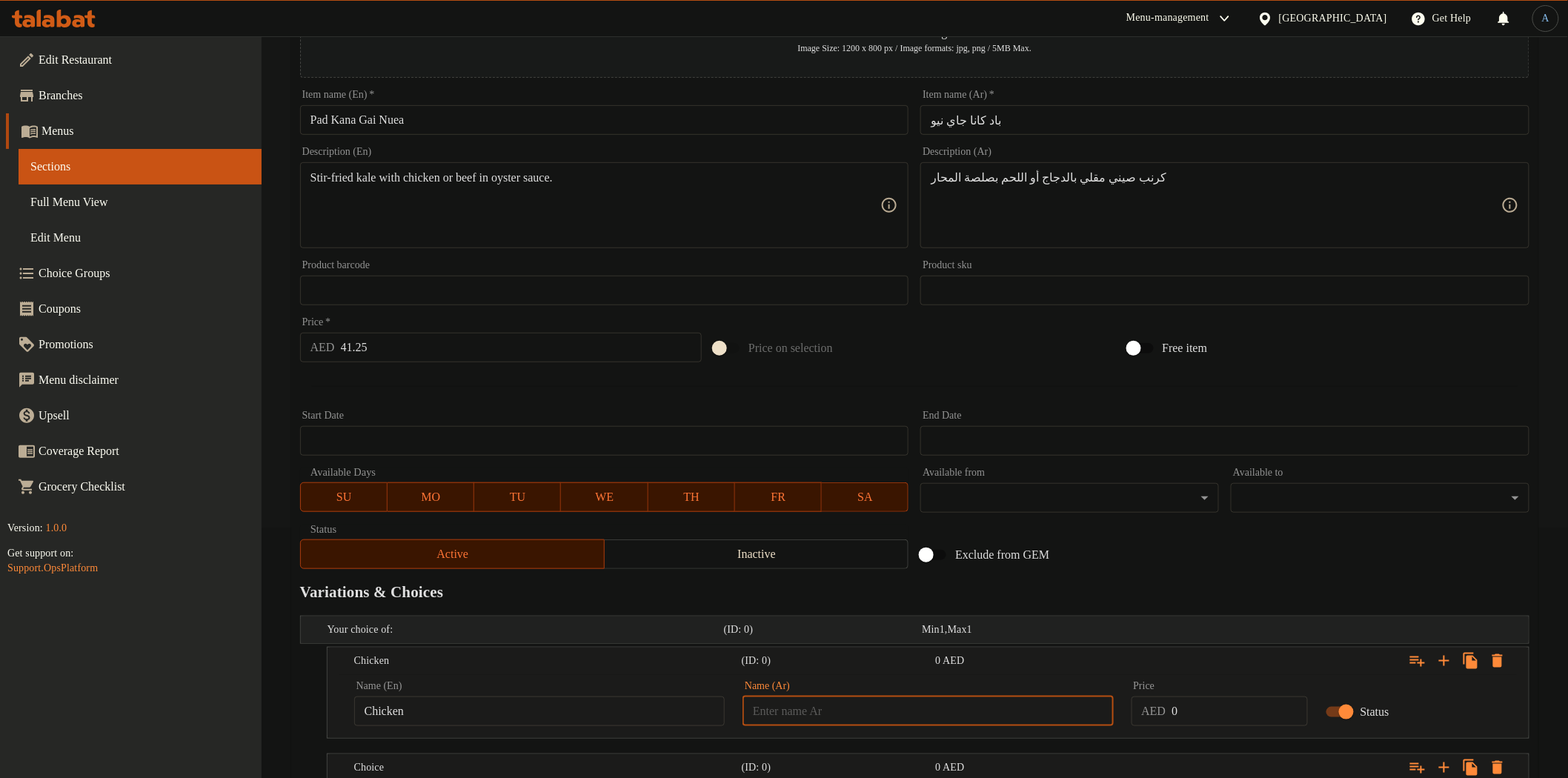
type input "دجاج"
click at [409, 358] on input "41.25" at bounding box center [521, 347] width 361 height 29
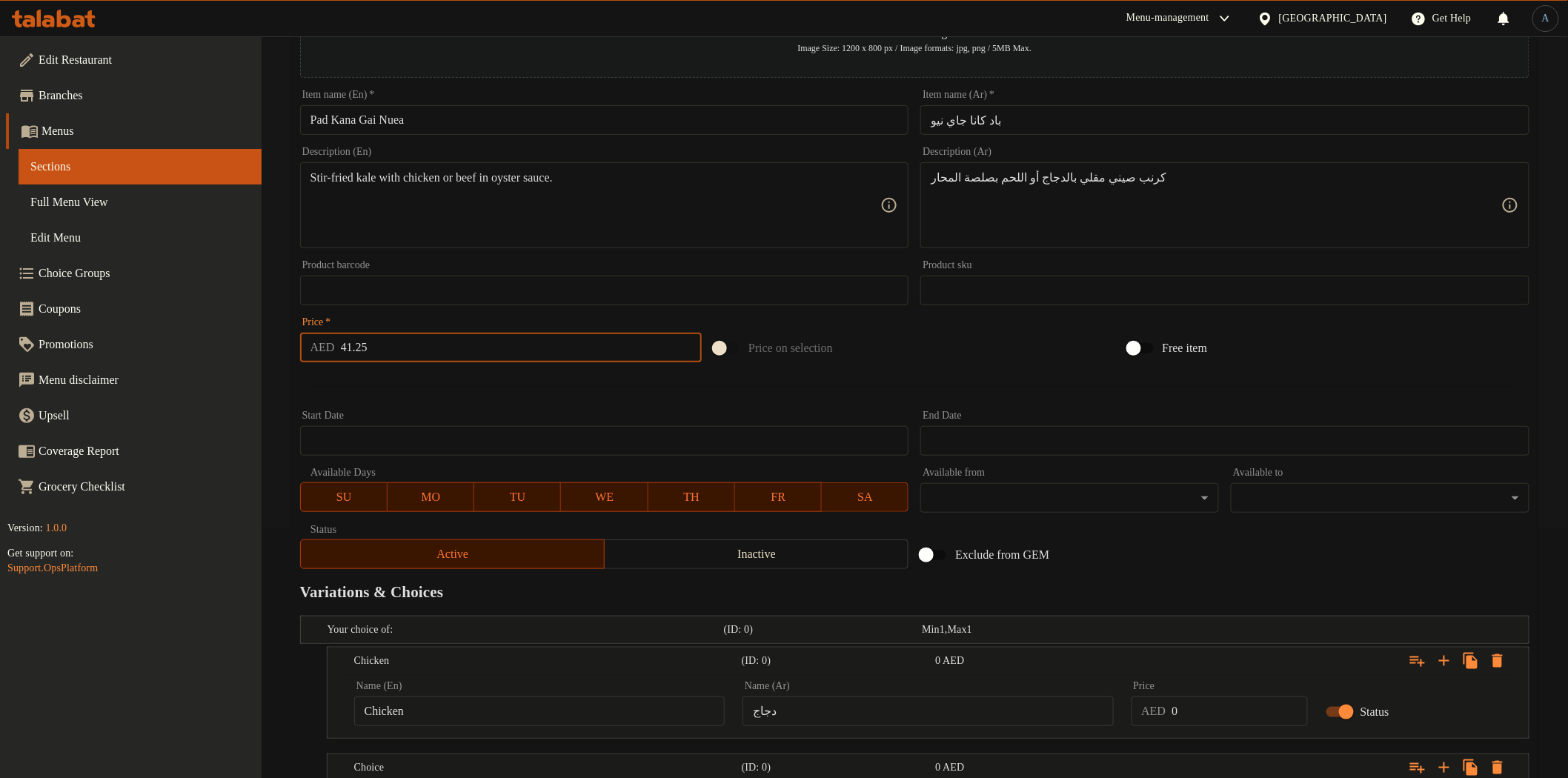
click at [594, 398] on div at bounding box center [915, 386] width 1241 height 36
click at [1202, 708] on input "0" at bounding box center [1239, 711] width 136 height 29
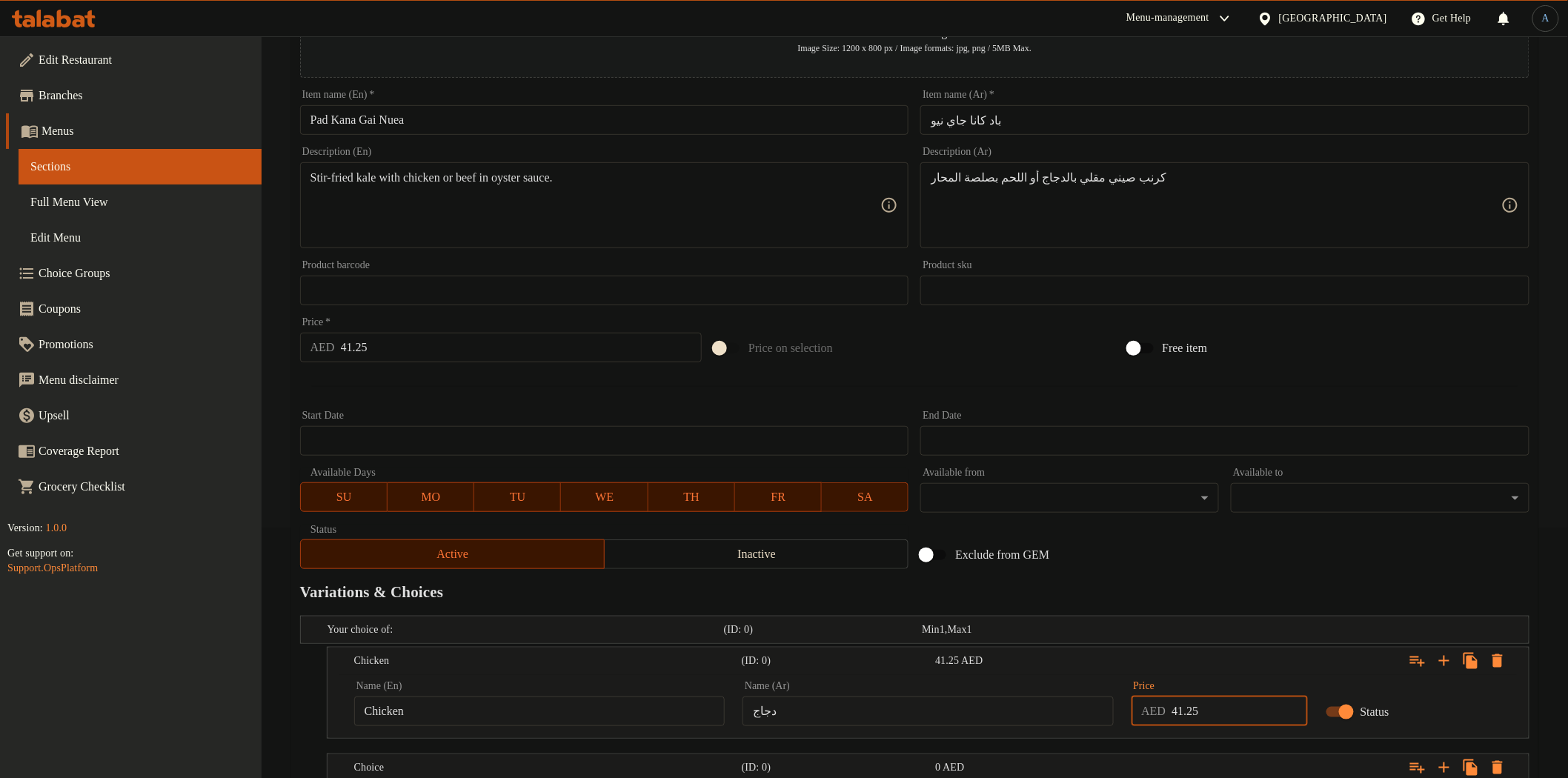
type input "41.25"
click at [435, 350] on input "41.25" at bounding box center [521, 347] width 361 height 29
type input "0"
click at [435, 381] on div at bounding box center [915, 386] width 1241 height 36
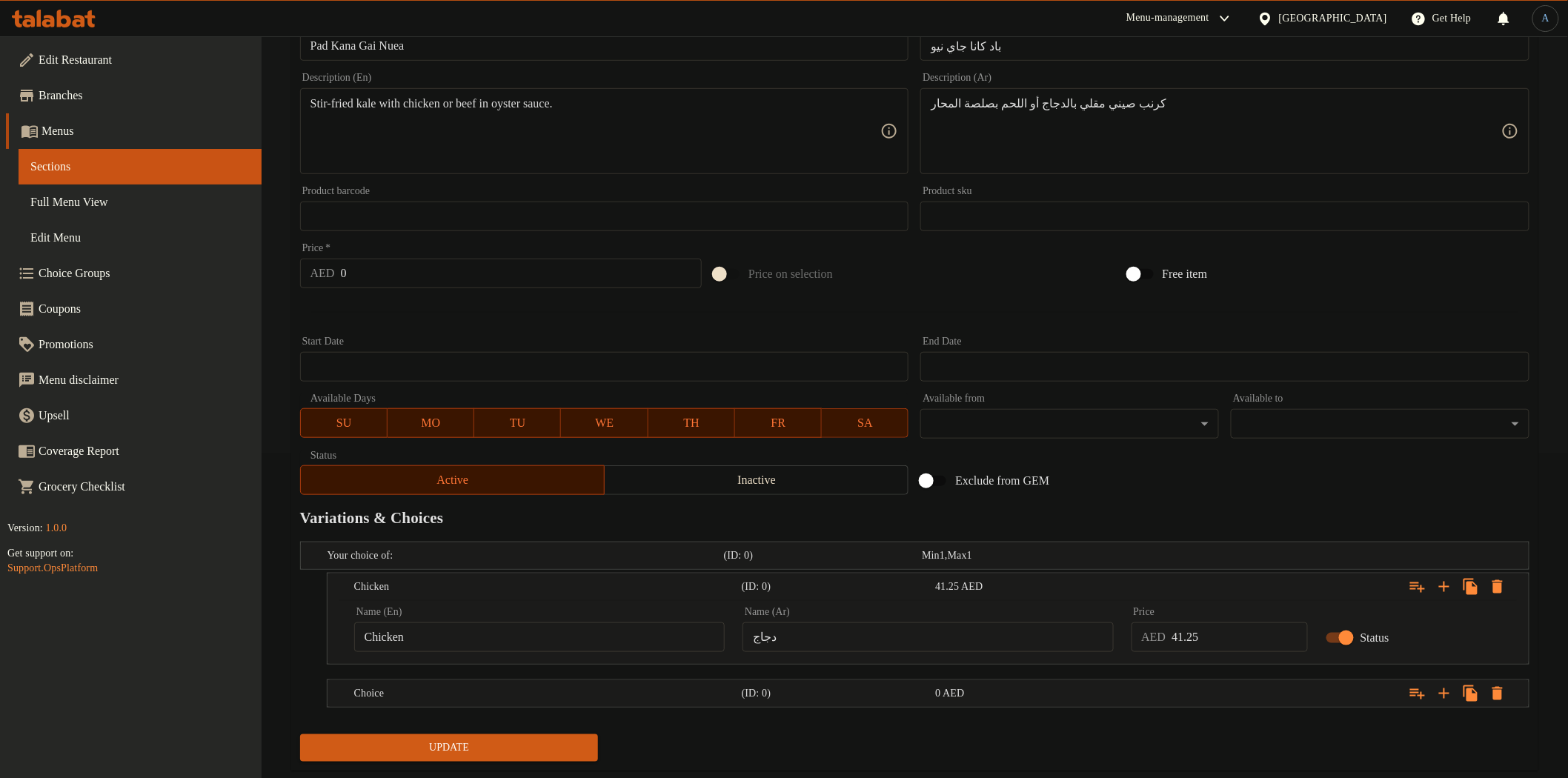
scroll to position [358, 0]
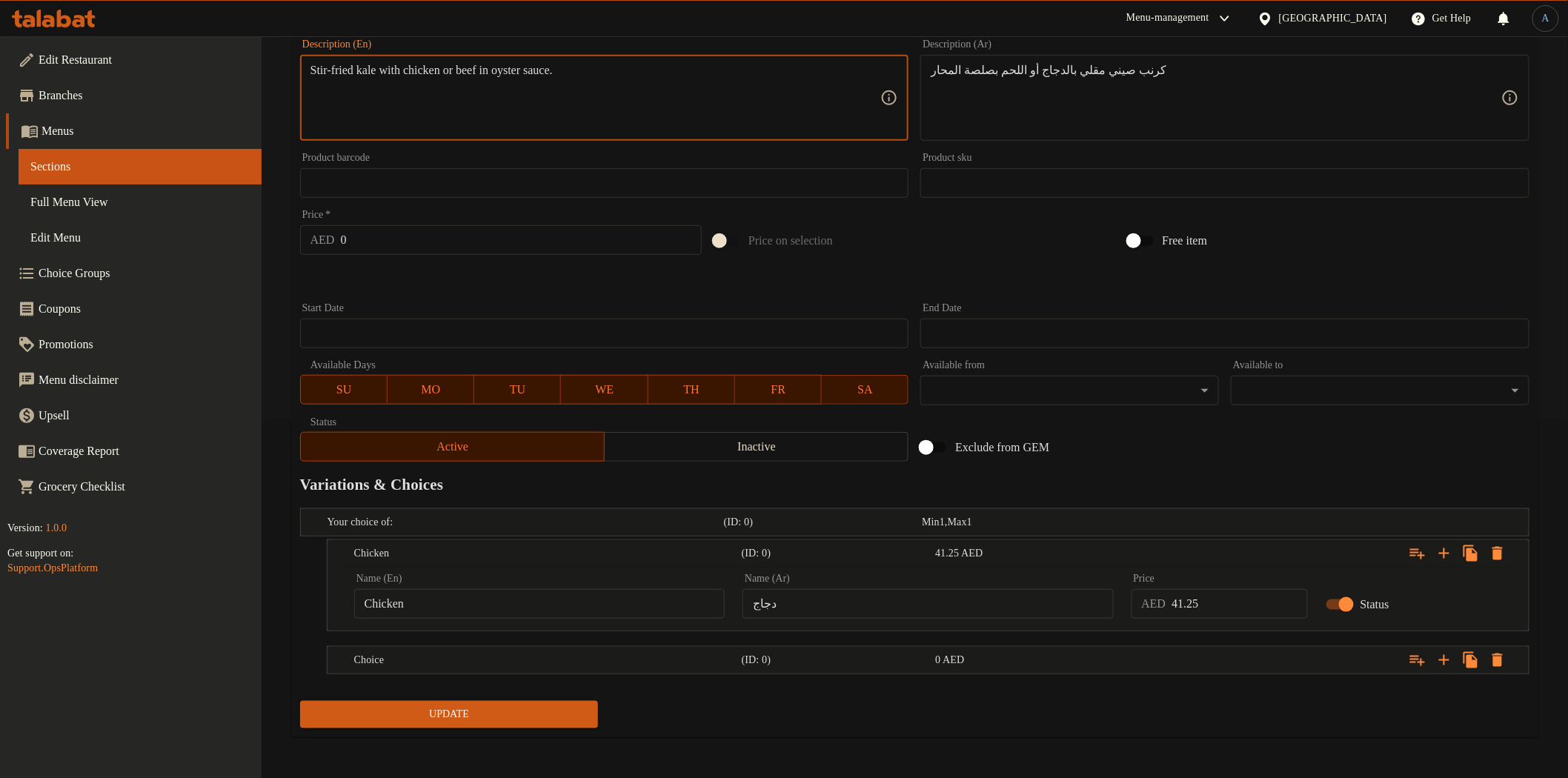
click at [490, 77] on textarea "Stir-fried kale with chicken or beef in oyster sauce." at bounding box center [595, 98] width 571 height 70
click at [554, 650] on div "Choice" at bounding box center [545, 660] width 388 height 21
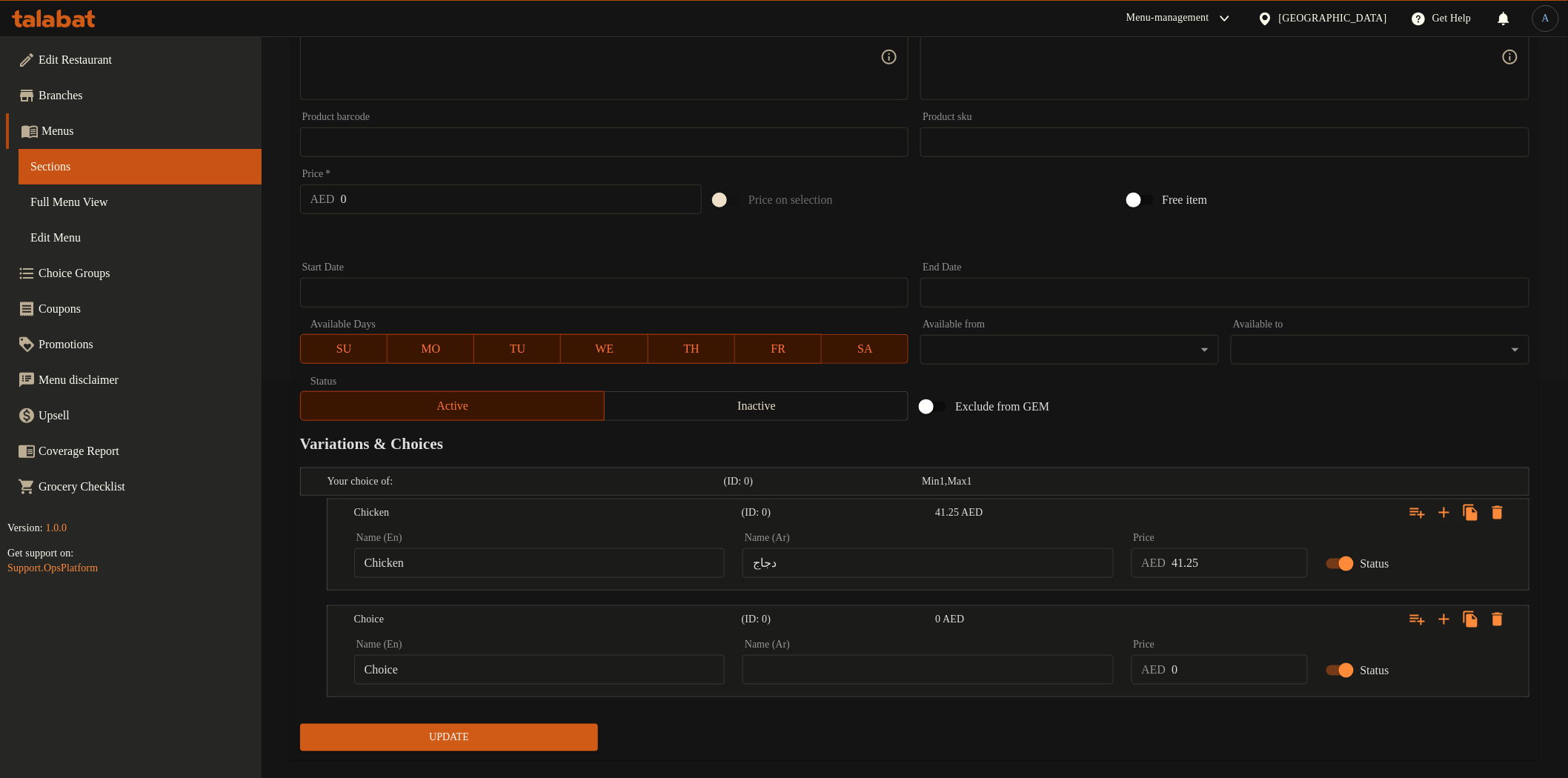
scroll to position [421, 0]
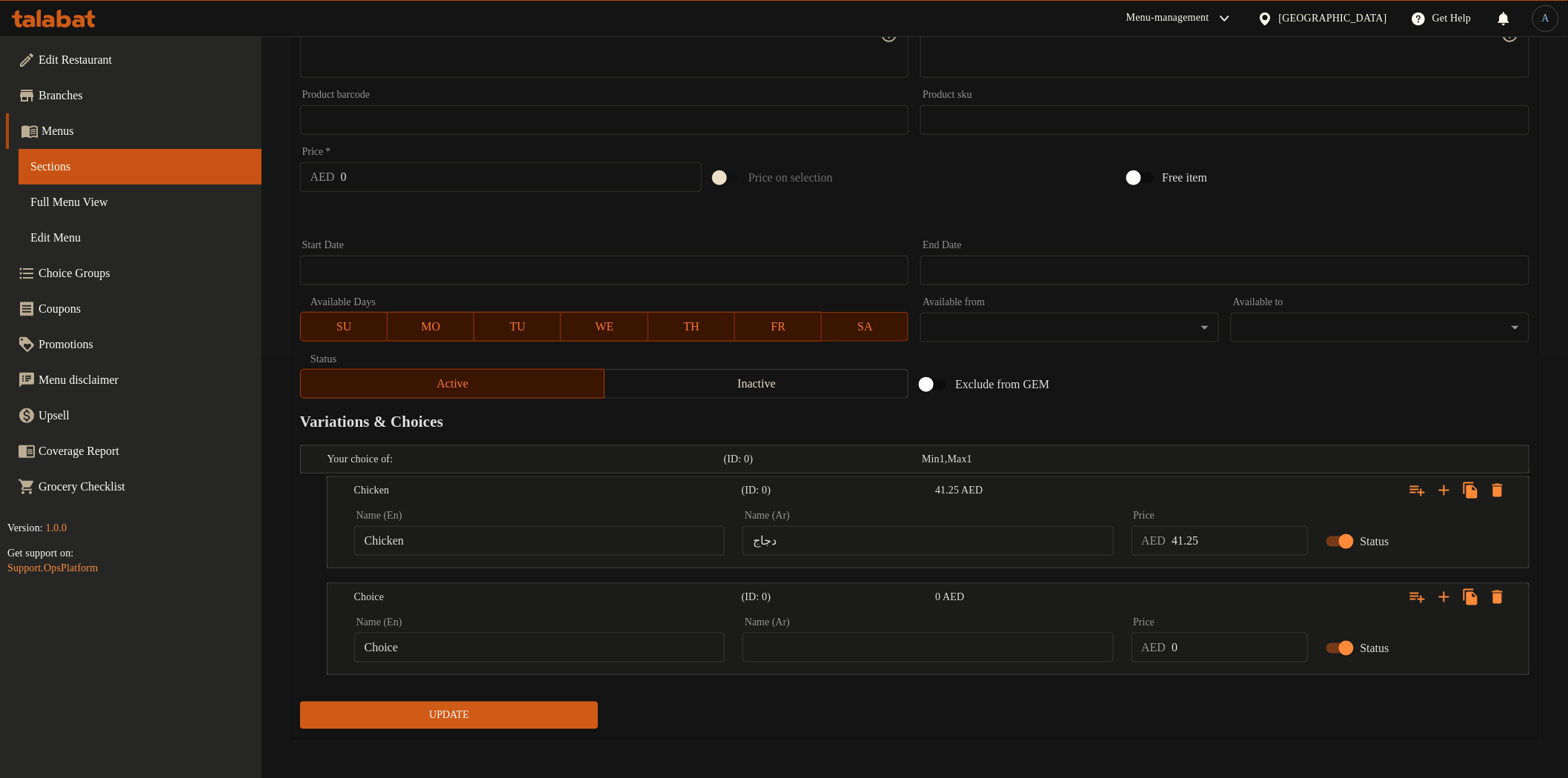
click at [566, 633] on input "Choice" at bounding box center [540, 648] width 371 height 29
type input "Beef"
click at [986, 641] on input "text" at bounding box center [928, 648] width 371 height 29
type input "لحم بقرى"
click at [1241, 539] on input "41.25" at bounding box center [1239, 540] width 136 height 29
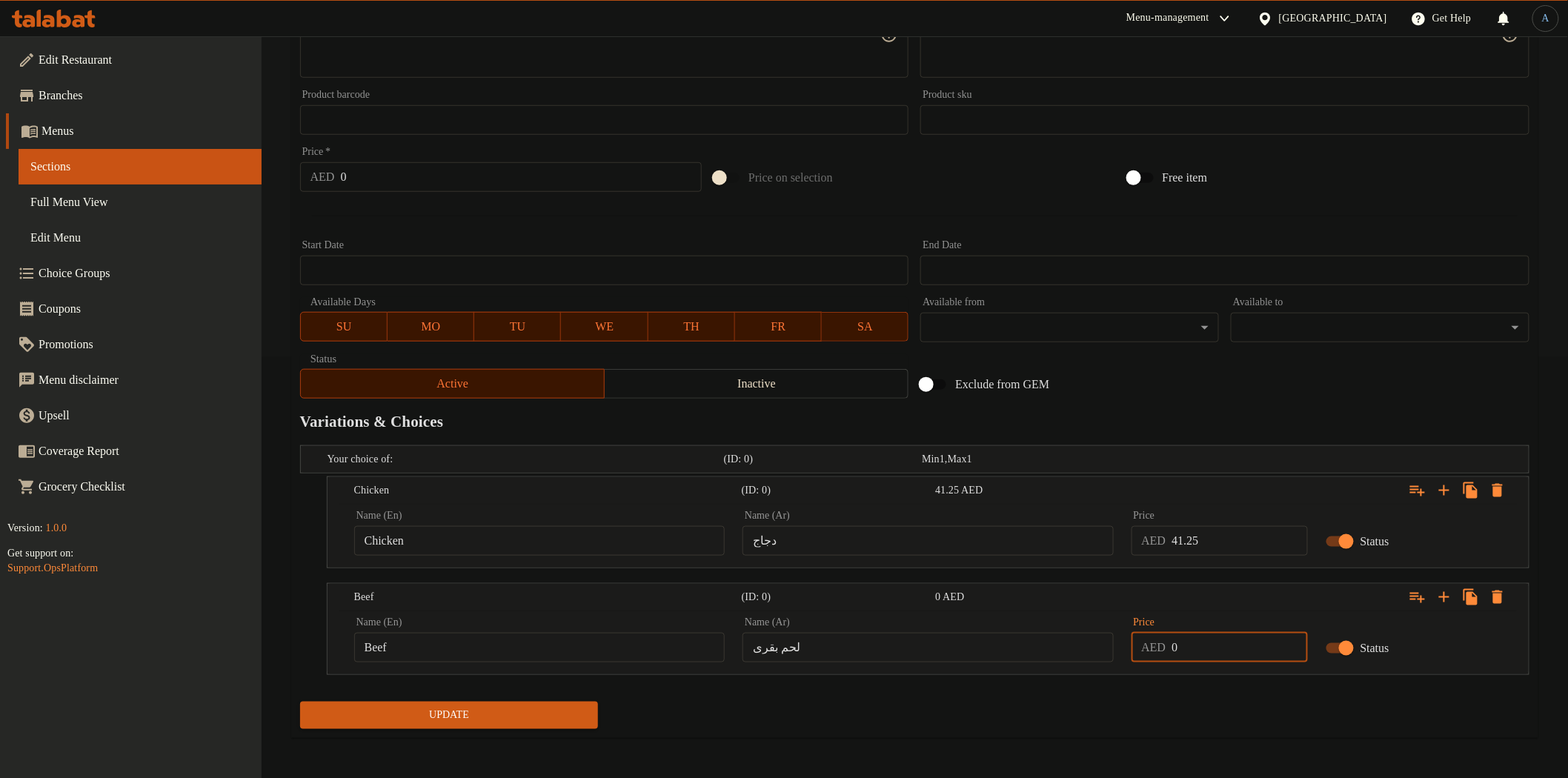
click at [1211, 652] on input "0" at bounding box center [1239, 648] width 136 height 29
click at [1203, 704] on div "Update" at bounding box center [915, 715] width 1241 height 39
click at [1221, 646] on input "041.25" at bounding box center [1239, 648] width 136 height 29
type input "41.25"
click at [1197, 708] on div "Update" at bounding box center [915, 715] width 1241 height 39
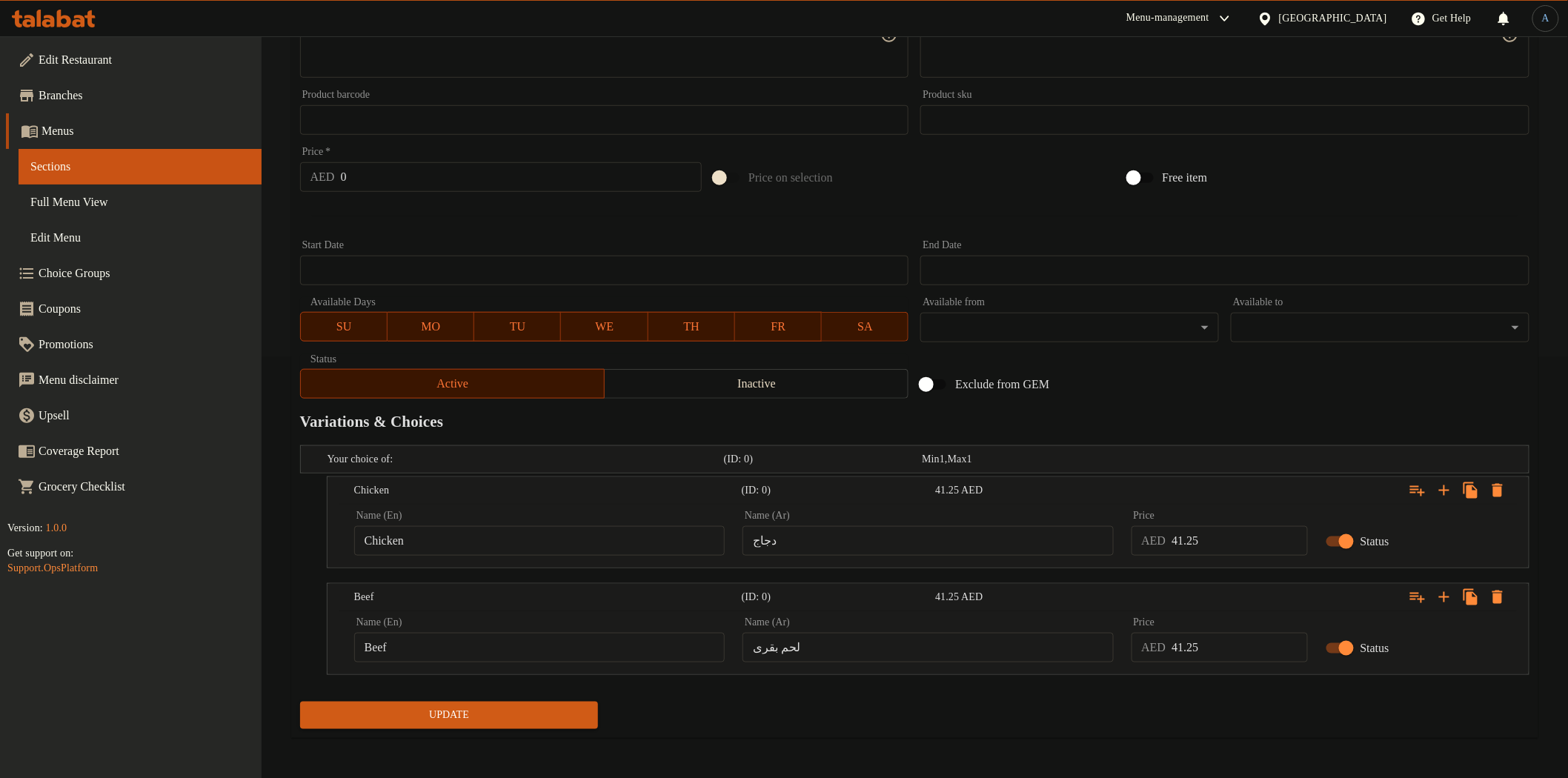
click at [484, 711] on span "Update" at bounding box center [449, 715] width 275 height 19
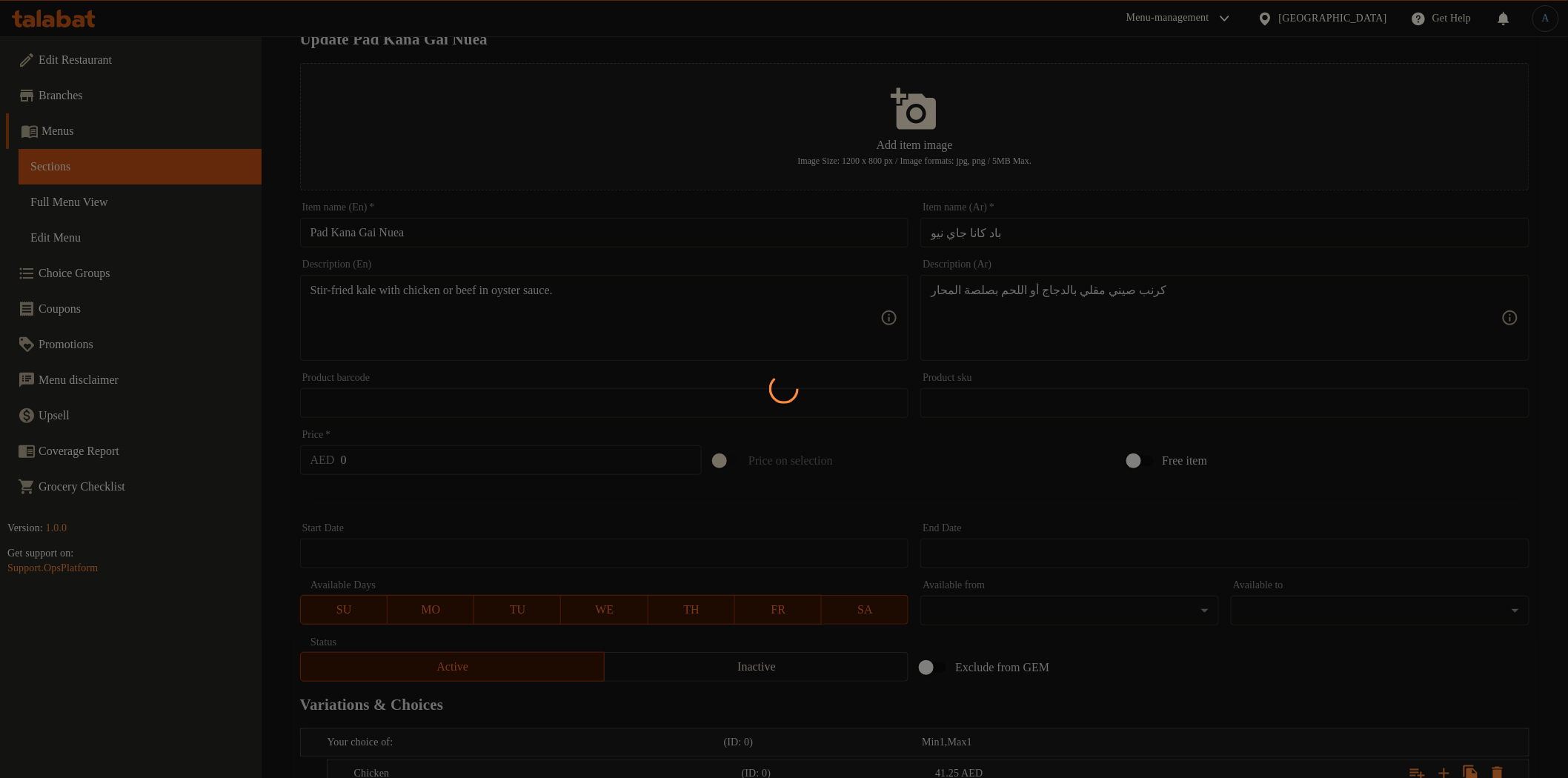
scroll to position [0, 0]
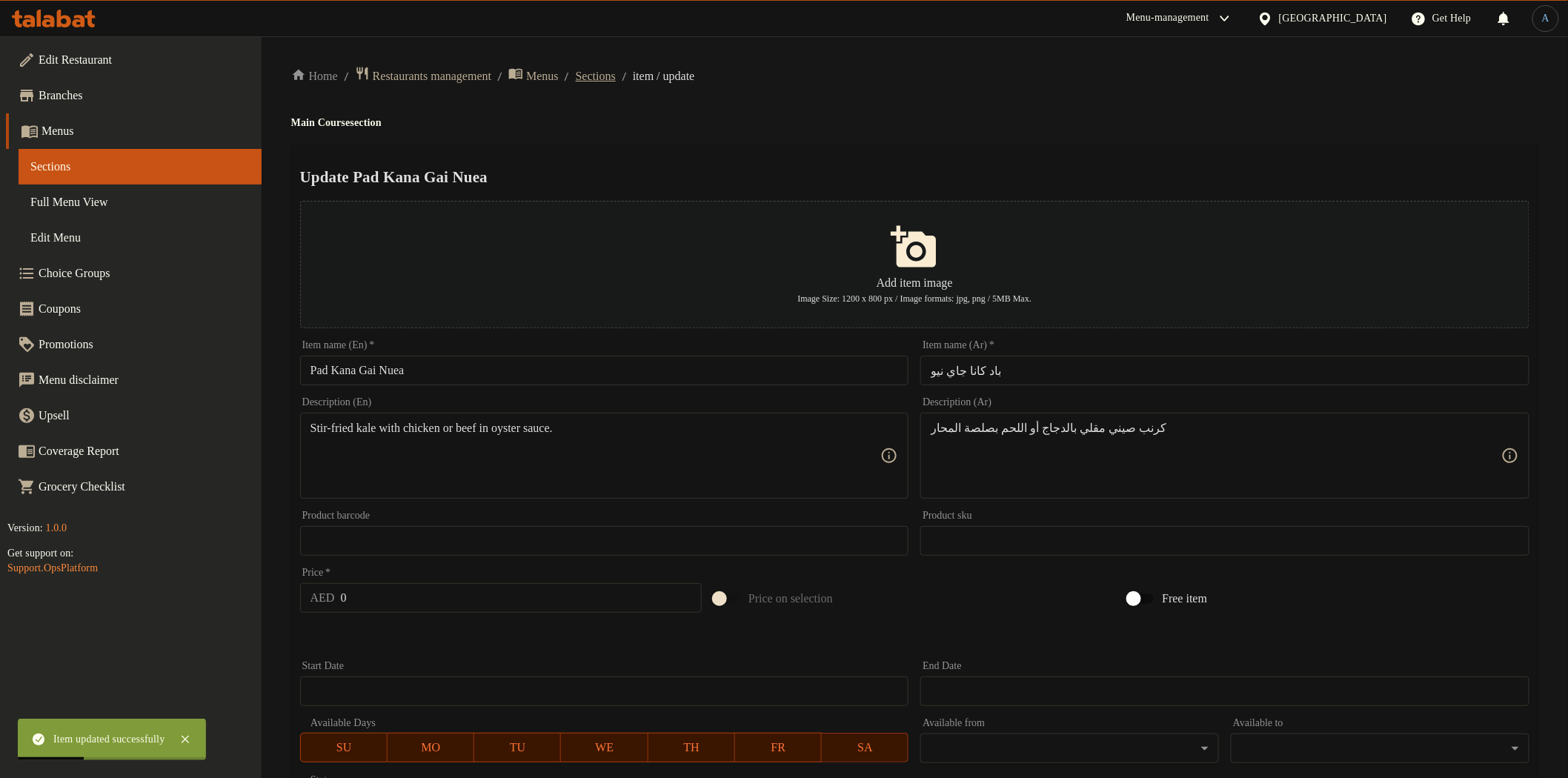
click at [605, 79] on span "Sections" at bounding box center [596, 76] width 40 height 18
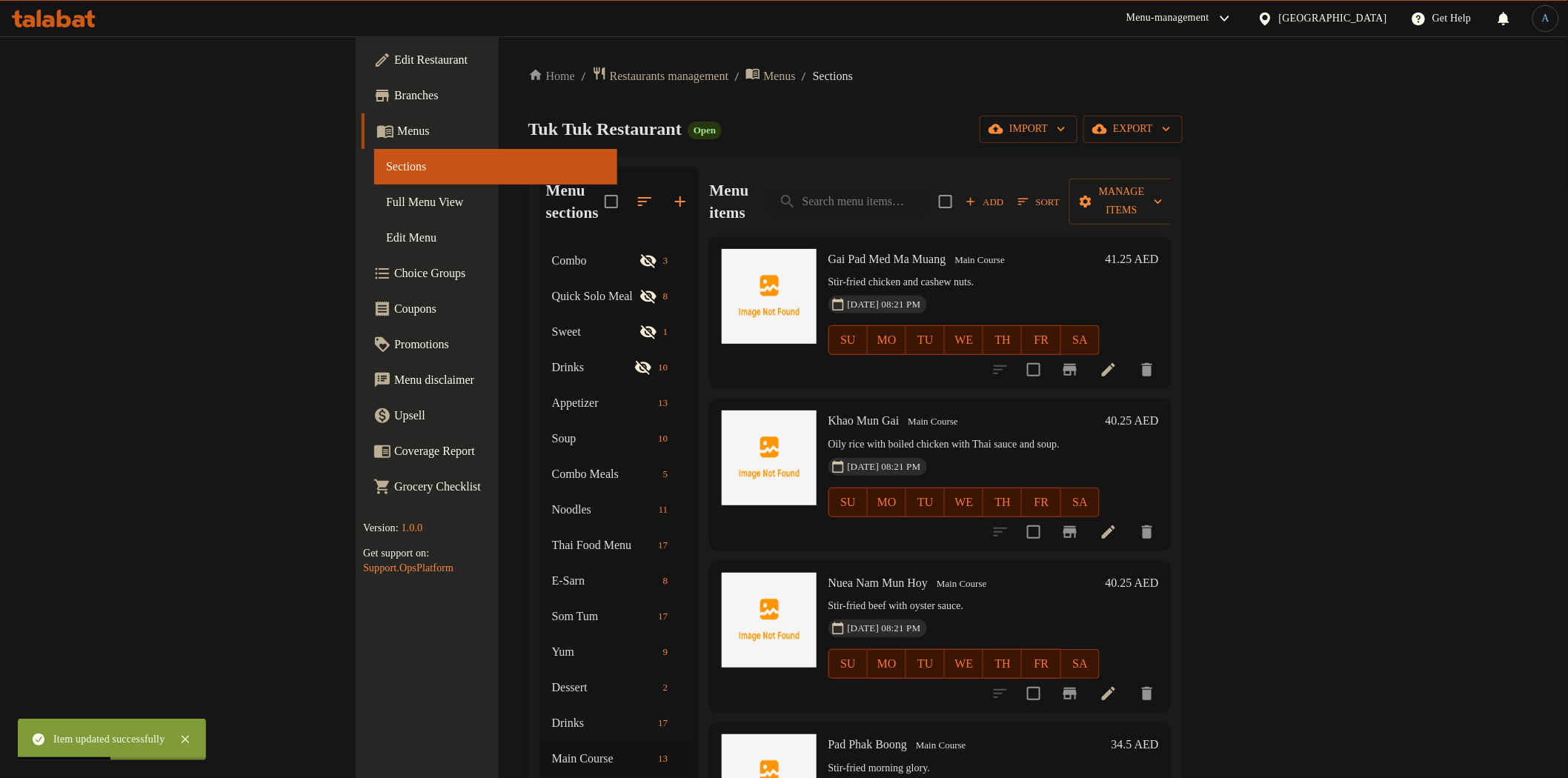
click at [961, 156] on div "Menu sections Combo 3 Quick Solo Meal 8 Sweet 1 Drinks 10 Appetizer 13 Soup 10 …" at bounding box center [855, 556] width 654 height 801
click at [386, 203] on span "Full Menu View" at bounding box center [496, 201] width 219 height 18
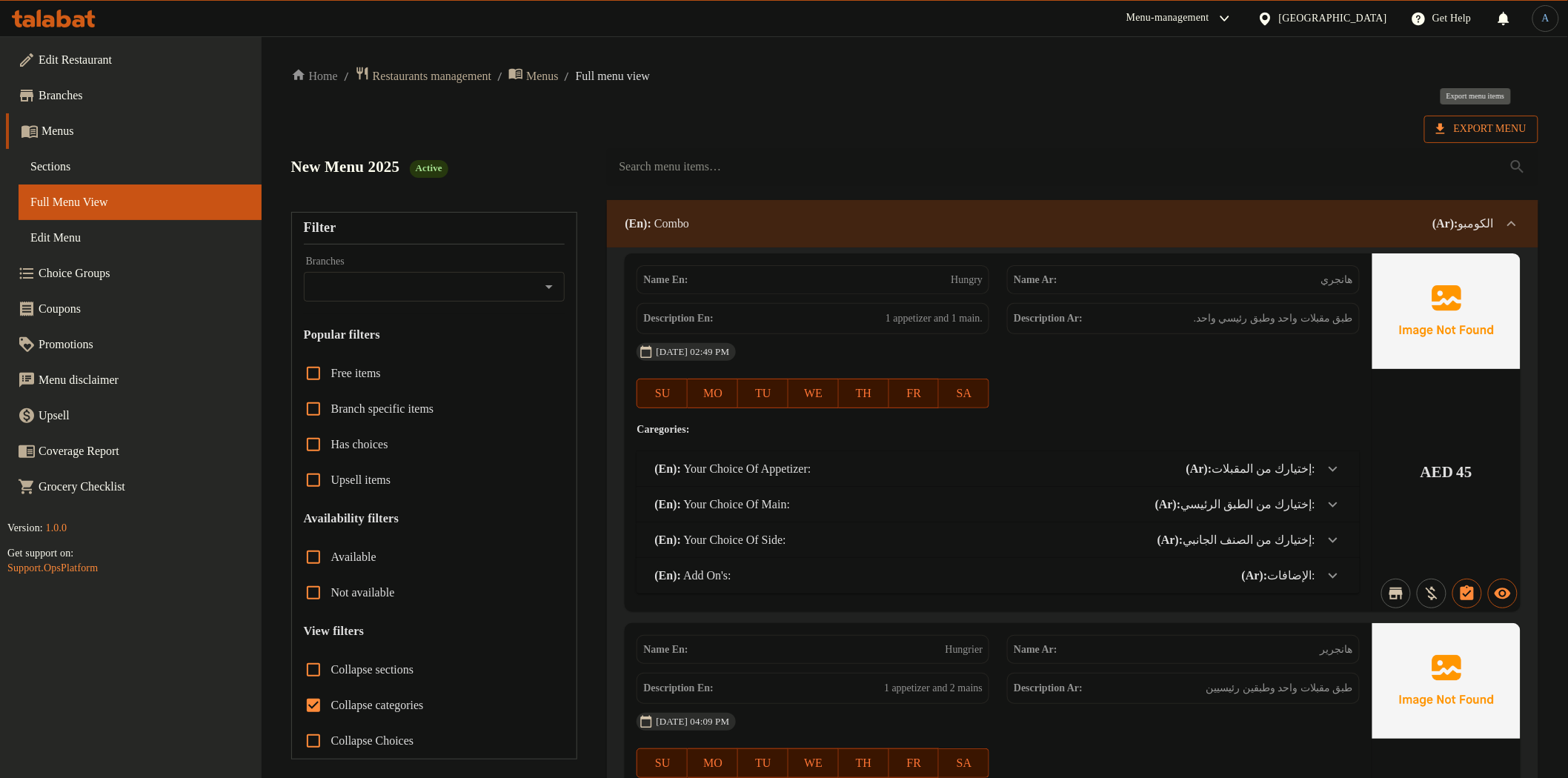
click at [1482, 127] on span "Export Menu" at bounding box center [1481, 129] width 90 height 19
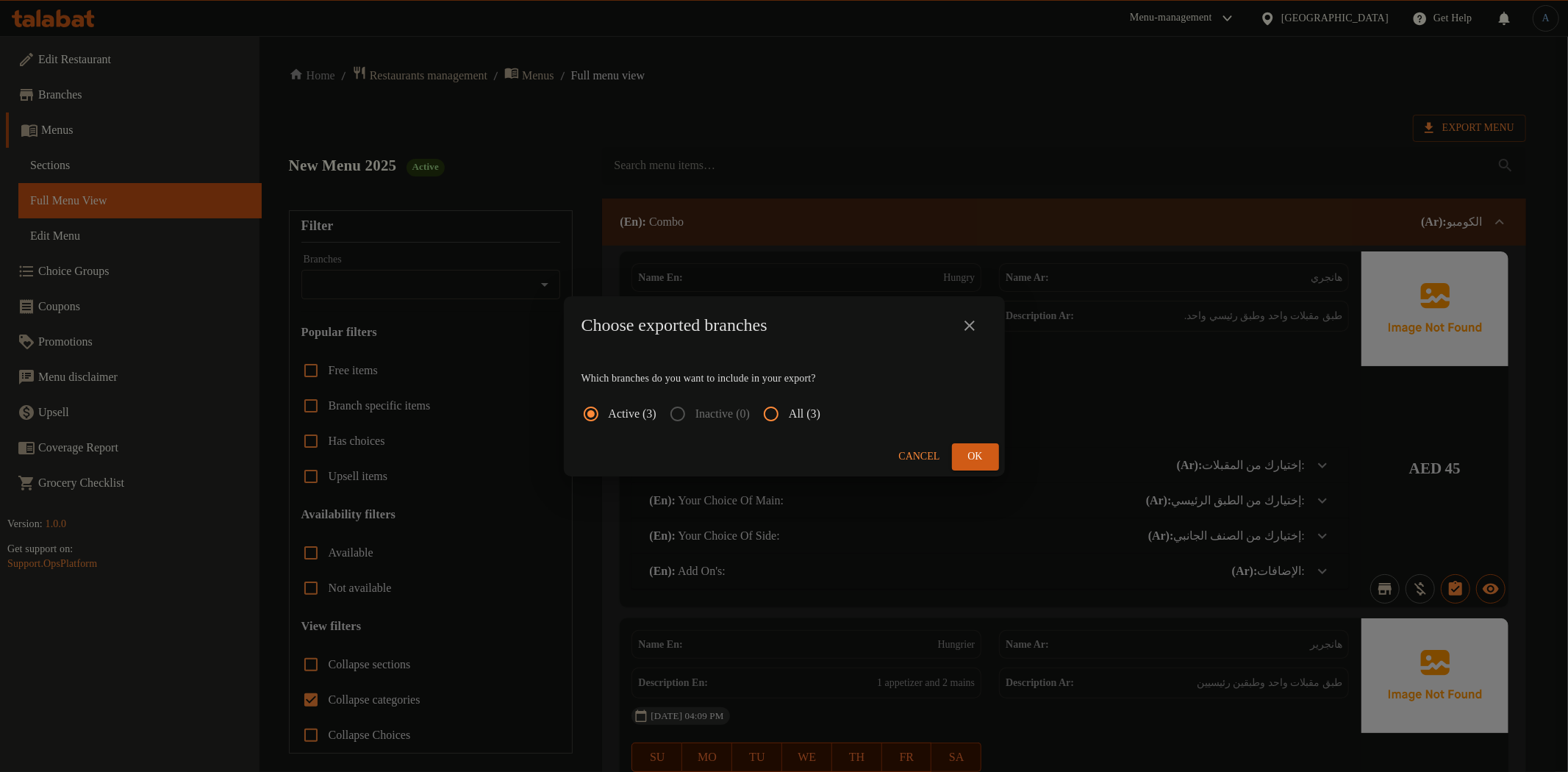
click at [811, 417] on span "All (3)" at bounding box center [804, 414] width 31 height 18
click at [789, 417] on input "All (3)" at bounding box center [771, 414] width 35 height 35
radio input "true"
click at [971, 456] on span "Ok" at bounding box center [975, 456] width 24 height 18
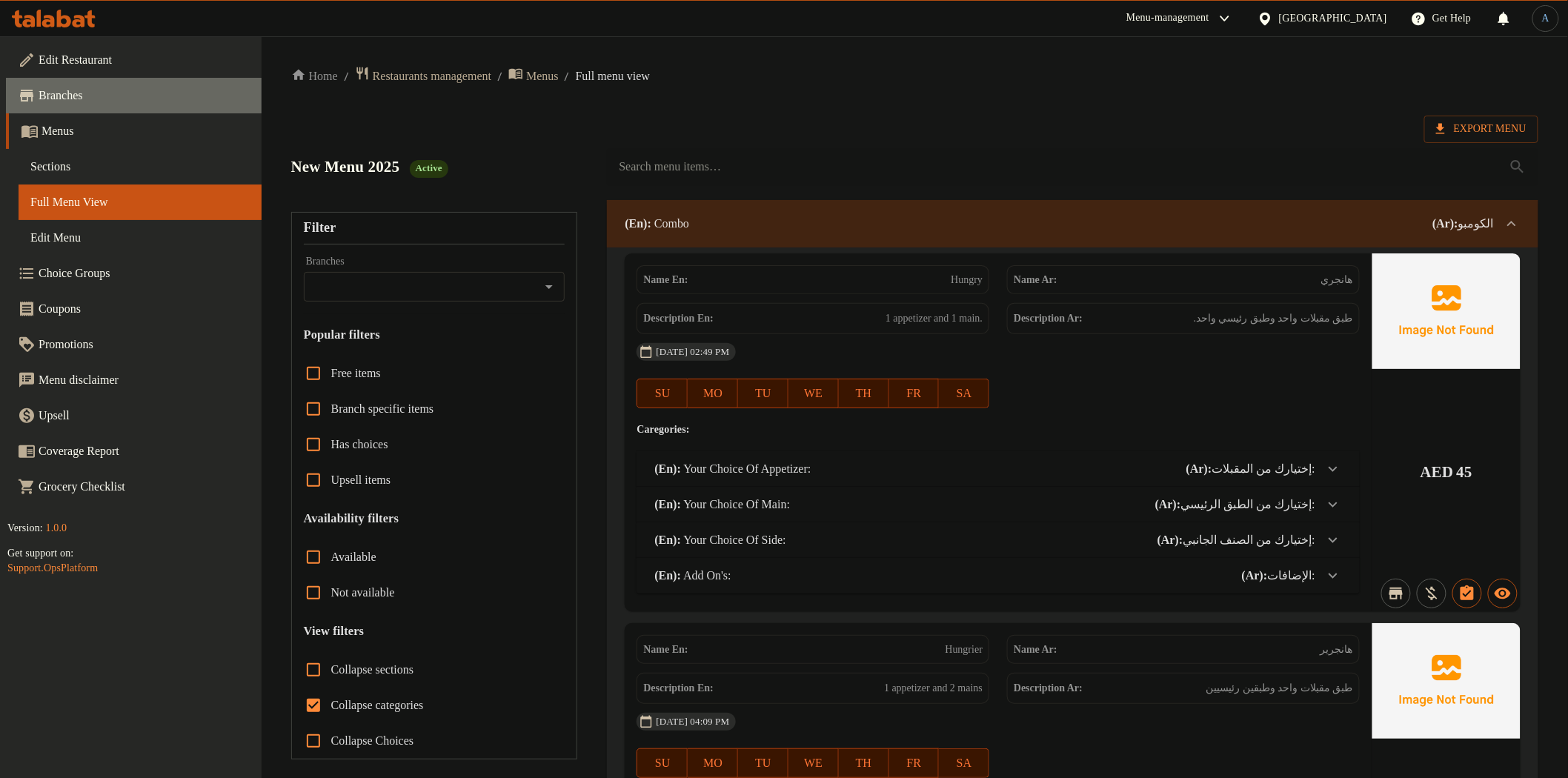
click at [86, 89] on span "Branches" at bounding box center [144, 95] width 212 height 18
